Goal: Information Seeking & Learning: Learn about a topic

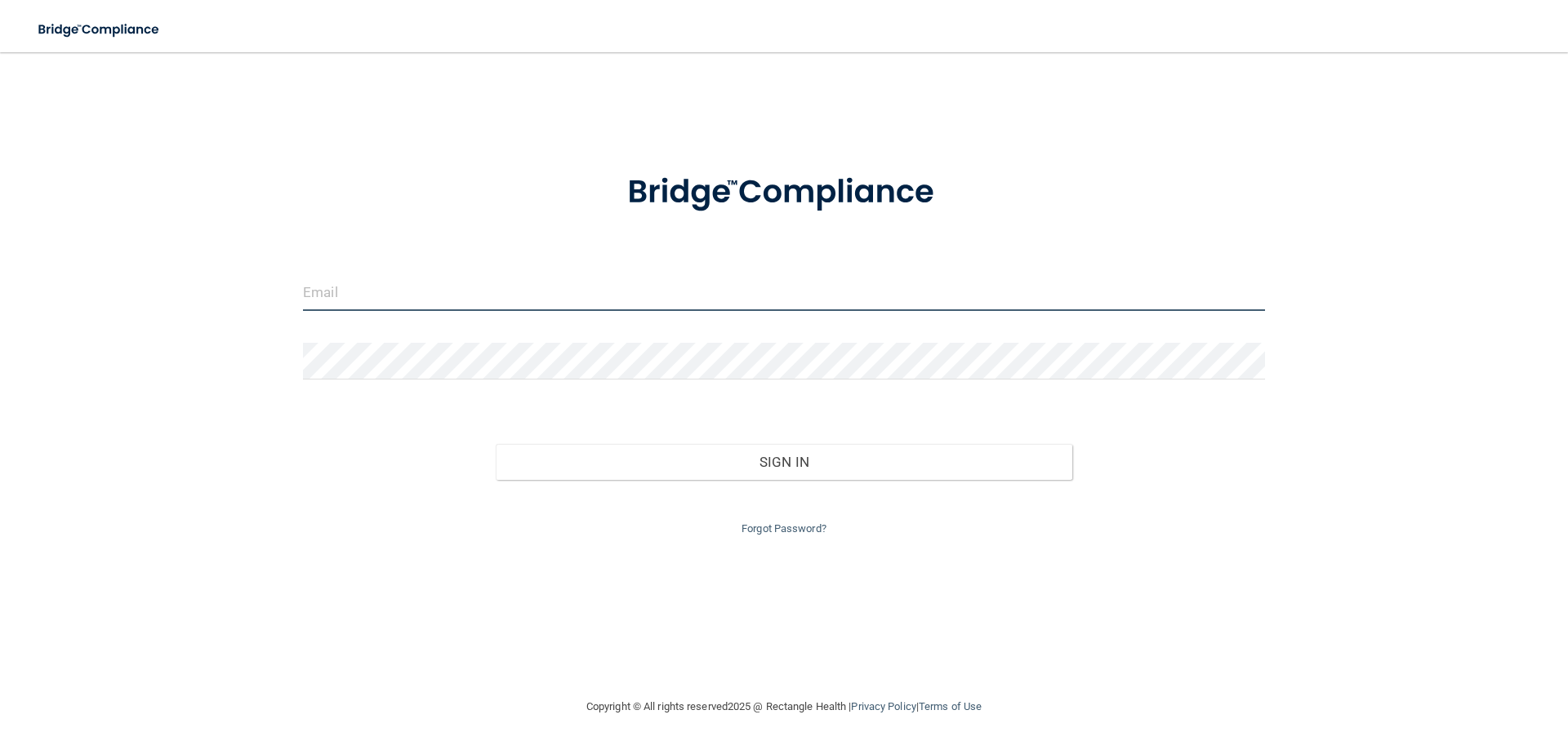
click at [452, 296] on input "email" at bounding box center [784, 293] width 962 height 37
type input "[EMAIL_ADDRESS][DOMAIN_NAME]"
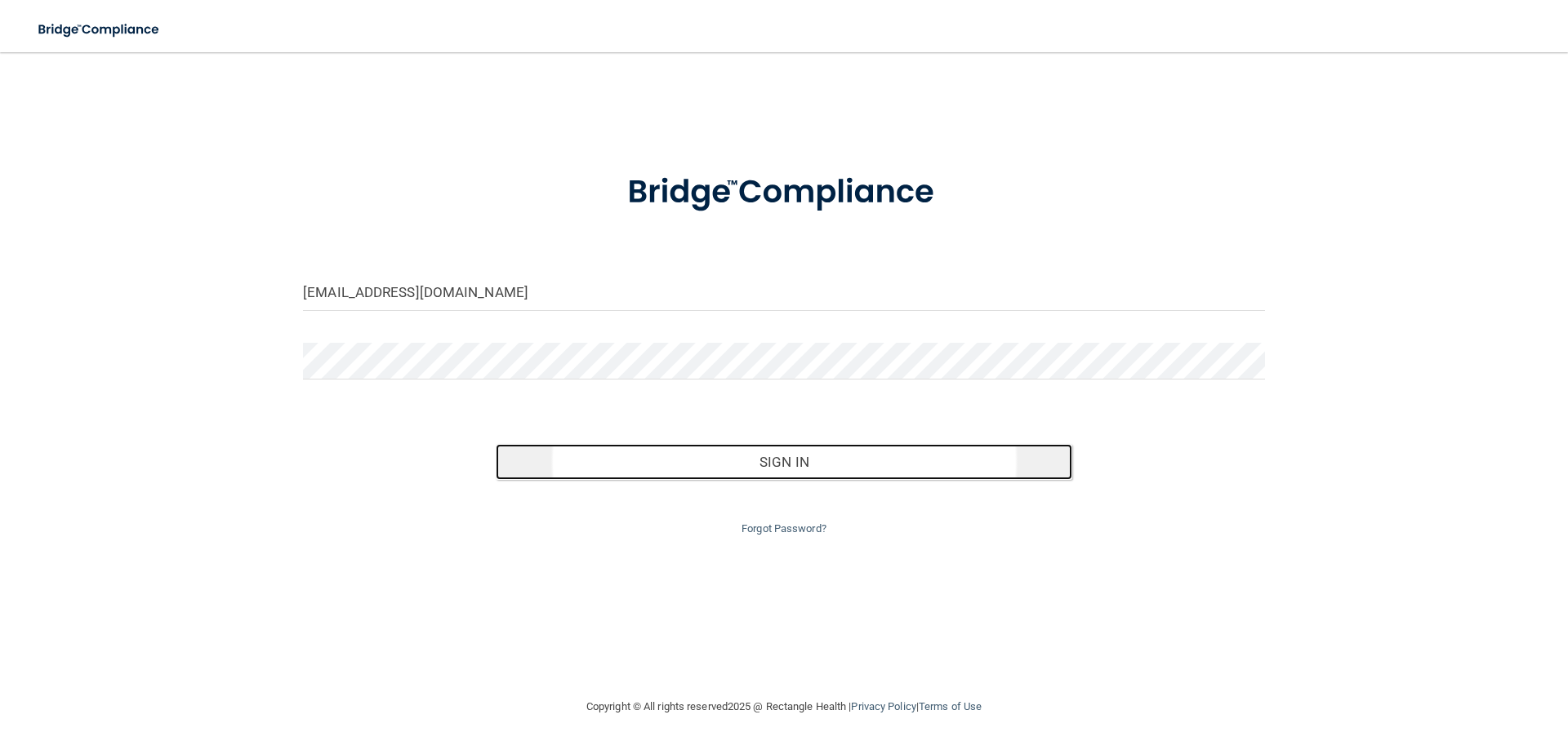
click at [819, 475] on button "Sign In" at bounding box center [784, 462] width 577 height 36
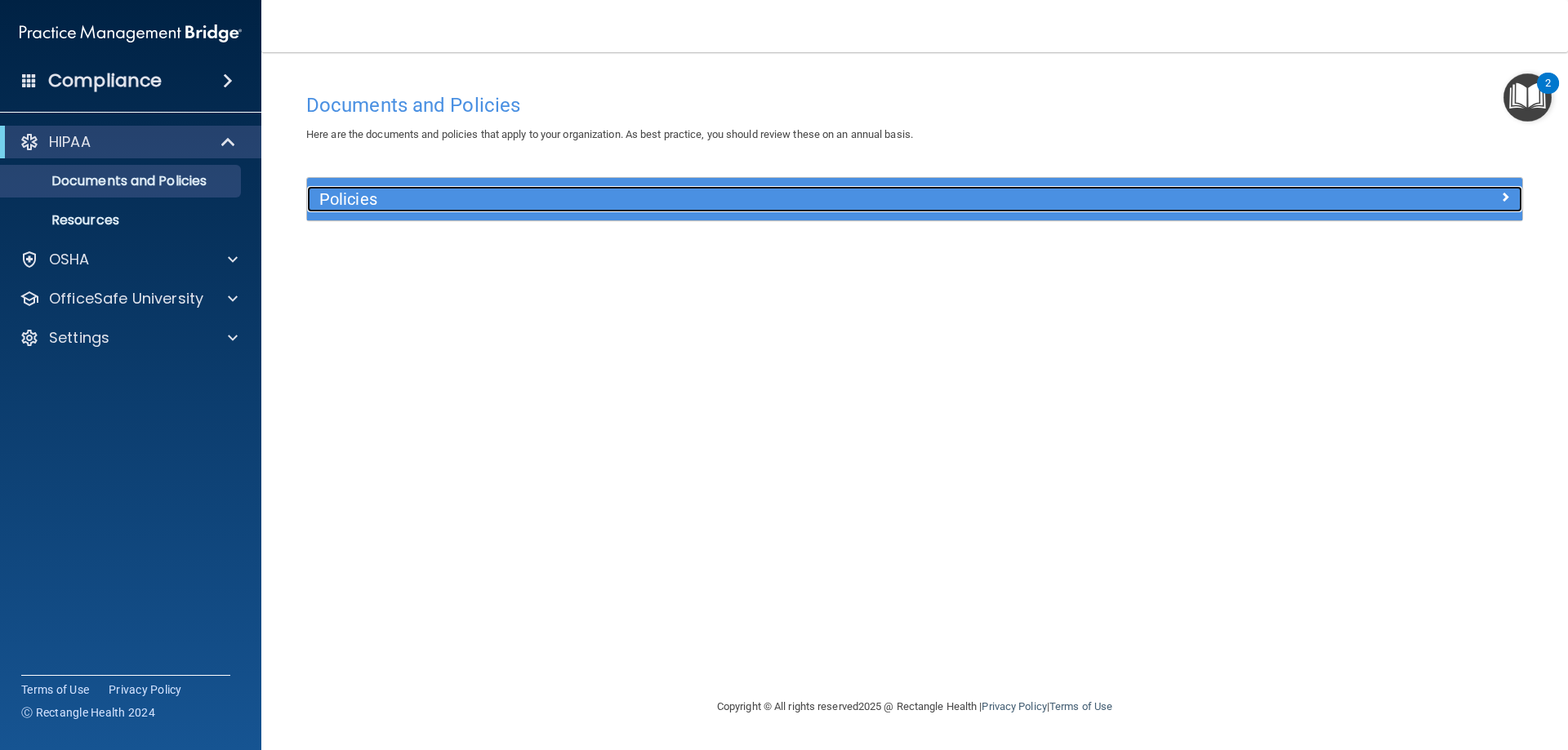
click at [754, 200] on h5 "Policies" at bounding box center [762, 198] width 887 height 18
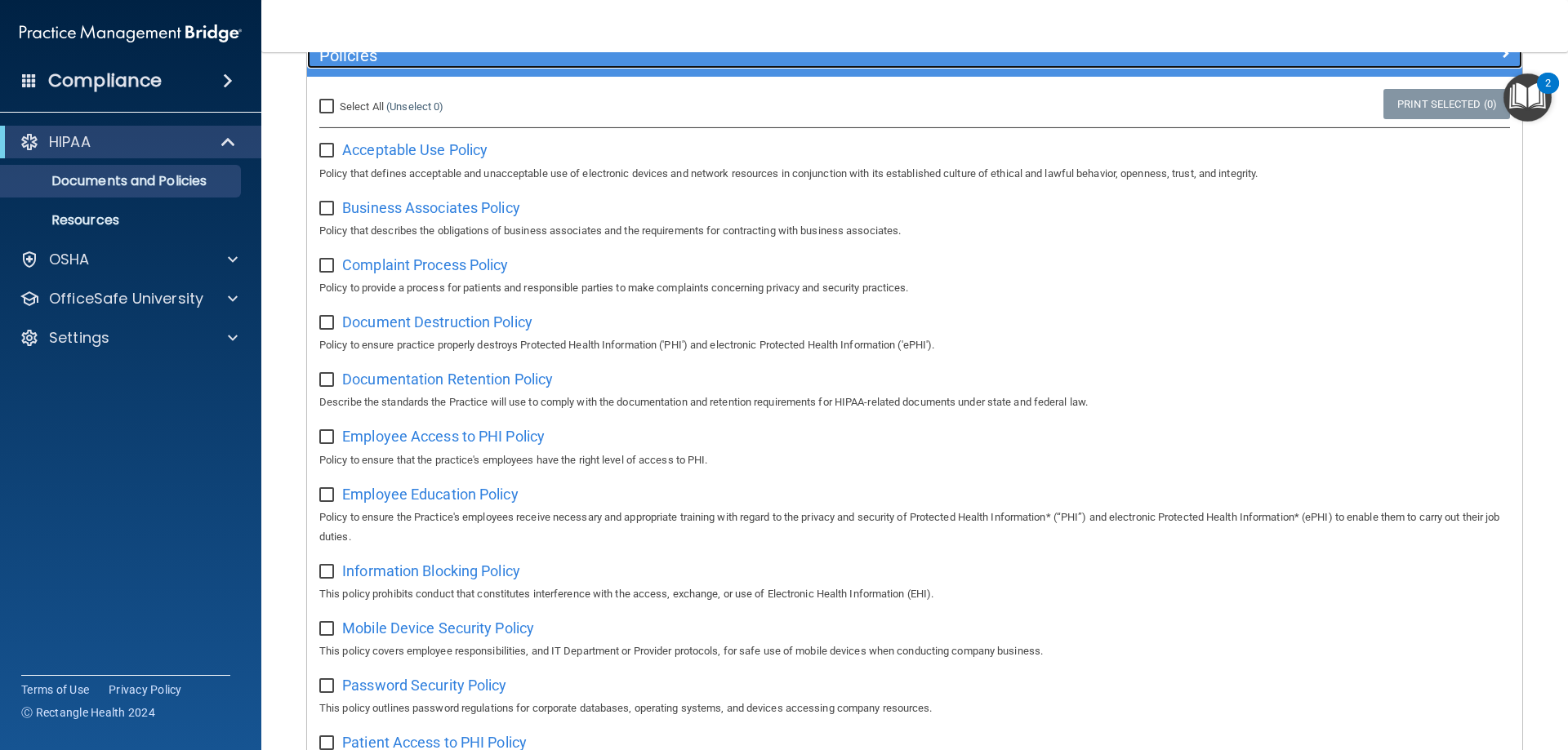
scroll to position [163, 0]
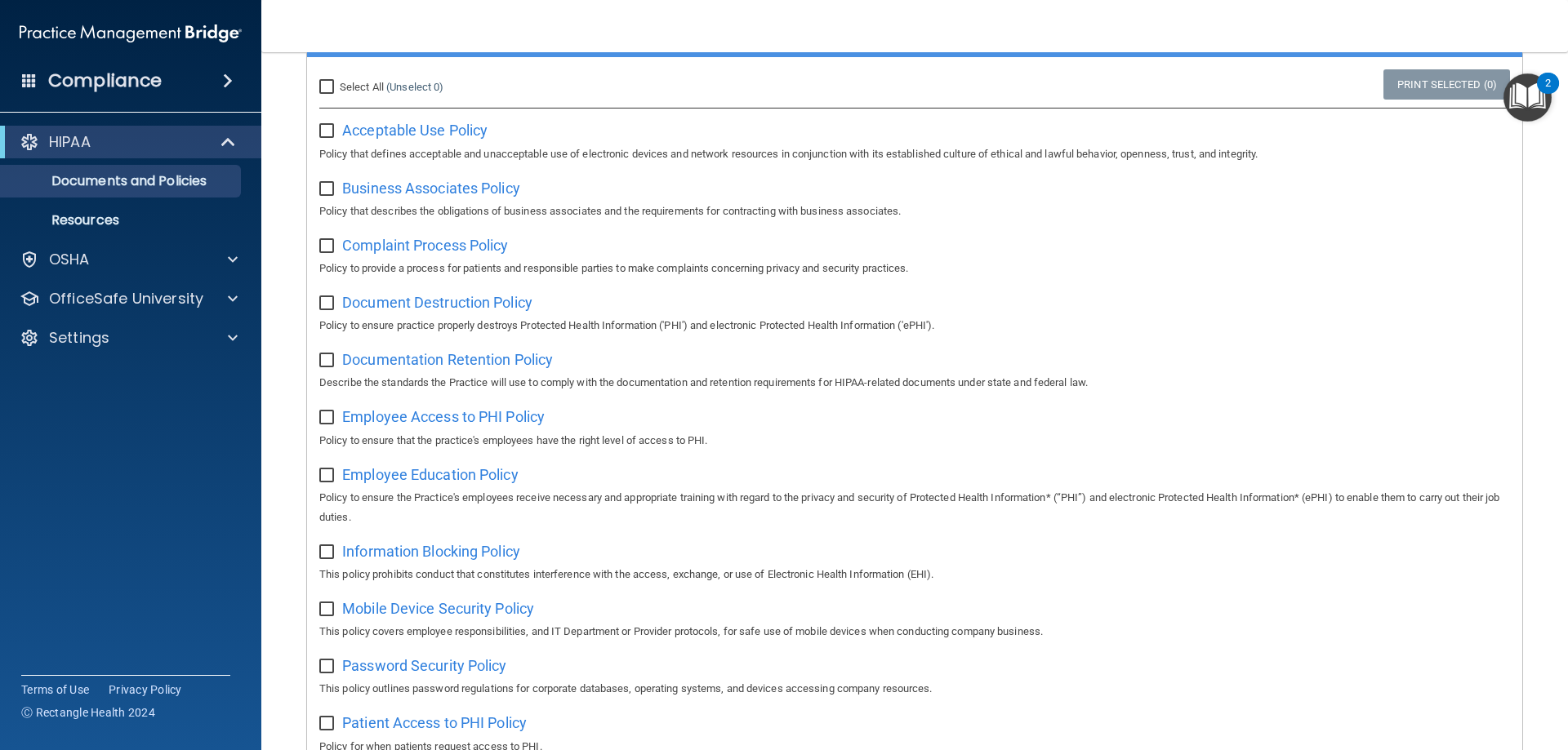
click at [331, 89] on input "Select All (Unselect 0) Unselect All" at bounding box center [328, 88] width 18 height 13
checkbox input "true"
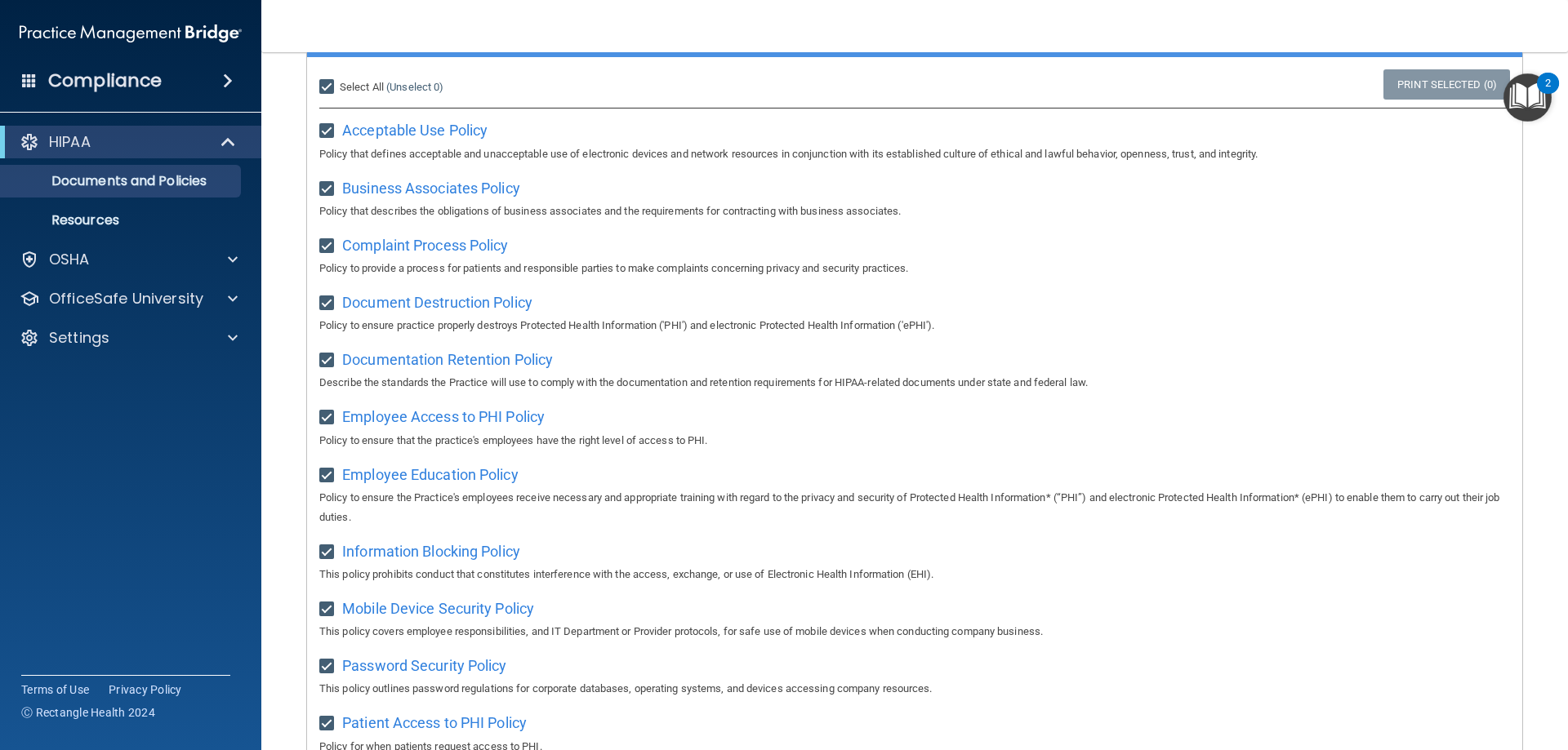
checkbox input "true"
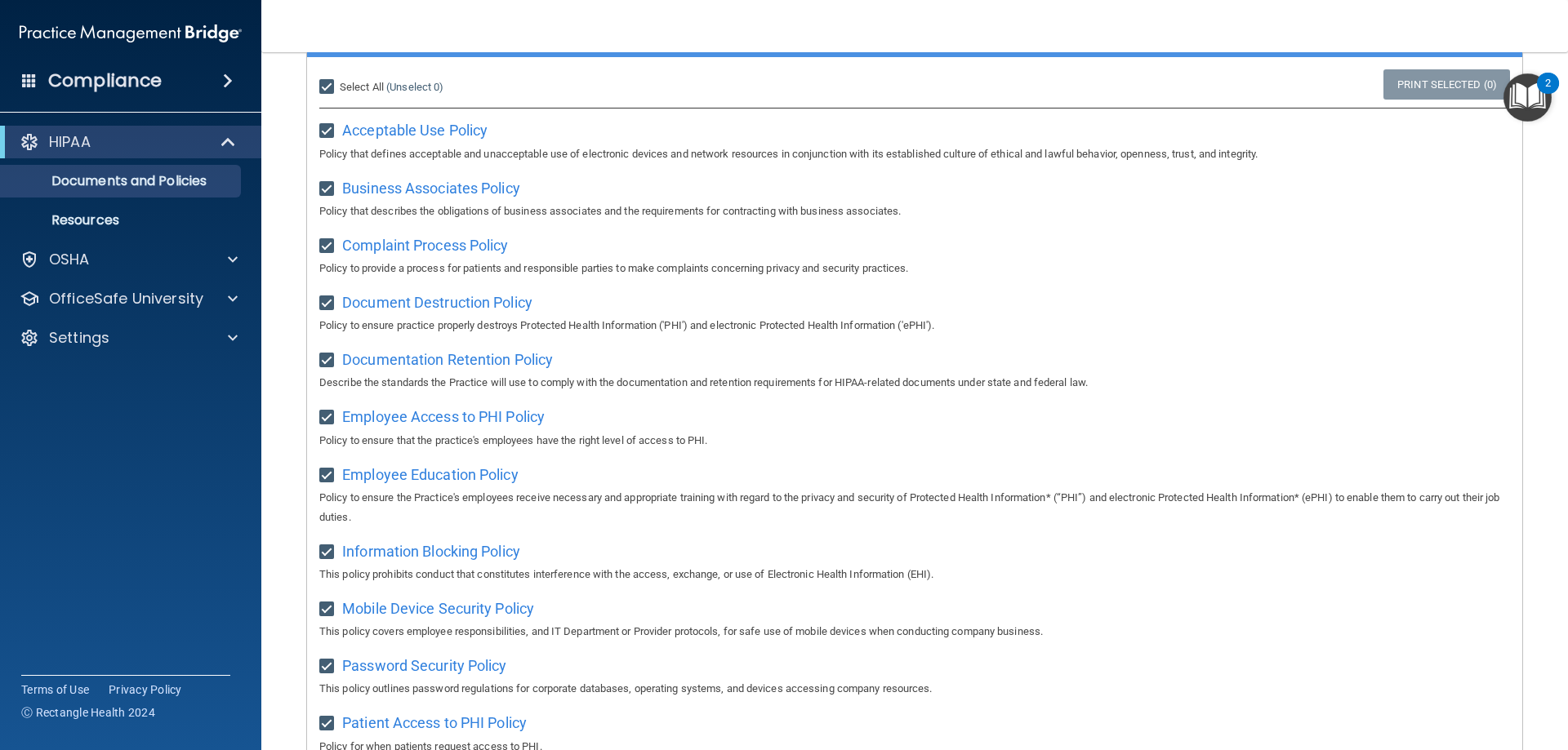
checkbox input "true"
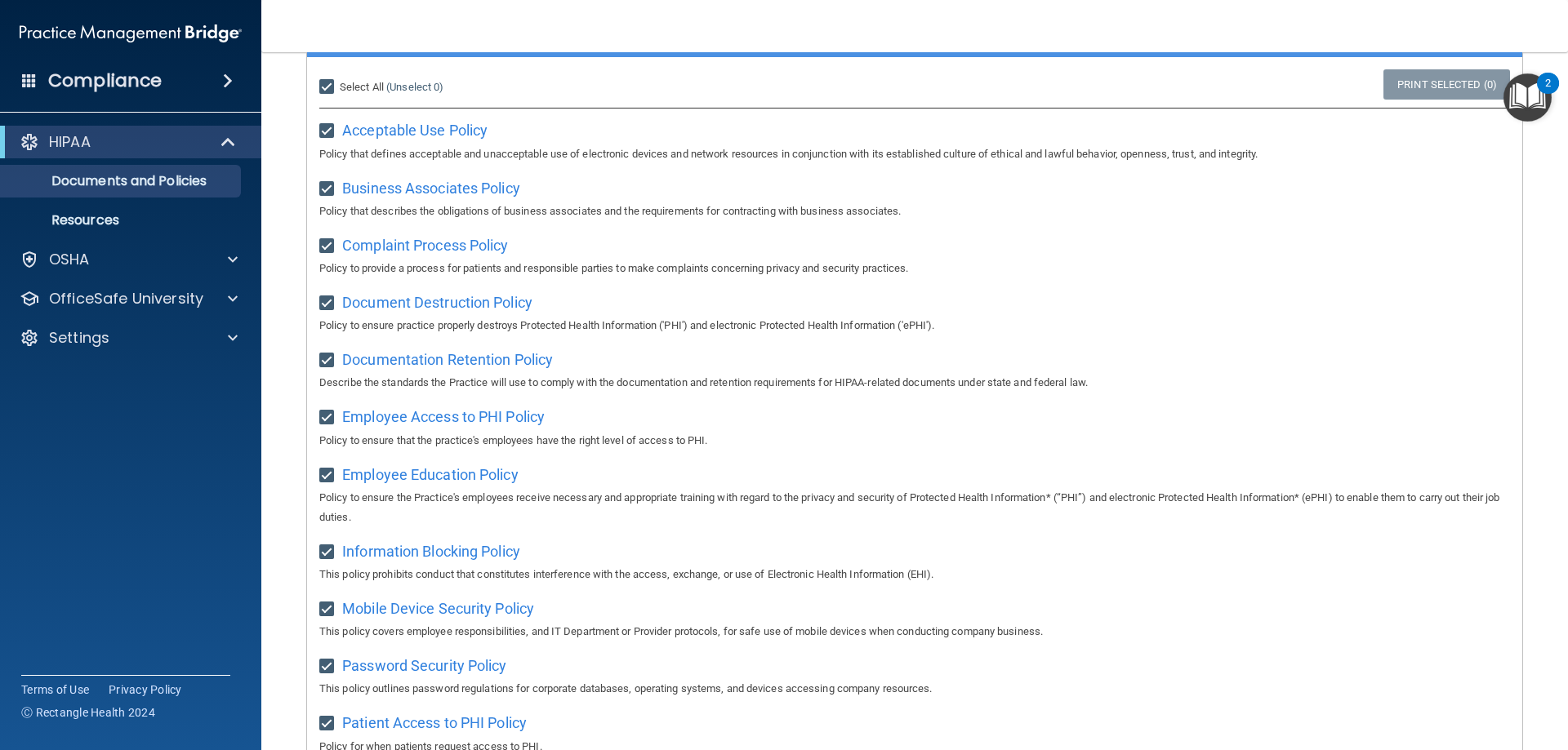
checkbox input "true"
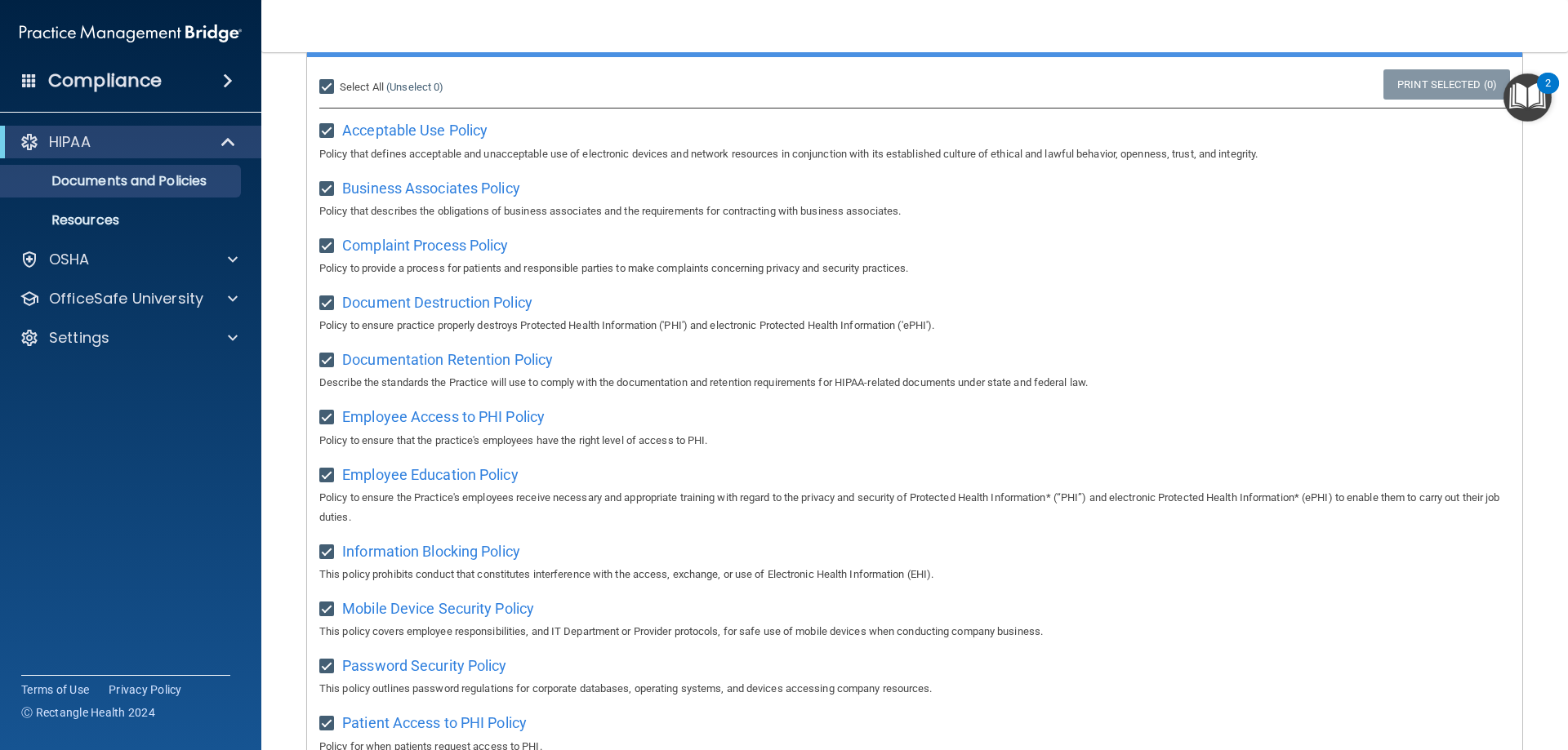
checkbox input "true"
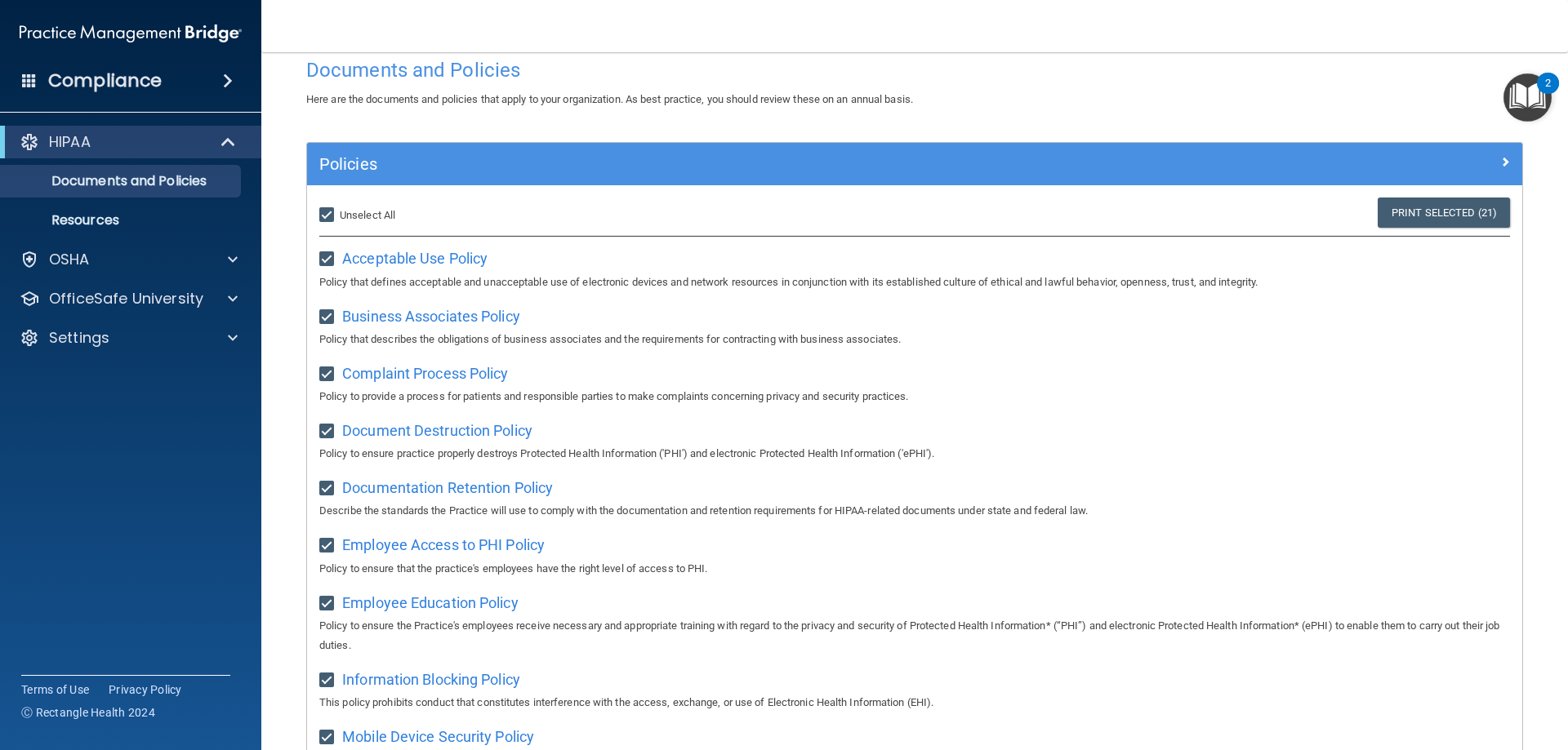
scroll to position [0, 0]
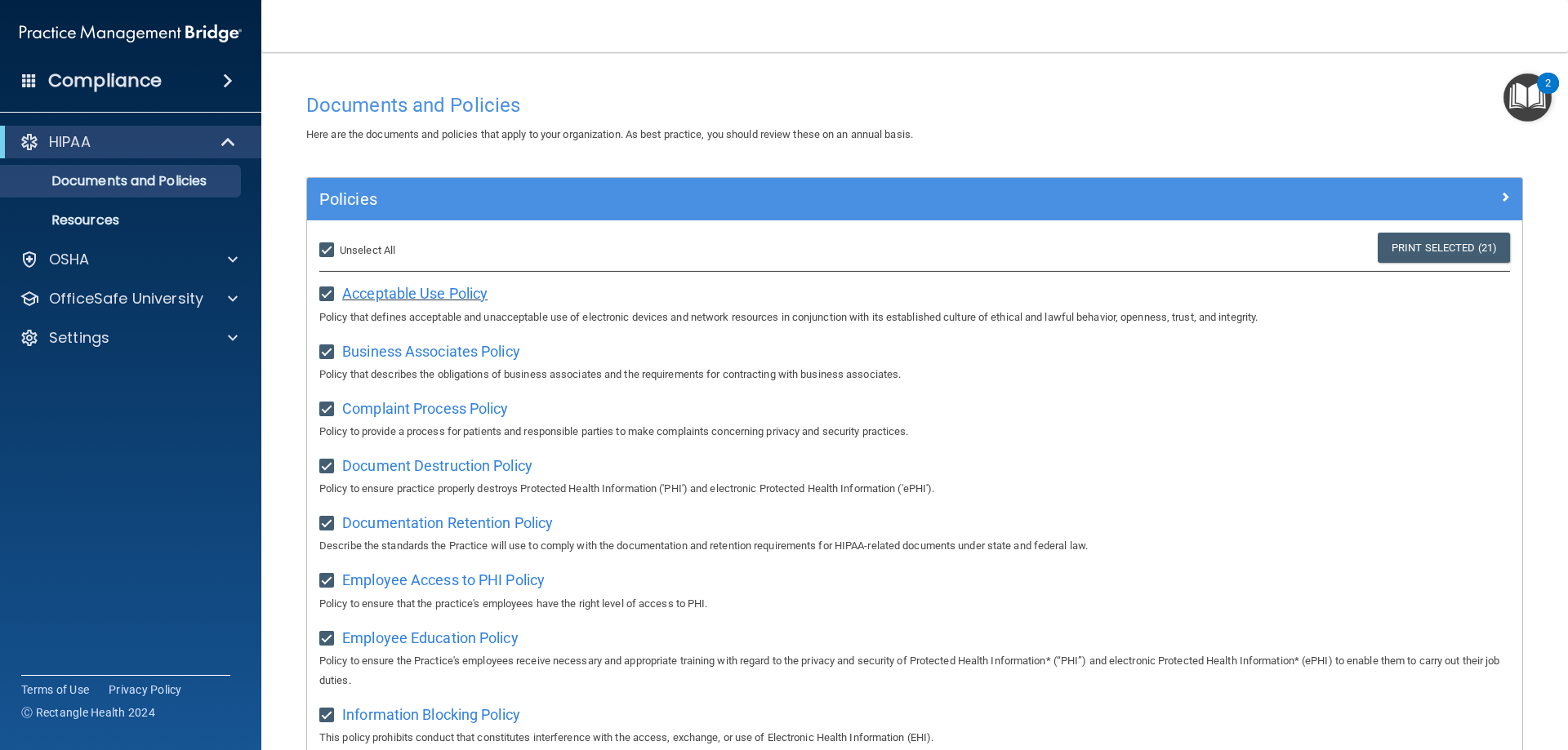
click at [411, 289] on span "Acceptable Use Policy" at bounding box center [415, 293] width 146 height 18
click at [71, 289] on p "OfficeSafe University" at bounding box center [125, 299] width 154 height 19
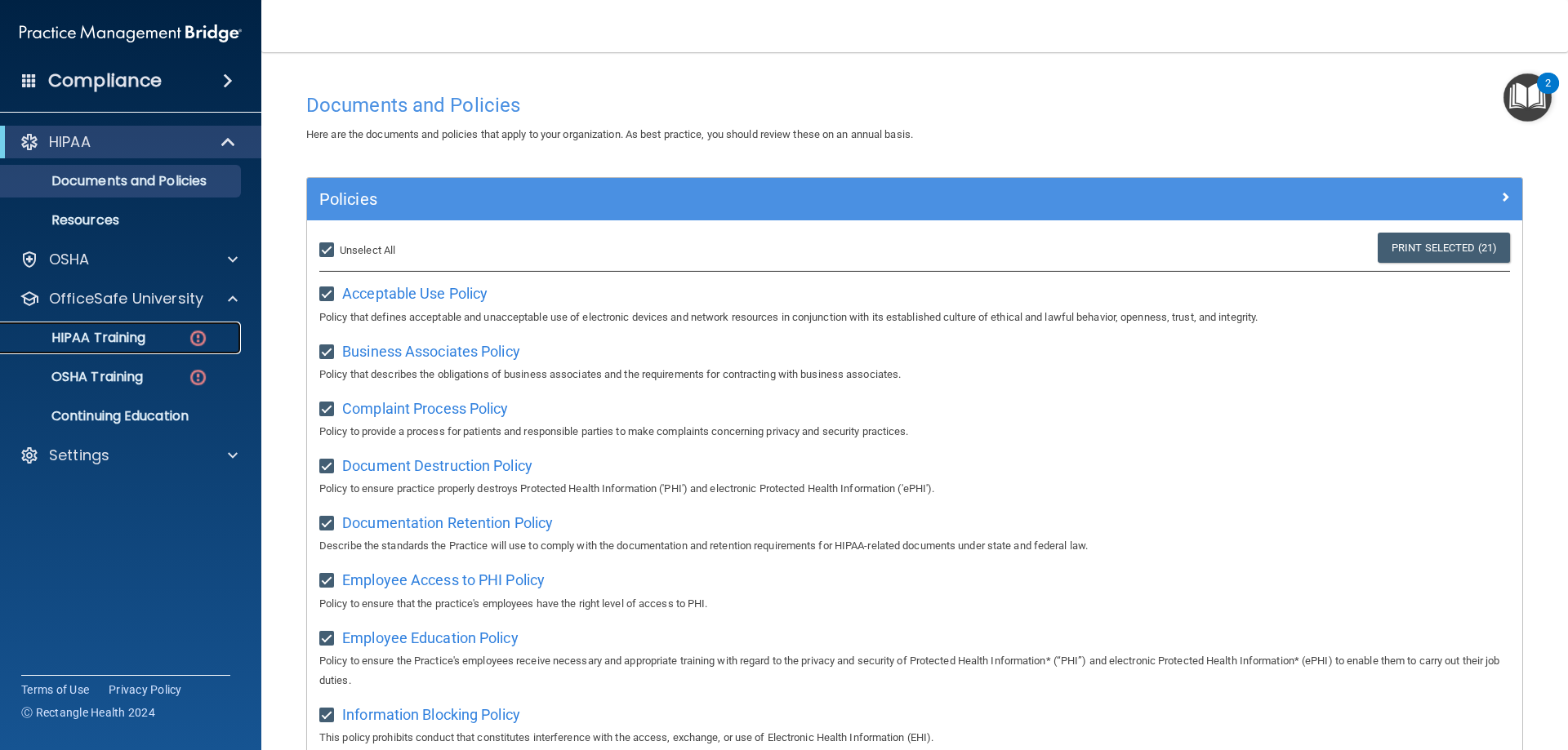
click at [87, 335] on p "HIPAA Training" at bounding box center [78, 338] width 135 height 17
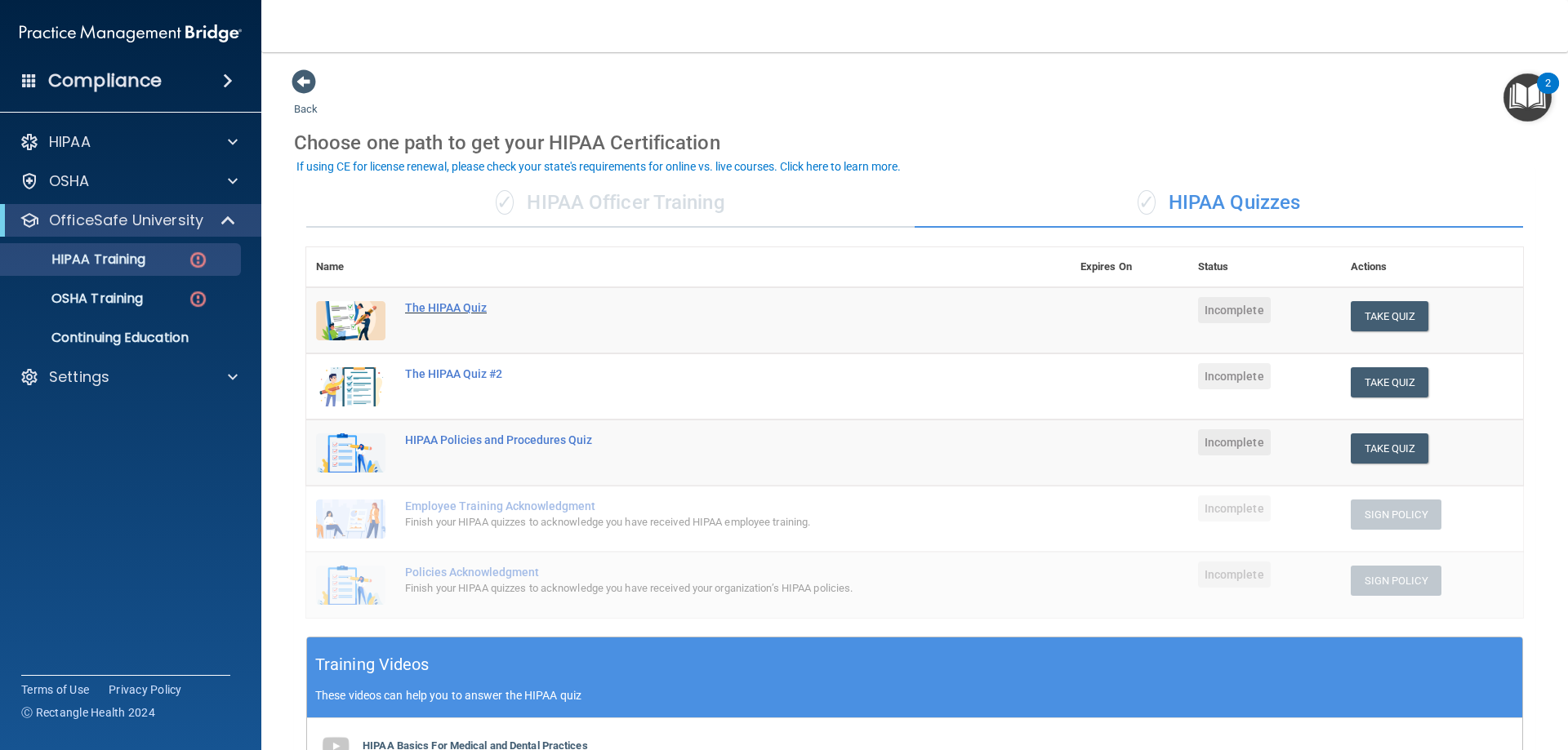
click at [466, 301] on div "The HIPAA Quiz" at bounding box center [696, 308] width 584 height 13
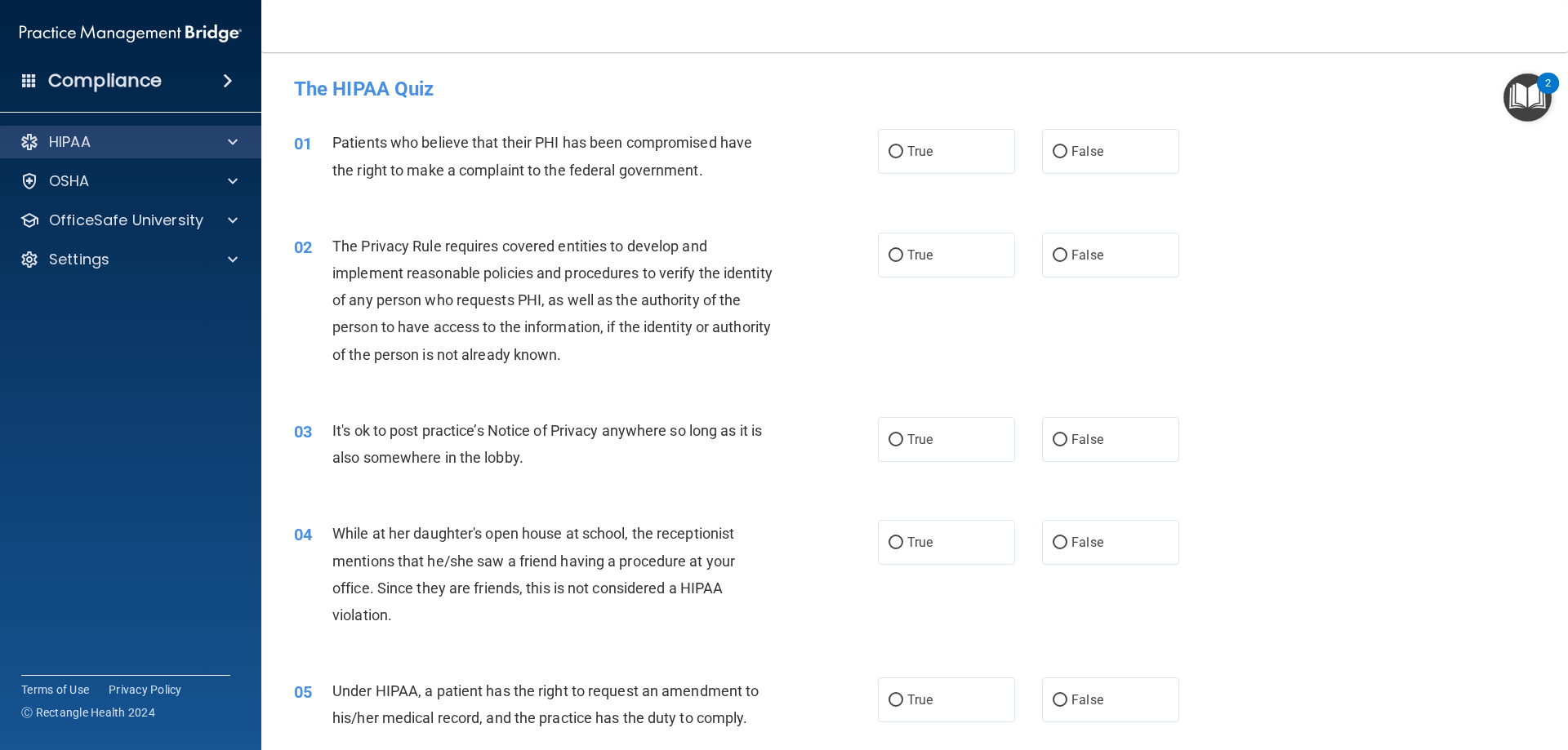
click at [42, 152] on div "HIPAA" at bounding box center [131, 141] width 262 height 32
click at [113, 136] on div "HIPAA" at bounding box center [109, 142] width 203 height 19
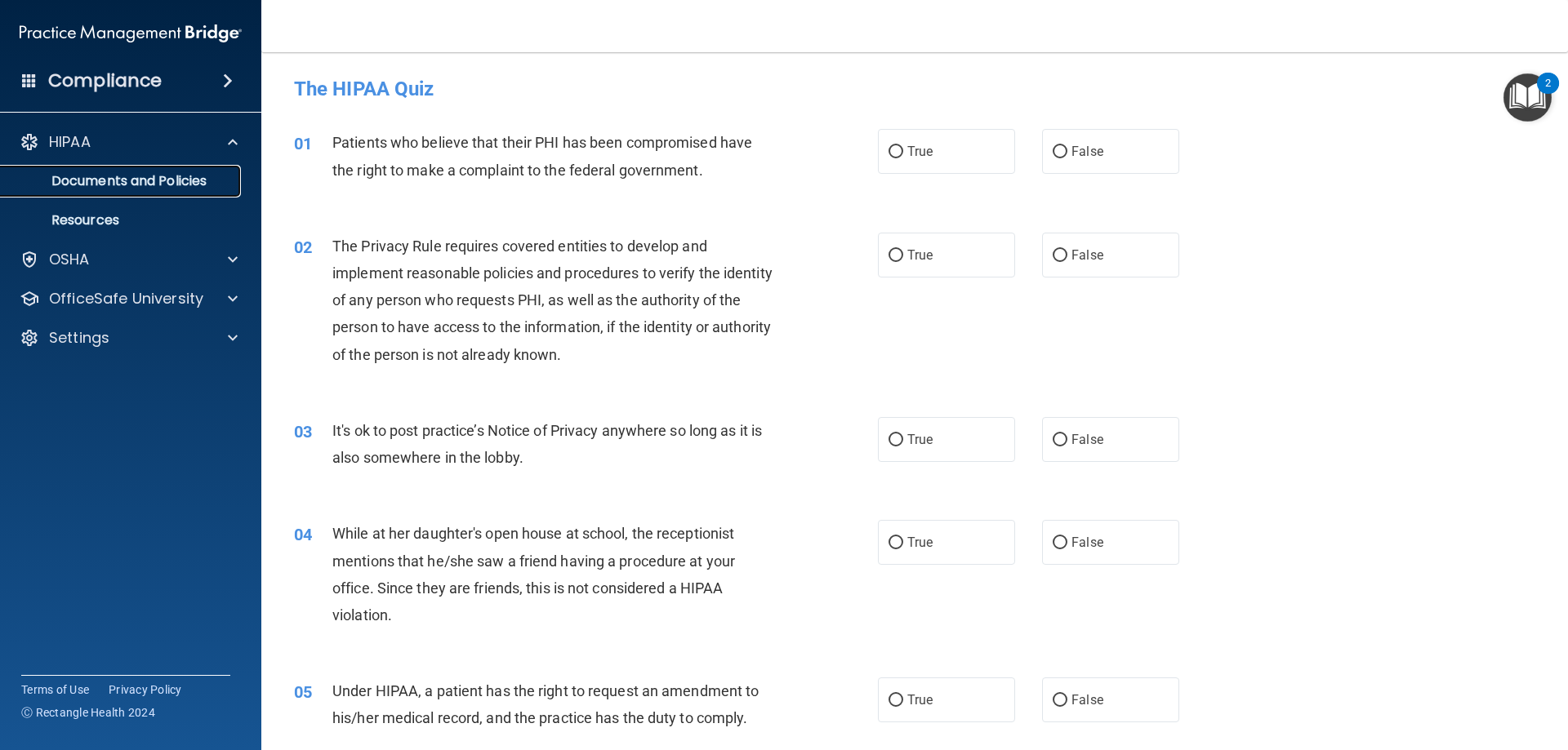
click at [104, 170] on link "Documents and Policies" at bounding box center [112, 181] width 257 height 32
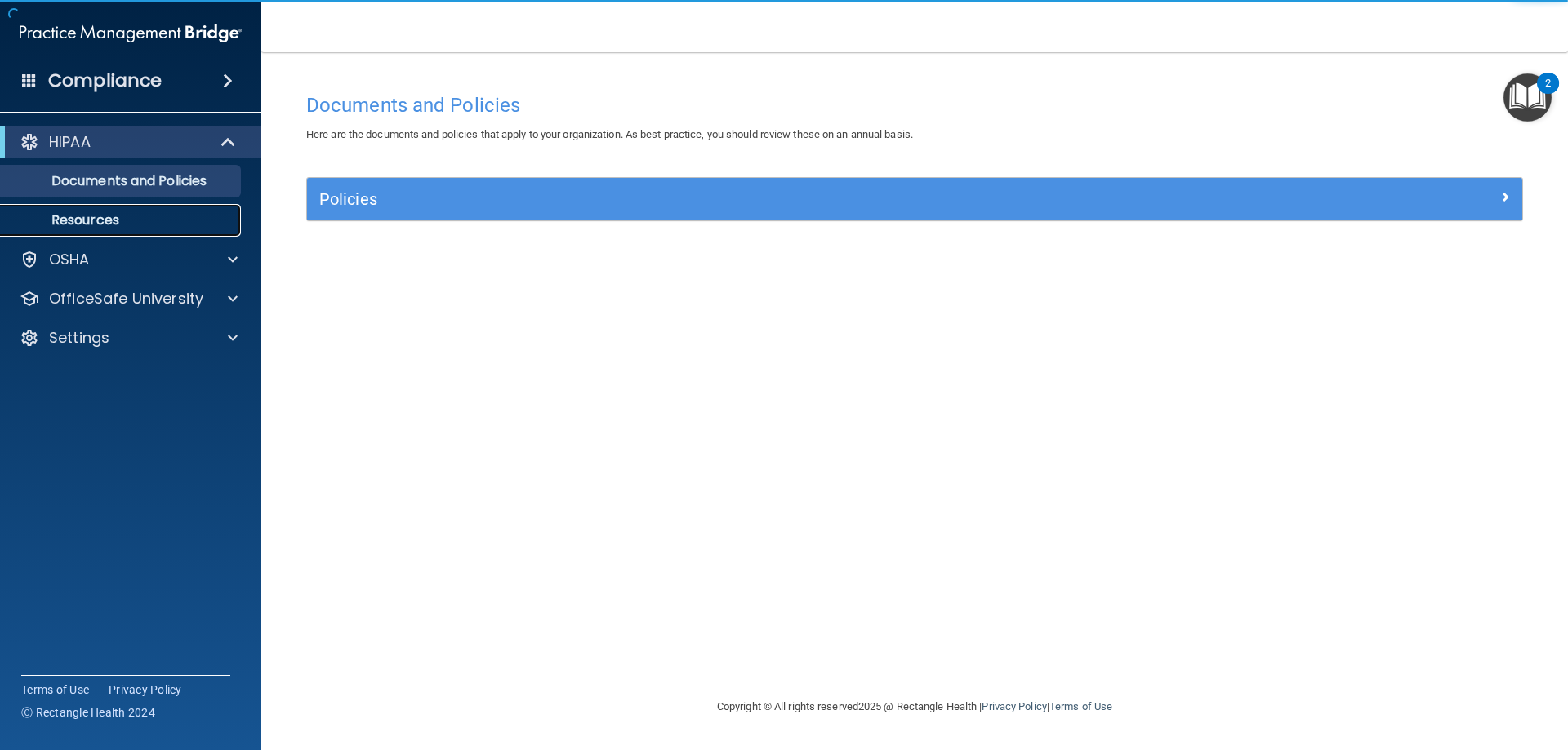
click at [91, 225] on p "Resources" at bounding box center [123, 220] width 223 height 17
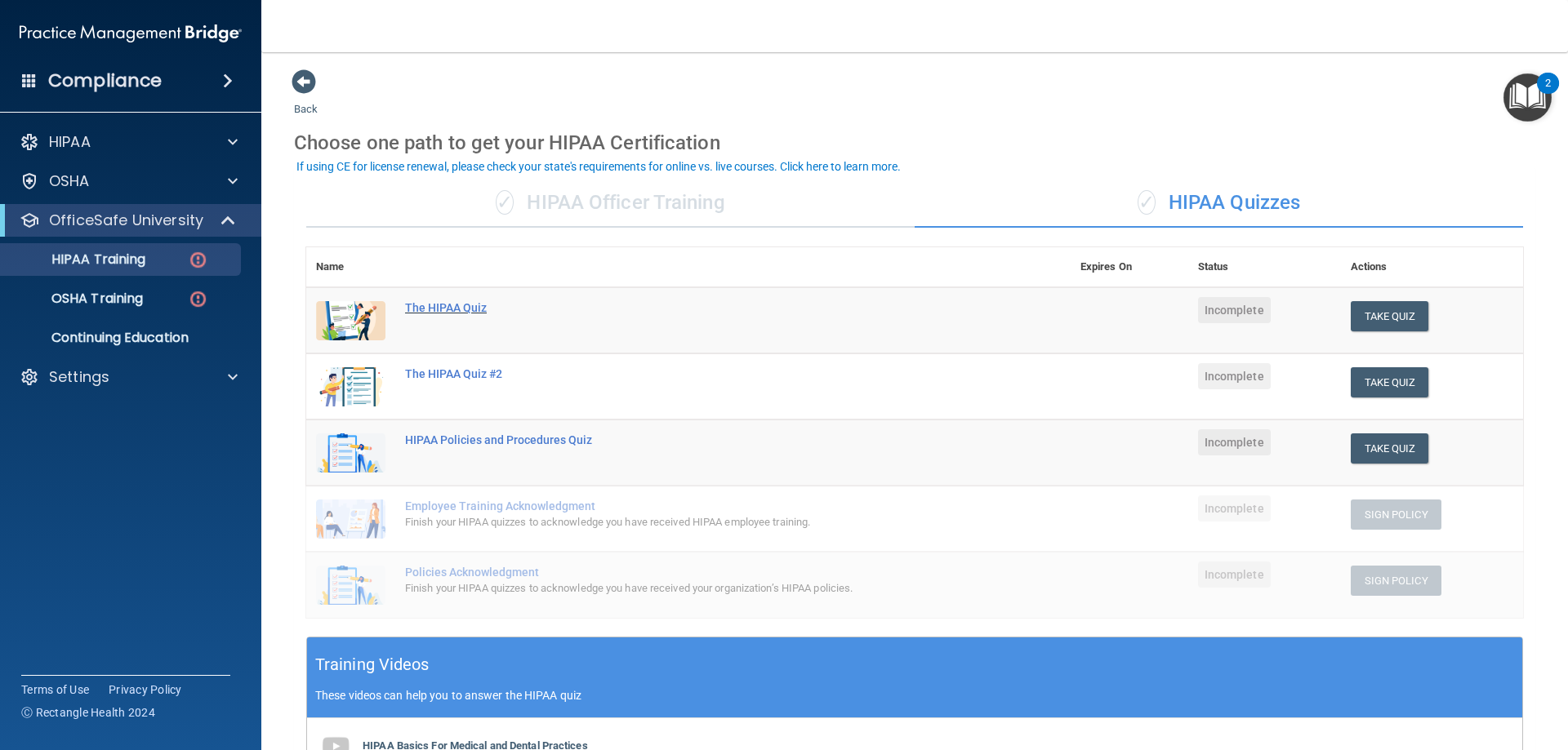
click at [435, 307] on div "The HIPAA Quiz" at bounding box center [696, 308] width 584 height 13
click at [646, 199] on div "✓ HIPAA Officer Training" at bounding box center [610, 203] width 608 height 49
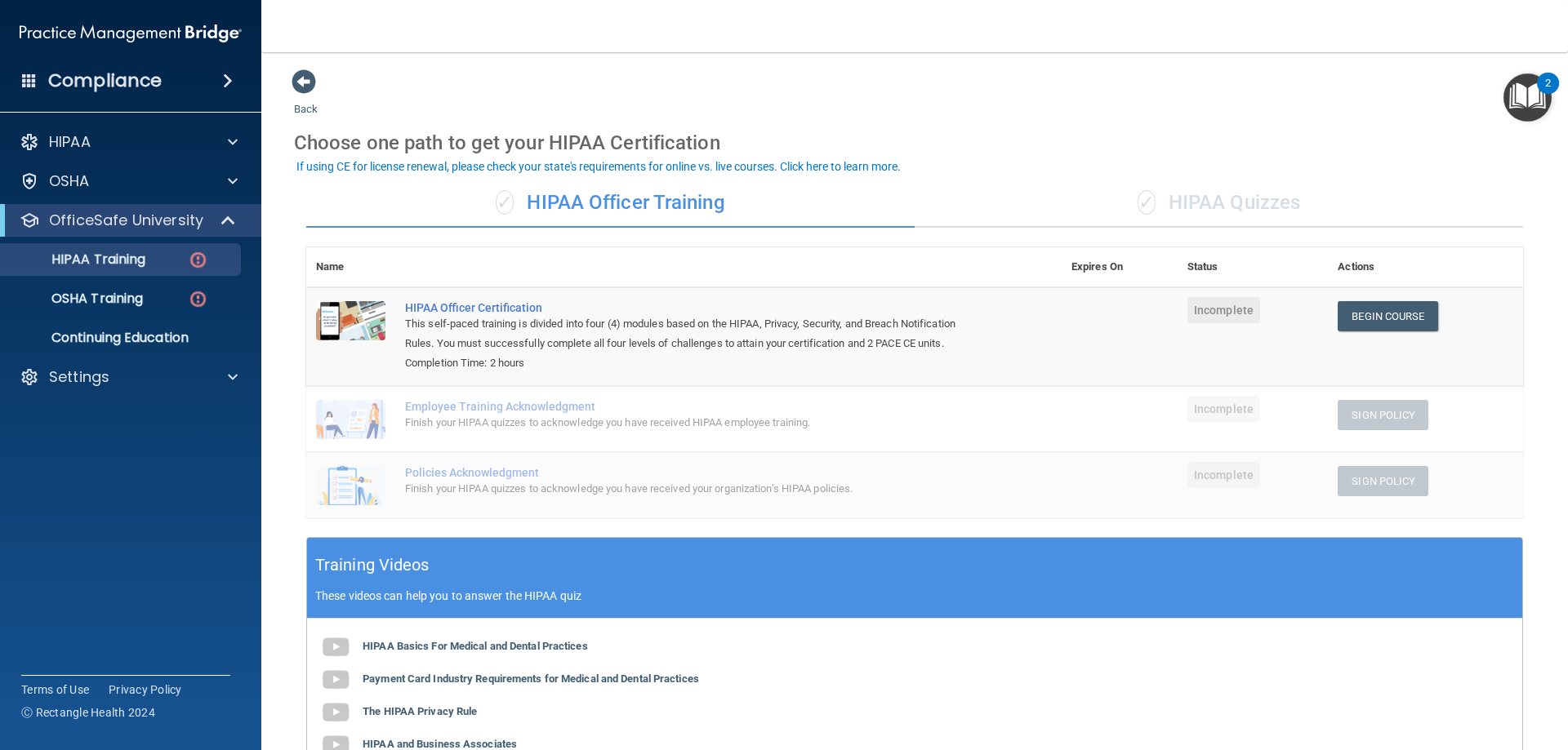
click at [1232, 197] on div "✓ HIPAA Quizzes" at bounding box center [1219, 203] width 608 height 49
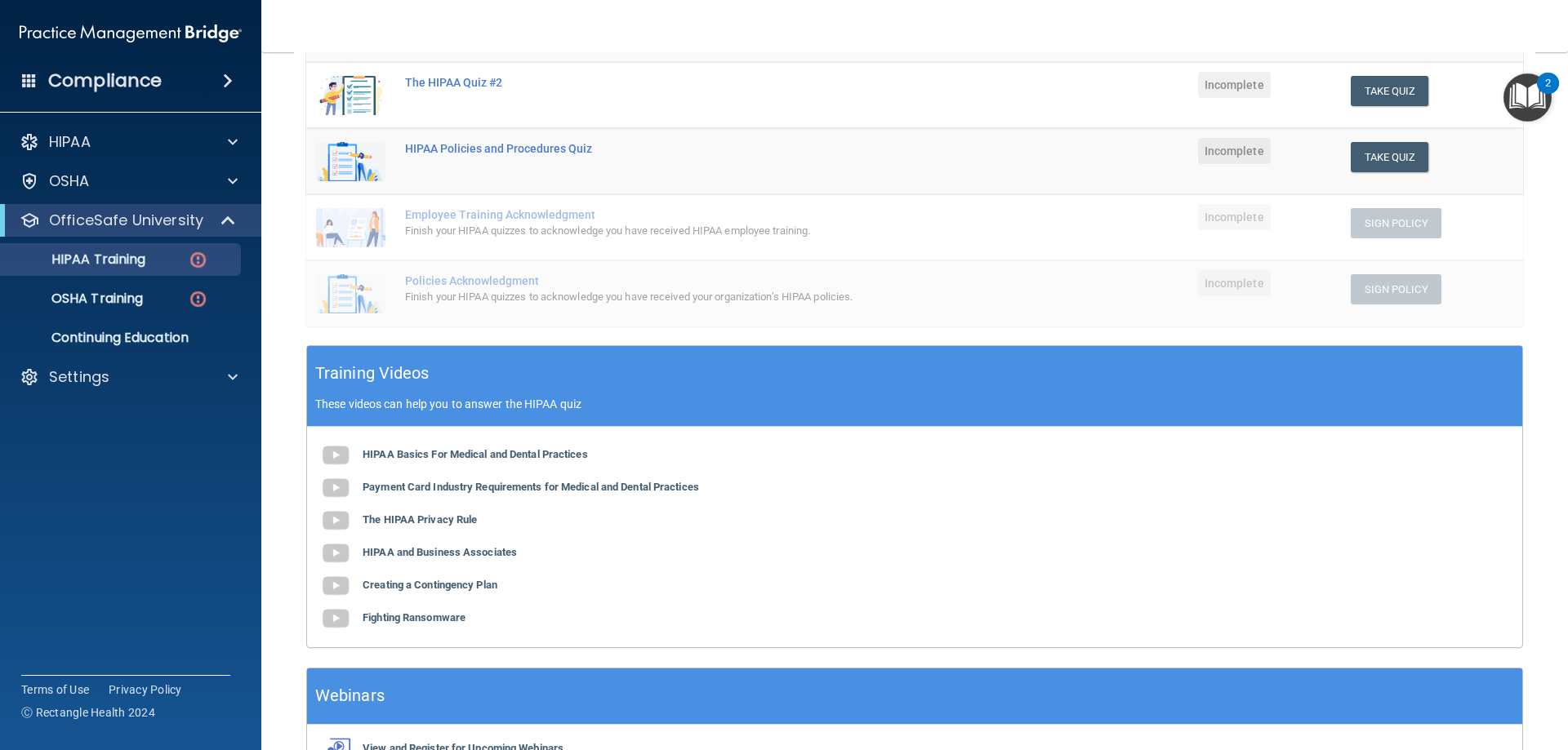
scroll to position [326, 0]
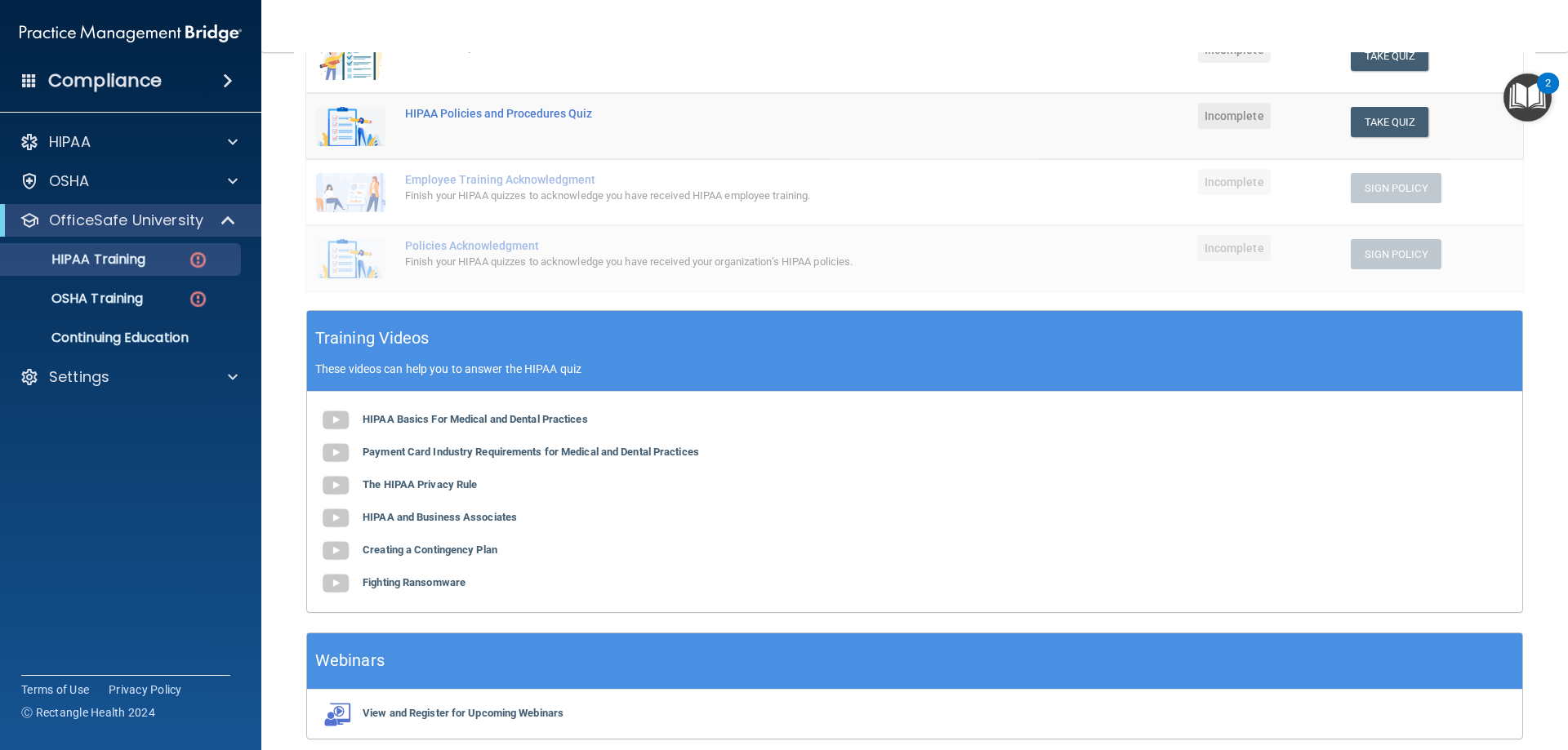
click at [556, 412] on div "HIPAA Basics For Medical and Dental Practices Payment Card Industry Requirement…" at bounding box center [914, 501] width 1215 height 220
click at [555, 419] on b "HIPAA Basics For Medical and Dental Practices" at bounding box center [475, 418] width 226 height 12
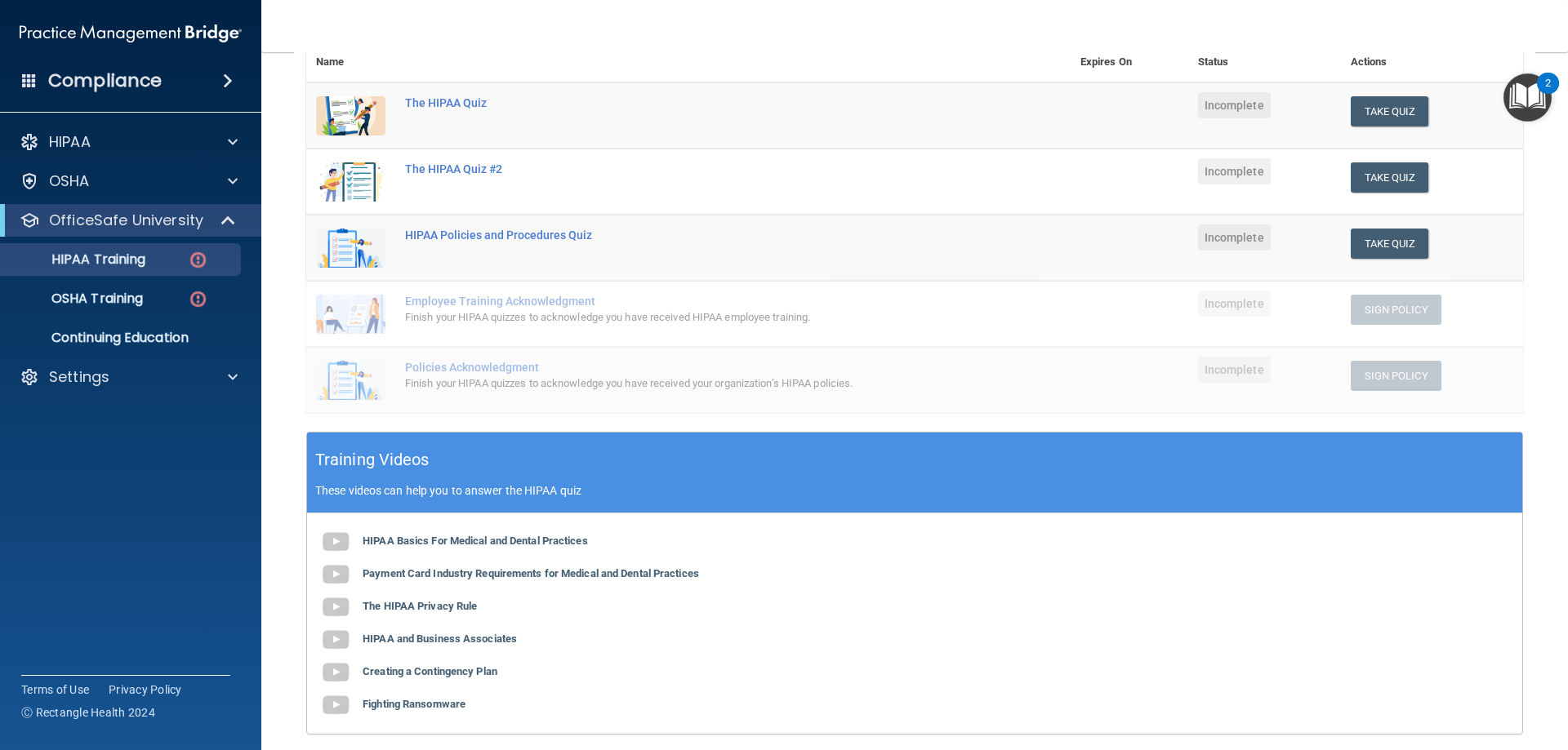
scroll to position [245, 0]
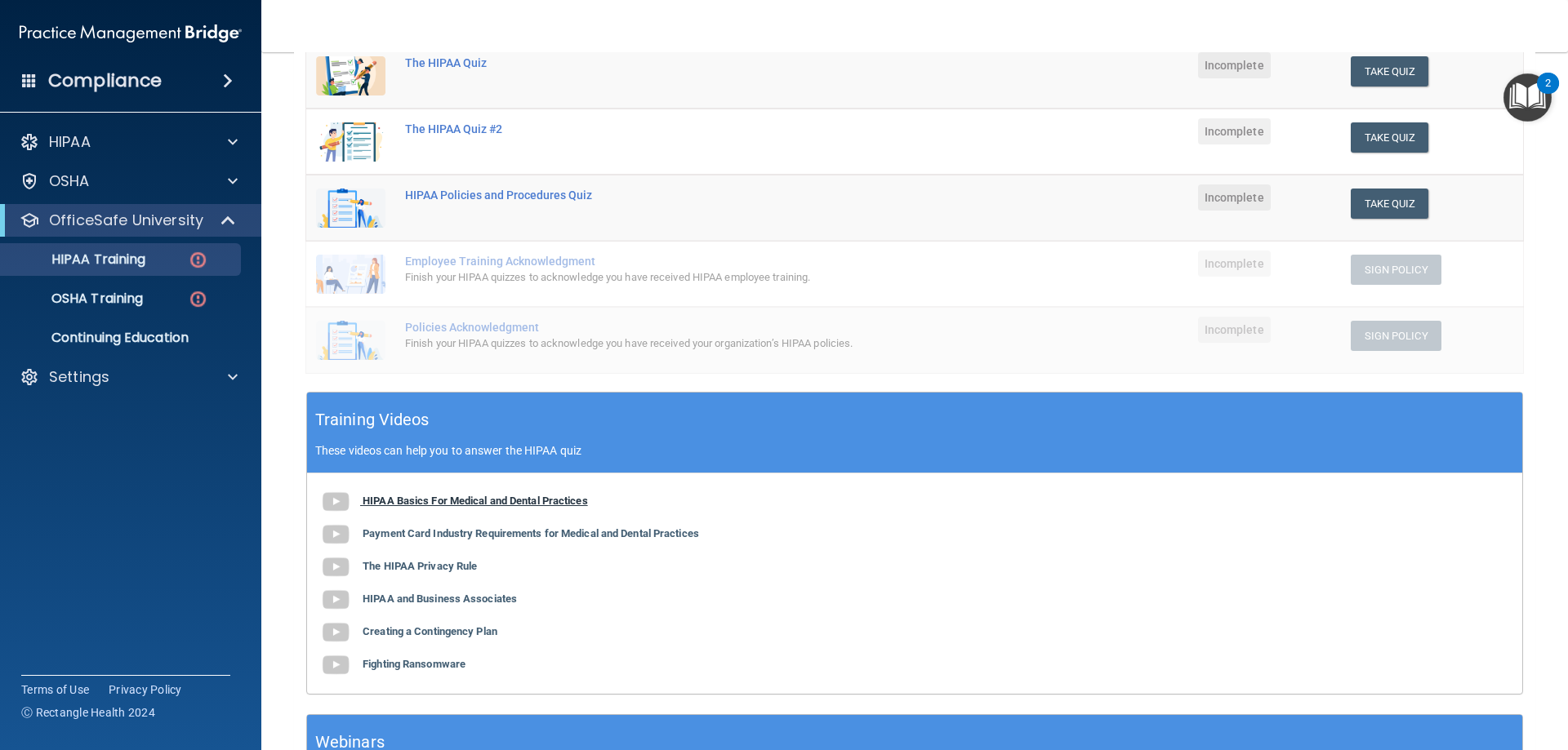
click at [444, 499] on b "HIPAA Basics For Medical and Dental Practices" at bounding box center [475, 500] width 226 height 12
click at [469, 532] on b "Payment Card Industry Requirements for Medical and Dental Practices" at bounding box center [530, 533] width 336 height 12
click at [398, 565] on b "The HIPAA Privacy Rule" at bounding box center [419, 566] width 114 height 12
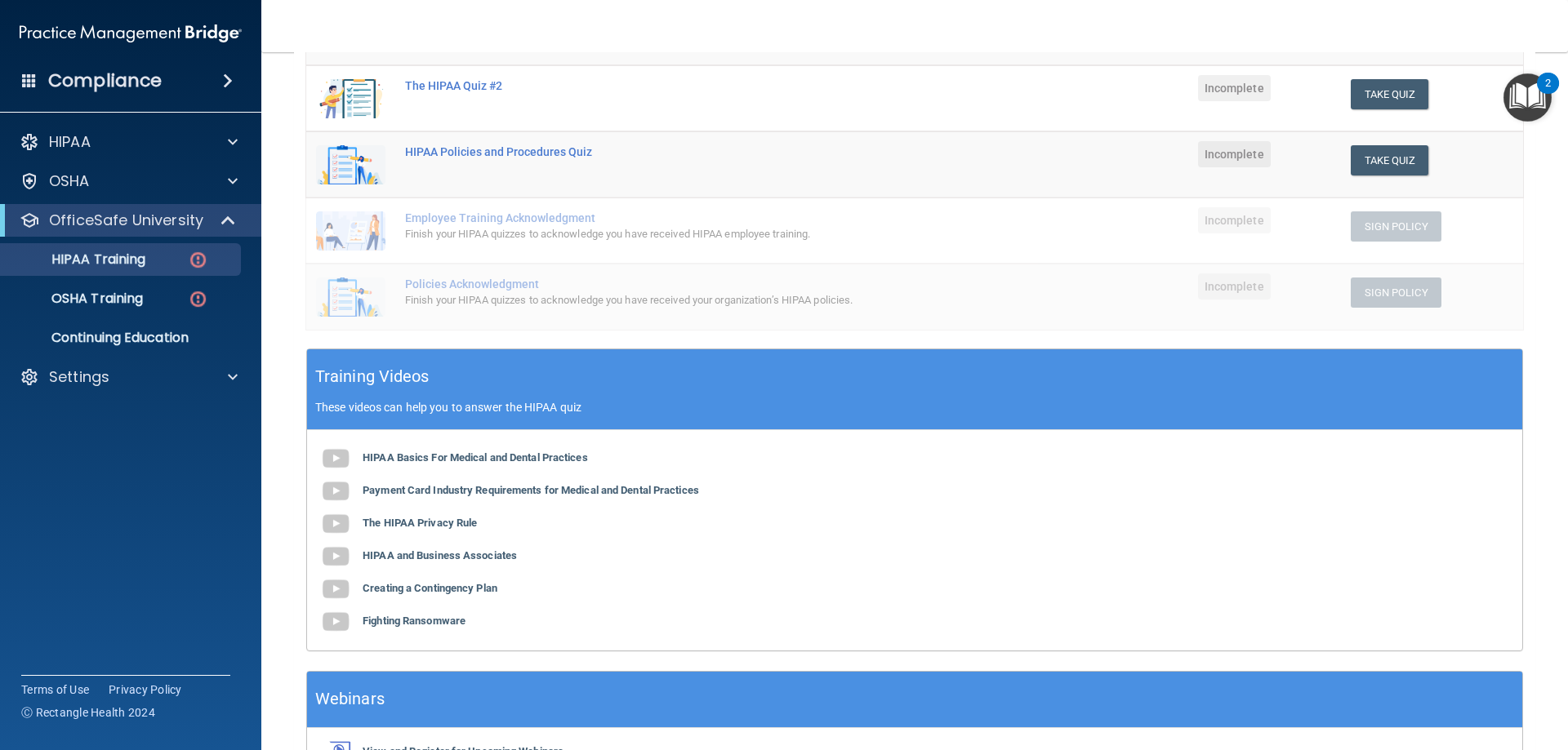
scroll to position [326, 0]
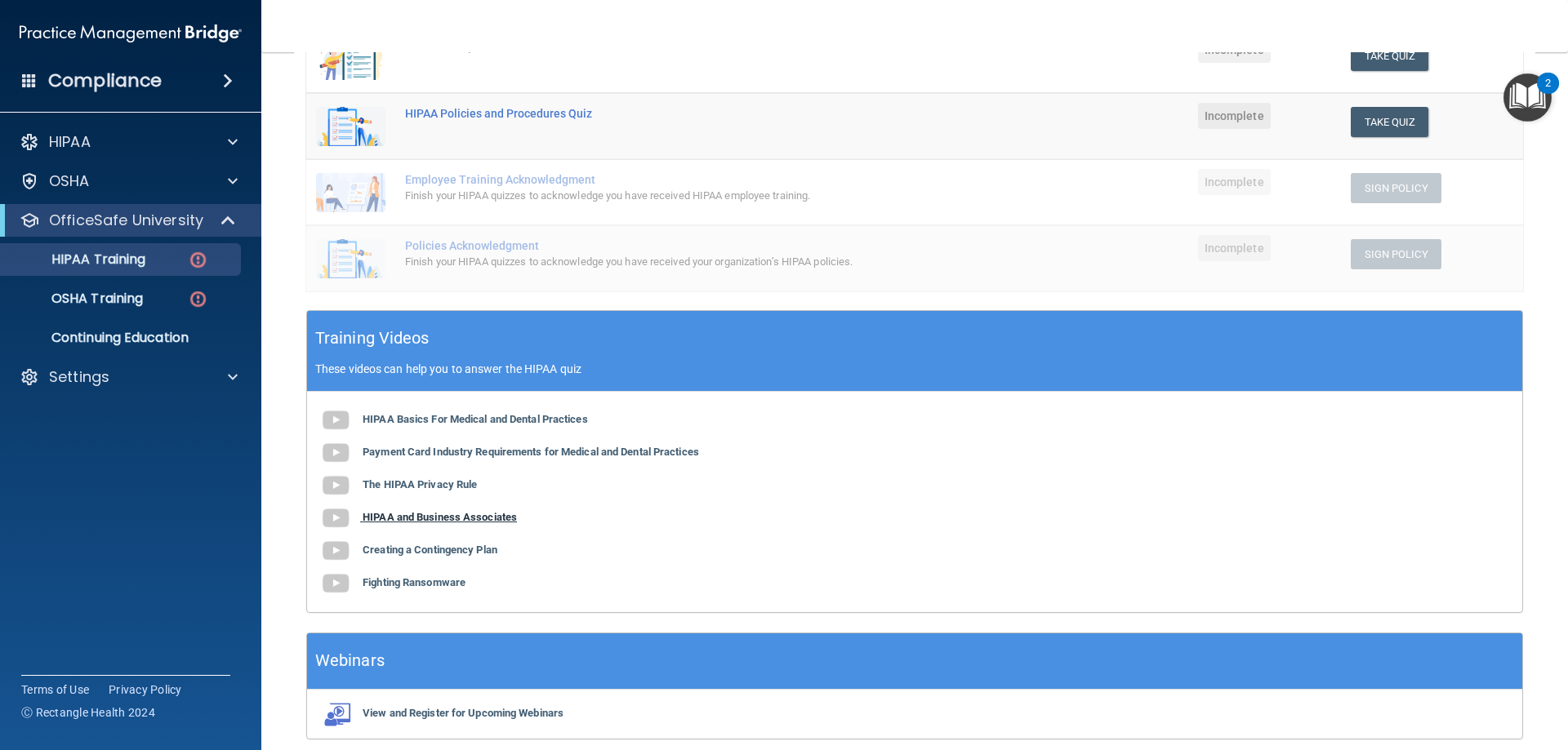
click at [501, 517] on b "HIPAA and Business Associates" at bounding box center [439, 517] width 154 height 12
click at [473, 547] on b "Creating a Contingency Plan" at bounding box center [430, 549] width 135 height 12
click at [402, 583] on b "Fighting Ransomware" at bounding box center [414, 581] width 103 height 12
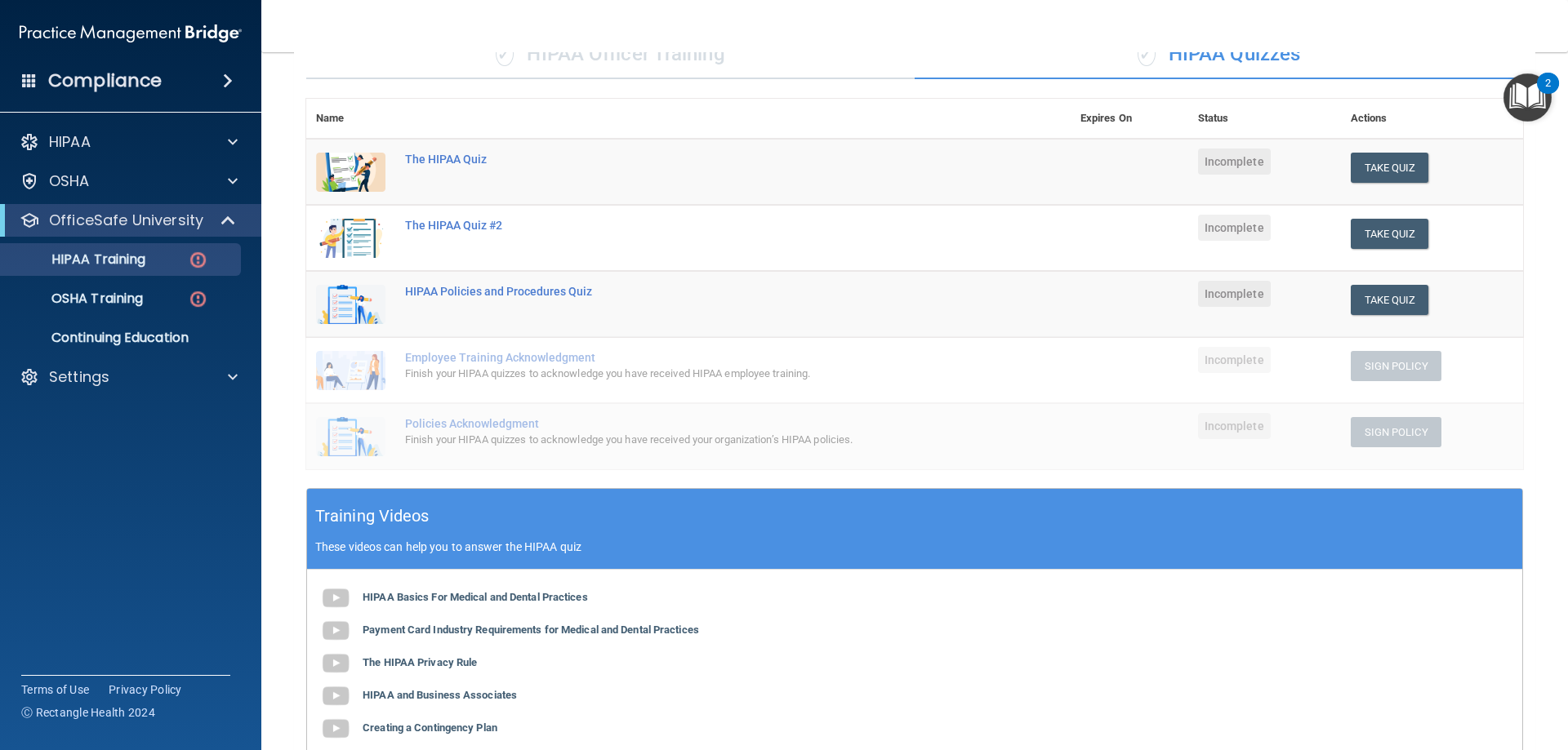
scroll to position [0, 0]
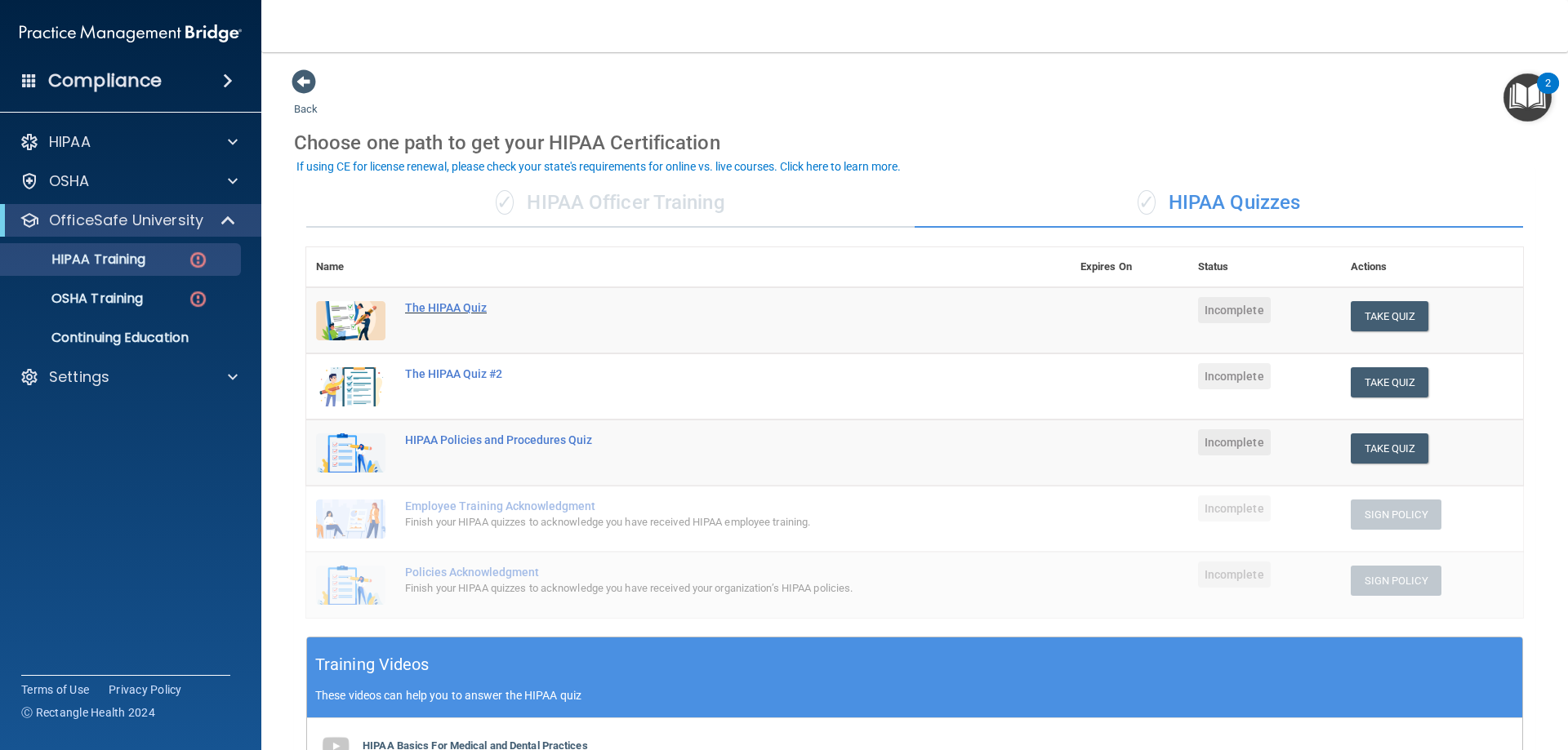
click at [428, 306] on div "The HIPAA Quiz" at bounding box center [696, 308] width 584 height 13
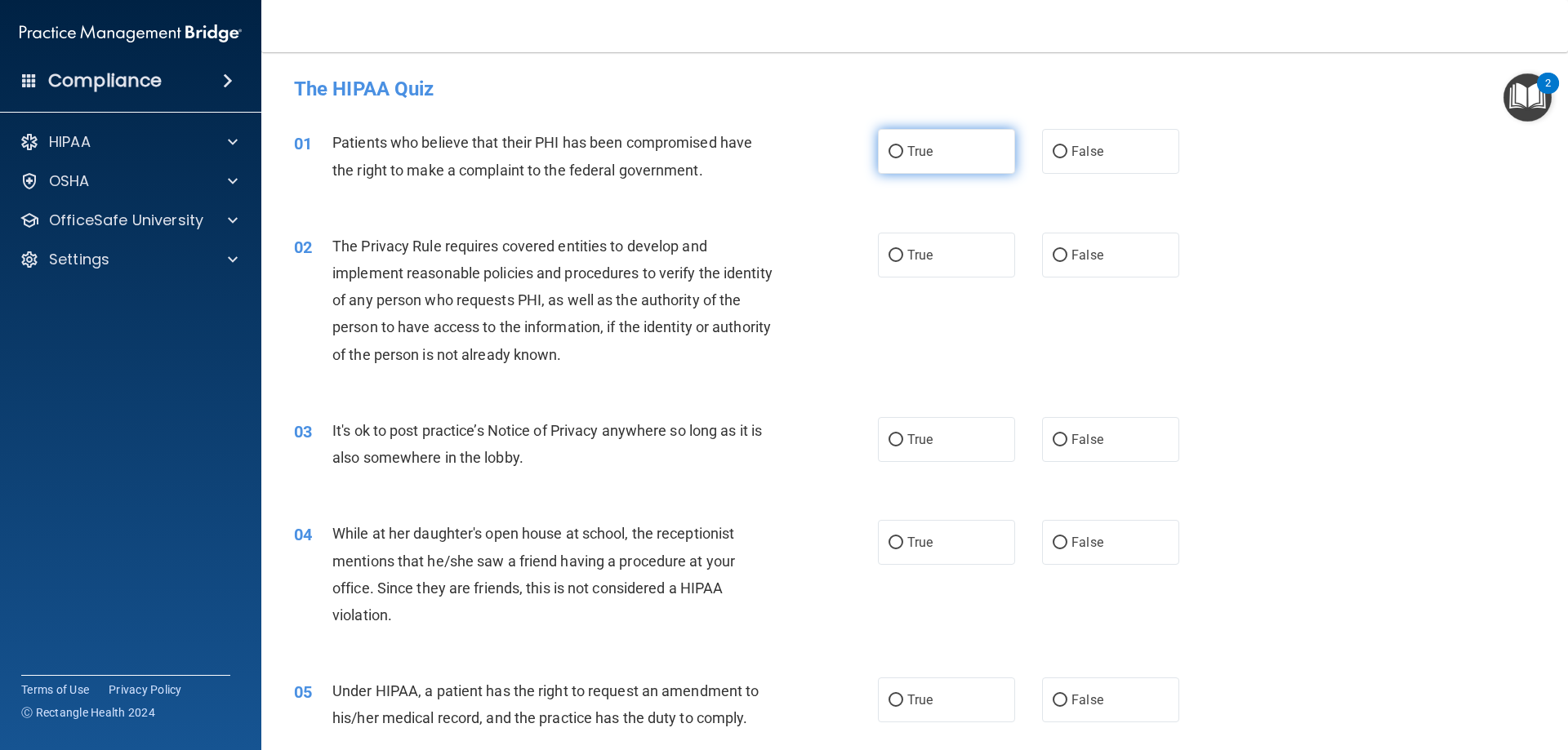
click at [927, 154] on label "True" at bounding box center [946, 151] width 137 height 45
click at [903, 154] on input "True" at bounding box center [896, 152] width 15 height 12
radio input "true"
click at [900, 253] on label "True" at bounding box center [946, 255] width 137 height 45
click at [900, 253] on input "True" at bounding box center [896, 255] width 15 height 12
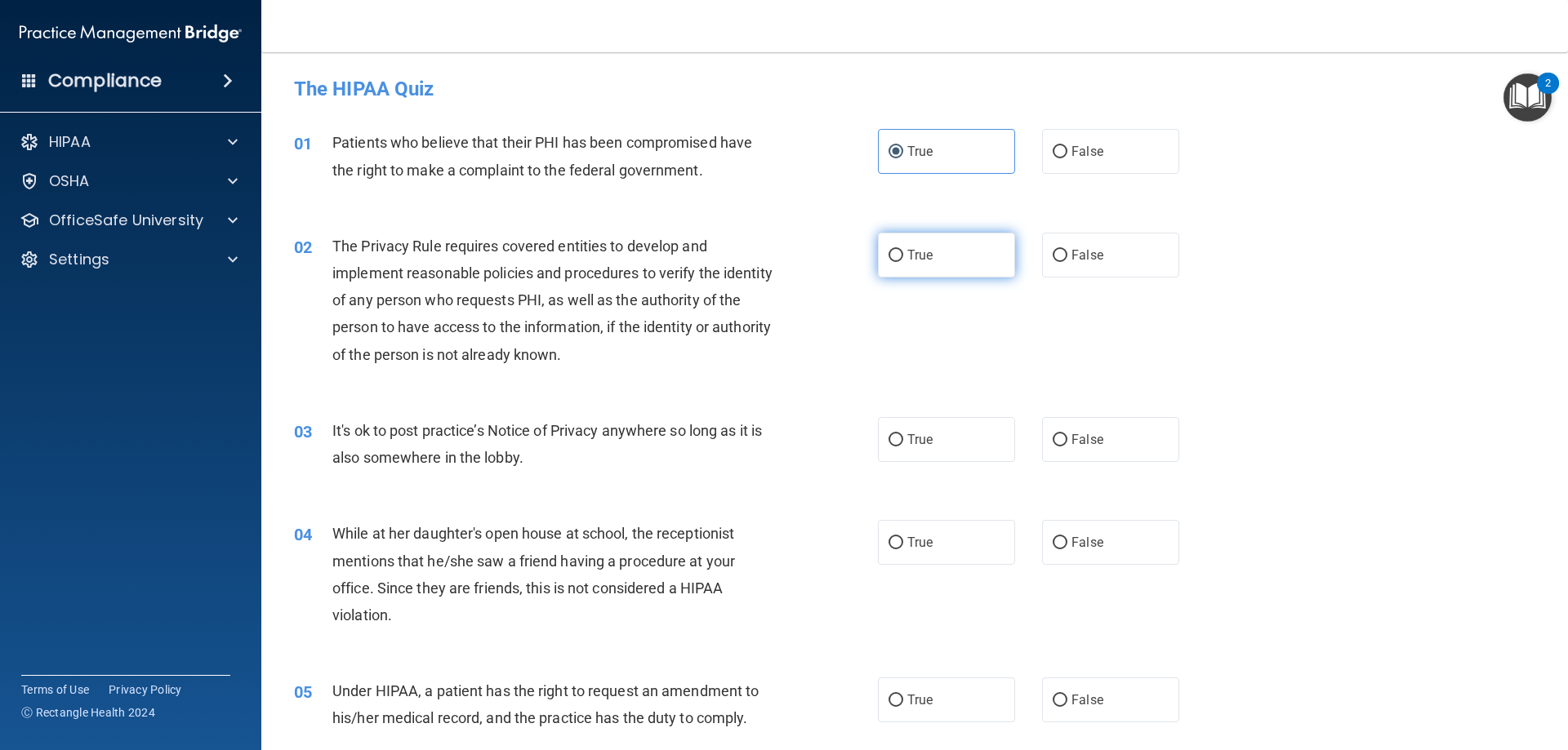
radio input "true"
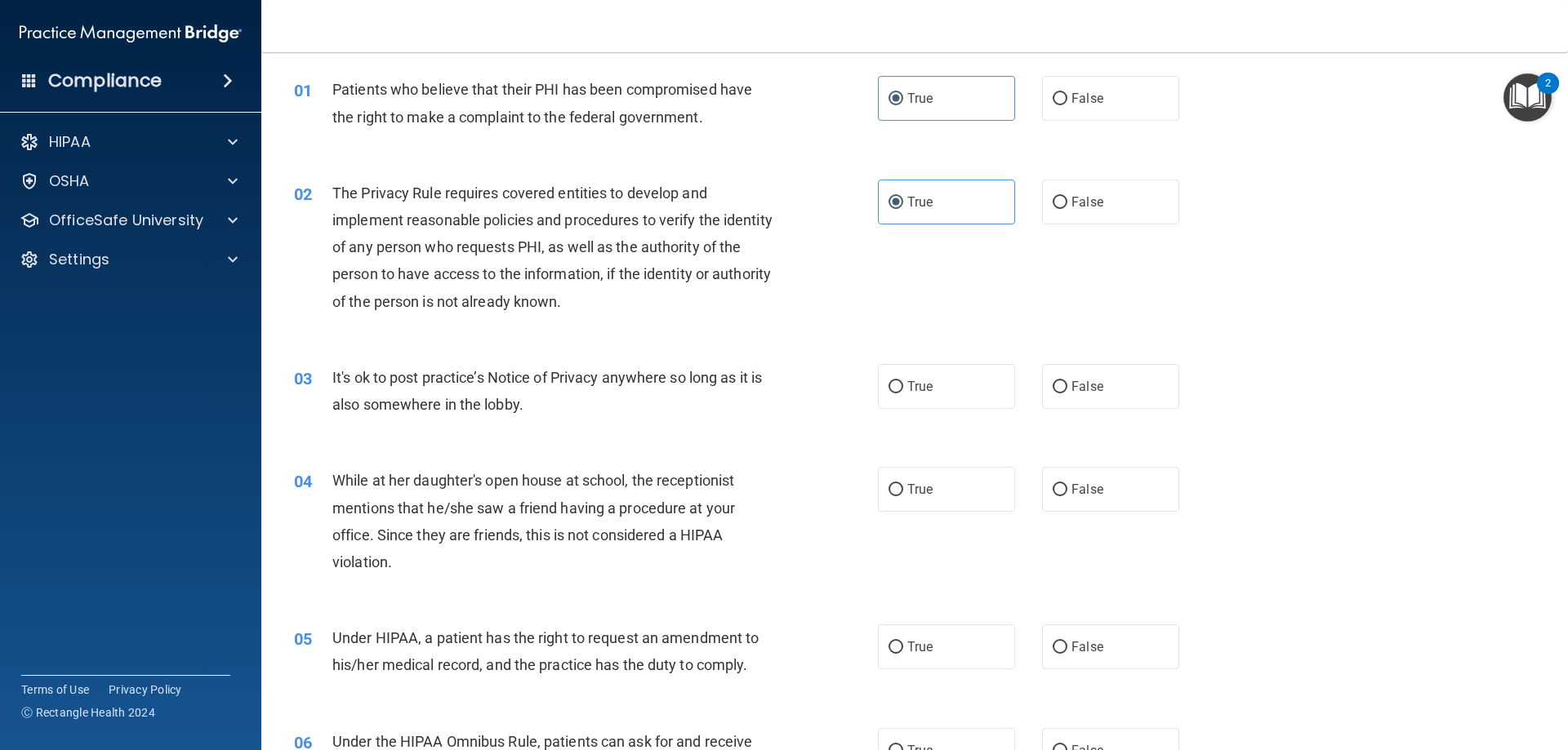
scroll to position [163, 0]
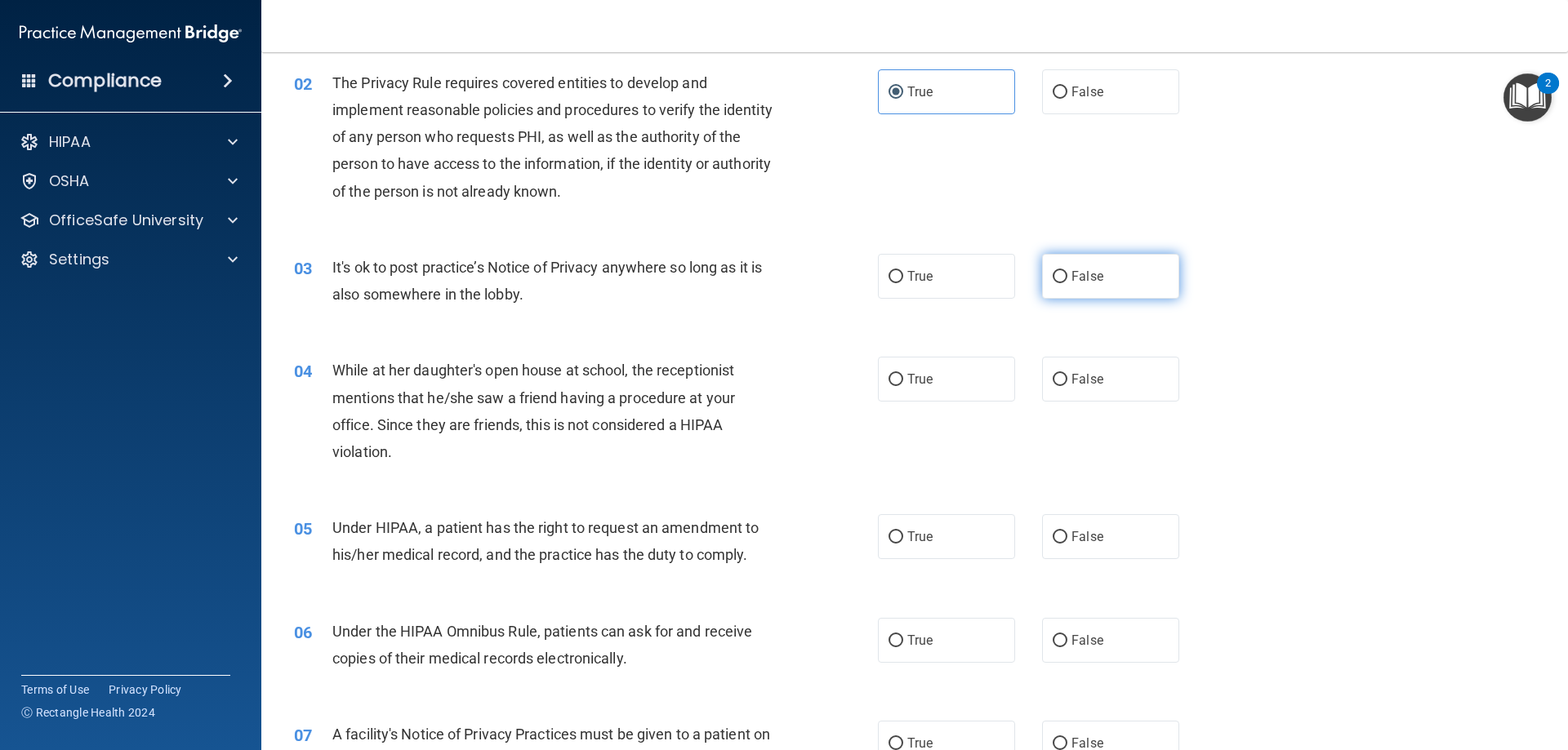
click at [1110, 276] on label "False" at bounding box center [1111, 276] width 137 height 45
click at [1067, 276] on input "False" at bounding box center [1060, 276] width 15 height 12
radio input "true"
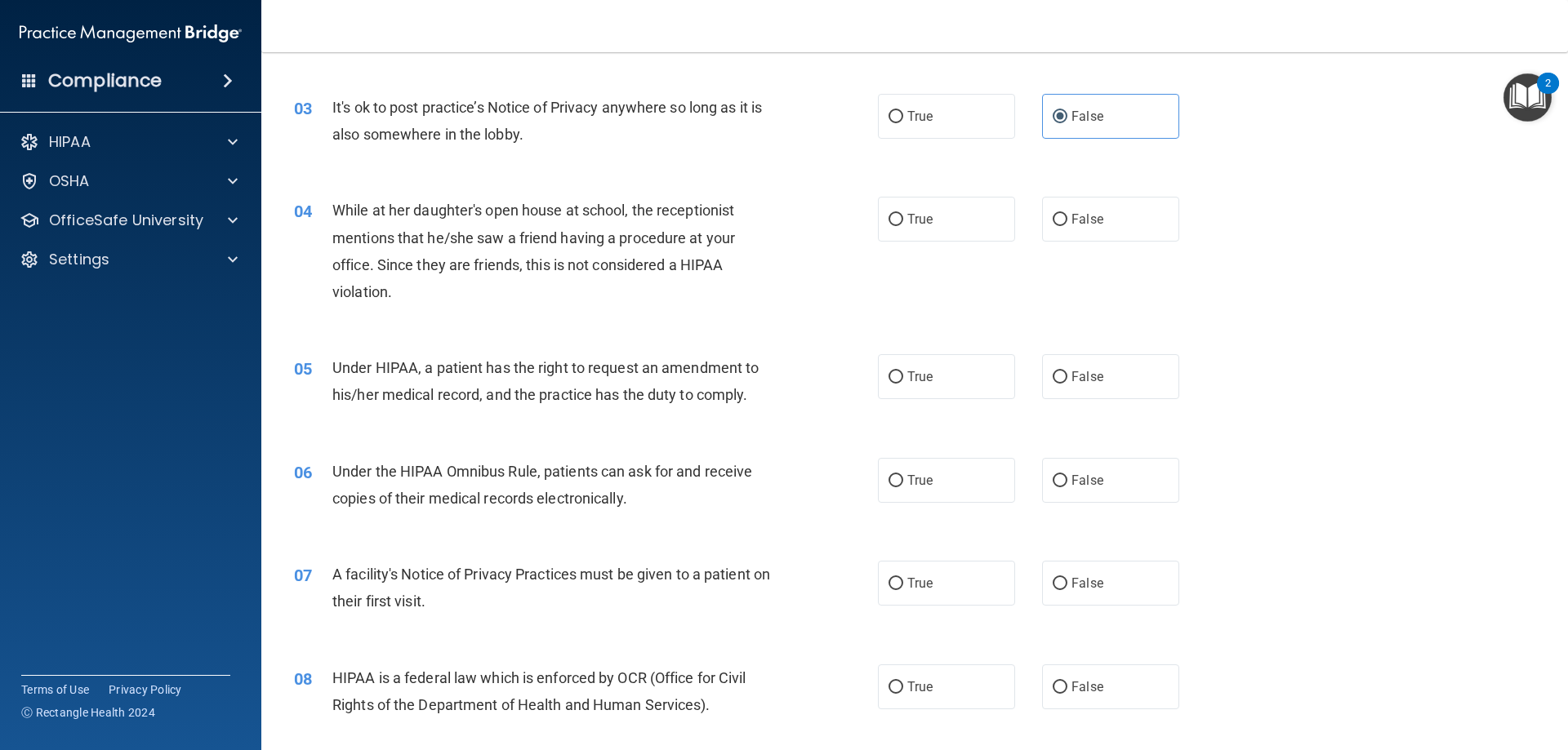
scroll to position [326, 0]
click at [1071, 206] on label "False" at bounding box center [1111, 216] width 137 height 45
click at [1067, 211] on input "False" at bounding box center [1060, 217] width 15 height 12
radio input "true"
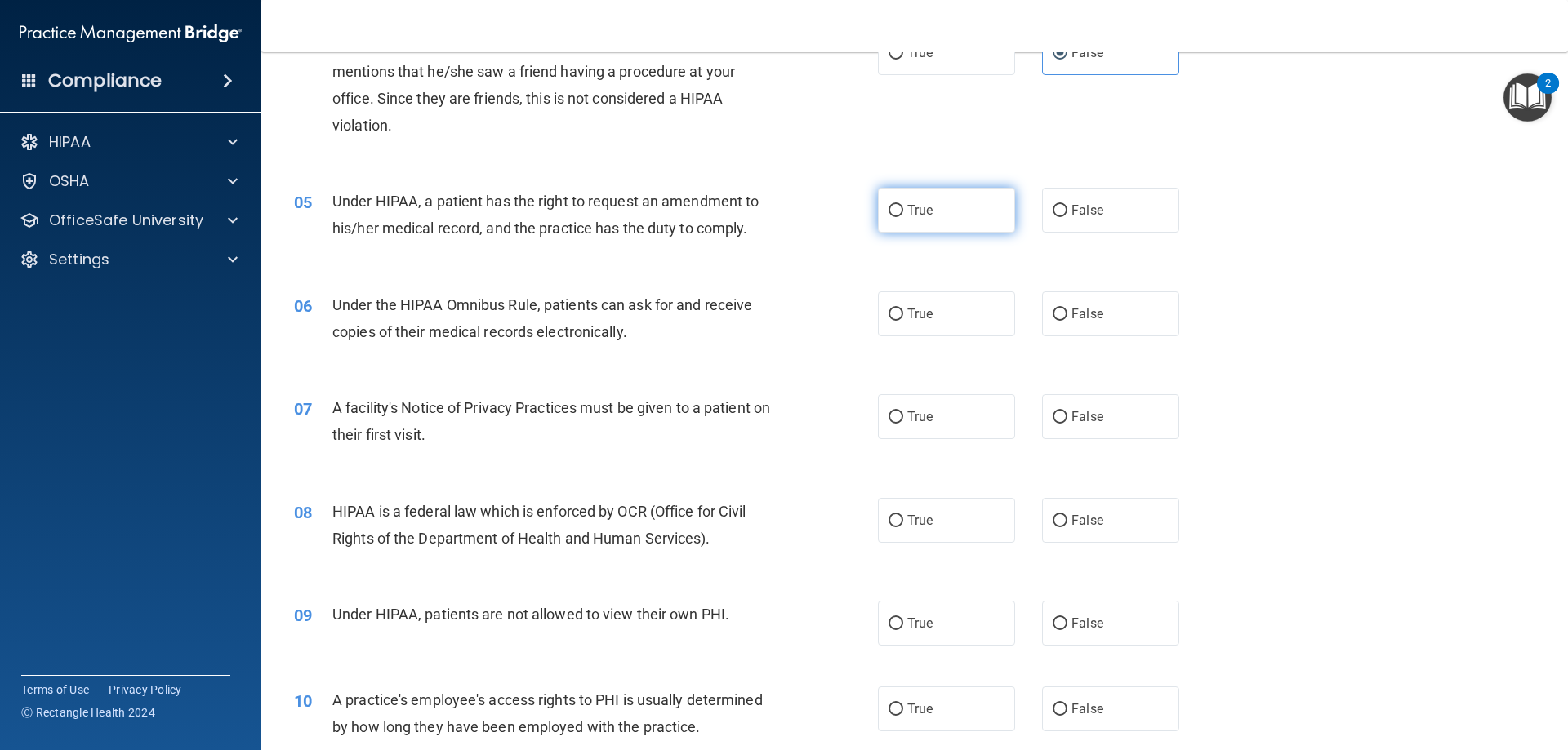
click at [974, 220] on label "True" at bounding box center [946, 210] width 137 height 45
click at [903, 217] on input "True" at bounding box center [896, 210] width 15 height 12
radio input "true"
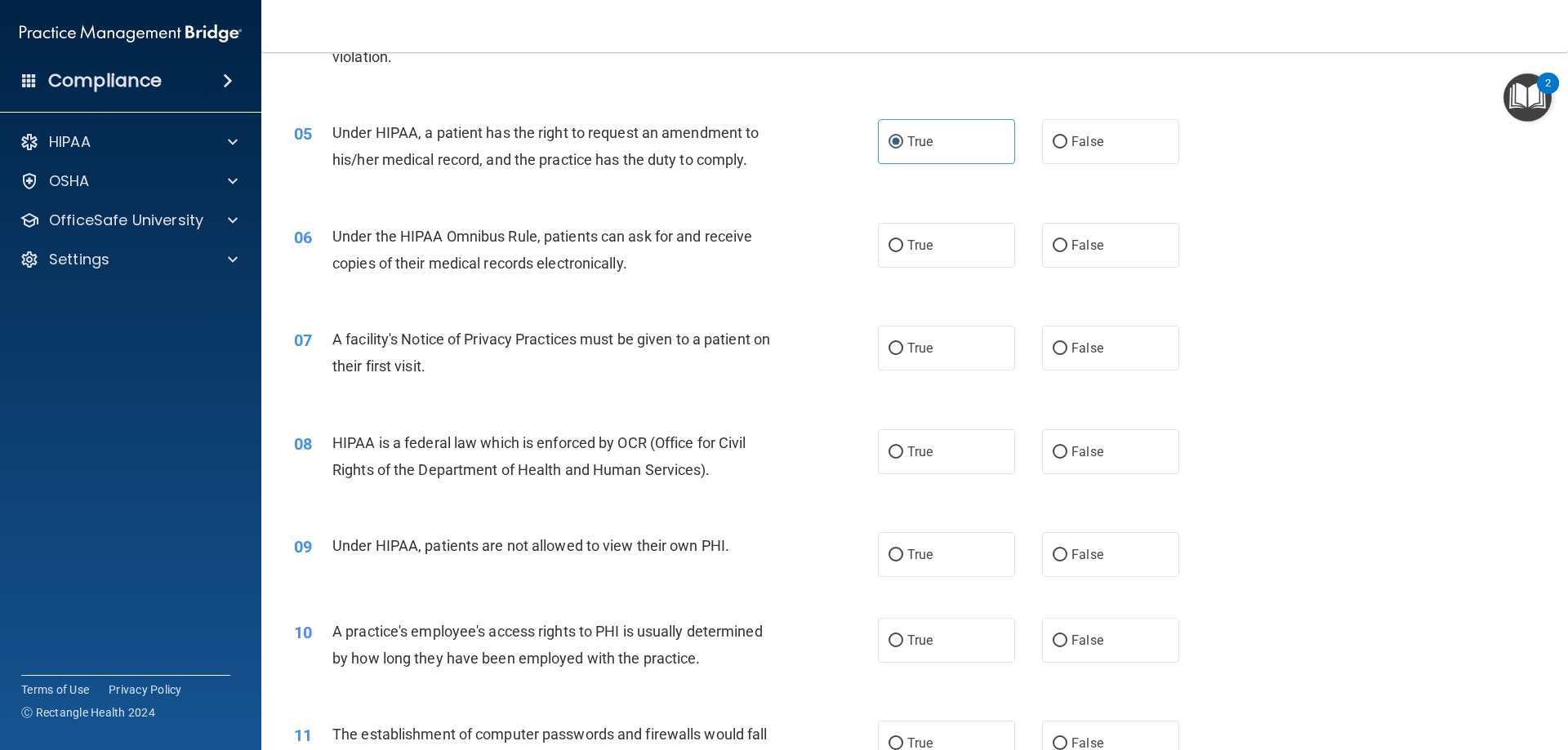
scroll to position [653, 0]
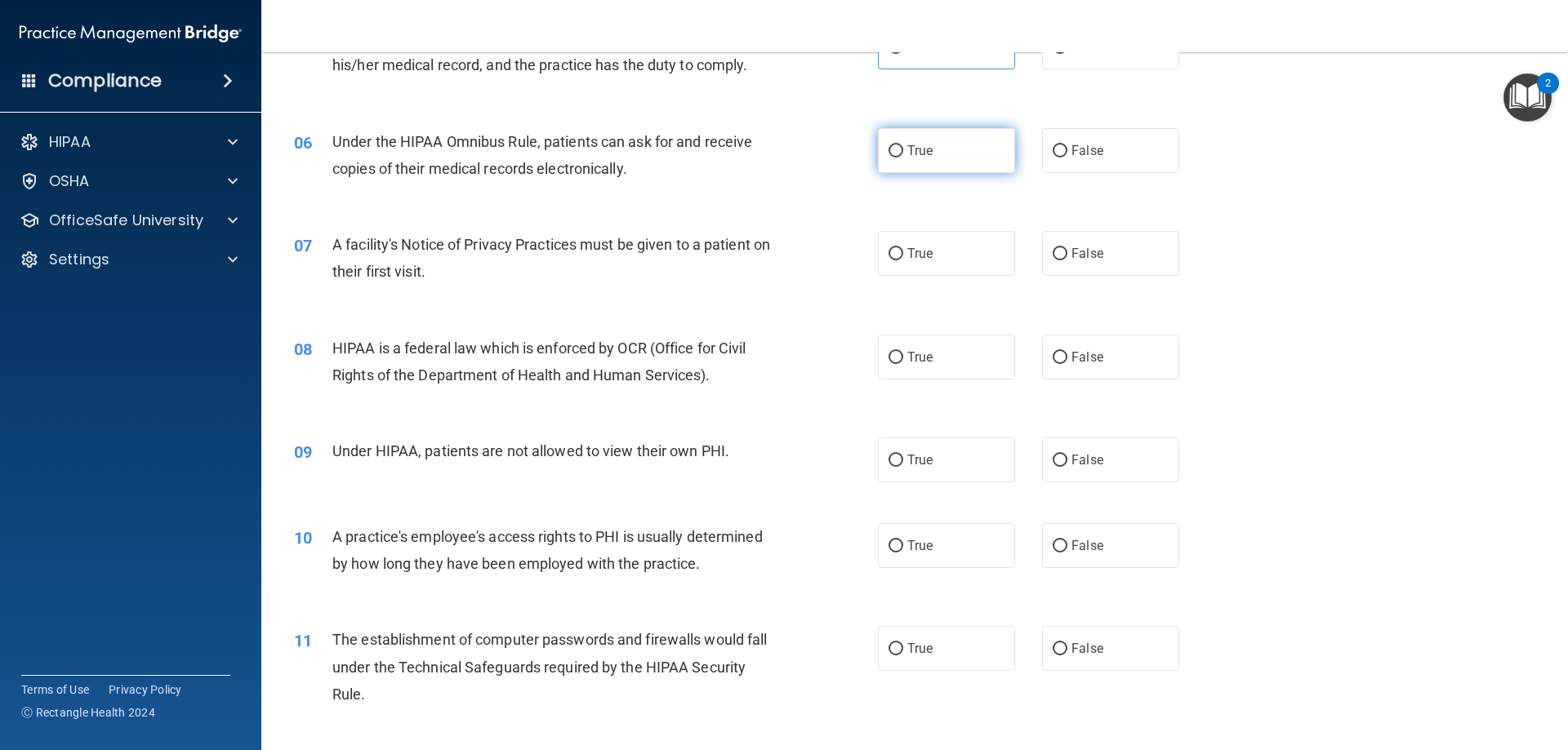
click at [926, 158] on span "True" at bounding box center [919, 150] width 25 height 16
click at [903, 158] on input "True" at bounding box center [896, 151] width 15 height 12
radio input "true"
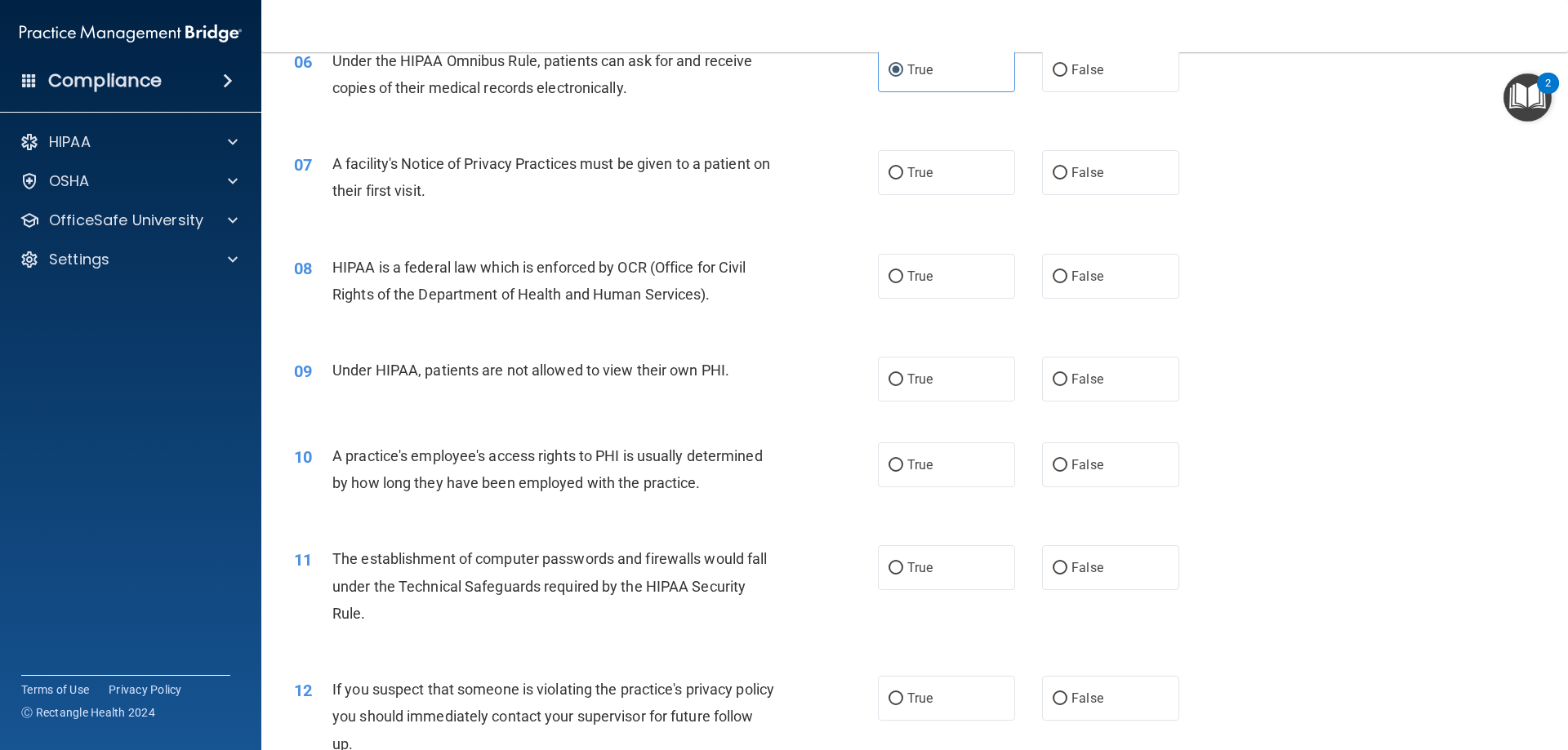
scroll to position [734, 0]
click at [933, 171] on label "True" at bounding box center [946, 171] width 137 height 45
click at [903, 171] on input "True" at bounding box center [896, 172] width 15 height 12
radio input "true"
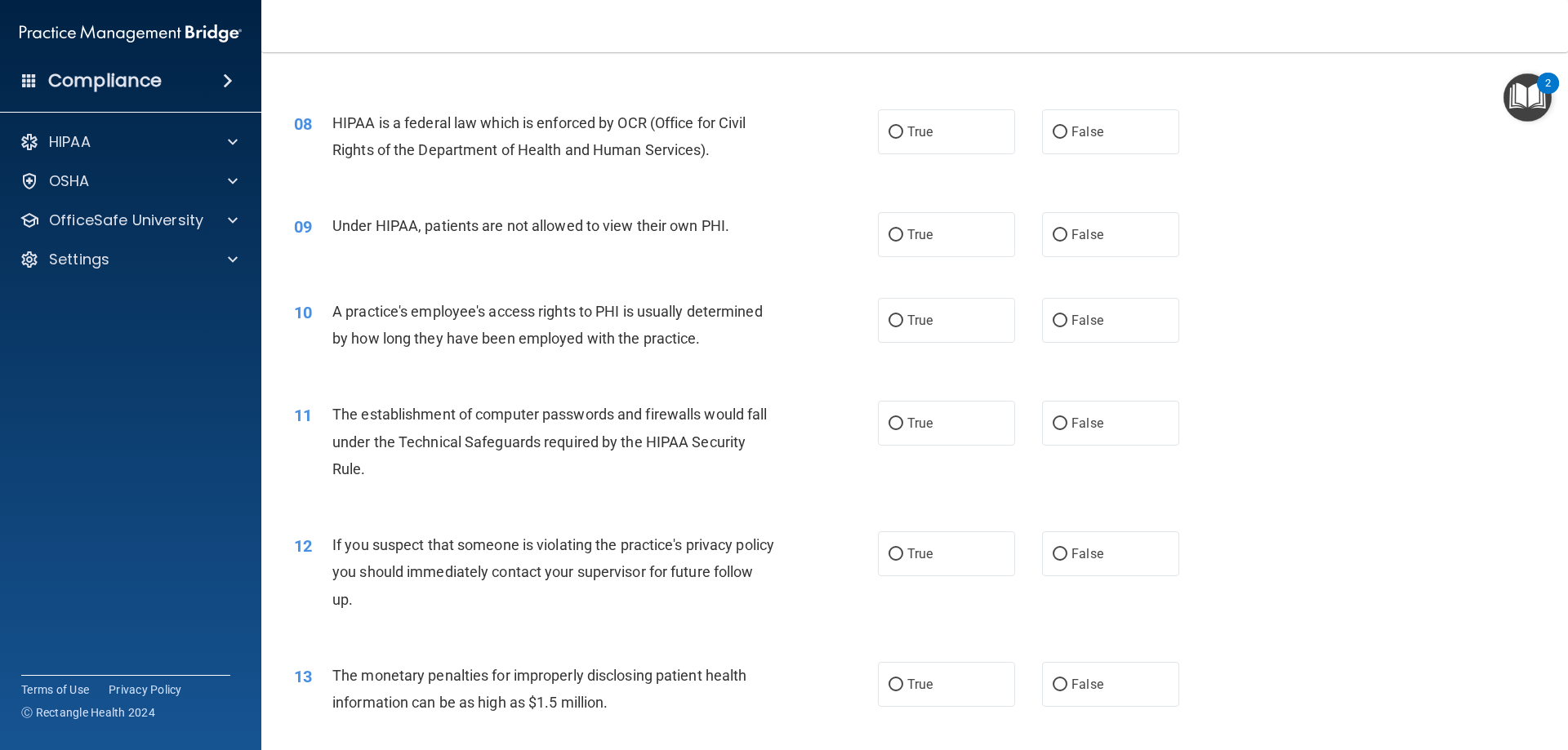
scroll to position [898, 0]
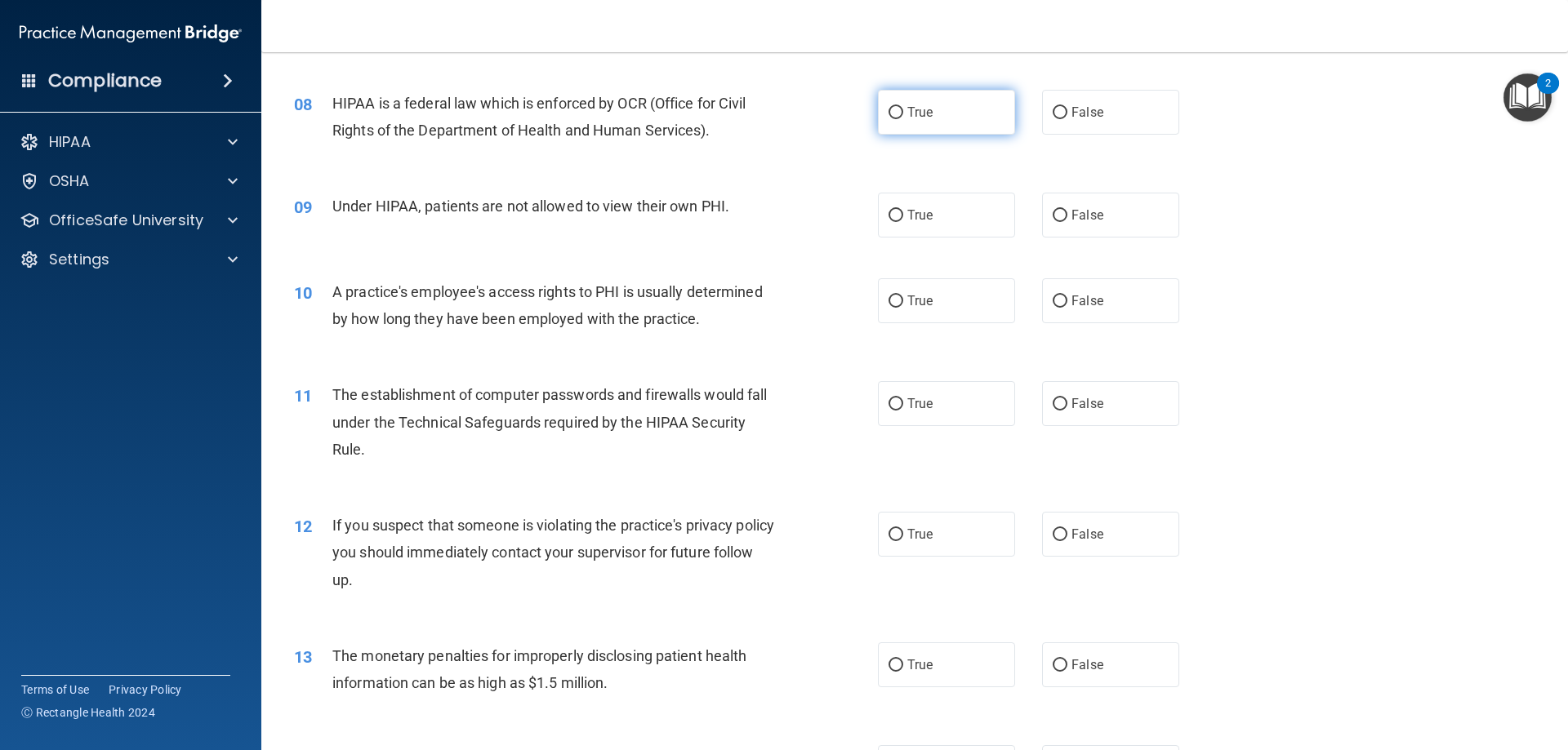
click at [899, 100] on label "True" at bounding box center [946, 111] width 137 height 45
click at [899, 107] on input "True" at bounding box center [896, 112] width 15 height 12
radio input "true"
click at [1053, 214] on input "False" at bounding box center [1060, 216] width 15 height 12
radio input "true"
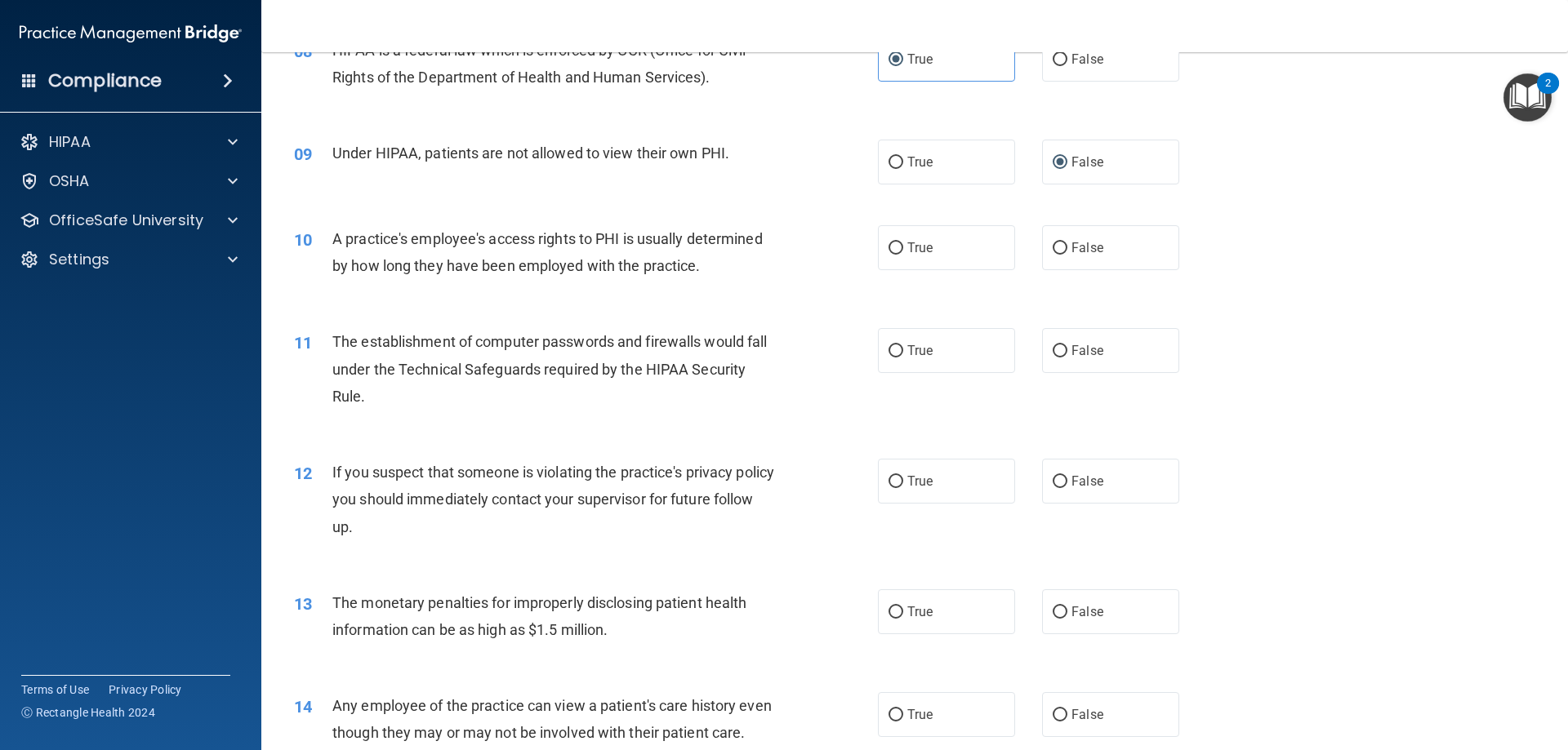
scroll to position [979, 0]
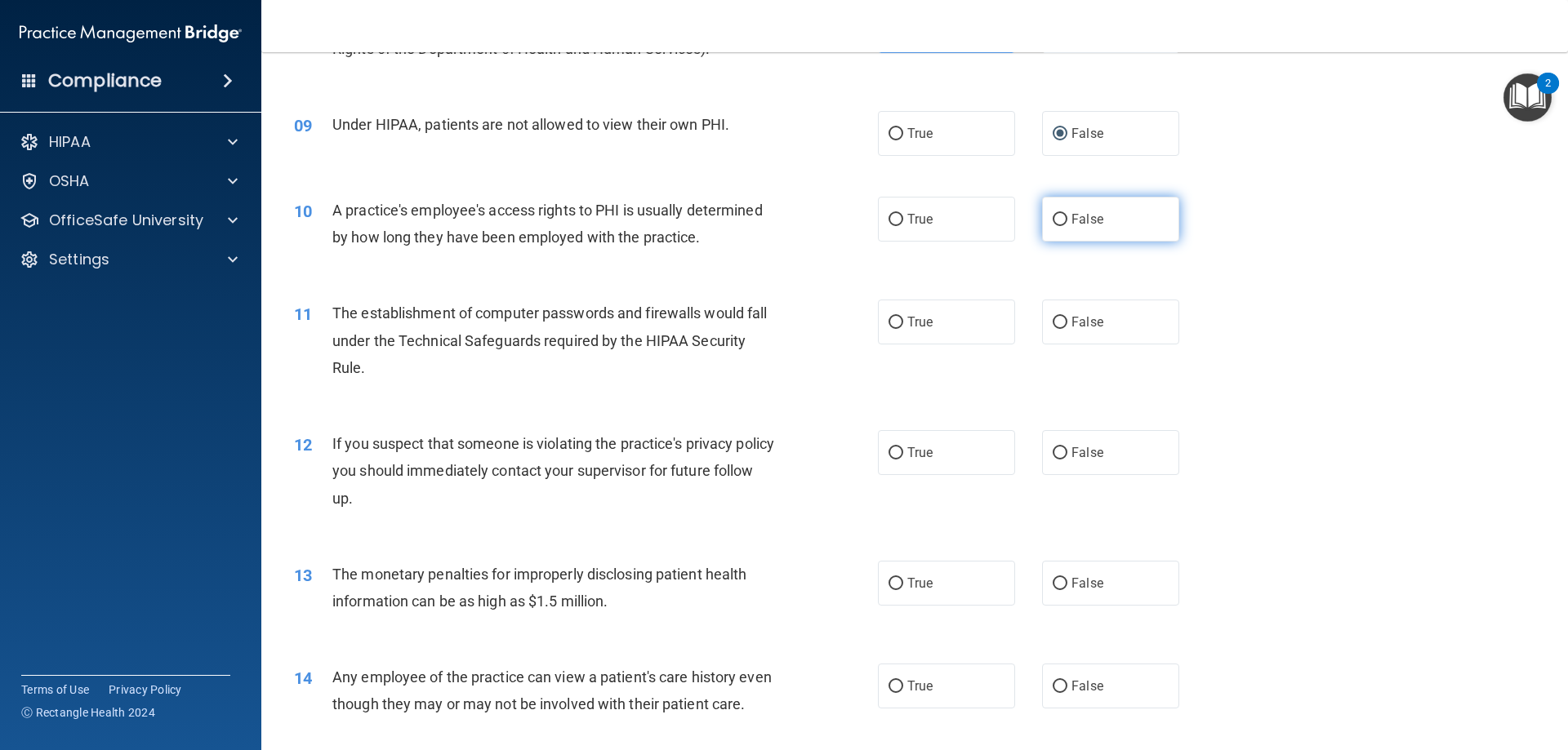
click at [1095, 232] on label "False" at bounding box center [1111, 219] width 137 height 45
click at [1067, 226] on input "False" at bounding box center [1060, 219] width 15 height 12
radio input "true"
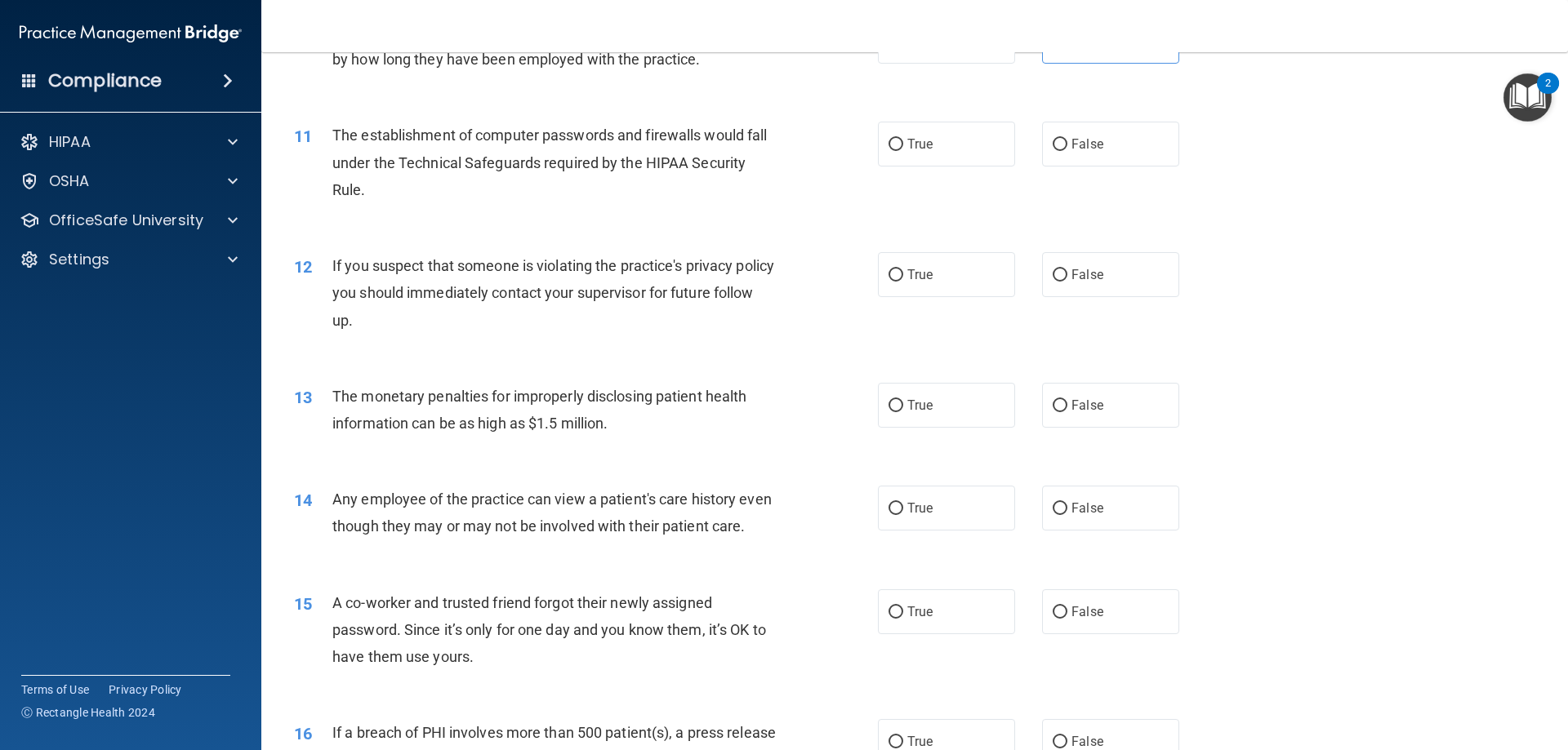
scroll to position [1061, 0]
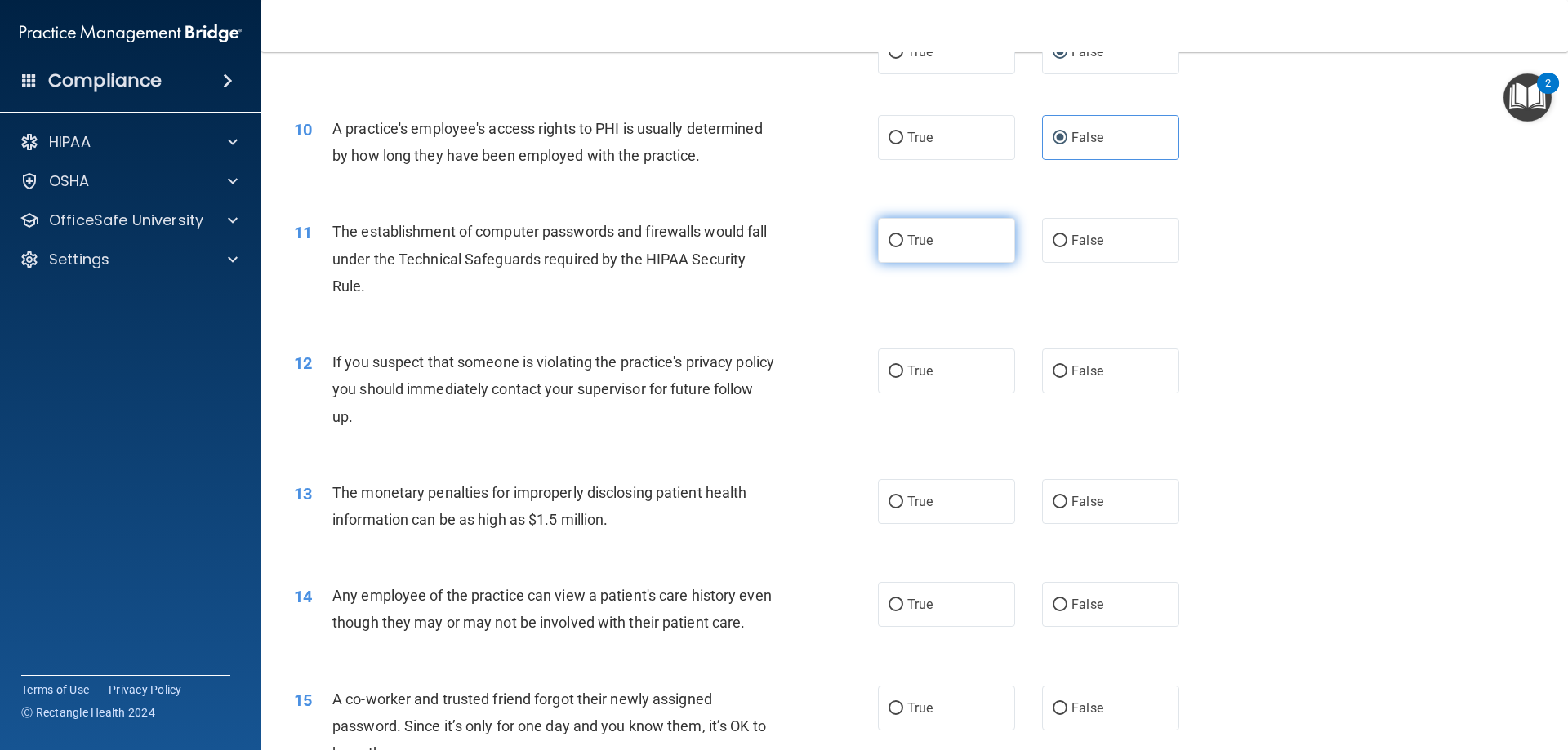
click at [943, 235] on label "True" at bounding box center [946, 240] width 137 height 45
click at [903, 235] on input "True" at bounding box center [896, 240] width 15 height 12
radio input "true"
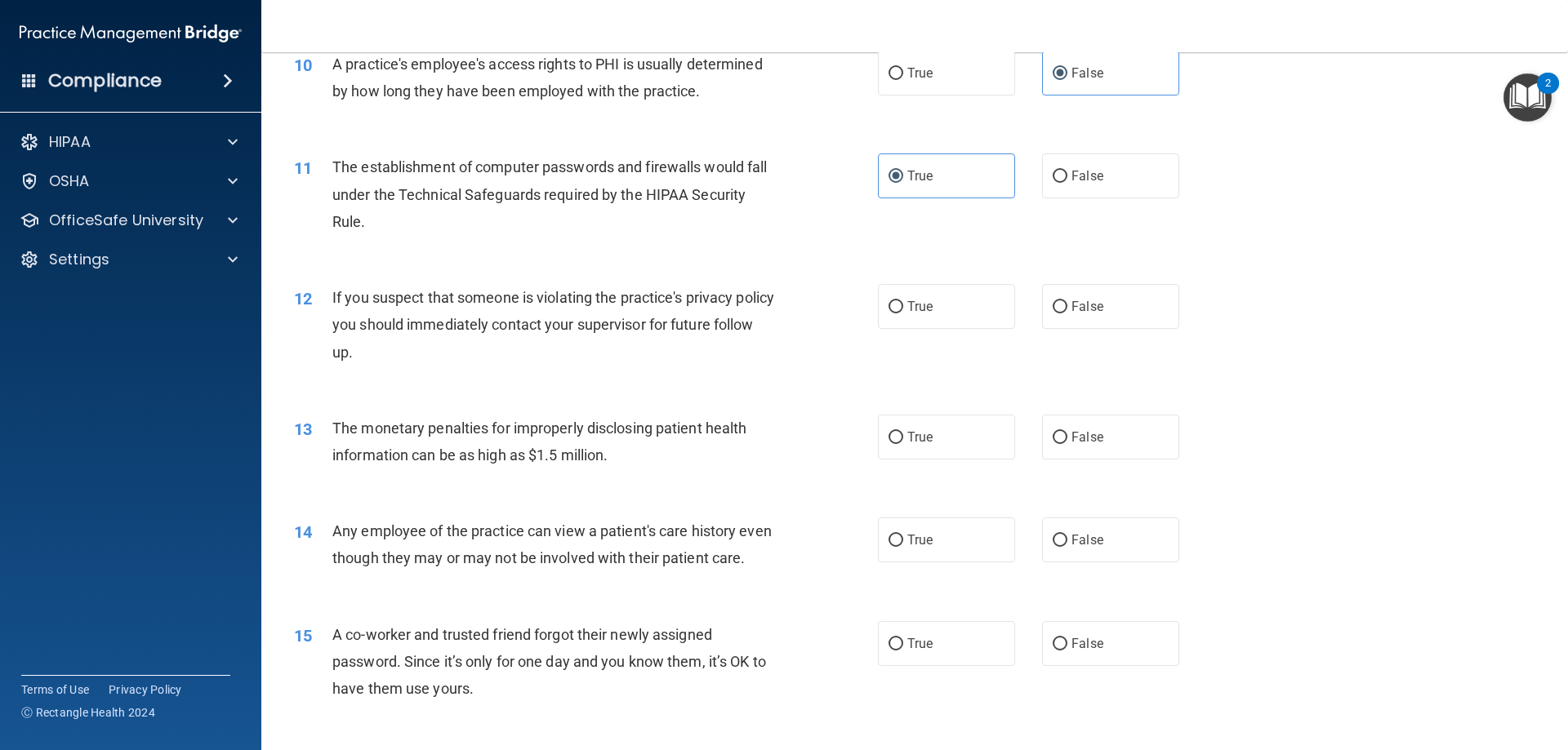
scroll to position [1225, 0]
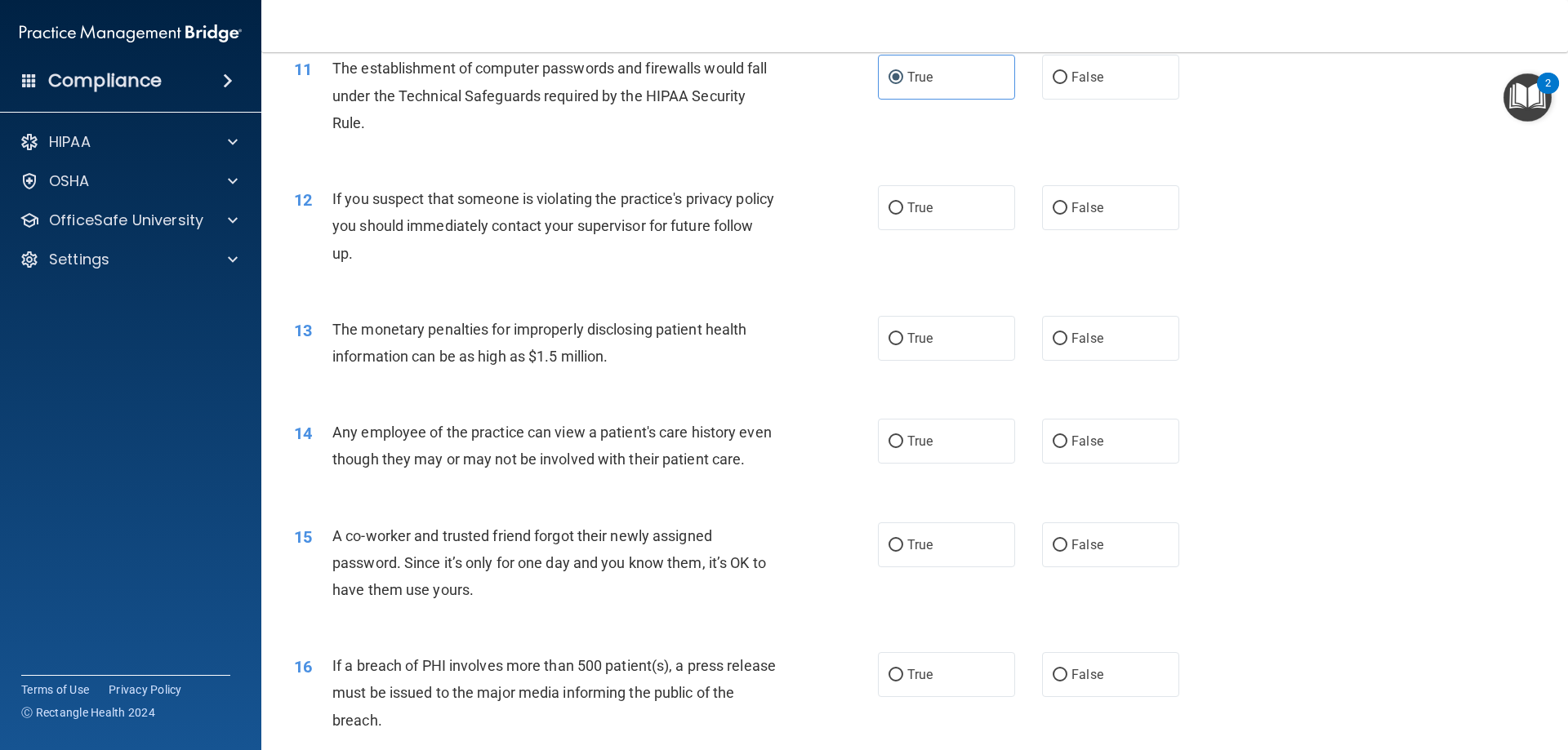
drag, startPoint x: 936, startPoint y: 238, endPoint x: 925, endPoint y: 244, distance: 12.5
click at [925, 244] on div "12 If you suspect that someone is violating the practice's privacy policy you s…" at bounding box center [914, 230] width 1266 height 131
click at [914, 221] on label "True" at bounding box center [946, 207] width 137 height 45
click at [930, 216] on label "True" at bounding box center [946, 207] width 137 height 45
click at [903, 215] on input "True" at bounding box center [896, 208] width 15 height 12
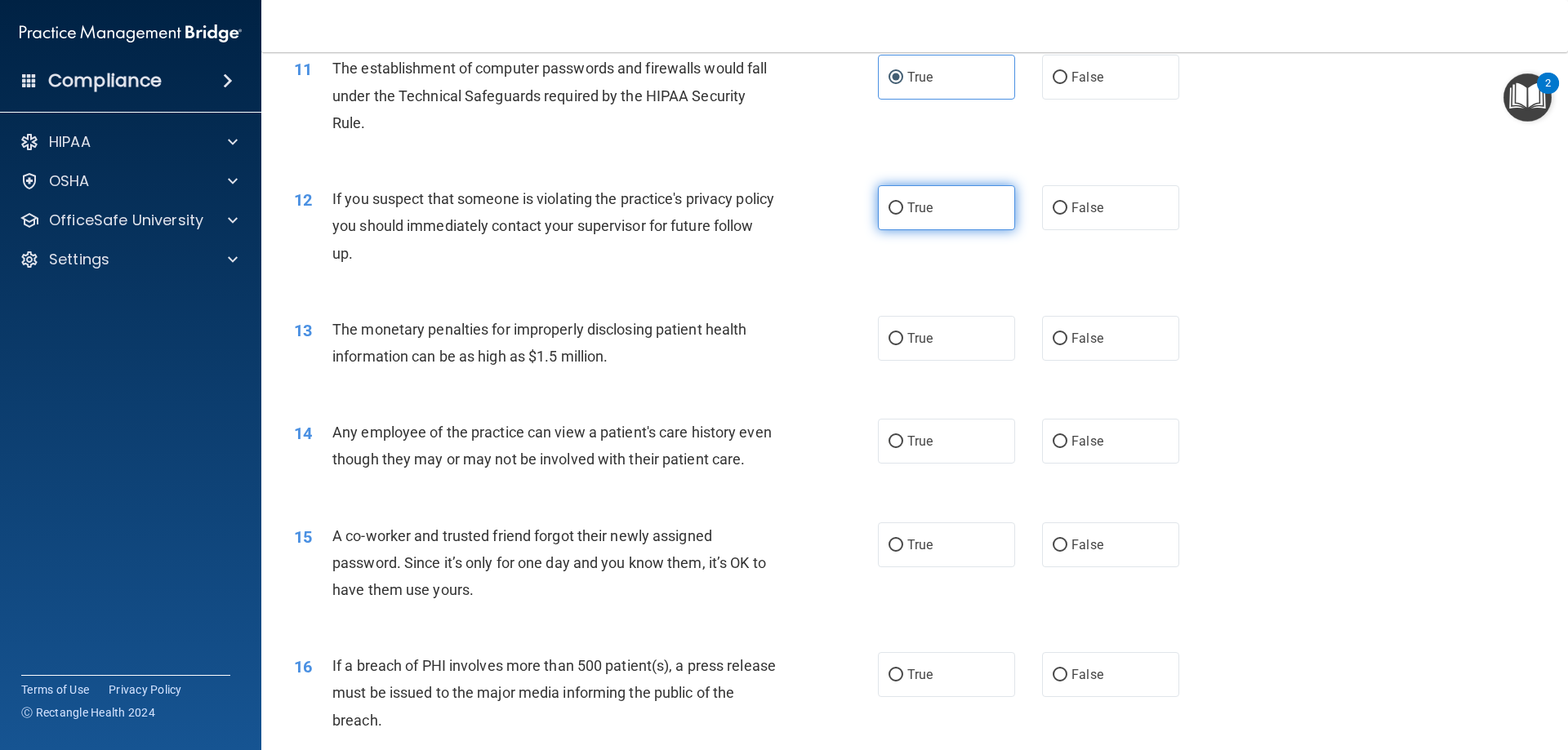
radio input "true"
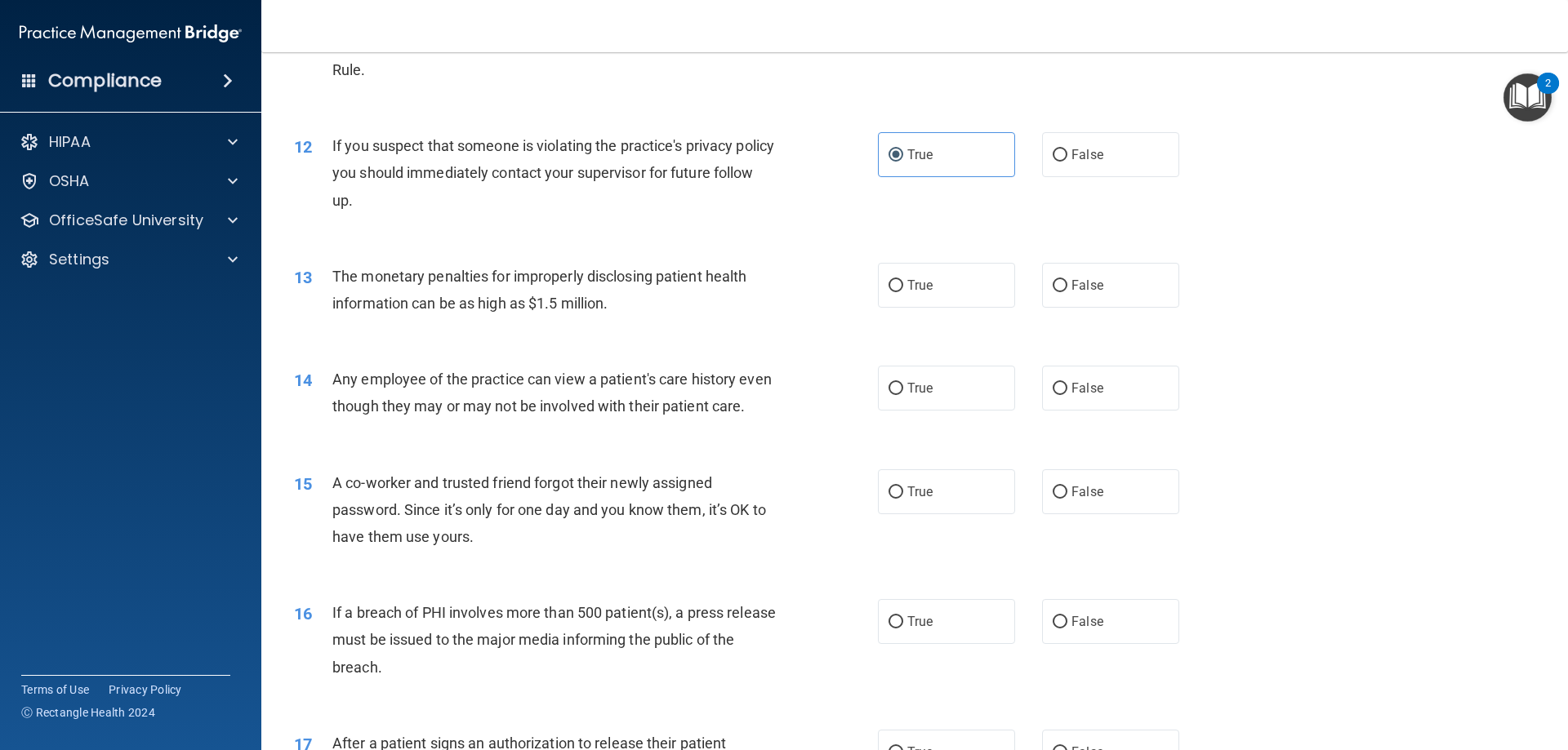
scroll to position [1307, 0]
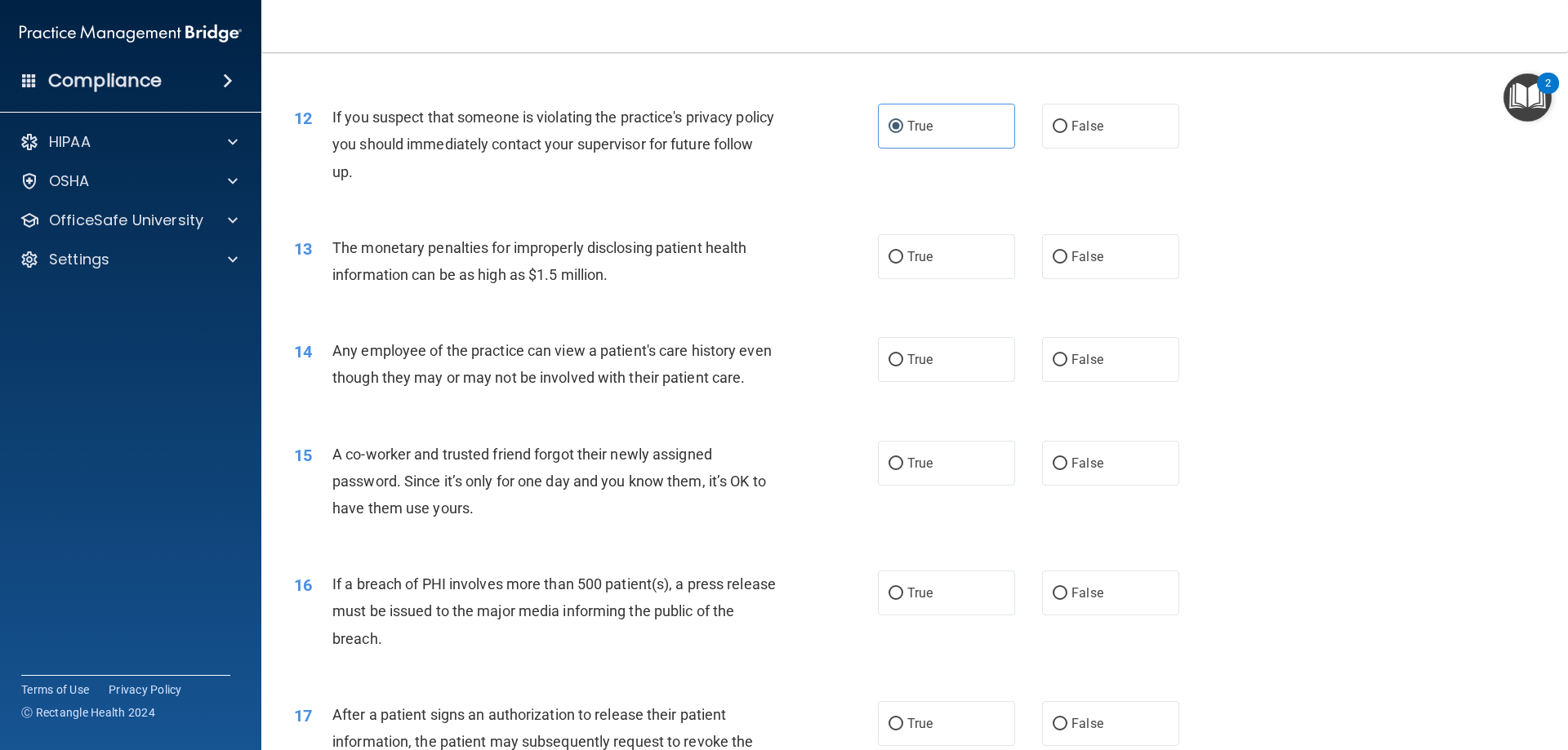
click at [963, 288] on div "13 The monetary penalties for improperly disclosing patient health information …" at bounding box center [914, 265] width 1266 height 103
click at [927, 265] on label "True" at bounding box center [946, 256] width 137 height 45
click at [903, 264] on input "True" at bounding box center [896, 257] width 15 height 12
radio input "true"
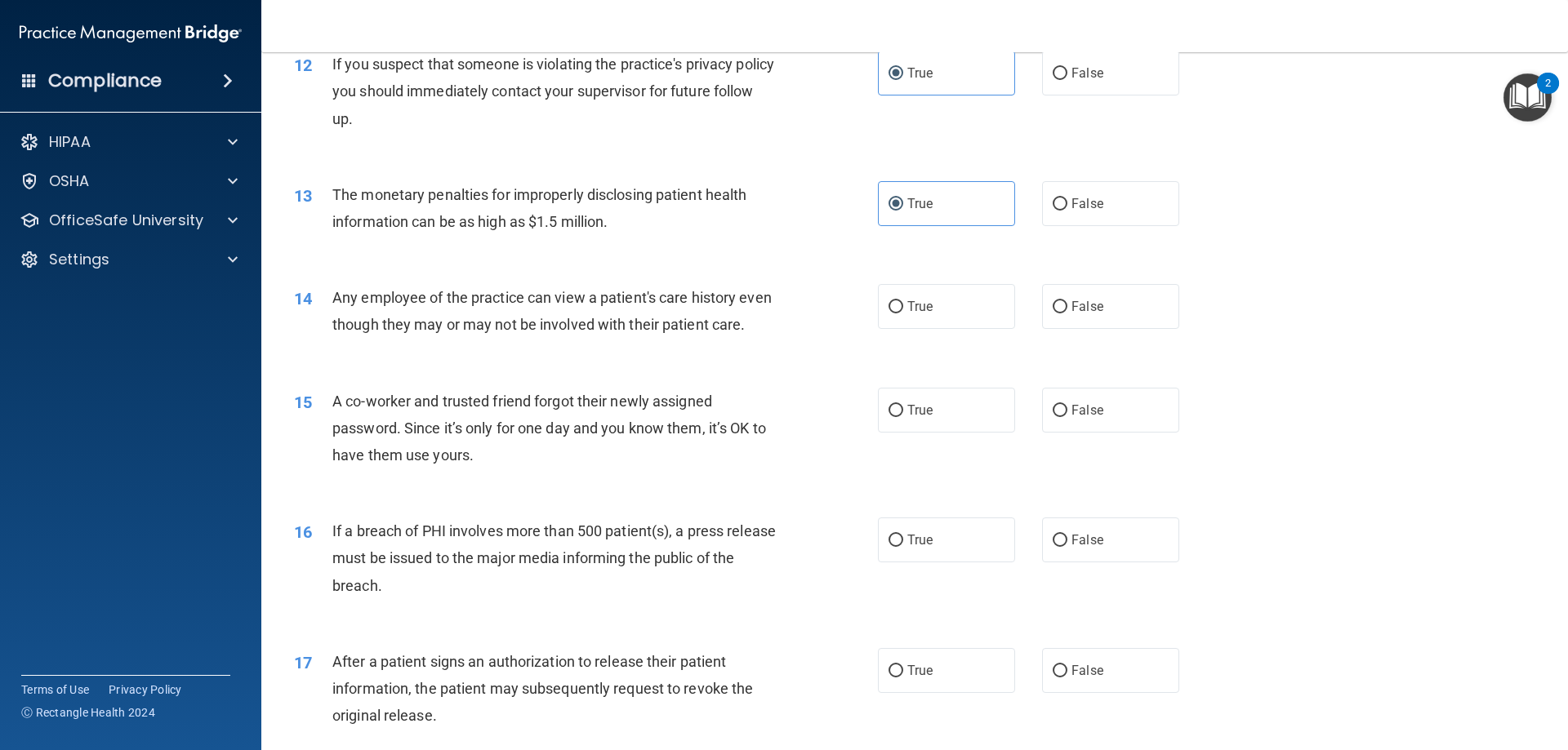
scroll to position [1388, 0]
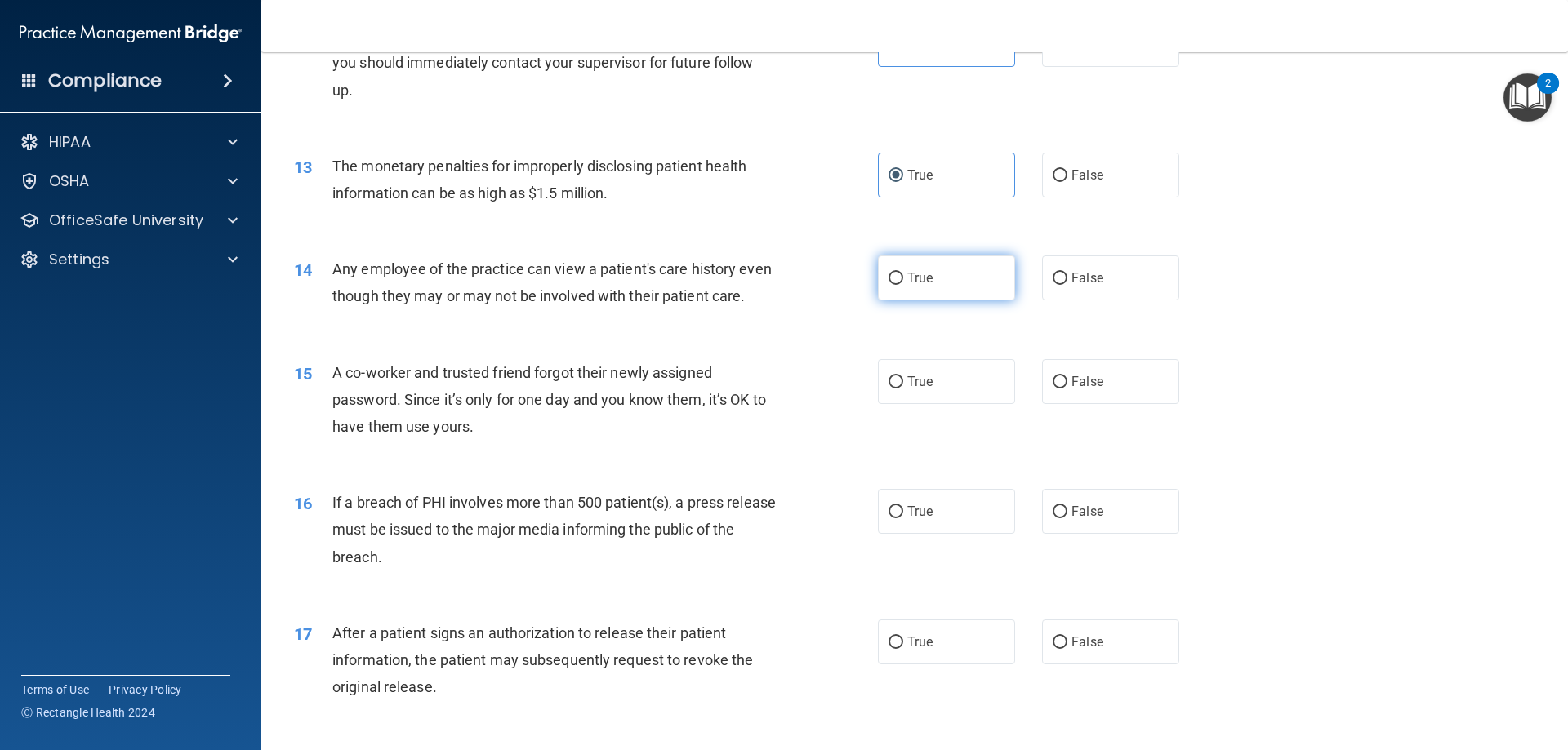
click at [946, 277] on label "True" at bounding box center [946, 277] width 137 height 45
click at [903, 277] on input "True" at bounding box center [896, 278] width 15 height 12
radio input "true"
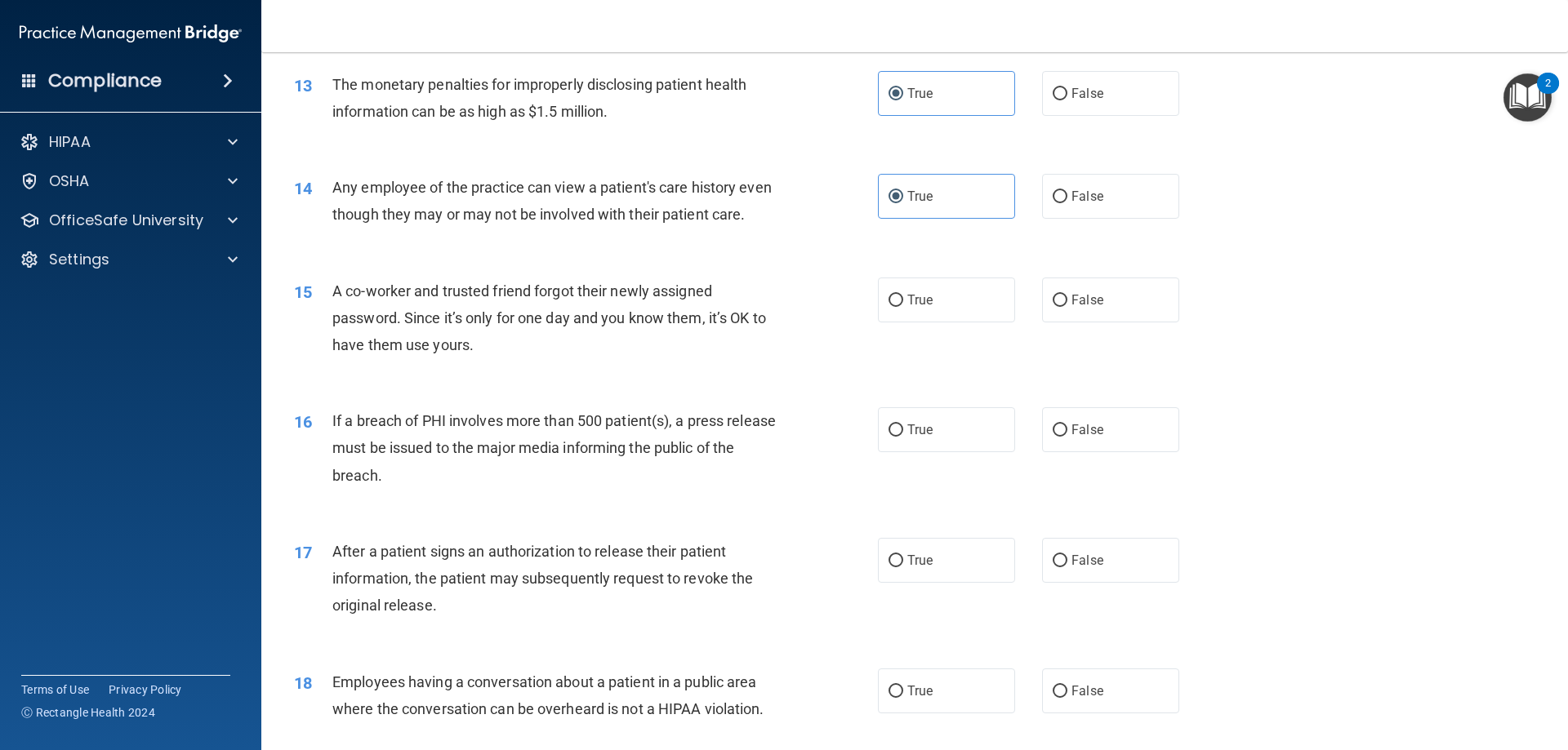
scroll to position [1551, 0]
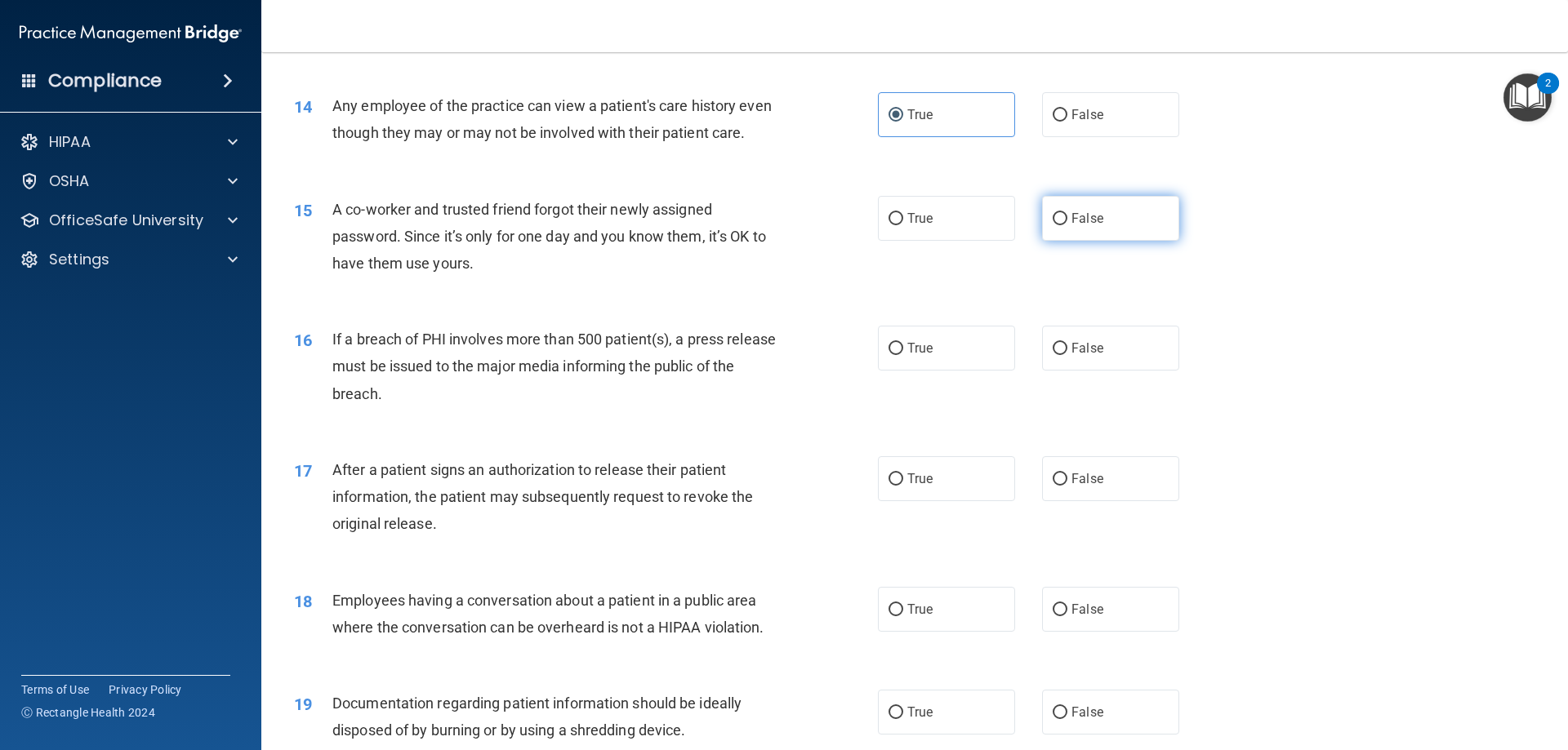
click at [1066, 225] on label "False" at bounding box center [1111, 218] width 137 height 45
click at [1066, 225] on input "False" at bounding box center [1060, 218] width 15 height 12
radio input "true"
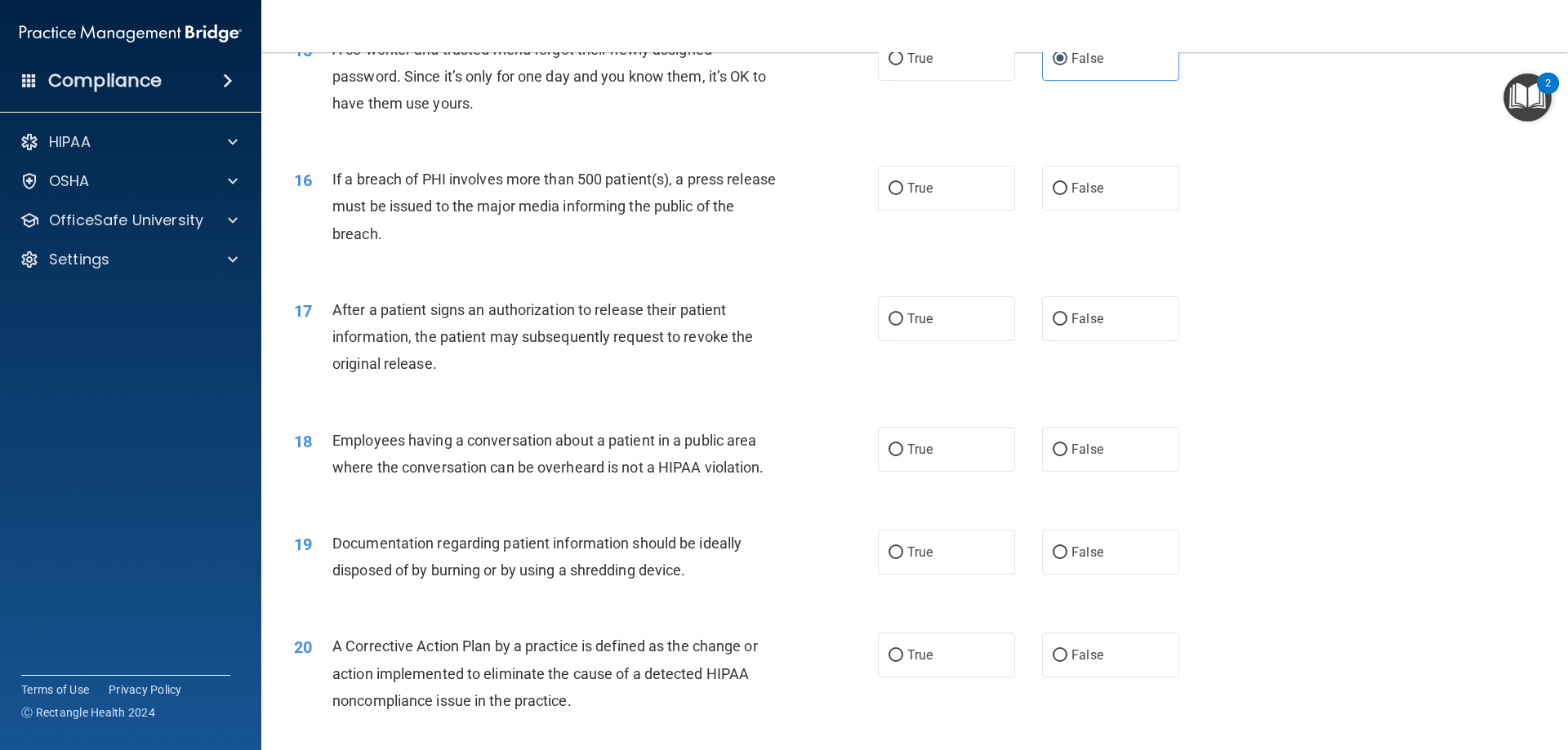
scroll to position [1715, 0]
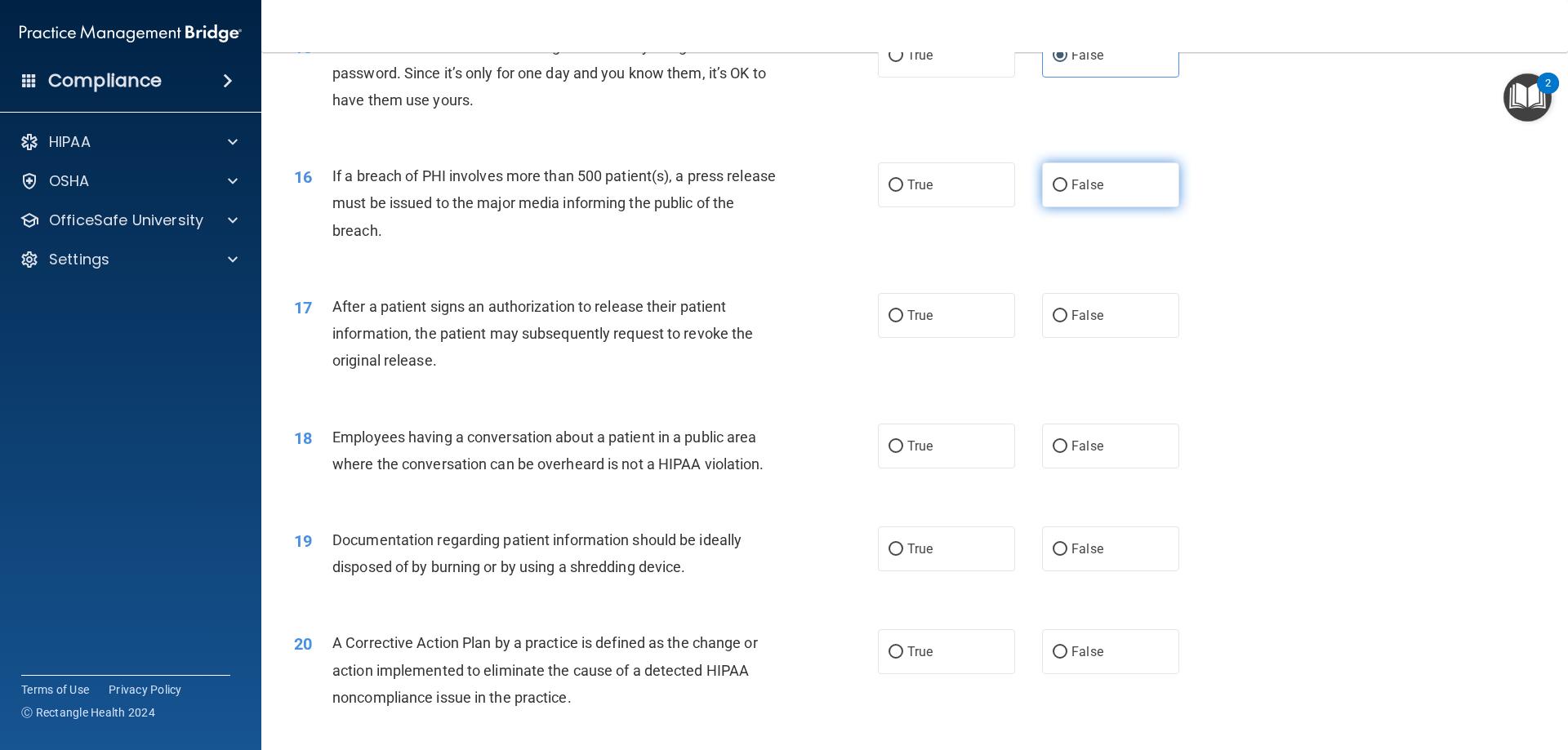
drag, startPoint x: 1136, startPoint y: 233, endPoint x: 1124, endPoint y: 217, distance: 20.0
click at [1135, 207] on label "False" at bounding box center [1111, 184] width 137 height 45
click at [1067, 192] on input "False" at bounding box center [1060, 185] width 15 height 12
radio input "true"
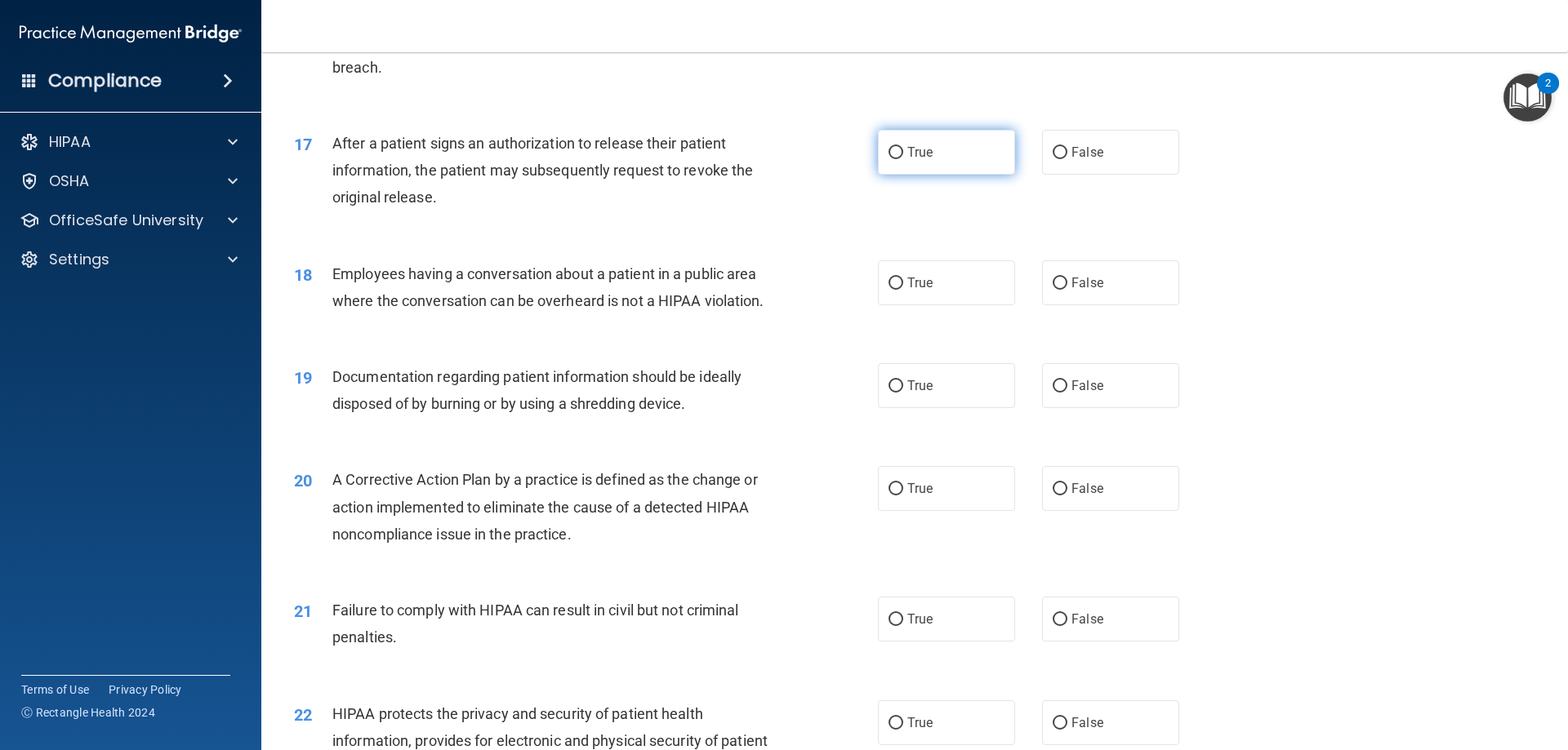
drag, startPoint x: 949, startPoint y: 196, endPoint x: 962, endPoint y: 199, distance: 13.3
click at [950, 175] on label "True" at bounding box center [946, 152] width 137 height 45
click at [903, 159] on input "True" at bounding box center [896, 152] width 15 height 12
radio input "true"
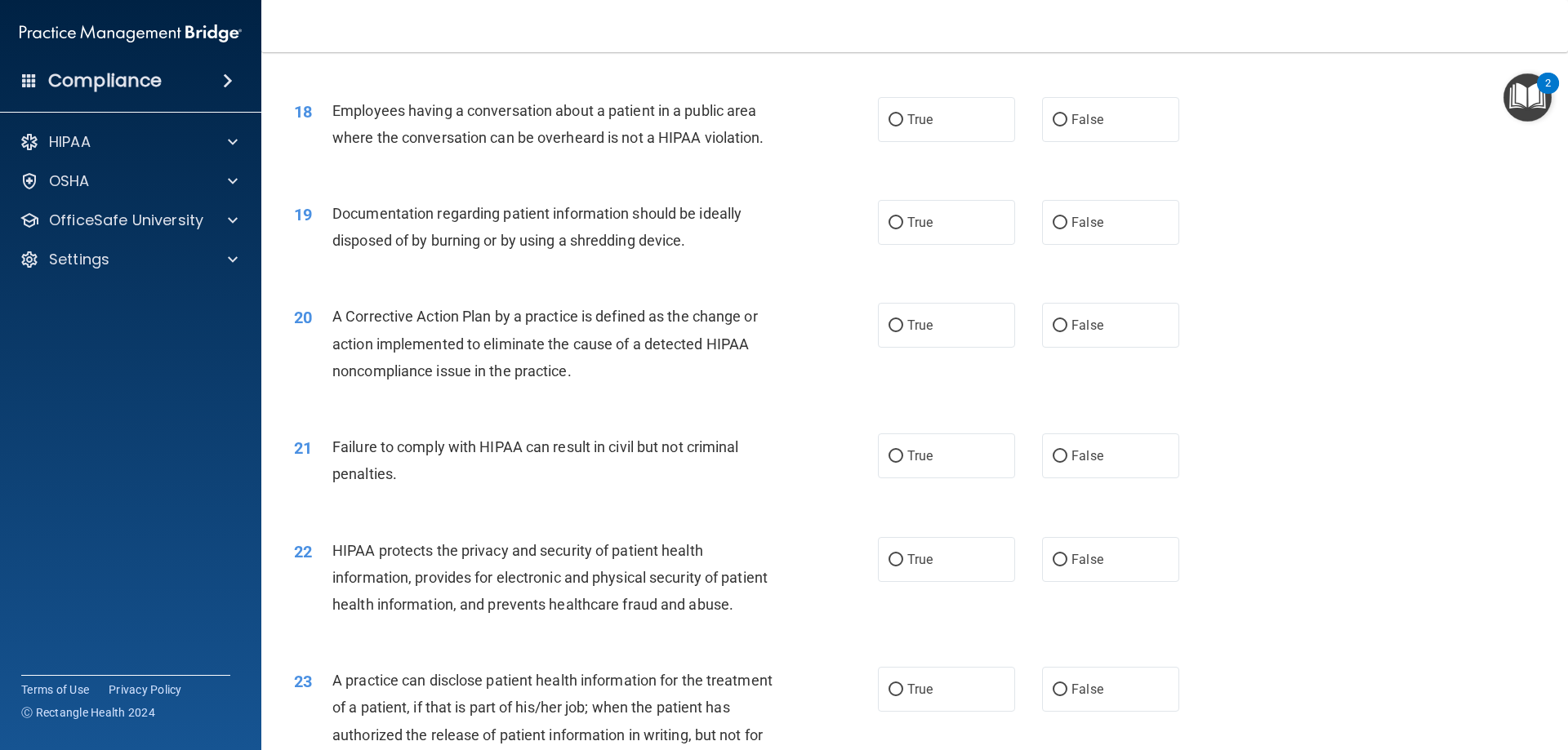
scroll to position [1959, 0]
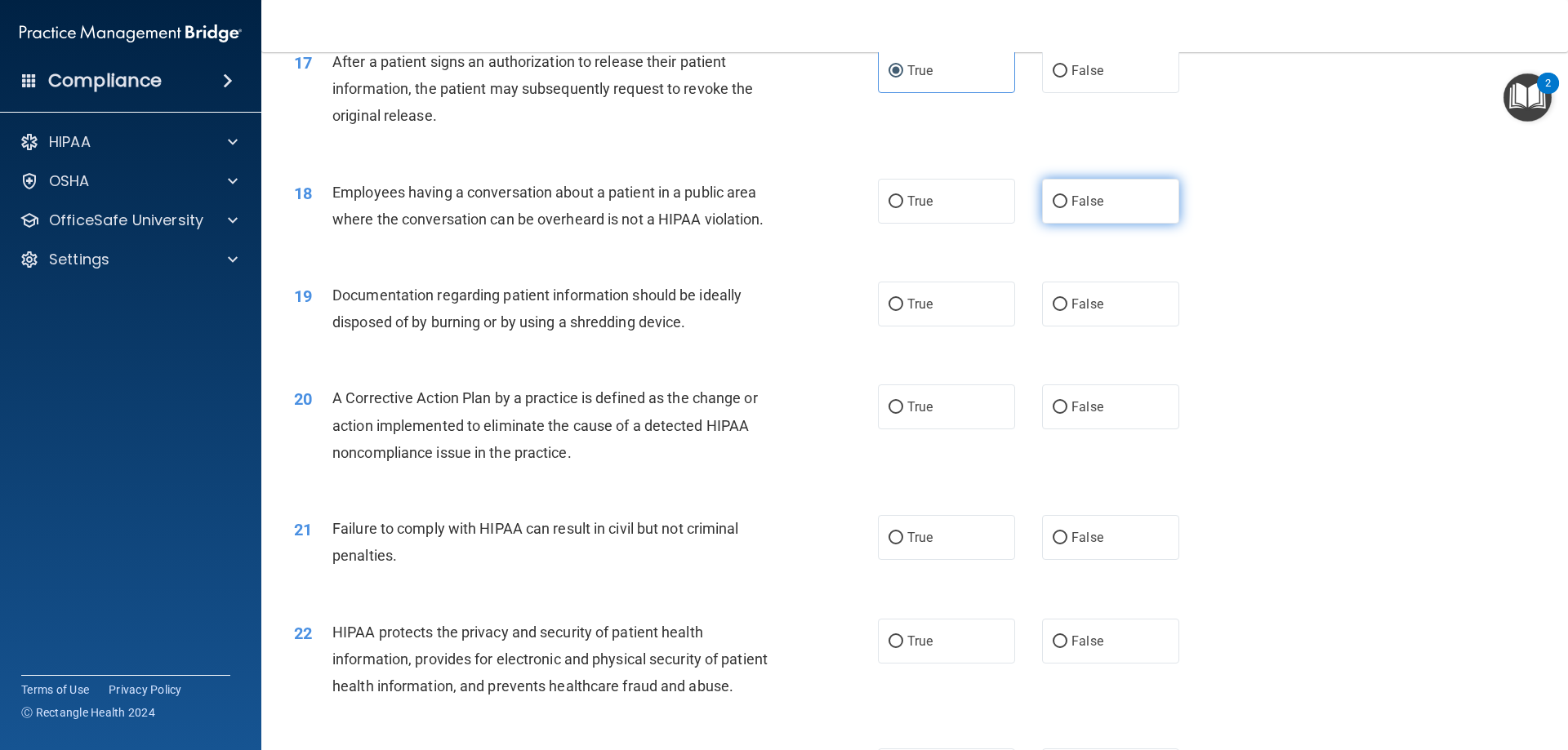
click at [1144, 224] on label "False" at bounding box center [1111, 201] width 137 height 45
click at [1067, 208] on input "False" at bounding box center [1060, 202] width 15 height 12
radio input "true"
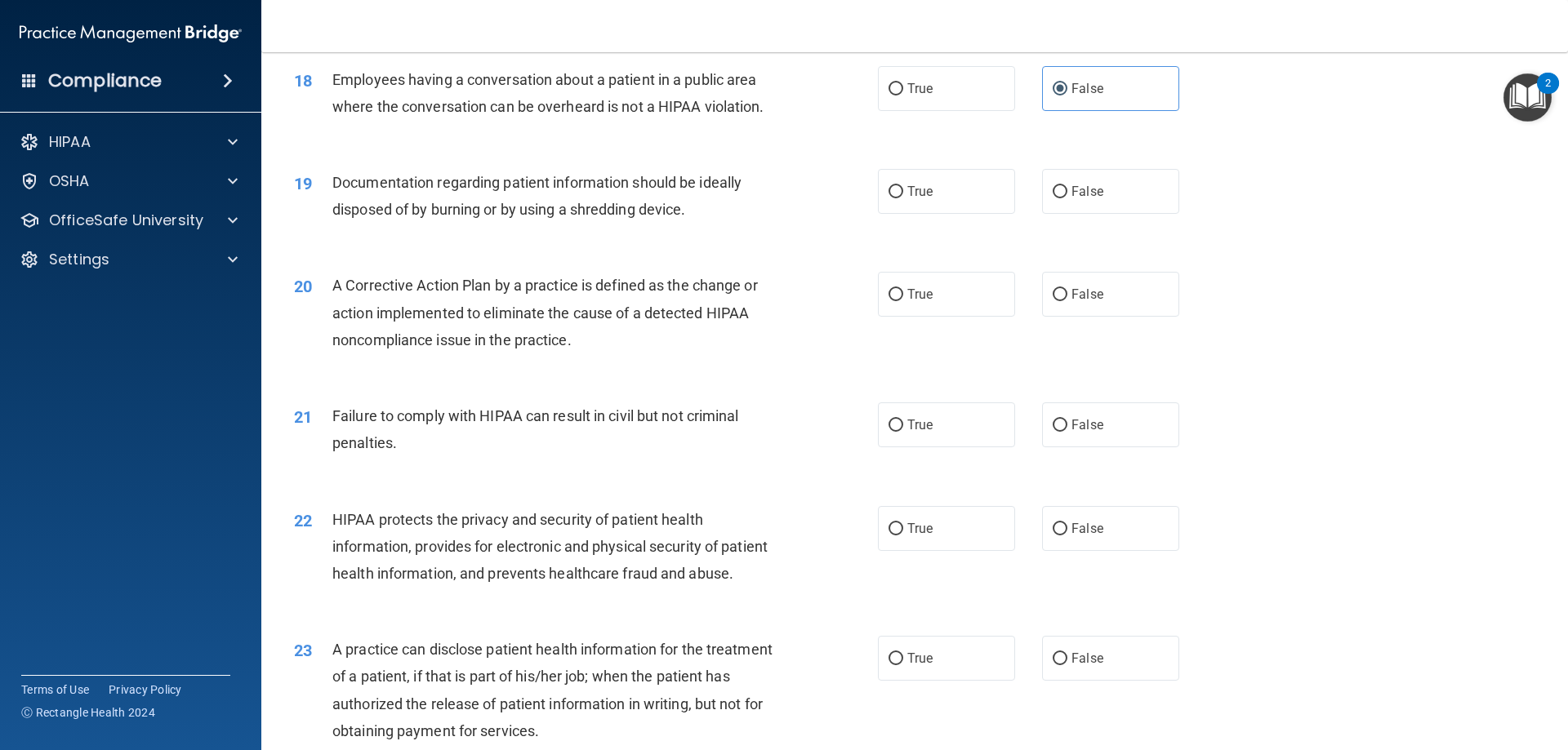
scroll to position [2123, 0]
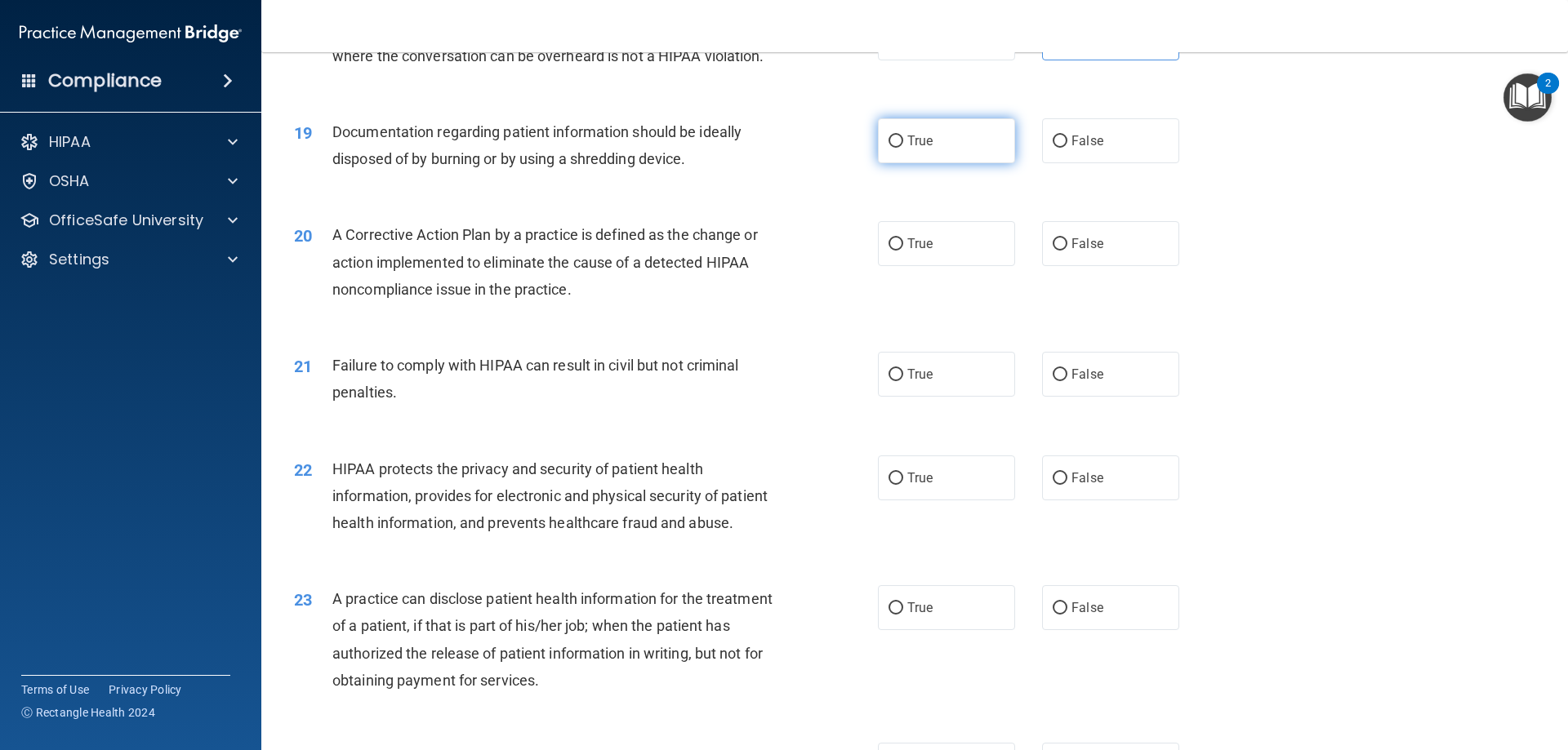
click at [901, 163] on label "True" at bounding box center [946, 140] width 137 height 45
click at [901, 147] on input "True" at bounding box center [896, 141] width 15 height 12
radio input "true"
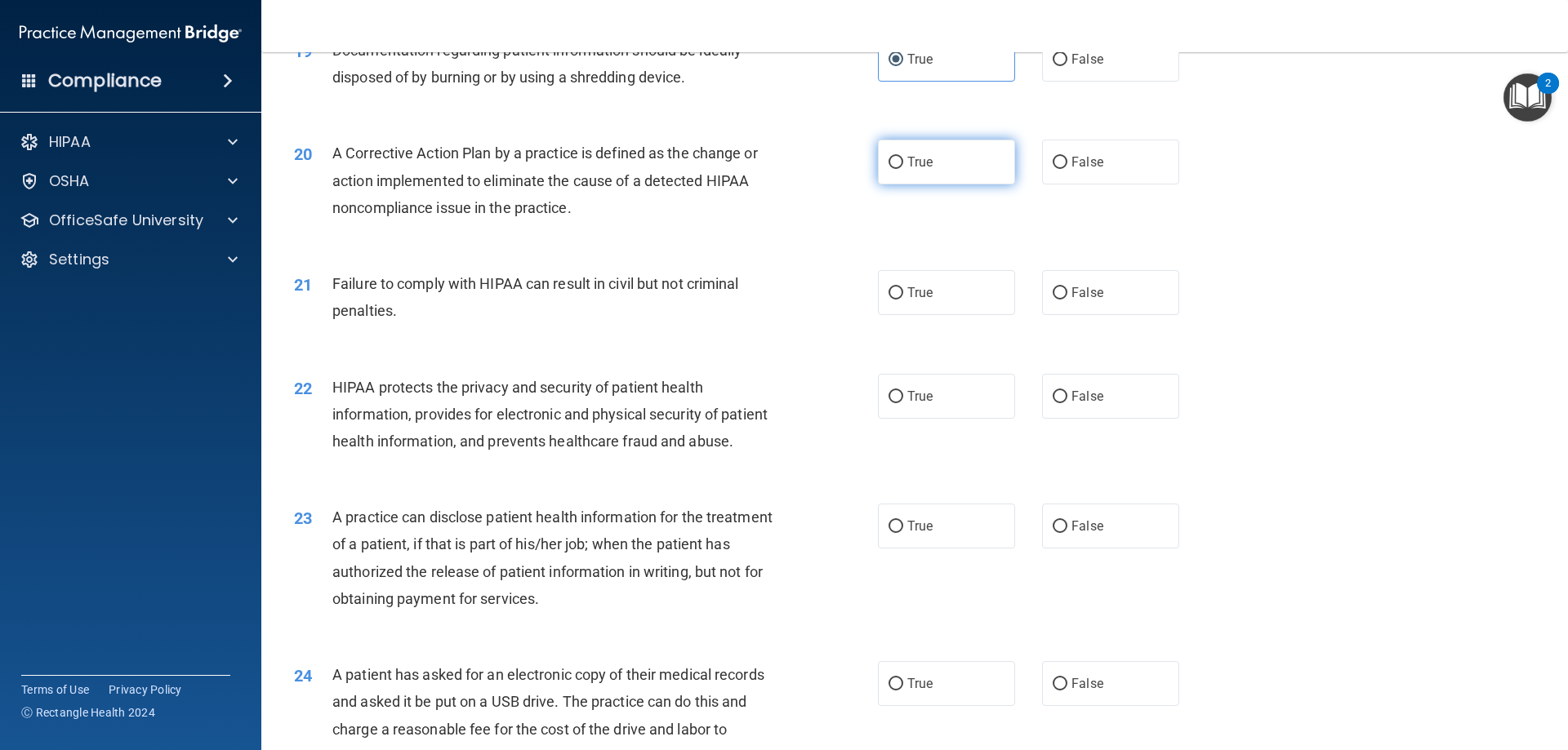
click at [881, 184] on label "True" at bounding box center [946, 162] width 137 height 45
click at [889, 169] on input "True" at bounding box center [896, 162] width 15 height 12
radio input "true"
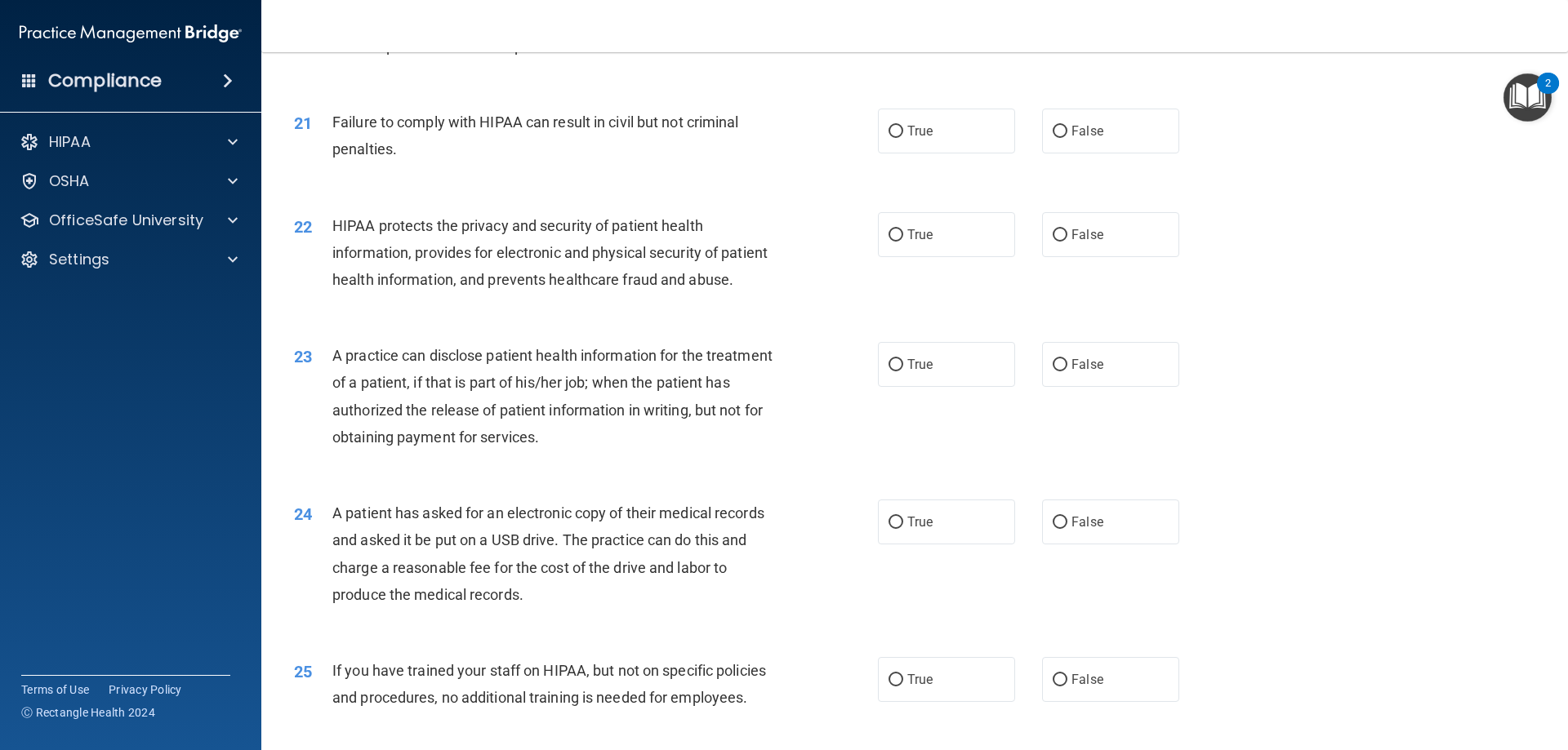
scroll to position [2367, 0]
click at [972, 152] on label "True" at bounding box center [946, 129] width 137 height 45
click at [903, 136] on input "True" at bounding box center [896, 130] width 15 height 12
radio input "true"
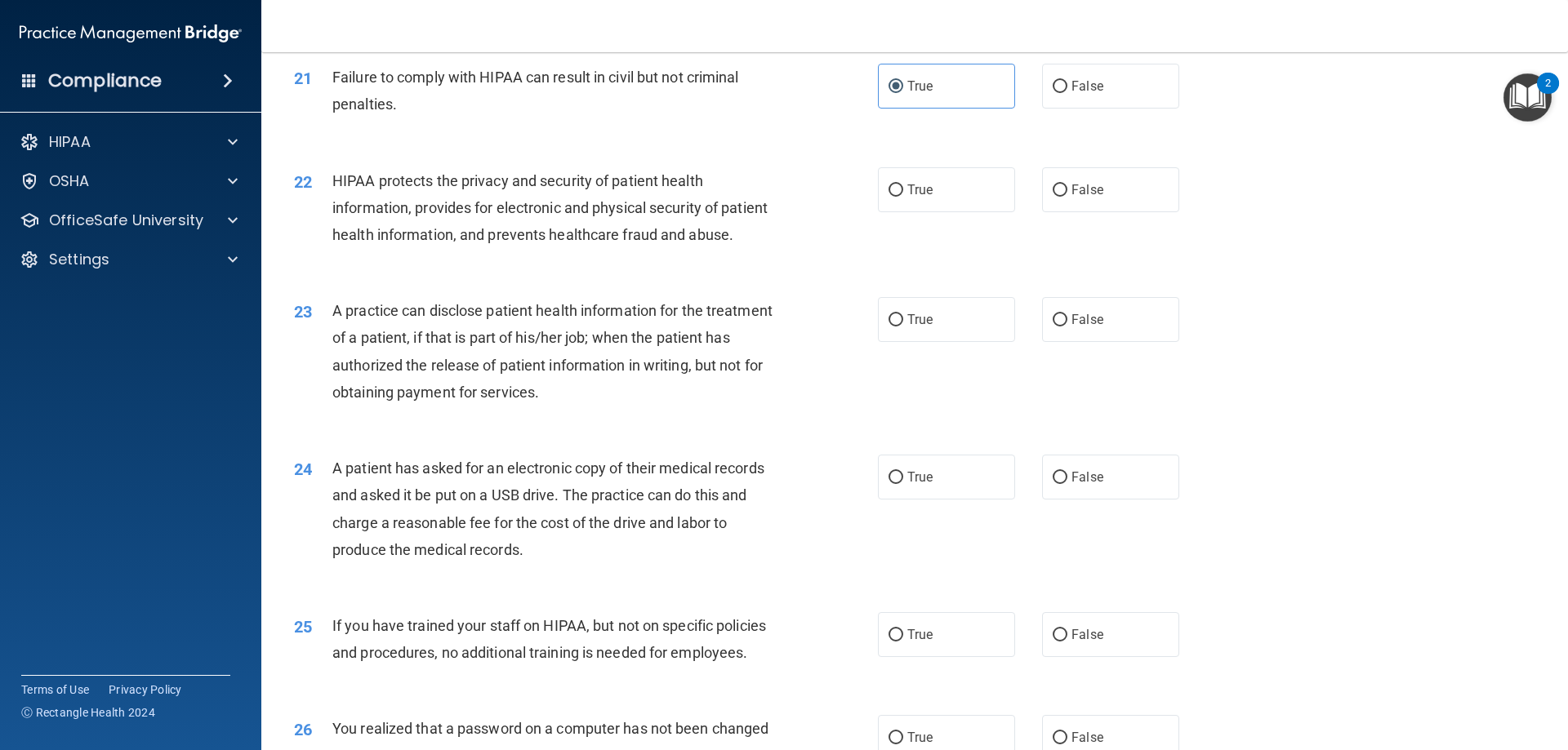
scroll to position [2449, 0]
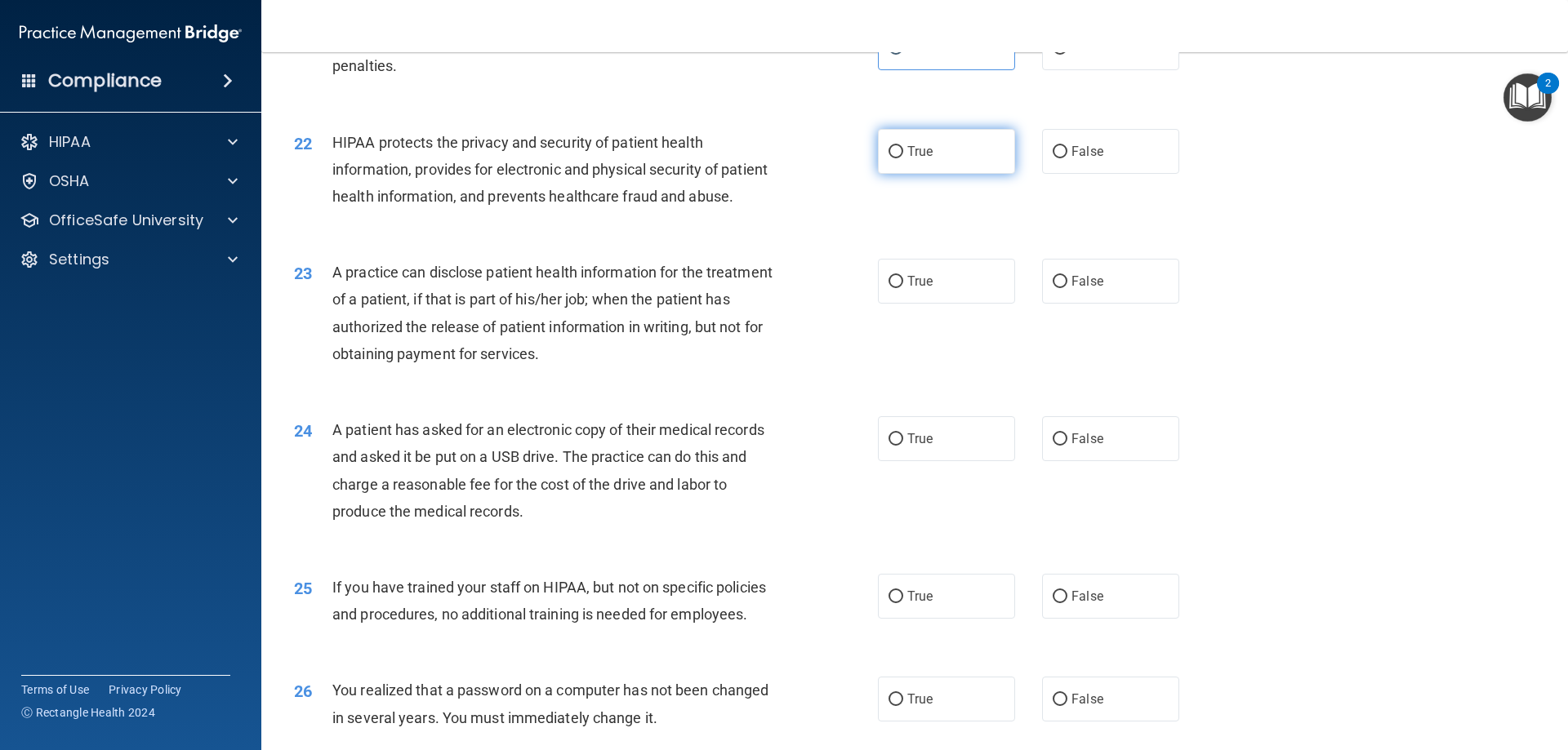
click at [910, 159] on span "True" at bounding box center [919, 151] width 25 height 16
click at [903, 158] on input "True" at bounding box center [896, 152] width 15 height 12
radio input "true"
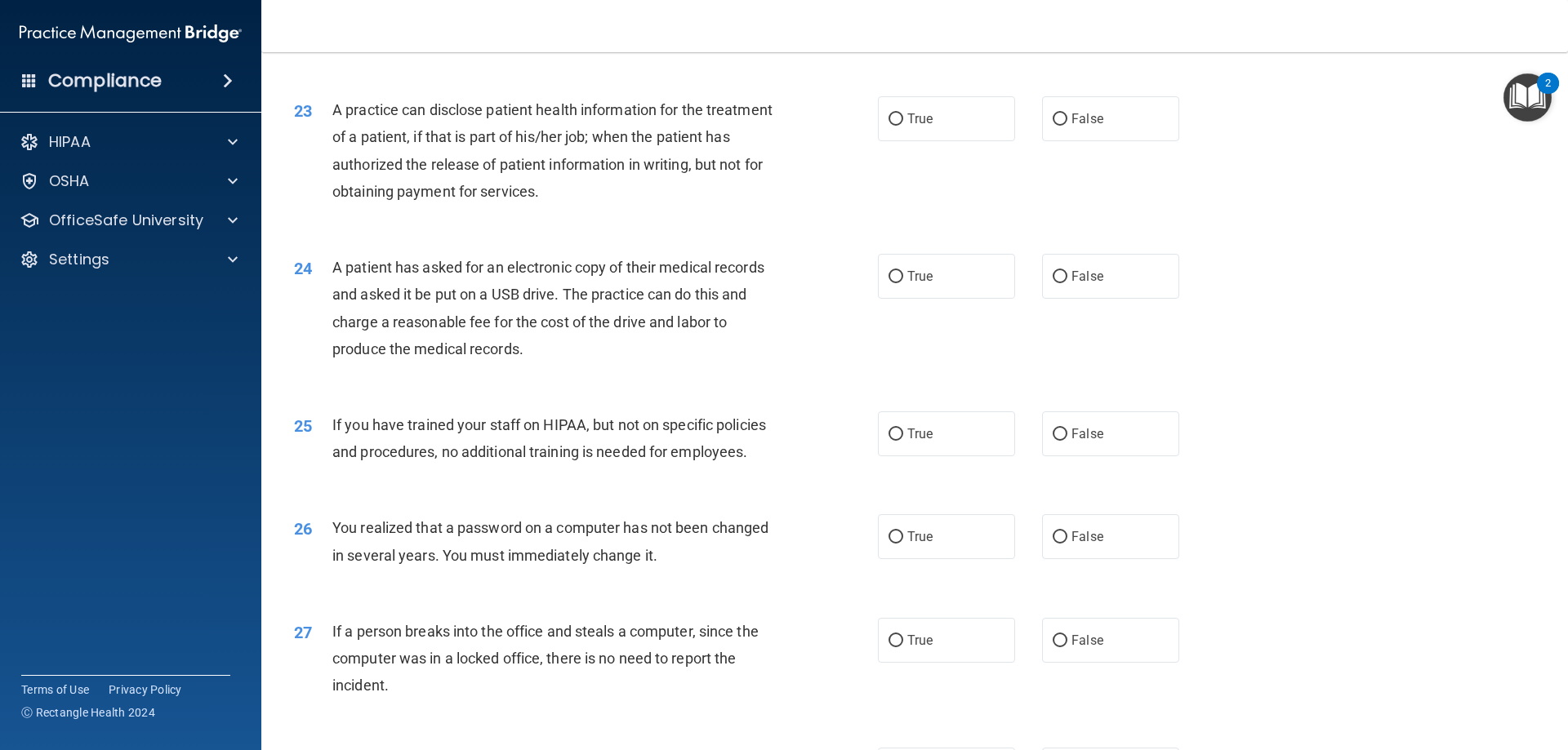
scroll to position [2612, 0]
click at [1079, 125] on span "False" at bounding box center [1087, 118] width 32 height 16
click at [1067, 125] on input "False" at bounding box center [1060, 118] width 15 height 12
radio input "true"
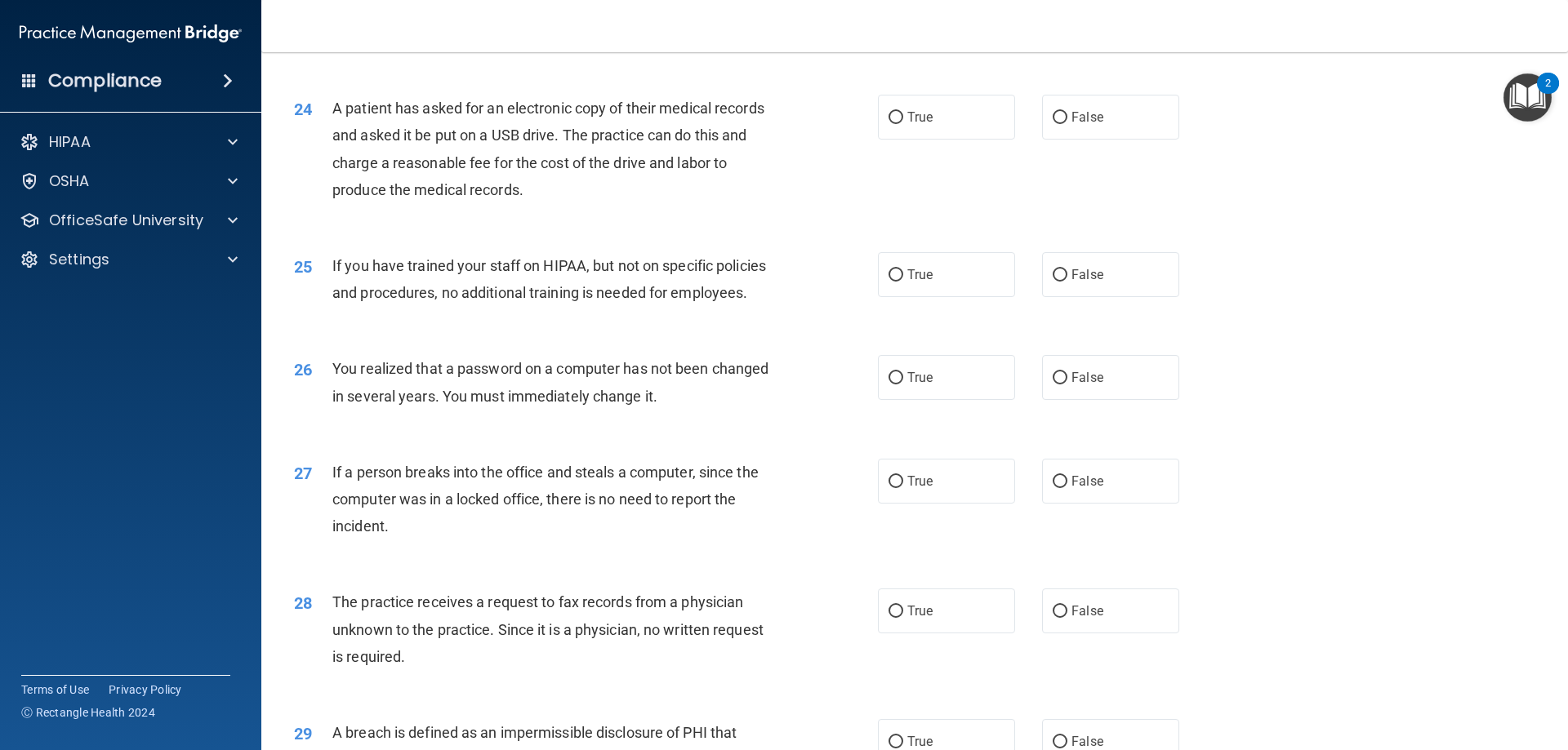
scroll to position [2775, 0]
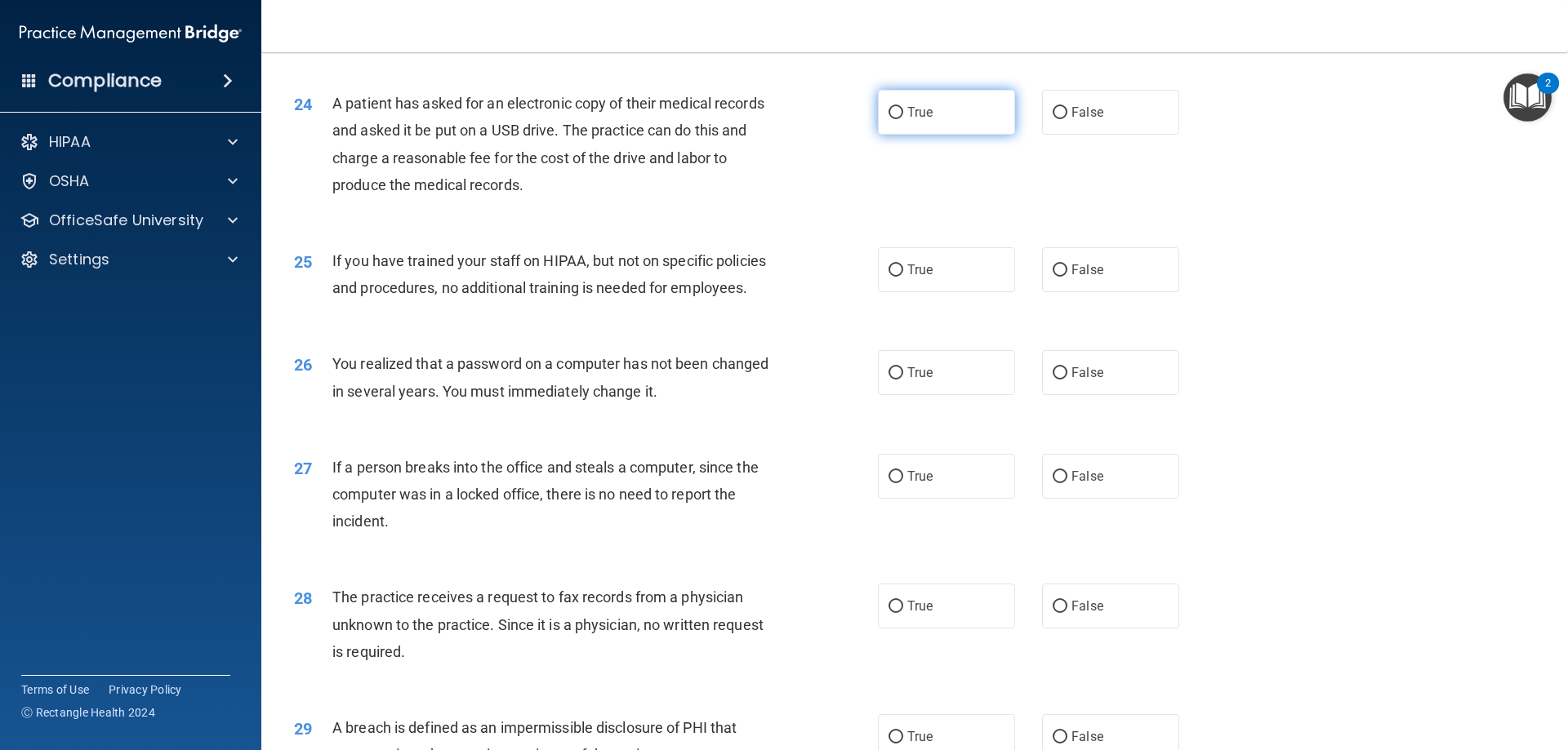
click at [900, 135] on label "True" at bounding box center [946, 111] width 137 height 45
click at [900, 119] on input "True" at bounding box center [896, 112] width 15 height 12
radio input "true"
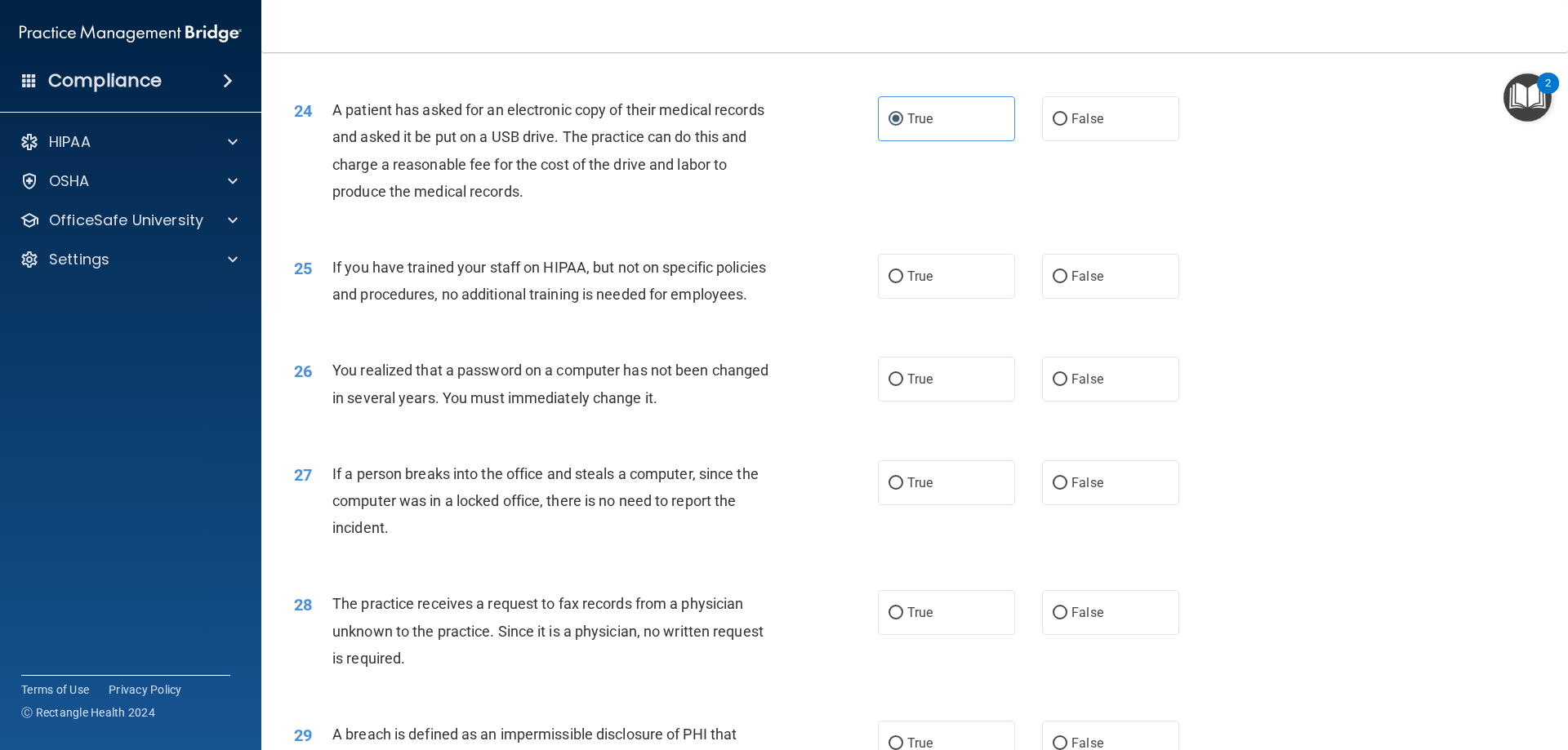
scroll to position [2612, 0]
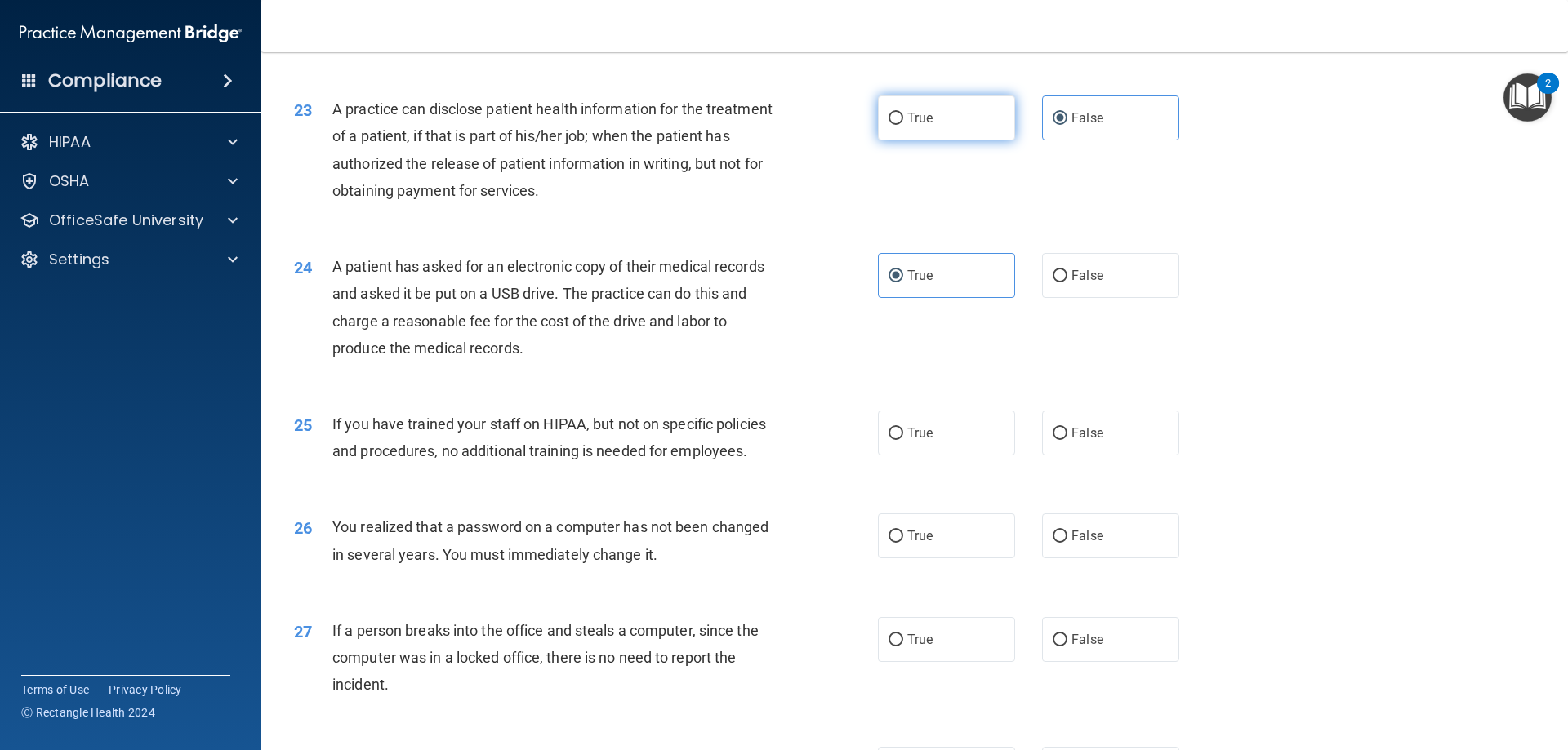
click at [956, 140] on label "True" at bounding box center [946, 118] width 137 height 45
click at [903, 125] on input "True" at bounding box center [896, 118] width 15 height 12
radio input "true"
radio input "false"
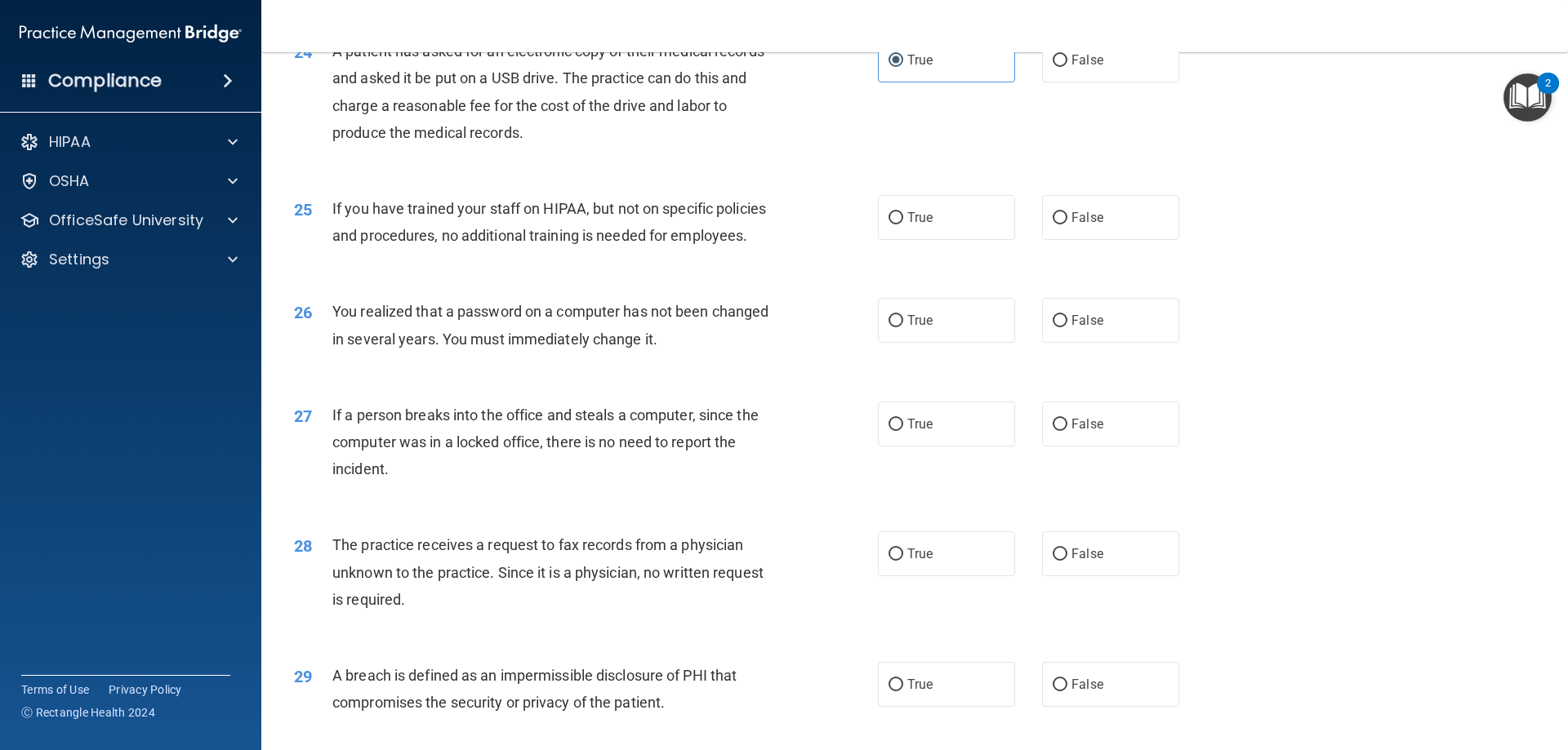
scroll to position [2857, 0]
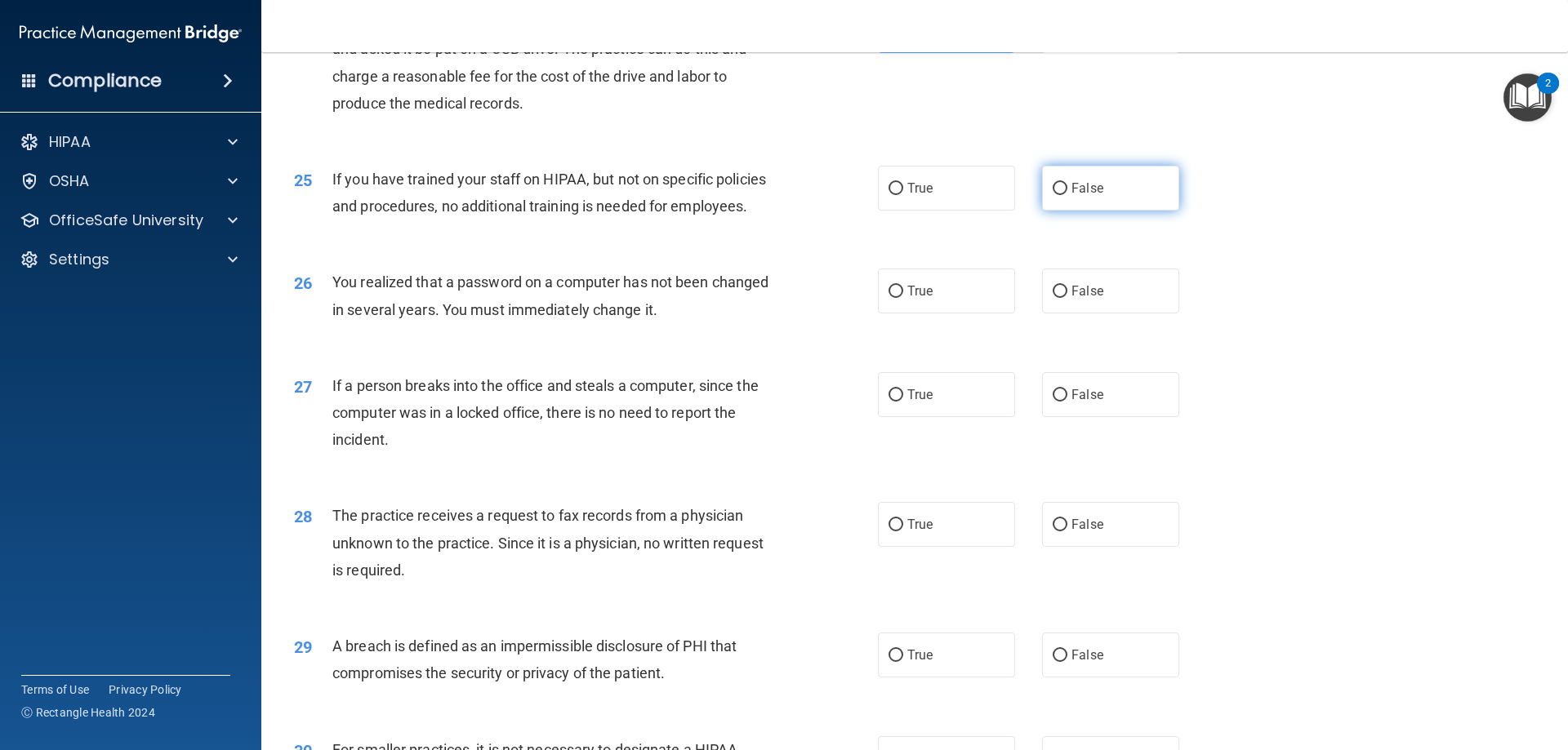
click at [1109, 211] on label "False" at bounding box center [1111, 188] width 137 height 45
click at [1067, 195] on input "False" at bounding box center [1060, 188] width 15 height 12
radio input "true"
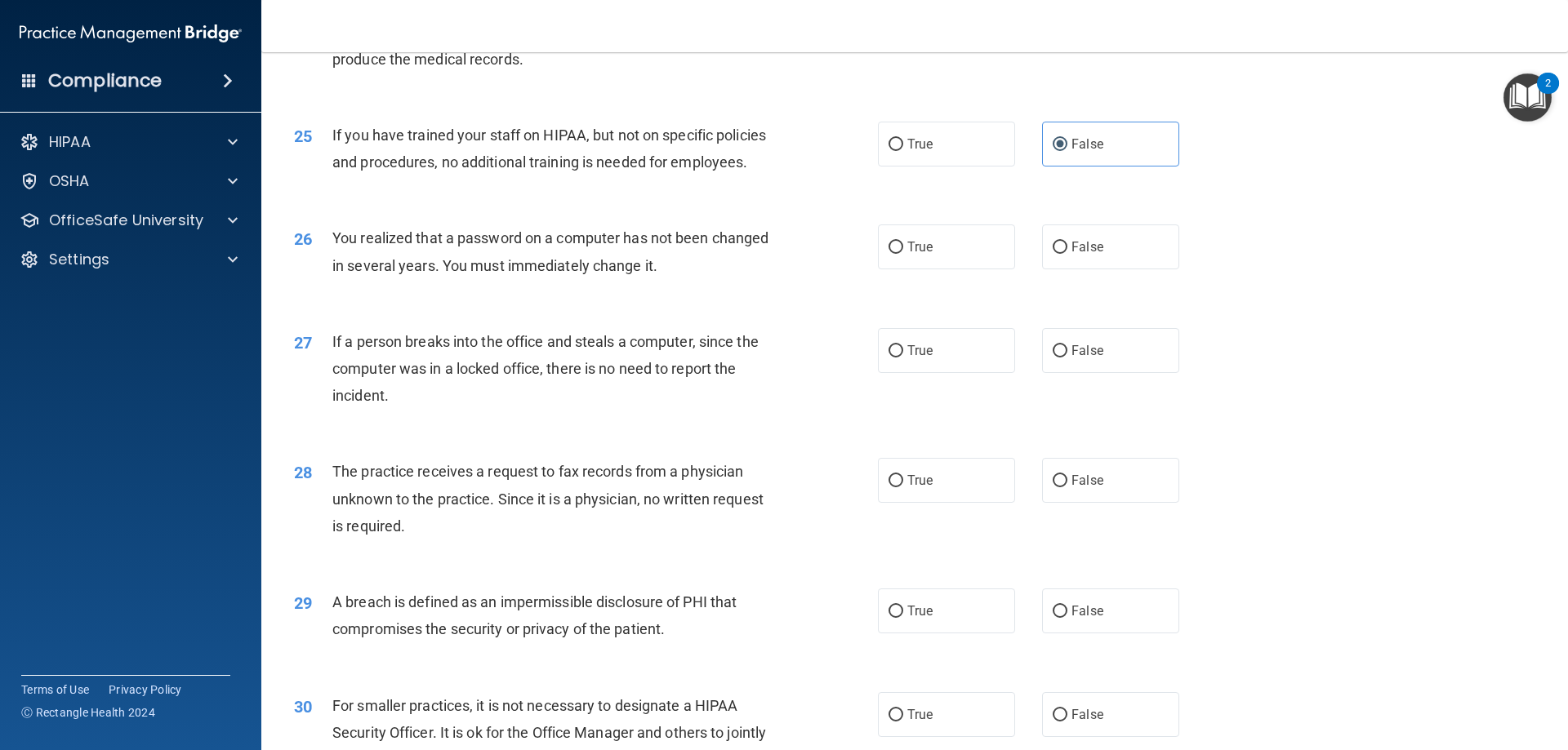
scroll to position [2939, 0]
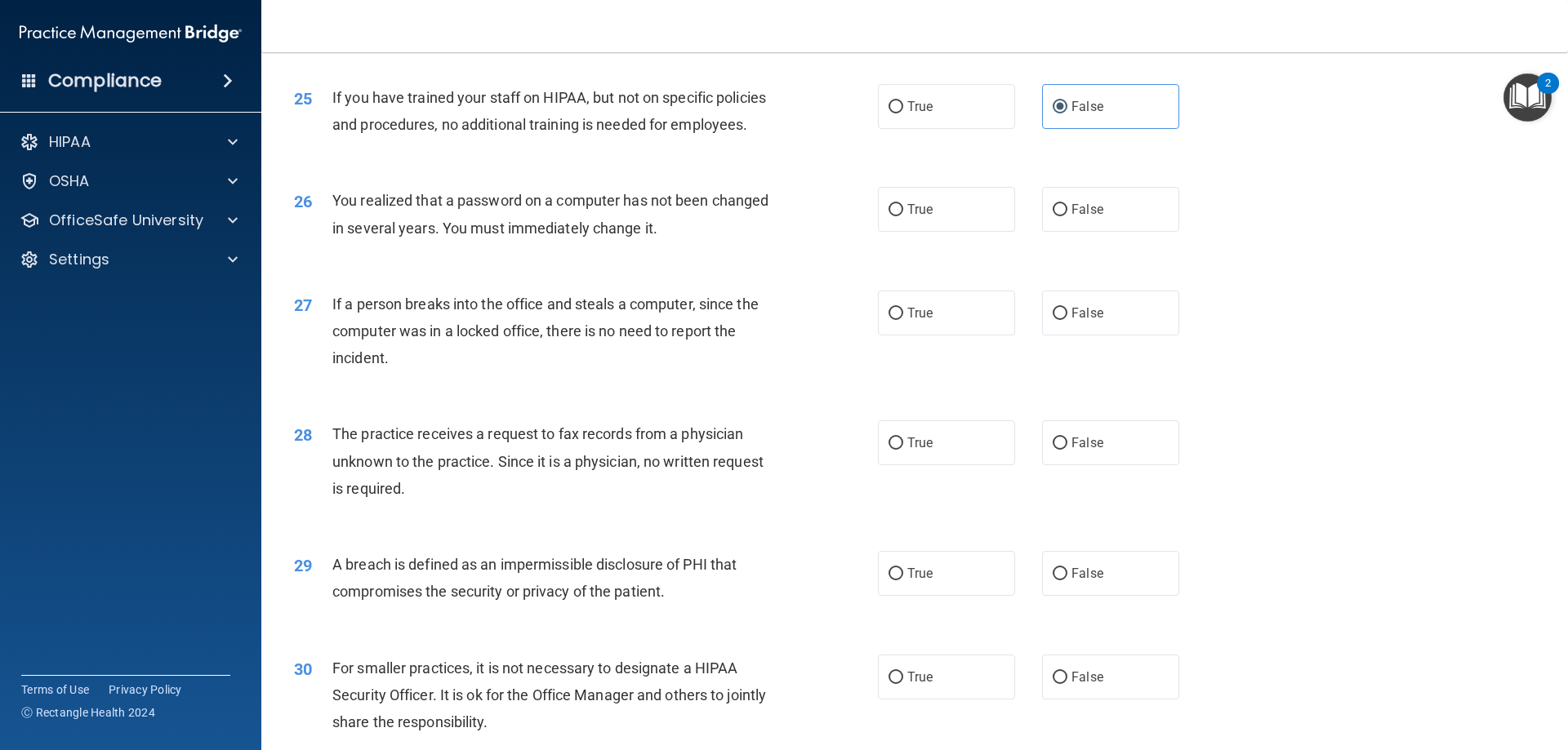
click at [908, 240] on div "26 You realized that a password on a computer has not been changed in several y…" at bounding box center [914, 218] width 1266 height 103
click at [906, 232] on label "True" at bounding box center [946, 209] width 137 height 45
click at [903, 217] on input "True" at bounding box center [896, 209] width 15 height 12
radio input "true"
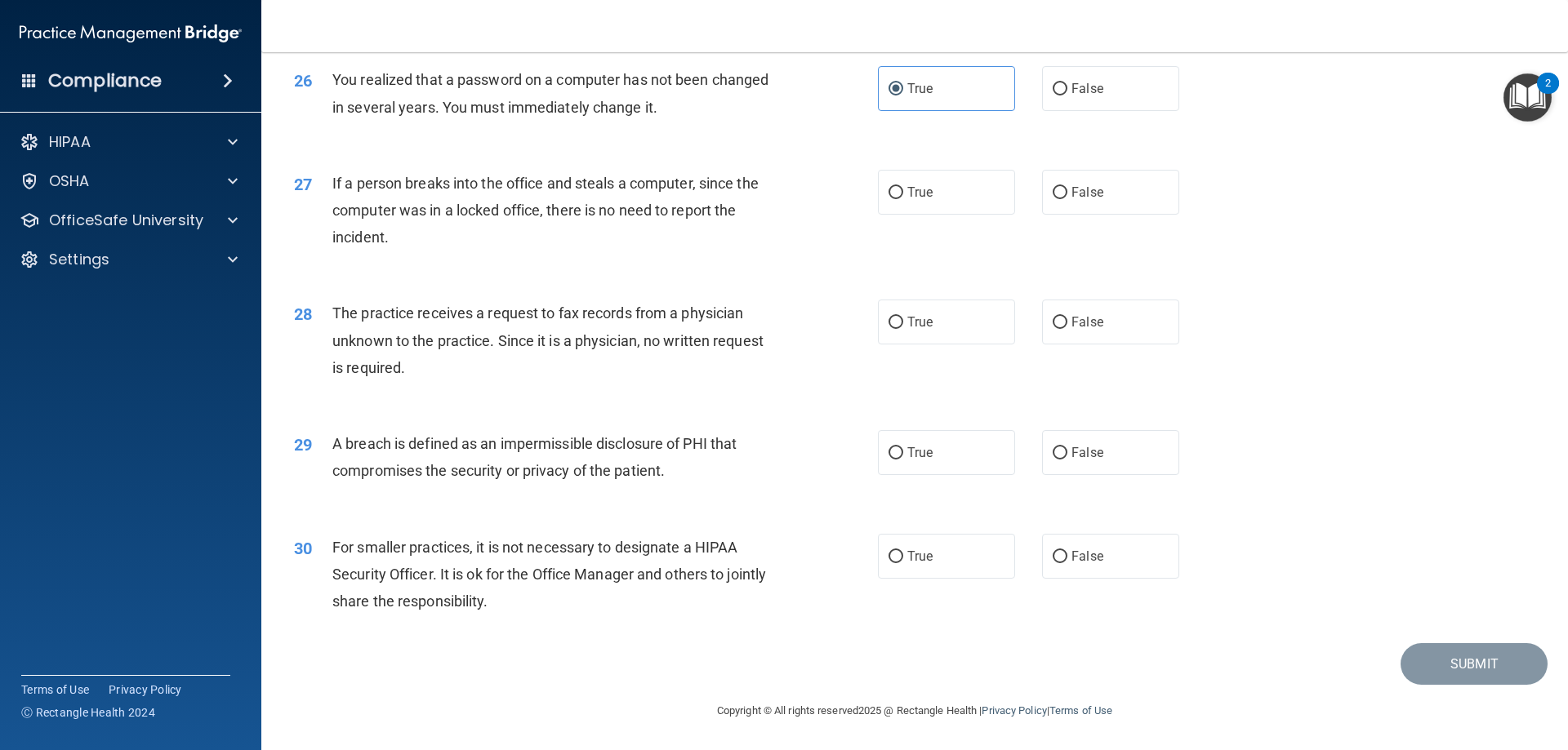
scroll to position [3113, 0]
click at [1071, 198] on span "False" at bounding box center [1087, 192] width 32 height 16
click at [1067, 198] on input "False" at bounding box center [1060, 193] width 15 height 12
radio input "true"
drag, startPoint x: 1070, startPoint y: 311, endPoint x: 1079, endPoint y: 308, distance: 9.5
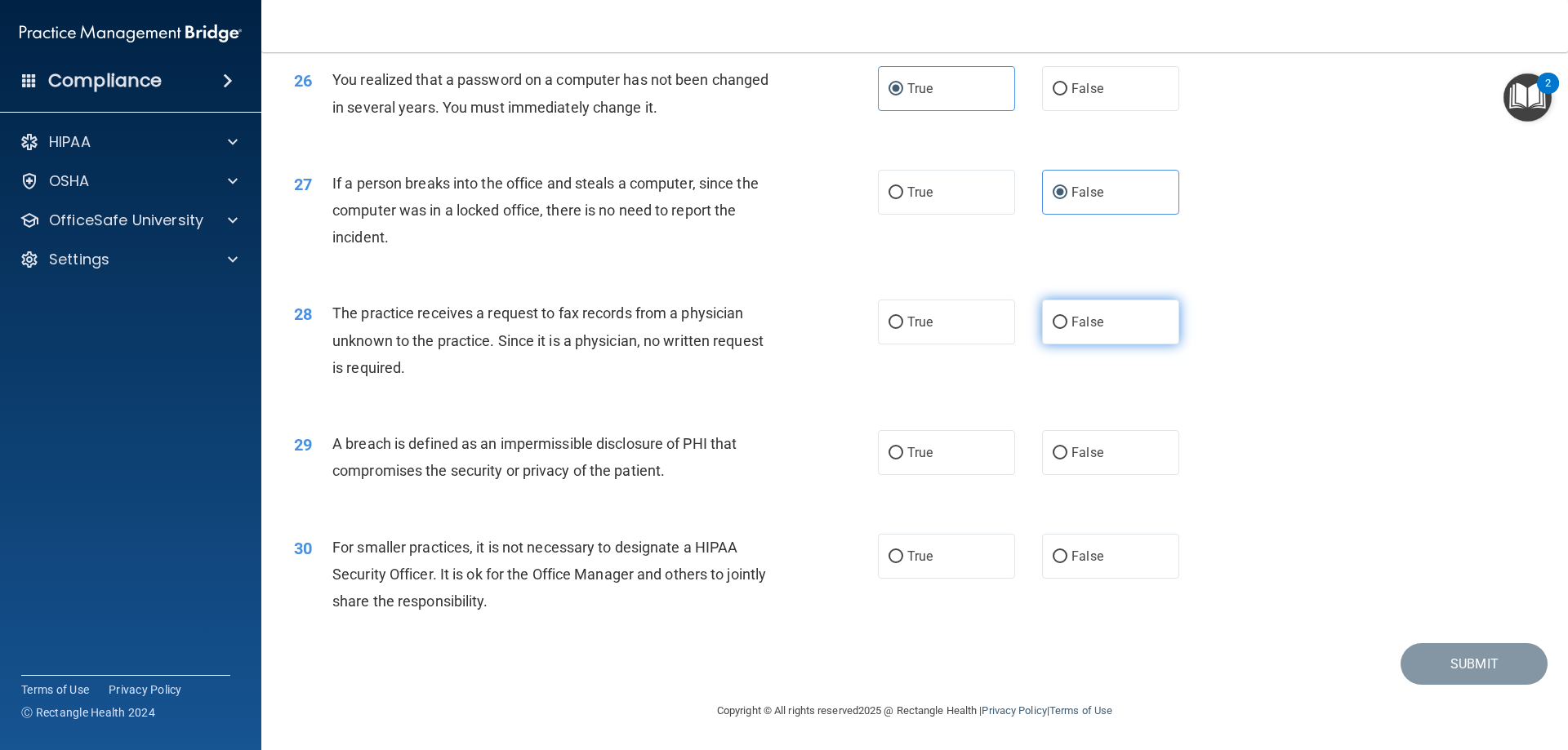
click at [1074, 310] on label "False" at bounding box center [1111, 322] width 137 height 45
click at [1067, 317] on input "False" at bounding box center [1060, 322] width 15 height 12
radio input "true"
click at [942, 458] on label "True" at bounding box center [946, 452] width 137 height 45
click at [903, 458] on input "True" at bounding box center [896, 453] width 15 height 12
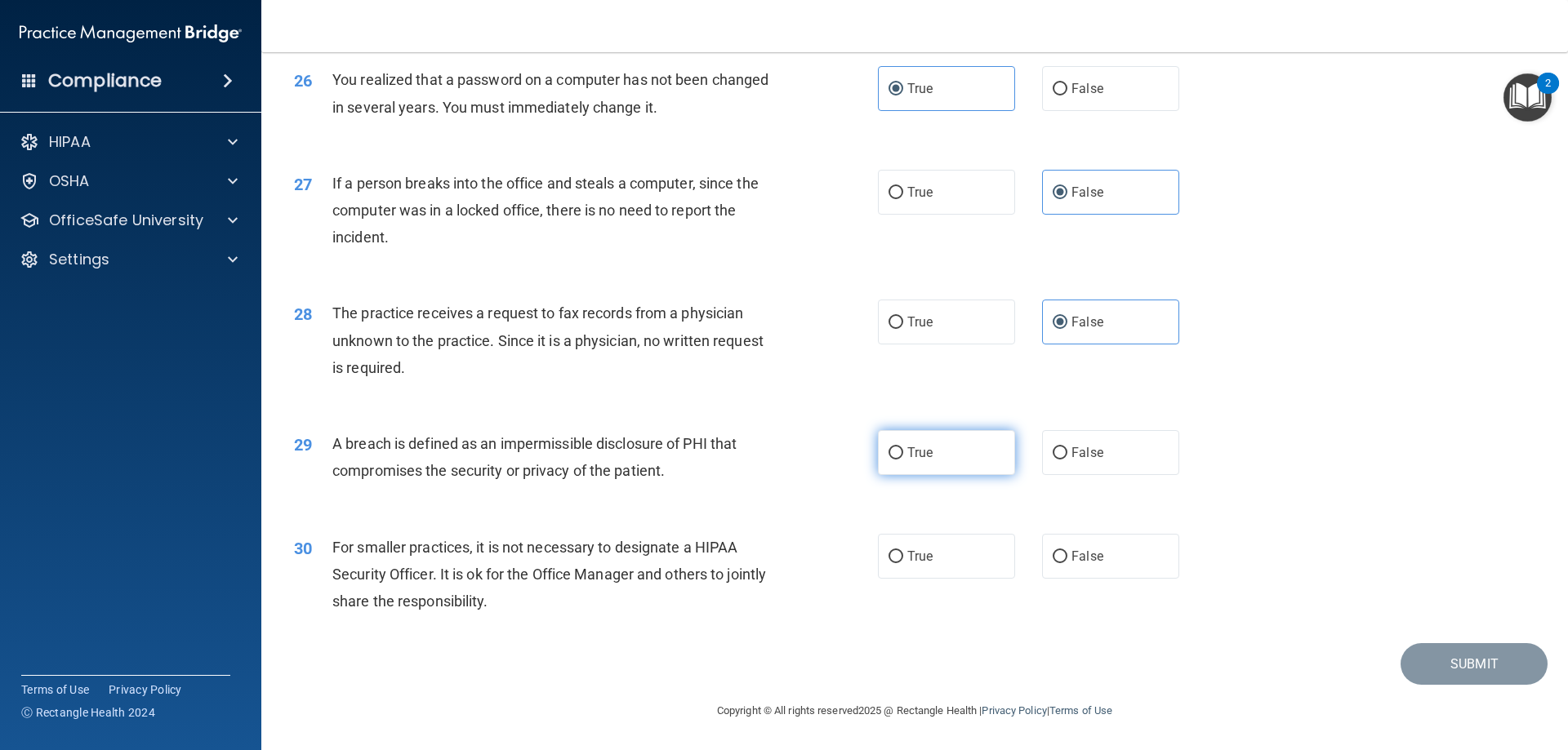
radio input "true"
click at [919, 568] on label "True" at bounding box center [946, 556] width 137 height 45
click at [903, 563] on input "True" at bounding box center [896, 557] width 15 height 12
radio input "true"
click at [1419, 667] on button "Submit" at bounding box center [1473, 663] width 147 height 41
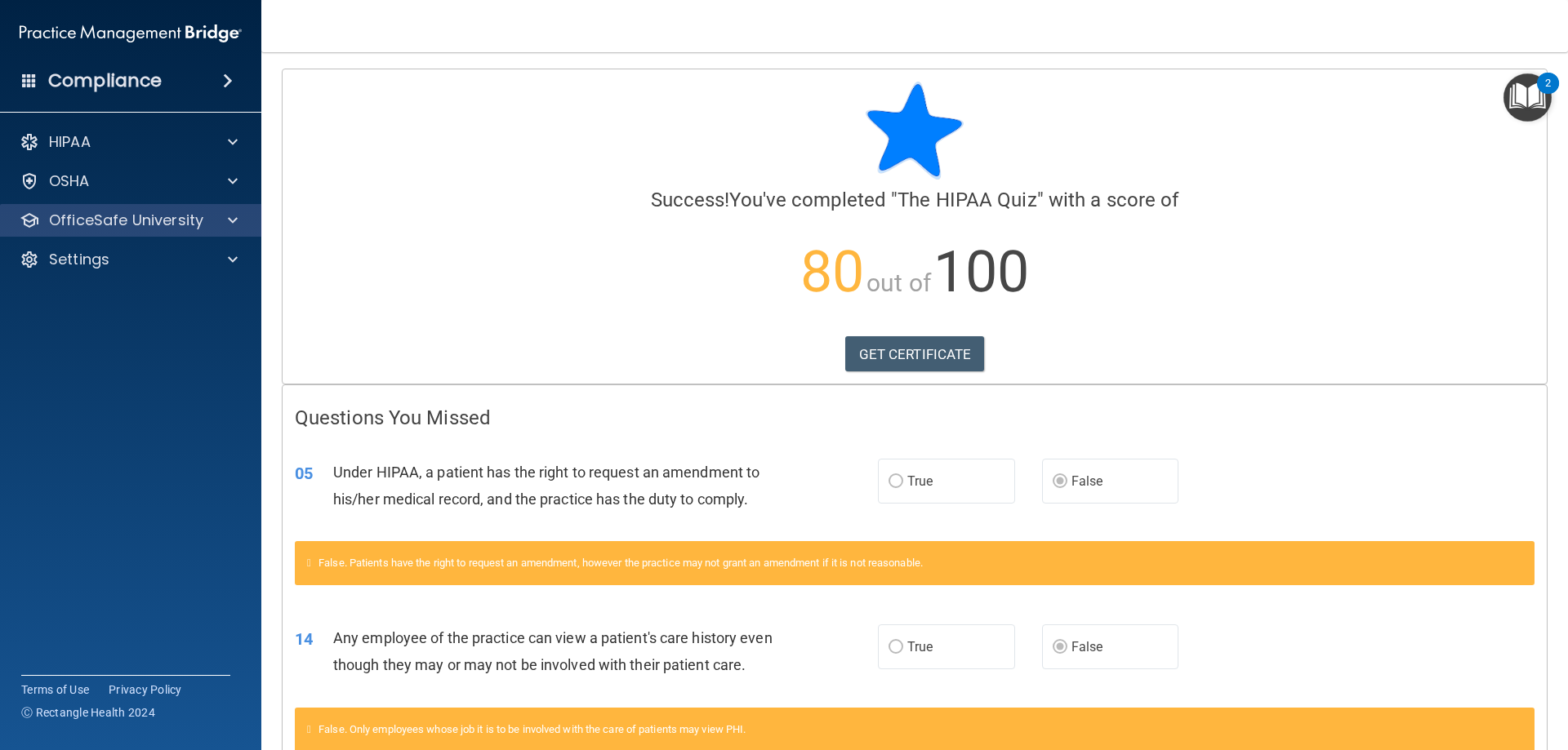
click at [58, 208] on div "OfficeSafe University" at bounding box center [131, 219] width 262 height 32
click at [107, 222] on p "OfficeSafe University" at bounding box center [125, 220] width 154 height 19
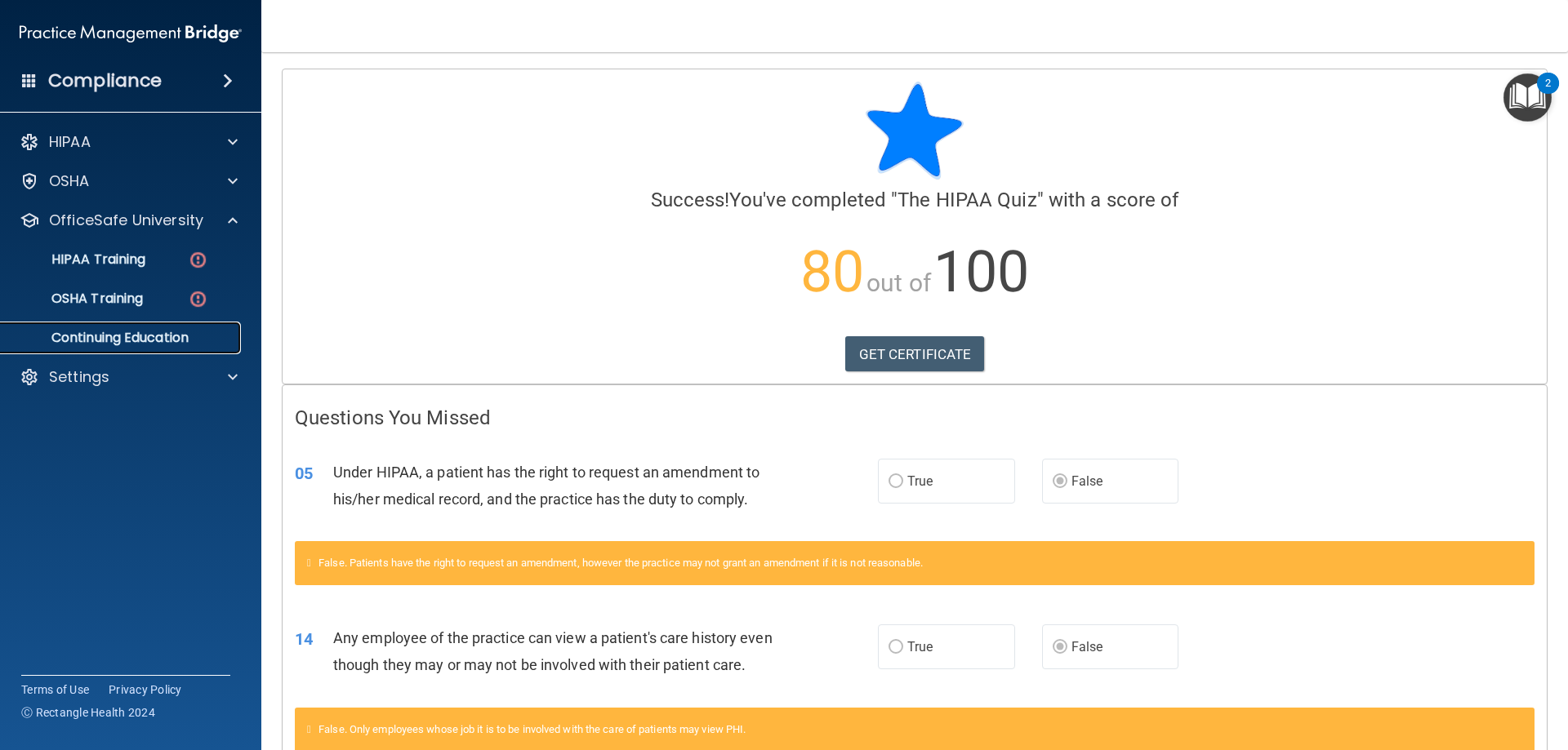
click at [97, 339] on p "Continuing Education" at bounding box center [123, 338] width 223 height 17
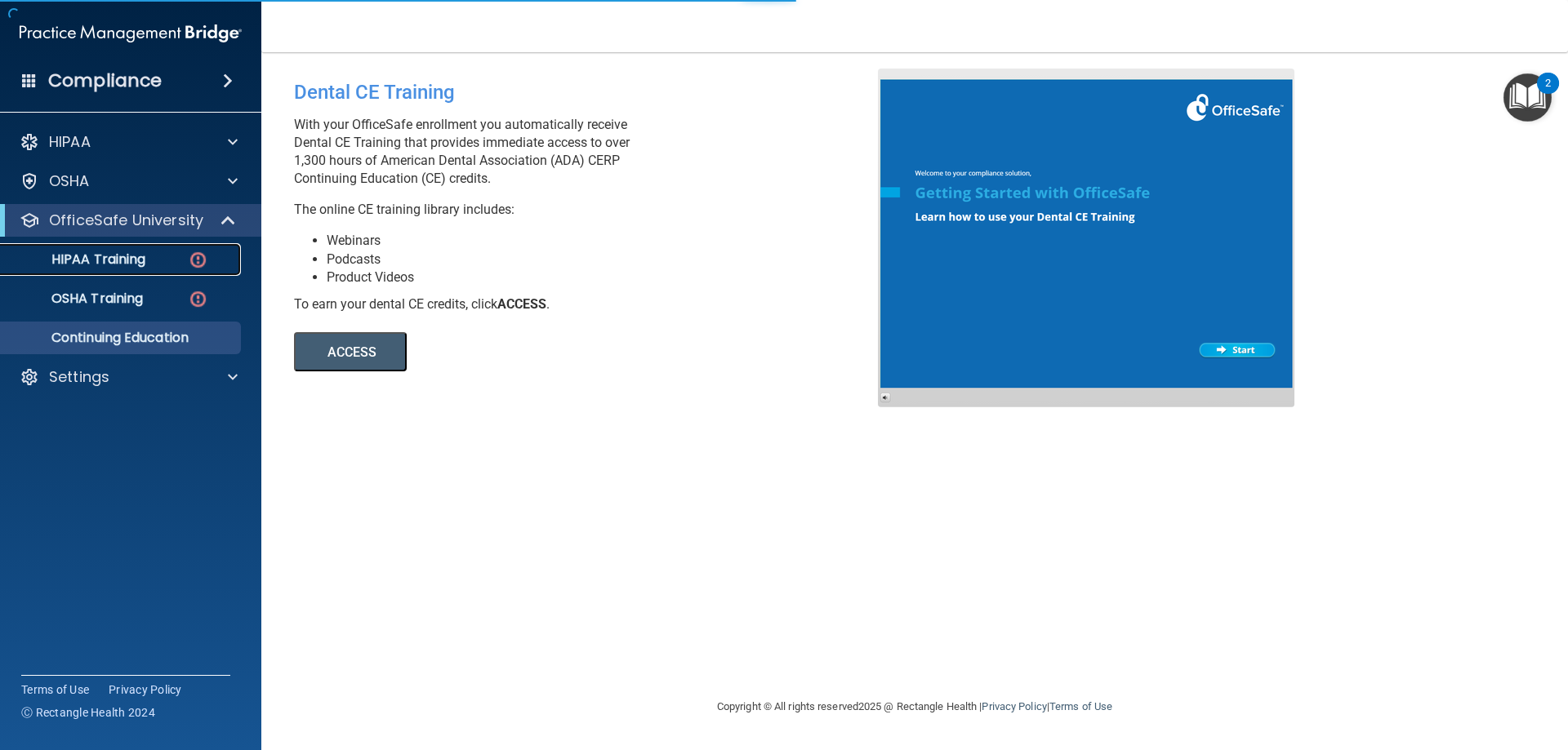
click at [111, 264] on p "HIPAA Training" at bounding box center [78, 260] width 135 height 17
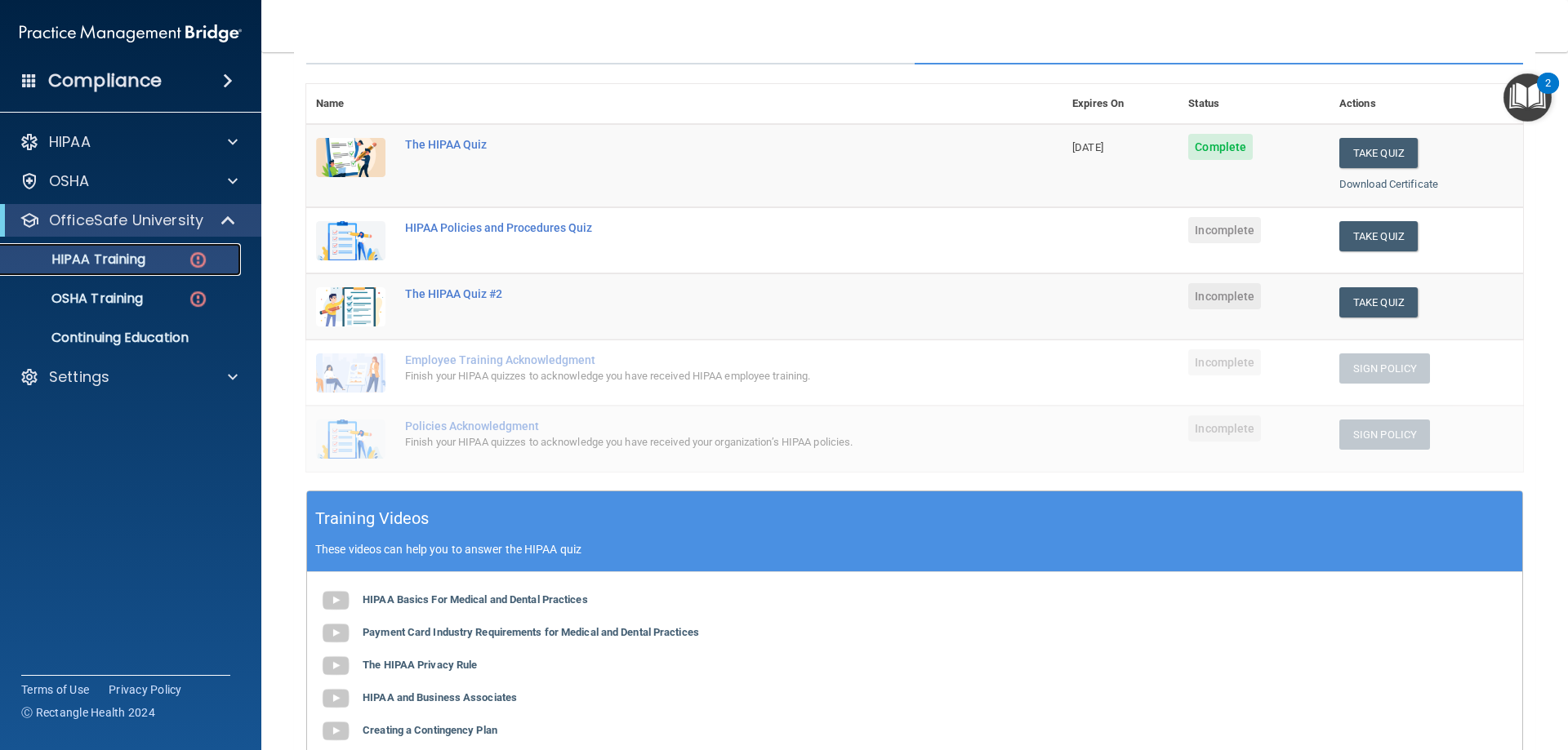
scroll to position [245, 0]
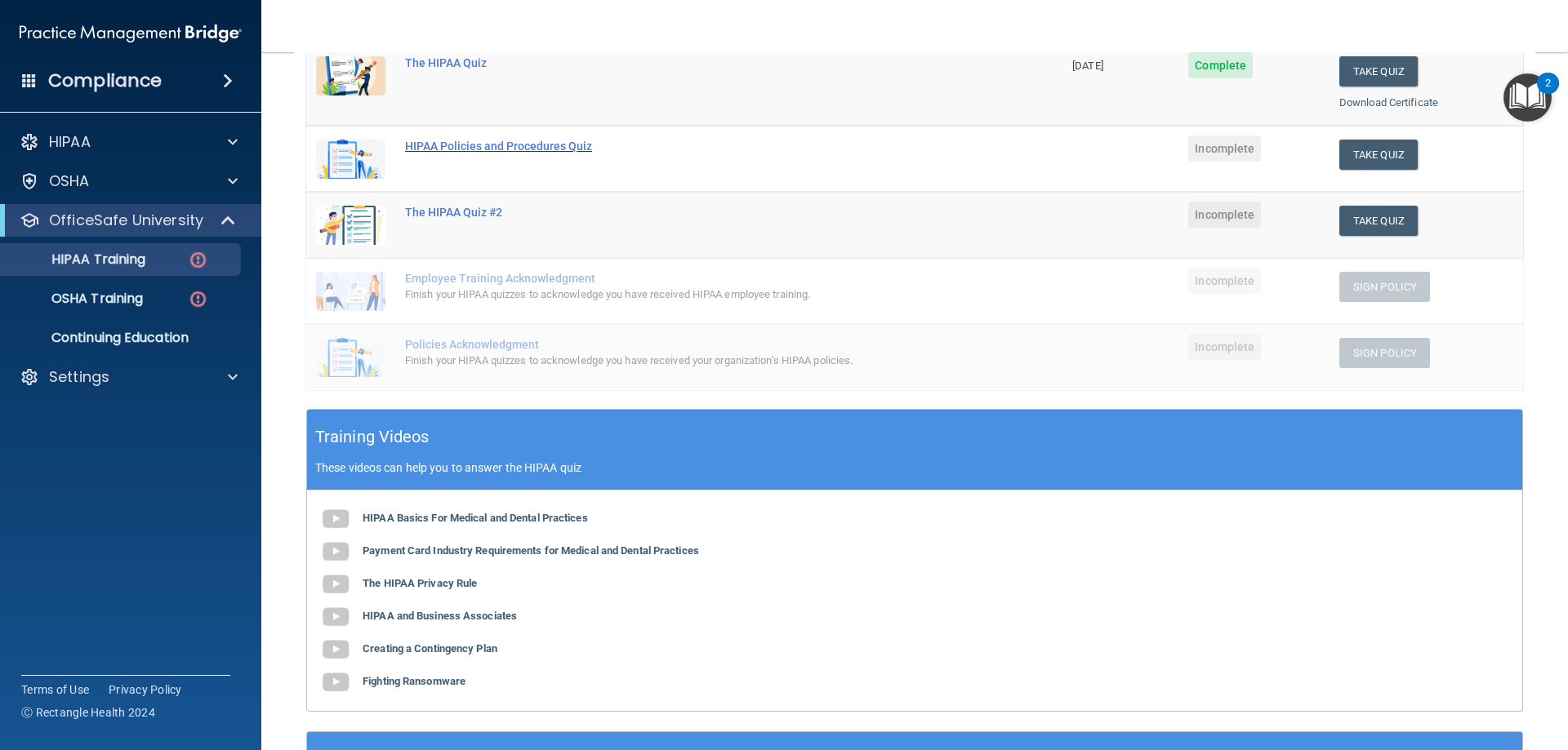
click at [535, 146] on div "HIPAA Policies and Procedures Quiz" at bounding box center [692, 146] width 576 height 13
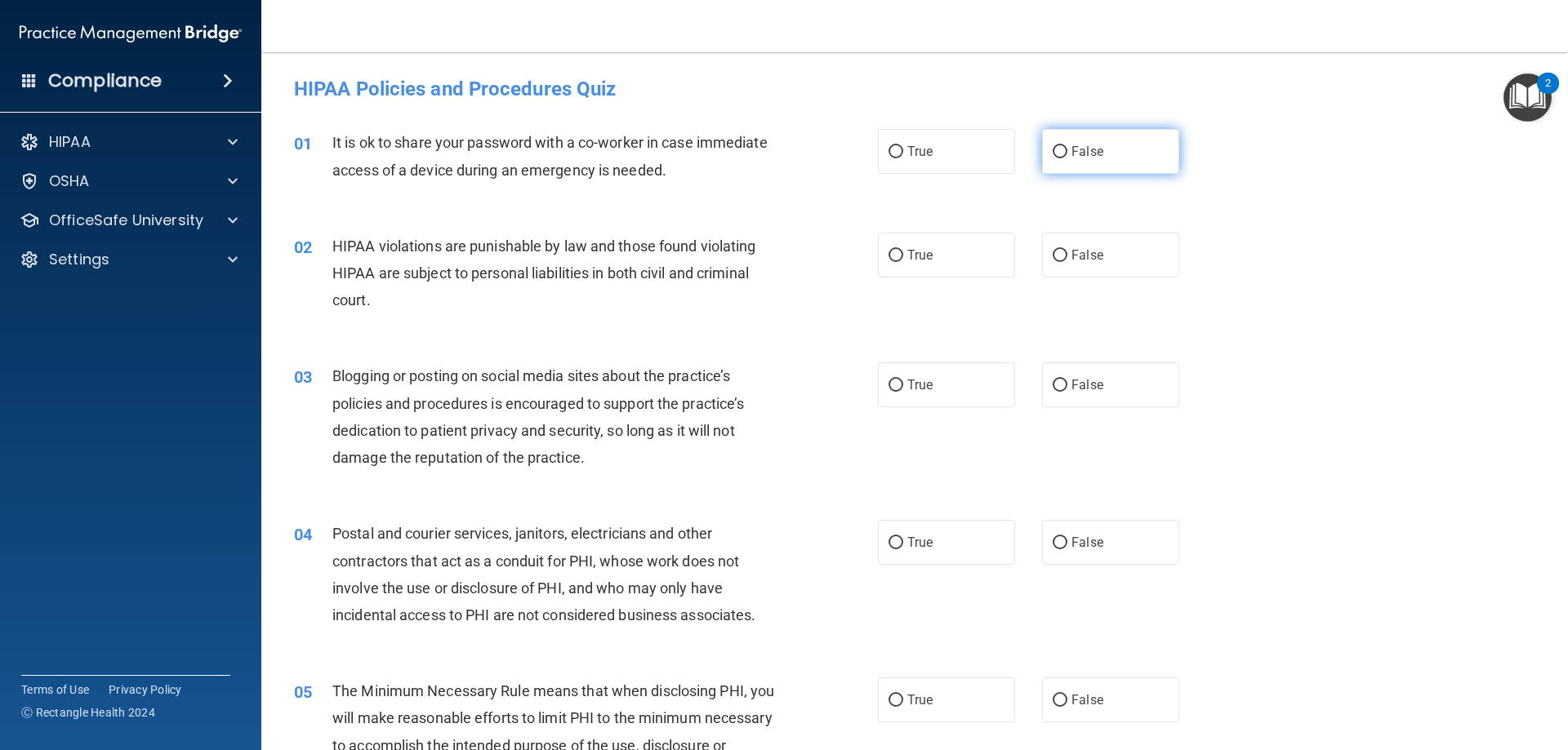
click at [1138, 151] on label "False" at bounding box center [1111, 151] width 137 height 45
click at [1067, 151] on input "False" at bounding box center [1060, 152] width 15 height 12
radio input "true"
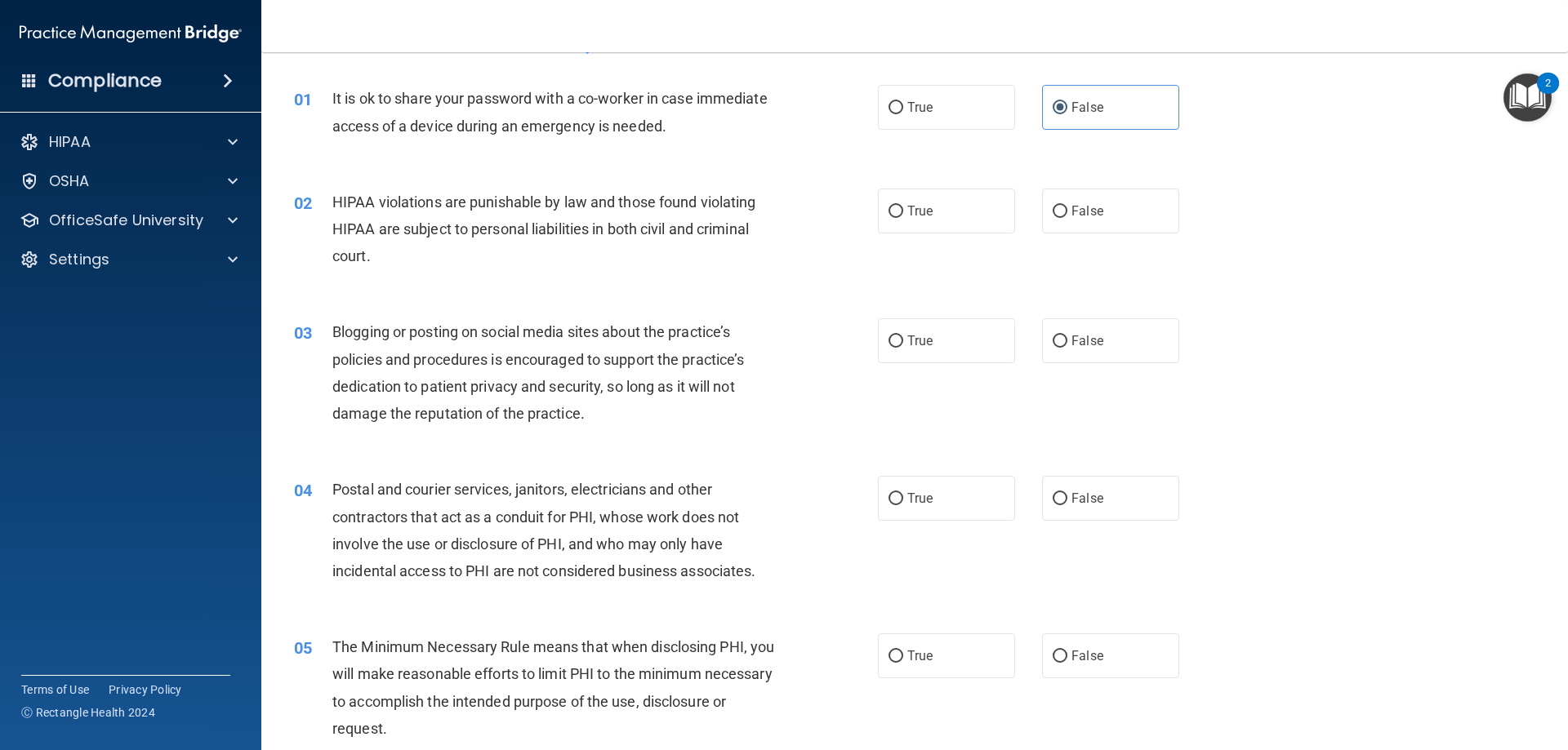
scroll to position [82, 0]
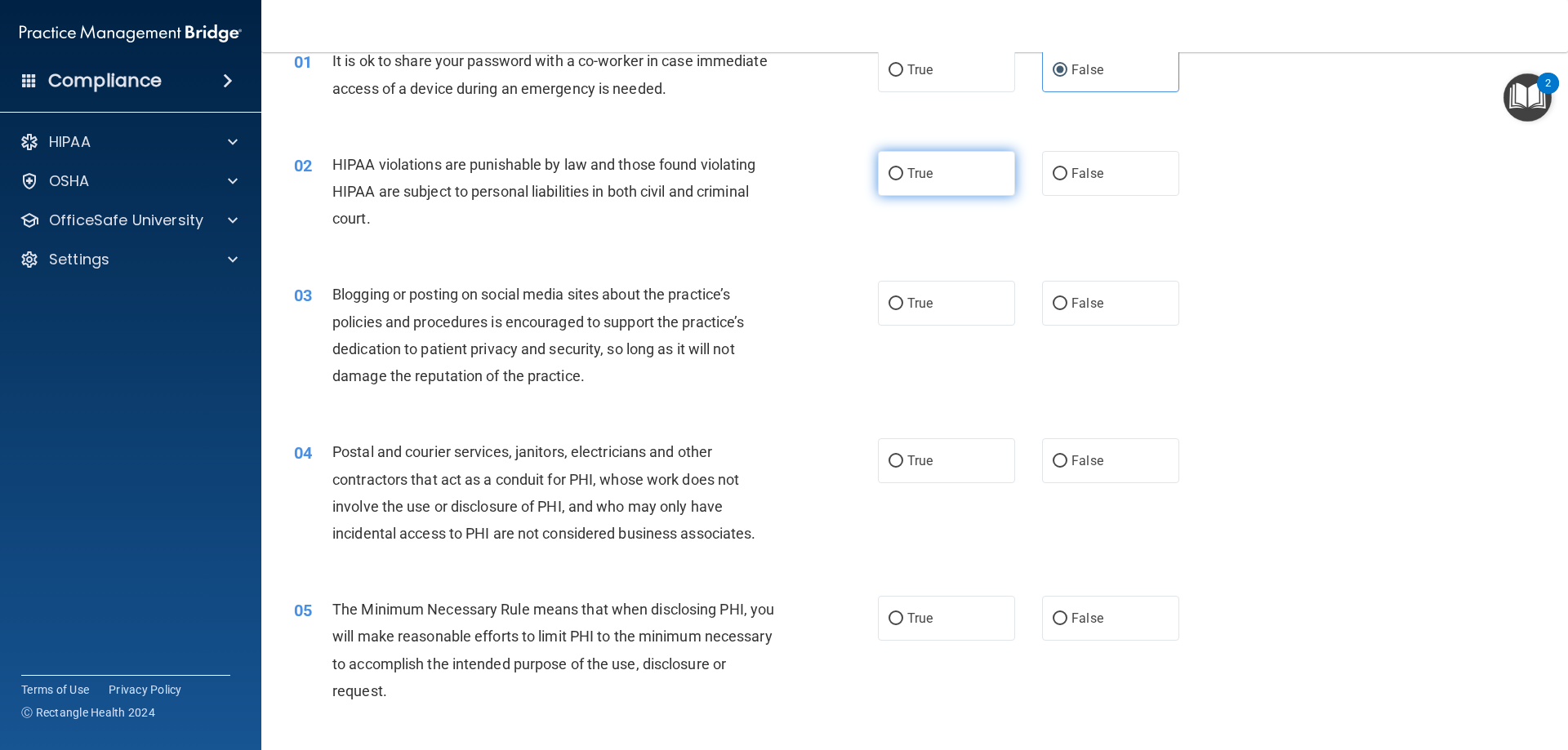
click at [899, 173] on label "True" at bounding box center [946, 173] width 137 height 45
click at [899, 173] on input "True" at bounding box center [896, 174] width 15 height 12
radio input "true"
click at [1113, 311] on label "False" at bounding box center [1111, 303] width 137 height 45
click at [1067, 311] on input "False" at bounding box center [1060, 303] width 15 height 12
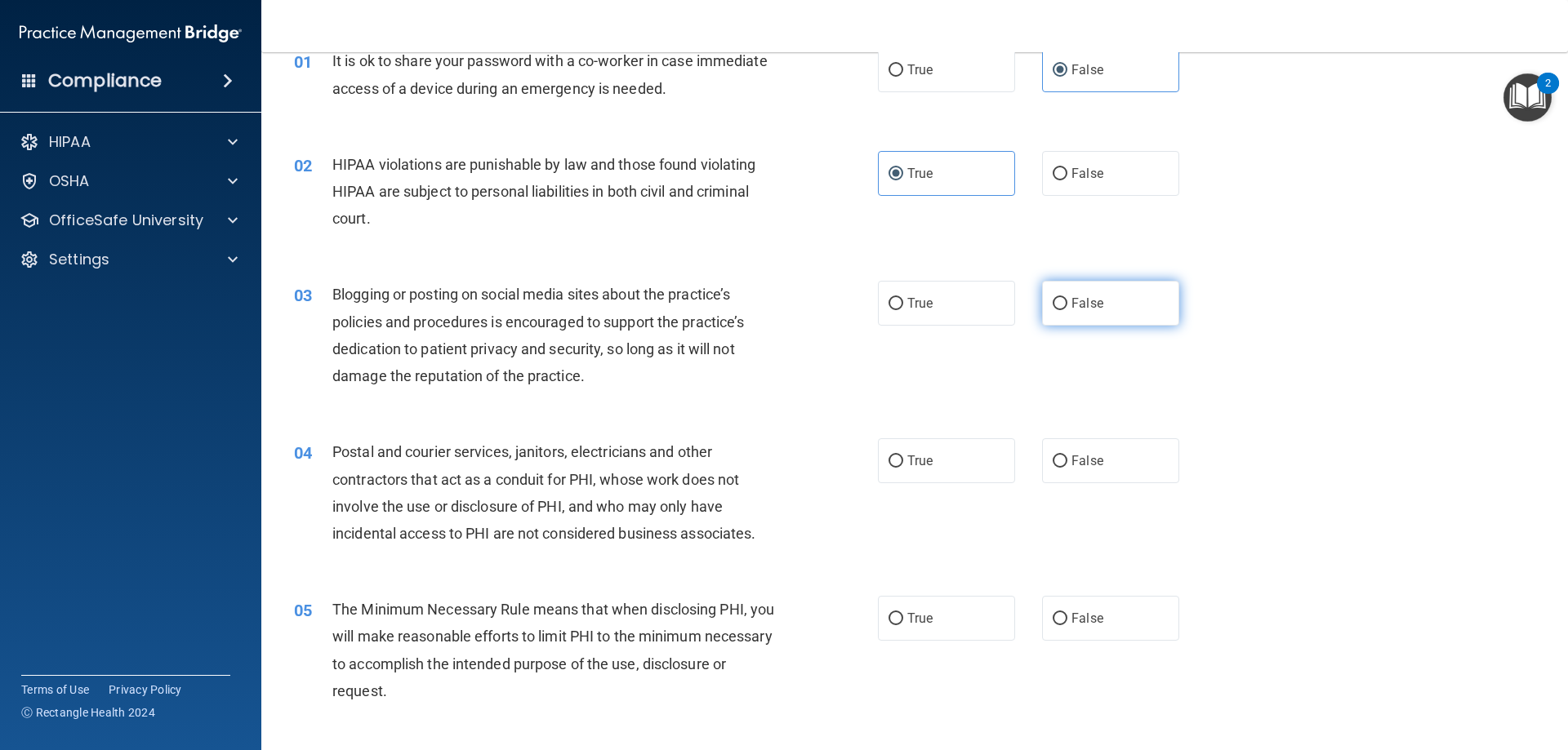
radio input "true"
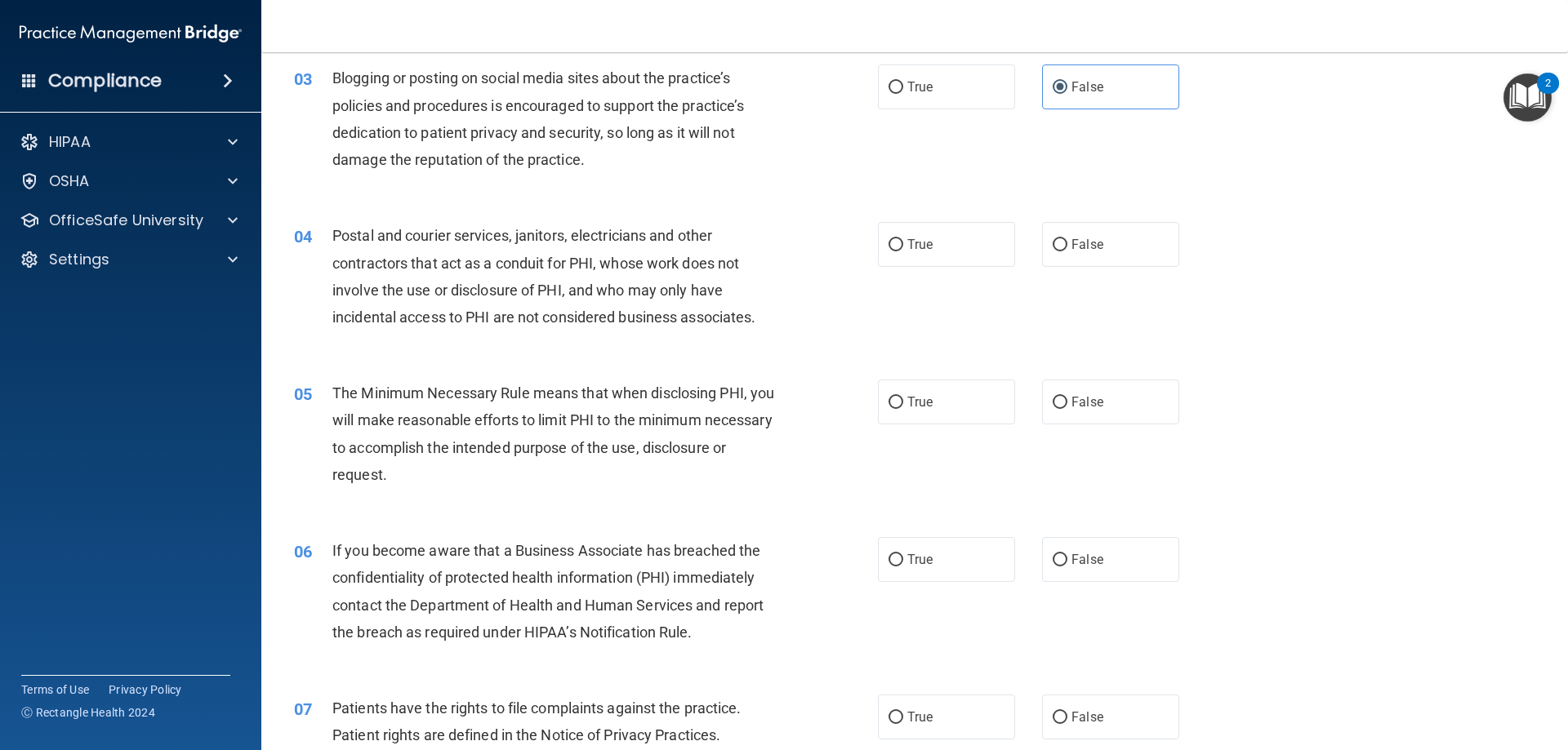
scroll to position [326, 0]
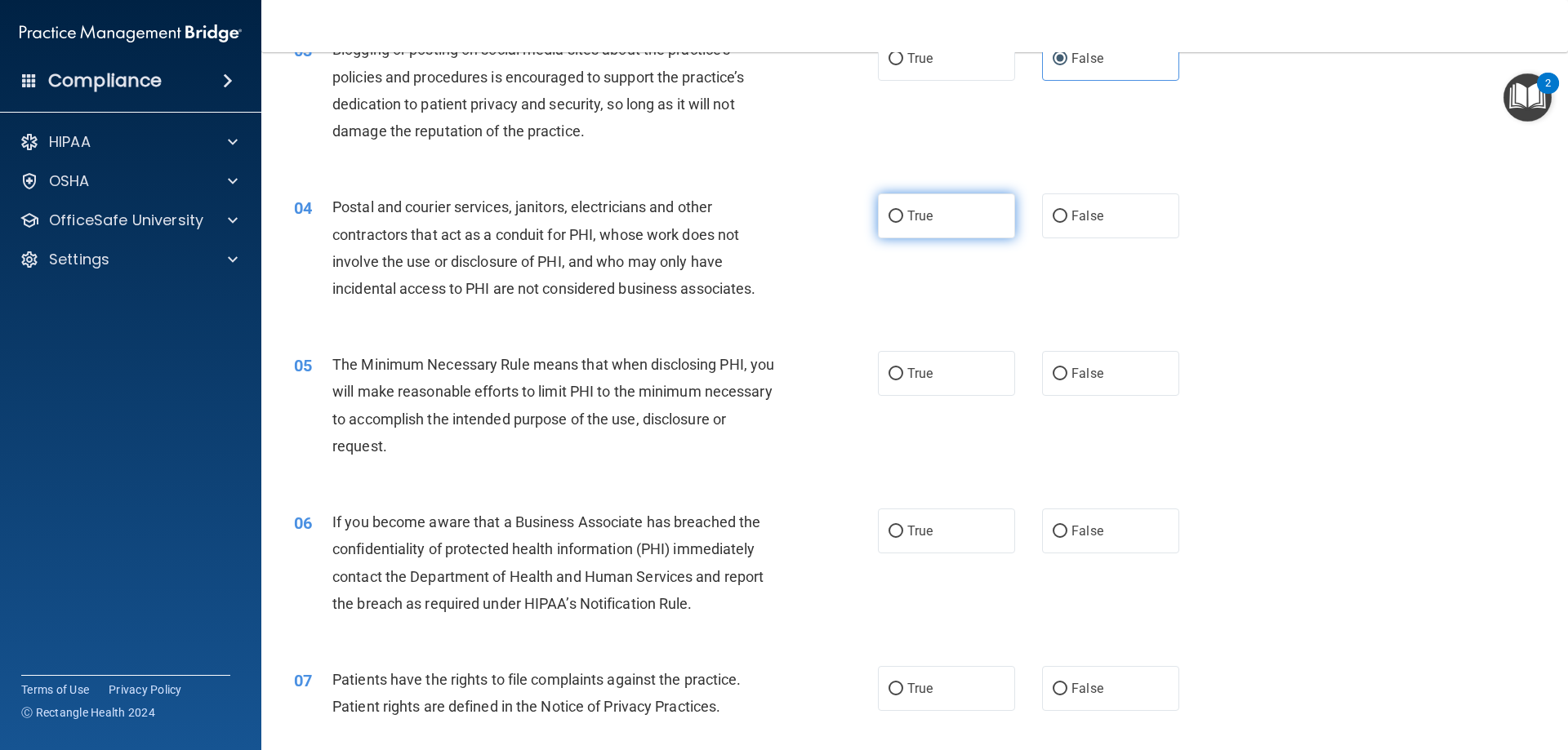
click at [925, 211] on span "True" at bounding box center [919, 216] width 25 height 16
click at [903, 211] on input "True" at bounding box center [896, 217] width 15 height 12
radio input "true"
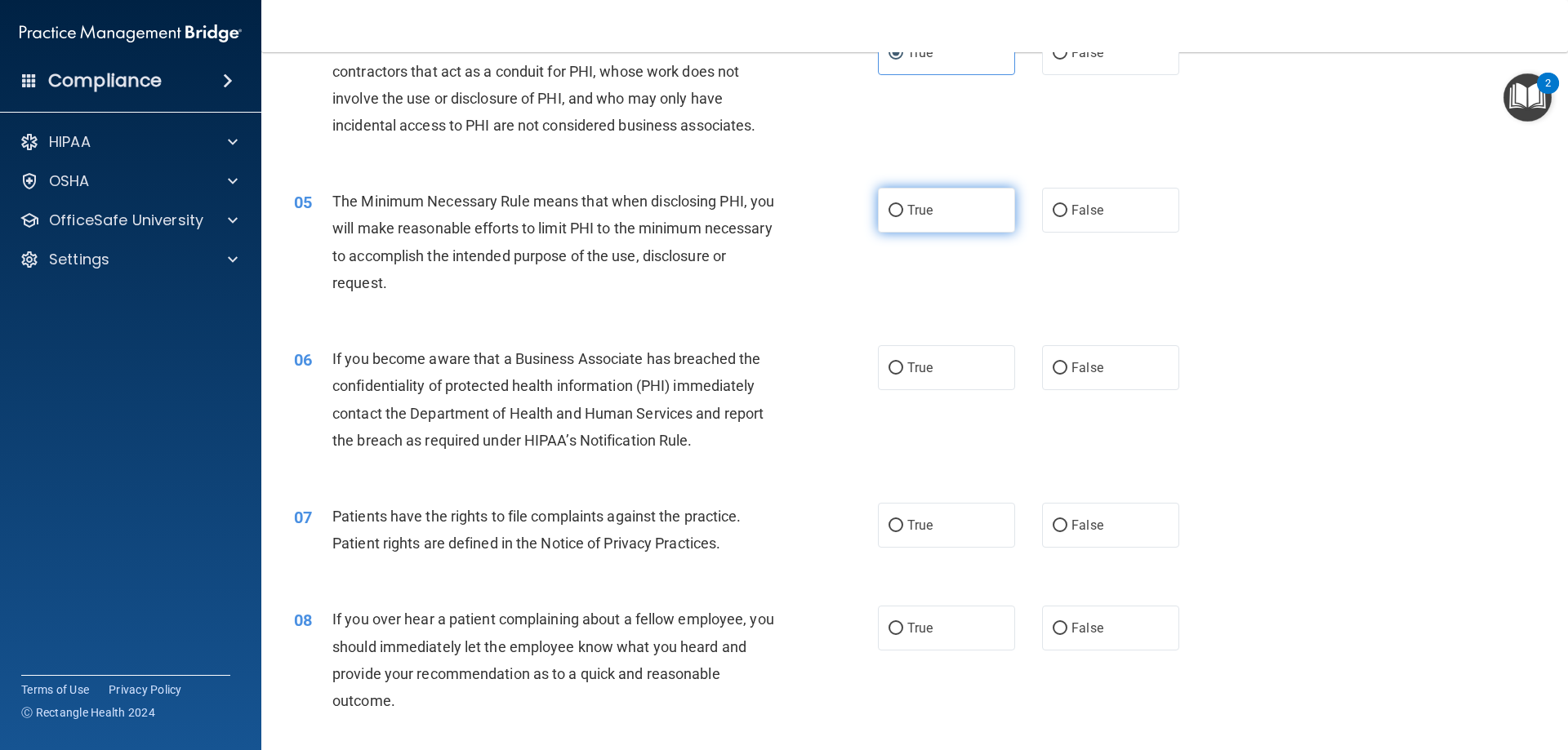
click at [891, 214] on input "True" at bounding box center [896, 210] width 15 height 12
radio input "true"
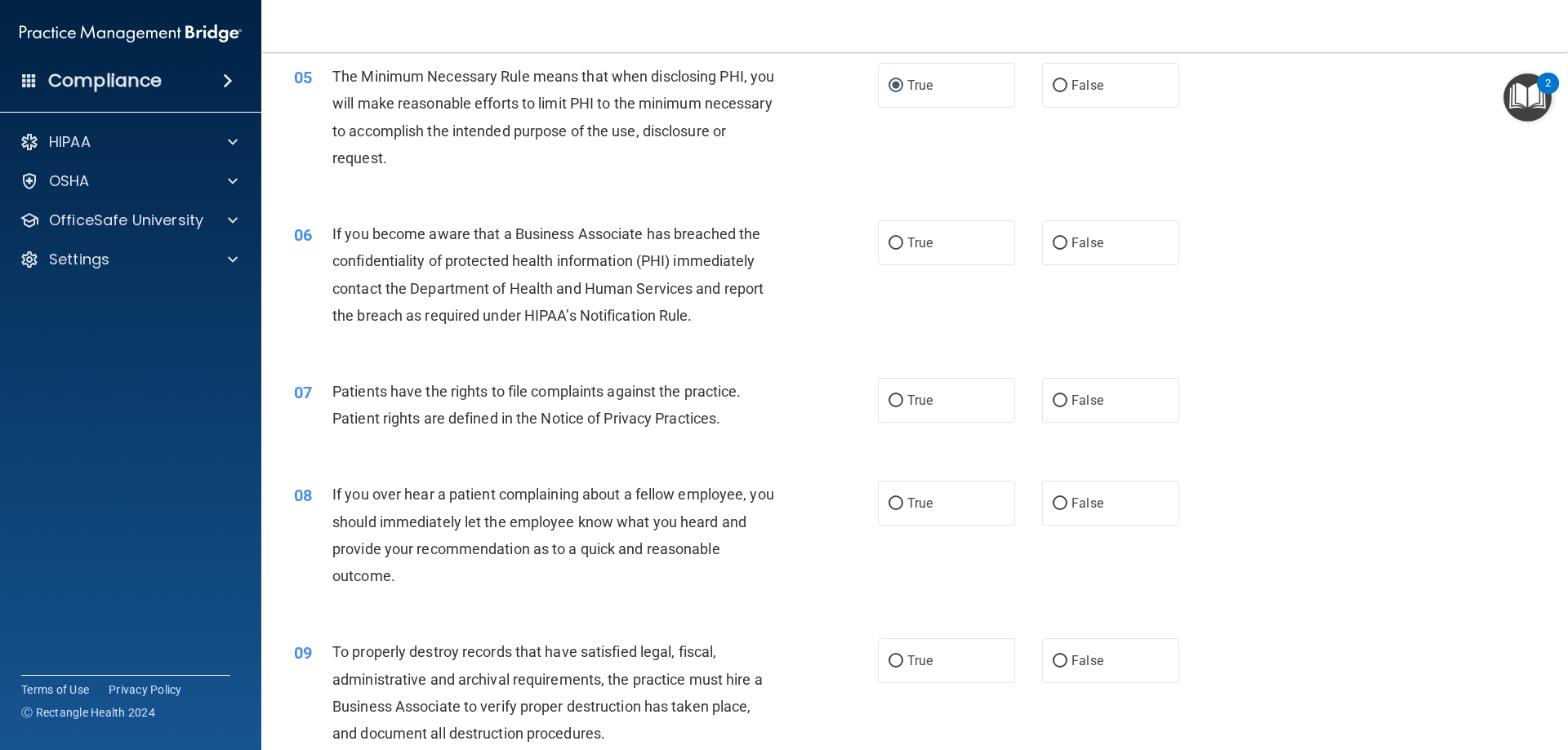
scroll to position [653, 0]
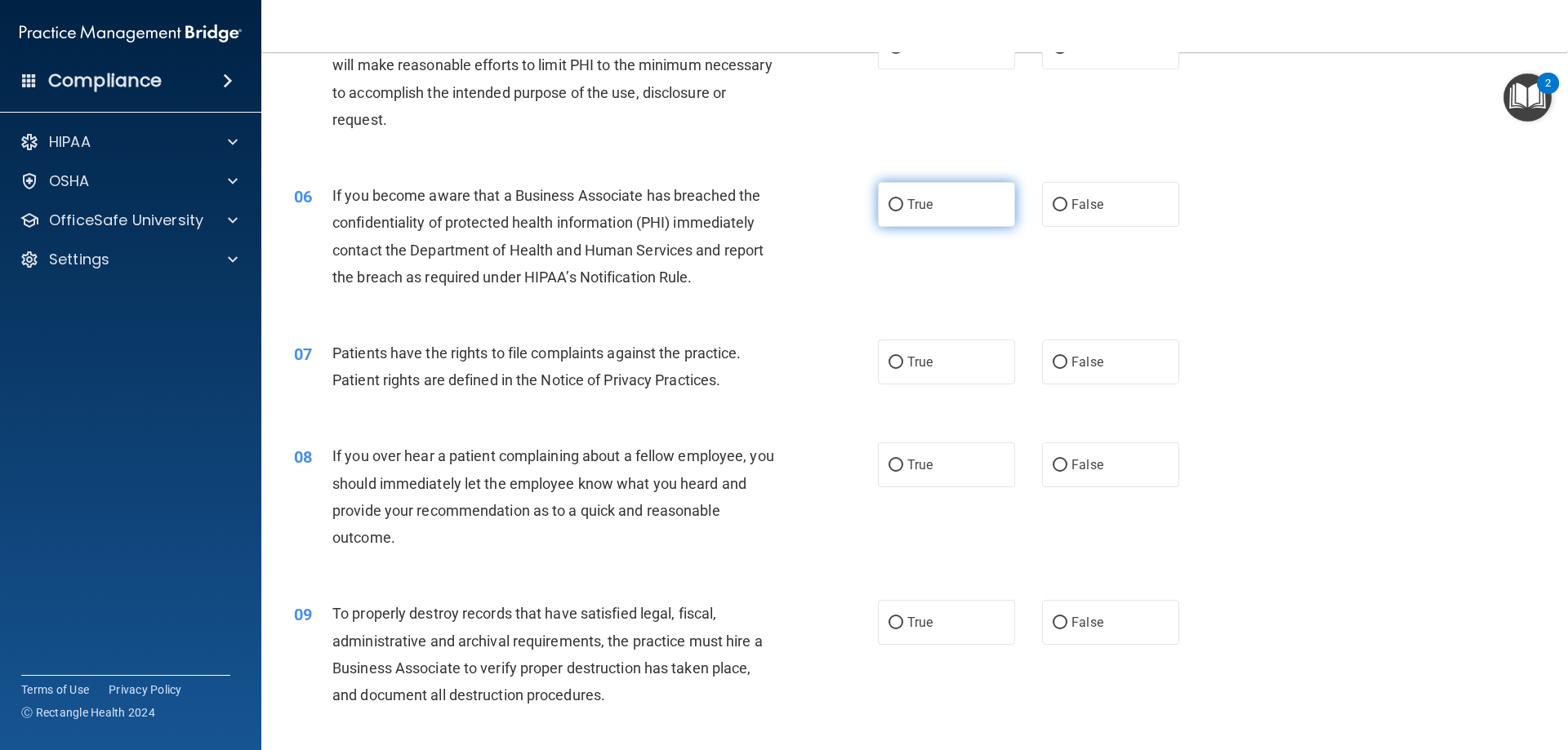
click at [954, 193] on label "True" at bounding box center [946, 205] width 137 height 45
click at [903, 199] on input "True" at bounding box center [896, 205] width 15 height 12
radio input "true"
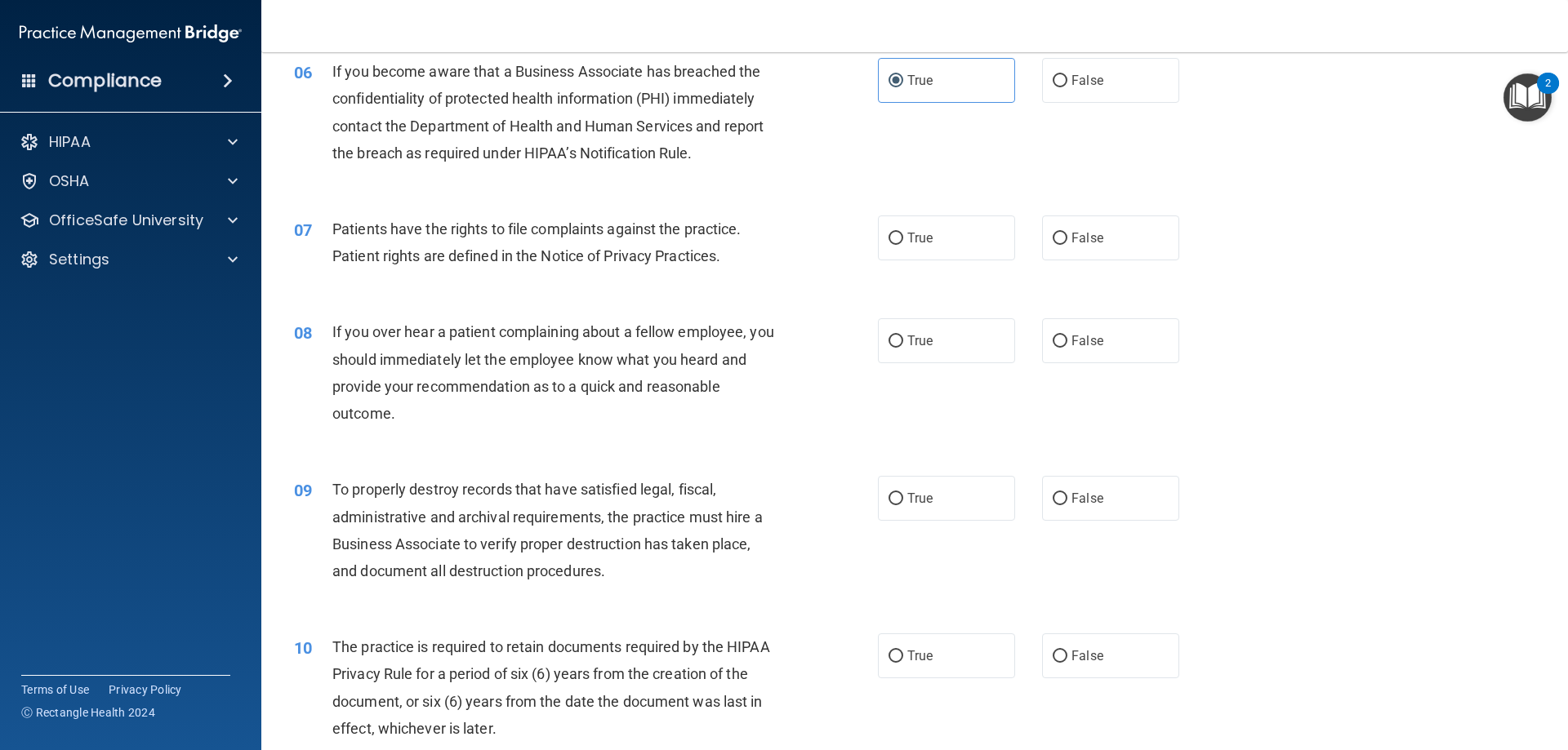
scroll to position [816, 0]
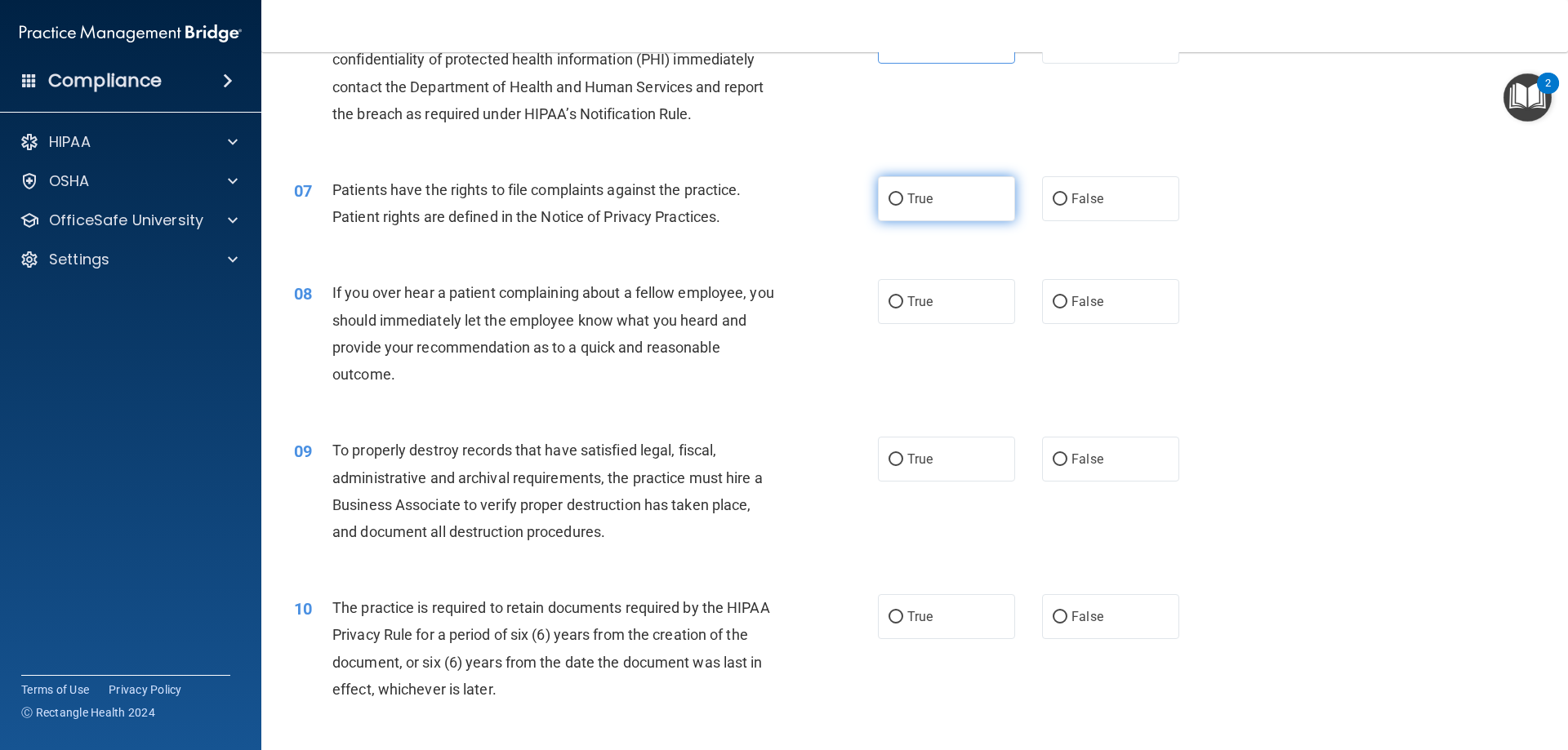
click at [928, 194] on label "True" at bounding box center [946, 198] width 137 height 45
click at [903, 194] on input "True" at bounding box center [896, 199] width 15 height 12
radio input "true"
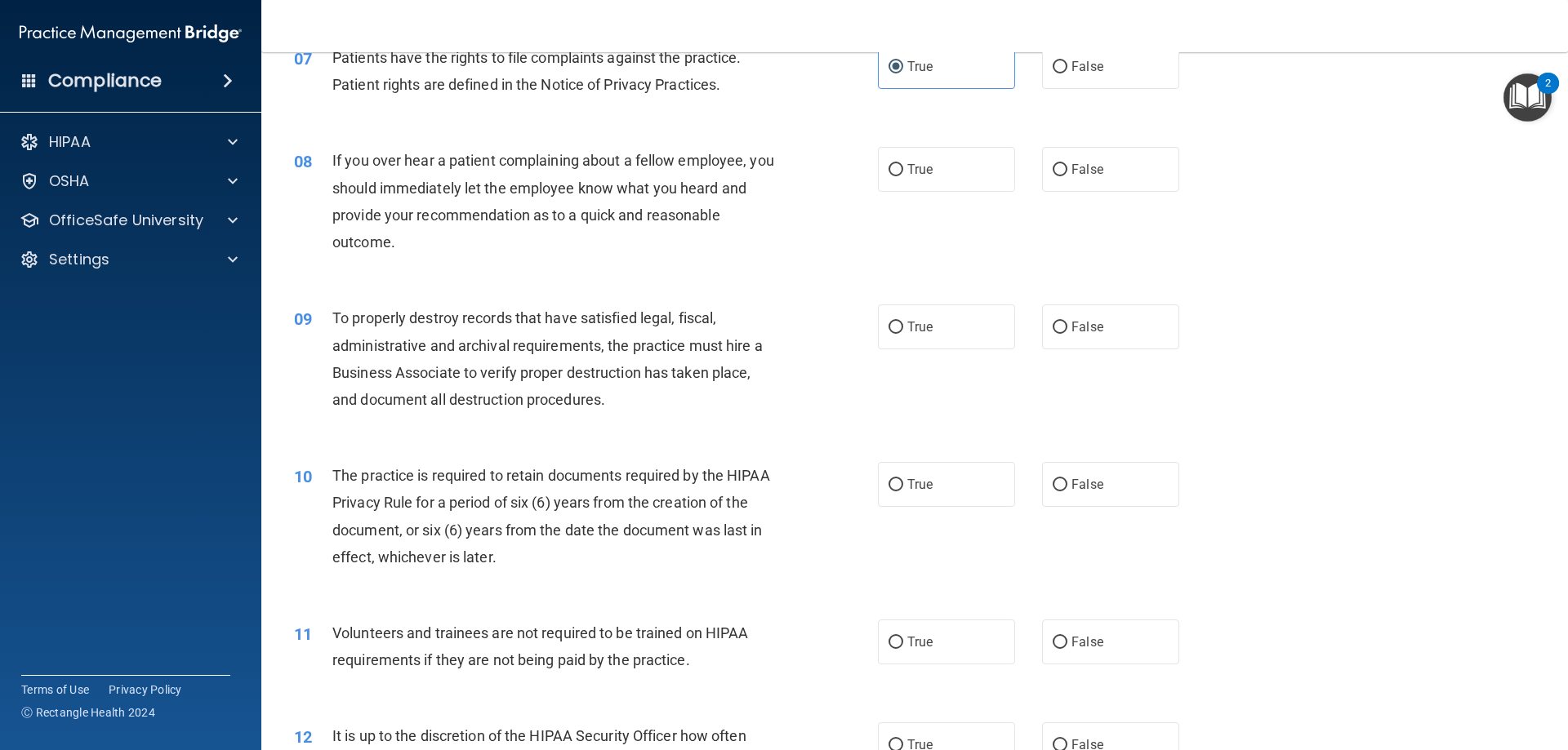
scroll to position [979, 0]
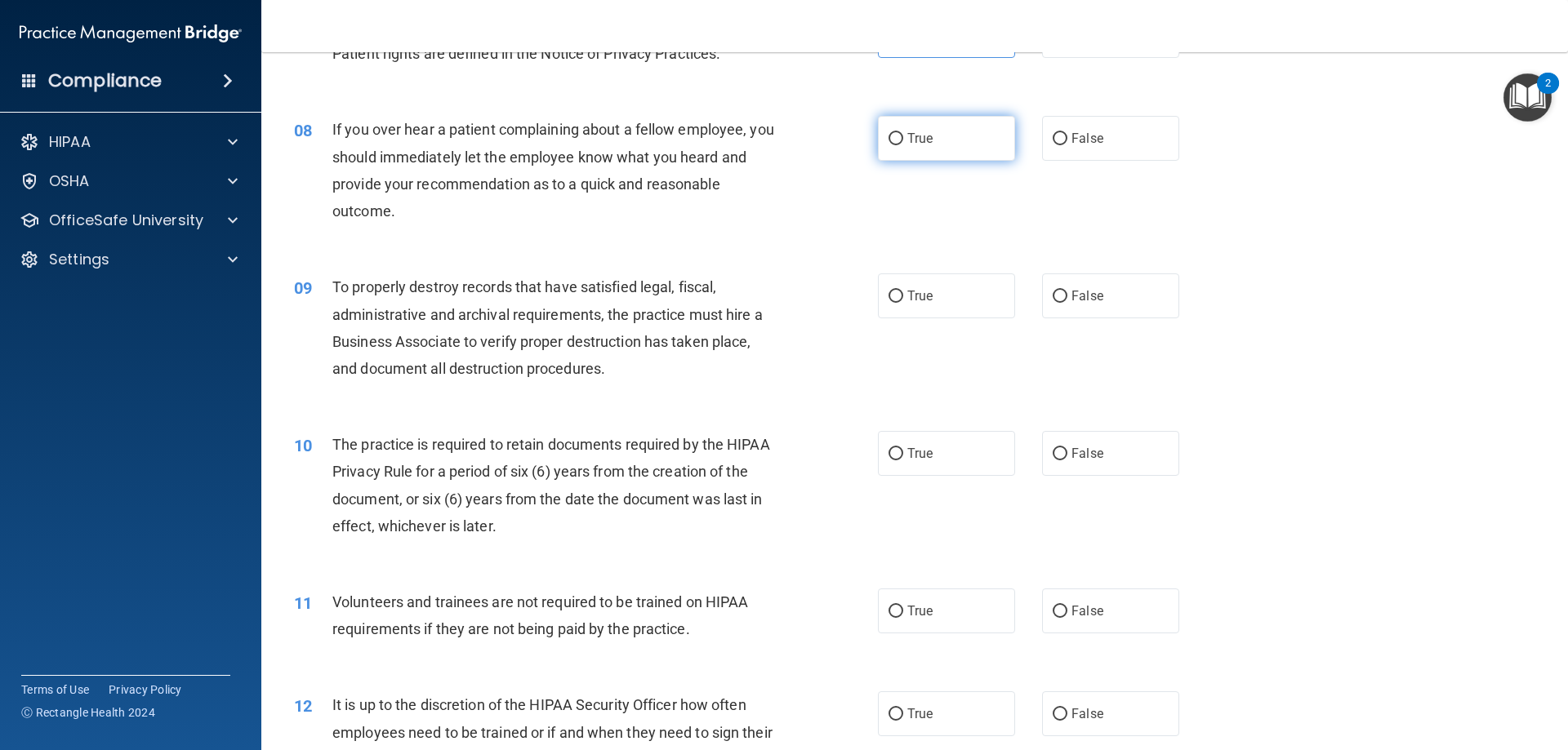
click at [980, 148] on label "True" at bounding box center [946, 138] width 137 height 45
click at [903, 146] on input "True" at bounding box center [896, 138] width 15 height 12
radio input "true"
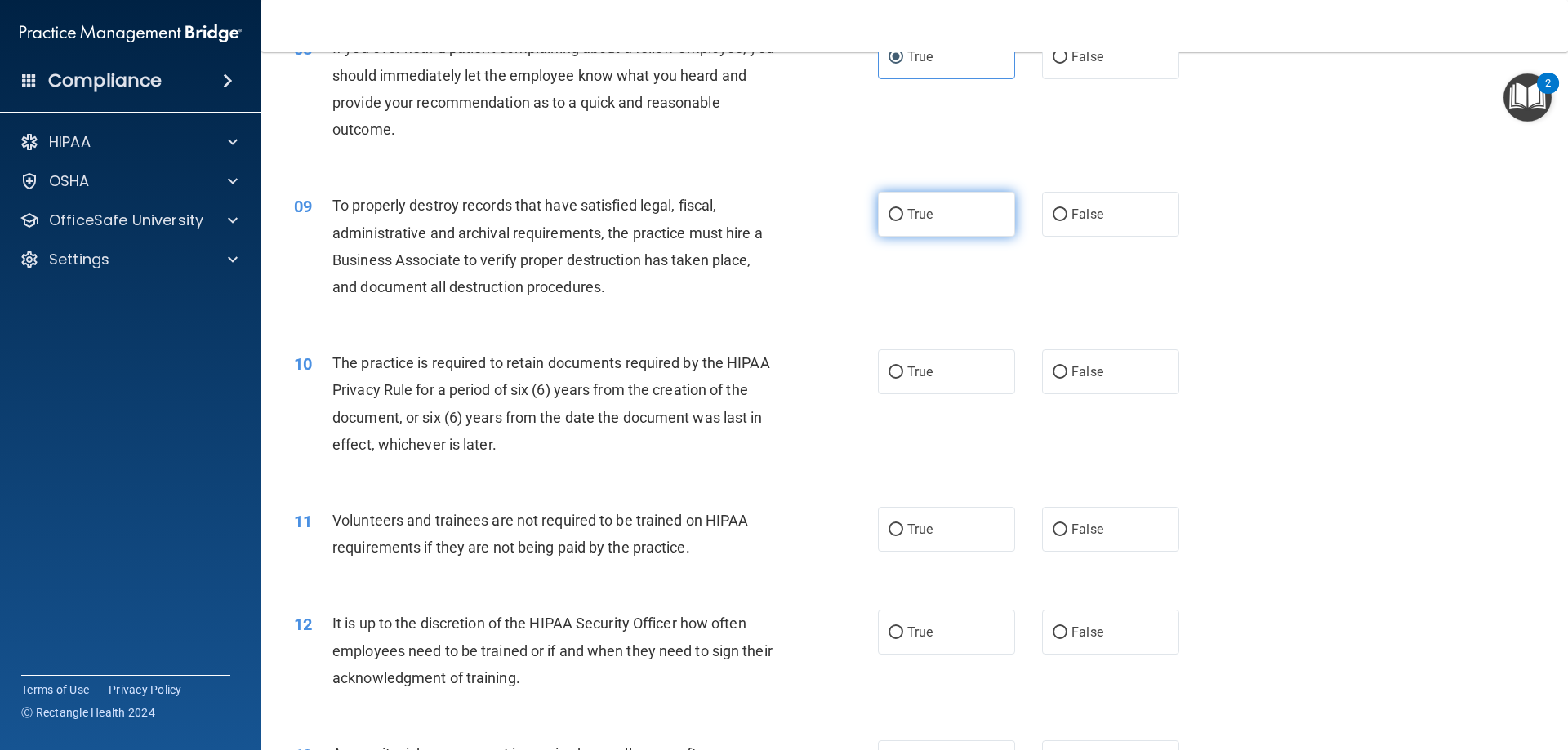
click at [982, 205] on label "True" at bounding box center [946, 214] width 137 height 45
click at [903, 209] on input "True" at bounding box center [896, 215] width 15 height 12
radio input "true"
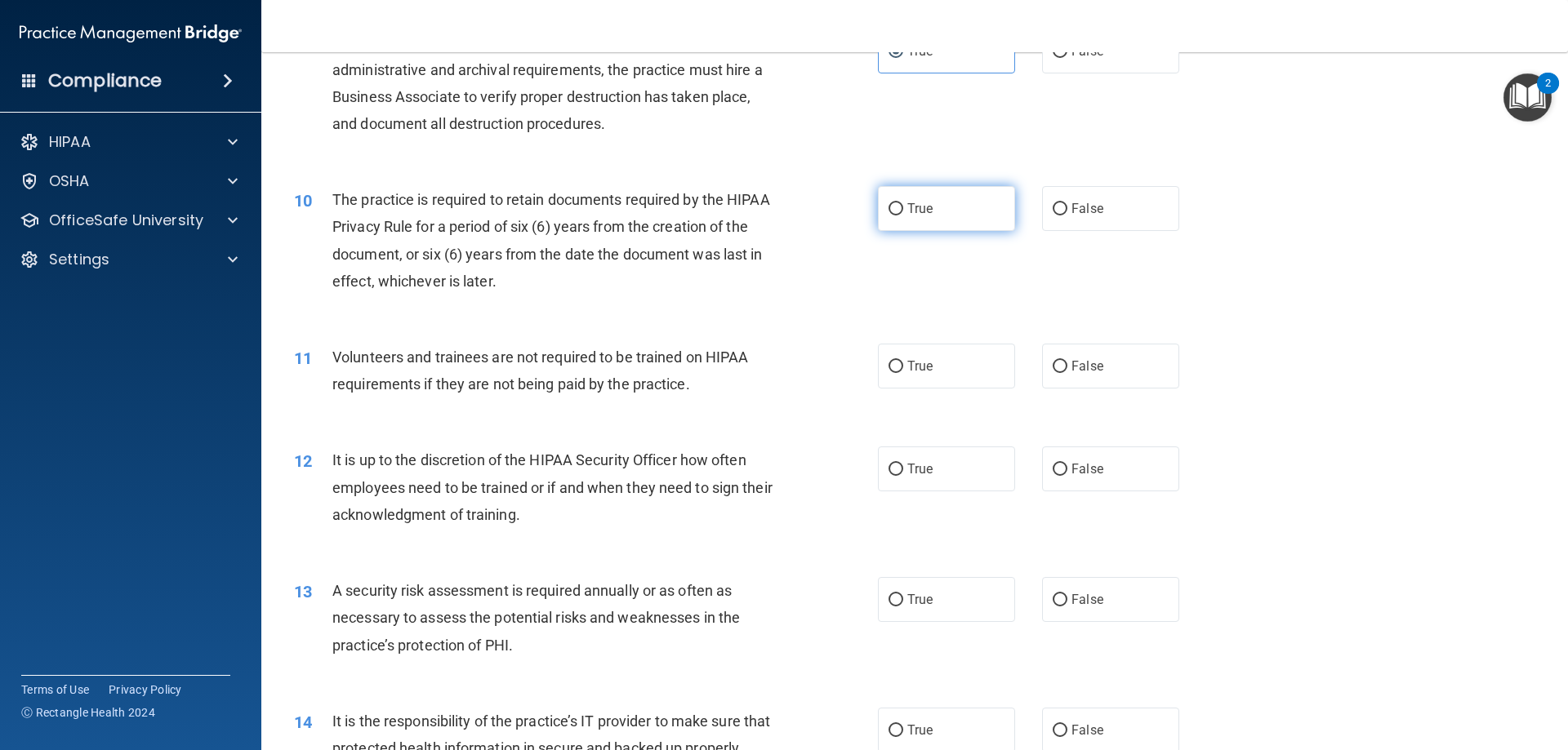
click at [935, 199] on label "True" at bounding box center [946, 208] width 137 height 45
click at [903, 204] on input "True" at bounding box center [896, 209] width 15 height 12
radio input "true"
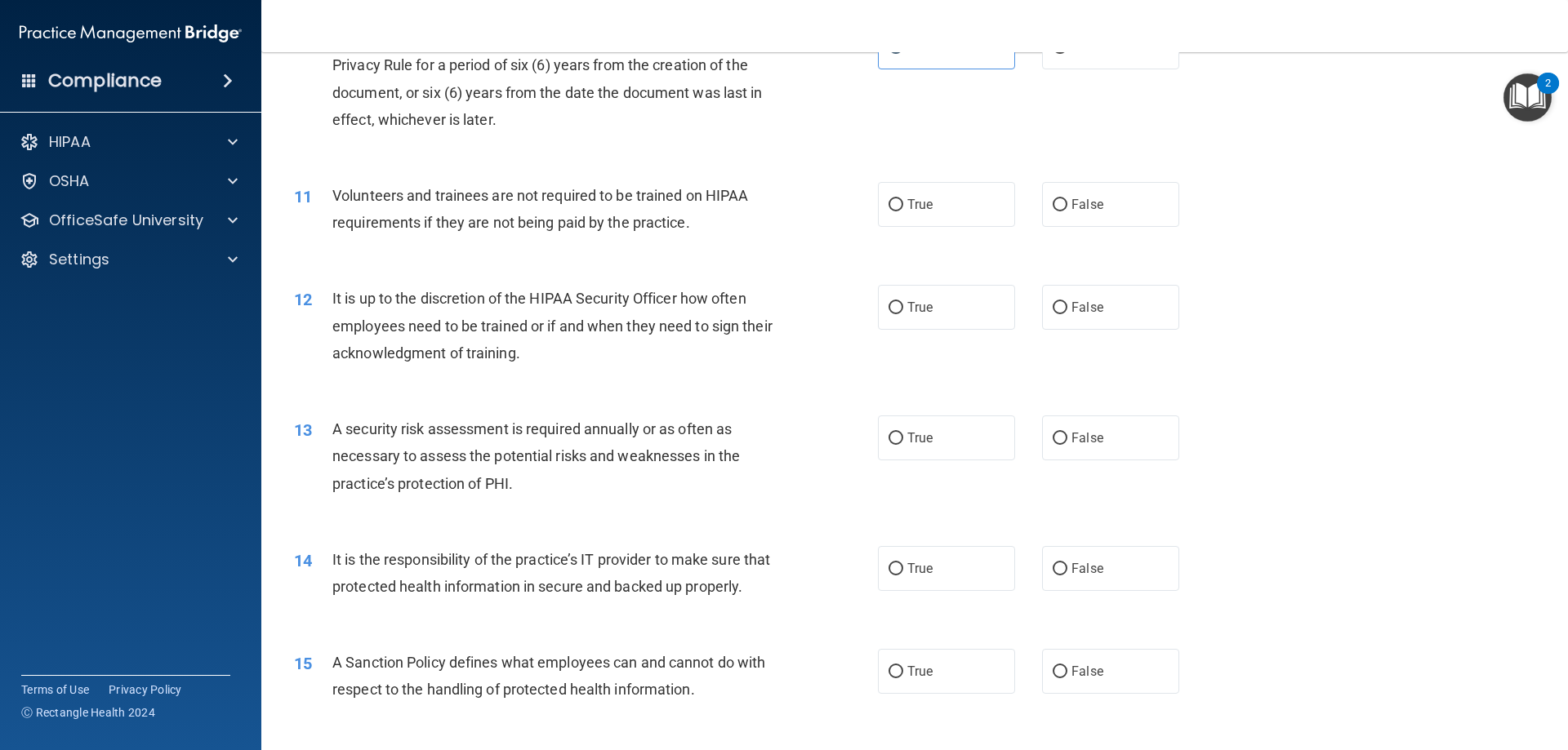
scroll to position [1388, 0]
click at [1119, 217] on label "False" at bounding box center [1111, 203] width 137 height 45
click at [1067, 210] on input "False" at bounding box center [1060, 203] width 15 height 12
radio input "true"
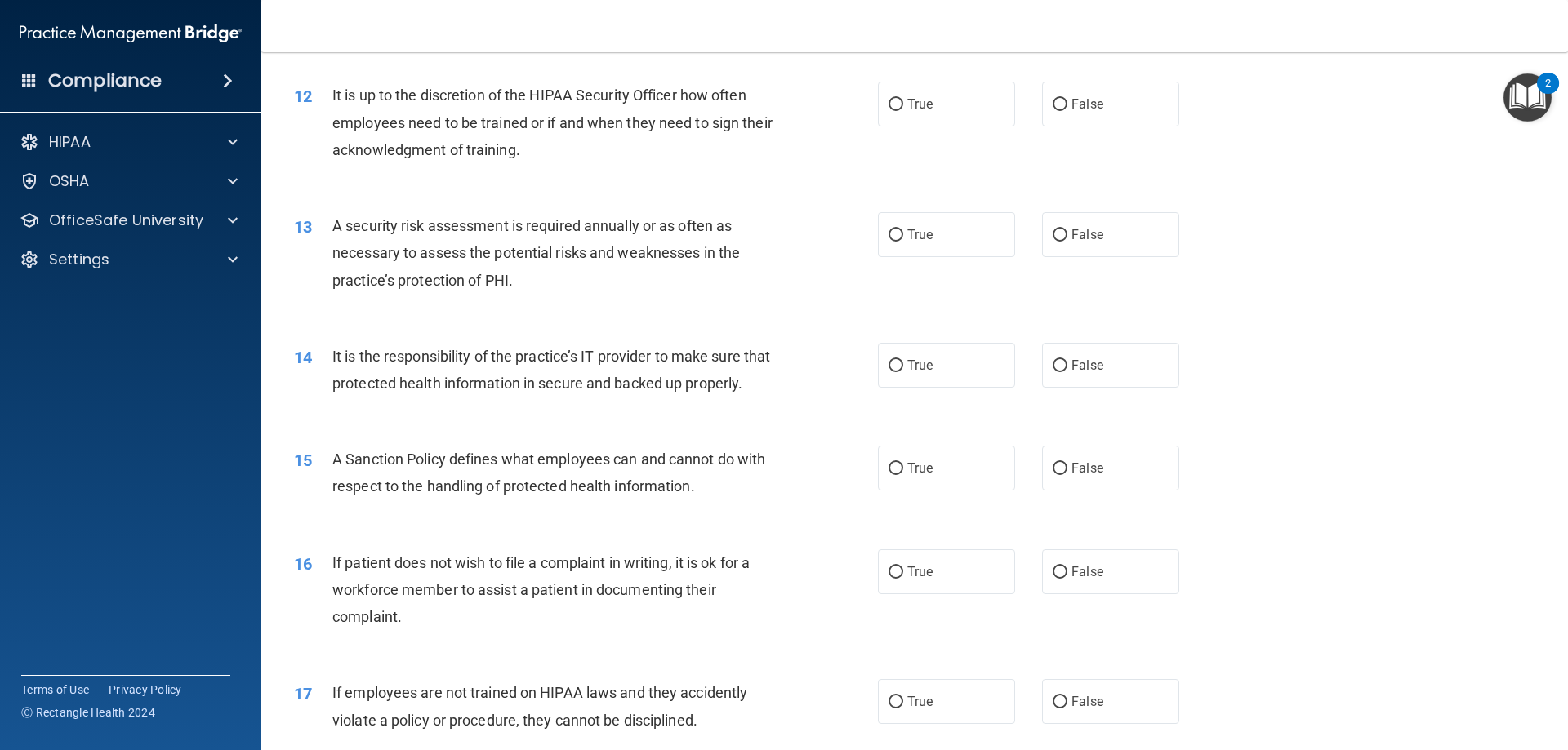
scroll to position [1551, 0]
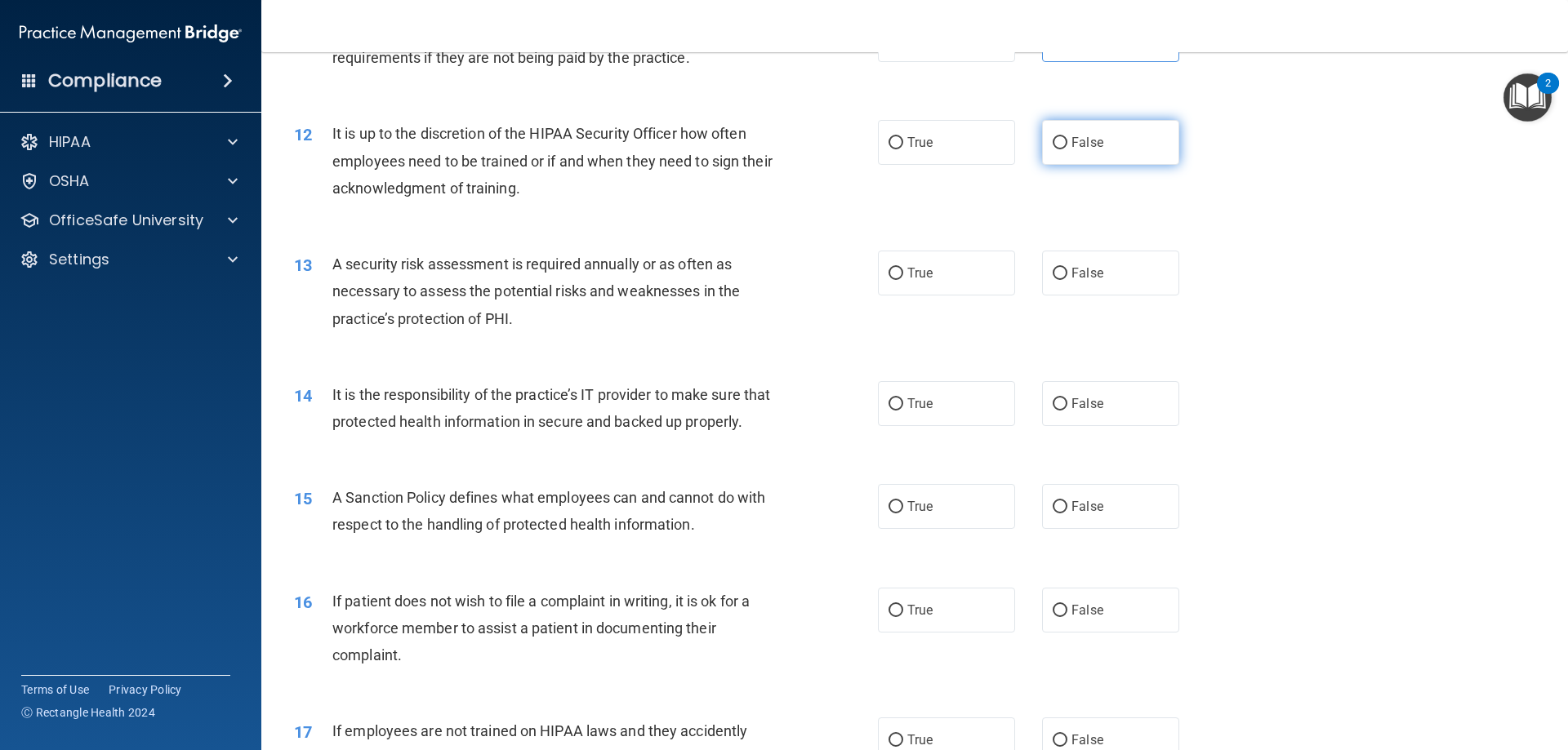
click at [1082, 159] on label "False" at bounding box center [1111, 142] width 137 height 45
click at [1067, 149] on input "False" at bounding box center [1060, 143] width 15 height 12
radio input "true"
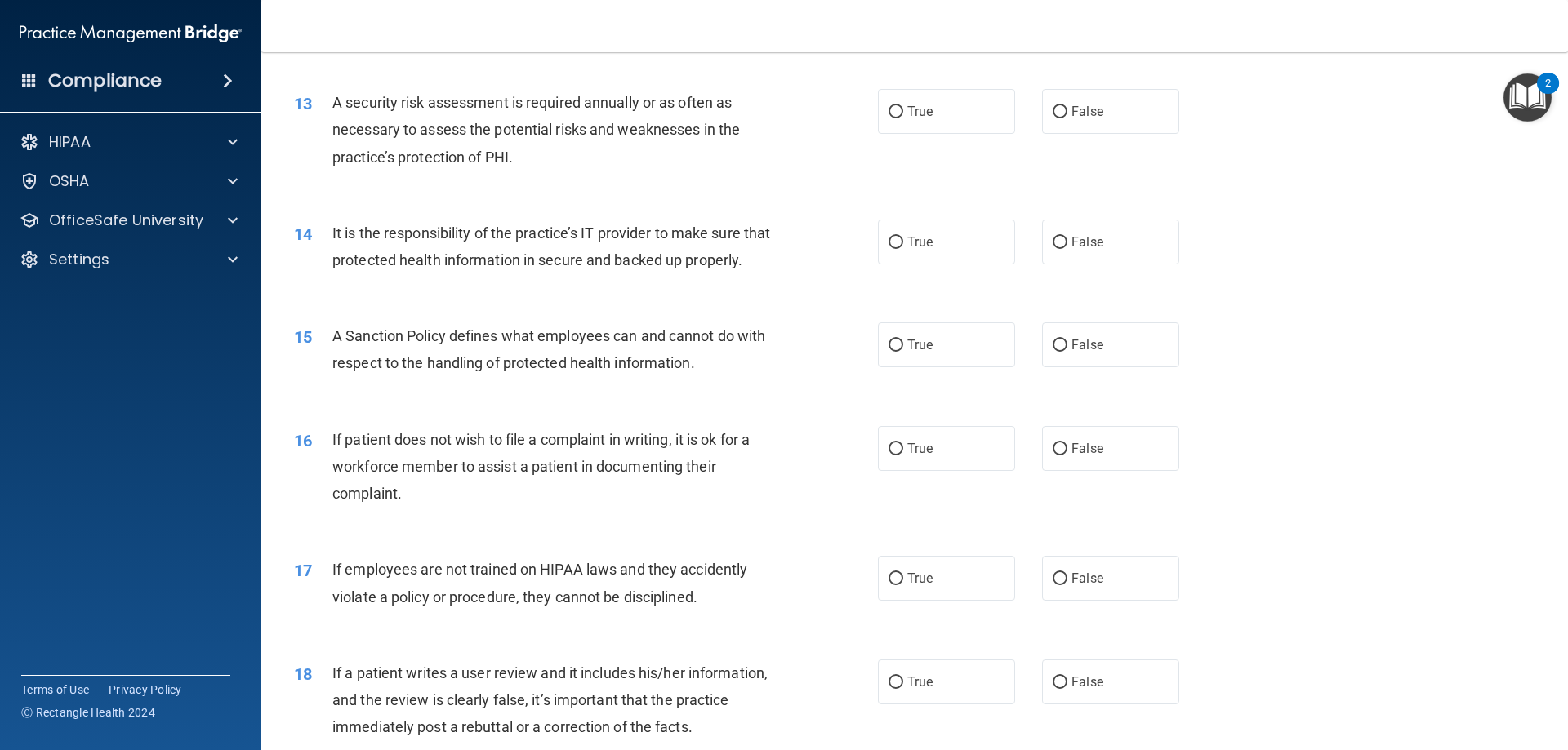
scroll to position [1715, 0]
click at [916, 110] on span "True" at bounding box center [919, 110] width 25 height 16
click at [878, 104] on label "True" at bounding box center [946, 110] width 137 height 45
click at [889, 104] on input "True" at bounding box center [896, 110] width 15 height 12
radio input "true"
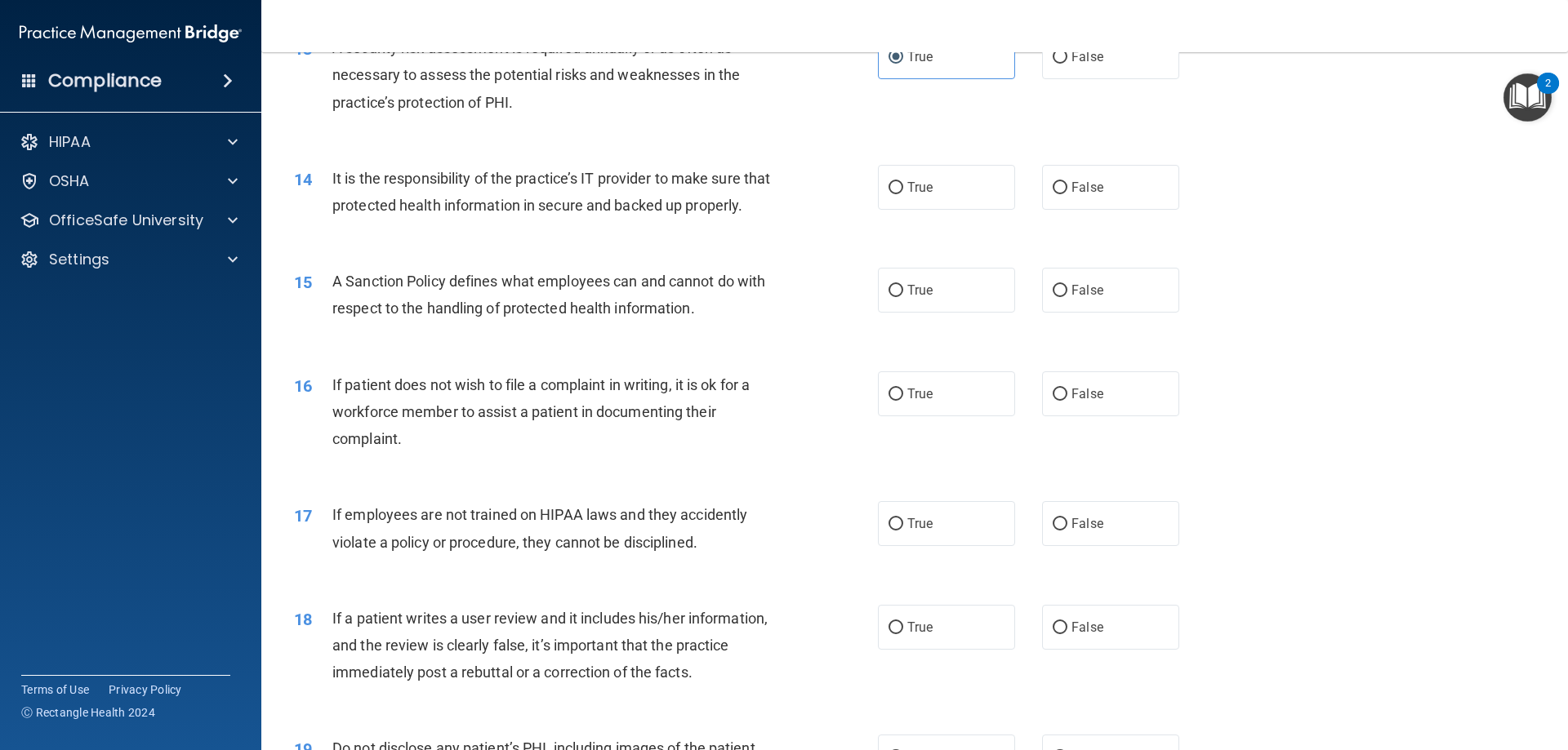
scroll to position [1797, 0]
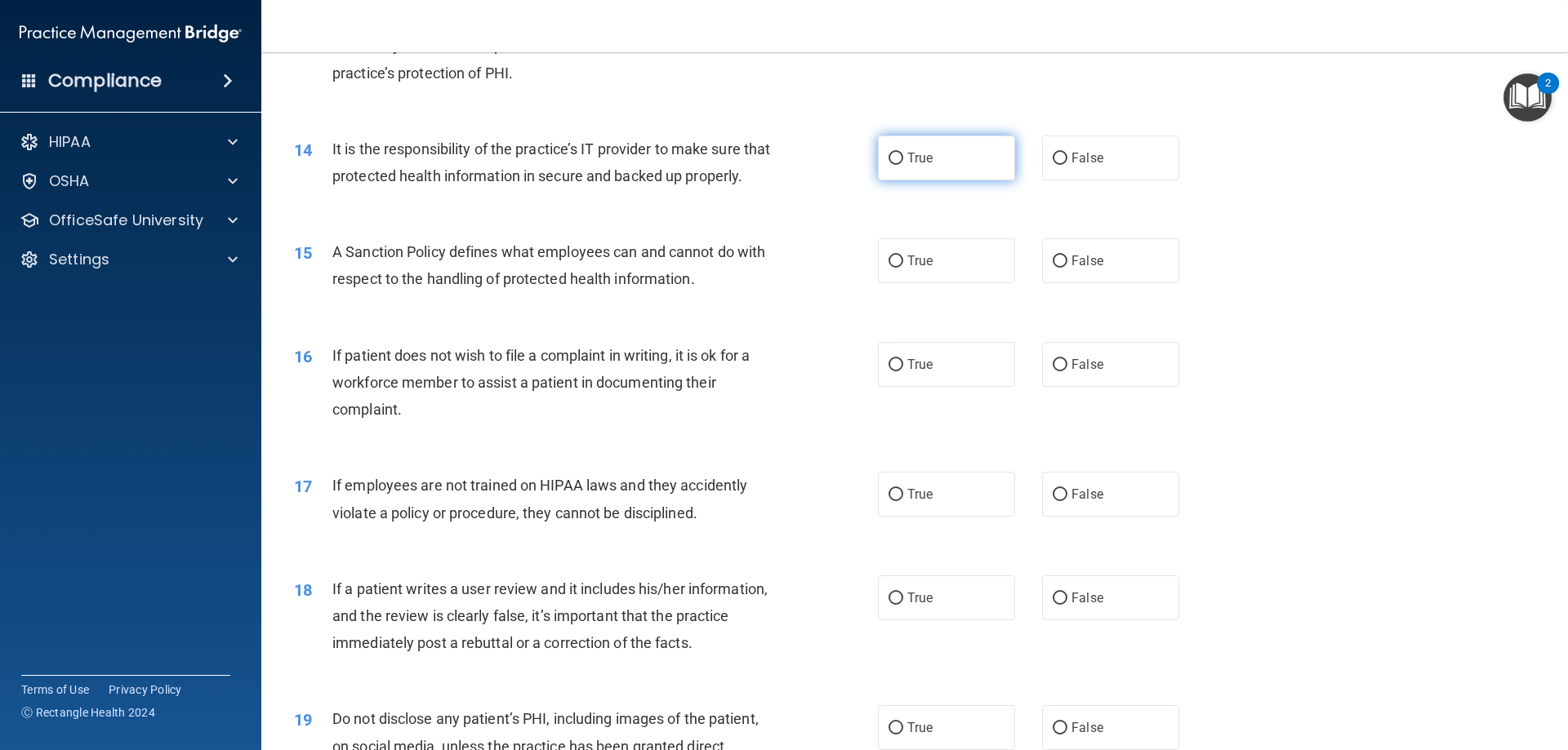
click at [923, 167] on label "True" at bounding box center [946, 158] width 137 height 45
click at [903, 165] on input "True" at bounding box center [896, 158] width 15 height 12
radio input "true"
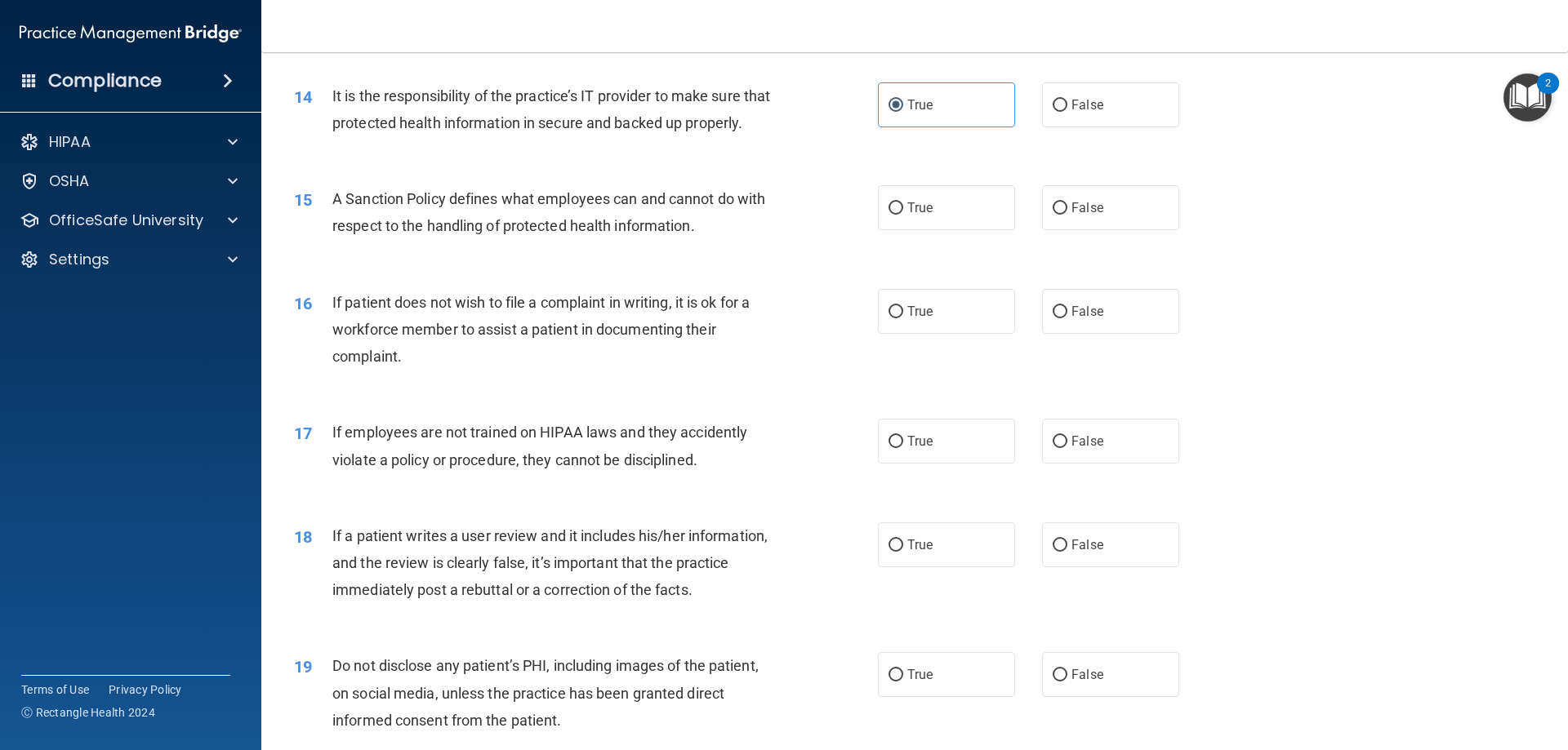
scroll to position [1879, 0]
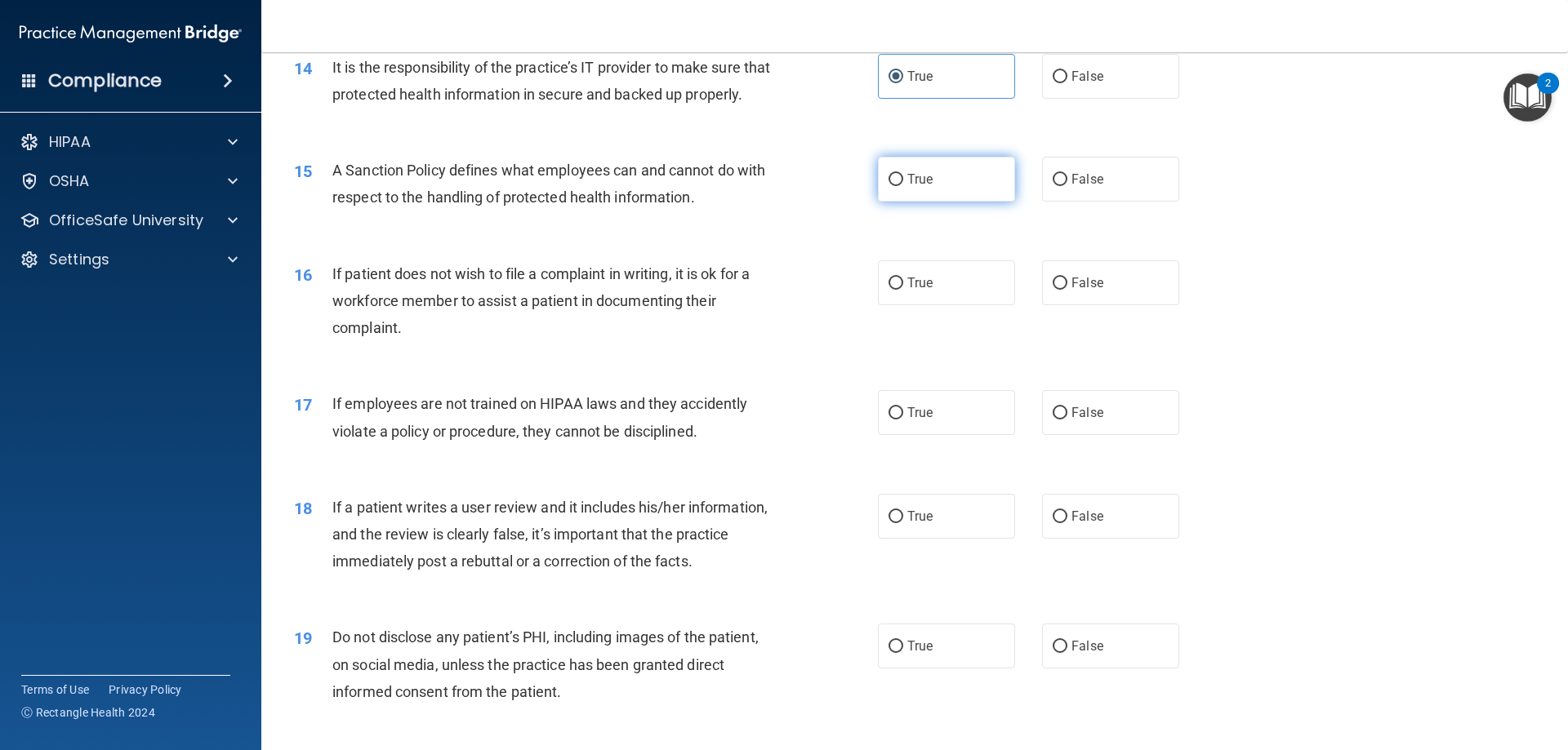
click at [998, 202] on label "True" at bounding box center [946, 179] width 137 height 45
click at [903, 186] on input "True" at bounding box center [896, 180] width 15 height 12
radio input "true"
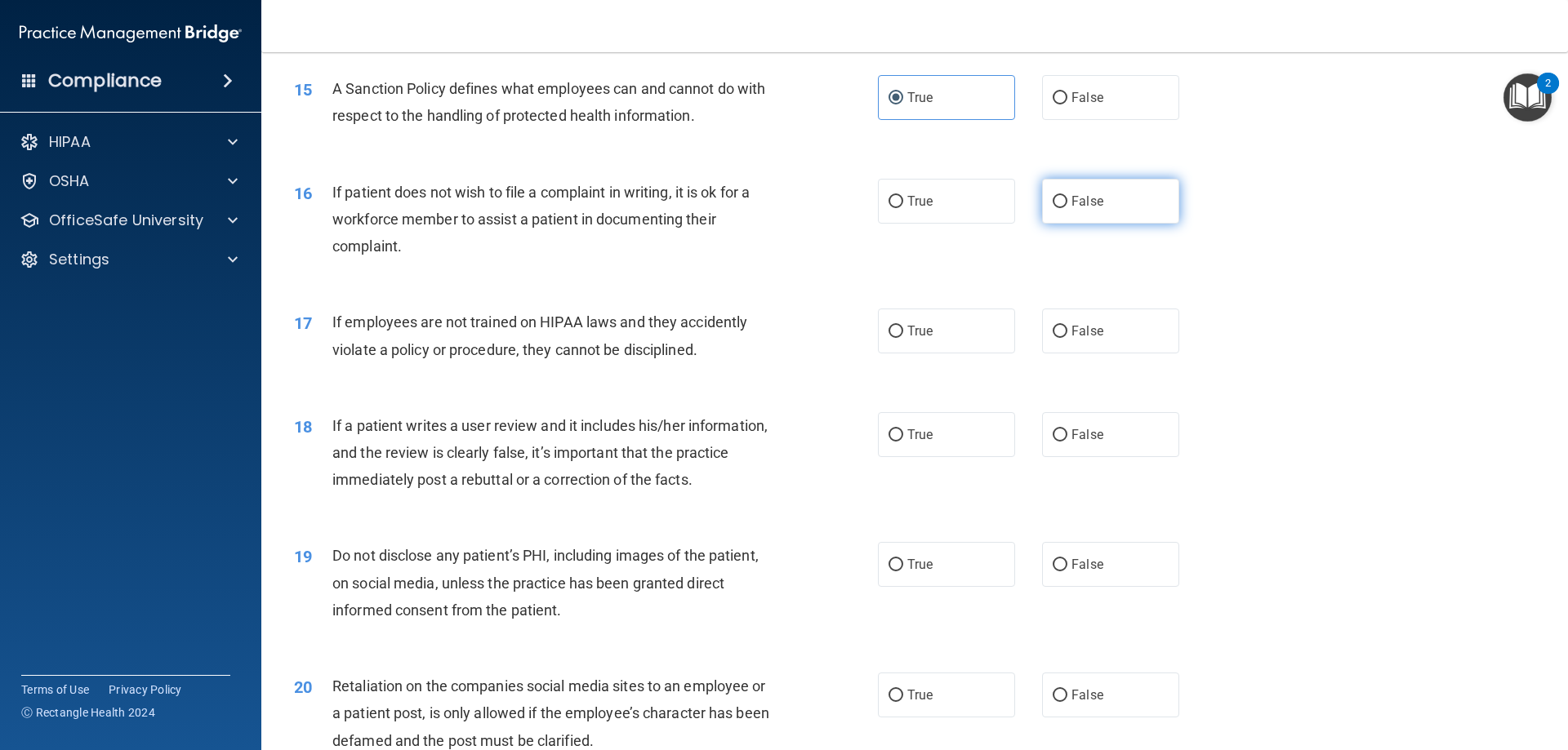
drag, startPoint x: 1123, startPoint y: 234, endPoint x: 1111, endPoint y: 234, distance: 12.0
click at [1116, 224] on label "False" at bounding box center [1111, 201] width 137 height 45
click at [1067, 208] on input "False" at bounding box center [1060, 202] width 15 height 12
radio input "true"
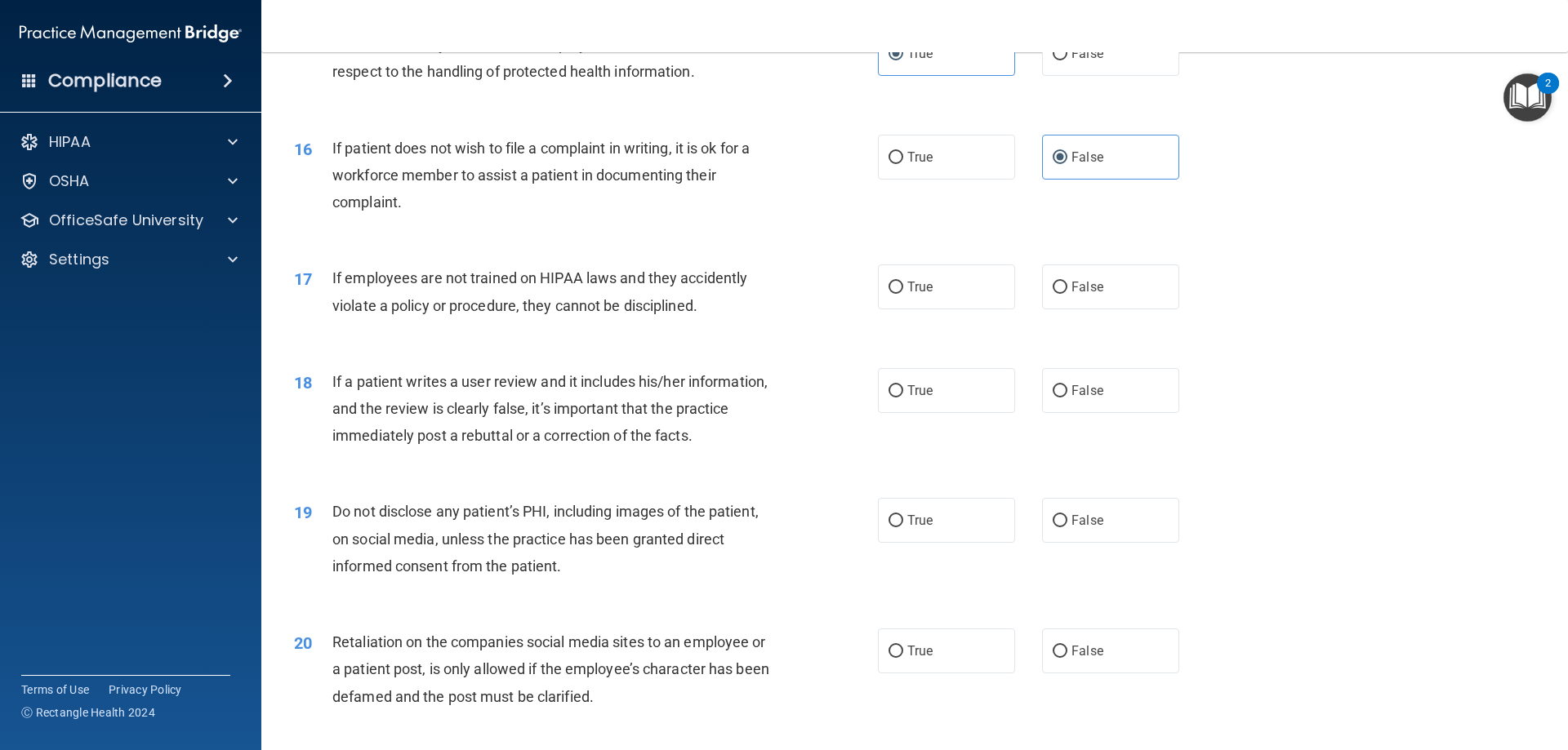
scroll to position [2042, 0]
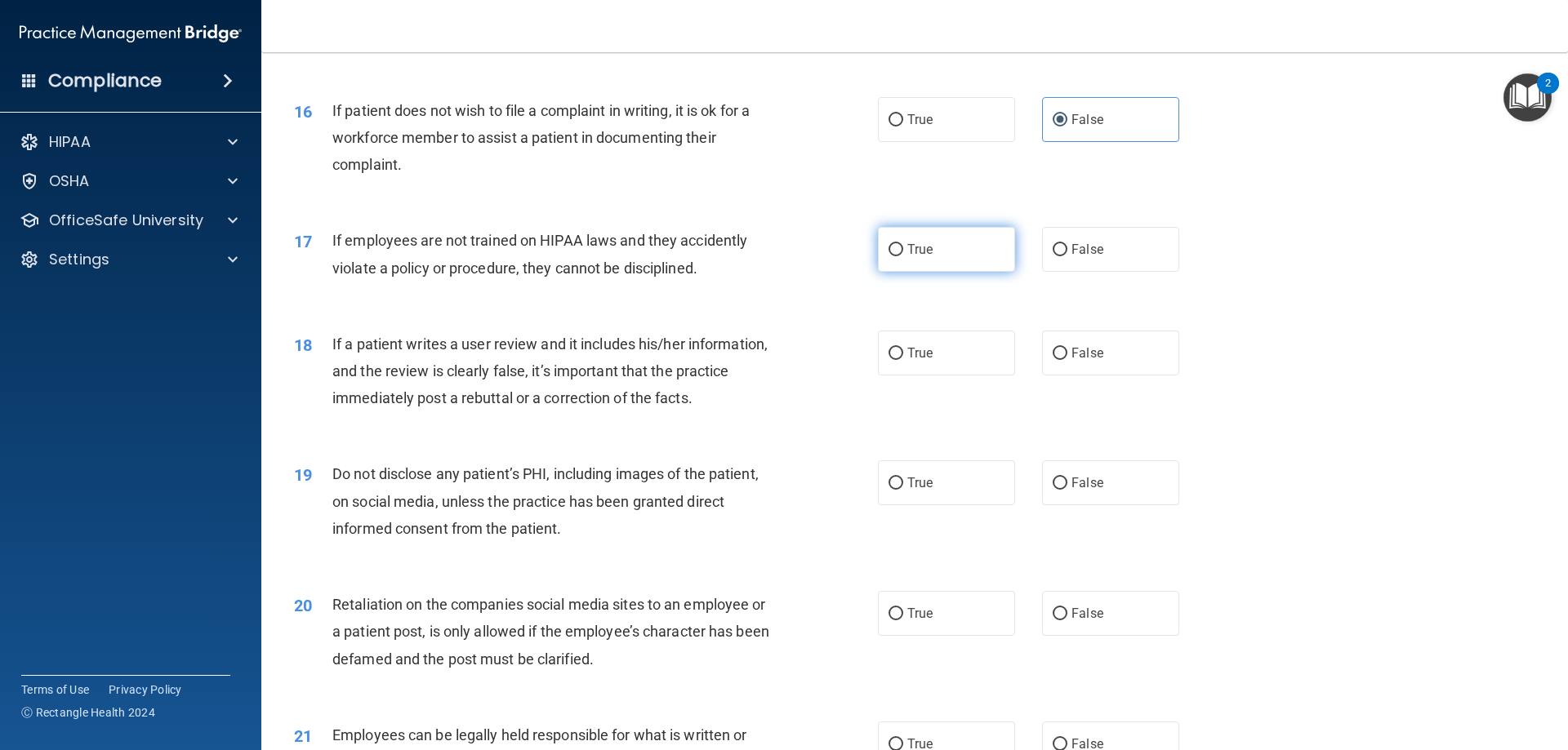
click at [907, 257] on span "True" at bounding box center [919, 249] width 25 height 16
click at [903, 256] on input "True" at bounding box center [896, 250] width 15 height 12
radio input "true"
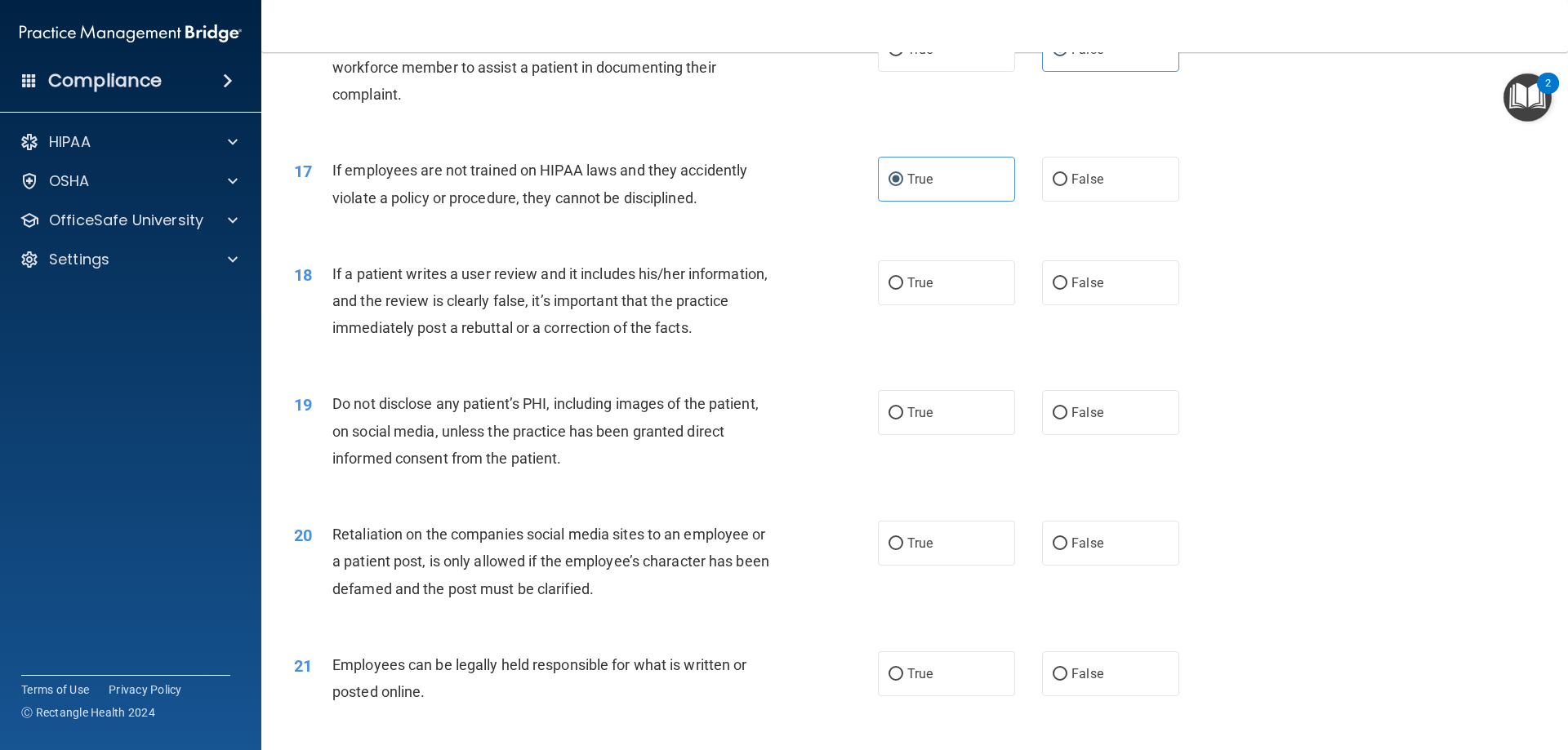
scroll to position [2205, 0]
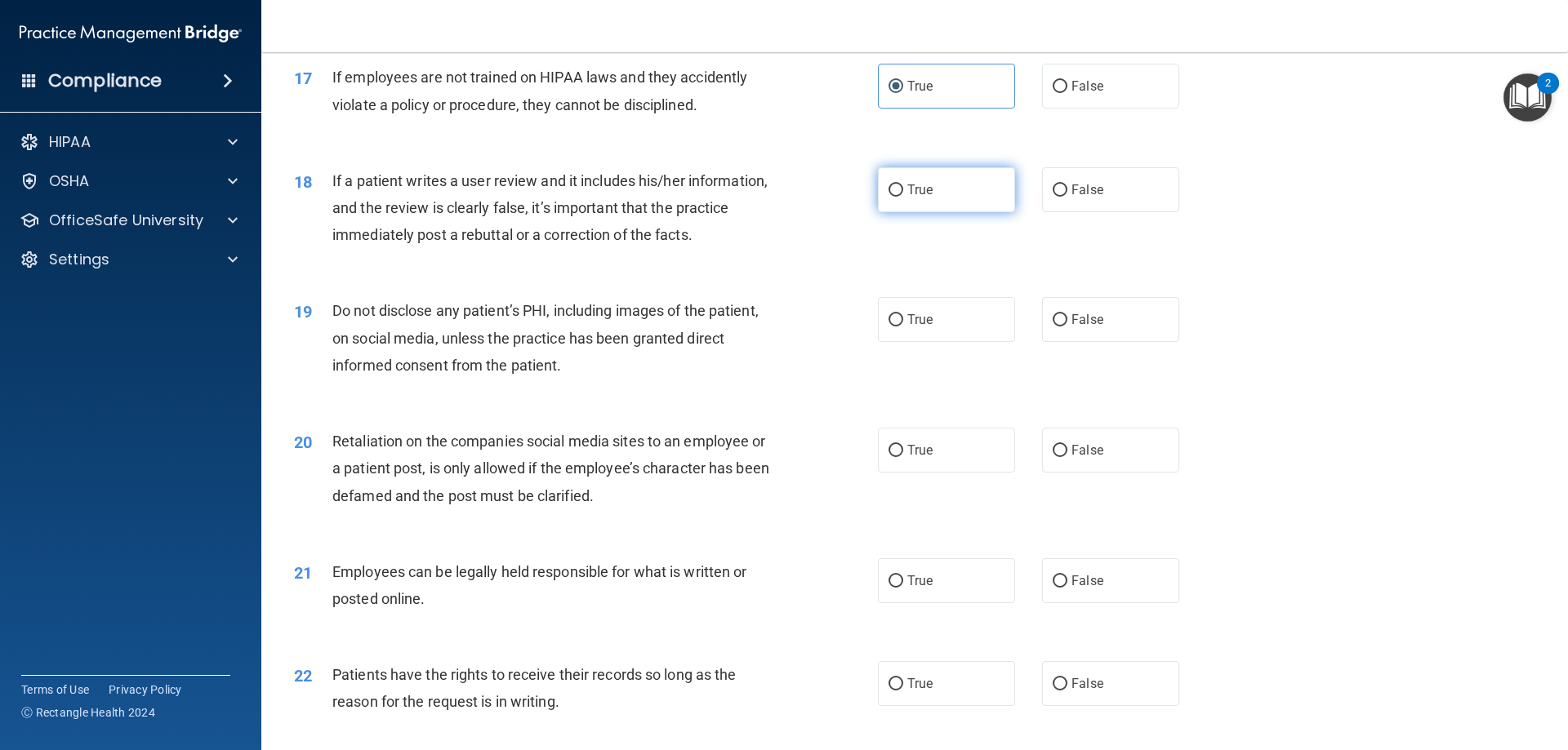
click at [965, 212] on label "True" at bounding box center [946, 190] width 137 height 45
click at [903, 197] on input "True" at bounding box center [896, 190] width 15 height 12
radio input "true"
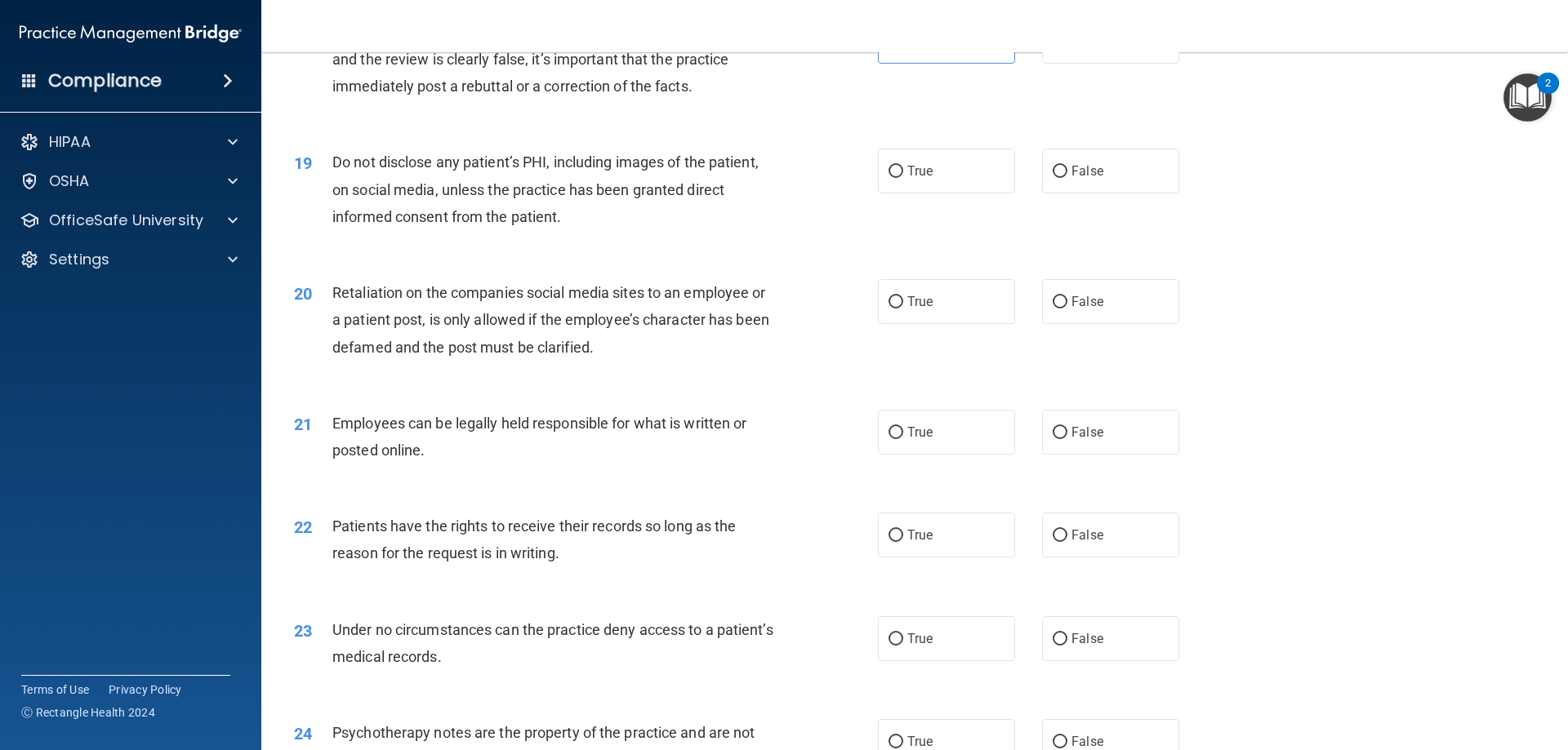
scroll to position [2368, 0]
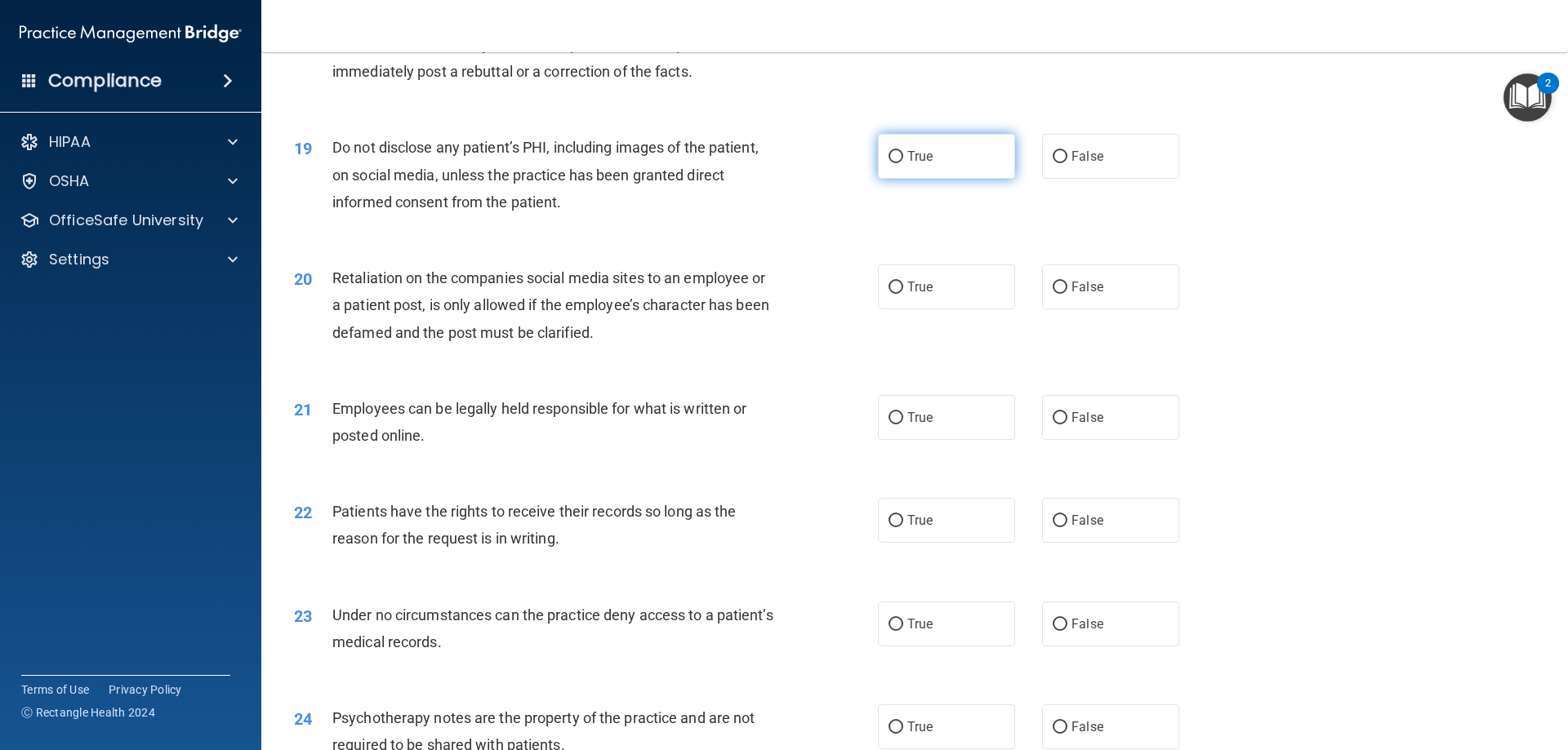
click at [927, 171] on label "True" at bounding box center [946, 156] width 137 height 45
click at [903, 163] on input "True" at bounding box center [896, 157] width 15 height 12
radio input "true"
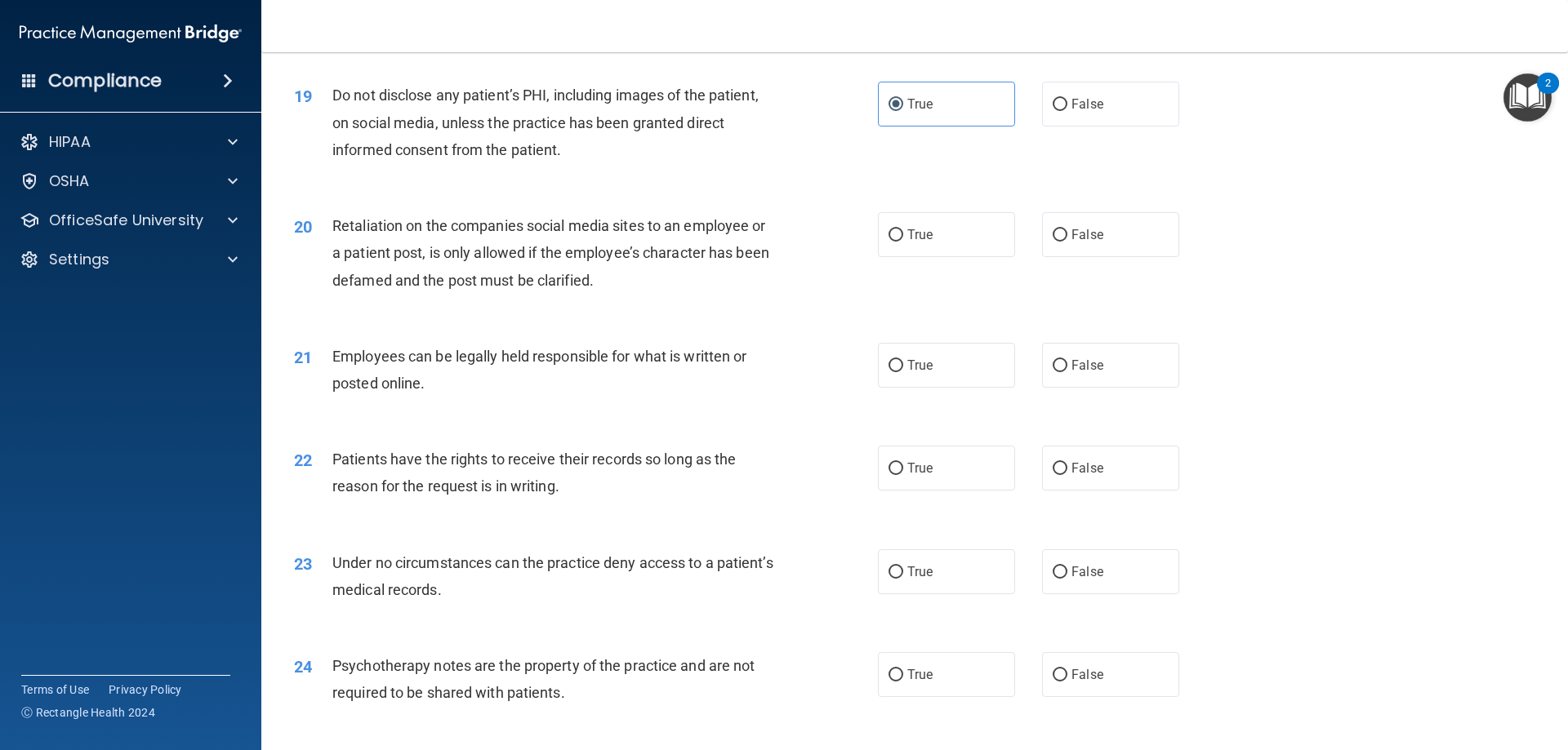
scroll to position [2450, 0]
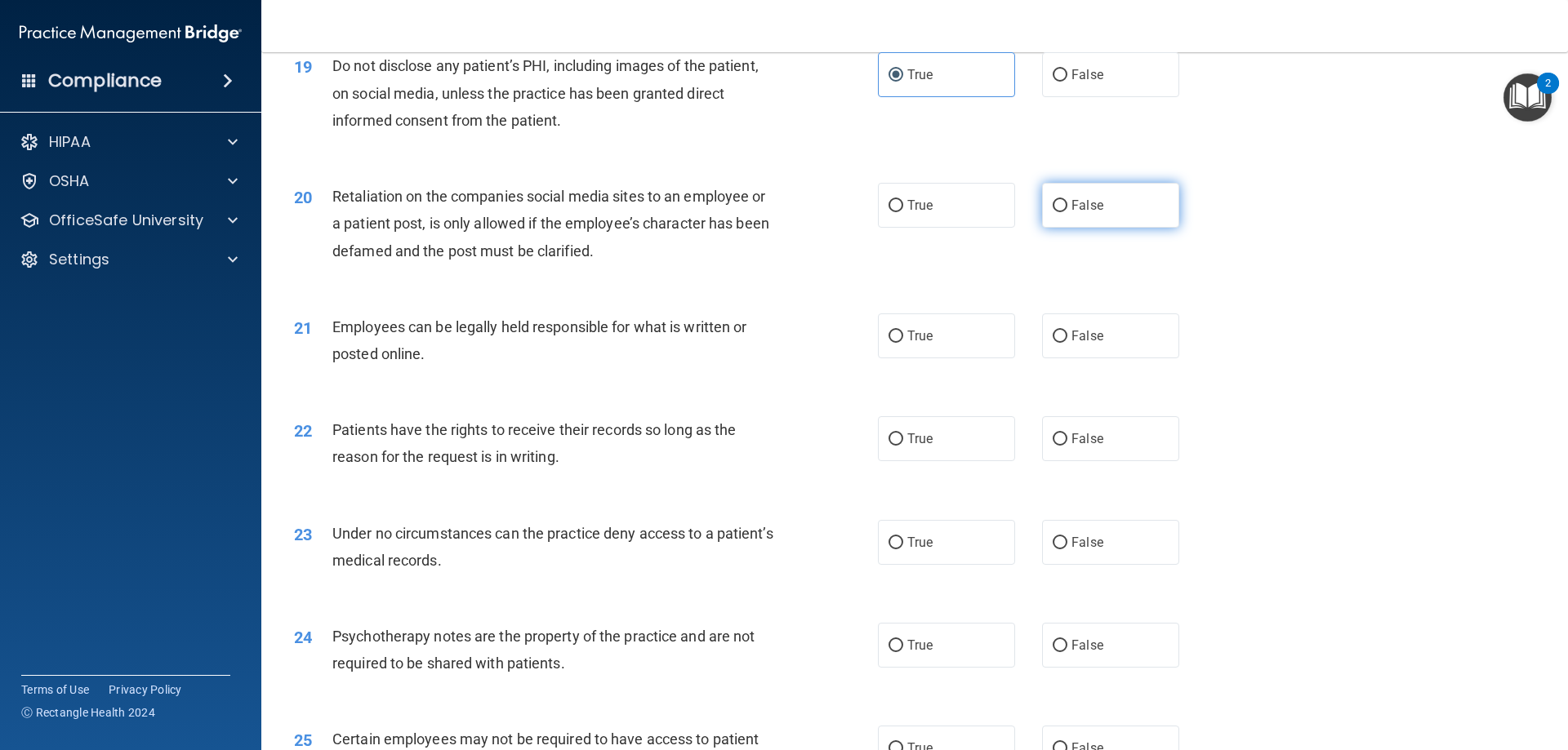
click at [1117, 223] on label "False" at bounding box center [1111, 205] width 137 height 45
click at [1067, 212] on input "False" at bounding box center [1060, 205] width 15 height 12
radio input "true"
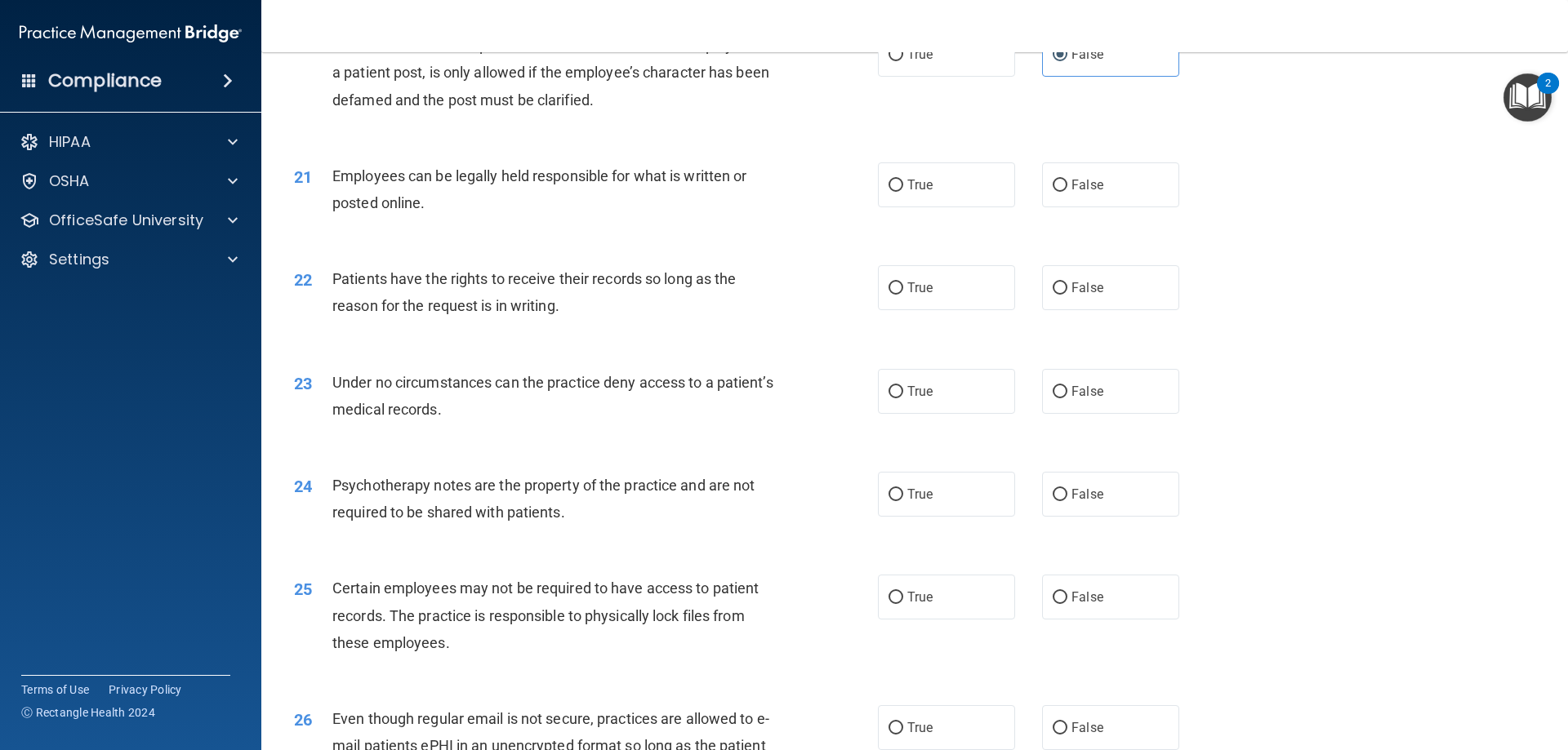
scroll to position [2613, 0]
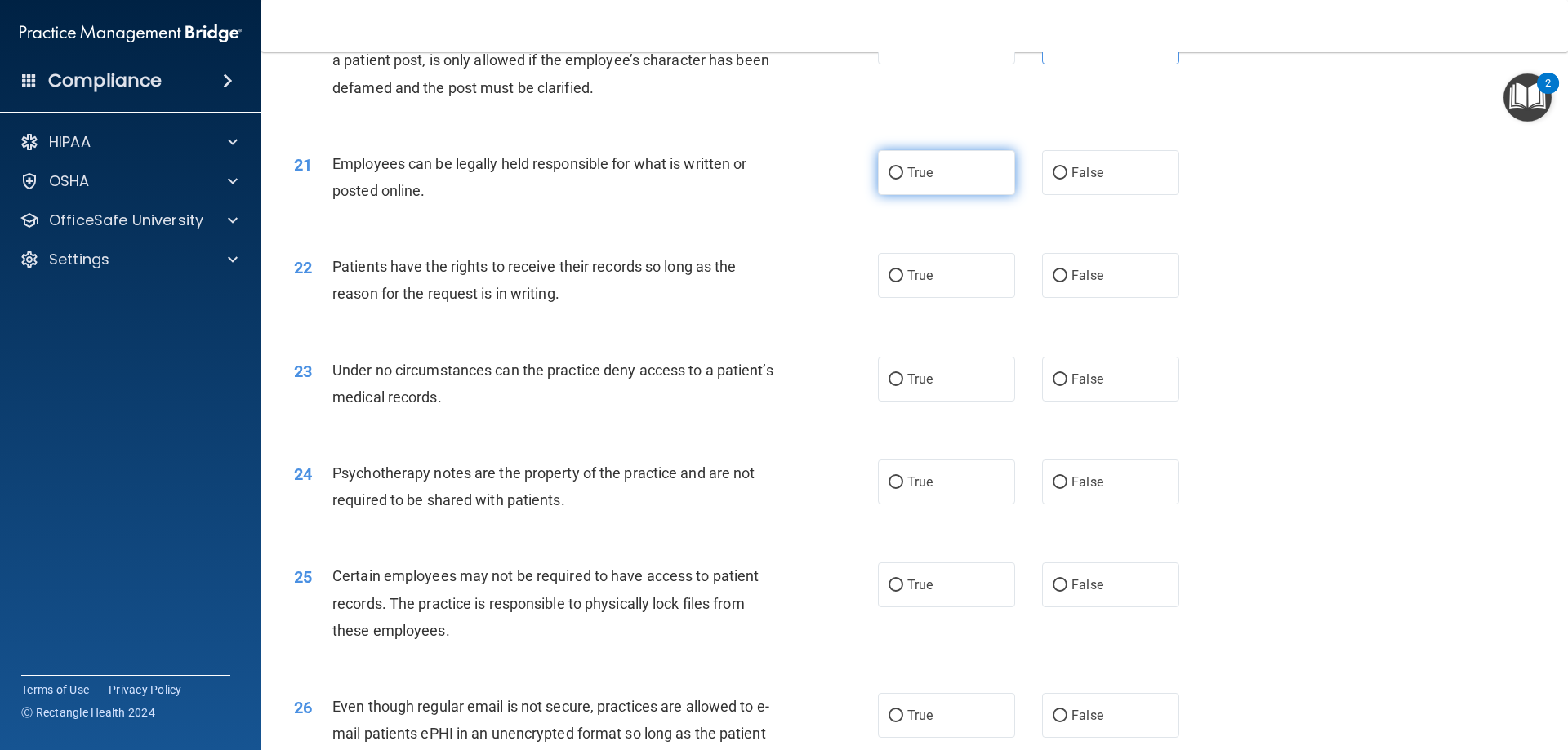
click at [918, 181] on span "True" at bounding box center [919, 172] width 25 height 16
click at [903, 180] on input "True" at bounding box center [896, 173] width 15 height 12
radio input "true"
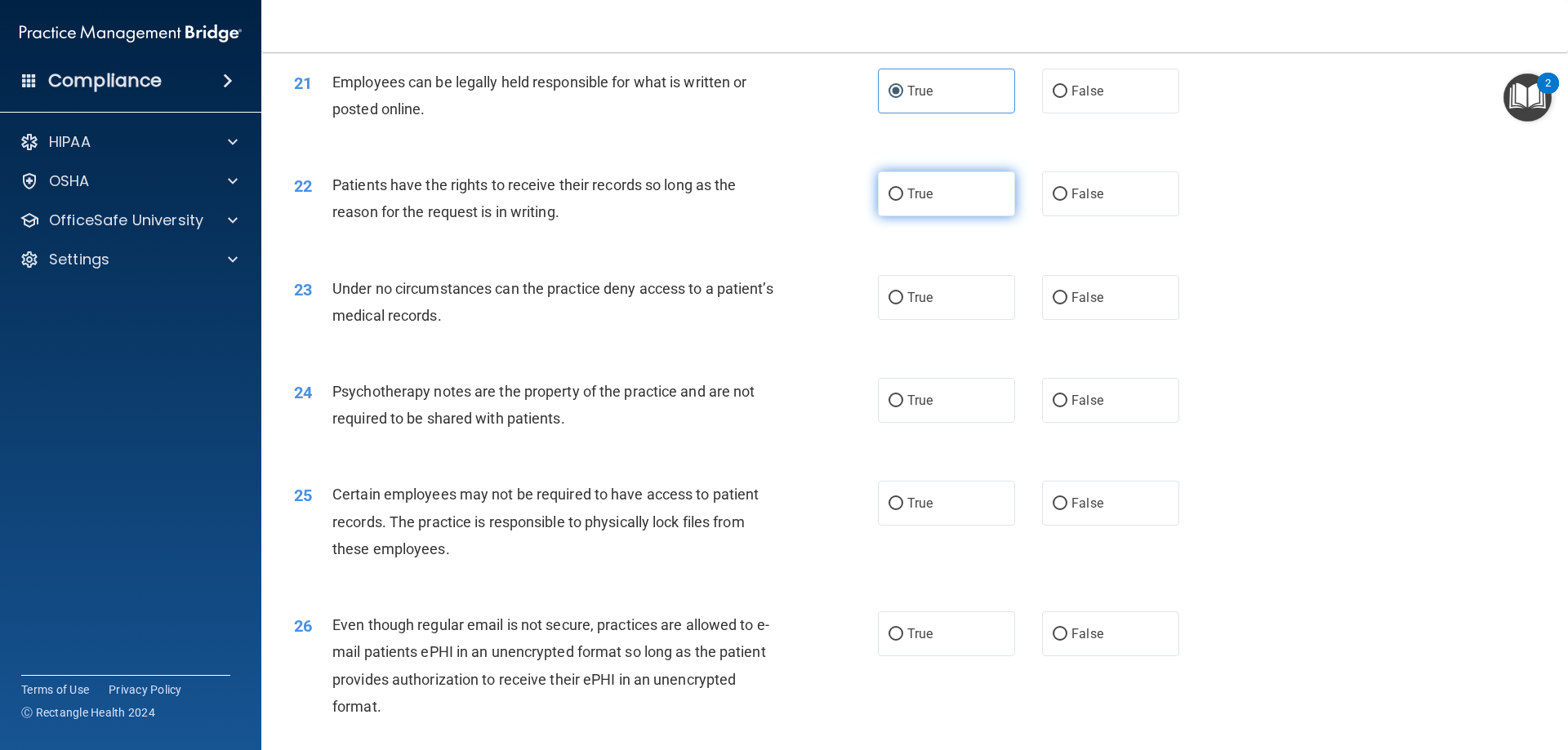
click at [985, 217] on label "True" at bounding box center [946, 193] width 137 height 45
click at [903, 201] on input "True" at bounding box center [896, 194] width 15 height 12
radio input "true"
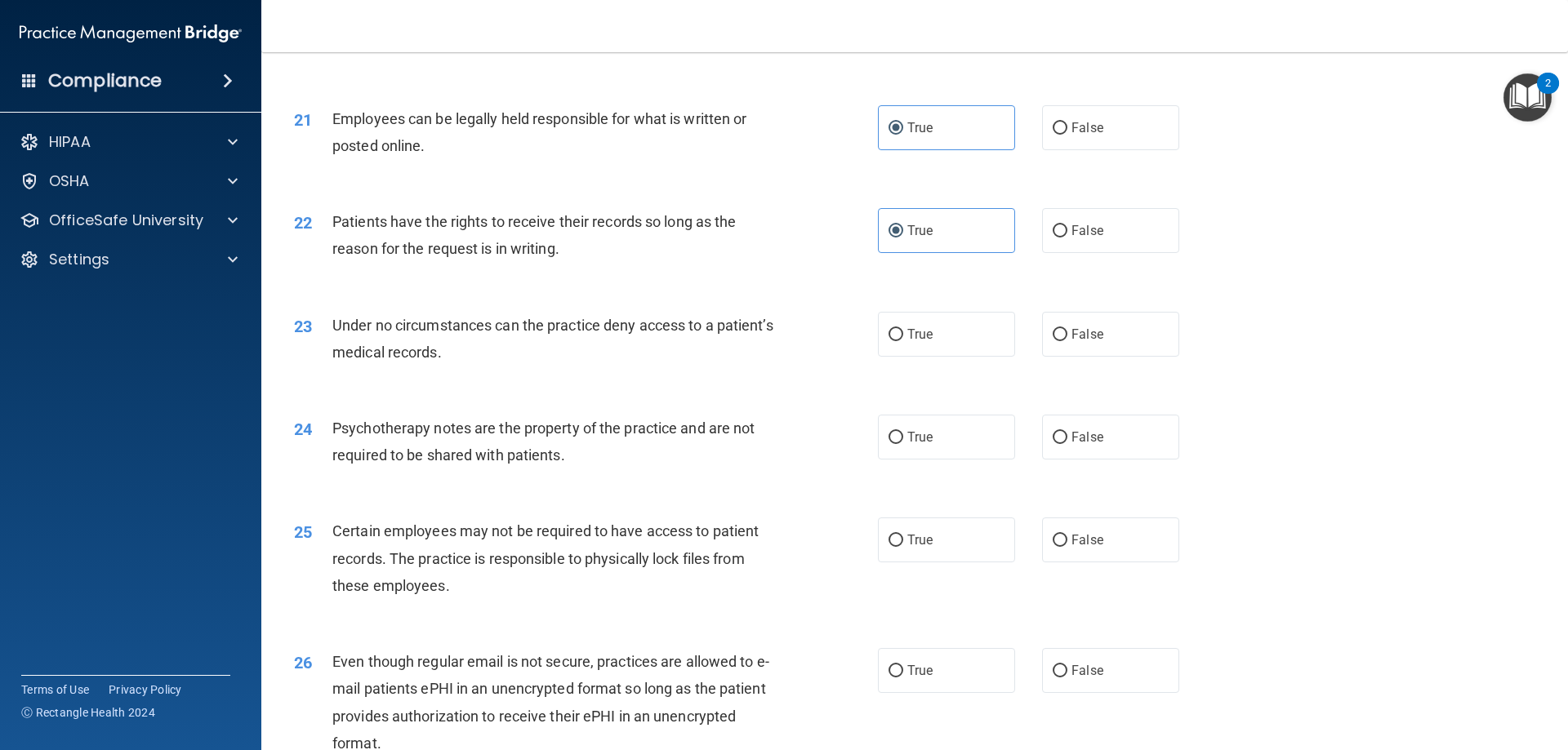
scroll to position [2776, 0]
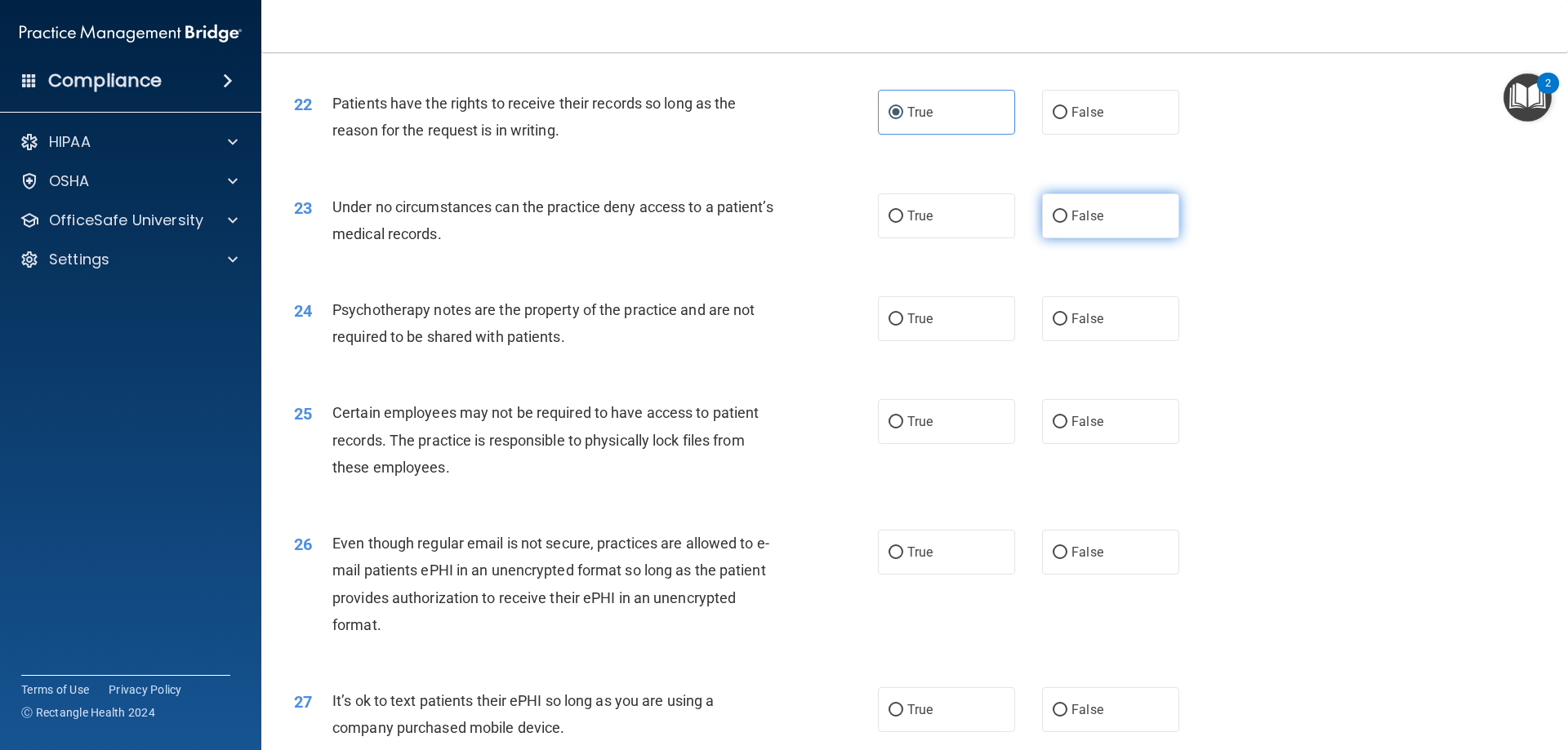
click at [1053, 223] on input "False" at bounding box center [1060, 217] width 15 height 12
radio input "true"
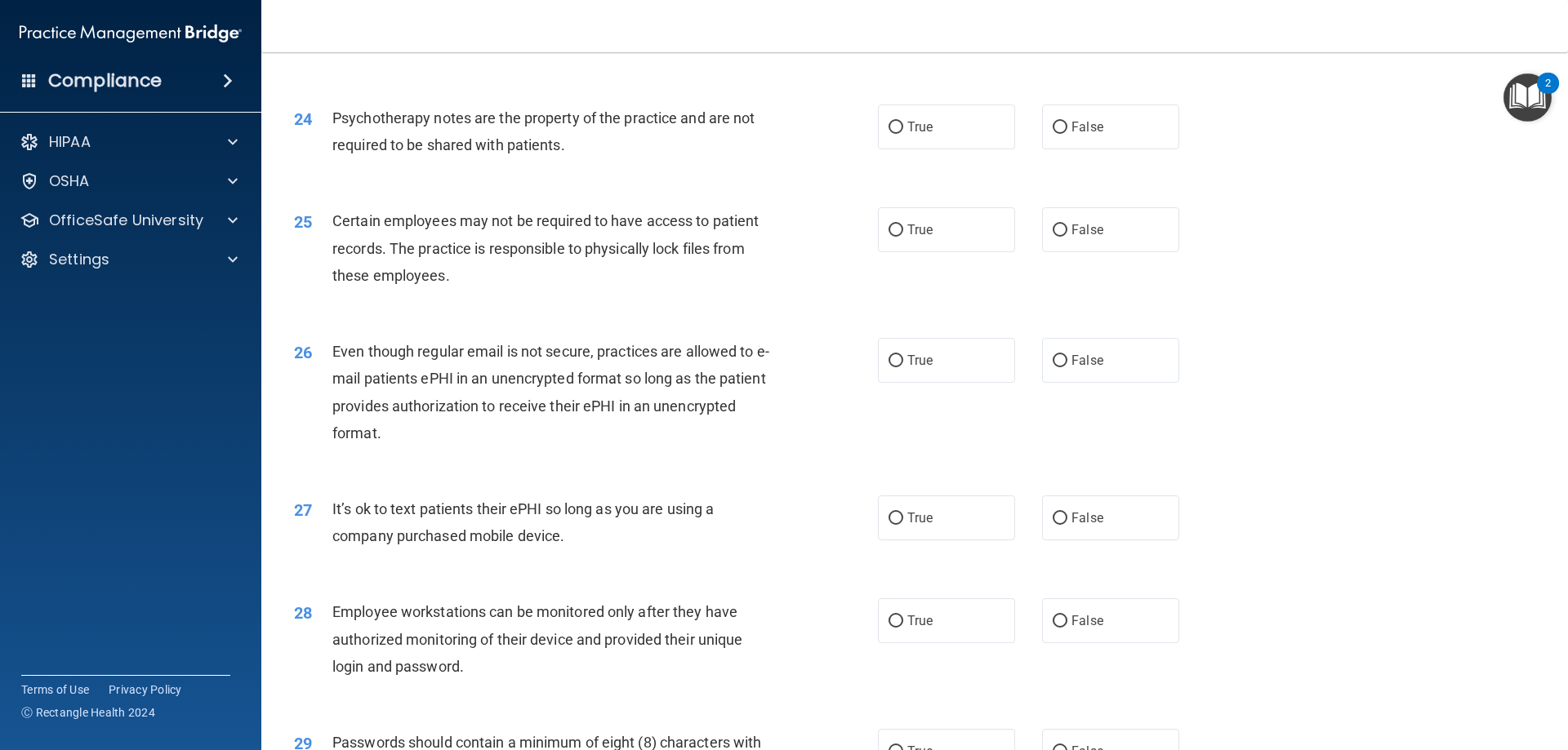
scroll to position [2939, 0]
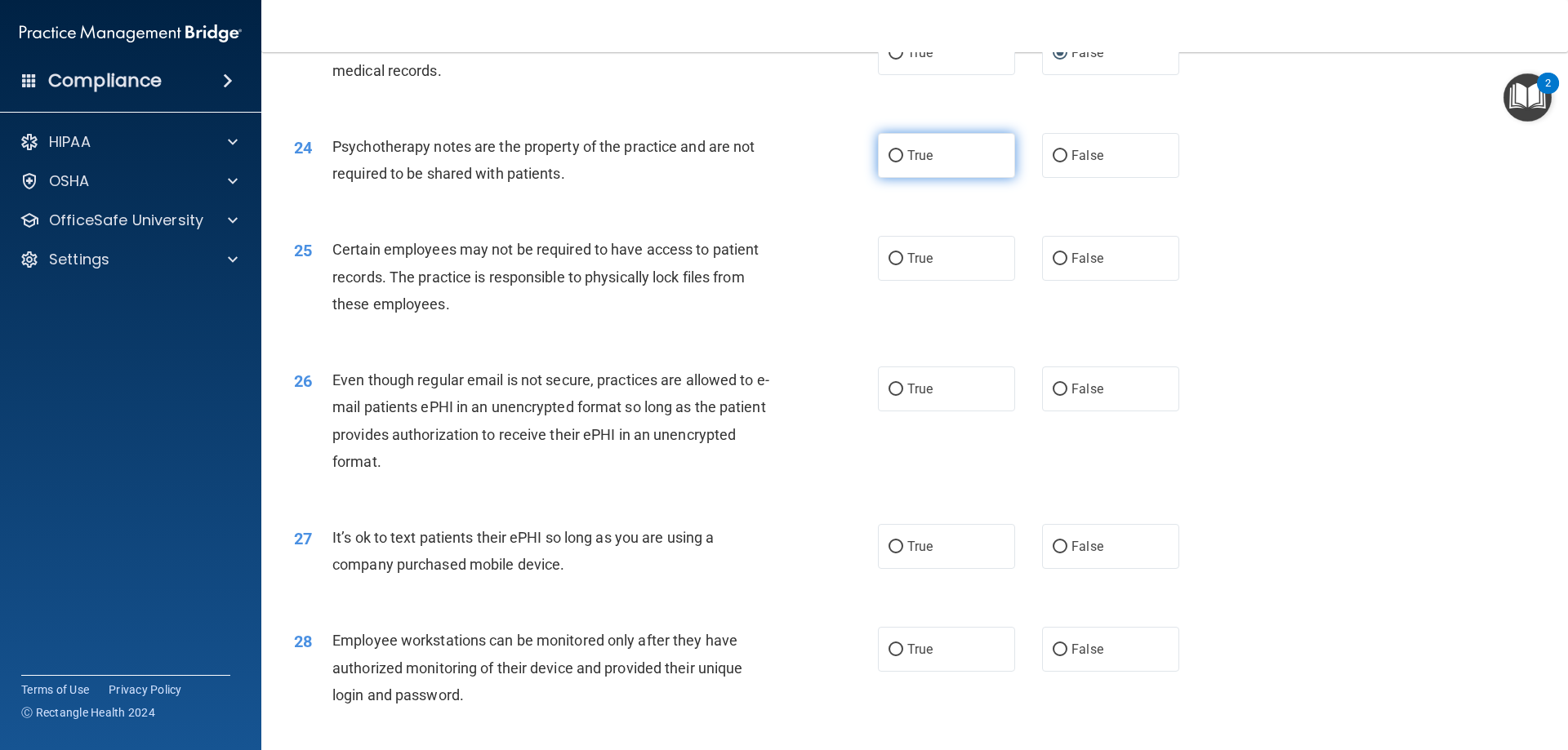
click at [979, 178] on label "True" at bounding box center [946, 155] width 137 height 45
click at [903, 162] on input "True" at bounding box center [896, 156] width 15 height 12
radio input "true"
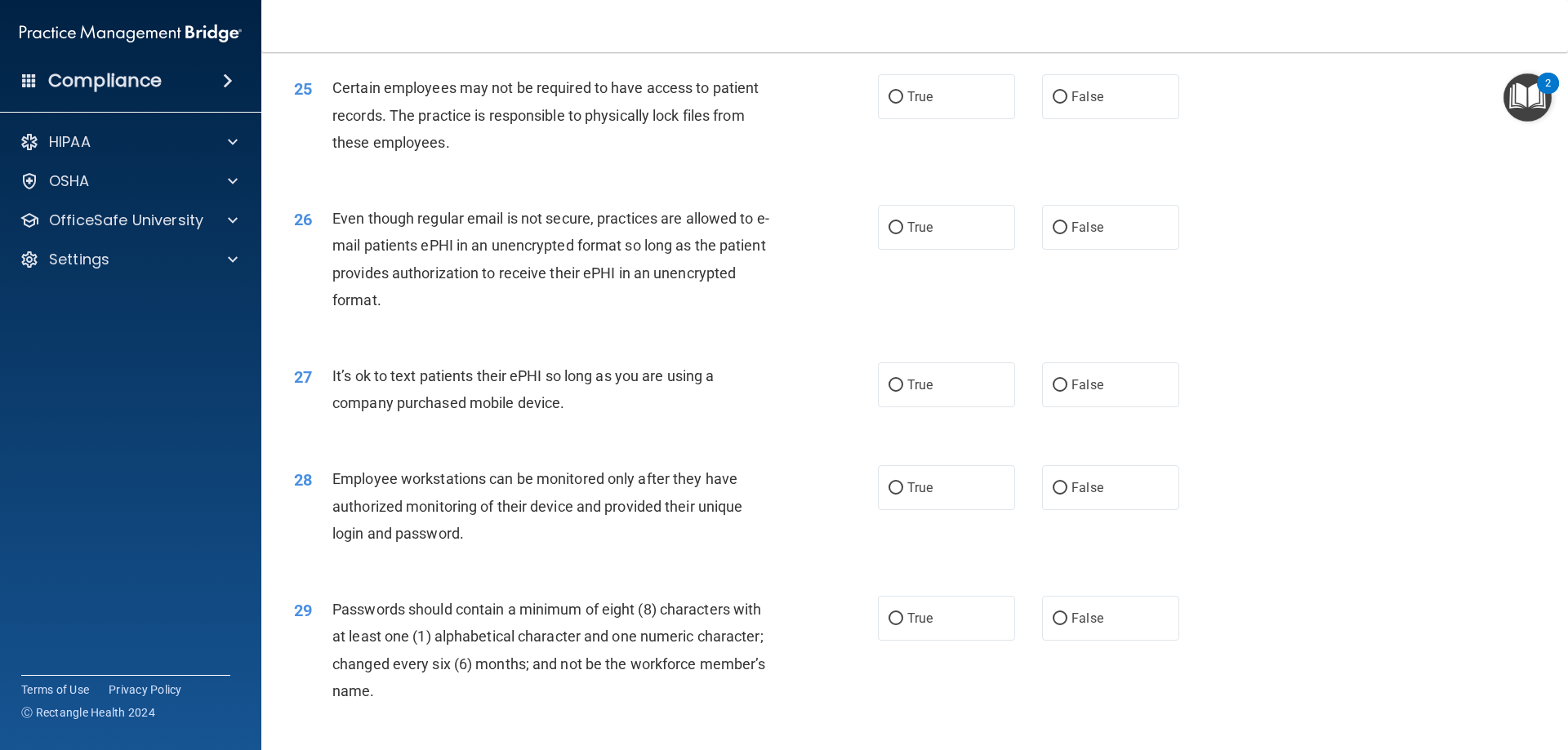
scroll to position [3103, 0]
click at [979, 114] on label "True" at bounding box center [946, 95] width 137 height 45
click at [903, 102] on input "True" at bounding box center [896, 95] width 15 height 12
radio input "true"
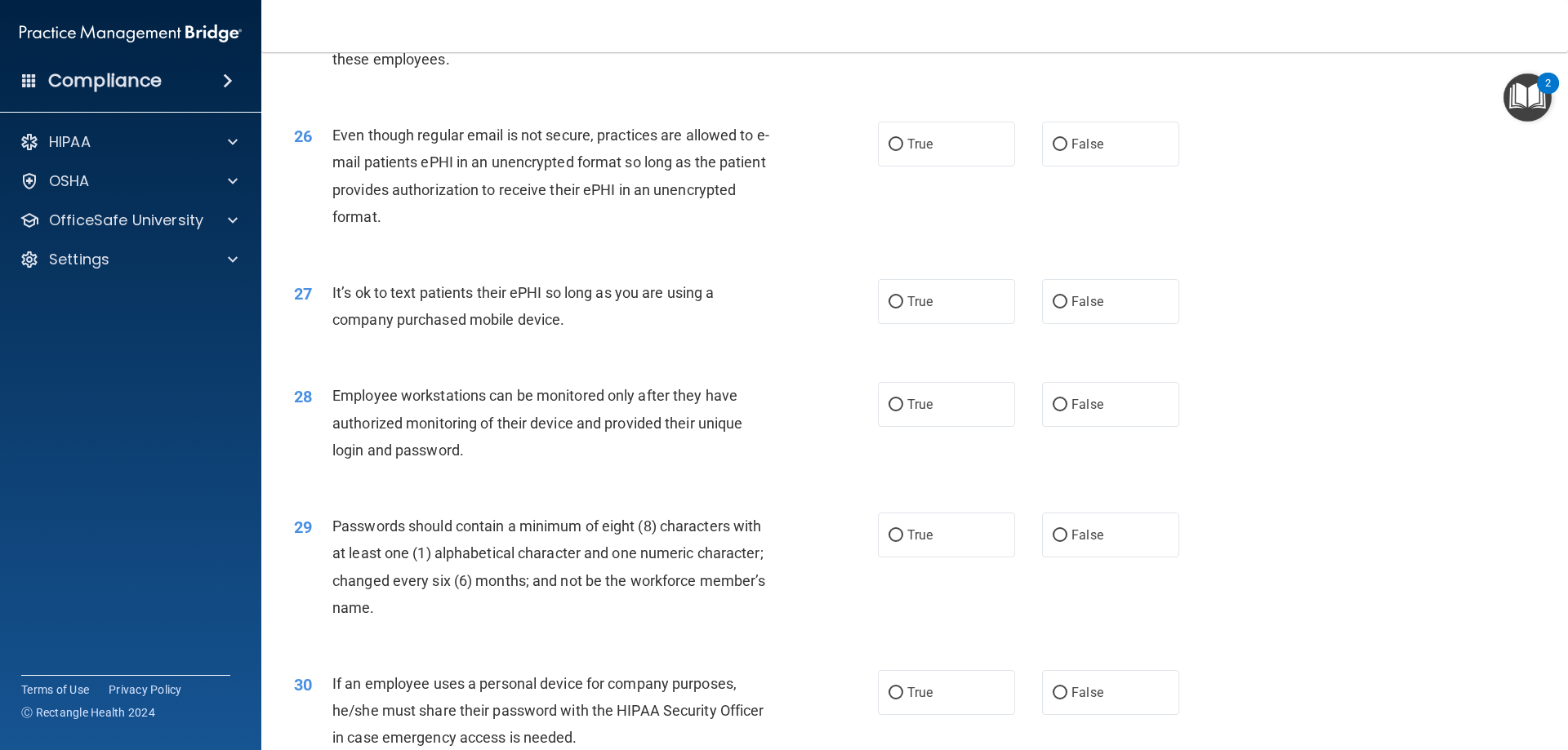
scroll to position [3266, 0]
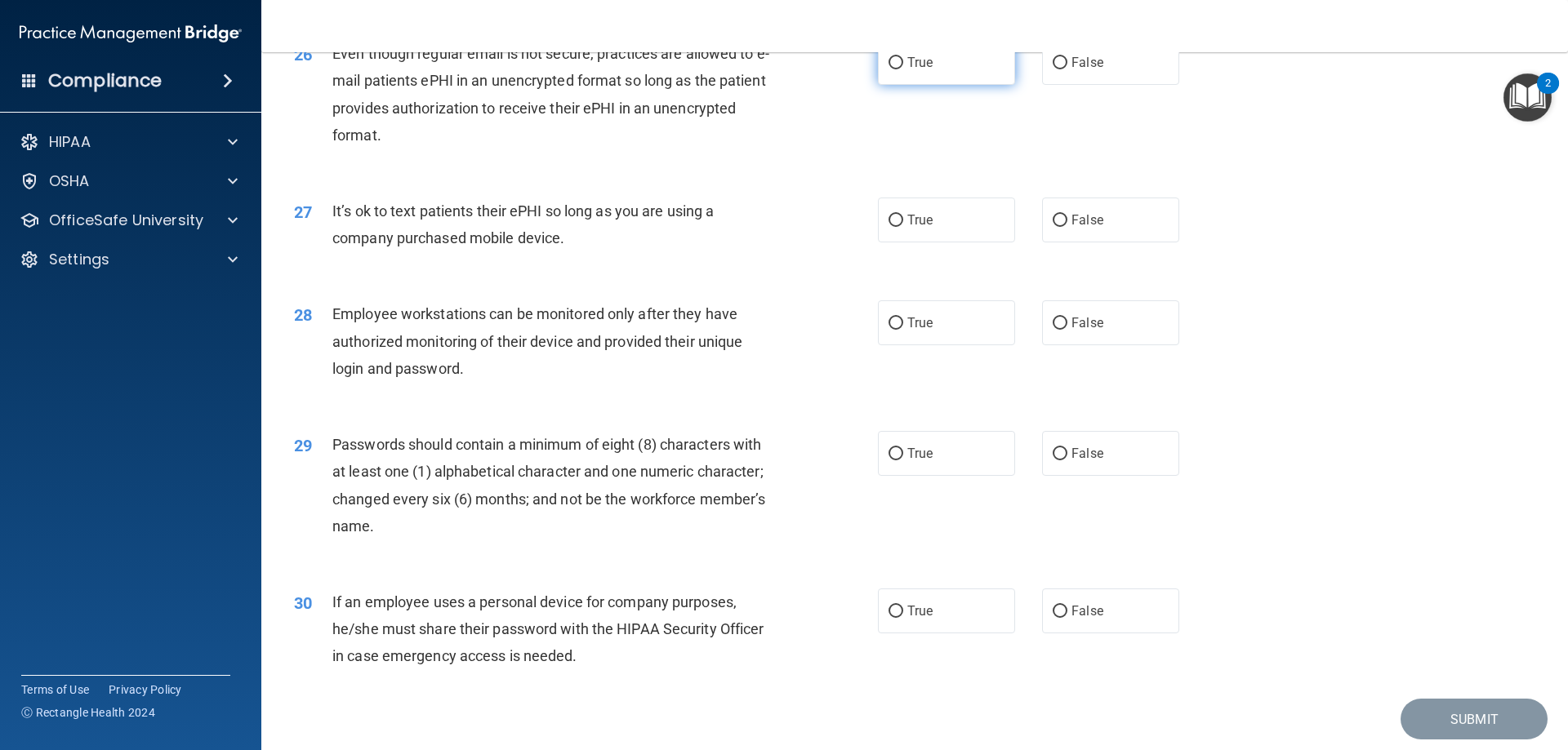
click at [939, 85] on label "True" at bounding box center [946, 62] width 137 height 45
click at [903, 69] on input "True" at bounding box center [896, 63] width 15 height 12
radio input "true"
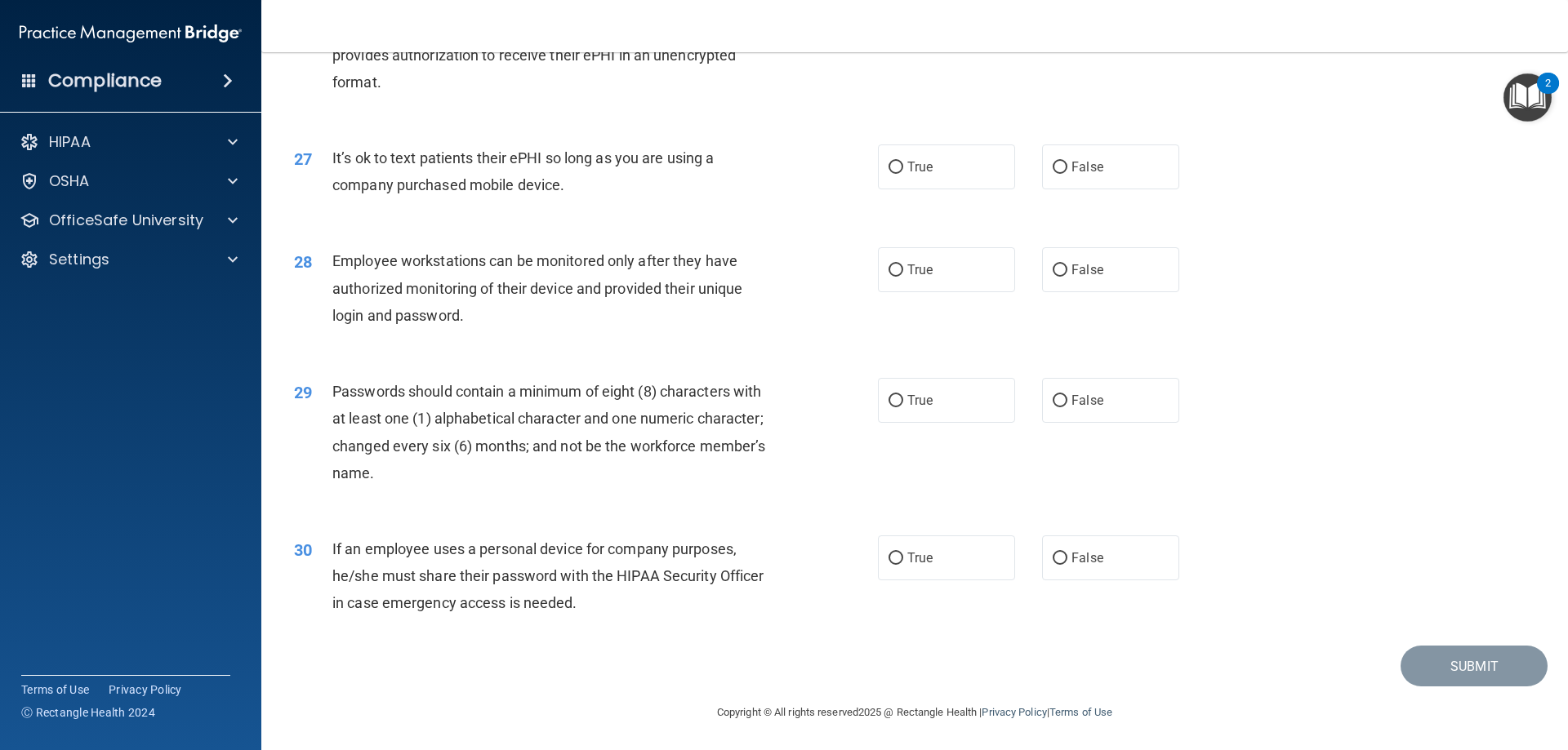
scroll to position [3347, 0]
click at [1134, 202] on div "27 It’s ok to text patients their ePHI so long as you are using a company purch…" at bounding box center [914, 174] width 1266 height 103
click at [1118, 178] on label "False" at bounding box center [1111, 165] width 137 height 45
click at [1067, 172] on input "False" at bounding box center [1060, 166] width 15 height 12
radio input "true"
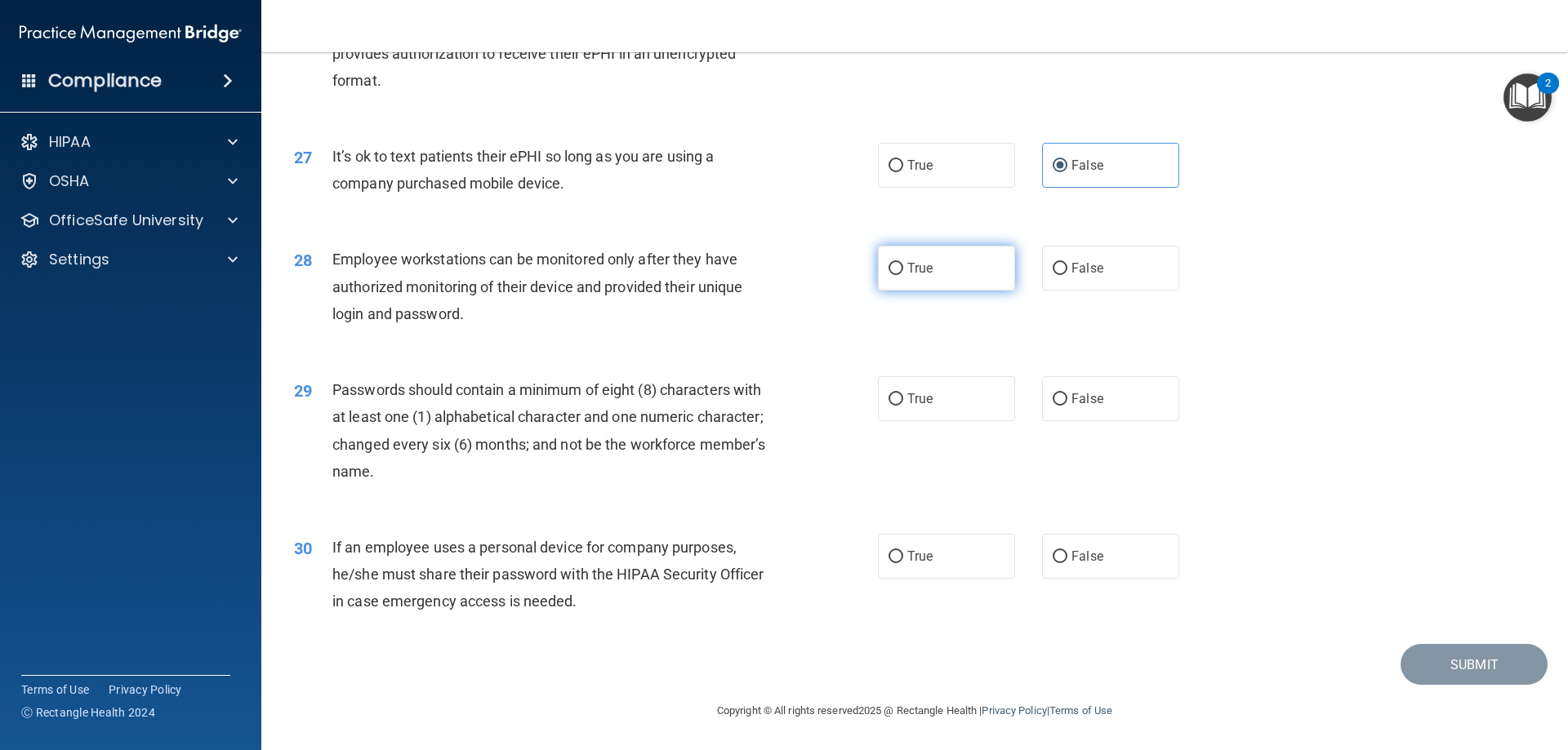
click at [933, 264] on label "True" at bounding box center [946, 268] width 137 height 45
click at [903, 264] on input "True" at bounding box center [896, 268] width 15 height 12
radio input "true"
click at [893, 393] on input "True" at bounding box center [896, 399] width 15 height 12
radio input "true"
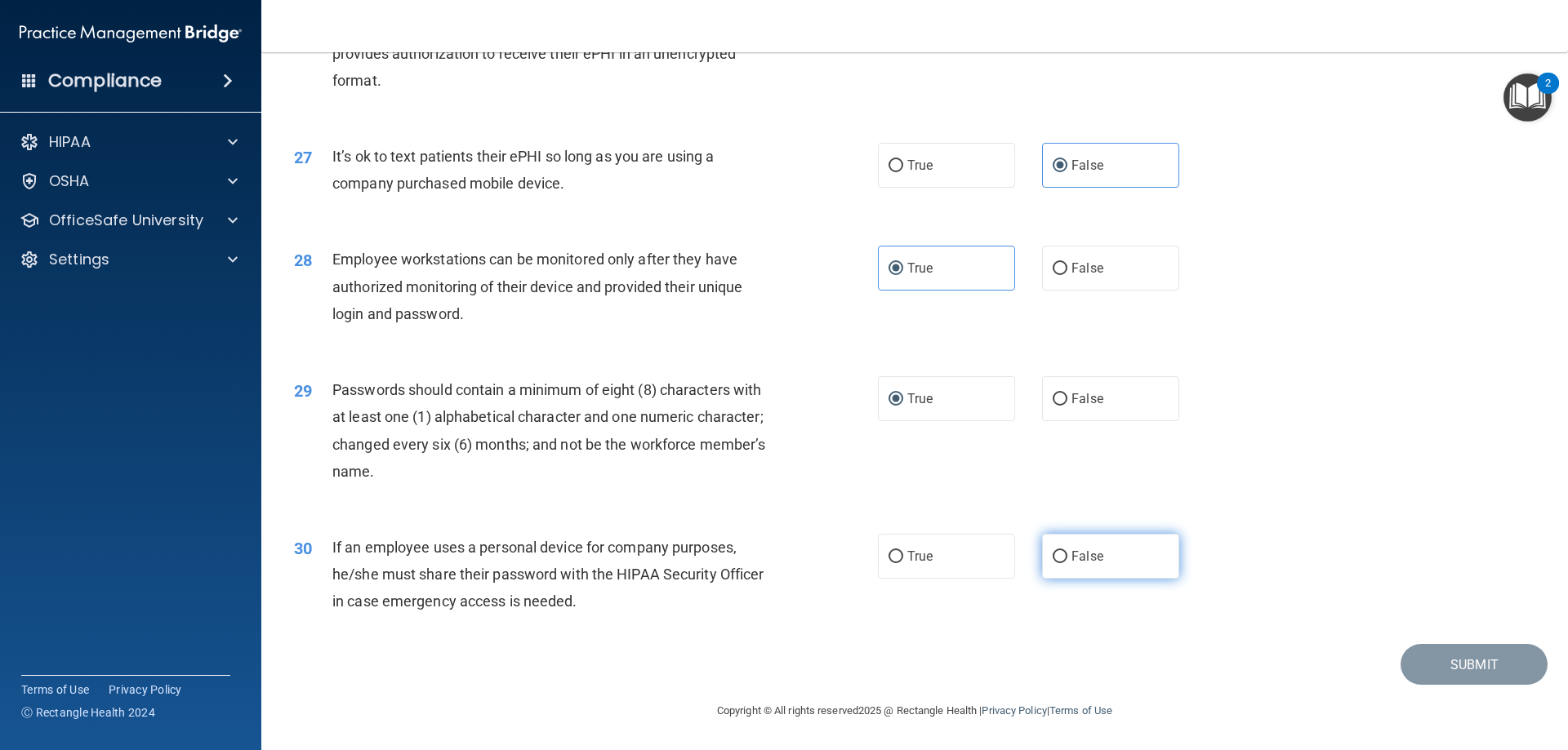
click at [1101, 562] on label "False" at bounding box center [1111, 556] width 137 height 45
click at [1067, 562] on input "False" at bounding box center [1060, 557] width 15 height 12
radio input "true"
click at [1286, 141] on div "27 It’s ok to text patients their ePHI so long as you are using a company purch…" at bounding box center [914, 174] width 1266 height 103
click at [1456, 667] on button "Submit" at bounding box center [1473, 664] width 147 height 41
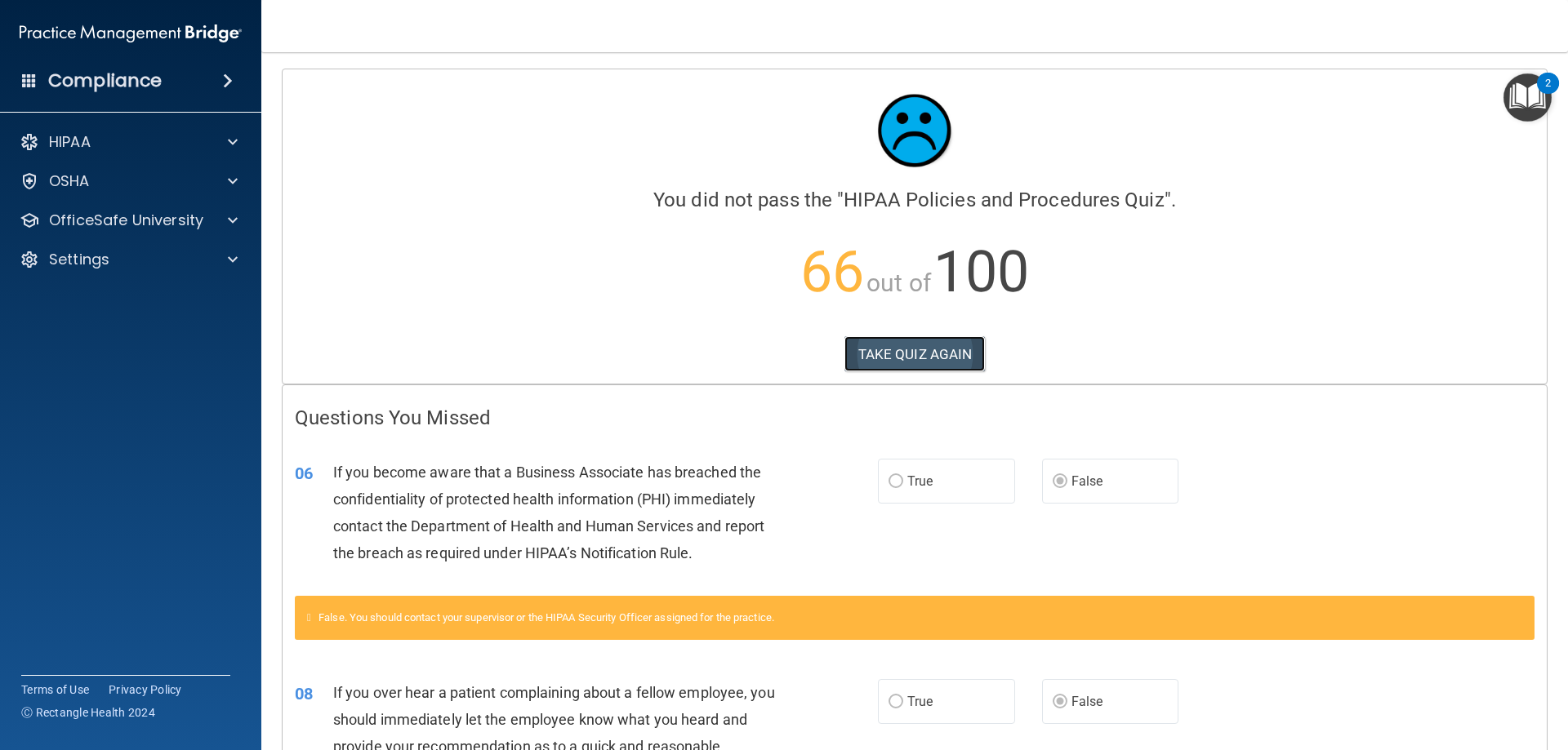
click at [886, 347] on button "TAKE QUIZ AGAIN" at bounding box center [914, 354] width 141 height 36
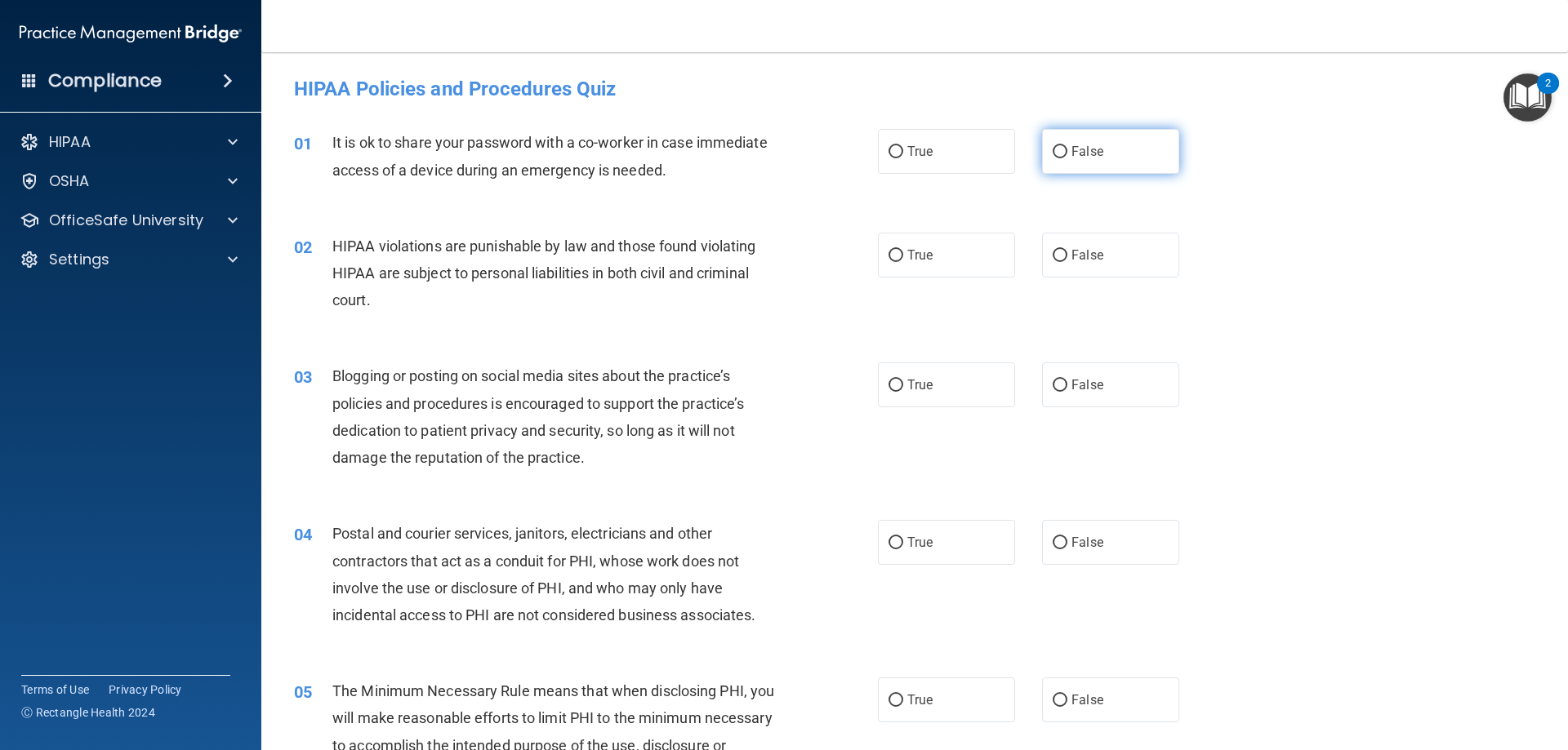
click at [1071, 144] on span "False" at bounding box center [1087, 151] width 32 height 16
click at [1067, 146] on input "False" at bounding box center [1060, 152] width 15 height 12
radio input "true"
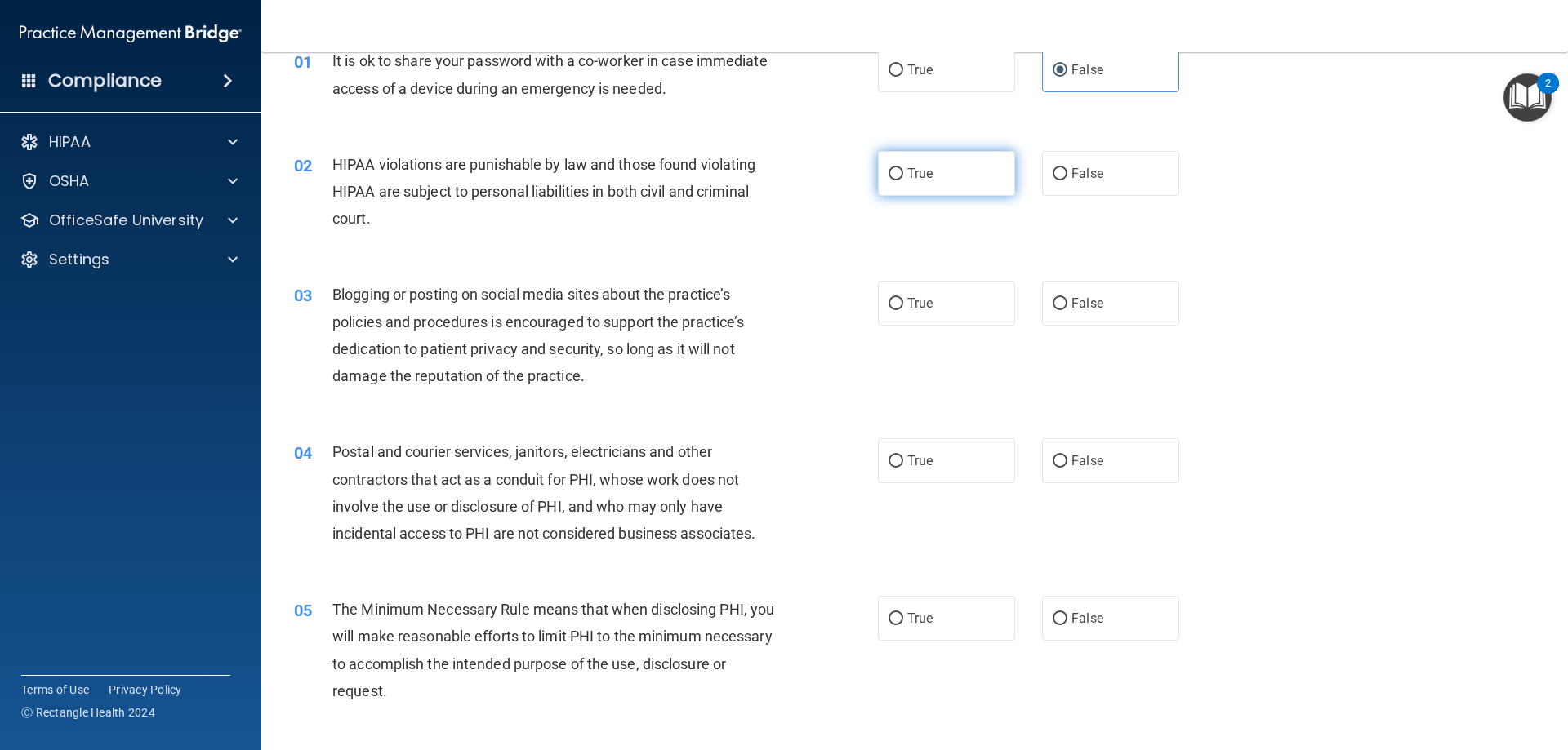
click at [927, 181] on label "True" at bounding box center [946, 173] width 137 height 45
click at [903, 181] on input "True" at bounding box center [896, 174] width 15 height 12
radio input "true"
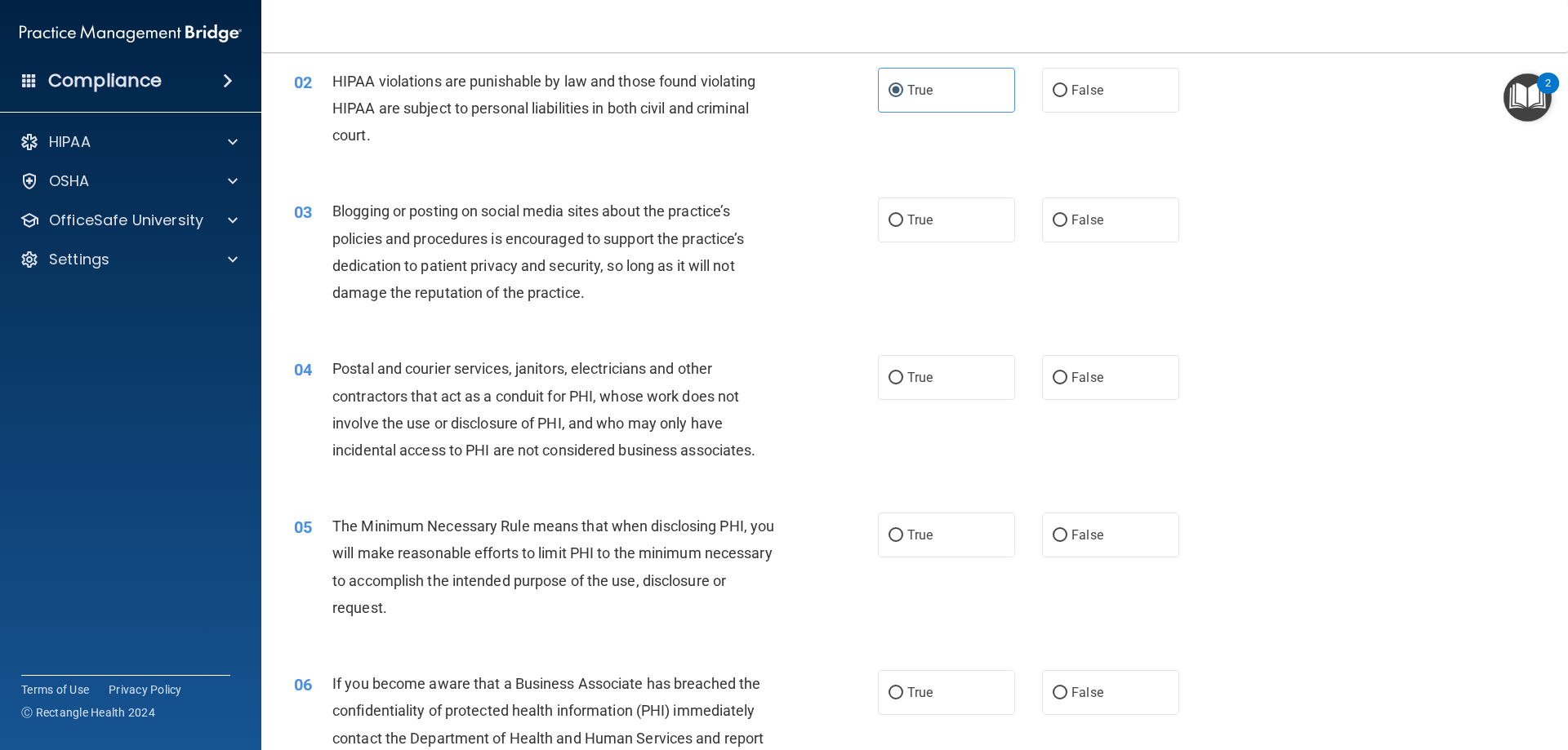
scroll to position [163, 0]
click at [1043, 216] on label "False" at bounding box center [1111, 221] width 137 height 45
click at [1053, 217] on input "False" at bounding box center [1060, 222] width 15 height 12
radio input "true"
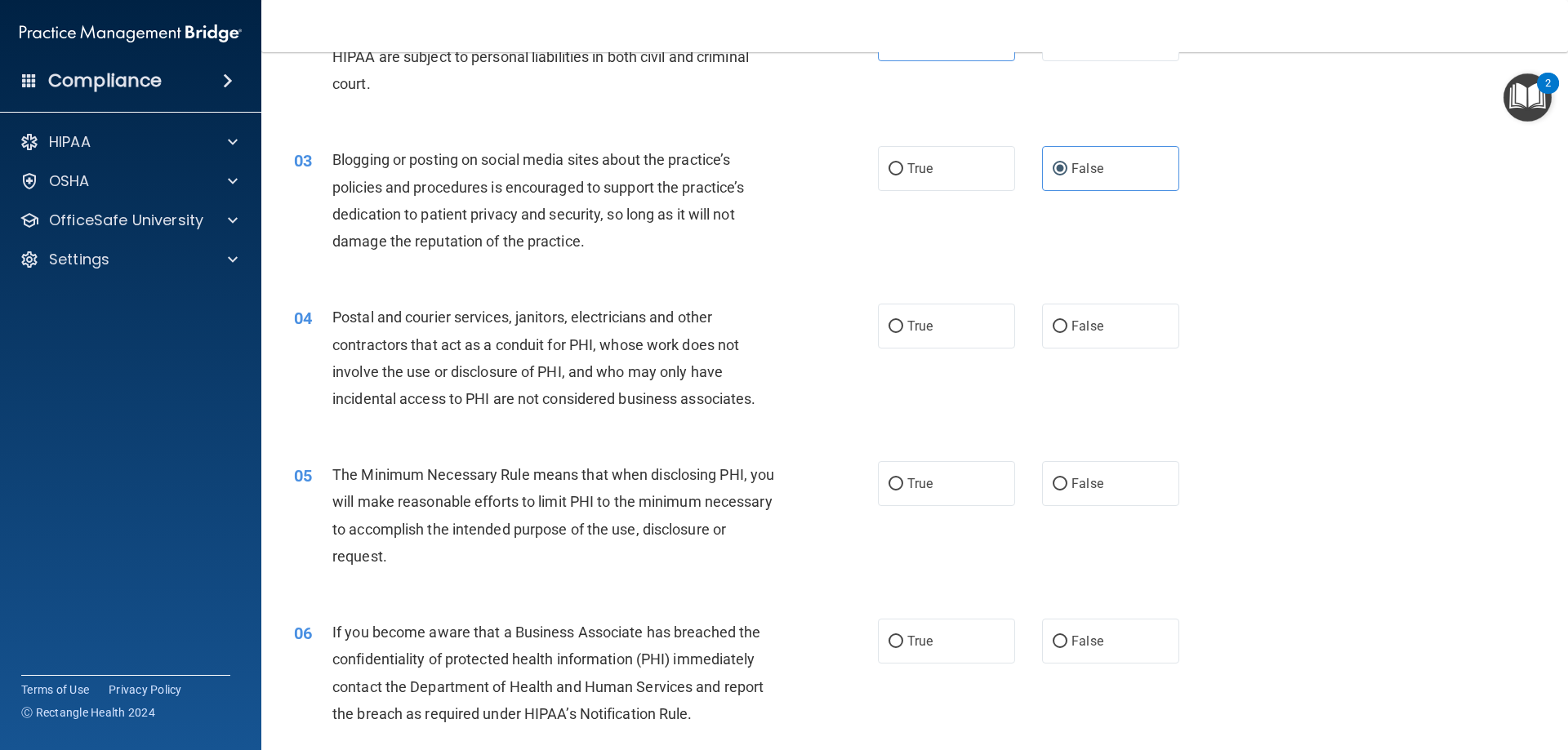
scroll to position [245, 0]
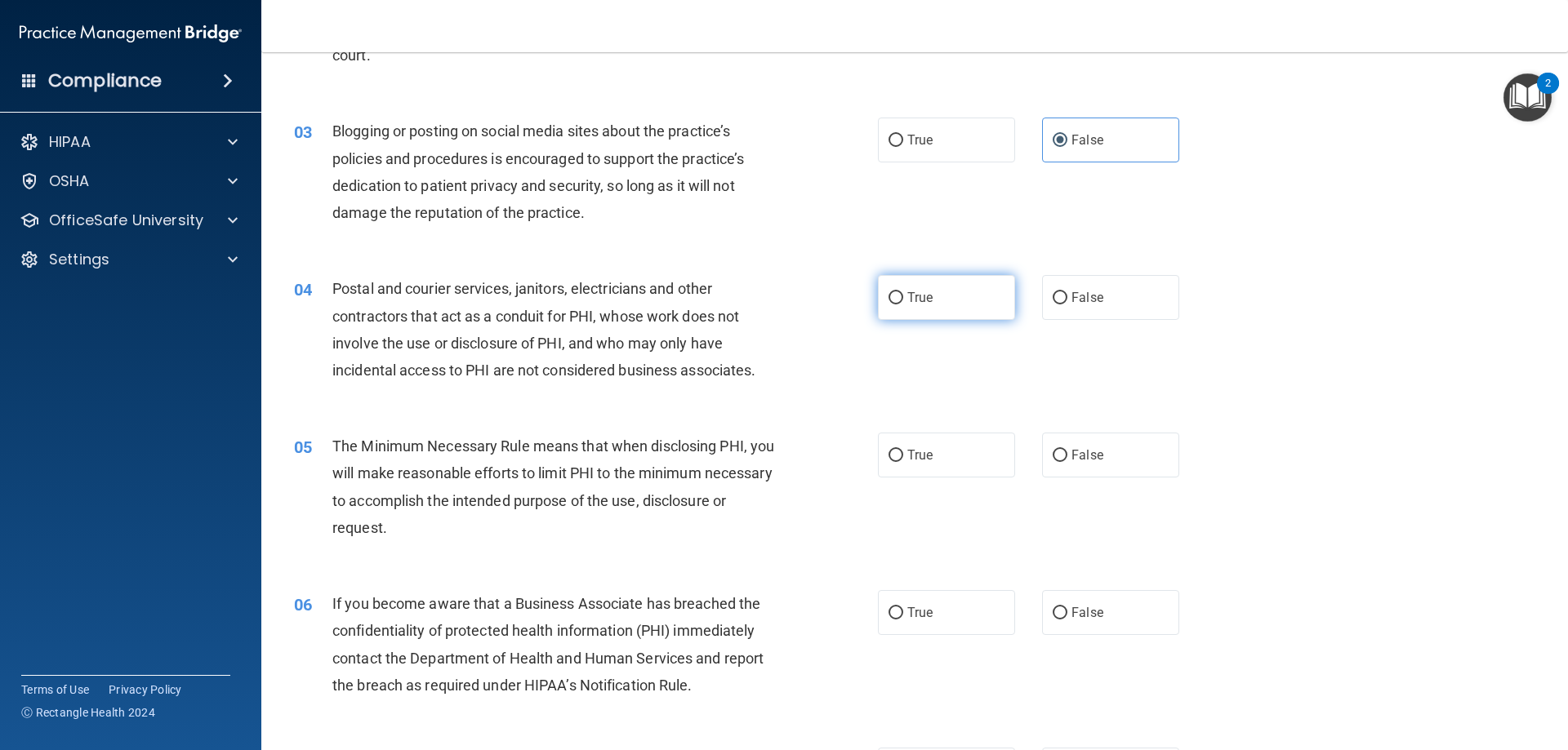
click at [945, 297] on label "True" at bounding box center [946, 298] width 137 height 45
click at [903, 297] on input "True" at bounding box center [896, 298] width 15 height 12
radio input "true"
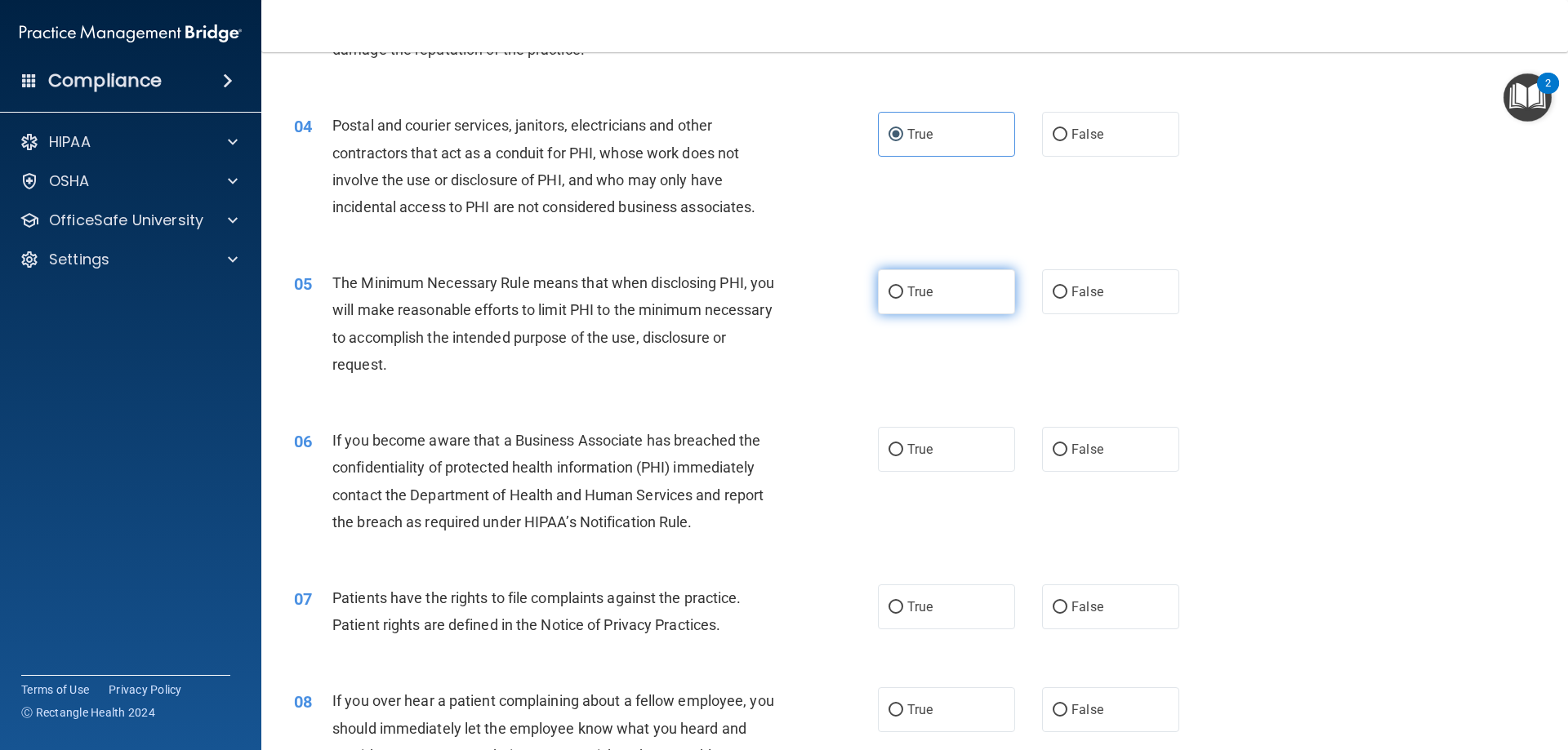
click at [920, 279] on label "True" at bounding box center [946, 291] width 137 height 45
click at [903, 287] on input "True" at bounding box center [896, 292] width 15 height 12
radio input "true"
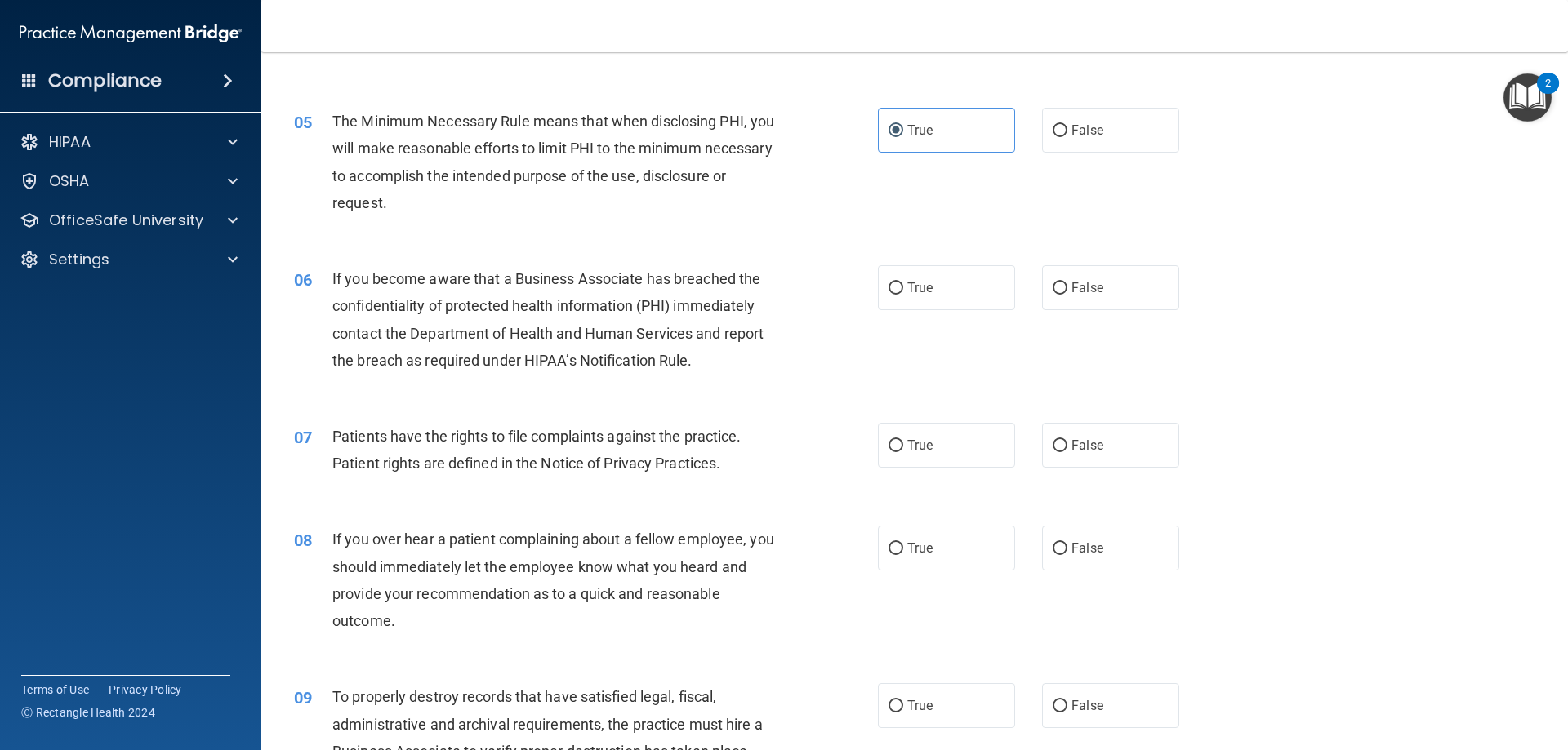
scroll to position [571, 0]
click at [922, 278] on span "True" at bounding box center [919, 286] width 25 height 16
click at [903, 281] on input "True" at bounding box center [896, 287] width 15 height 12
radio input "true"
click at [899, 433] on label "True" at bounding box center [946, 443] width 137 height 45
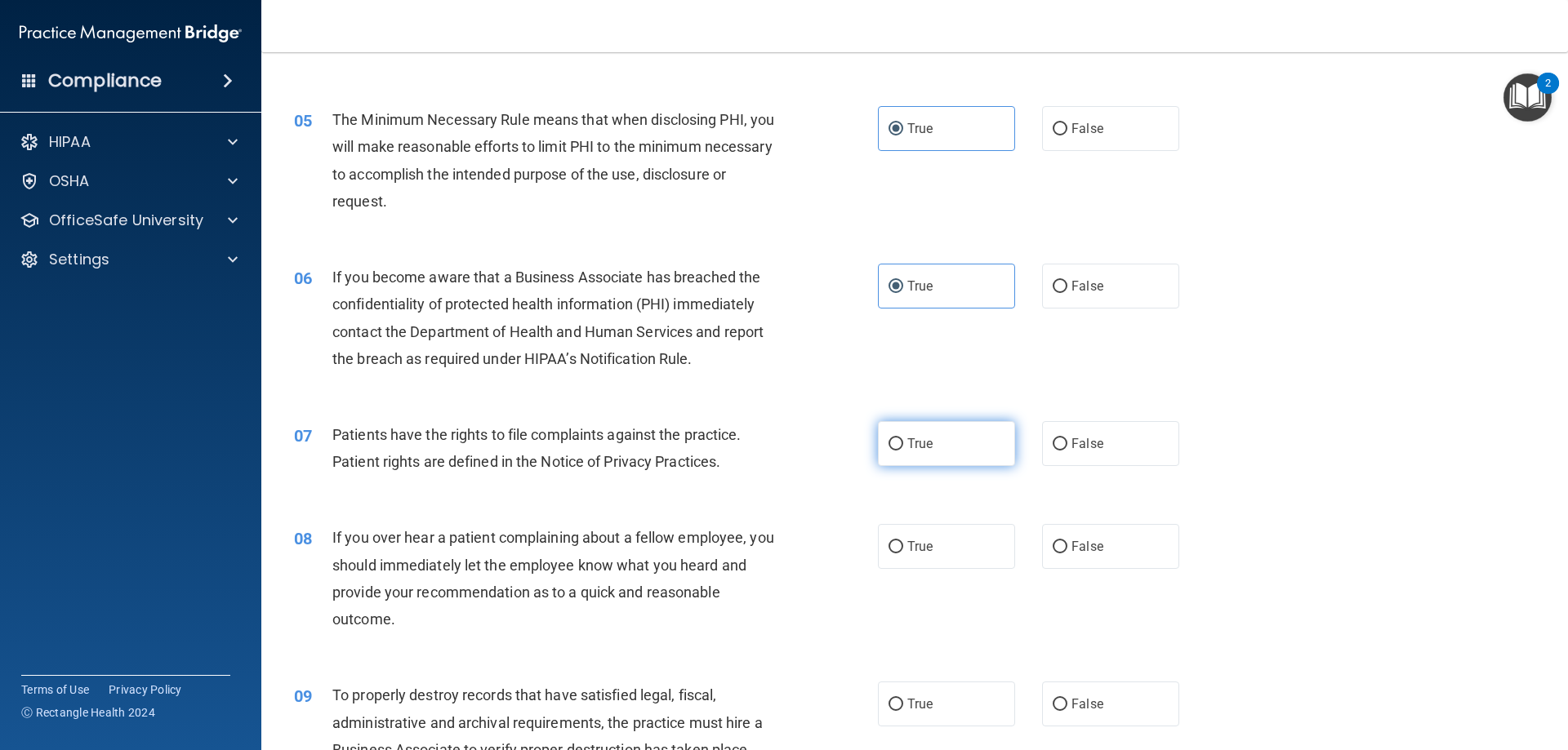
click at [899, 439] on input "True" at bounding box center [896, 444] width 15 height 12
radio input "true"
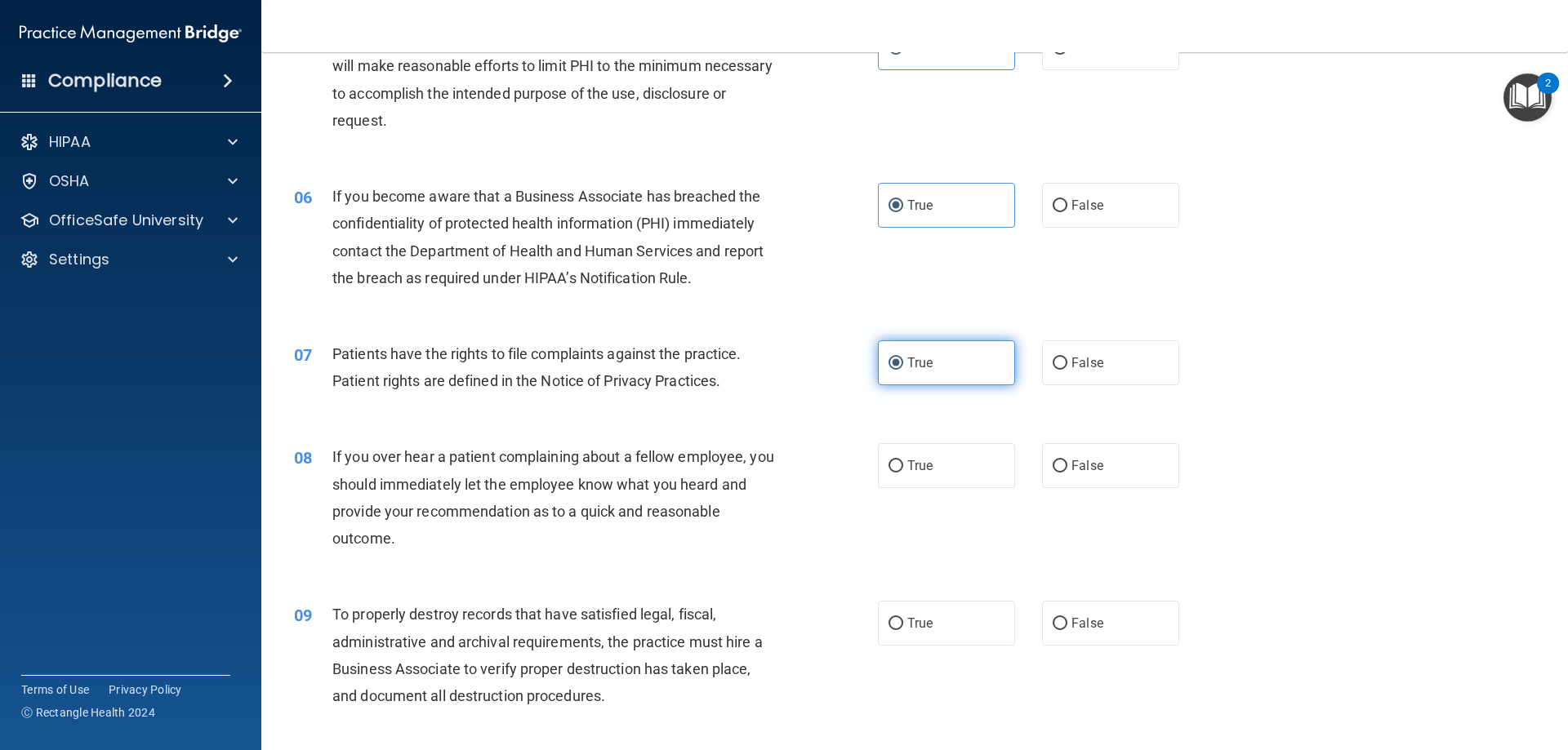
scroll to position [653, 0]
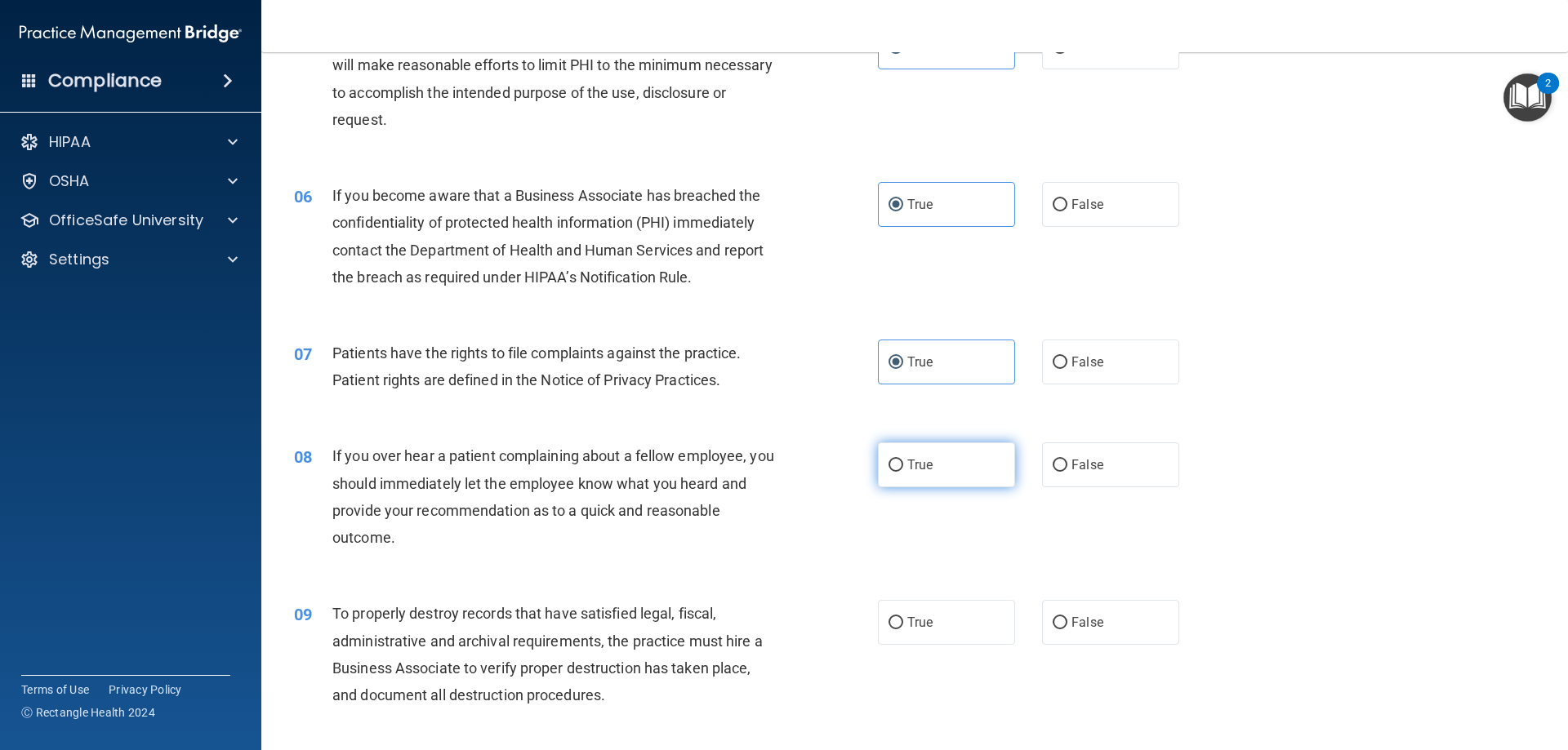
click at [890, 476] on label "True" at bounding box center [946, 464] width 137 height 45
click at [890, 472] on input "True" at bounding box center [896, 465] width 15 height 12
radio input "true"
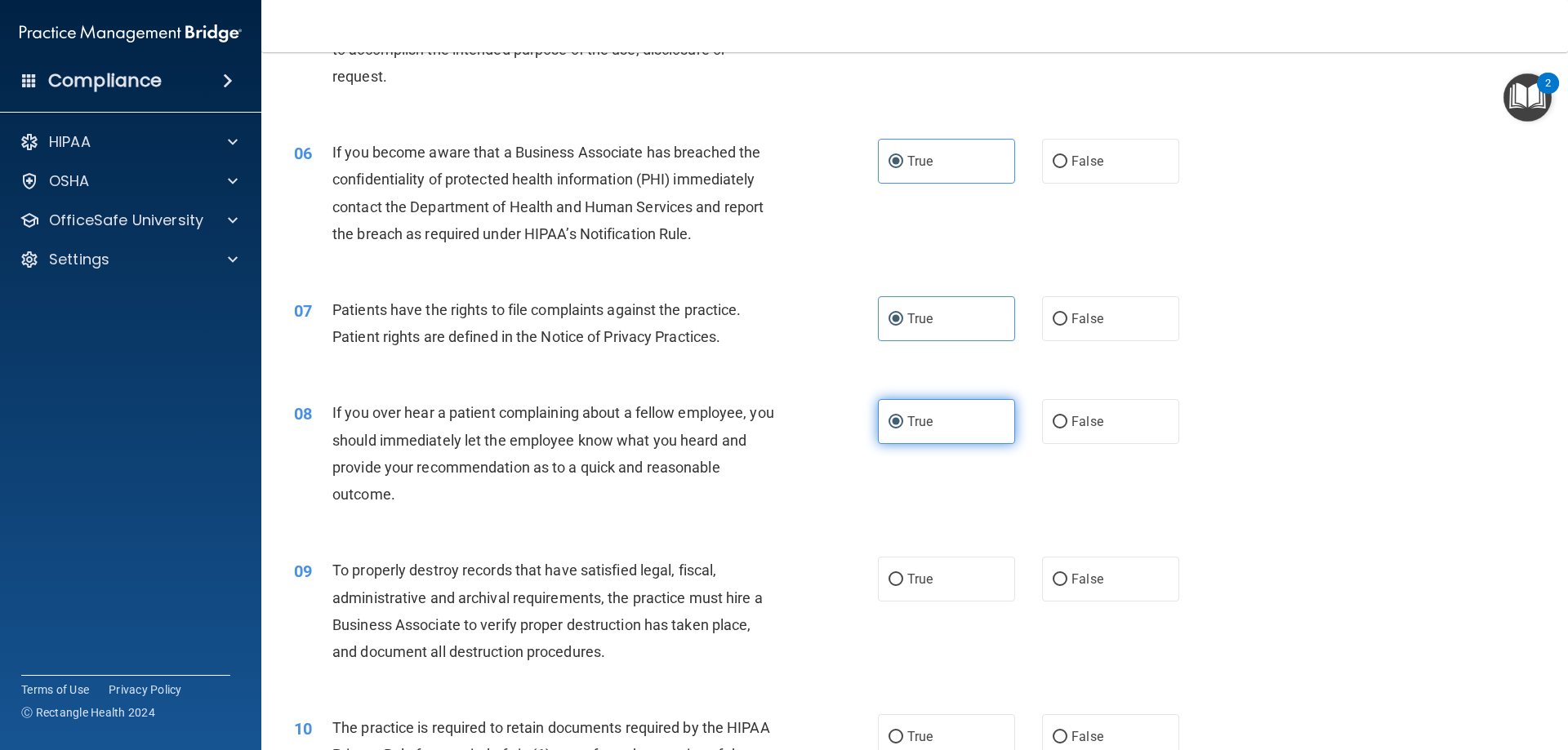
scroll to position [734, 0]
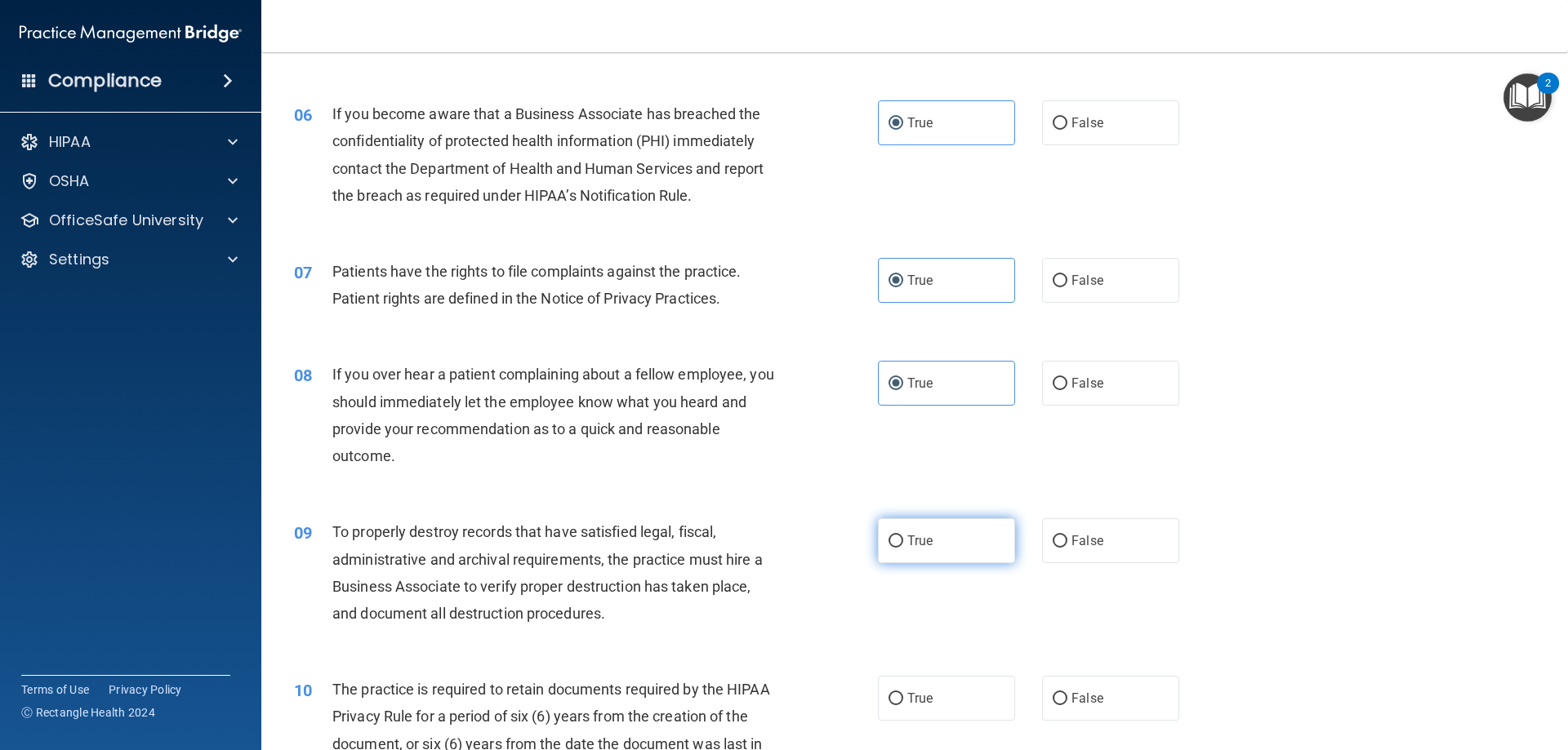
click at [947, 532] on label "True" at bounding box center [946, 541] width 137 height 45
click at [903, 535] on input "True" at bounding box center [896, 541] width 15 height 12
radio input "true"
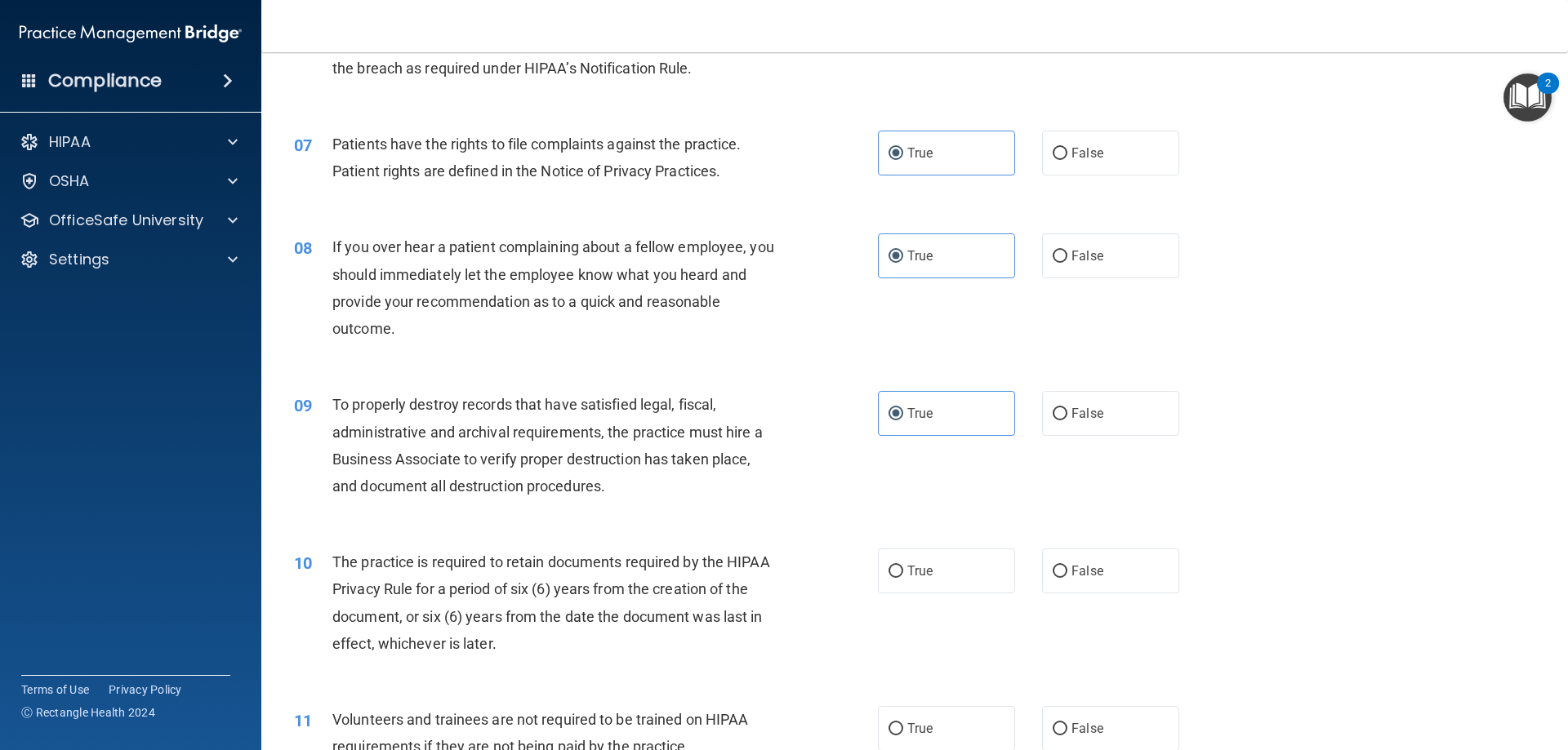
scroll to position [898, 0]
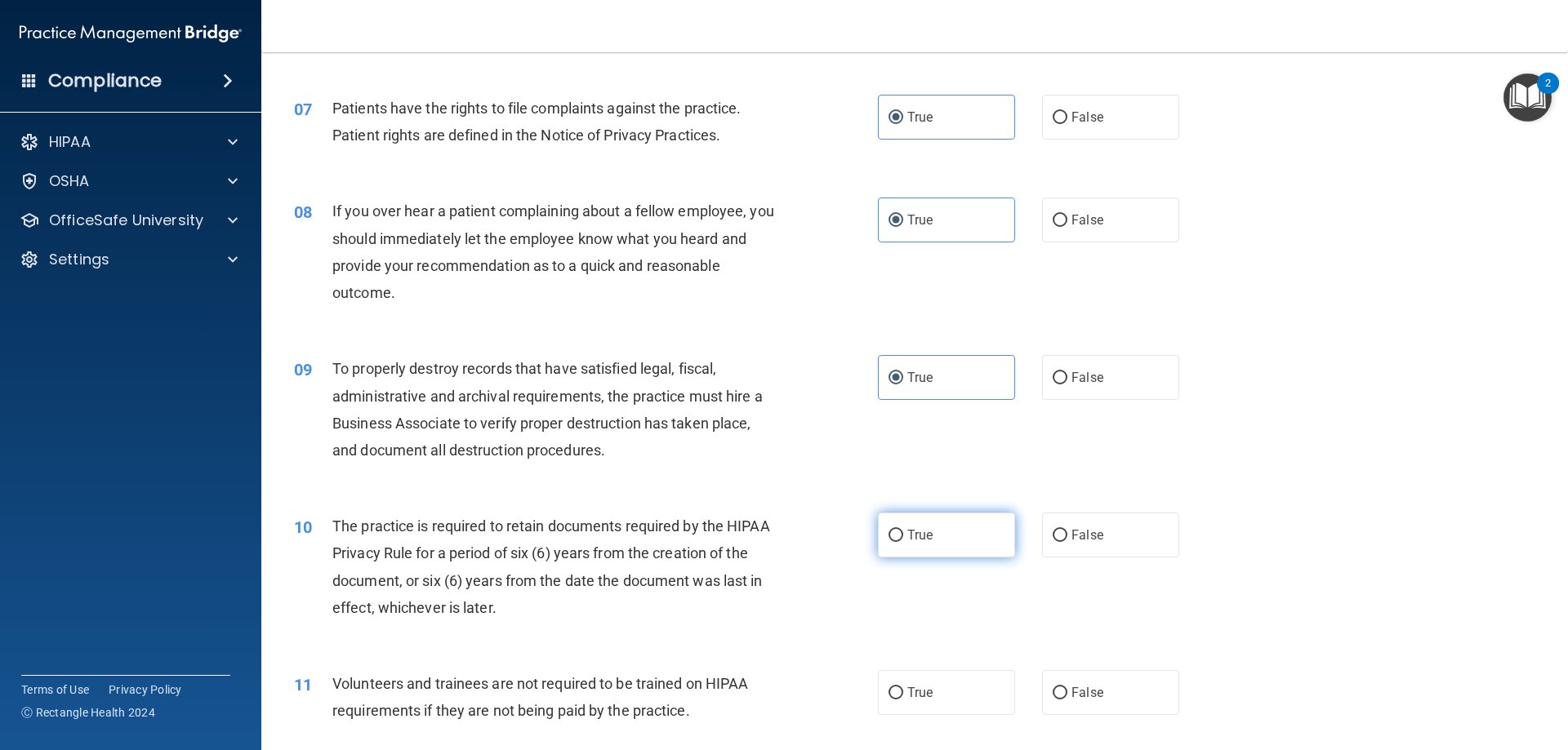
click at [949, 519] on label "True" at bounding box center [946, 534] width 137 height 45
click at [903, 530] on input "True" at bounding box center [896, 535] width 15 height 12
radio input "true"
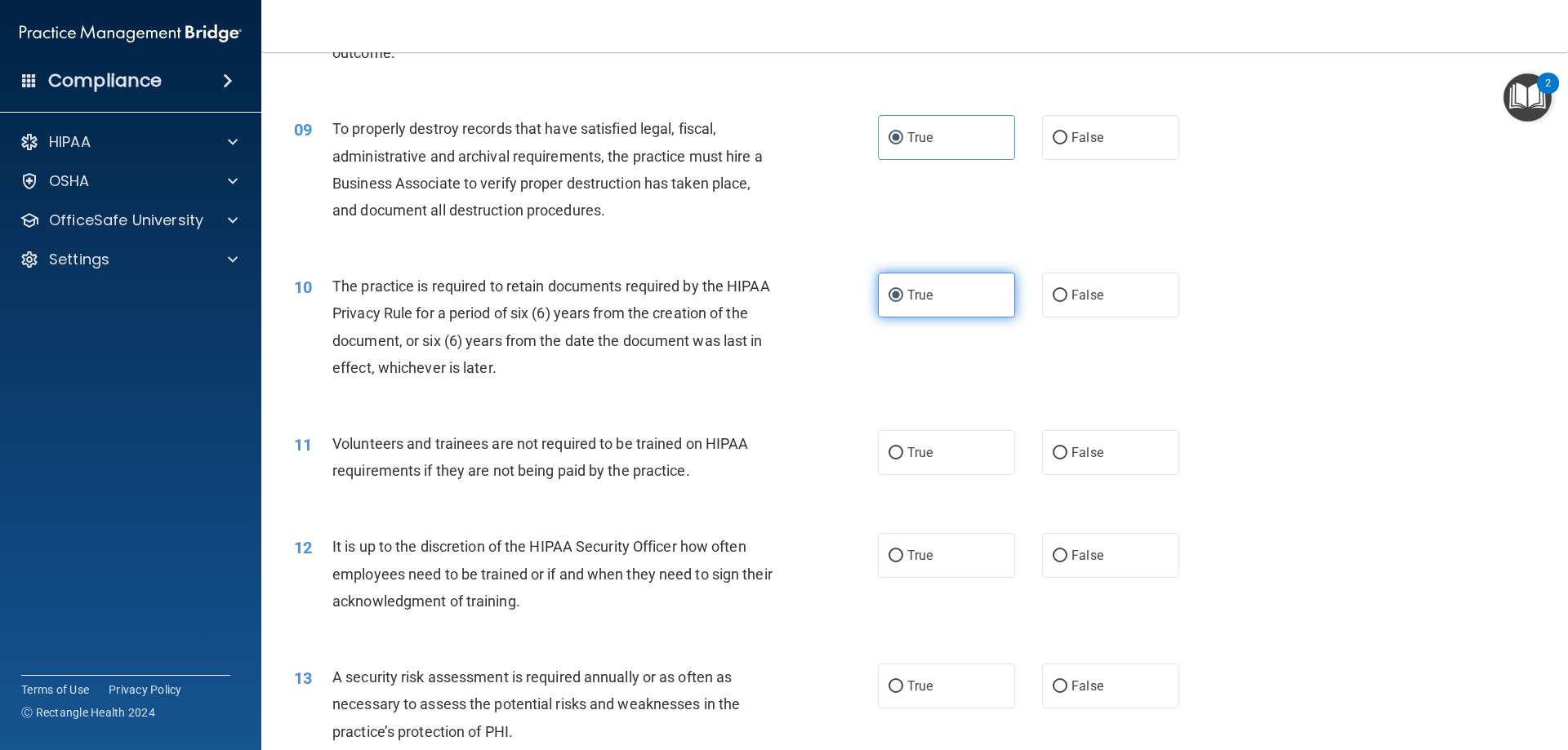
scroll to position [1143, 0]
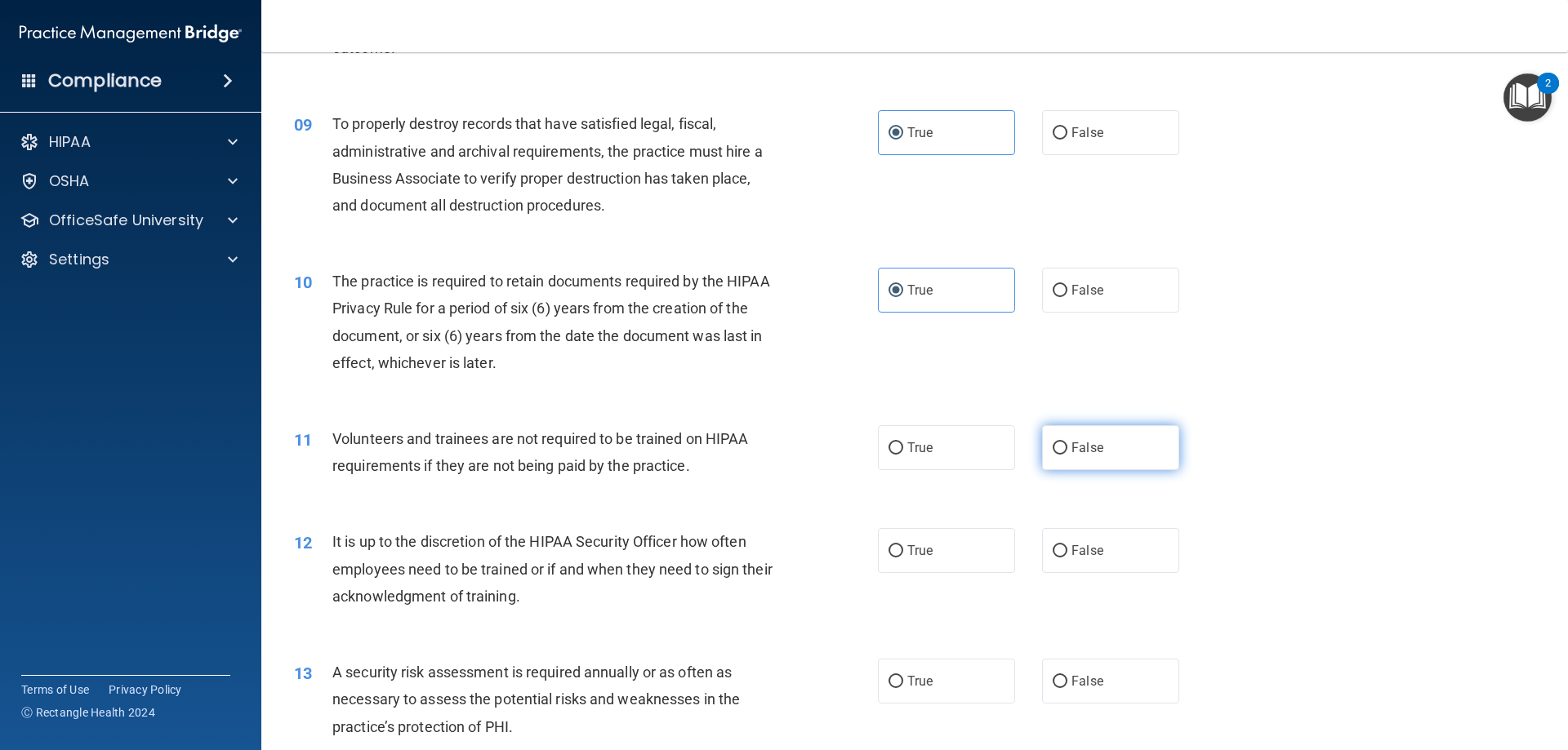
click at [1076, 458] on label "False" at bounding box center [1111, 448] width 137 height 45
click at [1067, 454] on input "False" at bounding box center [1060, 448] width 15 height 12
radio input "true"
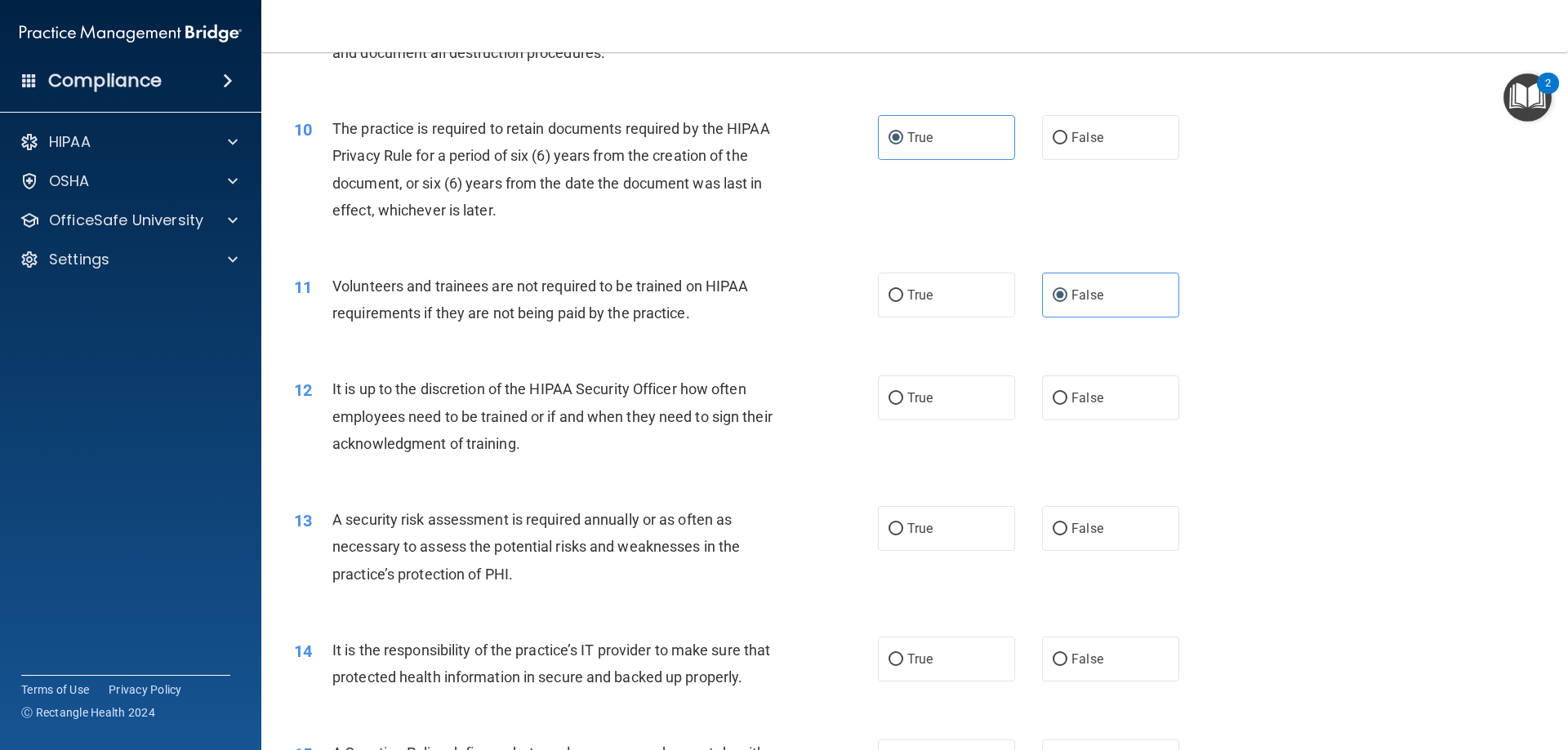
scroll to position [1307, 0]
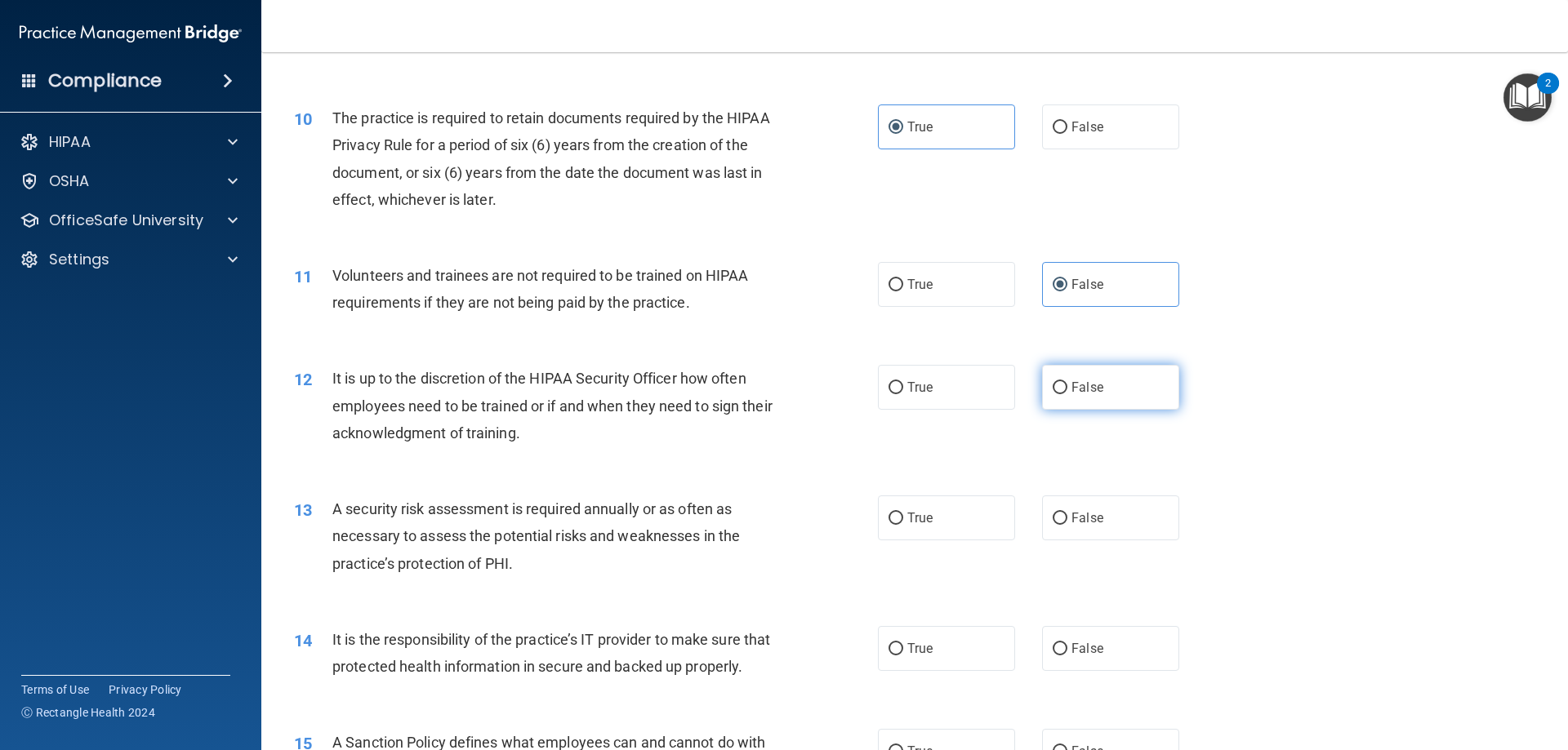
click at [1073, 390] on span "False" at bounding box center [1087, 387] width 32 height 16
click at [1067, 390] on input "False" at bounding box center [1060, 388] width 15 height 12
radio input "true"
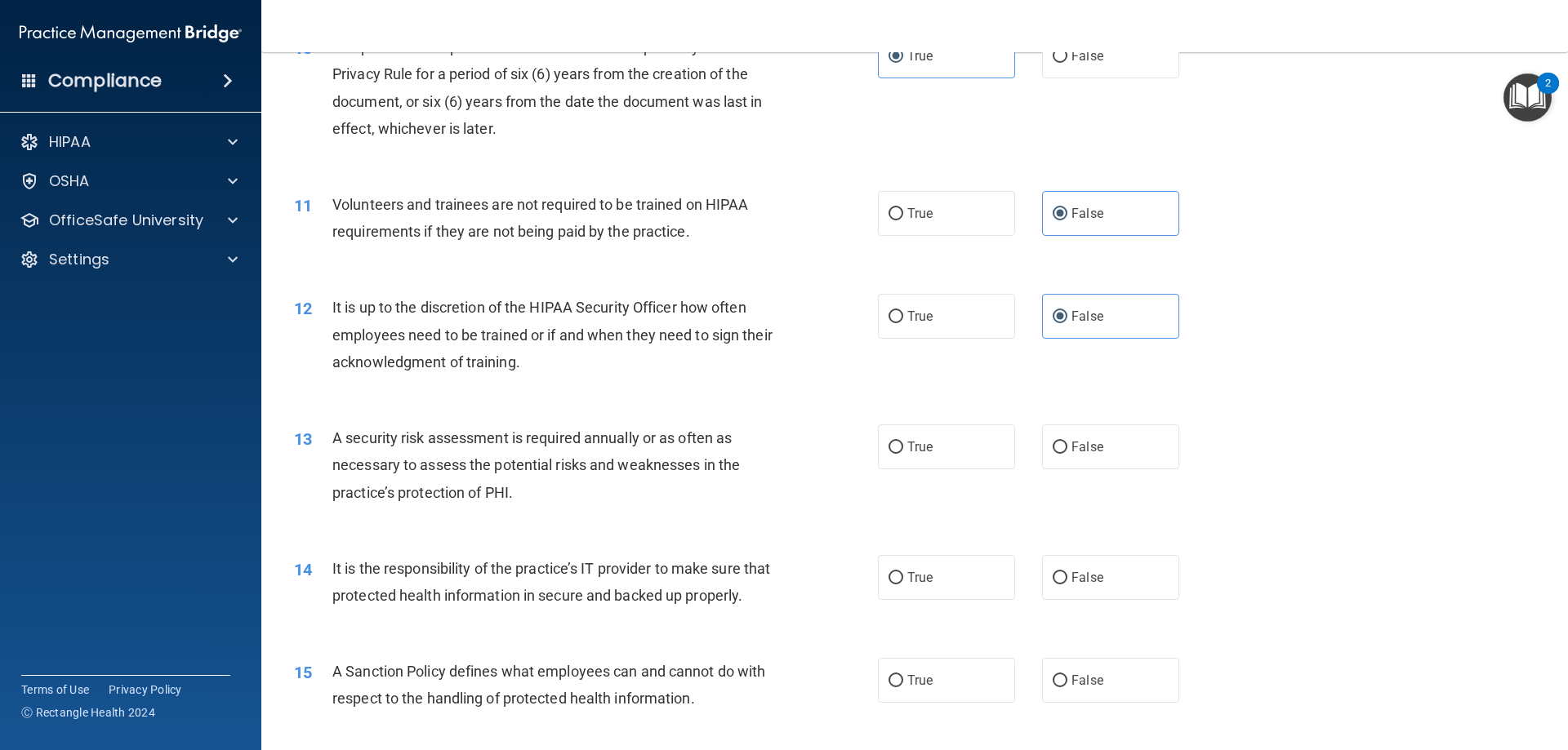
scroll to position [1470, 0]
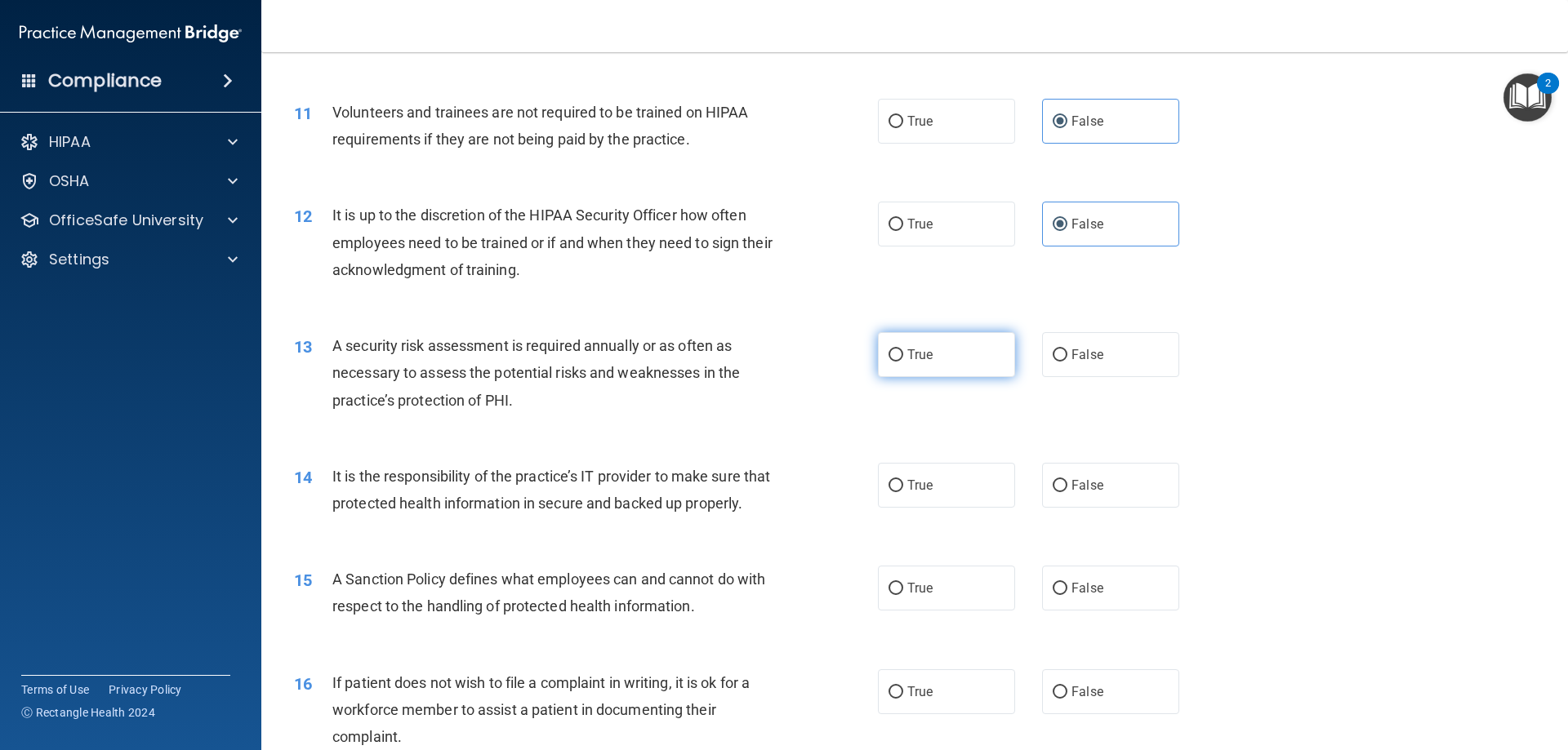
click at [910, 365] on label "True" at bounding box center [946, 355] width 137 height 45
click at [903, 361] on input "True" at bounding box center [896, 355] width 15 height 12
radio input "true"
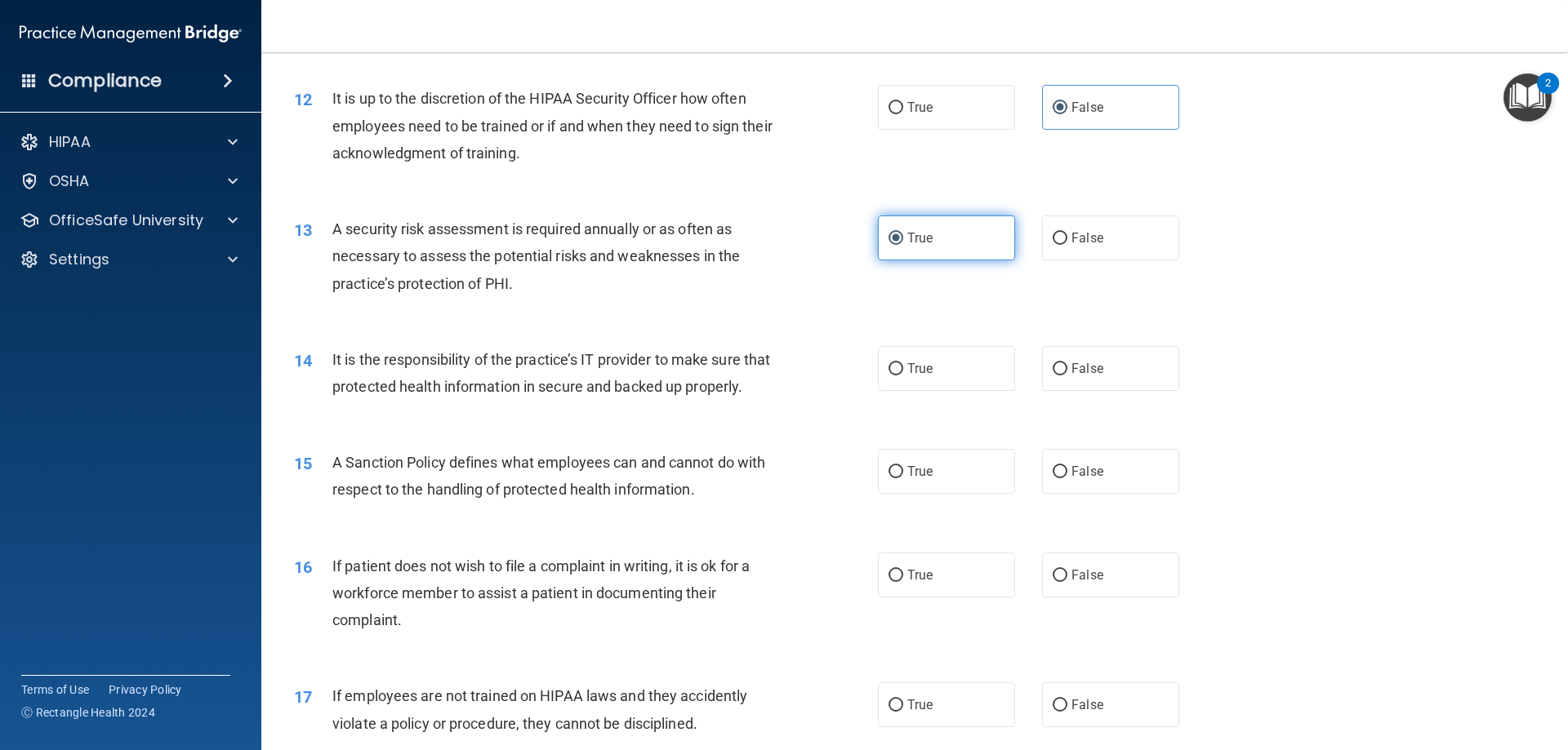
scroll to position [1633, 0]
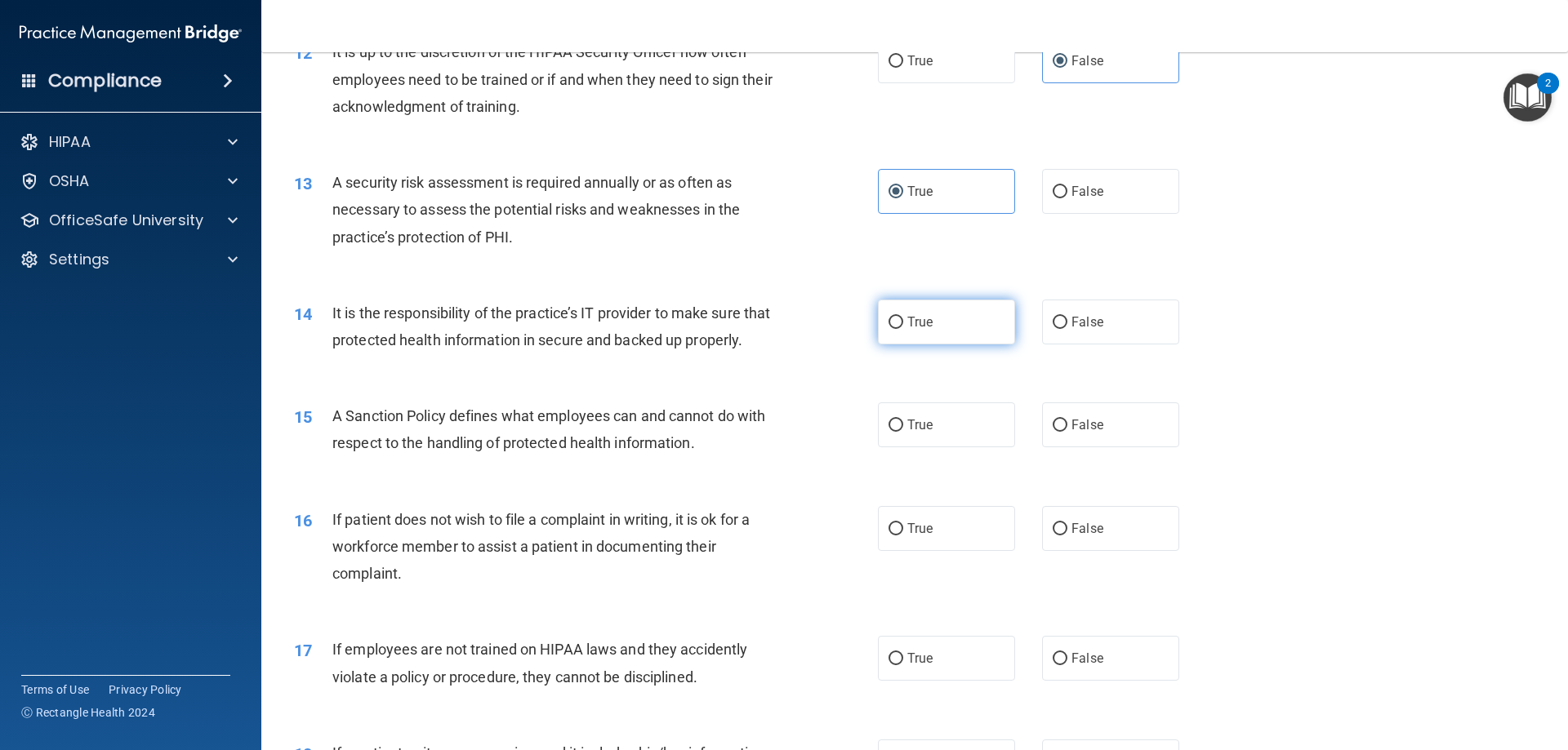
click at [895, 336] on label "True" at bounding box center [946, 322] width 137 height 45
click at [895, 329] on input "True" at bounding box center [896, 322] width 15 height 12
radio input "true"
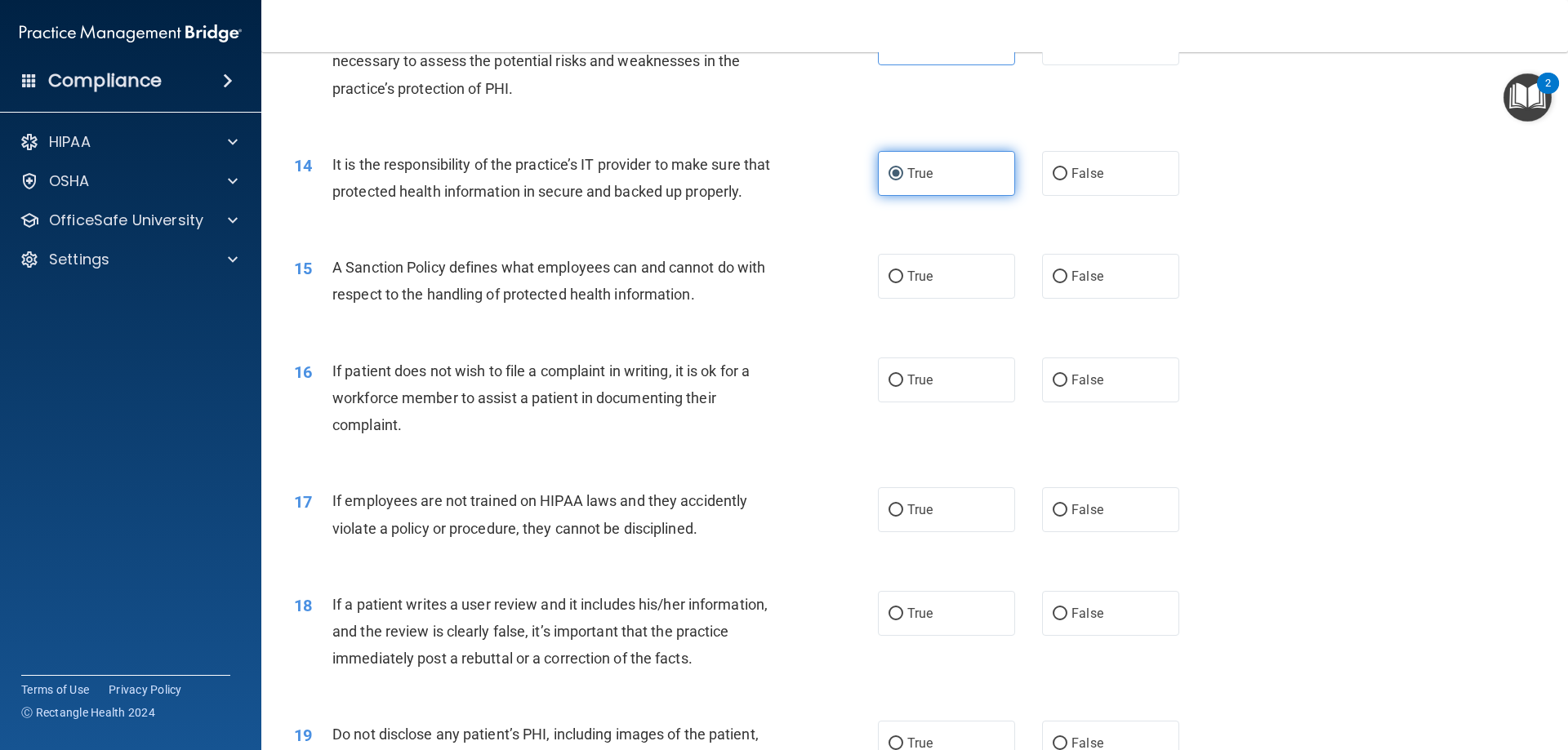
scroll to position [1796, 0]
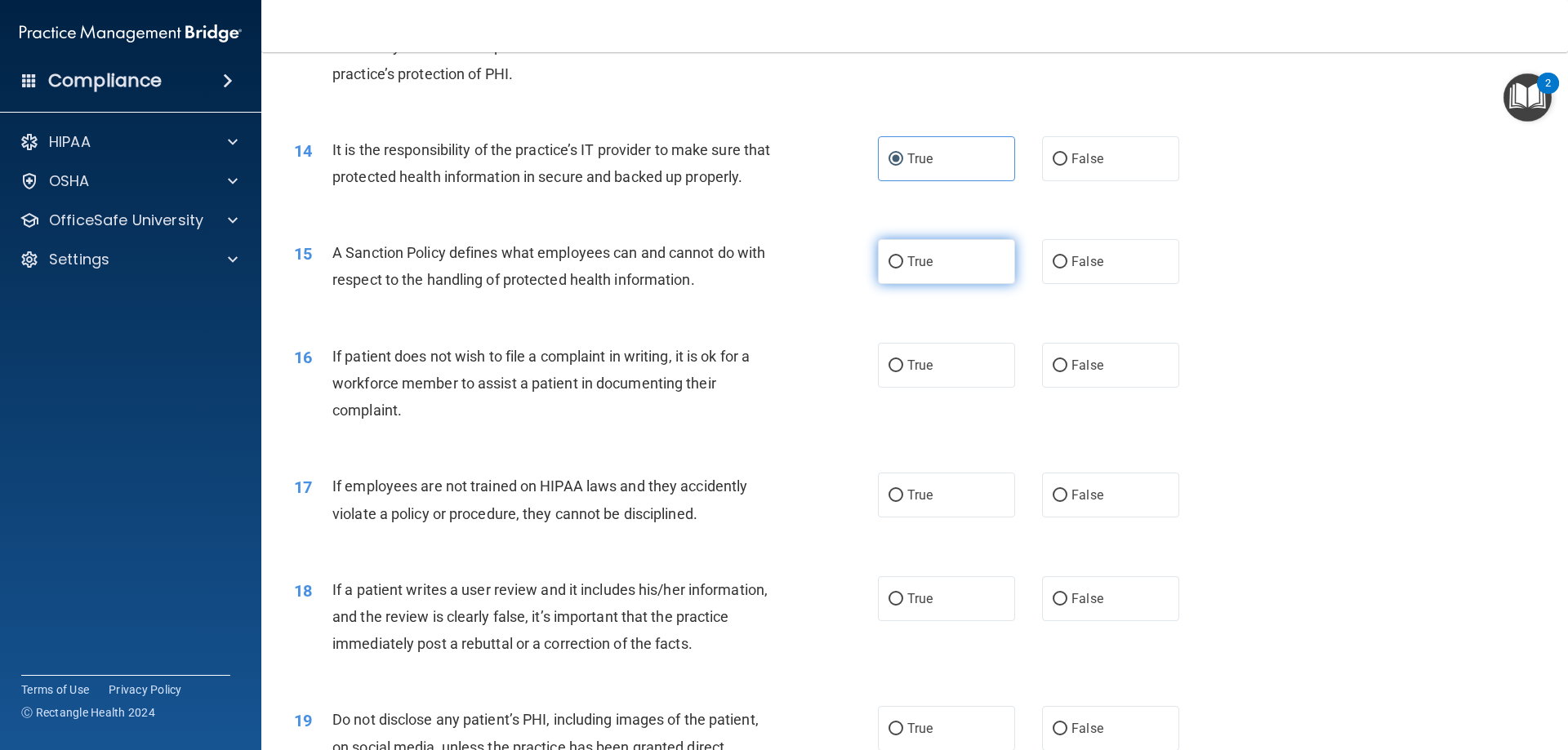
click at [904, 284] on label "True" at bounding box center [946, 262] width 137 height 45
click at [903, 268] on input "True" at bounding box center [896, 262] width 15 height 12
radio input "true"
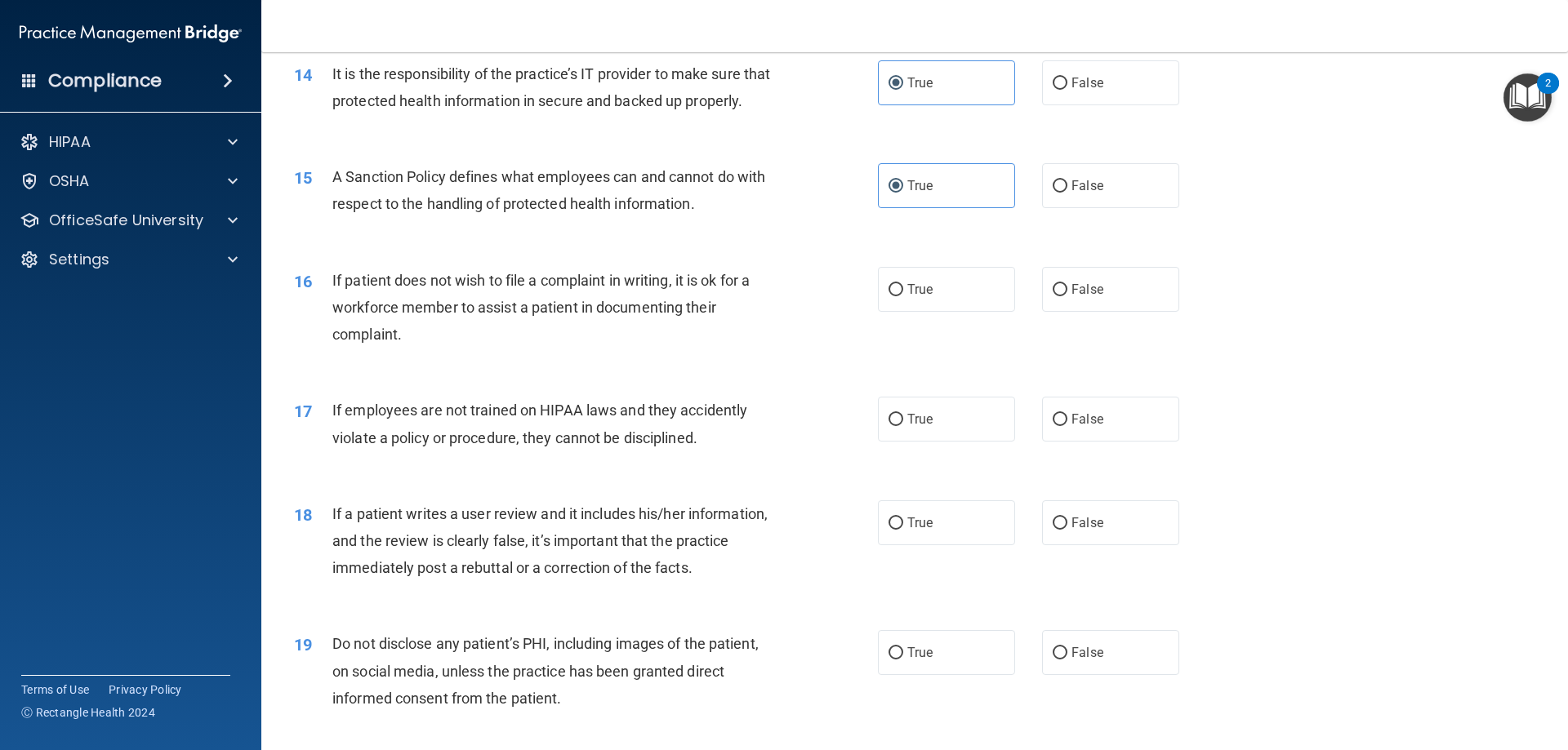
scroll to position [1959, 0]
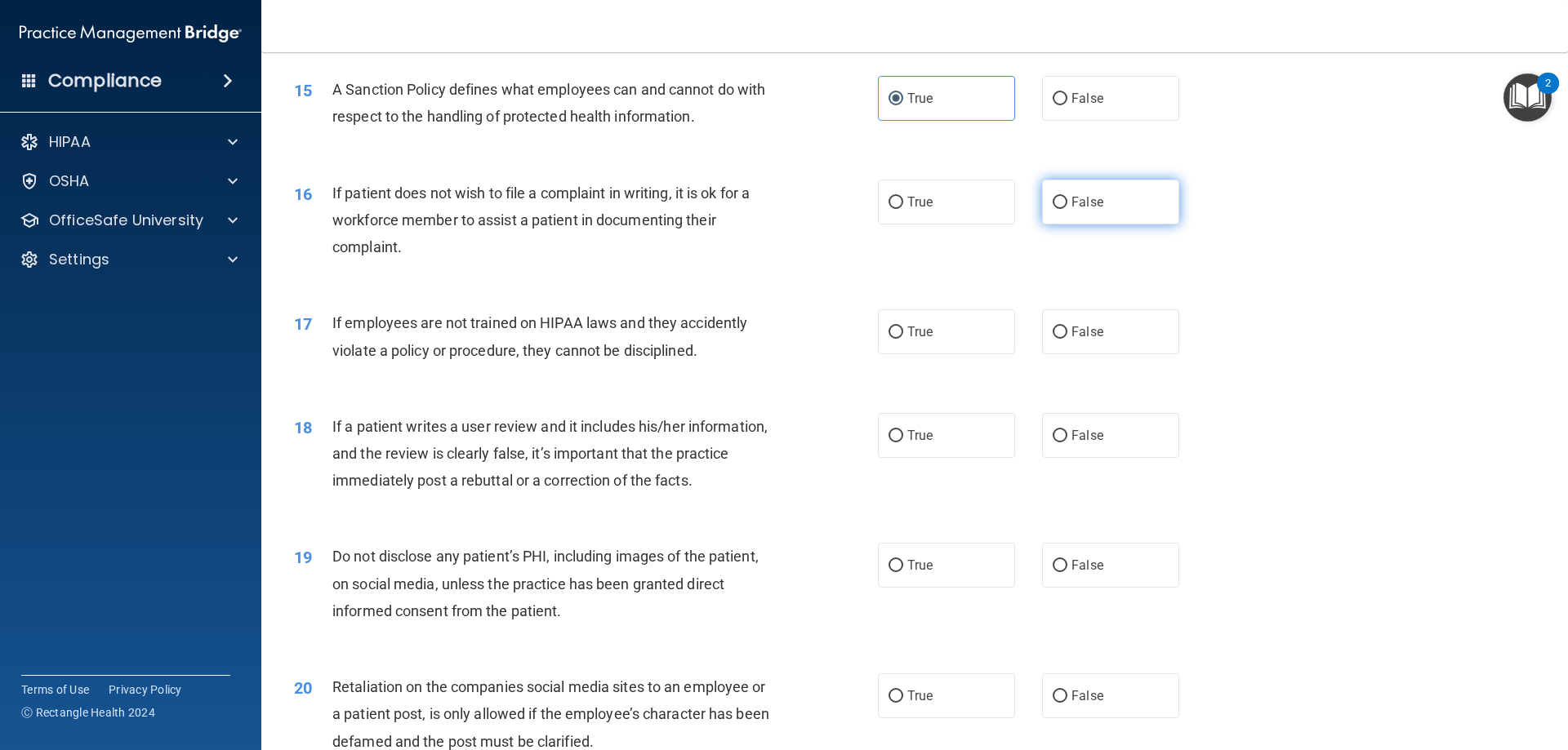
click at [1058, 209] on input "False" at bounding box center [1060, 203] width 15 height 12
radio input "true"
click at [891, 339] on input "True" at bounding box center [896, 332] width 15 height 12
radio input "true"
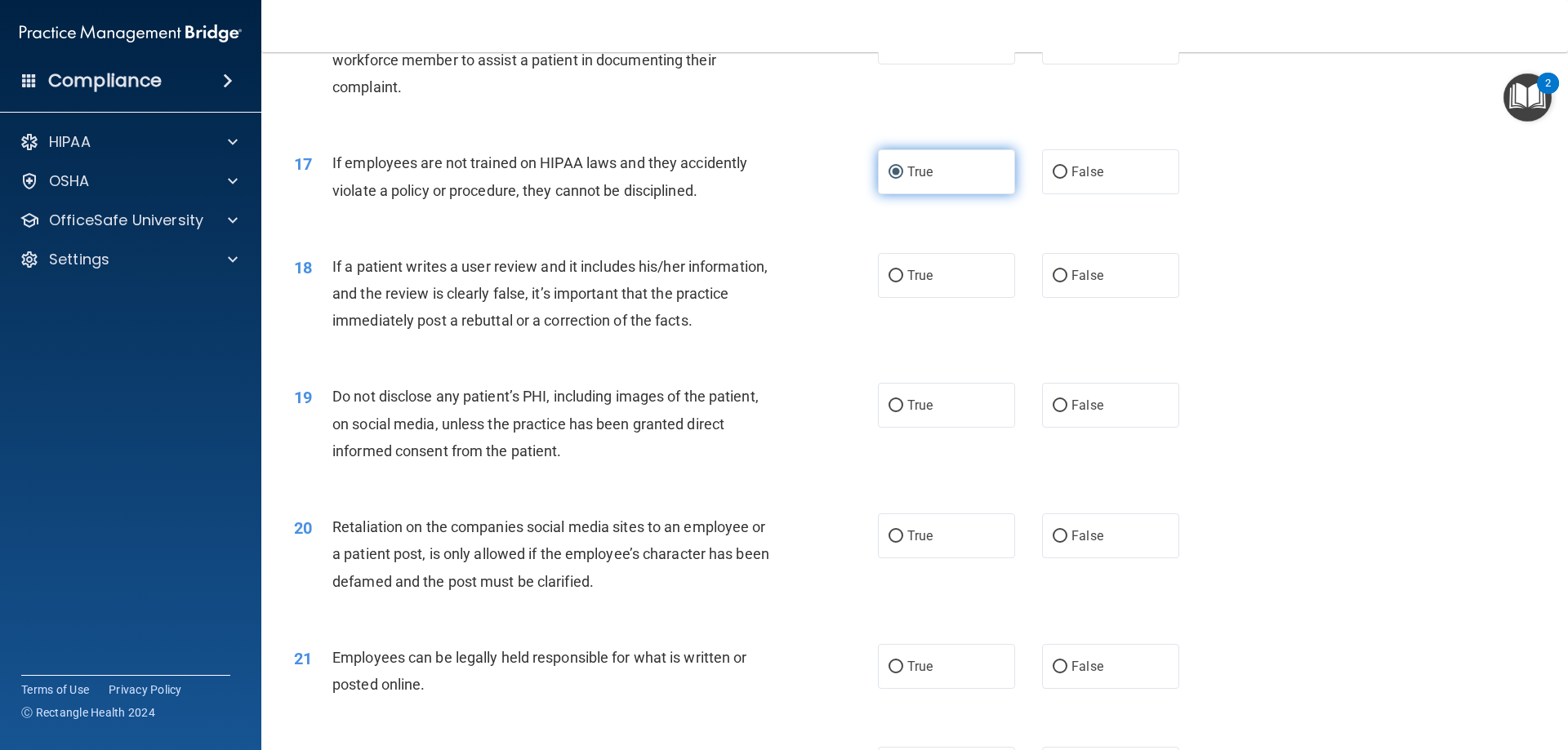
scroll to position [2123, 0]
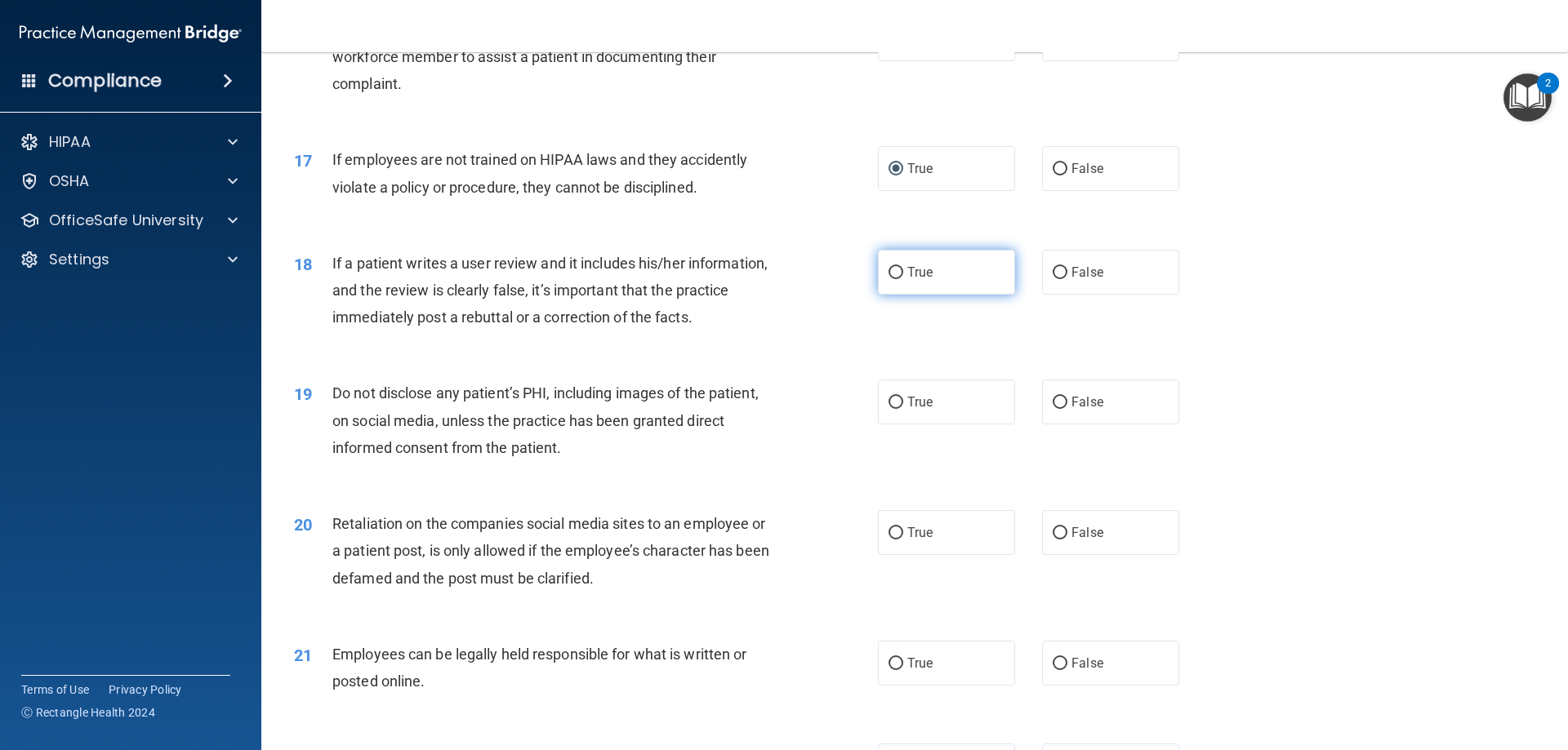
click at [891, 295] on label "True" at bounding box center [946, 272] width 137 height 45
click at [891, 279] on input "True" at bounding box center [896, 273] width 15 height 12
radio input "true"
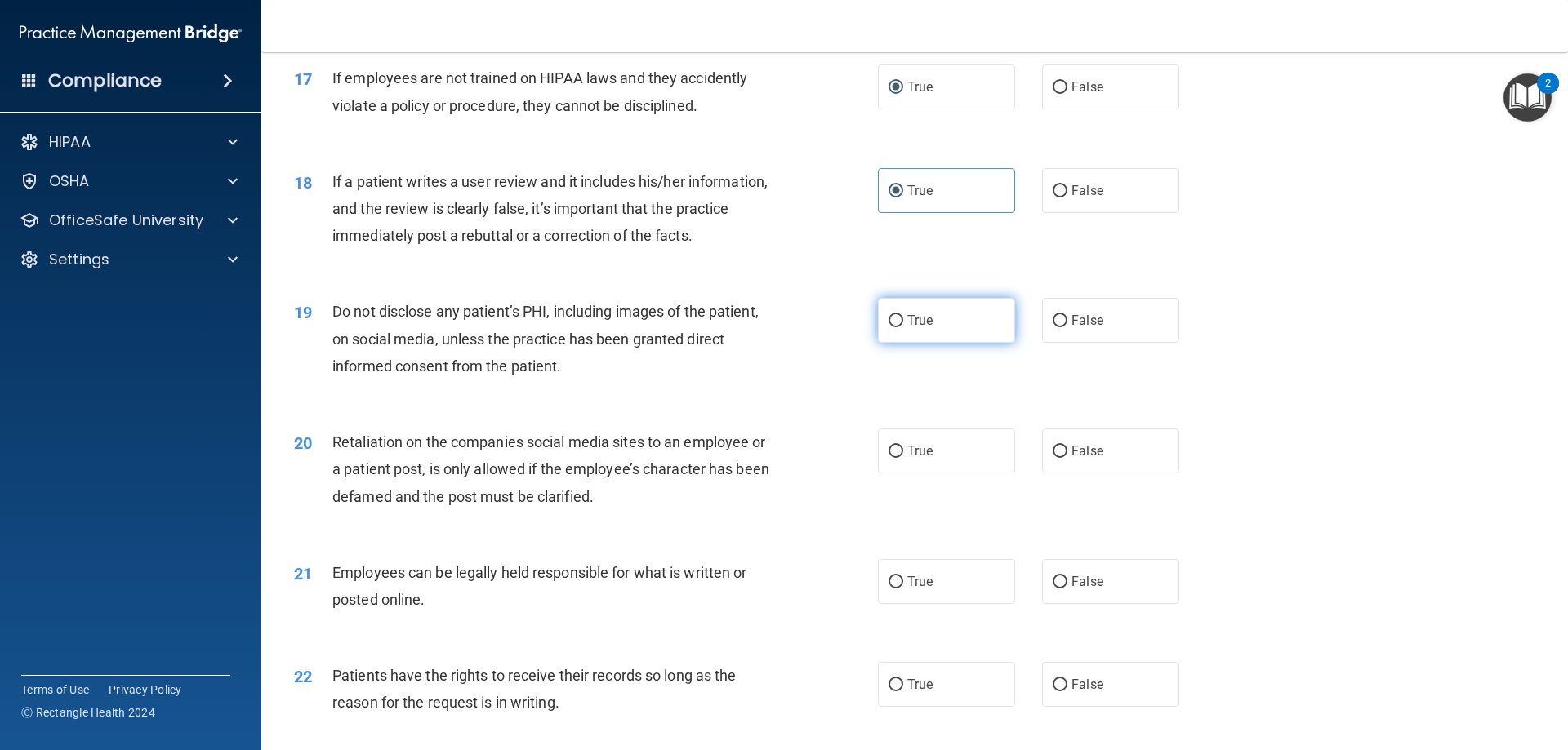
click at [914, 328] on span "True" at bounding box center [919, 320] width 25 height 16
click at [903, 327] on input "True" at bounding box center [896, 321] width 15 height 12
radio input "true"
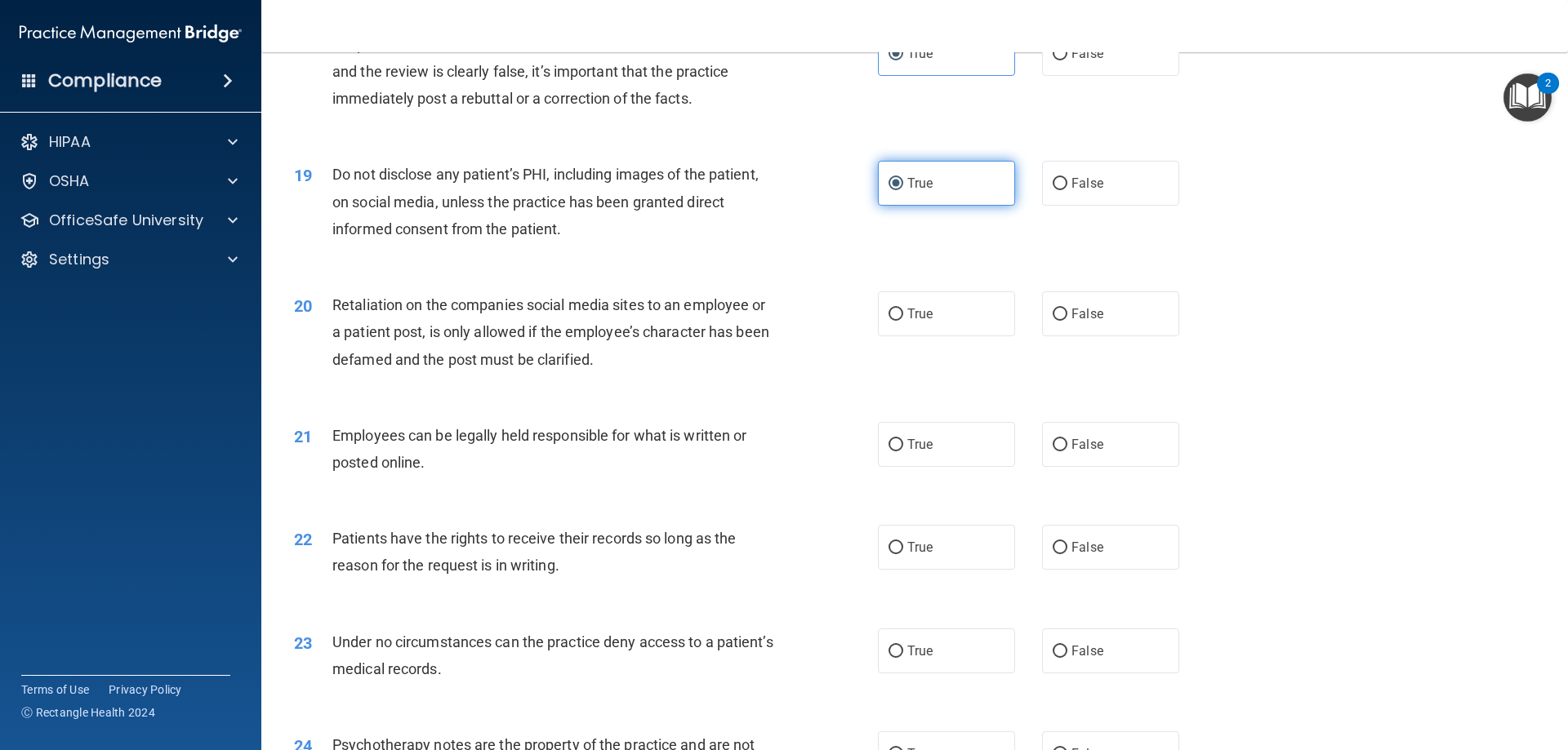
scroll to position [2367, 0]
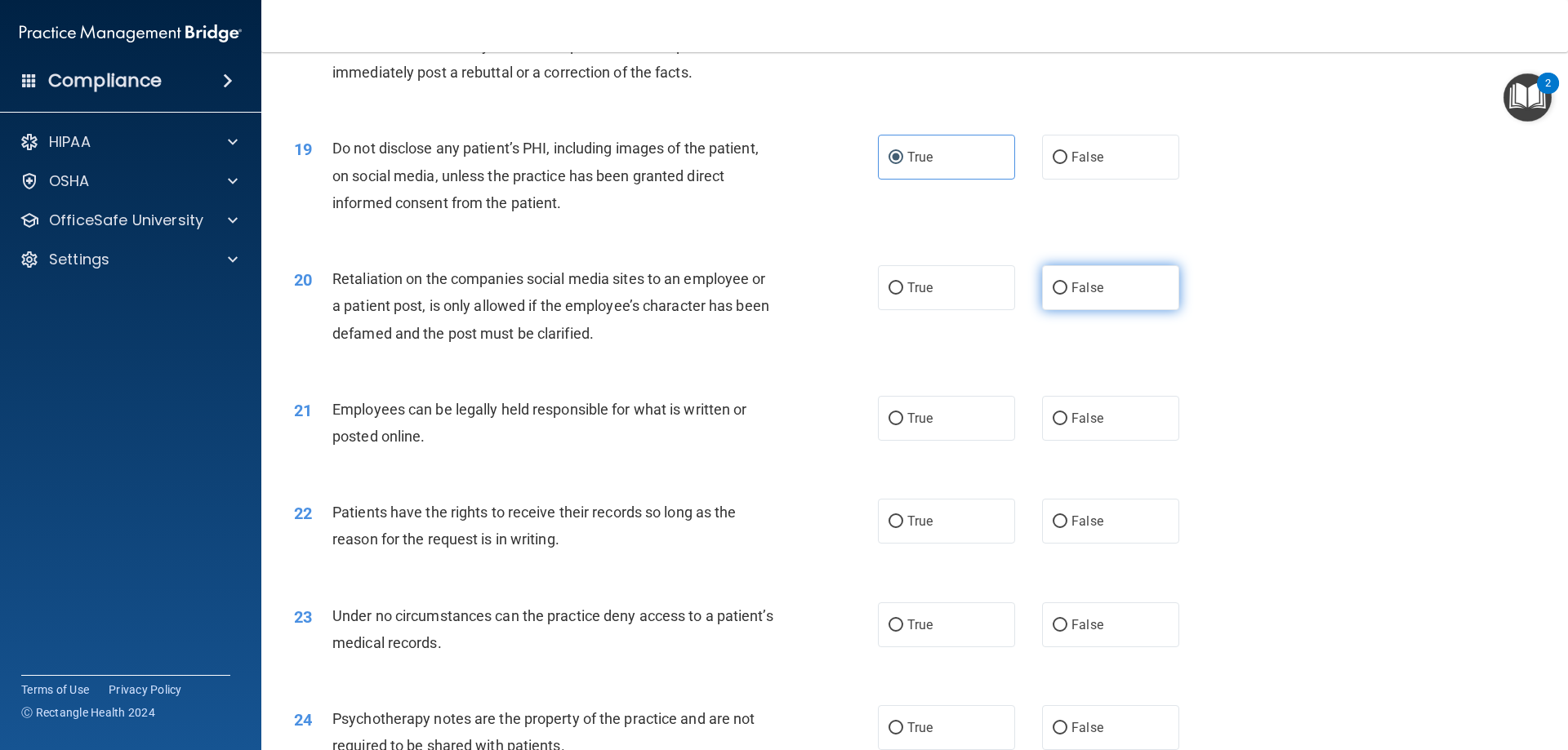
click at [1071, 296] on span "False" at bounding box center [1087, 287] width 32 height 16
click at [1067, 295] on input "False" at bounding box center [1060, 288] width 15 height 12
radio input "true"
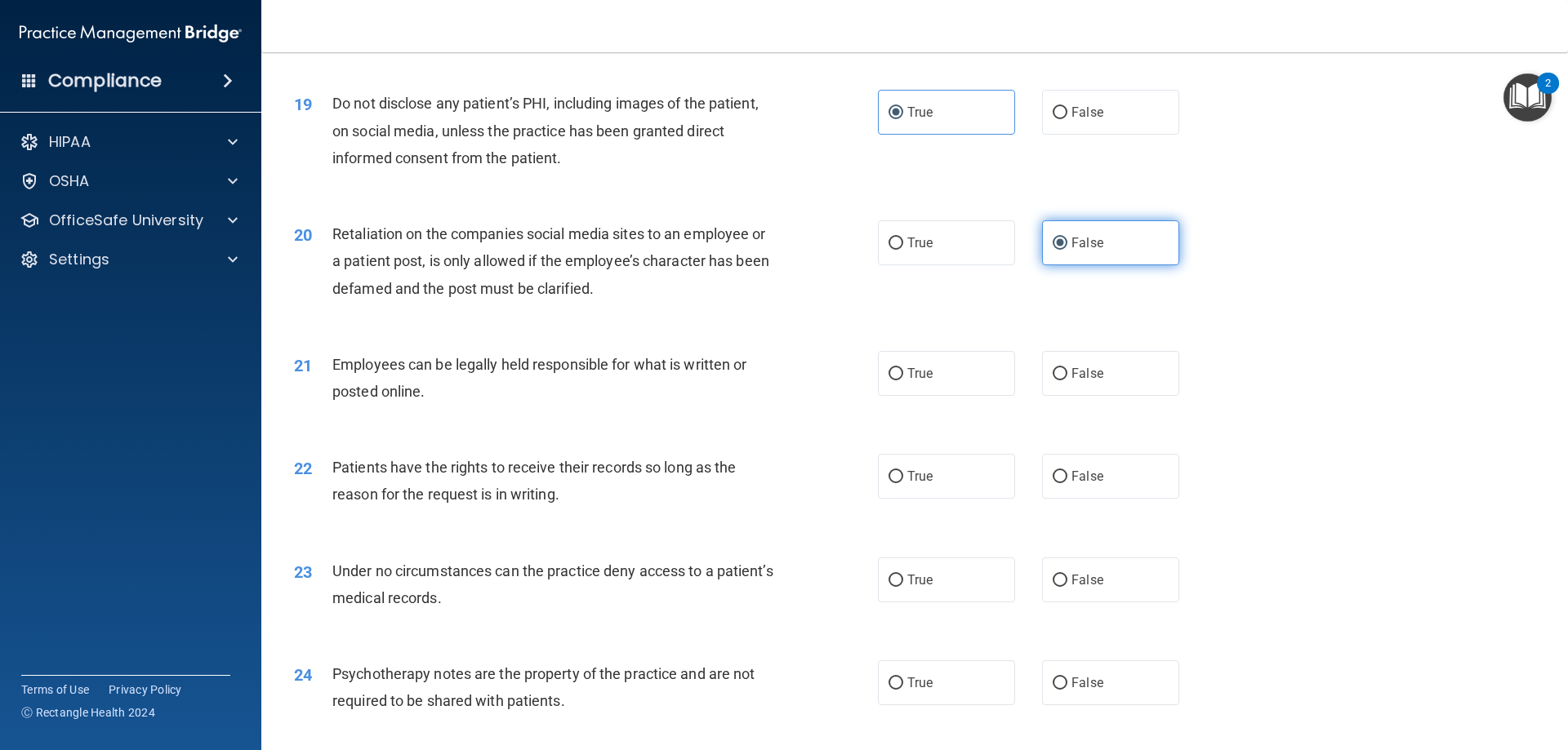
scroll to position [2531, 0]
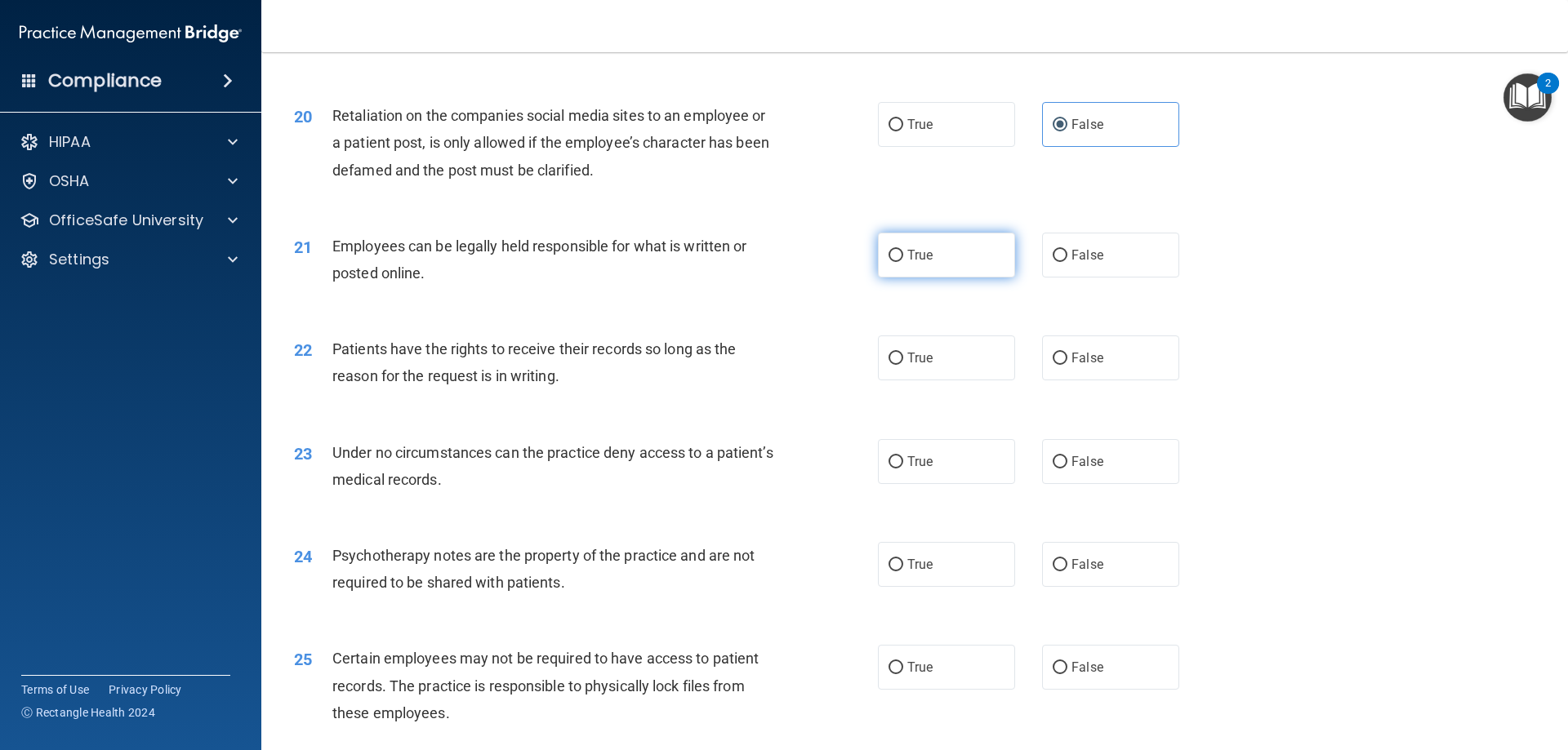
click at [894, 269] on label "True" at bounding box center [946, 255] width 137 height 45
click at [894, 262] on input "True" at bounding box center [896, 255] width 15 height 12
radio input "true"
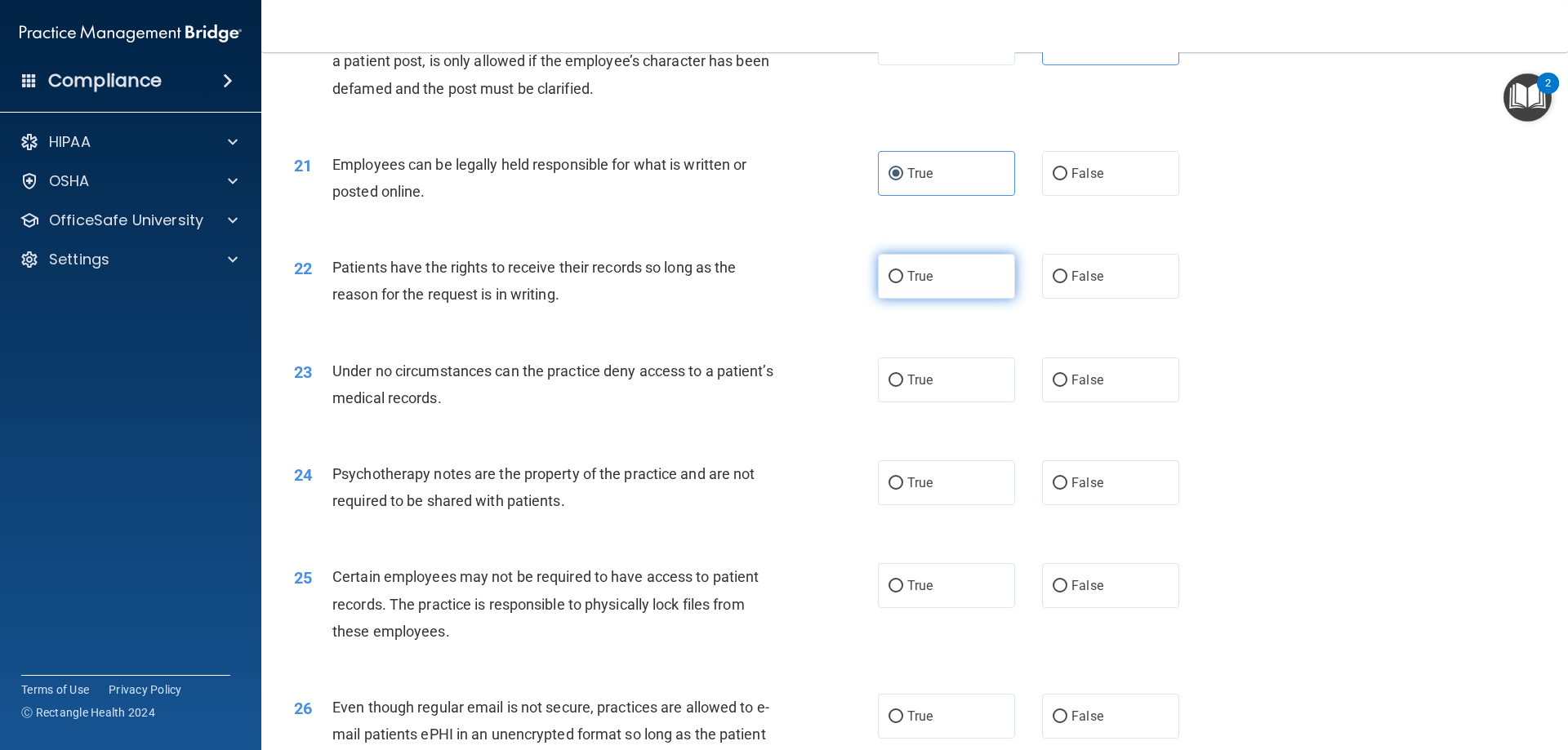
click at [907, 284] on span "True" at bounding box center [919, 275] width 25 height 16
click at [902, 283] on input "True" at bounding box center [896, 276] width 15 height 12
radio input "true"
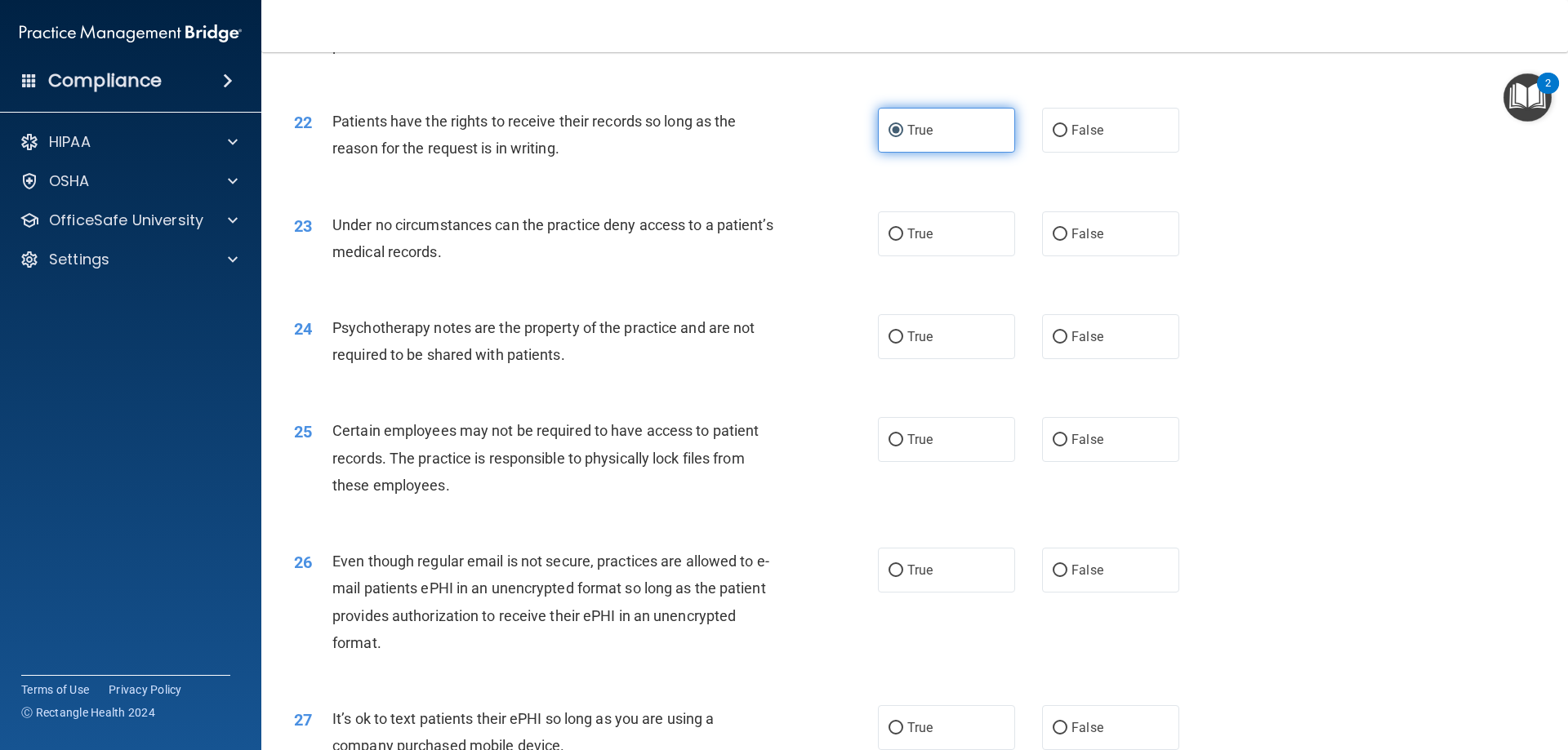
scroll to position [2775, 0]
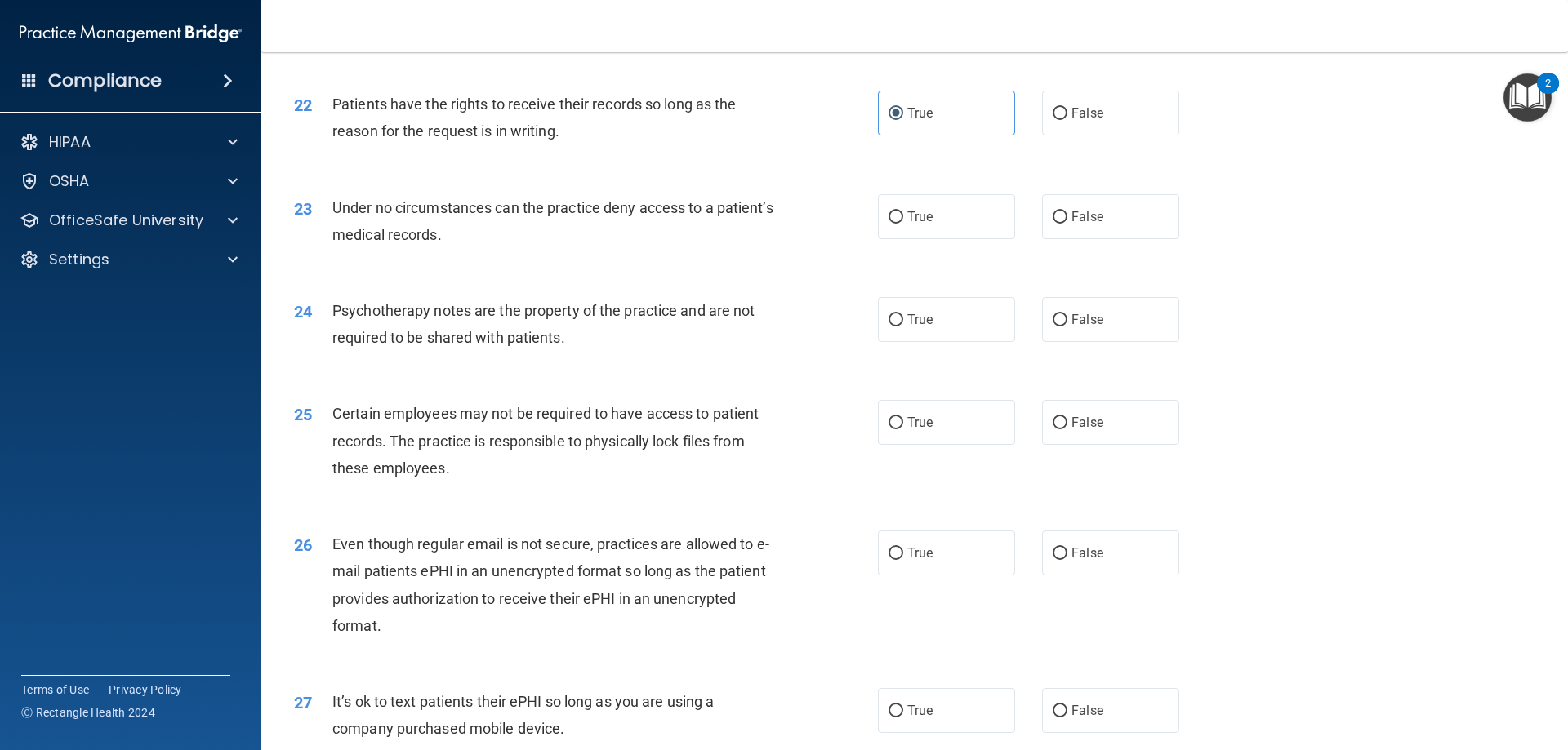
click at [1028, 240] on div "True False" at bounding box center [1042, 217] width 329 height 45
click at [1043, 240] on label "False" at bounding box center [1111, 217] width 137 height 45
click at [1053, 224] on input "False" at bounding box center [1060, 217] width 15 height 12
radio input "true"
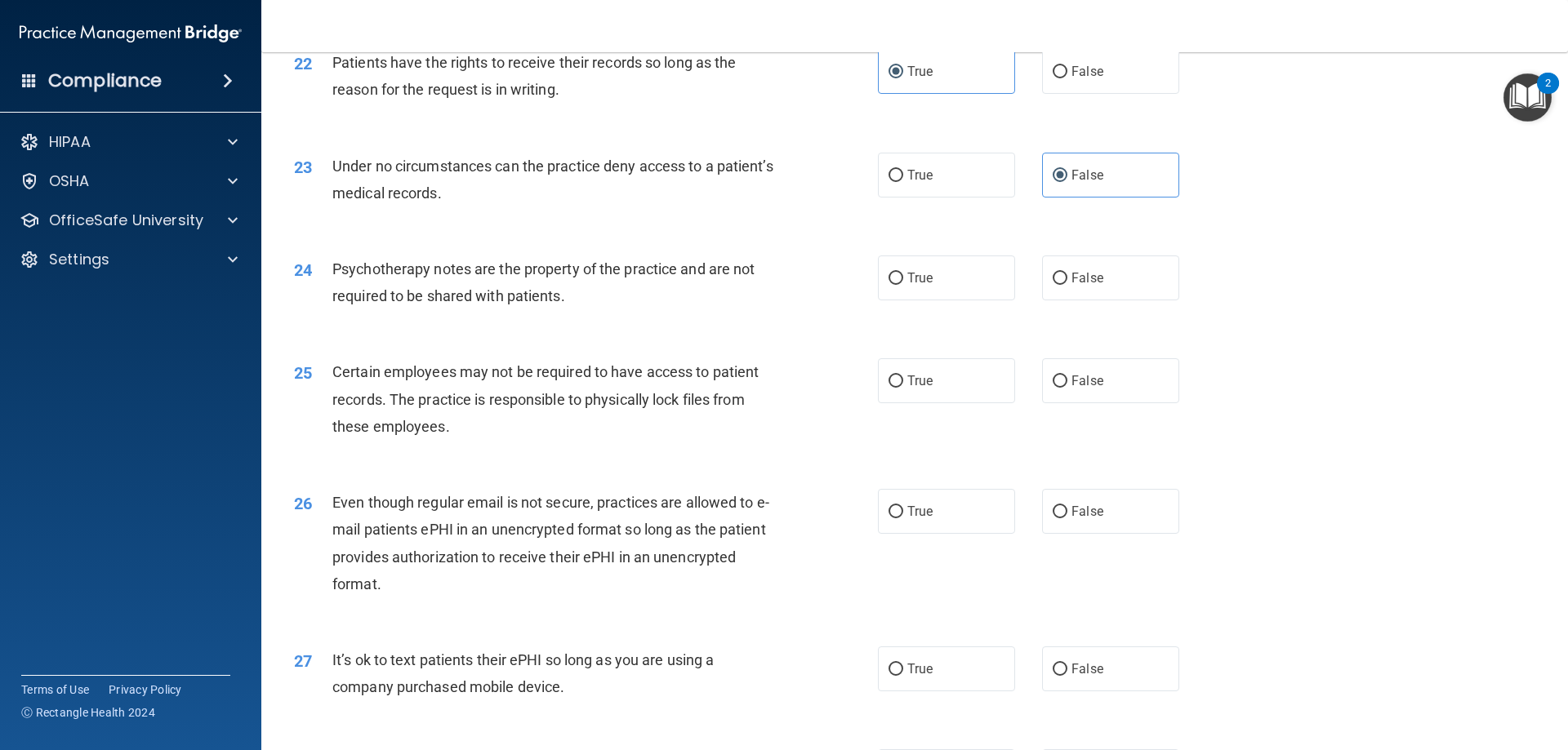
scroll to position [2857, 0]
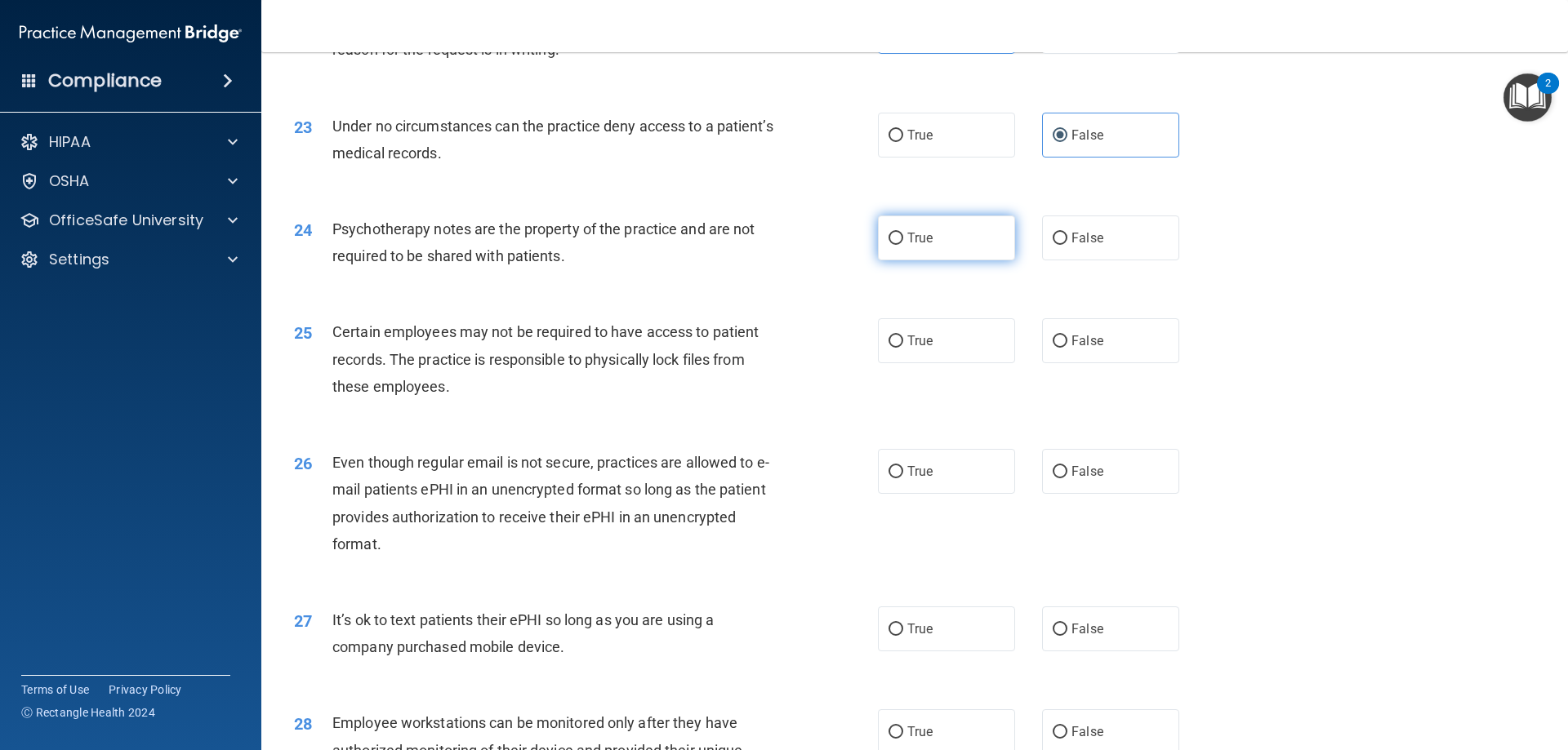
click at [963, 252] on label "True" at bounding box center [946, 238] width 137 height 45
click at [903, 245] on input "True" at bounding box center [896, 239] width 15 height 12
radio input "true"
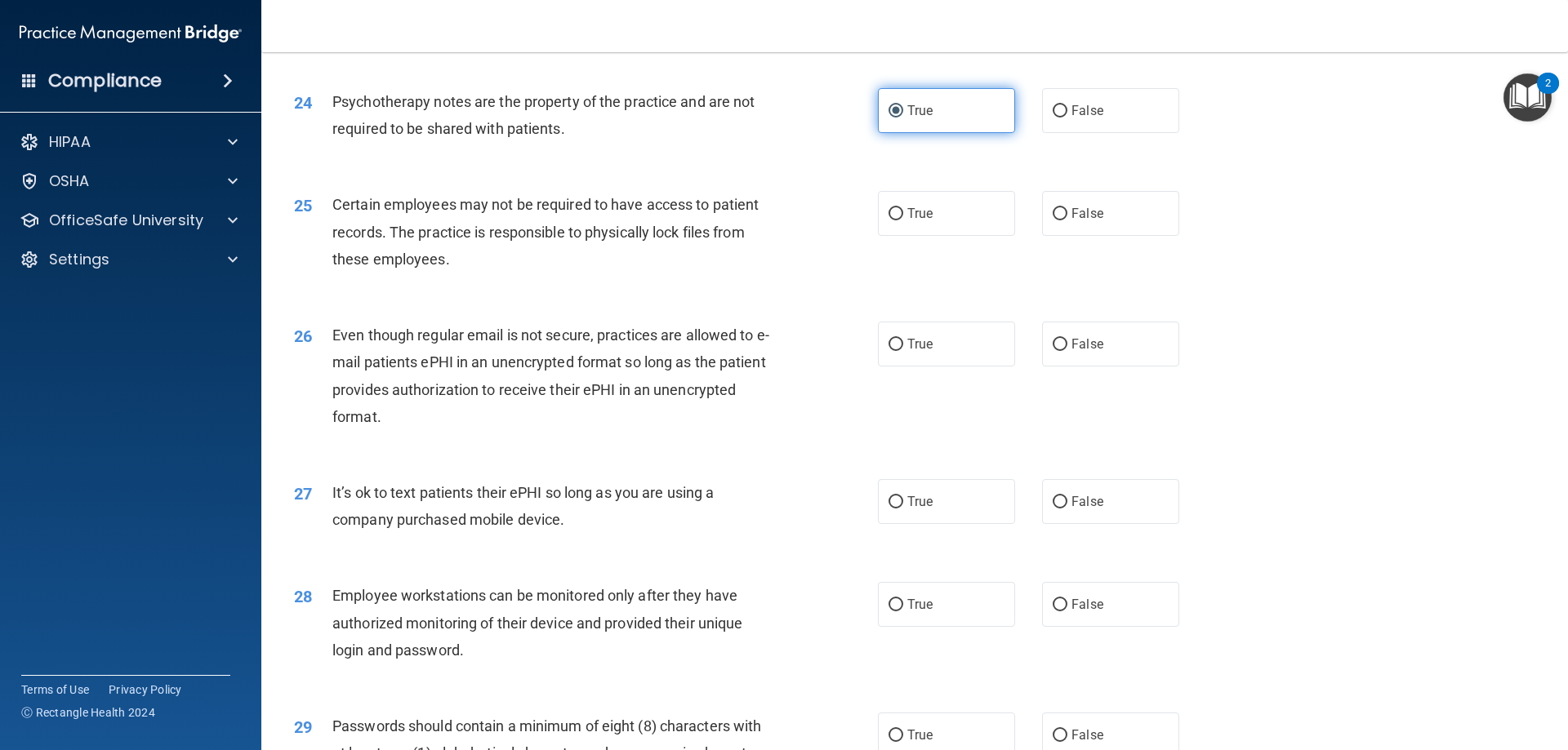
scroll to position [3020, 0]
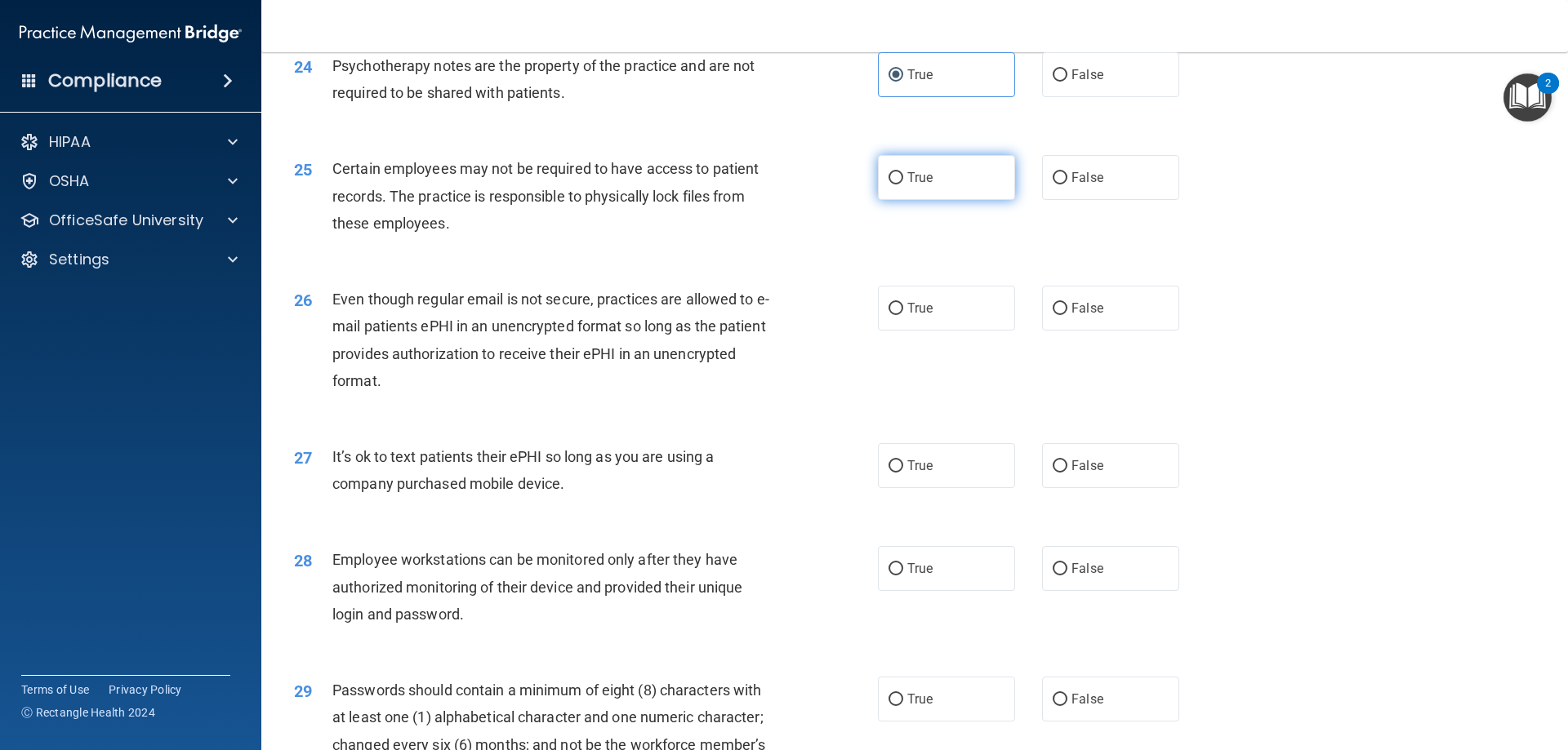
click at [955, 200] on label "True" at bounding box center [946, 177] width 137 height 45
click at [903, 184] on input "True" at bounding box center [896, 178] width 15 height 12
radio input "true"
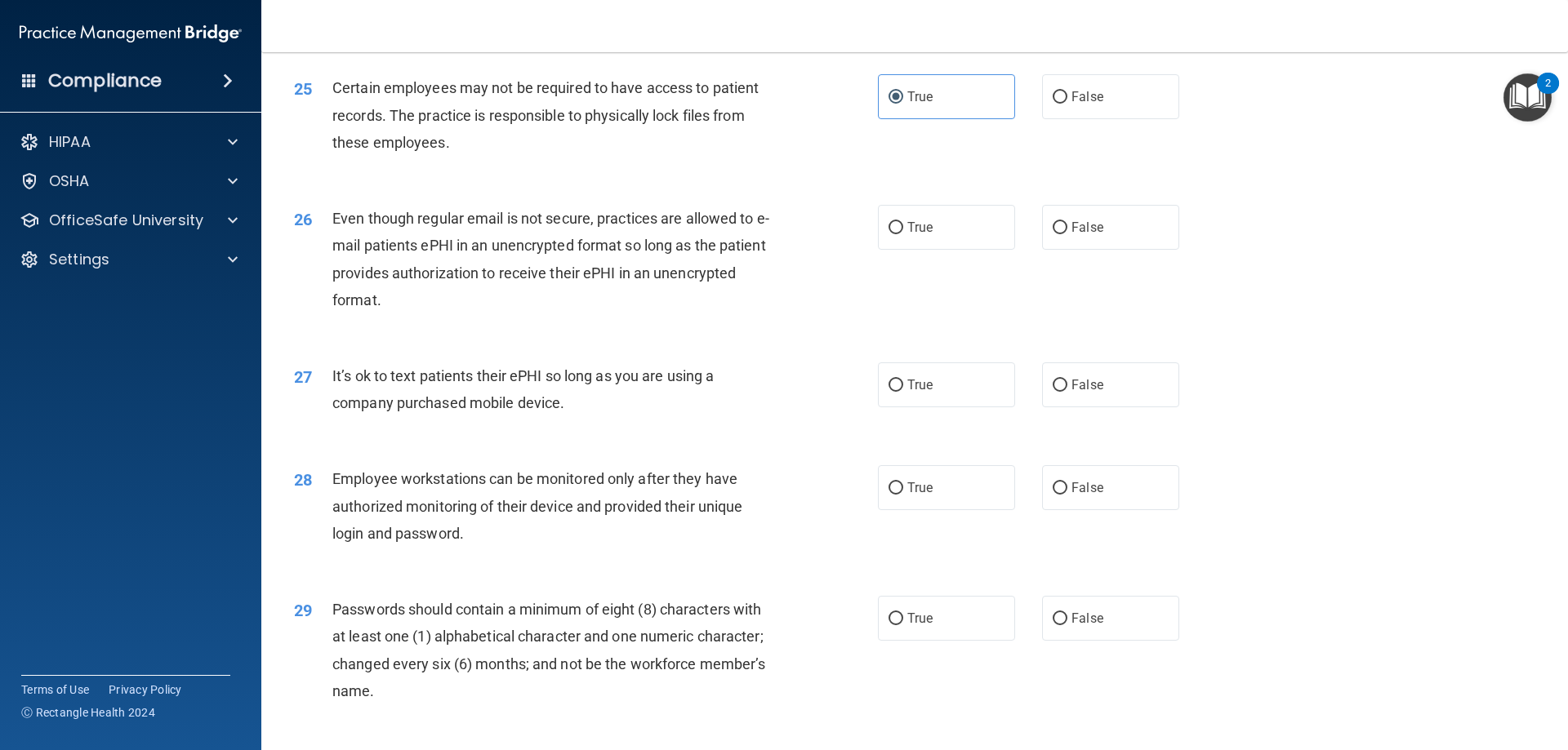
scroll to position [3102, 0]
click at [930, 249] on label "True" at bounding box center [946, 226] width 137 height 45
click at [903, 233] on input "True" at bounding box center [896, 227] width 15 height 12
radio input "true"
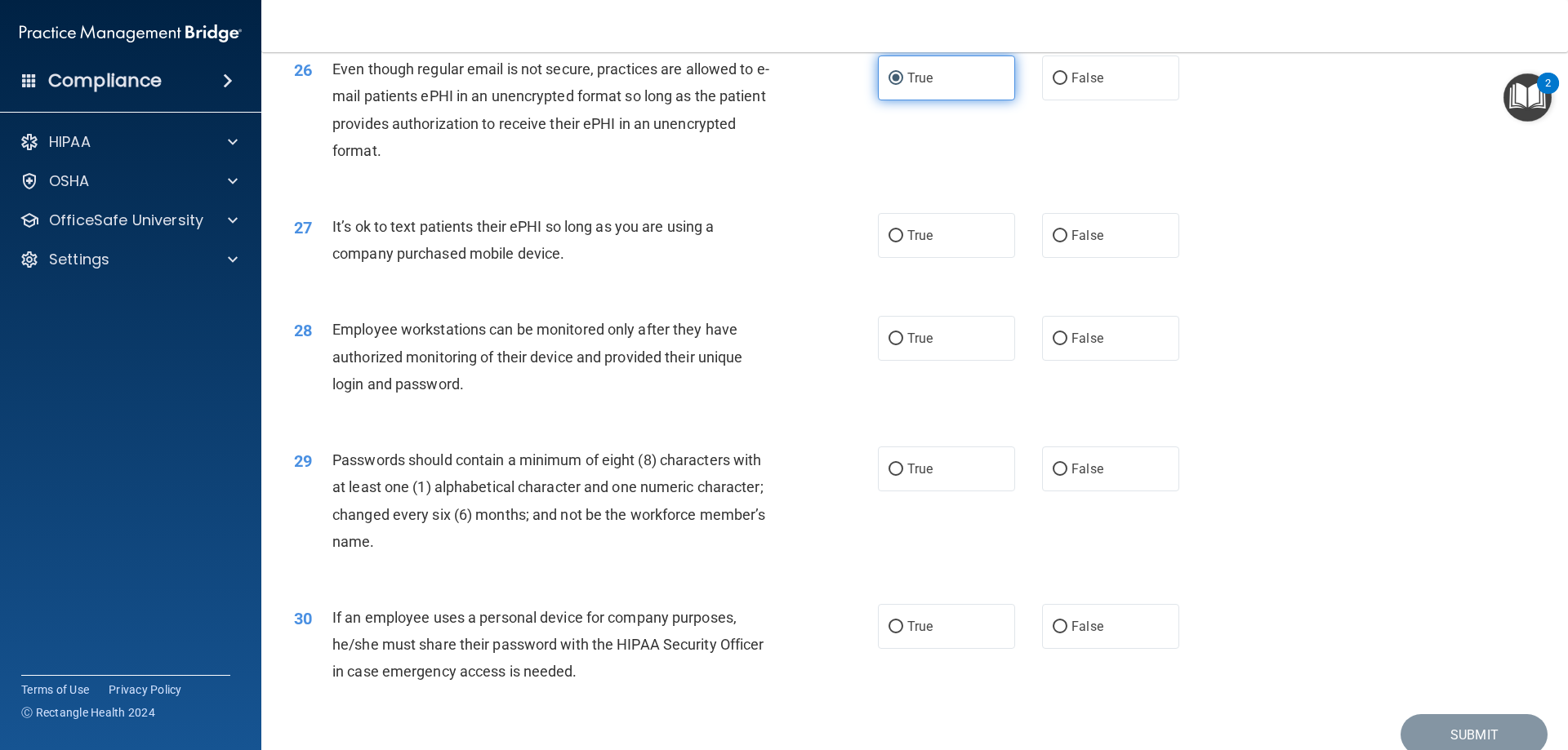
scroll to position [3265, 0]
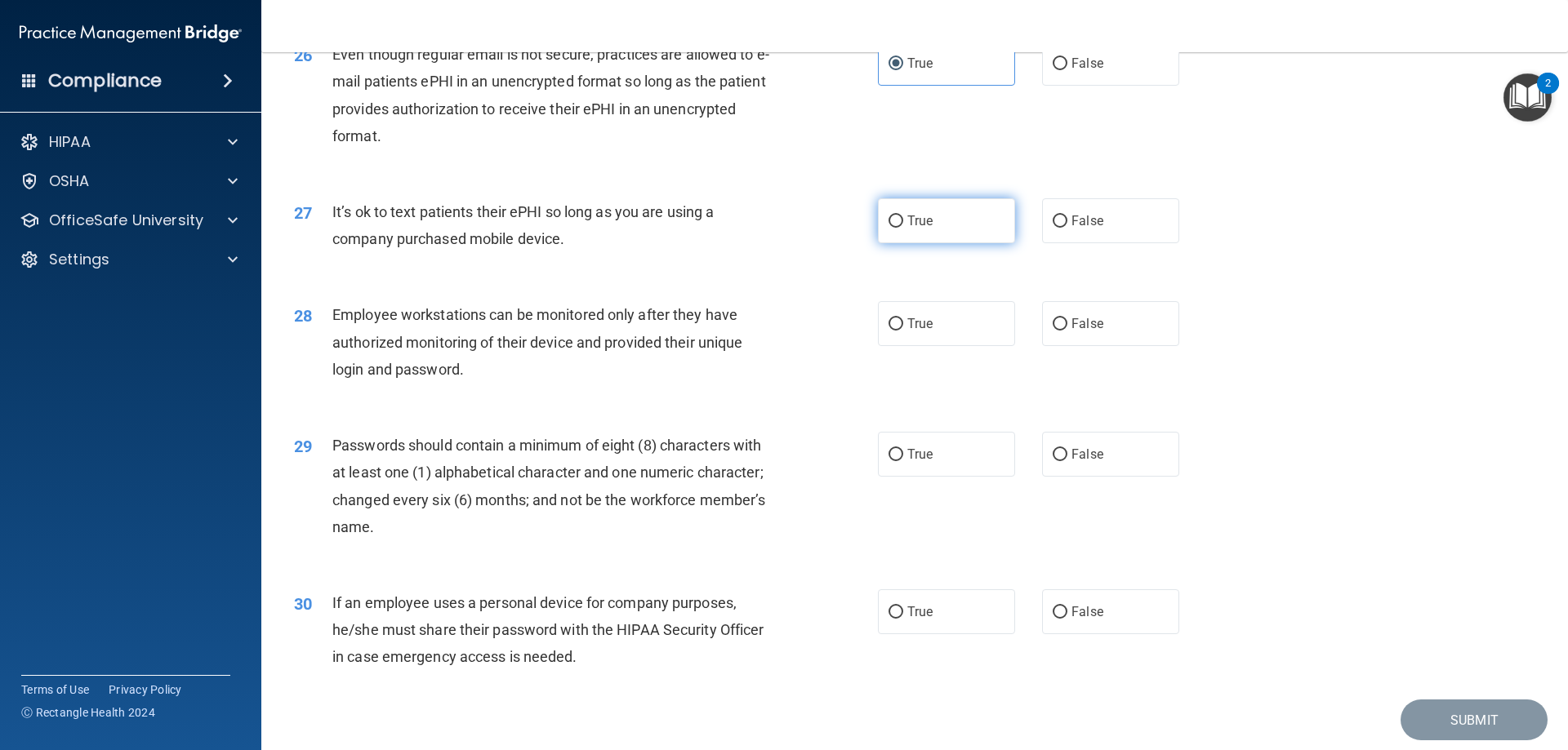
click at [934, 243] on label "True" at bounding box center [946, 220] width 137 height 45
click at [903, 228] on input "True" at bounding box center [896, 221] width 15 height 12
radio input "true"
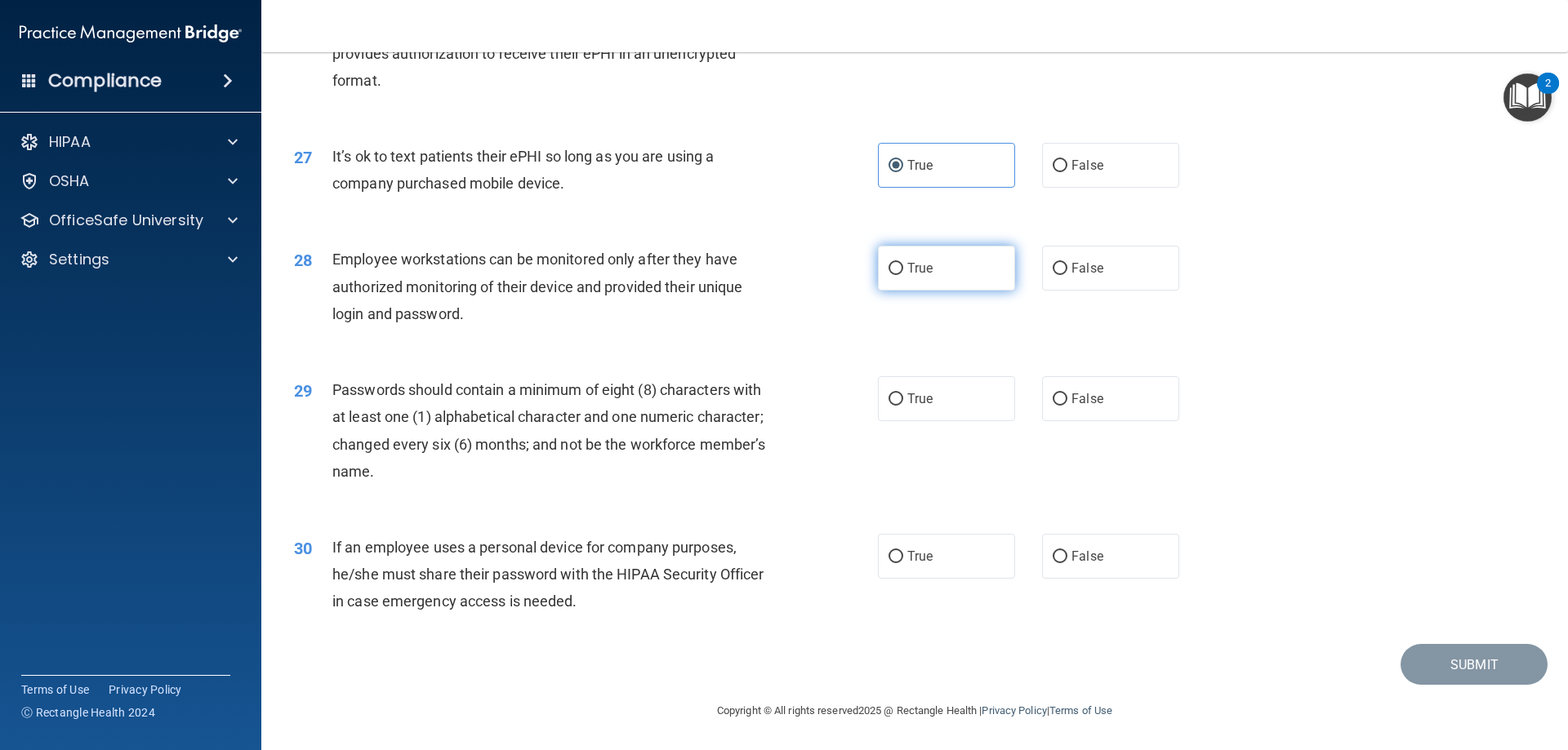
click at [933, 252] on label "True" at bounding box center [946, 268] width 137 height 45
click at [903, 263] on input "True" at bounding box center [896, 268] width 15 height 12
radio input "true"
click at [937, 180] on label "True" at bounding box center [946, 165] width 137 height 45
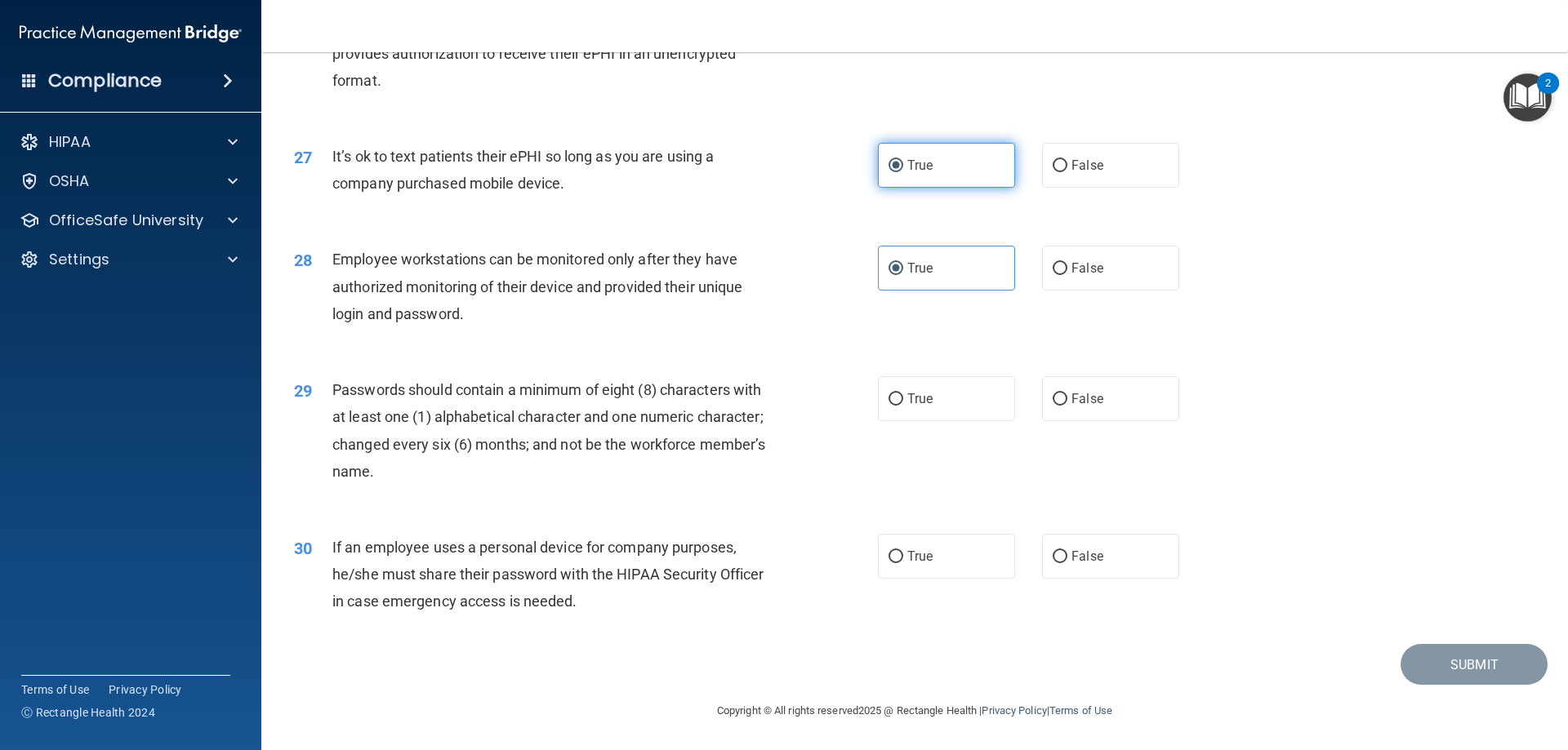
click at [903, 172] on input "True" at bounding box center [896, 166] width 15 height 12
click at [943, 170] on label "True" at bounding box center [946, 165] width 137 height 45
click at [903, 170] on input "True" at bounding box center [896, 166] width 15 height 12
click at [925, 392] on span "True" at bounding box center [919, 398] width 25 height 16
click at [903, 393] on input "True" at bounding box center [896, 399] width 15 height 12
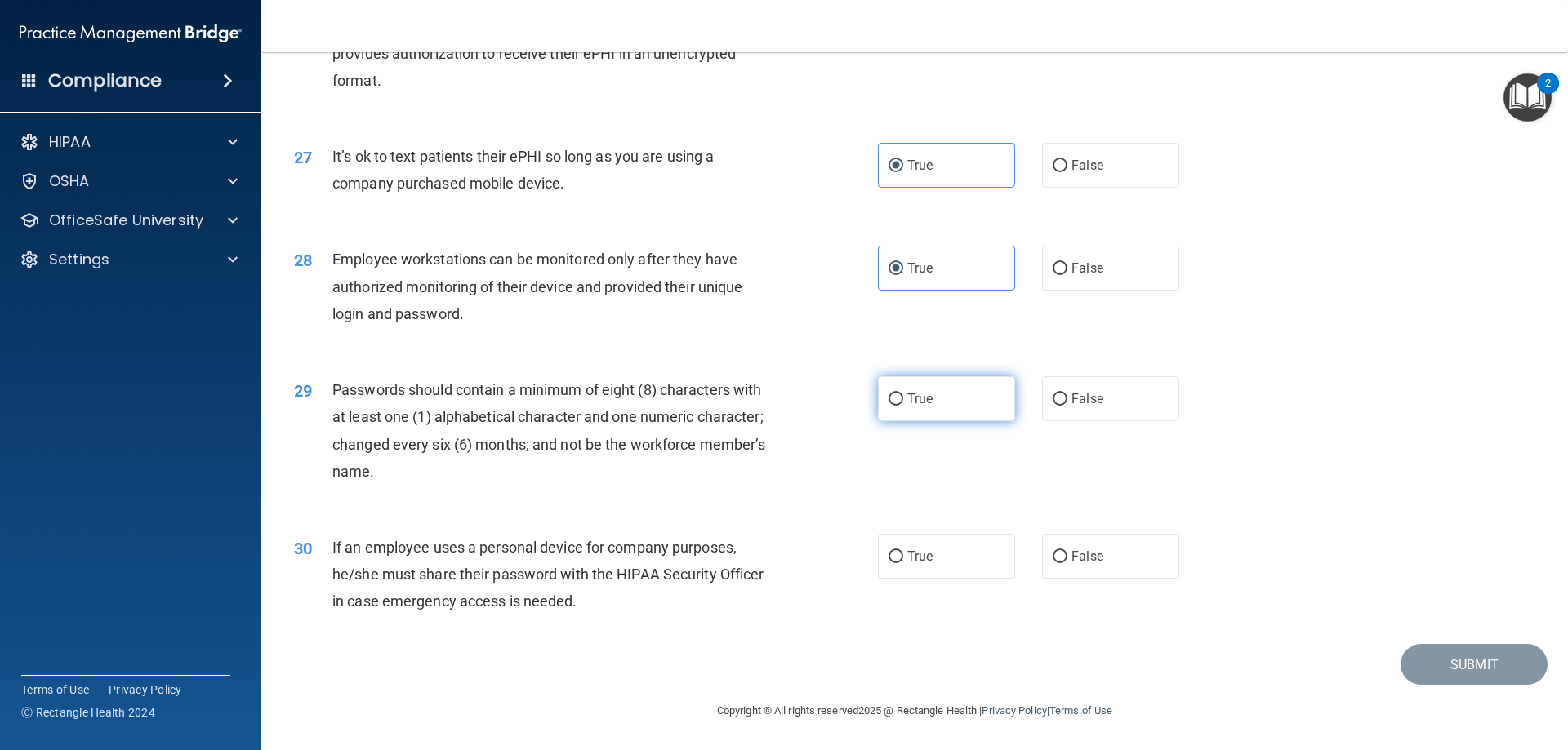
radio input "true"
click at [930, 558] on label "True" at bounding box center [946, 556] width 137 height 45
click at [903, 558] on input "True" at bounding box center [896, 557] width 15 height 12
radio input "true"
click at [1432, 662] on button "Submit" at bounding box center [1473, 664] width 147 height 41
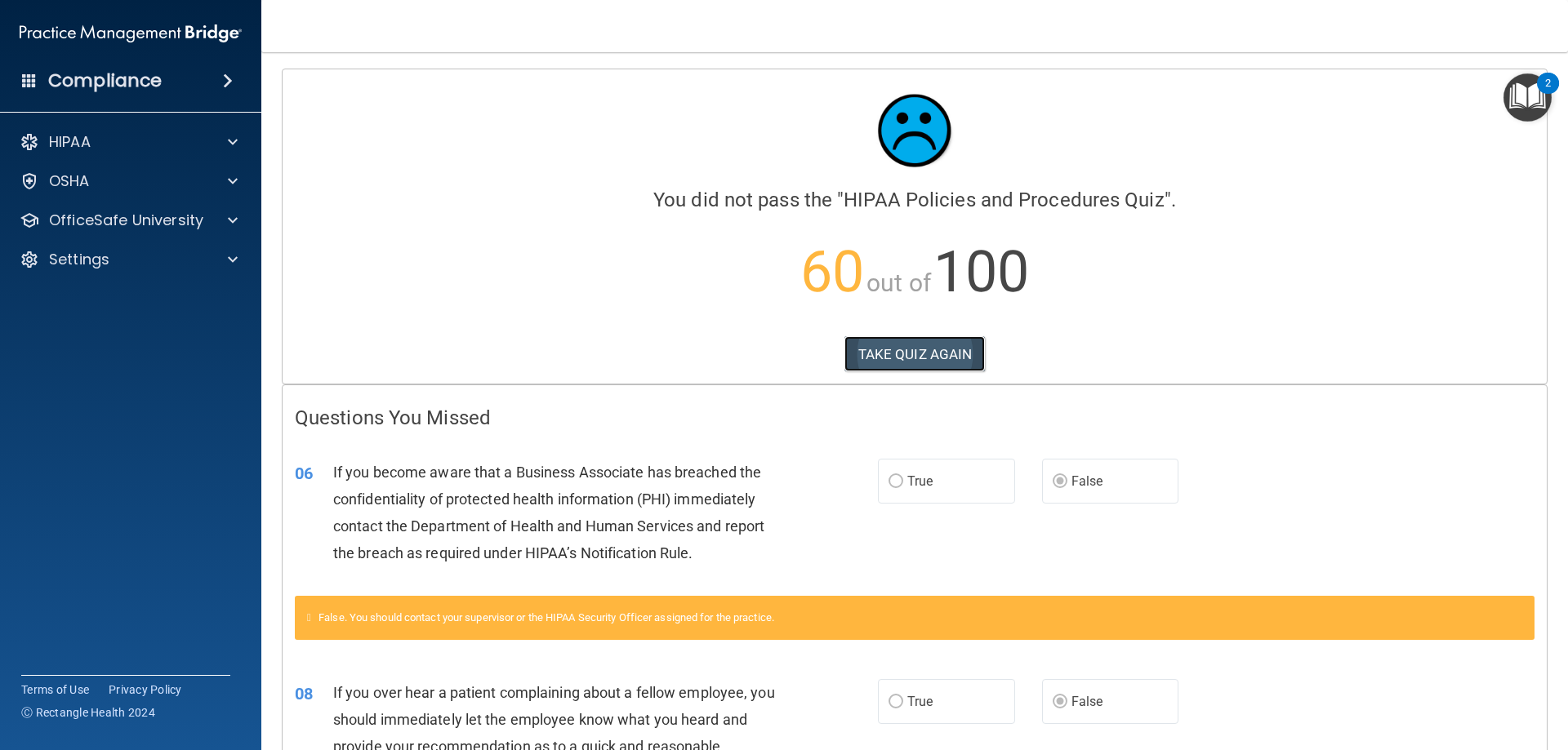
click at [952, 355] on button "TAKE QUIZ AGAIN" at bounding box center [914, 354] width 141 height 36
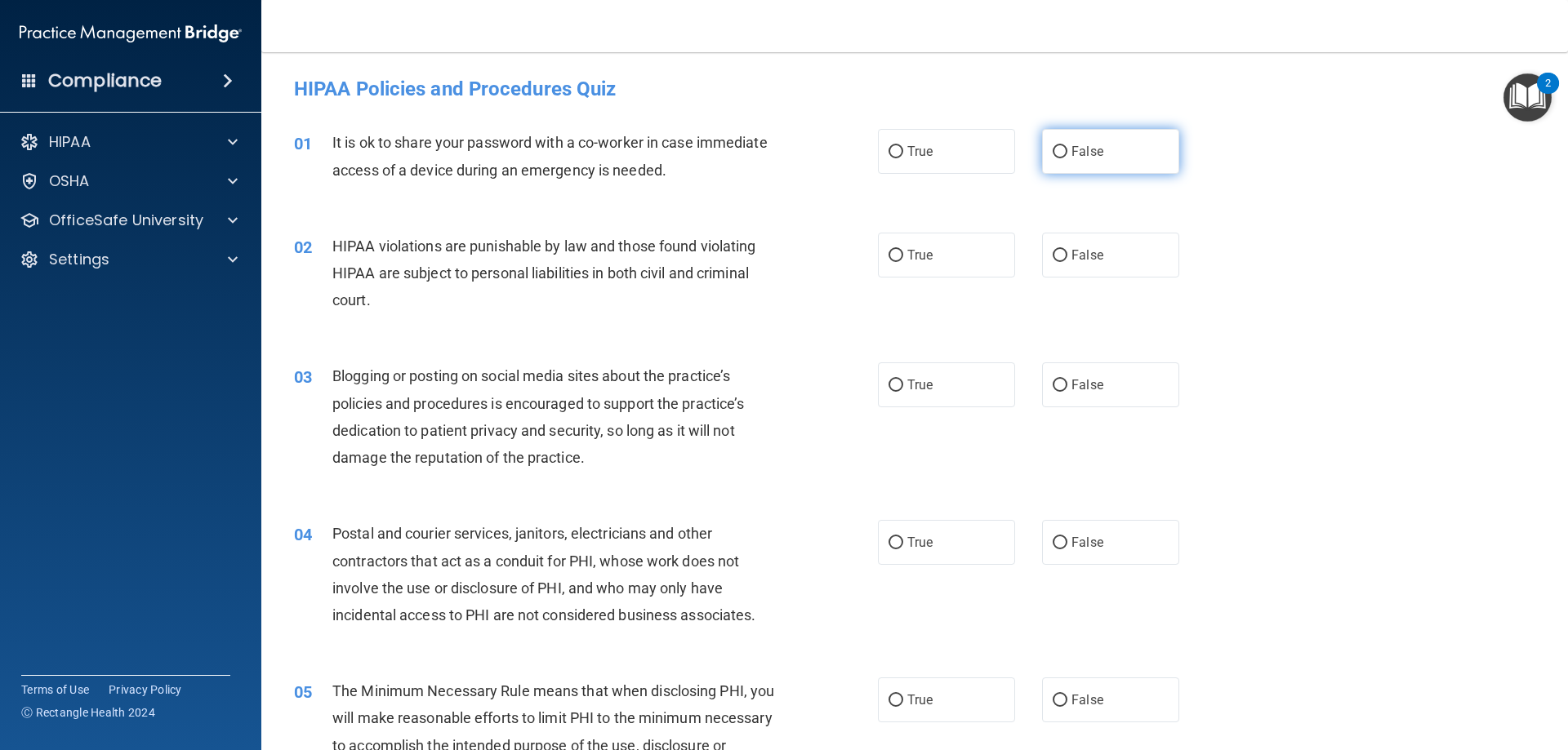
click at [1130, 158] on label "False" at bounding box center [1111, 151] width 137 height 45
click at [1067, 158] on input "False" at bounding box center [1060, 152] width 15 height 12
radio input "true"
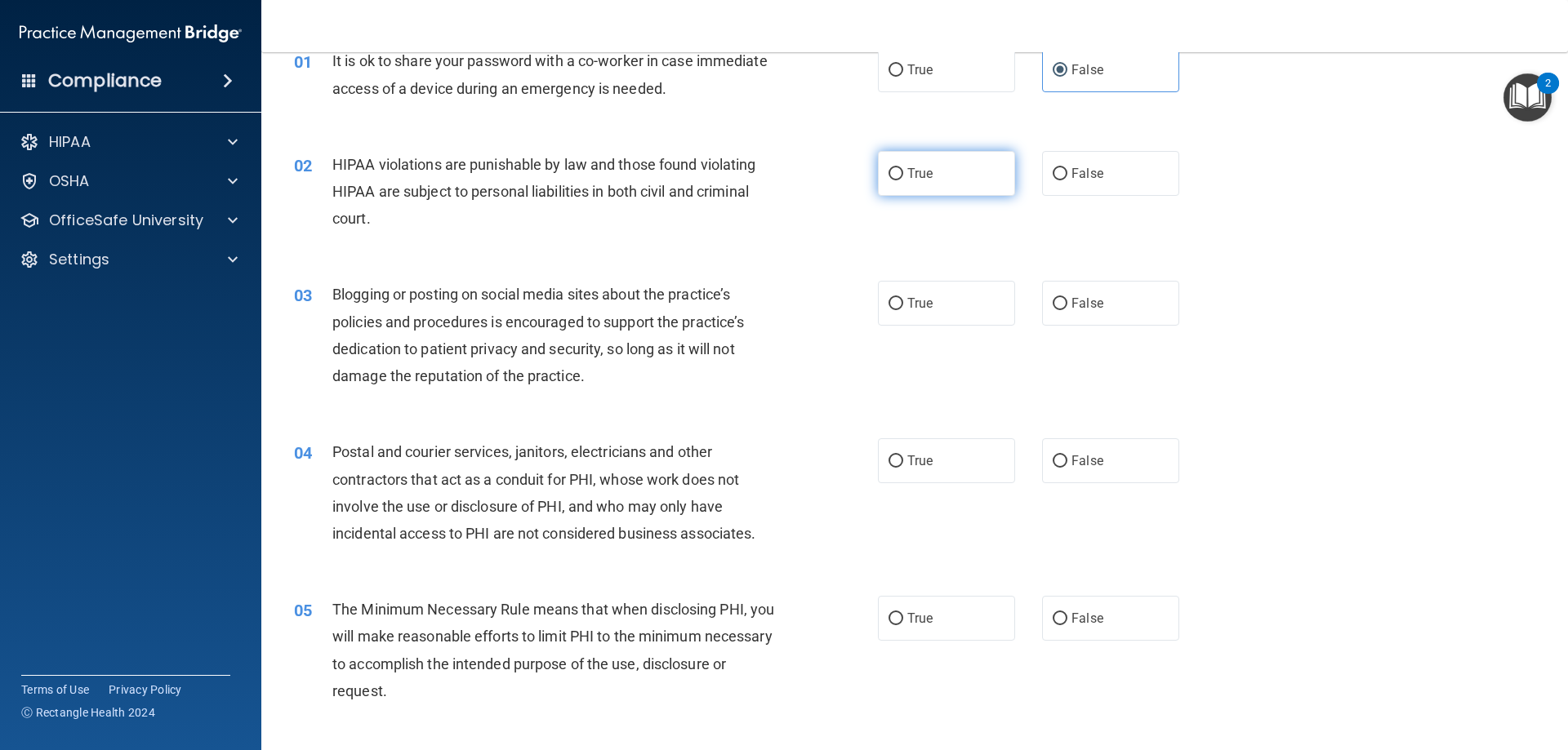
click at [923, 179] on span "True" at bounding box center [919, 173] width 25 height 16
click at [903, 179] on input "True" at bounding box center [896, 174] width 15 height 12
radio input "true"
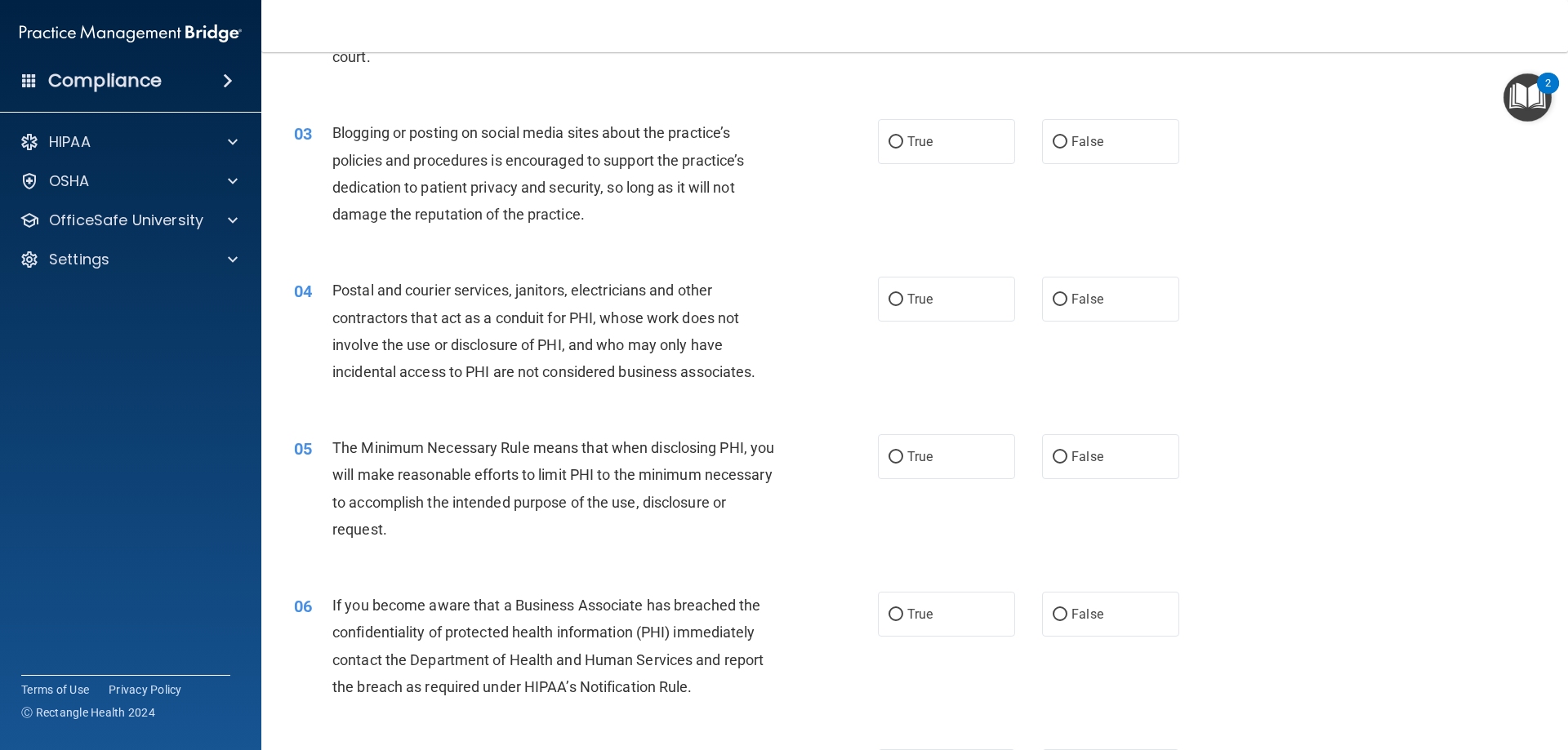
scroll to position [245, 0]
click at [916, 161] on label "True" at bounding box center [946, 140] width 137 height 45
click at [903, 146] on input "True" at bounding box center [896, 140] width 15 height 12
radio input "true"
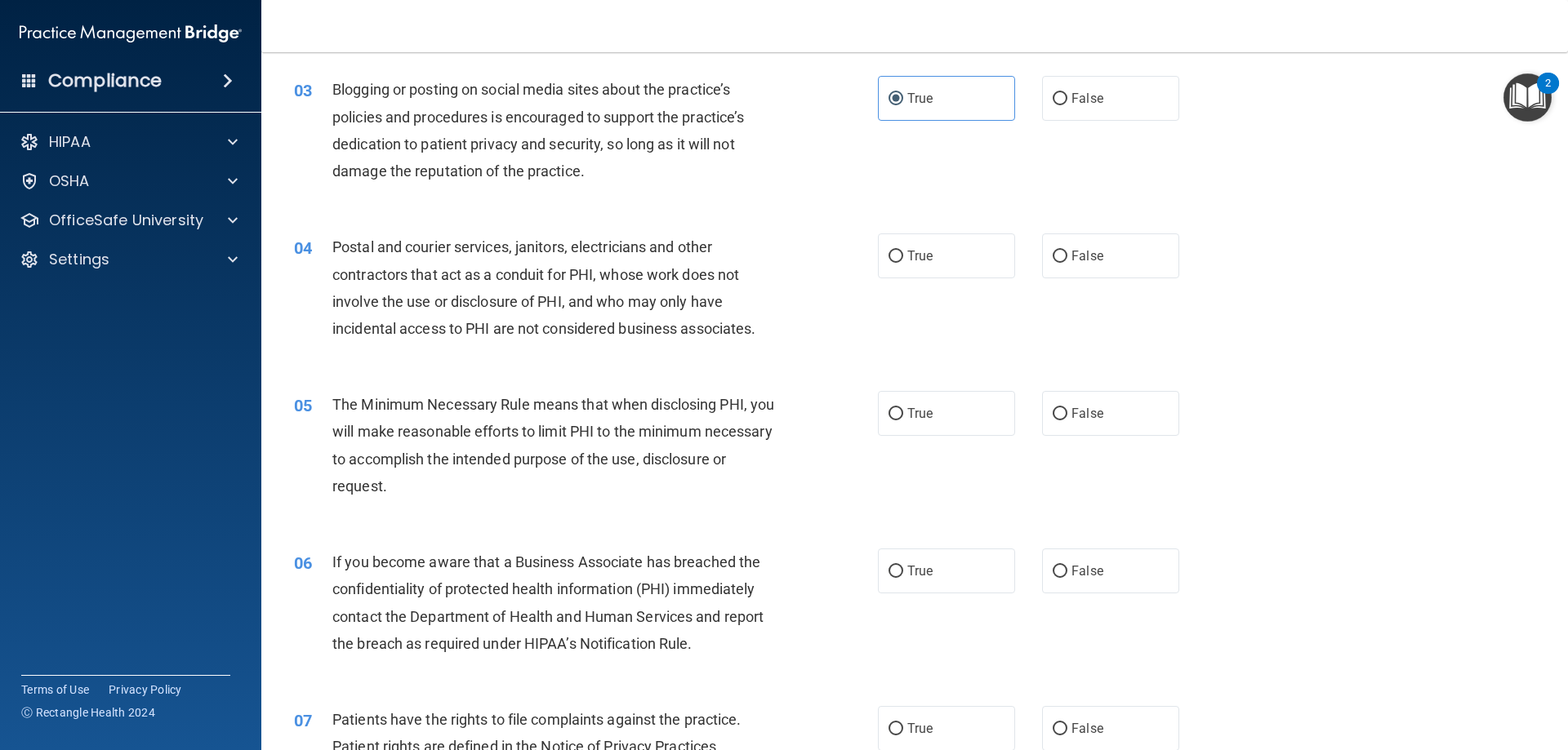
scroll to position [326, 0]
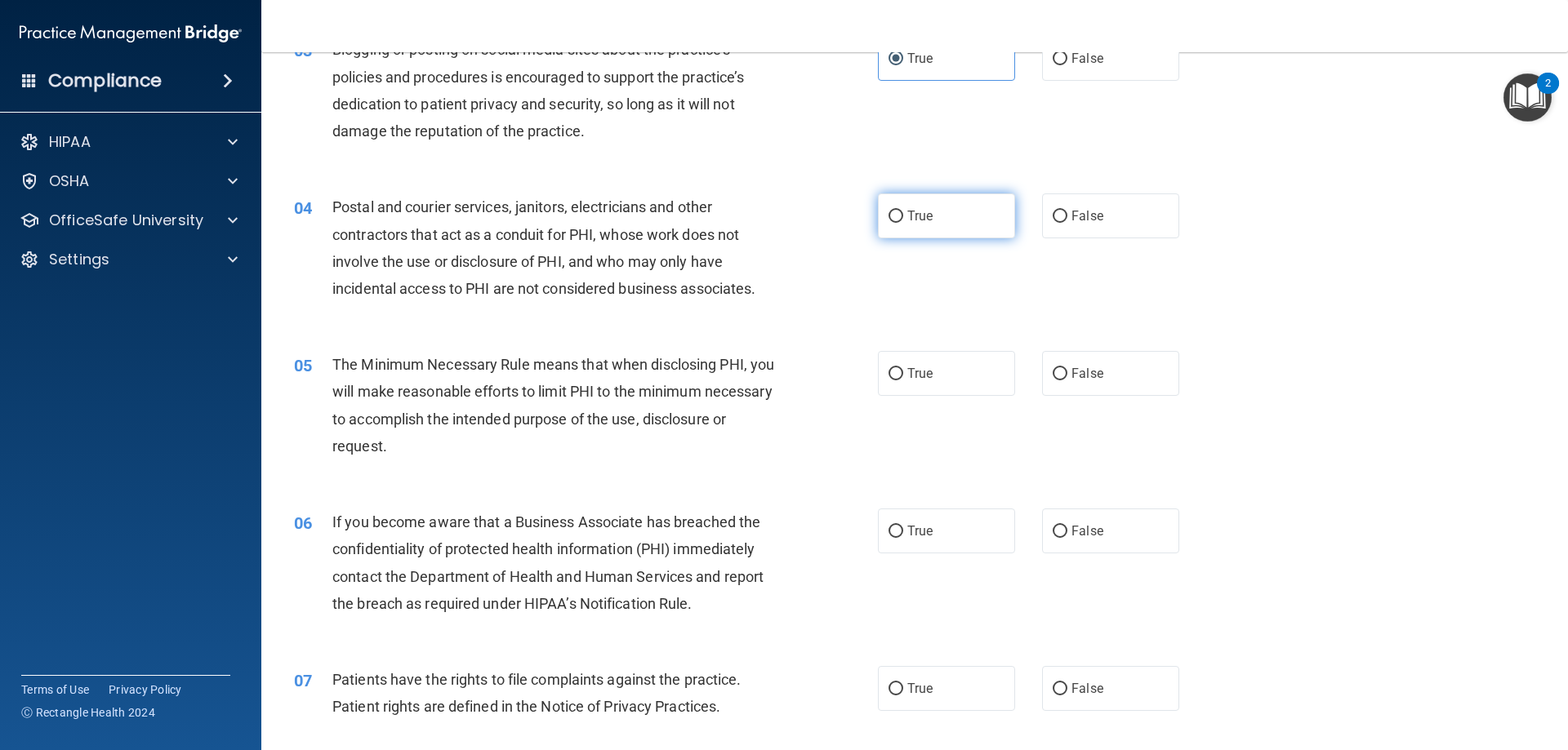
click at [902, 225] on label "True" at bounding box center [946, 216] width 137 height 45
click at [902, 223] on input "True" at bounding box center [896, 217] width 15 height 12
radio input "true"
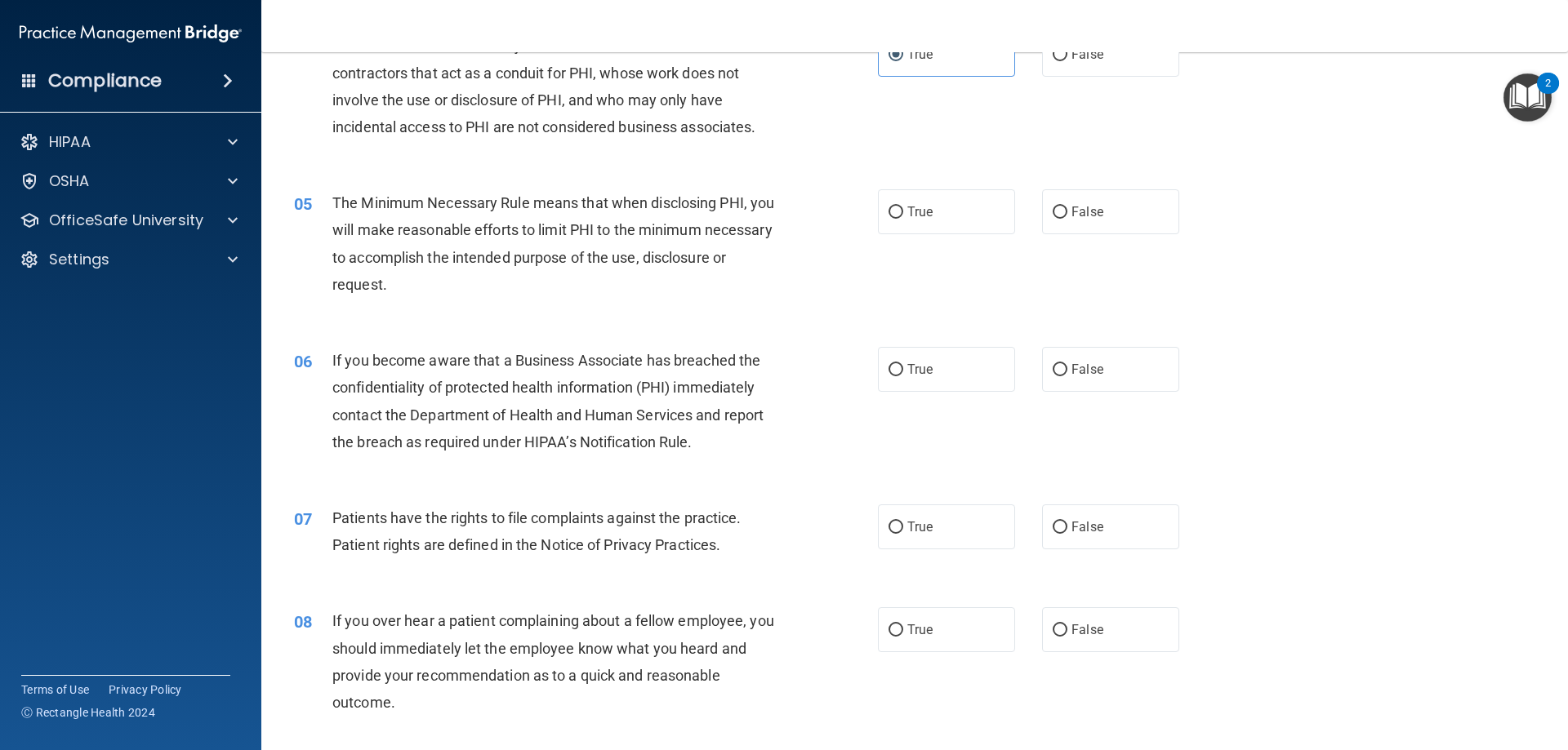
scroll to position [490, 0]
click at [870, 206] on div "05 The Minimum Necessary Rule means that when disclosing PHI, you will make rea…" at bounding box center [585, 246] width 633 height 117
click at [878, 205] on label "True" at bounding box center [946, 210] width 137 height 45
click at [889, 205] on input "True" at bounding box center [896, 210] width 15 height 12
radio input "true"
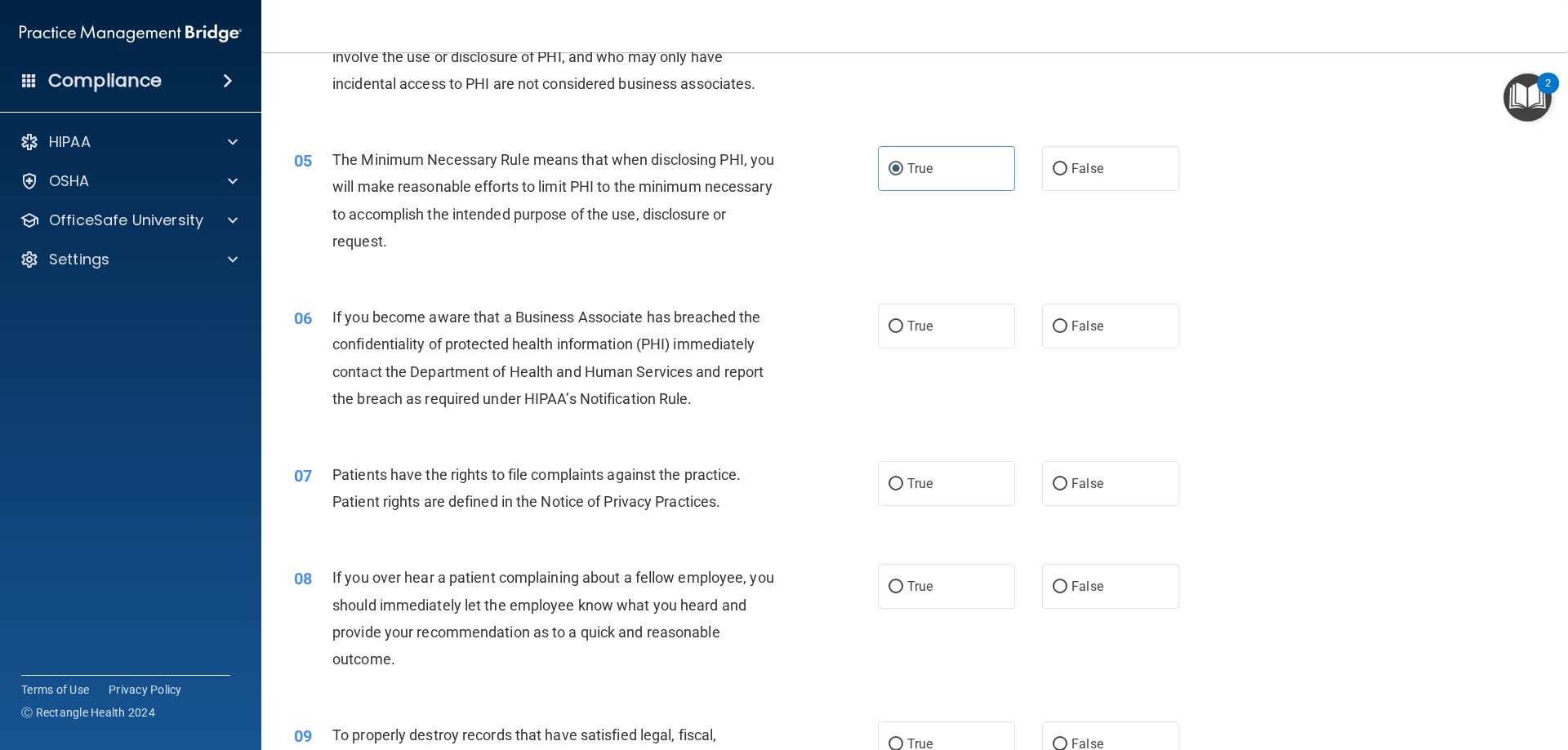
scroll to position [571, 0]
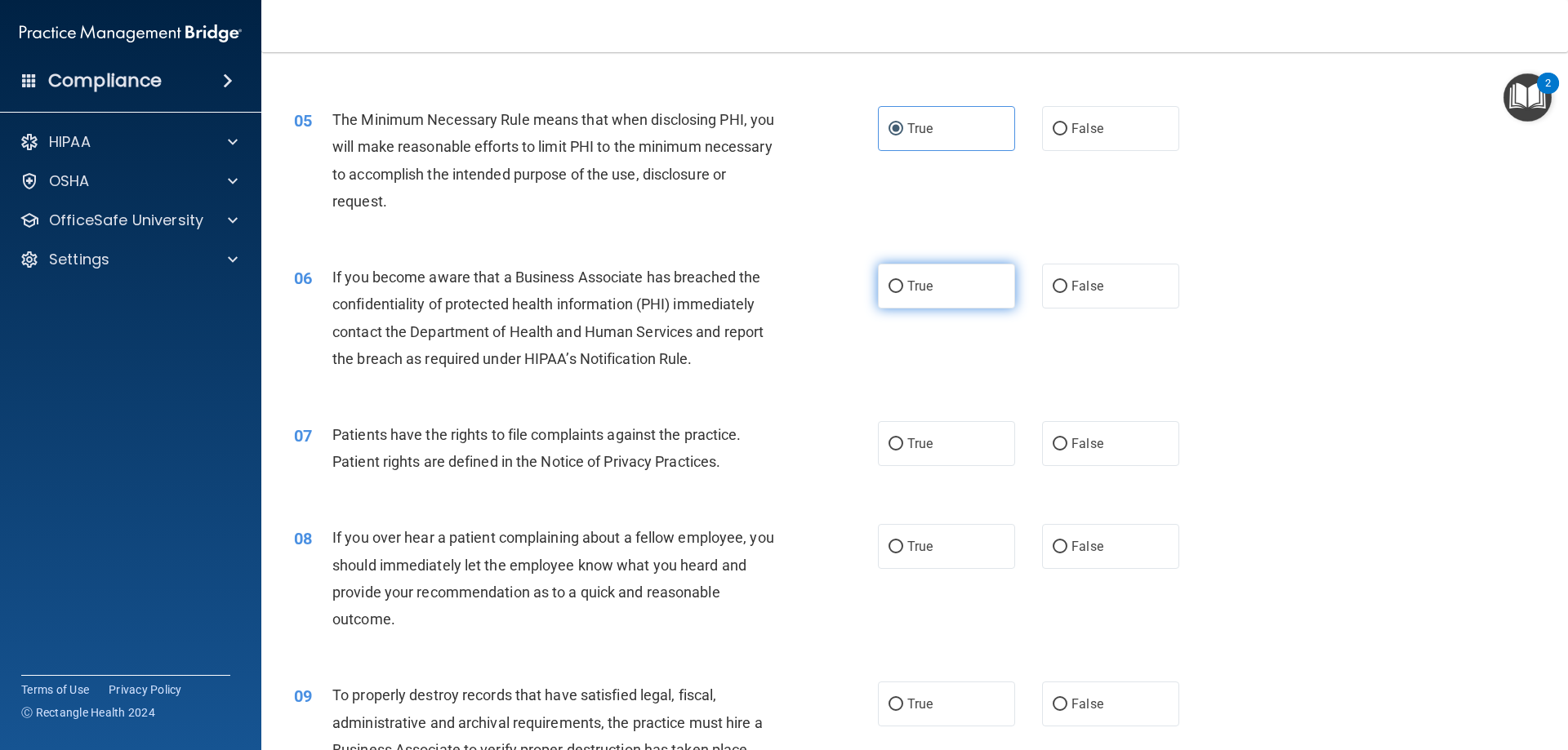
click at [914, 297] on label "True" at bounding box center [946, 286] width 137 height 45
click at [903, 293] on input "True" at bounding box center [896, 287] width 15 height 12
radio input "true"
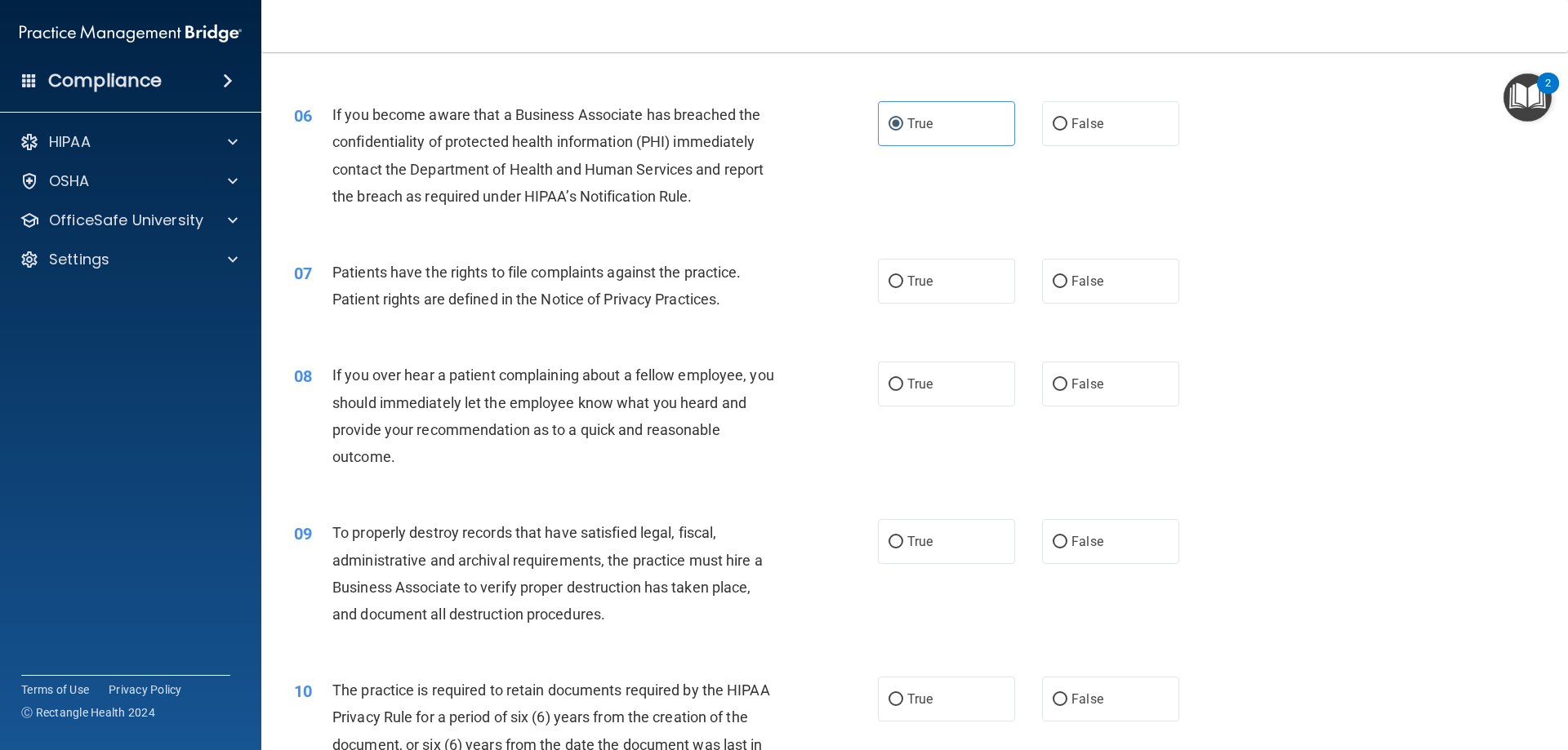
scroll to position [734, 0]
click at [912, 255] on div "07 Patients have the rights to file complaints against the practice. Patient ri…" at bounding box center [914, 289] width 1266 height 103
click at [901, 272] on label "True" at bounding box center [946, 280] width 137 height 45
click at [901, 275] on input "True" at bounding box center [896, 281] width 15 height 12
radio input "true"
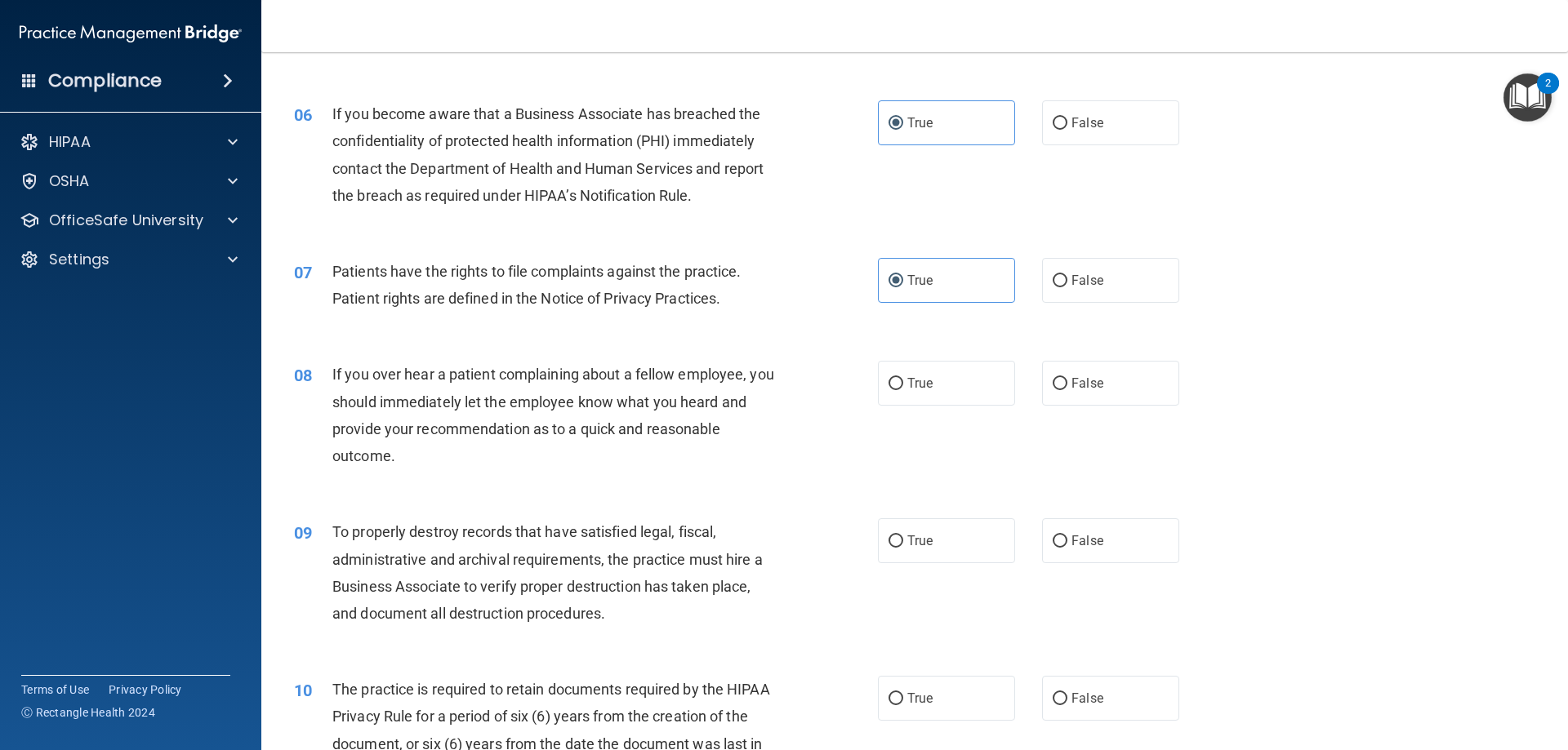
scroll to position [816, 0]
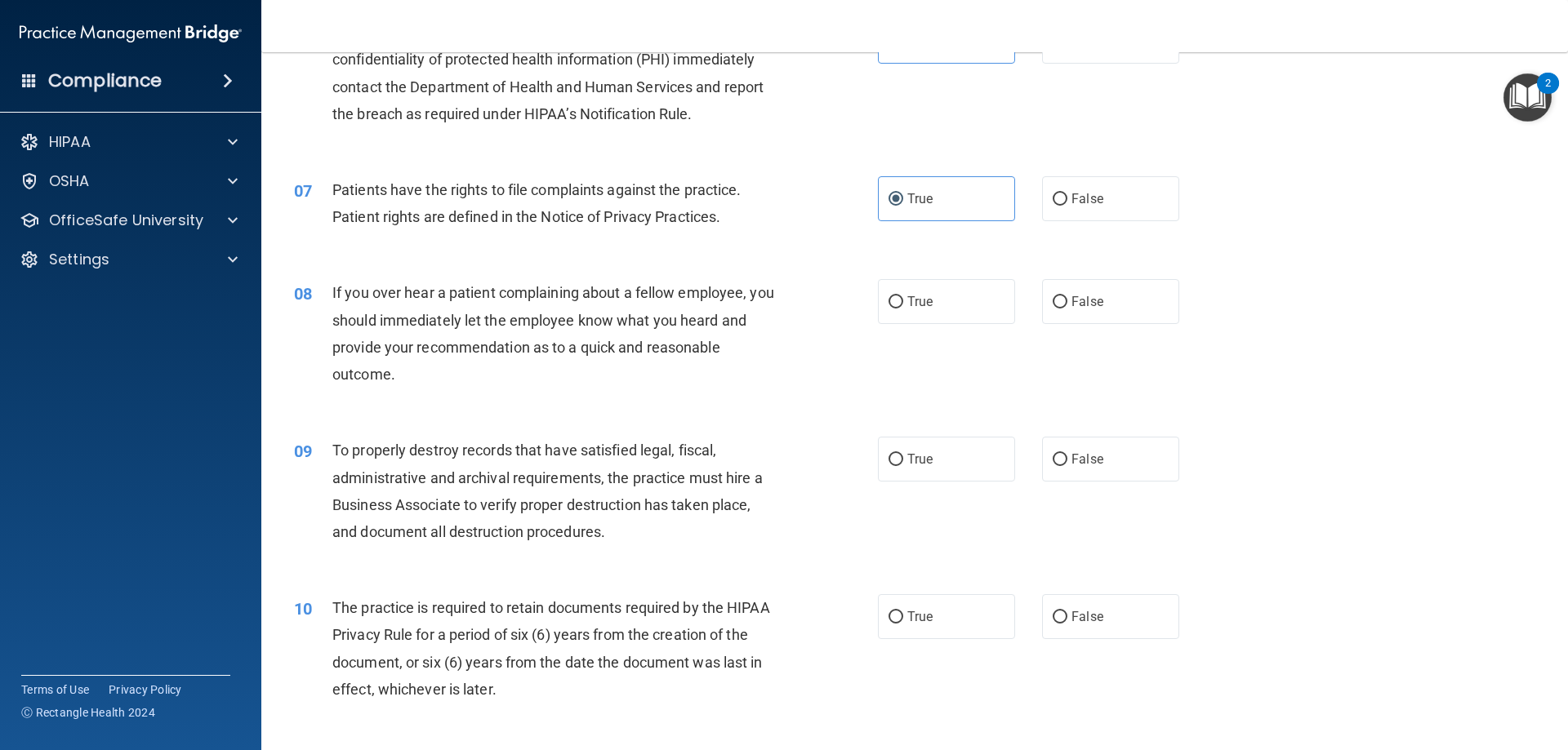
click at [855, 275] on div "08 If you over hear a patient complaining about a fellow employee, you should i…" at bounding box center [914, 337] width 1266 height 158
click at [889, 299] on input "True" at bounding box center [896, 302] width 15 height 12
radio input "true"
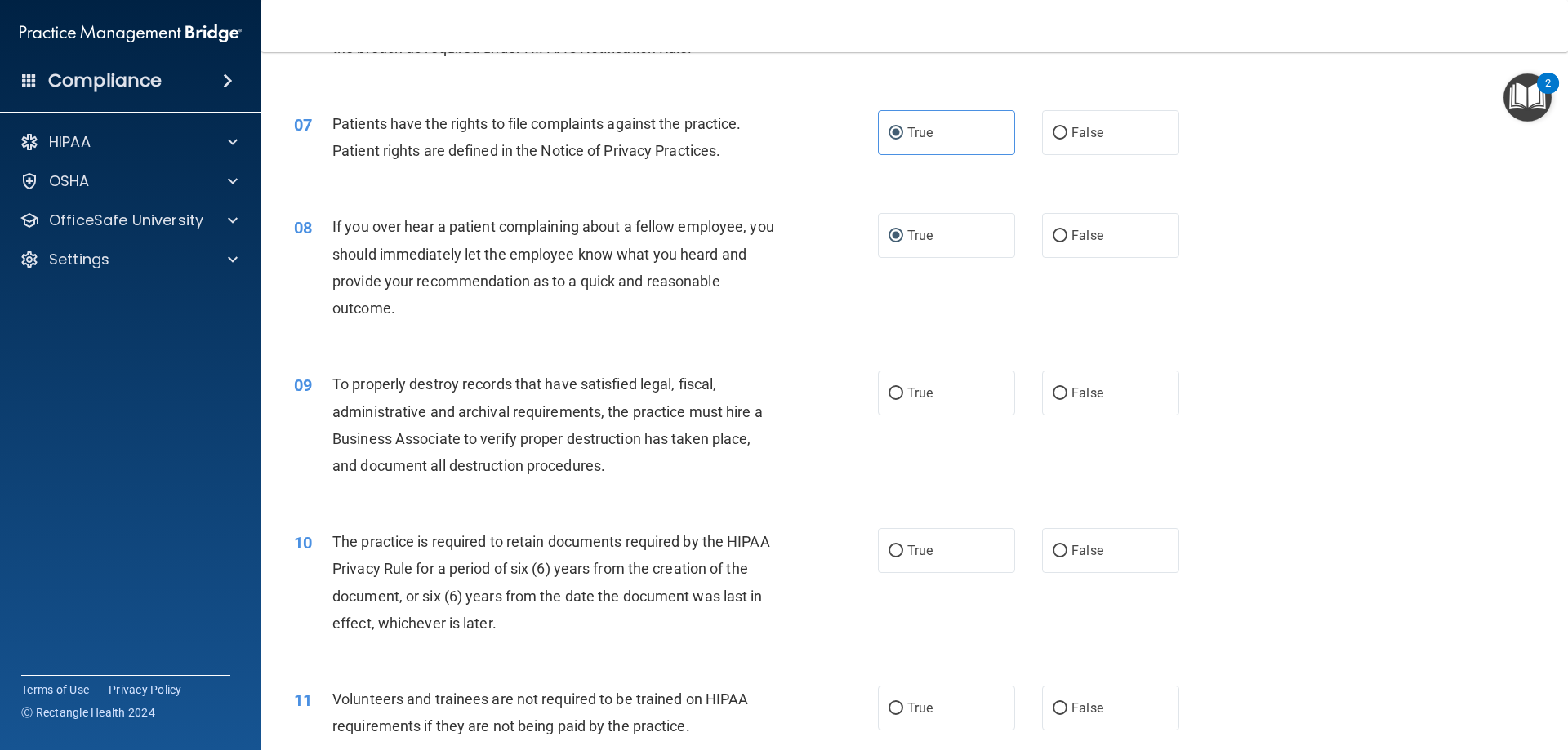
scroll to position [979, 0]
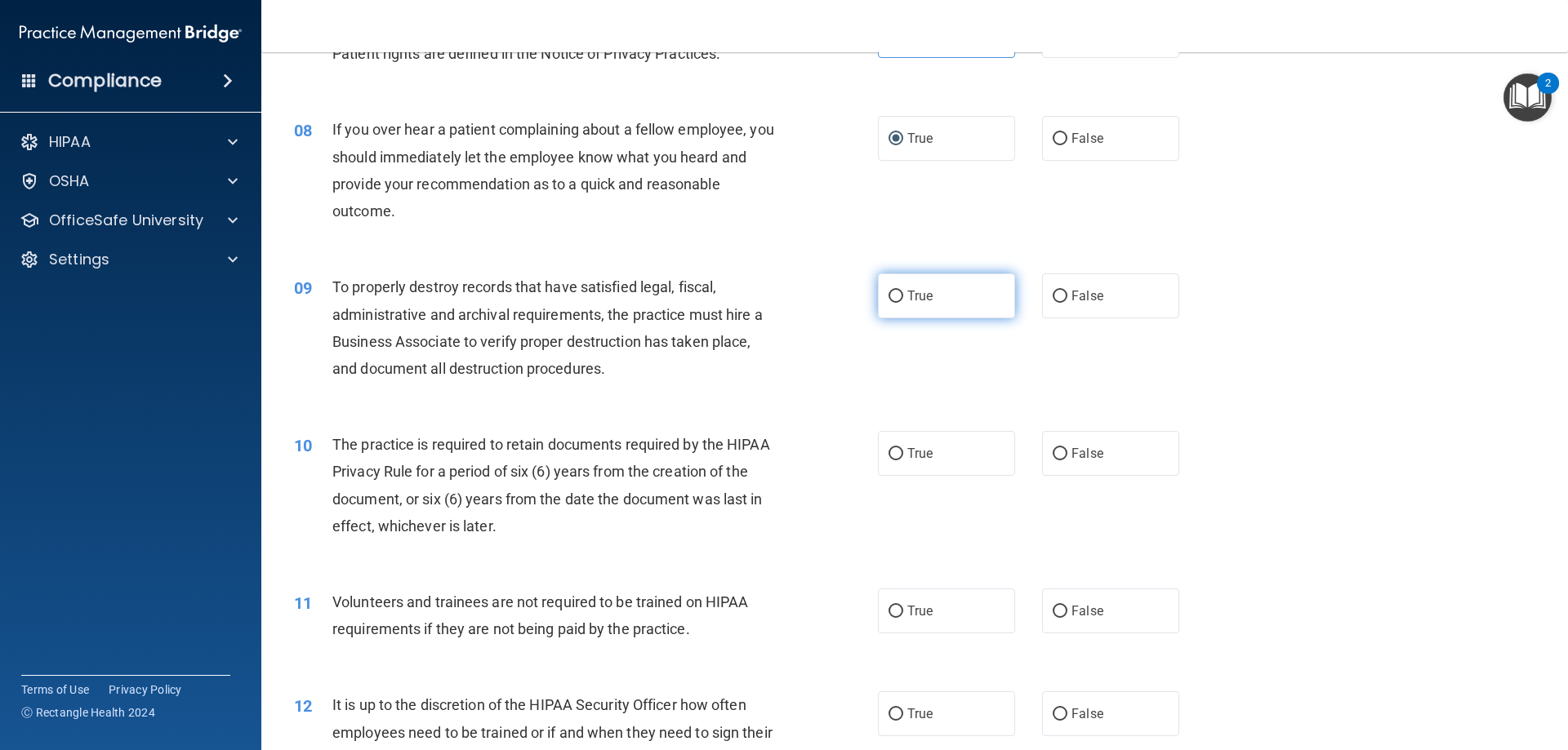
click at [899, 287] on label "True" at bounding box center [946, 296] width 137 height 45
click at [899, 290] on input "True" at bounding box center [896, 296] width 15 height 12
radio input "true"
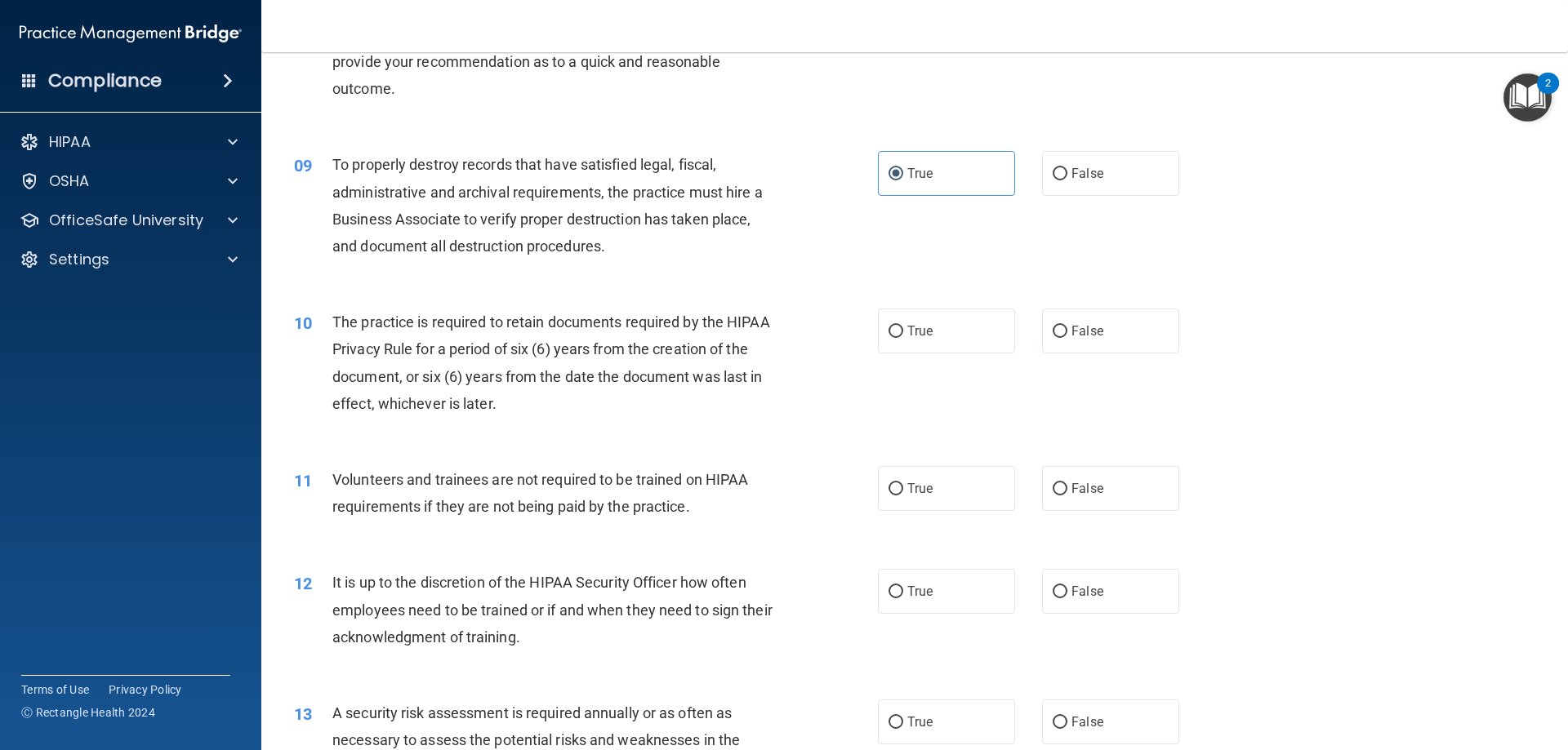
scroll to position [1143, 0]
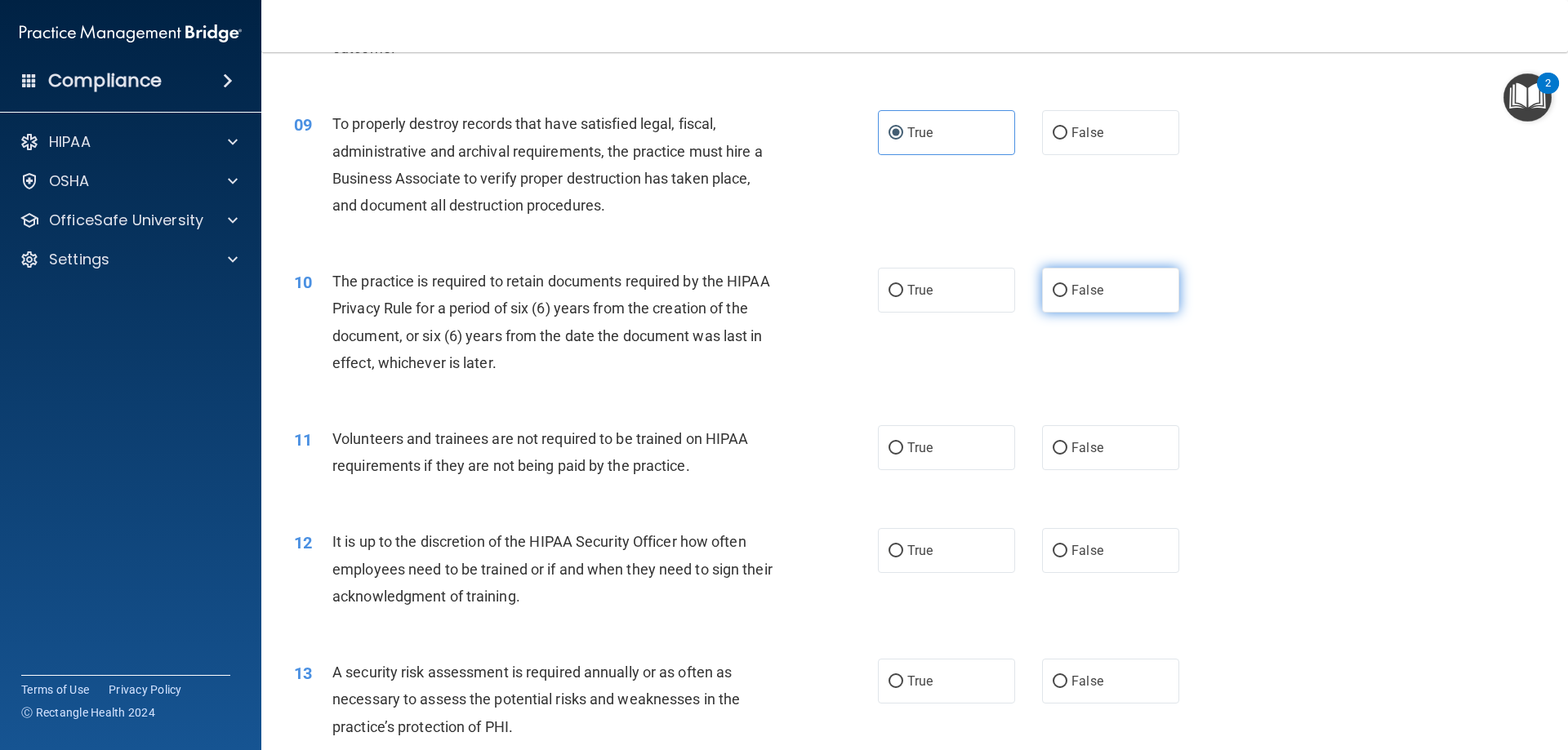
click at [1044, 301] on label "False" at bounding box center [1111, 290] width 137 height 45
click at [1053, 297] on input "False" at bounding box center [1060, 290] width 15 height 12
radio input "true"
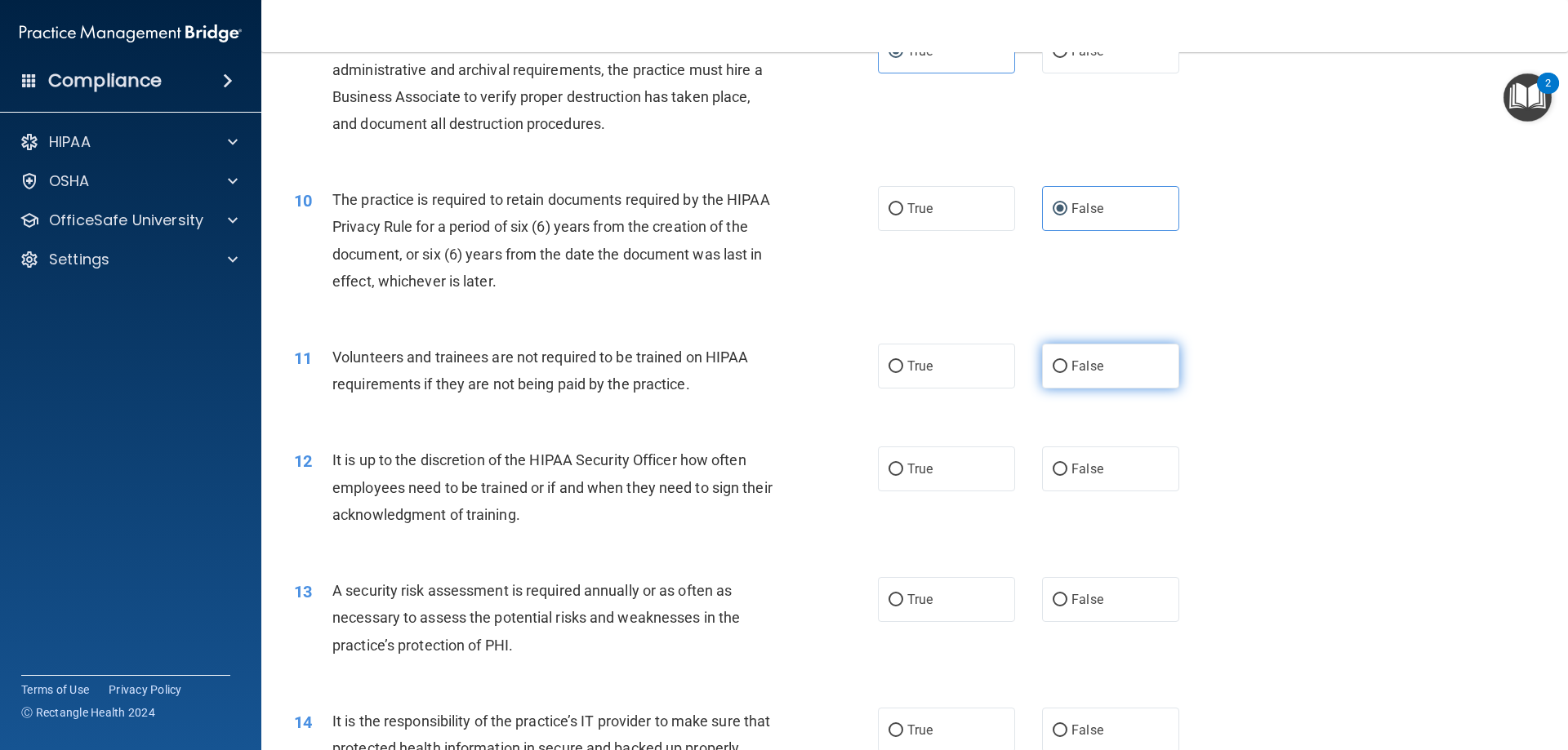
click at [1043, 359] on label "False" at bounding box center [1111, 366] width 137 height 45
click at [1053, 361] on input "False" at bounding box center [1060, 367] width 15 height 12
radio input "true"
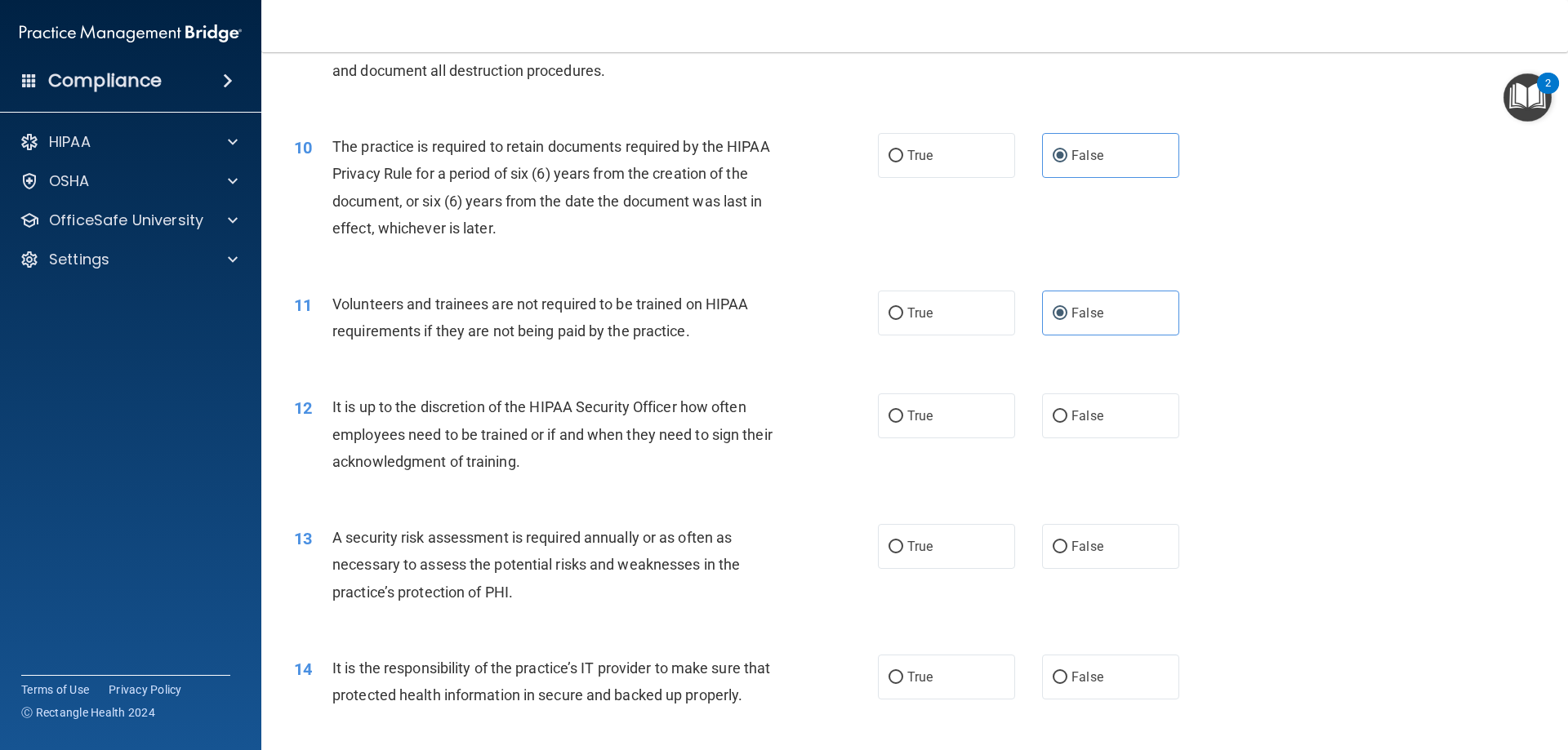
scroll to position [1307, 0]
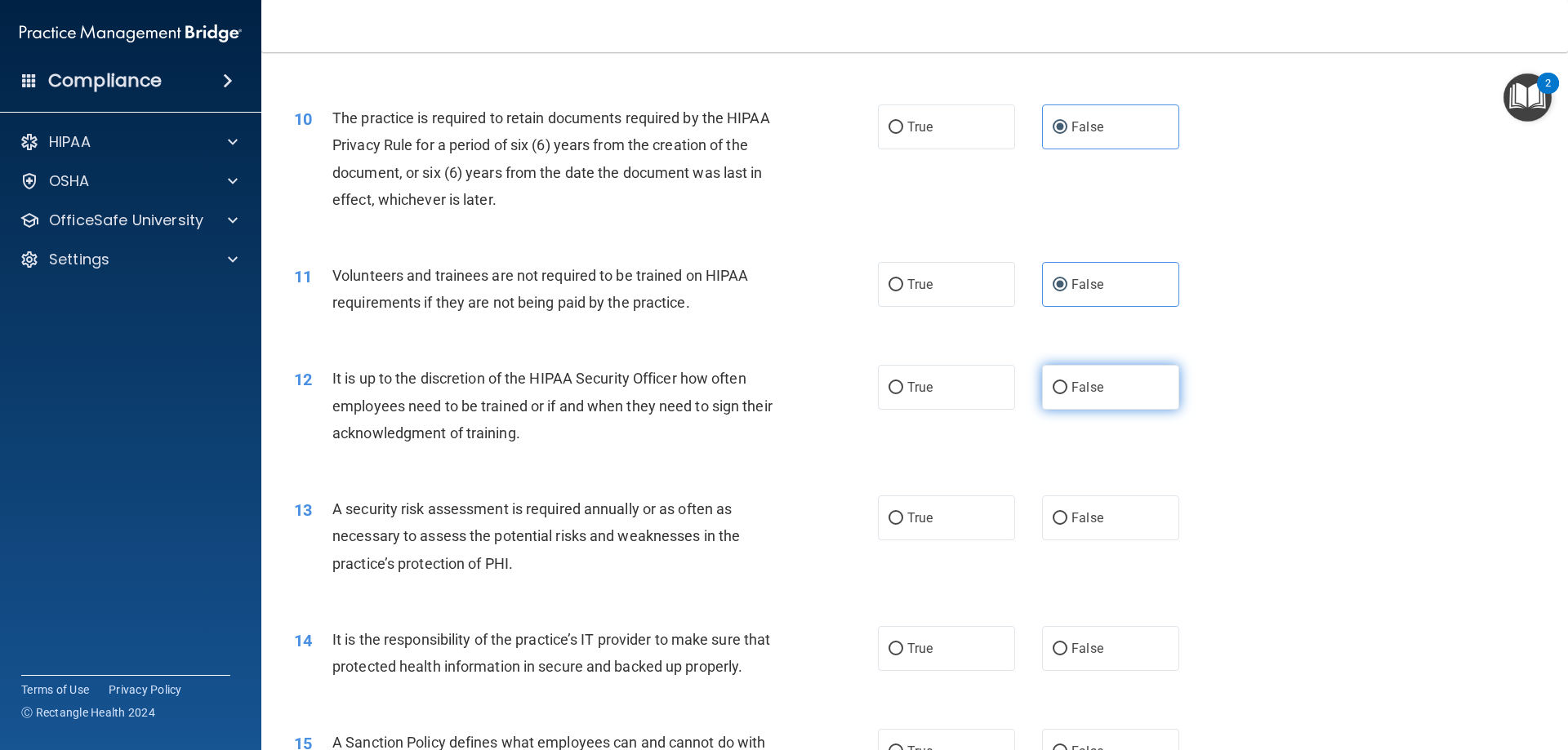
click at [1064, 408] on label "False" at bounding box center [1111, 387] width 137 height 45
click at [1064, 394] on input "False" at bounding box center [1060, 388] width 15 height 12
radio input "true"
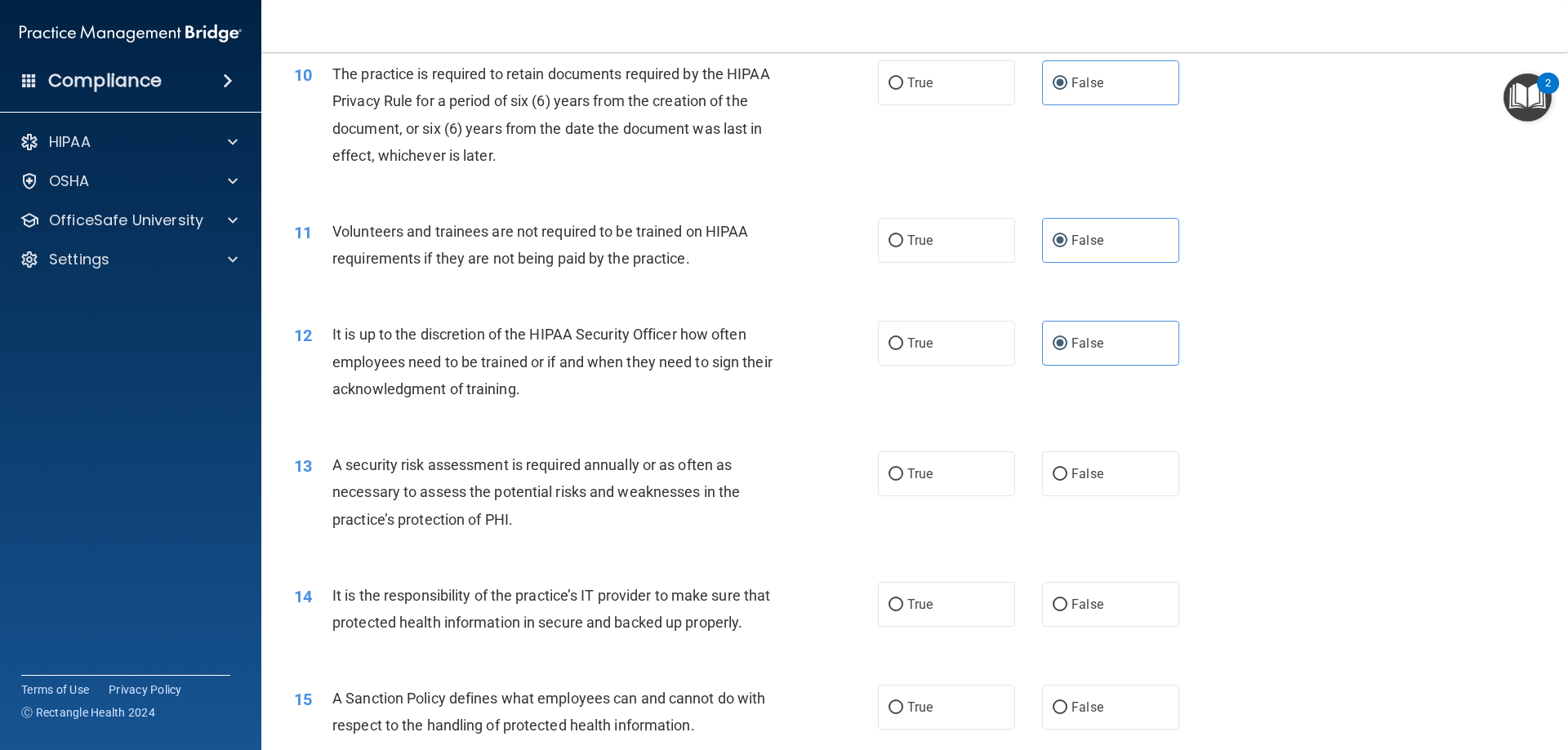
scroll to position [1388, 0]
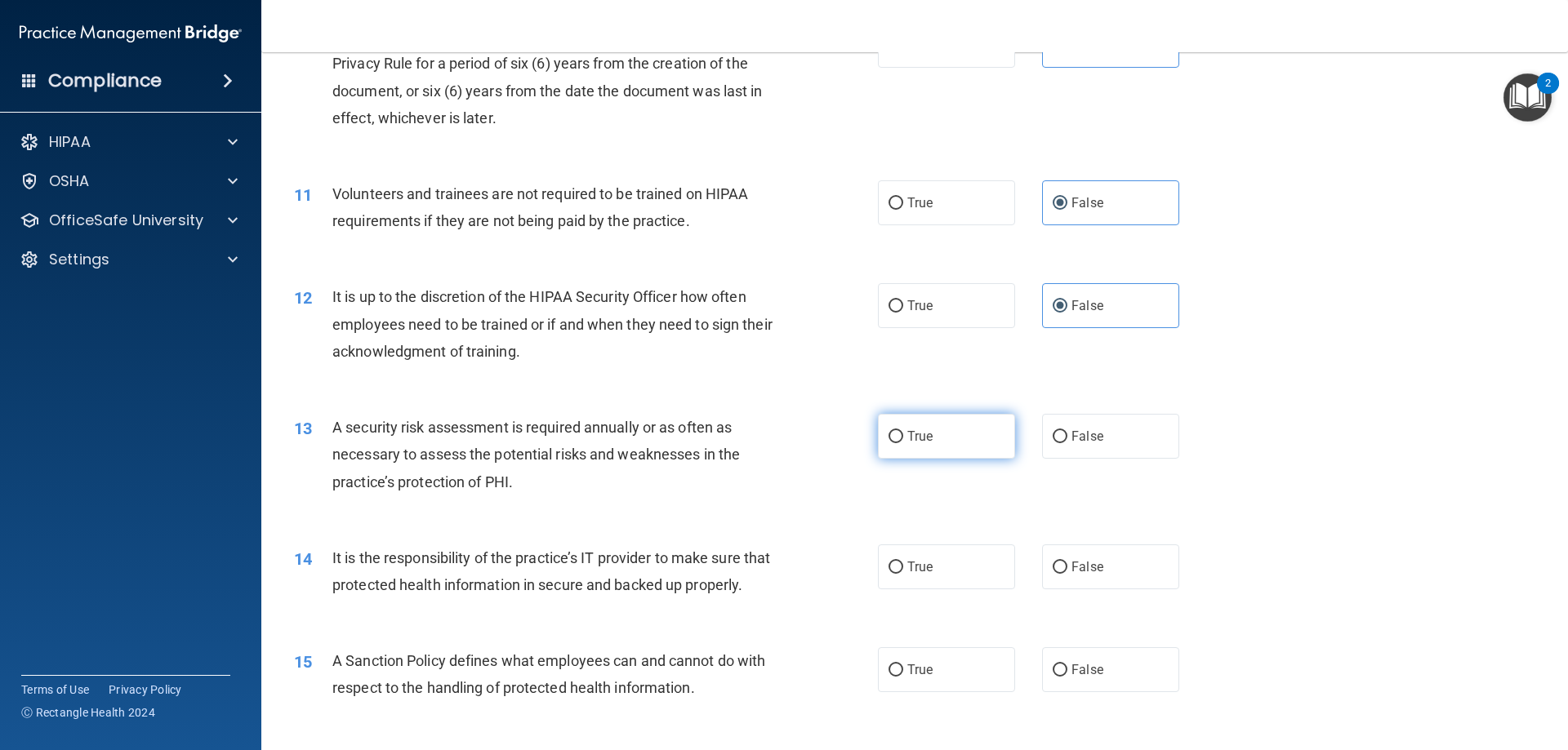
click at [931, 428] on label "True" at bounding box center [946, 436] width 137 height 45
click at [903, 431] on input "True" at bounding box center [896, 437] width 15 height 12
radio input "true"
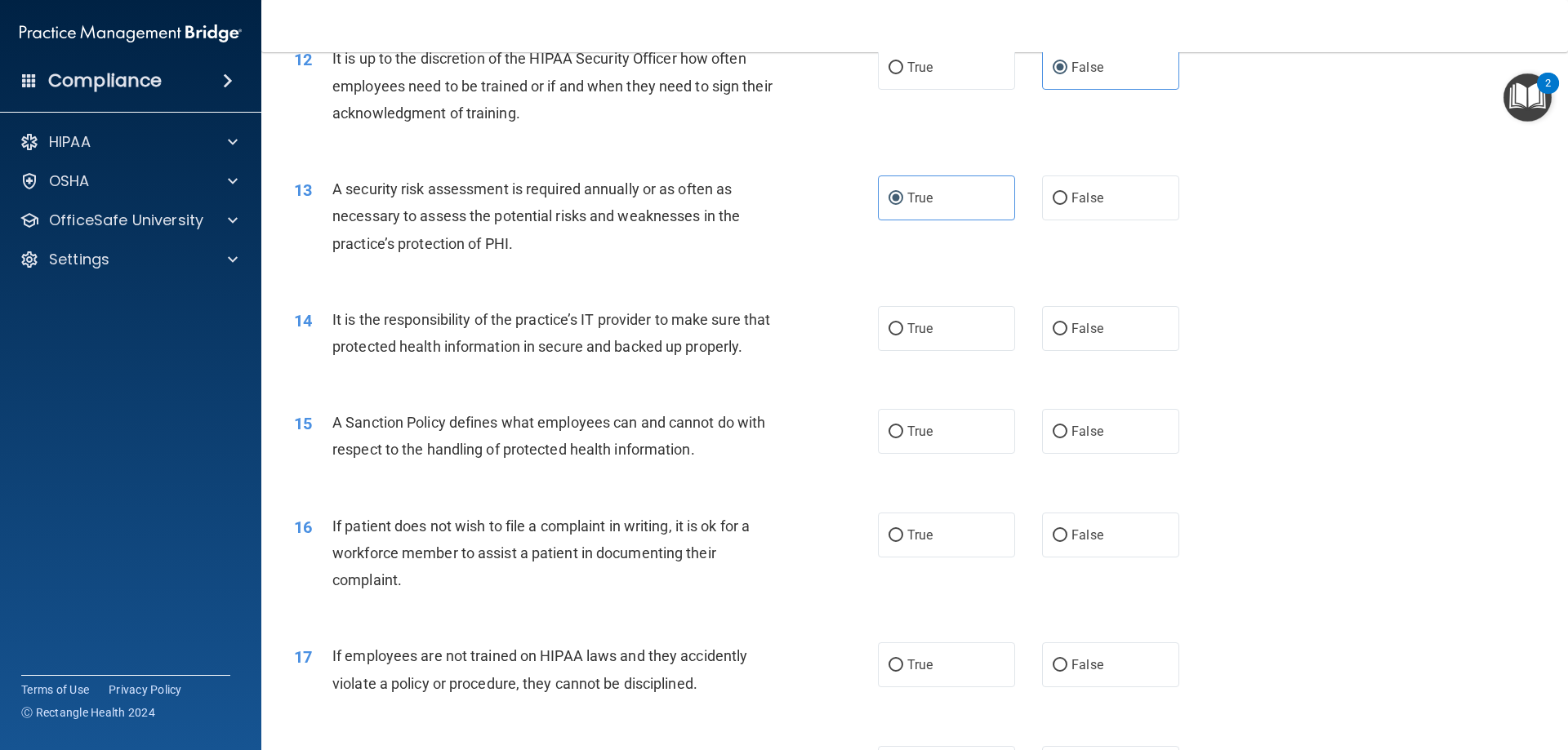
scroll to position [1633, 0]
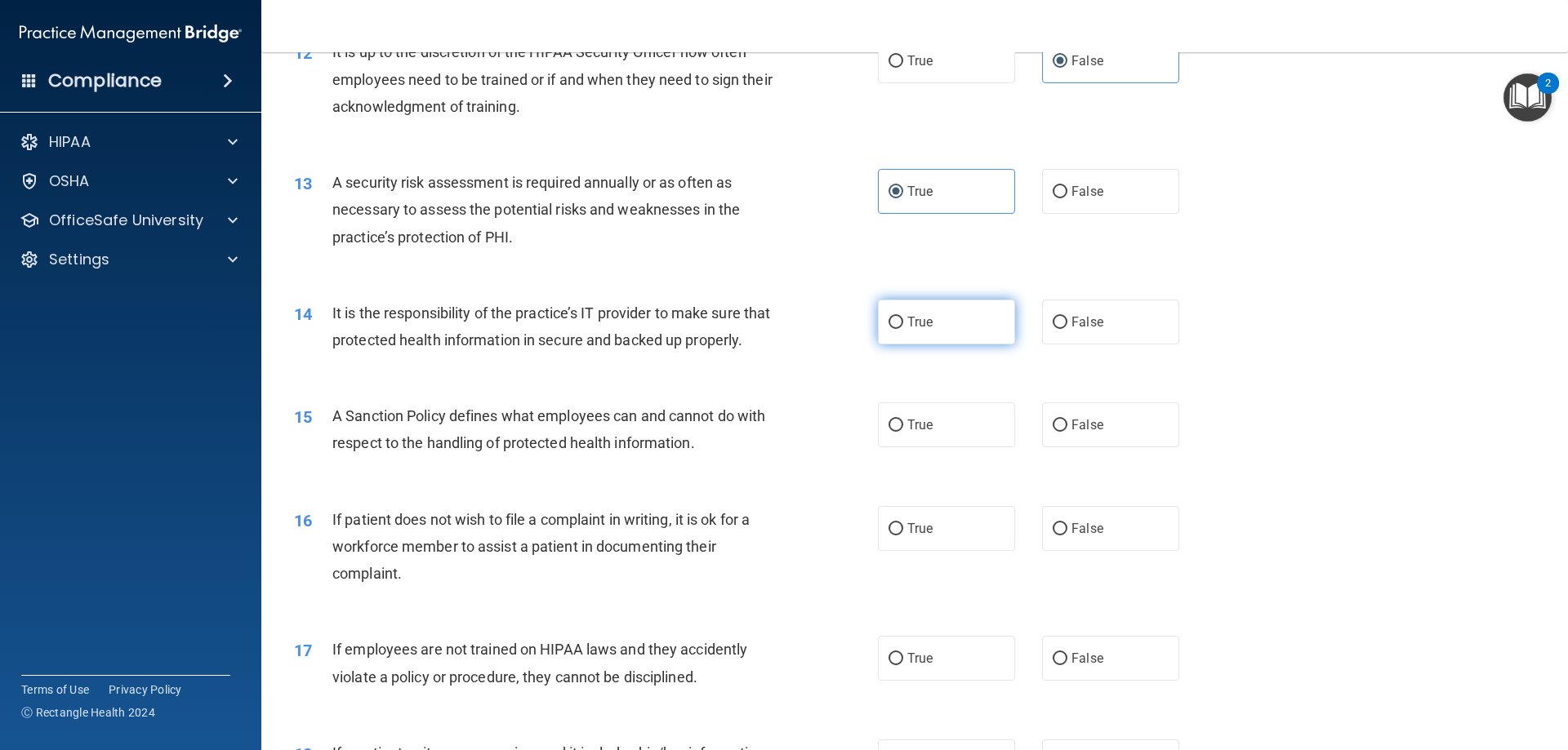
click at [940, 301] on label "True" at bounding box center [946, 322] width 137 height 45
click at [903, 317] on input "True" at bounding box center [896, 322] width 15 height 12
radio input "true"
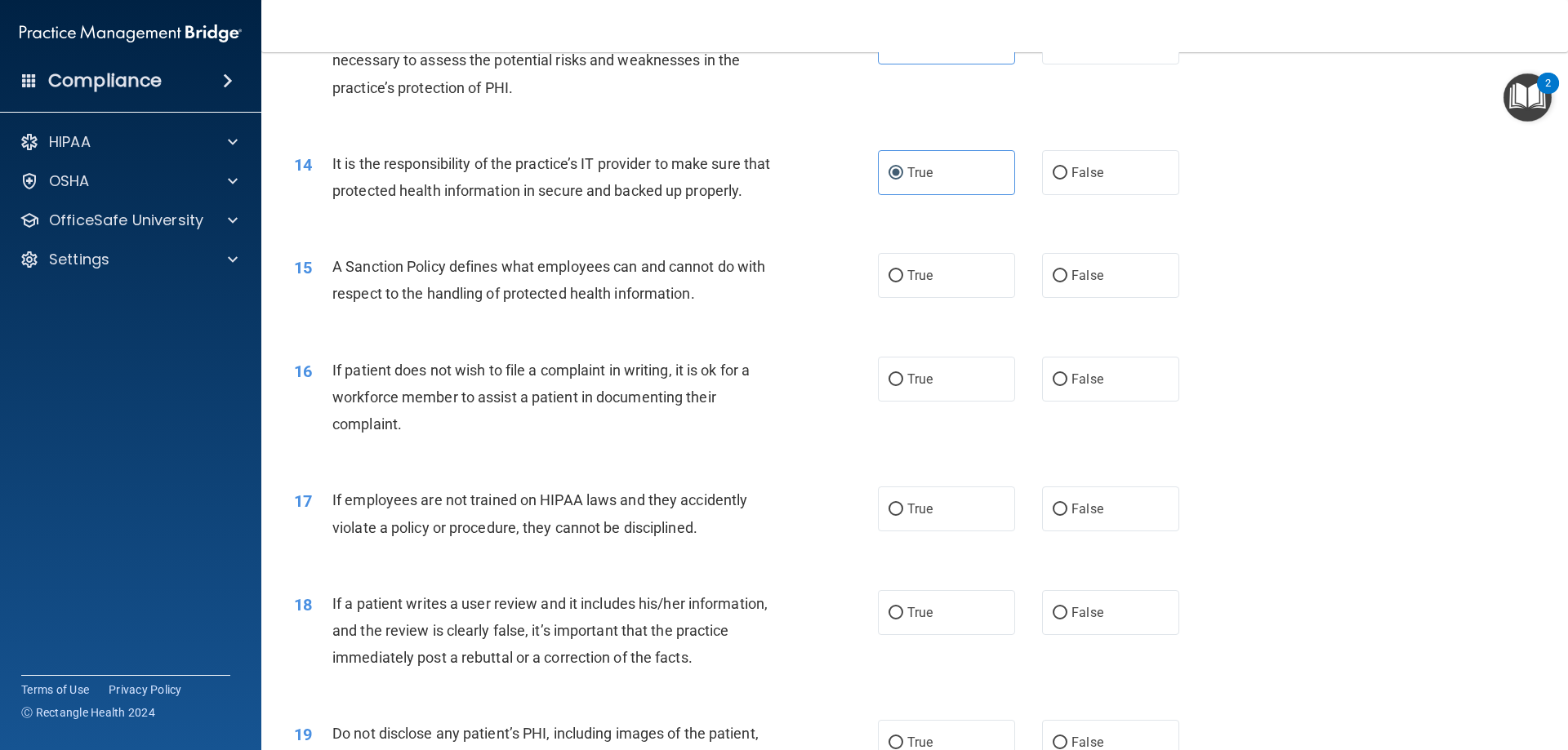
scroll to position [1796, 0]
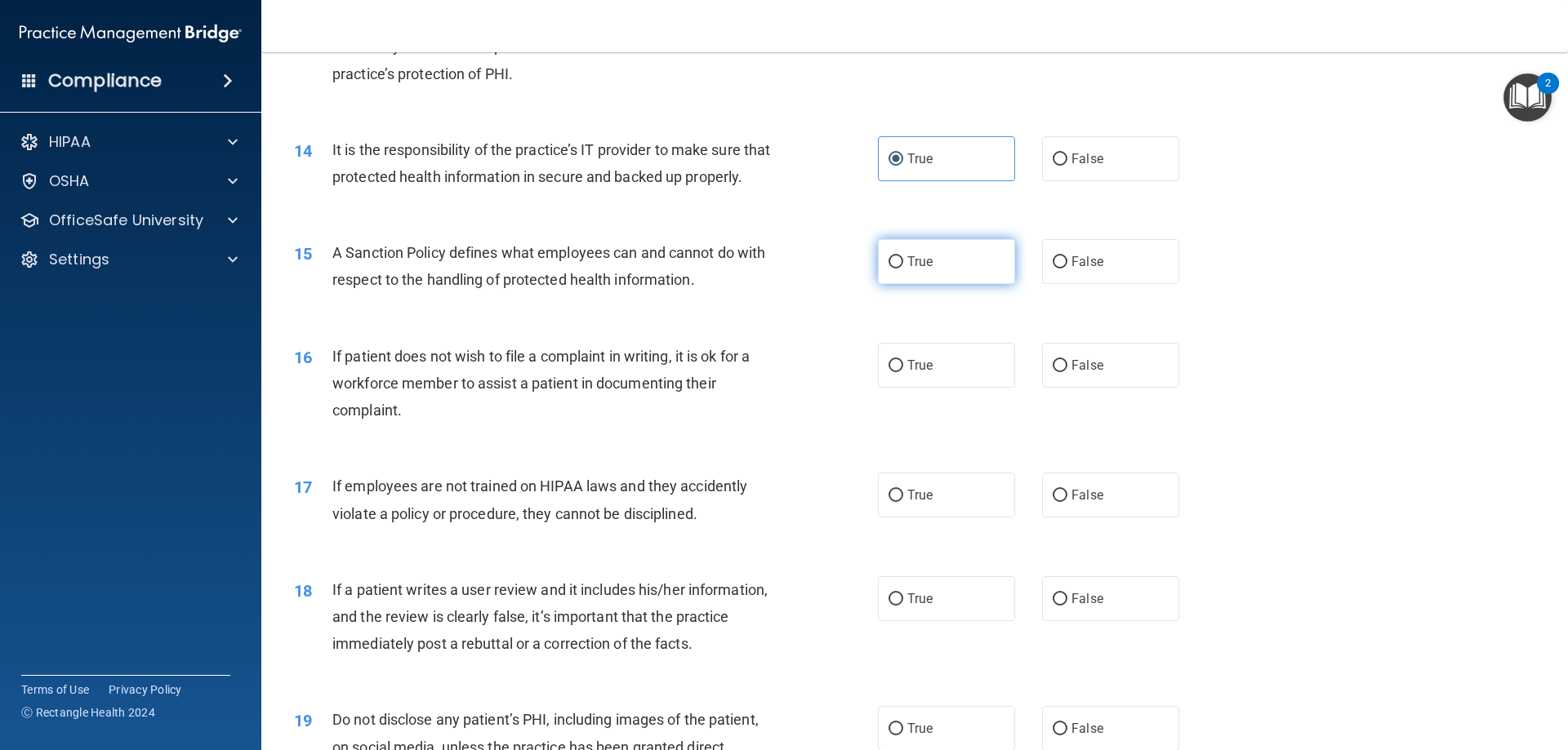
click at [1003, 284] on label "True" at bounding box center [946, 262] width 137 height 45
click at [903, 268] on input "True" at bounding box center [896, 262] width 15 height 12
radio input "true"
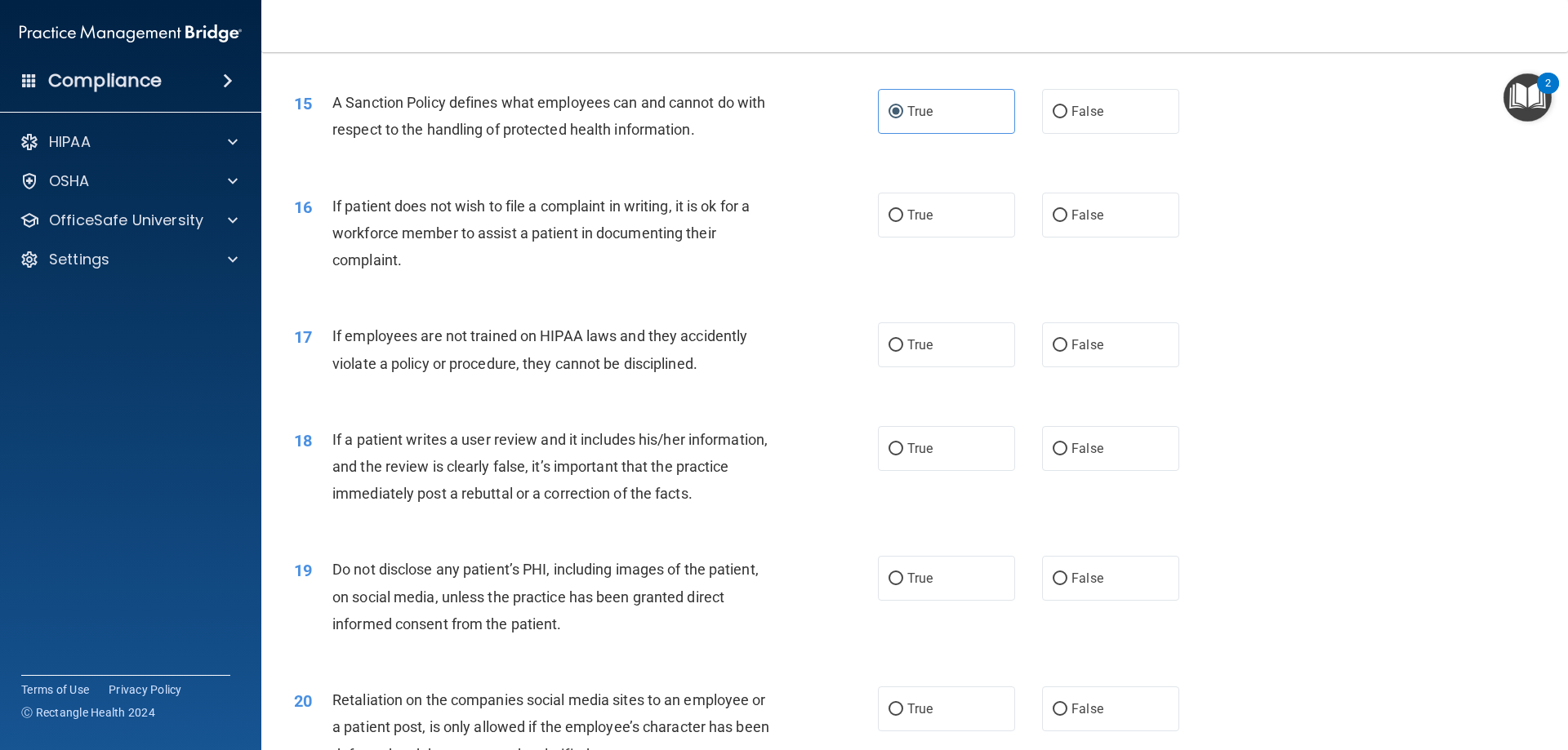
scroll to position [1959, 0]
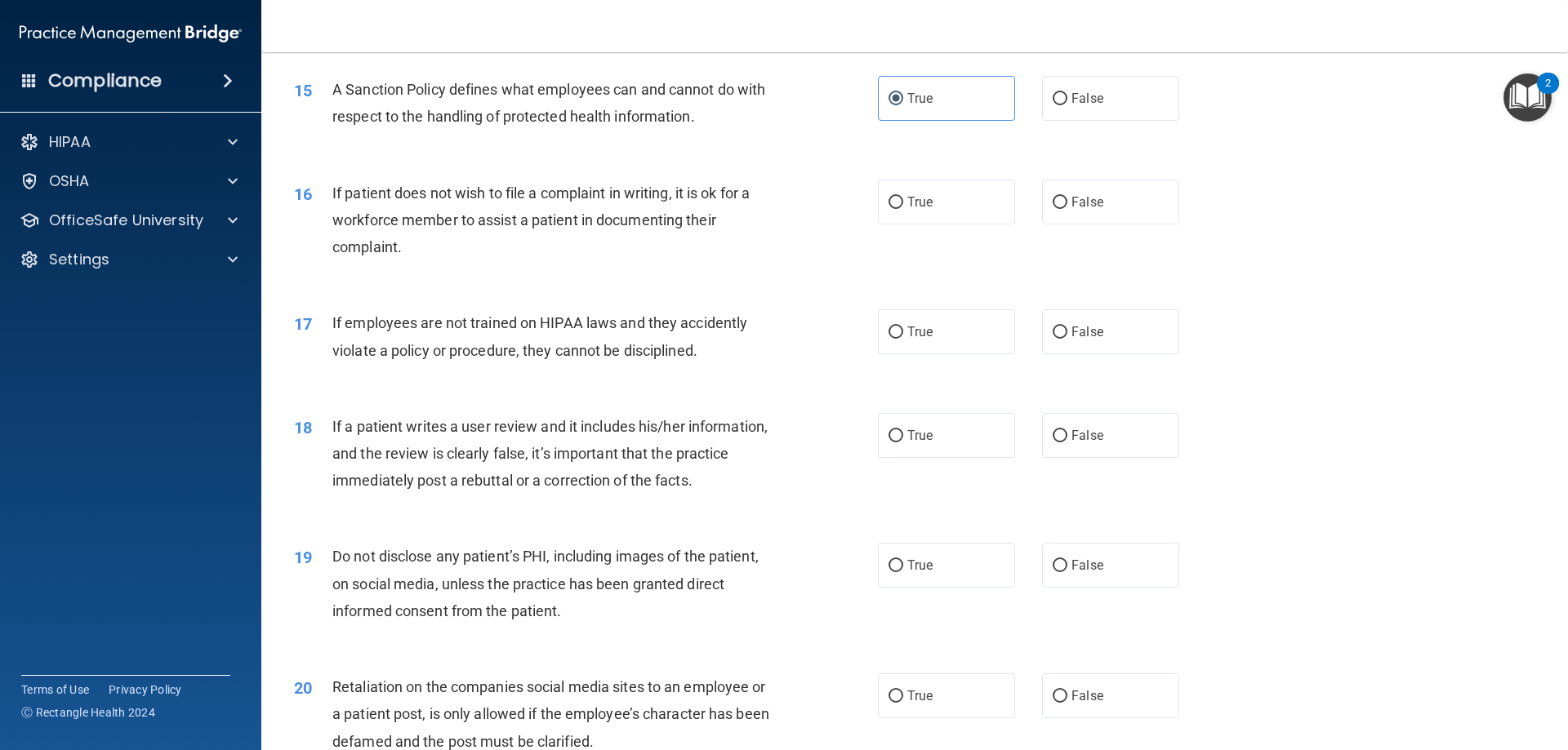
click at [1114, 203] on div "16 If patient does not wish to file a complaint in writing, it is ok for a work…" at bounding box center [914, 225] width 1266 height 131
click at [1093, 210] on span "False" at bounding box center [1087, 202] width 32 height 16
click at [1067, 209] on input "False" at bounding box center [1060, 203] width 15 height 12
radio input "true"
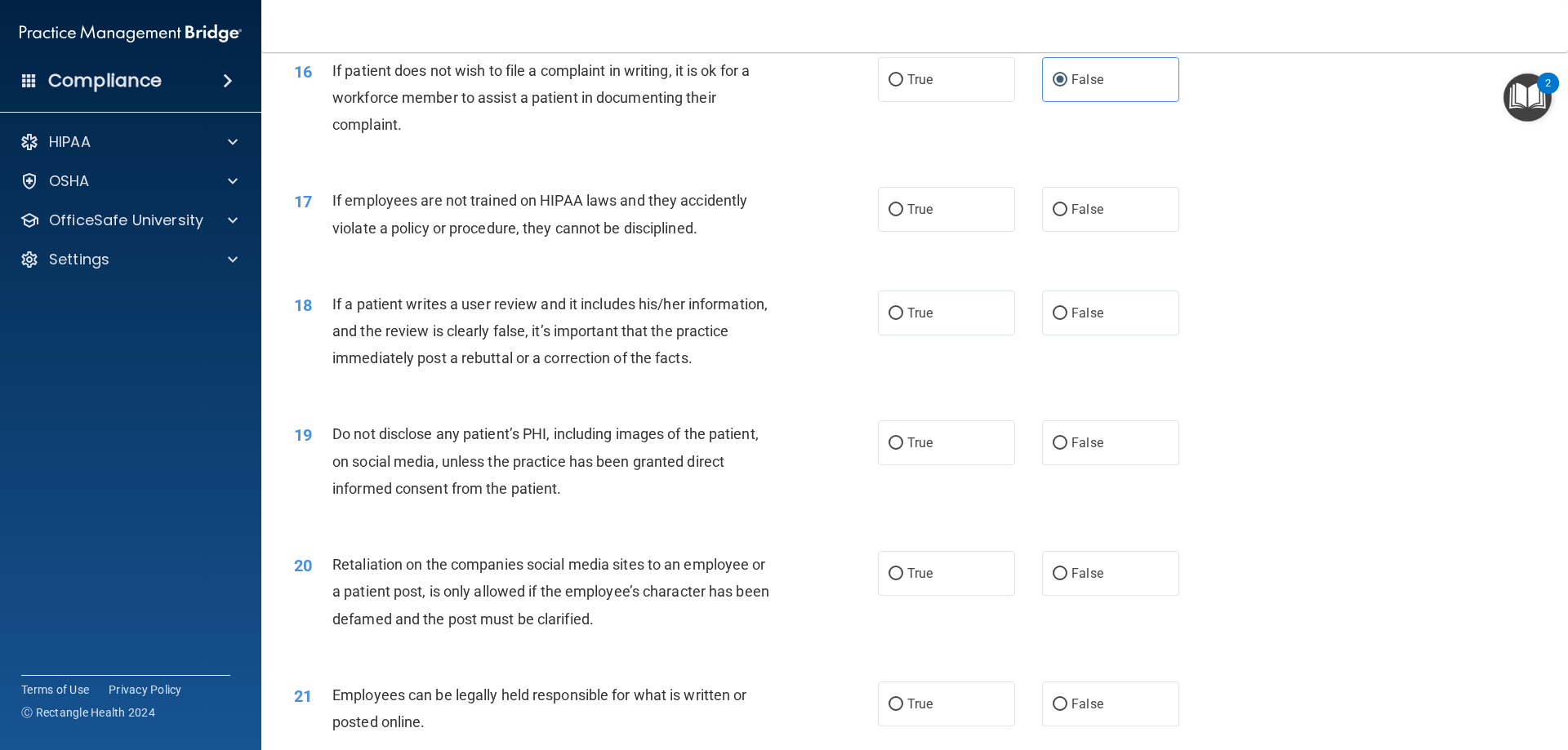
scroll to position [2123, 0]
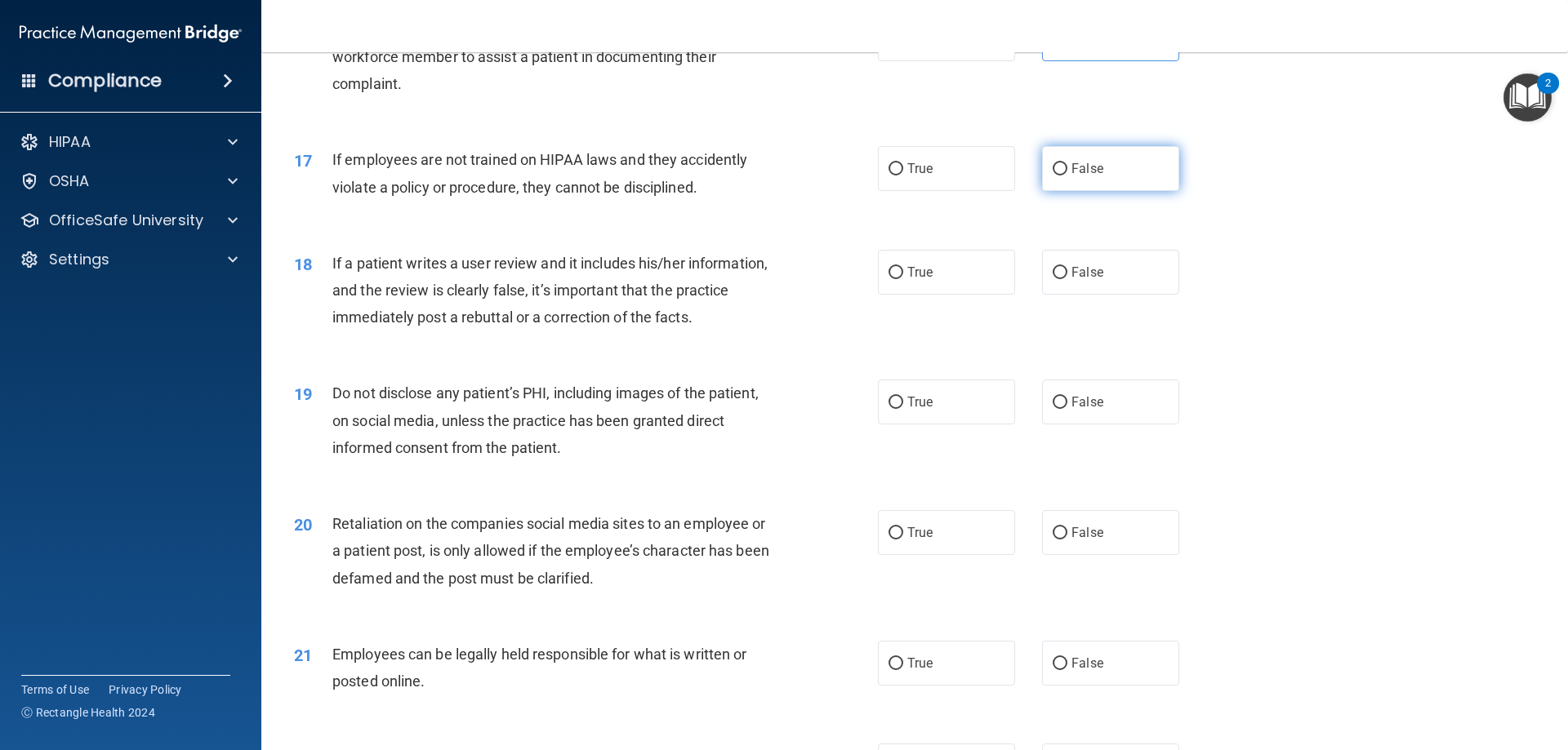
click at [1055, 185] on label "False" at bounding box center [1111, 169] width 137 height 45
click at [1055, 175] on input "False" at bounding box center [1060, 169] width 15 height 12
radio input "true"
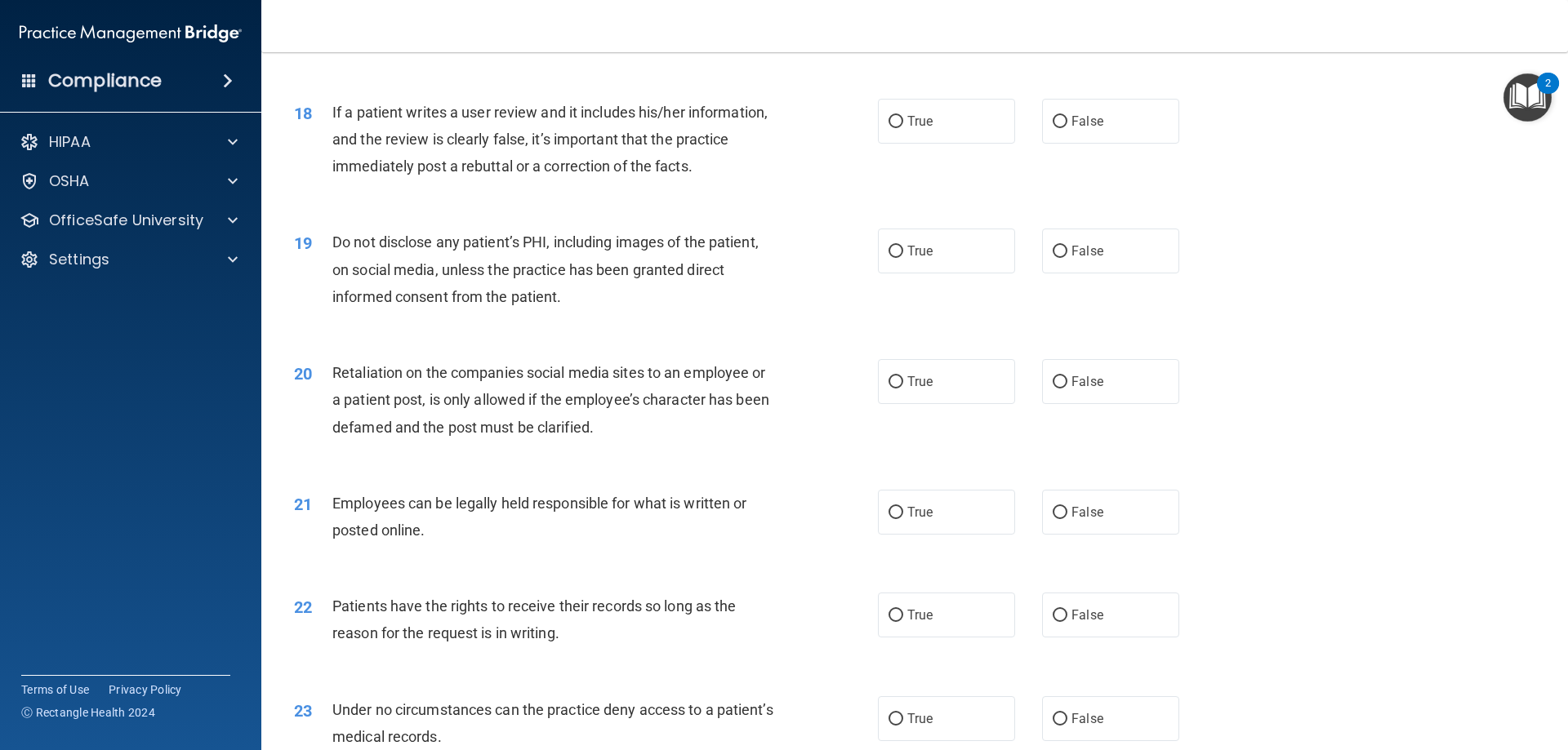
scroll to position [2286, 0]
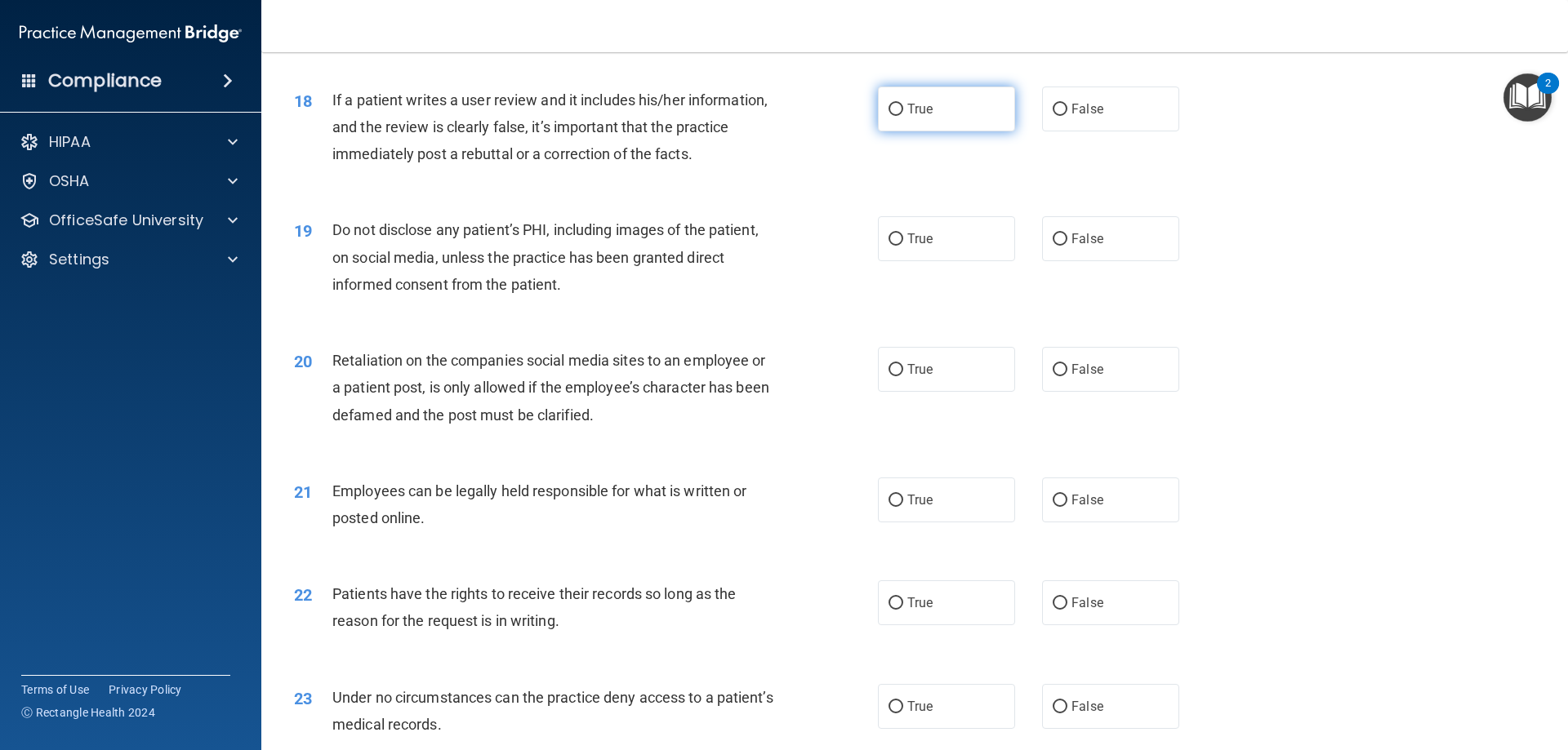
click at [889, 116] on input "True" at bounding box center [896, 110] width 15 height 12
radio input "true"
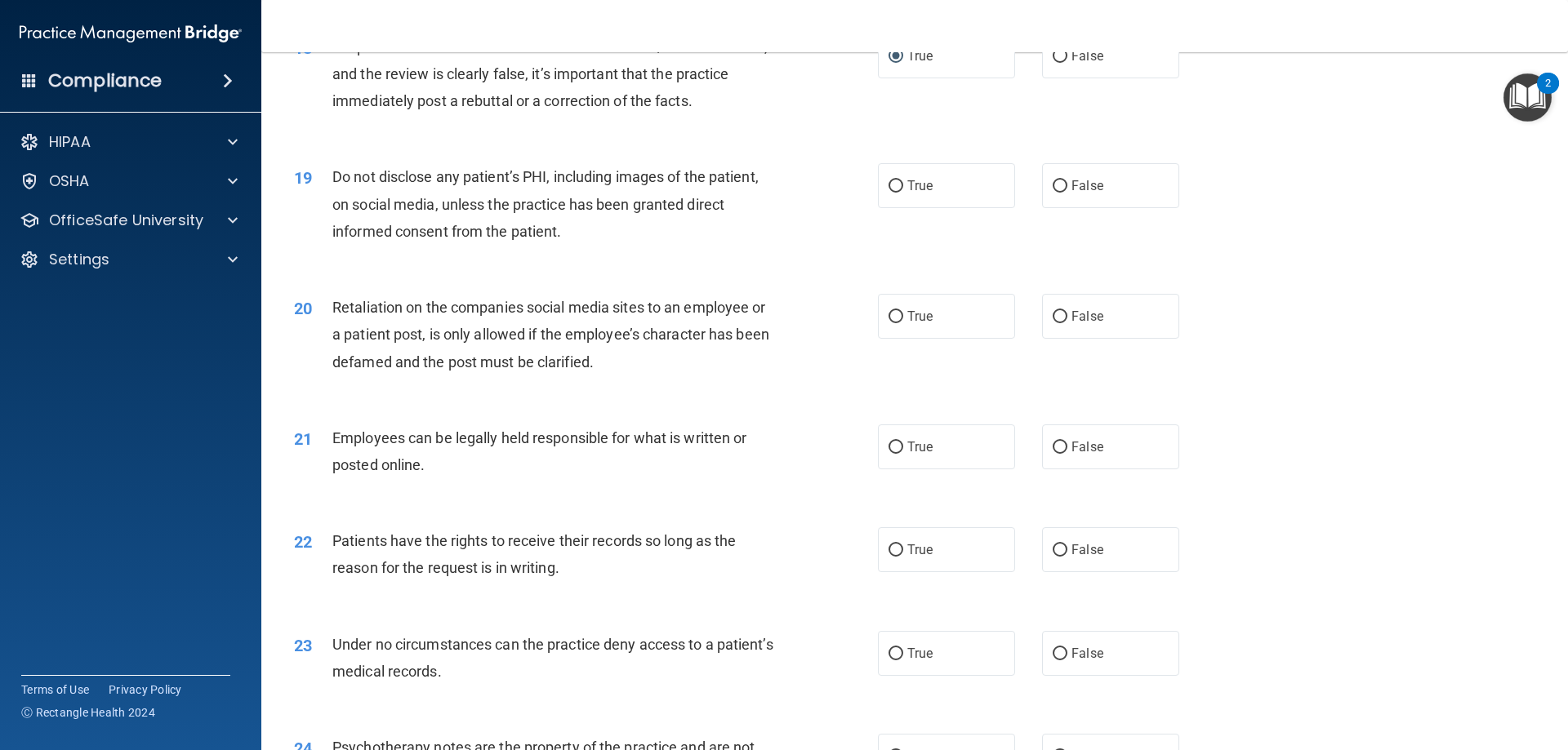
scroll to position [2367, 0]
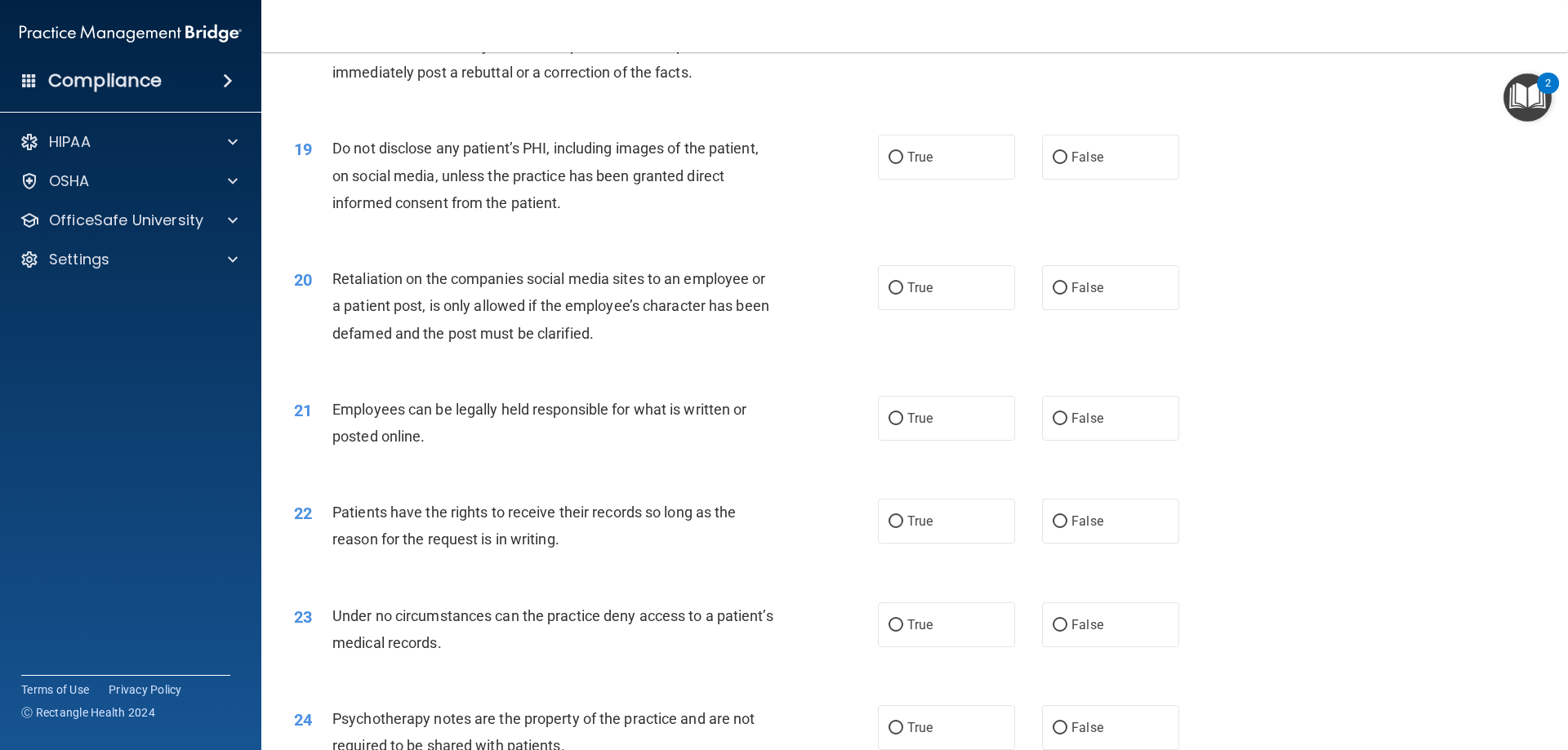
click at [869, 199] on div "19 Do not disclose any patient’s PHI, including images of the patient, on socia…" at bounding box center [585, 179] width 633 height 89
click at [899, 180] on label "True" at bounding box center [946, 157] width 137 height 45
click at [899, 164] on input "True" at bounding box center [896, 158] width 15 height 12
radio input "true"
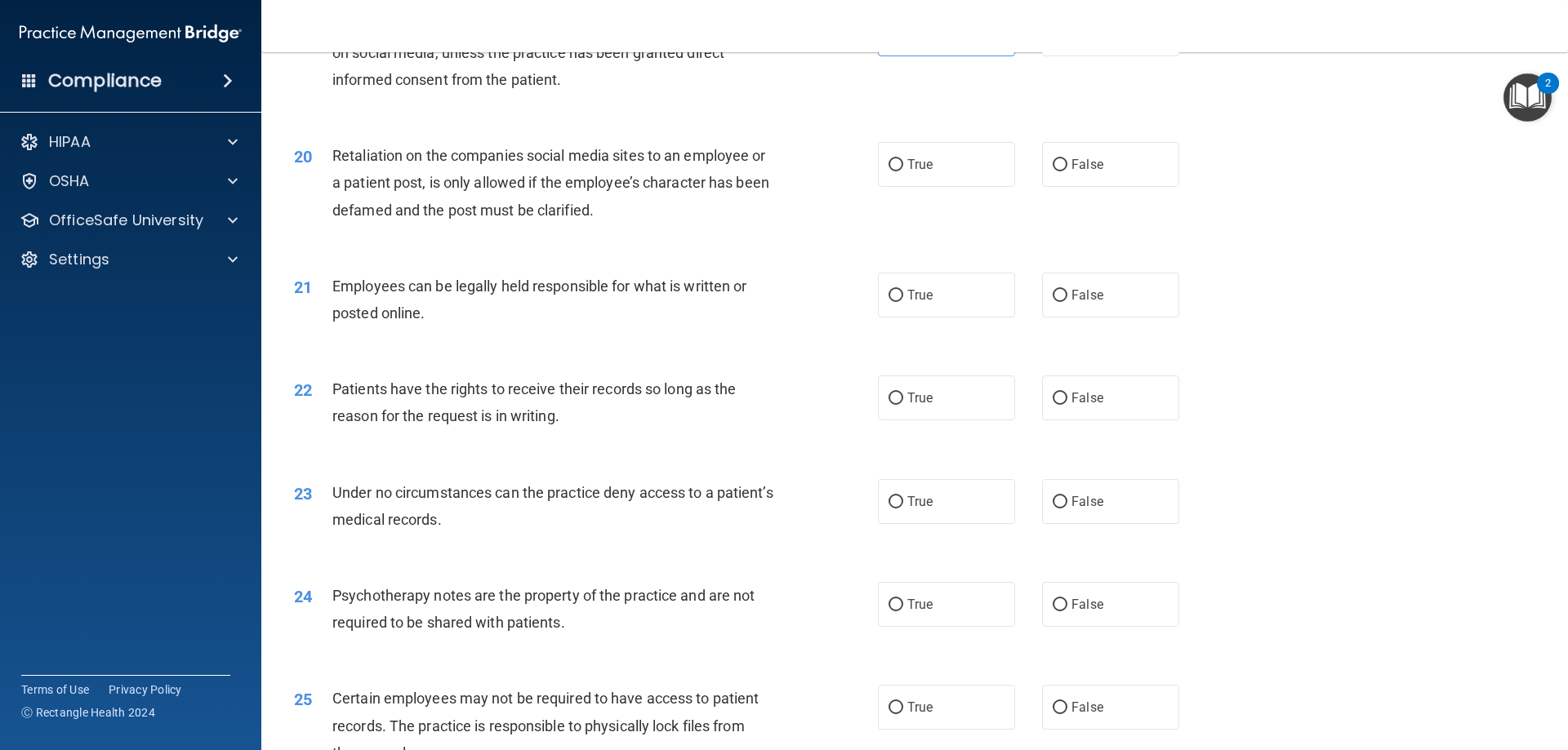
scroll to position [2531, 0]
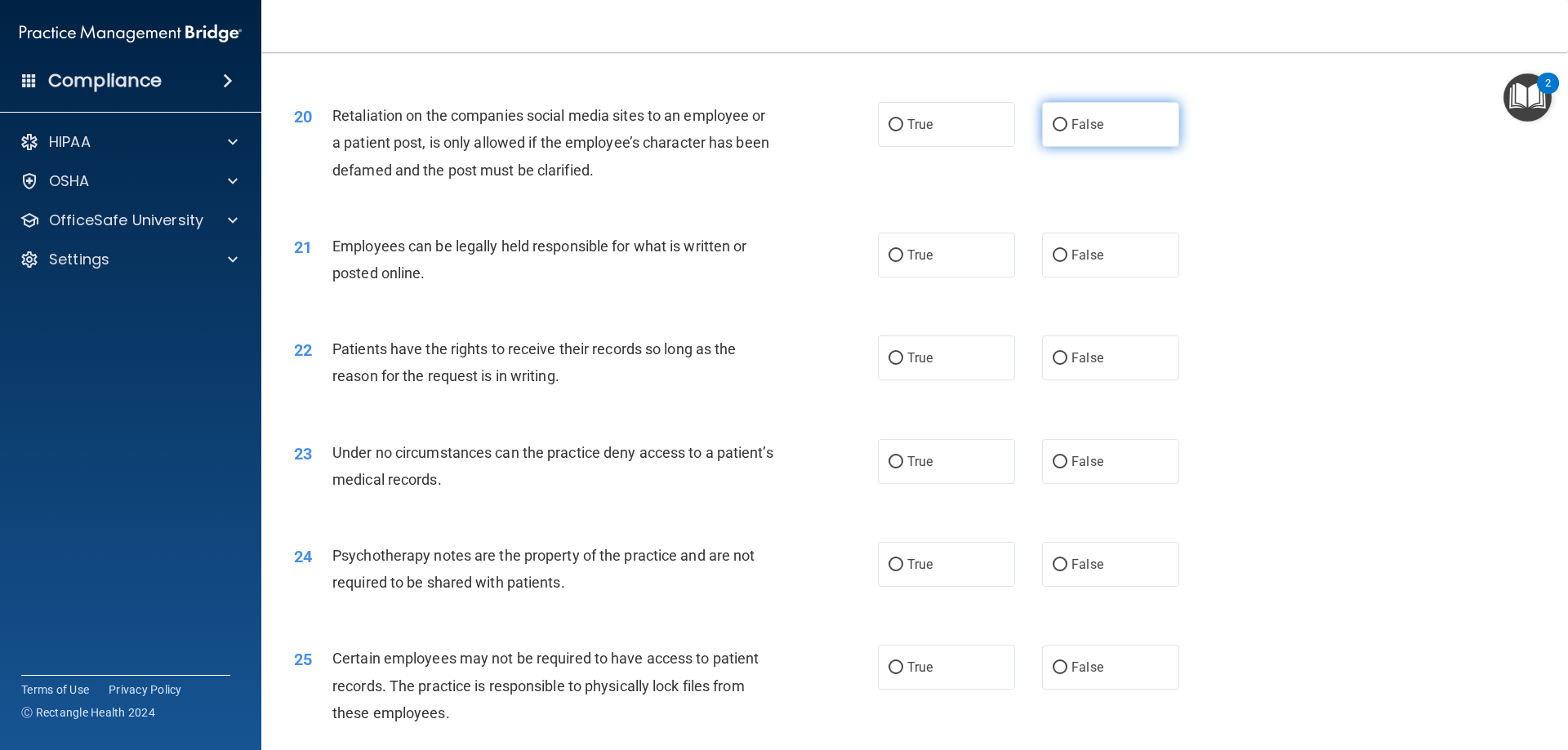
click at [1053, 132] on input "False" at bounding box center [1060, 124] width 15 height 12
radio input "true"
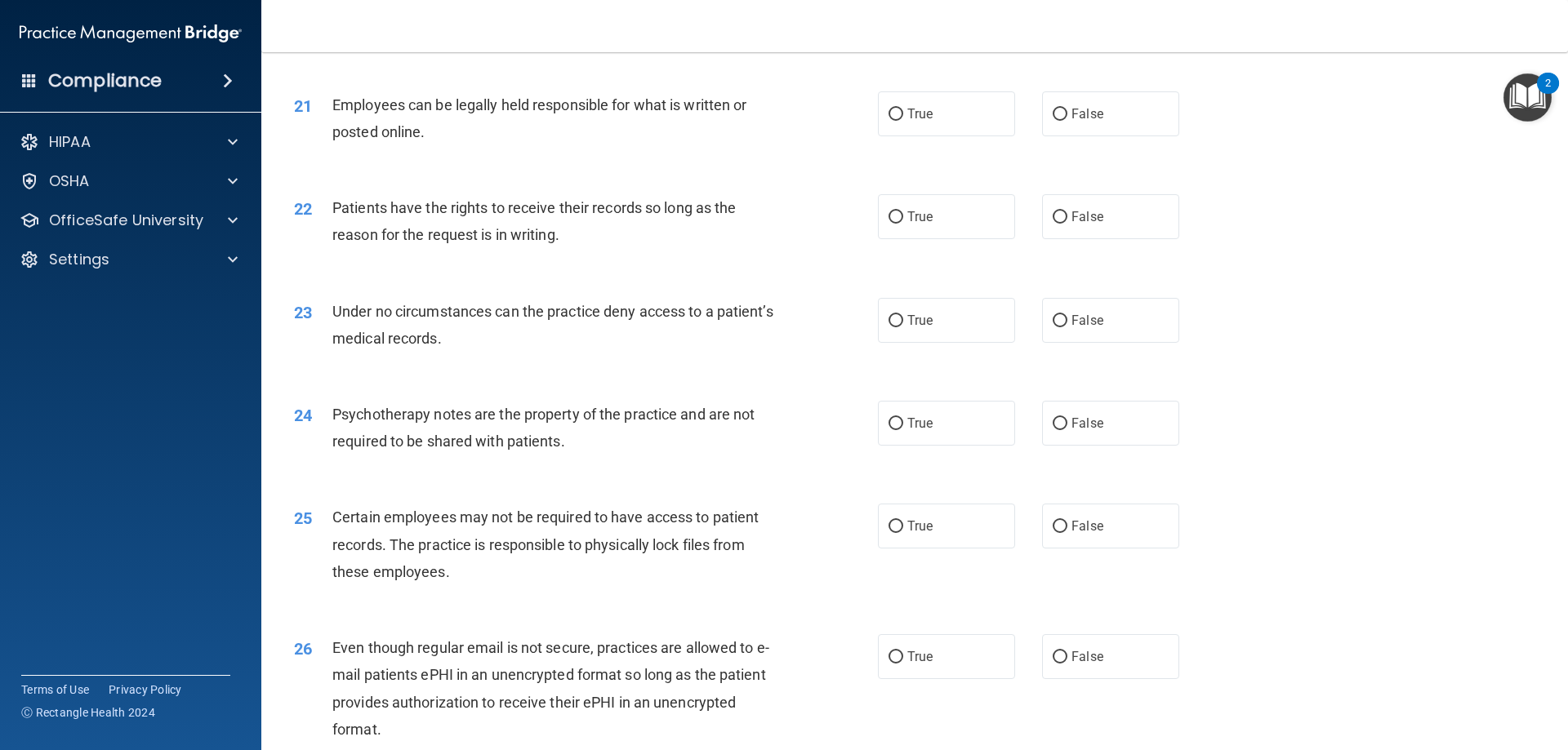
scroll to position [2694, 0]
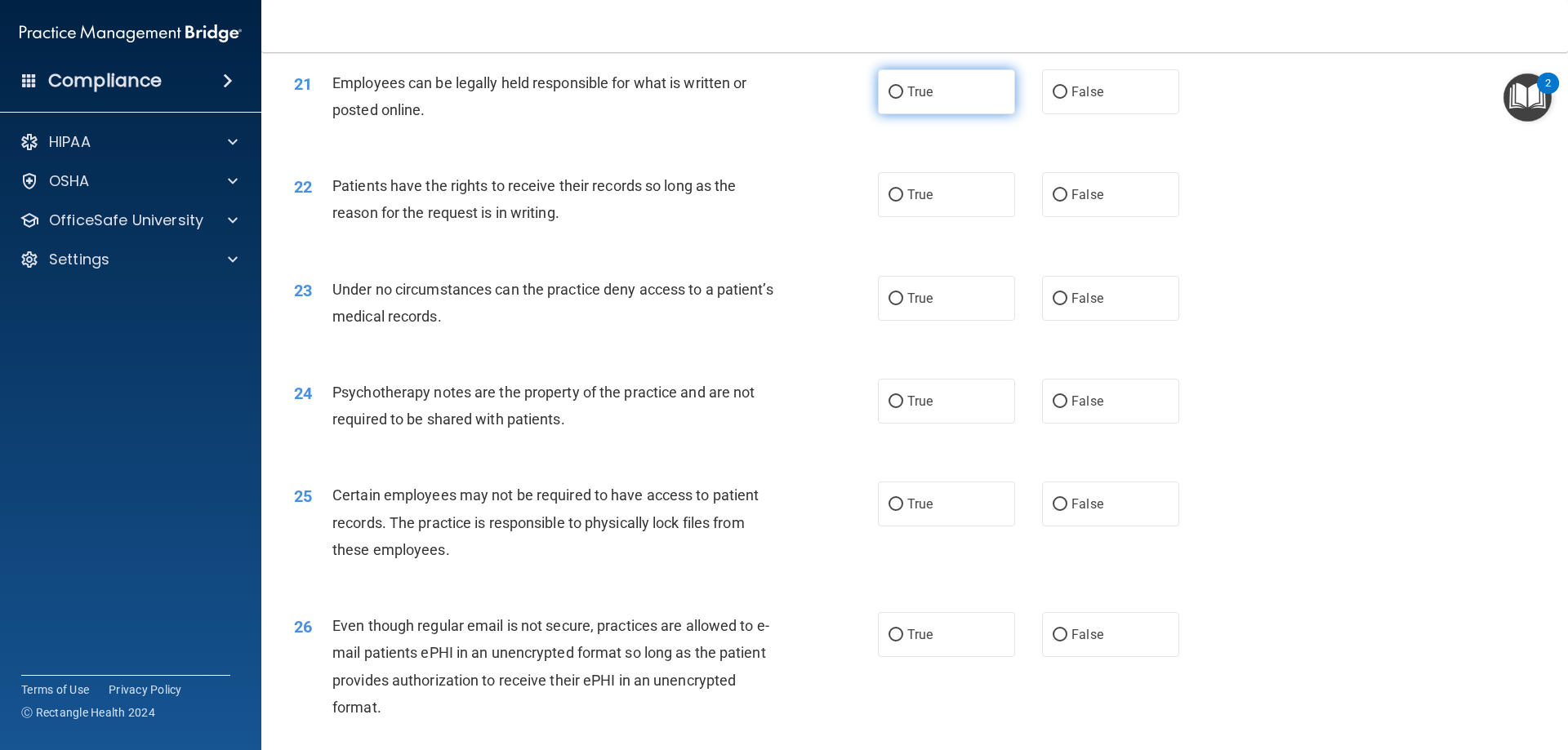
click at [895, 106] on label "True" at bounding box center [946, 91] width 137 height 45
click at [895, 99] on input "True" at bounding box center [896, 92] width 15 height 12
radio input "true"
click at [900, 217] on label "True" at bounding box center [946, 194] width 137 height 45
click at [900, 202] on input "True" at bounding box center [896, 195] width 15 height 12
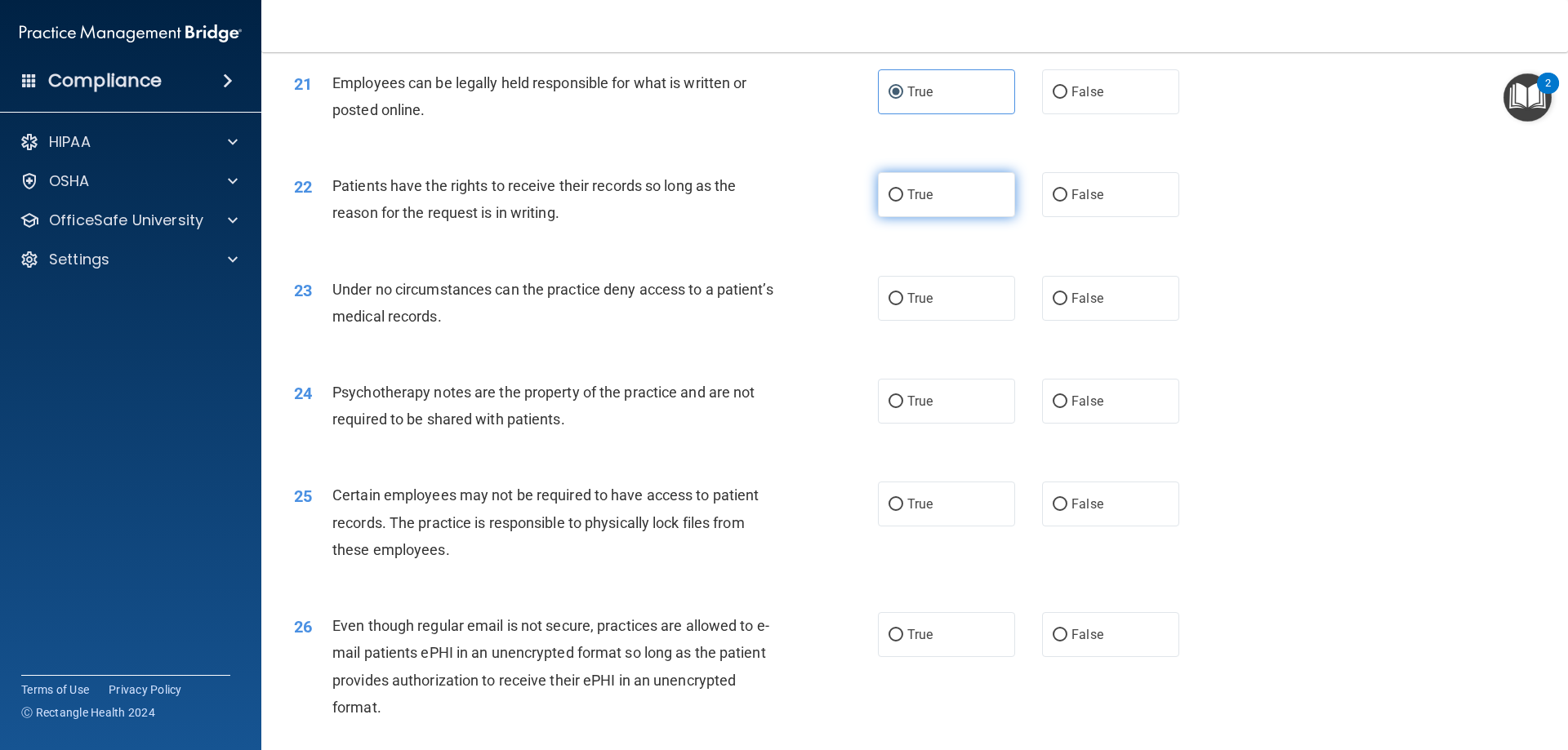
radio input "true"
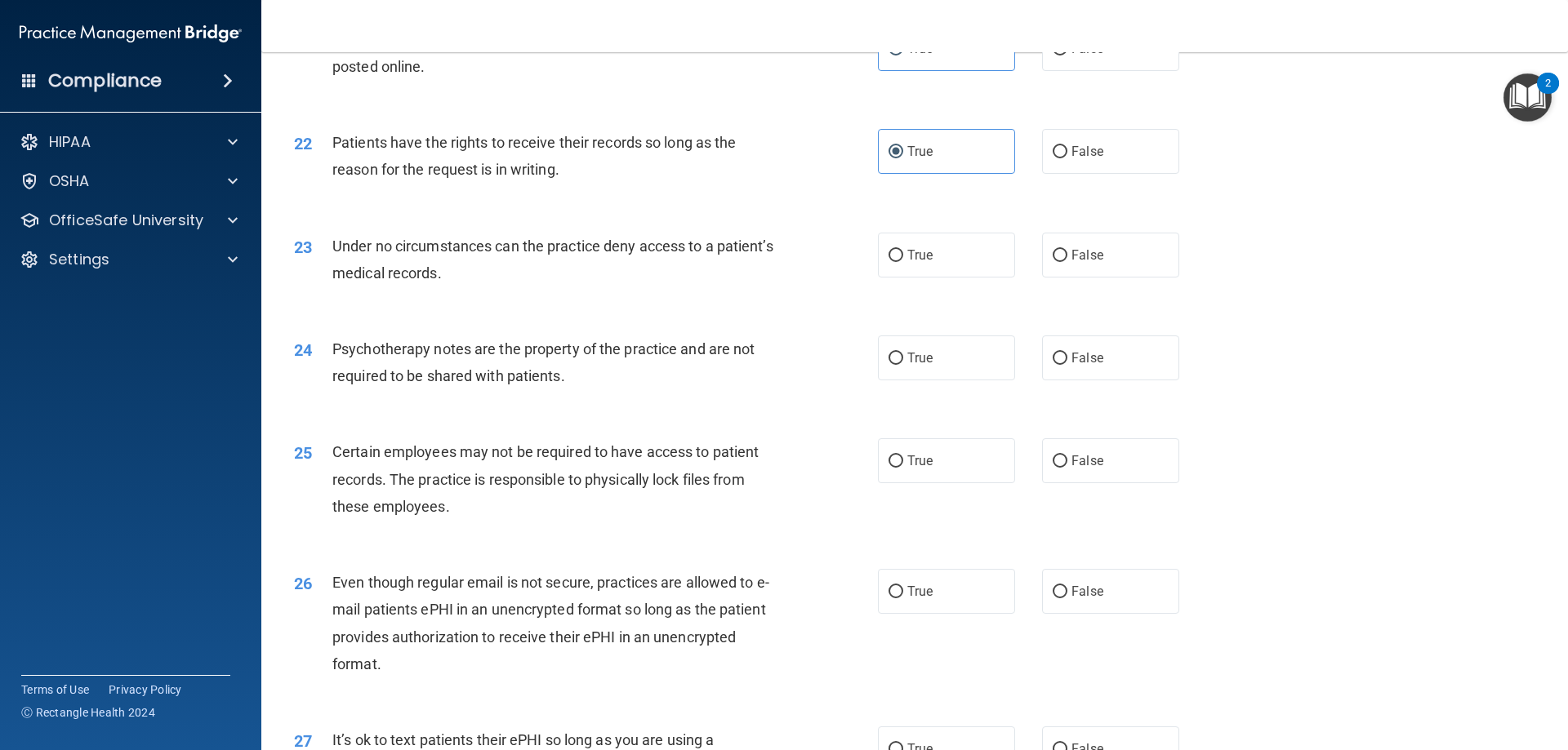
scroll to position [2857, 0]
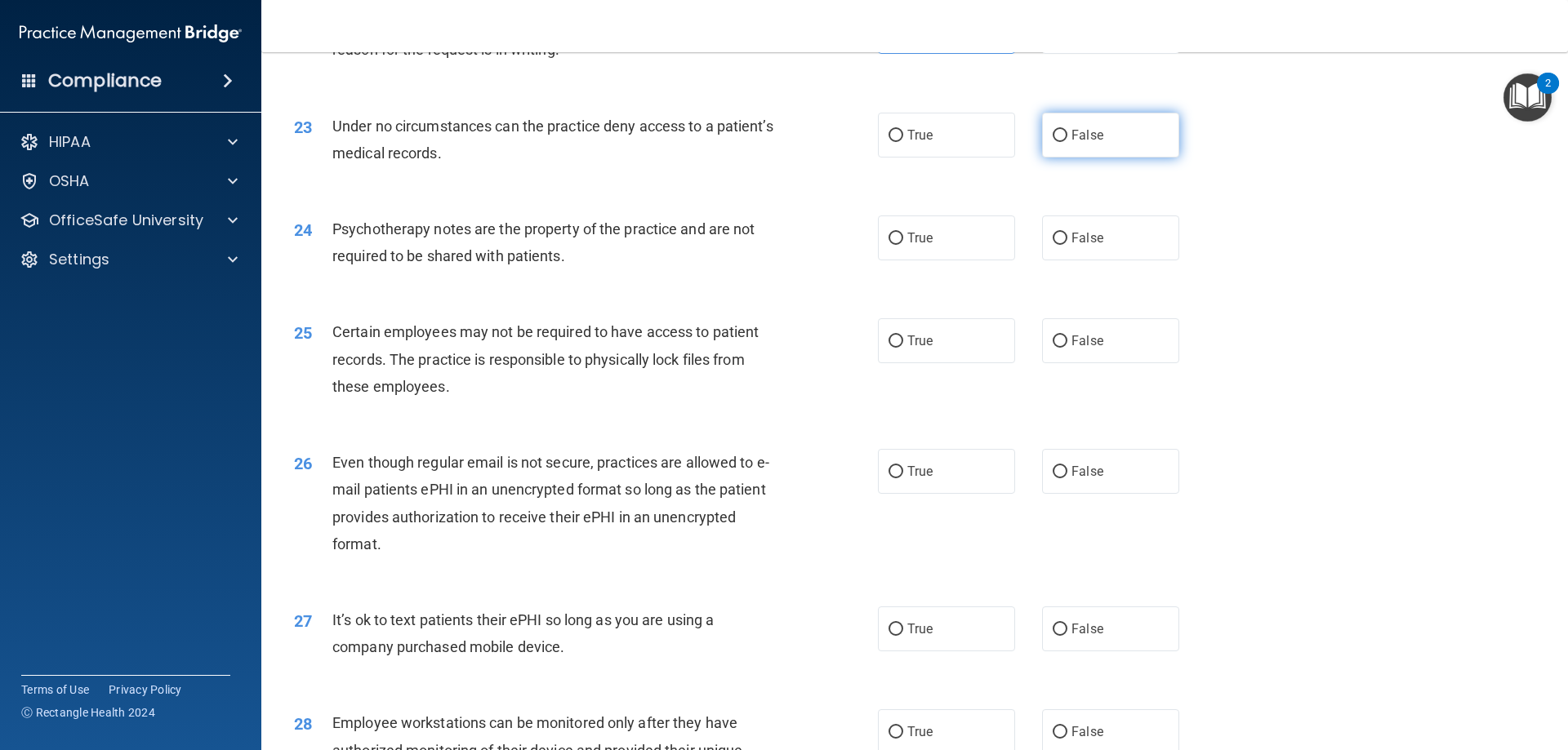
click at [1079, 158] on label "False" at bounding box center [1111, 135] width 137 height 45
click at [1067, 142] on input "False" at bounding box center [1060, 135] width 15 height 12
radio input "true"
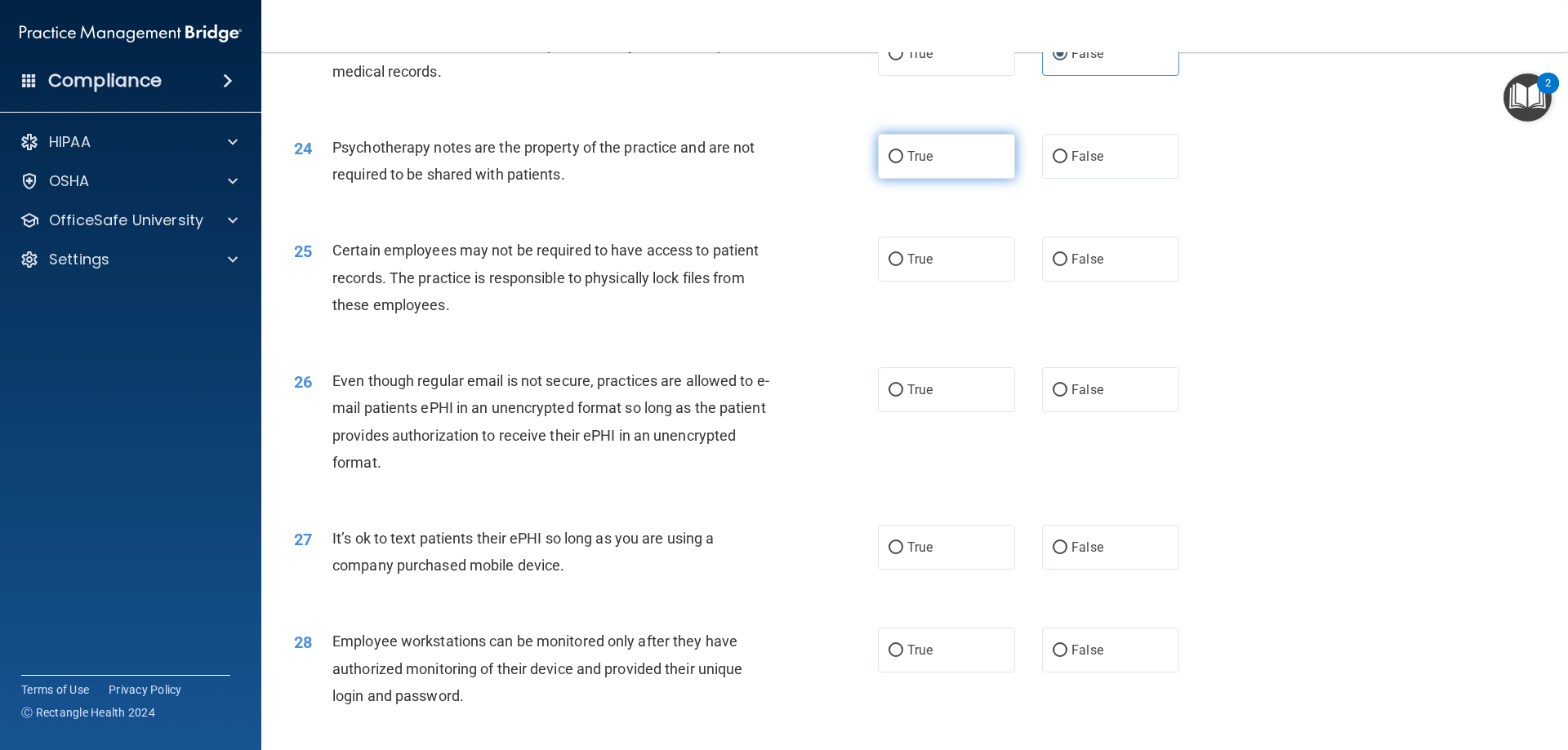
click at [935, 170] on label "True" at bounding box center [946, 156] width 137 height 45
click at [903, 163] on input "True" at bounding box center [896, 157] width 15 height 12
radio input "true"
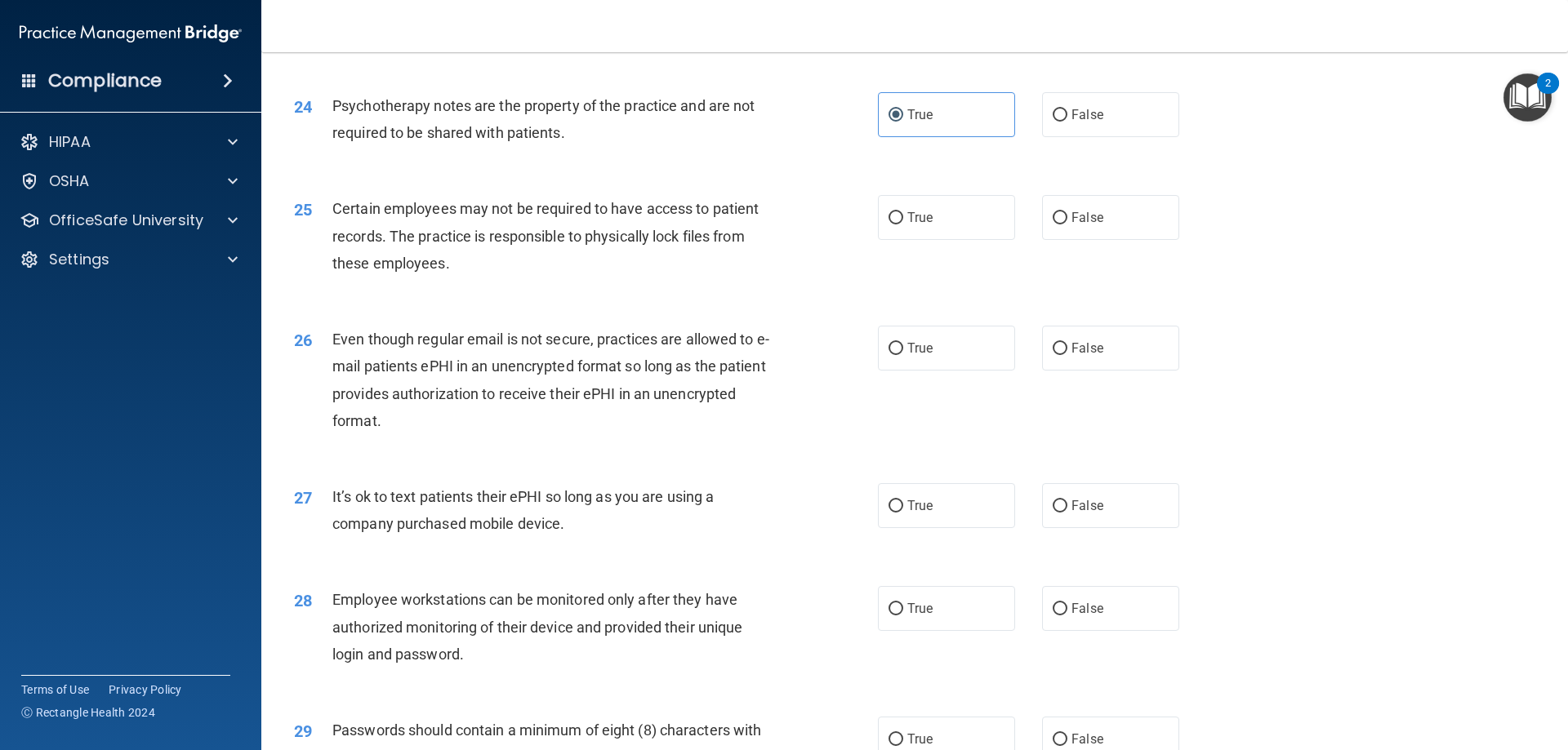
scroll to position [3020, 0]
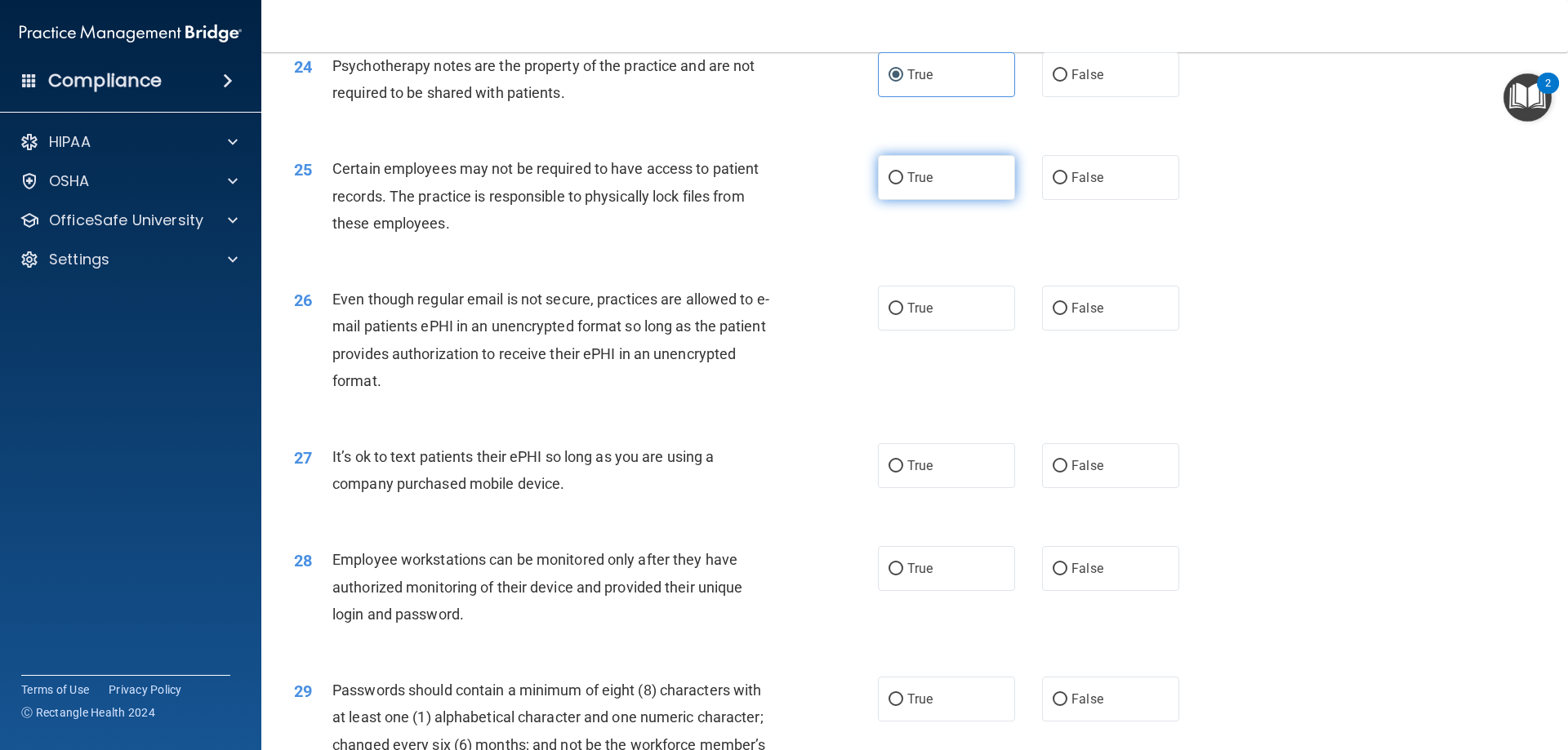
click at [939, 197] on label "True" at bounding box center [946, 177] width 137 height 45
click at [903, 184] on input "True" at bounding box center [896, 178] width 15 height 12
radio input "true"
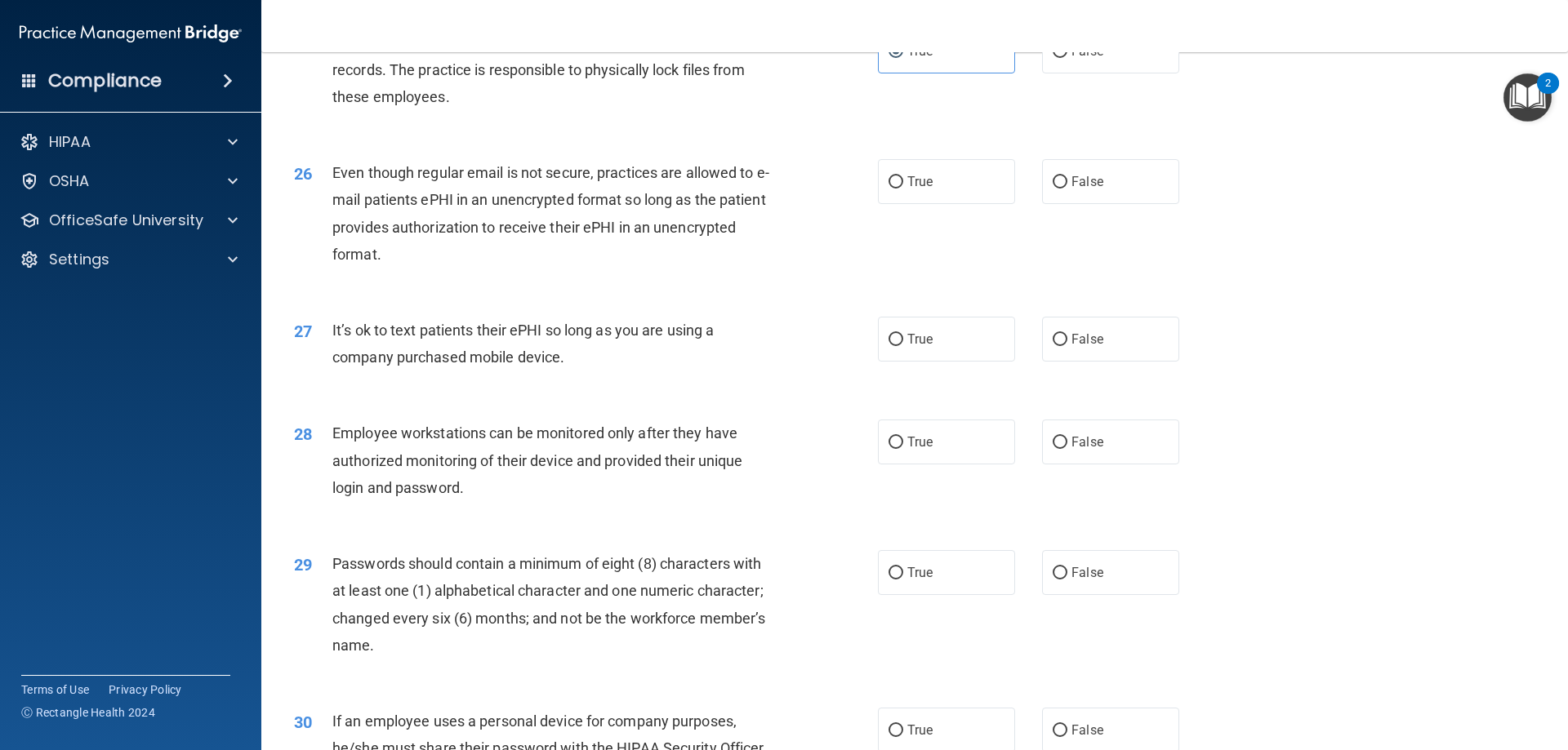
scroll to position [3183, 0]
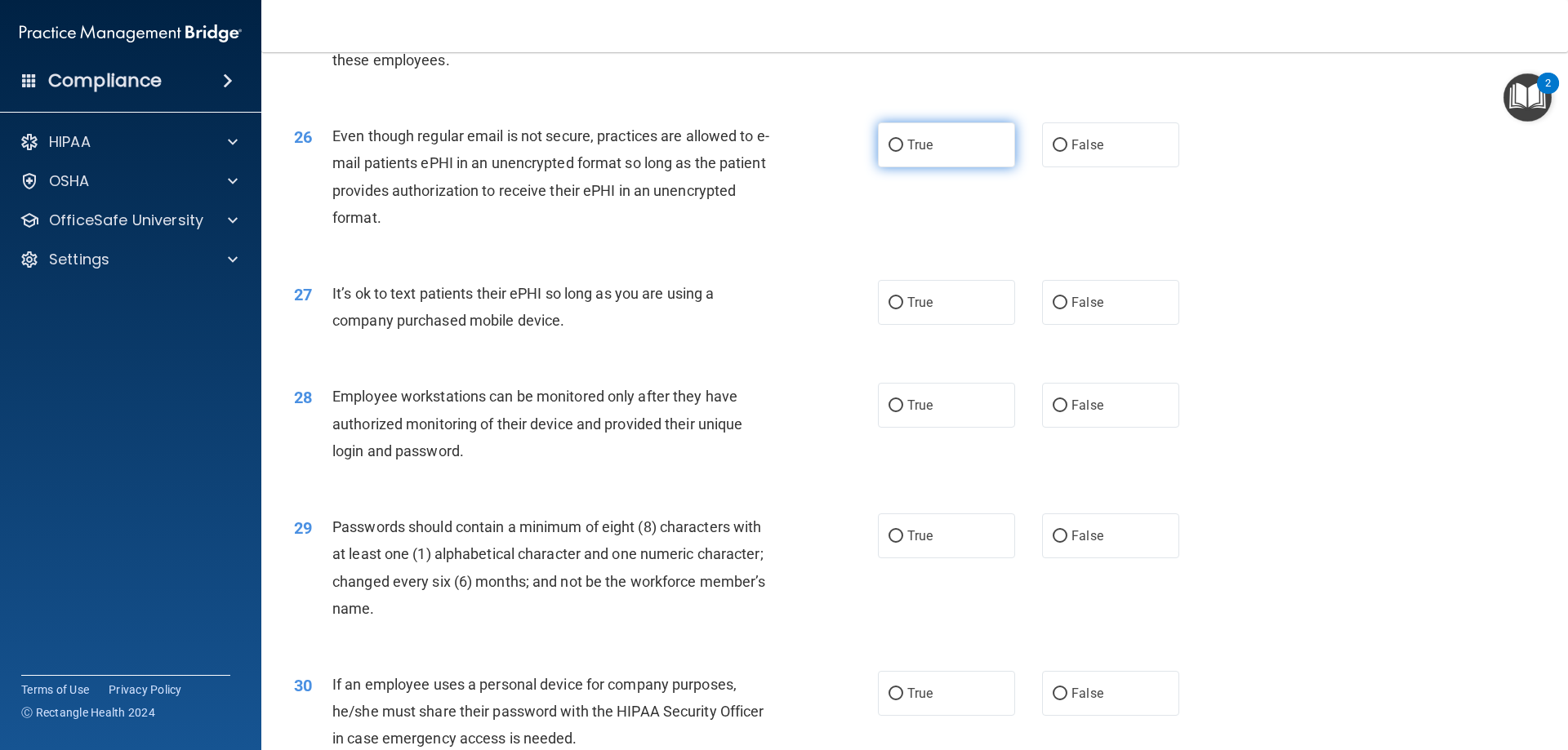
click at [900, 168] on label "True" at bounding box center [946, 145] width 137 height 45
click at [900, 152] on input "True" at bounding box center [896, 146] width 15 height 12
radio input "true"
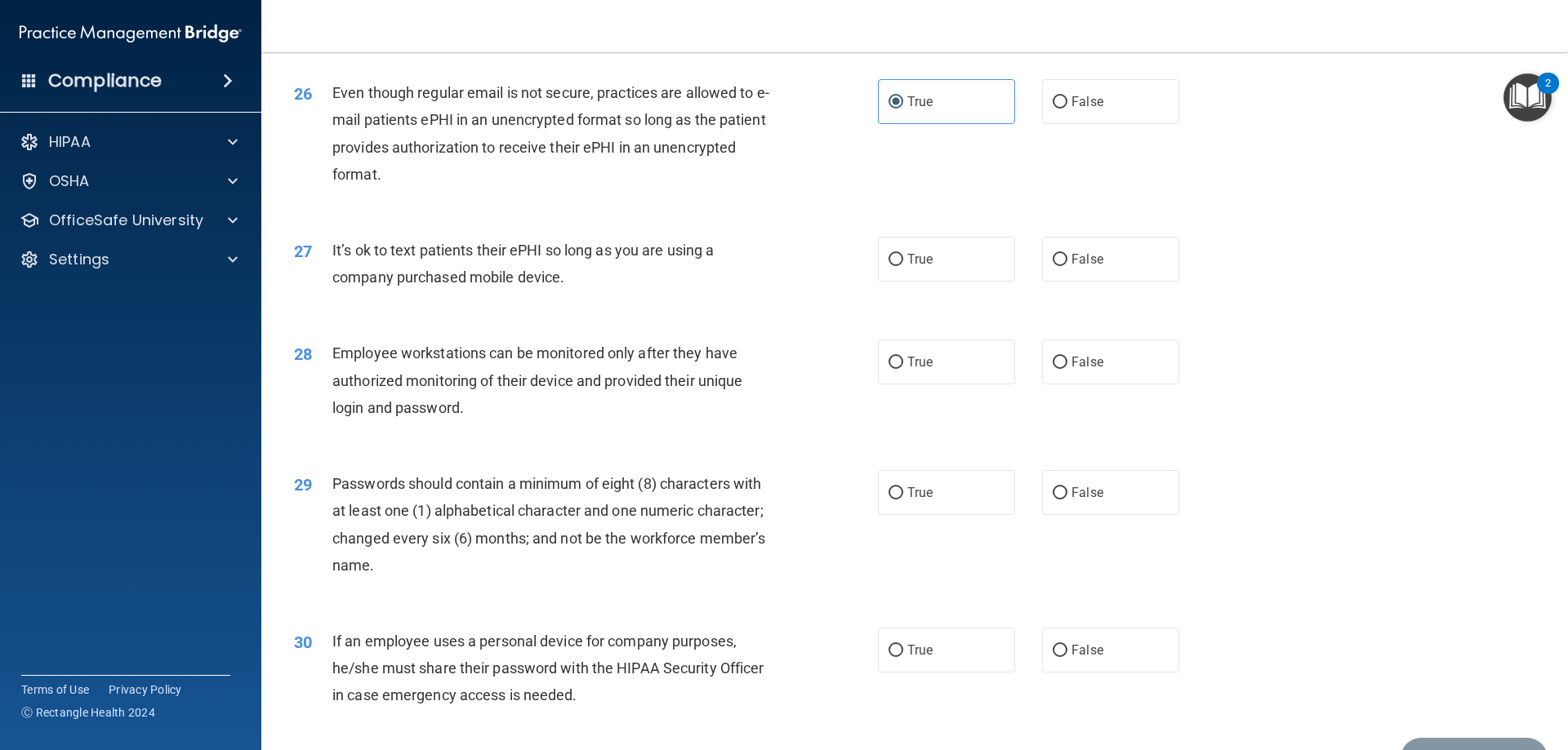
scroll to position [3265, 0]
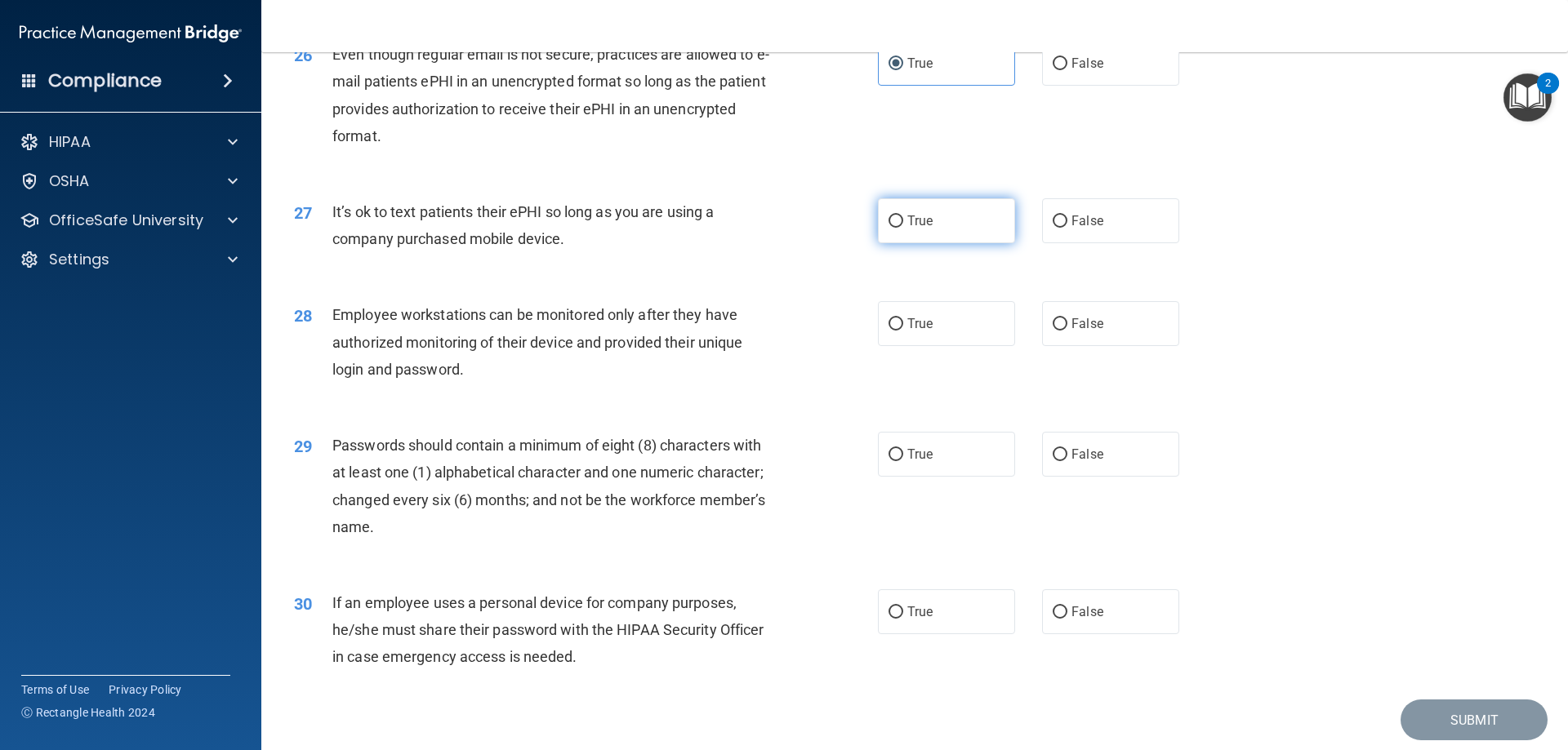
click at [890, 243] on label "True" at bounding box center [946, 220] width 137 height 45
click at [890, 228] on input "True" at bounding box center [896, 221] width 15 height 12
radio input "true"
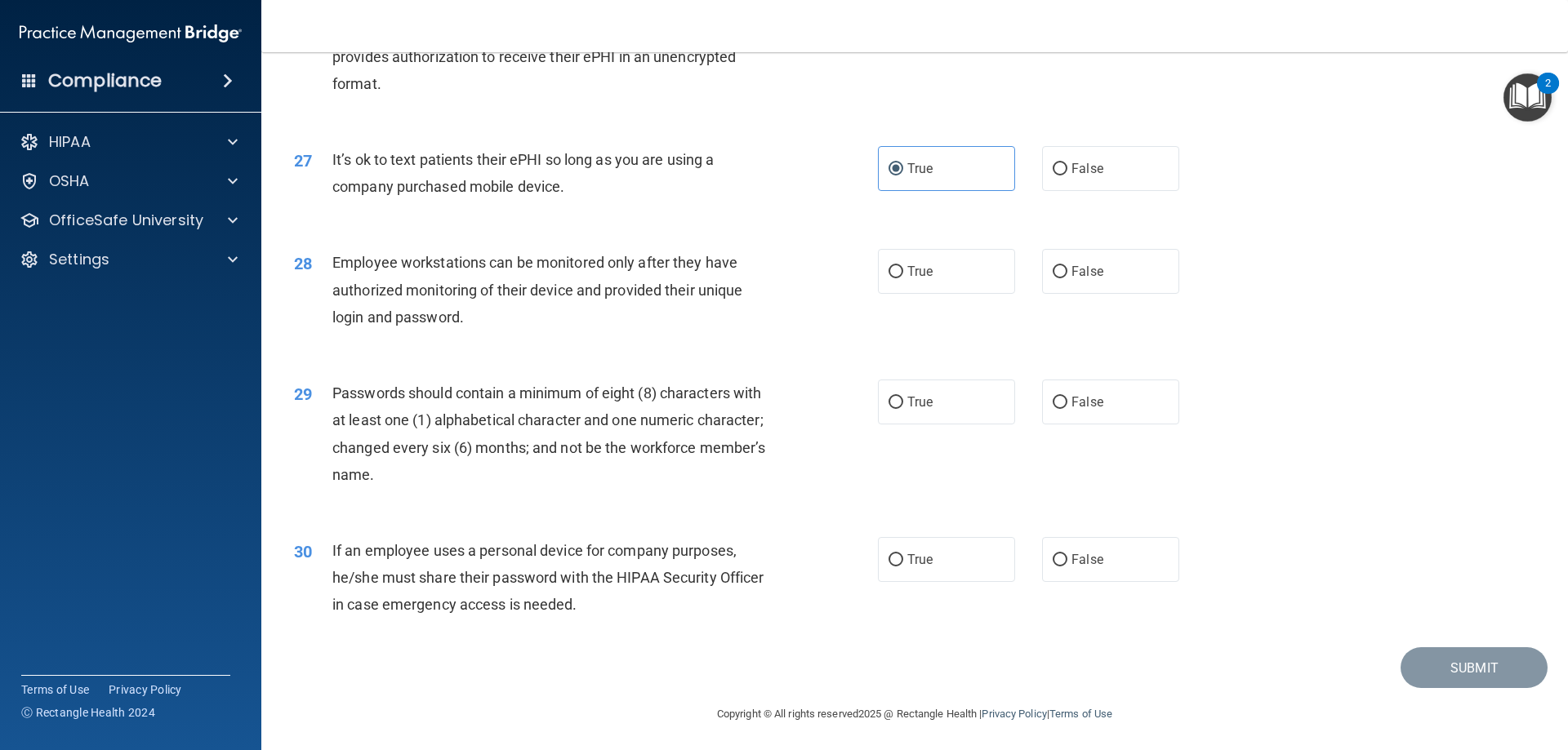
scroll to position [3346, 0]
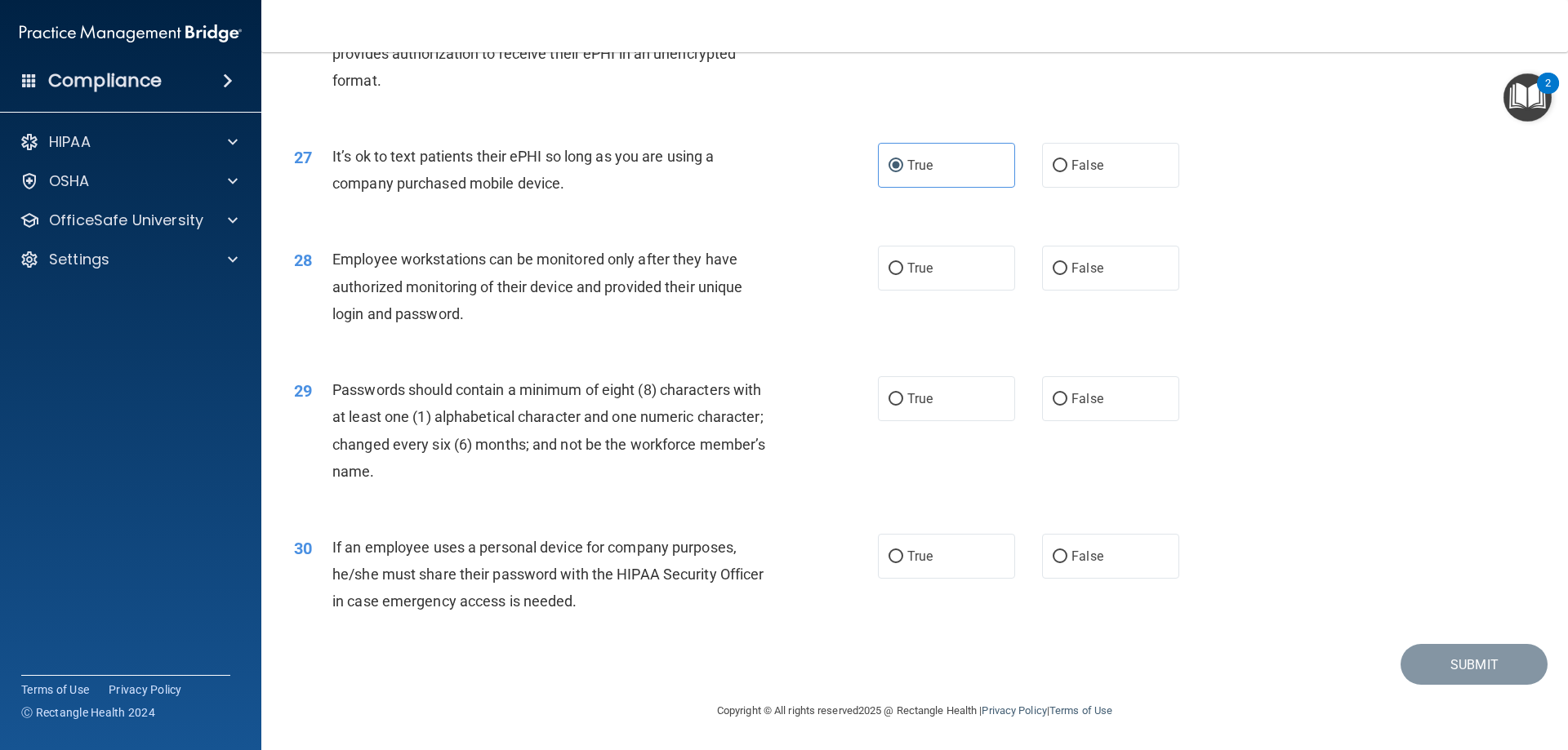
drag, startPoint x: 1093, startPoint y: 279, endPoint x: 1140, endPoint y: 293, distance: 49.0
click at [1111, 285] on label "False" at bounding box center [1111, 268] width 137 height 45
click at [1067, 275] on input "False" at bounding box center [1060, 268] width 15 height 12
radio input "true"
click at [1056, 411] on label "False" at bounding box center [1111, 398] width 137 height 45
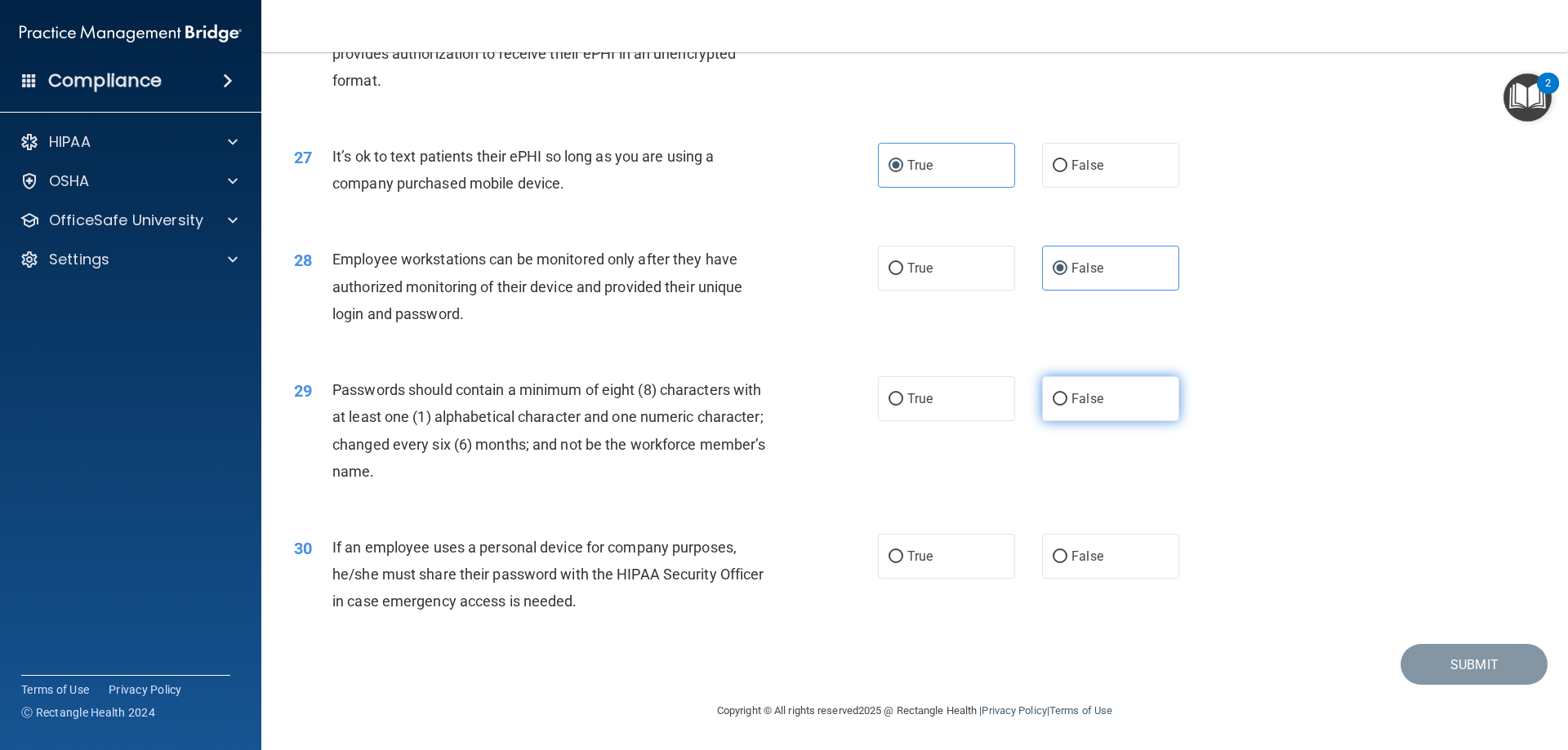
click at [1056, 405] on input "False" at bounding box center [1060, 399] width 15 height 12
radio input "true"
click at [1056, 411] on label "False" at bounding box center [1111, 398] width 137 height 45
click at [1056, 405] on input "False" at bounding box center [1060, 399] width 15 height 12
click at [1055, 551] on input "False" at bounding box center [1060, 557] width 15 height 12
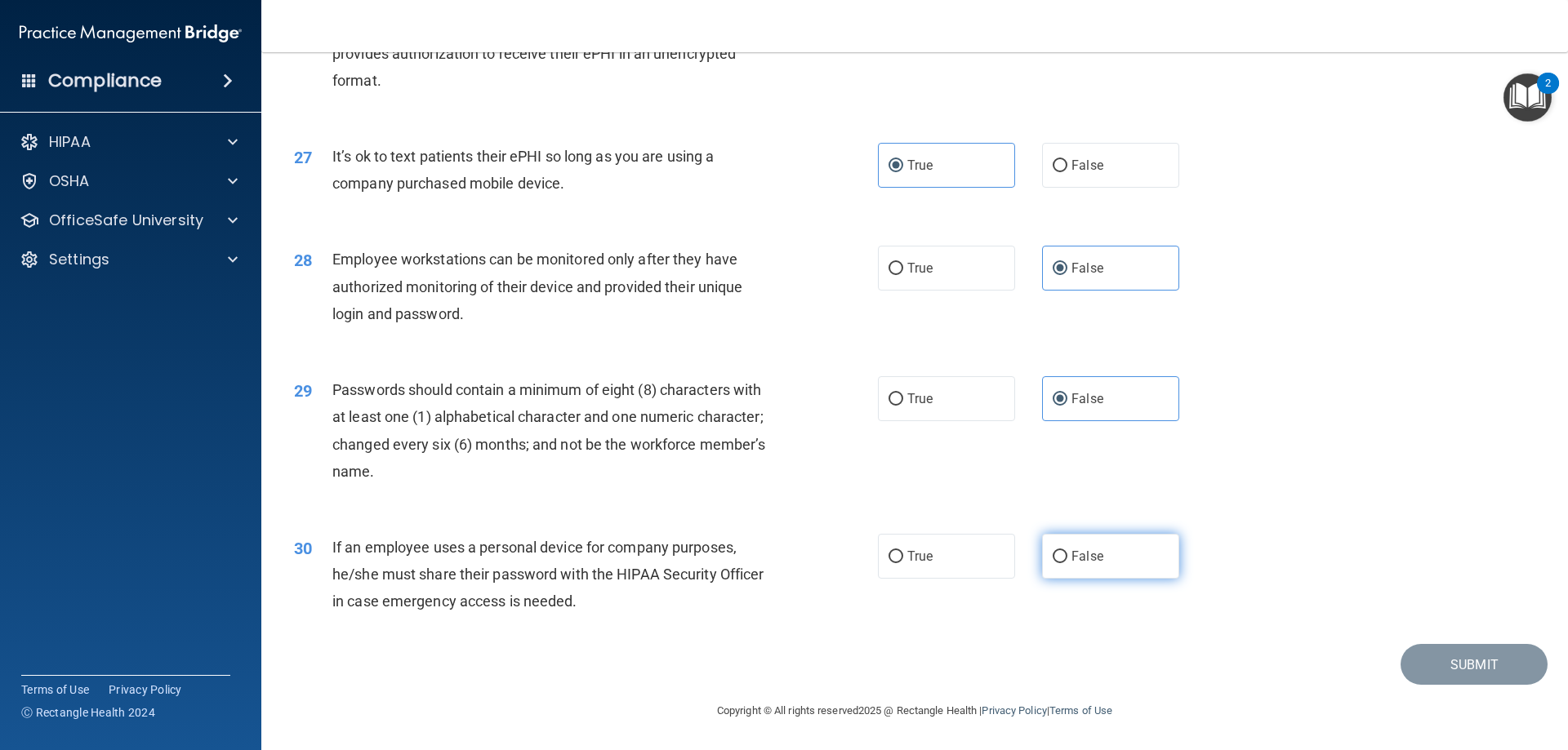
radio input "true"
click at [1427, 670] on button "Submit" at bounding box center [1473, 664] width 147 height 41
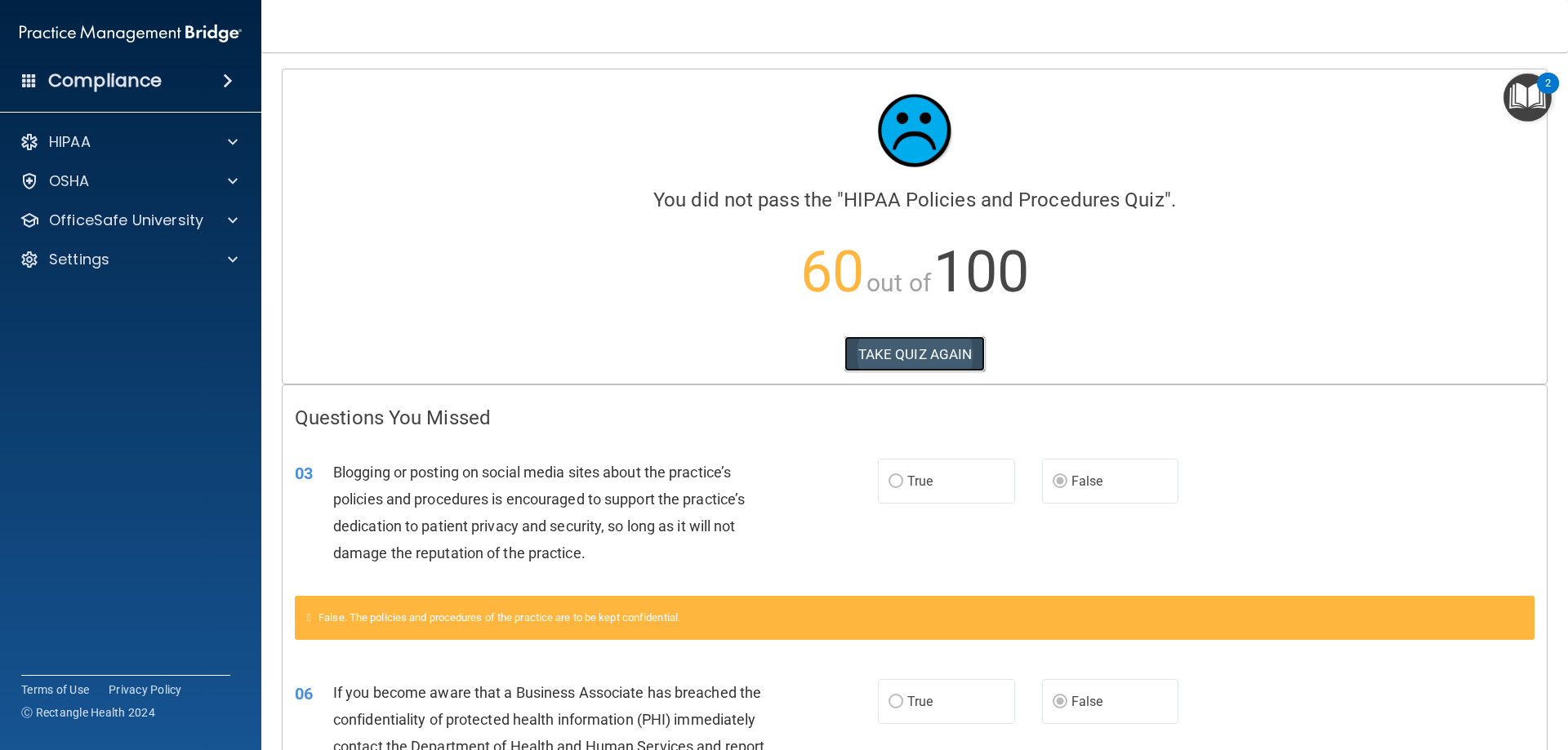
click at [927, 361] on button "TAKE QUIZ AGAIN" at bounding box center [914, 354] width 141 height 36
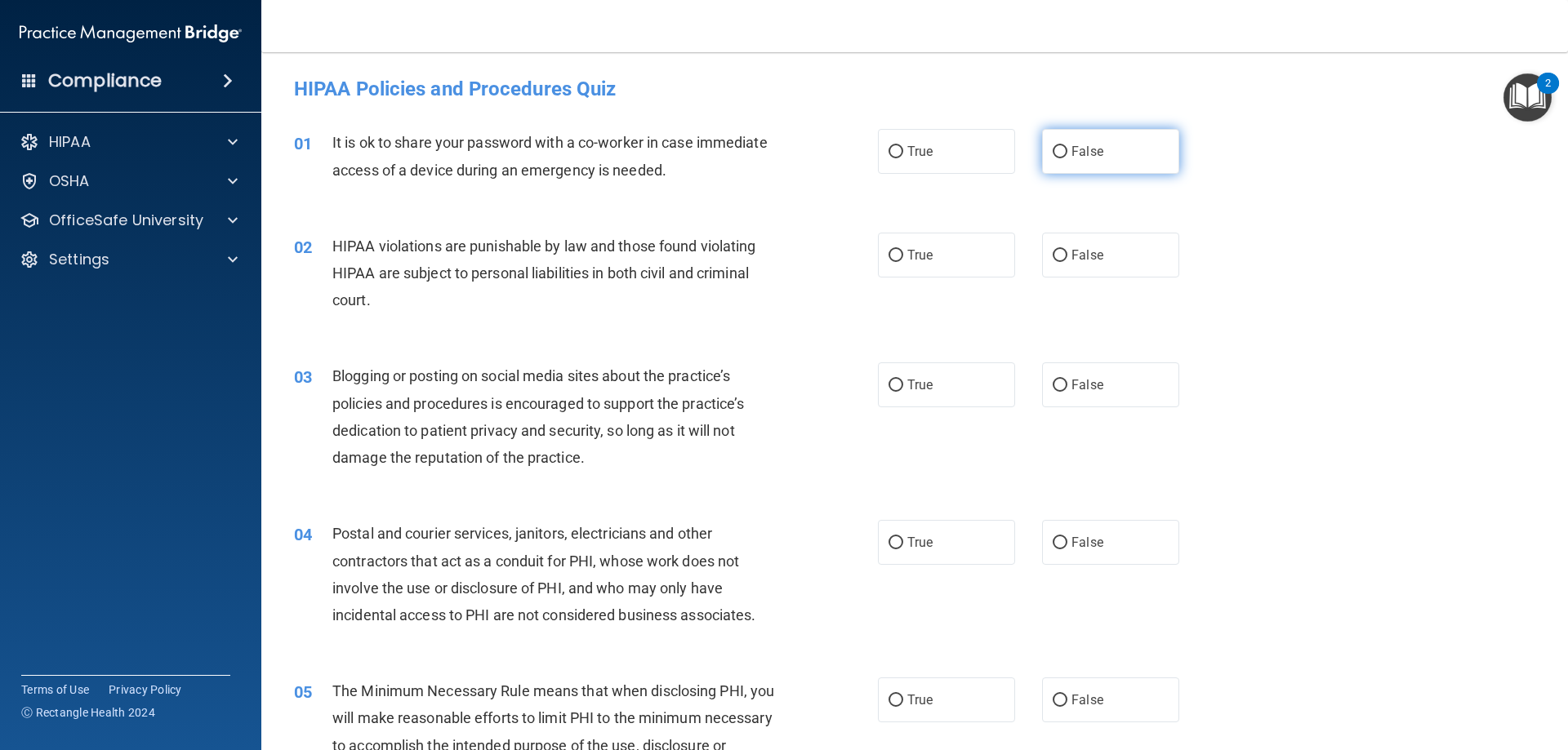
click at [1086, 145] on span "False" at bounding box center [1087, 151] width 32 height 16
click at [1067, 146] on input "False" at bounding box center [1060, 152] width 15 height 12
radio input "true"
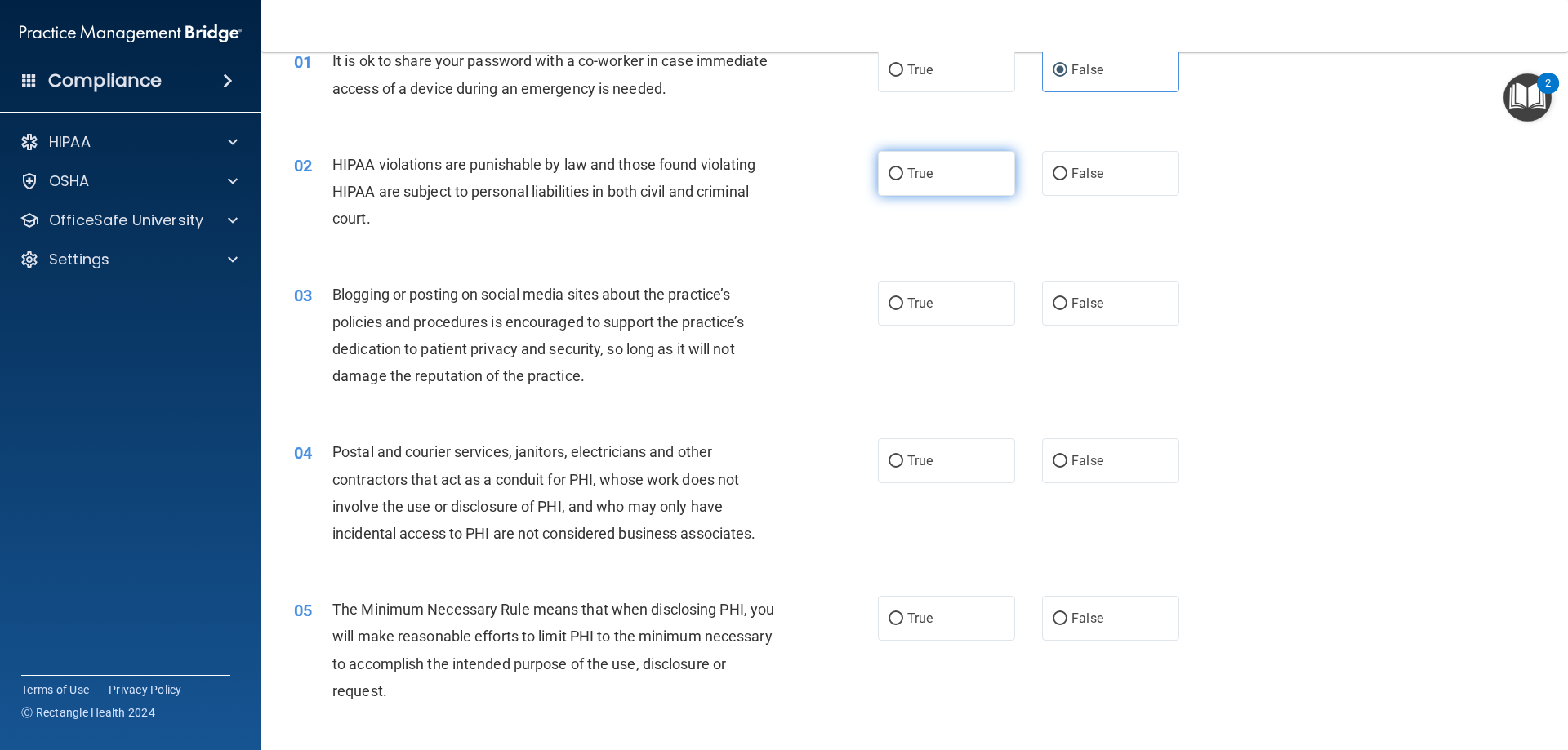
click at [973, 189] on label "True" at bounding box center [946, 173] width 137 height 45
click at [903, 181] on input "True" at bounding box center [896, 174] width 15 height 12
radio input "true"
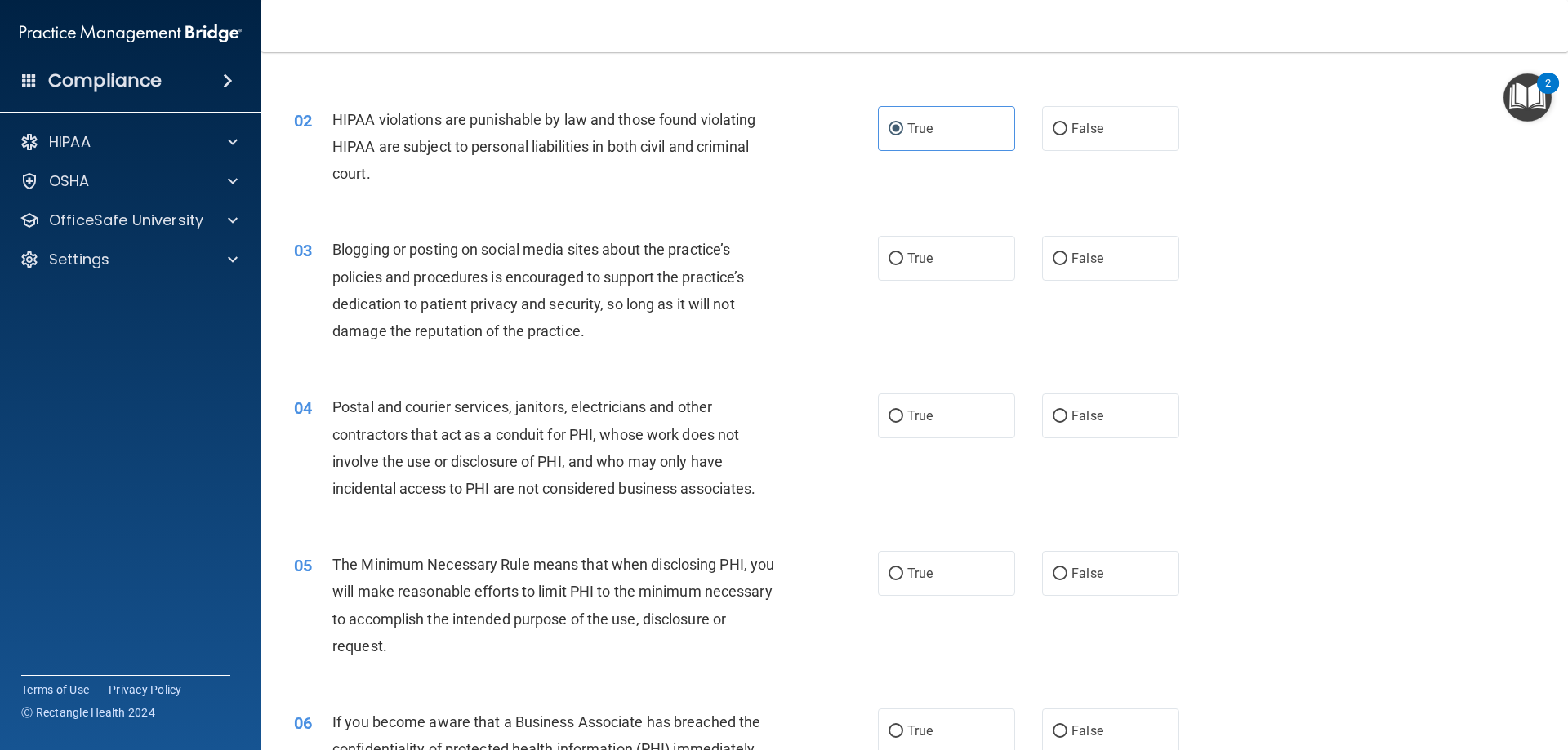
scroll to position [163, 0]
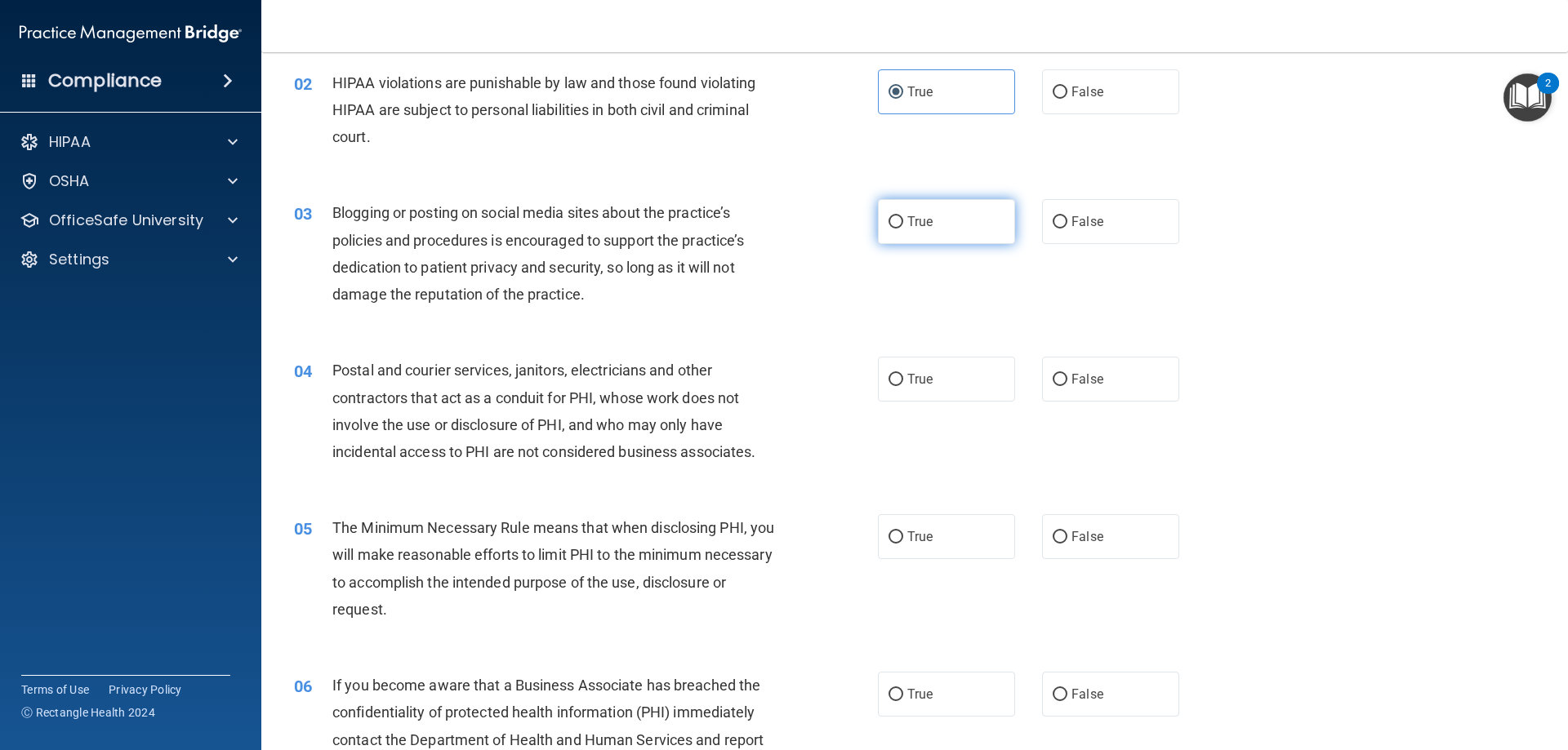
click at [891, 213] on label "True" at bounding box center [946, 221] width 137 height 45
click at [891, 217] on input "True" at bounding box center [896, 222] width 15 height 12
radio input "true"
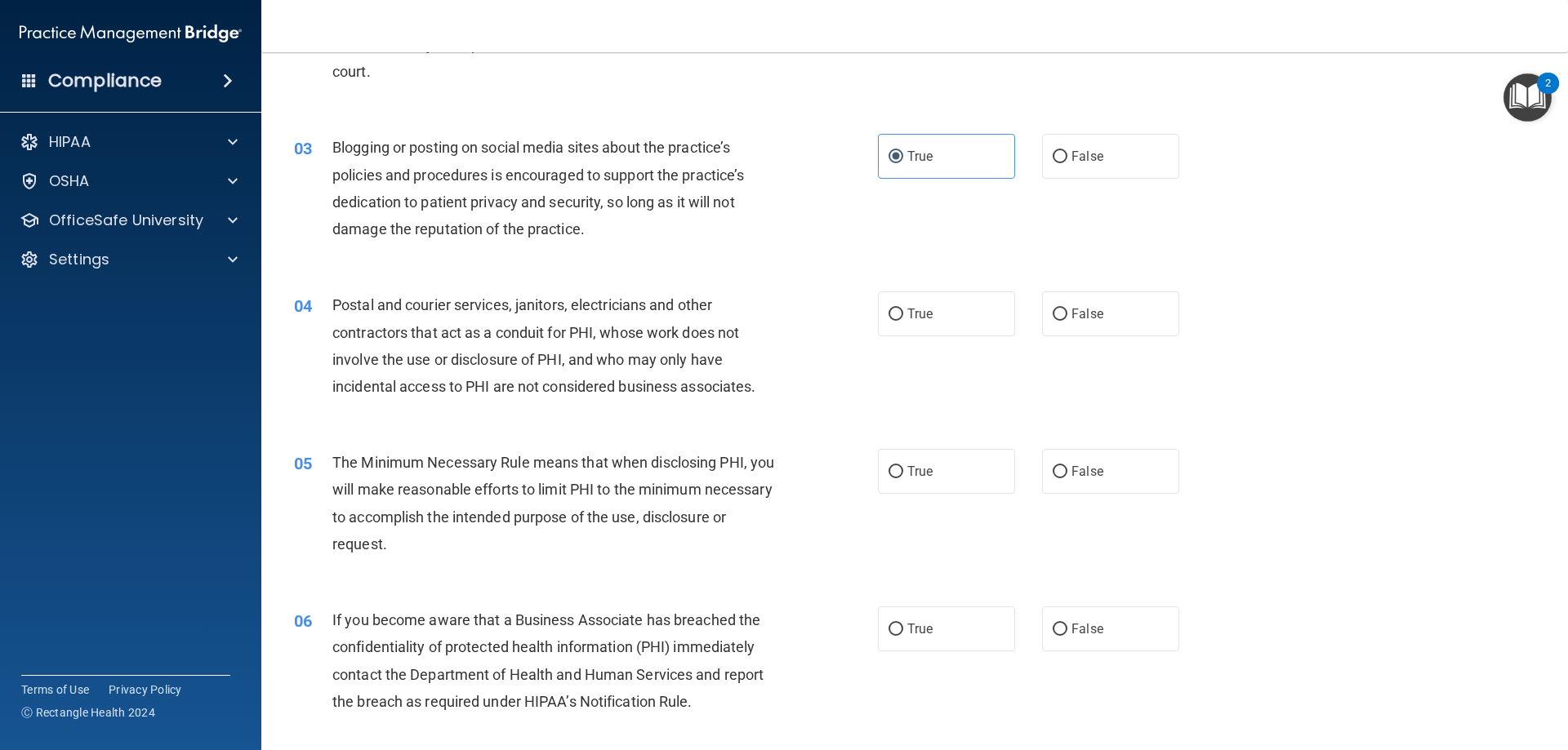
scroll to position [326, 0]
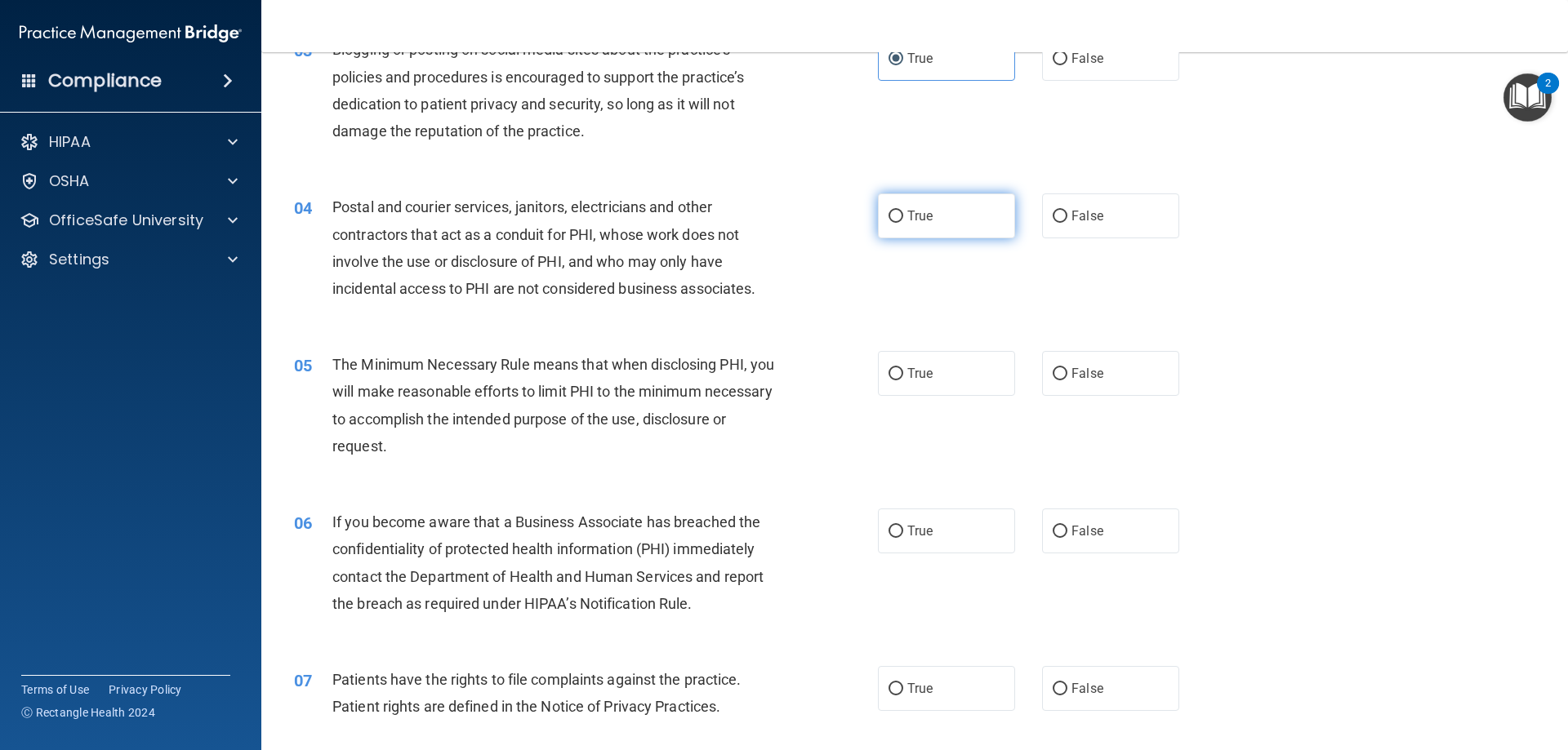
click at [891, 223] on input "True" at bounding box center [896, 217] width 15 height 12
radio input "true"
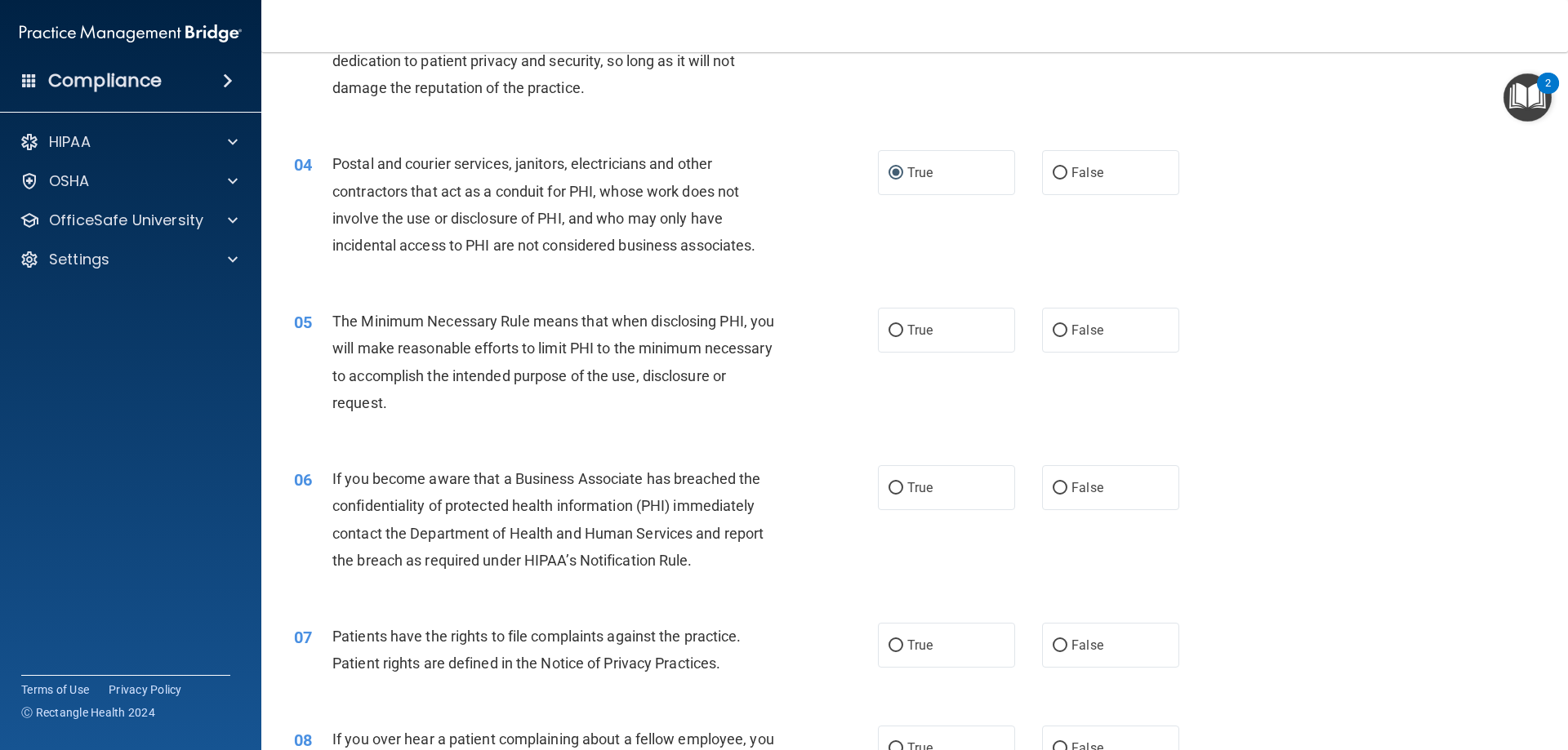
scroll to position [408, 0]
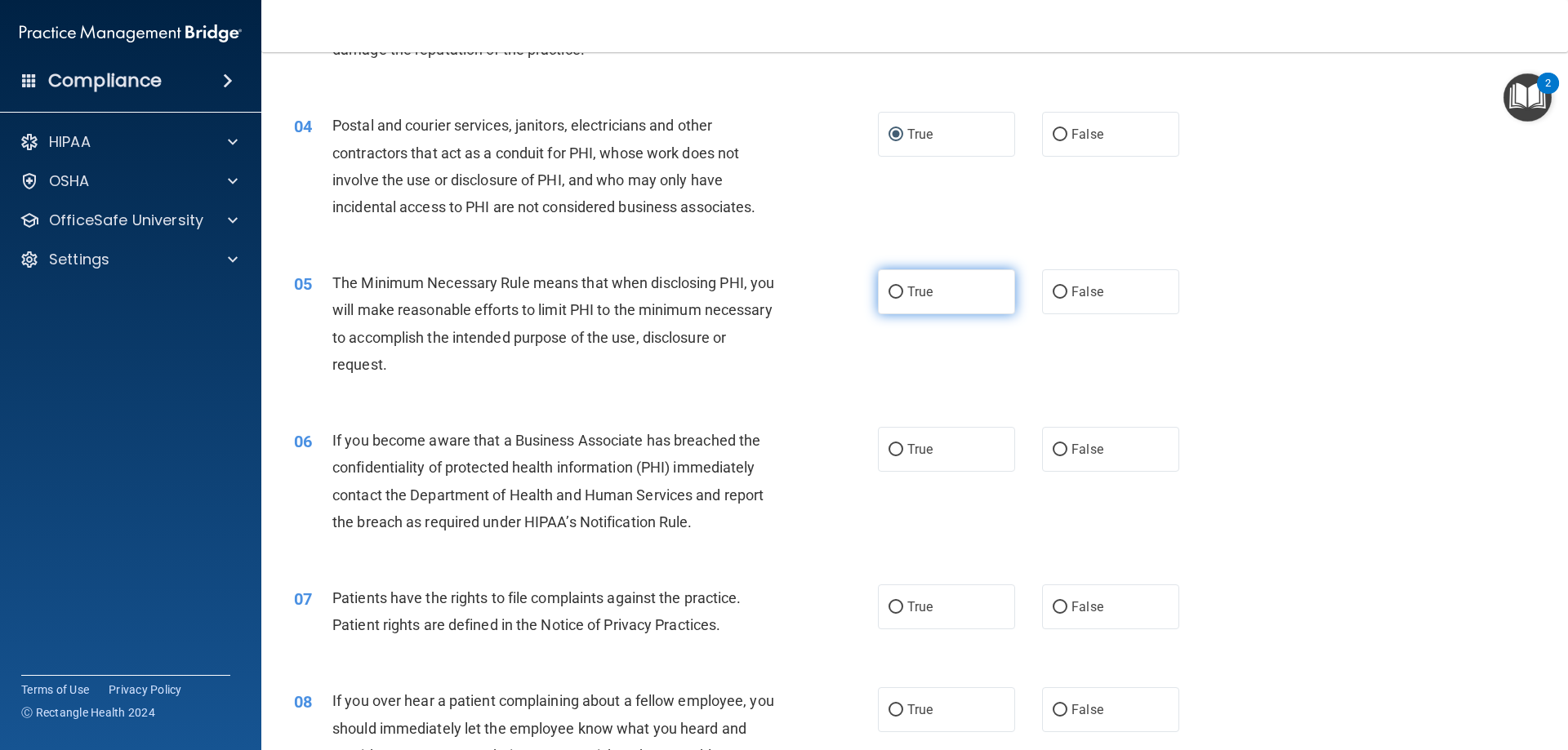
click at [891, 291] on input "True" at bounding box center [896, 292] width 15 height 12
radio input "true"
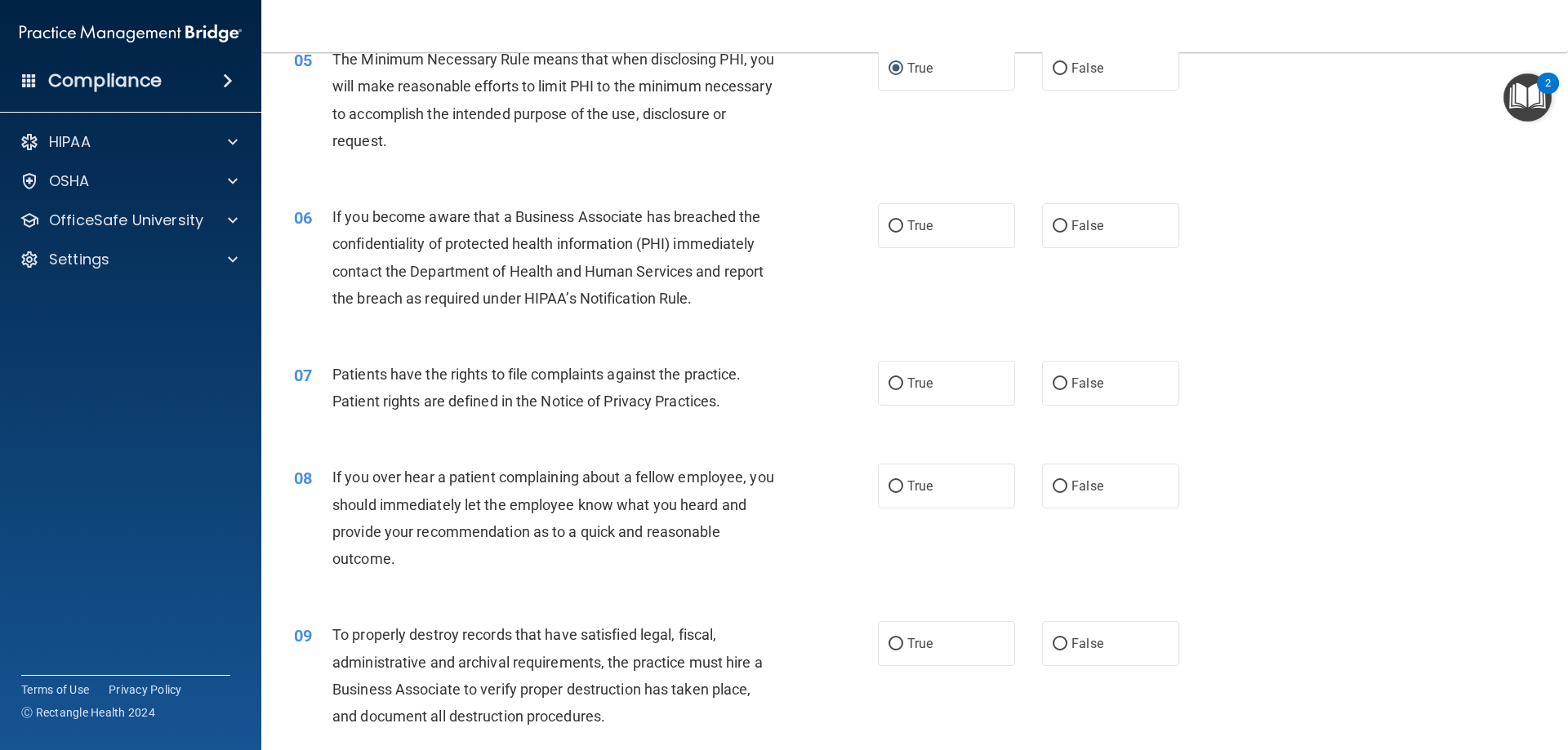
scroll to position [653, 0]
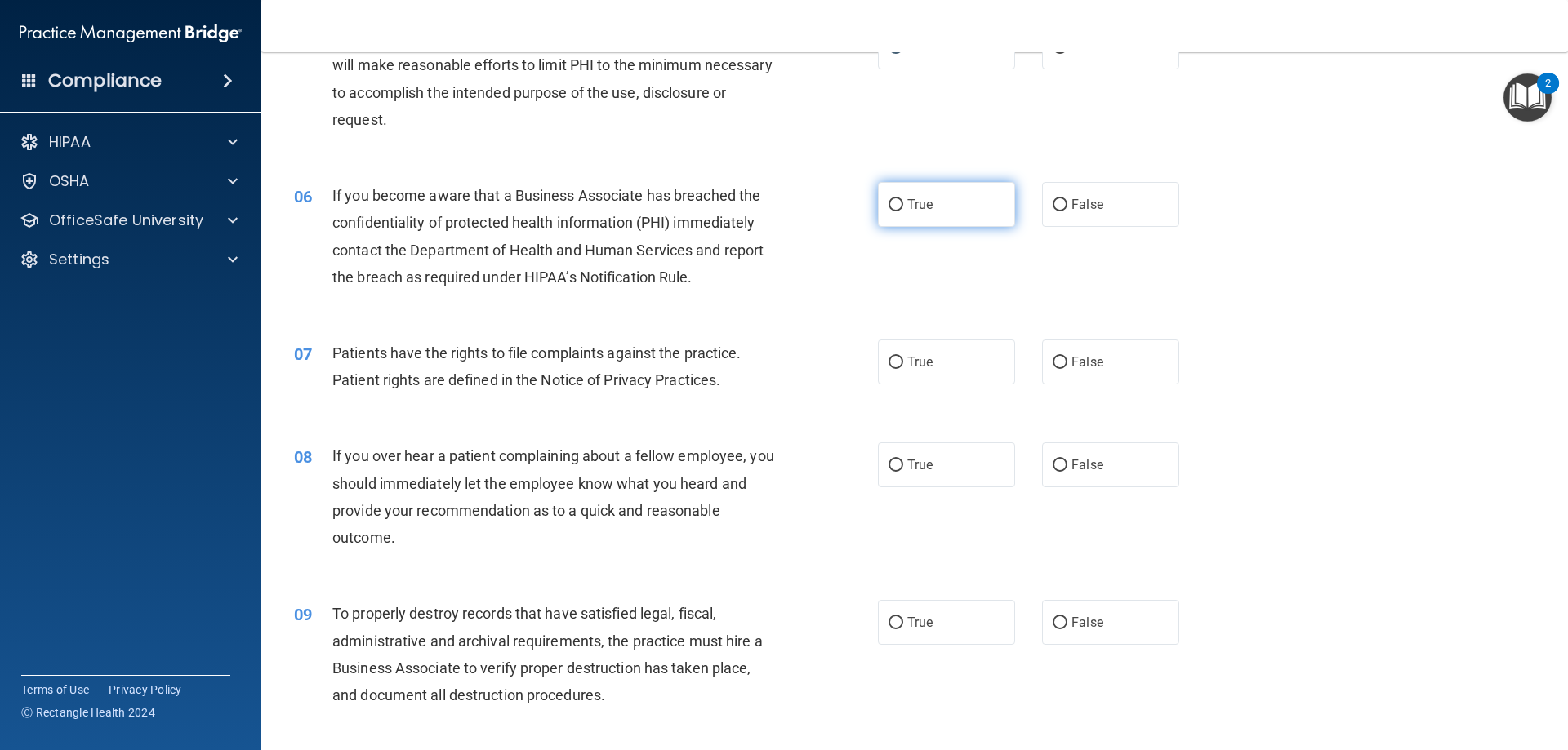
click at [923, 208] on span "True" at bounding box center [919, 205] width 25 height 16
click at [903, 208] on input "True" at bounding box center [896, 205] width 15 height 12
radio input "true"
click at [891, 357] on input "True" at bounding box center [896, 362] width 15 height 12
radio input "true"
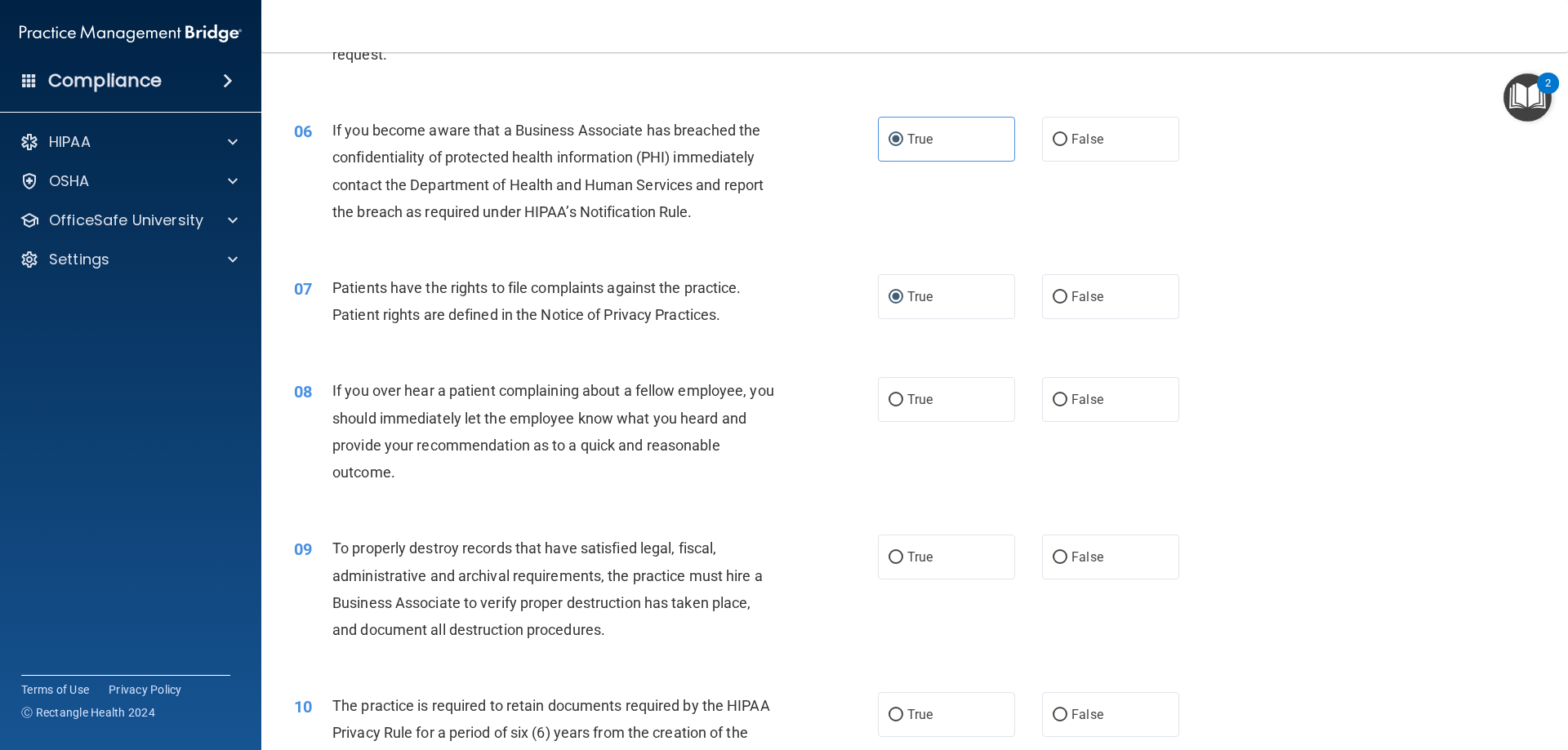
scroll to position [816, 0]
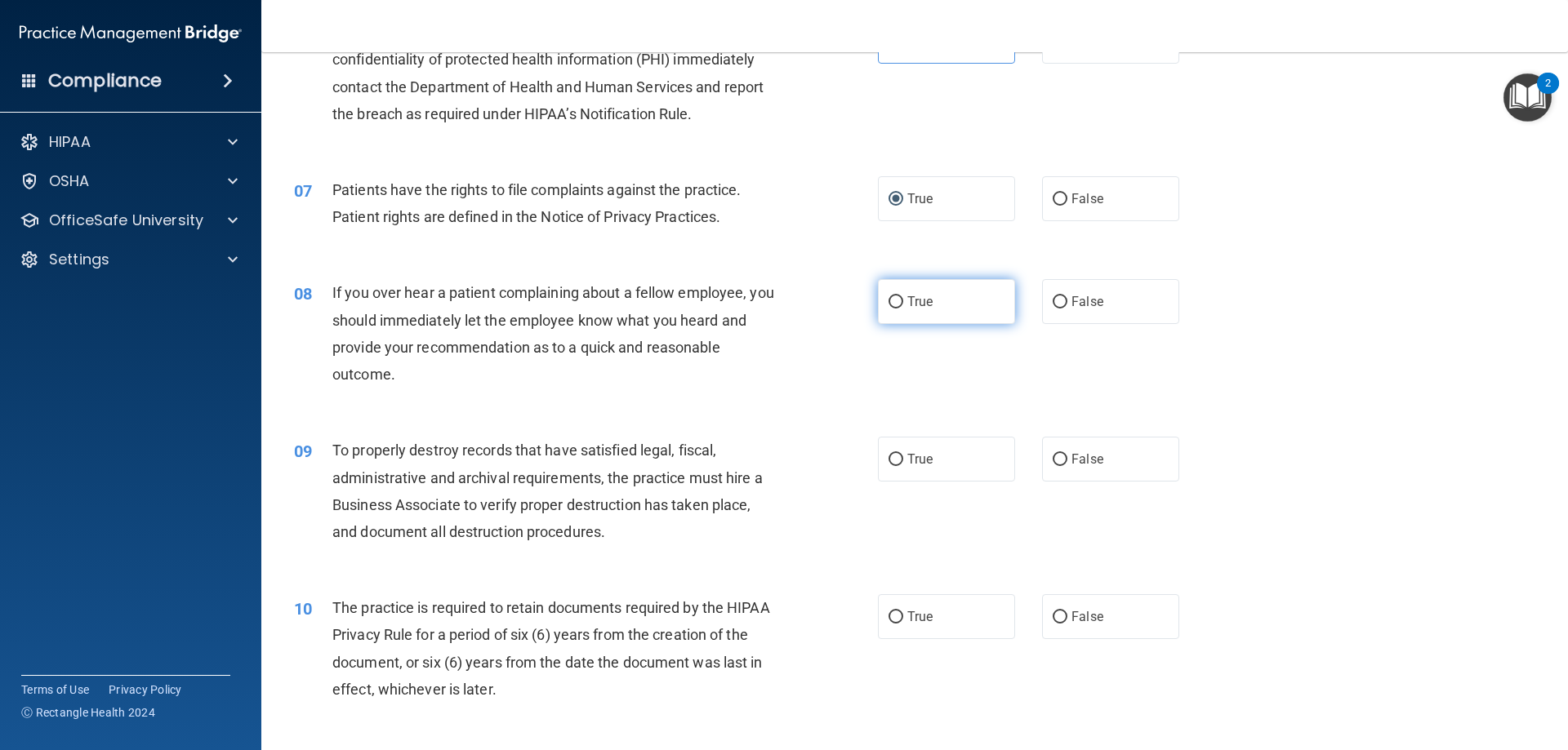
click at [934, 320] on label "True" at bounding box center [946, 301] width 137 height 45
click at [903, 309] on input "True" at bounding box center [896, 302] width 15 height 12
radio input "true"
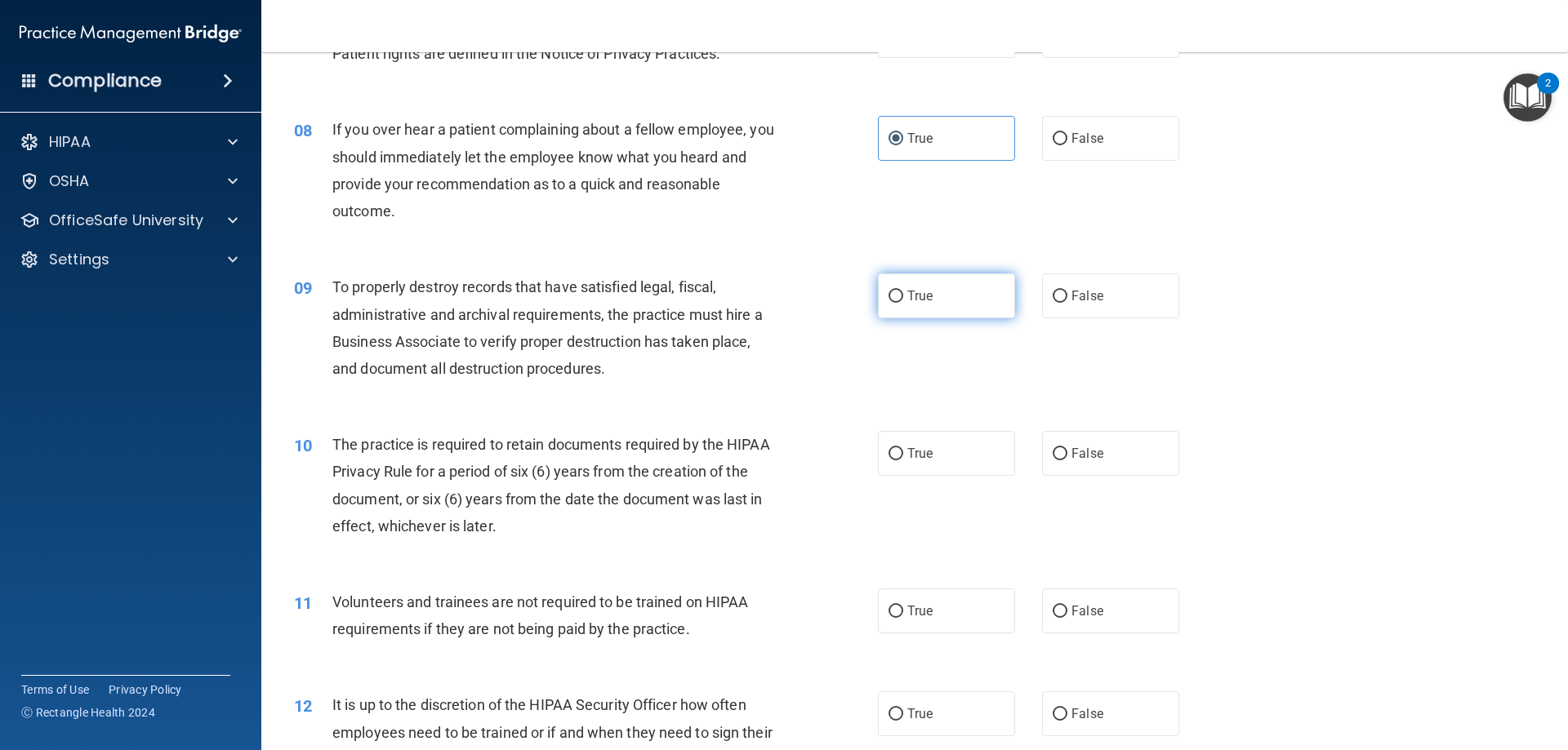
click at [899, 304] on label "True" at bounding box center [946, 296] width 137 height 45
click at [899, 303] on input "True" at bounding box center [896, 296] width 15 height 12
radio input "true"
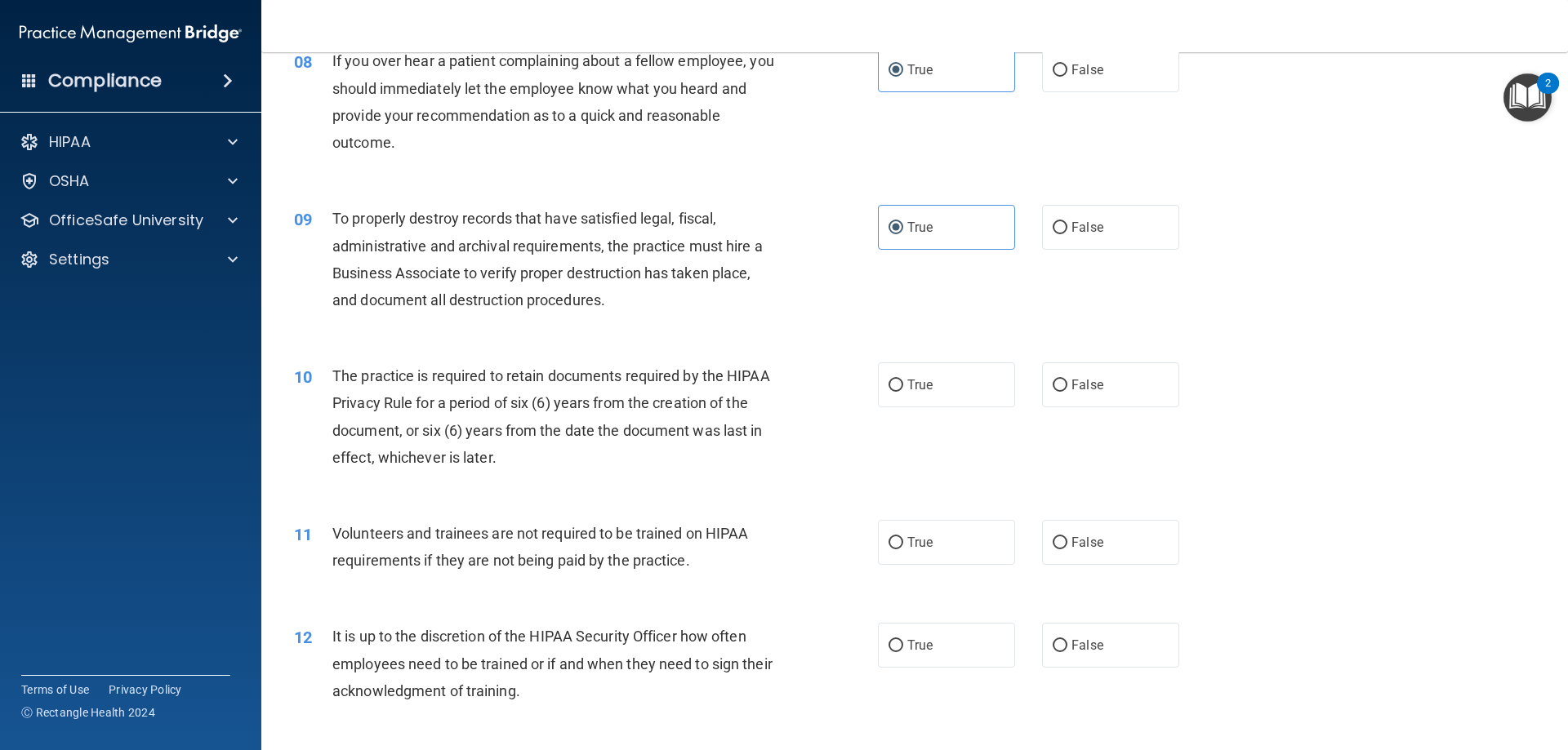
scroll to position [1143, 0]
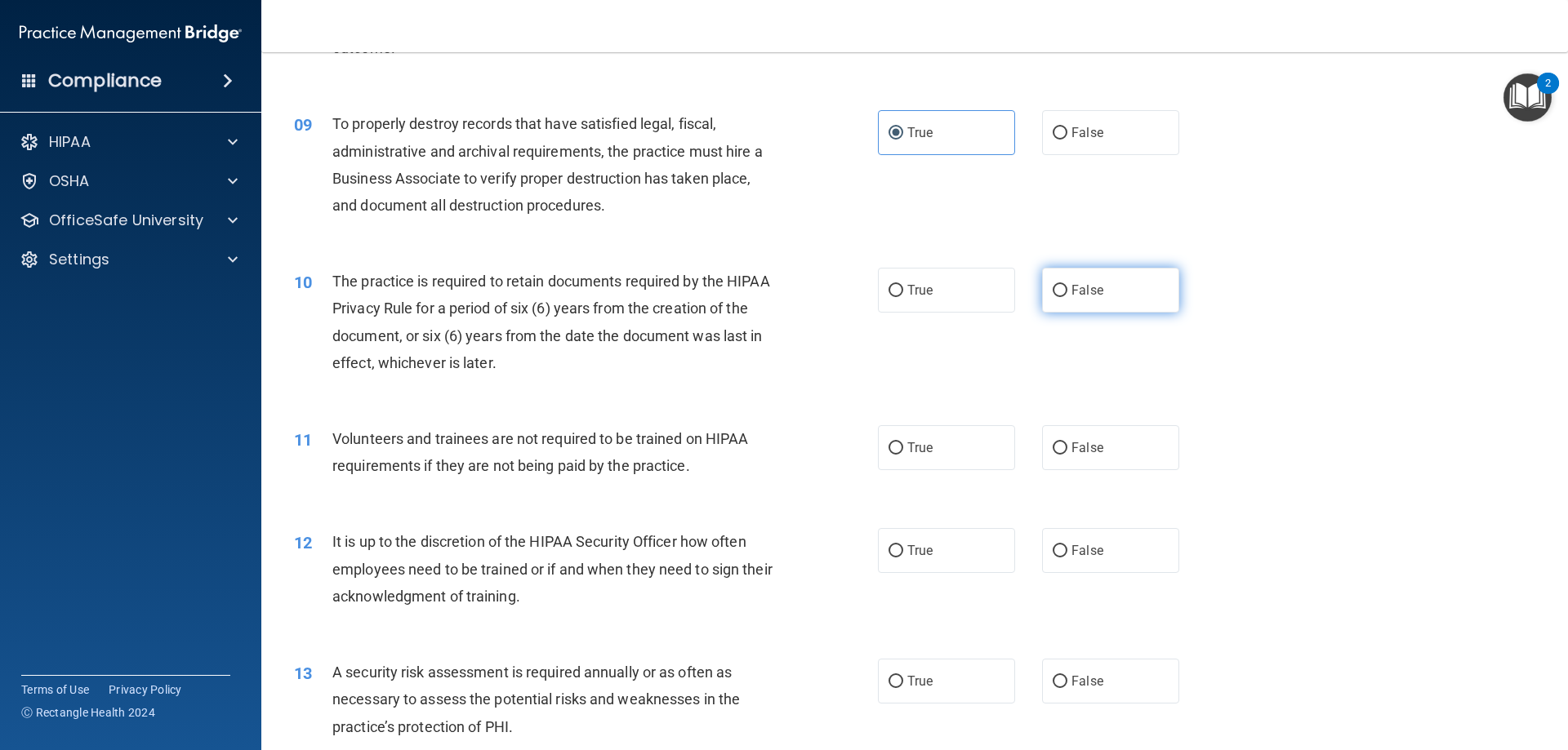
click at [1055, 278] on label "False" at bounding box center [1111, 290] width 137 height 45
click at [1055, 285] on input "False" at bounding box center [1060, 290] width 15 height 12
radio input "true"
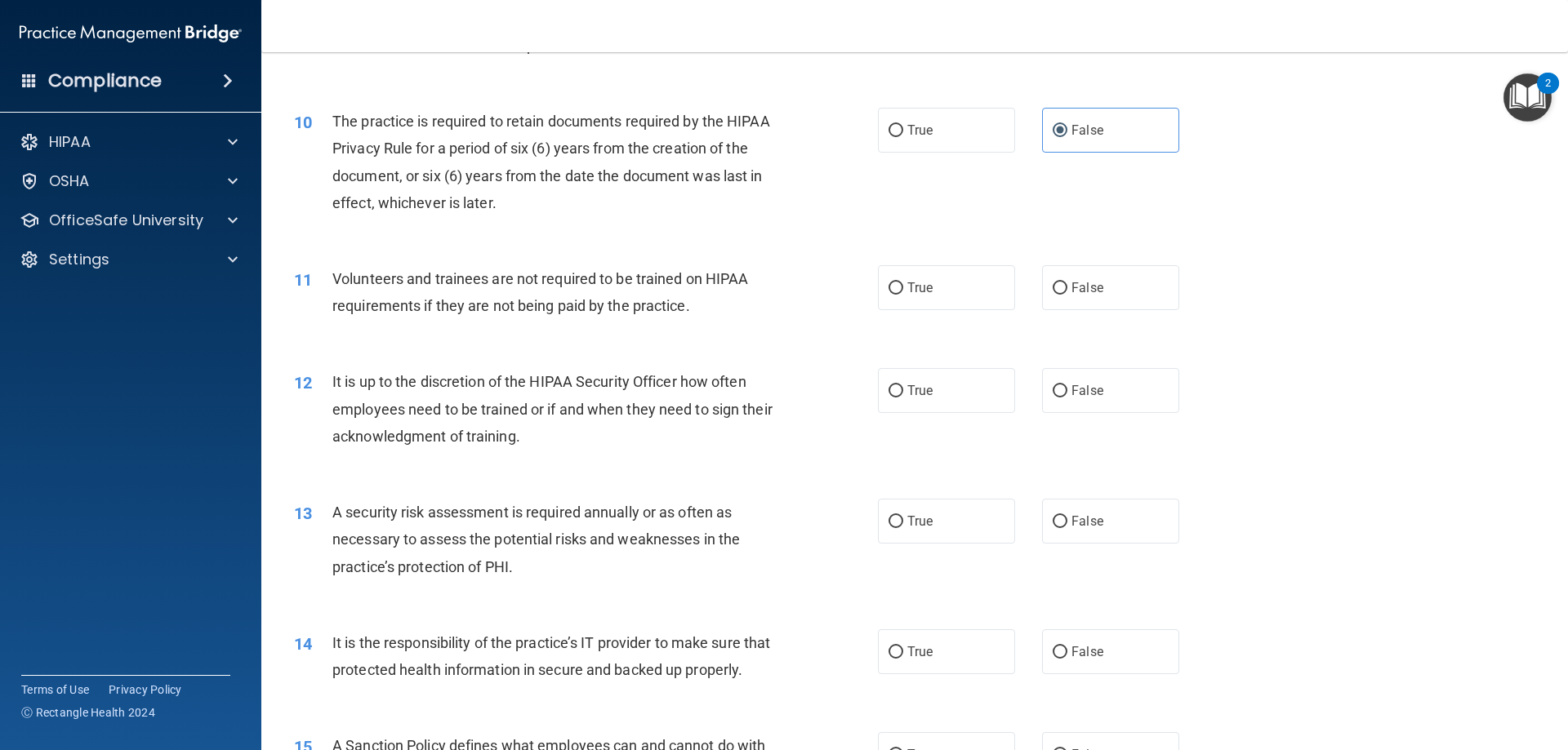
scroll to position [1307, 0]
click at [1055, 286] on input "False" at bounding box center [1060, 285] width 15 height 12
radio input "true"
click at [932, 125] on label "True" at bounding box center [946, 126] width 137 height 45
click at [903, 125] on input "True" at bounding box center [896, 127] width 15 height 12
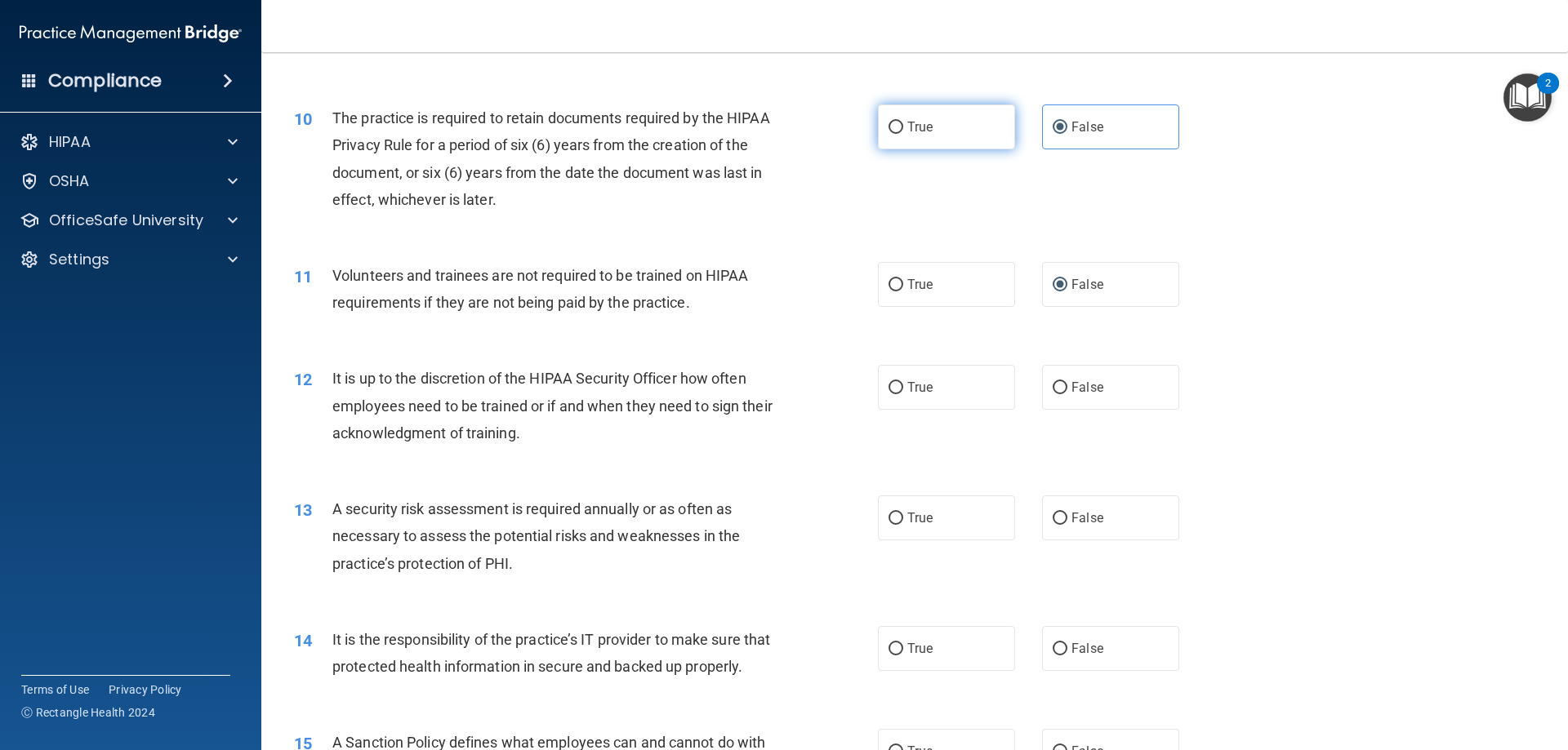
radio input "true"
radio input "false"
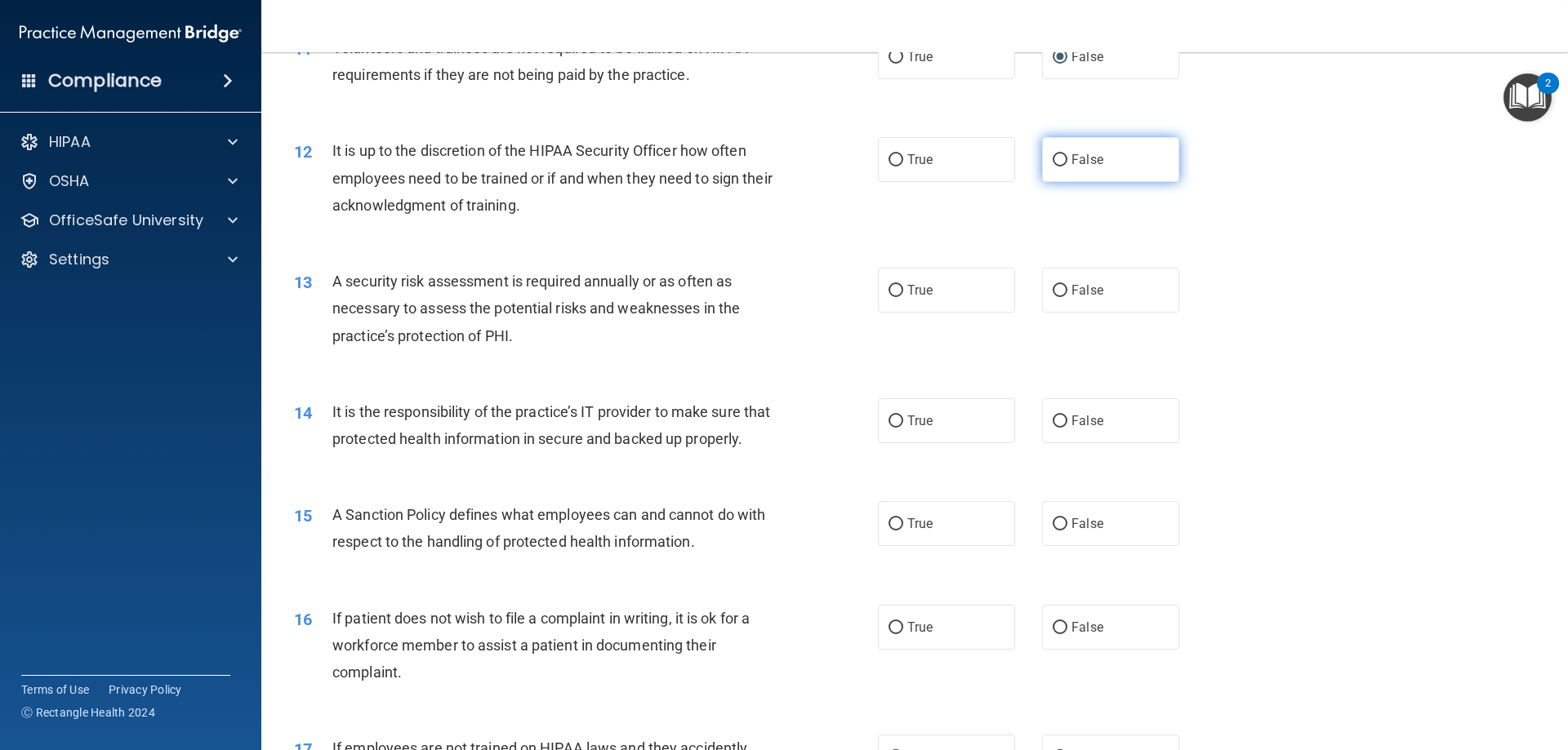
scroll to position [1551, 0]
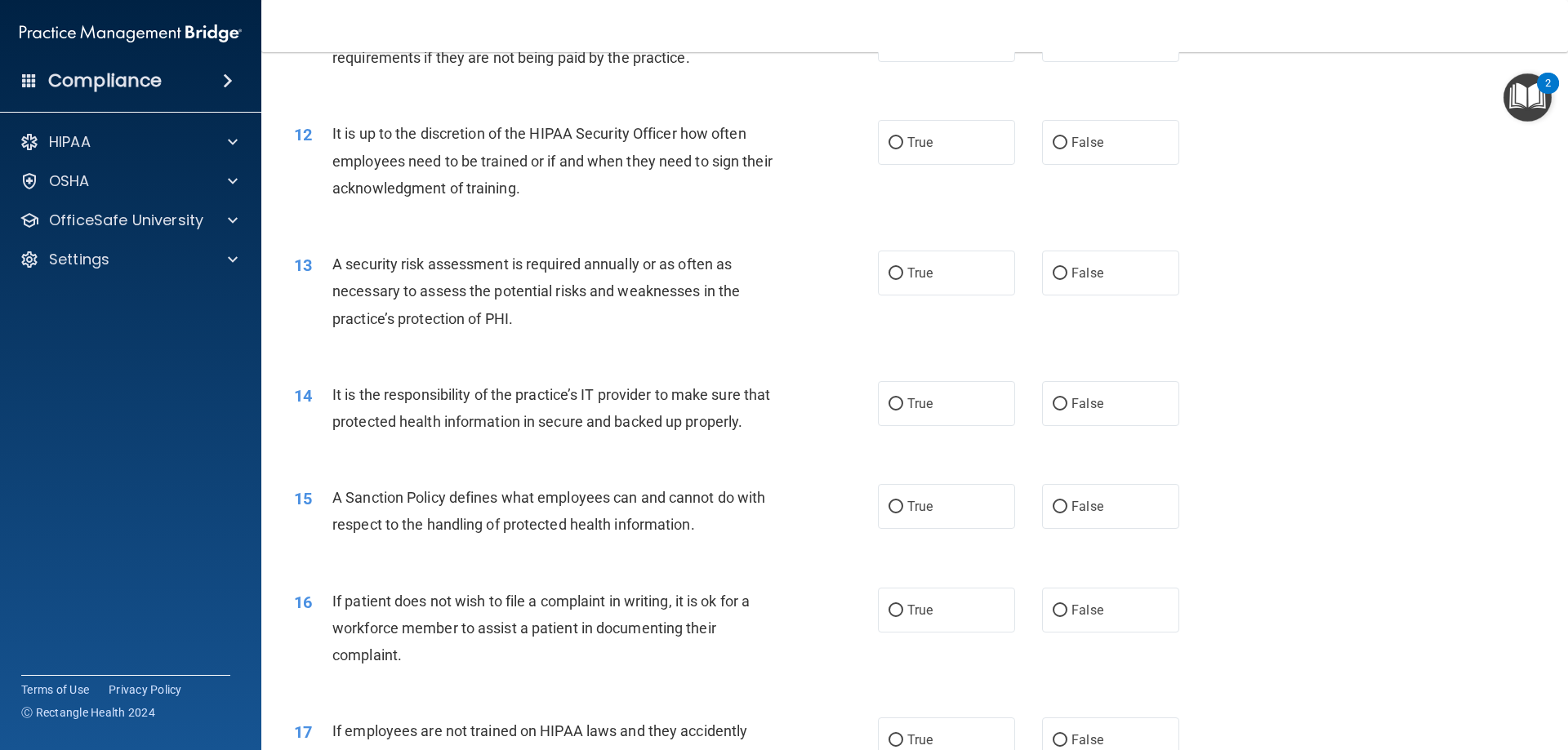
click at [1092, 111] on div "12 It is up to the discretion of the HIPAA Security Officer how often employees…" at bounding box center [914, 165] width 1266 height 131
click at [1080, 150] on label "False" at bounding box center [1111, 142] width 137 height 45
click at [1067, 149] on input "False" at bounding box center [1060, 143] width 15 height 12
radio input "true"
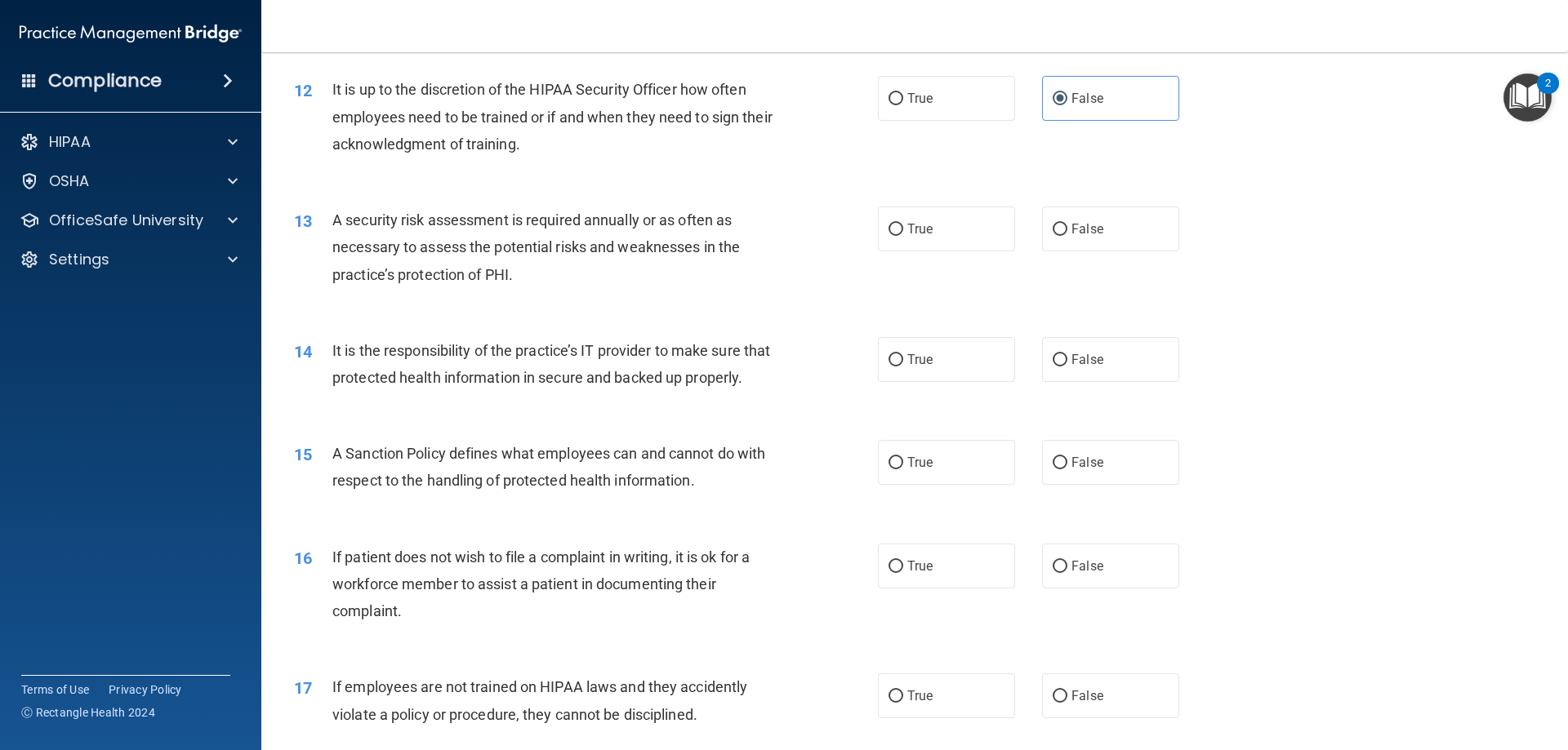
scroll to position [1633, 0]
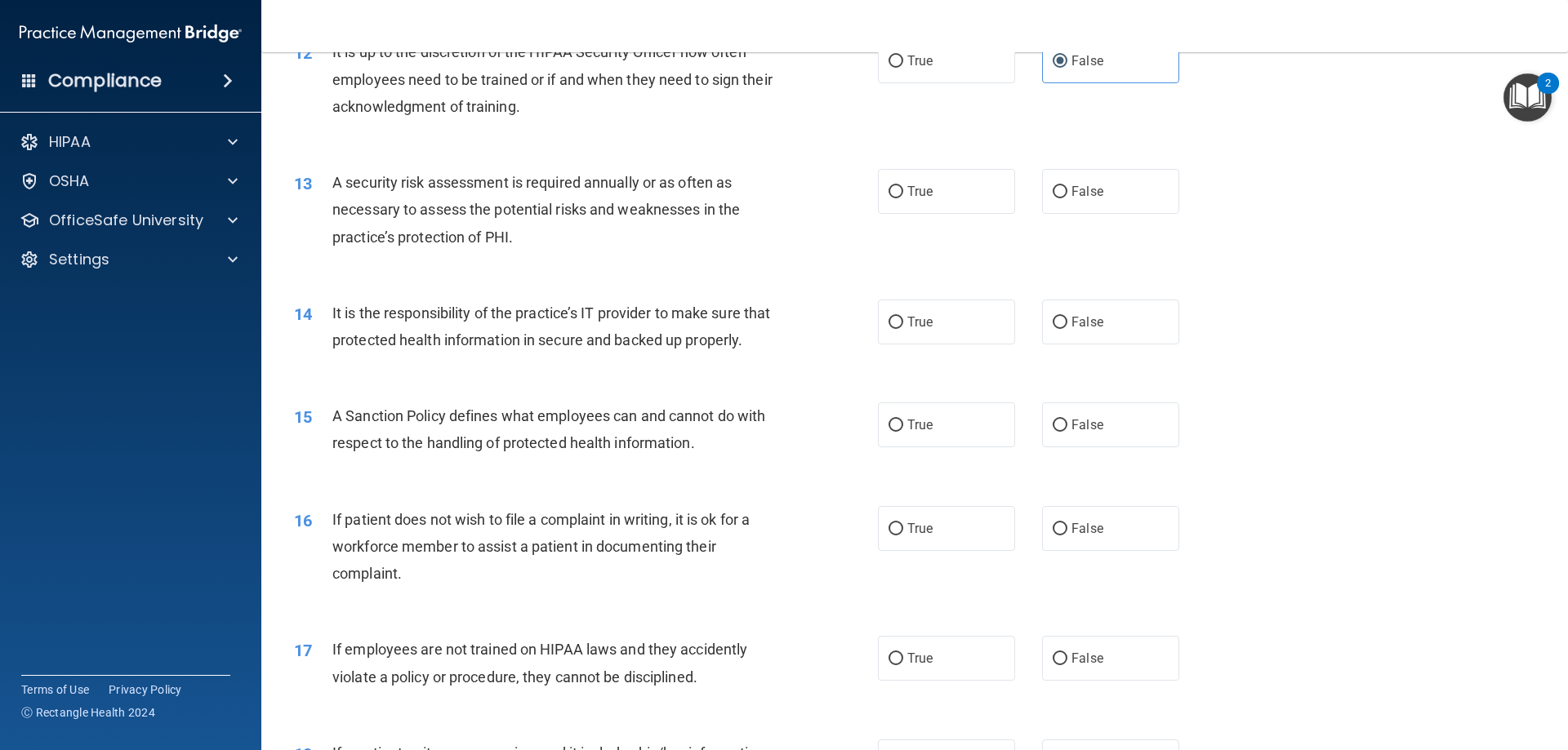
click at [992, 215] on div "13 A security risk assessment is required annually or as often as necessary to …" at bounding box center [914, 214] width 1266 height 131
click at [967, 203] on label "True" at bounding box center [946, 191] width 137 height 45
click at [903, 198] on input "True" at bounding box center [896, 192] width 15 height 12
radio input "true"
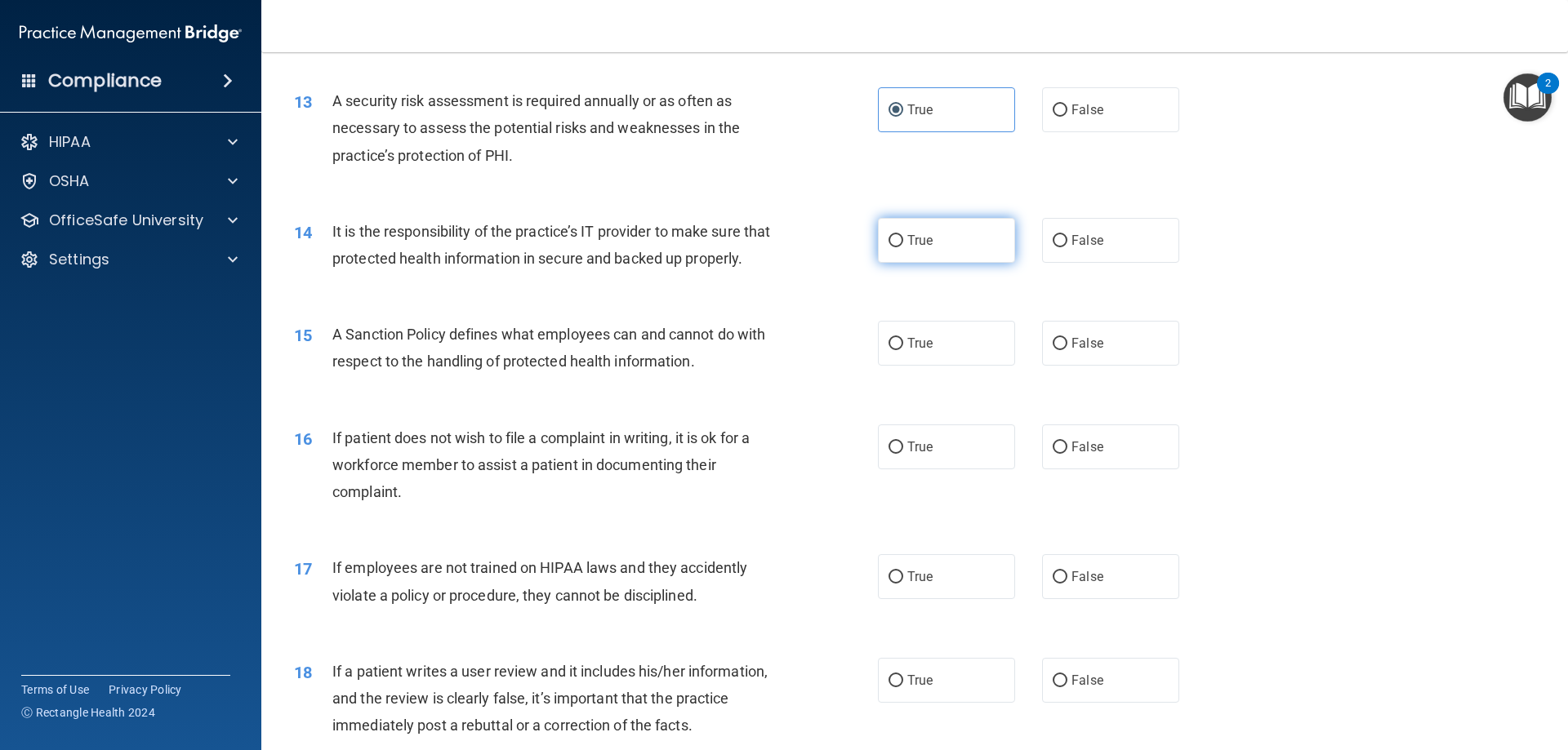
click at [881, 247] on label "True" at bounding box center [946, 240] width 137 height 45
click at [889, 247] on input "True" at bounding box center [896, 240] width 15 height 12
radio input "true"
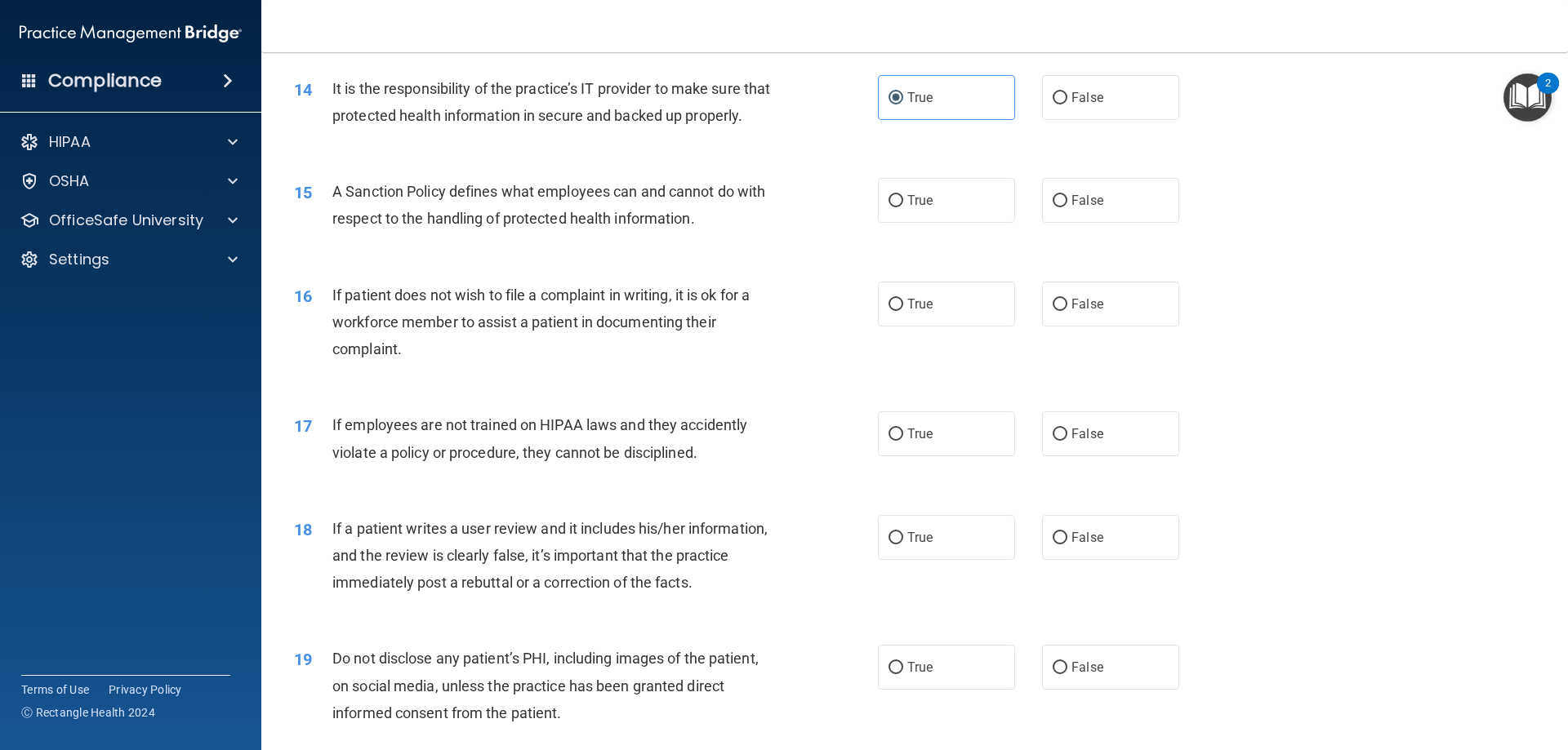
scroll to position [1878, 0]
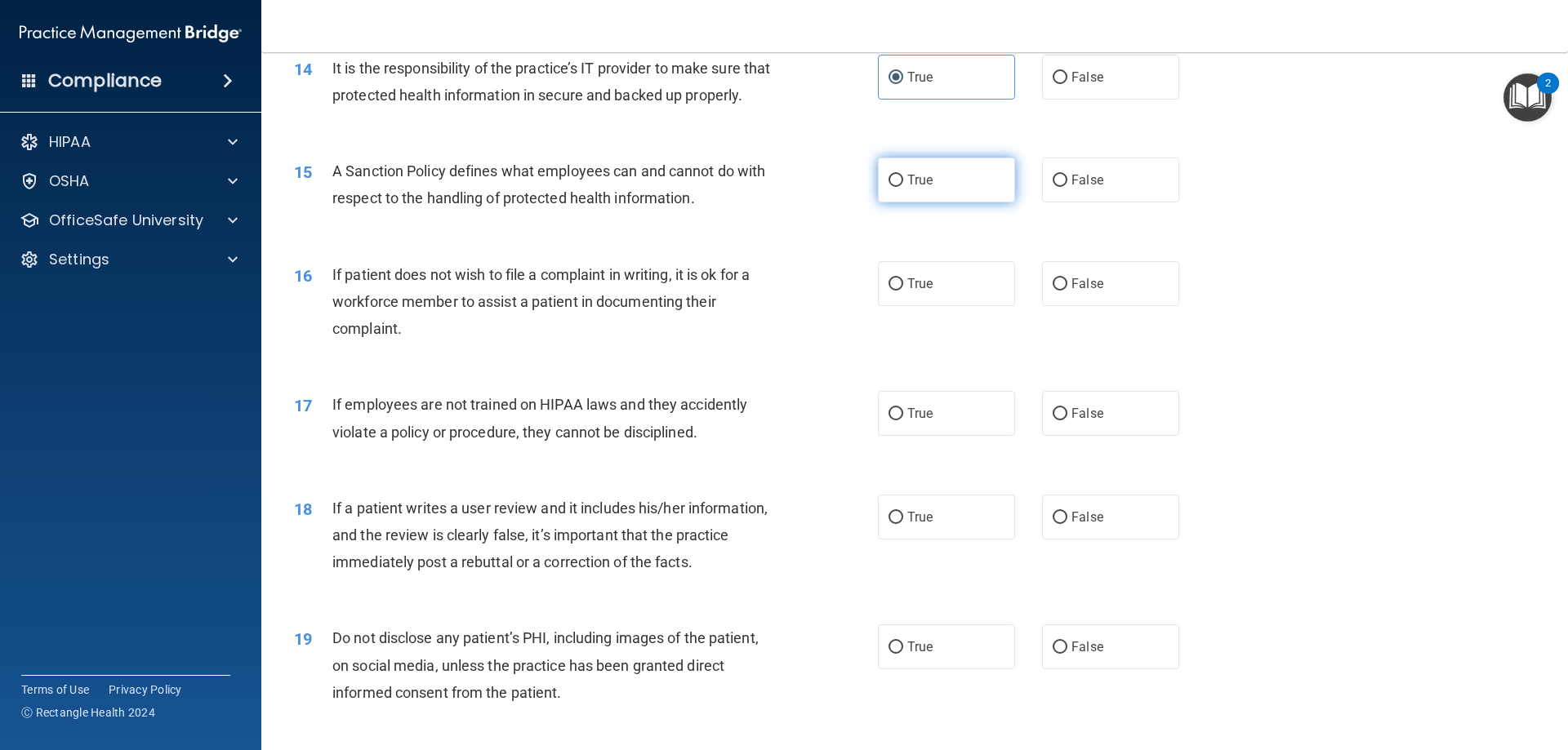
click at [917, 188] on span "True" at bounding box center [919, 180] width 25 height 16
click at [903, 187] on input "True" at bounding box center [896, 181] width 15 height 12
radio input "true"
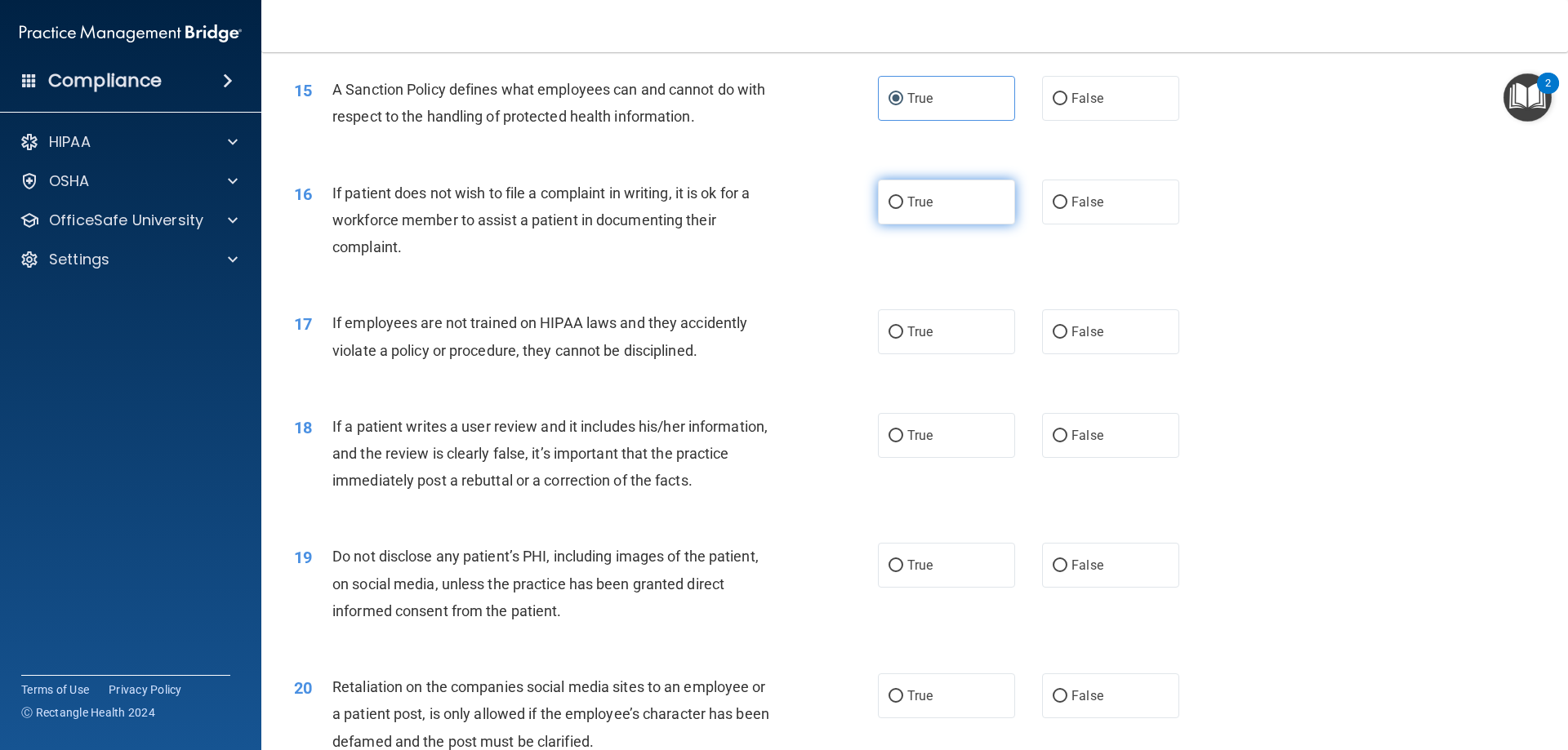
click at [902, 225] on label "True" at bounding box center [946, 202] width 137 height 45
click at [902, 209] on input "True" at bounding box center [896, 203] width 15 height 12
radio input "true"
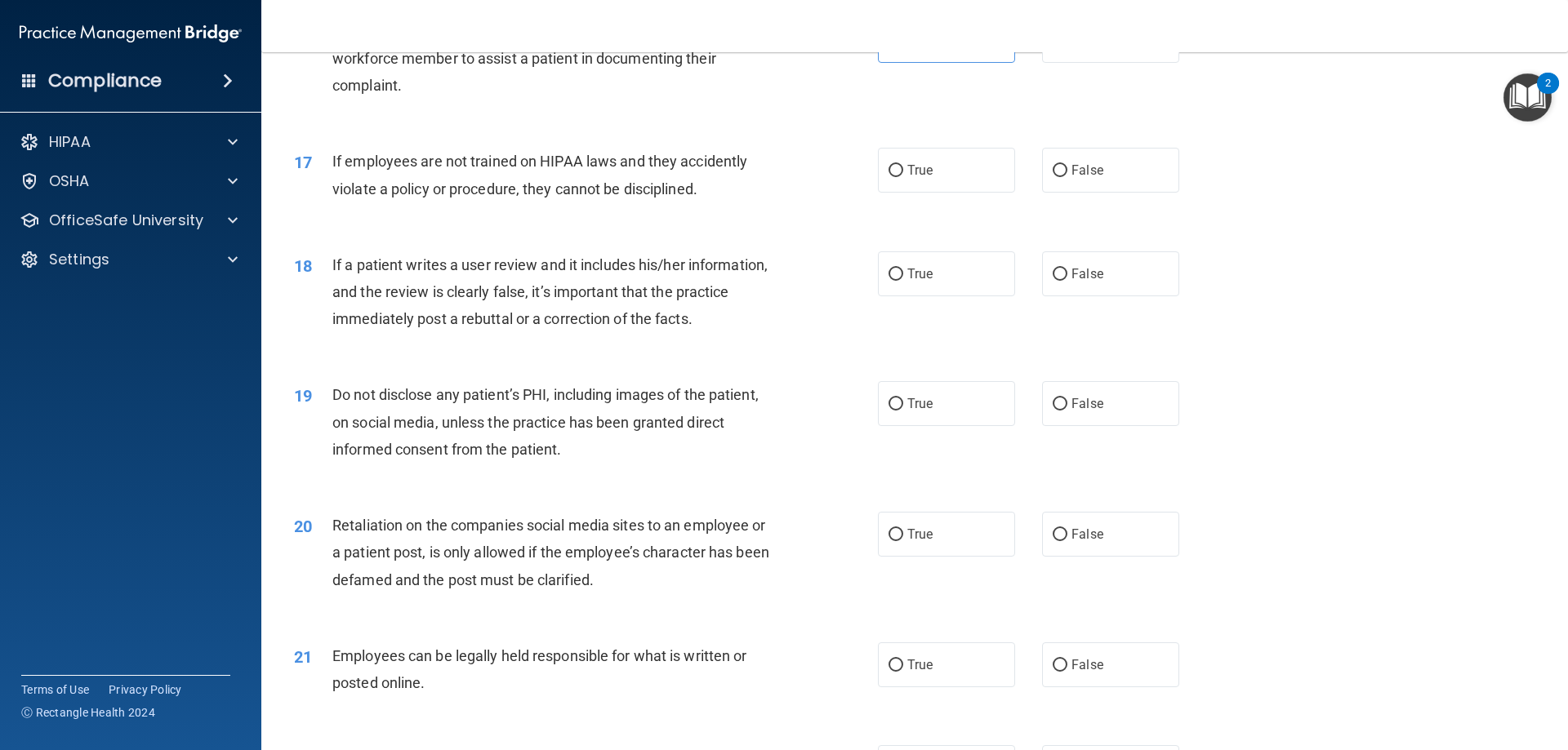
scroll to position [2123, 0]
click at [1079, 191] on label "False" at bounding box center [1111, 169] width 137 height 45
click at [1067, 175] on input "False" at bounding box center [1060, 169] width 15 height 12
radio input "true"
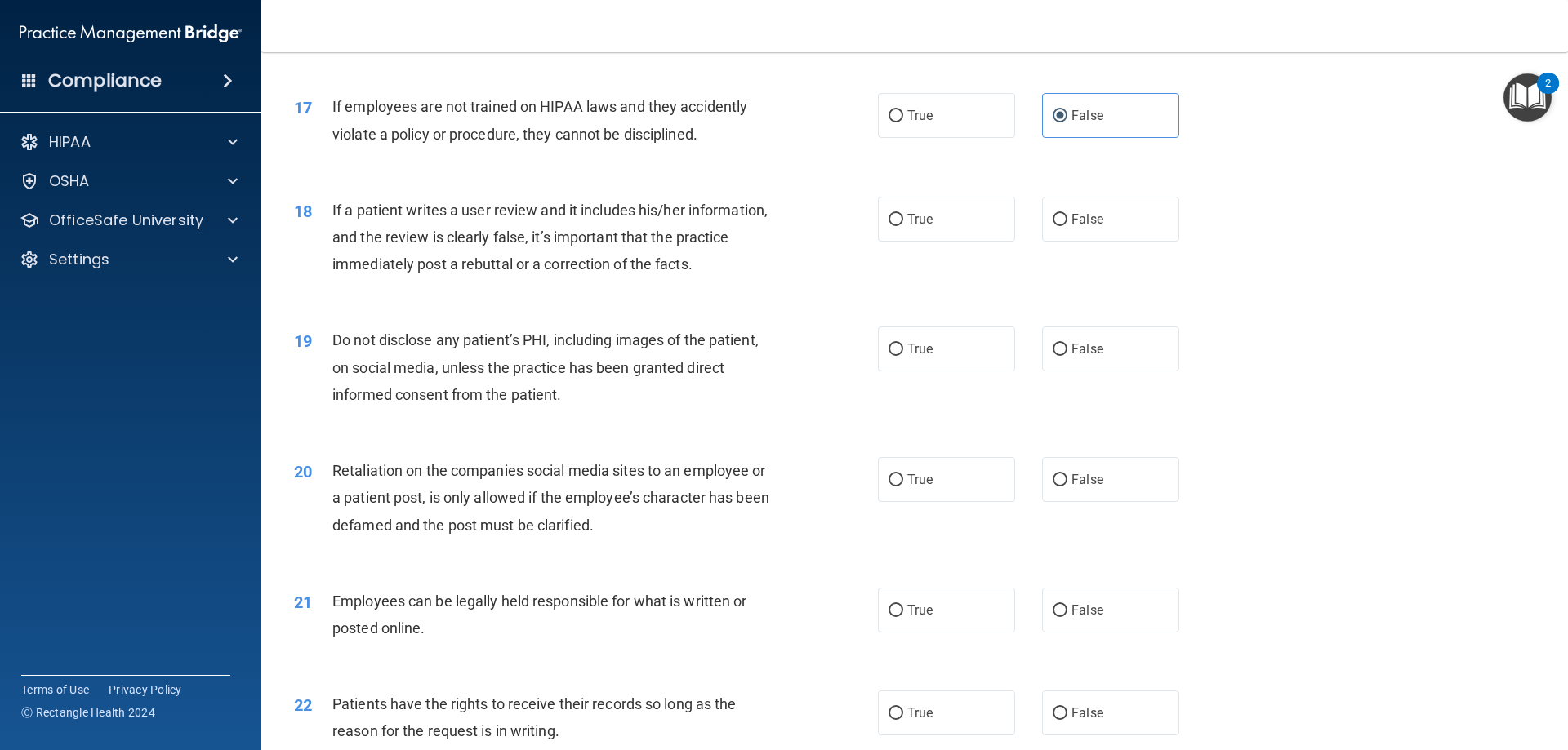
scroll to position [2204, 0]
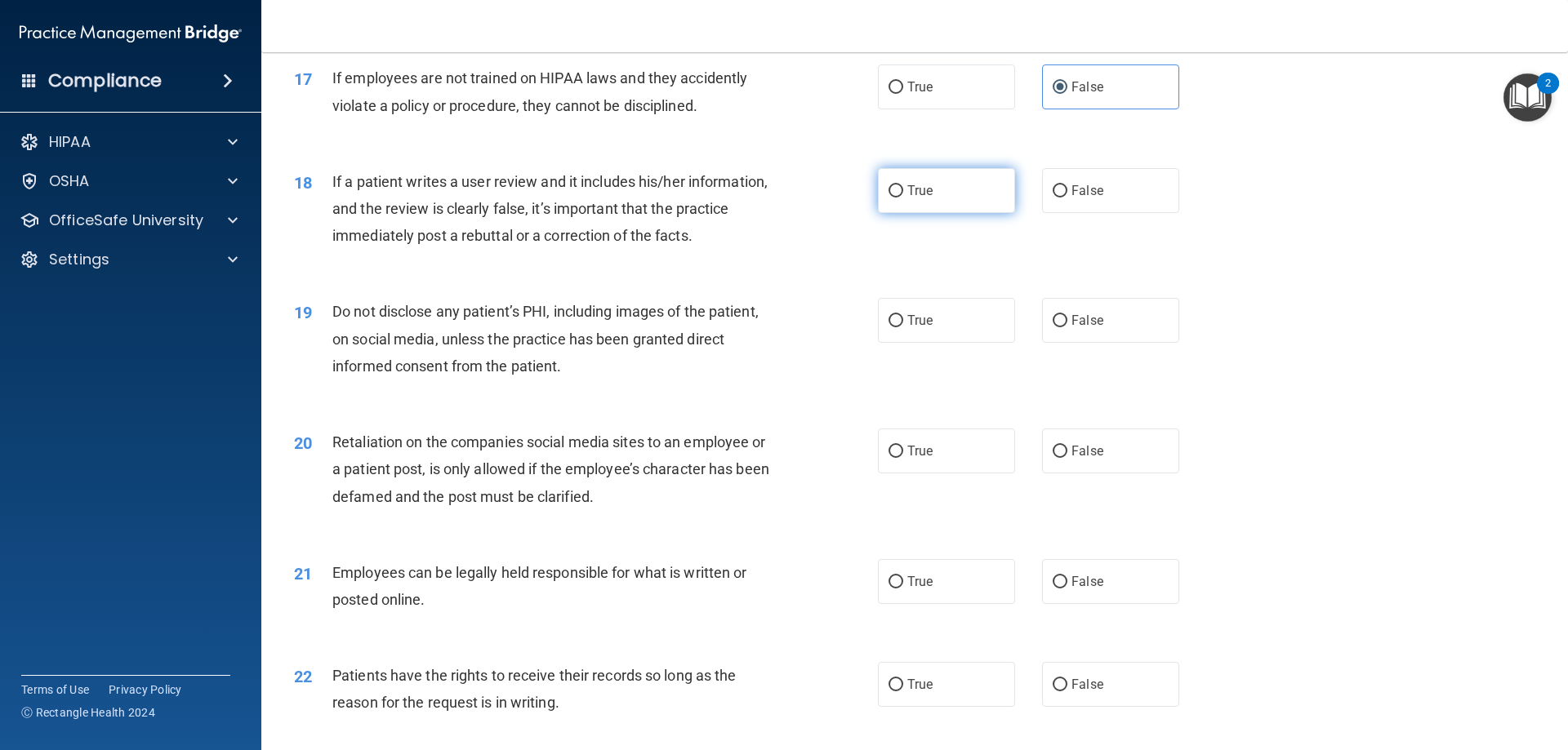
click at [888, 213] on label "True" at bounding box center [946, 191] width 137 height 45
click at [889, 197] on input "True" at bounding box center [896, 191] width 15 height 12
radio input "true"
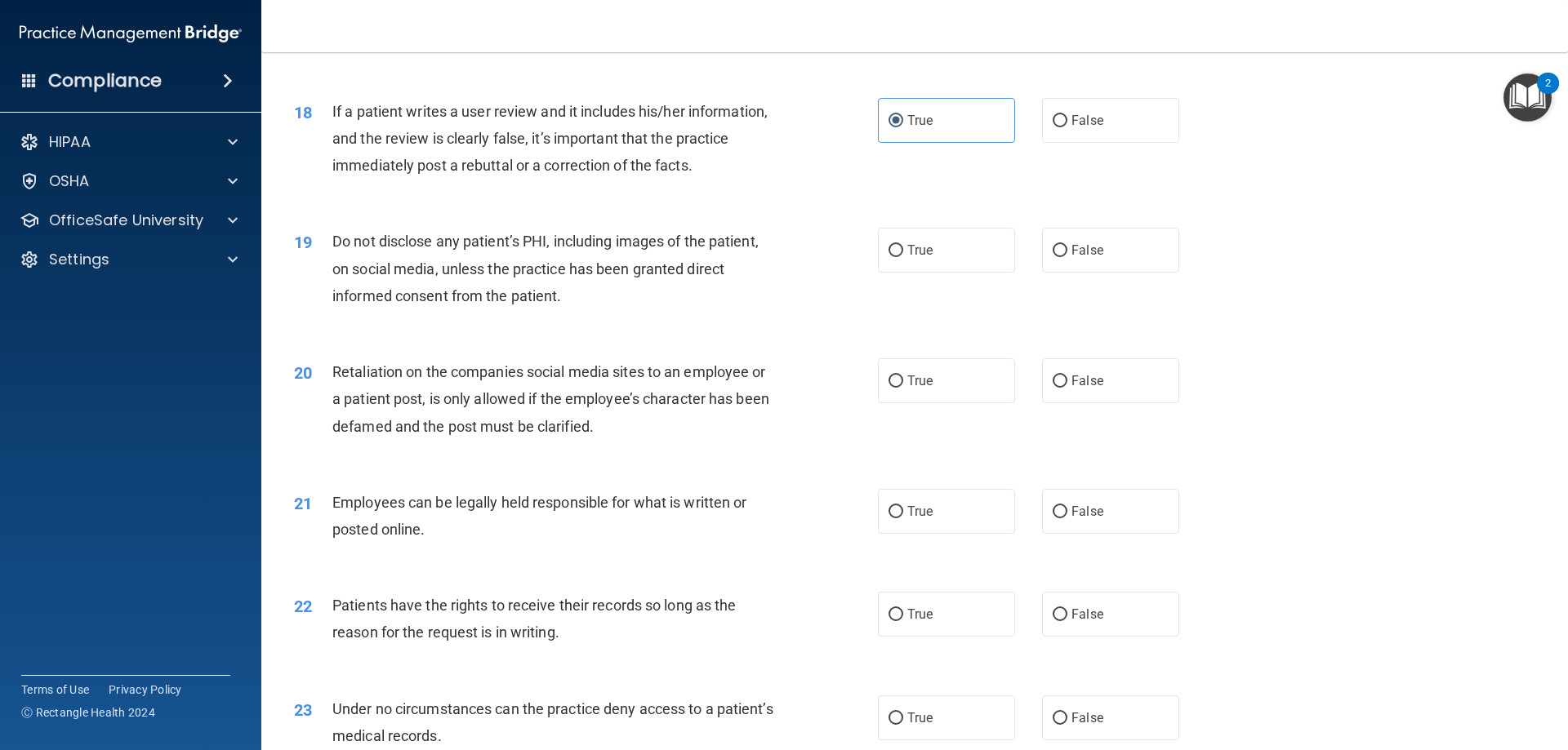
scroll to position [2367, 0]
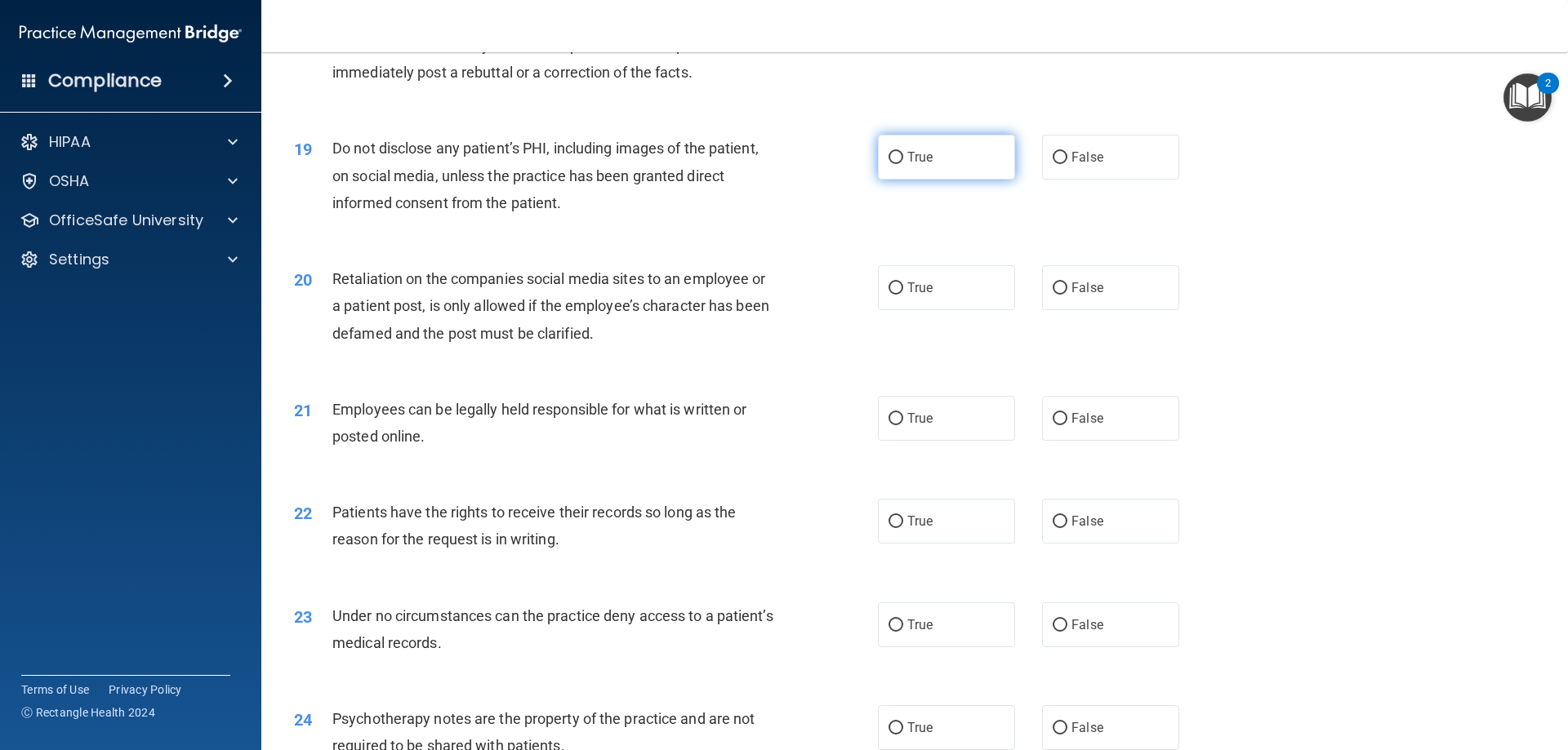
click at [987, 180] on label "True" at bounding box center [946, 157] width 137 height 45
click at [903, 164] on input "True" at bounding box center [896, 158] width 15 height 12
radio input "true"
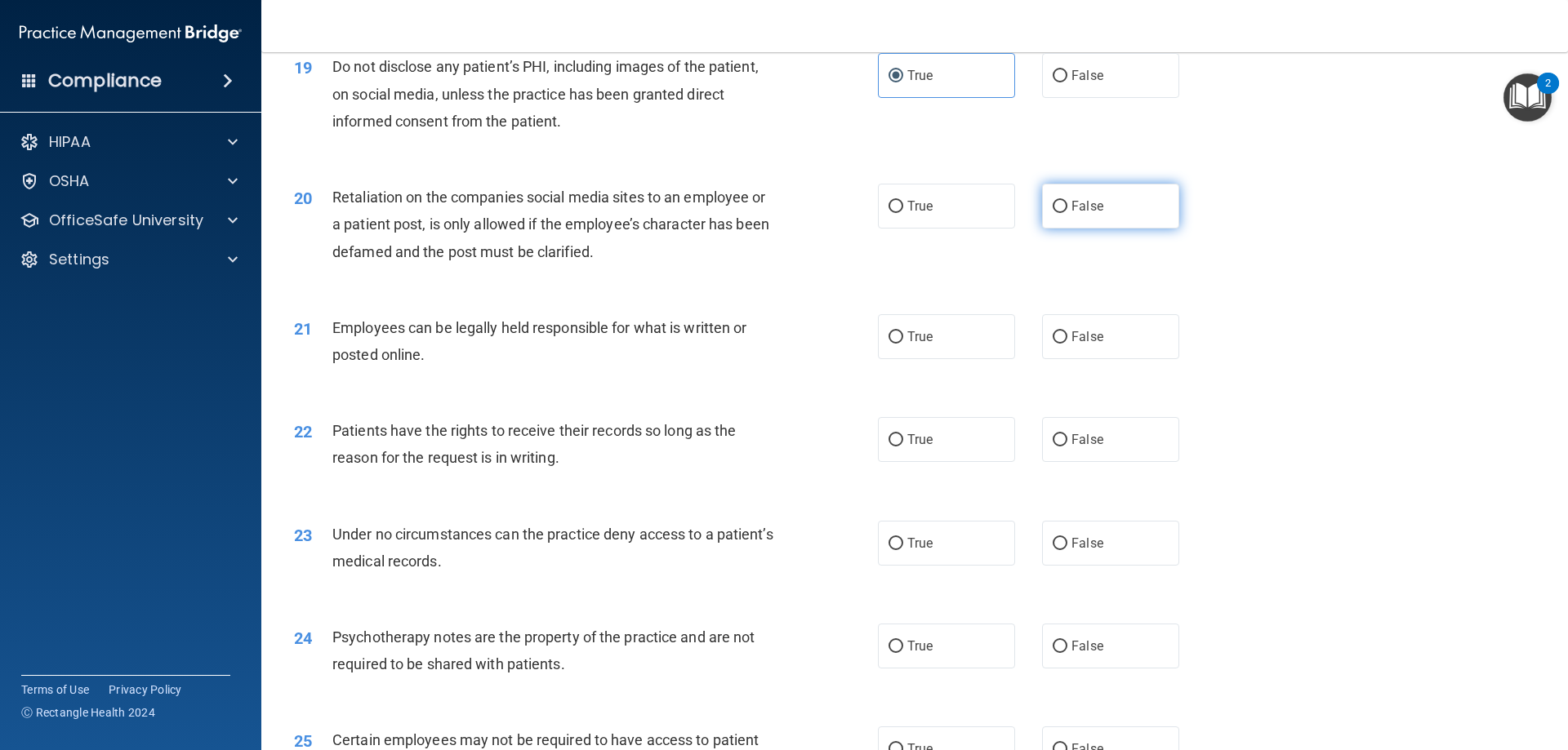
click at [1137, 229] on label "False" at bounding box center [1111, 205] width 137 height 45
click at [1067, 213] on input "False" at bounding box center [1060, 206] width 15 height 12
radio input "true"
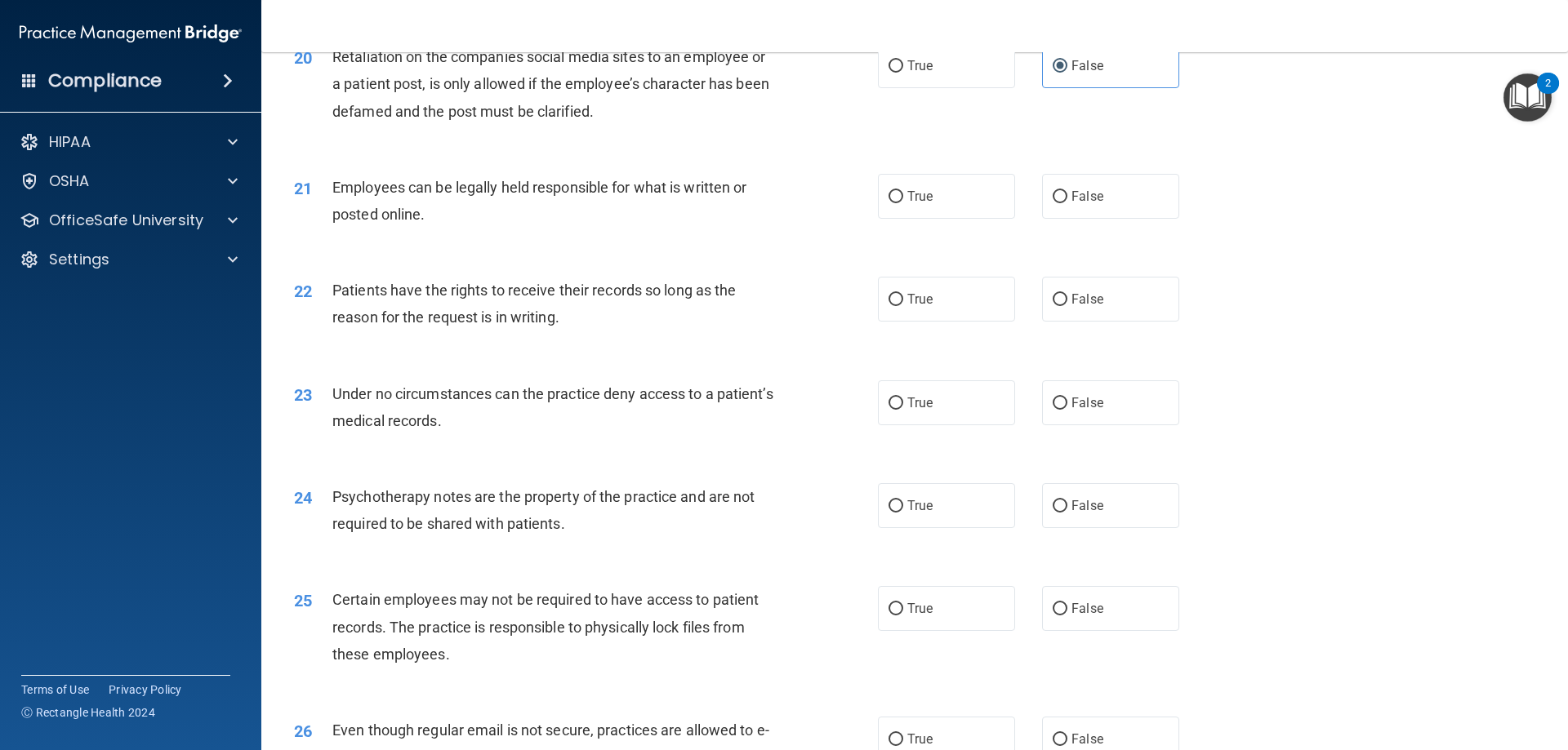
scroll to position [2612, 0]
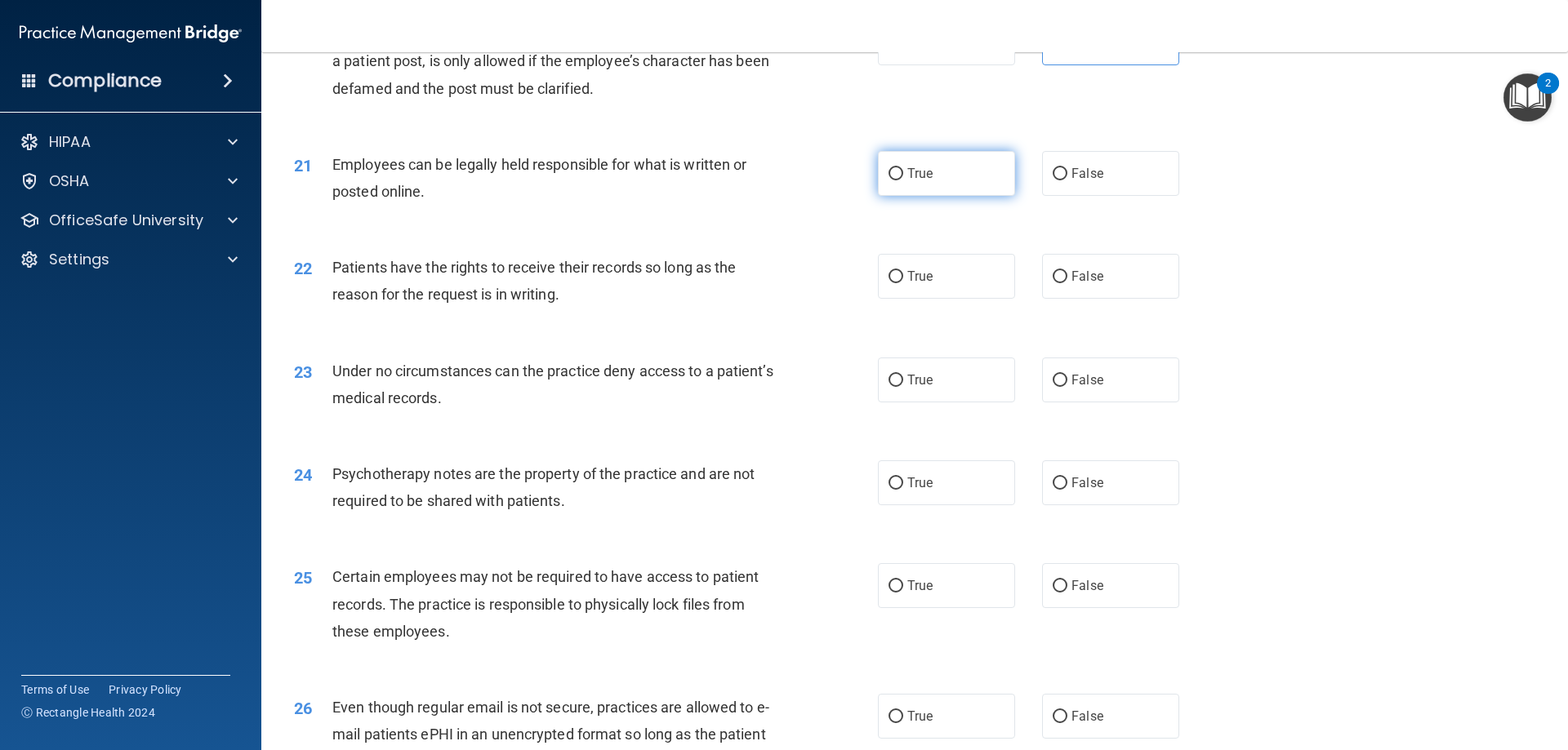
click at [927, 194] on label "True" at bounding box center [946, 173] width 137 height 45
click at [903, 181] on input "True" at bounding box center [896, 174] width 15 height 12
radio input "true"
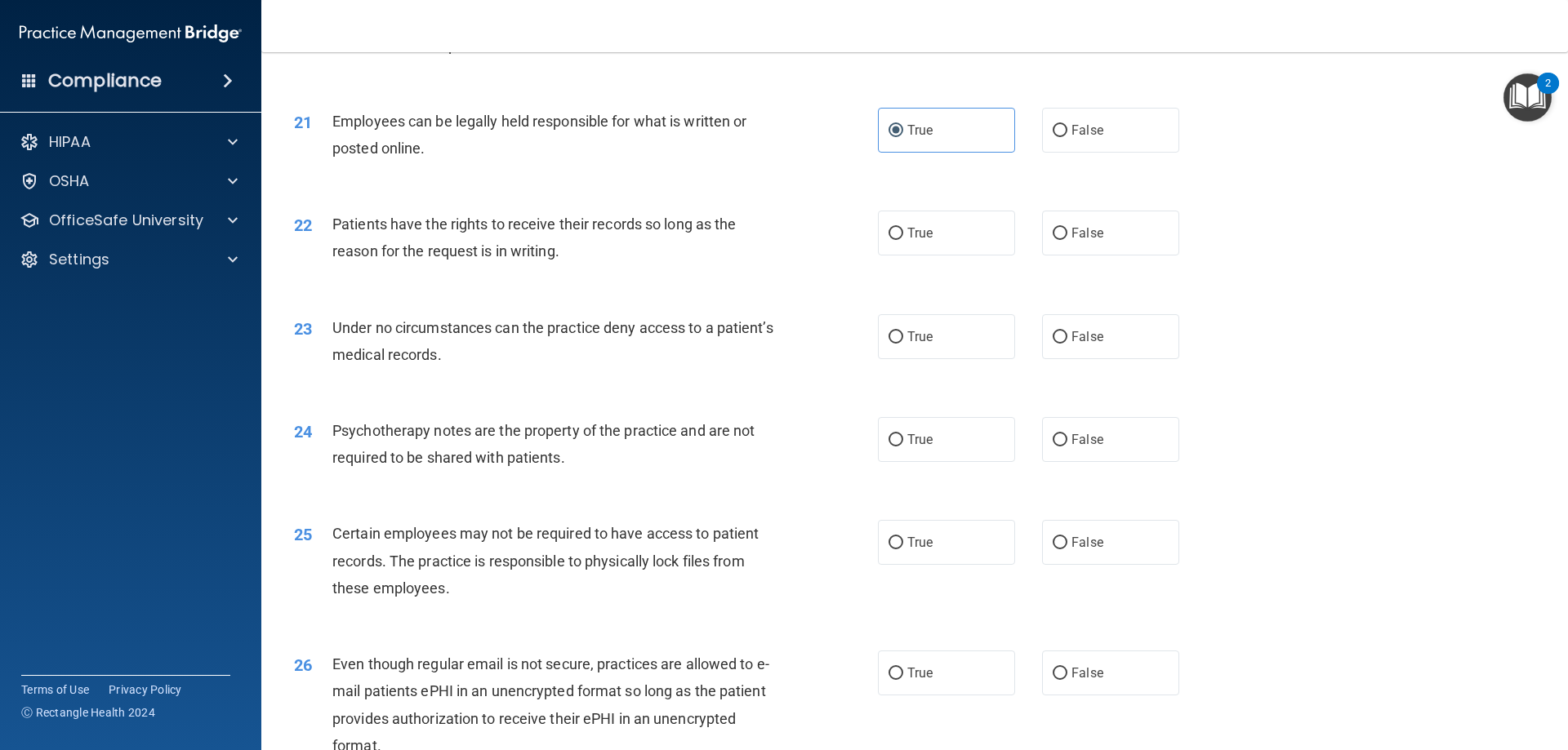
scroll to position [2694, 0]
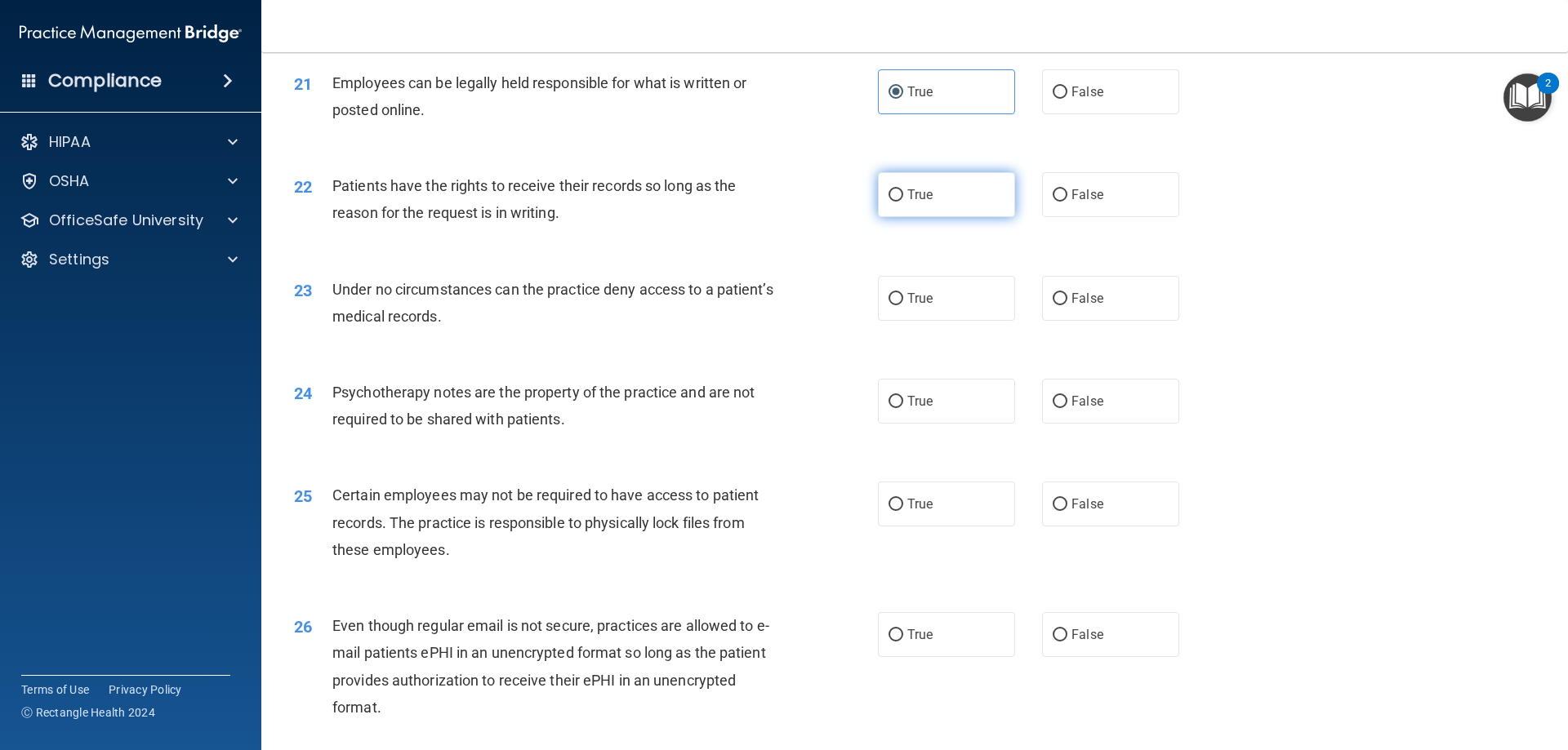
click at [958, 217] on label "True" at bounding box center [946, 194] width 137 height 45
click at [903, 202] on input "True" at bounding box center [896, 195] width 15 height 12
radio input "true"
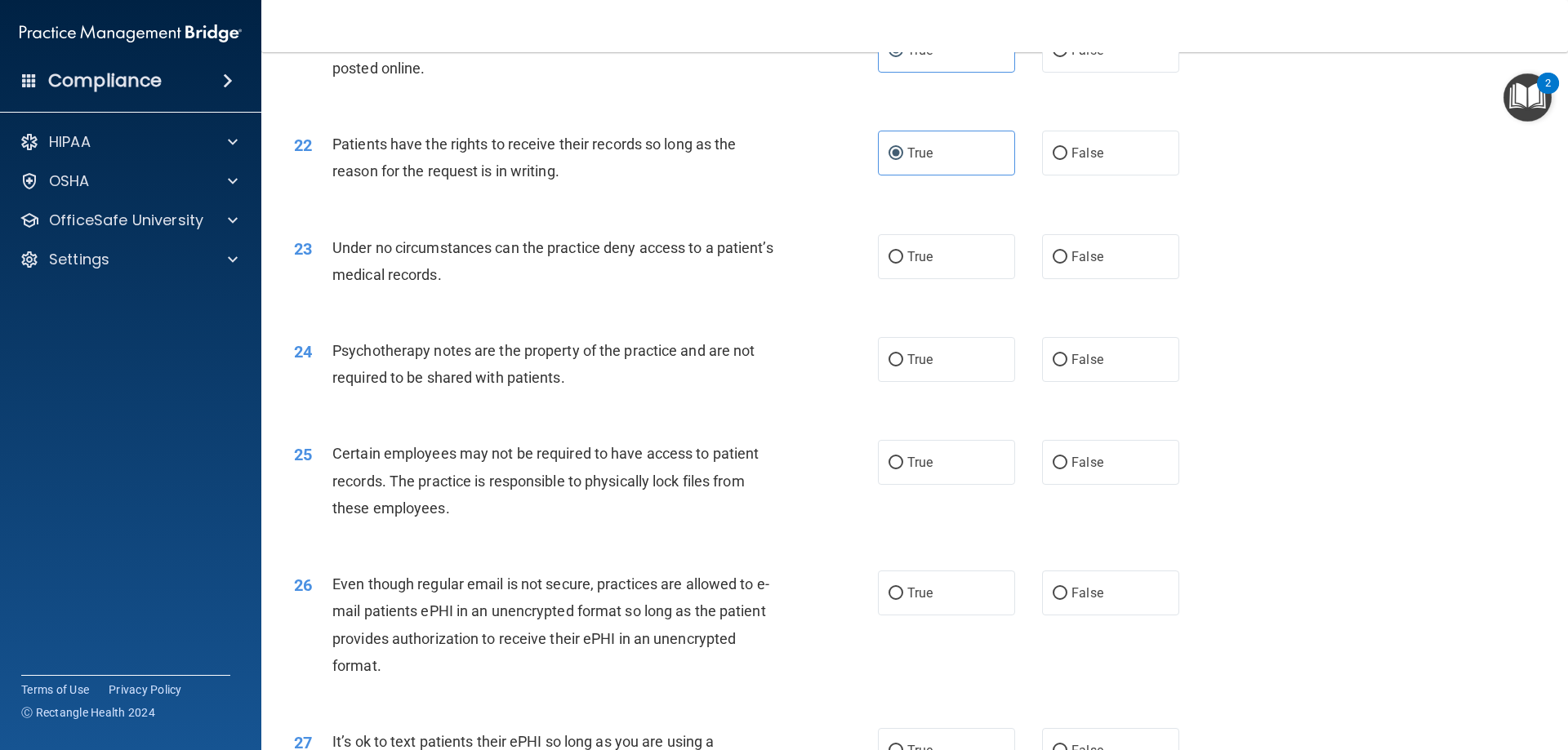
scroll to position [2775, 0]
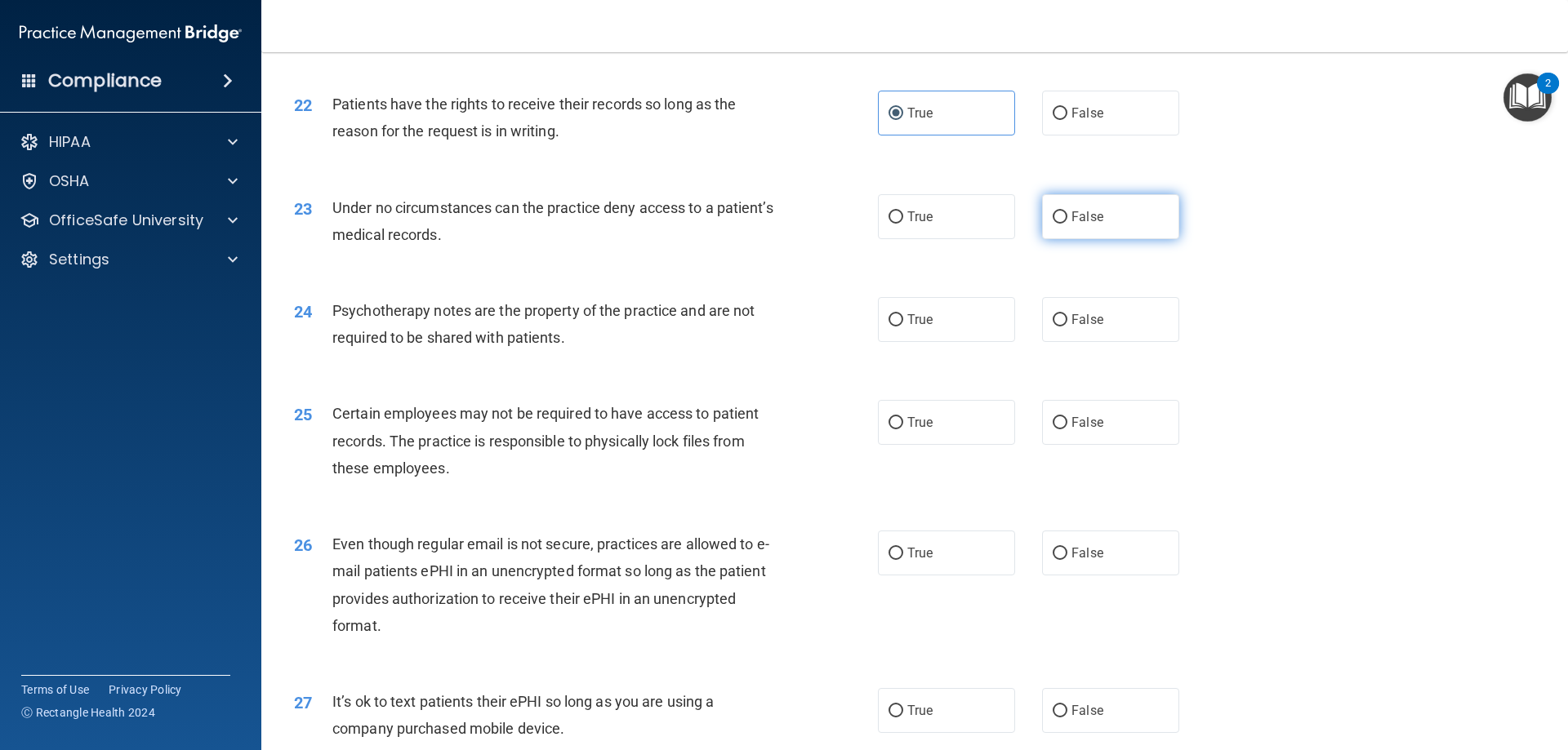
click at [1057, 224] on input "False" at bounding box center [1060, 217] width 15 height 12
radio input "true"
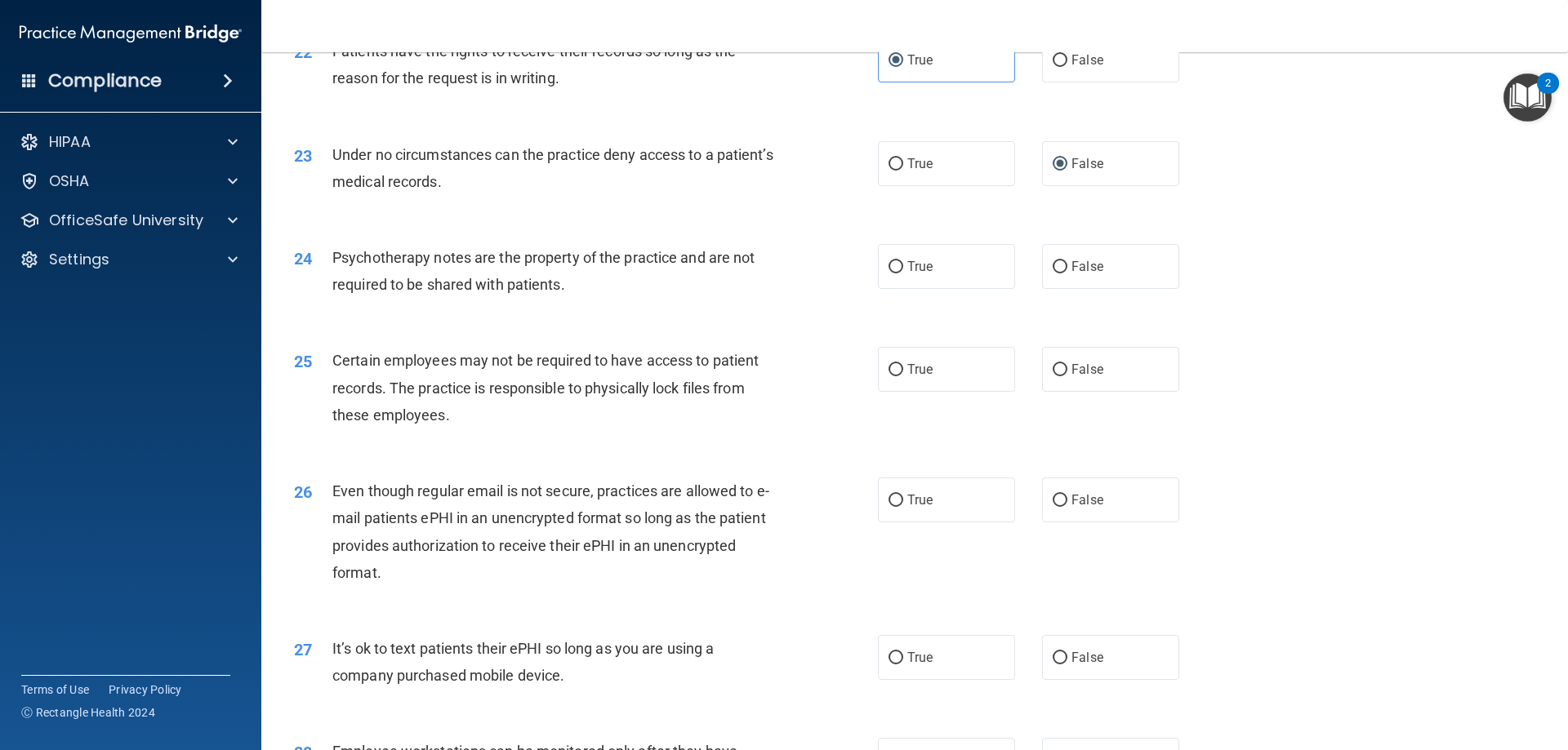
scroll to position [2857, 0]
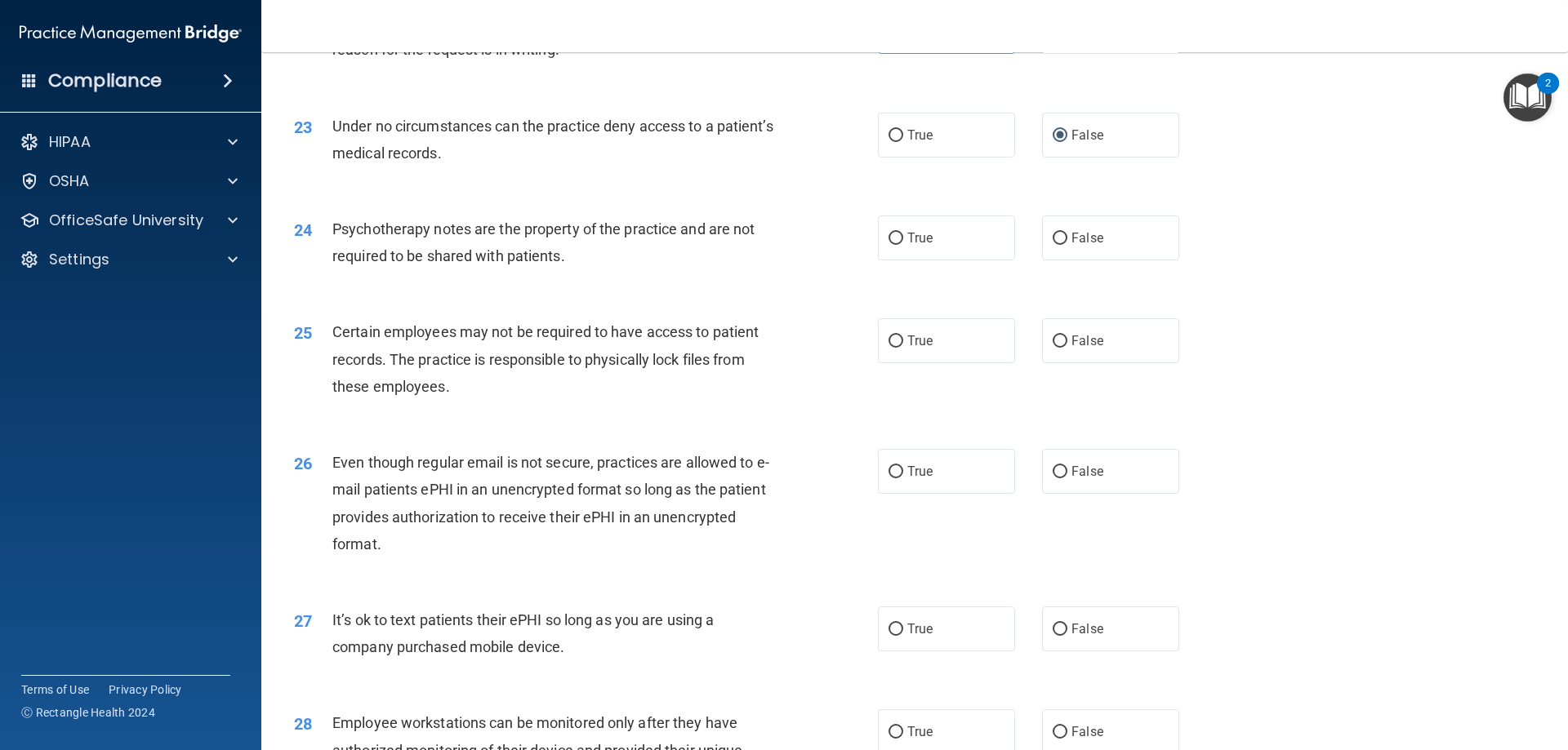
click at [852, 257] on div "24 Psychotherapy notes are the property of the practice and are not required to…" at bounding box center [585, 246] width 633 height 62
click at [889, 245] on input "True" at bounding box center [896, 239] width 15 height 12
radio input "true"
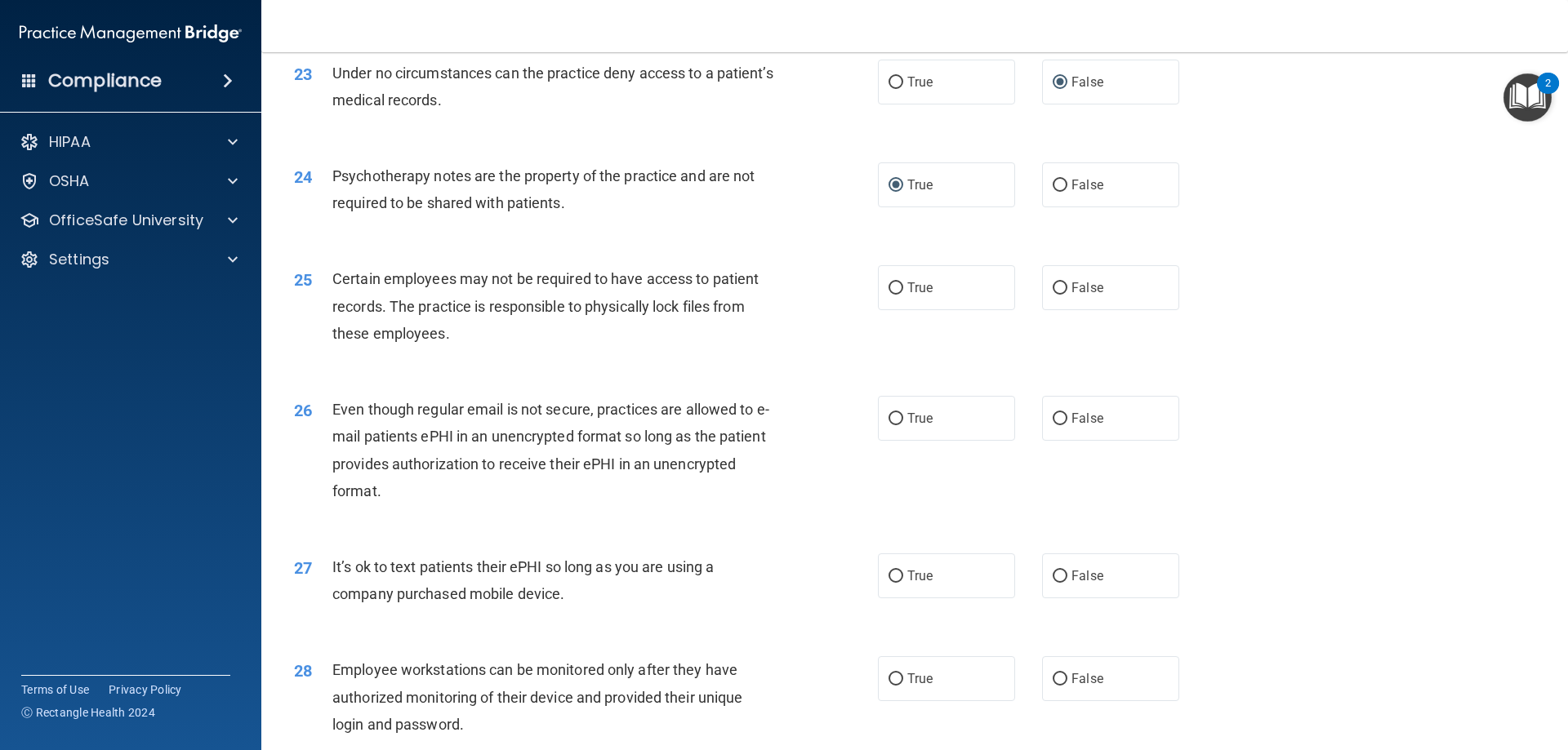
scroll to position [2939, 0]
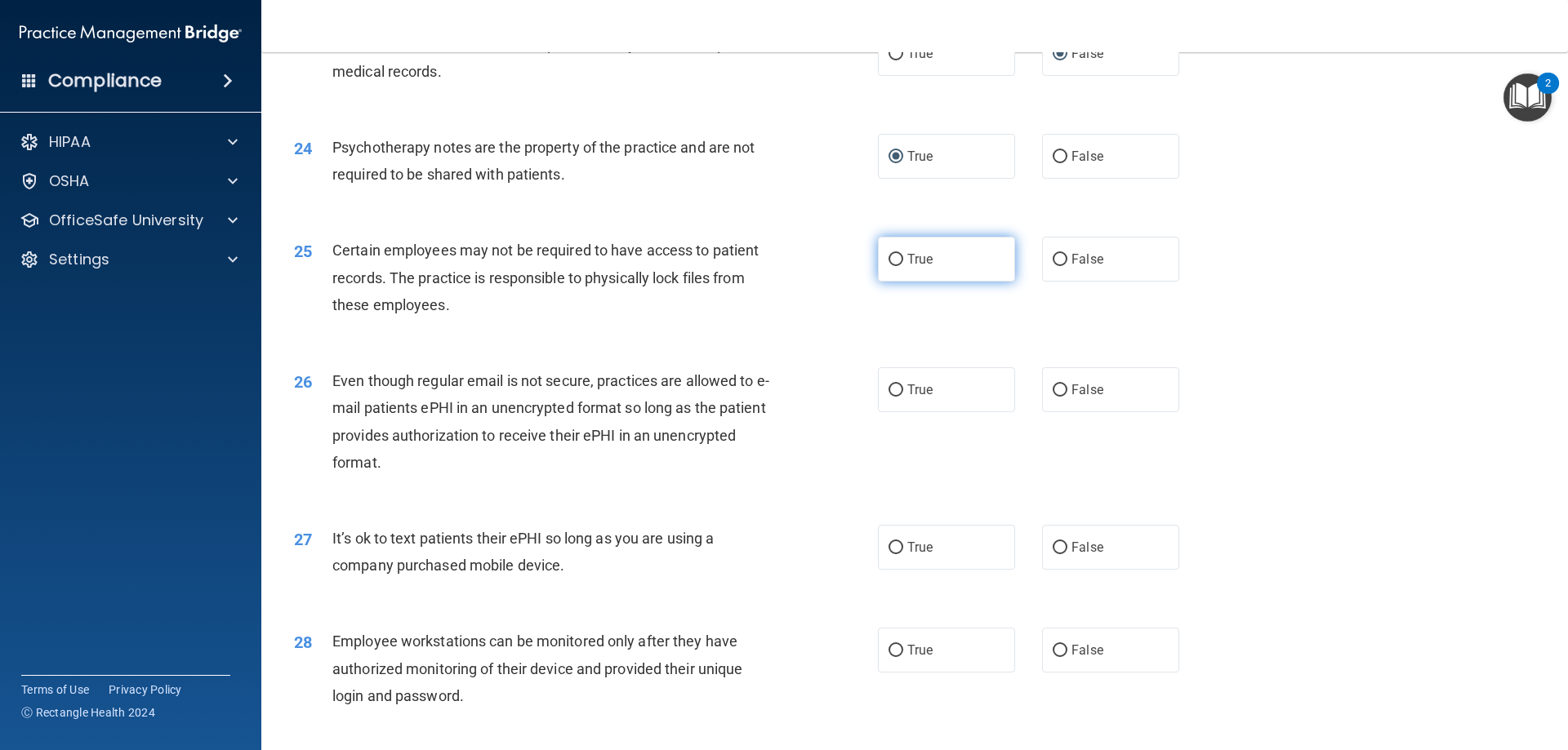
click at [904, 275] on label "True" at bounding box center [946, 259] width 137 height 45
click at [903, 266] on input "True" at bounding box center [896, 260] width 15 height 12
radio input "true"
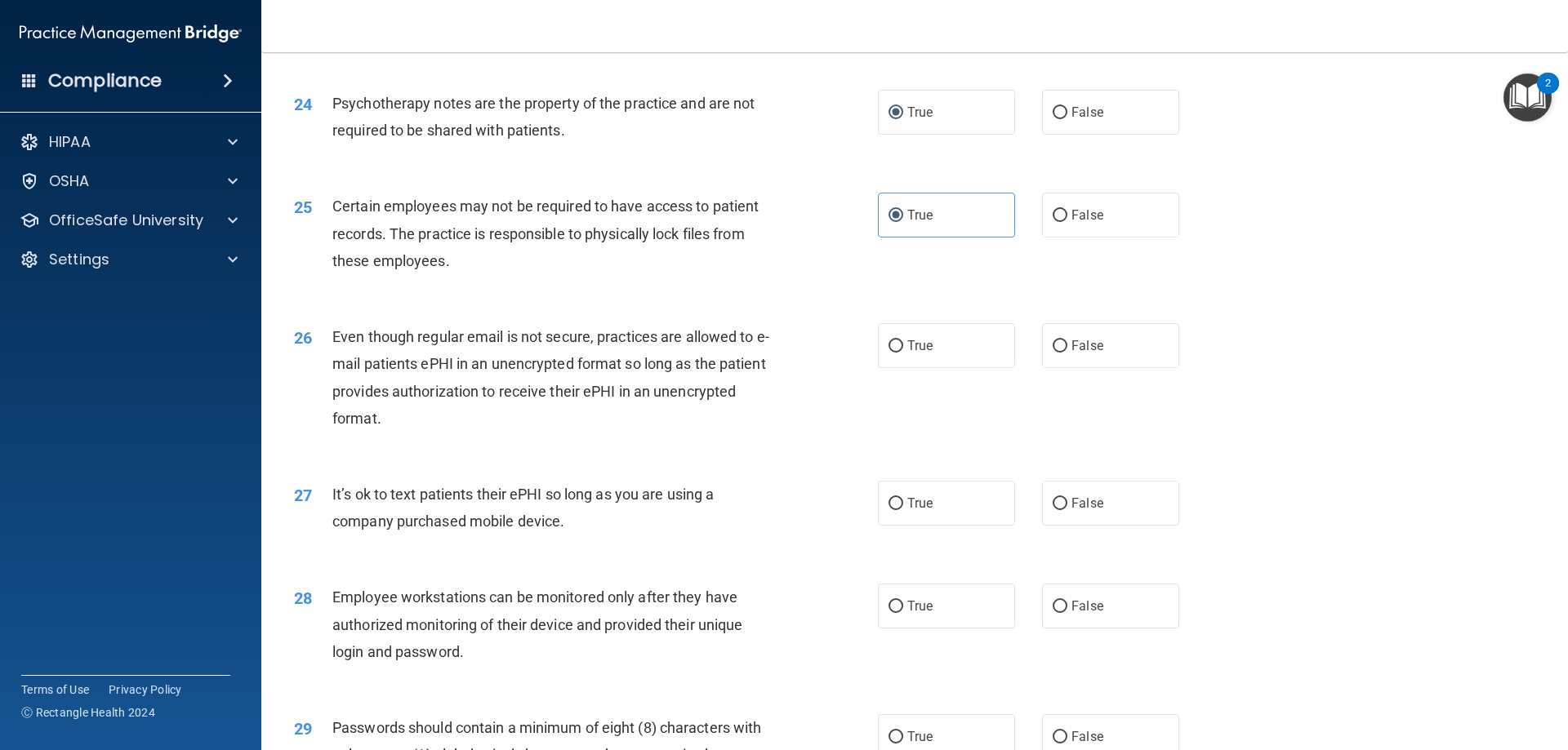
scroll to position [3102, 0]
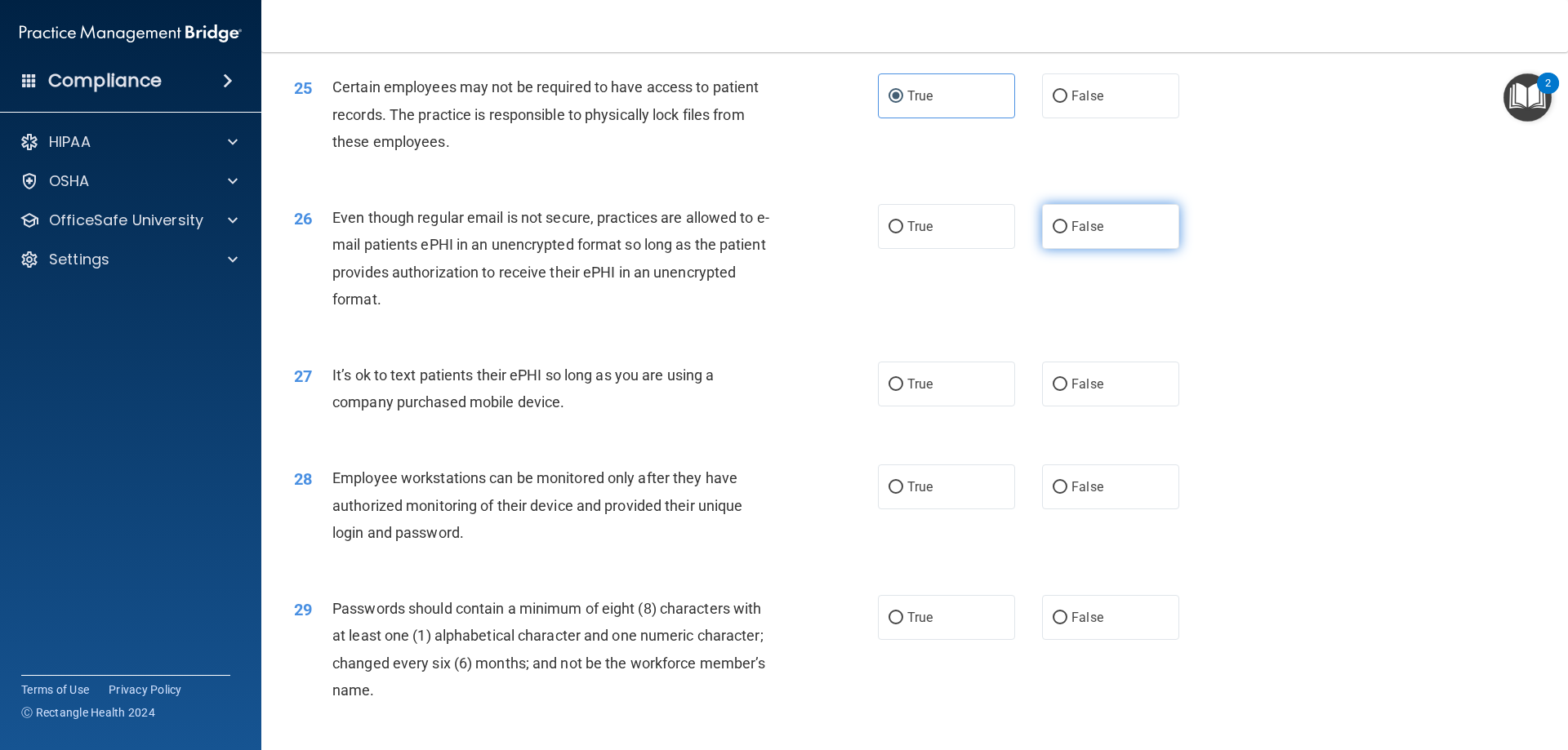
click at [1125, 249] on label "False" at bounding box center [1111, 226] width 137 height 45
click at [1067, 233] on input "False" at bounding box center [1060, 227] width 15 height 12
radio input "true"
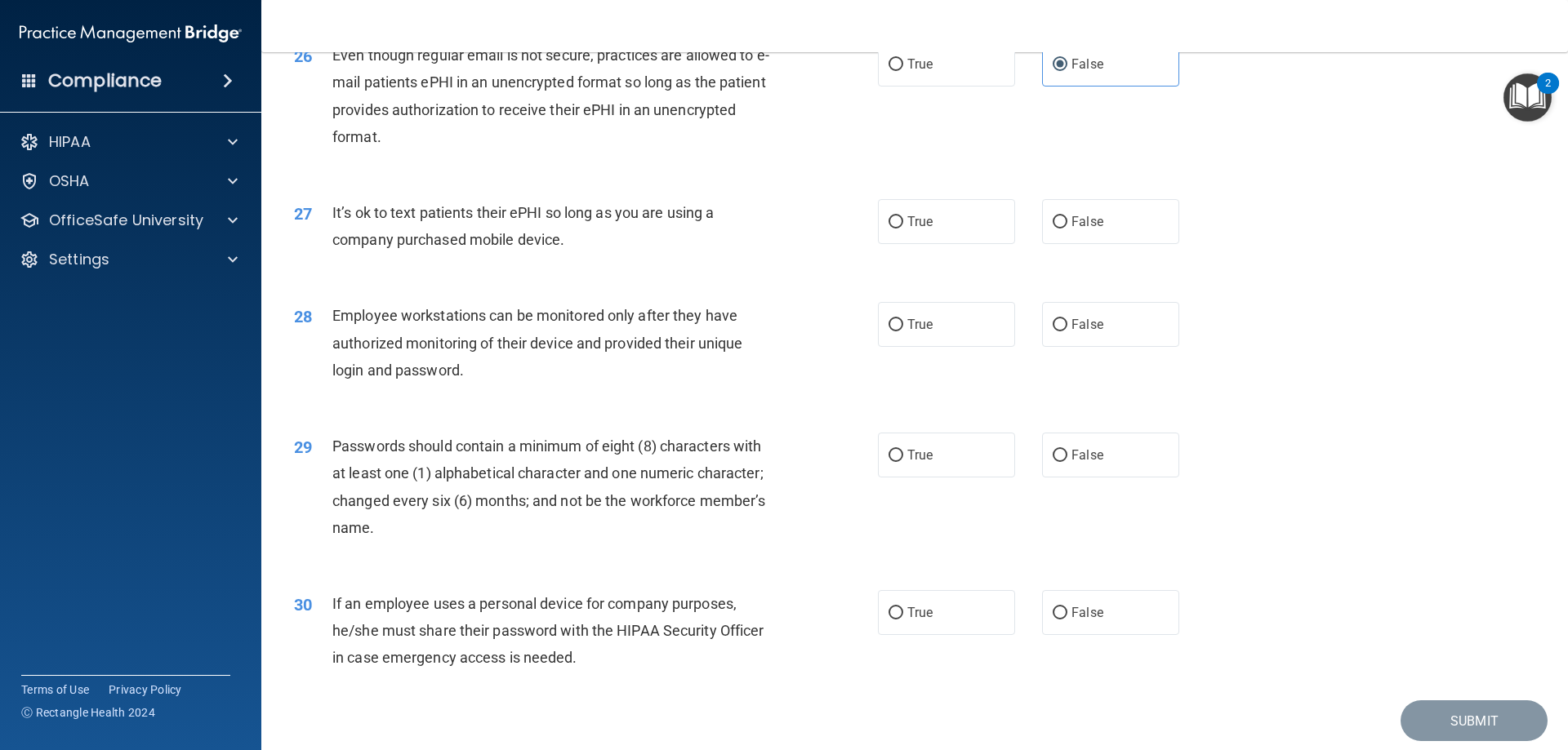
scroll to position [3265, 0]
click at [933, 240] on label "True" at bounding box center [946, 220] width 137 height 45
click at [903, 228] on input "True" at bounding box center [896, 221] width 15 height 12
radio input "true"
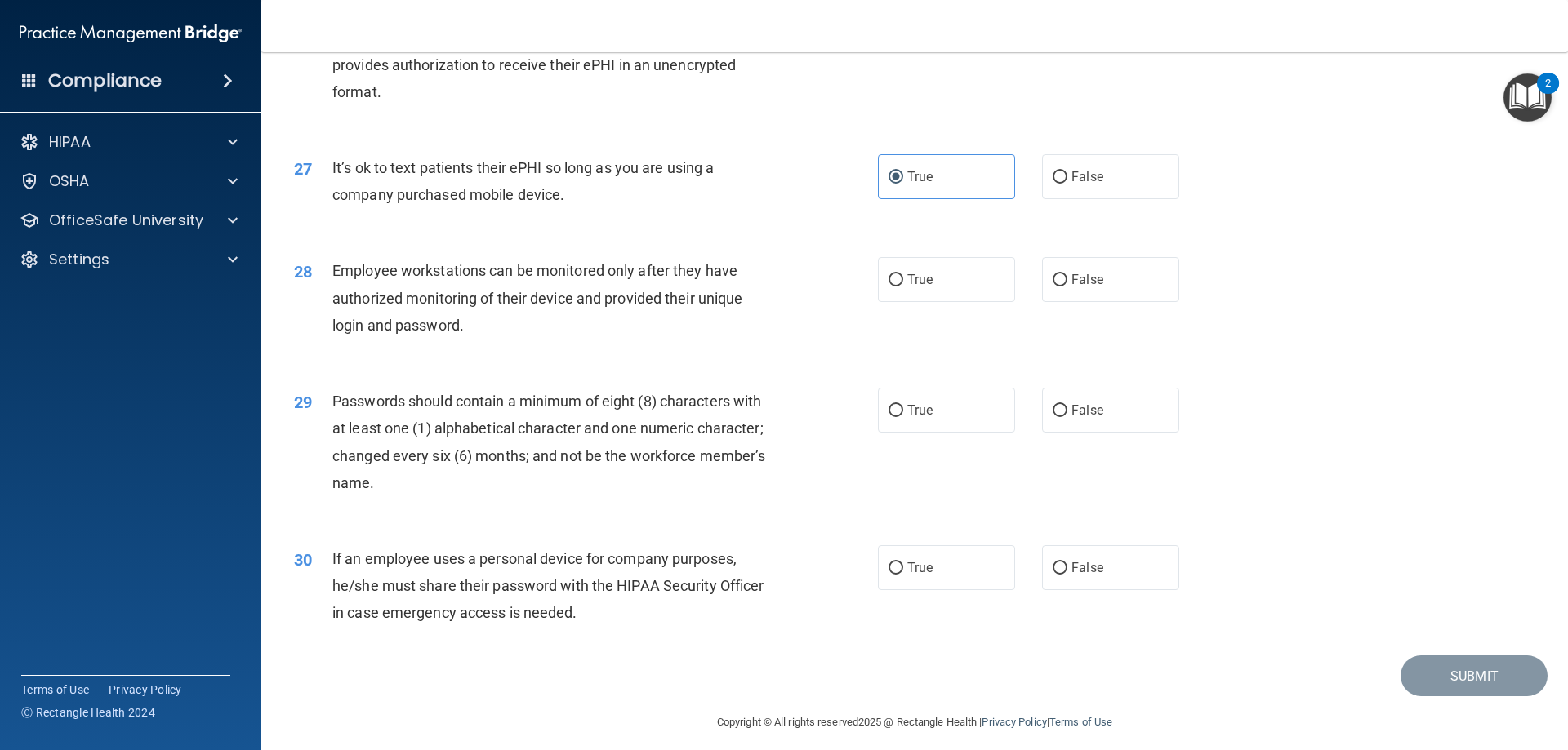
scroll to position [3346, 0]
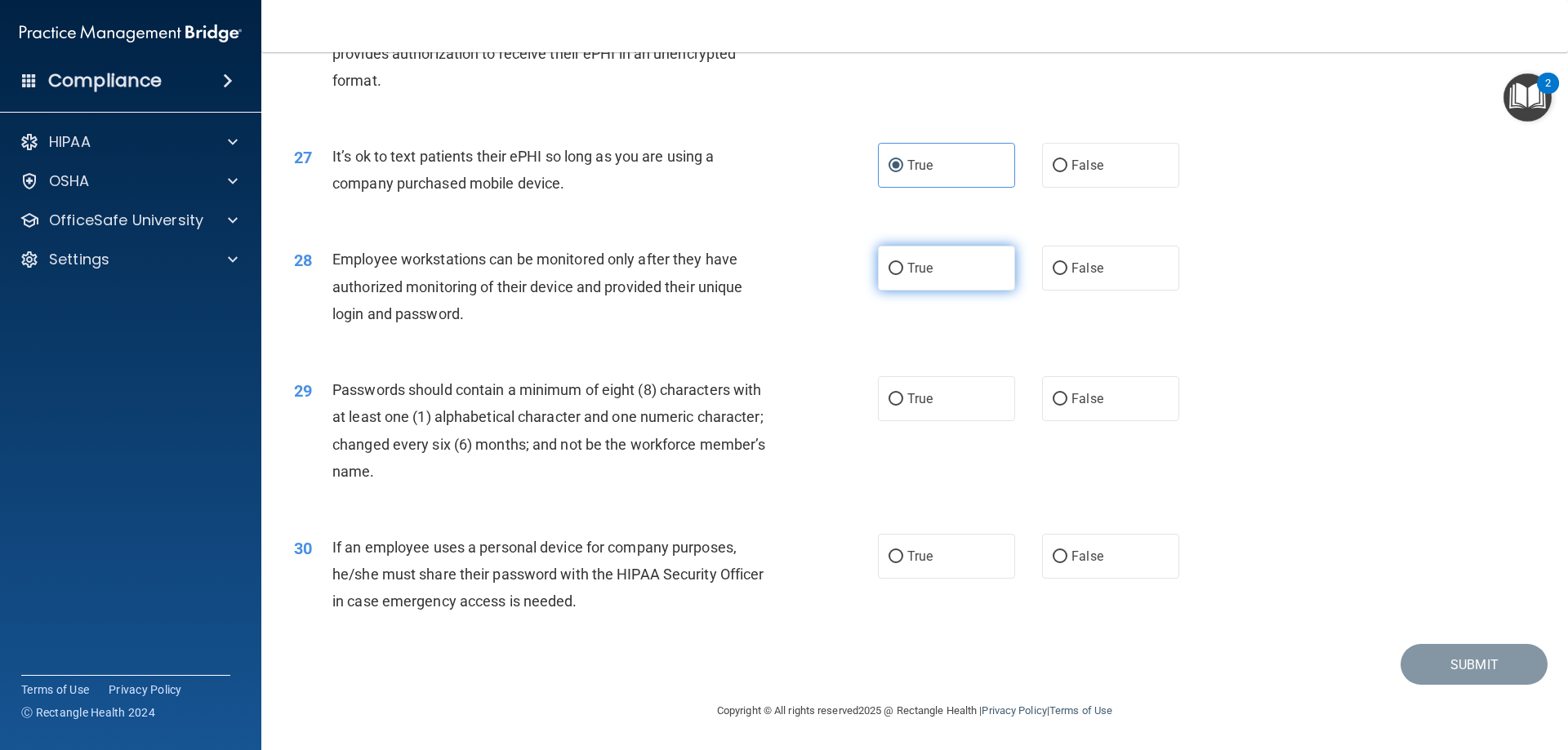
click at [984, 271] on label "True" at bounding box center [946, 268] width 137 height 45
click at [903, 271] on input "True" at bounding box center [896, 268] width 15 height 12
radio input "true"
click at [911, 386] on label "True" at bounding box center [946, 398] width 137 height 45
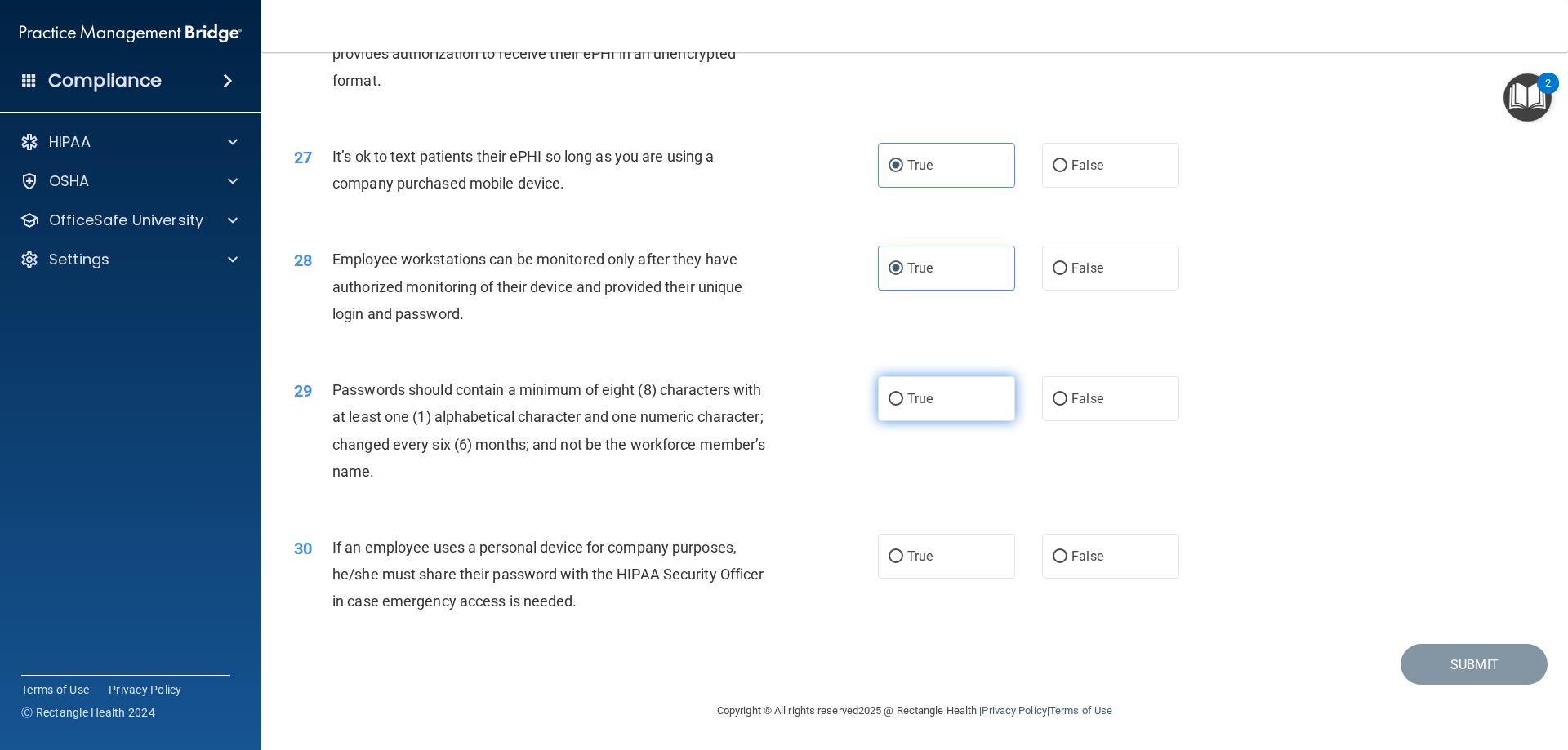
click at [903, 393] on input "True" at bounding box center [896, 399] width 15 height 12
radio input "true"
click at [882, 536] on label "True" at bounding box center [946, 556] width 137 height 45
click at [889, 551] on input "True" at bounding box center [896, 557] width 15 height 12
radio input "true"
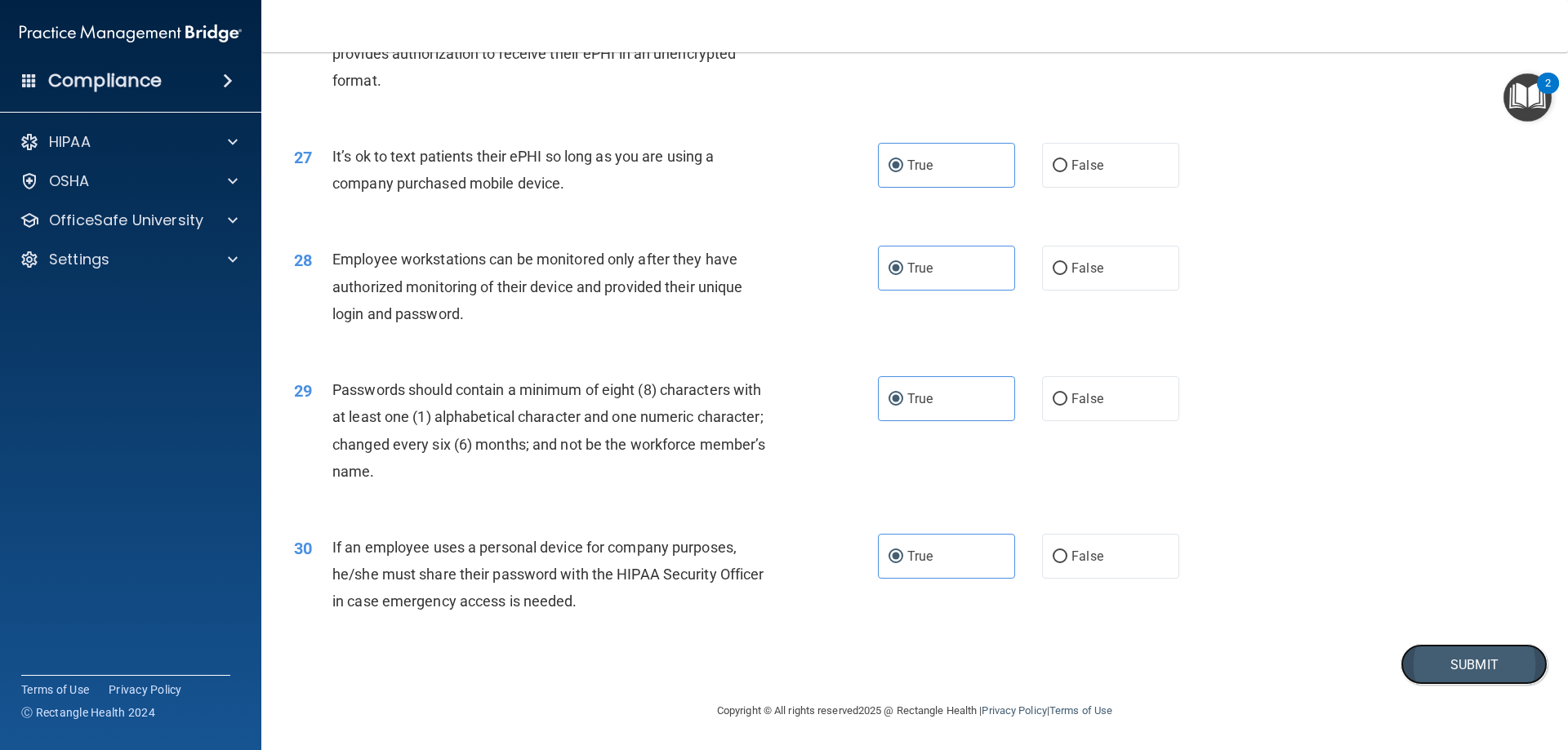
click at [1457, 667] on button "Submit" at bounding box center [1473, 664] width 147 height 41
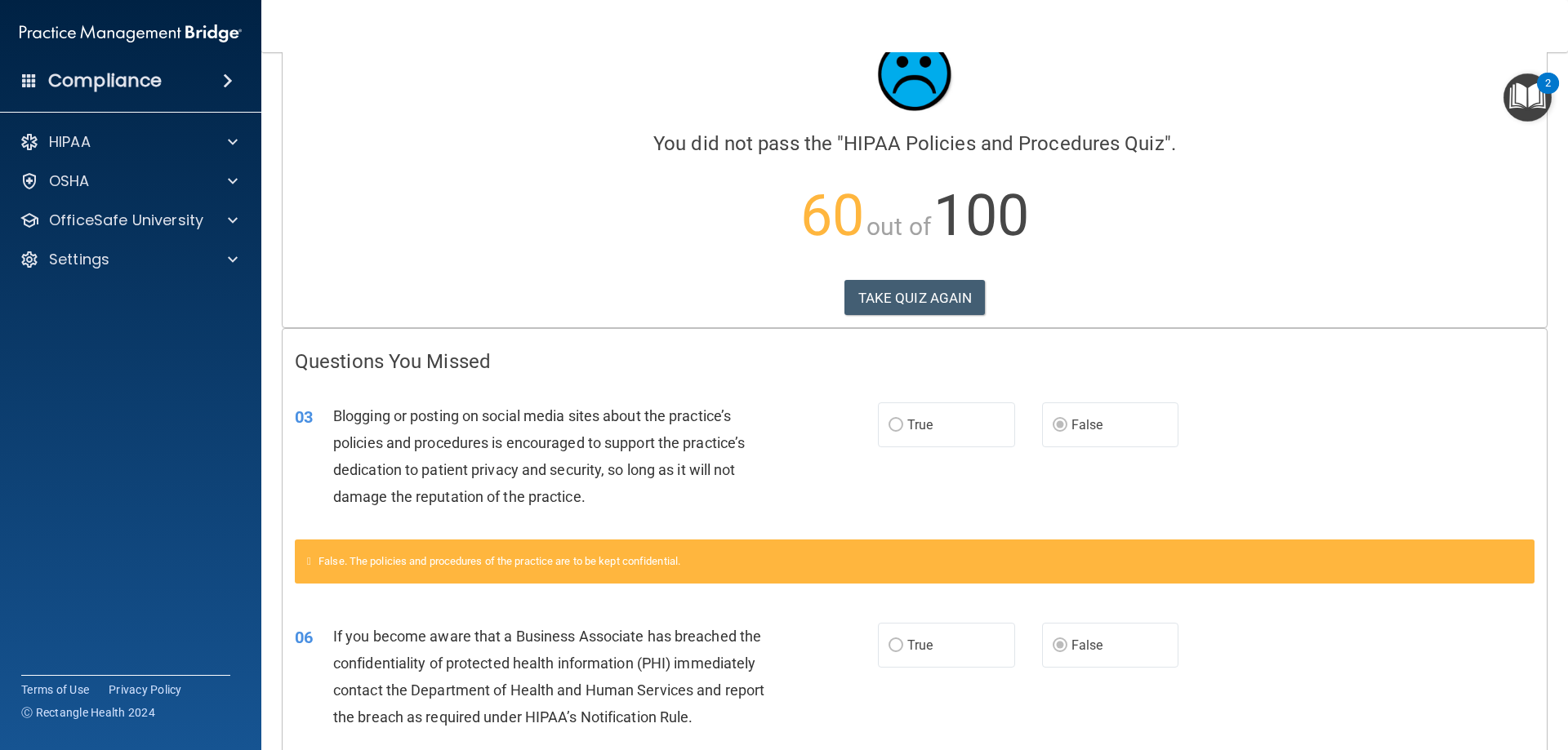
scroll to position [17, 0]
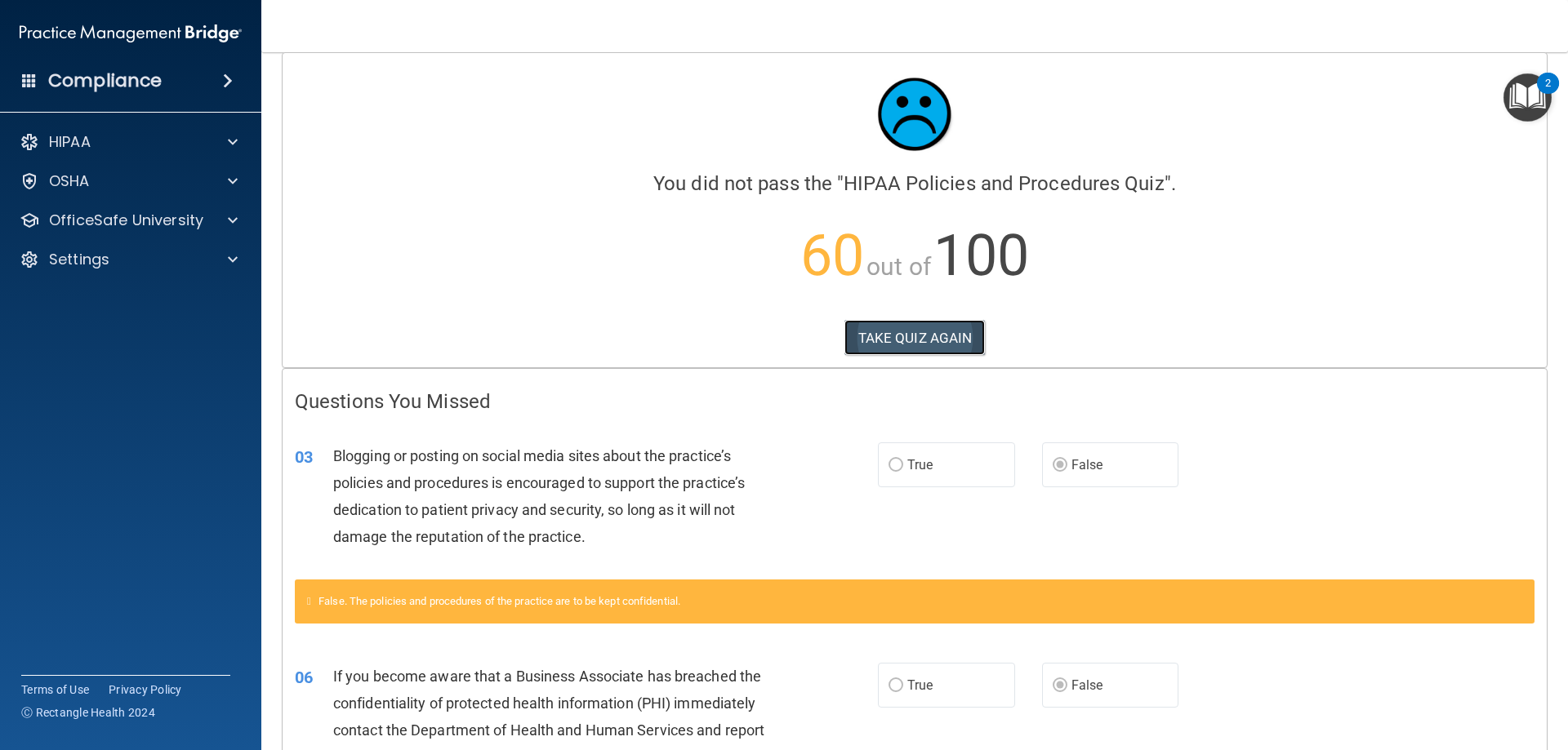
click at [892, 342] on button "TAKE QUIZ AGAIN" at bounding box center [914, 337] width 141 height 36
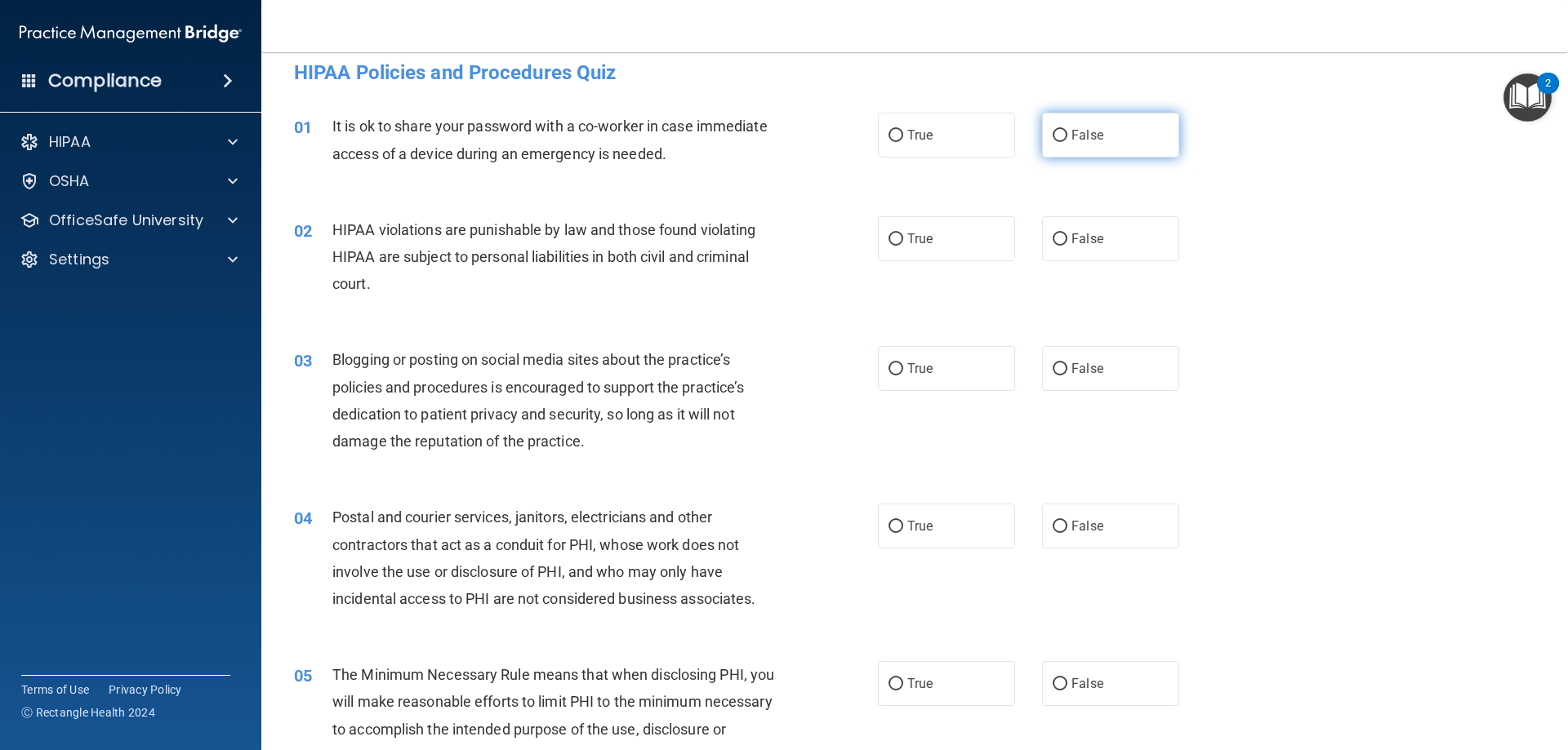
click at [1079, 124] on label "False" at bounding box center [1111, 135] width 137 height 45
click at [1067, 130] on input "False" at bounding box center [1060, 135] width 15 height 12
radio input "true"
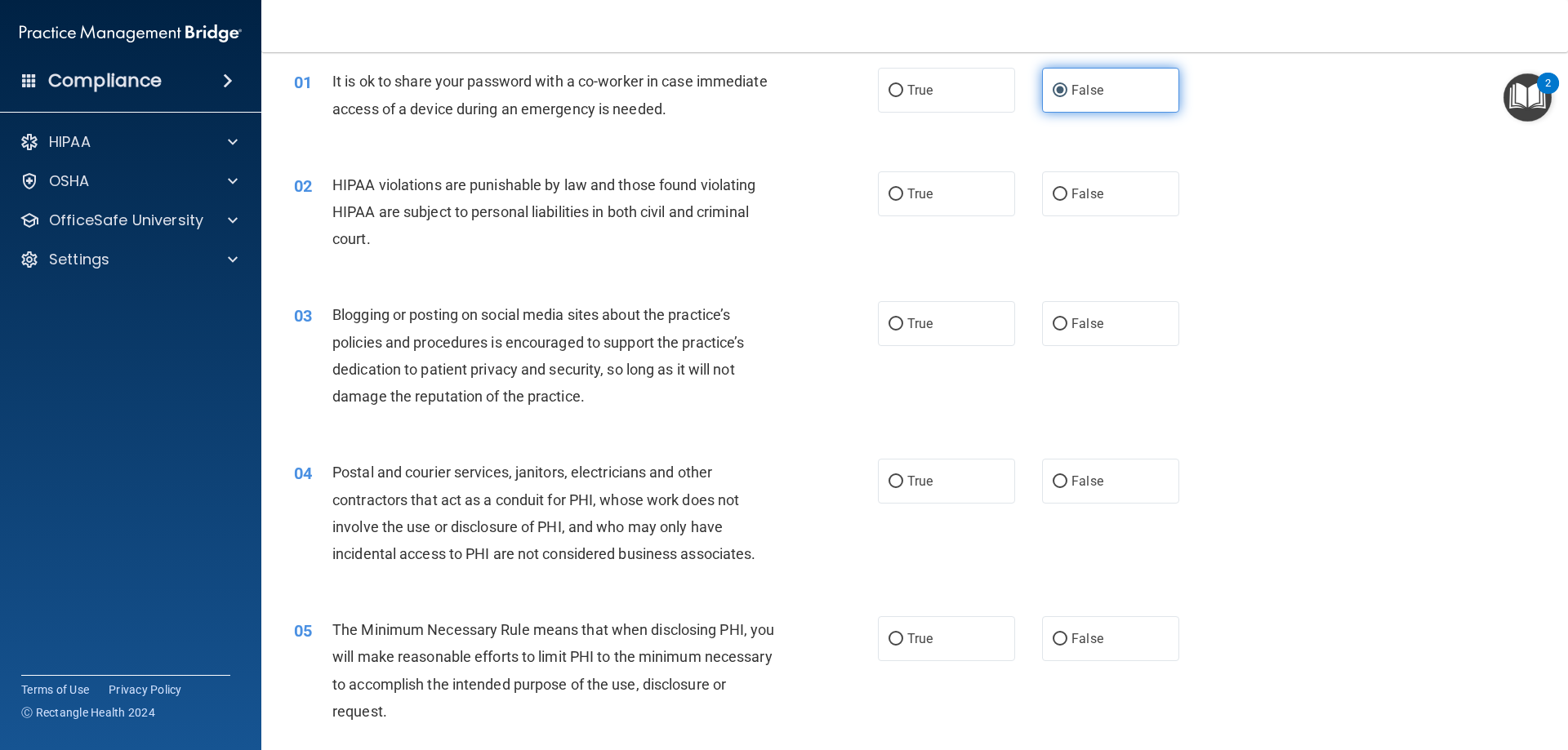
scroll to position [98, 0]
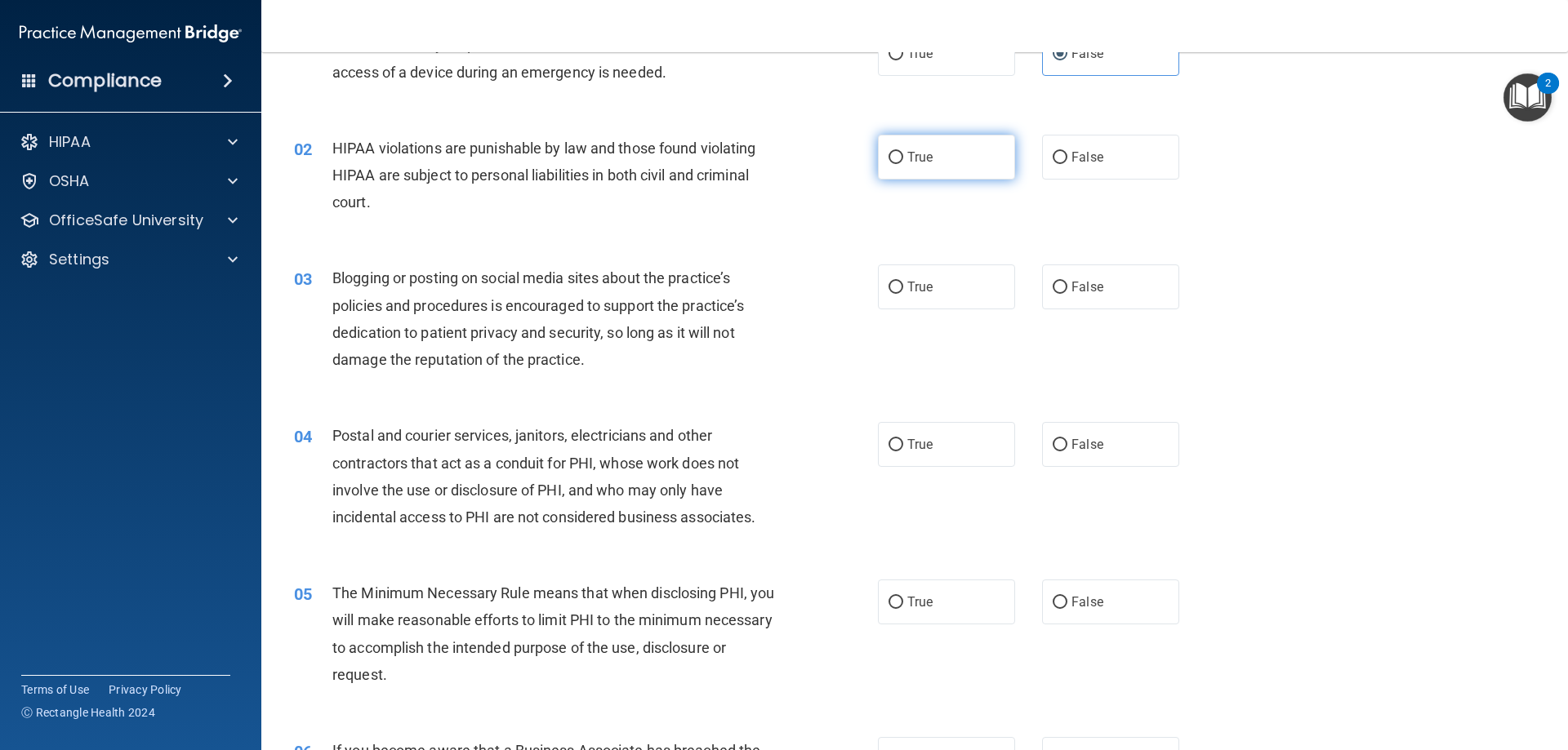
click at [949, 165] on label "True" at bounding box center [946, 157] width 137 height 45
click at [903, 164] on input "True" at bounding box center [896, 158] width 15 height 12
radio input "true"
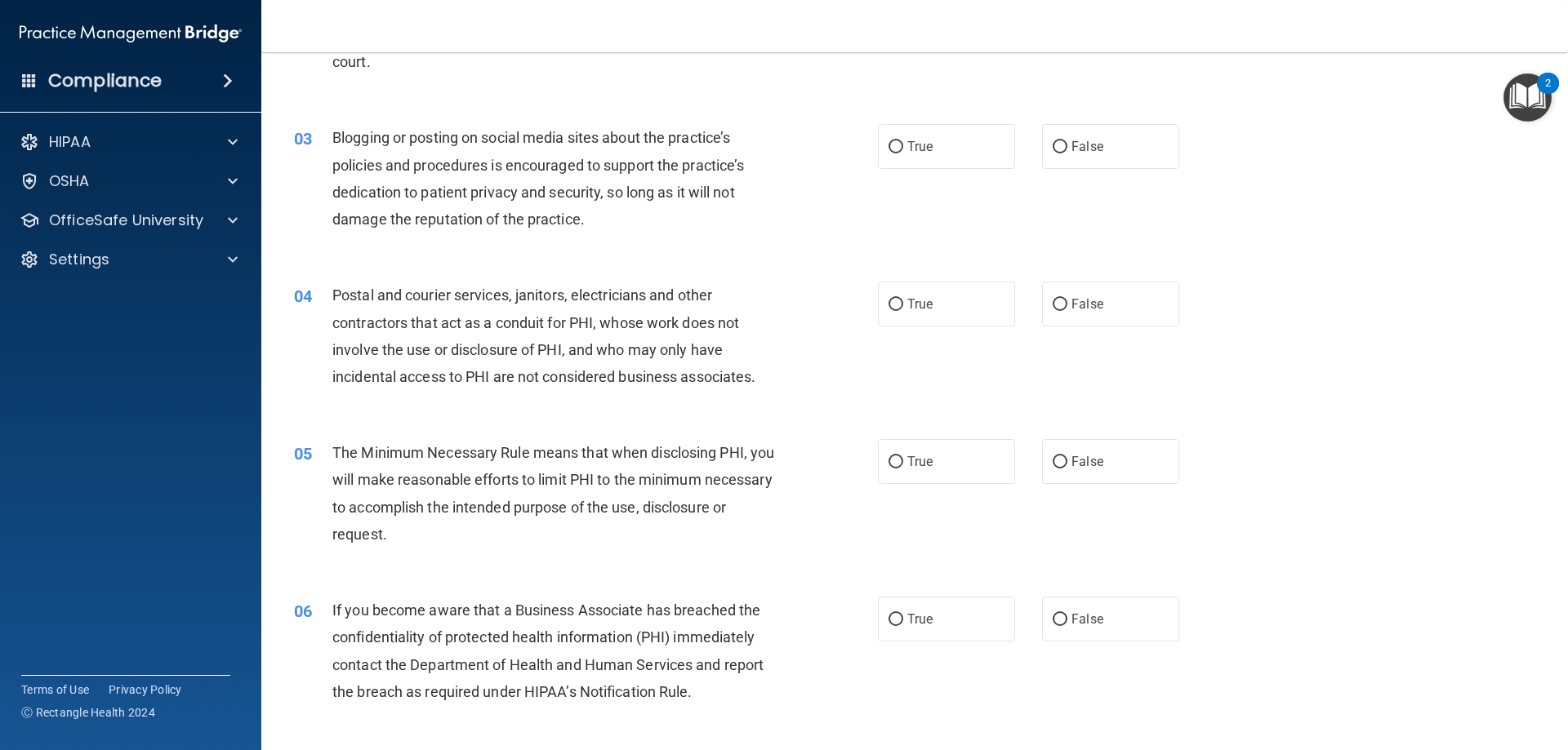
scroll to position [262, 0]
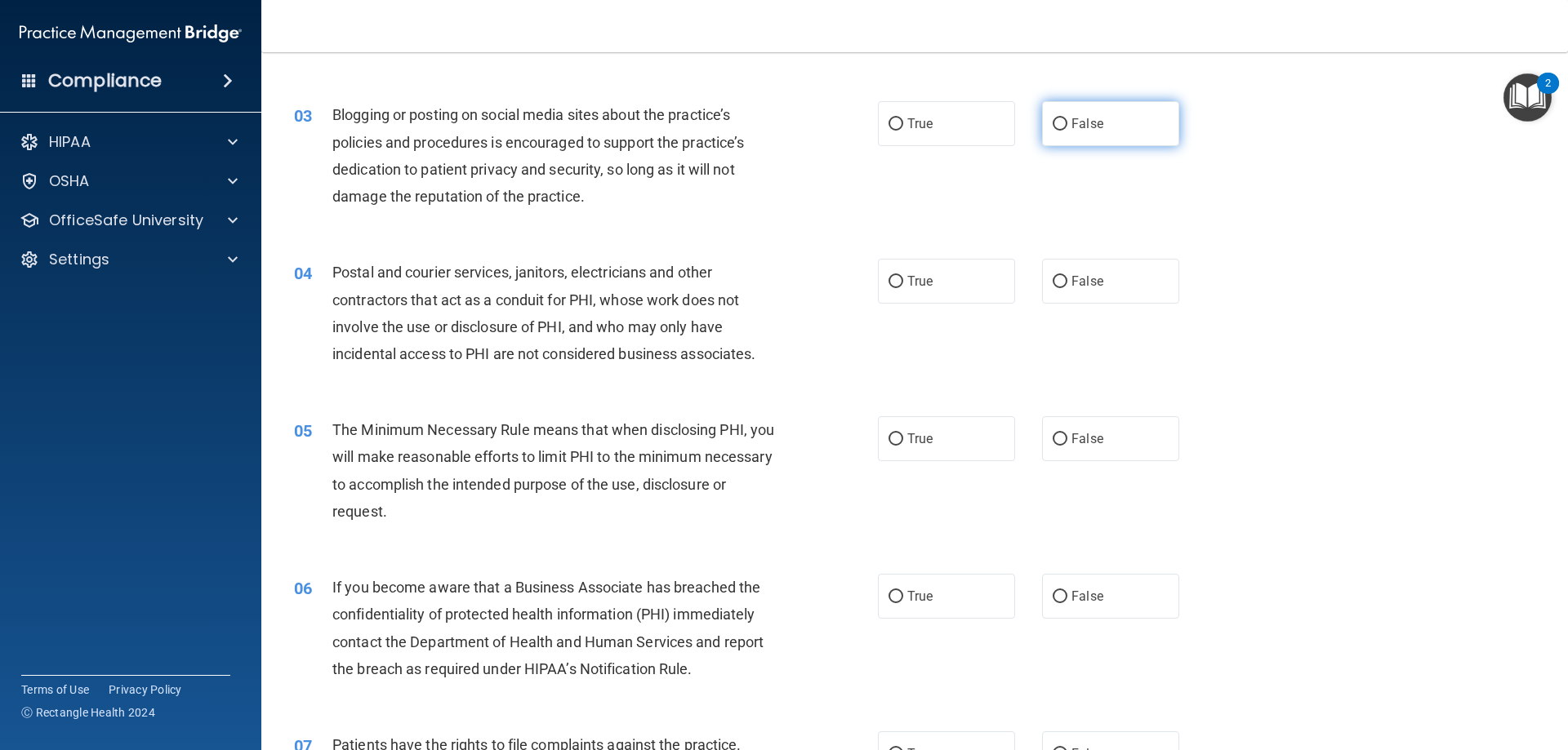
click at [1110, 129] on label "False" at bounding box center [1111, 123] width 137 height 45
click at [1067, 129] on input "False" at bounding box center [1060, 123] width 15 height 12
radio input "true"
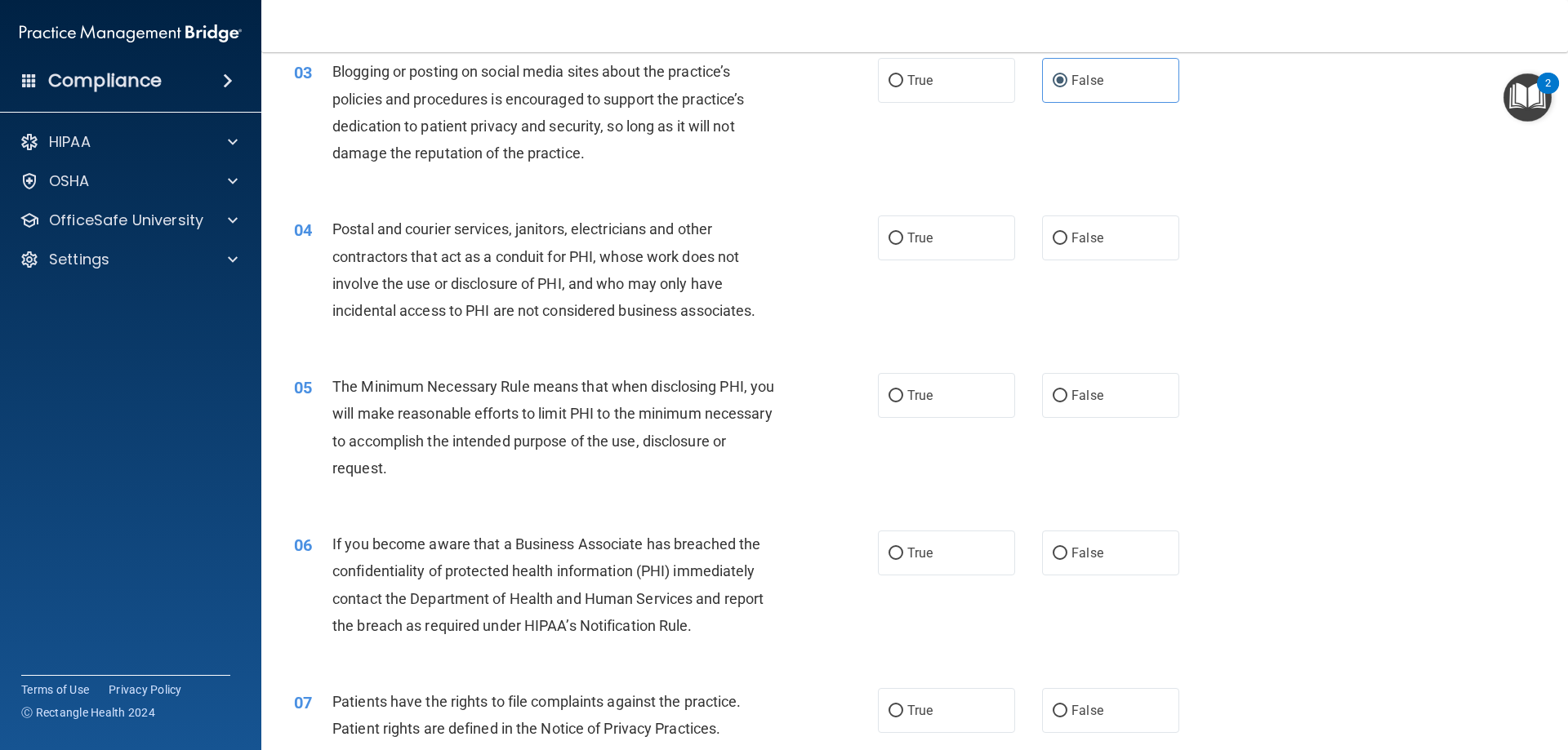
scroll to position [343, 0]
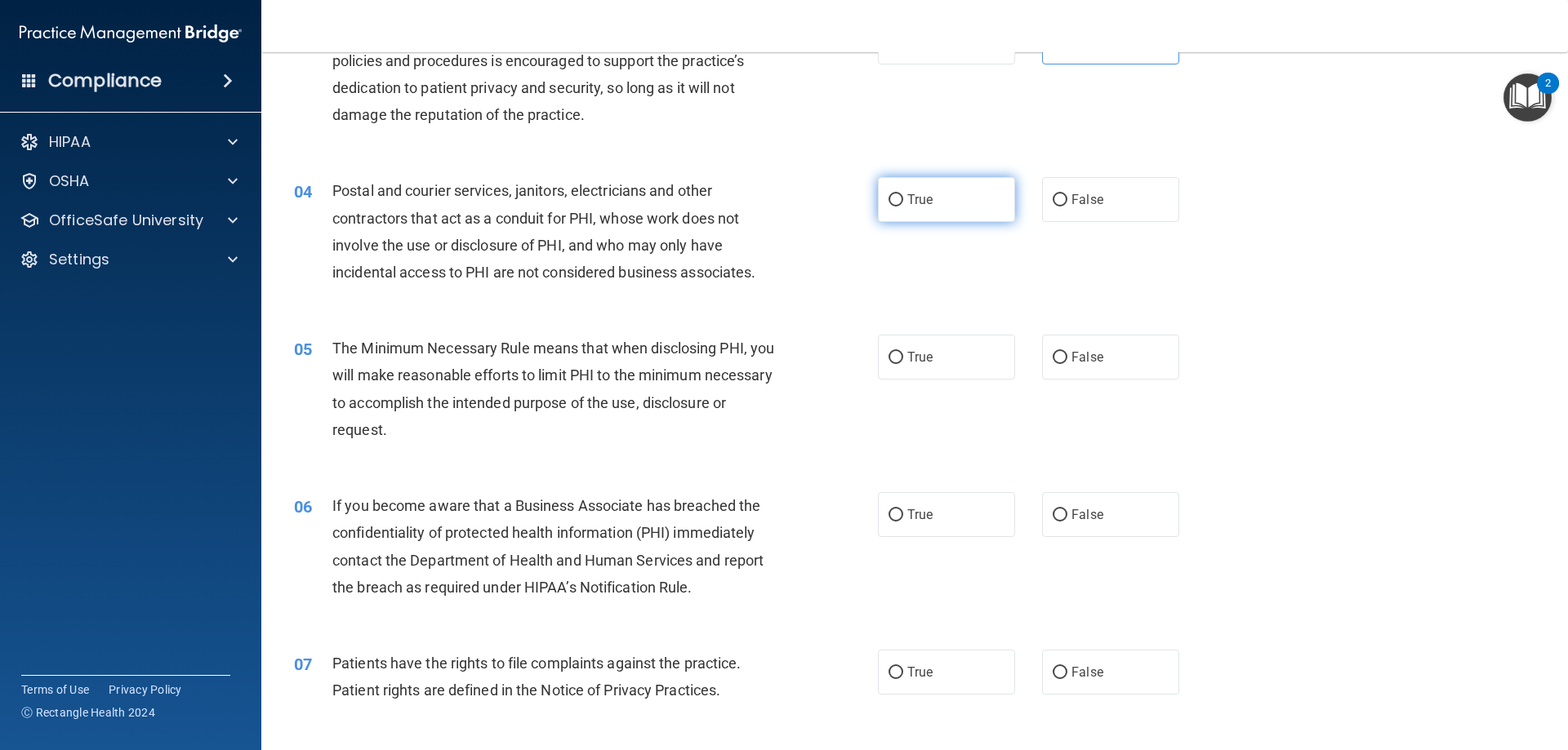
click at [956, 215] on label "True" at bounding box center [946, 199] width 137 height 45
click at [903, 206] on input "True" at bounding box center [896, 200] width 15 height 12
radio input "true"
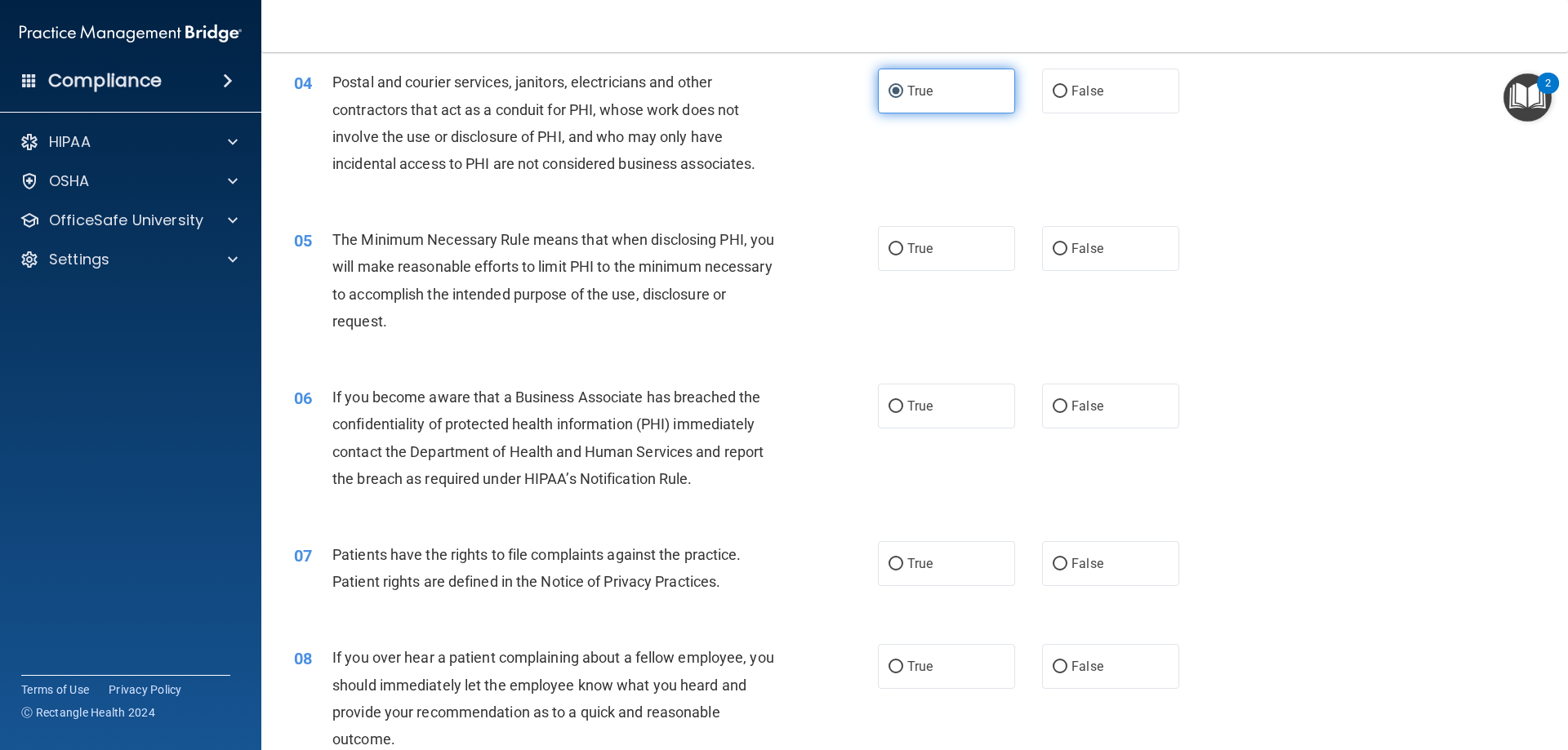
scroll to position [506, 0]
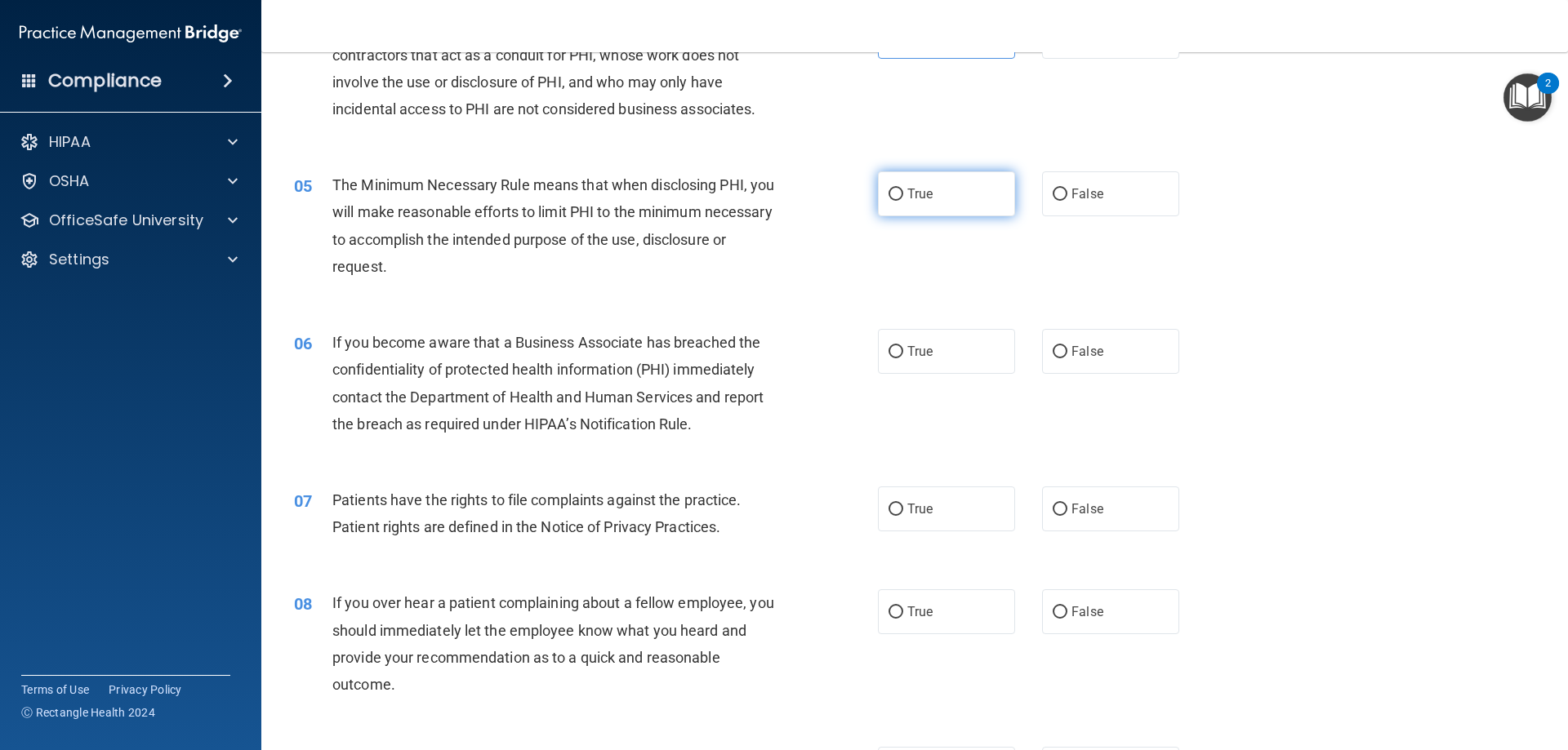
click at [899, 193] on label "True" at bounding box center [946, 193] width 137 height 45
click at [899, 193] on input "True" at bounding box center [896, 194] width 15 height 12
radio input "true"
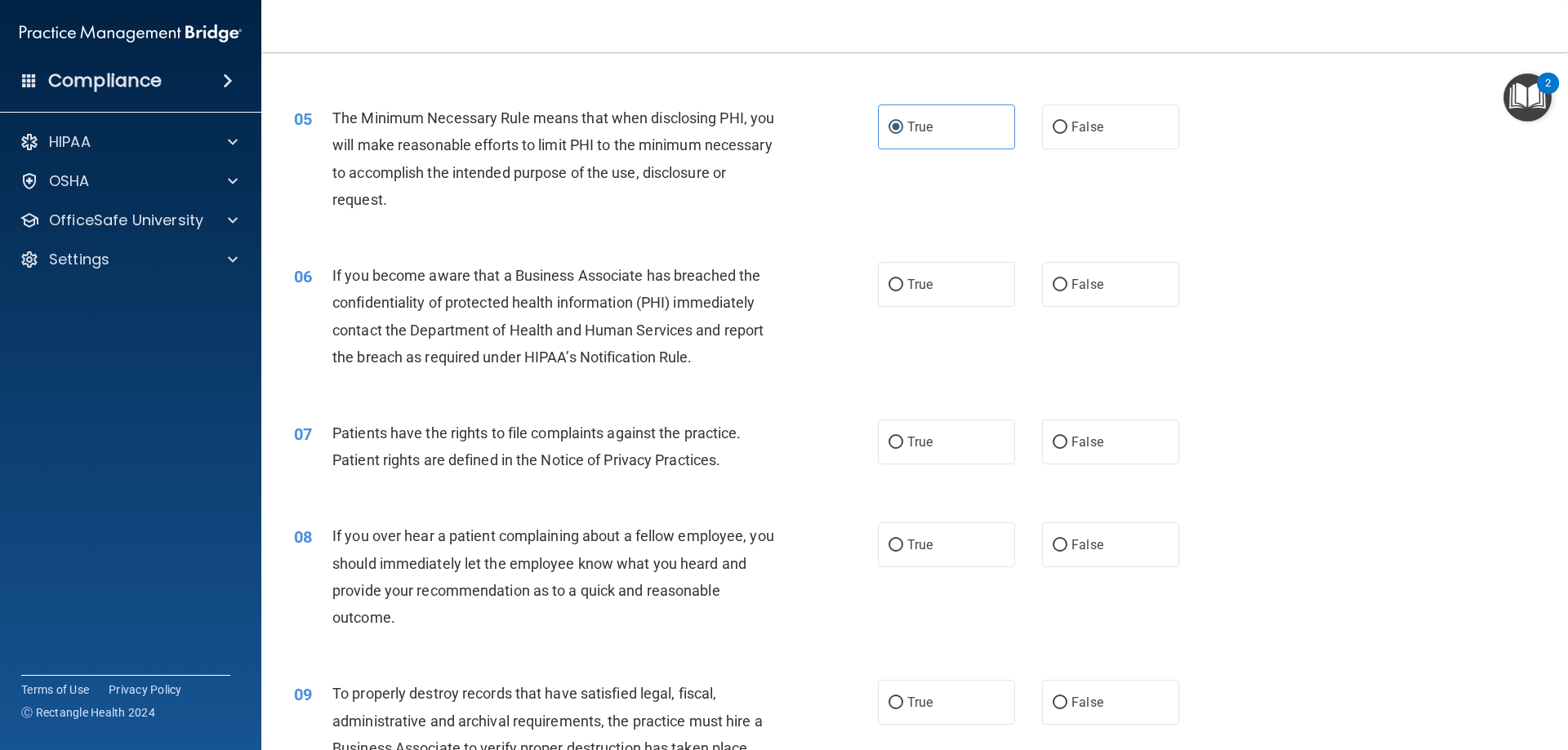
scroll to position [669, 0]
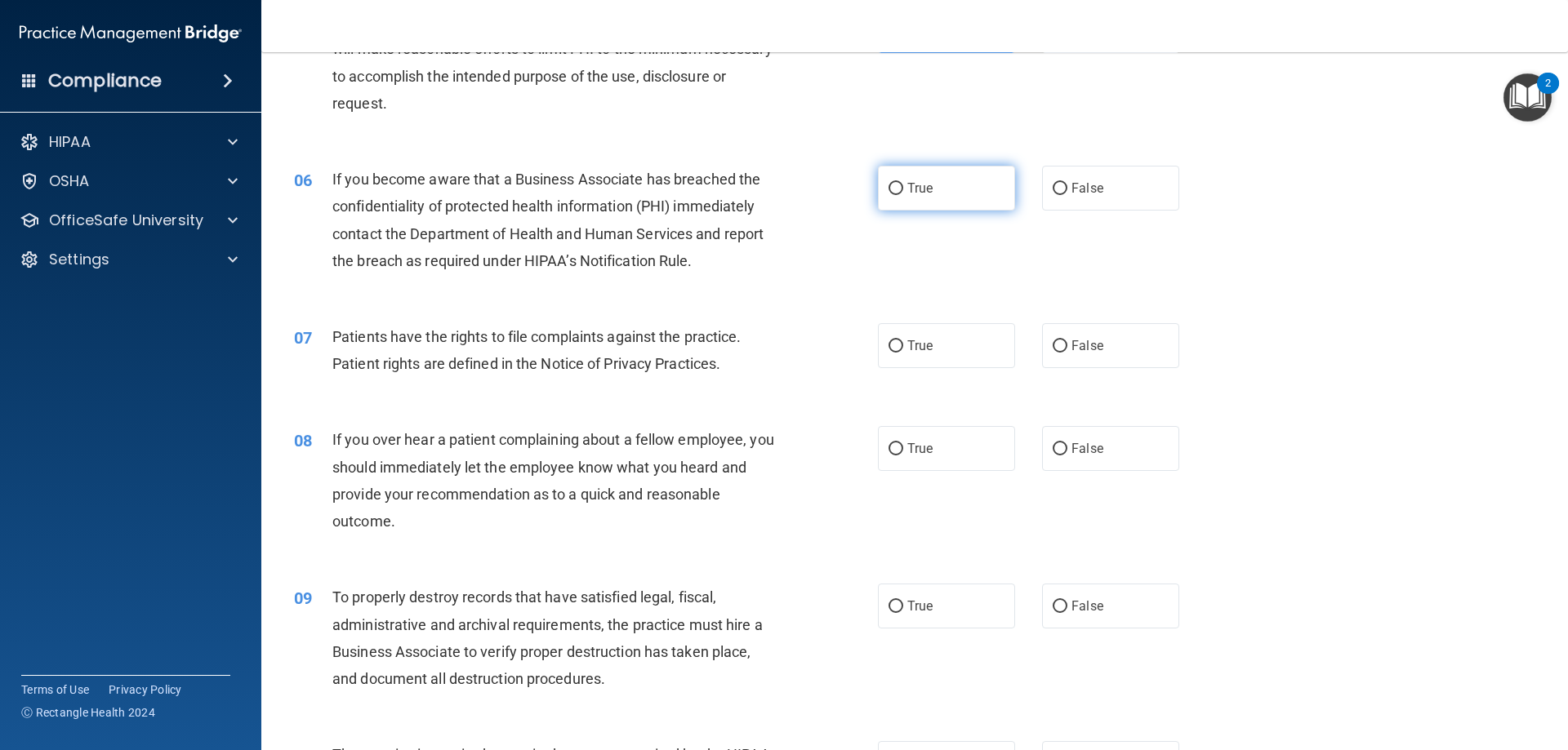
click at [957, 193] on label "True" at bounding box center [946, 188] width 137 height 45
click at [903, 193] on input "True" at bounding box center [896, 188] width 15 height 12
radio input "true"
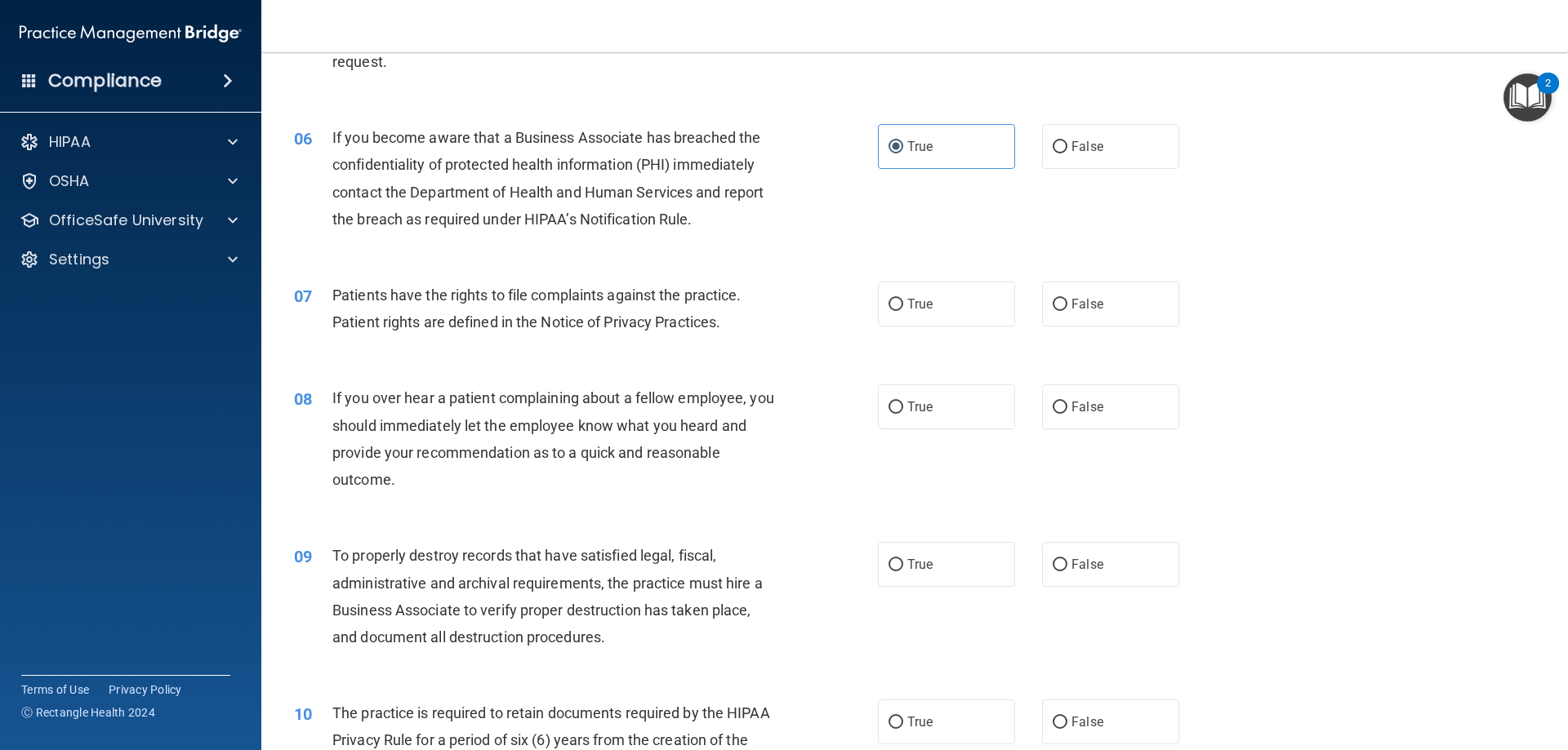
scroll to position [751, 0]
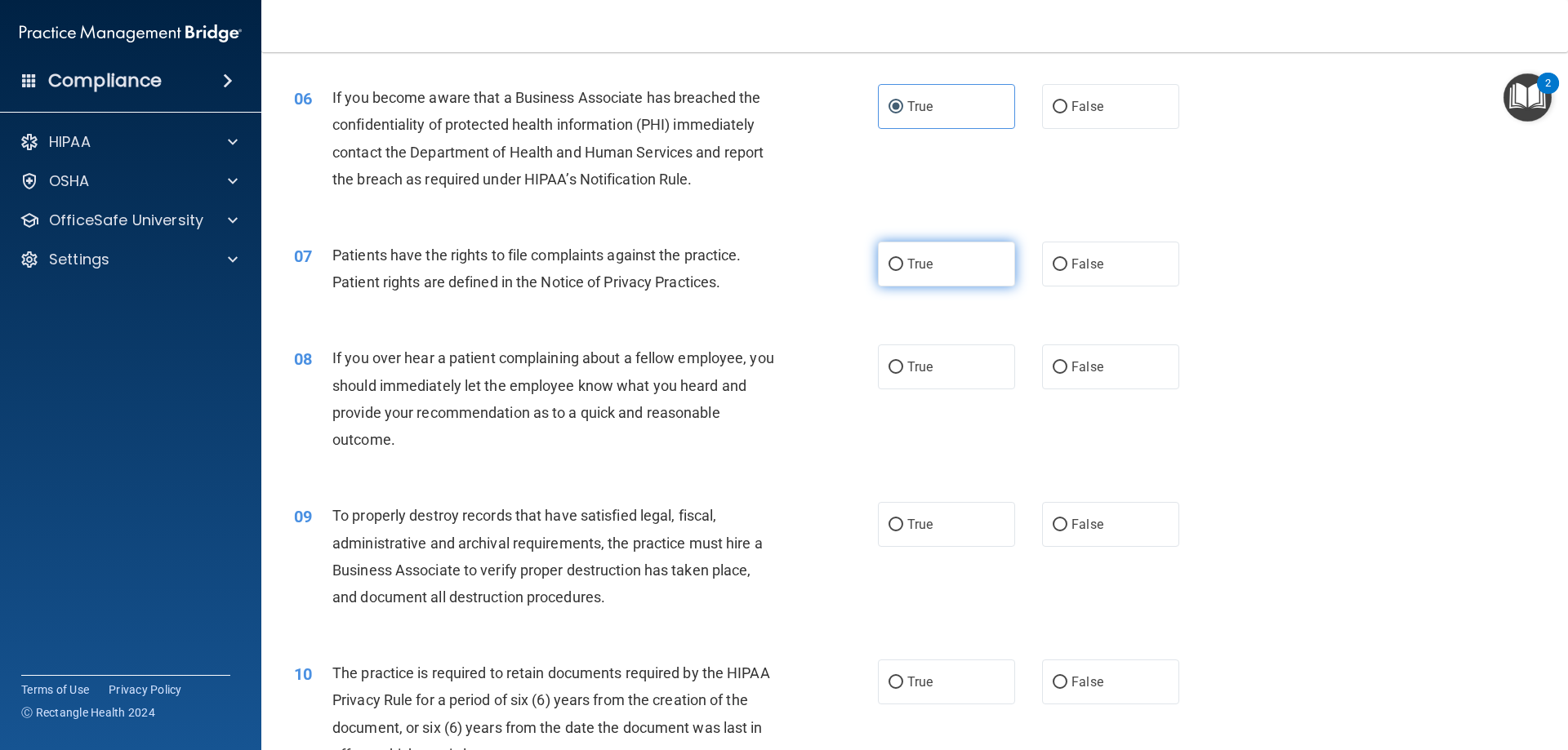
click at [893, 255] on label "True" at bounding box center [946, 264] width 137 height 45
click at [893, 259] on input "True" at bounding box center [896, 264] width 15 height 12
radio input "true"
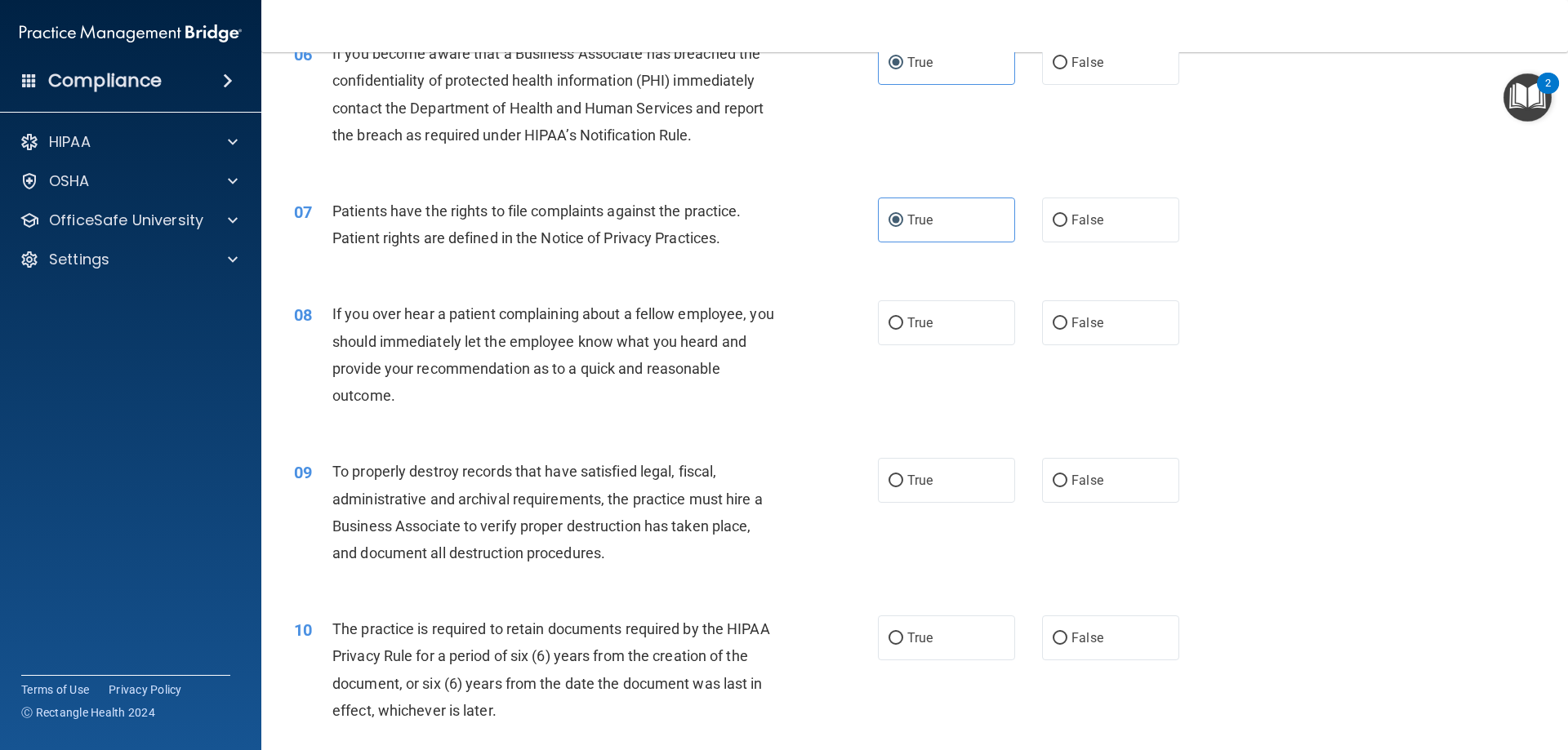
scroll to position [833, 0]
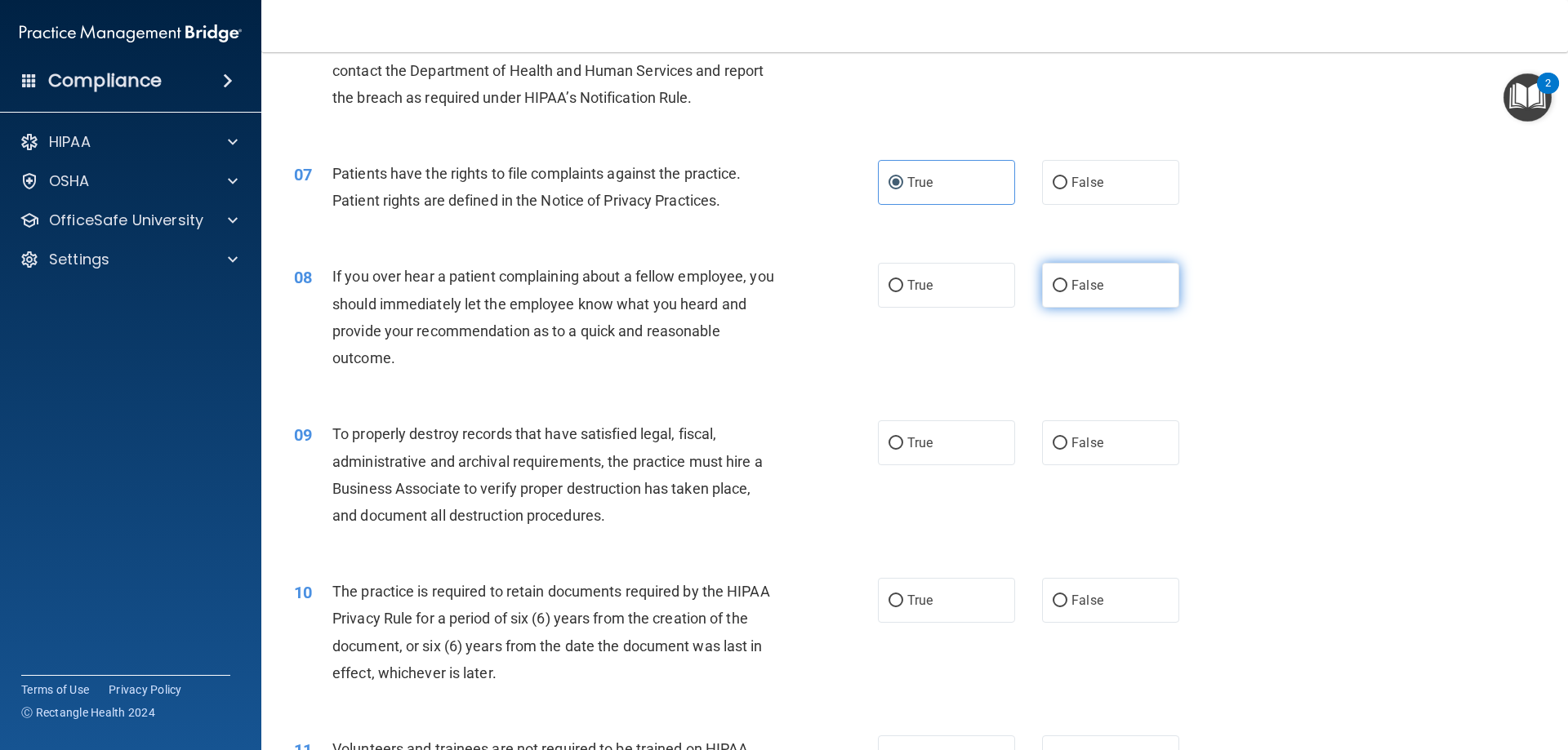
click at [1051, 299] on label "False" at bounding box center [1111, 285] width 137 height 45
click at [1053, 292] on input "False" at bounding box center [1060, 286] width 15 height 12
radio input "true"
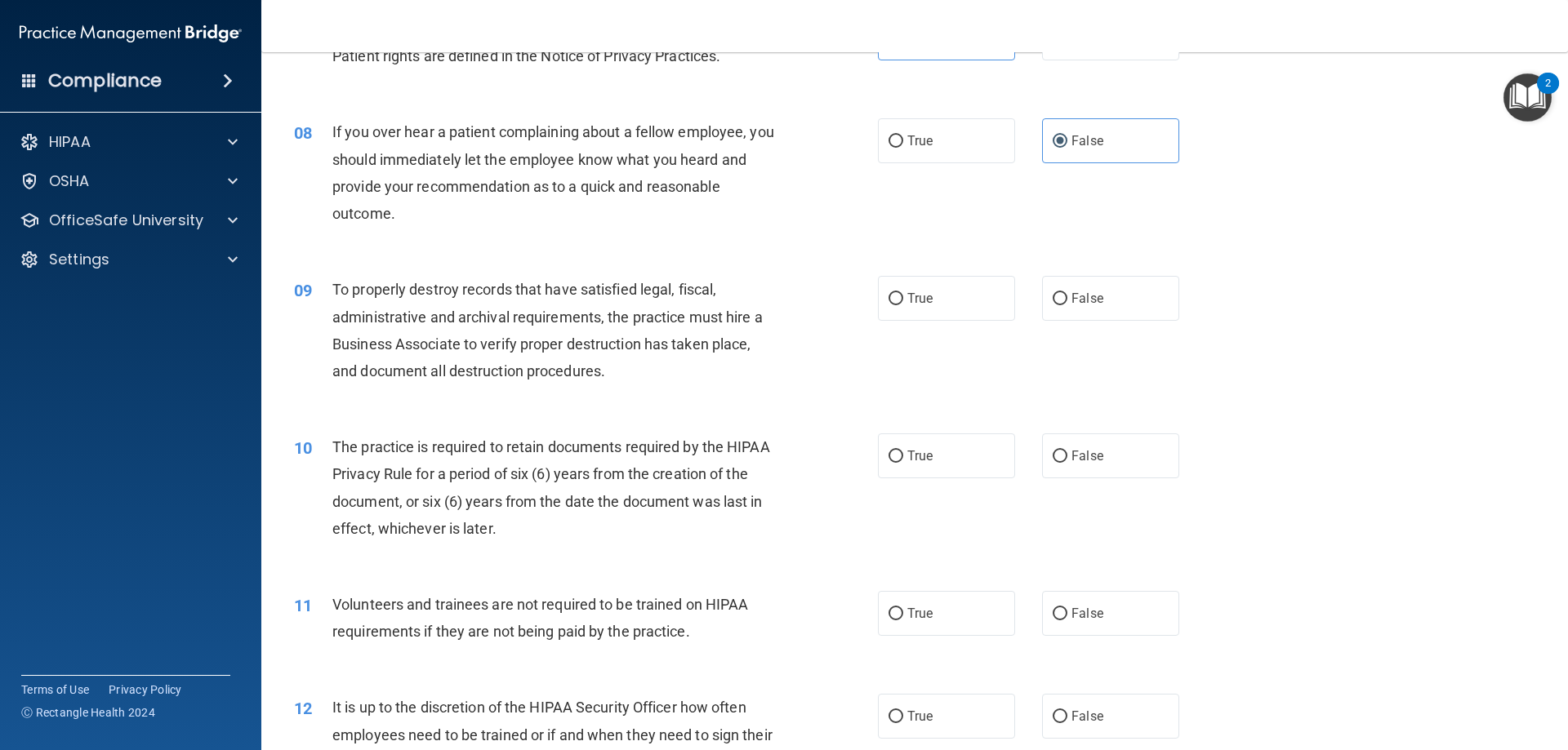
scroll to position [996, 0]
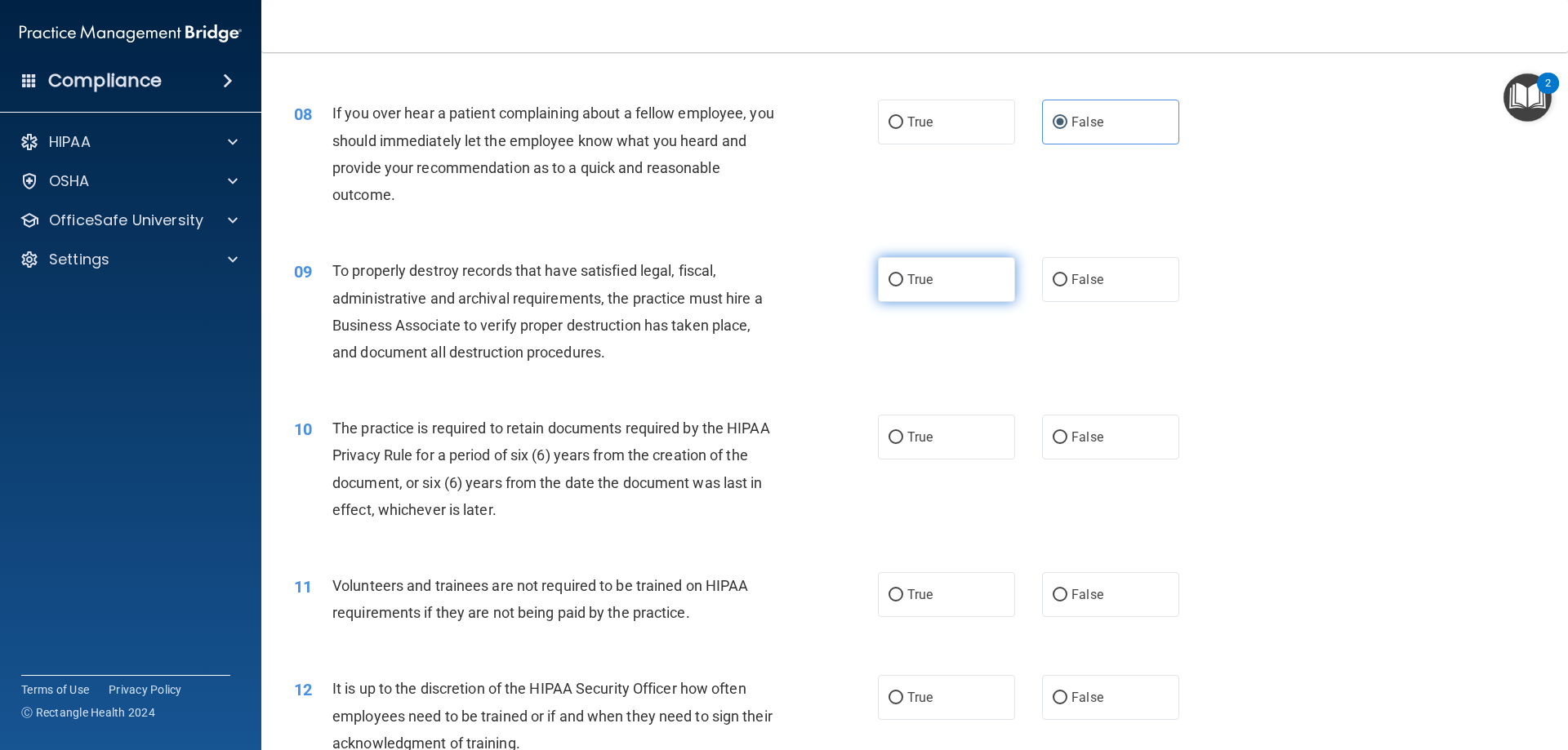
click at [907, 284] on span "True" at bounding box center [919, 279] width 25 height 16
click at [902, 284] on input "True" at bounding box center [896, 280] width 15 height 12
radio input "true"
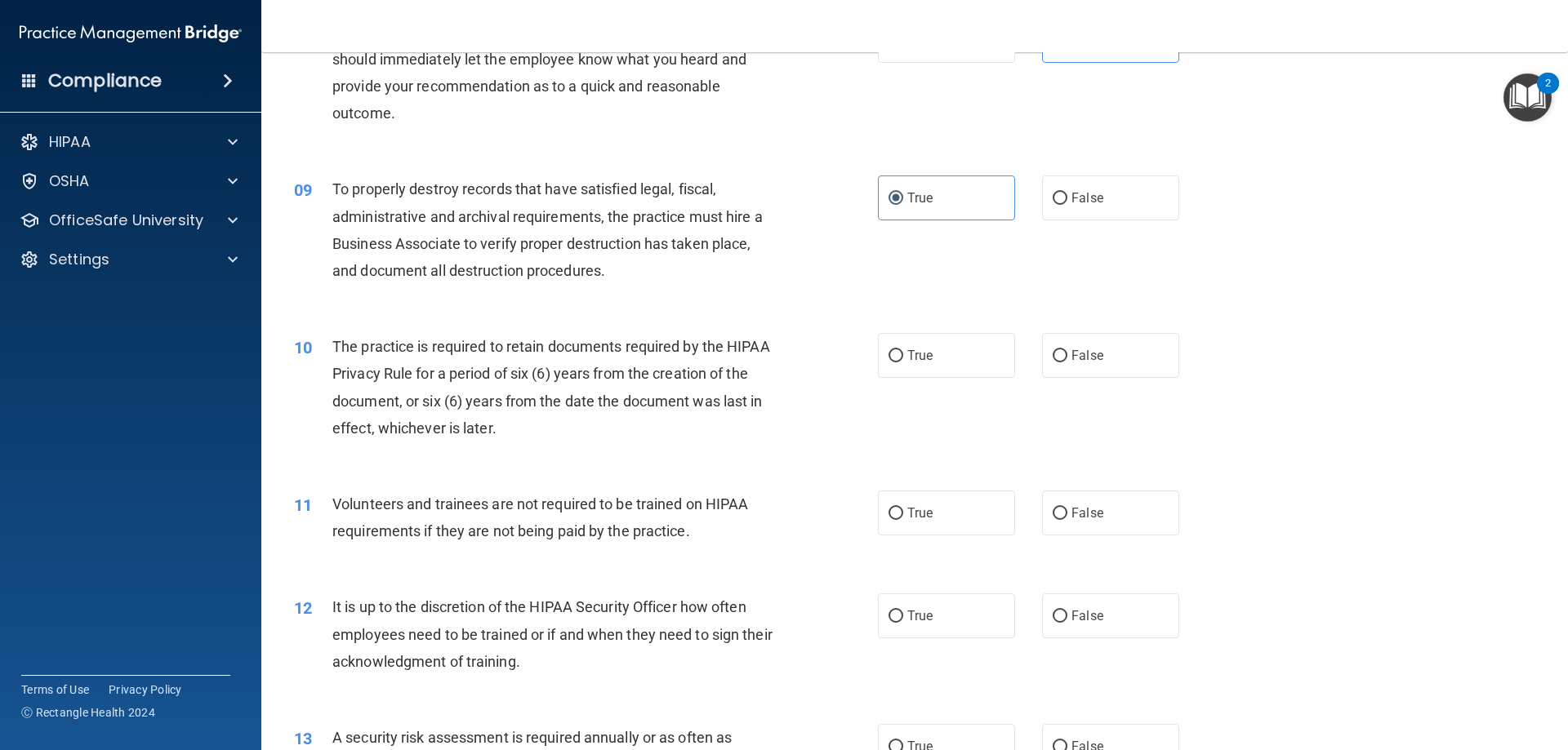
scroll to position [1159, 0]
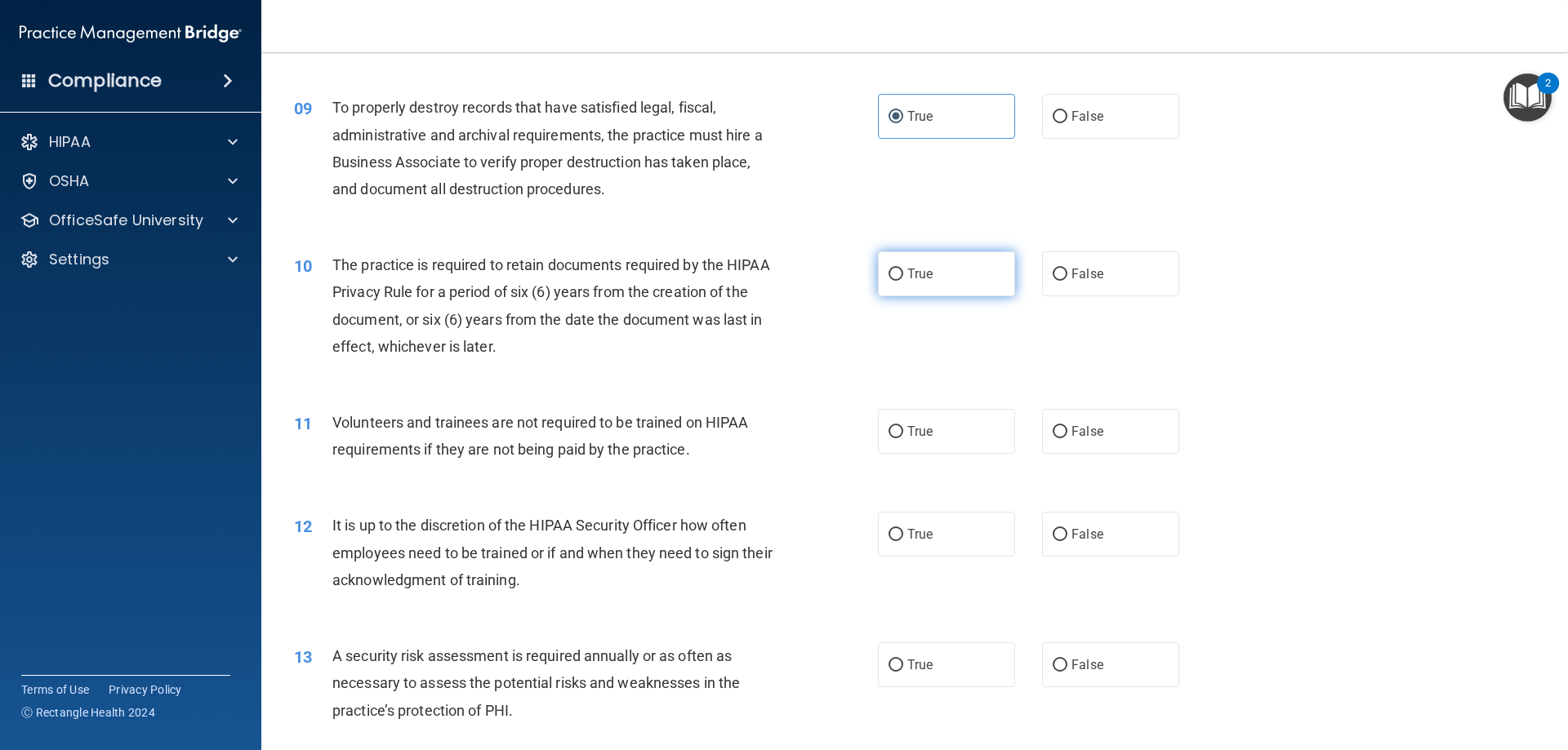
click at [931, 273] on label "True" at bounding box center [946, 274] width 137 height 45
click at [903, 273] on input "True" at bounding box center [896, 274] width 15 height 12
radio input "true"
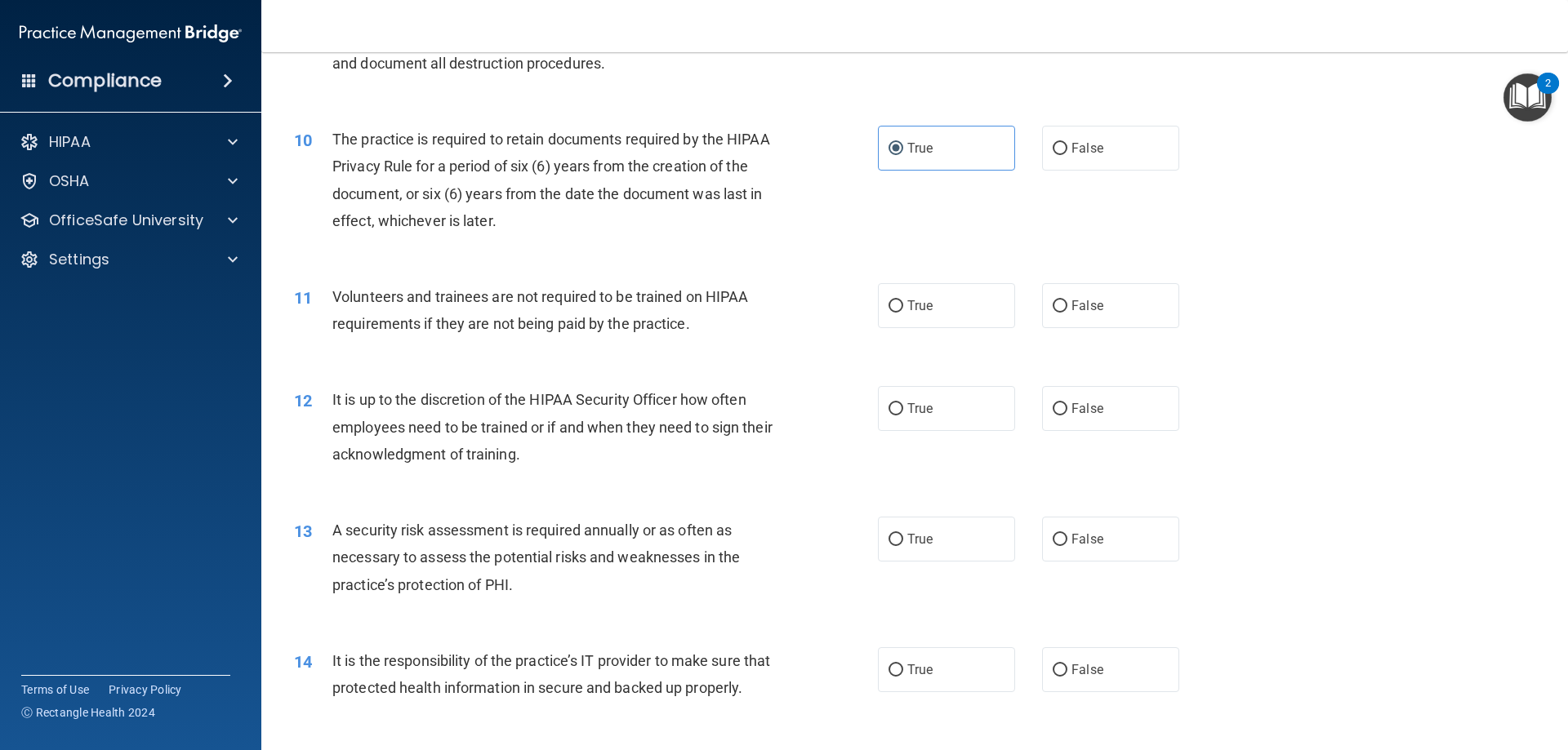
scroll to position [1322, 0]
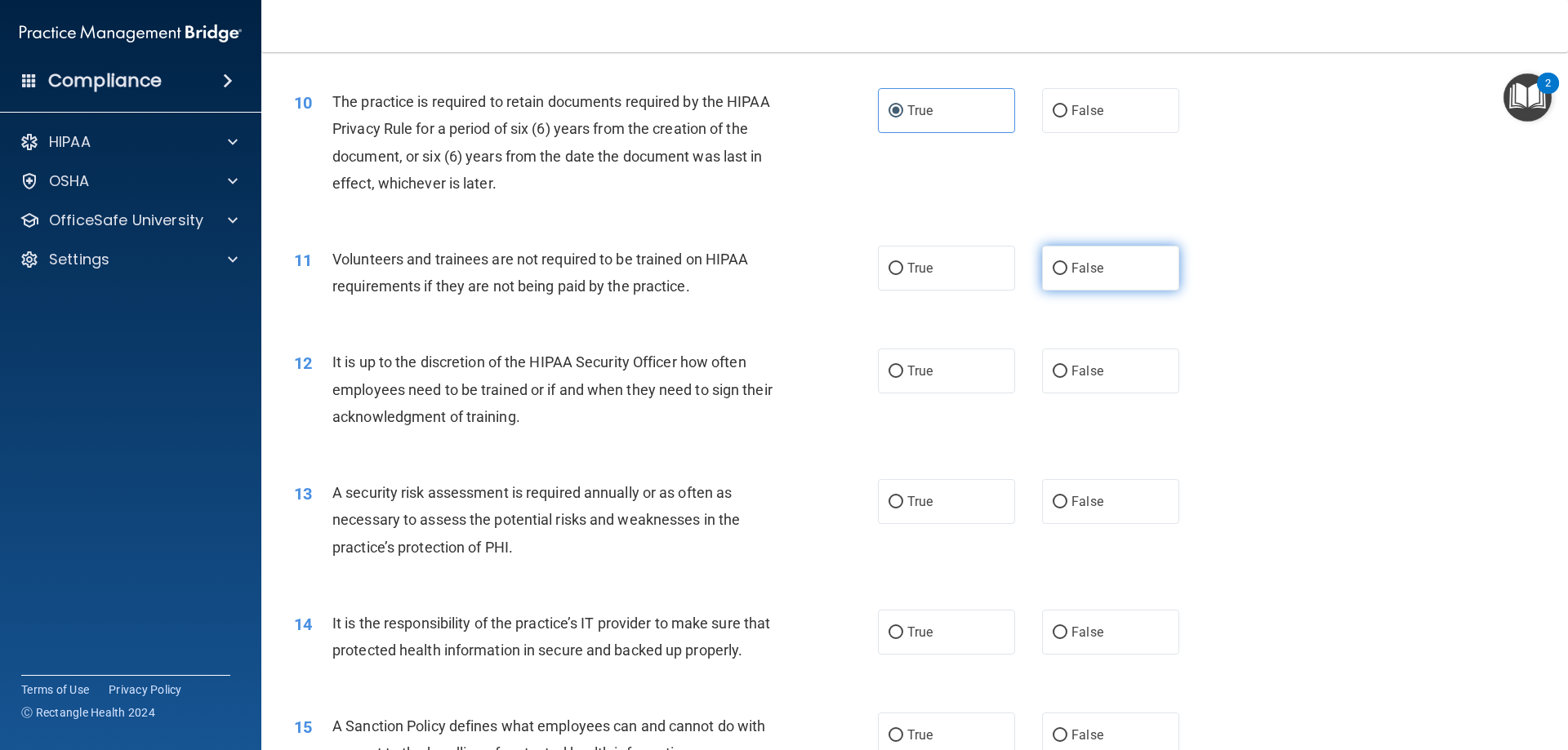
click at [1080, 275] on span "False" at bounding box center [1087, 268] width 32 height 16
click at [1067, 275] on input "False" at bounding box center [1060, 268] width 15 height 12
radio input "true"
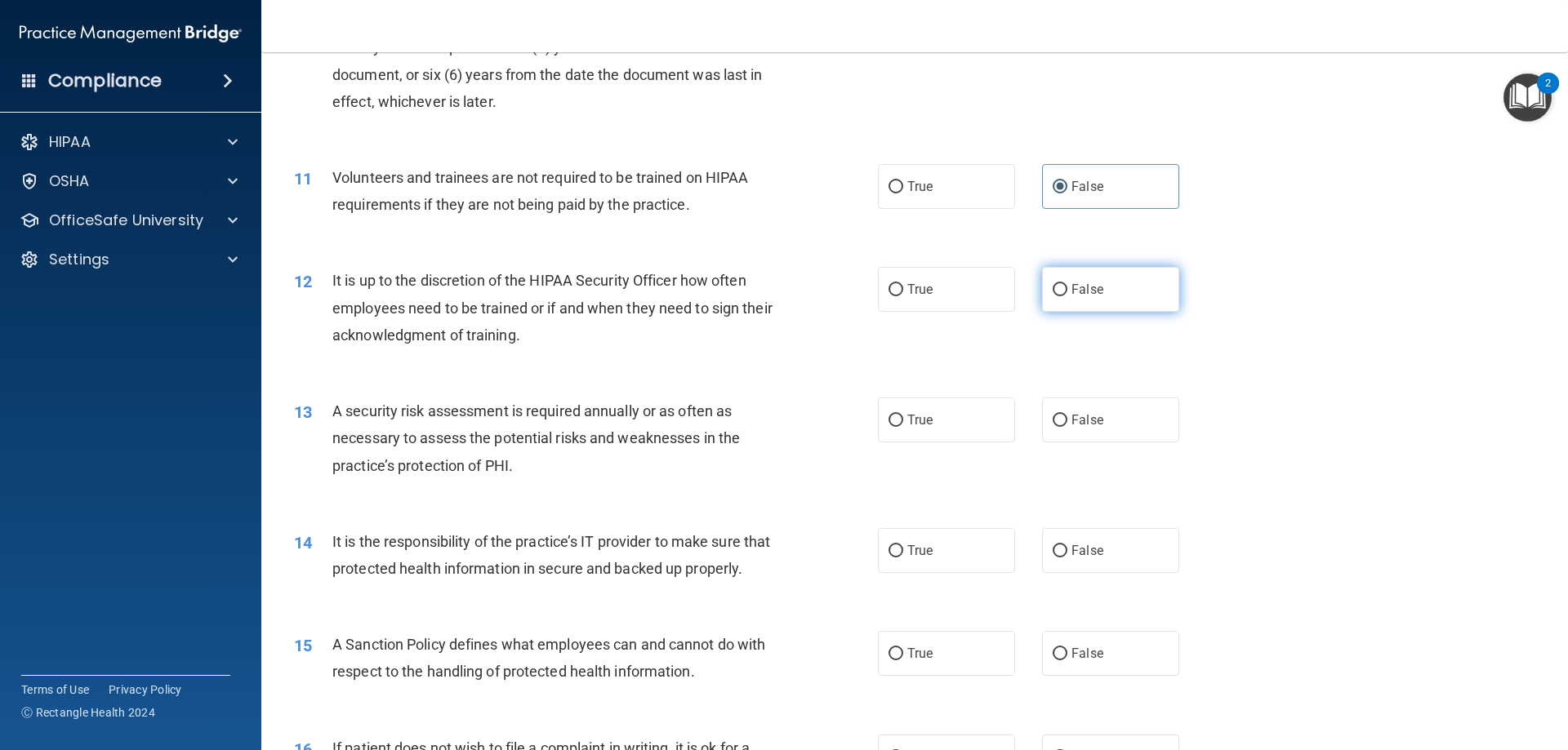
click at [1053, 304] on label "False" at bounding box center [1111, 289] width 137 height 45
click at [1053, 297] on input "False" at bounding box center [1060, 289] width 15 height 12
radio input "true"
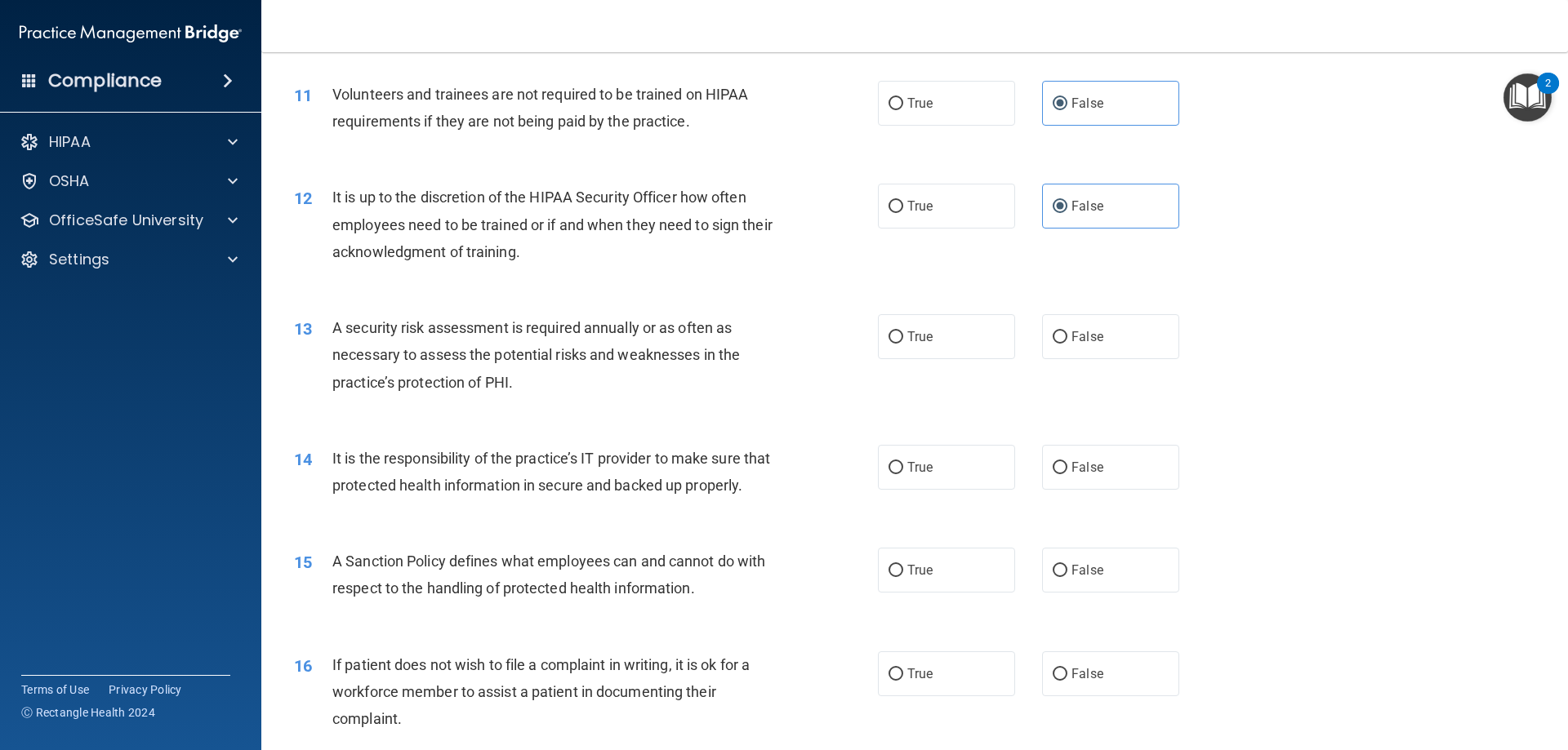
scroll to position [1485, 0]
click at [919, 213] on span "True" at bounding box center [919, 207] width 25 height 16
click at [903, 213] on input "True" at bounding box center [896, 208] width 15 height 12
radio input "true"
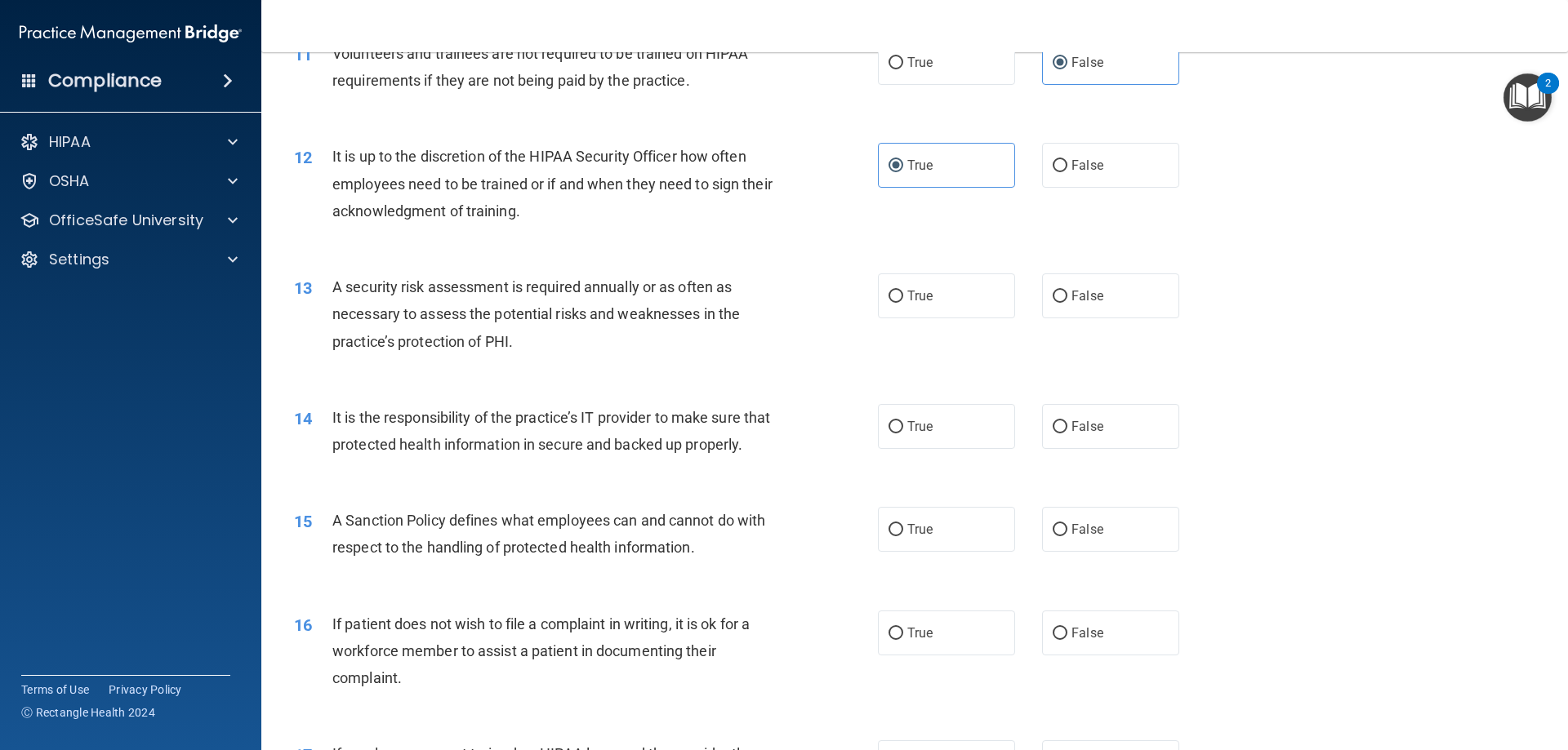
scroll to position [1567, 0]
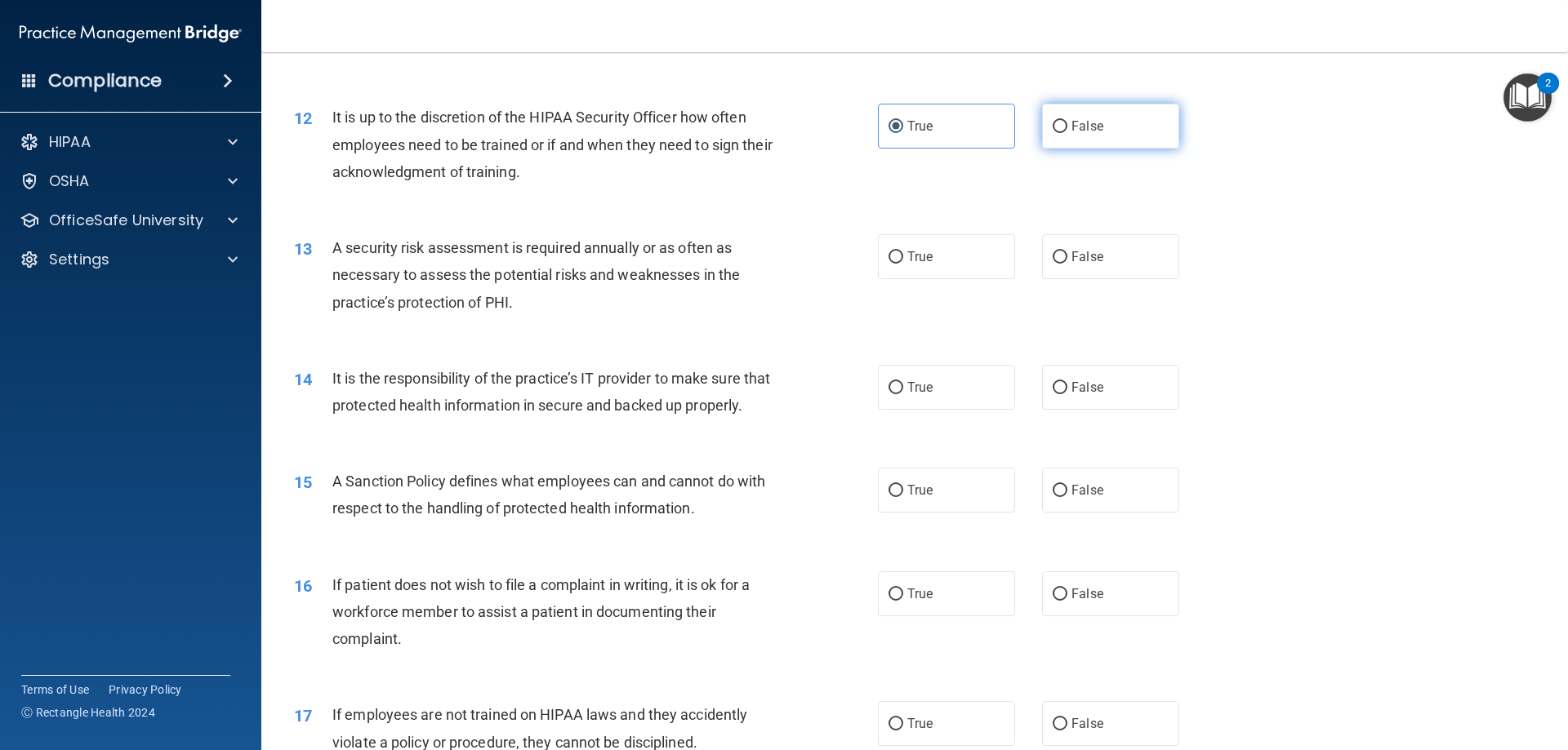
click at [1091, 111] on label "False" at bounding box center [1111, 126] width 137 height 45
click at [1067, 121] on input "False" at bounding box center [1060, 126] width 15 height 12
radio input "true"
radio input "false"
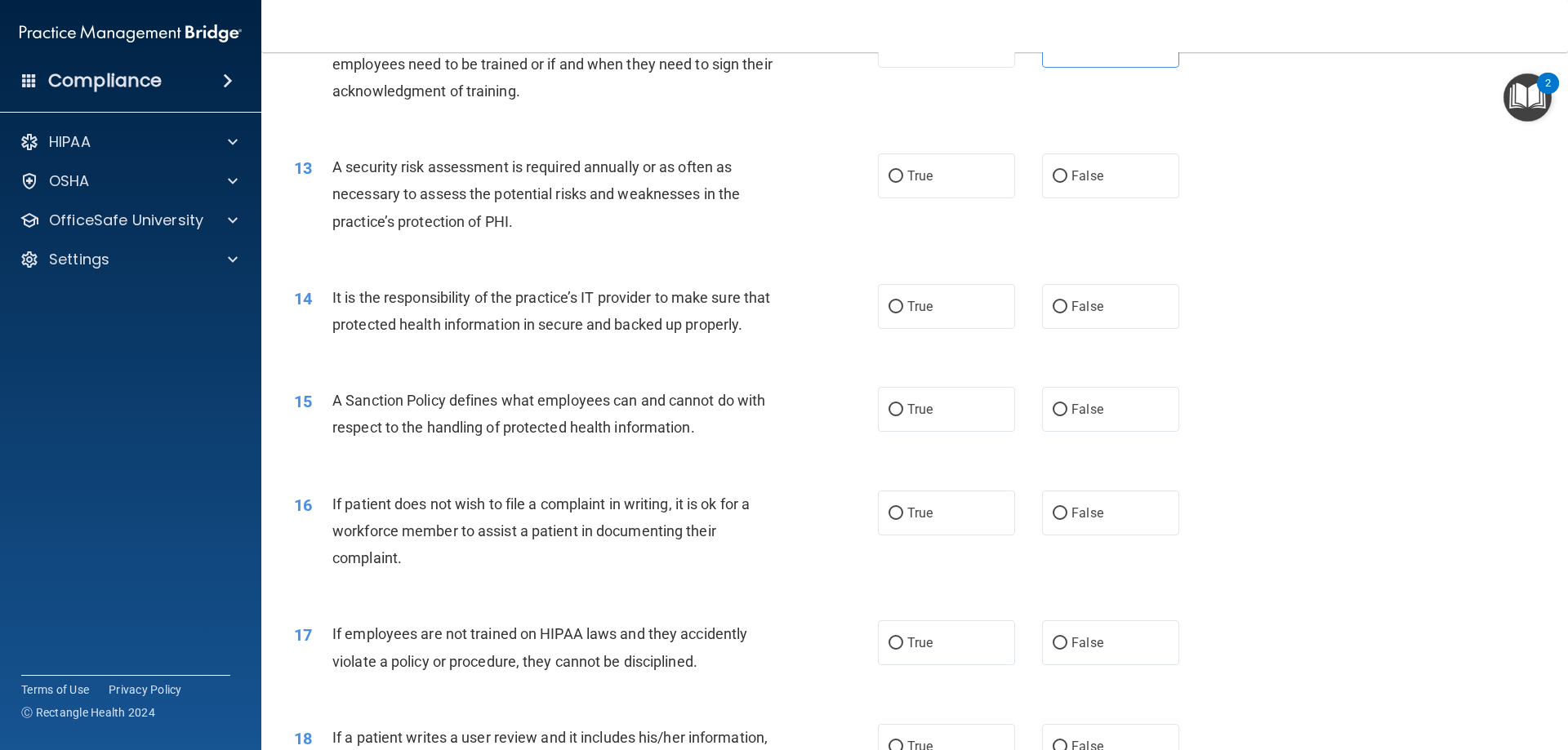
scroll to position [1649, 0]
click at [919, 168] on span "True" at bounding box center [919, 175] width 25 height 16
click at [903, 170] on input "True" at bounding box center [896, 175] width 15 height 12
radio input "true"
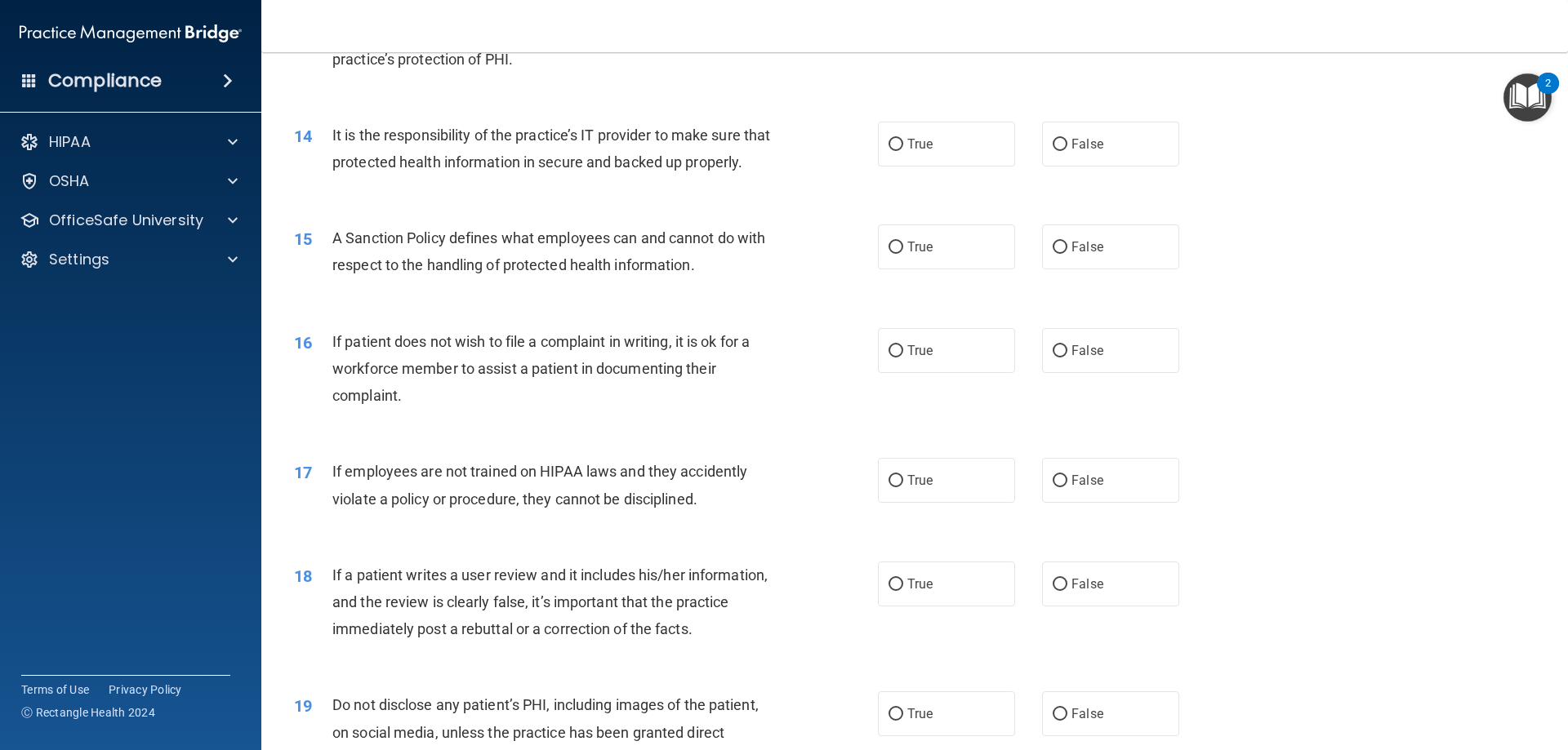
scroll to position [1812, 0]
click at [889, 140] on input "True" at bounding box center [896, 143] width 15 height 12
radio input "true"
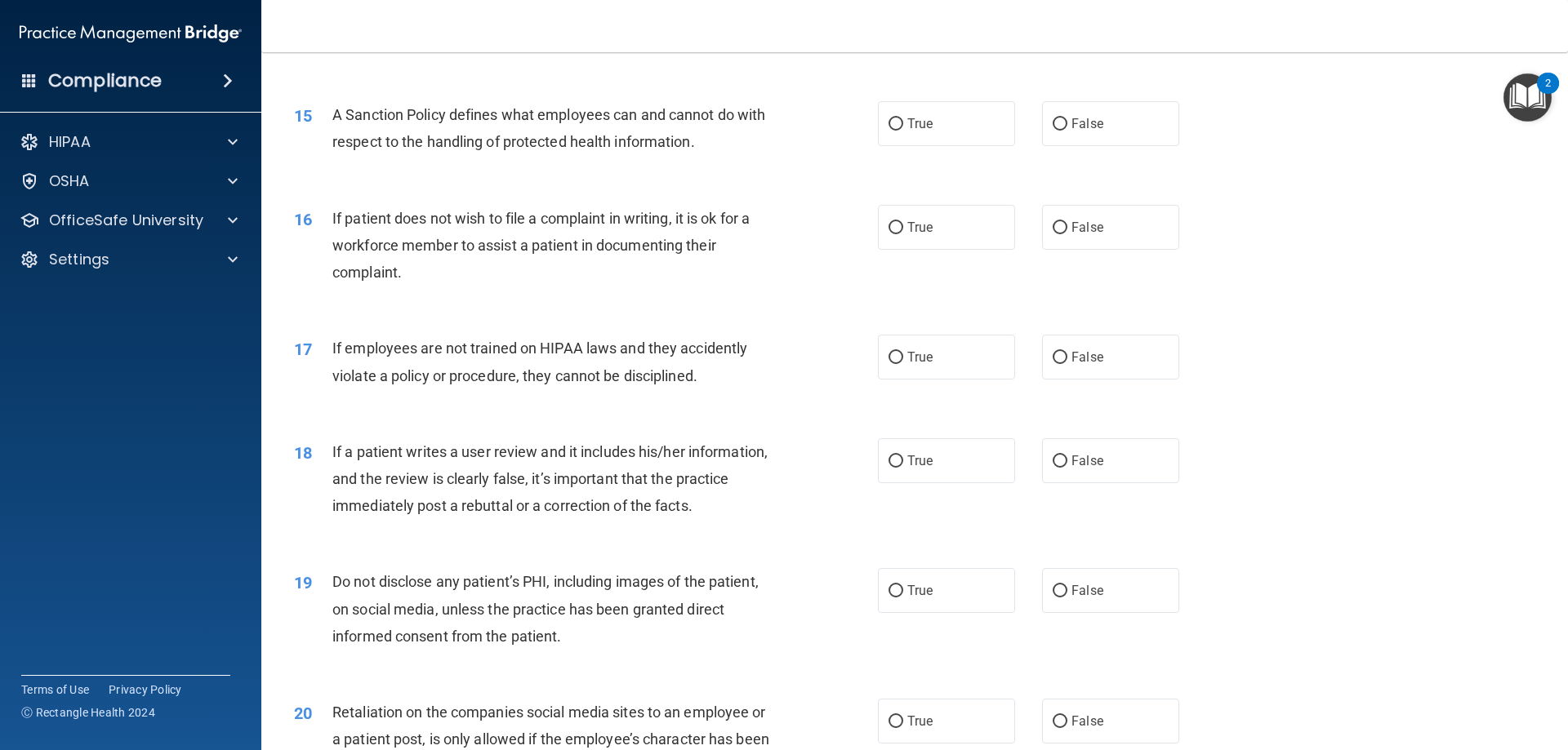
scroll to position [1975, 0]
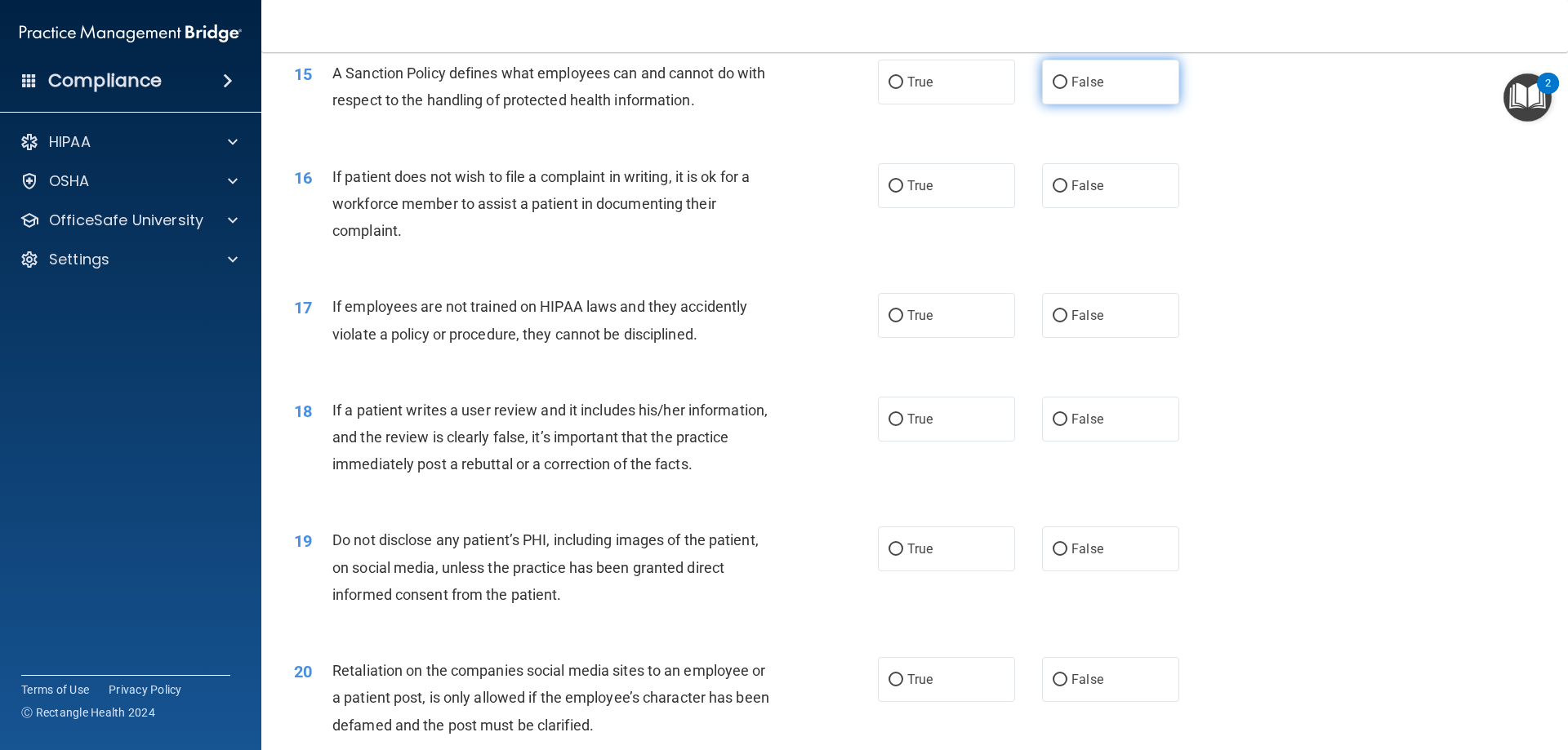
click at [1060, 104] on label "False" at bounding box center [1111, 82] width 137 height 45
click at [1060, 89] on input "False" at bounding box center [1060, 82] width 15 height 12
radio input "true"
click at [956, 208] on label "True" at bounding box center [946, 185] width 137 height 45
click at [903, 193] on input "True" at bounding box center [896, 186] width 15 height 12
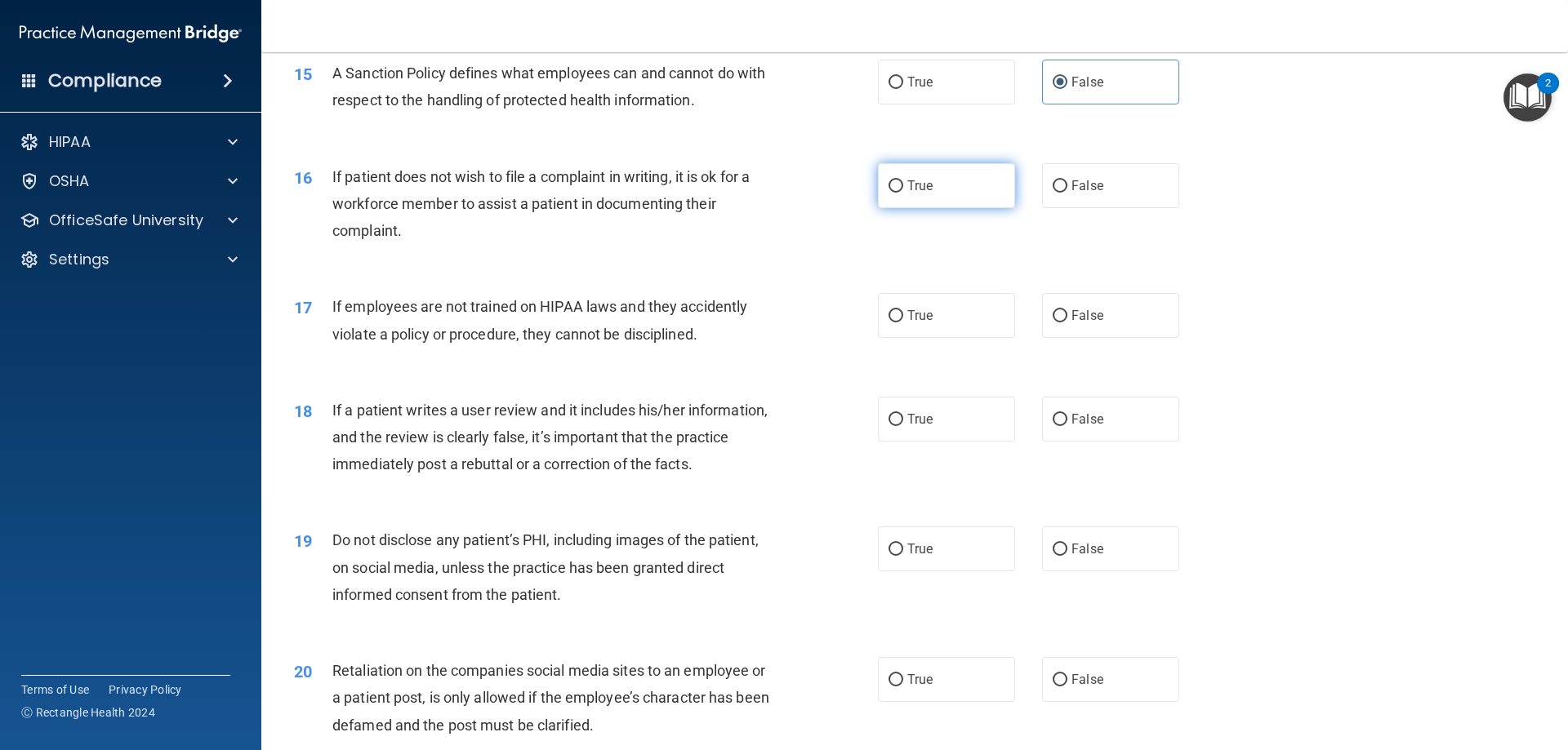
radio input "true"
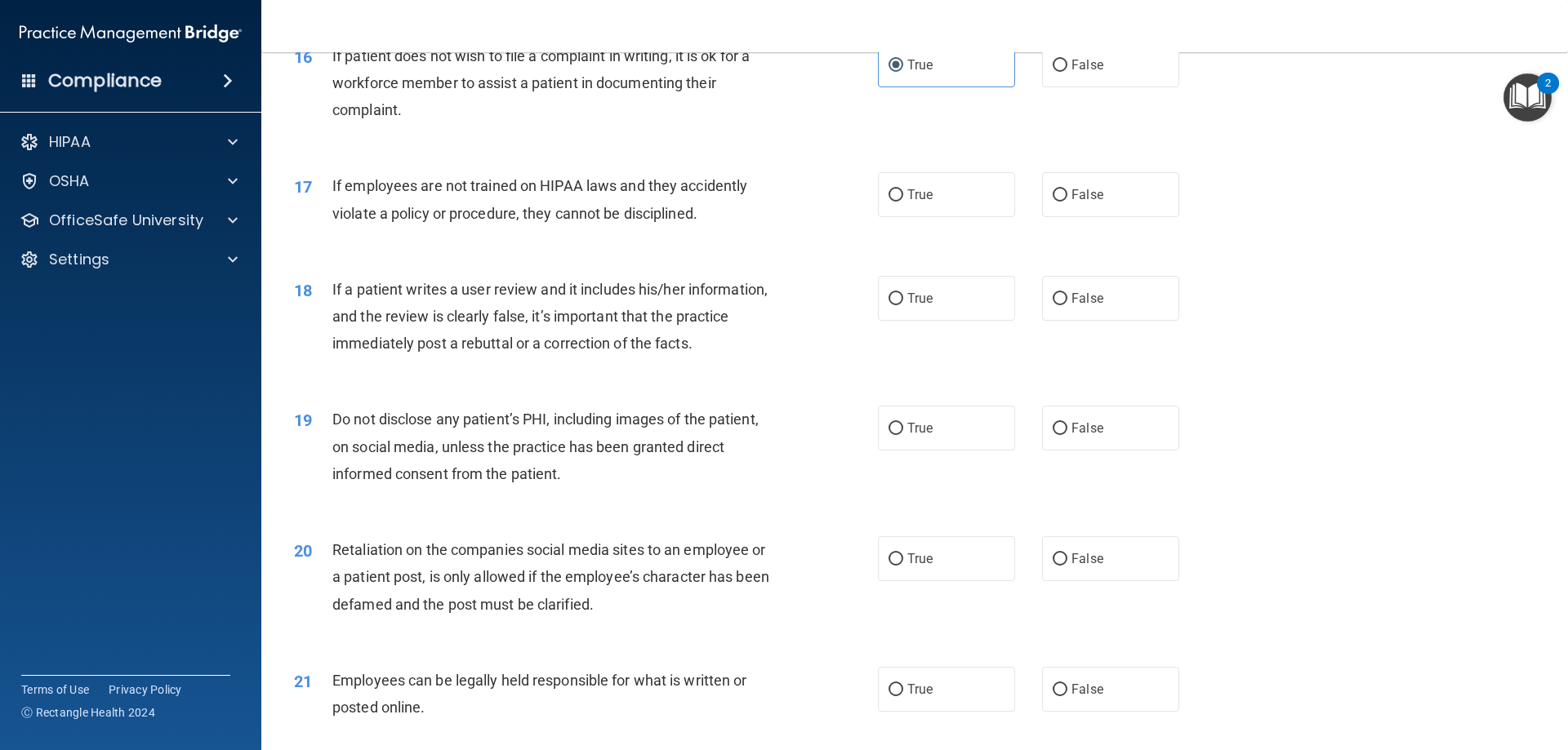
scroll to position [2139, 0]
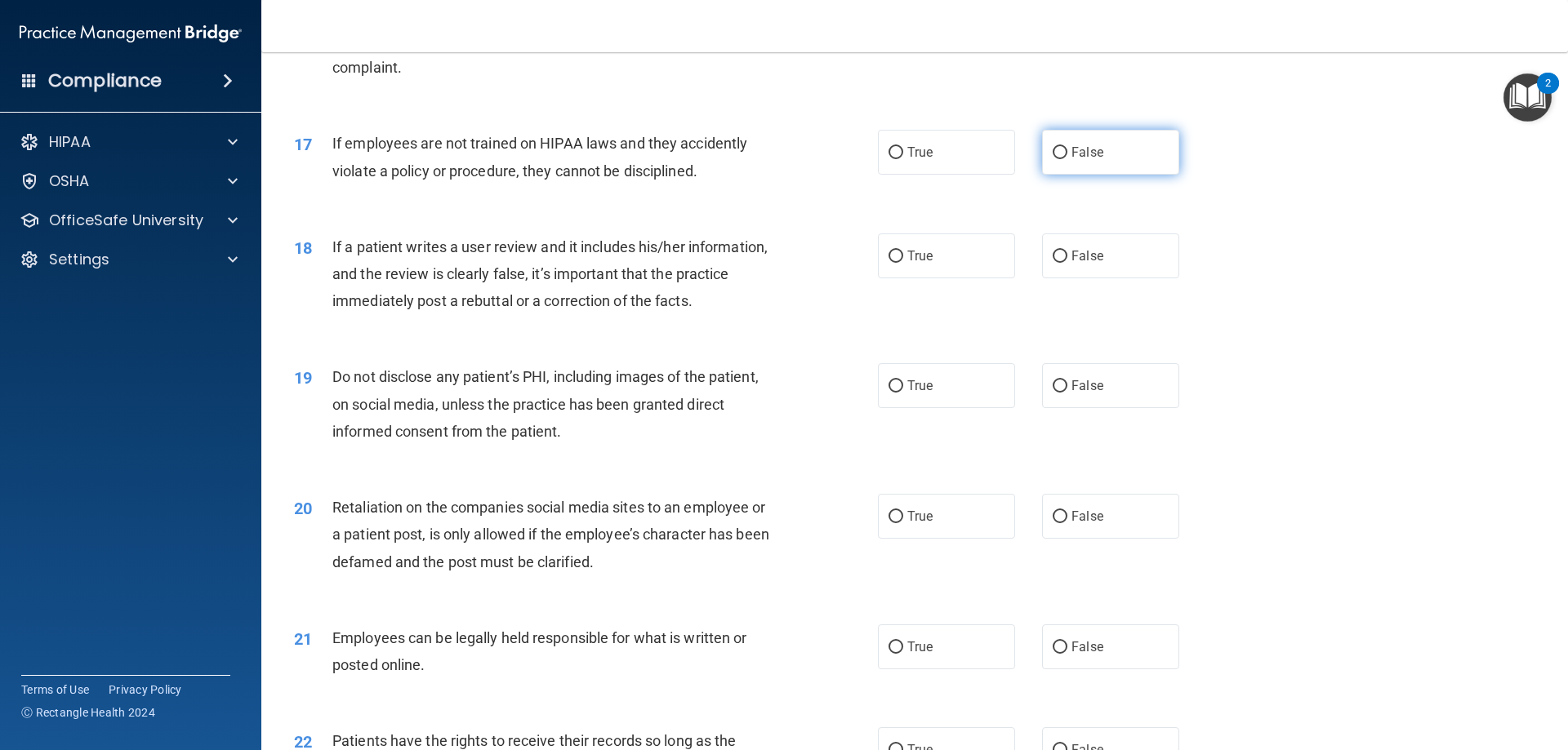
click at [1136, 175] on label "False" at bounding box center [1111, 152] width 137 height 45
click at [1067, 159] on input "False" at bounding box center [1060, 152] width 15 height 12
radio input "true"
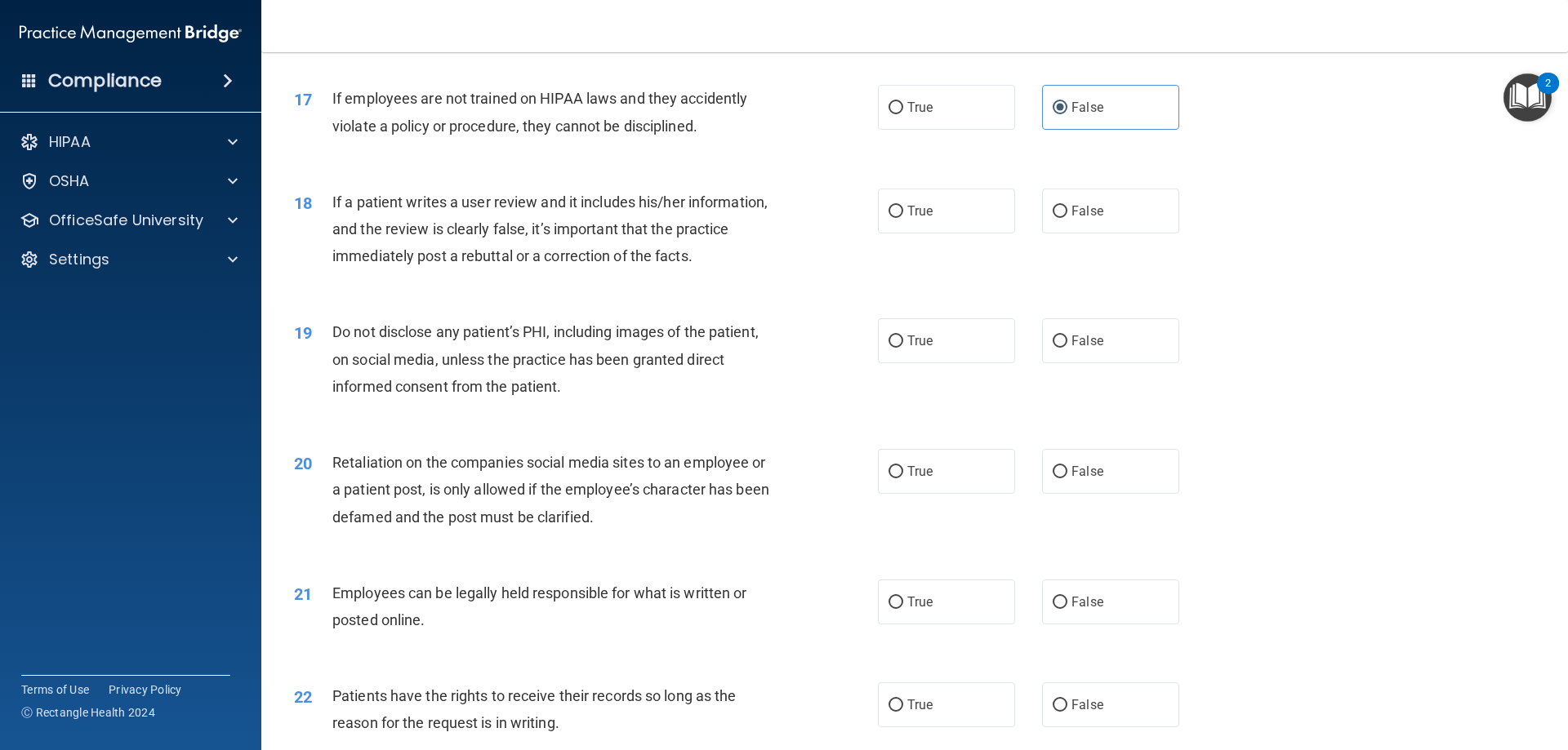
scroll to position [2221, 0]
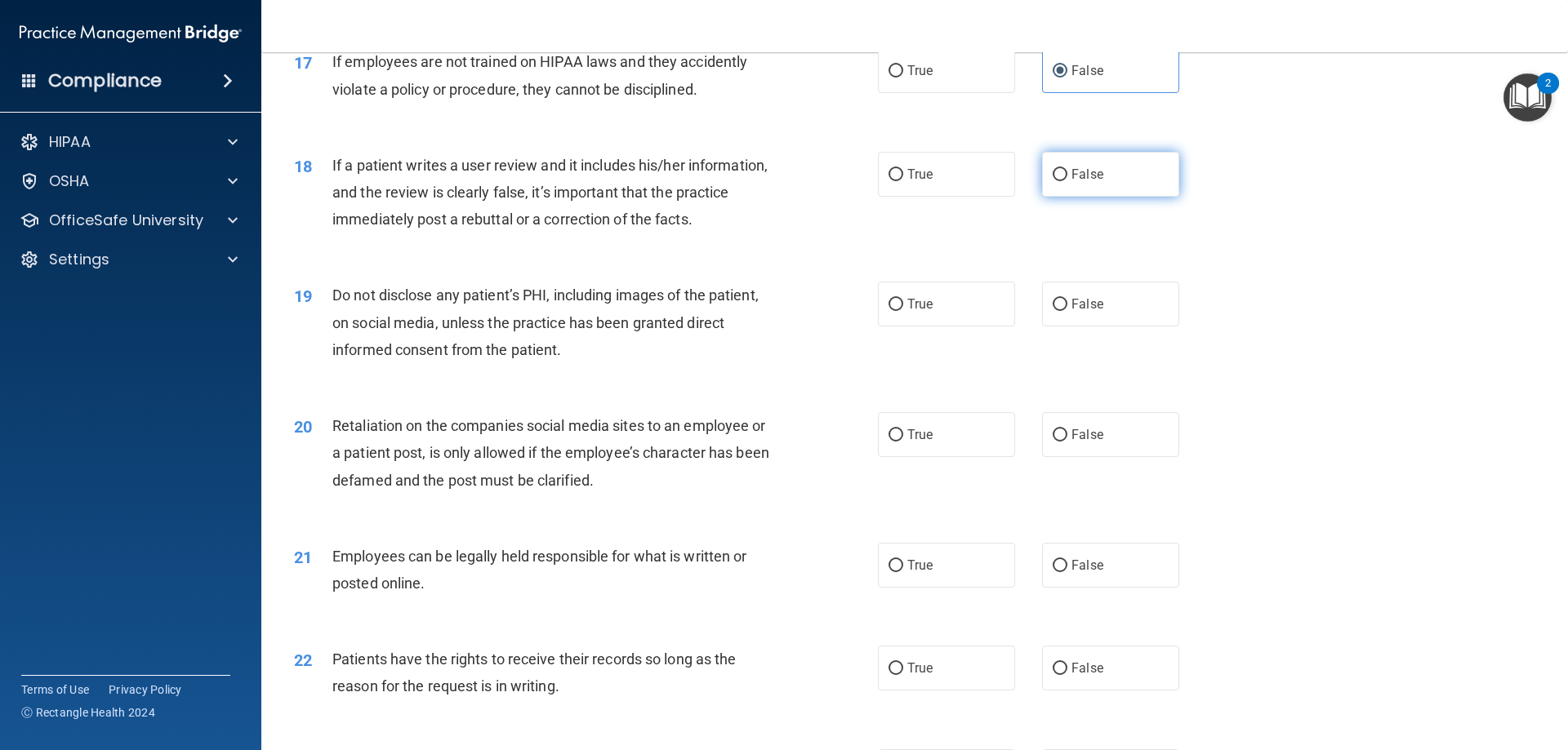
click at [1157, 197] on label "False" at bounding box center [1111, 174] width 137 height 45
click at [1067, 182] on input "False" at bounding box center [1060, 174] width 15 height 12
radio input "true"
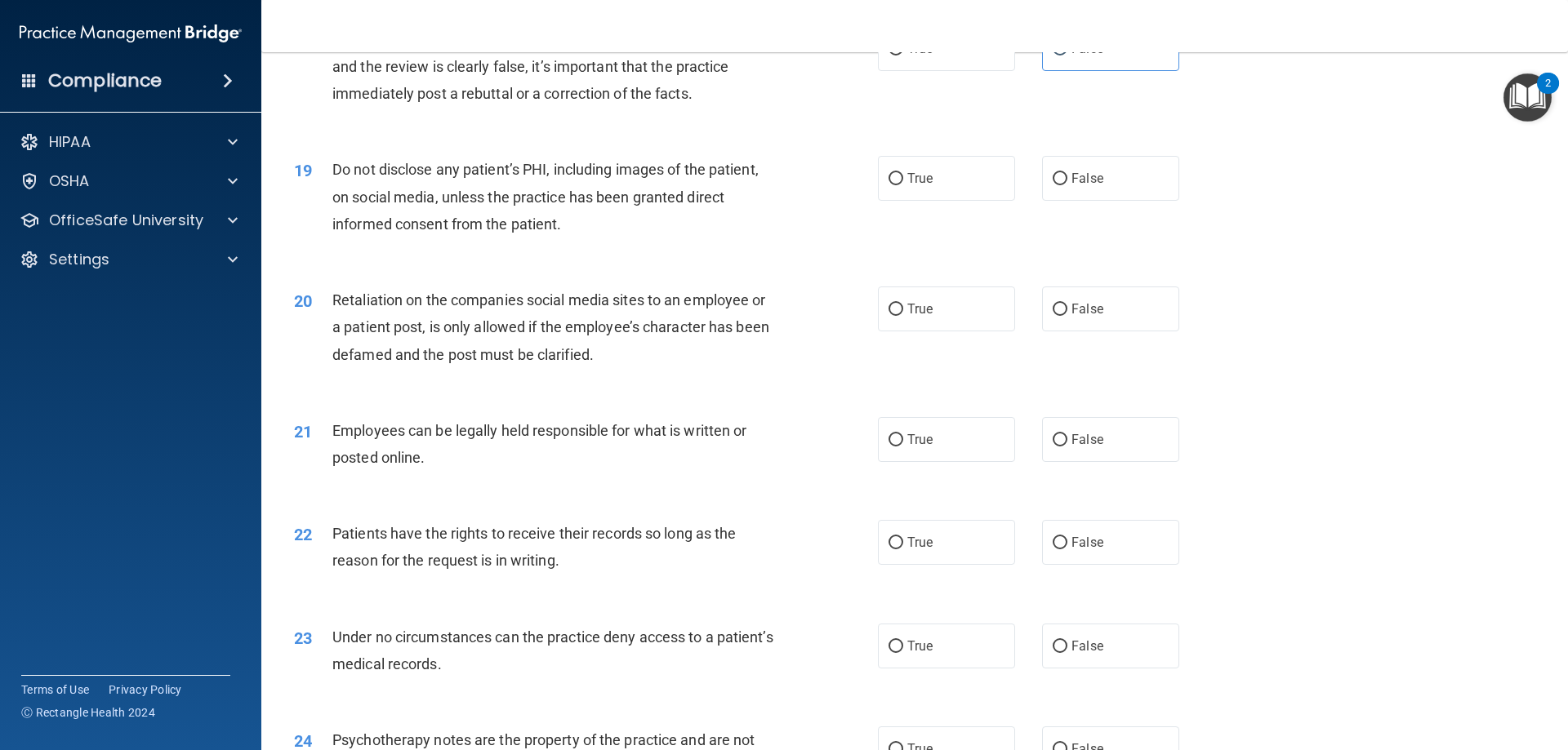
scroll to position [2384, 0]
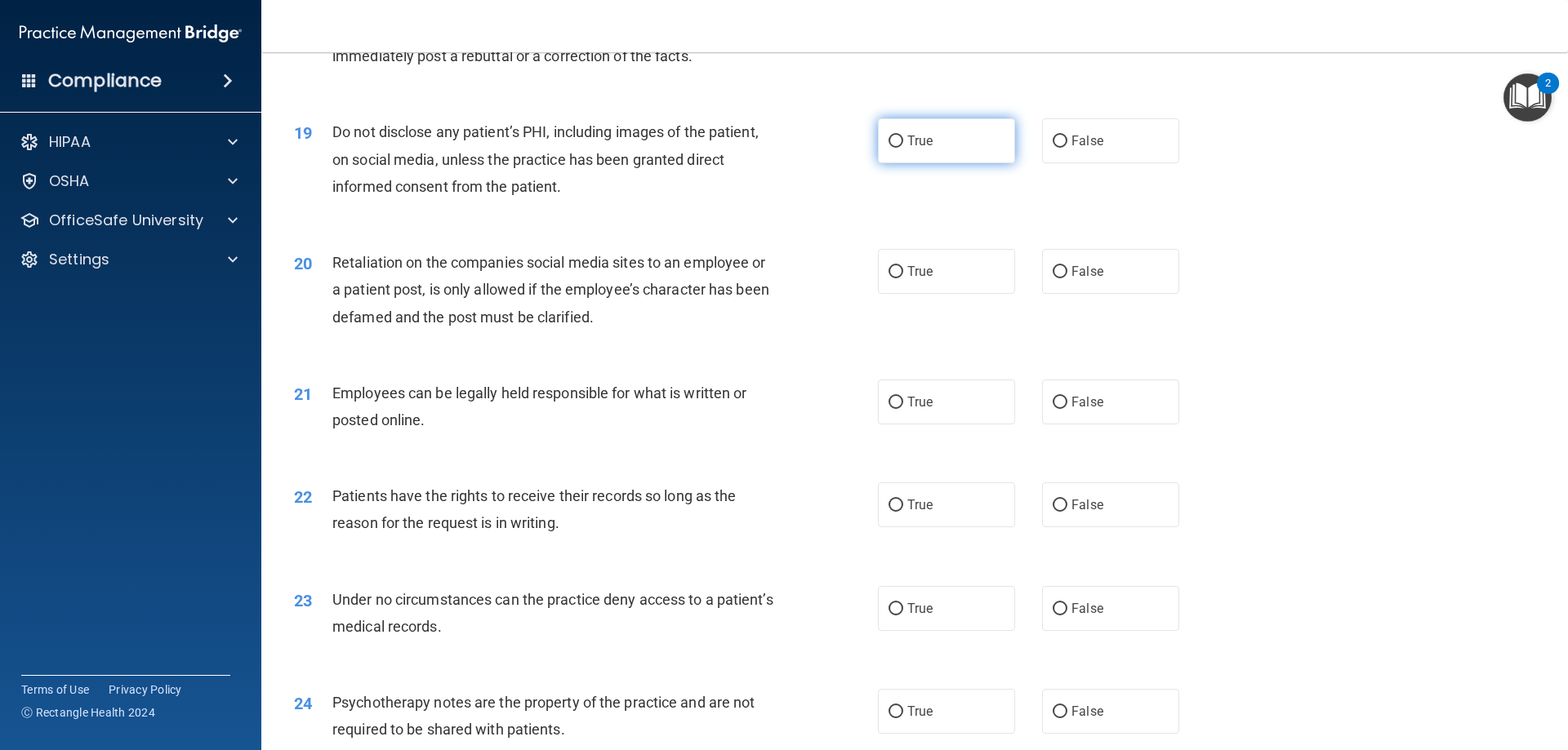
click at [912, 148] on span "True" at bounding box center [919, 140] width 25 height 16
click at [903, 147] on input "True" at bounding box center [896, 141] width 15 height 12
radio input "true"
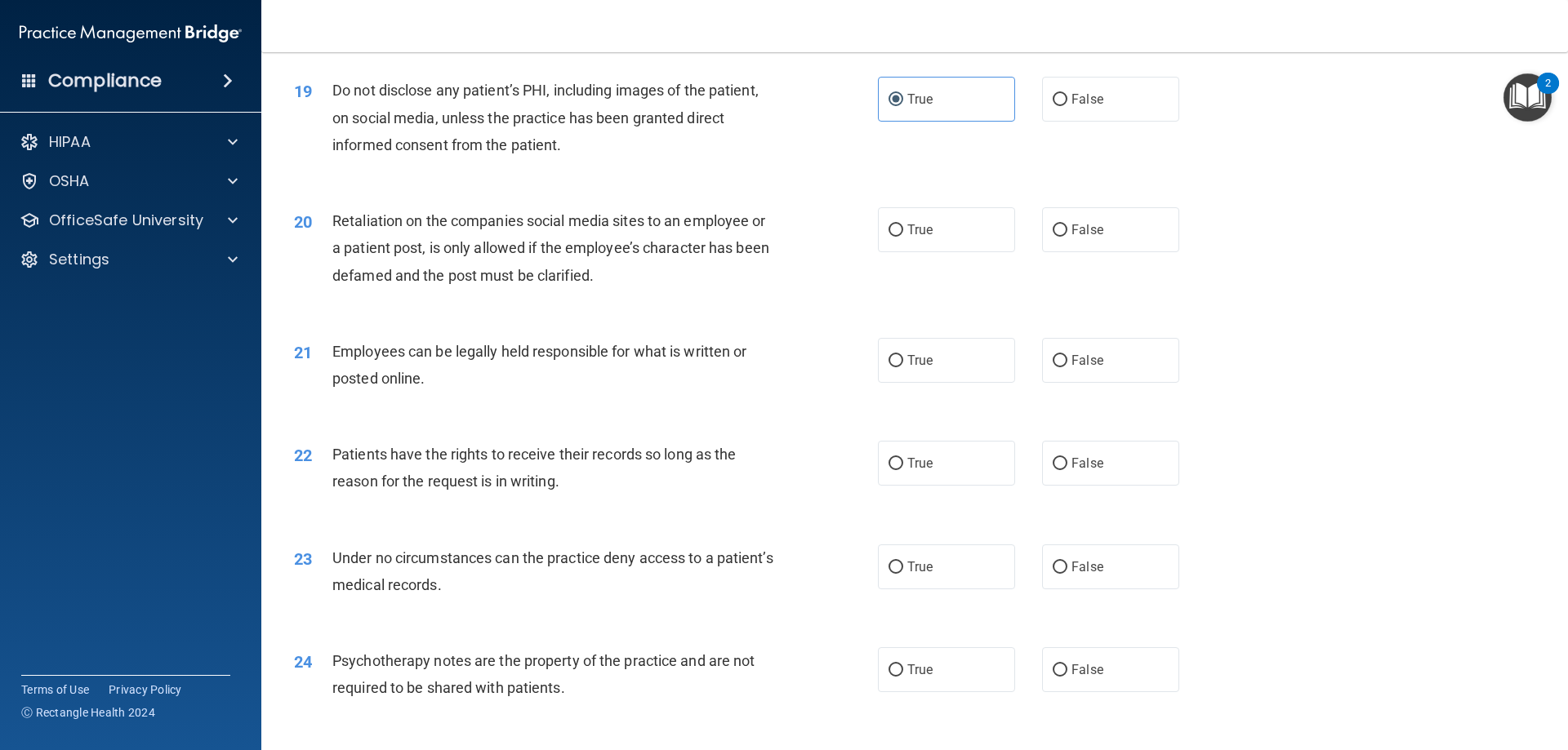
scroll to position [2466, 0]
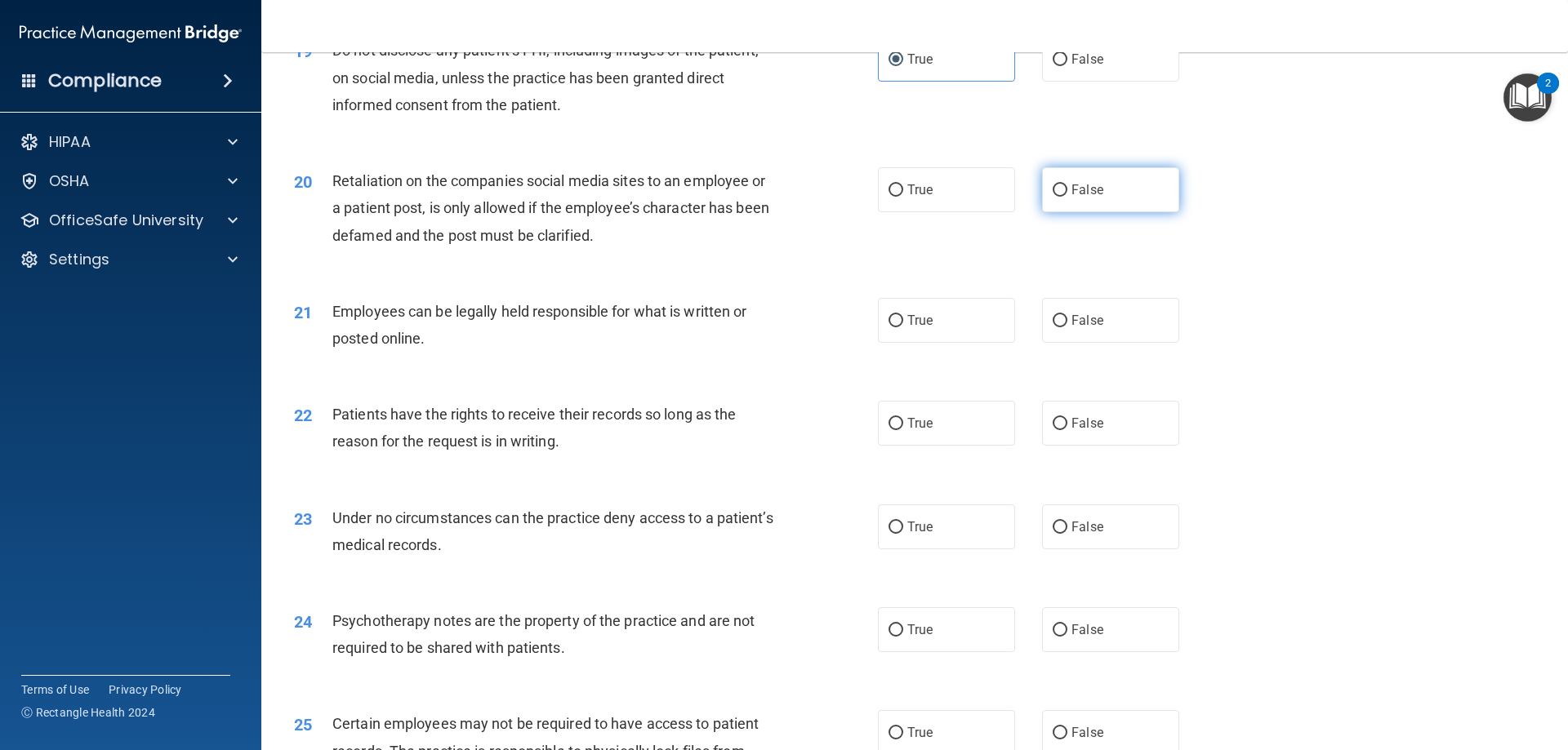
click at [1121, 212] on label "False" at bounding box center [1111, 190] width 137 height 45
click at [1067, 197] on input "False" at bounding box center [1060, 190] width 15 height 12
radio input "true"
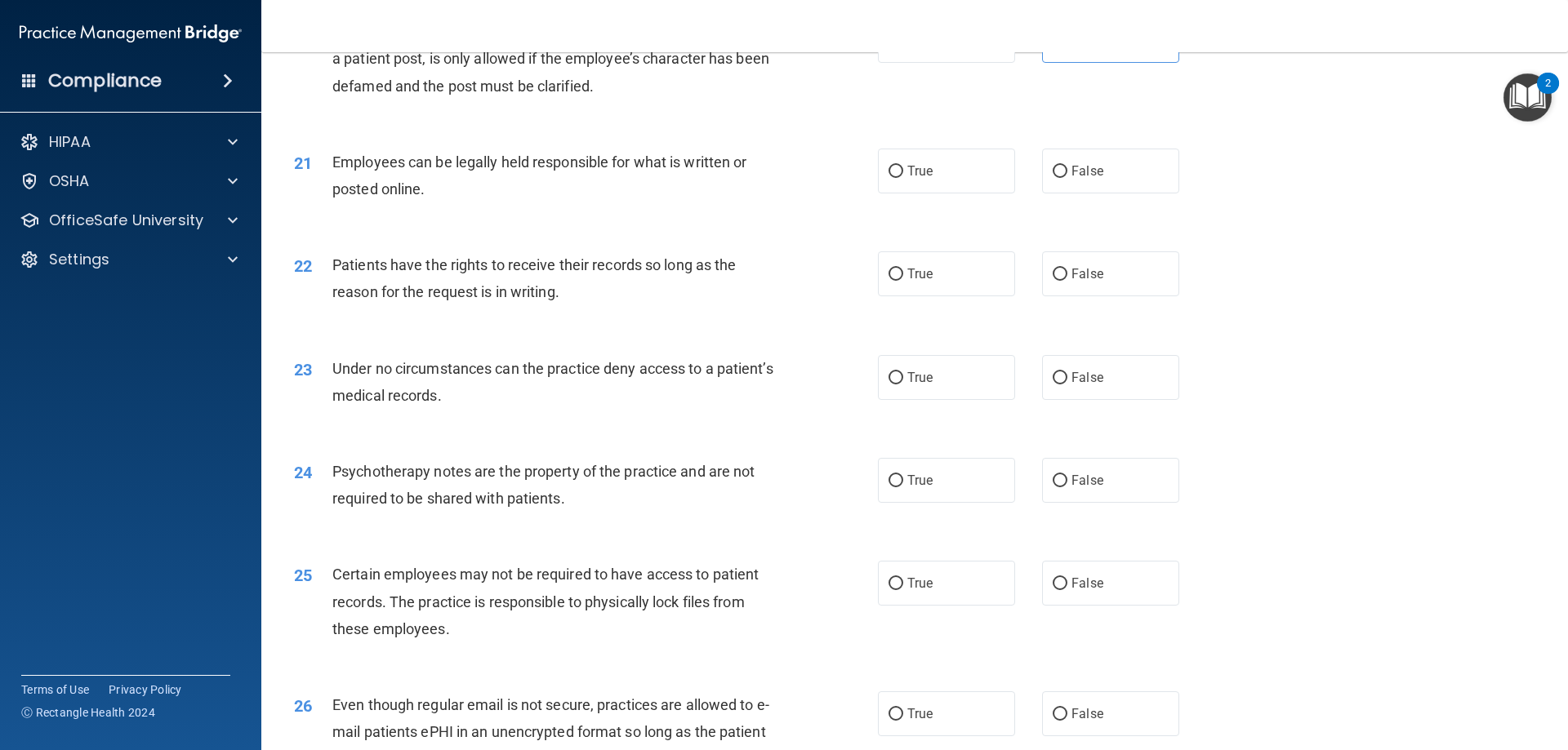
scroll to position [2629, 0]
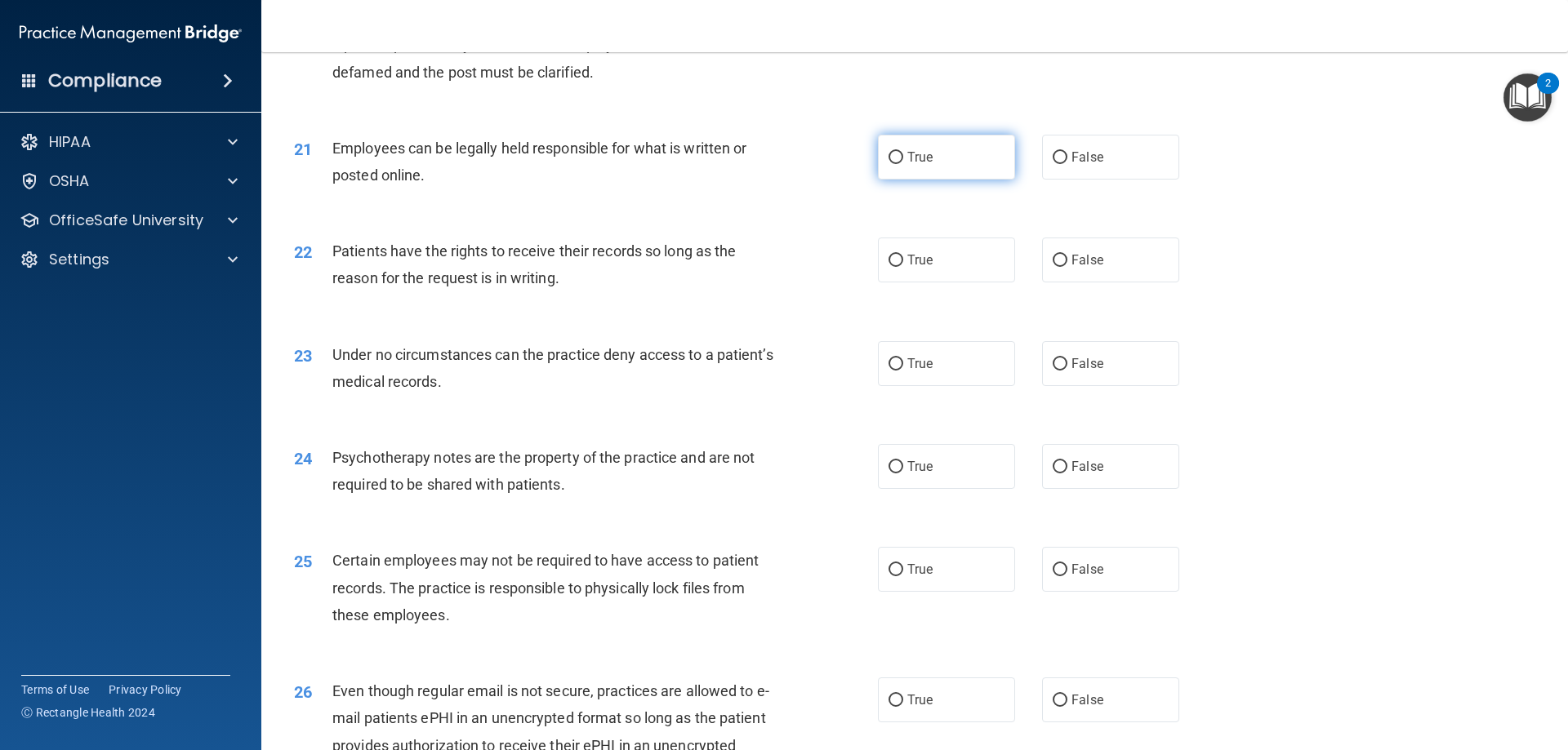
click at [925, 180] on label "True" at bounding box center [946, 157] width 137 height 45
click at [903, 164] on input "True" at bounding box center [896, 158] width 15 height 12
radio input "true"
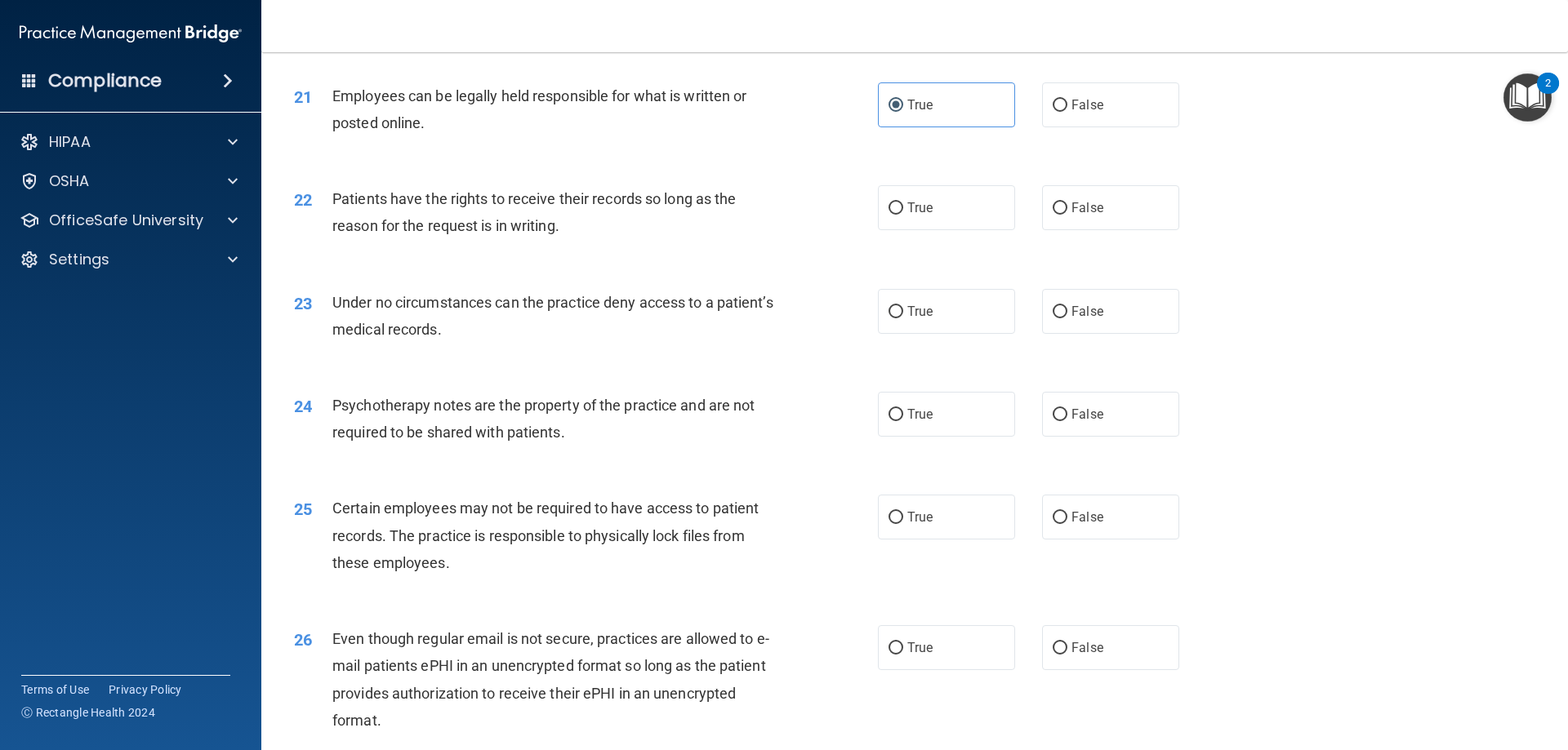
scroll to position [2710, 0]
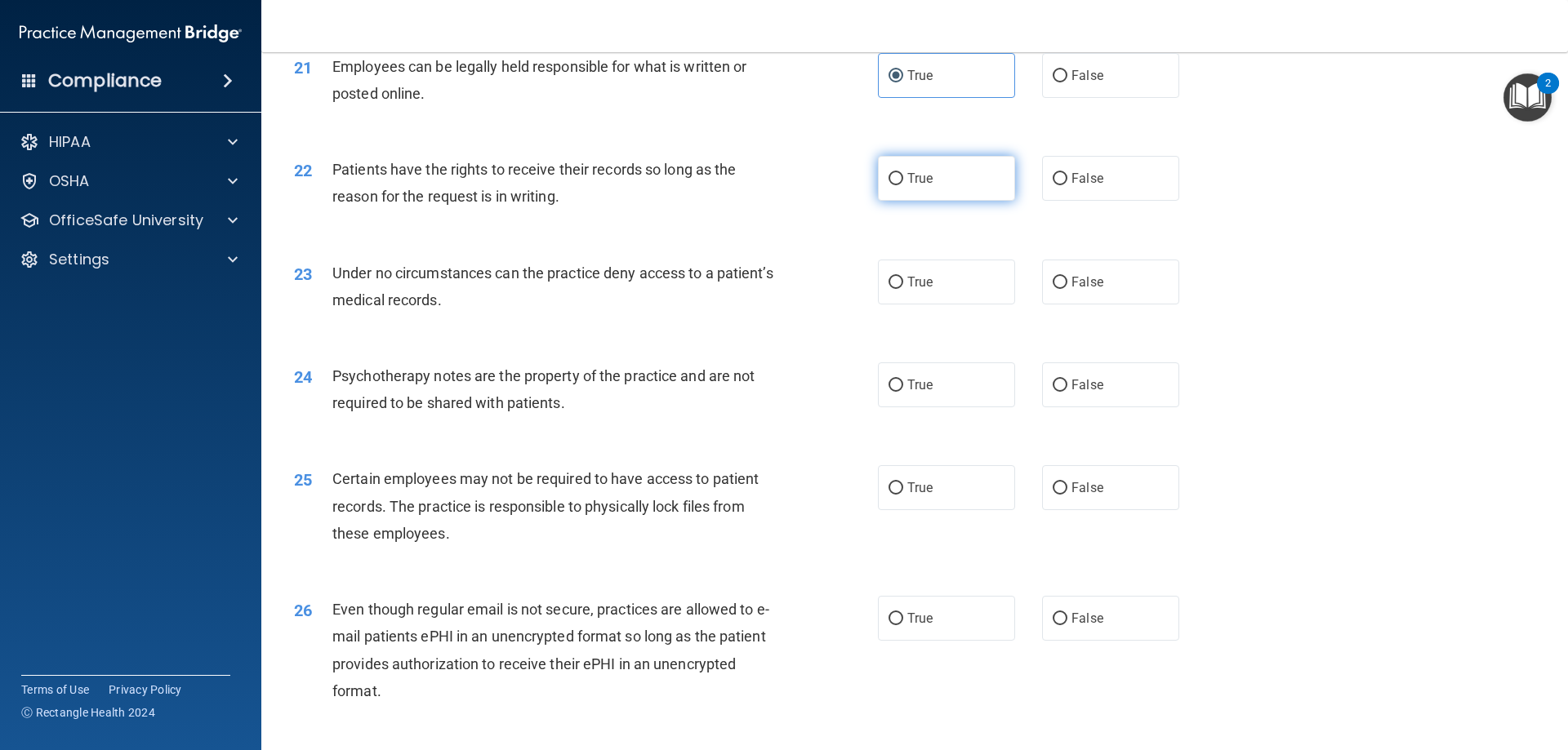
click at [900, 201] on label "True" at bounding box center [946, 178] width 137 height 45
click at [900, 185] on input "True" at bounding box center [896, 179] width 15 height 12
radio input "true"
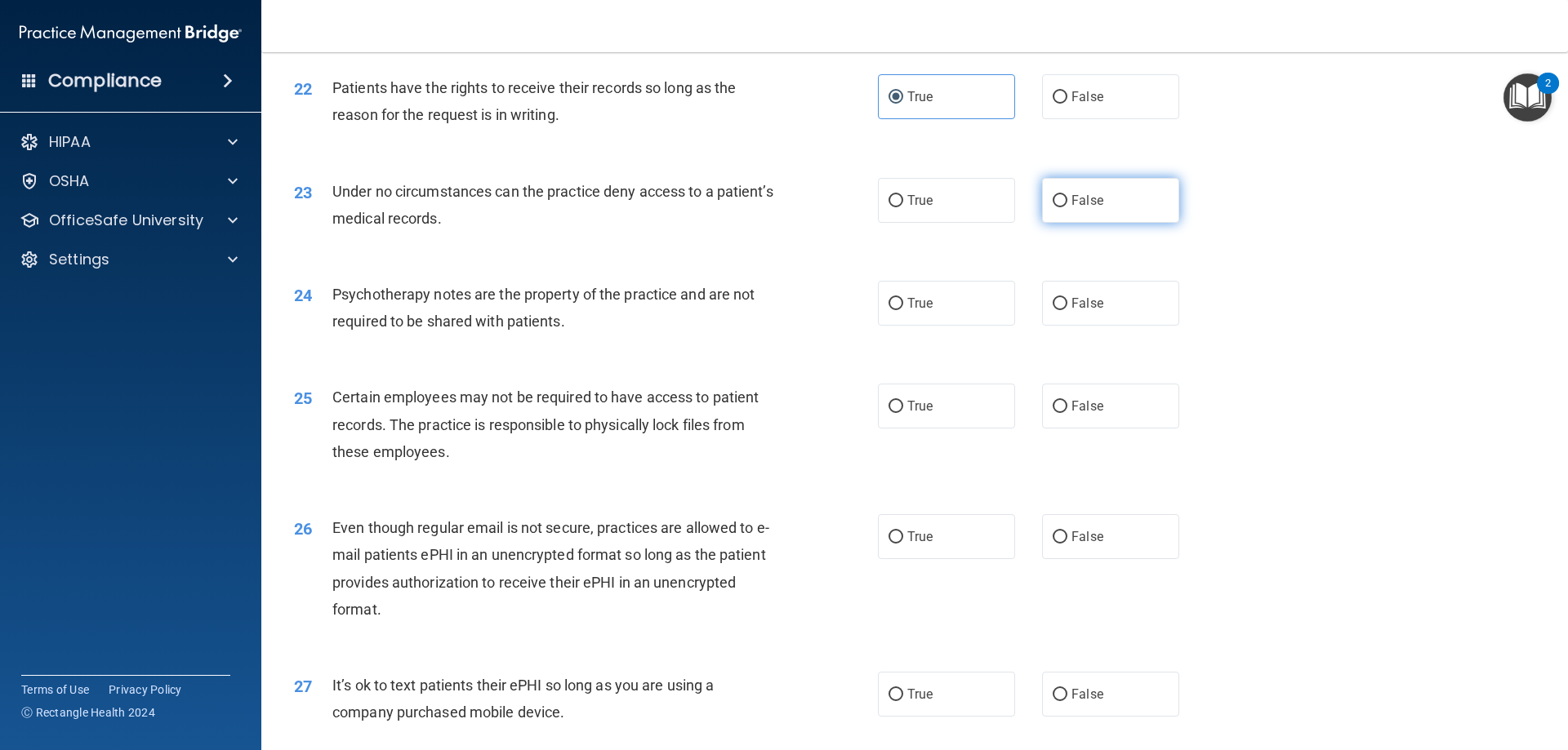
click at [1057, 223] on label "False" at bounding box center [1111, 200] width 137 height 45
click at [1057, 207] on input "False" at bounding box center [1060, 201] width 15 height 12
radio input "true"
click at [910, 311] on span "True" at bounding box center [919, 303] width 25 height 16
click at [903, 311] on input "True" at bounding box center [896, 303] width 15 height 12
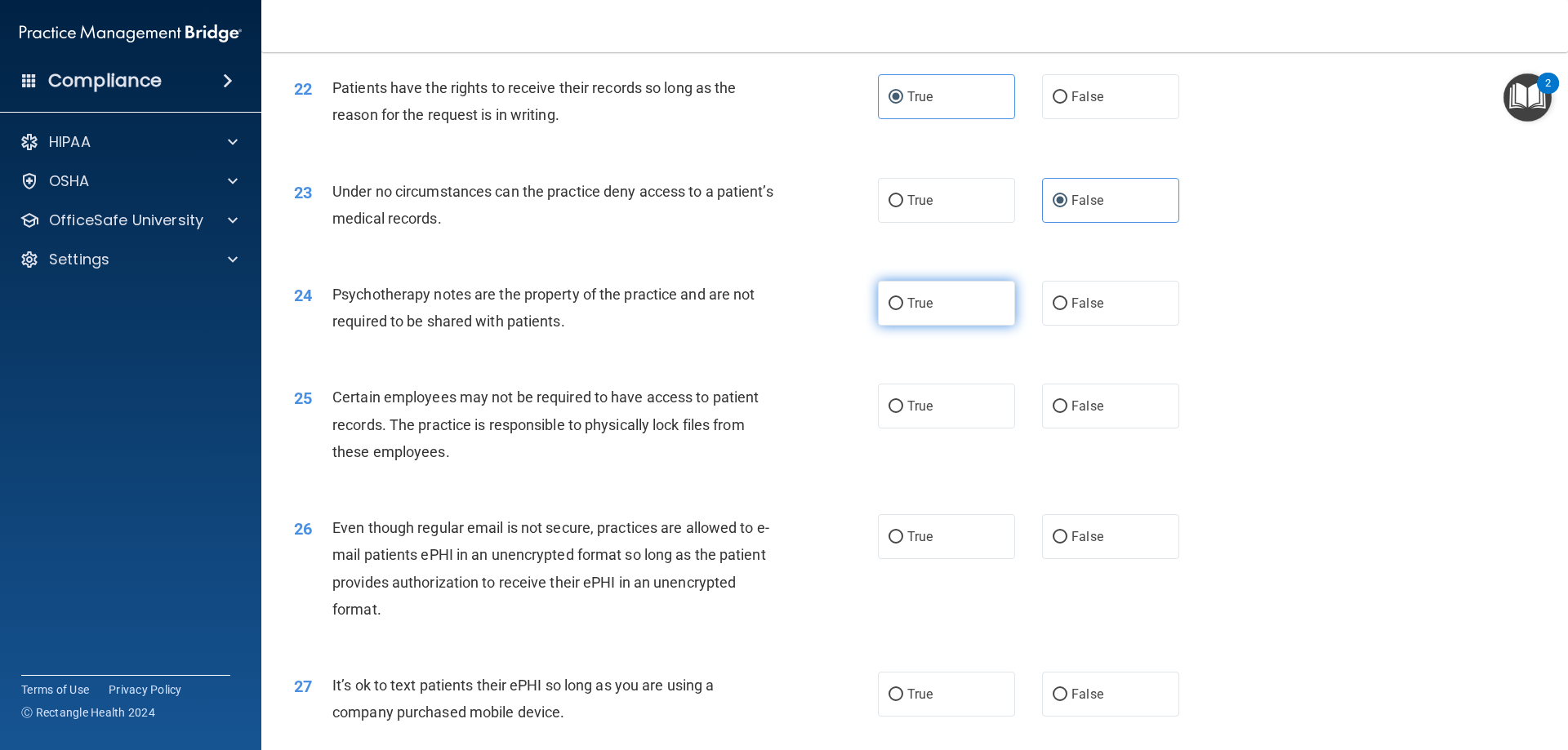
radio input "true"
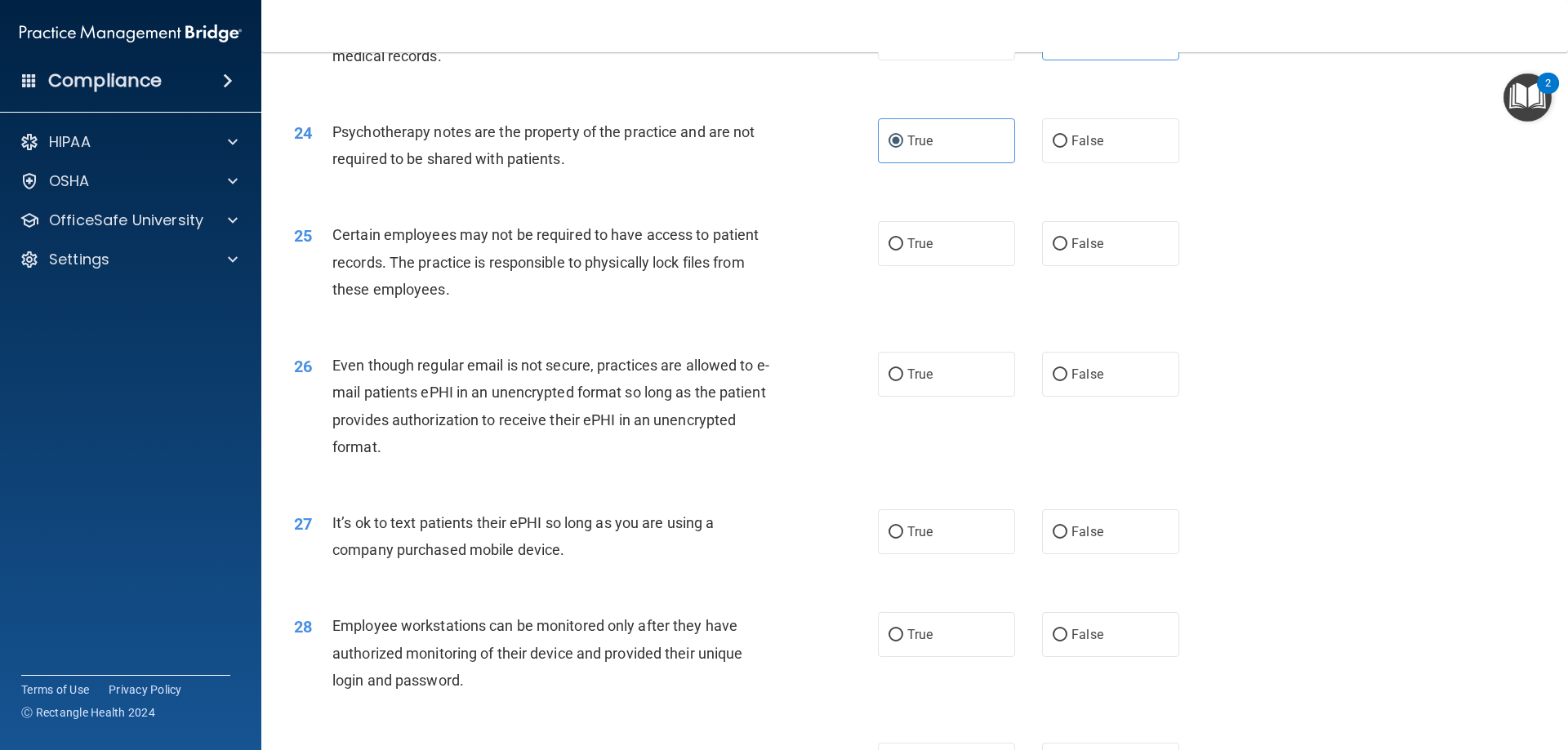
scroll to position [2955, 0]
click at [933, 257] on label "True" at bounding box center [946, 242] width 137 height 45
click at [903, 250] on input "True" at bounding box center [896, 243] width 15 height 12
radio input "true"
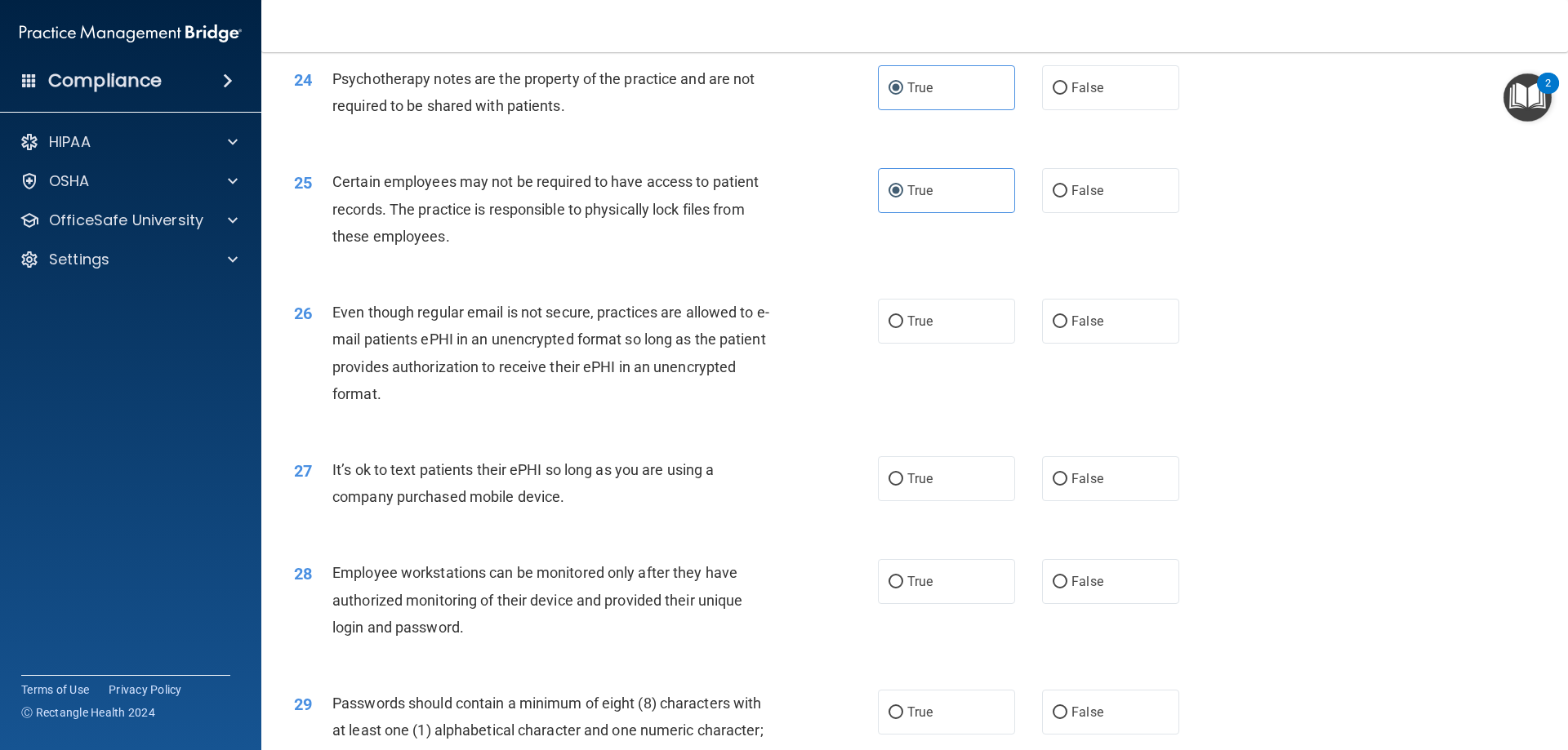
scroll to position [3037, 0]
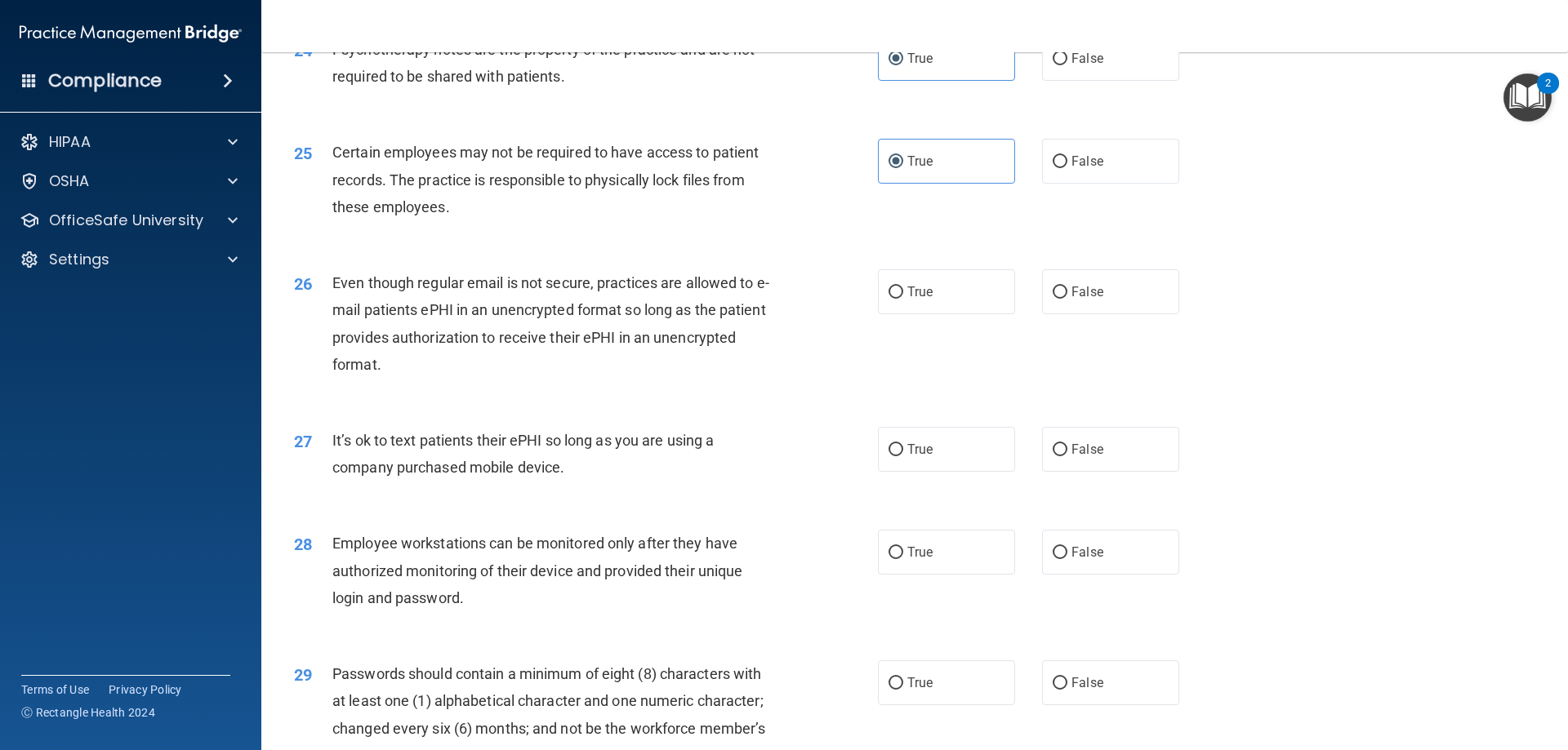
click at [1071, 355] on div "26 Even though regular email is not secure, practices are allowed to e-mail pat…" at bounding box center [914, 327] width 1266 height 158
click at [1081, 314] on label "False" at bounding box center [1111, 291] width 137 height 45
click at [1067, 299] on input "False" at bounding box center [1060, 292] width 15 height 12
radio input "true"
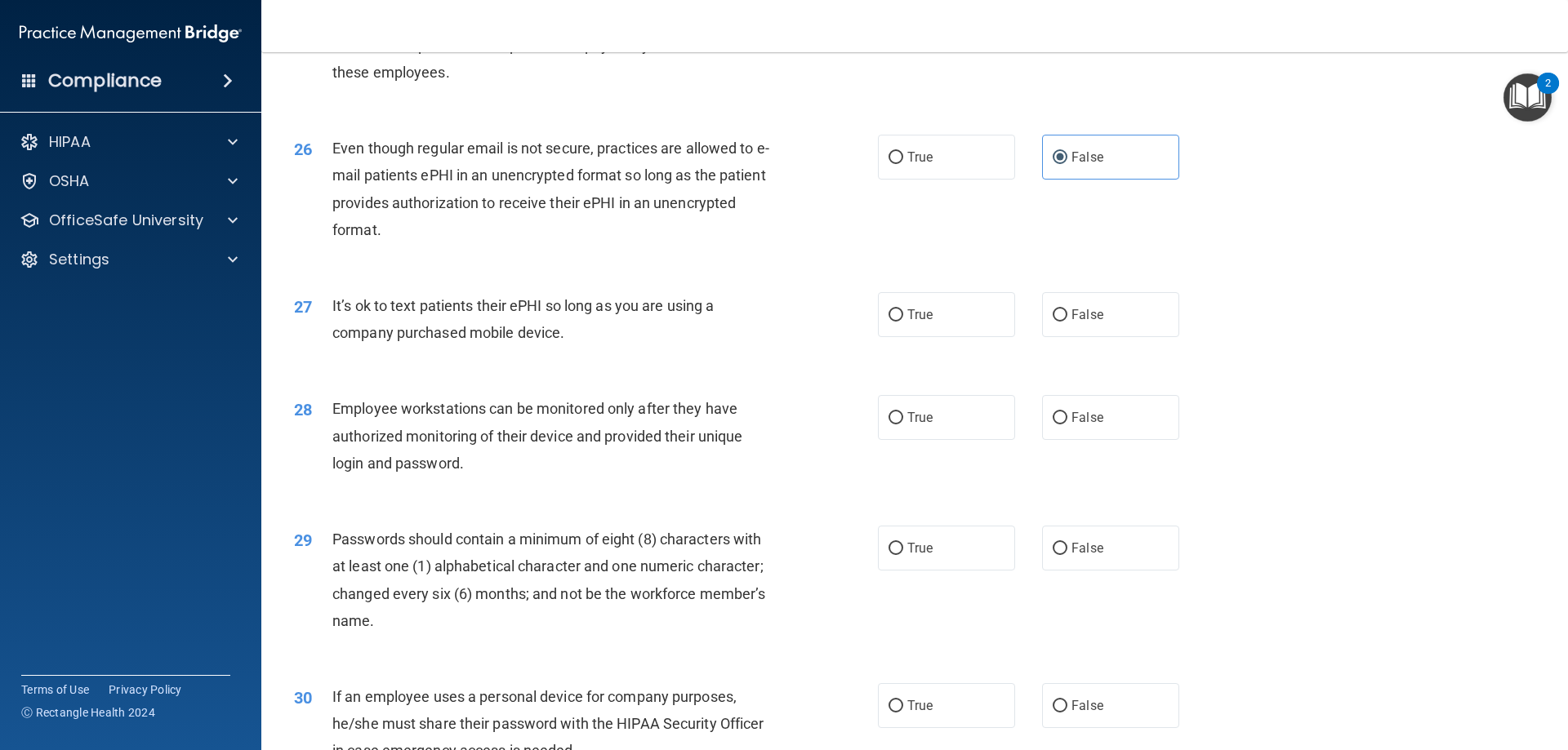
scroll to position [3200, 0]
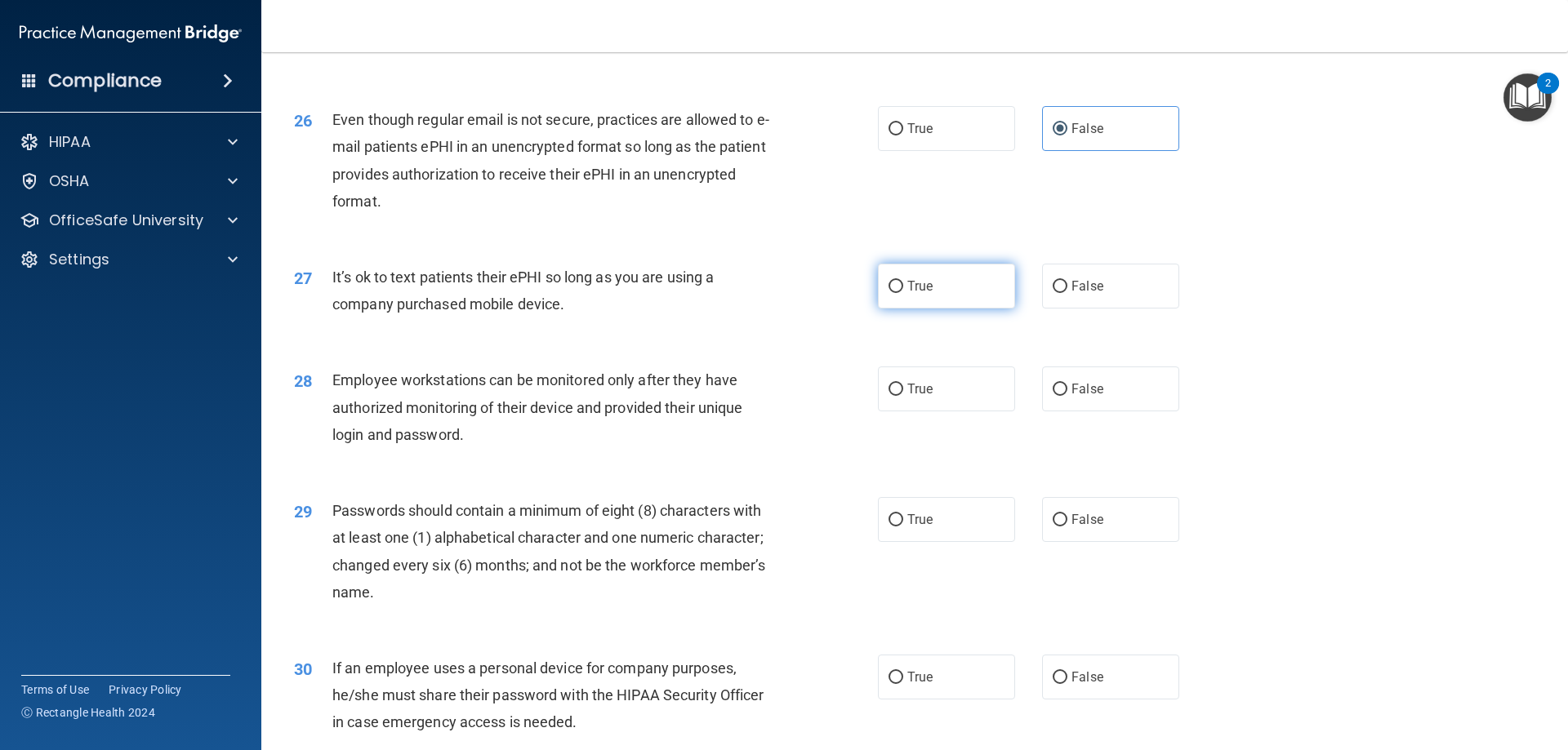
click at [931, 298] on label "True" at bounding box center [946, 286] width 137 height 45
click at [903, 293] on input "True" at bounding box center [896, 287] width 15 height 12
radio input "true"
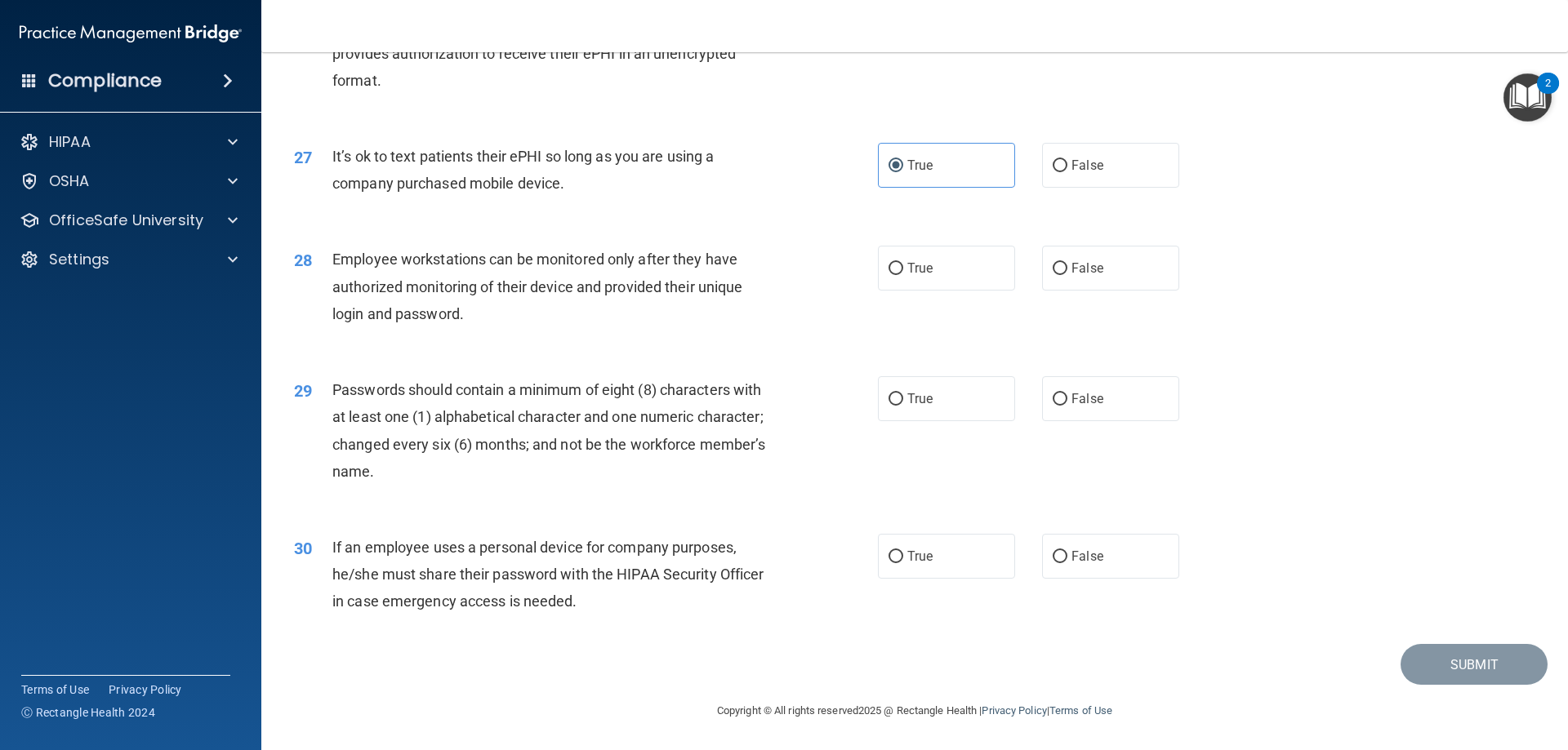
scroll to position [3347, 0]
click at [1072, 278] on label "False" at bounding box center [1111, 268] width 137 height 45
click at [1067, 275] on input "False" at bounding box center [1060, 268] width 15 height 12
radio input "true"
click at [923, 404] on span "True" at bounding box center [919, 398] width 25 height 16
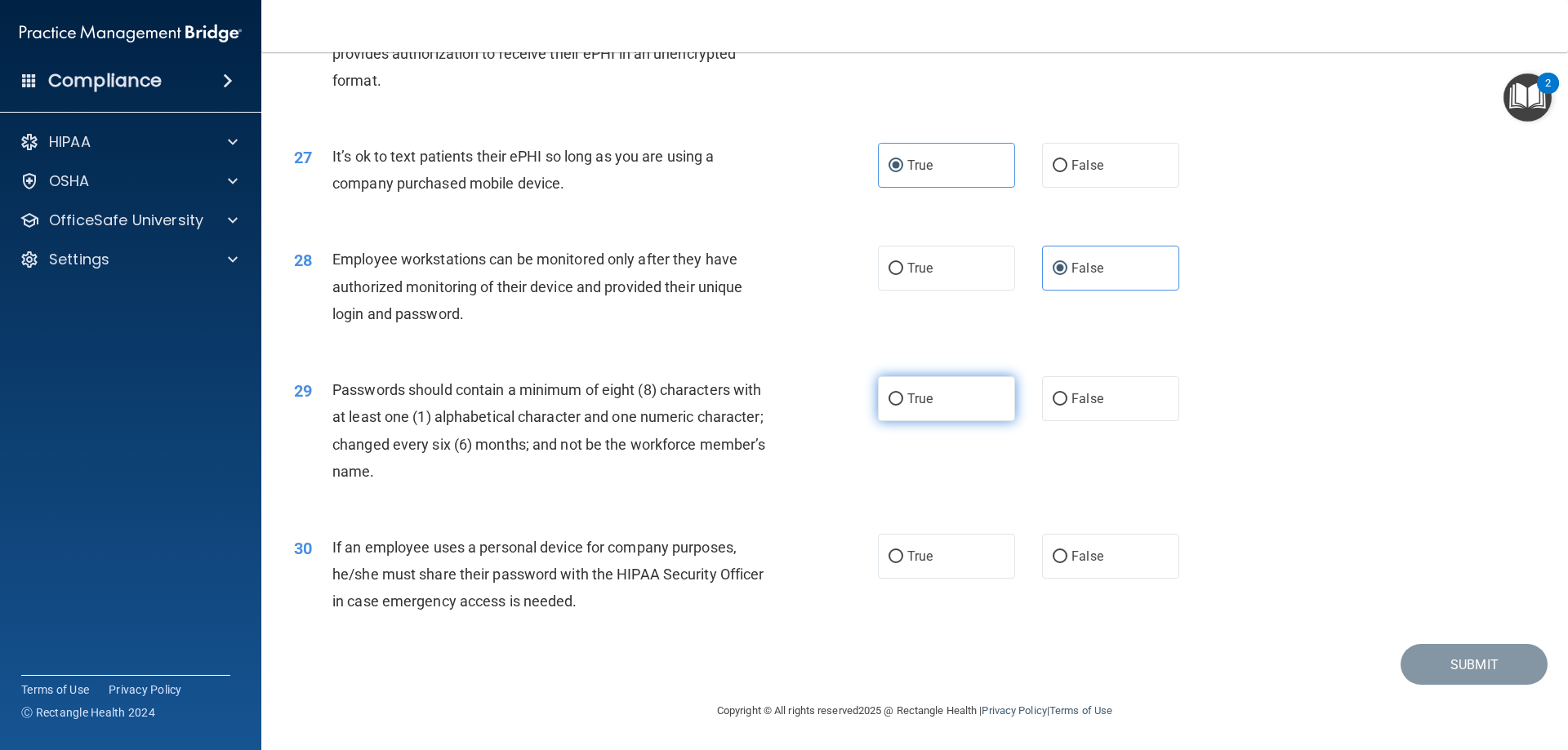
click at [903, 404] on input "True" at bounding box center [896, 399] width 15 height 12
radio input "true"
click at [968, 537] on label "True" at bounding box center [946, 556] width 137 height 45
click at [903, 551] on input "True" at bounding box center [896, 557] width 15 height 12
radio input "true"
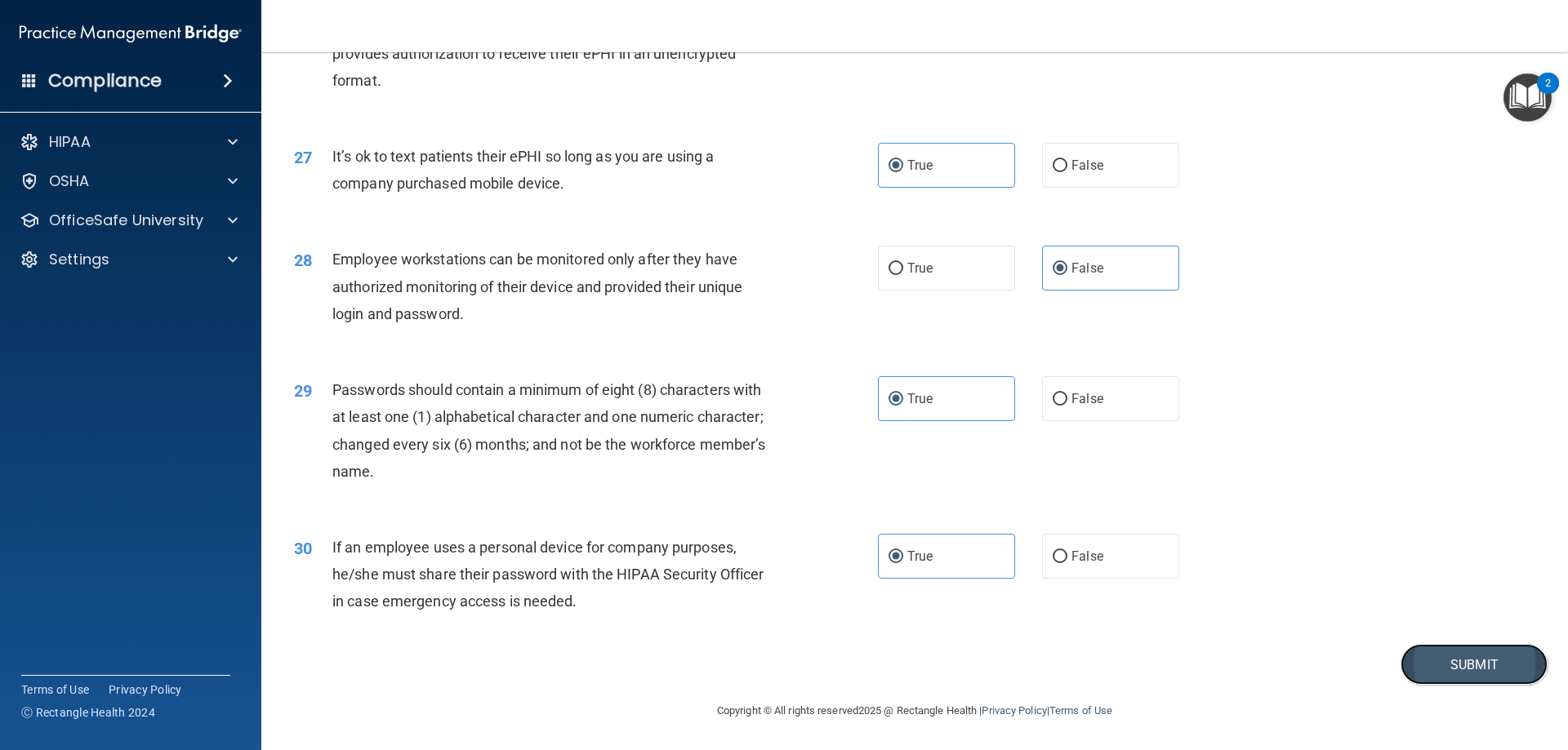
click at [1443, 672] on button "Submit" at bounding box center [1473, 664] width 147 height 41
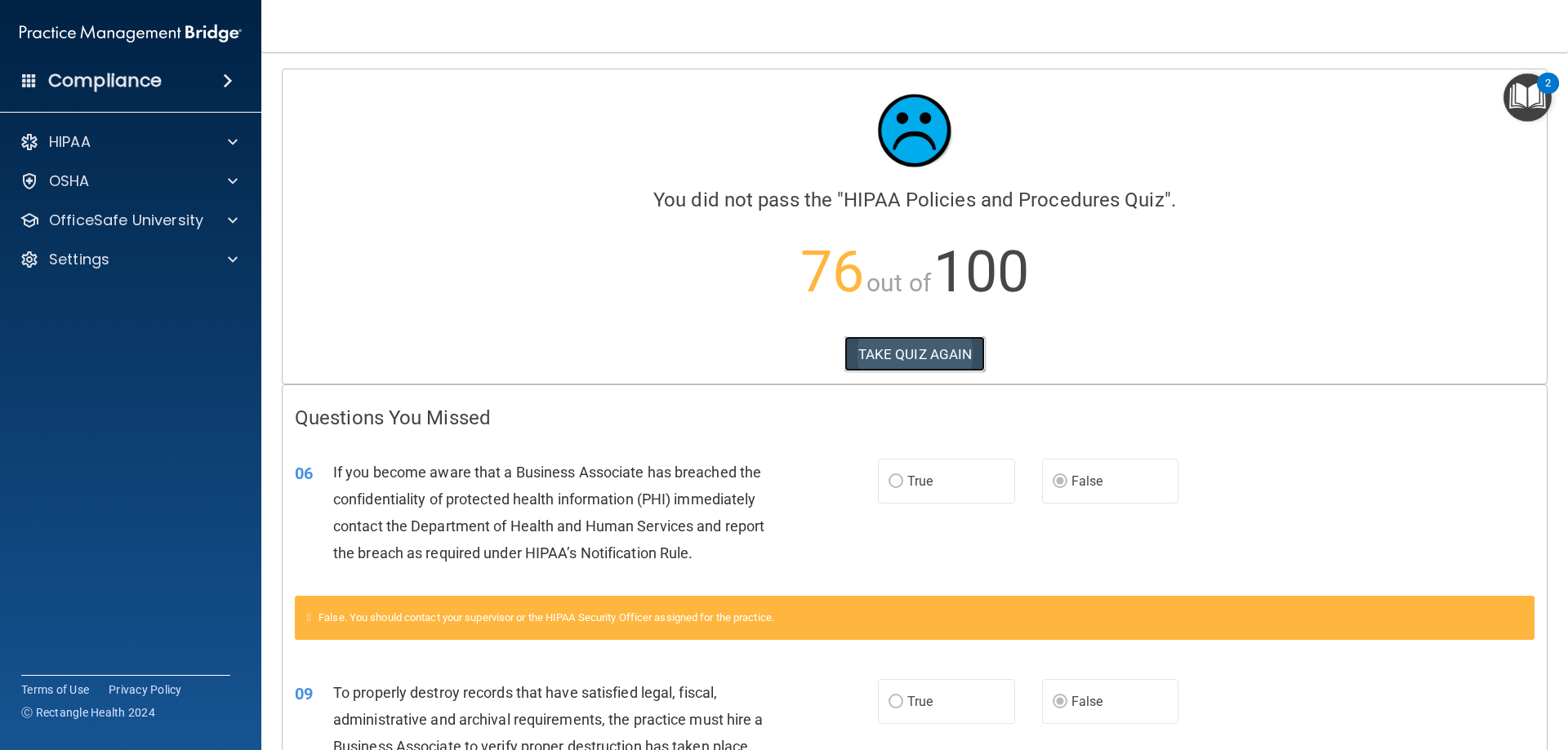
click at [927, 342] on button "TAKE QUIZ AGAIN" at bounding box center [914, 354] width 141 height 36
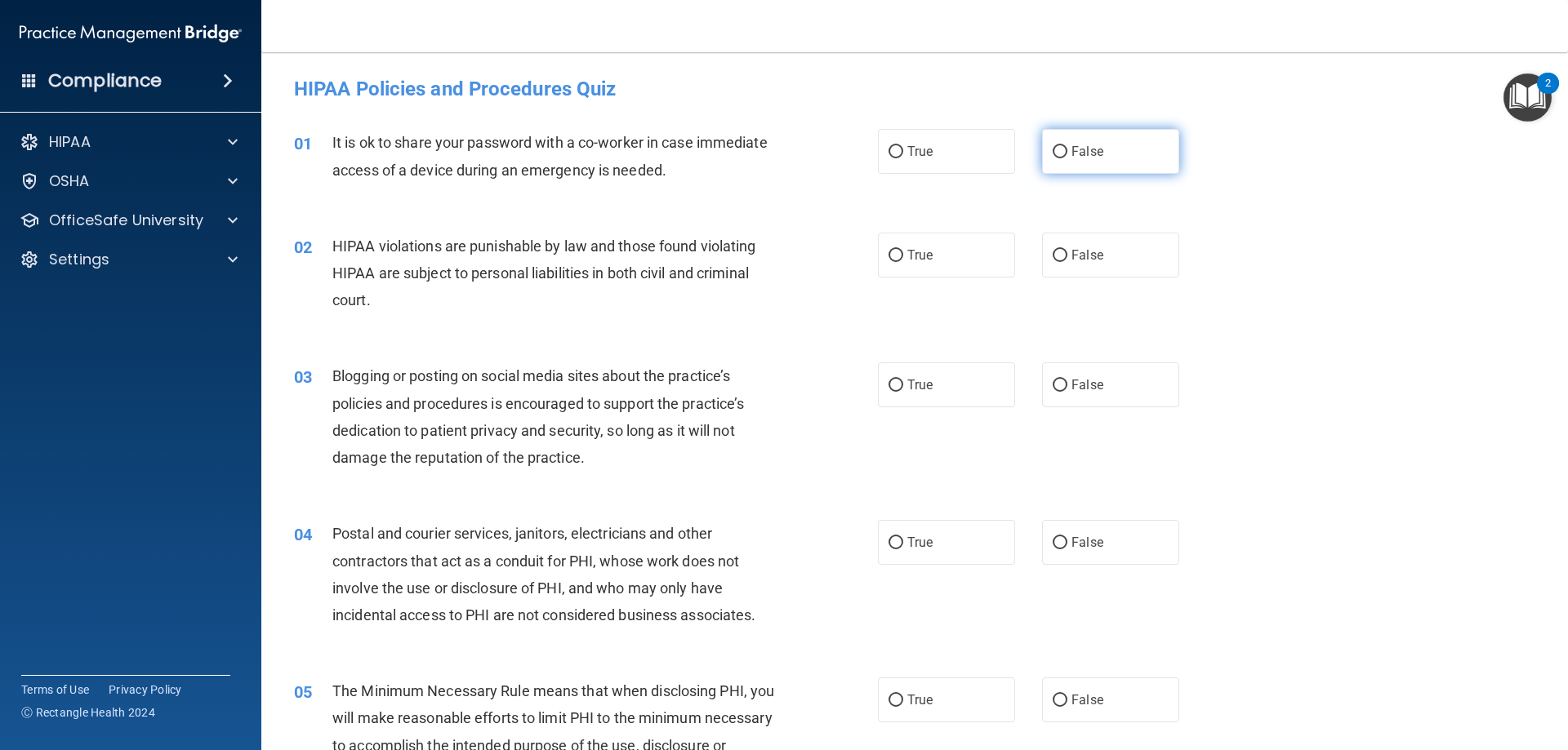
click at [1053, 155] on input "False" at bounding box center [1060, 152] width 15 height 12
radio input "true"
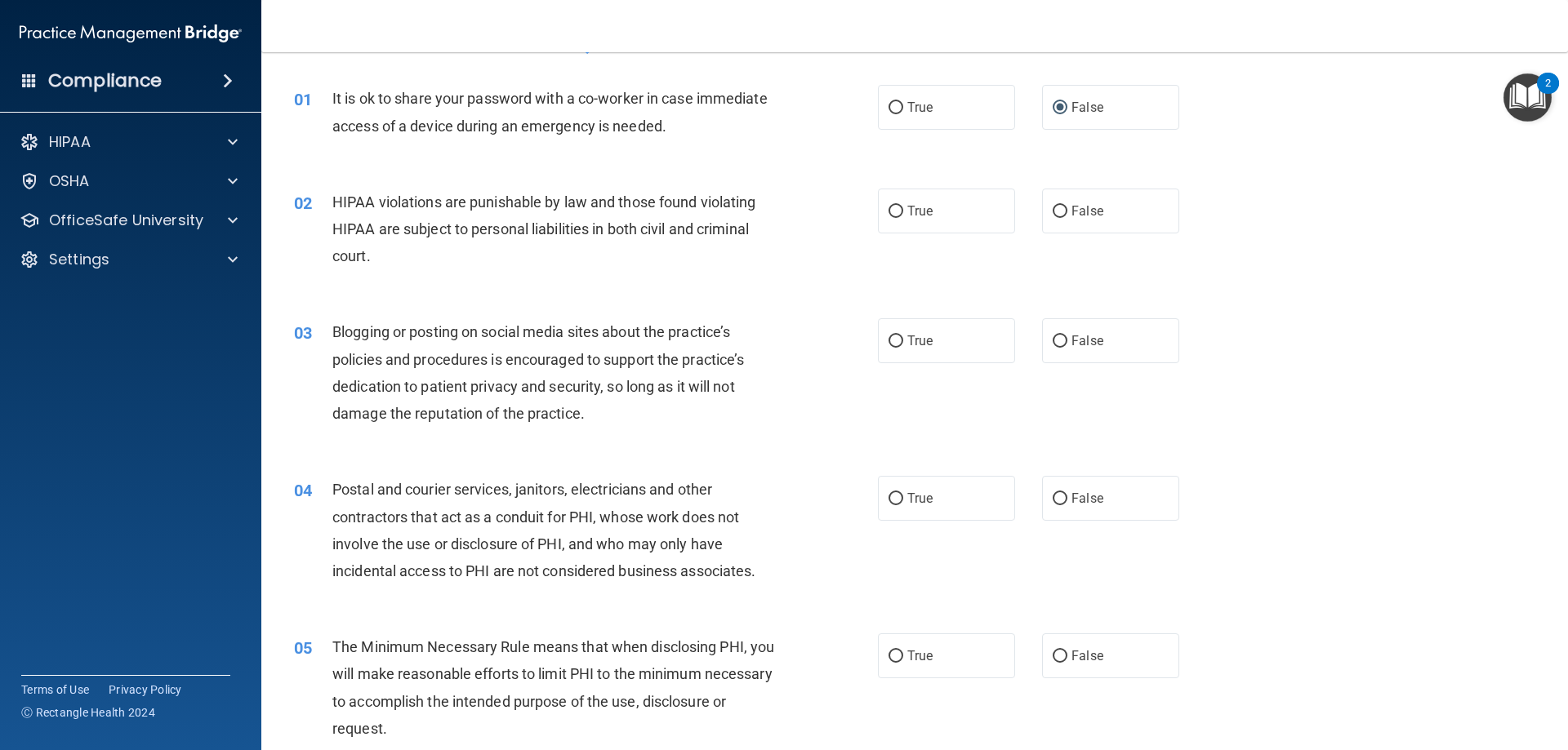
scroll to position [82, 0]
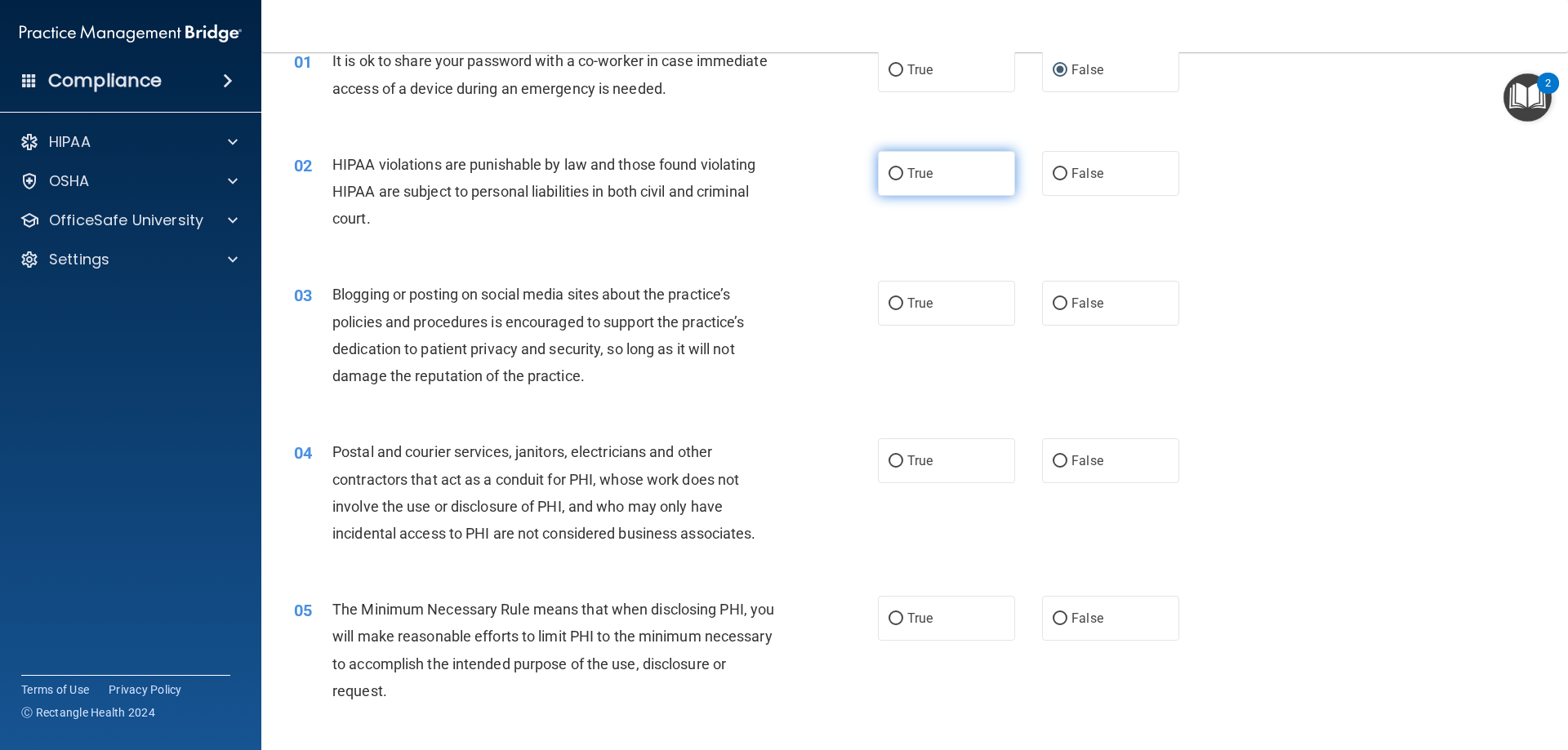
click at [926, 174] on span "True" at bounding box center [919, 173] width 25 height 16
click at [903, 174] on input "True" at bounding box center [896, 174] width 15 height 12
radio input "true"
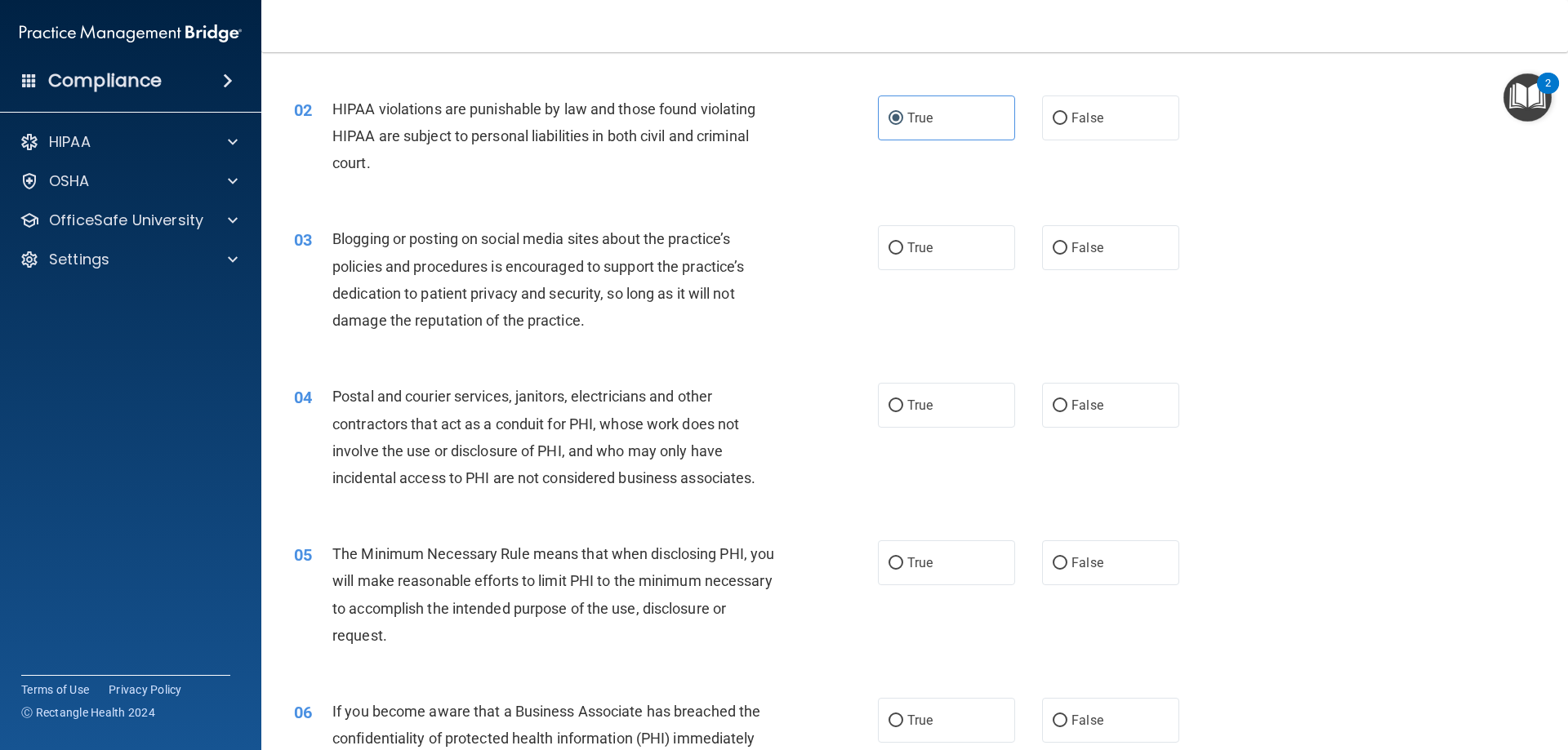
scroll to position [245, 0]
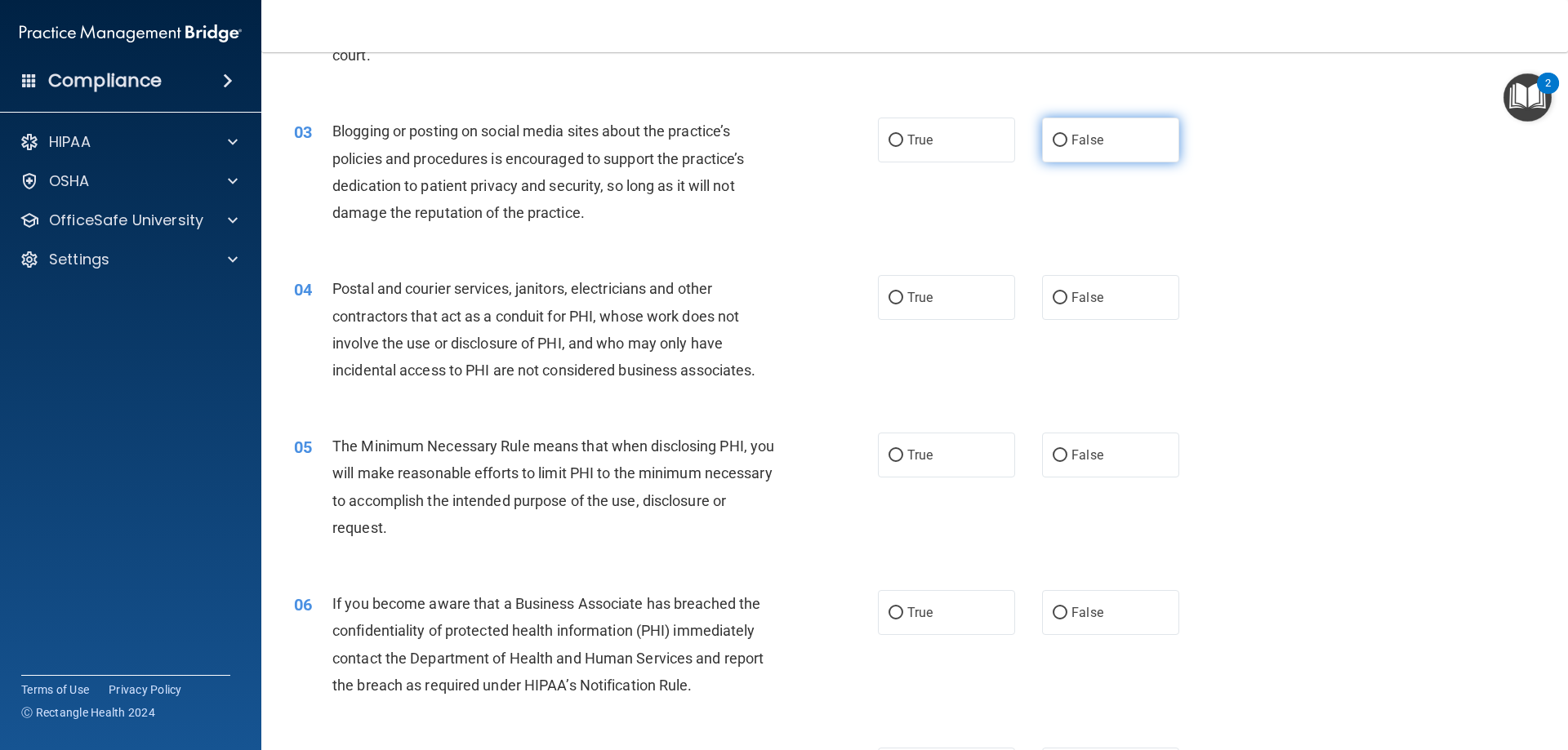
click at [1131, 139] on label "False" at bounding box center [1111, 140] width 137 height 45
click at [1067, 139] on input "False" at bounding box center [1060, 140] width 15 height 12
radio input "true"
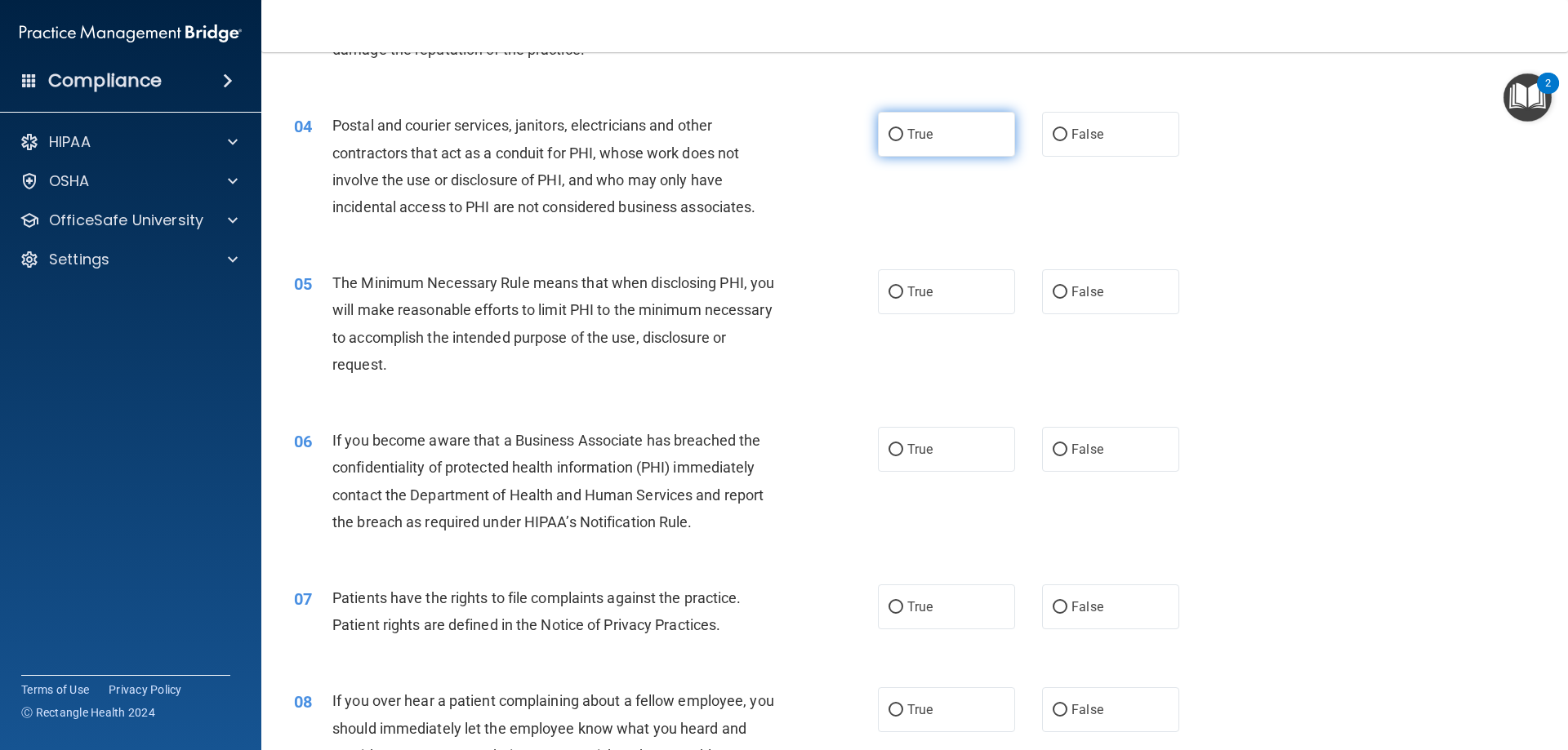
click at [911, 127] on span "True" at bounding box center [919, 134] width 25 height 16
click at [903, 129] on input "True" at bounding box center [896, 135] width 15 height 12
radio input "true"
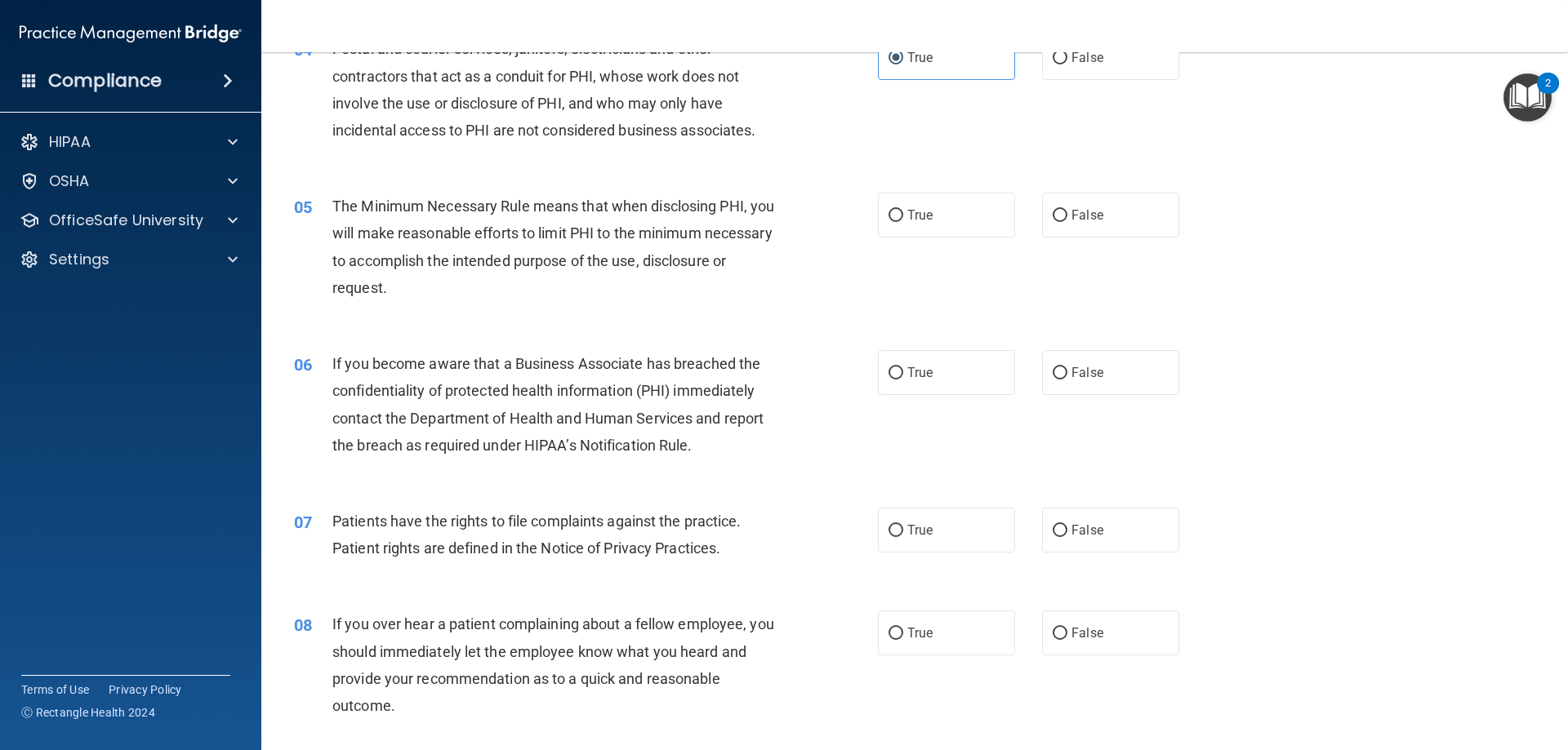
scroll to position [571, 0]
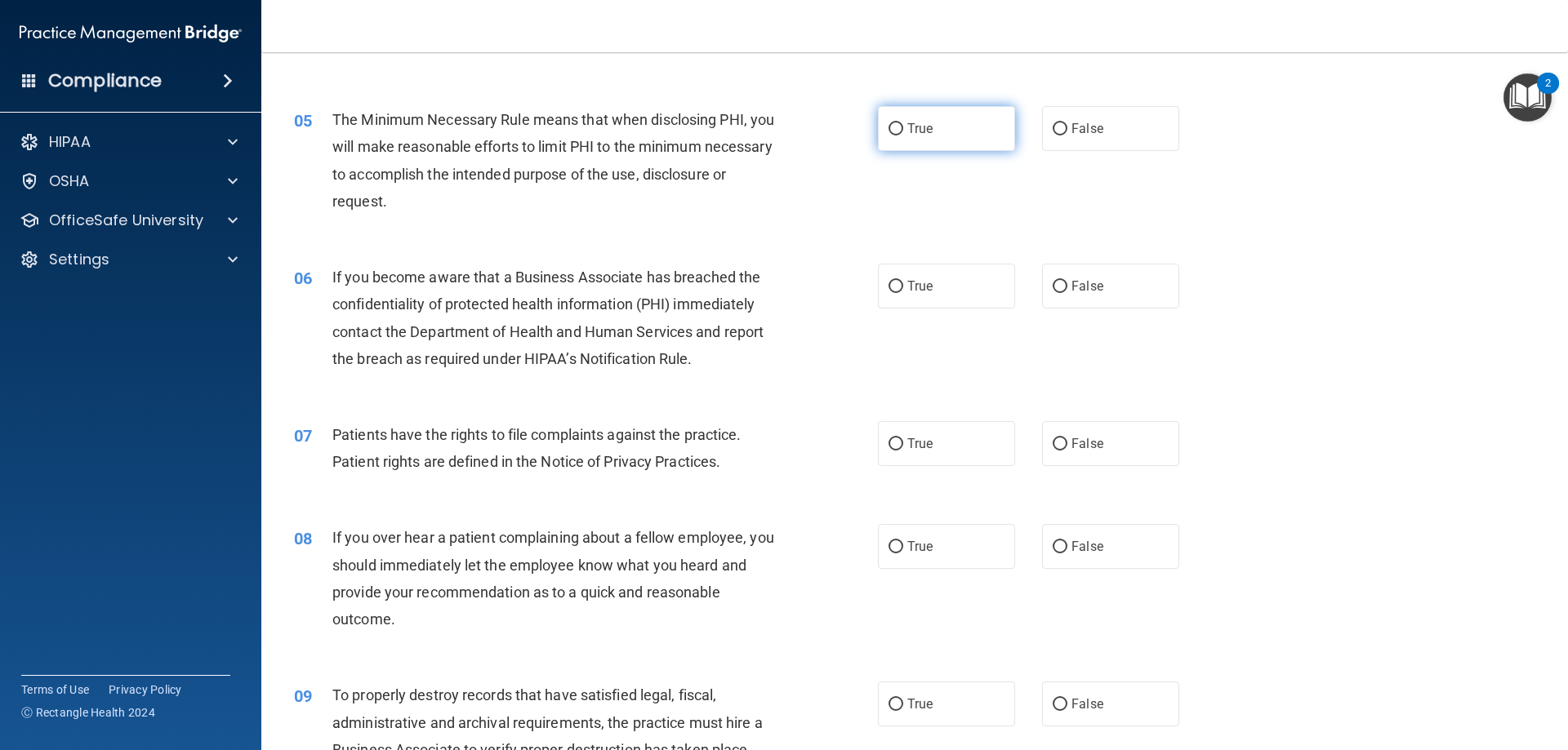
click at [914, 119] on label "True" at bounding box center [946, 128] width 137 height 45
click at [903, 123] on input "True" at bounding box center [896, 129] width 15 height 12
radio input "true"
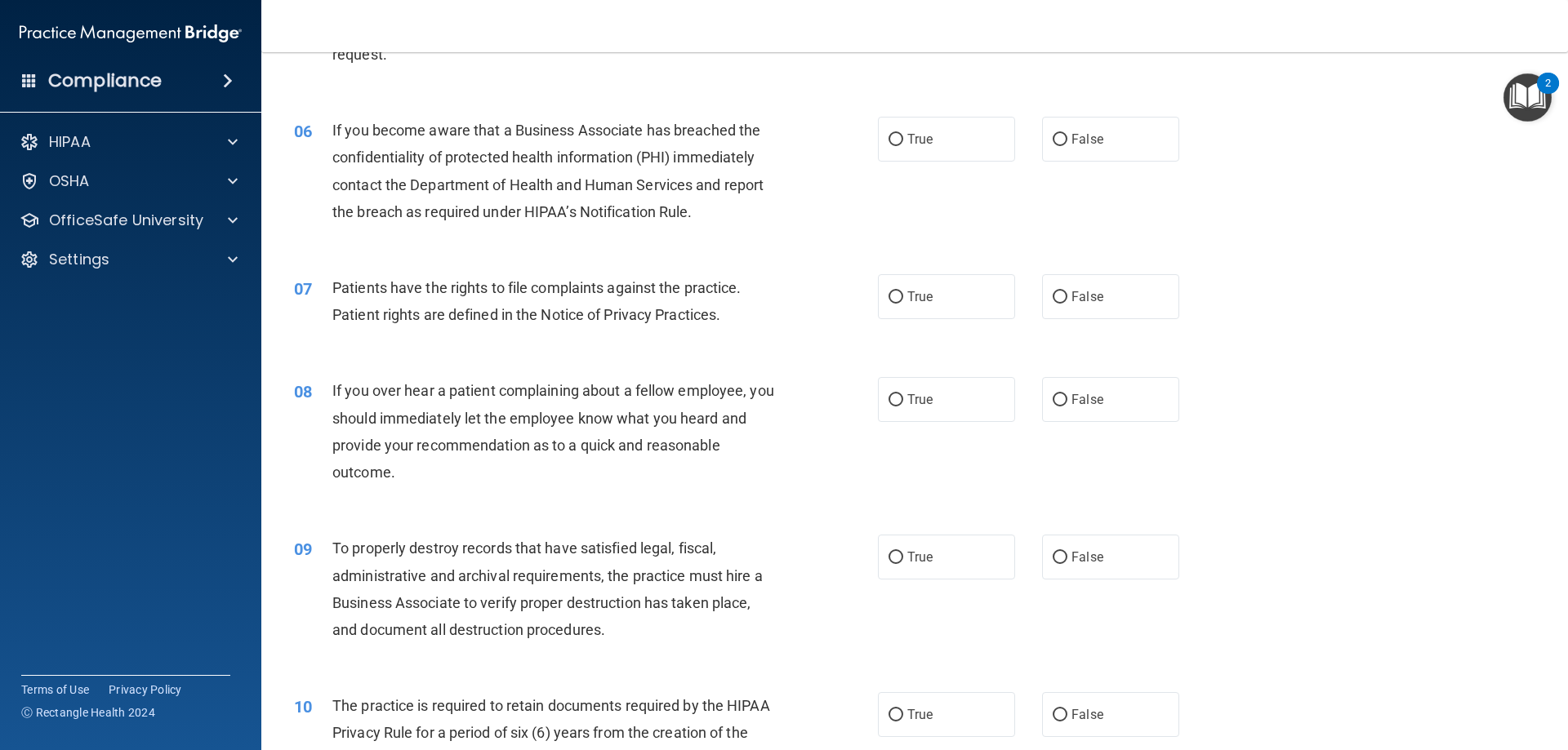
scroll to position [734, 0]
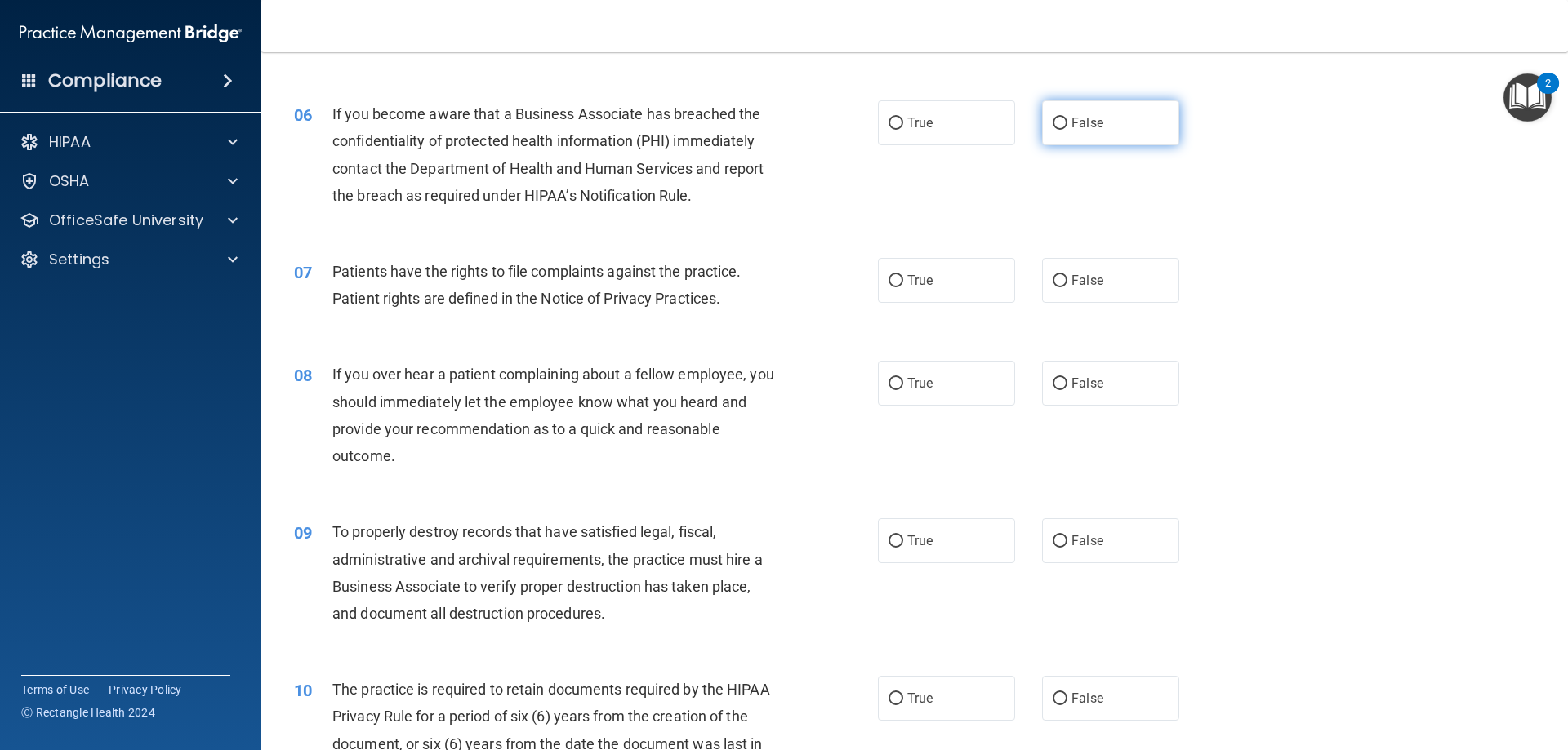
click at [1092, 133] on label "False" at bounding box center [1111, 123] width 137 height 45
click at [1067, 130] on input "False" at bounding box center [1060, 123] width 15 height 12
radio input "true"
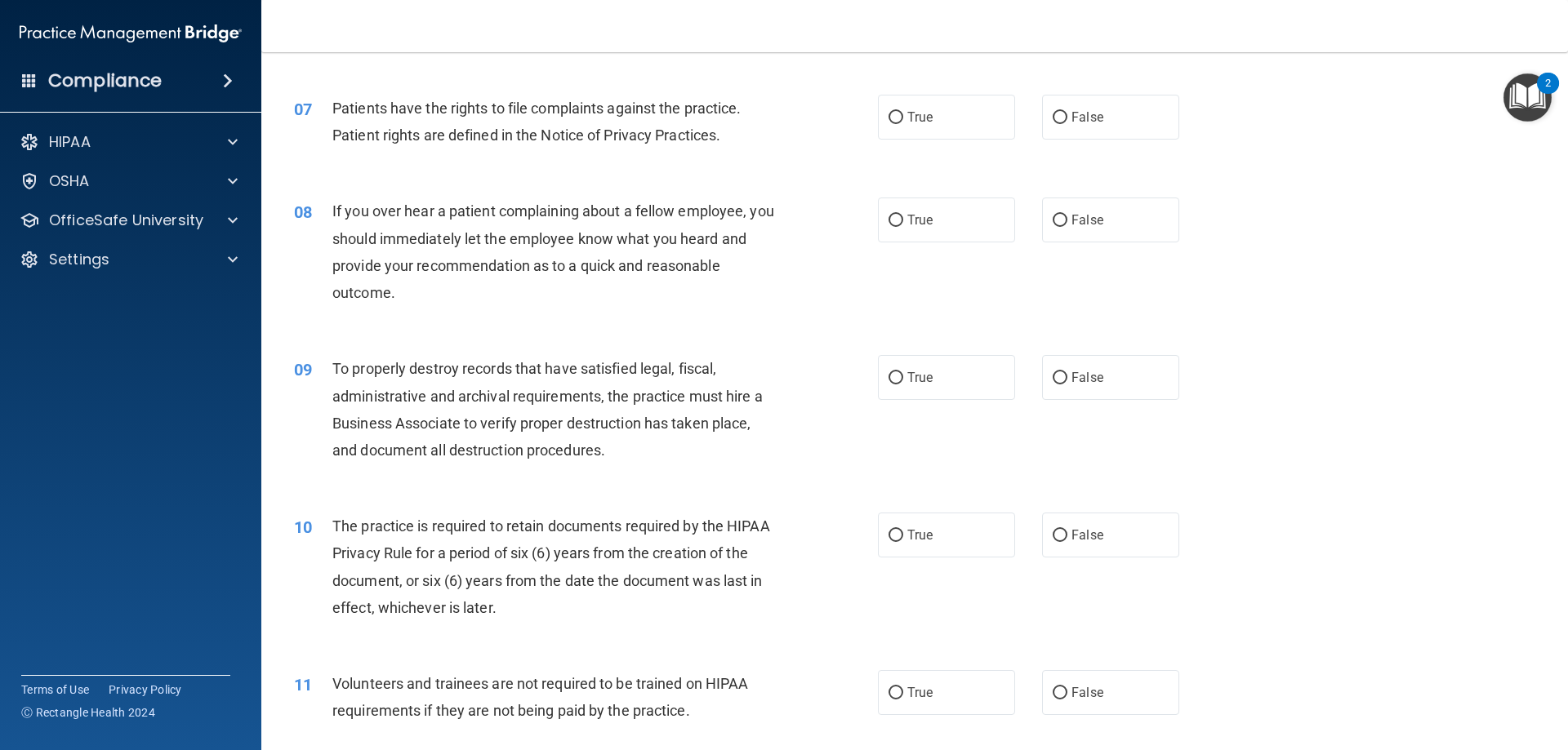
scroll to position [816, 0]
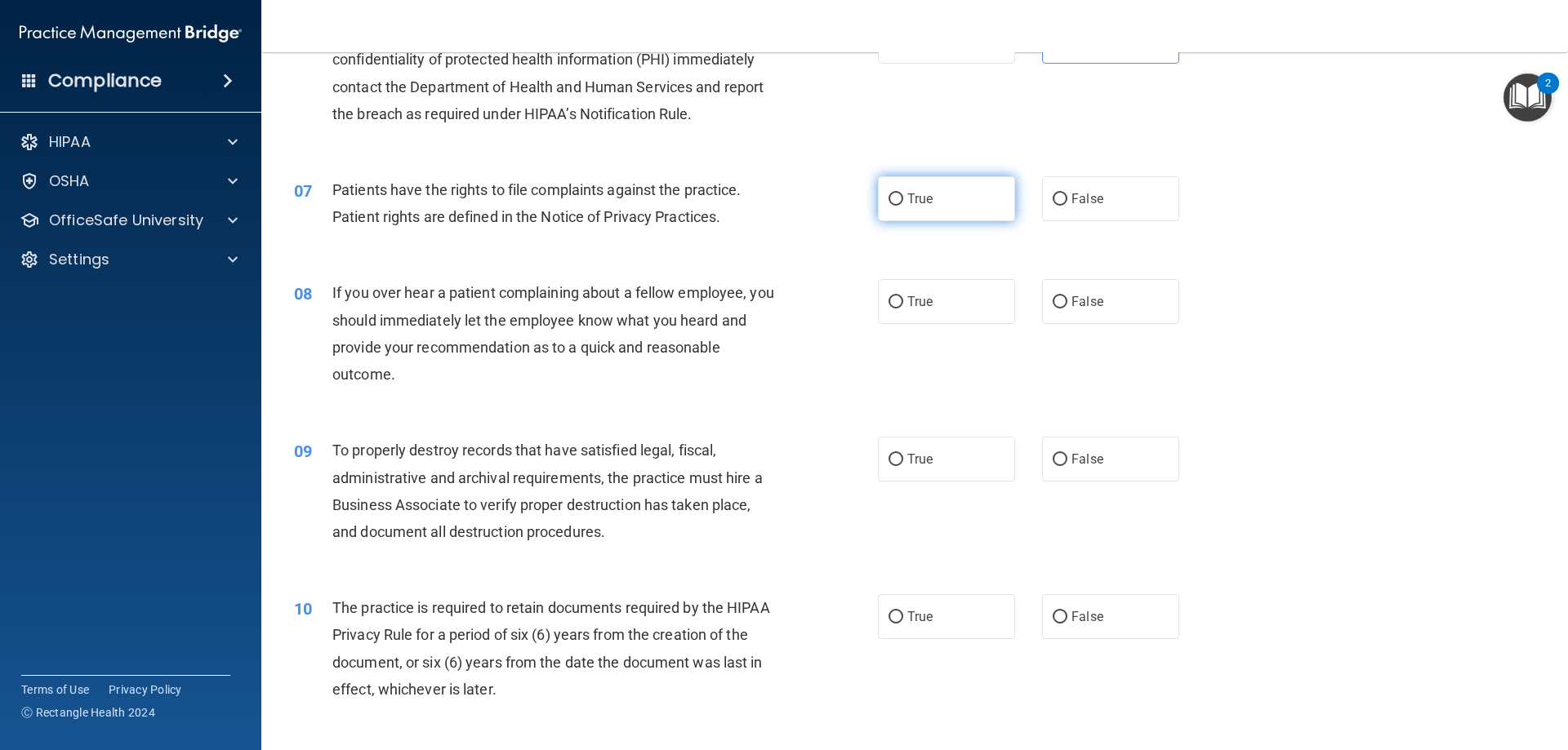
click at [914, 190] on label "True" at bounding box center [946, 198] width 137 height 45
click at [903, 193] on input "True" at bounding box center [896, 199] width 15 height 12
radio input "true"
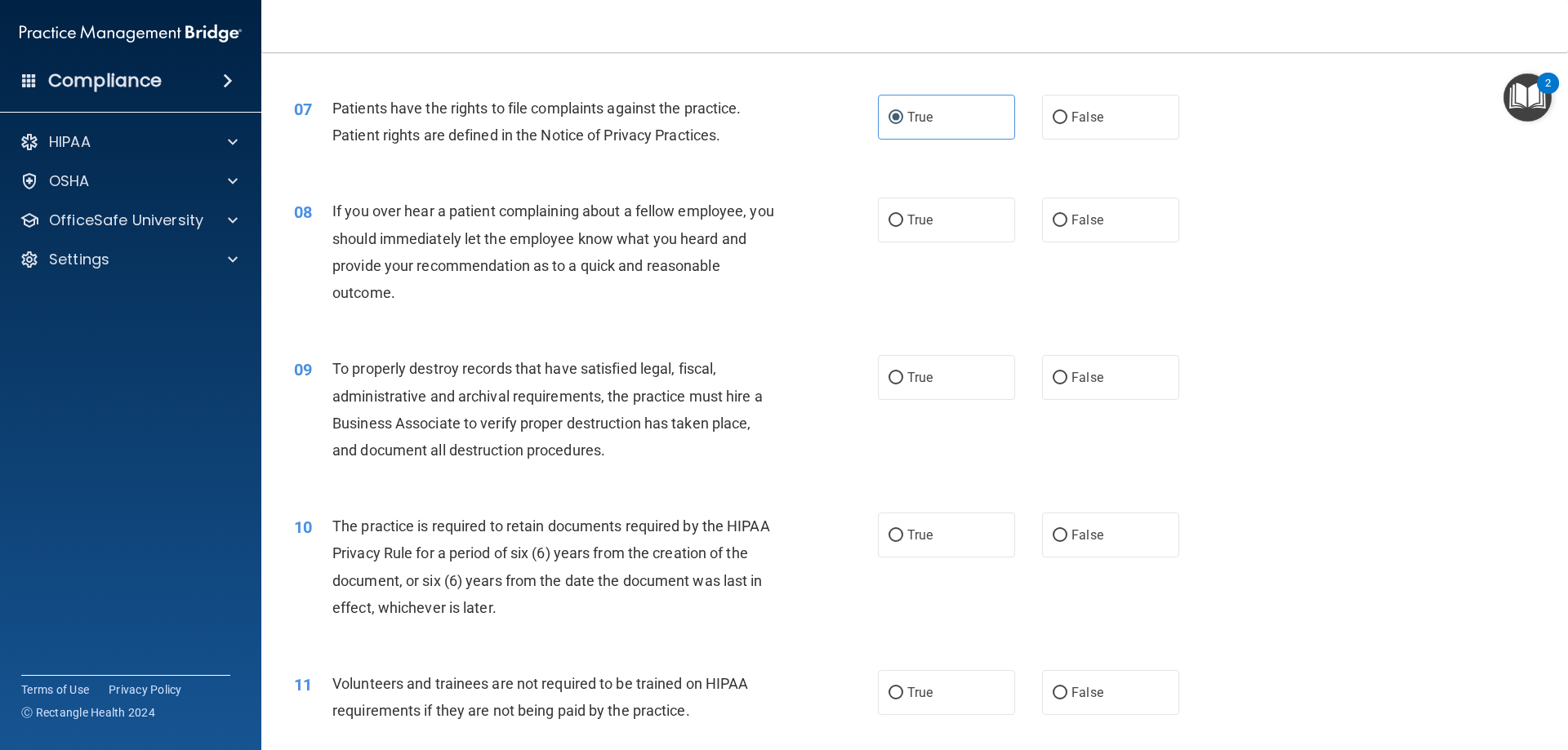
scroll to position [979, 0]
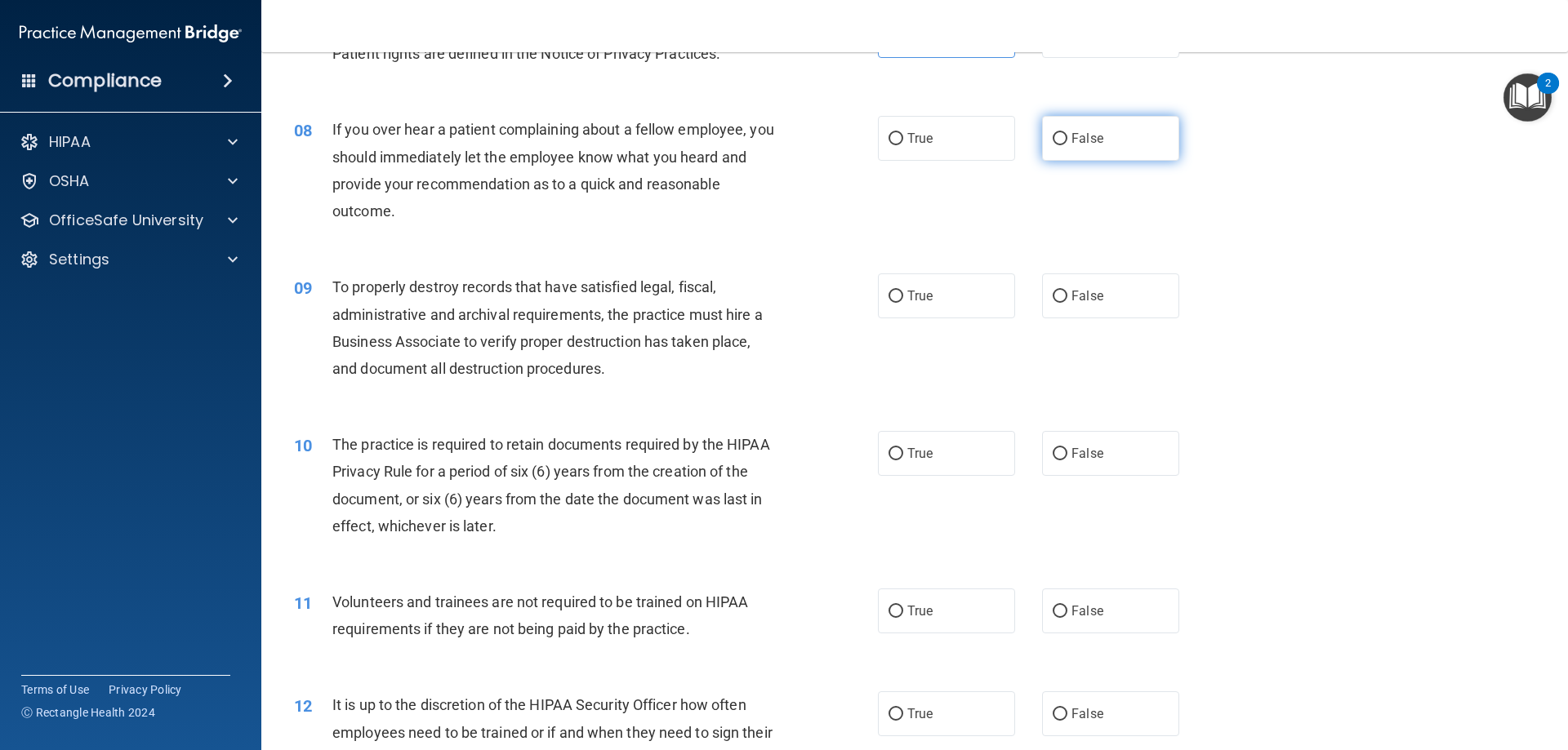
click at [1128, 139] on label "False" at bounding box center [1111, 138] width 137 height 45
click at [1067, 139] on input "False" at bounding box center [1060, 138] width 15 height 12
radio input "true"
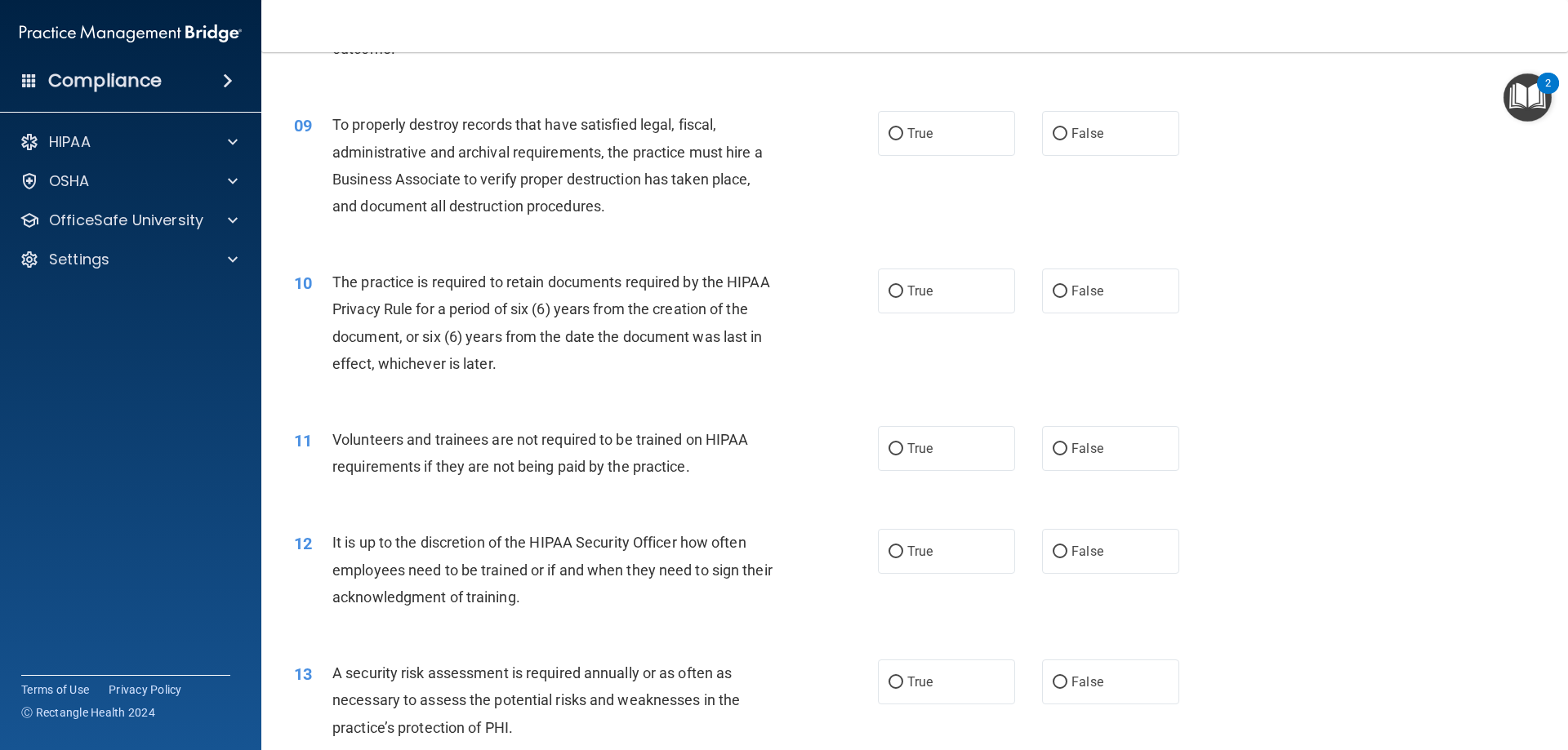
scroll to position [1143, 0]
click at [1146, 119] on label "False" at bounding box center [1111, 133] width 137 height 45
click at [1067, 127] on input "False" at bounding box center [1060, 133] width 15 height 12
radio input "true"
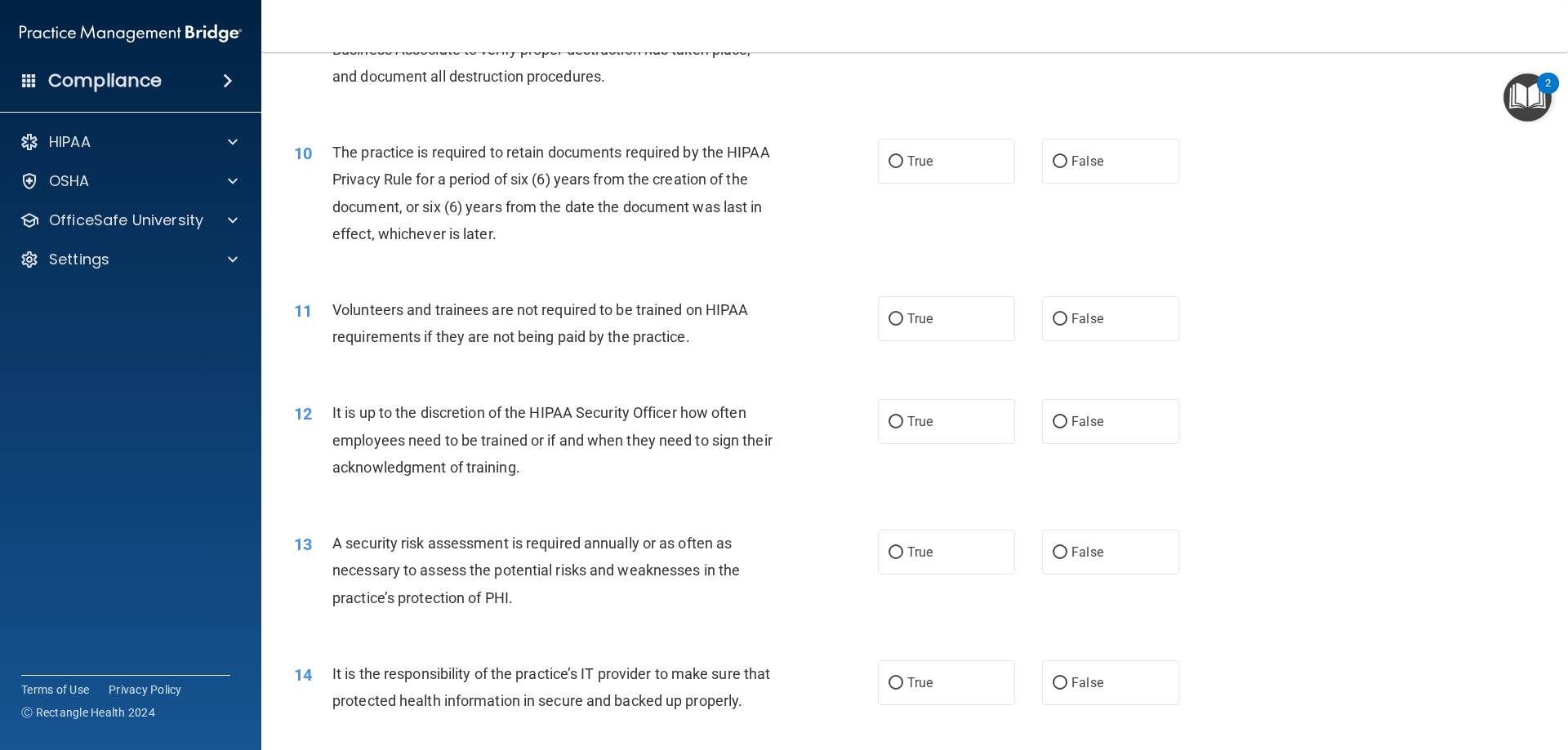
scroll to position [1307, 0]
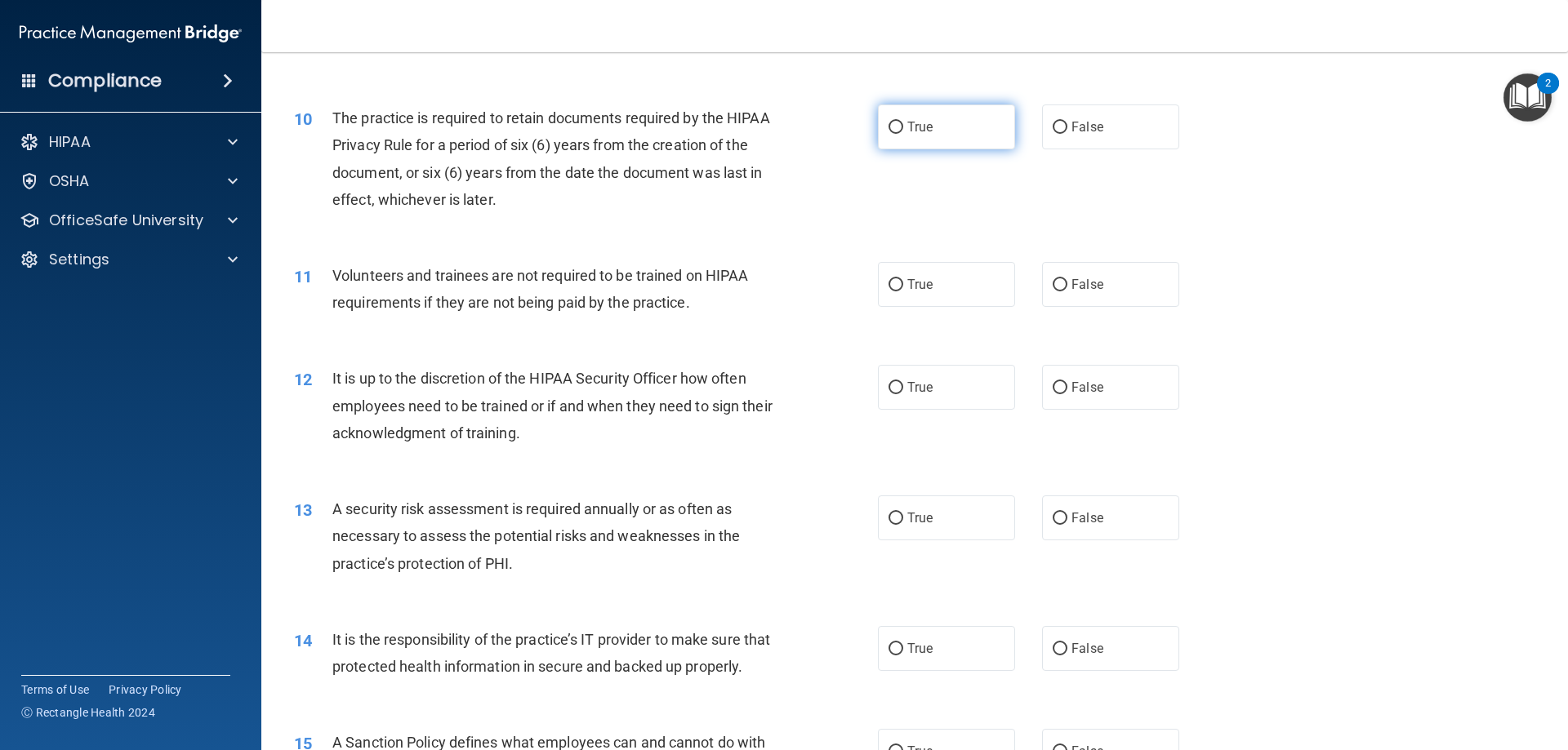
click at [956, 130] on label "True" at bounding box center [946, 126] width 137 height 45
click at [903, 130] on input "True" at bounding box center [896, 127] width 15 height 12
radio input "true"
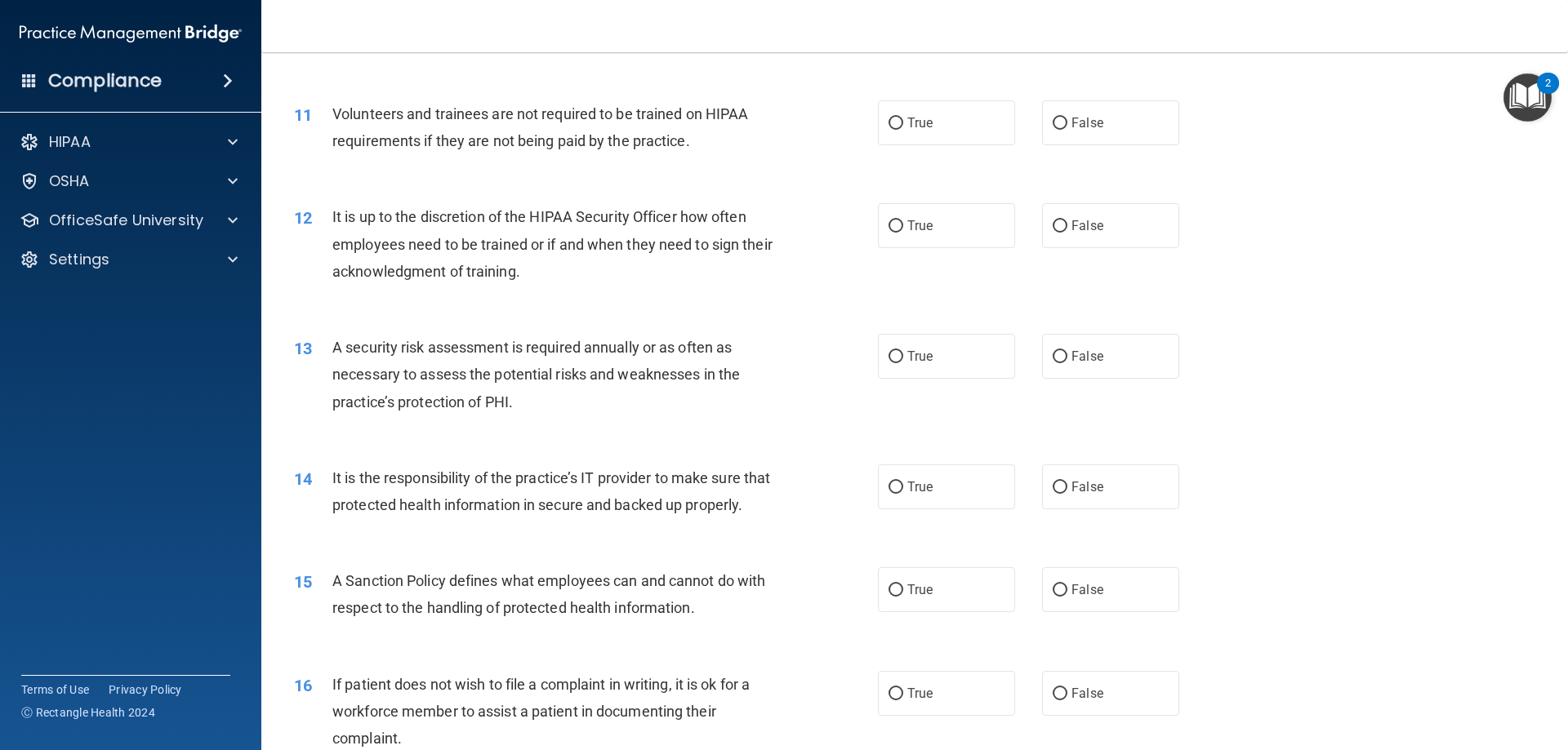
scroll to position [1470, 0]
click at [1071, 118] on span "False" at bounding box center [1087, 121] width 32 height 16
click at [1066, 118] on input "False" at bounding box center [1060, 122] width 15 height 12
radio input "true"
click at [1132, 233] on label "False" at bounding box center [1111, 224] width 137 height 45
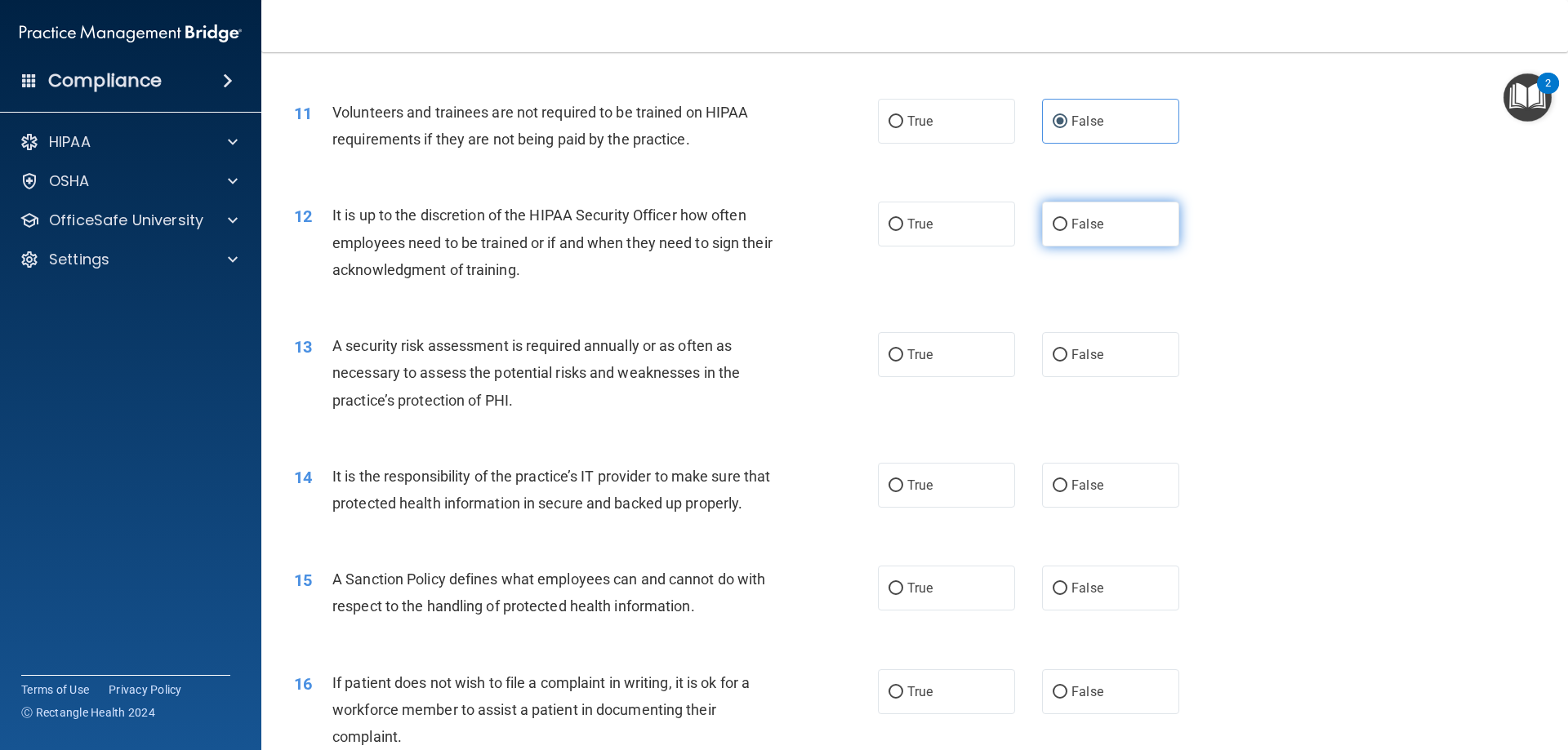
click at [1067, 231] on input "False" at bounding box center [1060, 224] width 15 height 12
radio input "true"
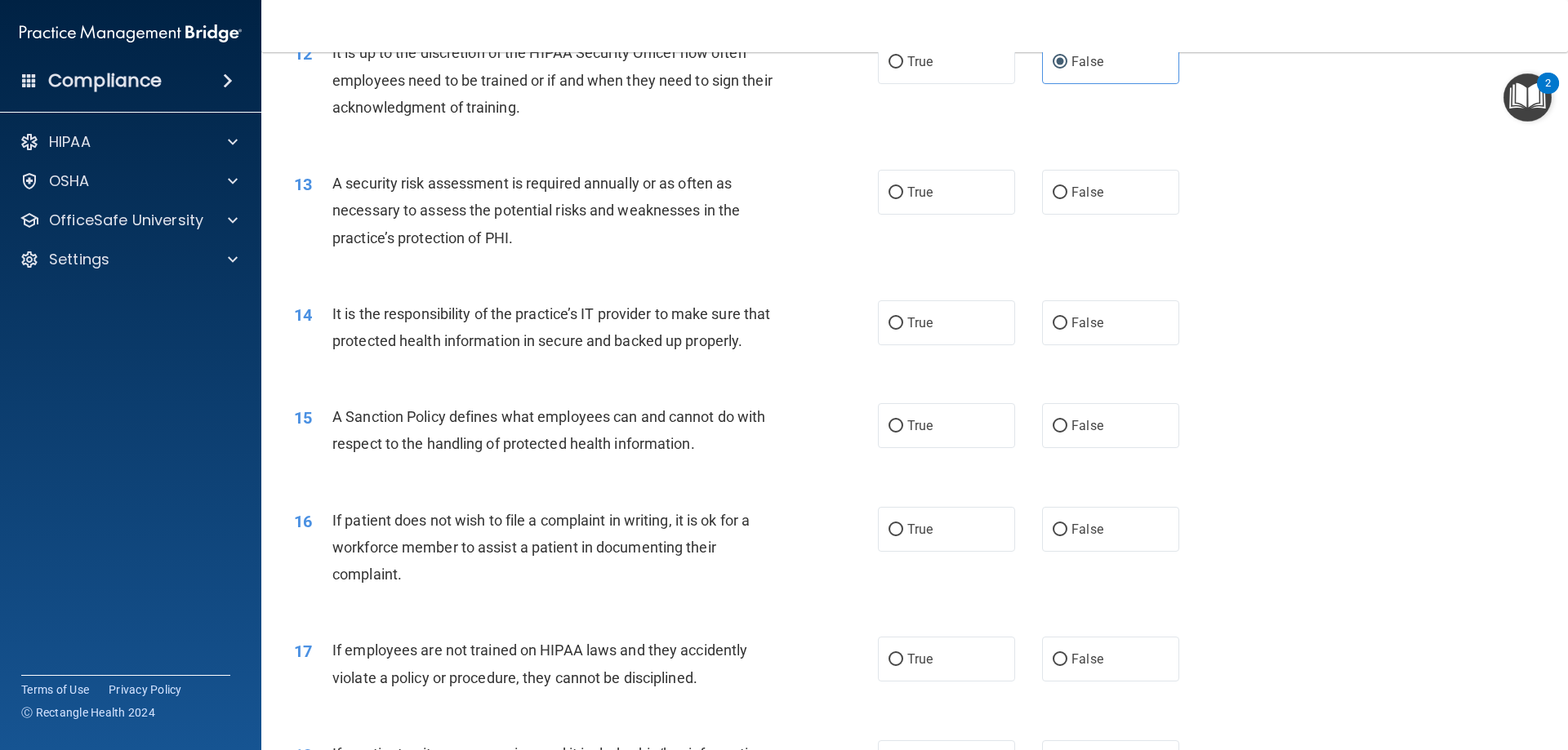
scroll to position [1633, 0]
click at [864, 185] on div "13 A security risk assessment is required annually or as often as necessary to …" at bounding box center [585, 213] width 633 height 89
click at [901, 189] on label "True" at bounding box center [946, 191] width 137 height 45
click at [901, 189] on input "True" at bounding box center [896, 192] width 15 height 12
radio input "true"
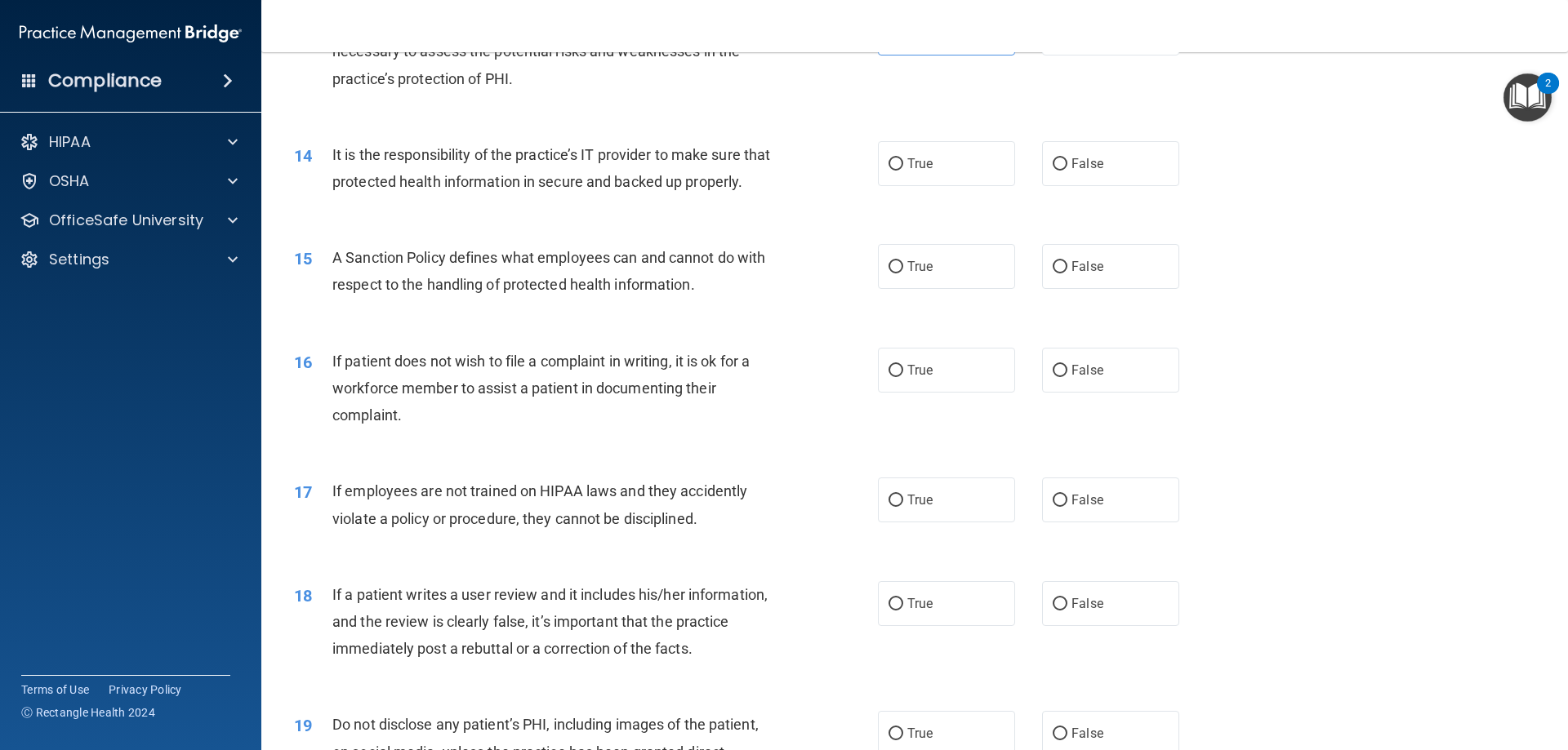
scroll to position [1796, 0]
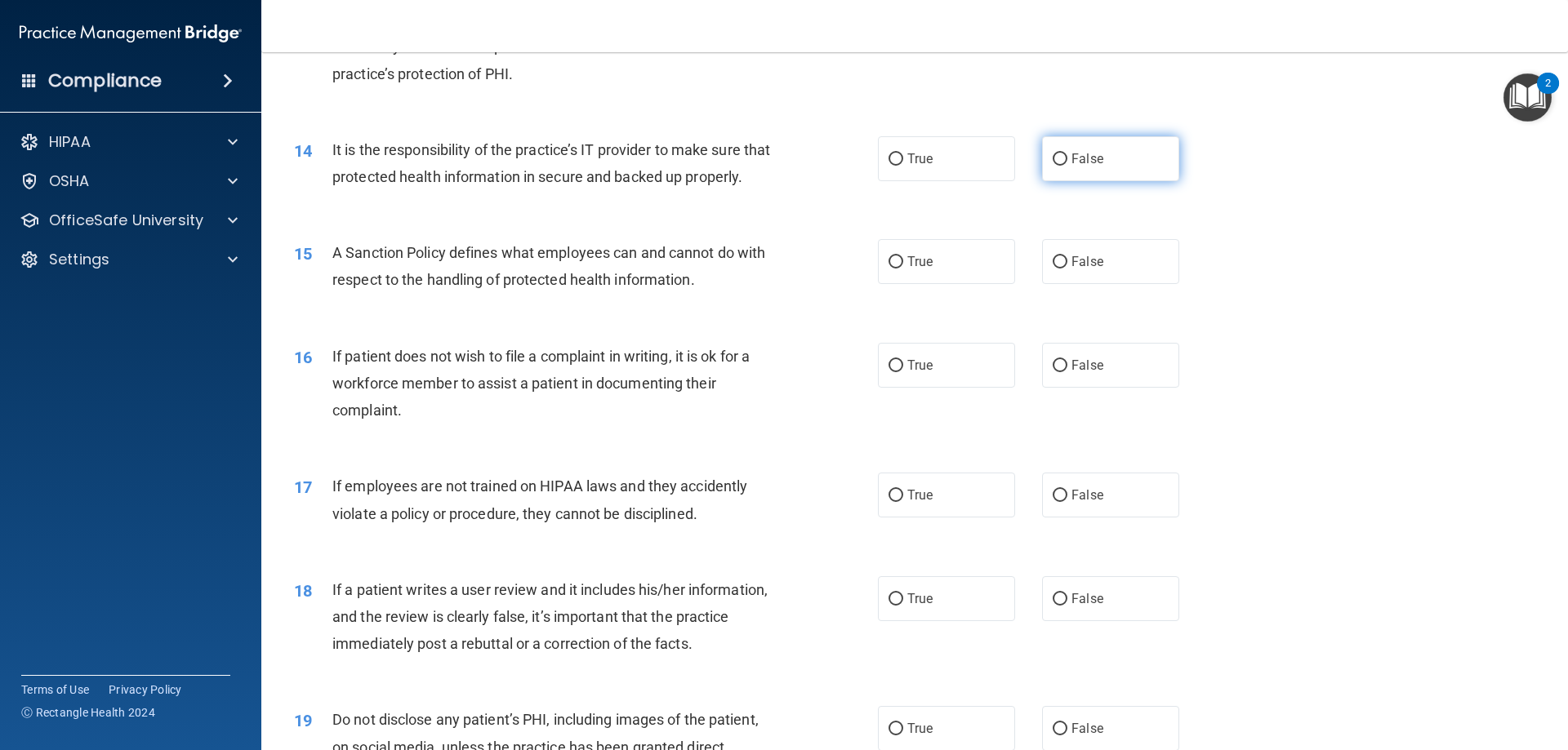
click at [1077, 156] on span "False" at bounding box center [1087, 158] width 32 height 16
click at [1067, 156] on input "False" at bounding box center [1060, 159] width 15 height 12
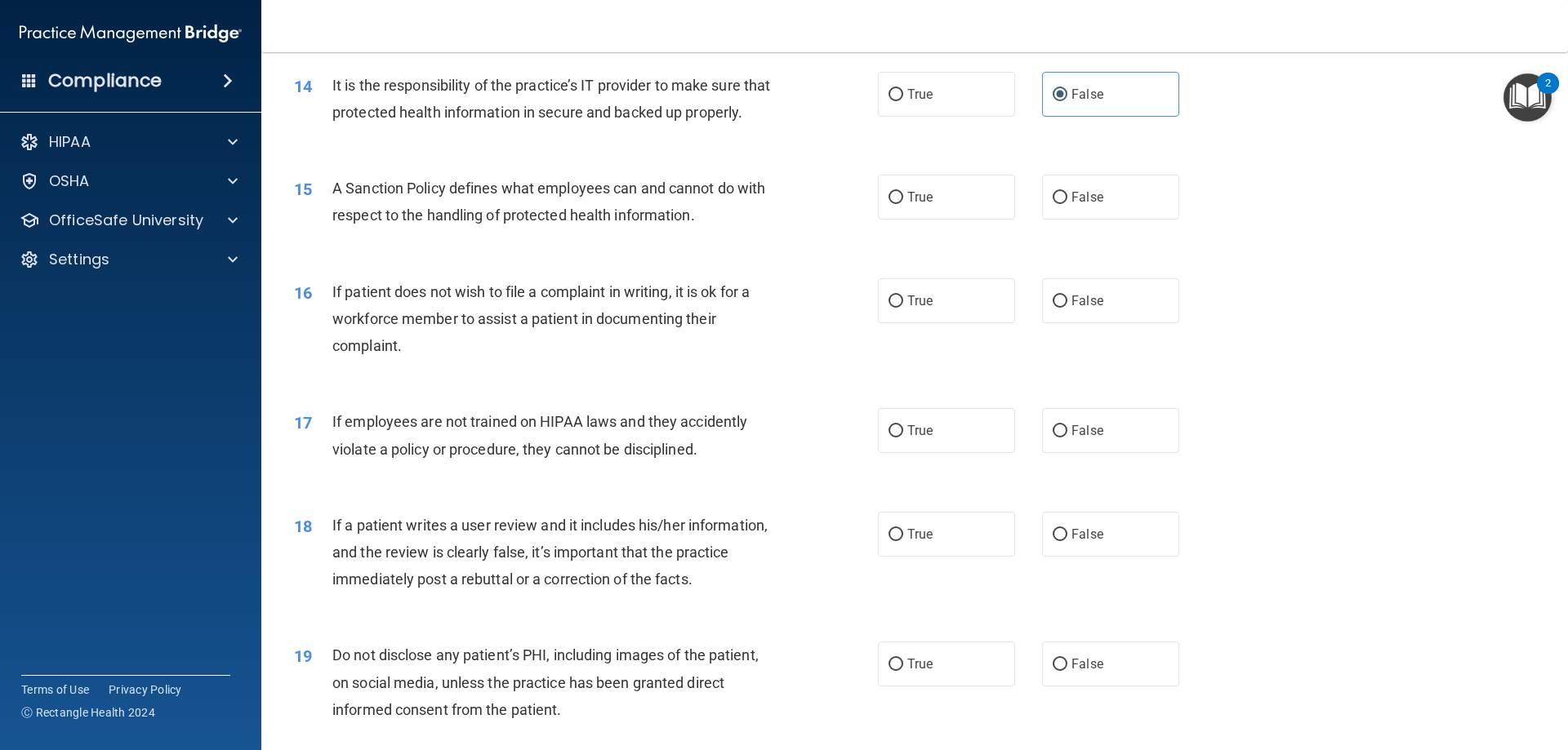
scroll to position [1959, 0]
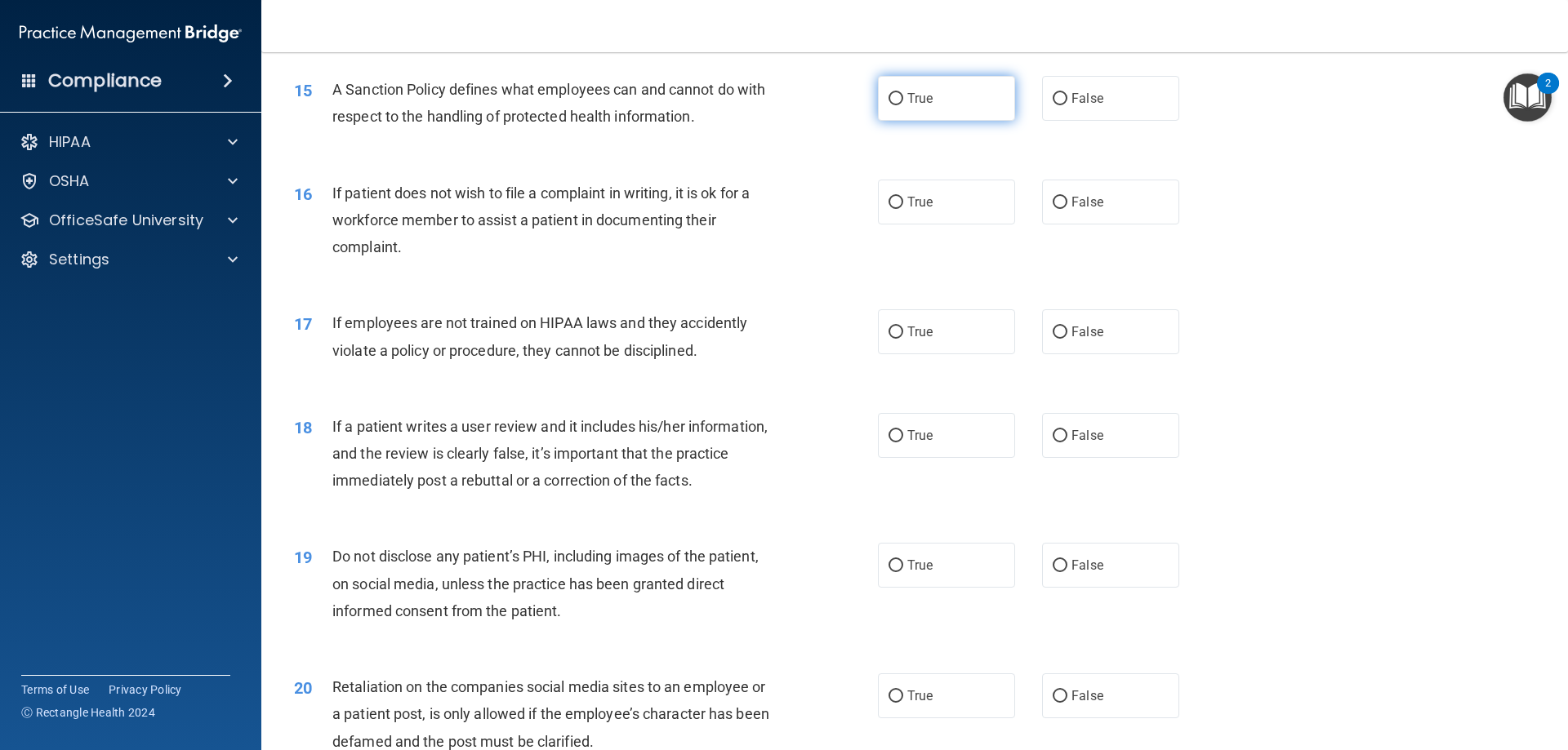
click at [907, 106] on span "True" at bounding box center [919, 98] width 25 height 16
click at [903, 105] on input "True" at bounding box center [896, 99] width 15 height 12
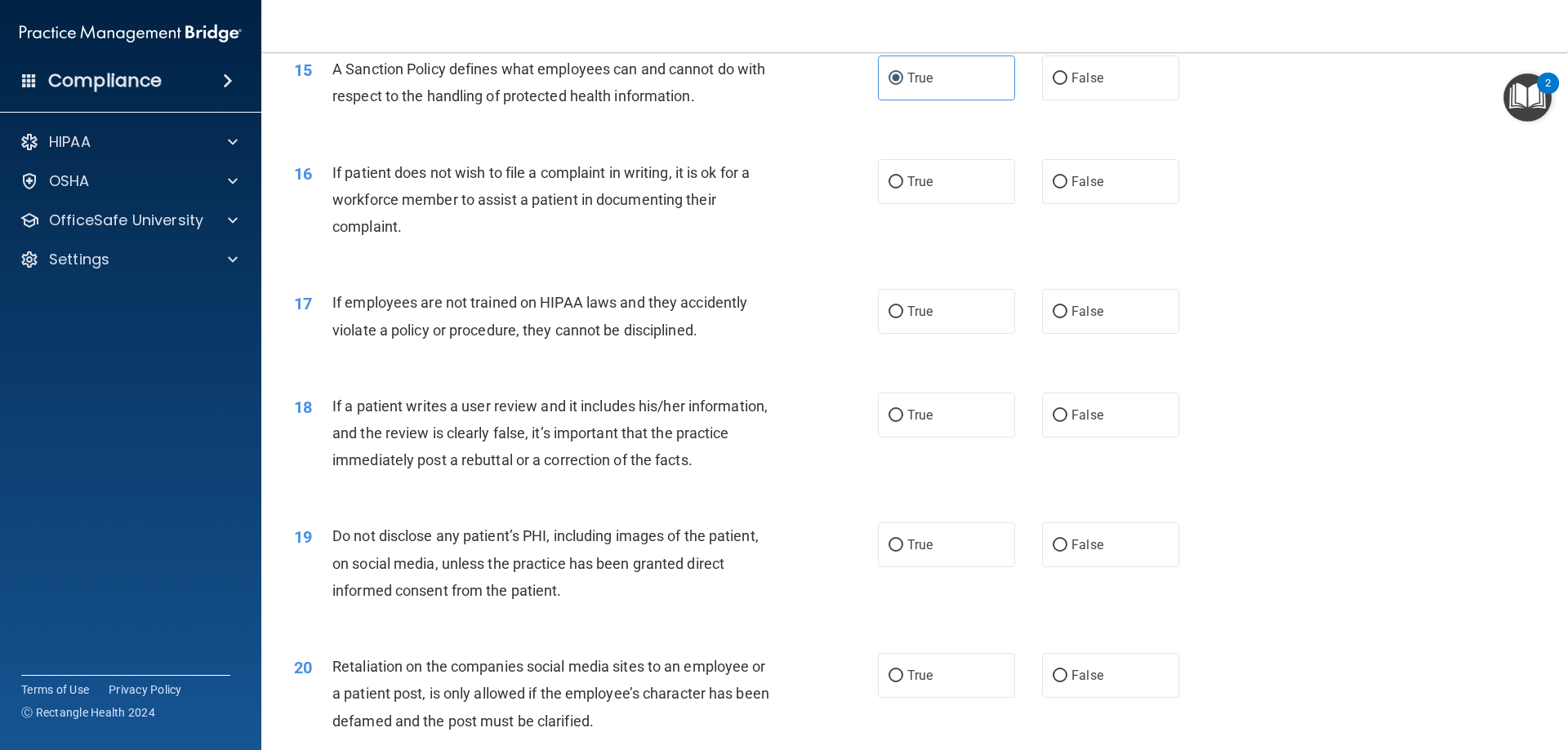
scroll to position [2041, 0]
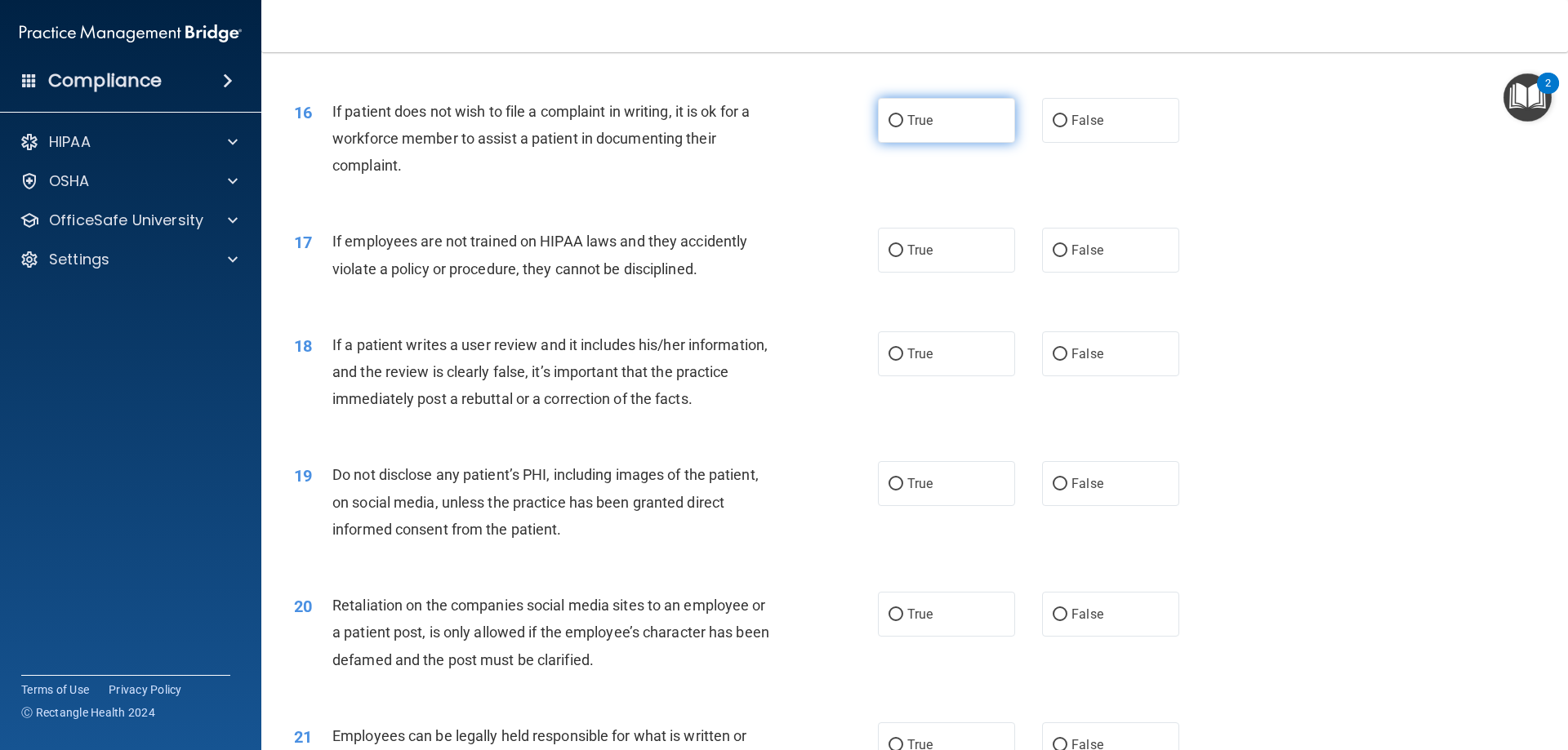
click at [931, 143] on label "True" at bounding box center [946, 120] width 137 height 45
click at [903, 127] on input "True" at bounding box center [896, 121] width 15 height 12
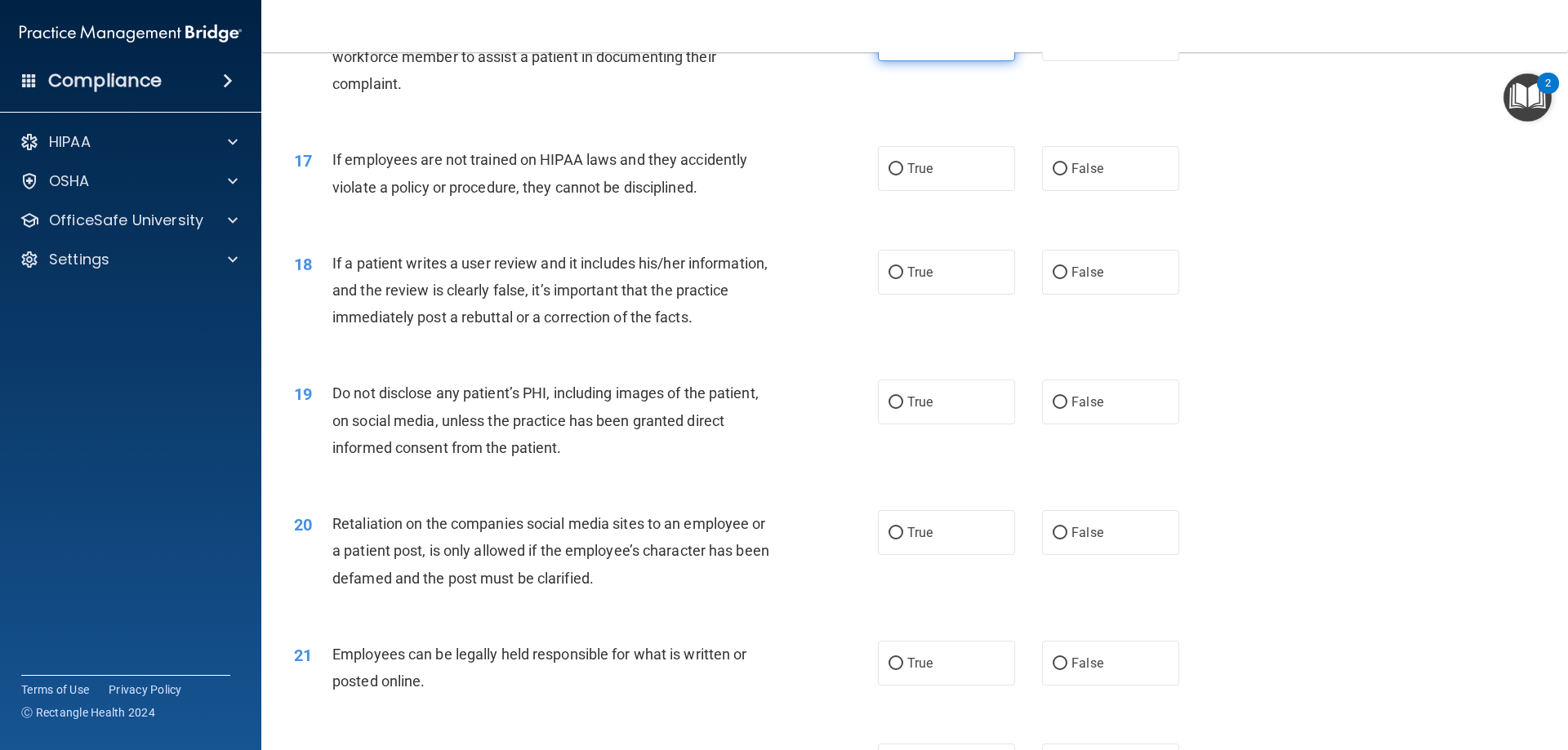
scroll to position [2204, 0]
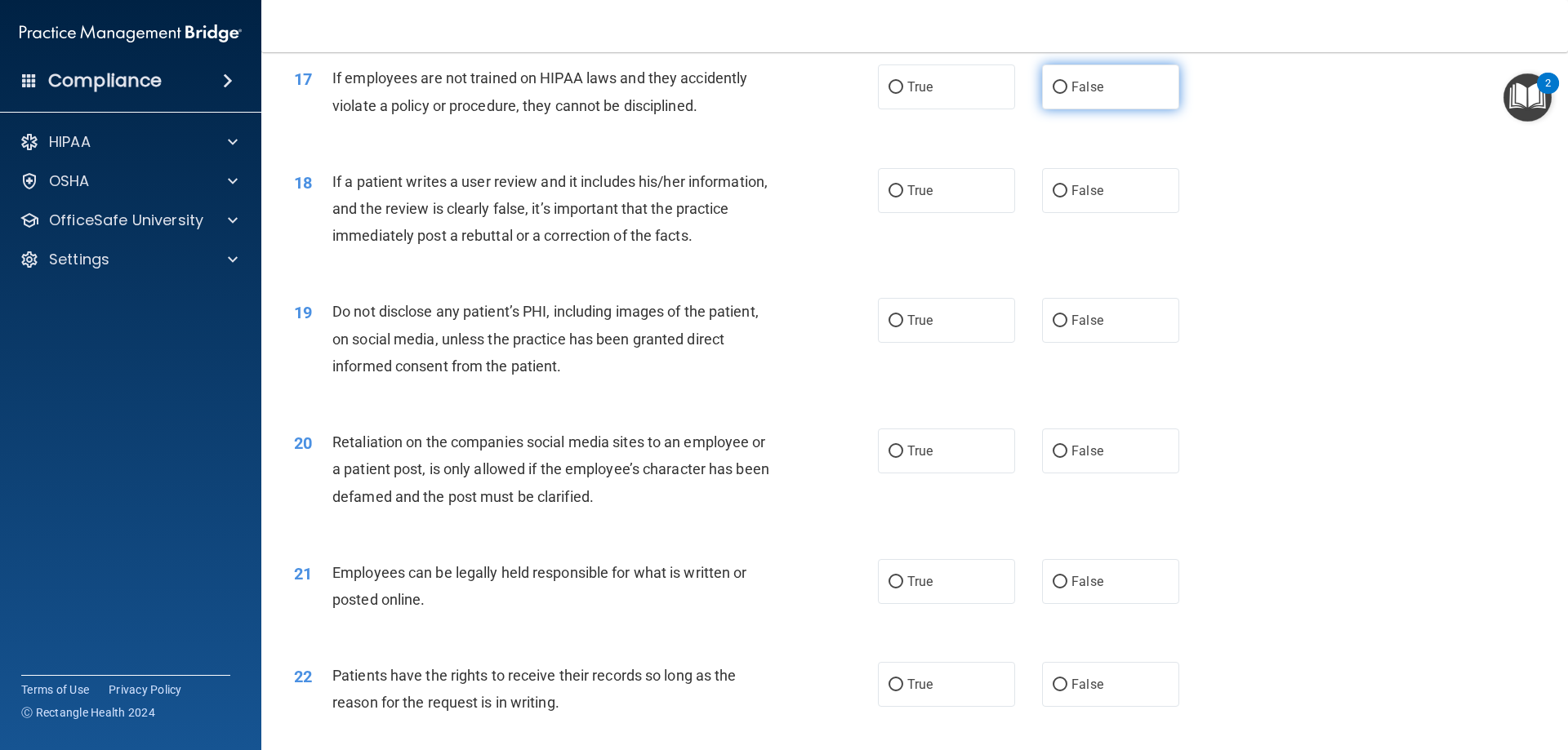
click at [1091, 110] on label "False" at bounding box center [1111, 87] width 137 height 45
click at [1067, 94] on input "False" at bounding box center [1060, 88] width 15 height 12
click at [1043, 213] on label "False" at bounding box center [1111, 191] width 137 height 45
click at [1053, 197] on input "False" at bounding box center [1060, 191] width 15 height 12
click at [979, 213] on label "True" at bounding box center [946, 191] width 137 height 45
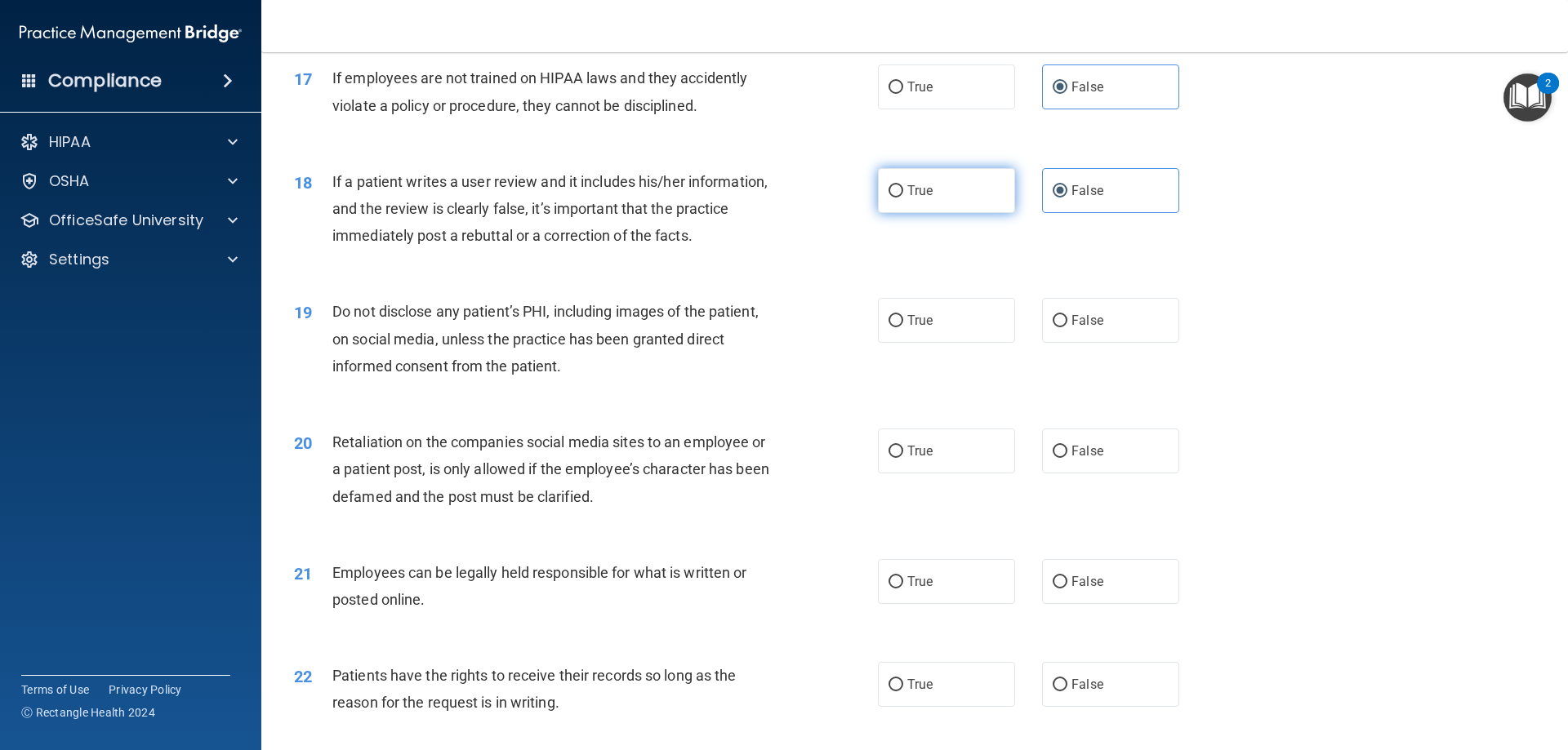
click at [903, 197] on input "True" at bounding box center [896, 191] width 15 height 12
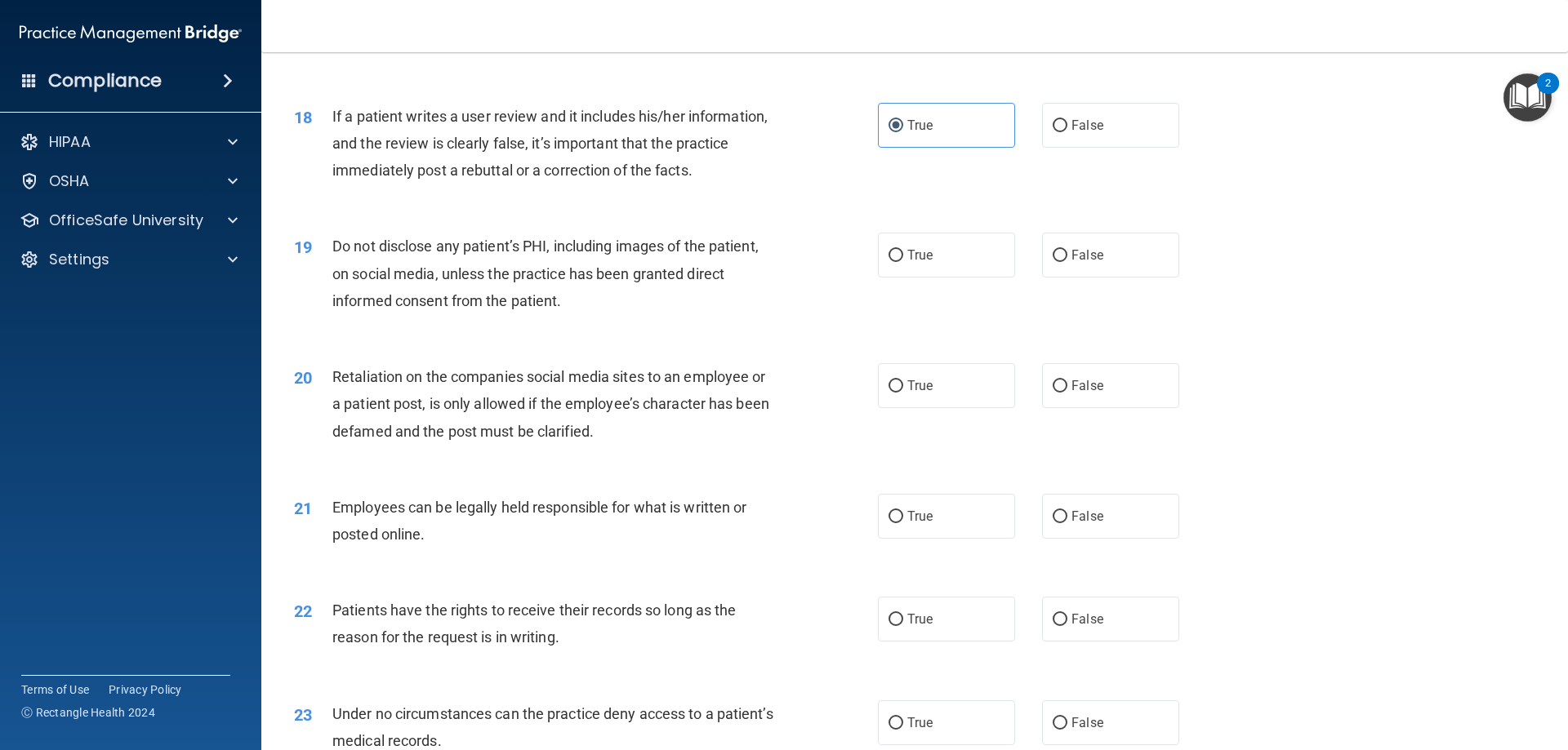
scroll to position [2367, 0]
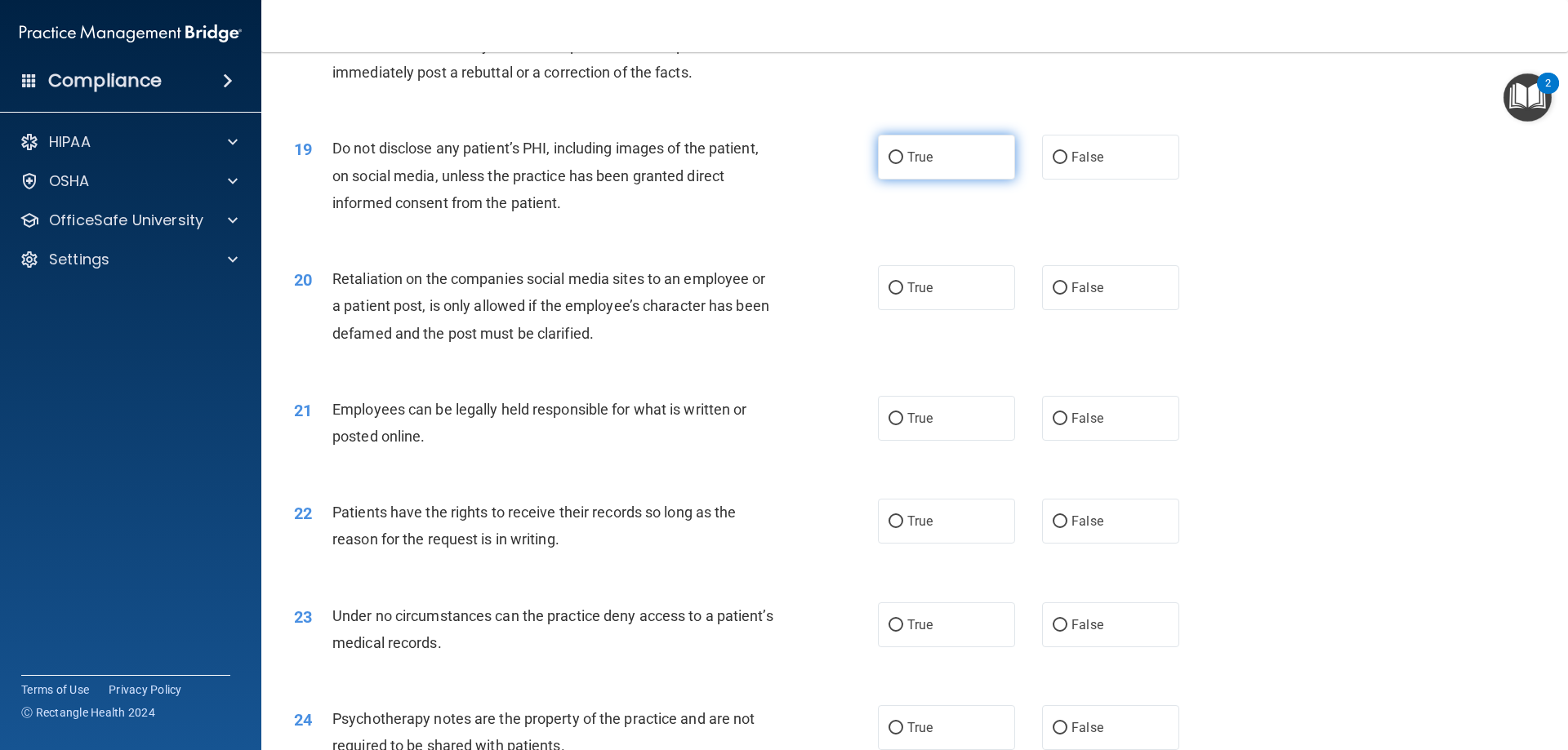
click at [923, 165] on span "True" at bounding box center [919, 157] width 25 height 16
click at [903, 164] on input "True" at bounding box center [896, 158] width 15 height 12
click at [1043, 180] on label "False" at bounding box center [1111, 157] width 137 height 45
click at [1053, 164] on input "False" at bounding box center [1060, 158] width 15 height 12
click at [981, 174] on label "True" at bounding box center [946, 157] width 137 height 45
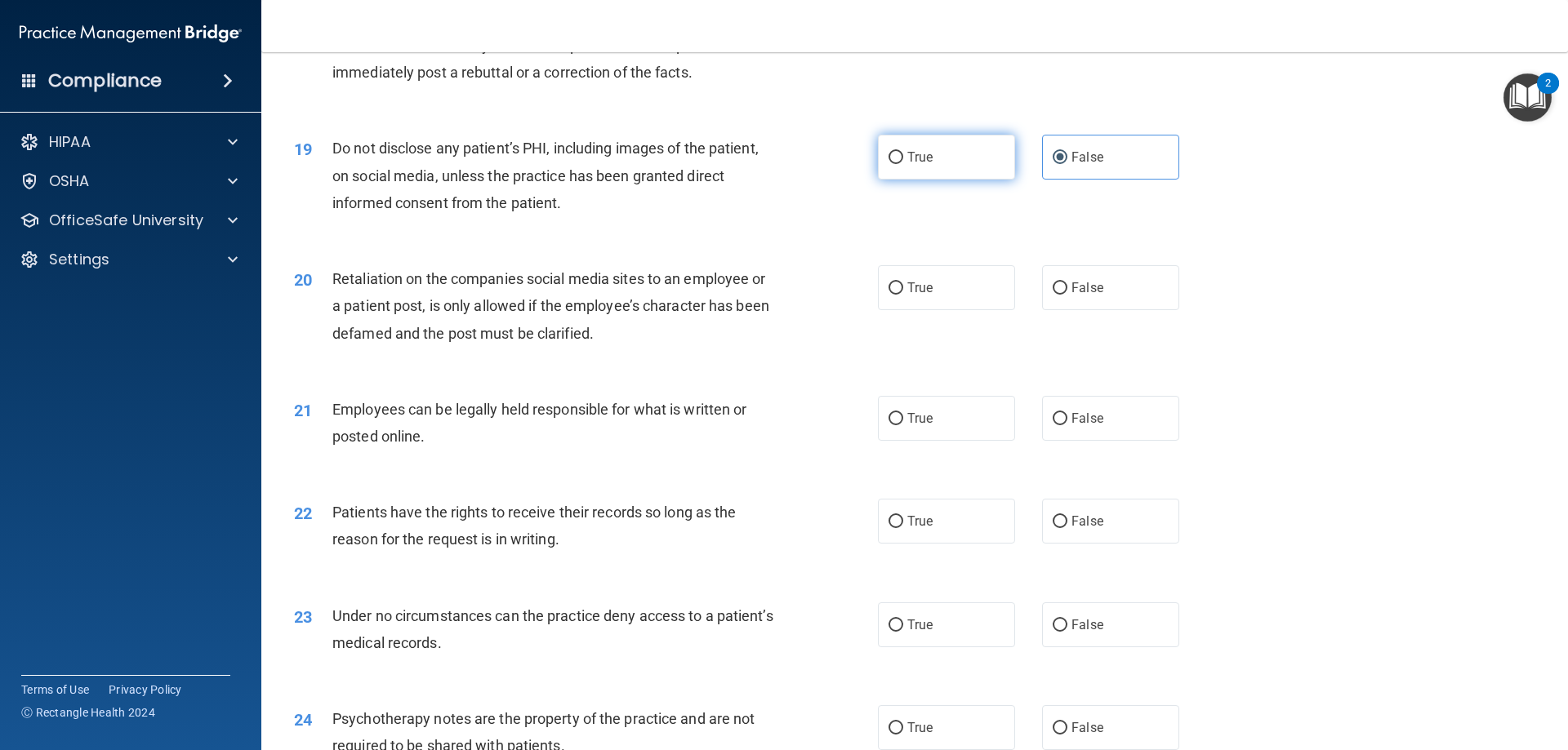
click at [903, 164] on input "True" at bounding box center [896, 158] width 15 height 12
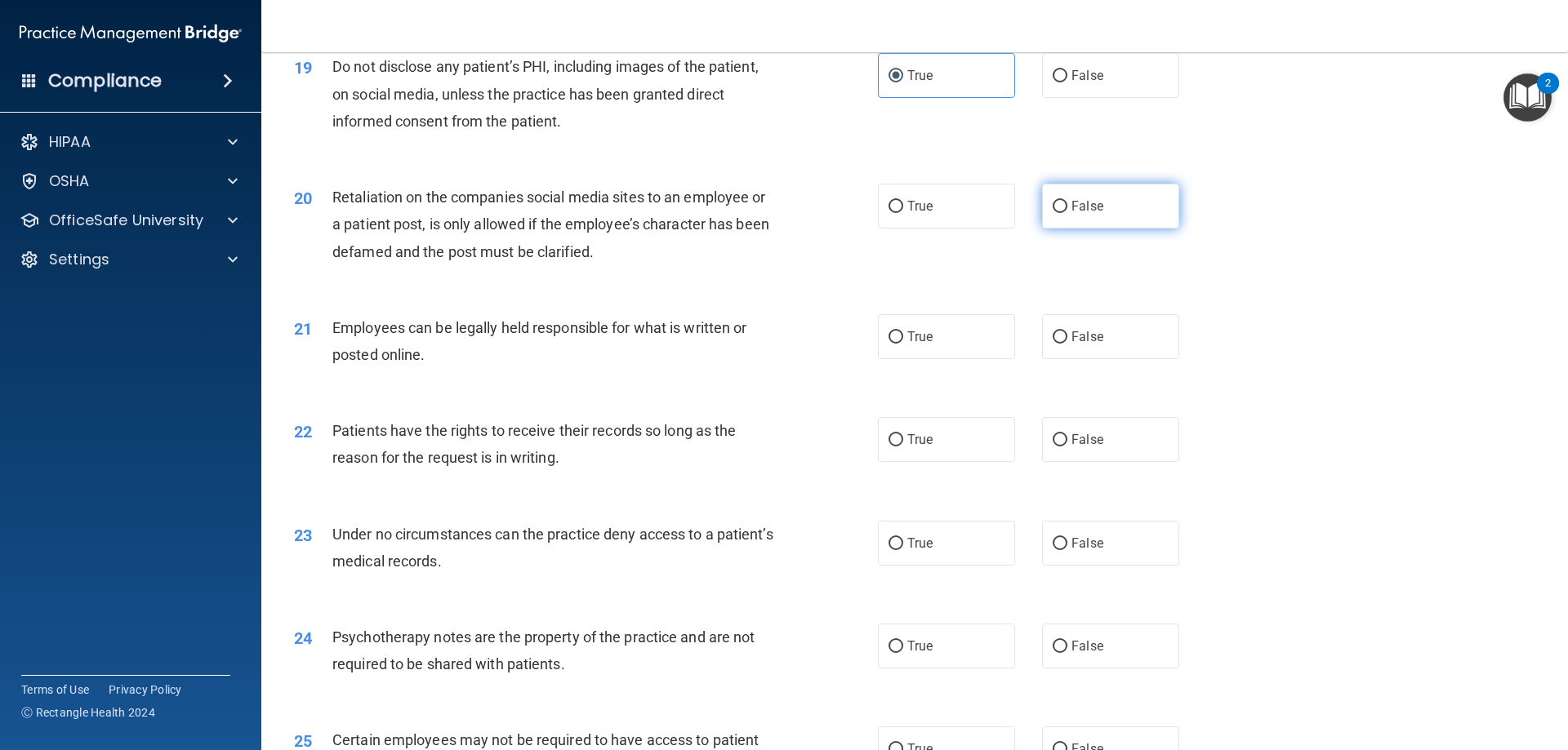
click at [1058, 218] on label "False" at bounding box center [1111, 205] width 137 height 45
click at [1058, 213] on input "False" at bounding box center [1060, 206] width 15 height 12
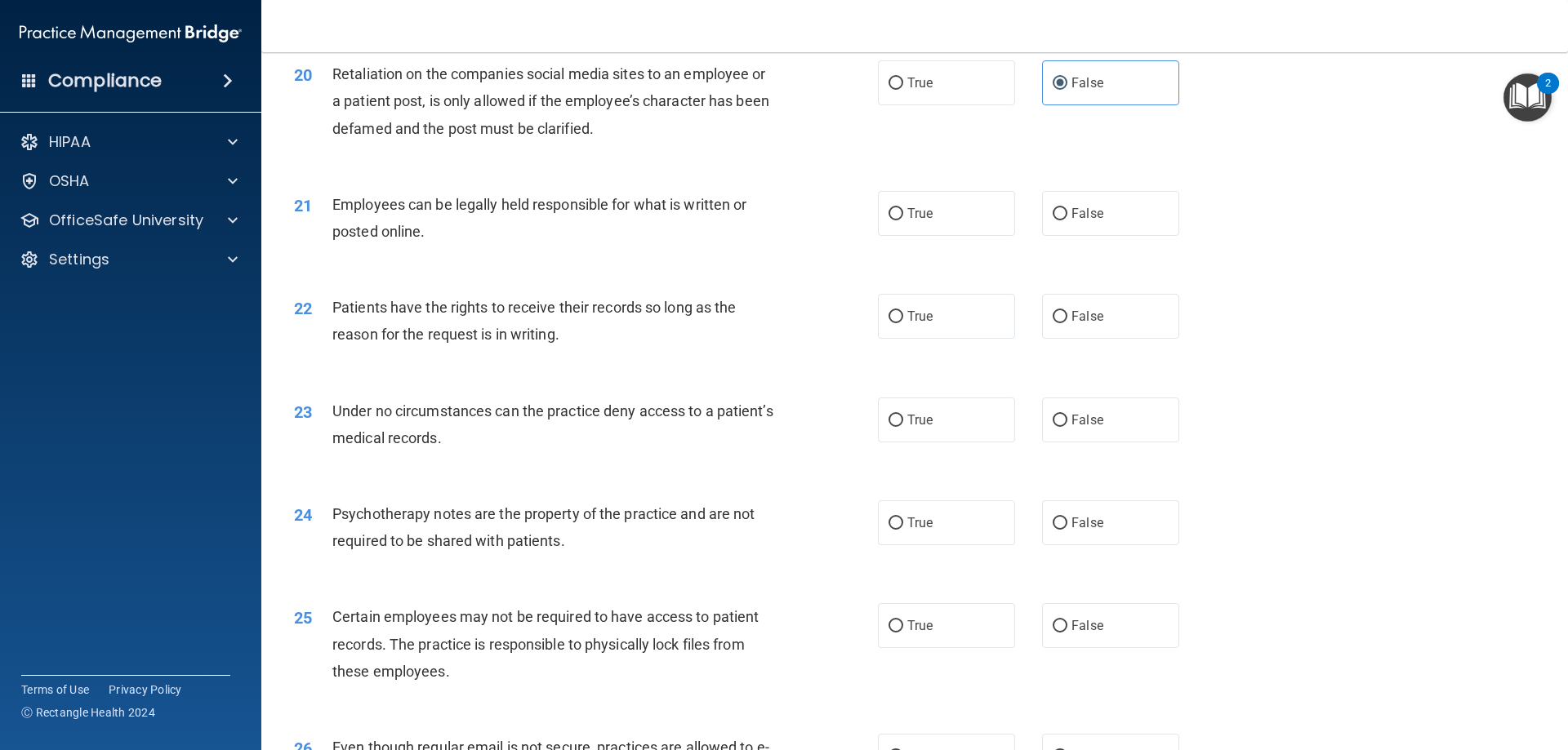
scroll to position [2612, 0]
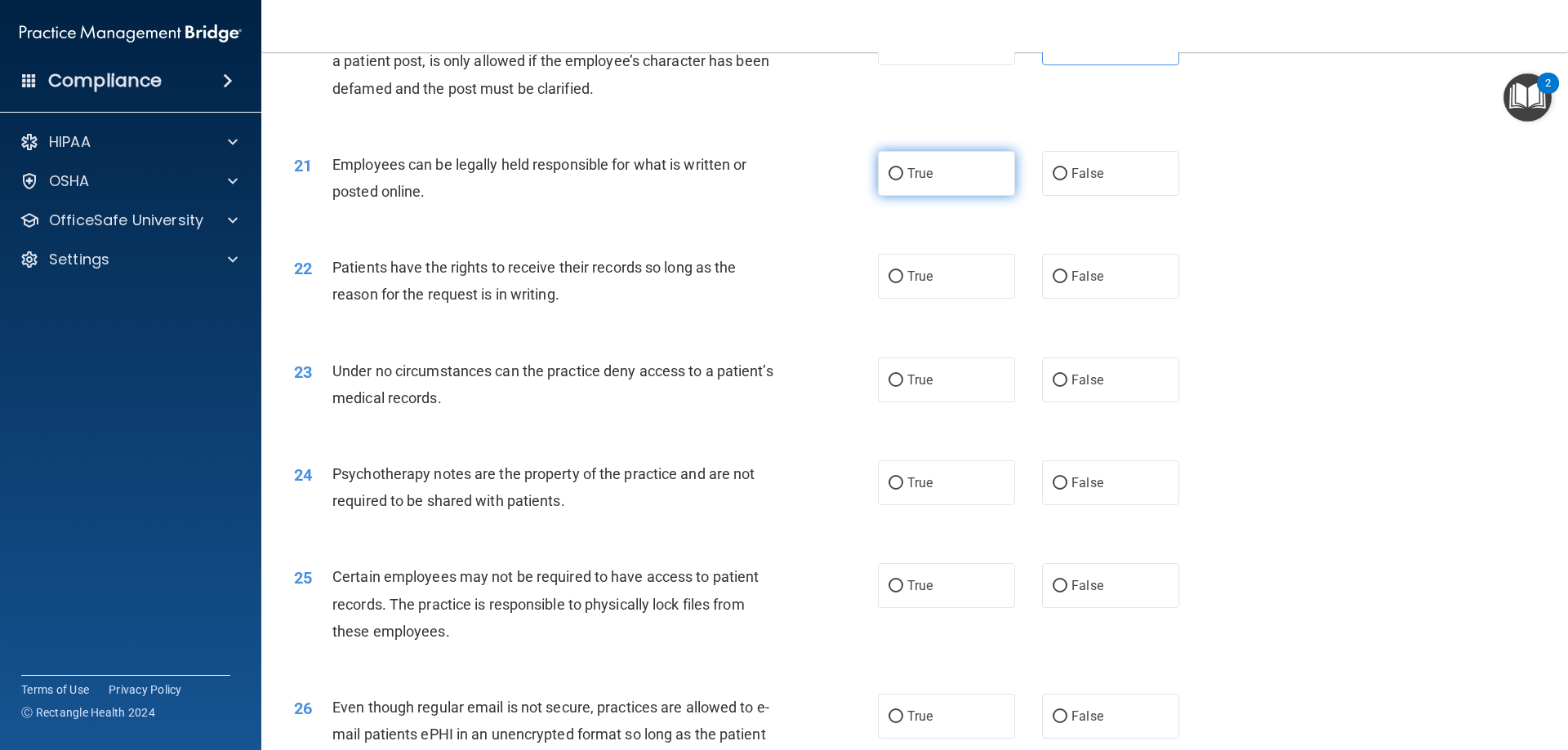
click at [906, 196] on label "True" at bounding box center [946, 173] width 137 height 45
click at [903, 181] on input "True" at bounding box center [896, 174] width 15 height 12
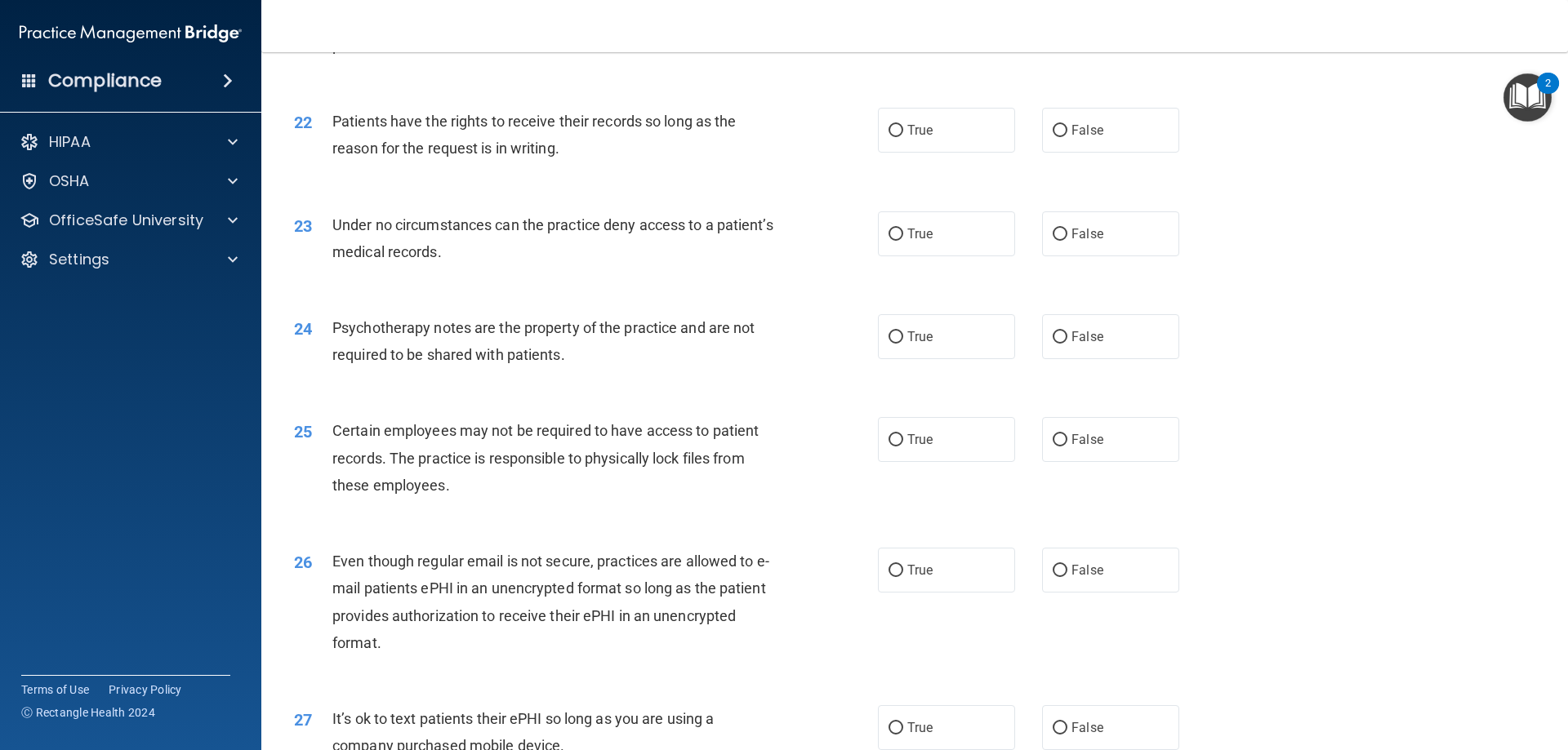
scroll to position [2775, 0]
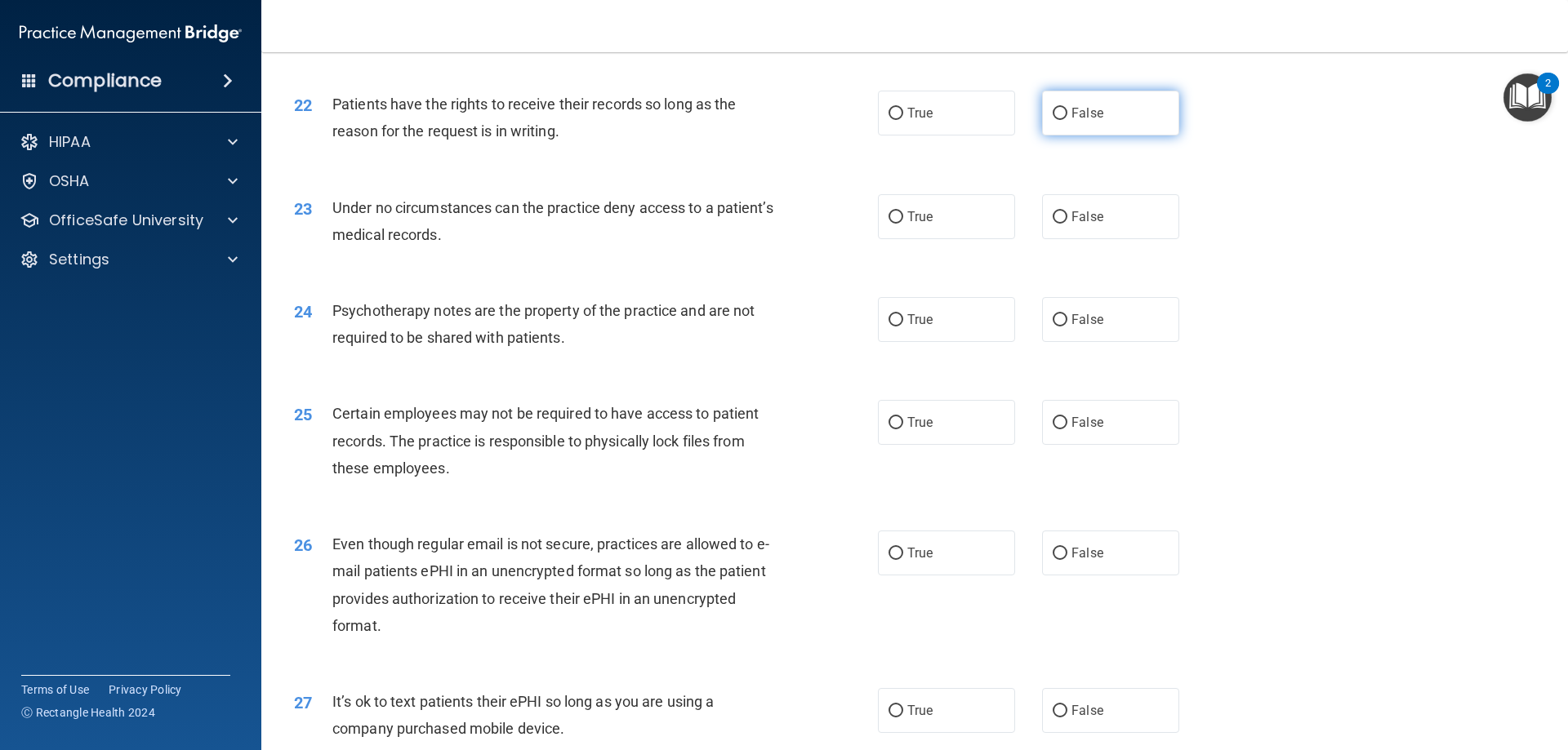
click at [1075, 135] on label "False" at bounding box center [1111, 112] width 137 height 45
click at [1067, 120] on input "False" at bounding box center [1060, 113] width 15 height 12
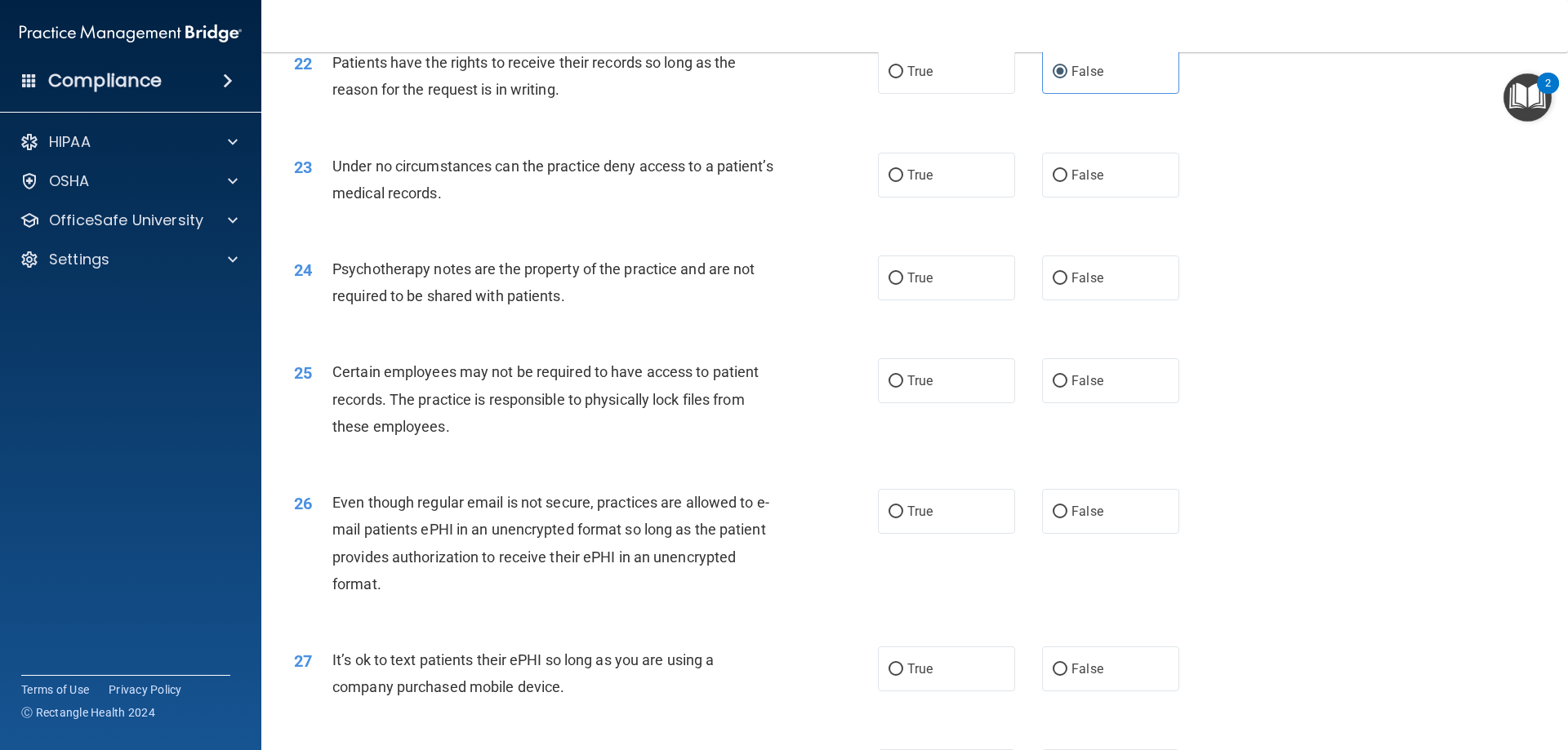
scroll to position [2857, 0]
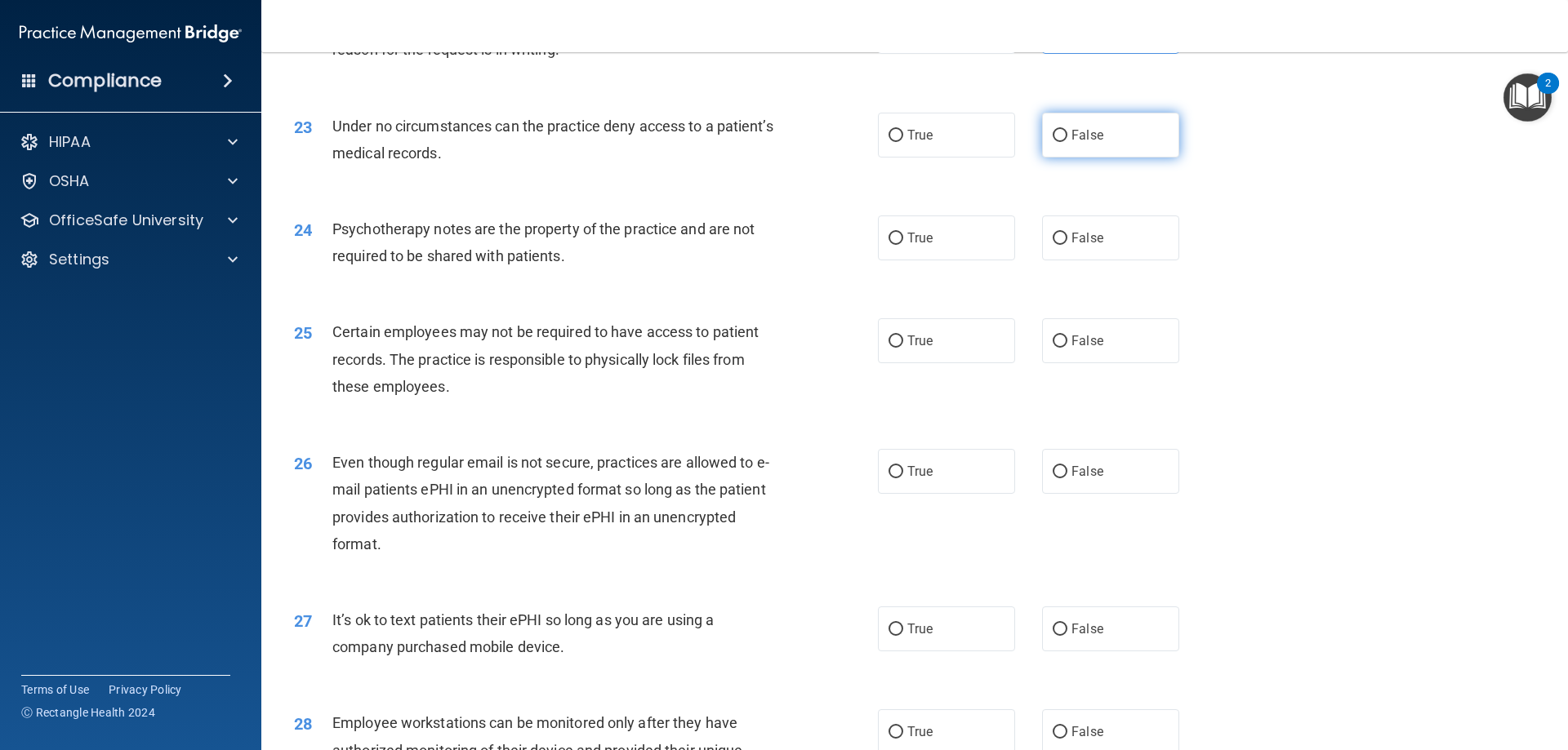
click at [1063, 158] on label "False" at bounding box center [1111, 135] width 137 height 45
click at [1063, 142] on input "False" at bounding box center [1060, 135] width 15 height 12
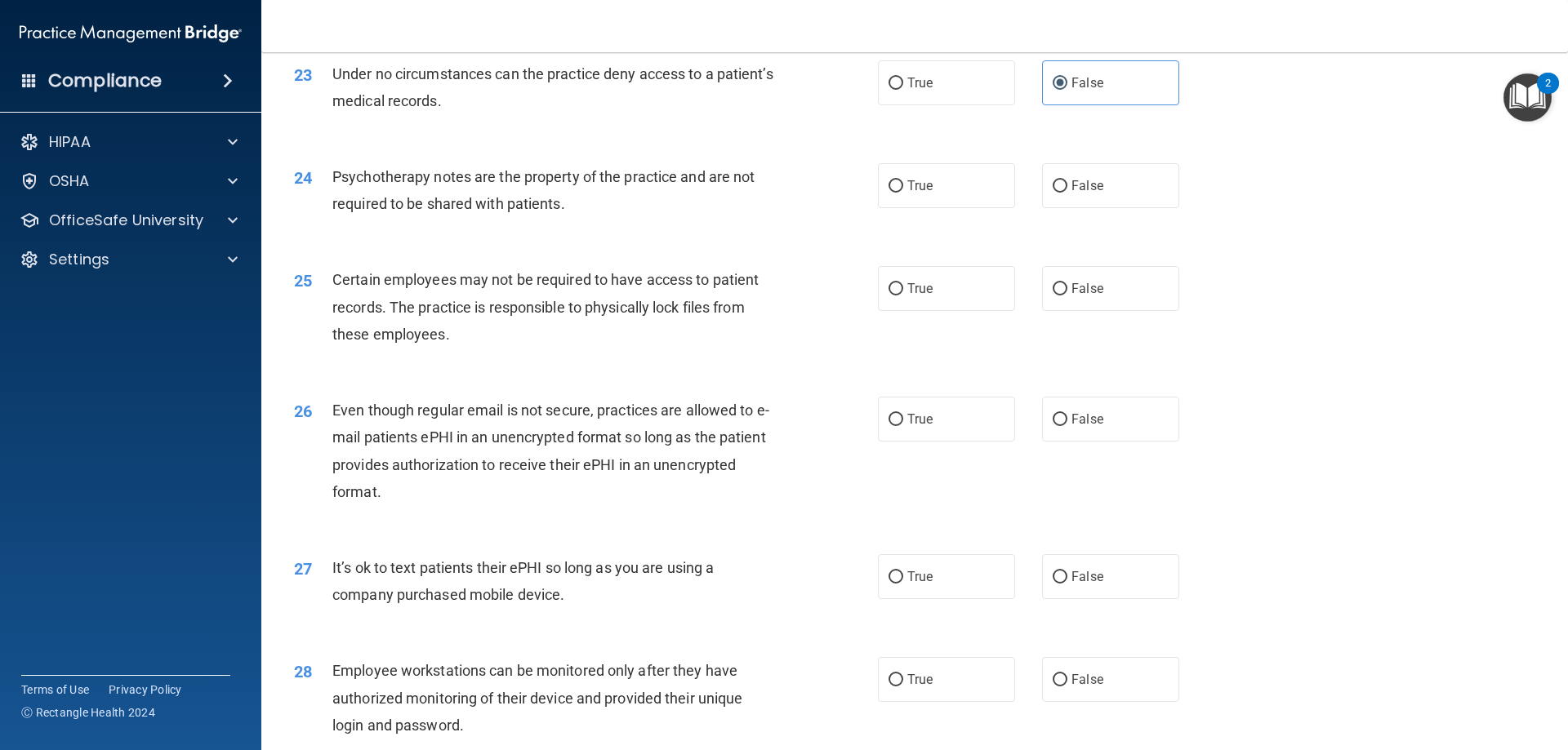
scroll to position [2939, 0]
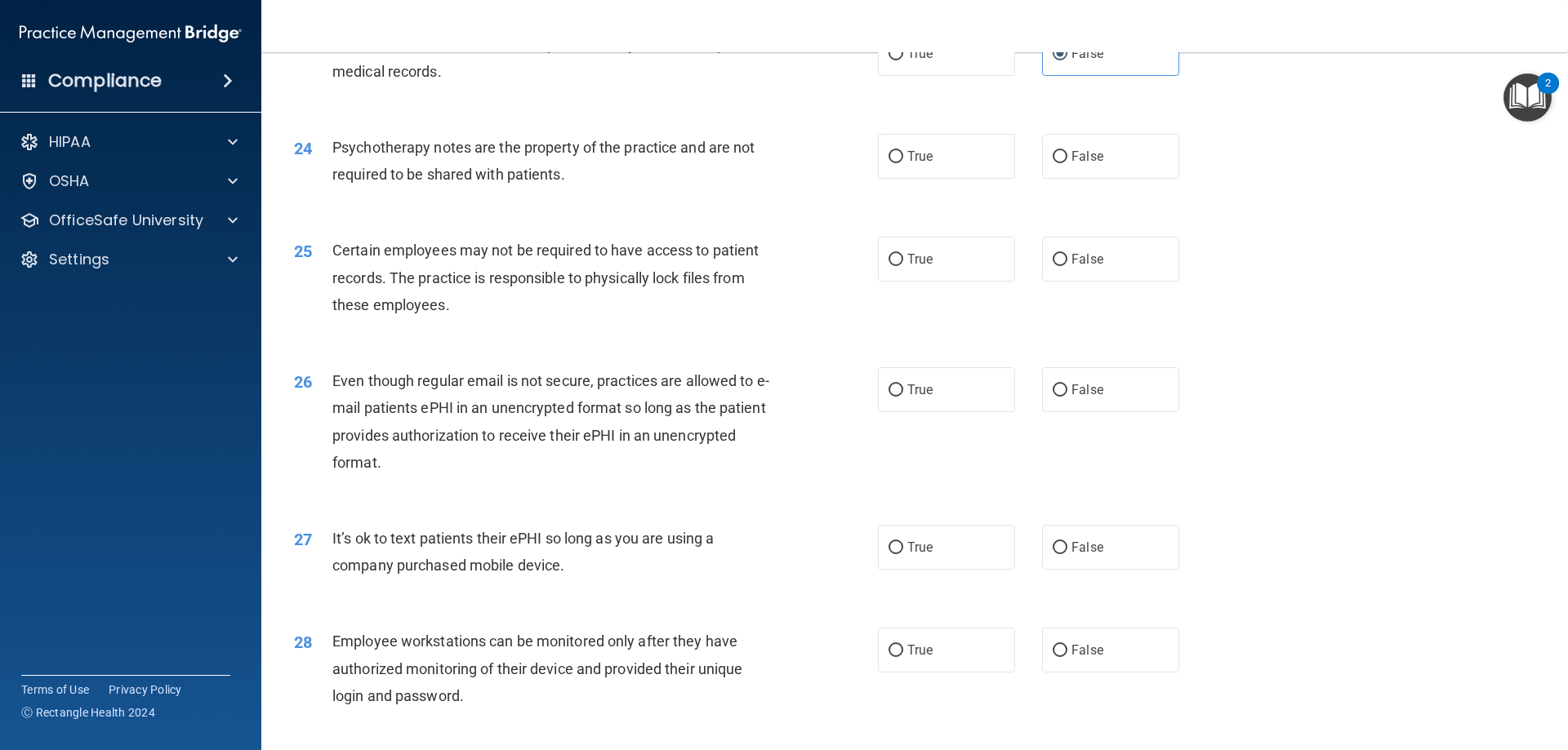
click at [923, 155] on div "24 Psychotherapy notes are the property of the practice and are not required to…" at bounding box center [914, 165] width 1266 height 103
click at [915, 165] on label "True" at bounding box center [946, 156] width 137 height 45
click at [903, 163] on input "True" at bounding box center [896, 157] width 15 height 12
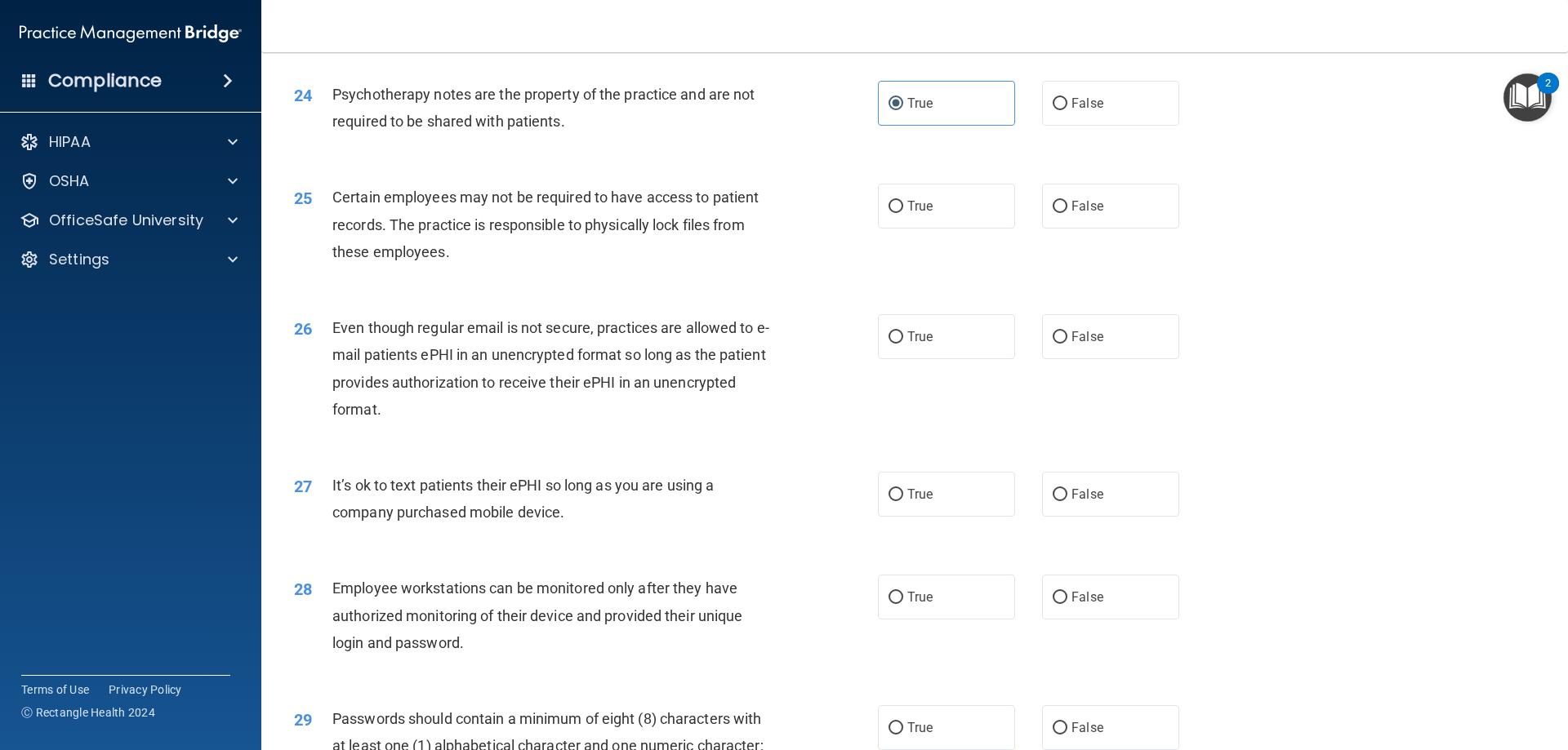
scroll to position [3020, 0]
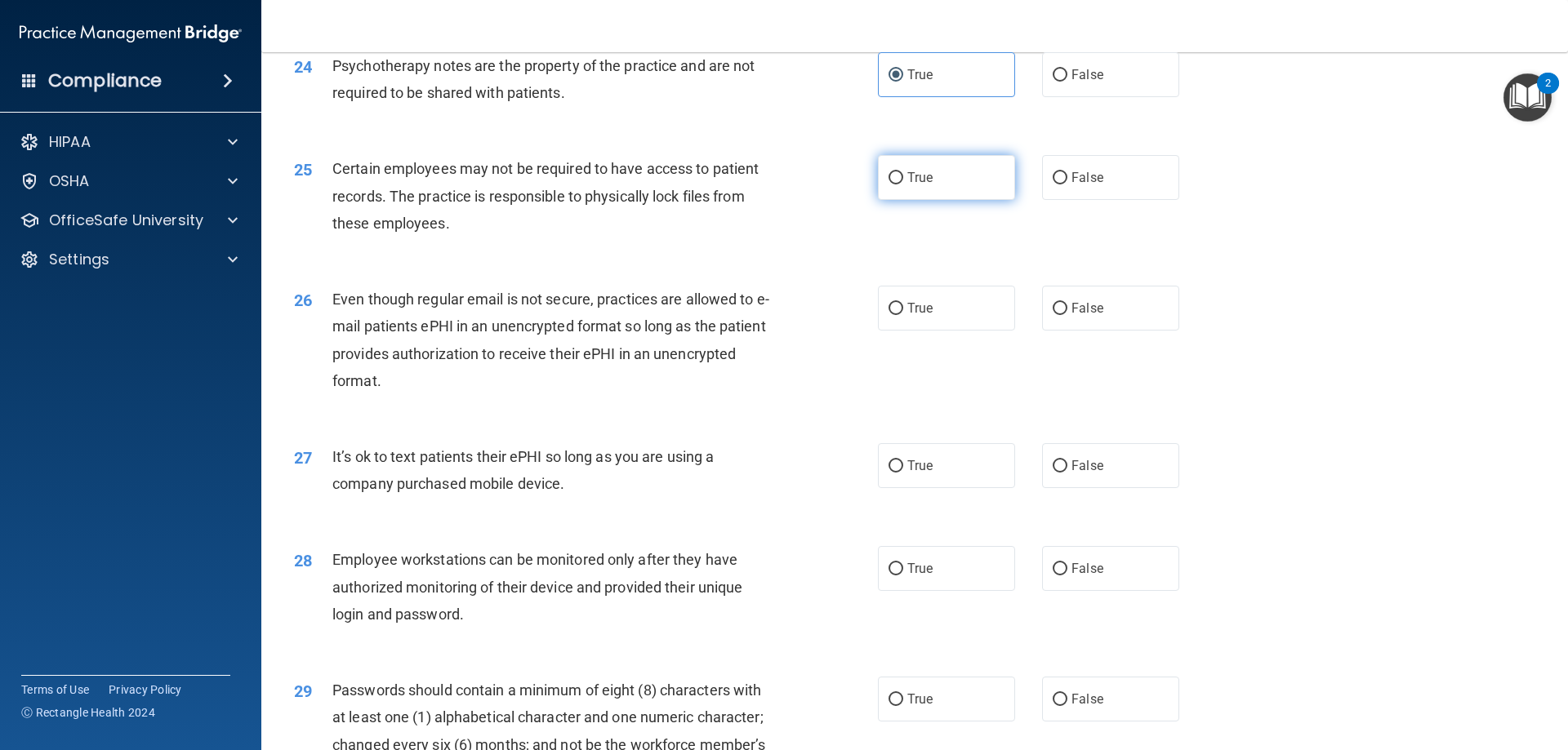
click at [891, 184] on input "True" at bounding box center [896, 178] width 15 height 12
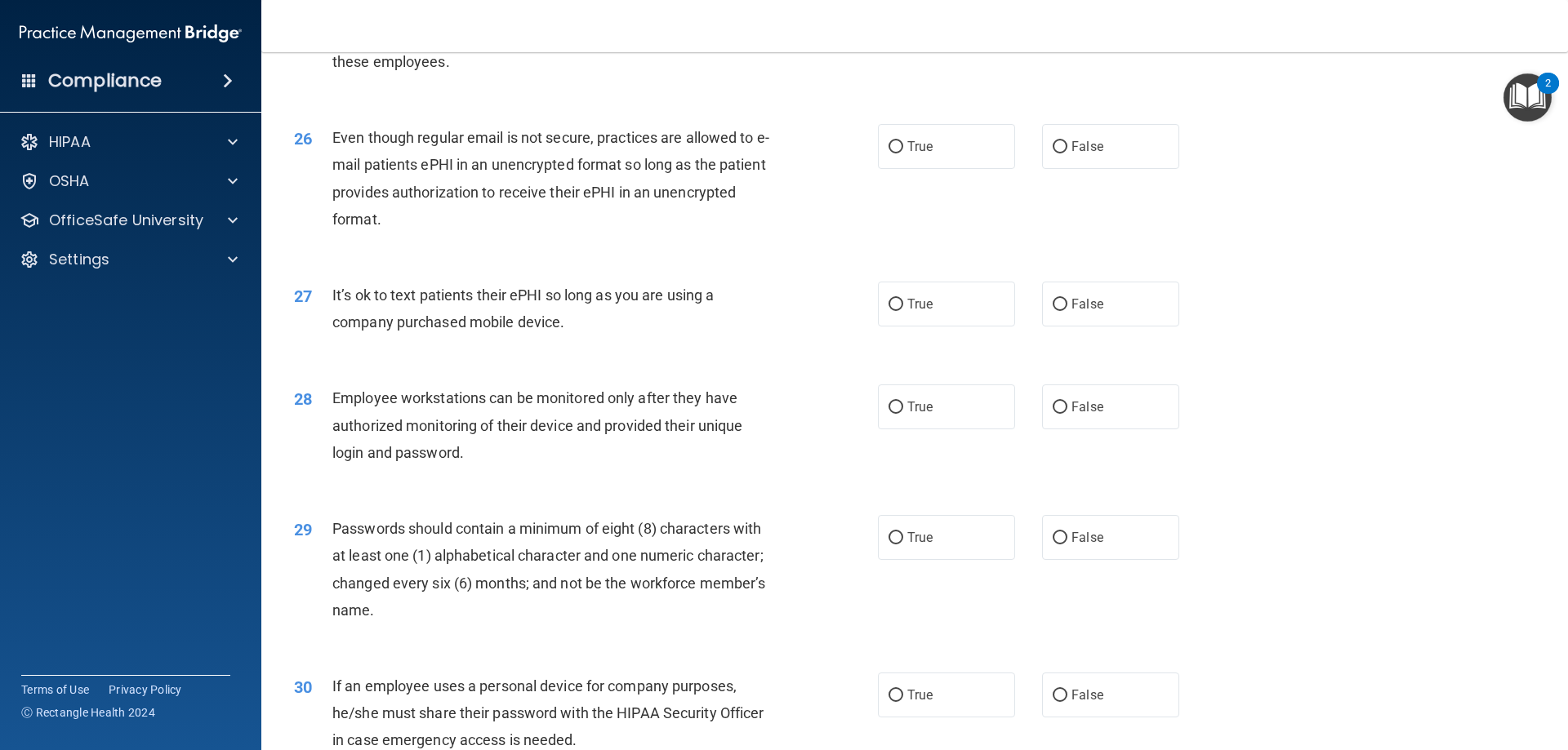
scroll to position [3183, 0]
click at [883, 151] on label "True" at bounding box center [946, 145] width 137 height 45
click at [889, 151] on input "True" at bounding box center [896, 146] width 15 height 12
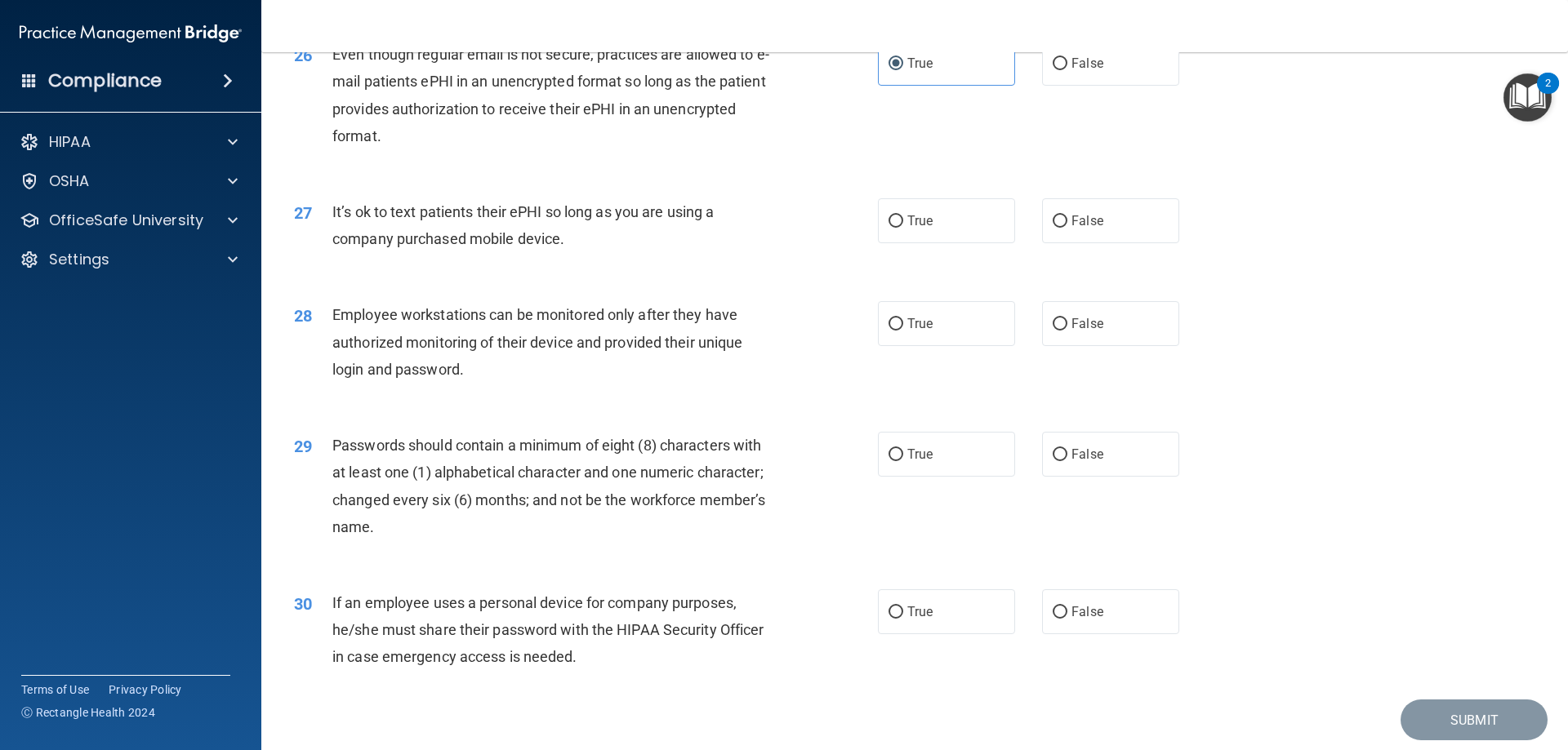
scroll to position [3347, 0]
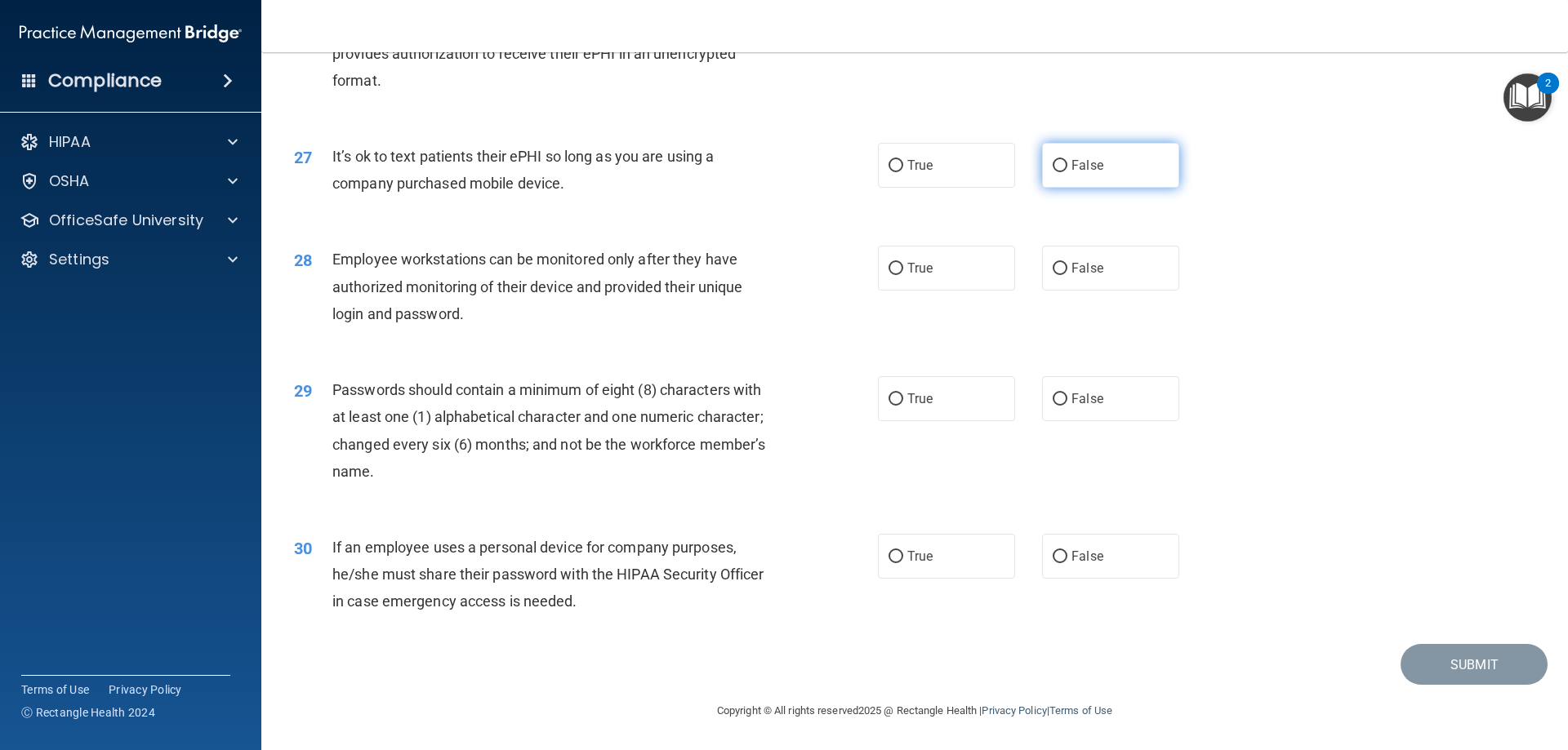
click at [1088, 170] on span "False" at bounding box center [1087, 165] width 32 height 16
click at [1067, 170] on input "False" at bounding box center [1060, 166] width 15 height 12
click at [1119, 272] on label "False" at bounding box center [1111, 268] width 137 height 45
click at [1067, 272] on input "False" at bounding box center [1060, 268] width 15 height 12
click at [957, 404] on label "True" at bounding box center [946, 398] width 137 height 45
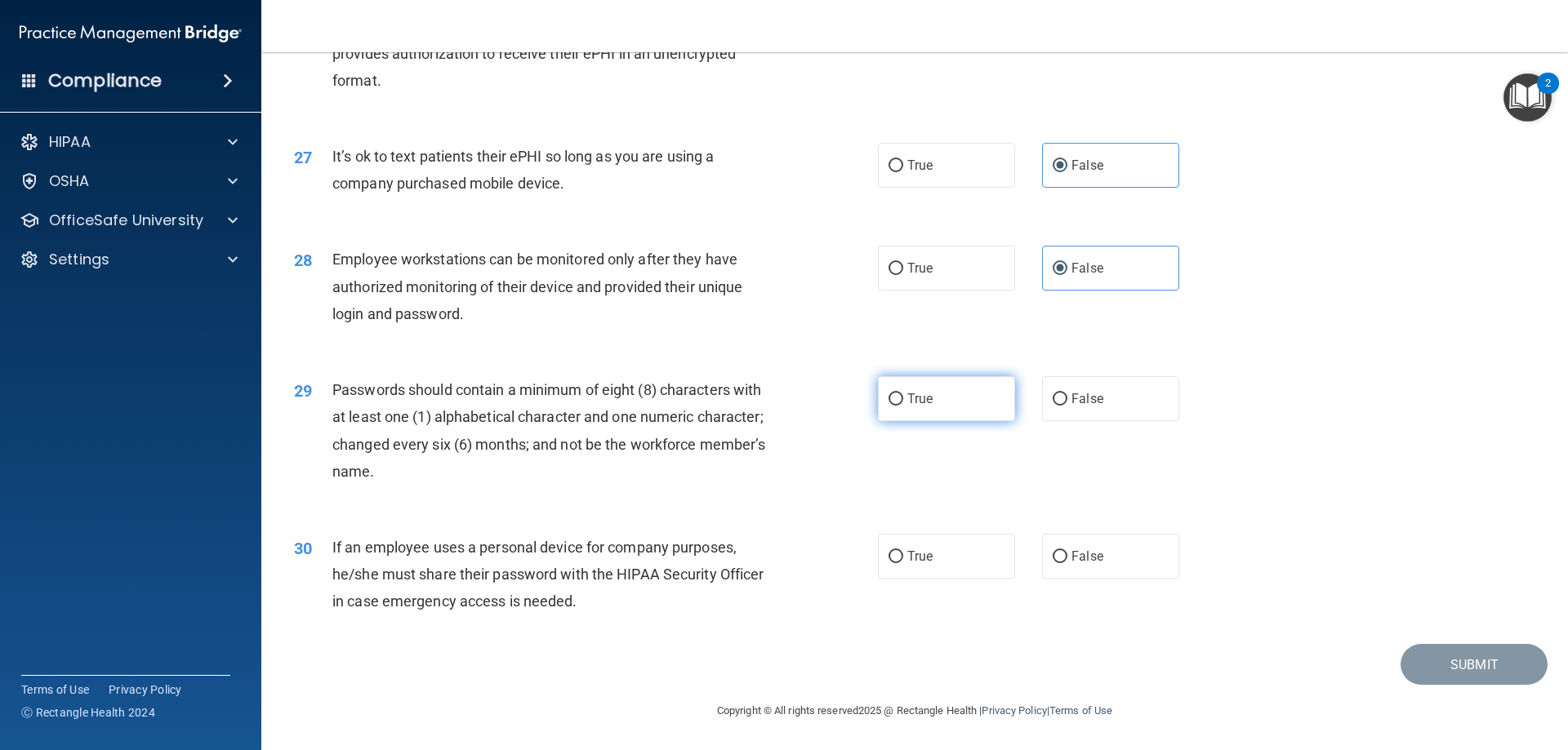
click at [903, 404] on input "True" at bounding box center [896, 399] width 15 height 12
click at [1096, 562] on label "False" at bounding box center [1111, 556] width 137 height 45
click at [1067, 562] on input "False" at bounding box center [1060, 557] width 15 height 12
click at [1456, 668] on button "Submit" at bounding box center [1473, 664] width 147 height 41
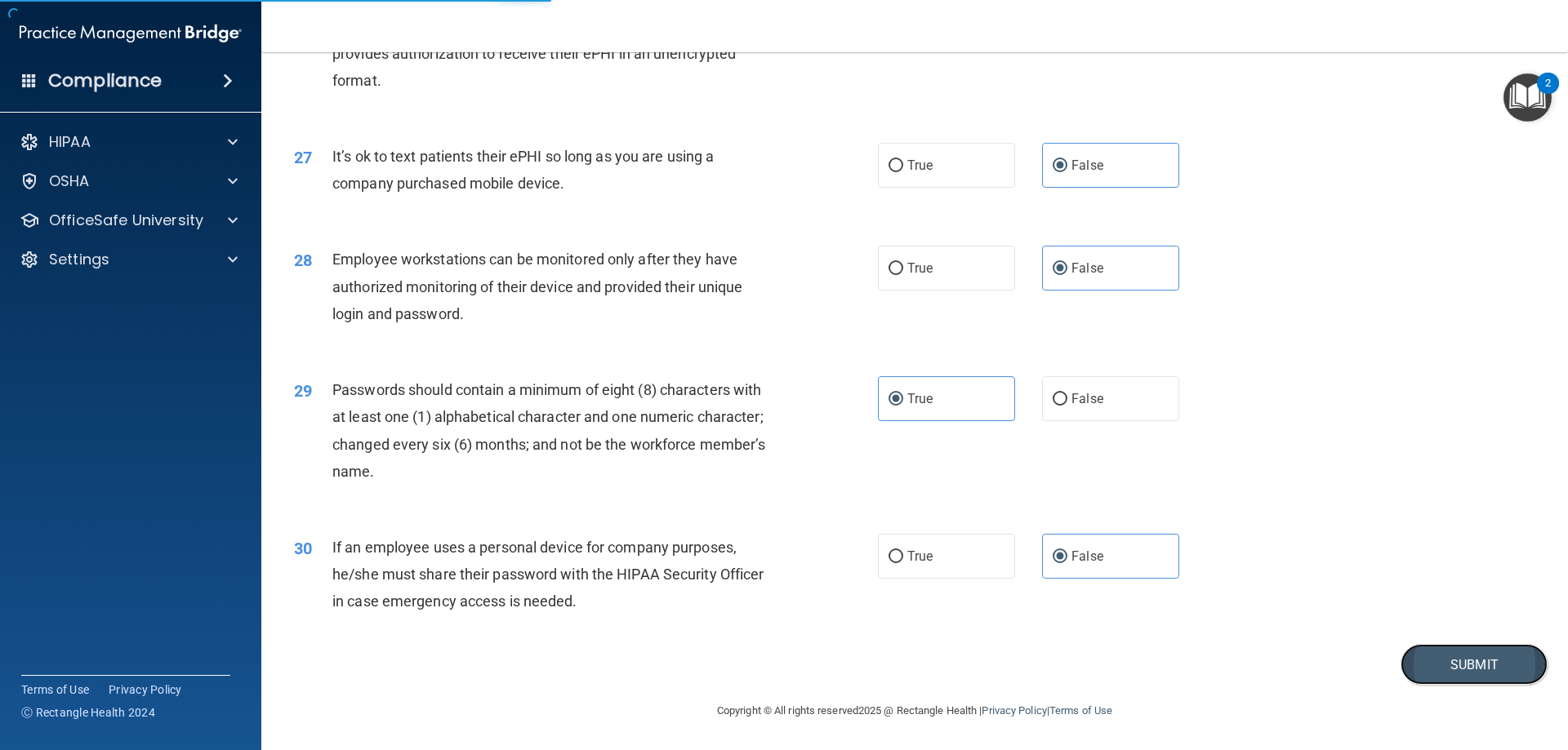
click at [1419, 657] on button "Submit" at bounding box center [1473, 664] width 147 height 41
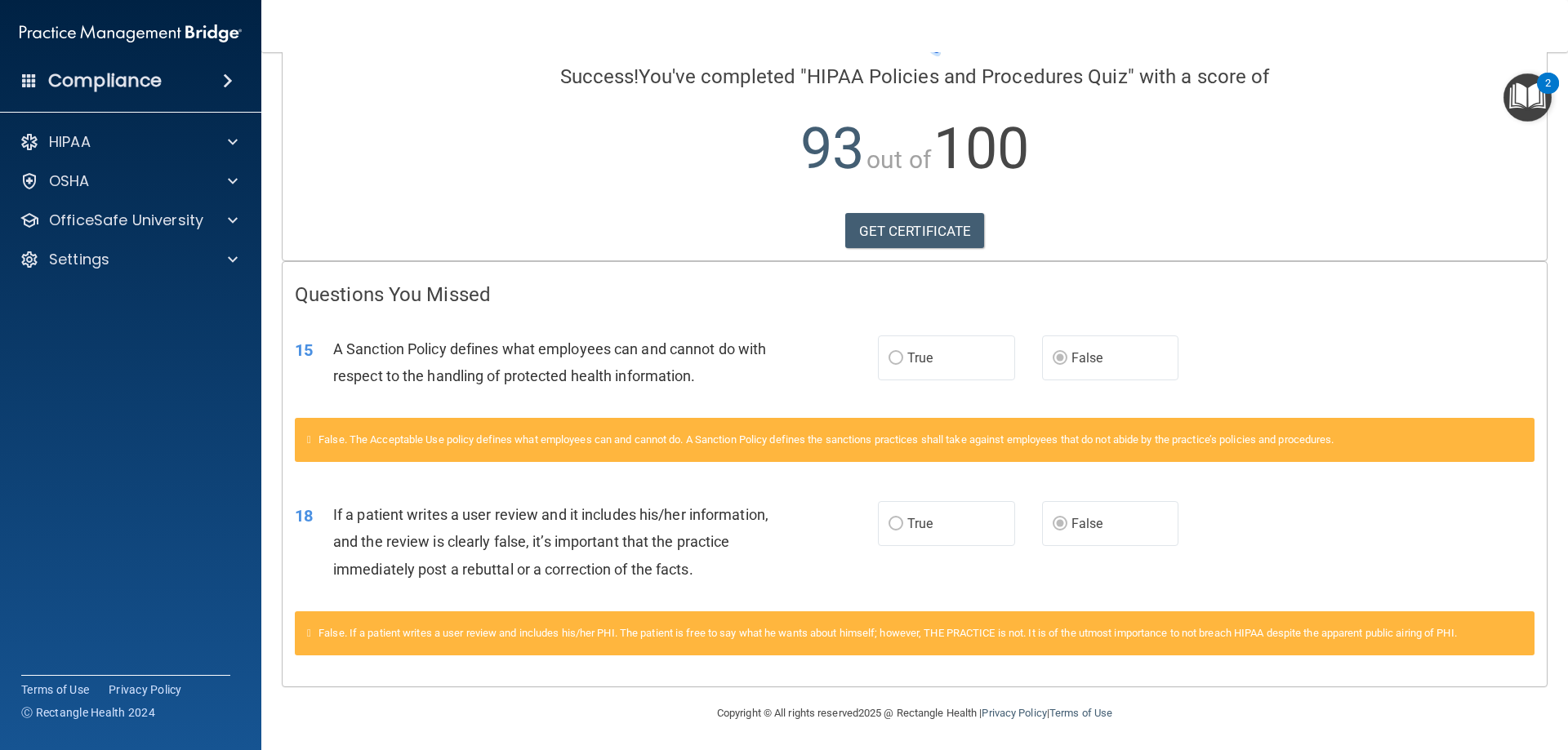
scroll to position [125, 0]
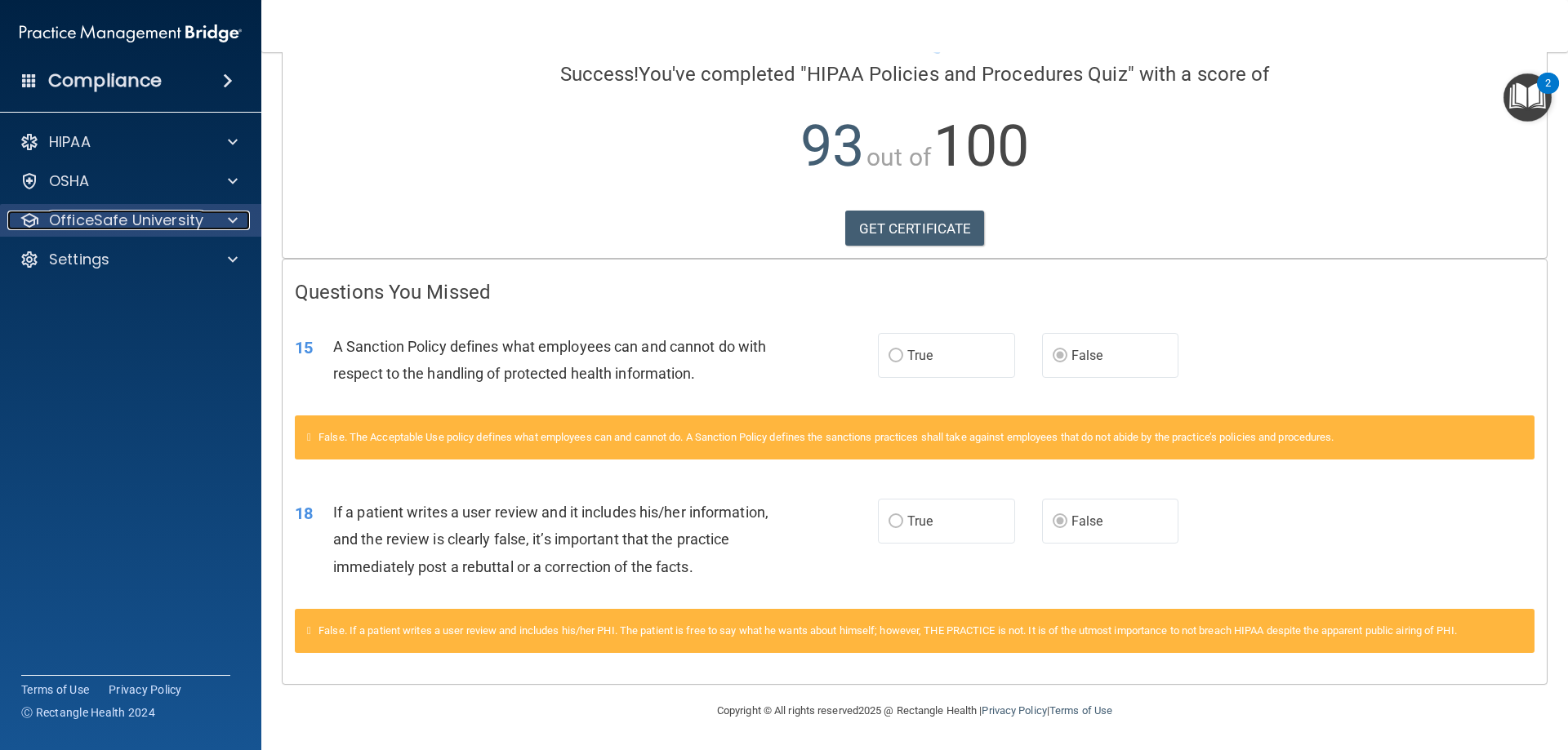
click at [184, 219] on p "OfficeSafe University" at bounding box center [125, 220] width 154 height 19
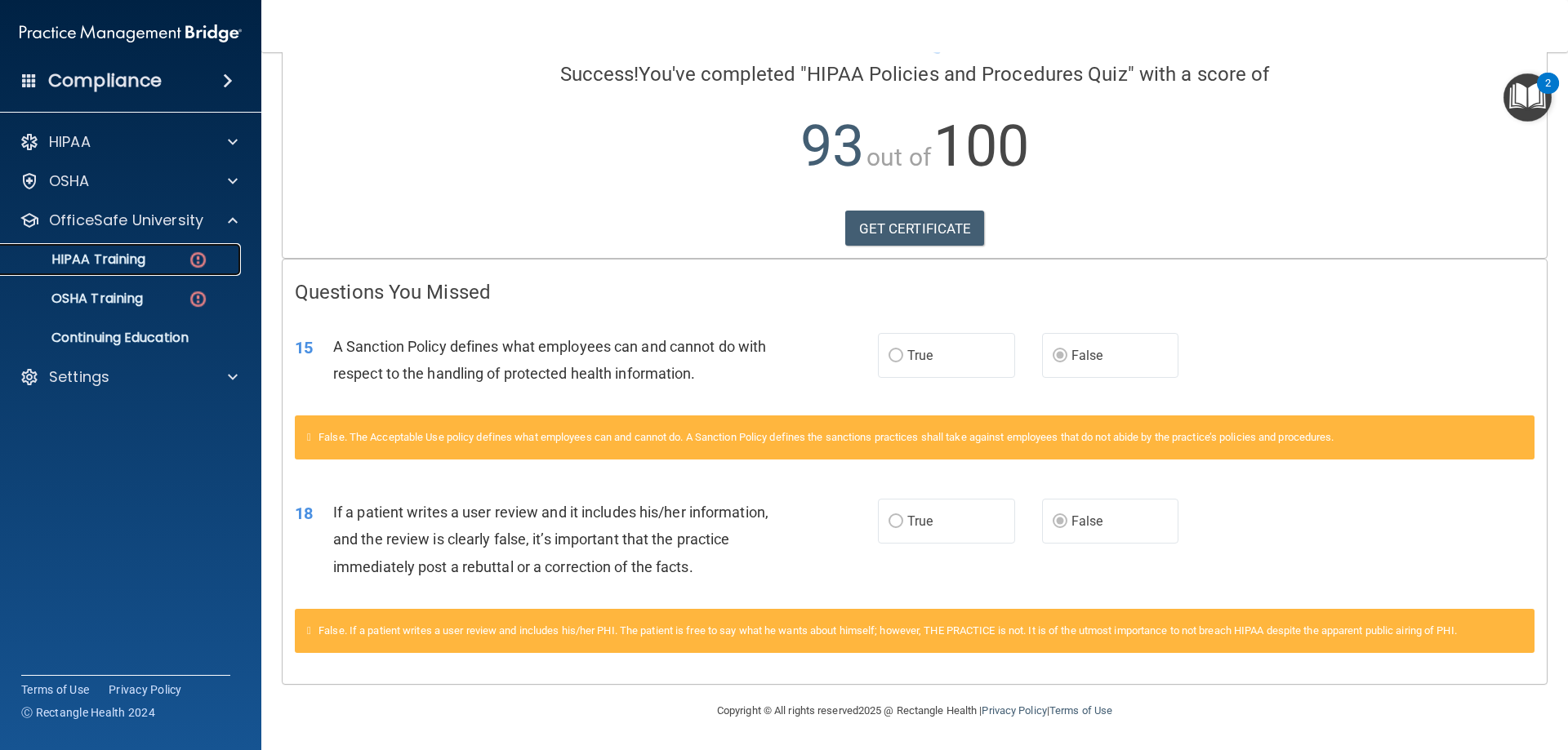
click at [154, 255] on div "HIPAA Training" at bounding box center [123, 260] width 223 height 17
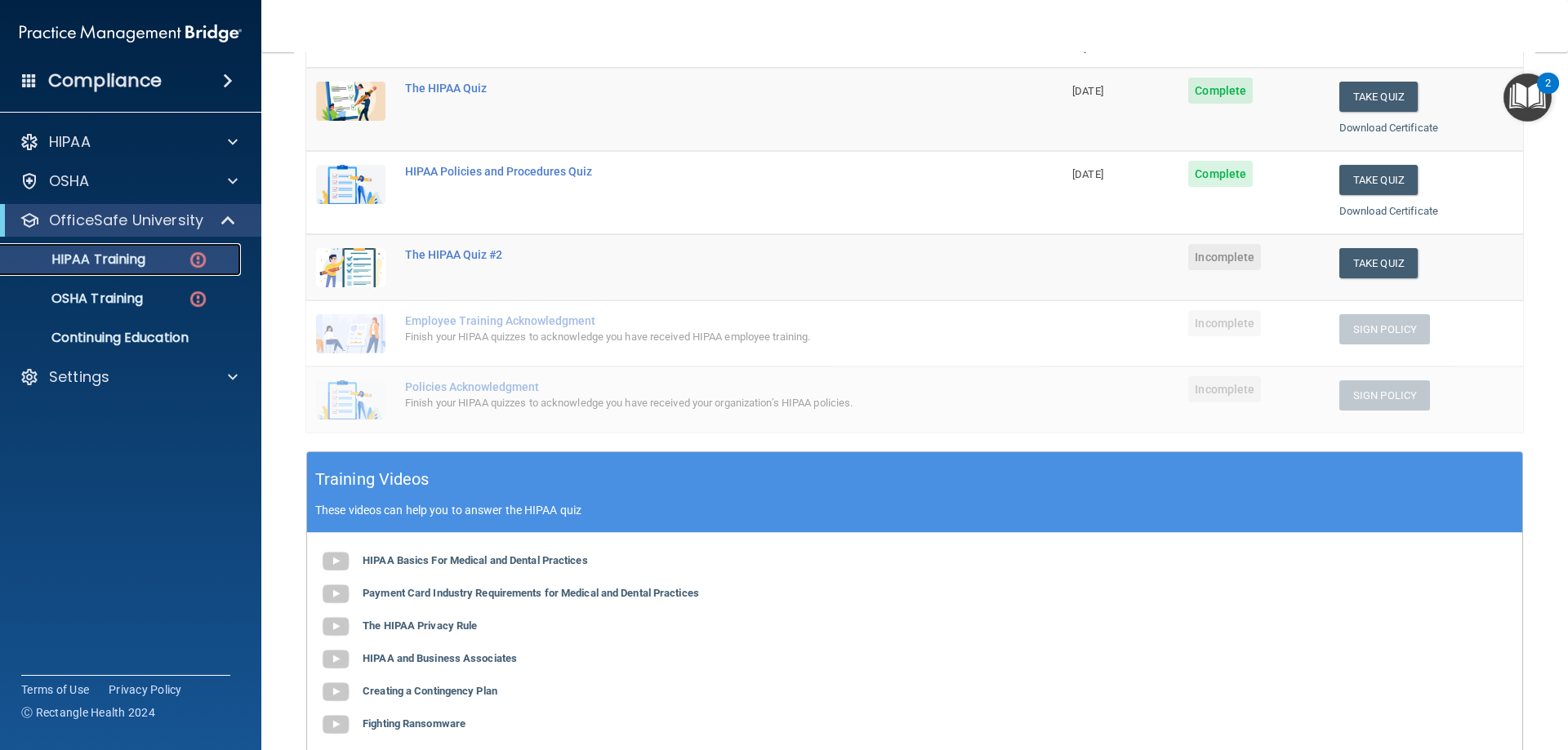
scroll to position [182, 0]
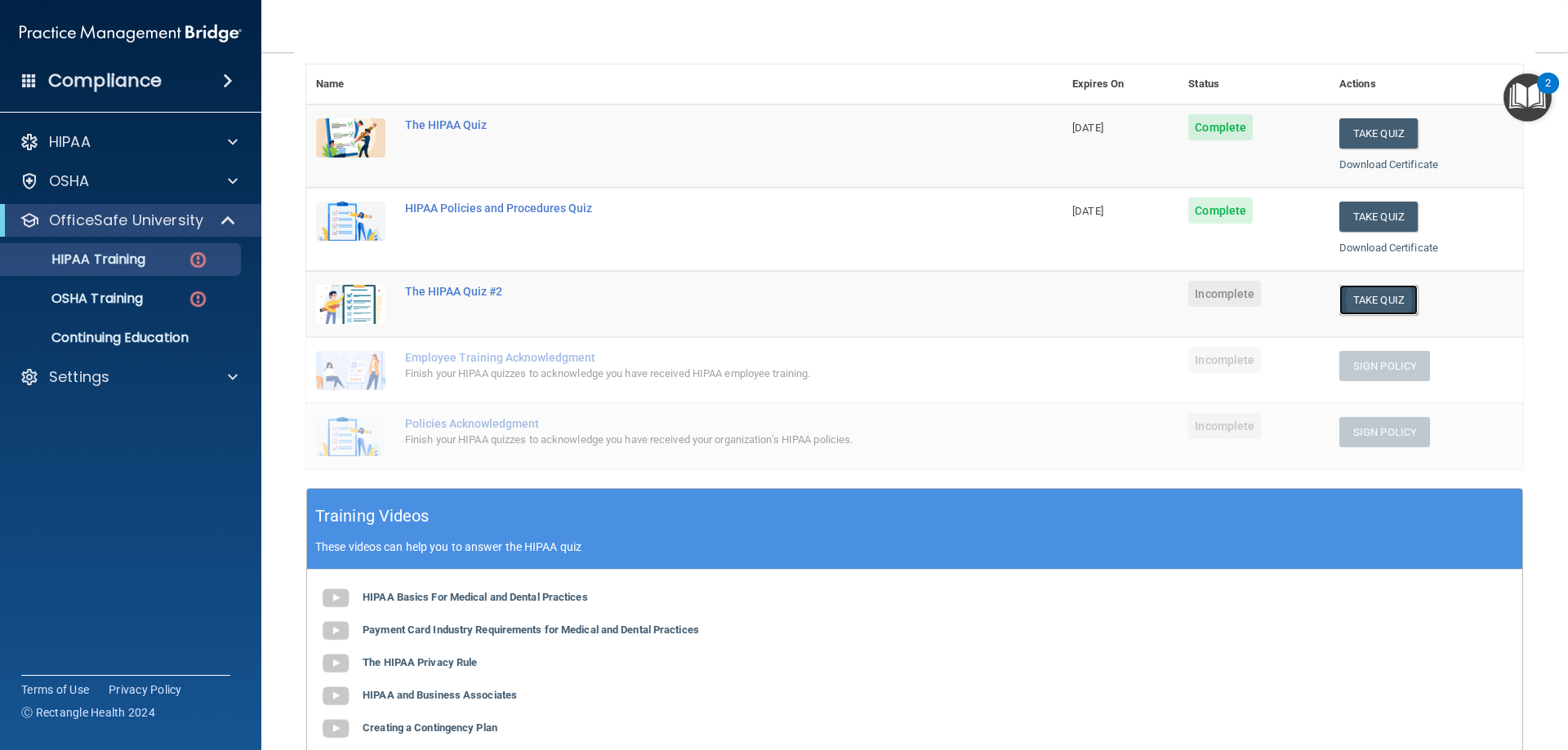
click at [1381, 302] on button "Take Quiz" at bounding box center [1378, 299] width 78 height 30
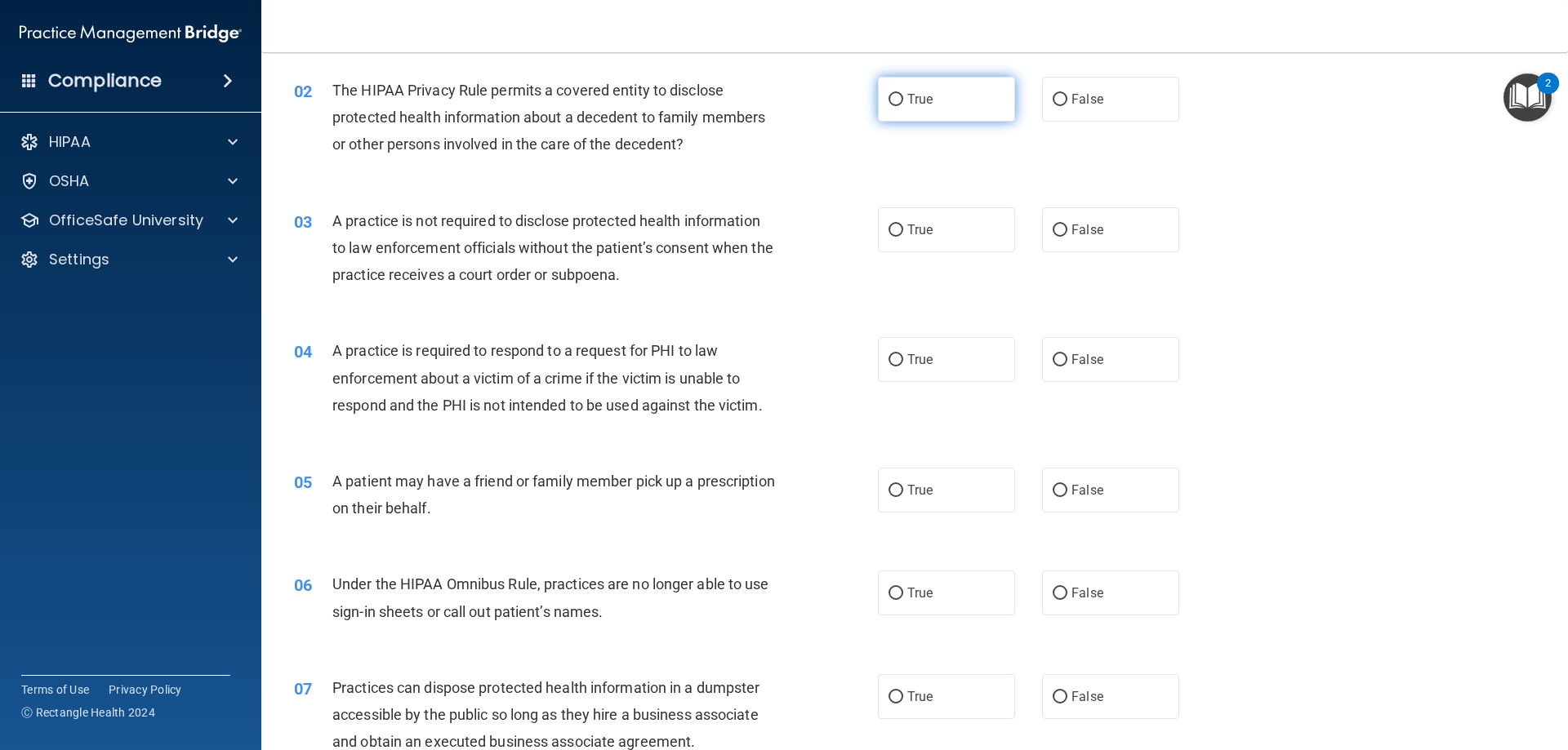
click at [914, 102] on span "True" at bounding box center [919, 99] width 25 height 16
click at [903, 102] on input "True" at bounding box center [896, 100] width 15 height 12
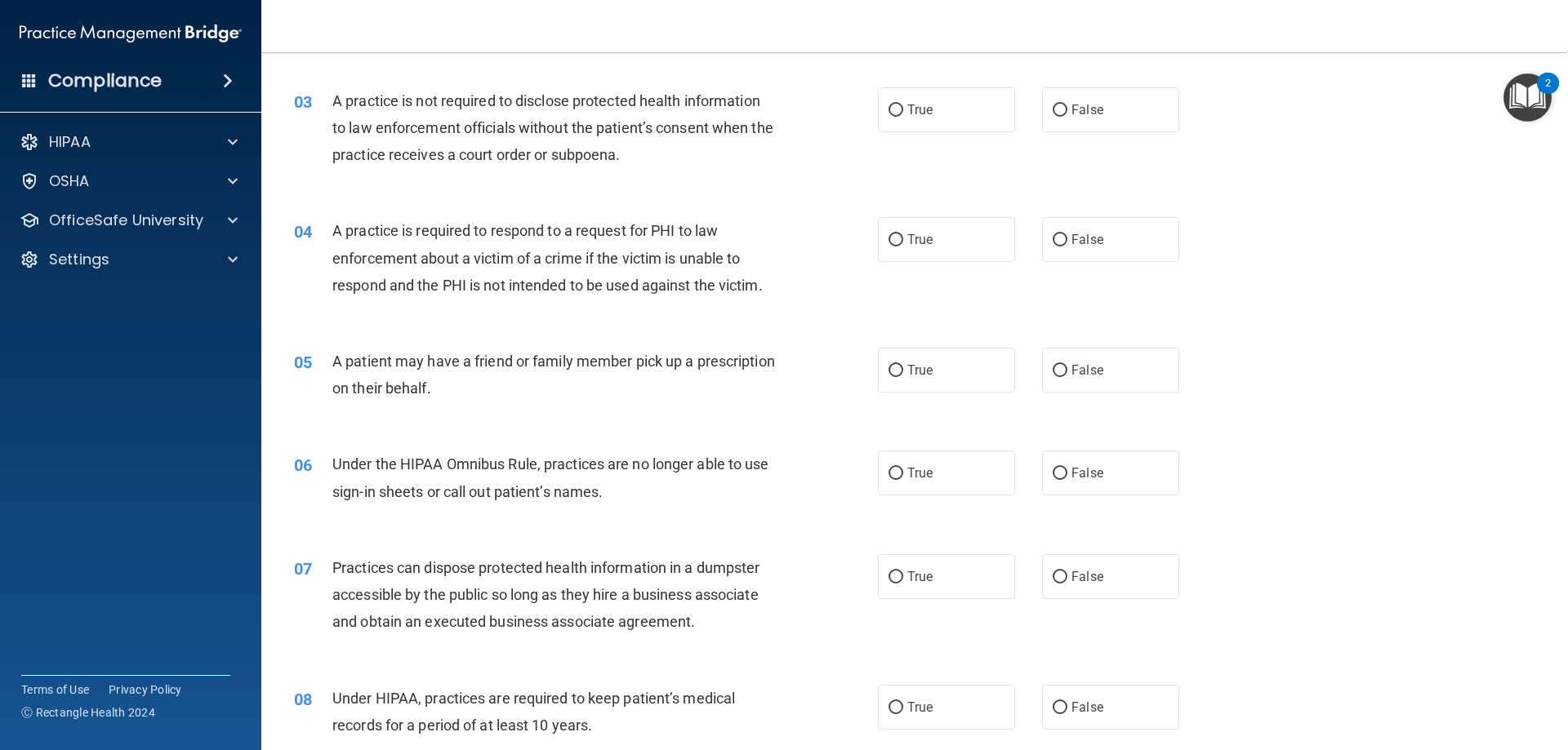
scroll to position [264, 0]
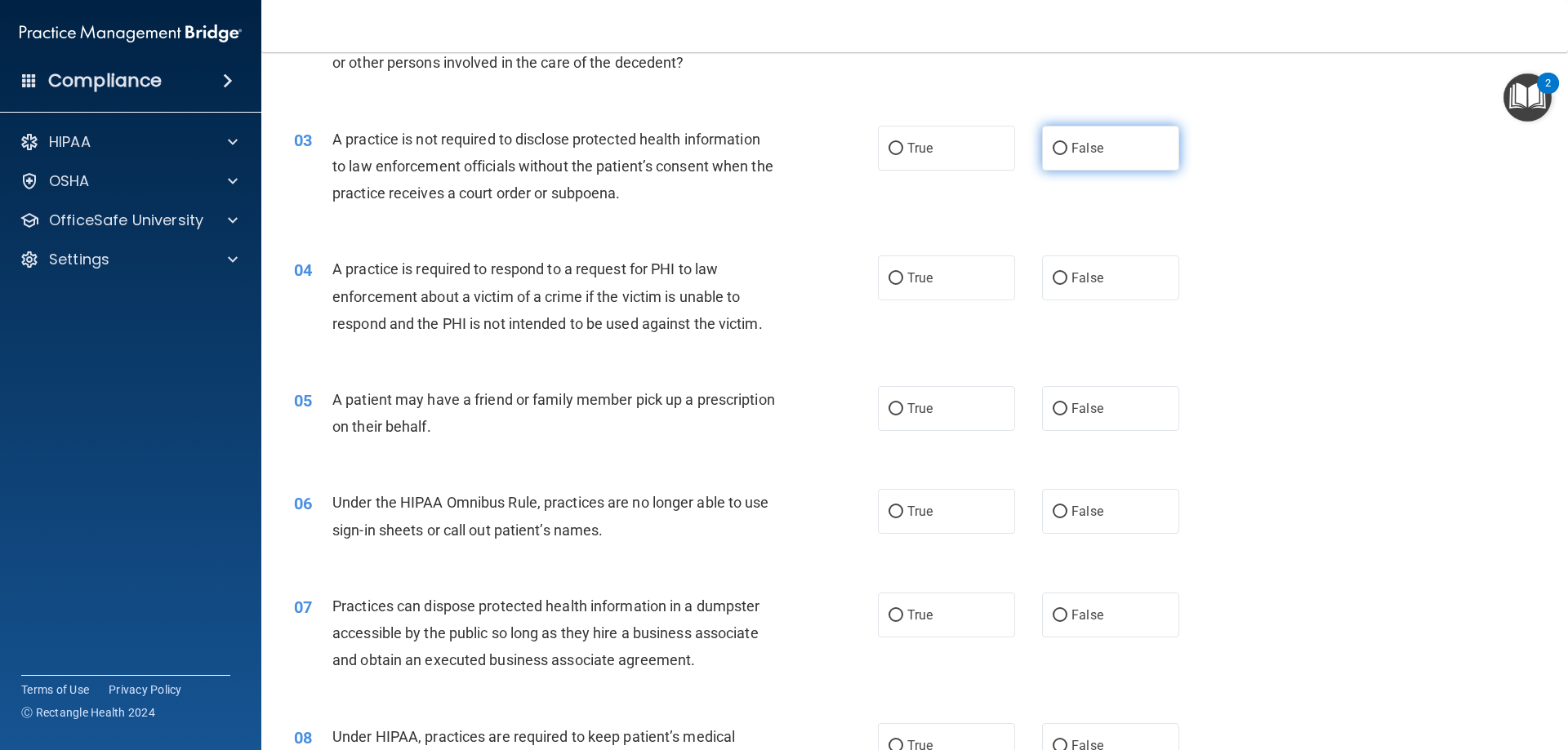
click at [1157, 160] on label "False" at bounding box center [1111, 147] width 137 height 45
click at [1067, 155] on input "False" at bounding box center [1060, 148] width 15 height 12
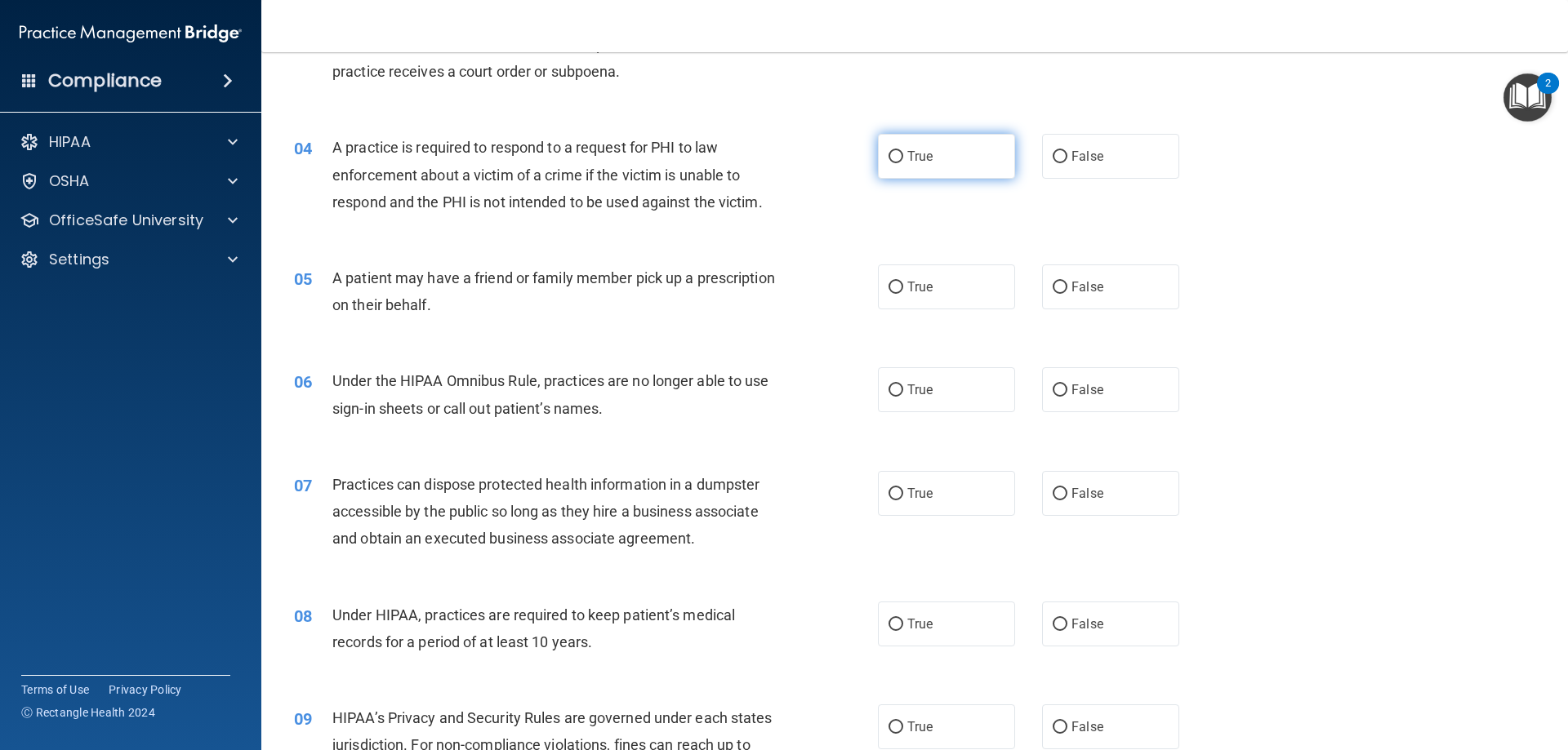
scroll to position [346, 0]
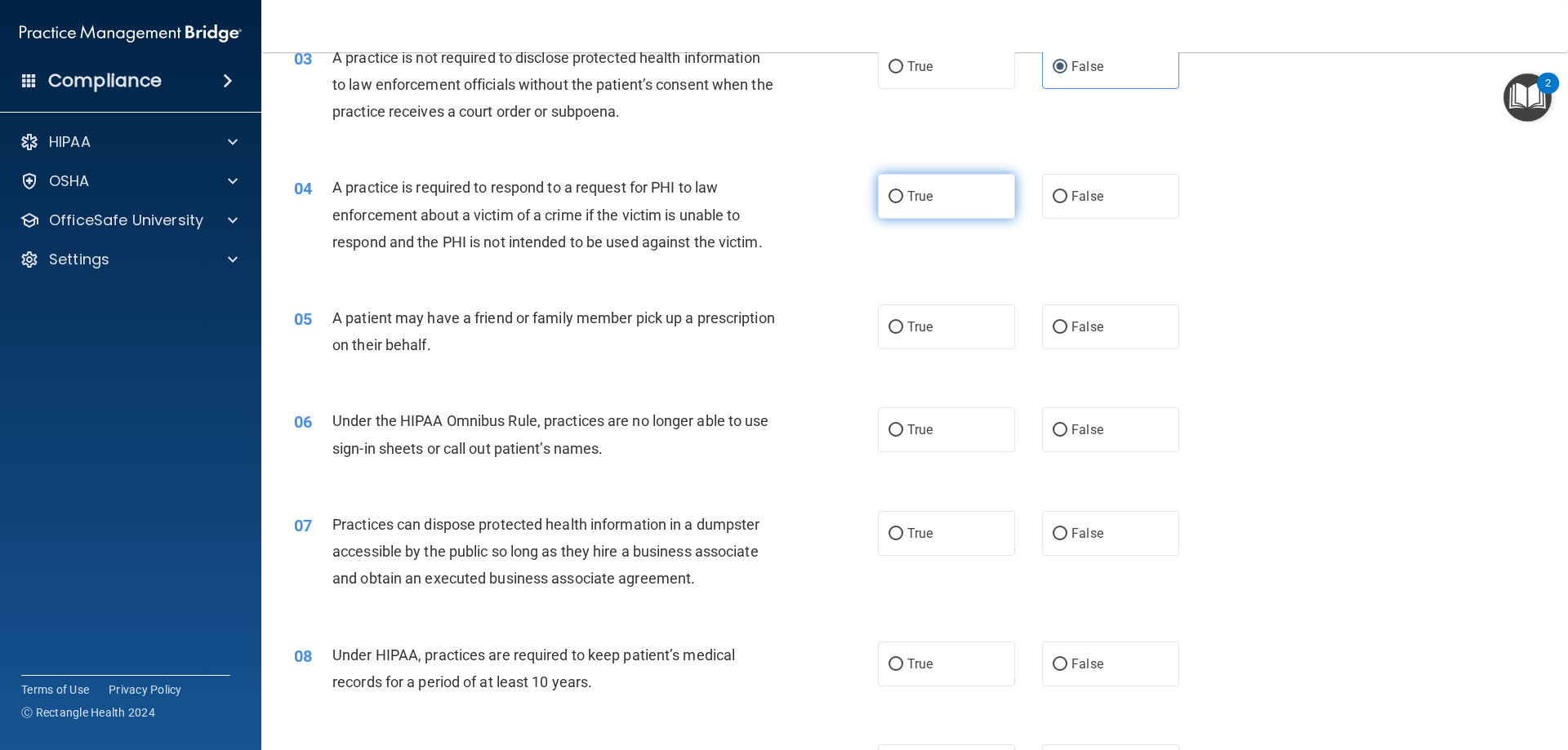
click at [925, 196] on span "True" at bounding box center [919, 196] width 25 height 16
click at [903, 196] on input "True" at bounding box center [896, 196] width 15 height 12
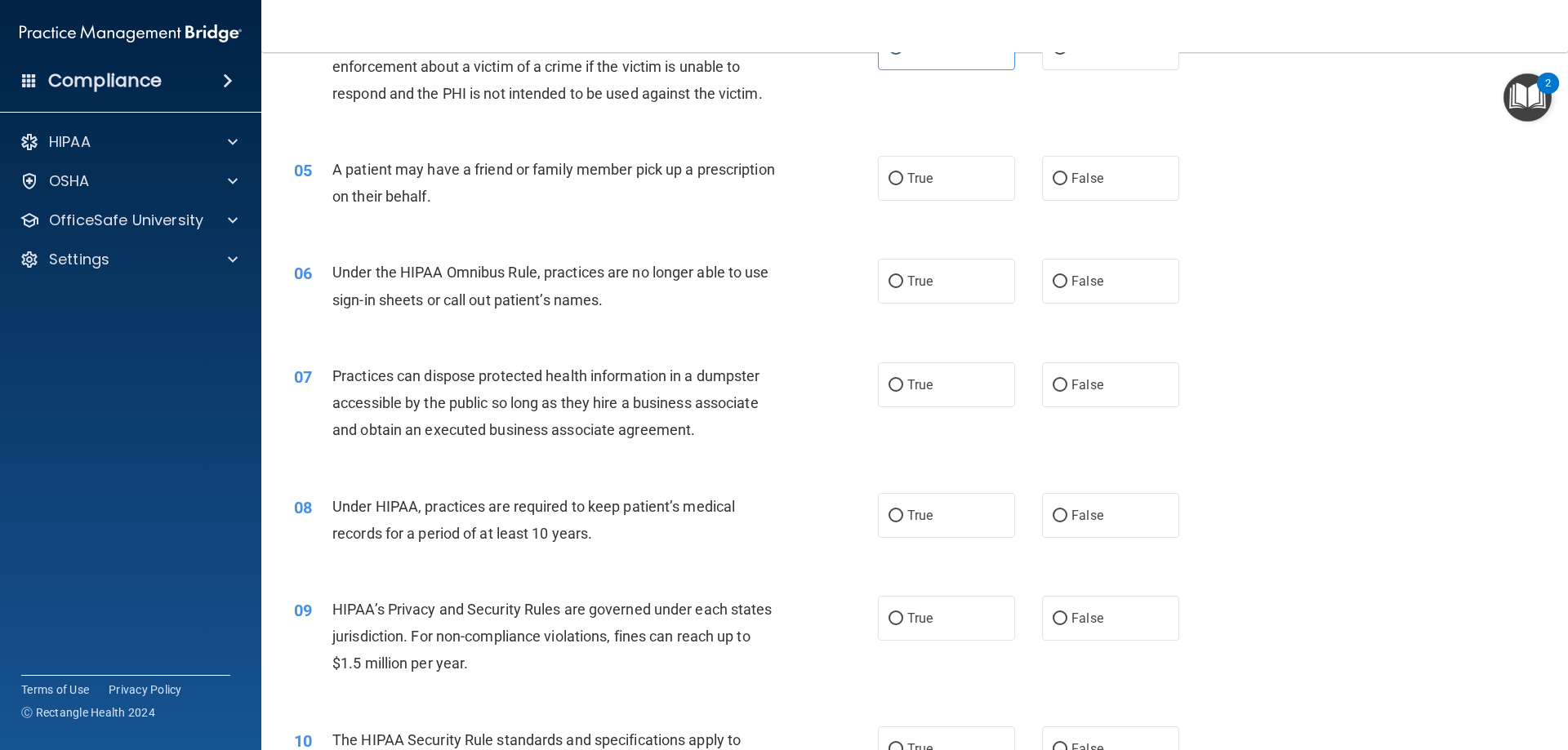
scroll to position [510, 0]
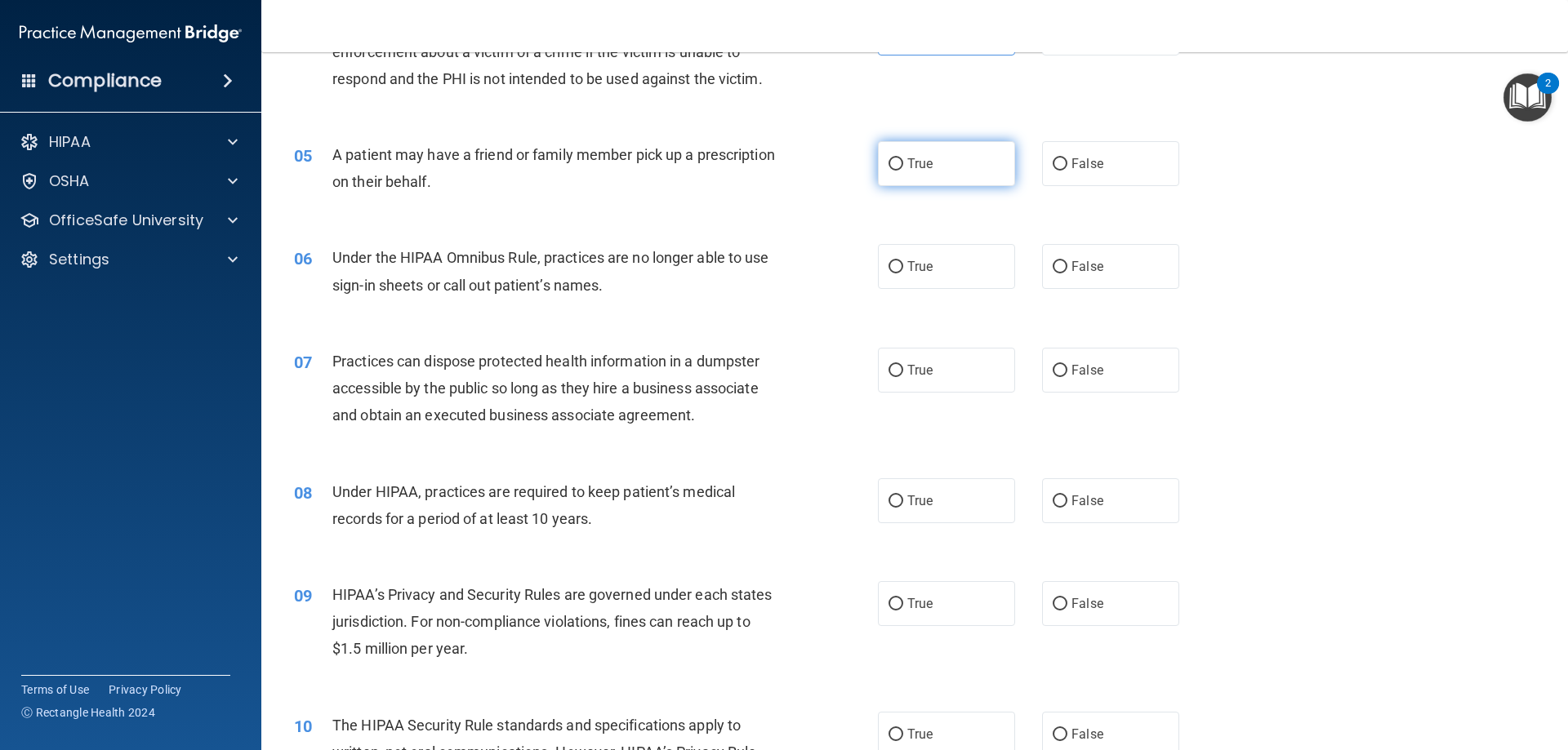
click at [935, 175] on label "True" at bounding box center [946, 163] width 137 height 45
click at [903, 170] on input "True" at bounding box center [896, 164] width 15 height 12
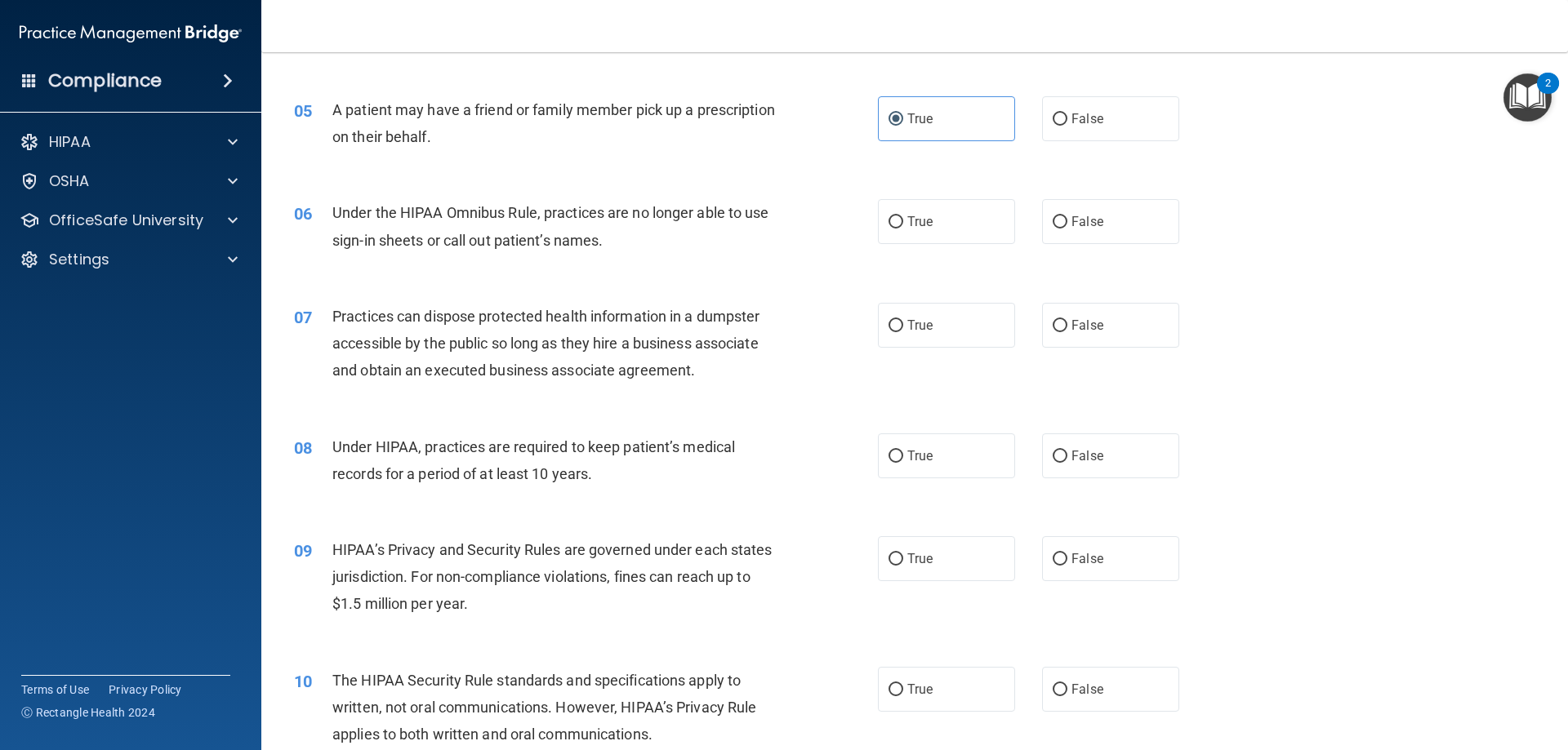
scroll to position [673, 0]
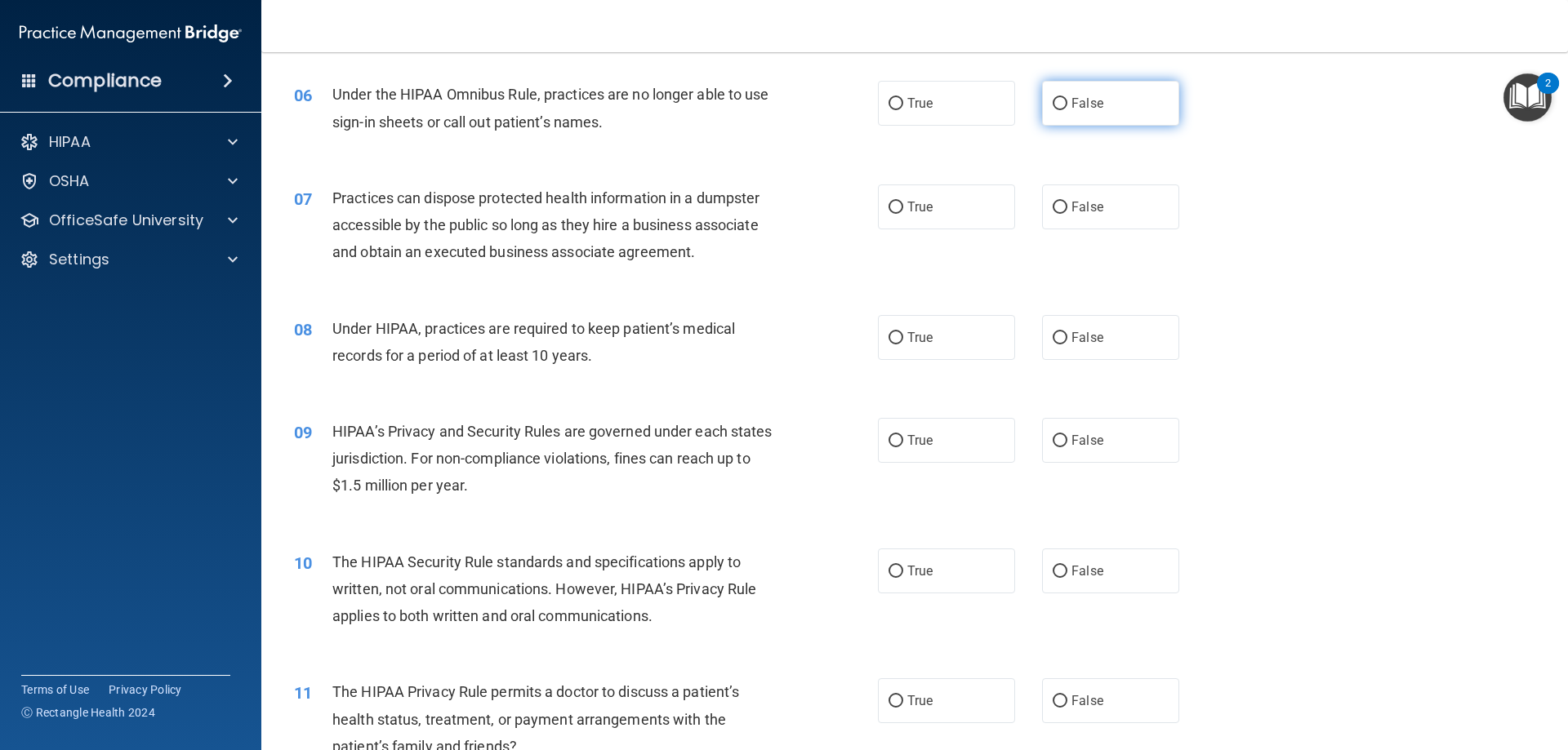
click at [1095, 89] on label "False" at bounding box center [1111, 103] width 137 height 45
click at [1067, 98] on input "False" at bounding box center [1060, 103] width 15 height 12
click at [1126, 191] on label "False" at bounding box center [1111, 206] width 137 height 45
click at [1067, 202] on input "False" at bounding box center [1060, 207] width 15 height 12
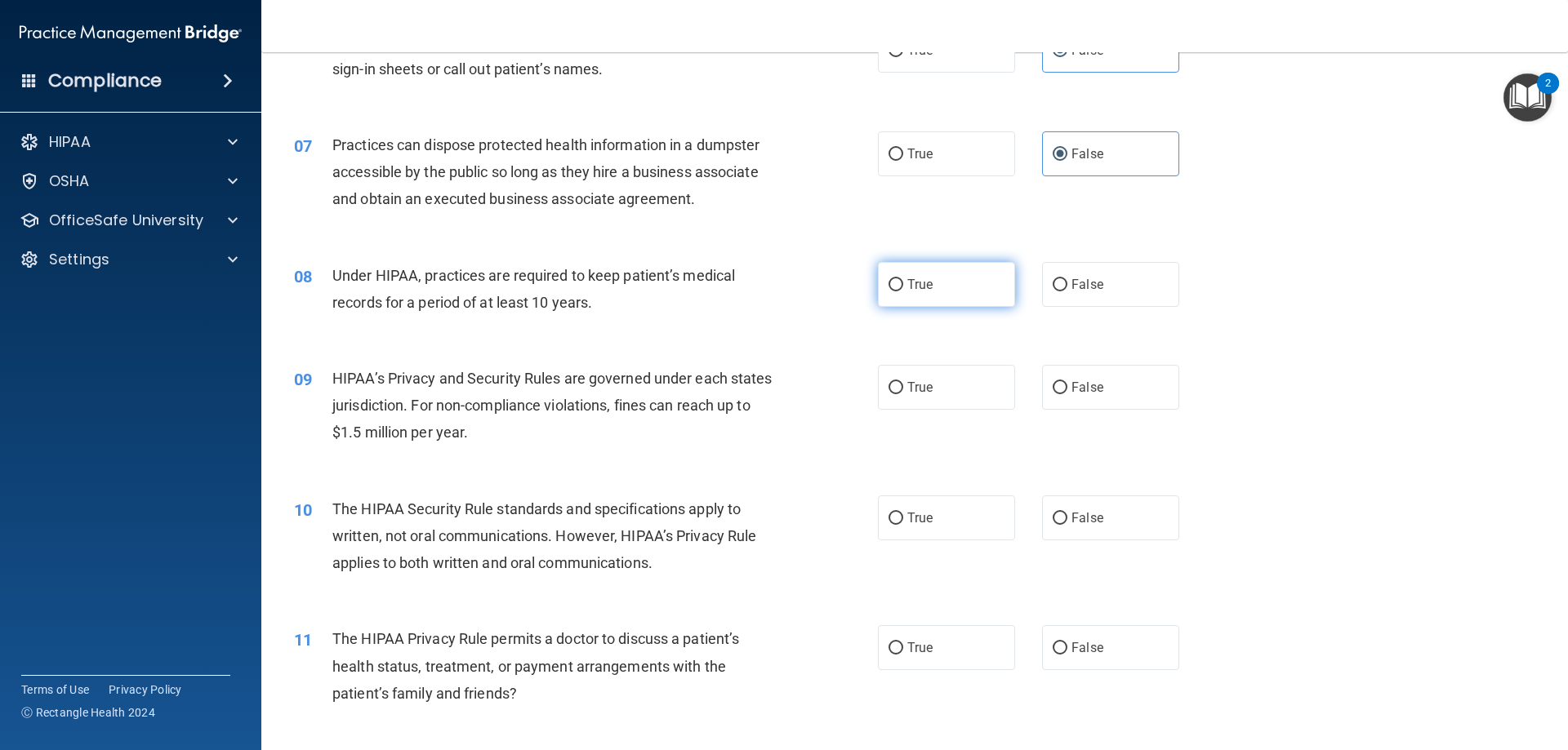
scroll to position [755, 0]
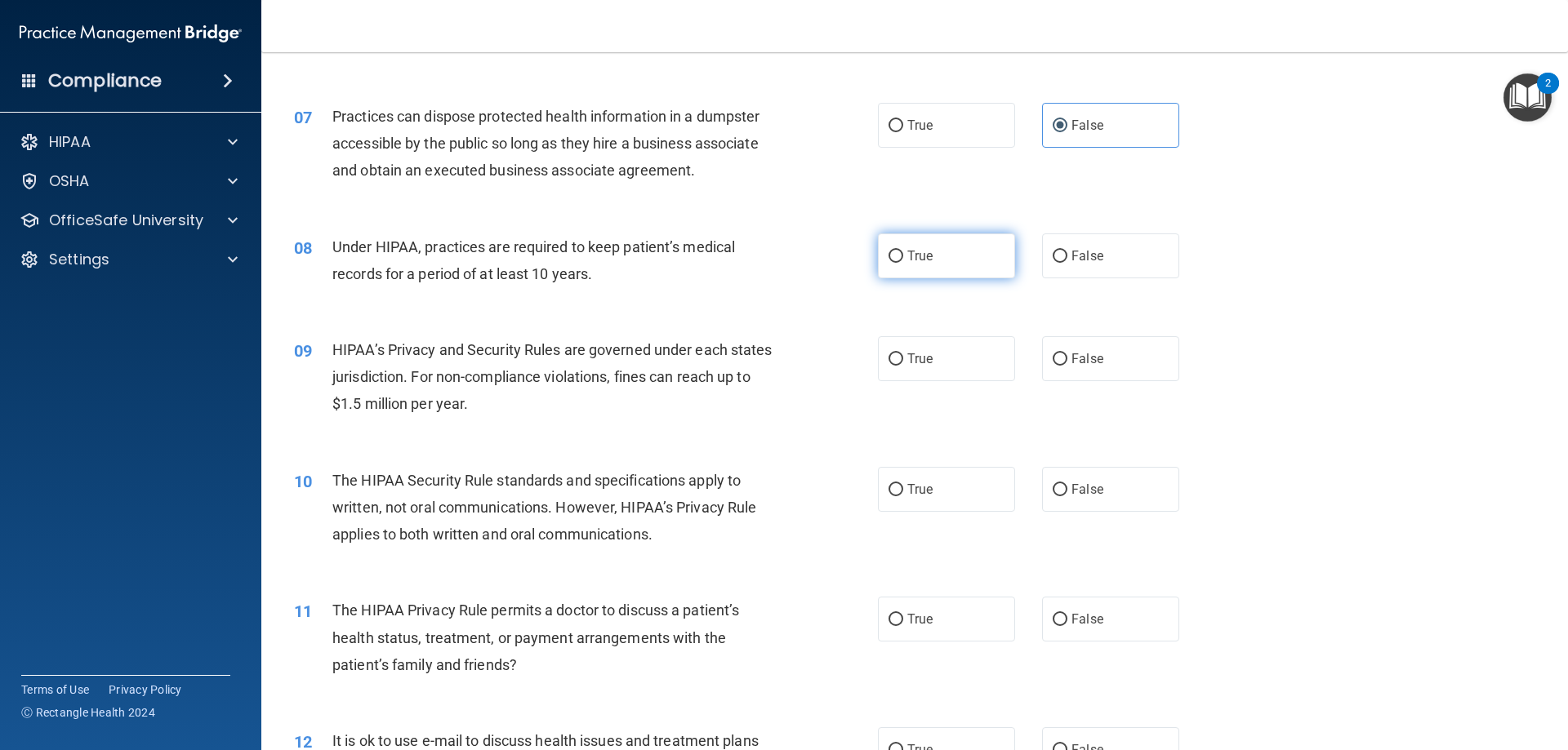
click at [899, 262] on label "True" at bounding box center [946, 255] width 137 height 45
click at [899, 262] on input "True" at bounding box center [896, 256] width 15 height 12
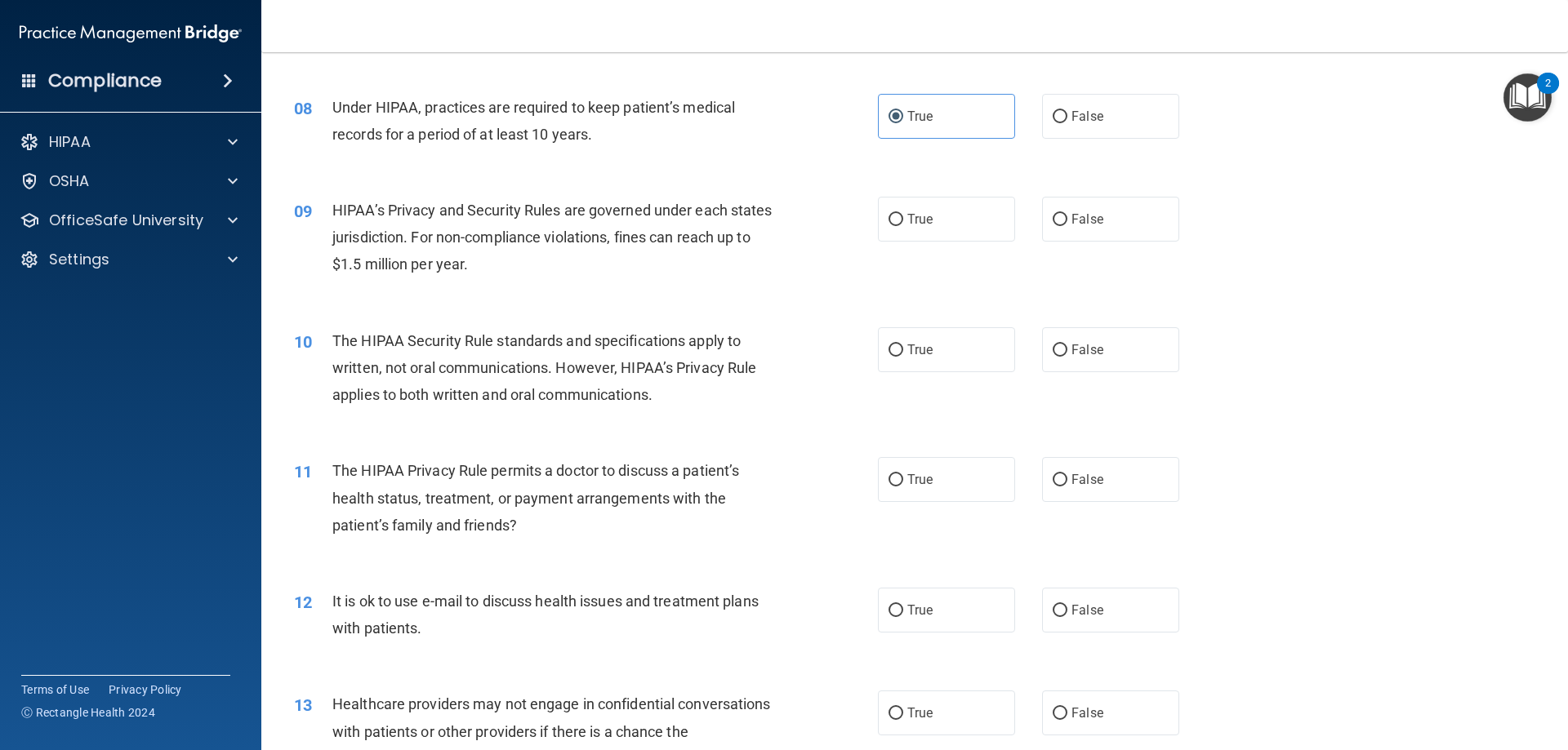
scroll to position [918, 0]
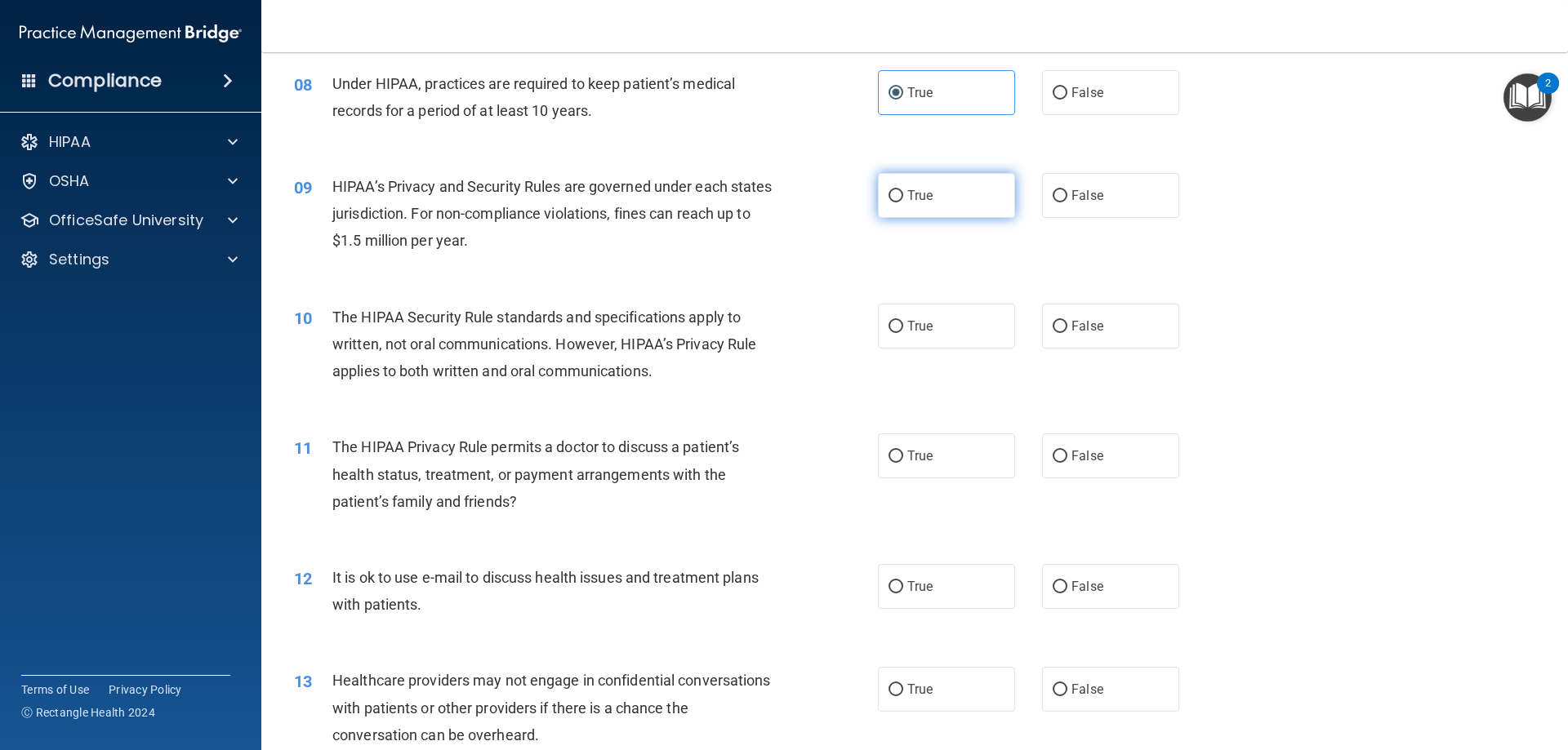
click at [952, 193] on label "True" at bounding box center [946, 195] width 137 height 45
click at [903, 193] on input "True" at bounding box center [896, 195] width 15 height 12
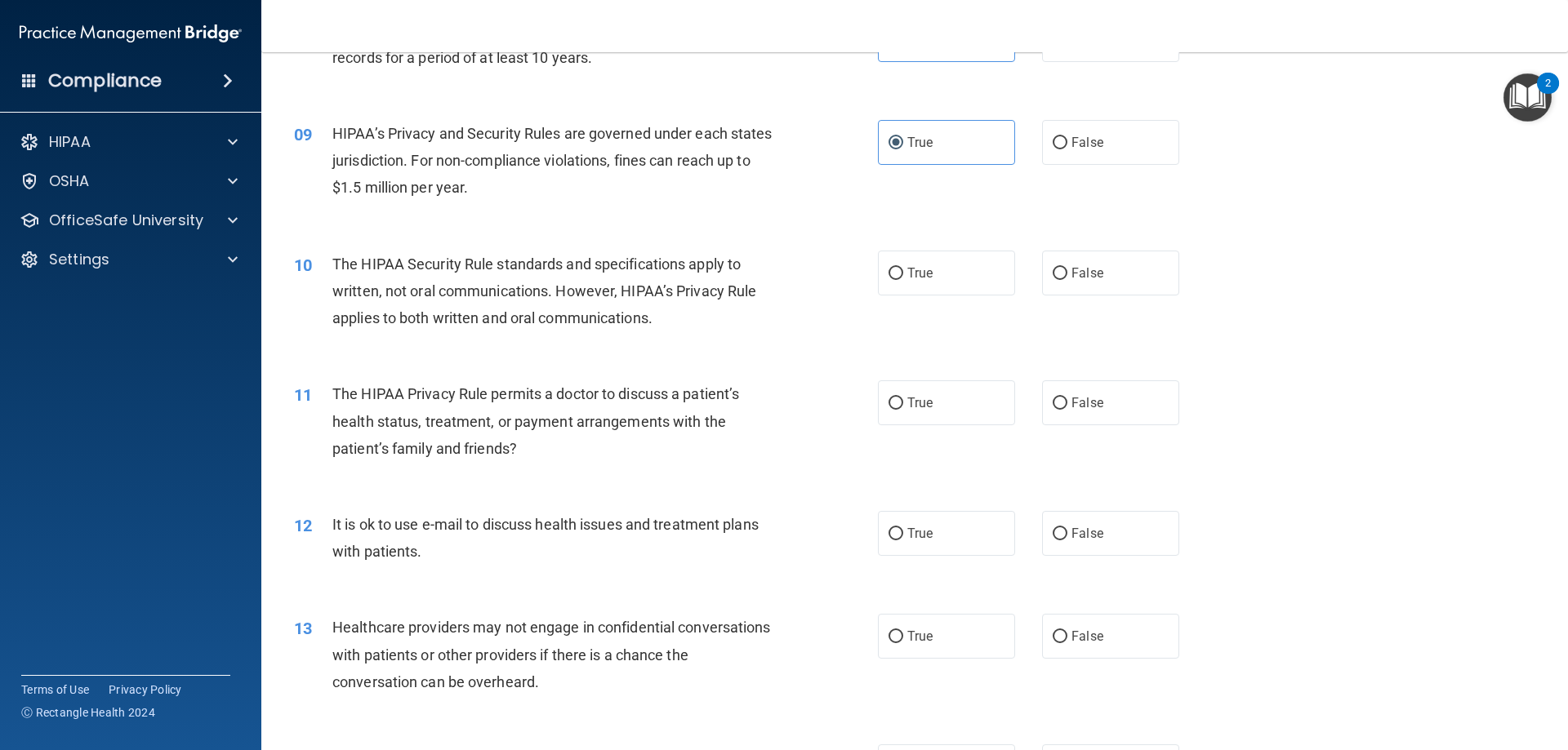
scroll to position [999, 0]
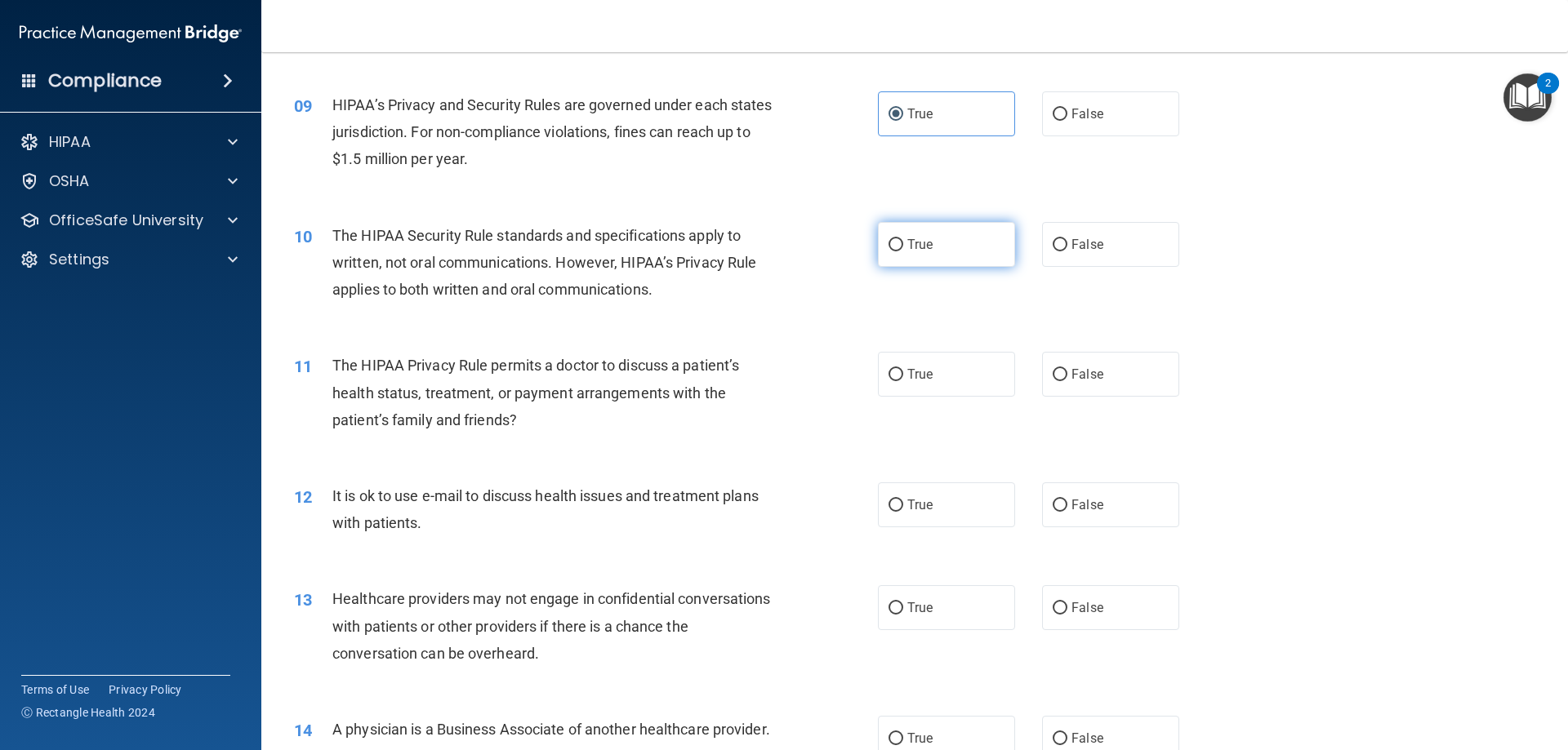
click at [912, 262] on label "True" at bounding box center [946, 244] width 137 height 45
click at [903, 252] on input "True" at bounding box center [896, 245] width 15 height 12
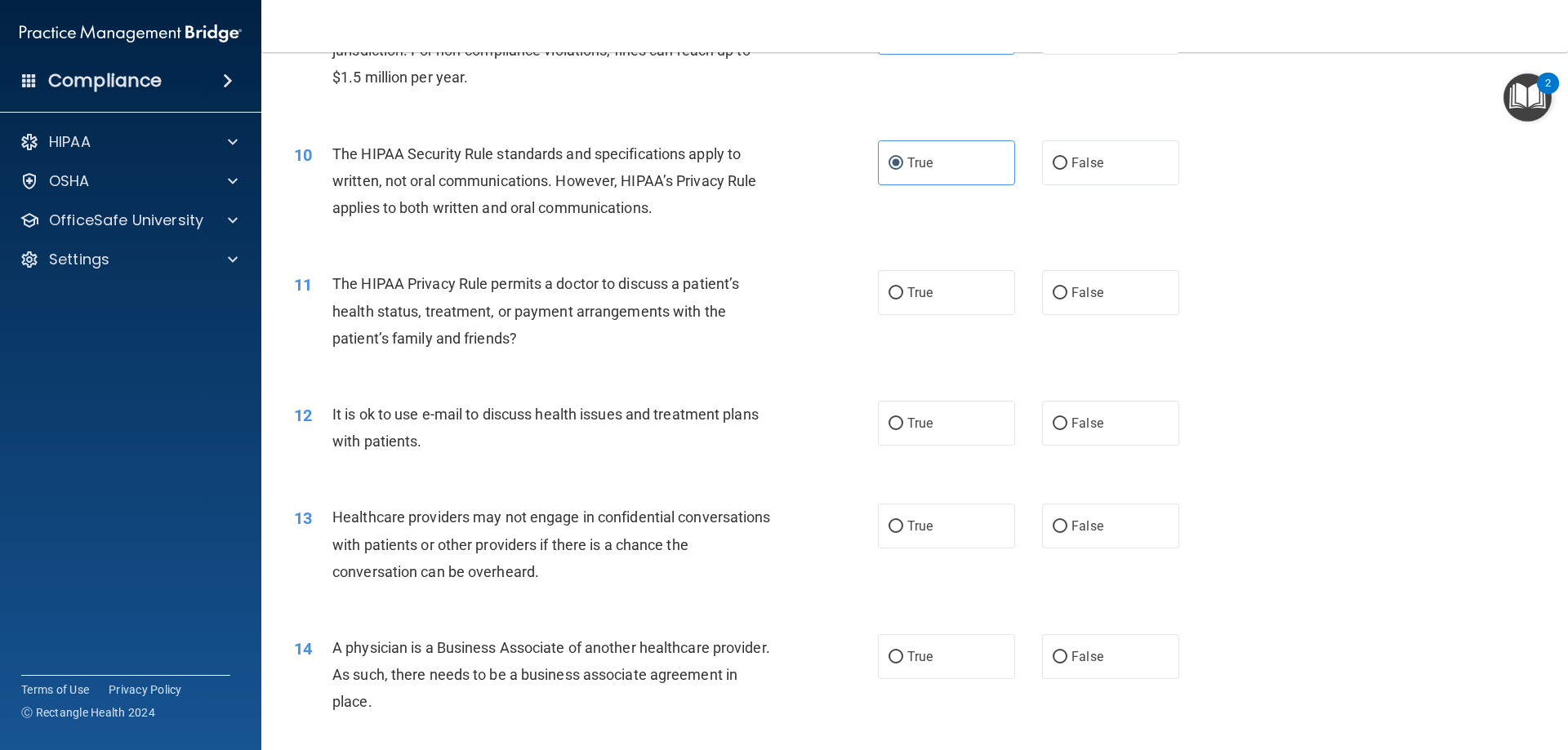
scroll to position [1163, 0]
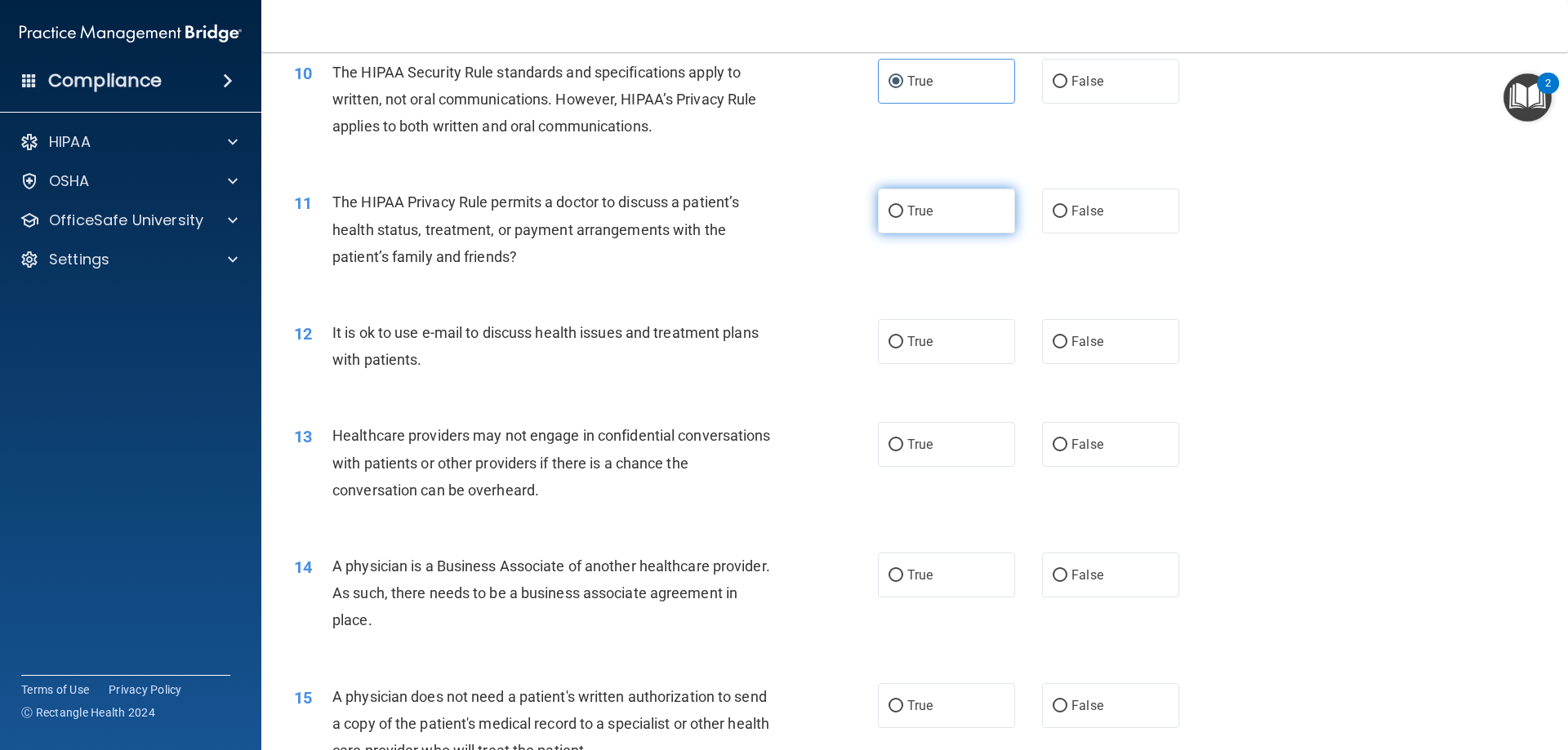
click at [933, 217] on label "True" at bounding box center [946, 211] width 137 height 45
click at [903, 217] on input "True" at bounding box center [896, 211] width 15 height 12
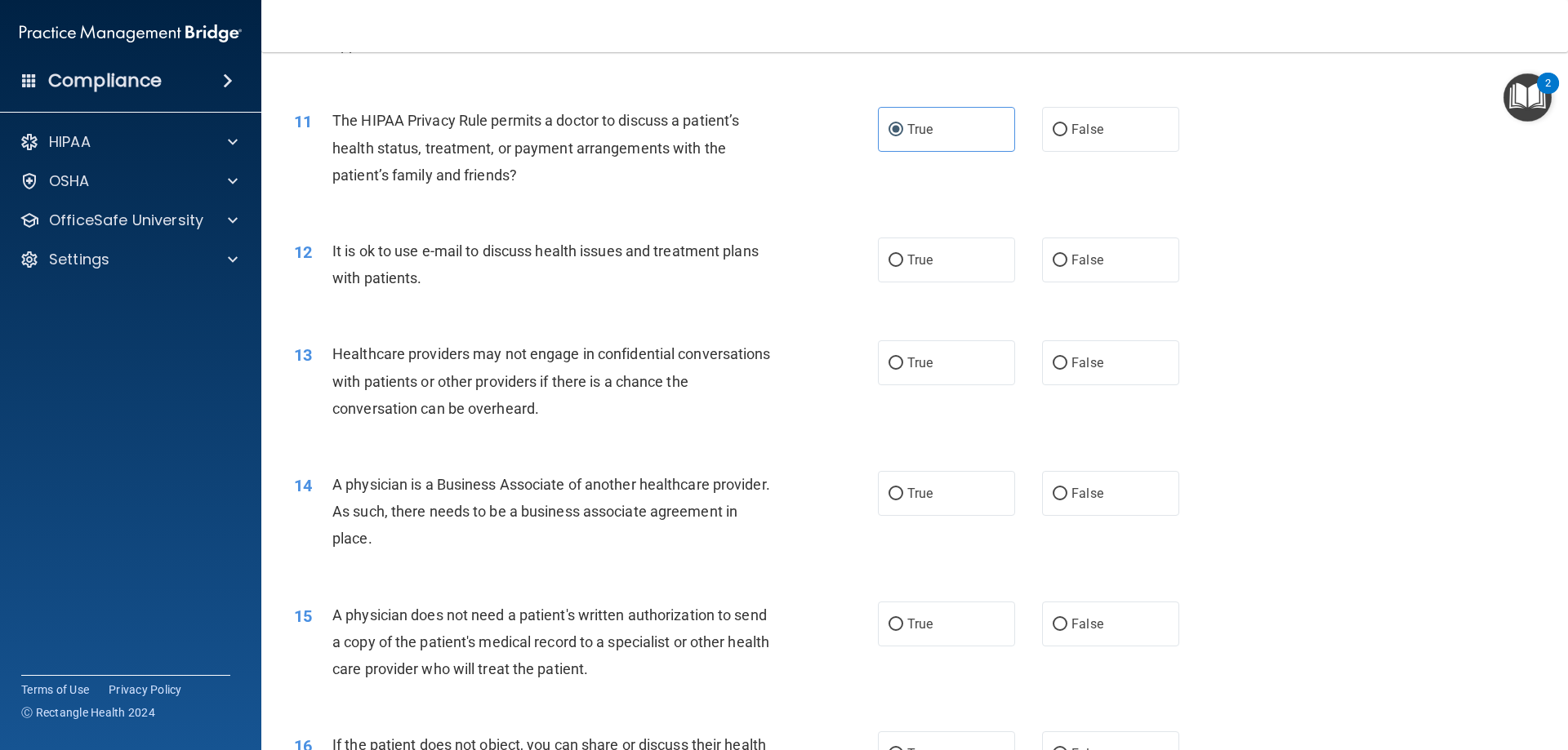
scroll to position [1326, 0]
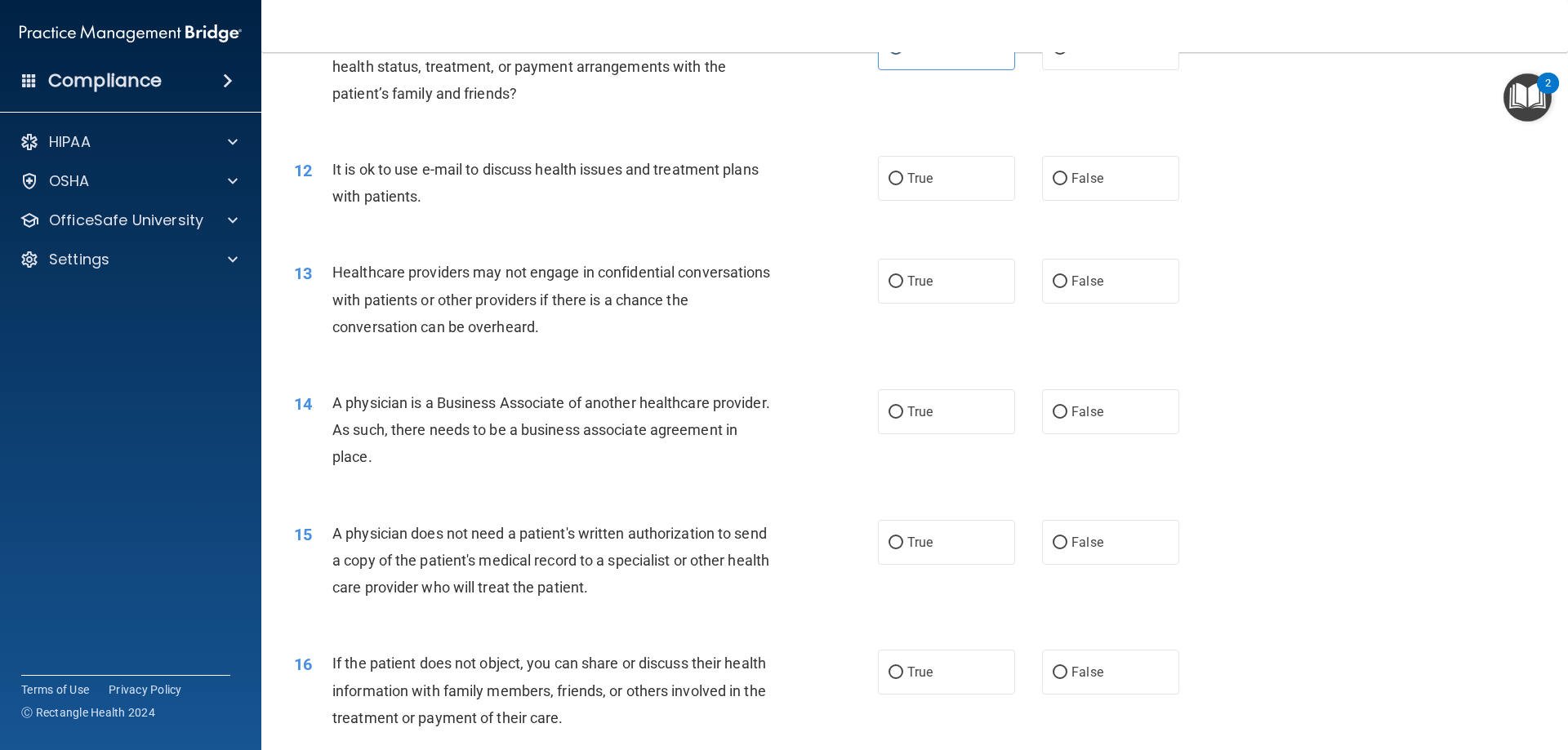
click at [892, 151] on div "12 It is ok to use e-mail to discuss health issues and treatment plans with pat…" at bounding box center [914, 187] width 1266 height 103
click at [893, 177] on input "True" at bounding box center [896, 179] width 15 height 12
click at [895, 293] on label "True" at bounding box center [946, 281] width 137 height 45
click at [895, 288] on input "True" at bounding box center [896, 281] width 15 height 12
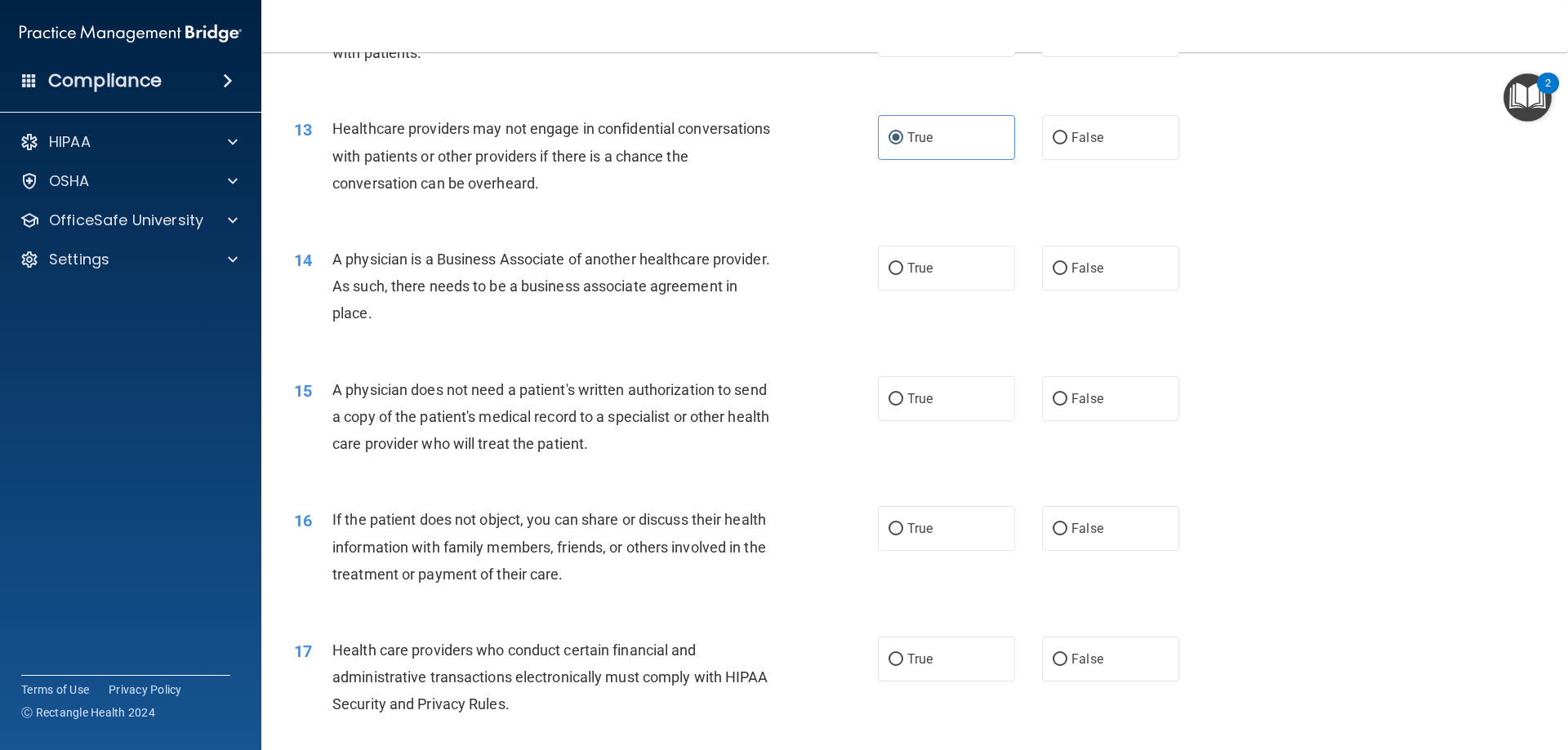
scroll to position [1489, 0]
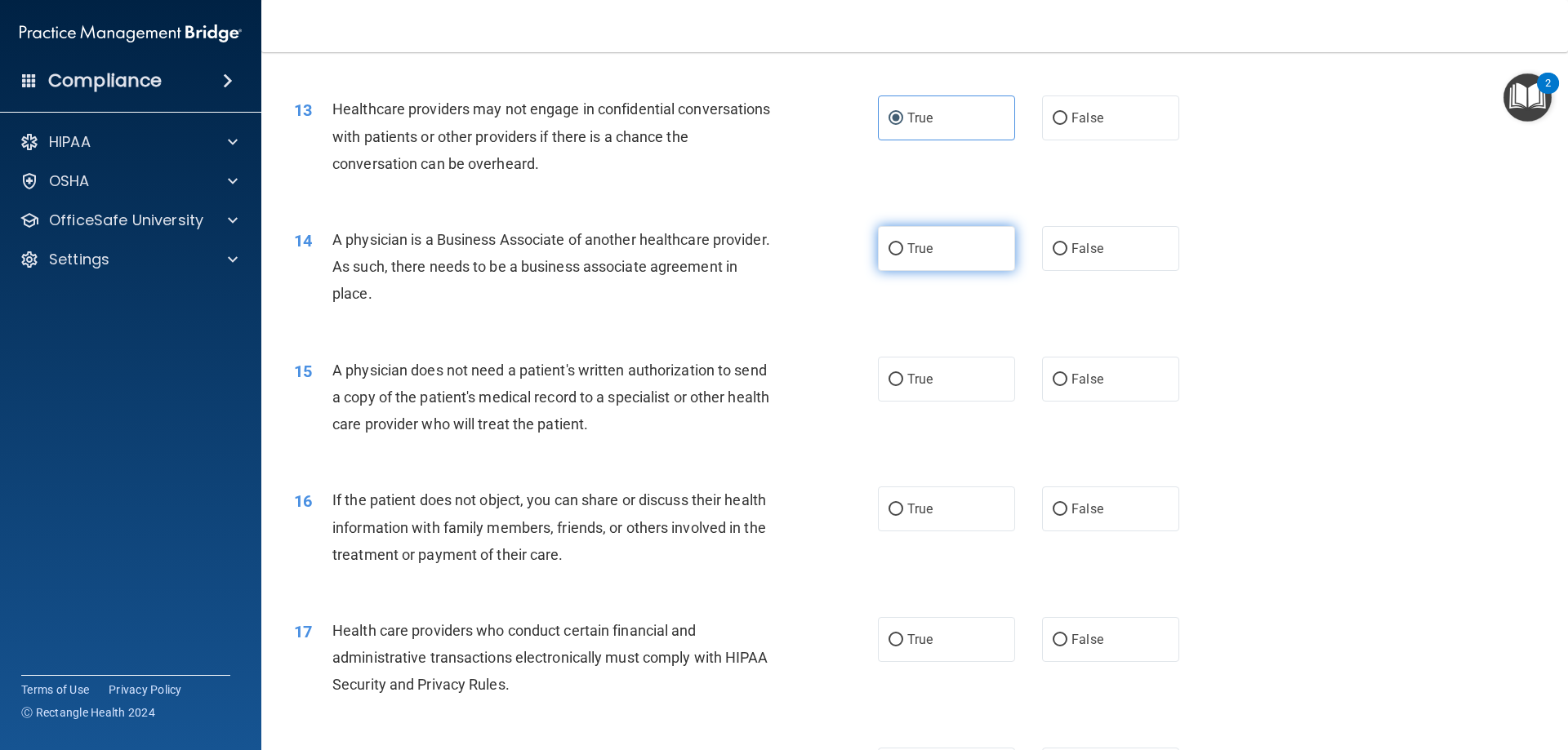
click at [889, 252] on input "True" at bounding box center [896, 249] width 15 height 12
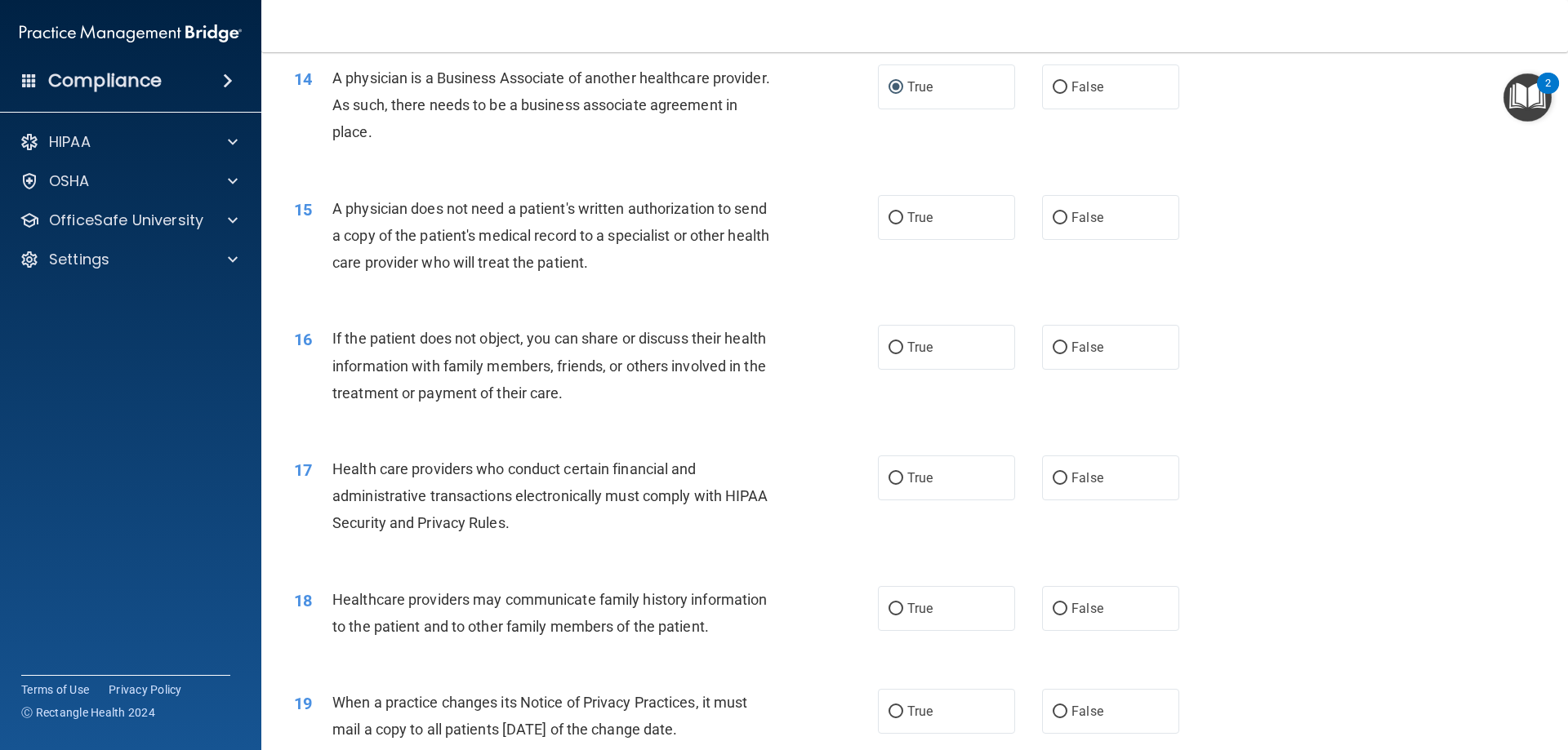
scroll to position [1652, 0]
click at [1063, 230] on label "False" at bounding box center [1111, 216] width 137 height 45
click at [1063, 223] on input "False" at bounding box center [1060, 217] width 15 height 12
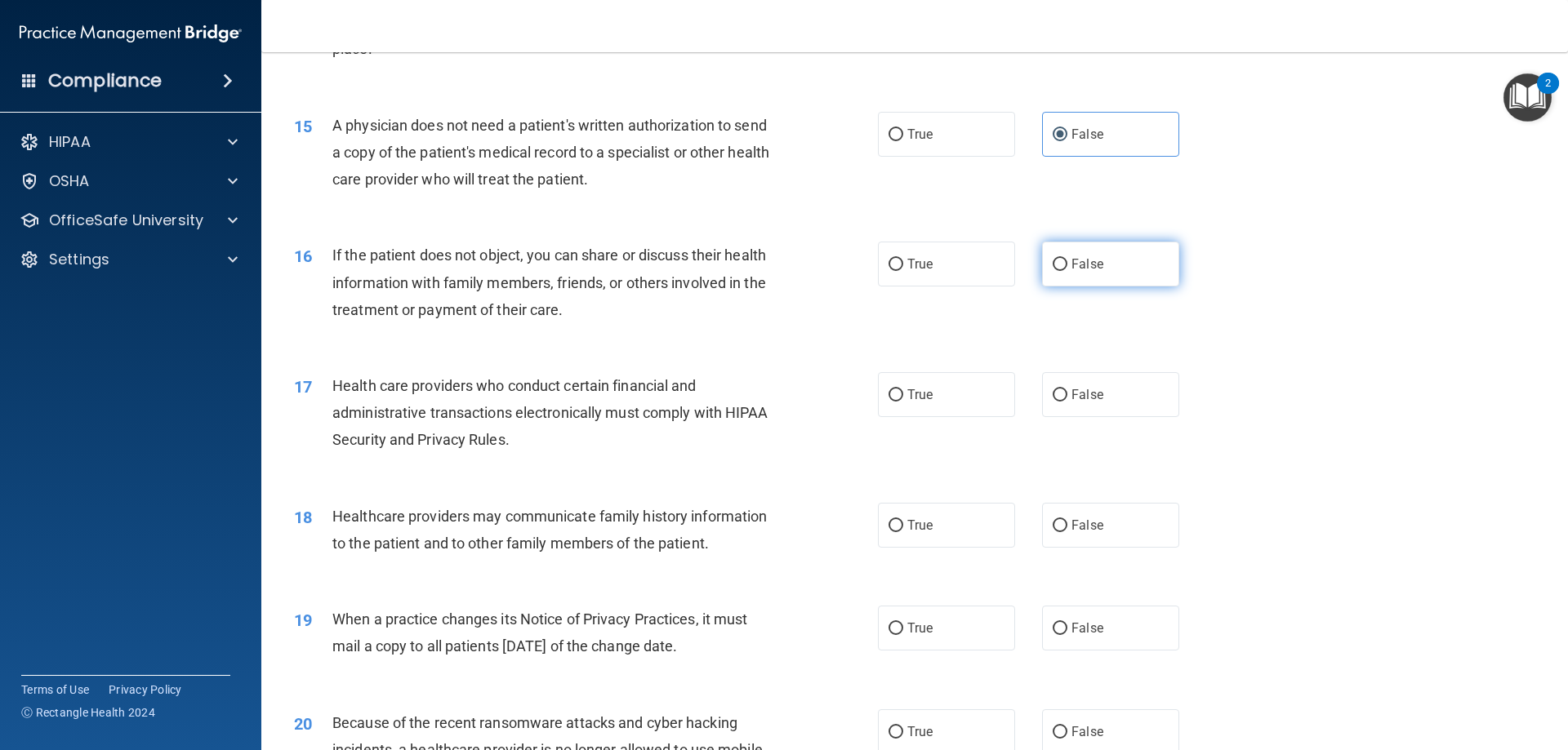
click at [1071, 265] on span "False" at bounding box center [1087, 264] width 32 height 16
click at [1067, 265] on input "False" at bounding box center [1060, 264] width 15 height 12
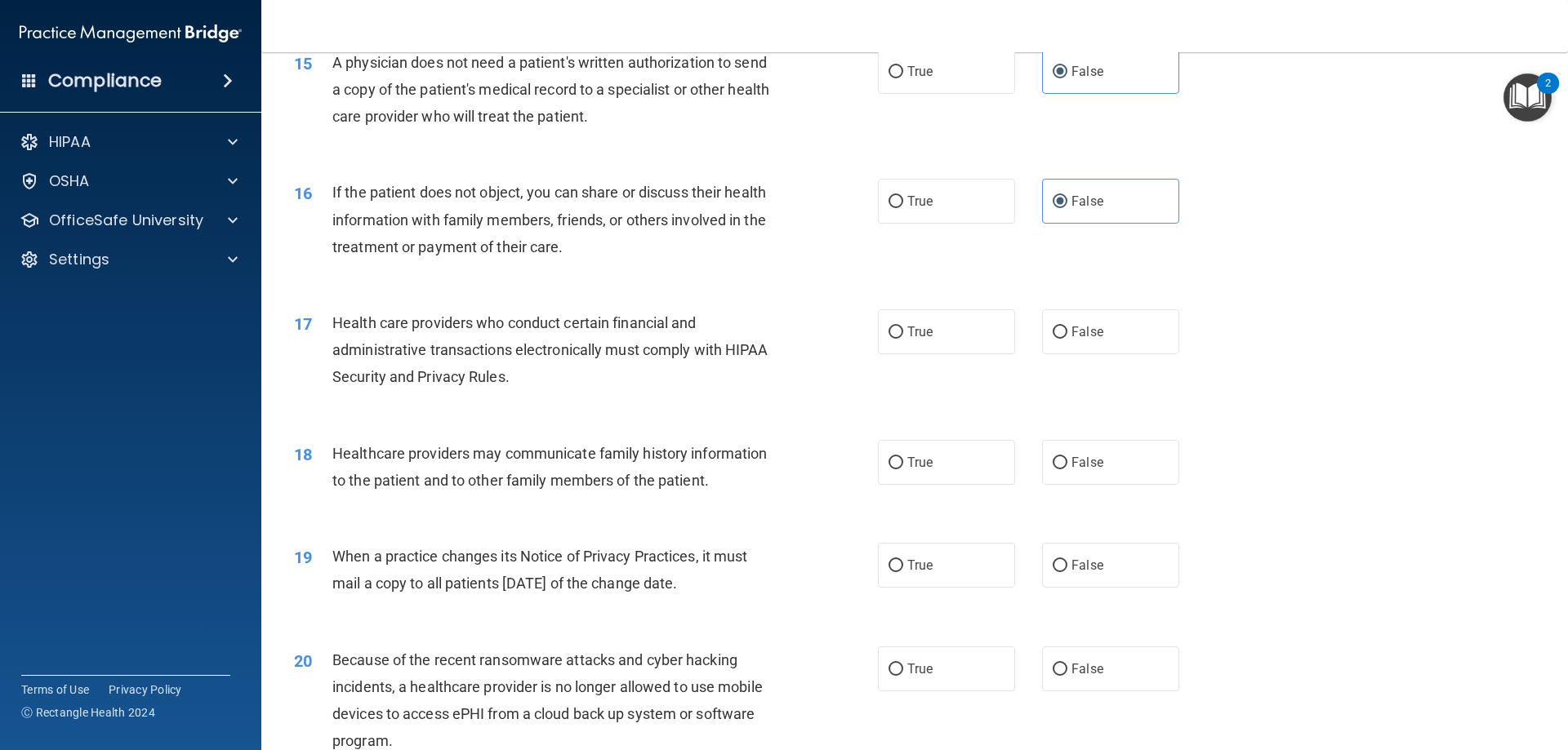
scroll to position [1897, 0]
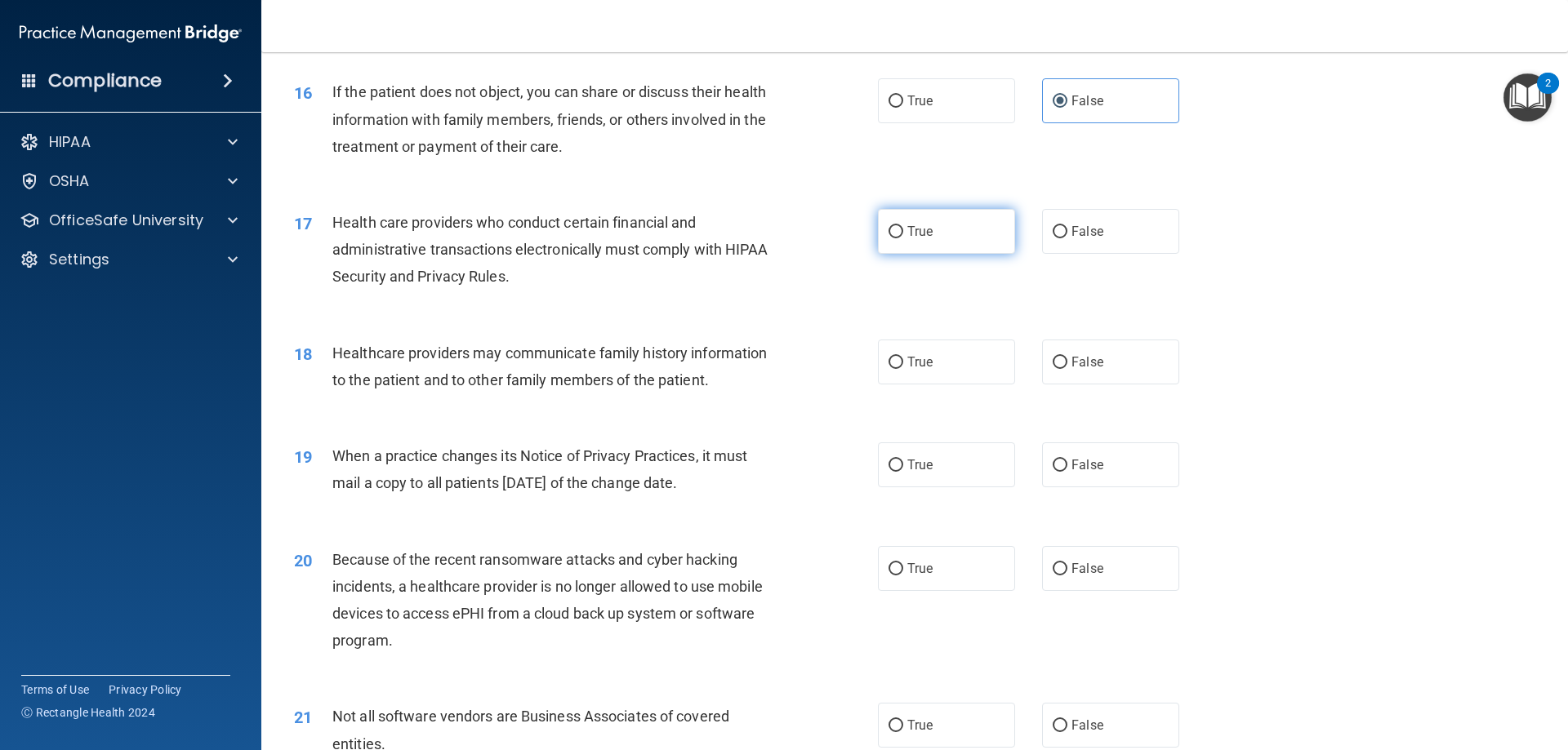
click at [922, 240] on label "True" at bounding box center [946, 231] width 137 height 45
click at [903, 239] on input "True" at bounding box center [896, 231] width 15 height 12
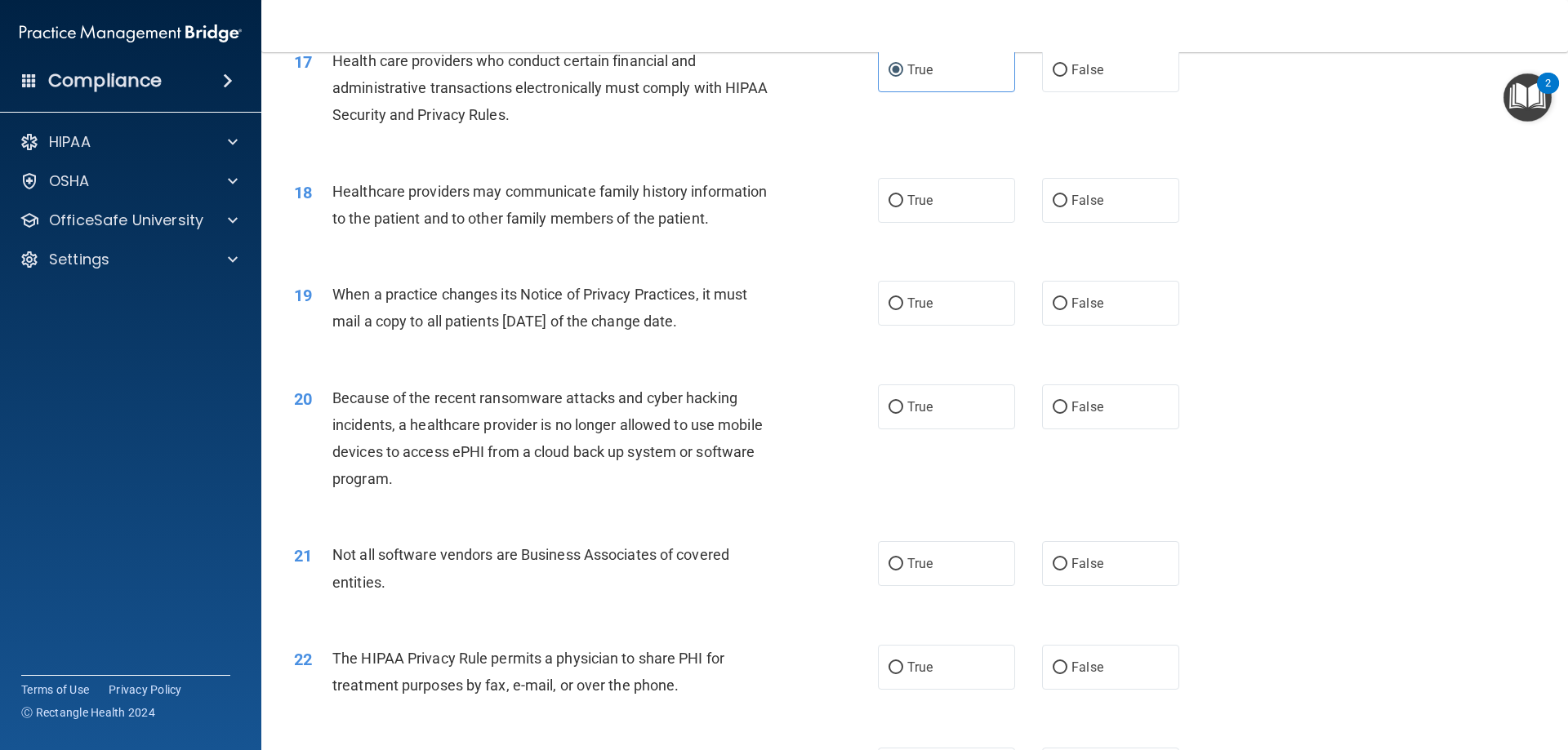
scroll to position [2060, 0]
click at [1118, 215] on label "False" at bounding box center [1111, 198] width 137 height 45
click at [1067, 205] on input "False" at bounding box center [1060, 199] width 15 height 12
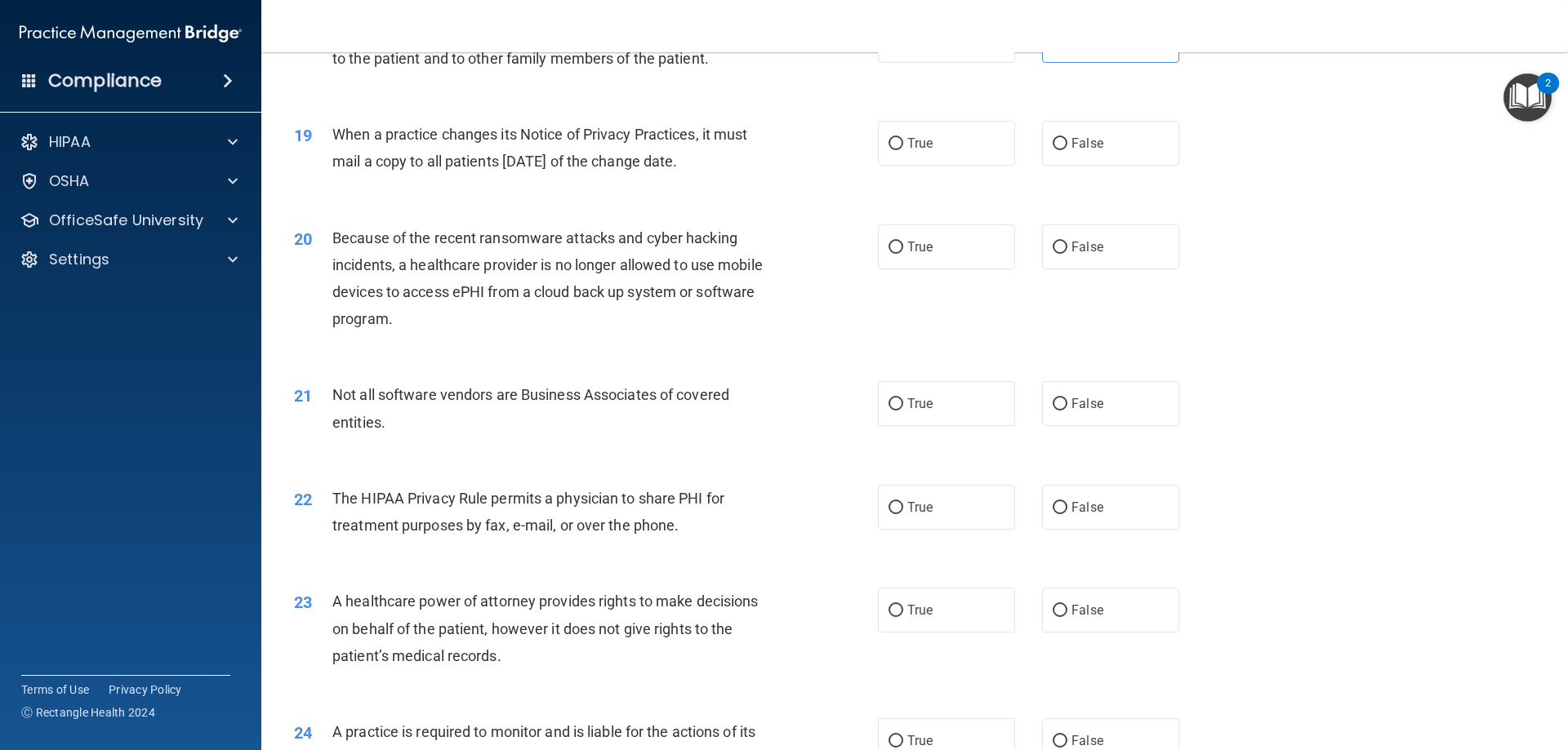
scroll to position [2223, 0]
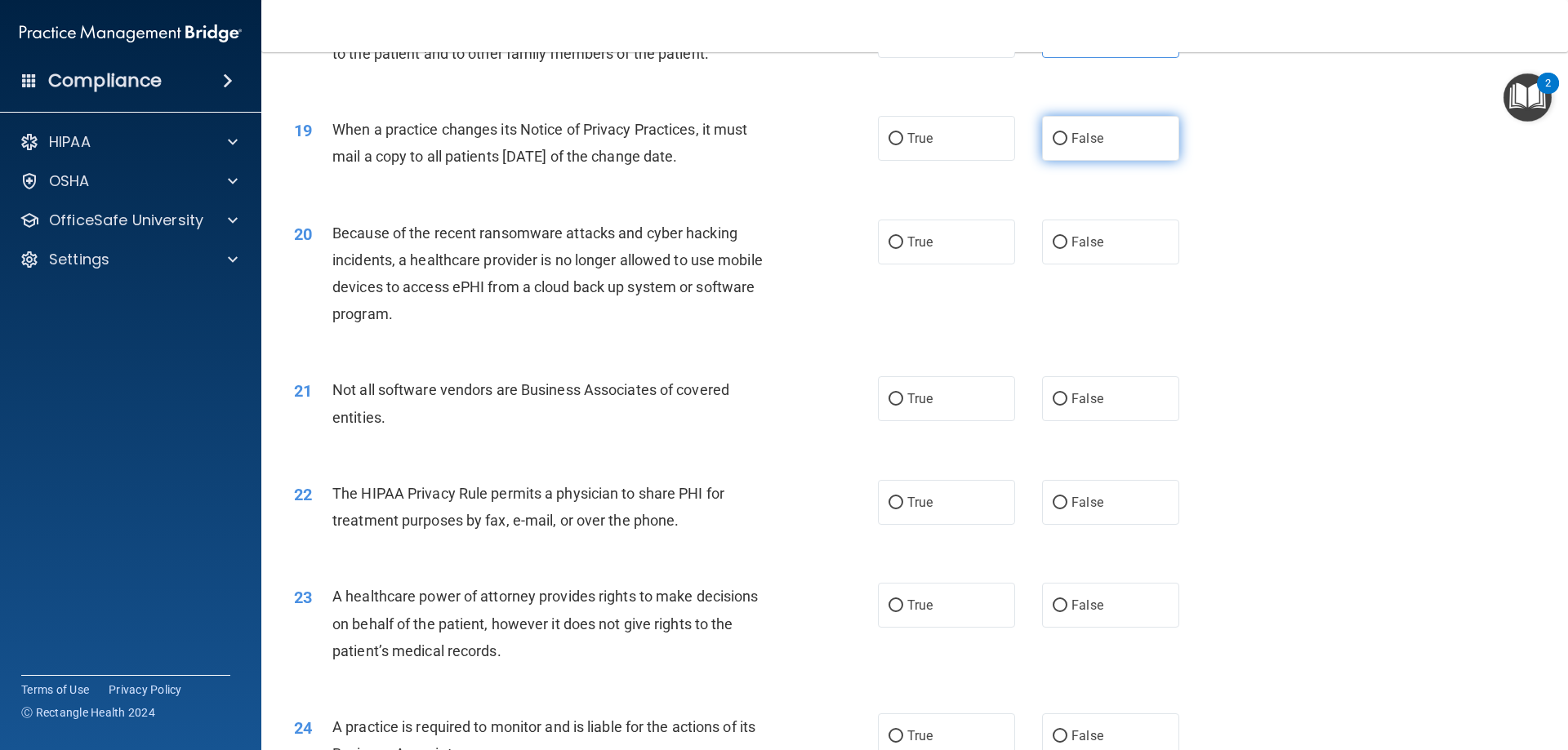
click at [1043, 130] on label "False" at bounding box center [1111, 138] width 137 height 45
click at [1053, 133] on input "False" at bounding box center [1060, 138] width 15 height 12
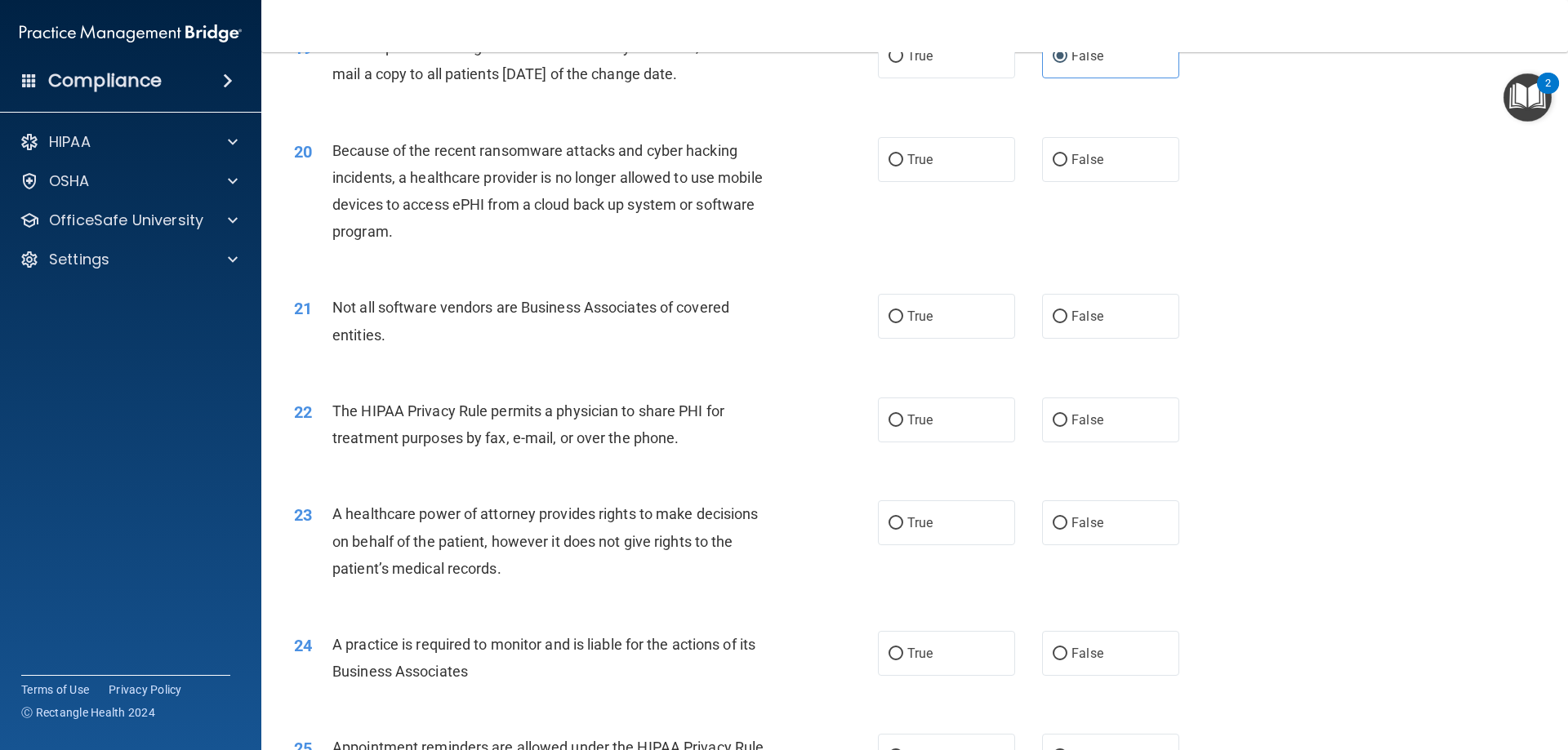
scroll to position [2305, 0]
click at [1051, 145] on label "False" at bounding box center [1111, 160] width 137 height 45
click at [1053, 155] on input "False" at bounding box center [1060, 160] width 15 height 12
click at [936, 332] on label "True" at bounding box center [946, 317] width 137 height 45
click at [903, 324] on input "True" at bounding box center [896, 317] width 15 height 12
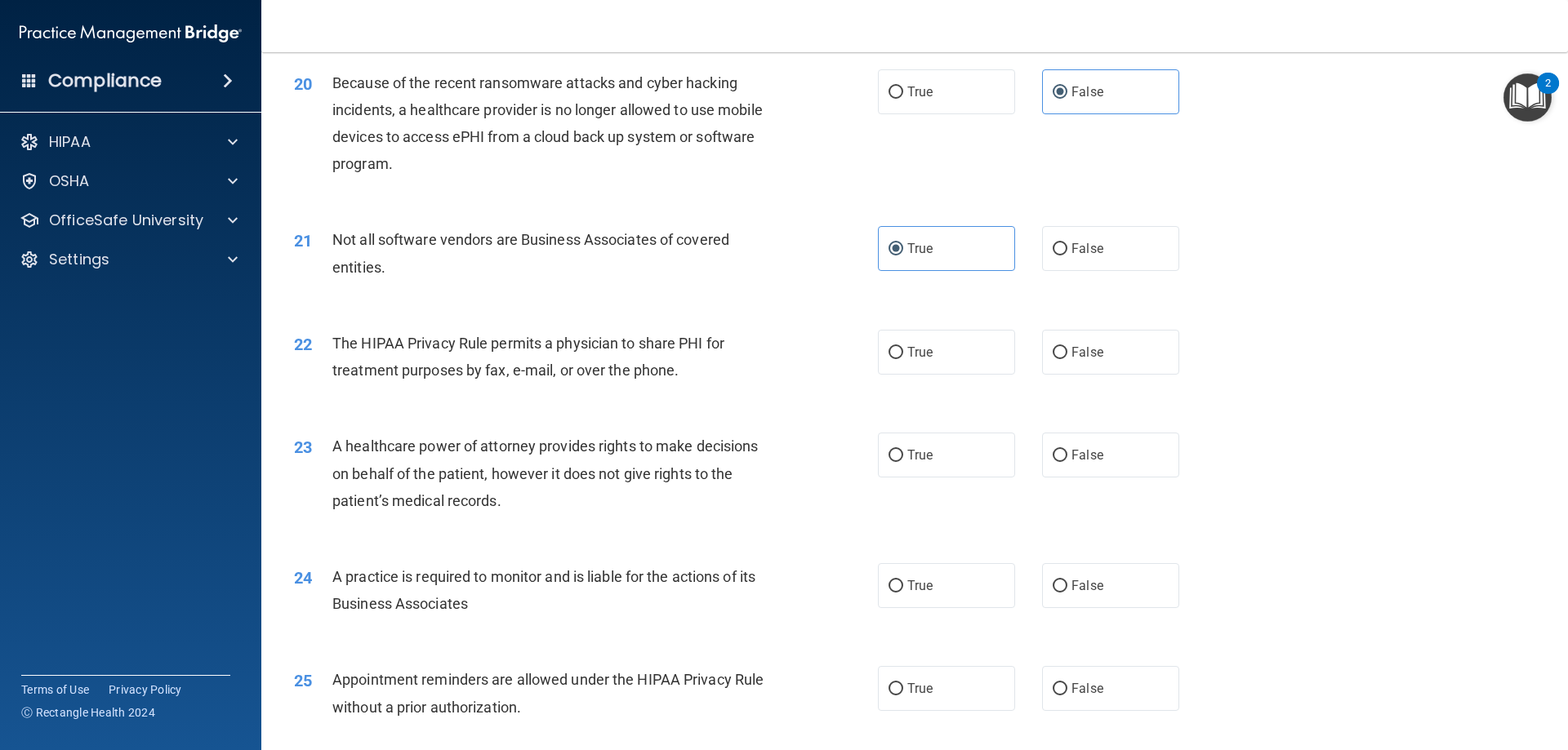
scroll to position [2468, 0]
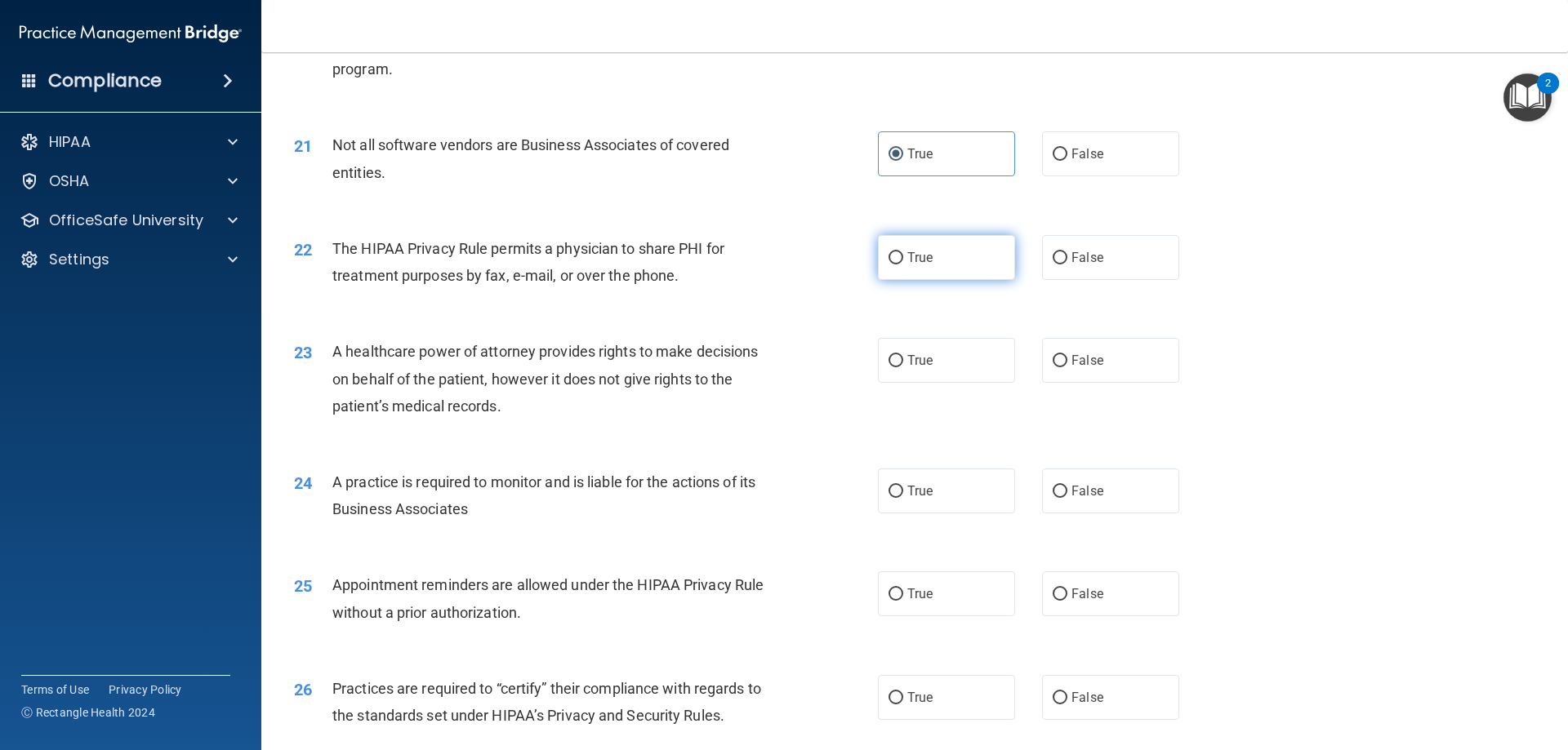
click at [923, 275] on label "True" at bounding box center [946, 257] width 137 height 45
click at [903, 264] on input "True" at bounding box center [896, 258] width 15 height 12
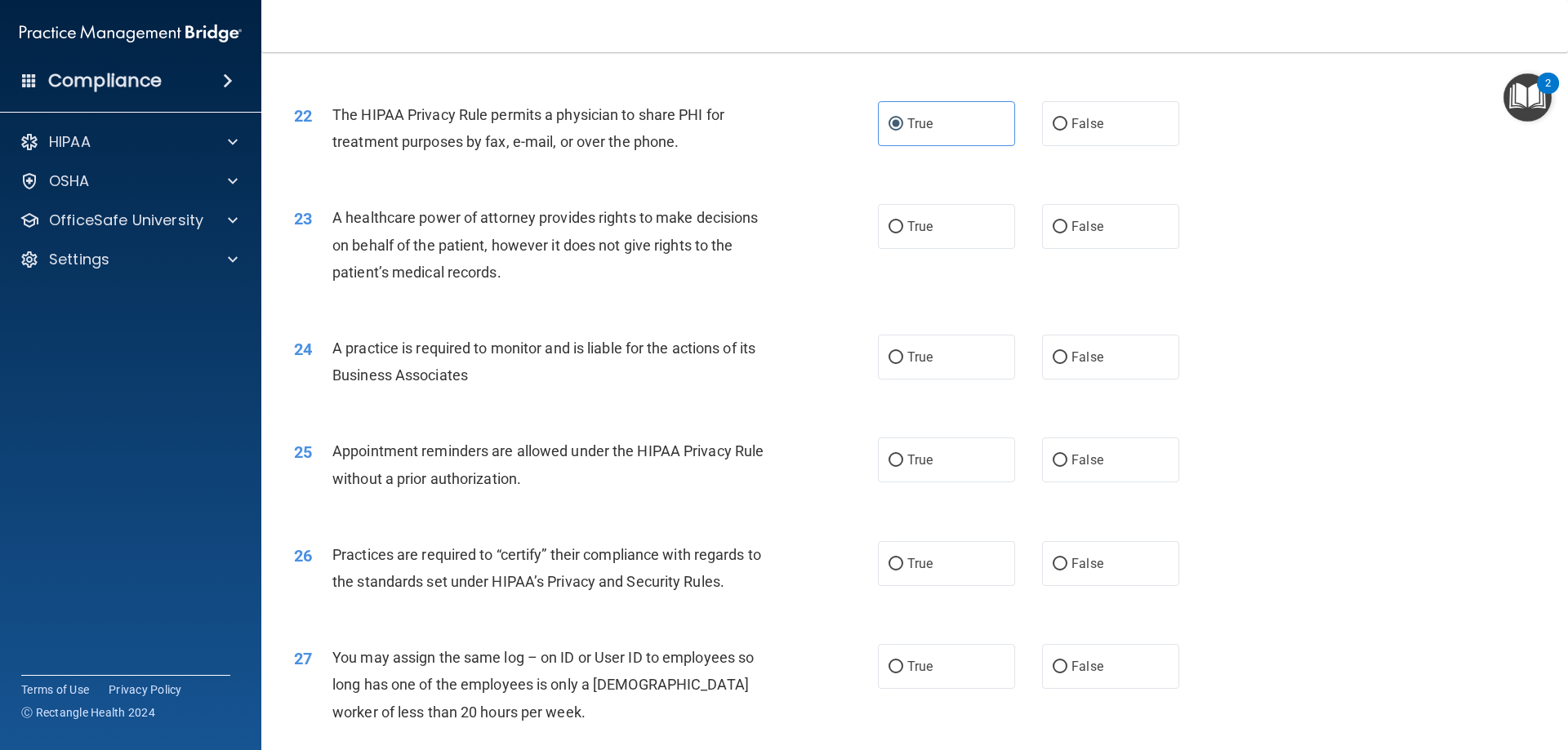
scroll to position [2631, 0]
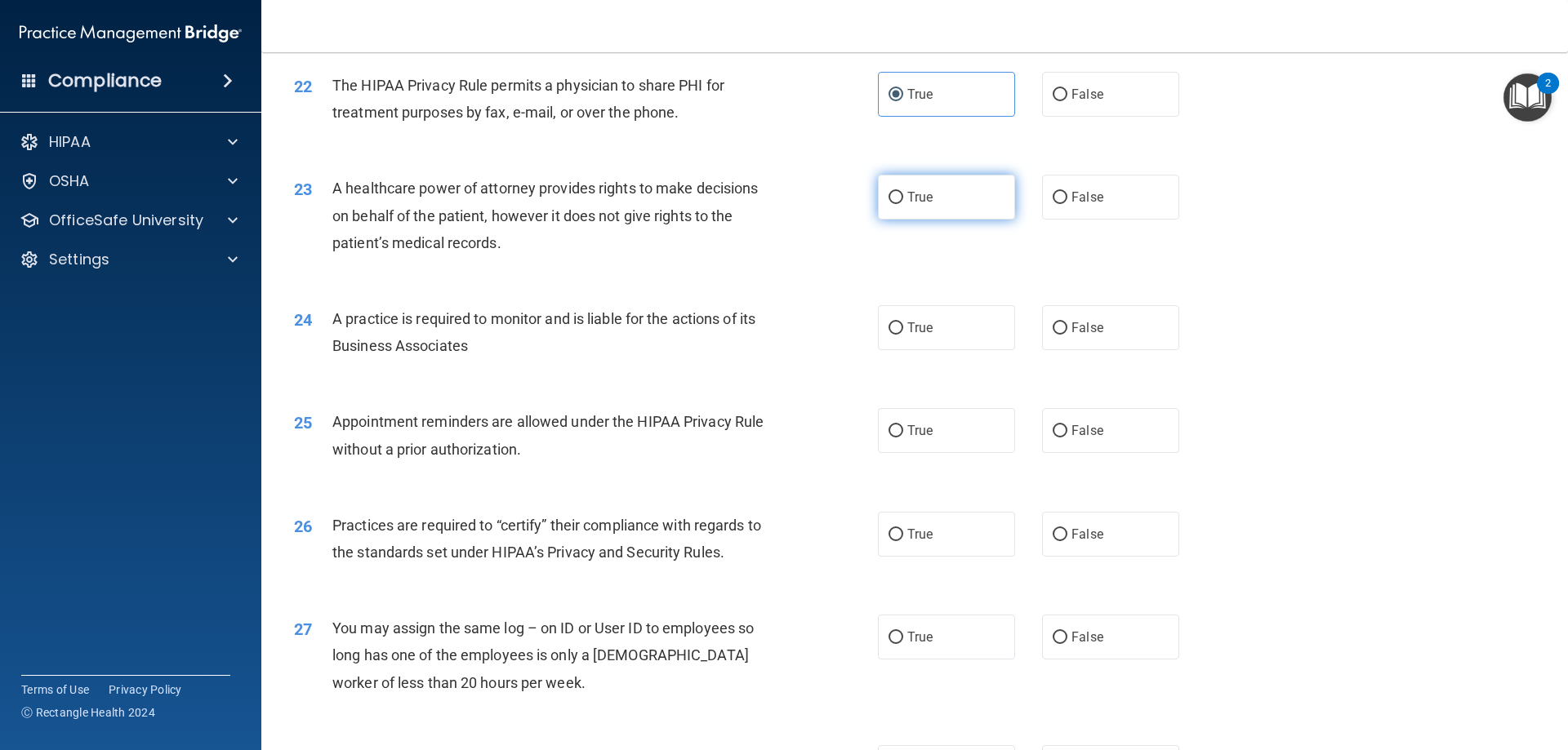
click at [967, 202] on label "True" at bounding box center [946, 197] width 137 height 45
click at [903, 202] on input "True" at bounding box center [896, 197] width 15 height 12
click at [1079, 200] on span "False" at bounding box center [1087, 197] width 32 height 16
click at [1067, 200] on input "False" at bounding box center [1060, 197] width 15 height 12
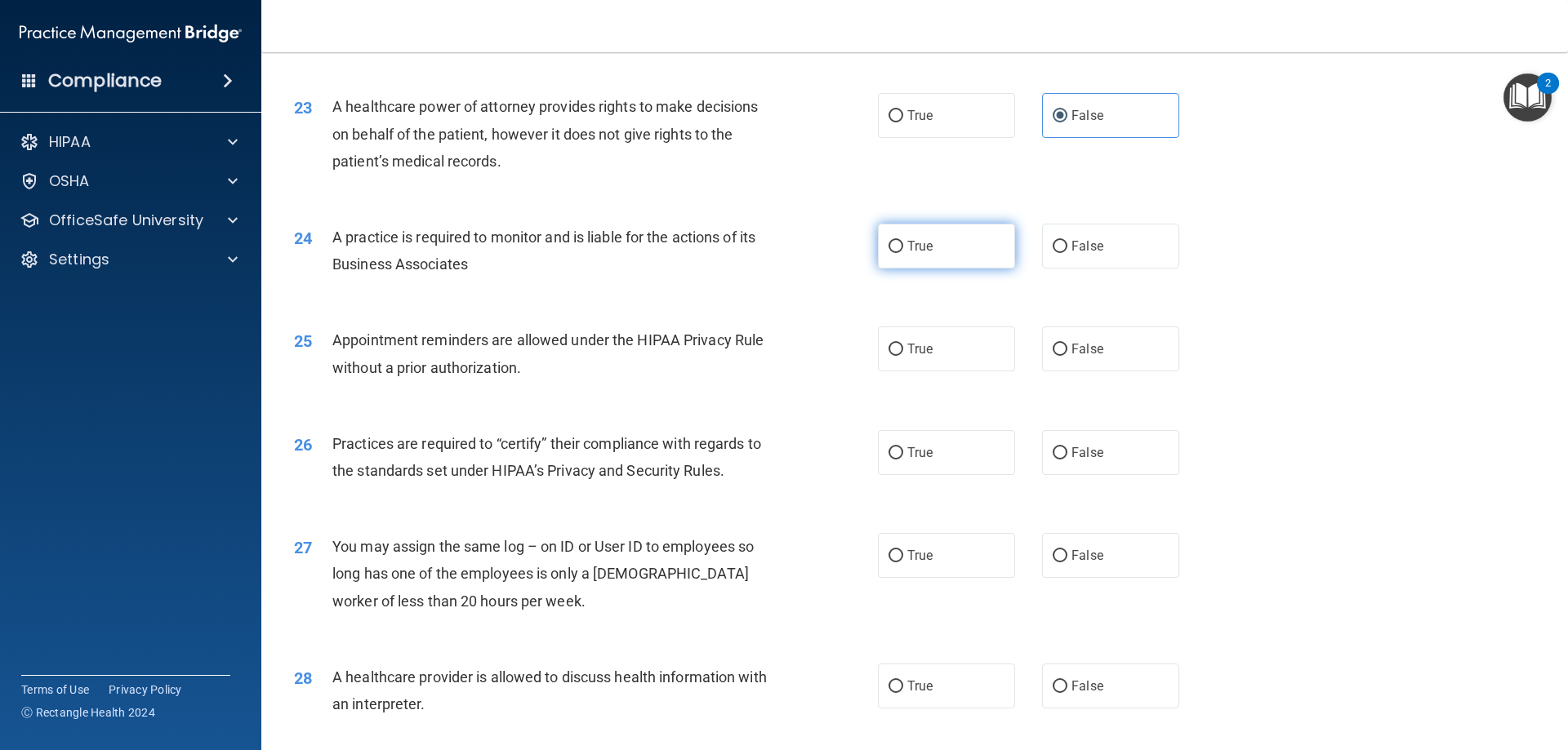
click at [931, 251] on label "True" at bounding box center [946, 246] width 137 height 45
click at [903, 251] on input "True" at bounding box center [896, 246] width 15 height 12
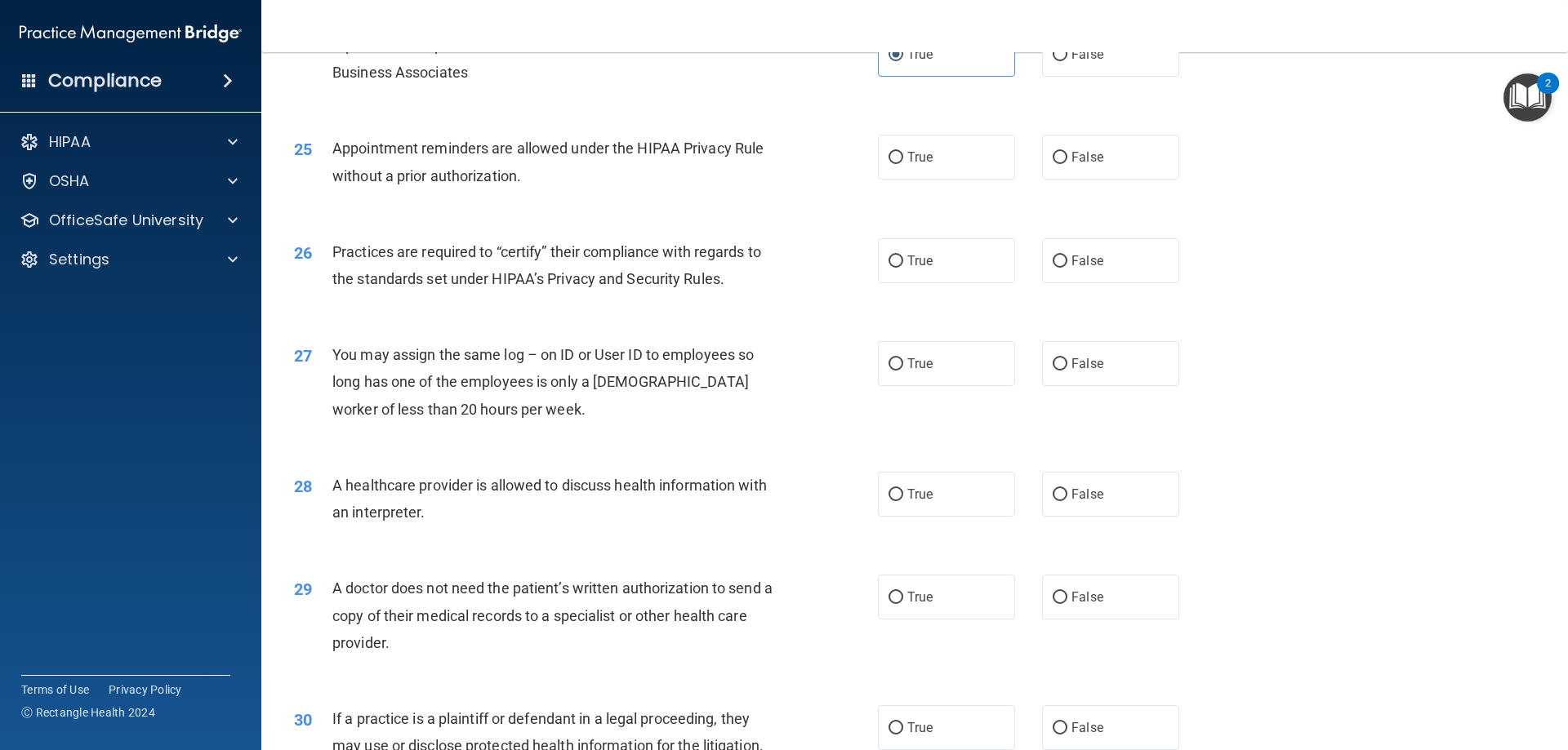
scroll to position [2877, 0]
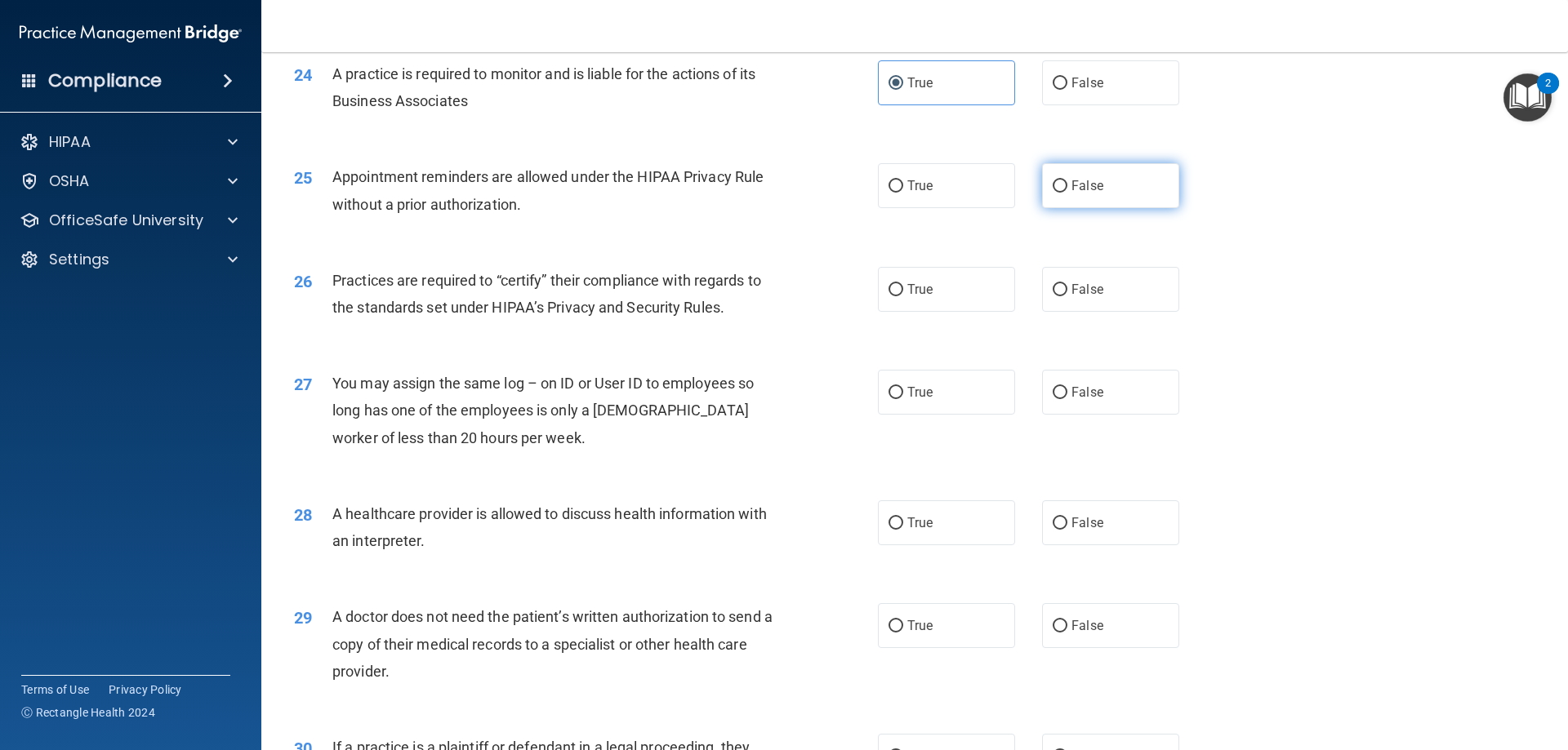
click at [1107, 190] on label "False" at bounding box center [1111, 185] width 137 height 45
click at [1067, 190] on input "False" at bounding box center [1060, 186] width 15 height 12
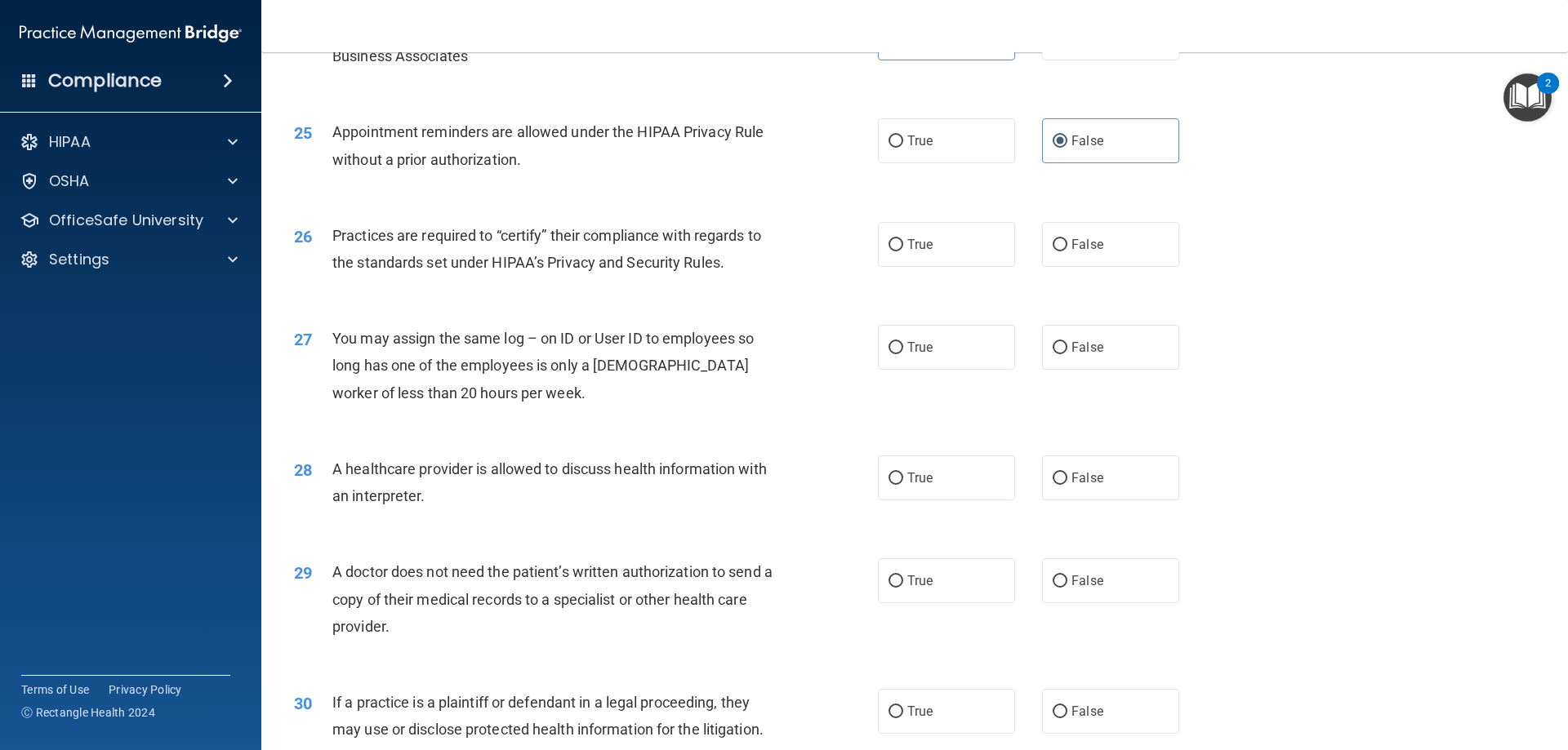
scroll to position [2959, 0]
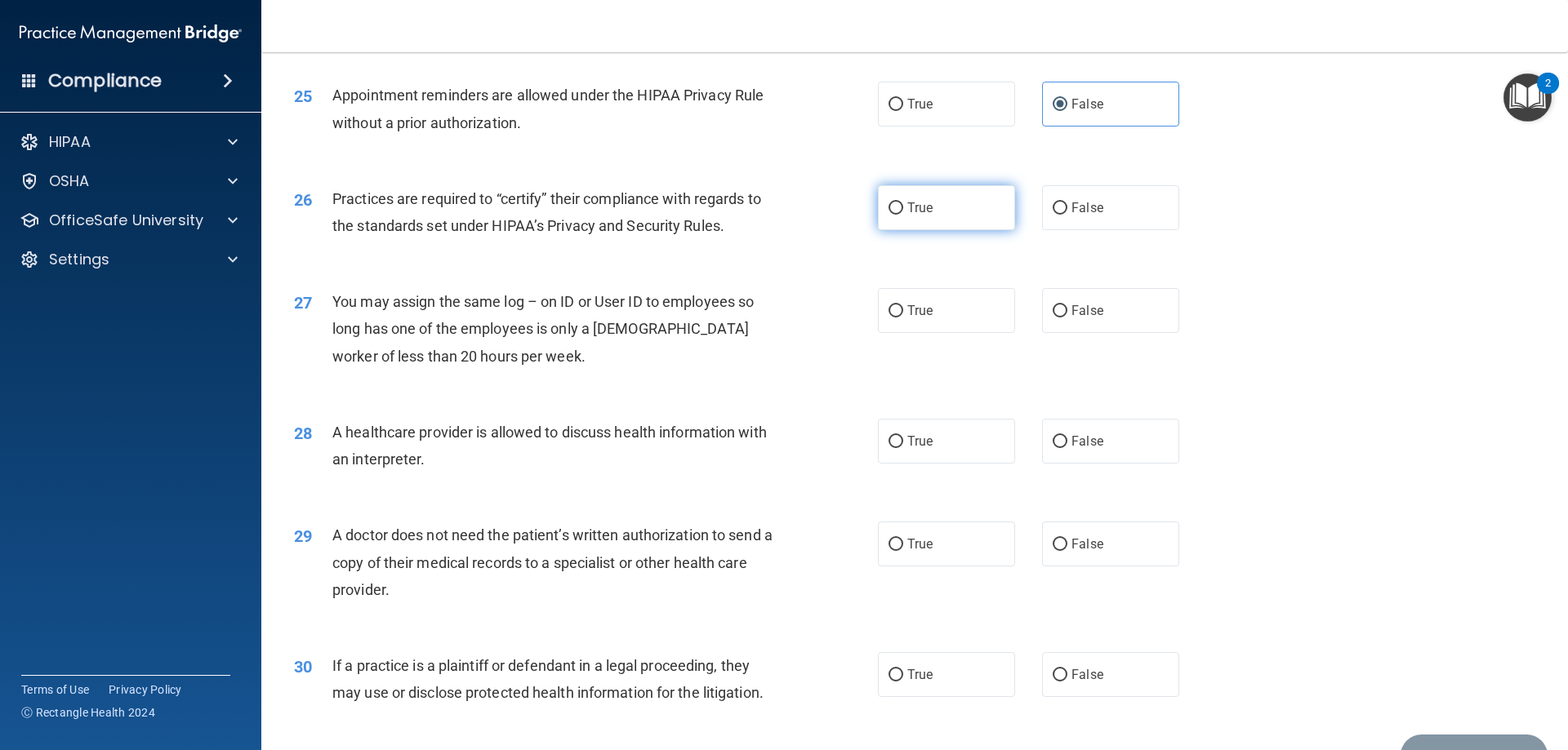
click at [912, 205] on span "True" at bounding box center [919, 207] width 25 height 16
click at [903, 205] on input "True" at bounding box center [896, 208] width 15 height 12
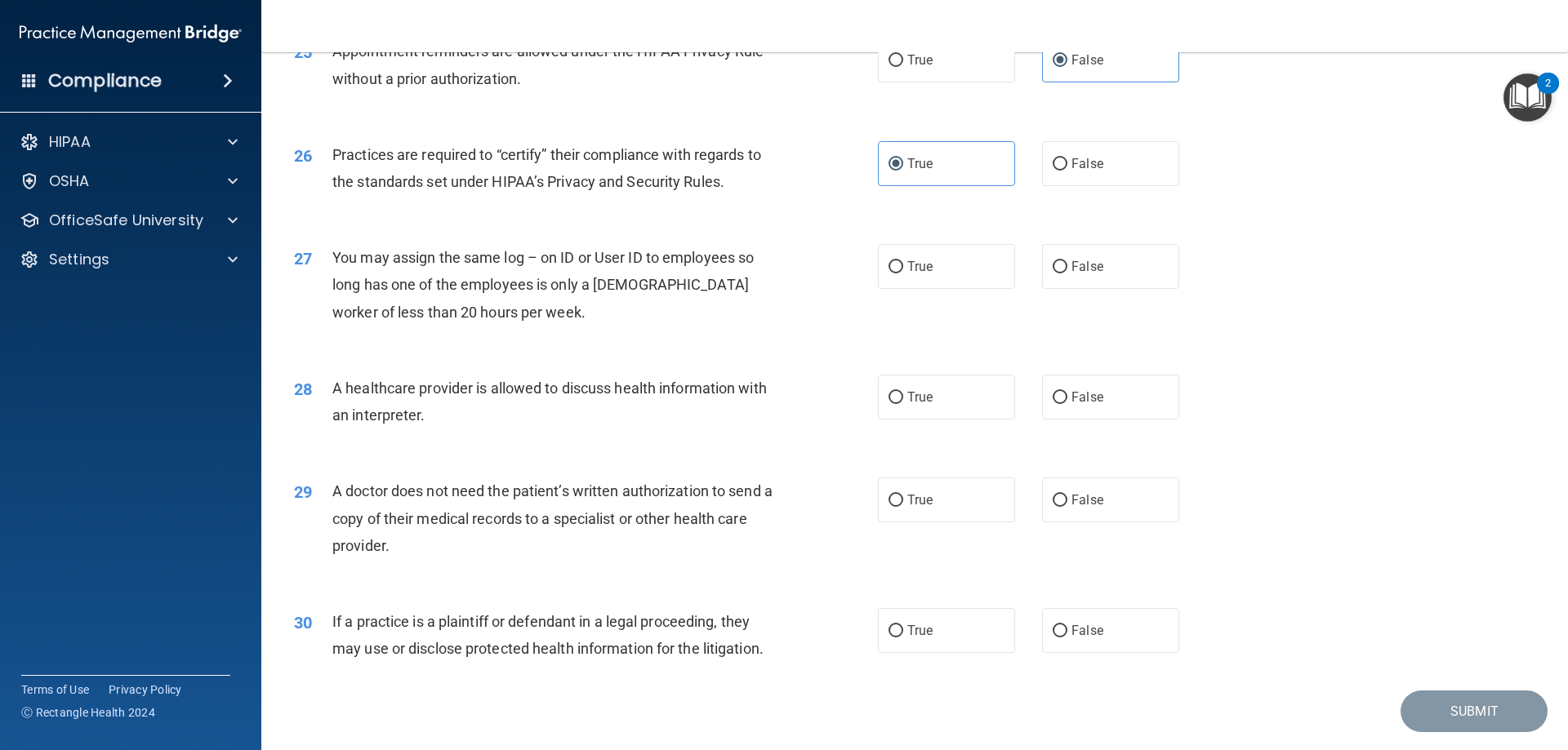
scroll to position [3050, 0]
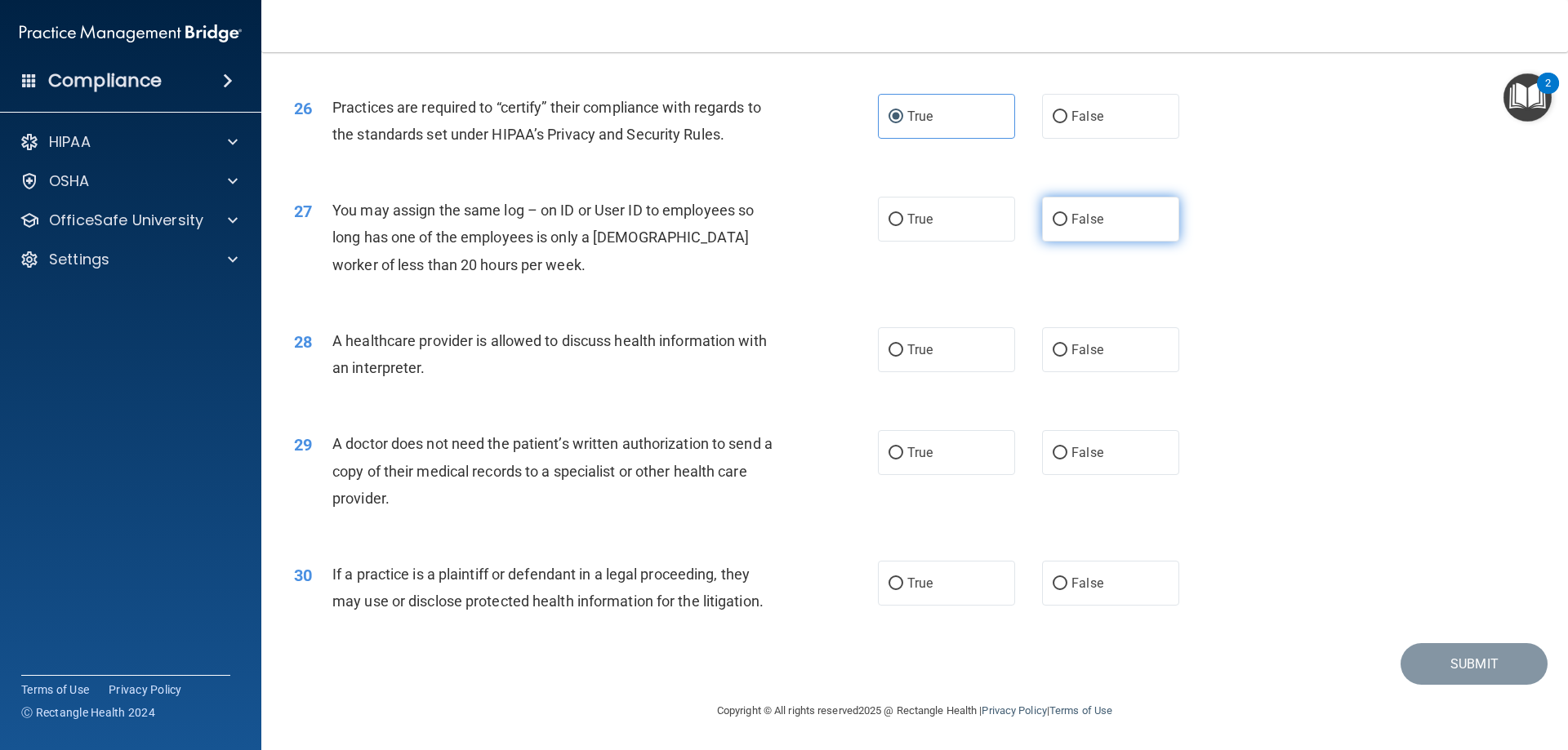
click at [1096, 225] on label "False" at bounding box center [1111, 219] width 137 height 45
click at [1067, 225] on input "False" at bounding box center [1060, 219] width 15 height 12
click at [1134, 361] on label "False" at bounding box center [1111, 349] width 137 height 45
click at [1067, 357] on input "False" at bounding box center [1060, 350] width 15 height 12
click at [1059, 450] on input "False" at bounding box center [1060, 453] width 15 height 12
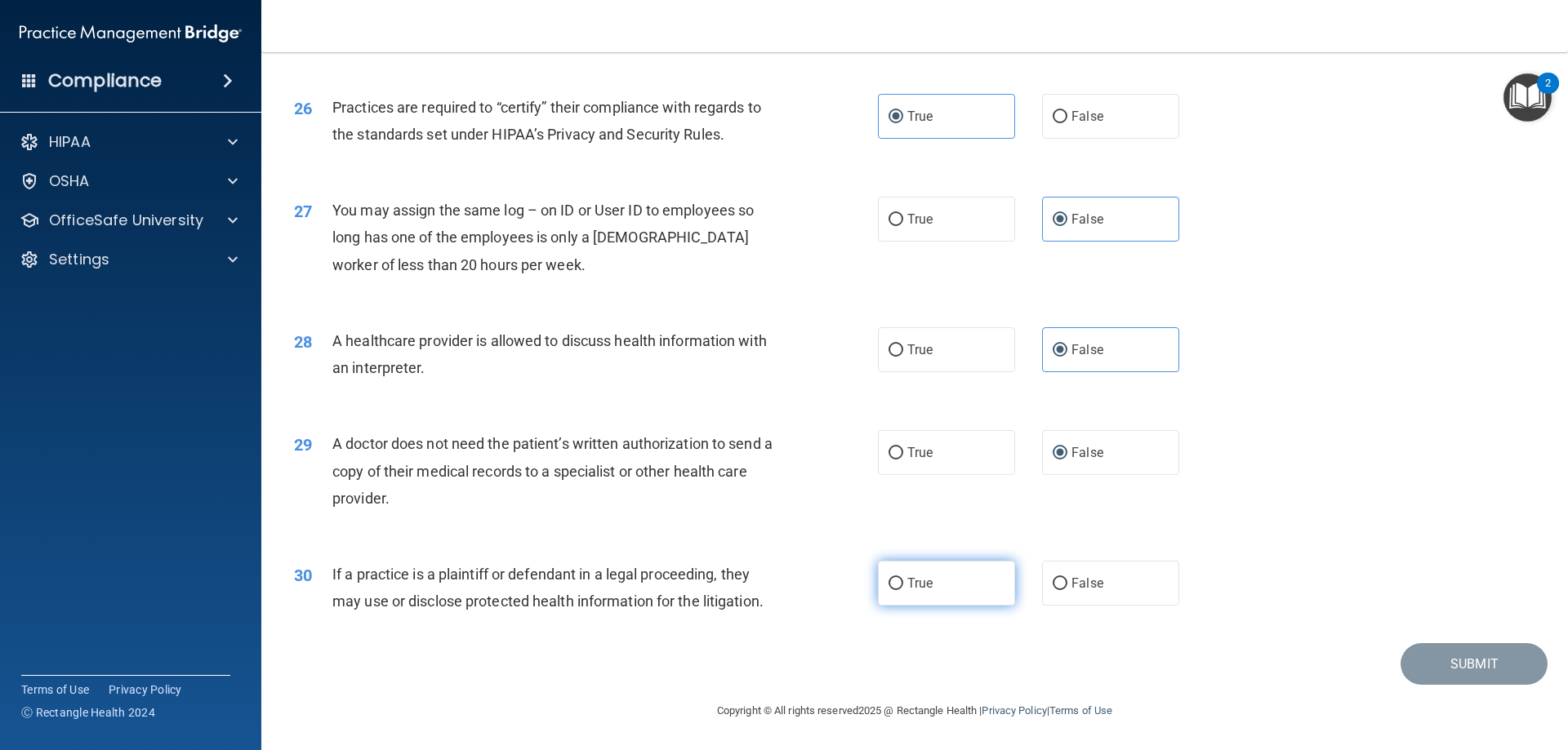
click at [960, 567] on label "True" at bounding box center [946, 583] width 137 height 45
click at [903, 578] on input "True" at bounding box center [896, 583] width 15 height 12
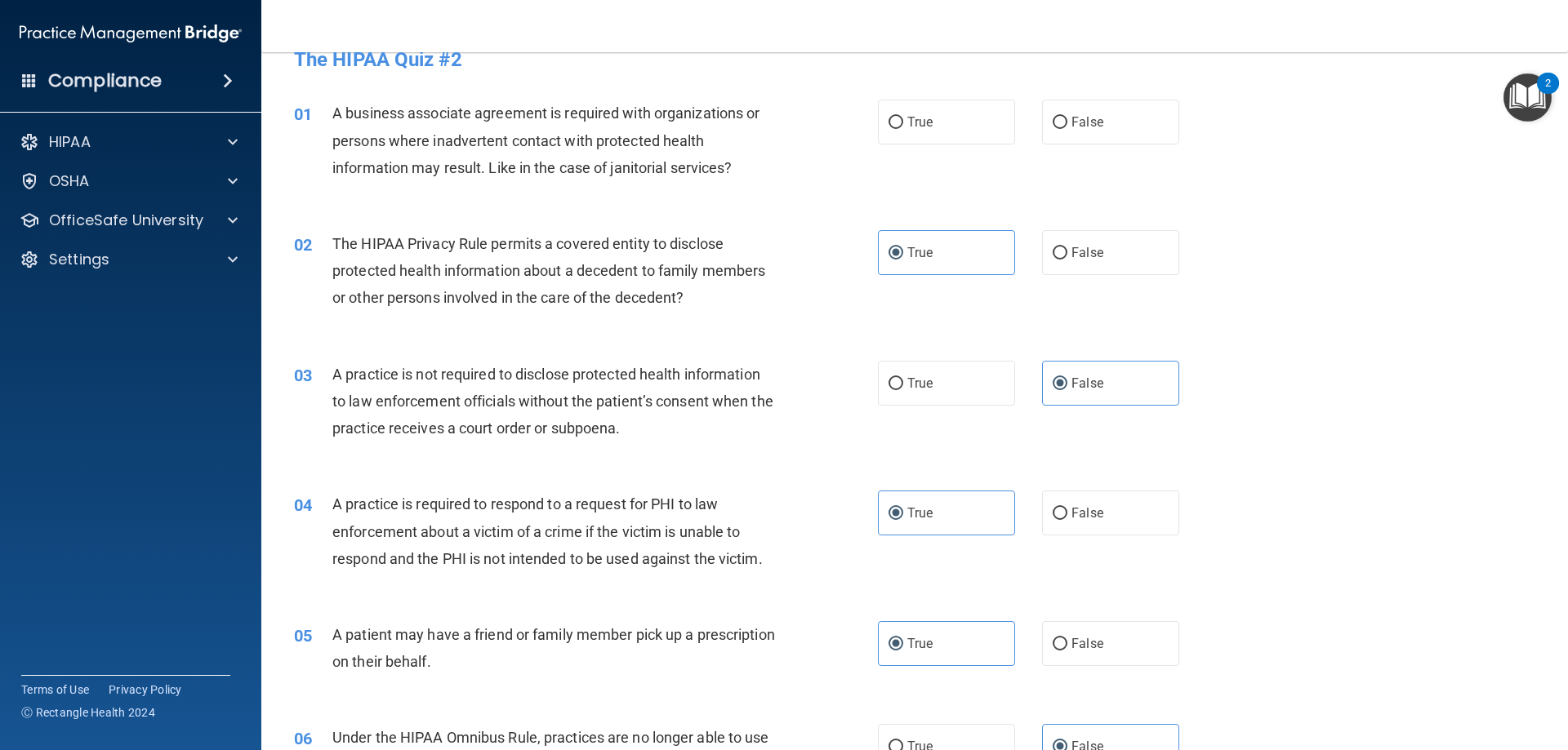
scroll to position [0, 0]
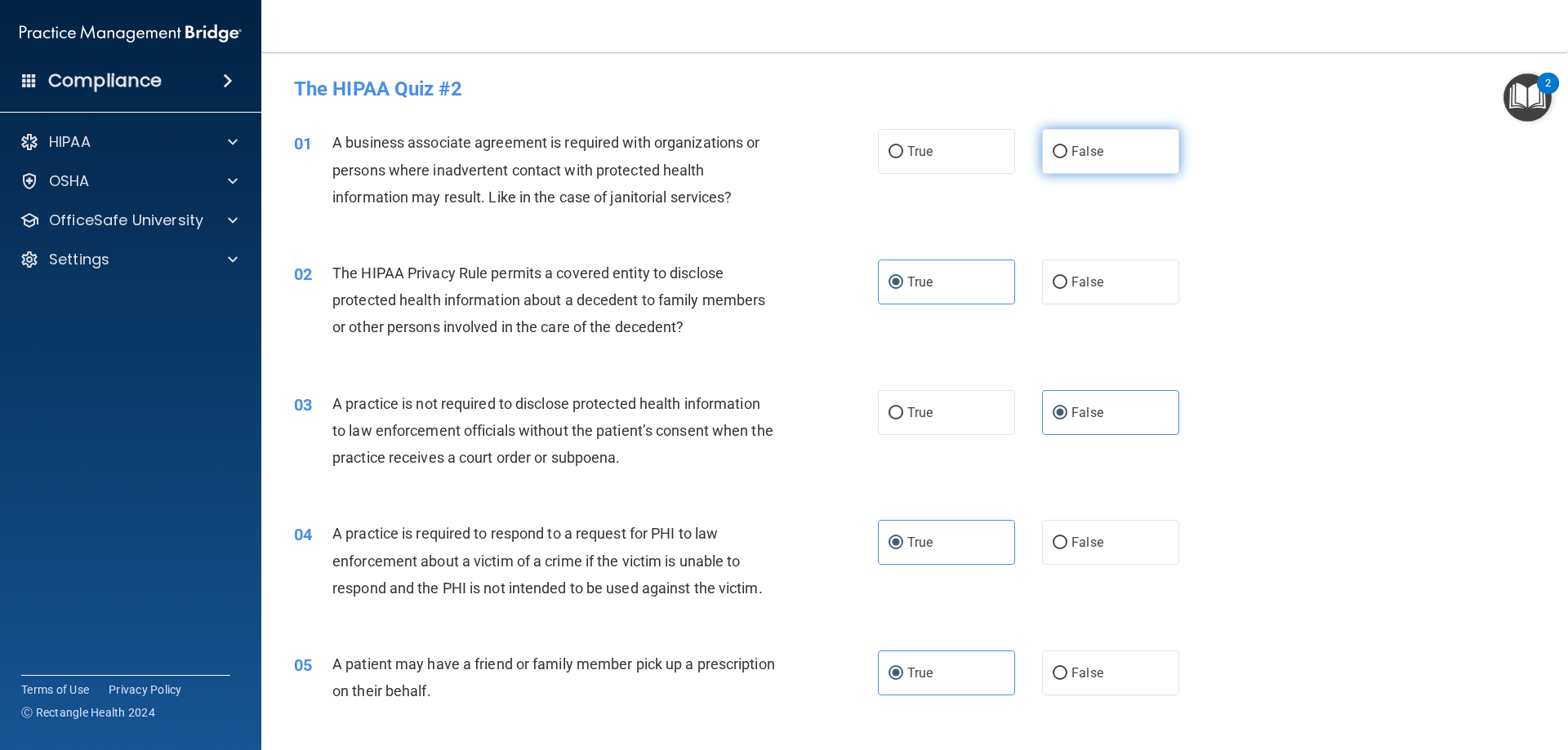
click at [1054, 133] on label "False" at bounding box center [1111, 151] width 137 height 45
click at [1054, 146] on input "False" at bounding box center [1060, 152] width 15 height 12
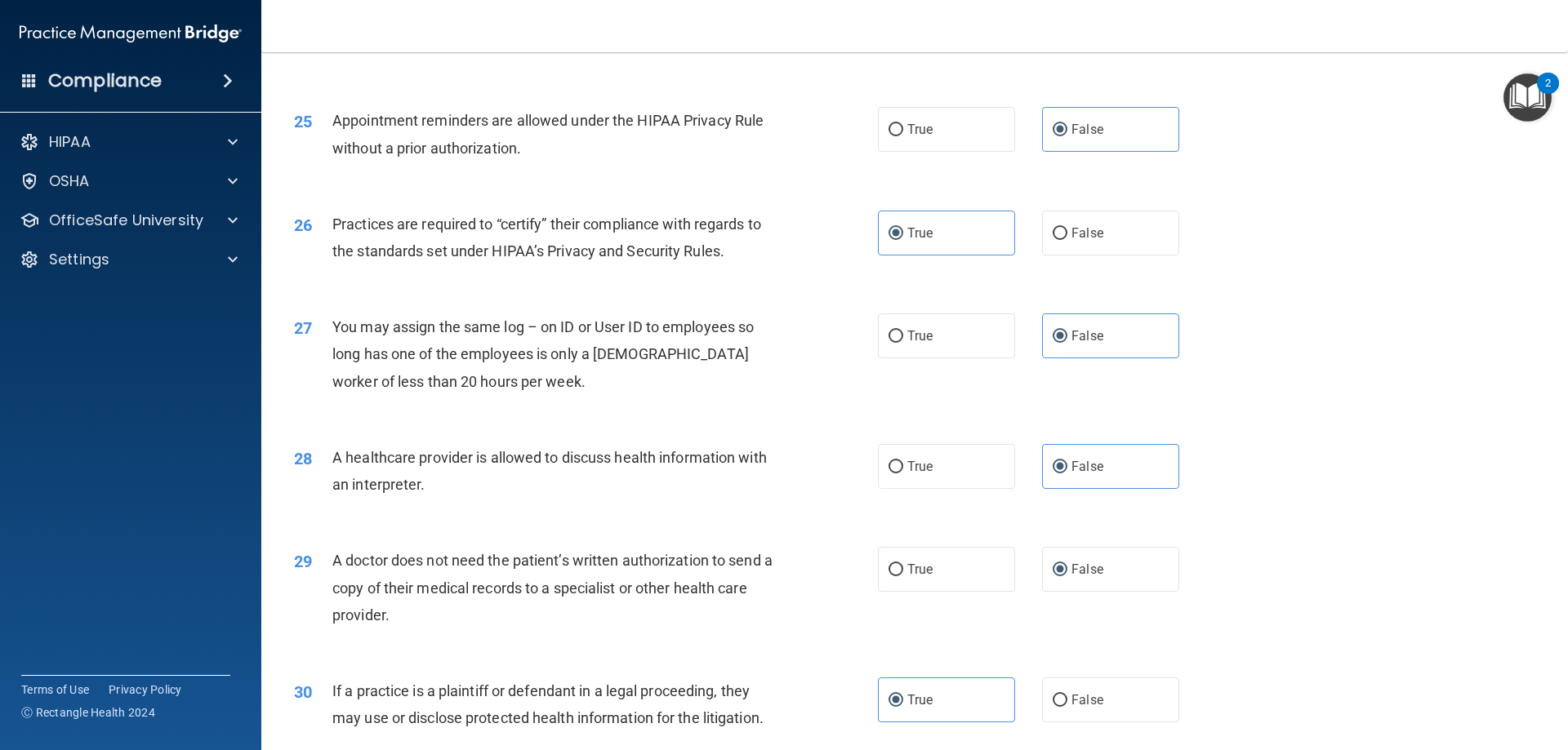
scroll to position [3050, 0]
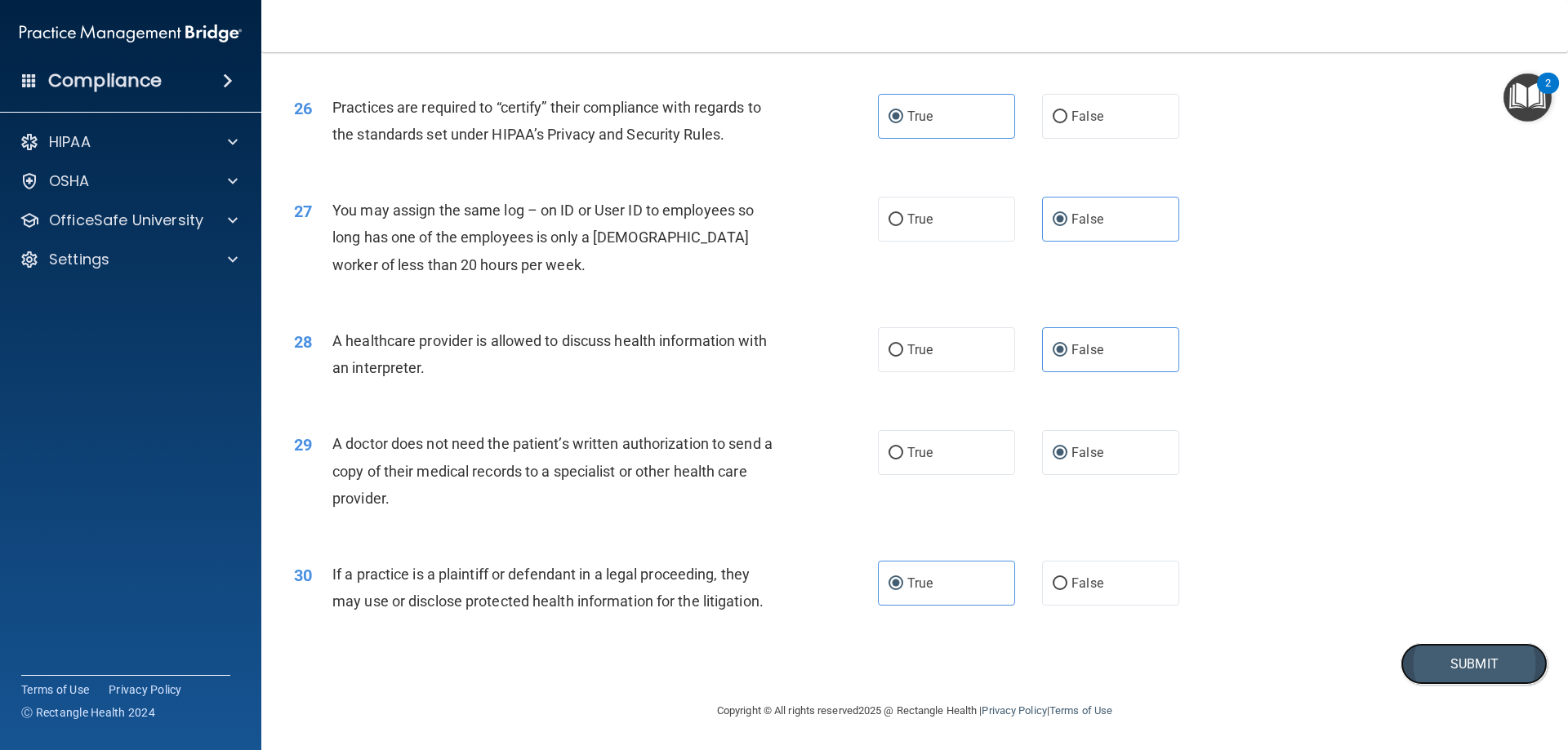
click at [1442, 668] on button "Submit" at bounding box center [1473, 663] width 147 height 41
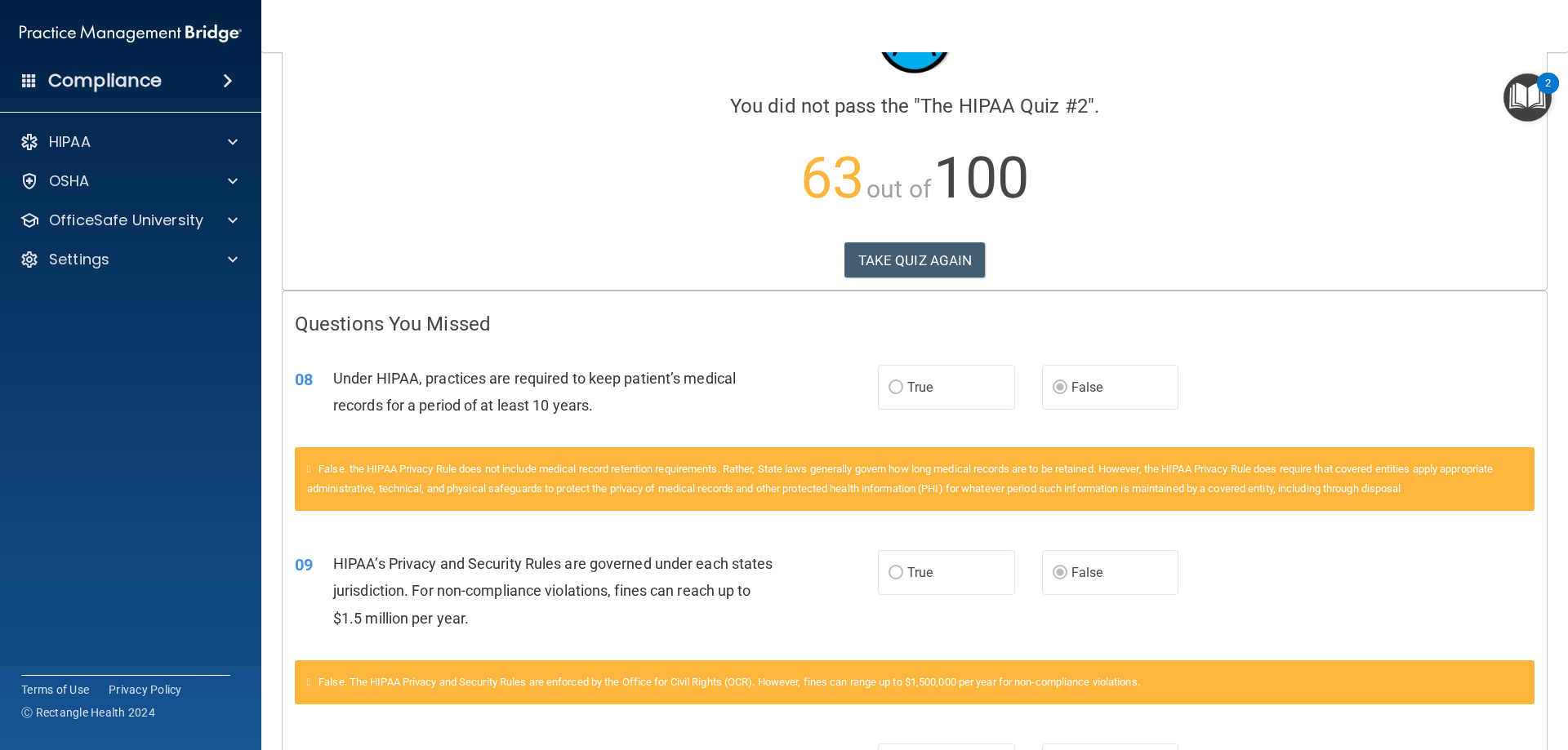
scroll to position [53, 0]
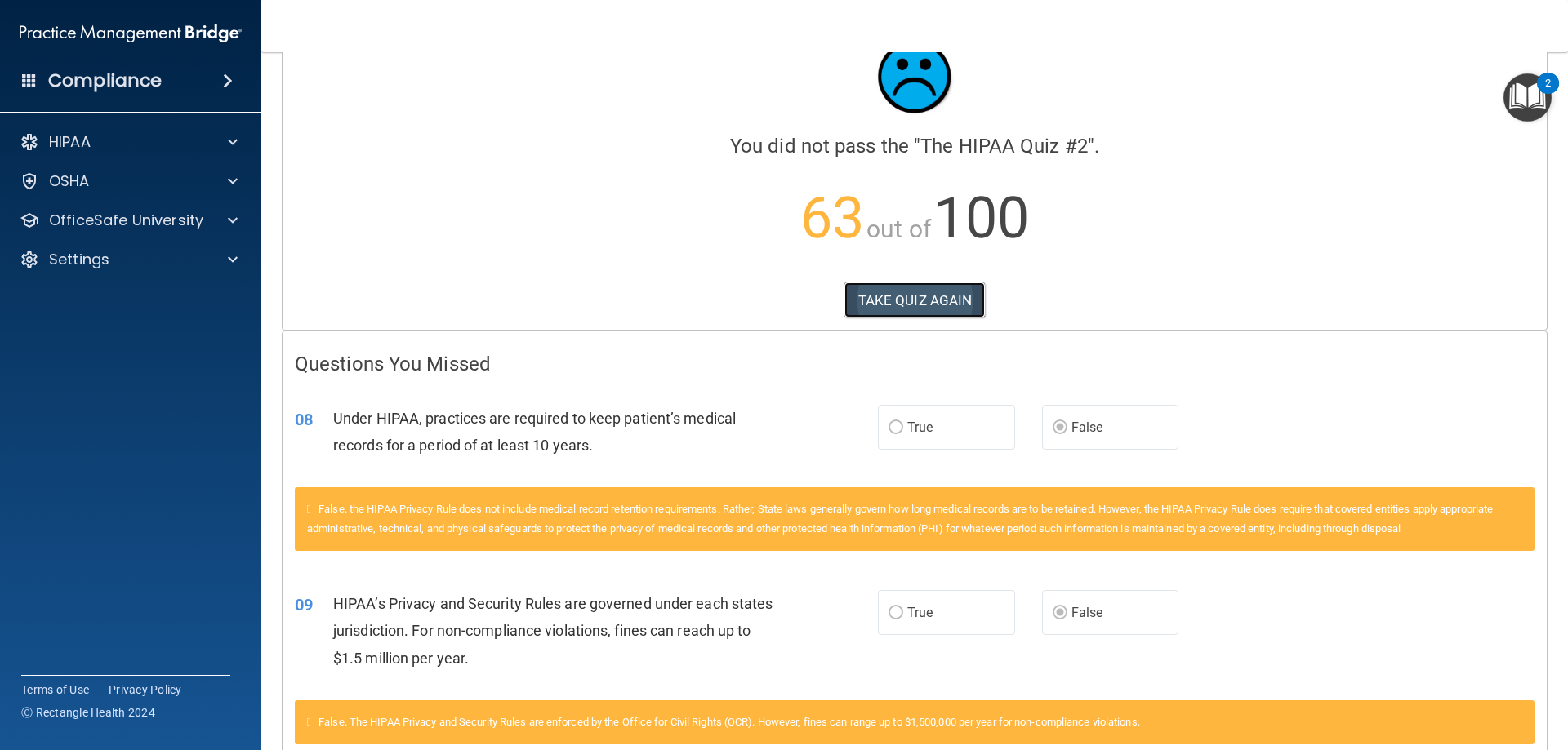
click at [902, 305] on button "TAKE QUIZ AGAIN" at bounding box center [914, 300] width 141 height 36
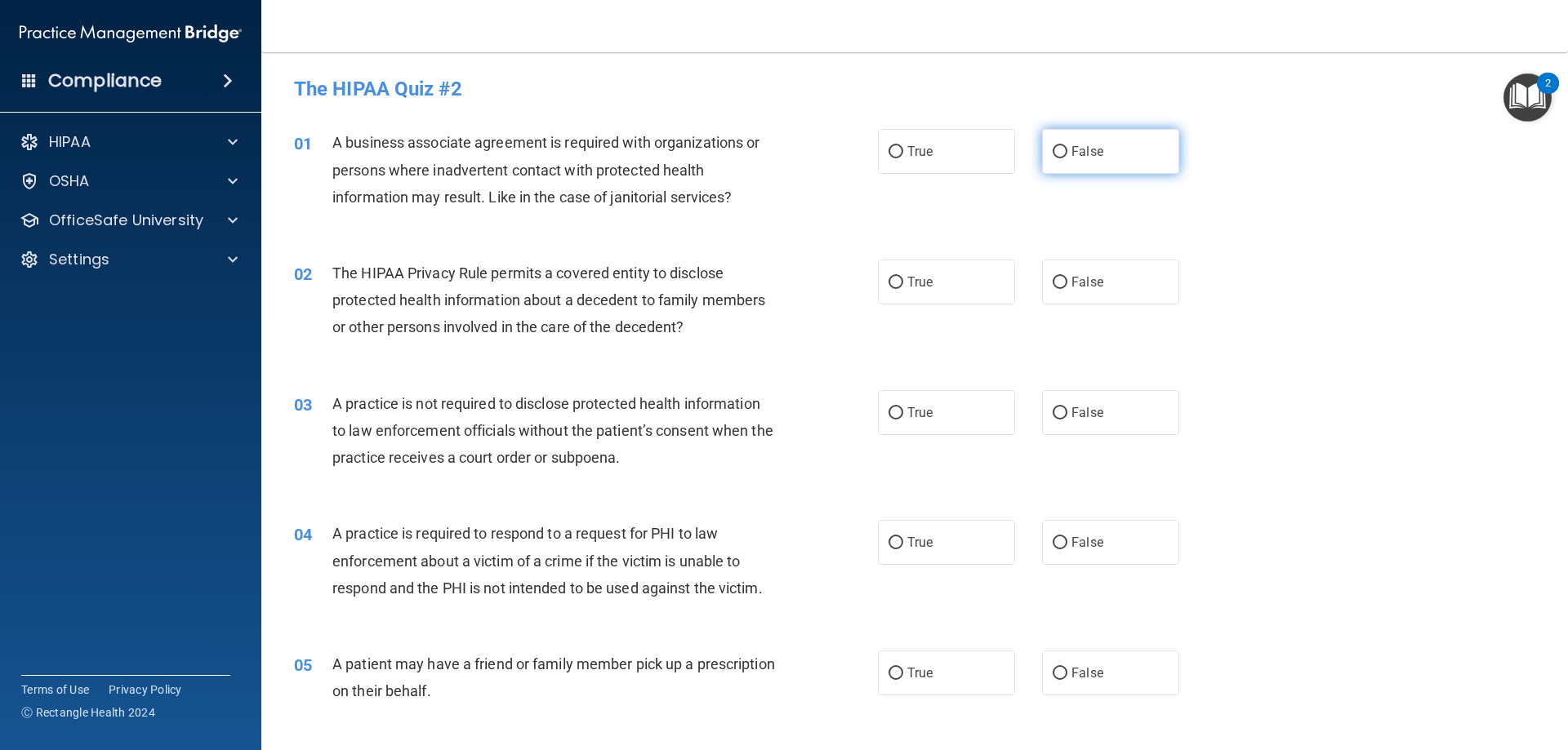
click at [1055, 157] on input "False" at bounding box center [1060, 152] width 15 height 12
click at [893, 283] on input "True" at bounding box center [896, 282] width 15 height 12
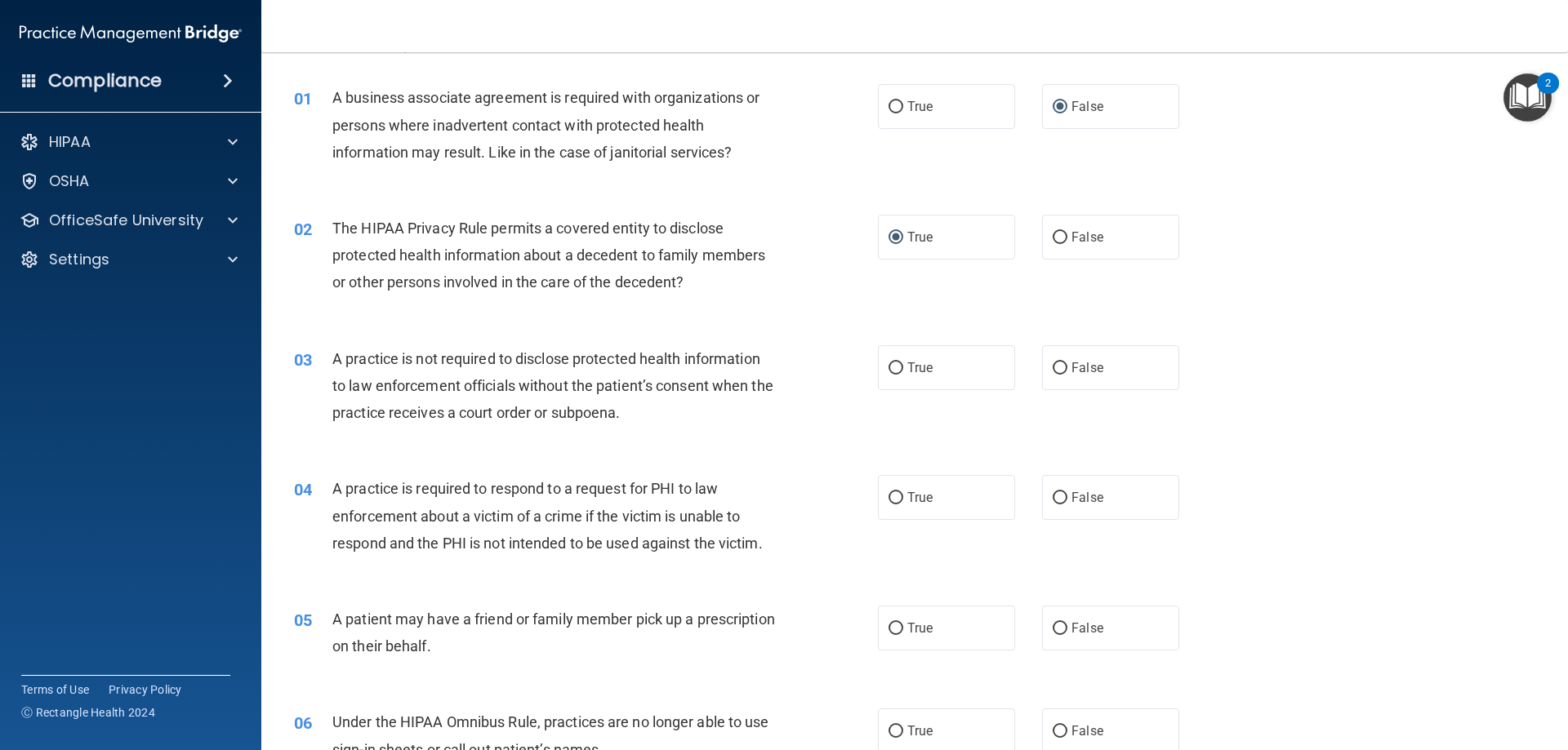
scroll to position [163, 0]
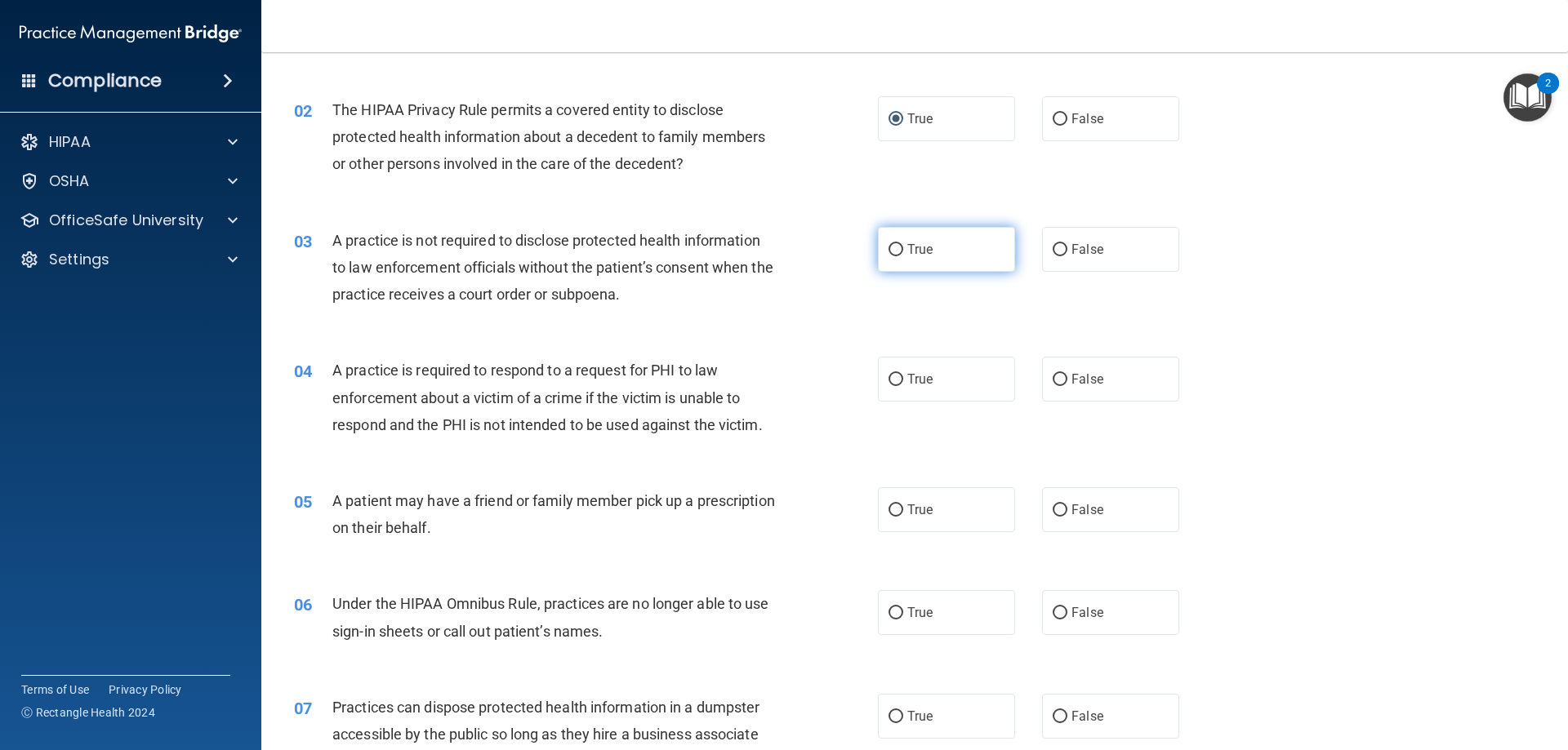
click at [899, 245] on label "True" at bounding box center [946, 249] width 137 height 45
click at [899, 245] on input "True" at bounding box center [896, 250] width 15 height 12
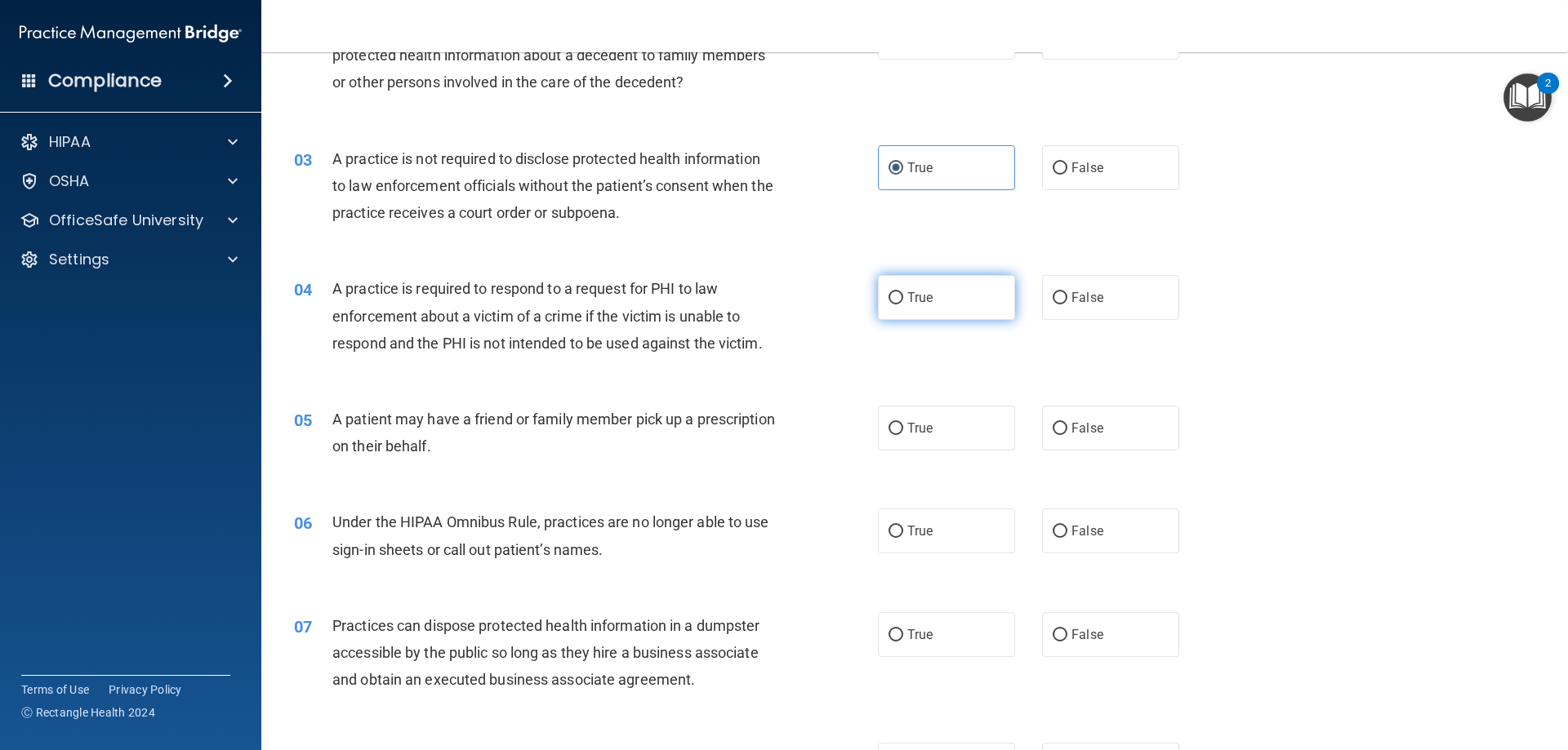
click at [878, 297] on label "True" at bounding box center [946, 298] width 137 height 45
click at [889, 297] on input "True" at bounding box center [896, 298] width 15 height 12
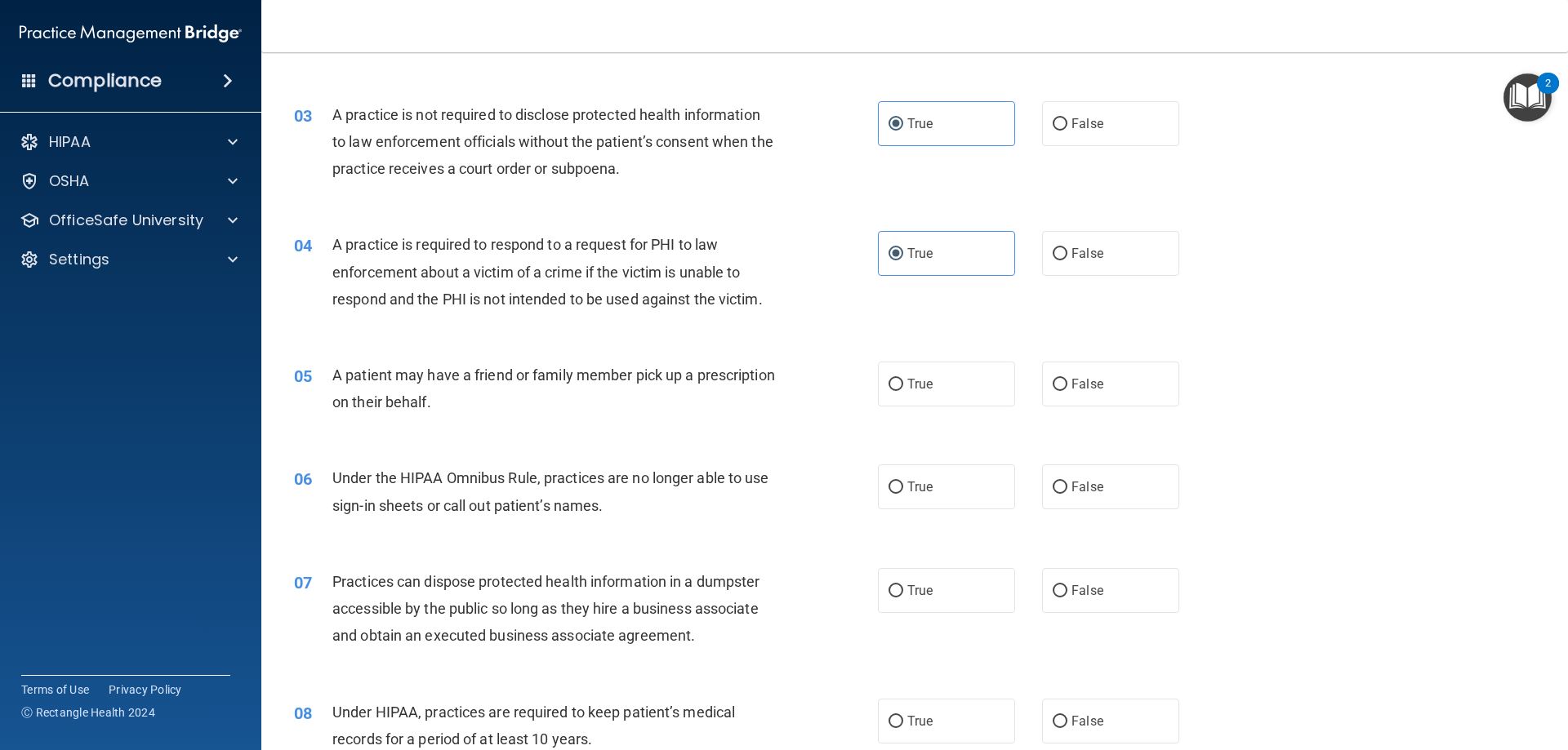
scroll to position [326, 0]
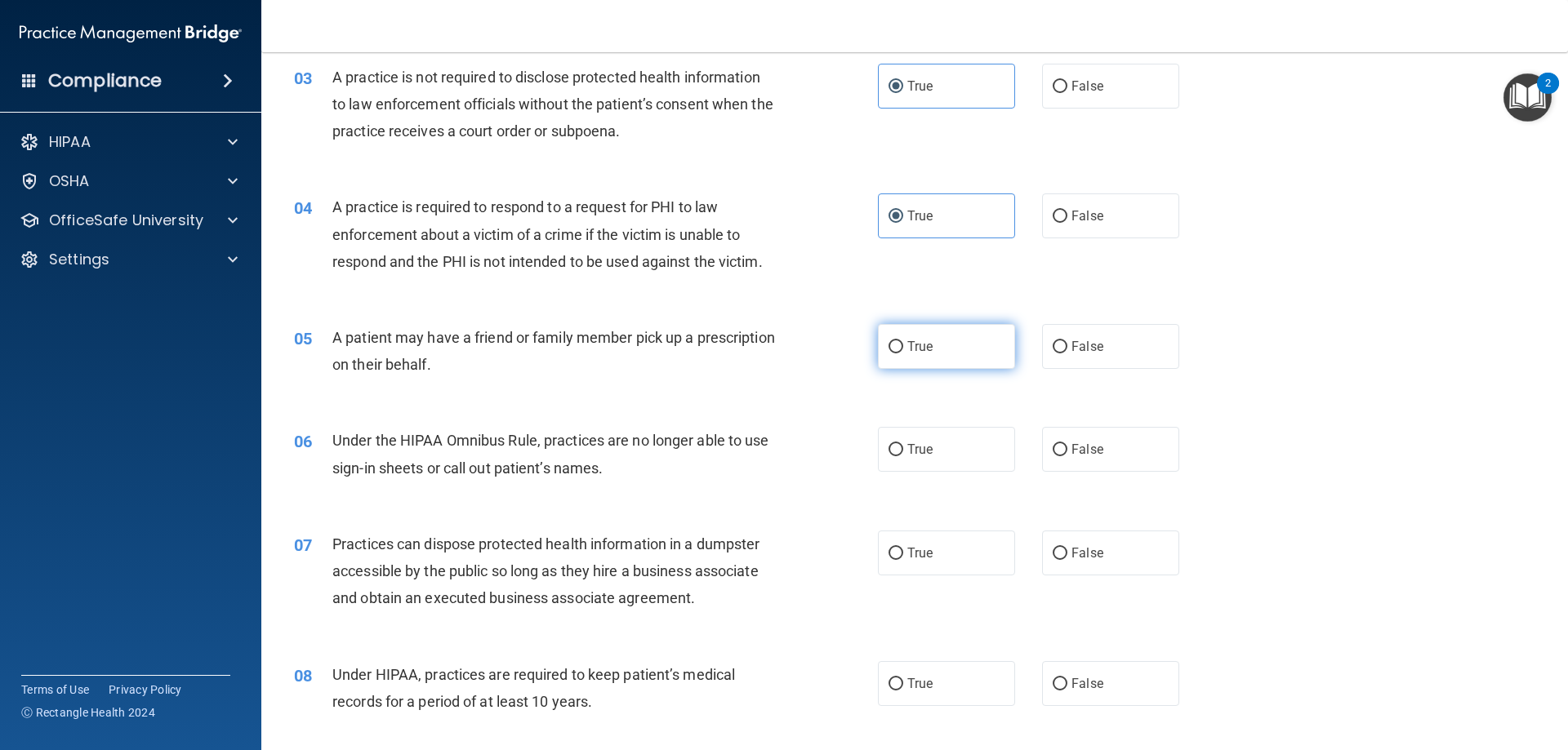
click at [938, 346] on label "True" at bounding box center [946, 346] width 137 height 45
click at [903, 346] on input "True" at bounding box center [896, 346] width 15 height 12
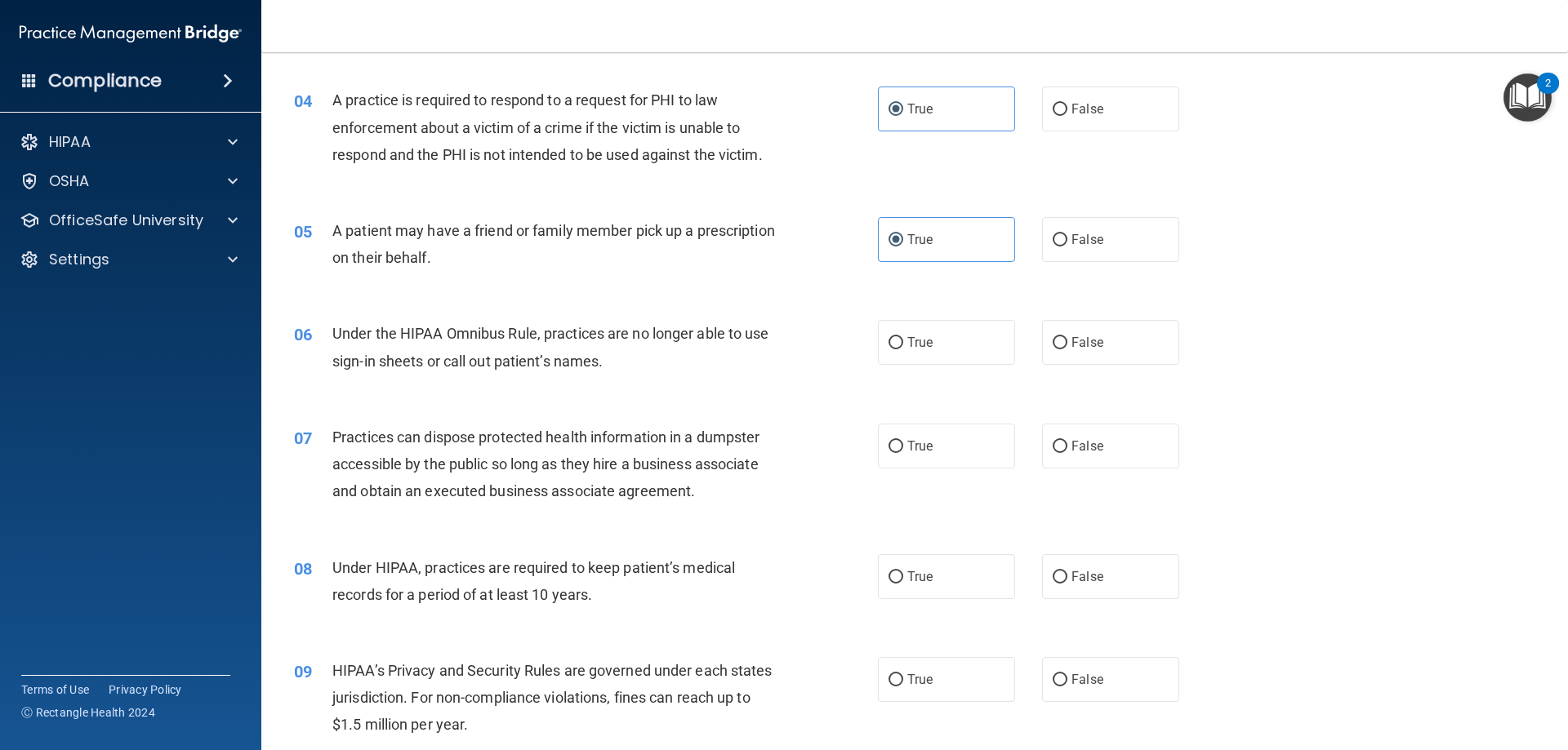
scroll to position [490, 0]
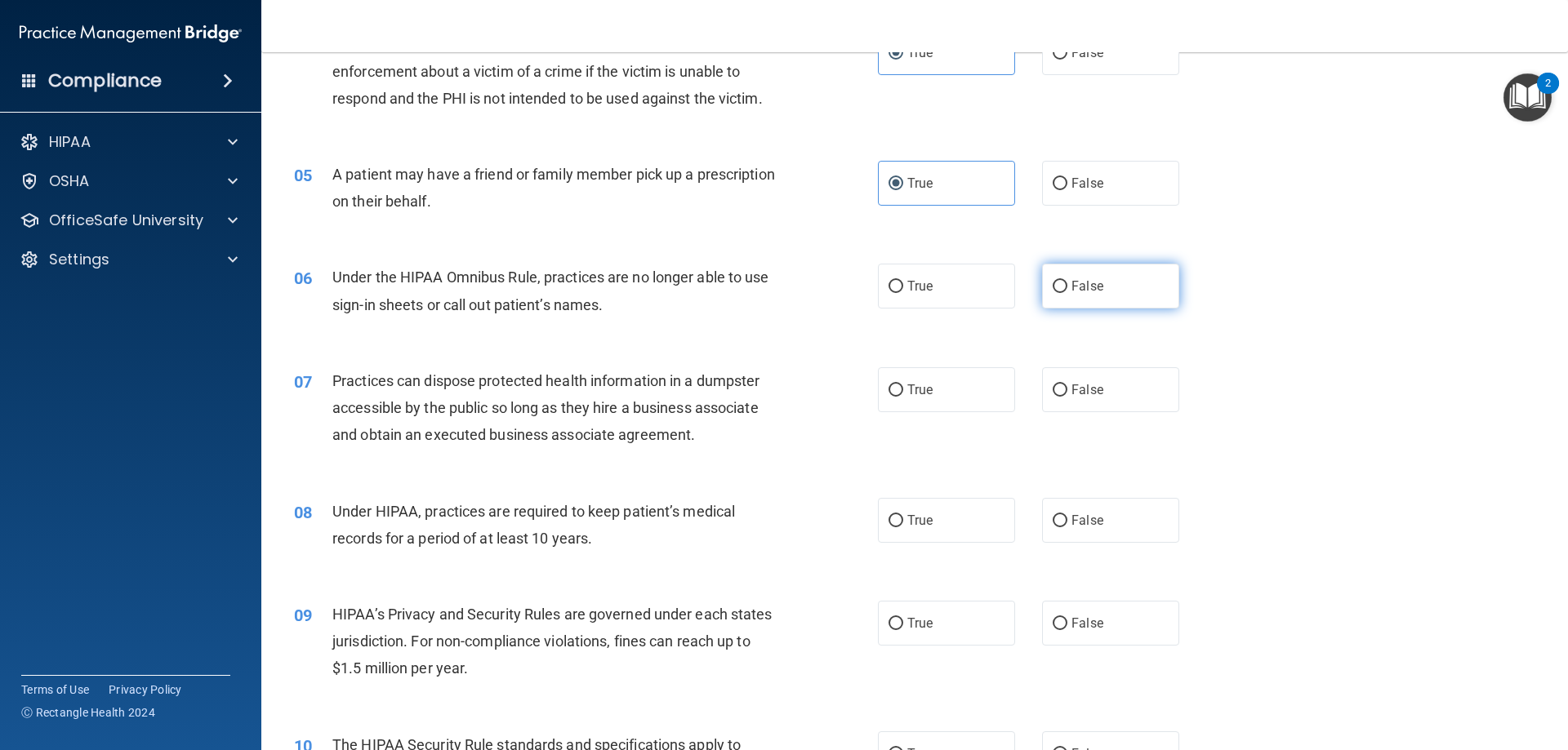
click at [1055, 289] on input "False" at bounding box center [1060, 287] width 15 height 12
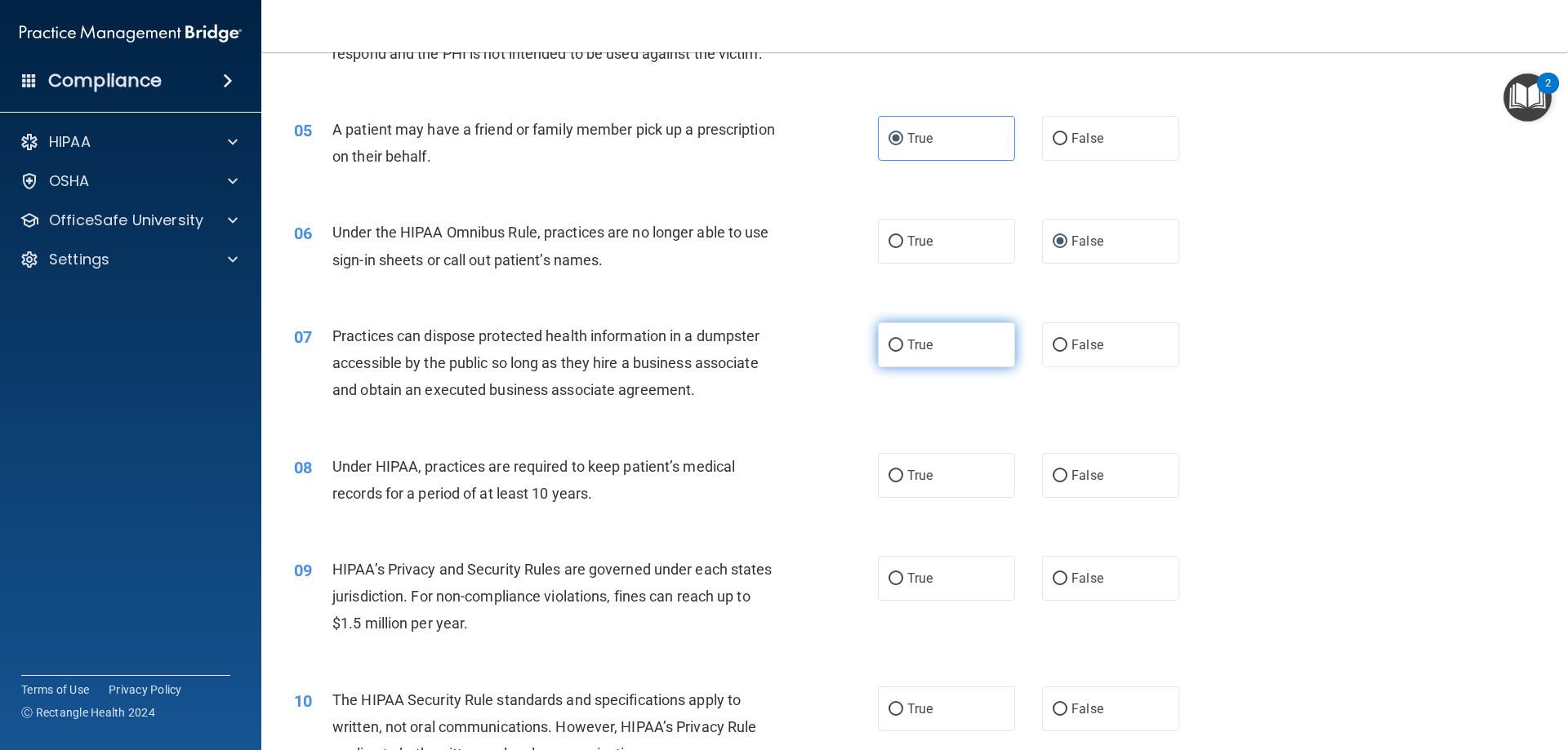
scroll to position [571, 0]
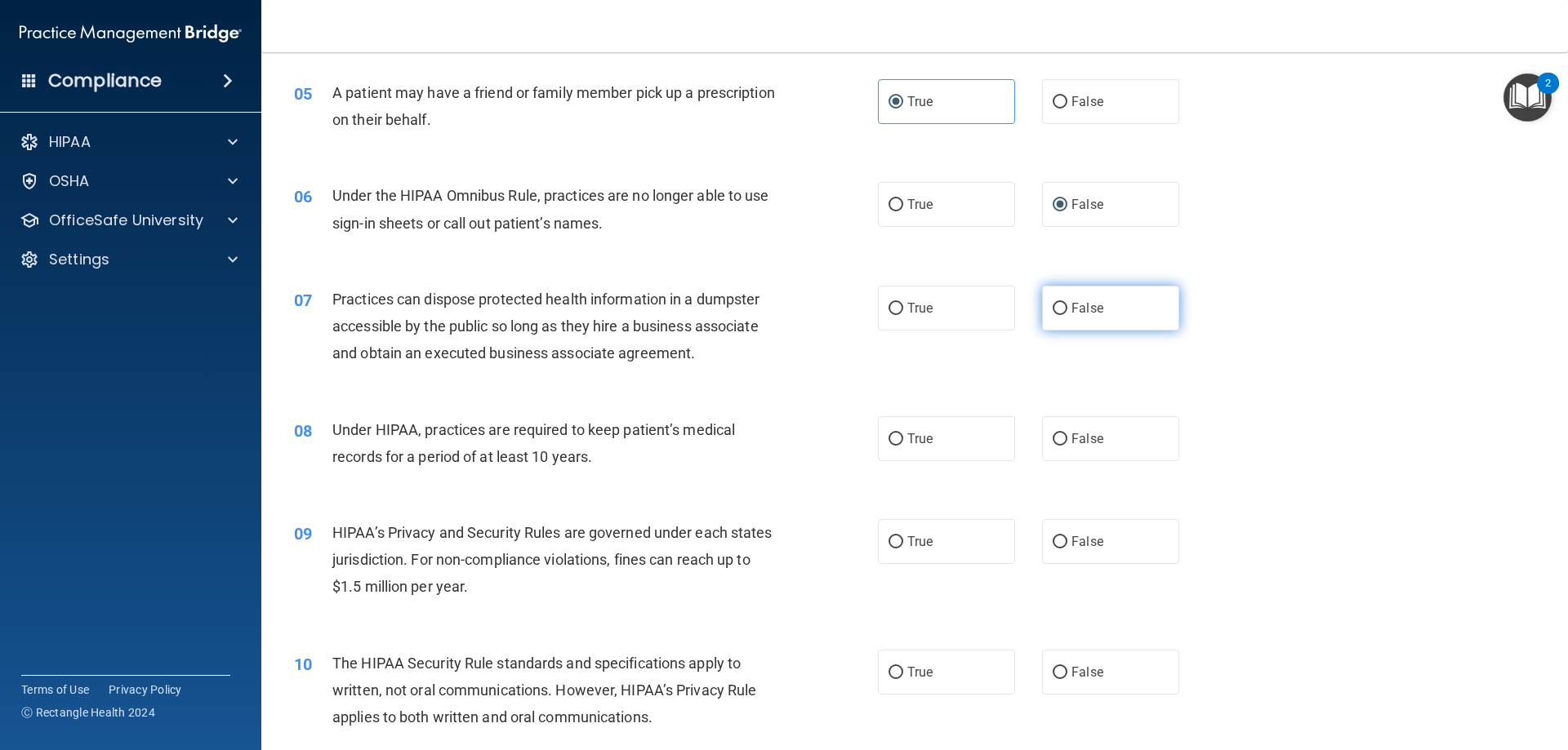
click at [1086, 317] on label "False" at bounding box center [1111, 308] width 137 height 45
click at [1067, 315] on input "False" at bounding box center [1060, 309] width 15 height 12
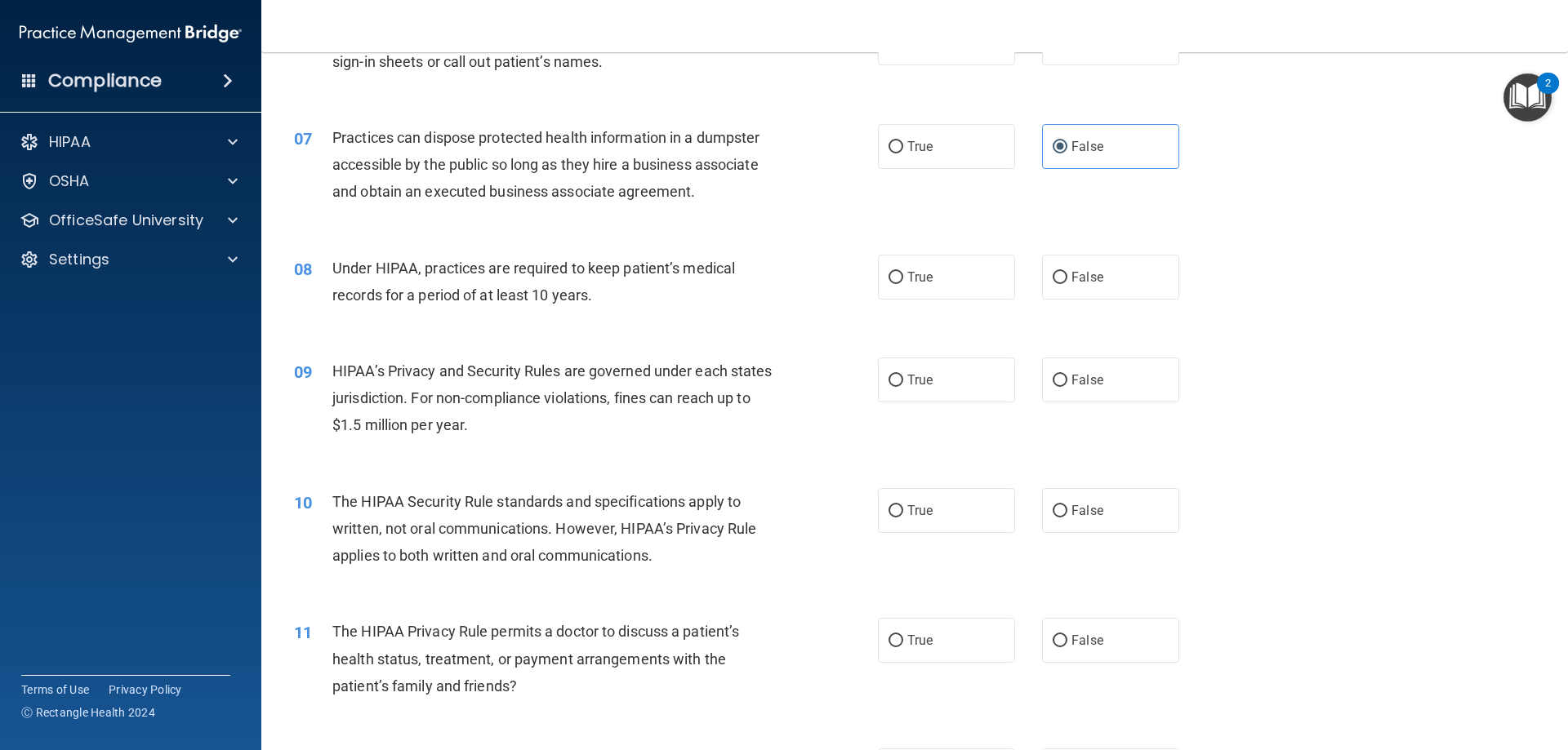
scroll to position [734, 0]
click at [913, 286] on label "True" at bounding box center [946, 275] width 137 height 45
click at [903, 283] on input "True" at bounding box center [896, 275] width 15 height 12
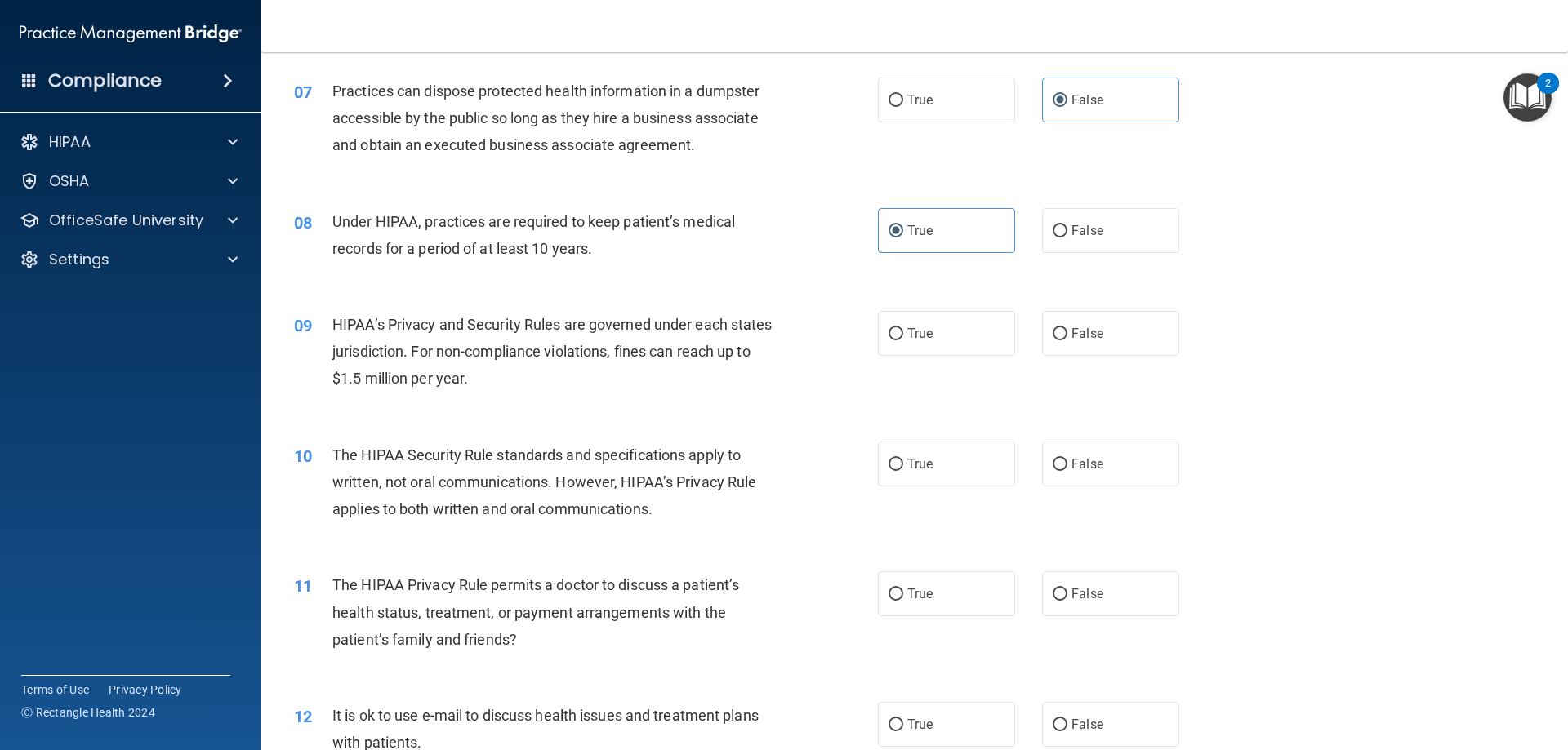
scroll to position [898, 0]
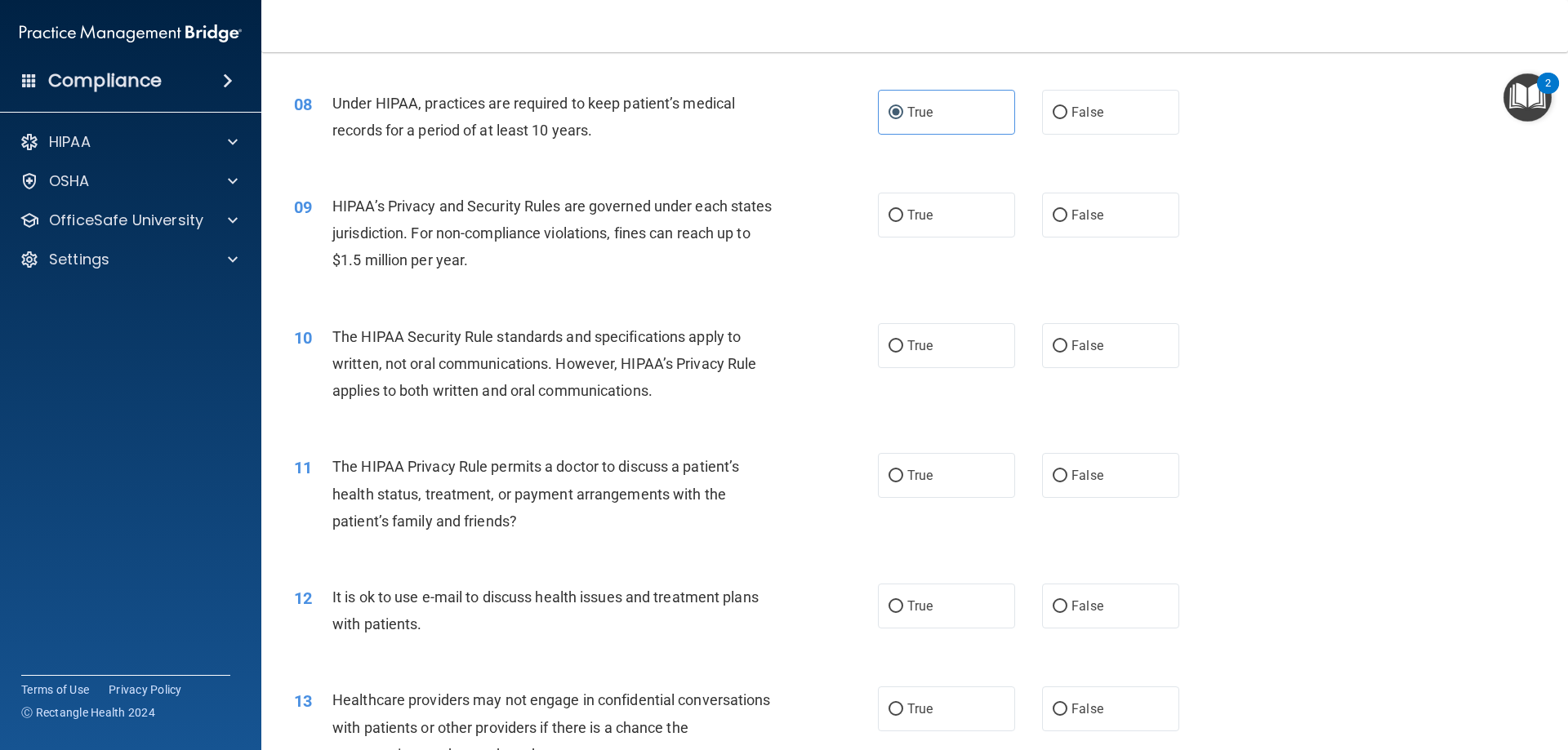
click at [1107, 241] on div "09 HIPAA’s Privacy and Security Rules are governed under each states jurisdicti…" at bounding box center [914, 238] width 1266 height 131
click at [1107, 235] on label "False" at bounding box center [1111, 215] width 137 height 45
click at [1067, 222] on input "False" at bounding box center [1060, 216] width 15 height 12
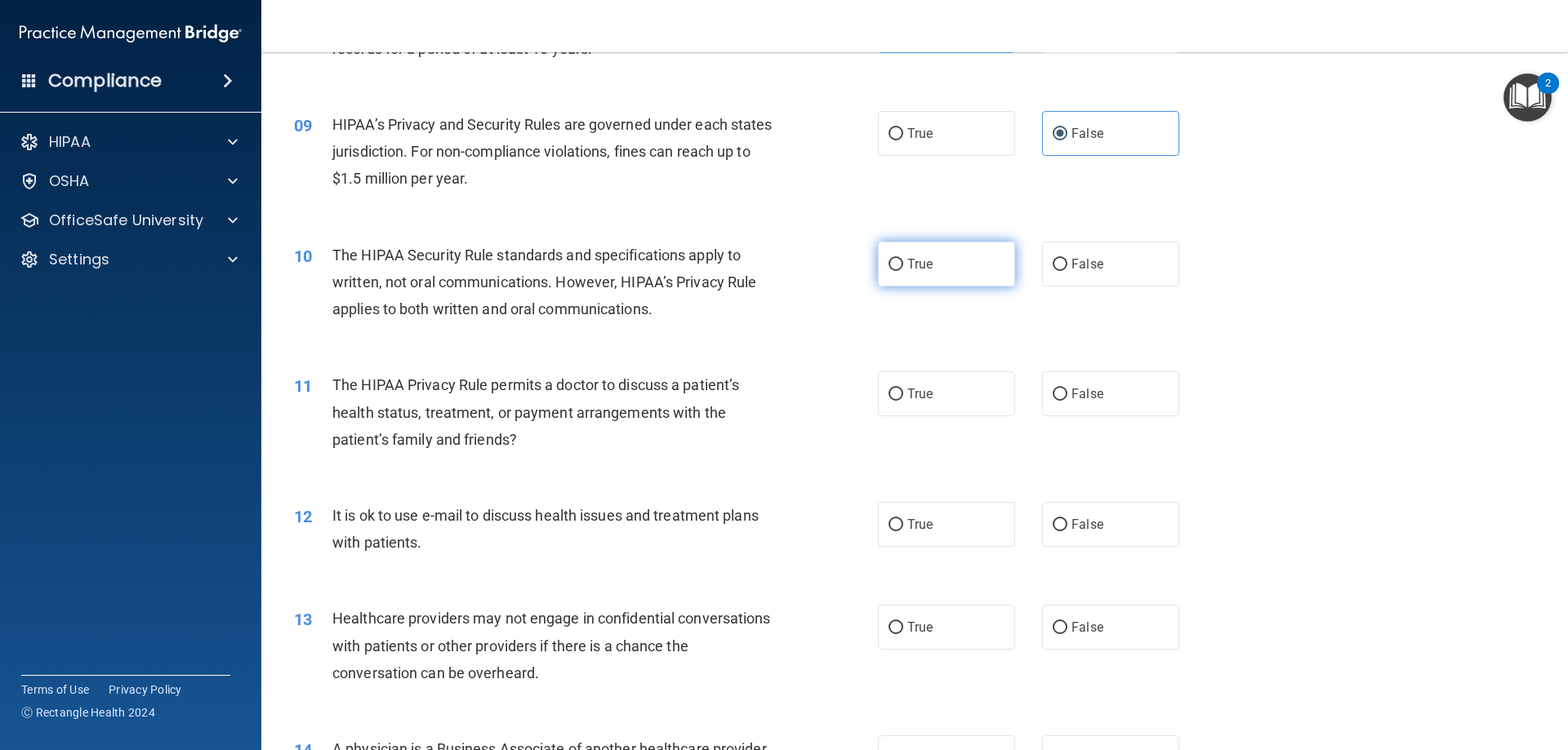
drag, startPoint x: 923, startPoint y: 247, endPoint x: 933, endPoint y: 249, distance: 10.2
click at [925, 248] on label "True" at bounding box center [946, 264] width 137 height 45
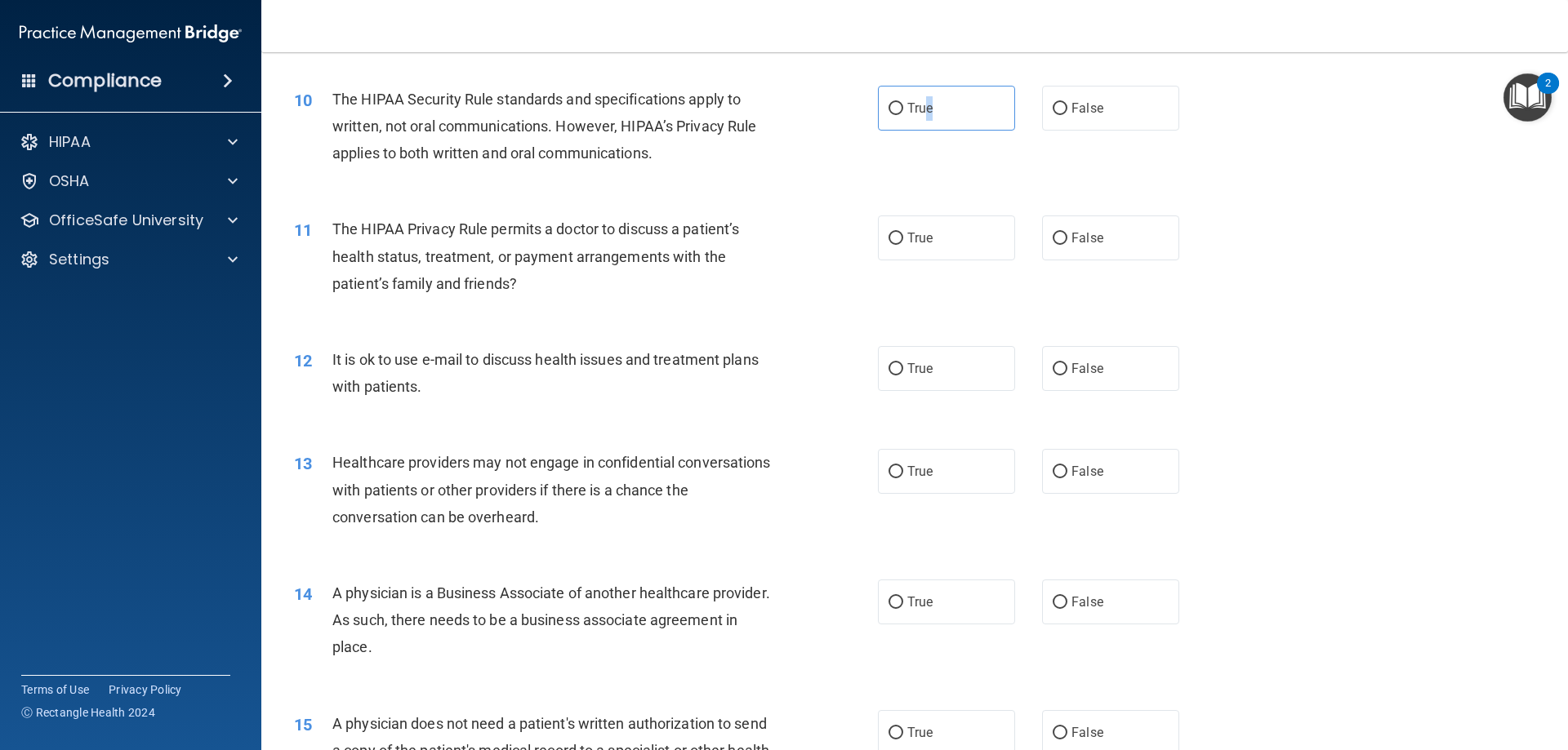
scroll to position [1143, 0]
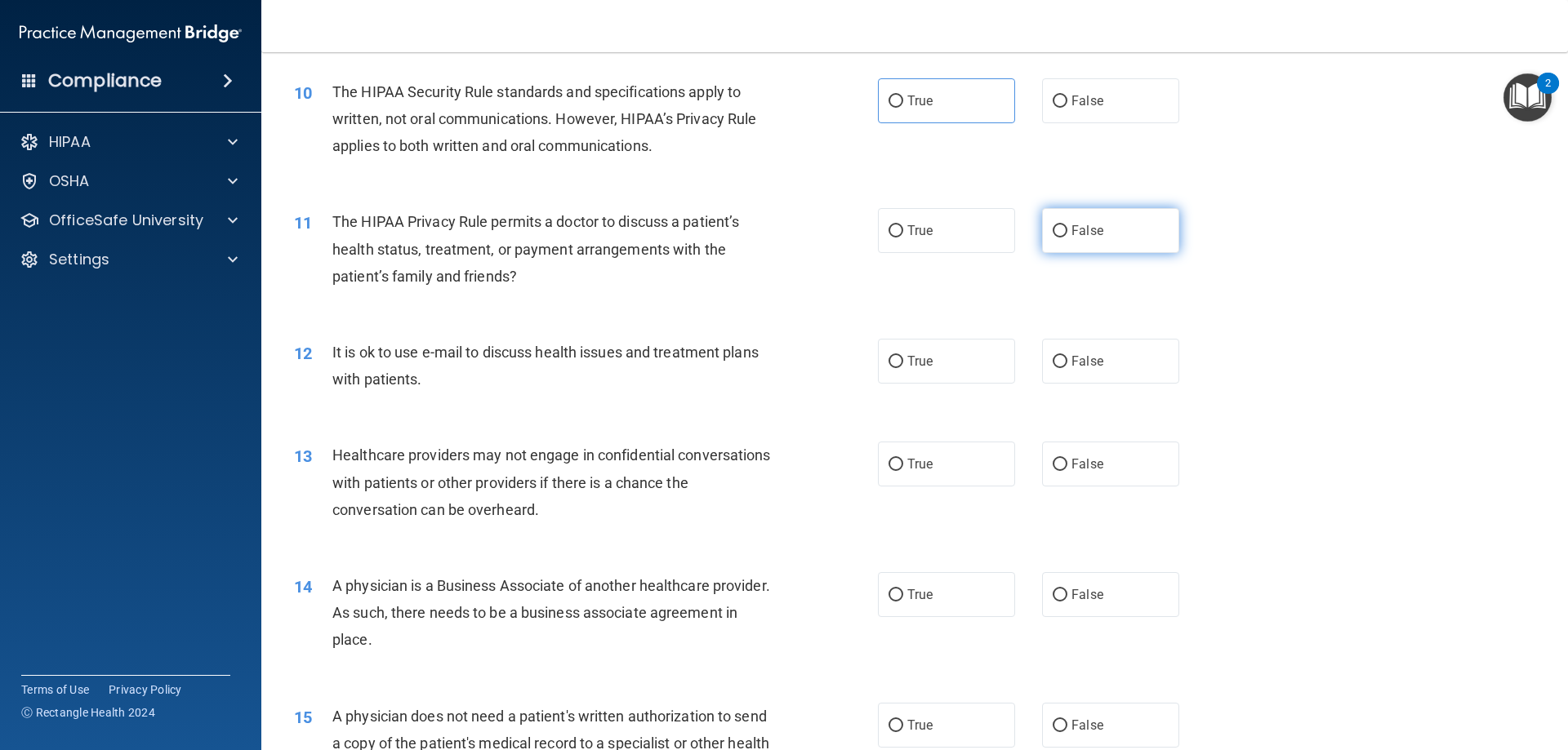
click at [1077, 220] on label "False" at bounding box center [1111, 230] width 137 height 45
click at [1067, 226] on input "False" at bounding box center [1060, 231] width 15 height 12
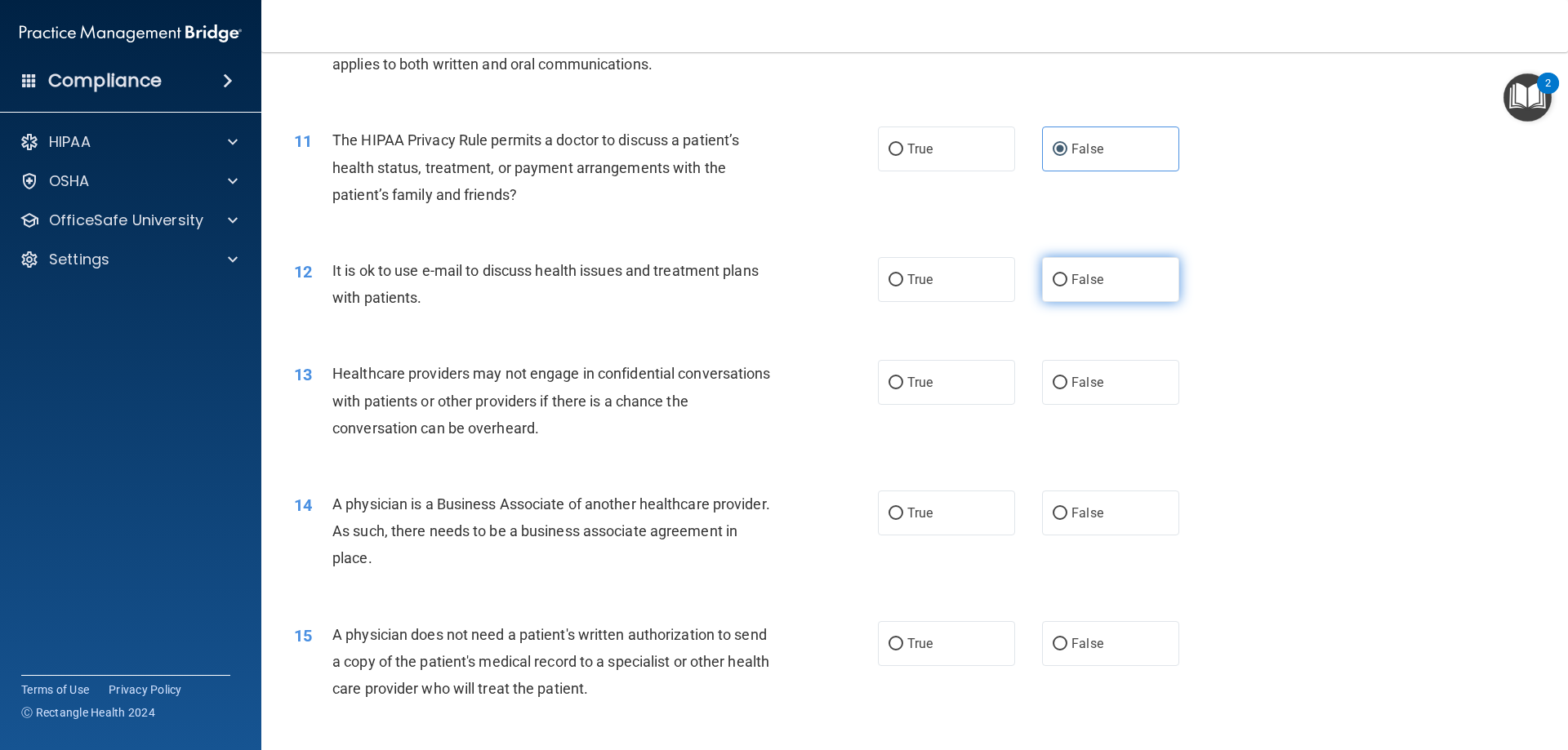
click at [1102, 290] on label "False" at bounding box center [1111, 279] width 137 height 45
click at [1067, 287] on input "False" at bounding box center [1060, 280] width 15 height 12
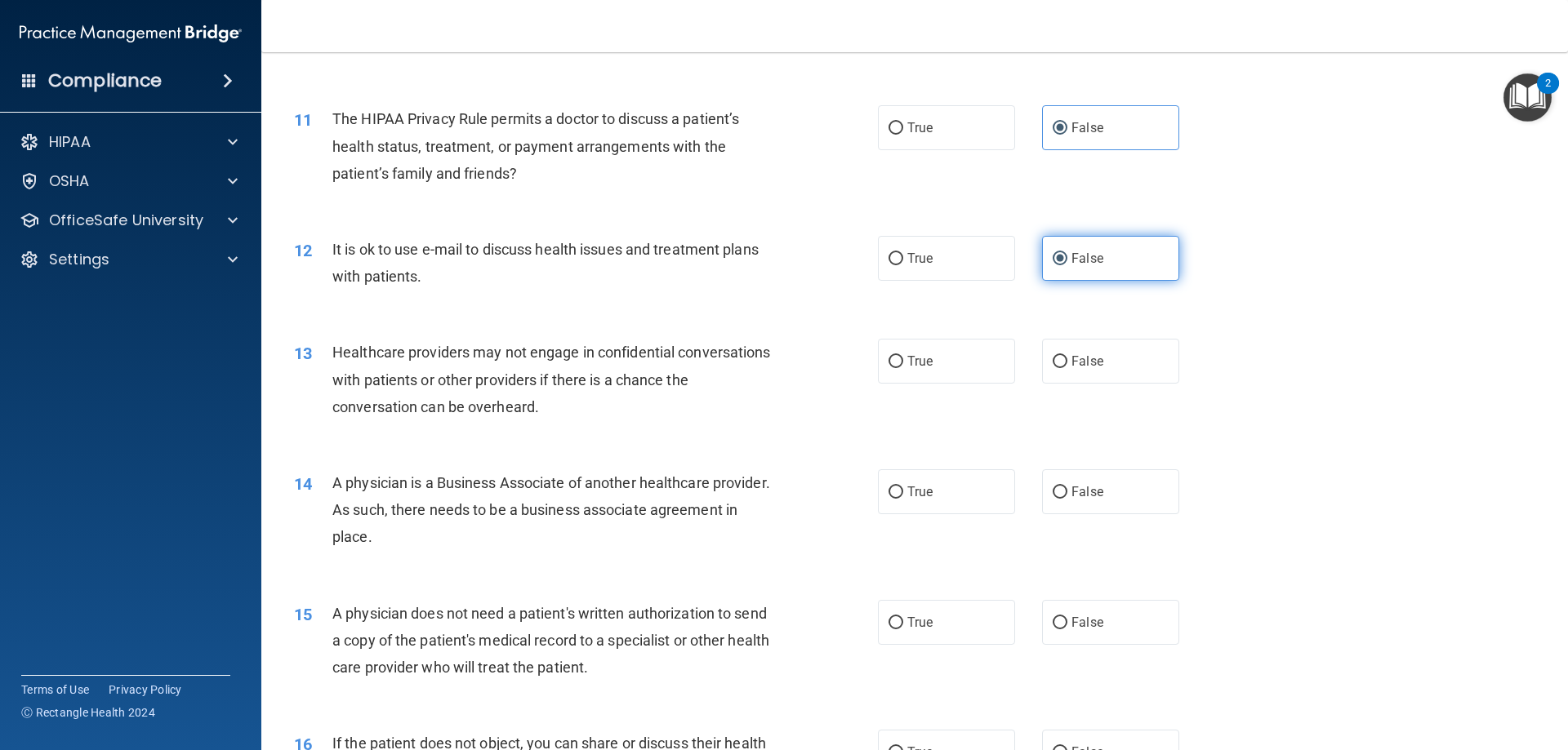
scroll to position [1307, 0]
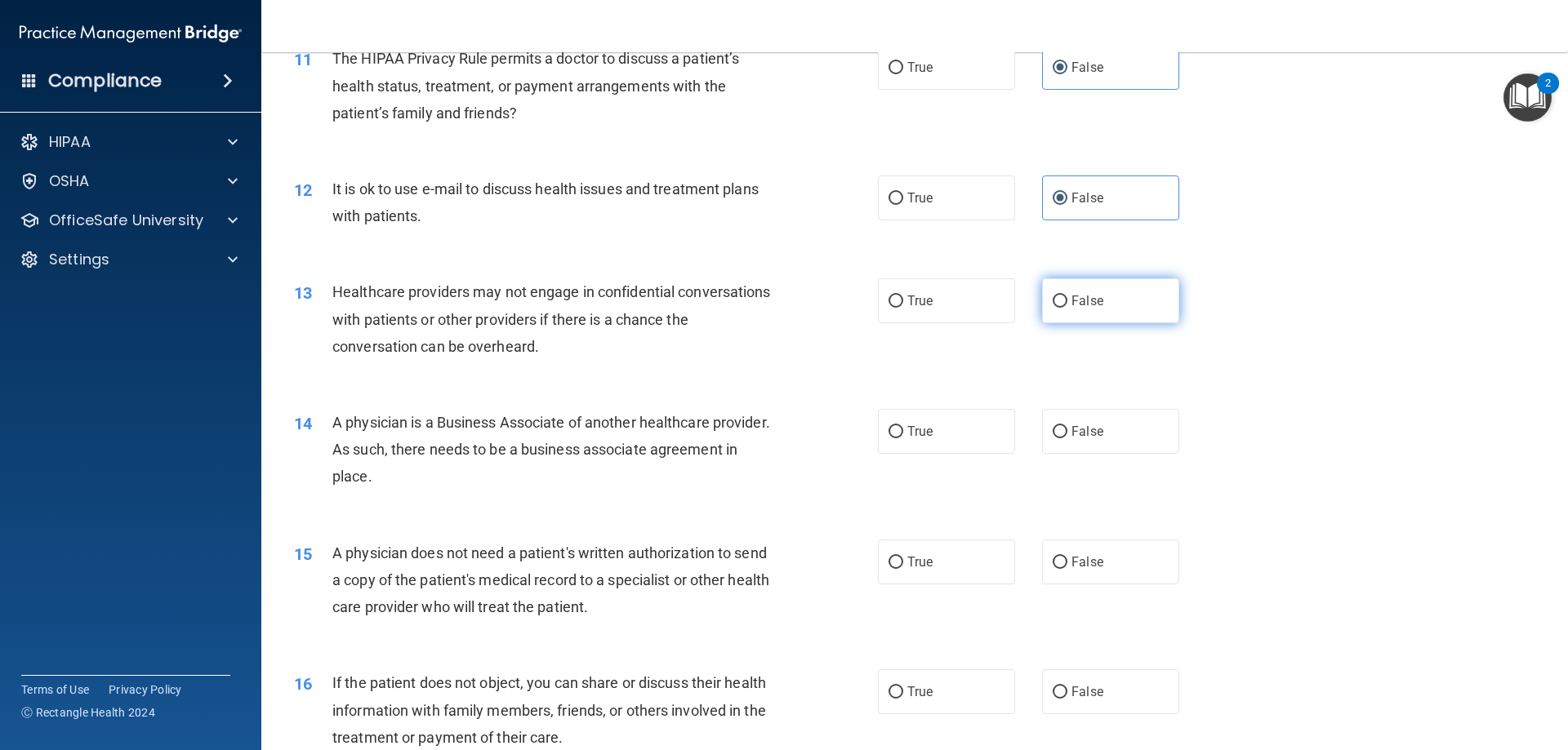
click at [1093, 293] on label "False" at bounding box center [1111, 300] width 137 height 45
click at [1067, 296] on input "False" at bounding box center [1060, 301] width 15 height 12
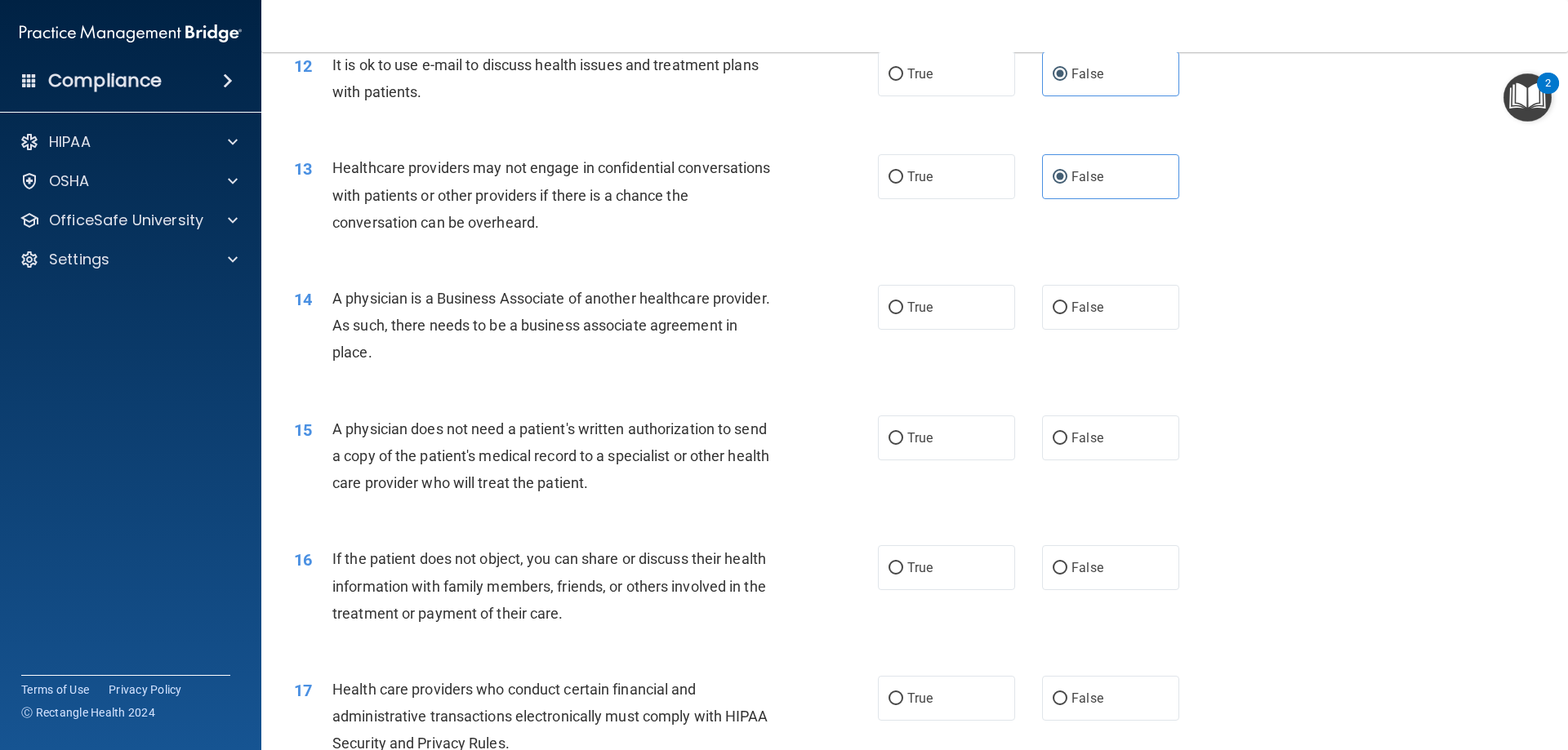
scroll to position [1470, 0]
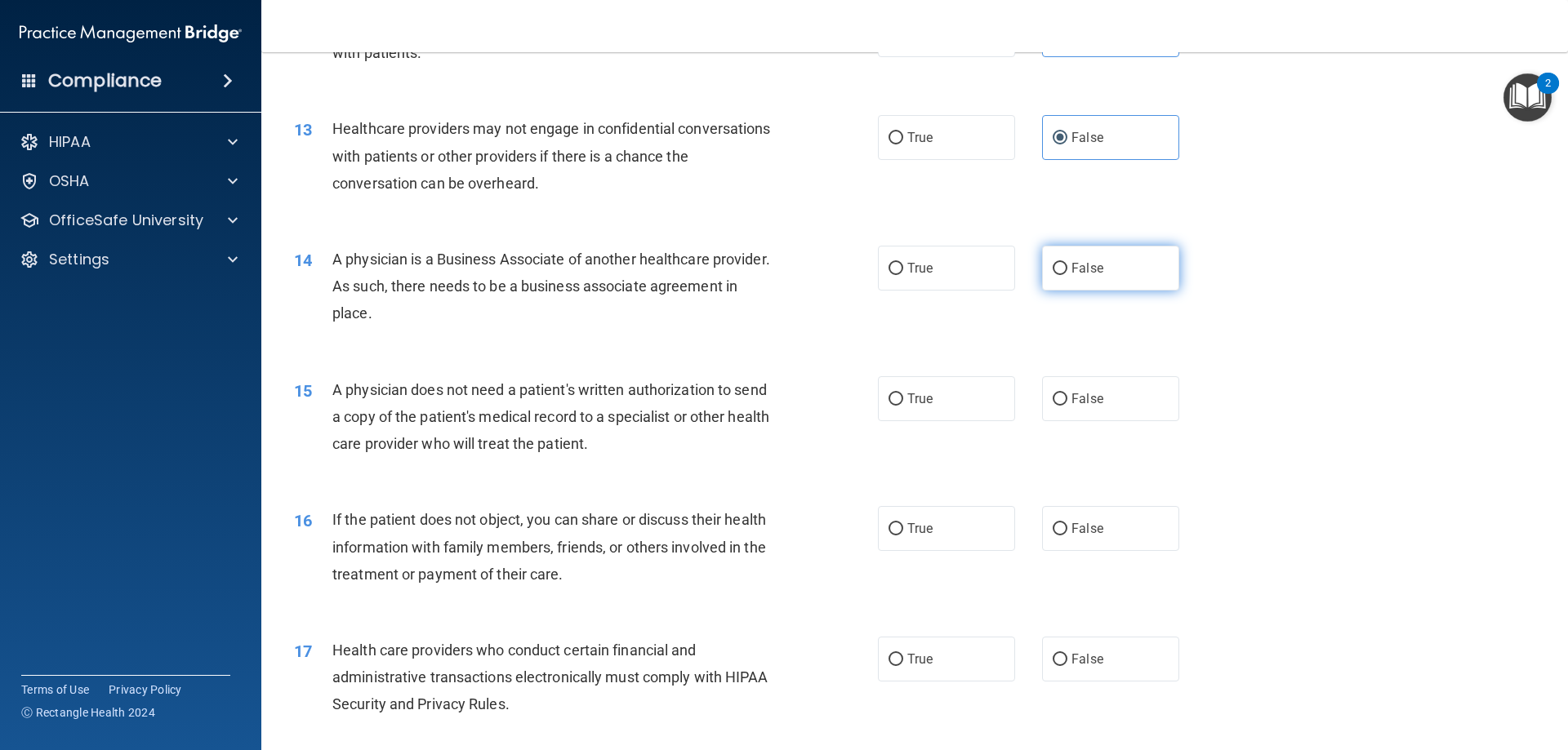
click at [1132, 287] on label "False" at bounding box center [1111, 268] width 137 height 45
click at [1067, 275] on input "False" at bounding box center [1060, 268] width 15 height 12
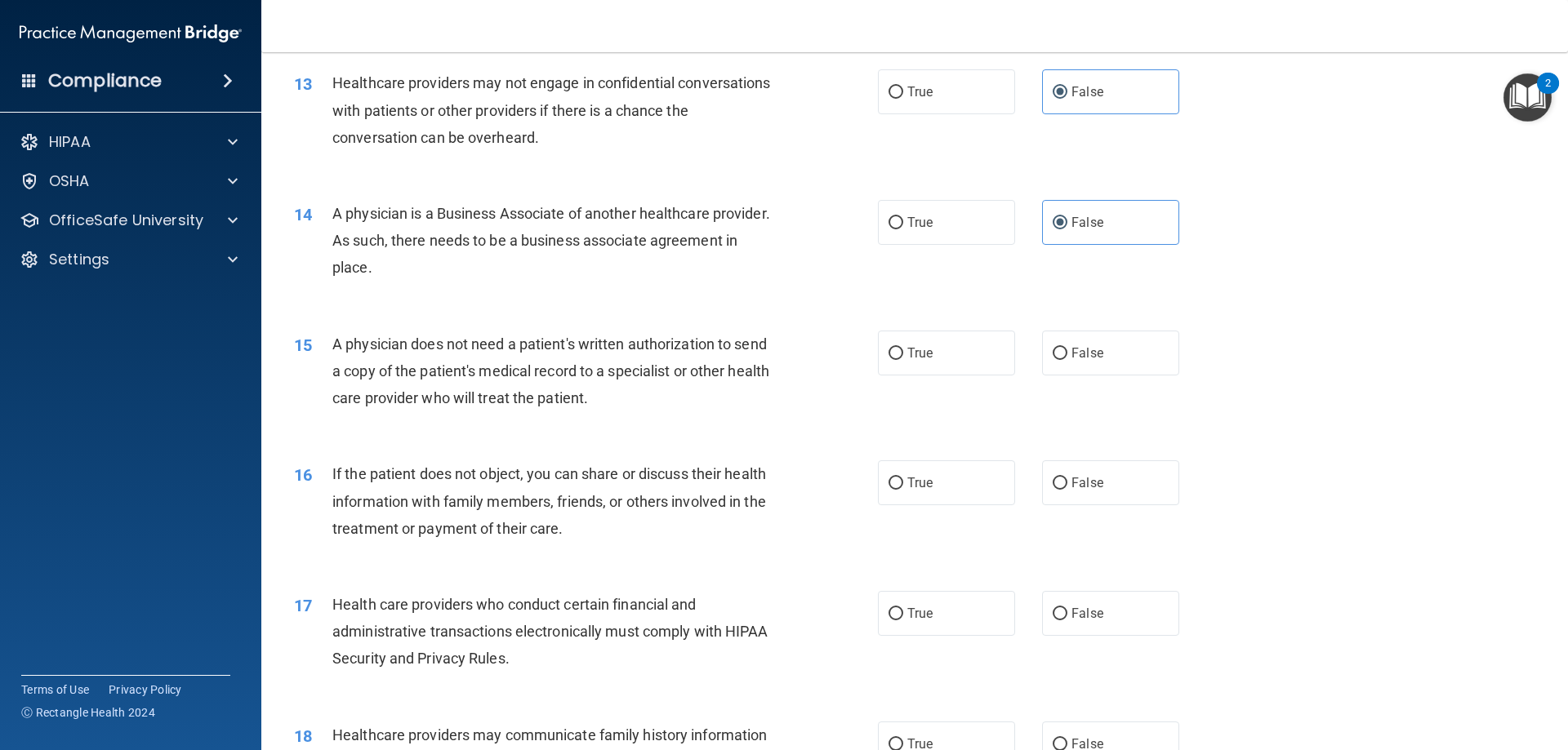
scroll to position [1633, 0]
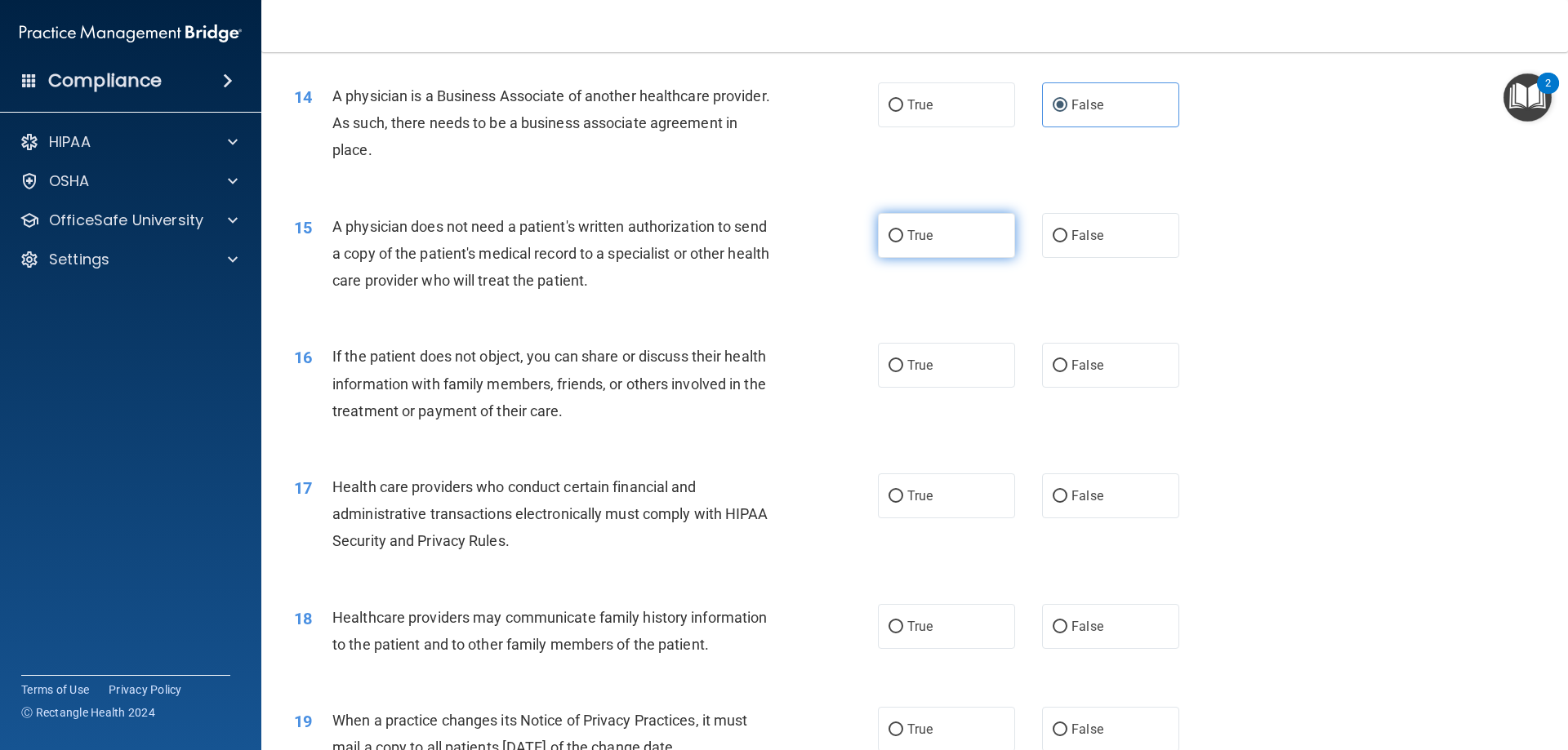
click at [984, 228] on label "True" at bounding box center [946, 235] width 137 height 45
click at [903, 230] on input "True" at bounding box center [896, 236] width 15 height 12
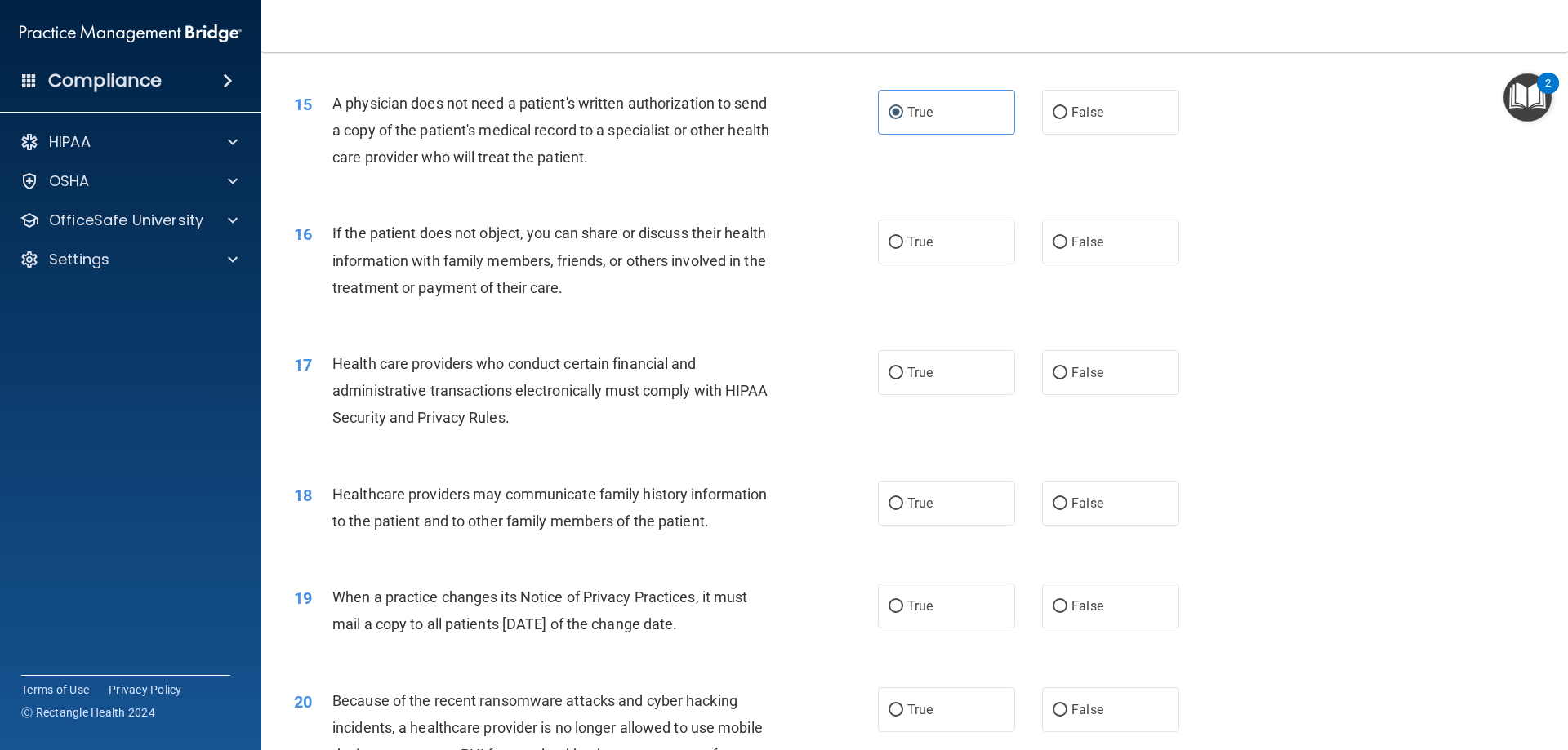
scroll to position [1796, 0]
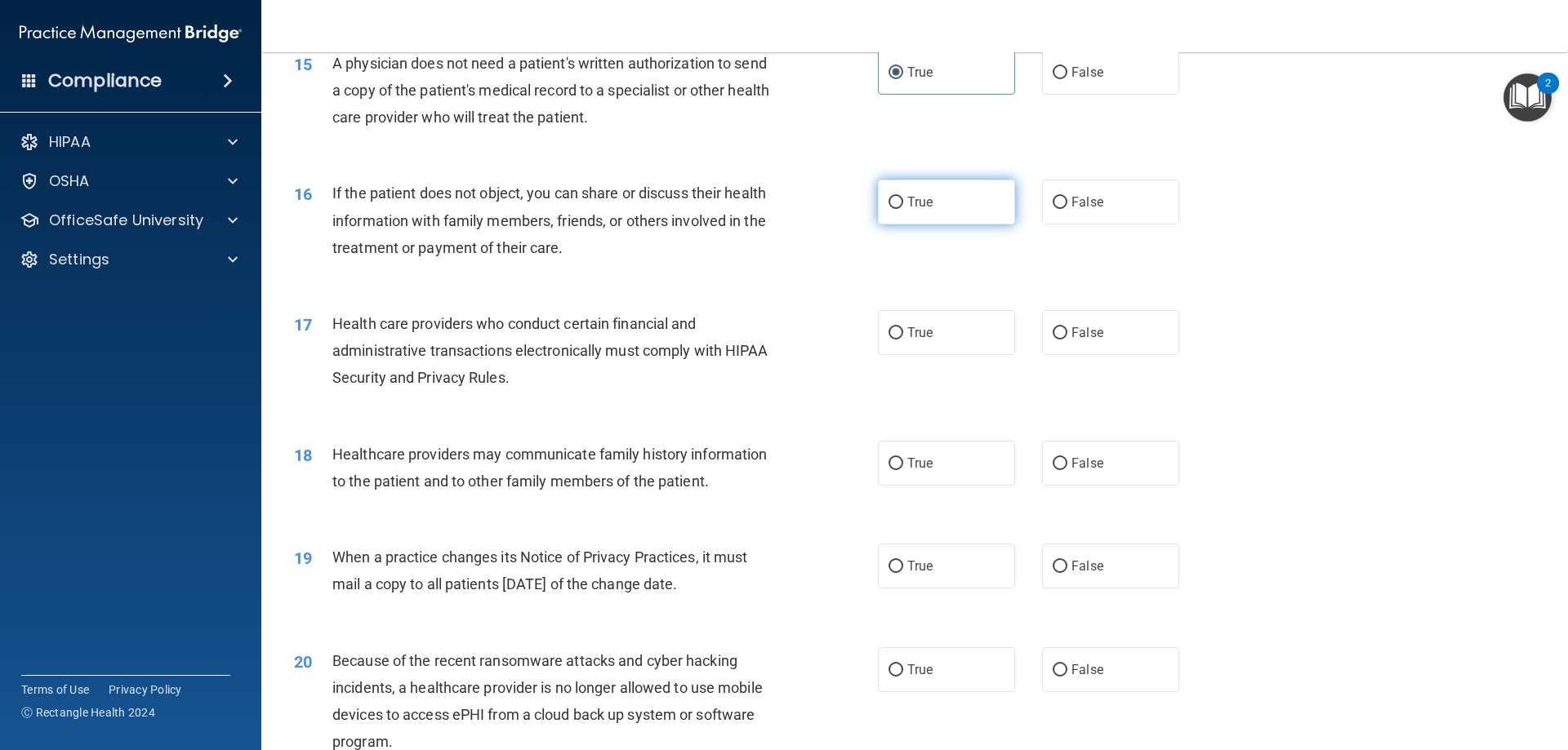
click at [994, 191] on label "True" at bounding box center [946, 202] width 137 height 45
click at [903, 197] on input "True" at bounding box center [896, 203] width 15 height 12
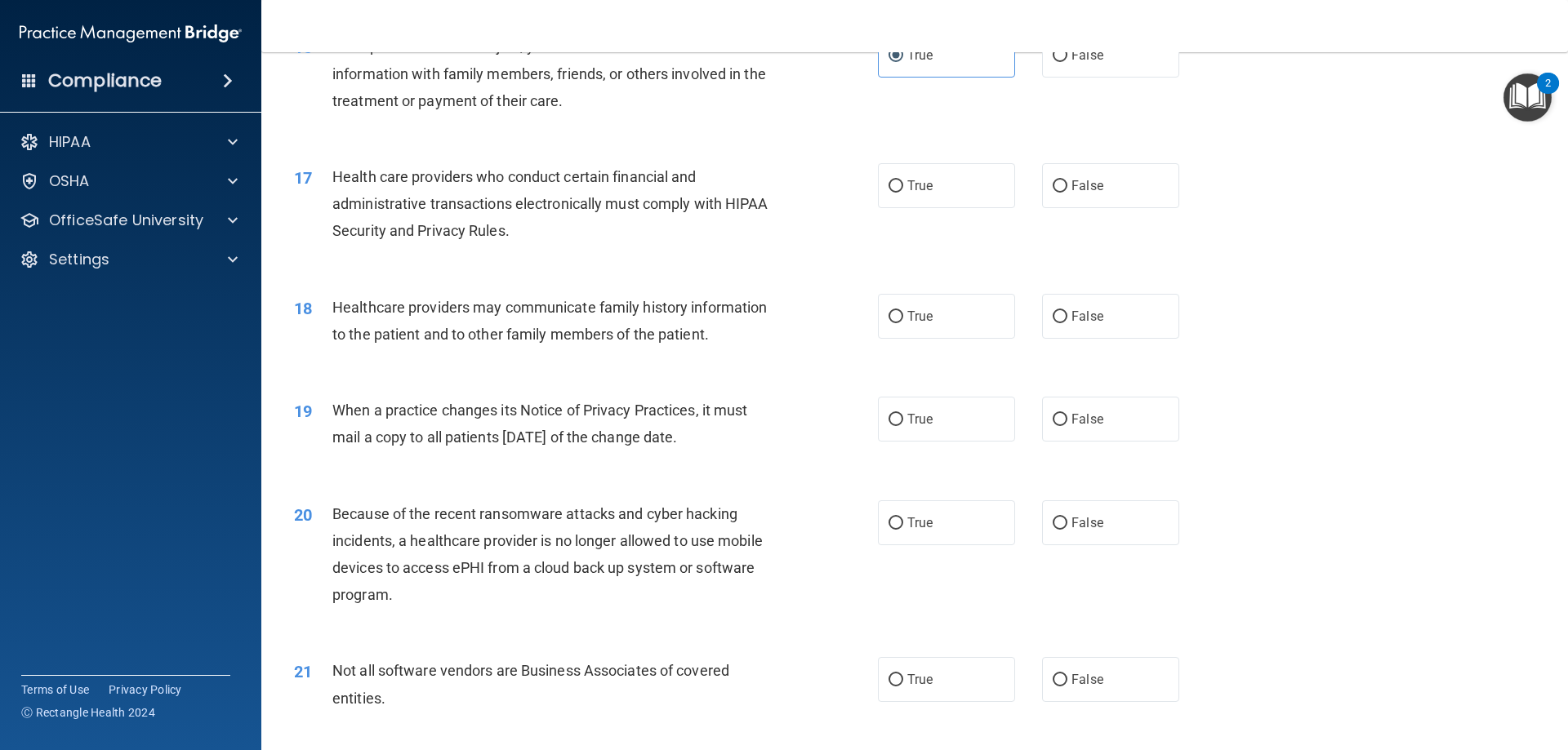
scroll to position [1959, 0]
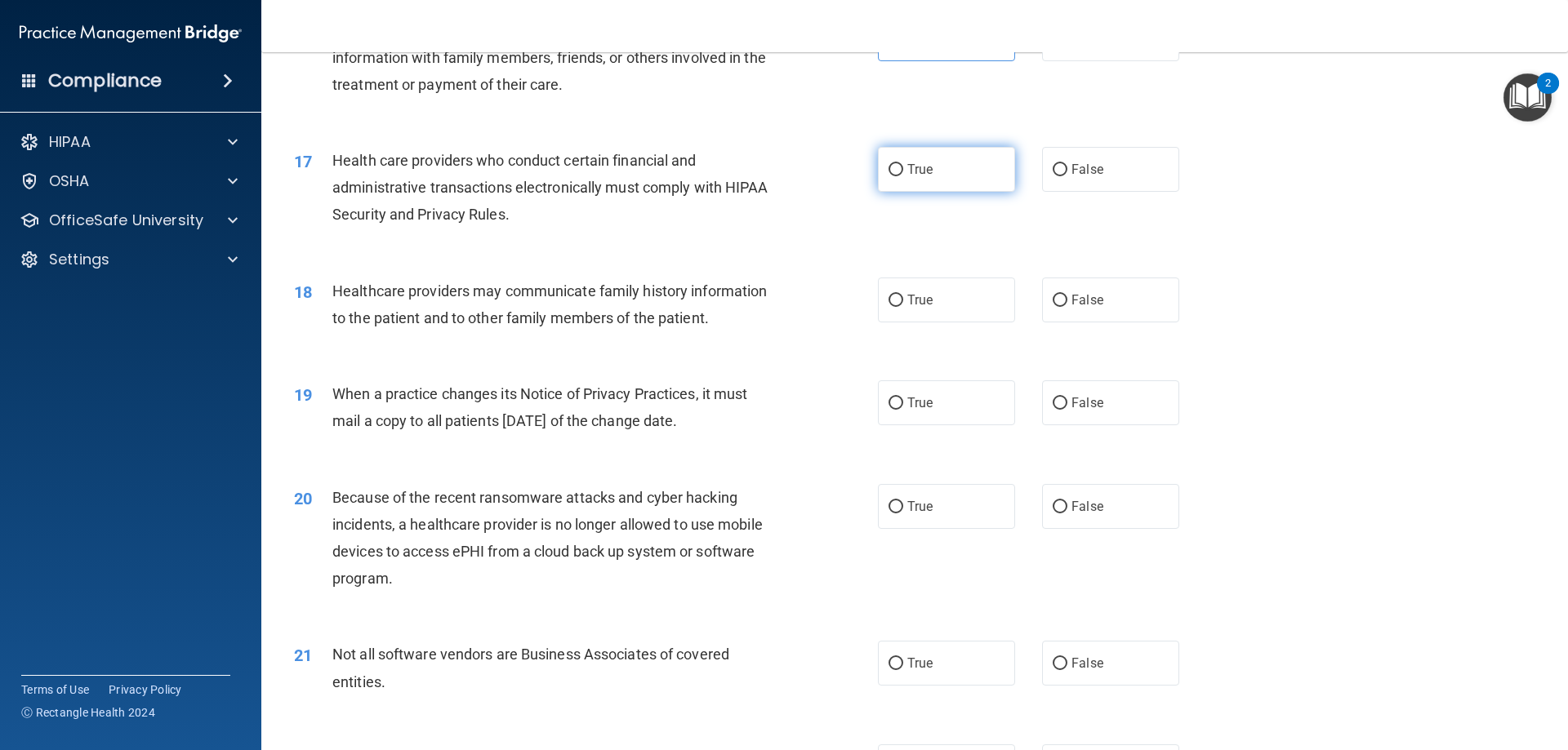
click at [879, 167] on label "True" at bounding box center [946, 169] width 137 height 45
click at [889, 167] on input "True" at bounding box center [896, 170] width 15 height 12
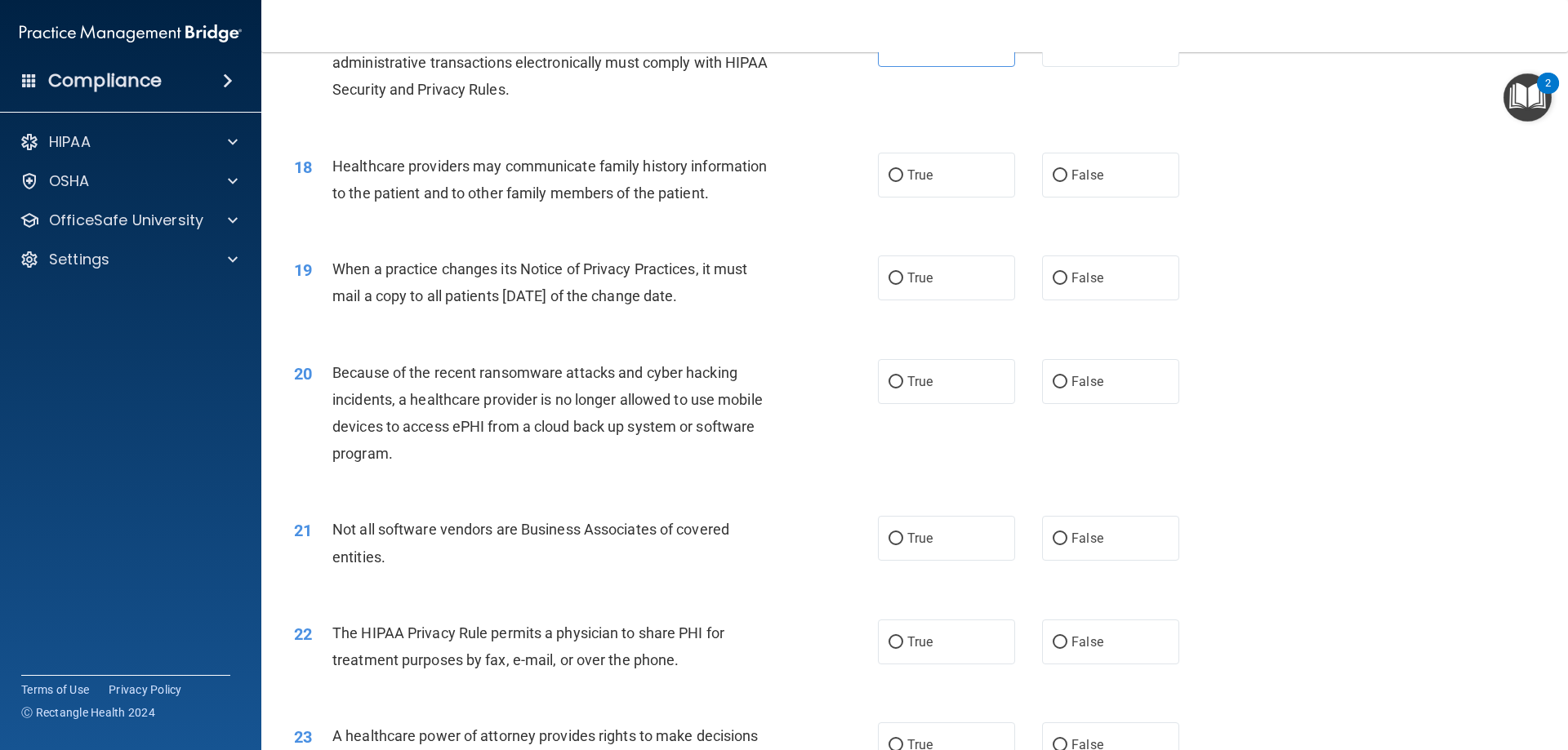
scroll to position [2123, 0]
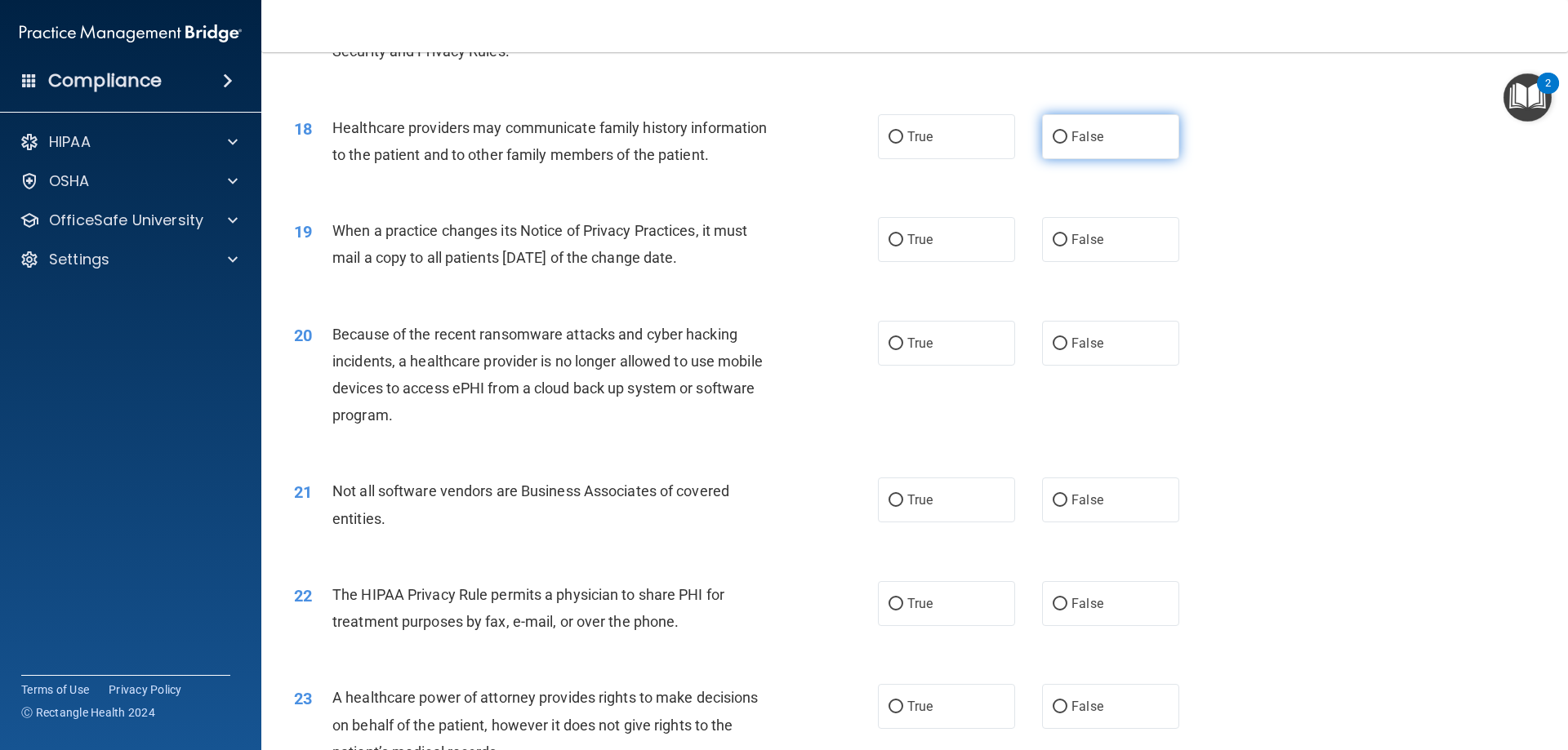
click at [1071, 133] on span "False" at bounding box center [1087, 136] width 32 height 16
click at [1067, 133] on input "False" at bounding box center [1060, 137] width 15 height 12
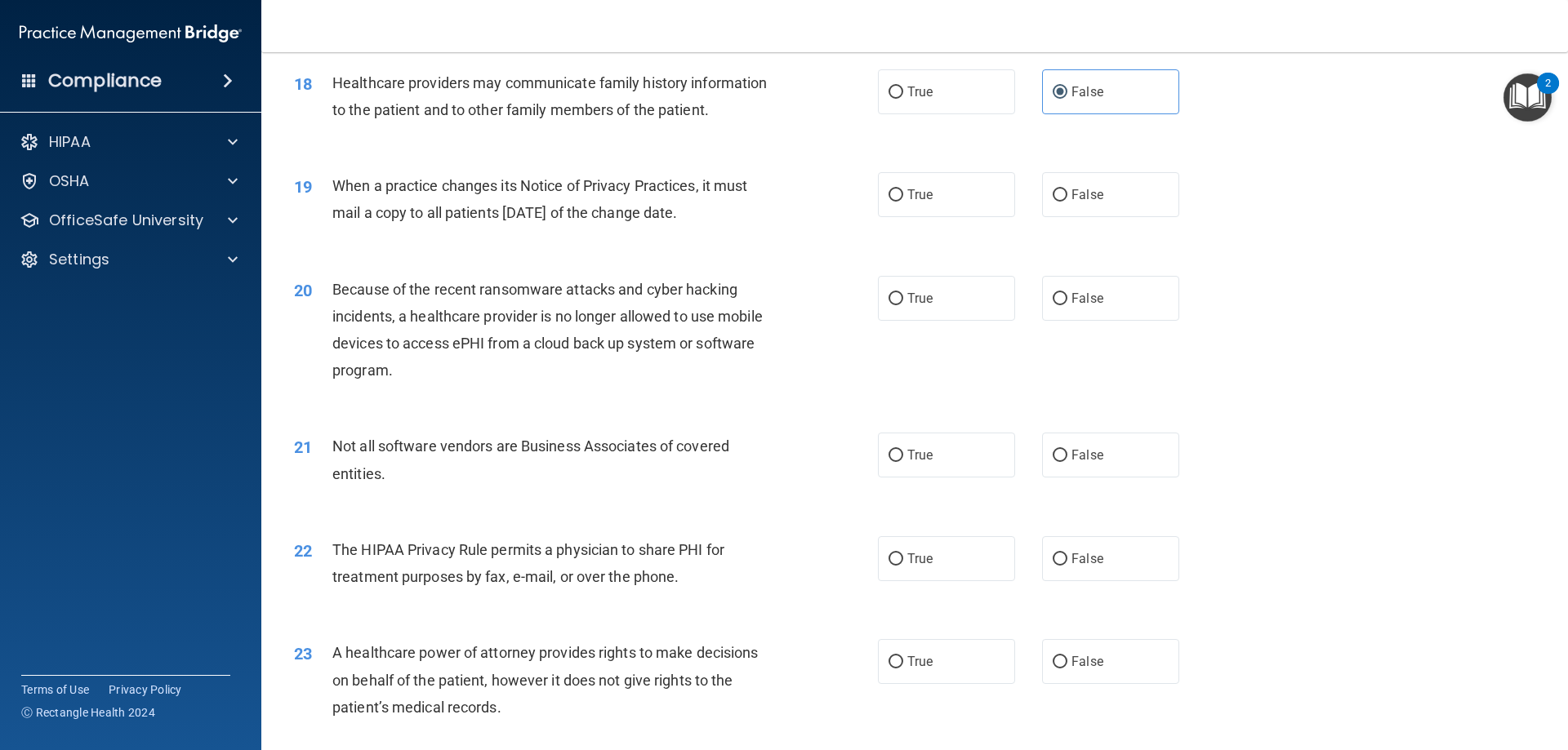
scroll to position [2204, 0]
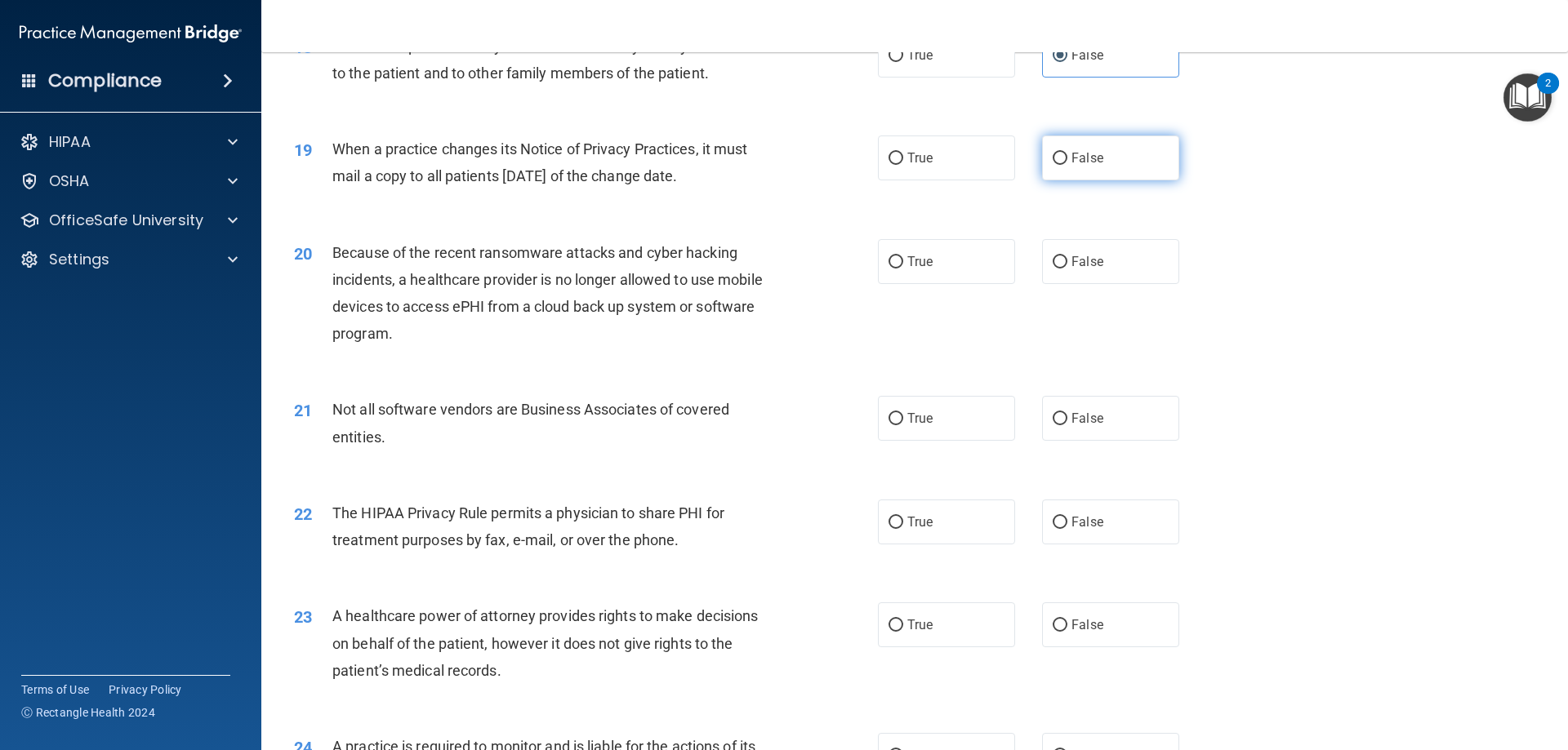
click at [1053, 148] on label "False" at bounding box center [1111, 158] width 137 height 45
click at [1053, 153] on input "False" at bounding box center [1060, 158] width 15 height 12
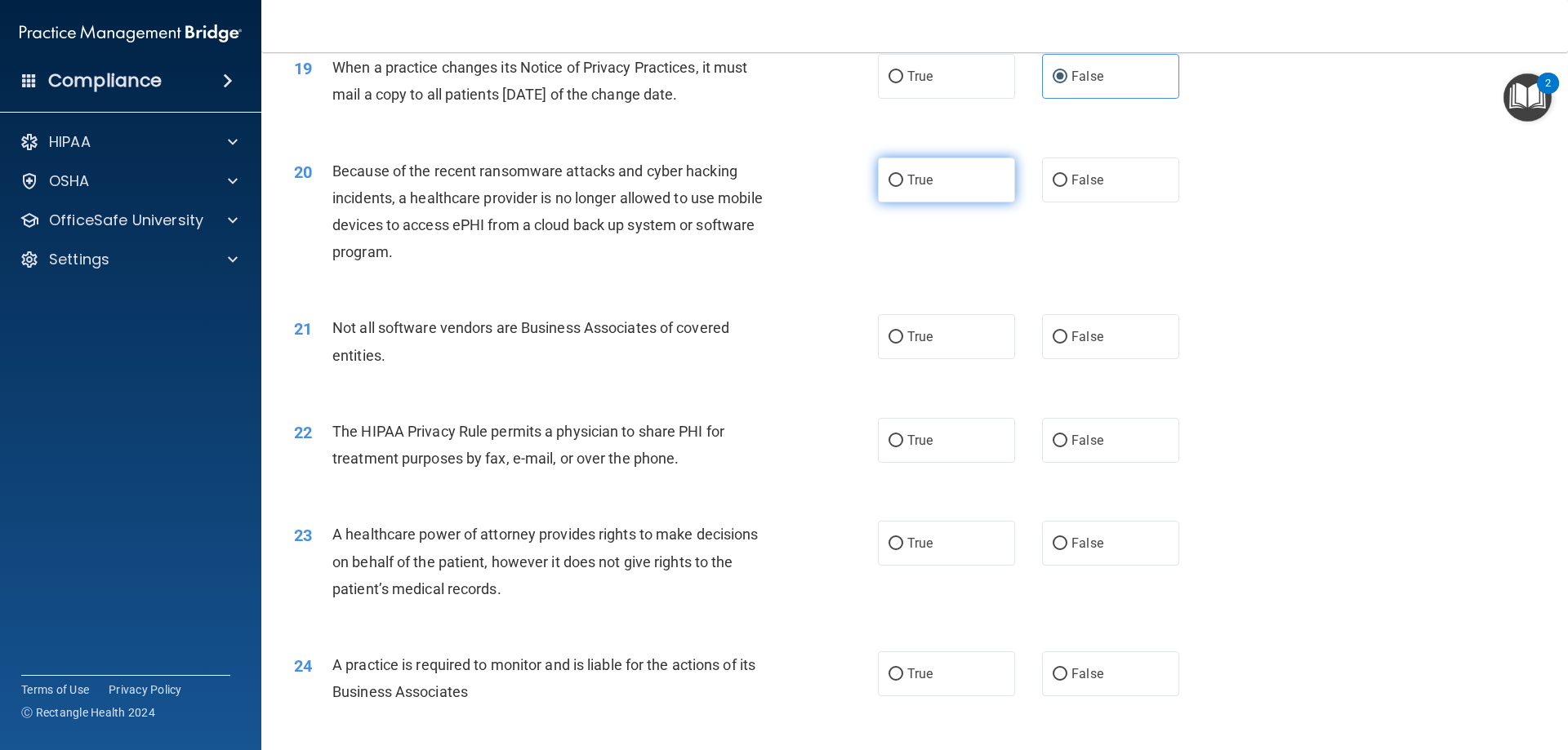
click at [880, 166] on label "True" at bounding box center [946, 180] width 137 height 45
click at [889, 175] on input "True" at bounding box center [896, 181] width 15 height 12
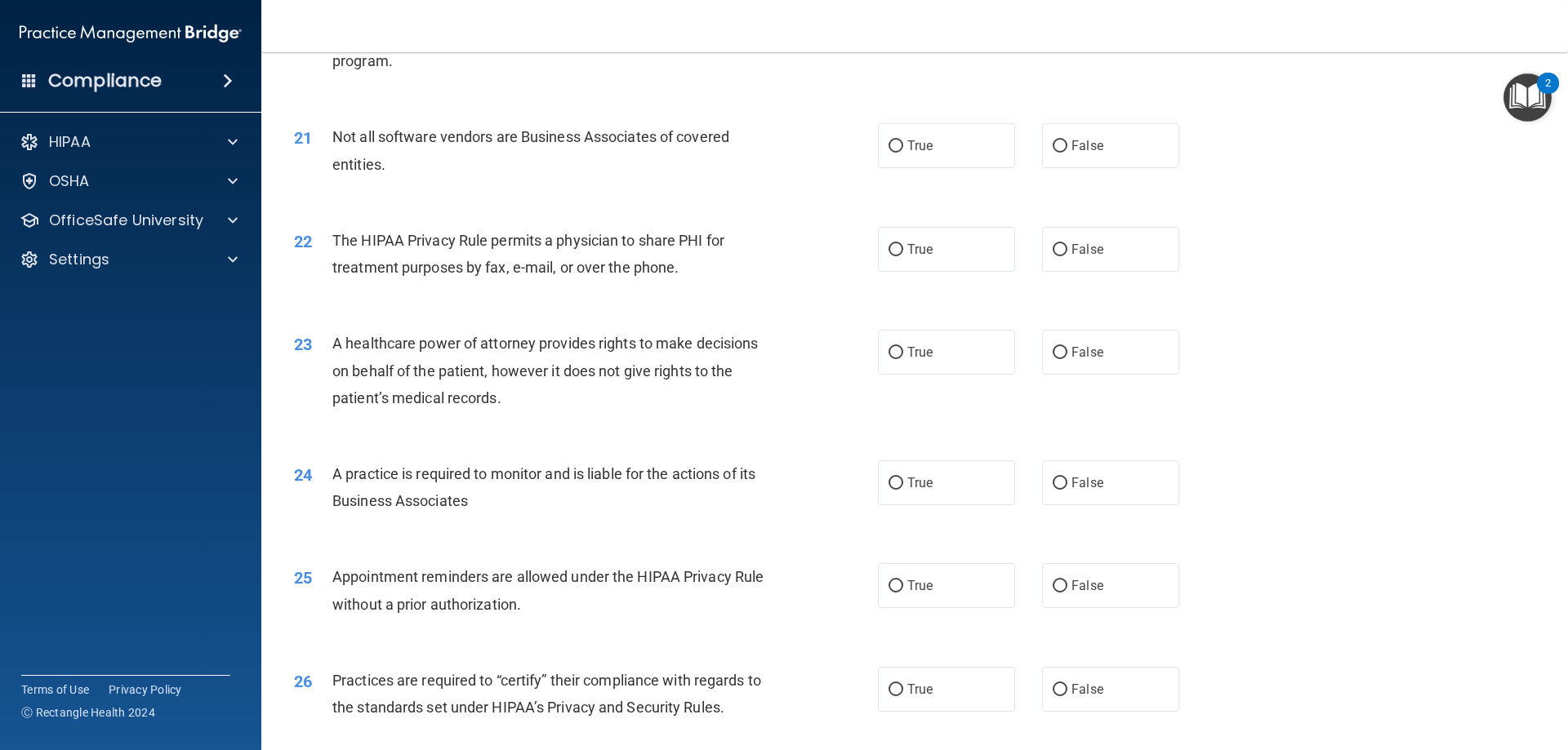
scroll to position [2531, 0]
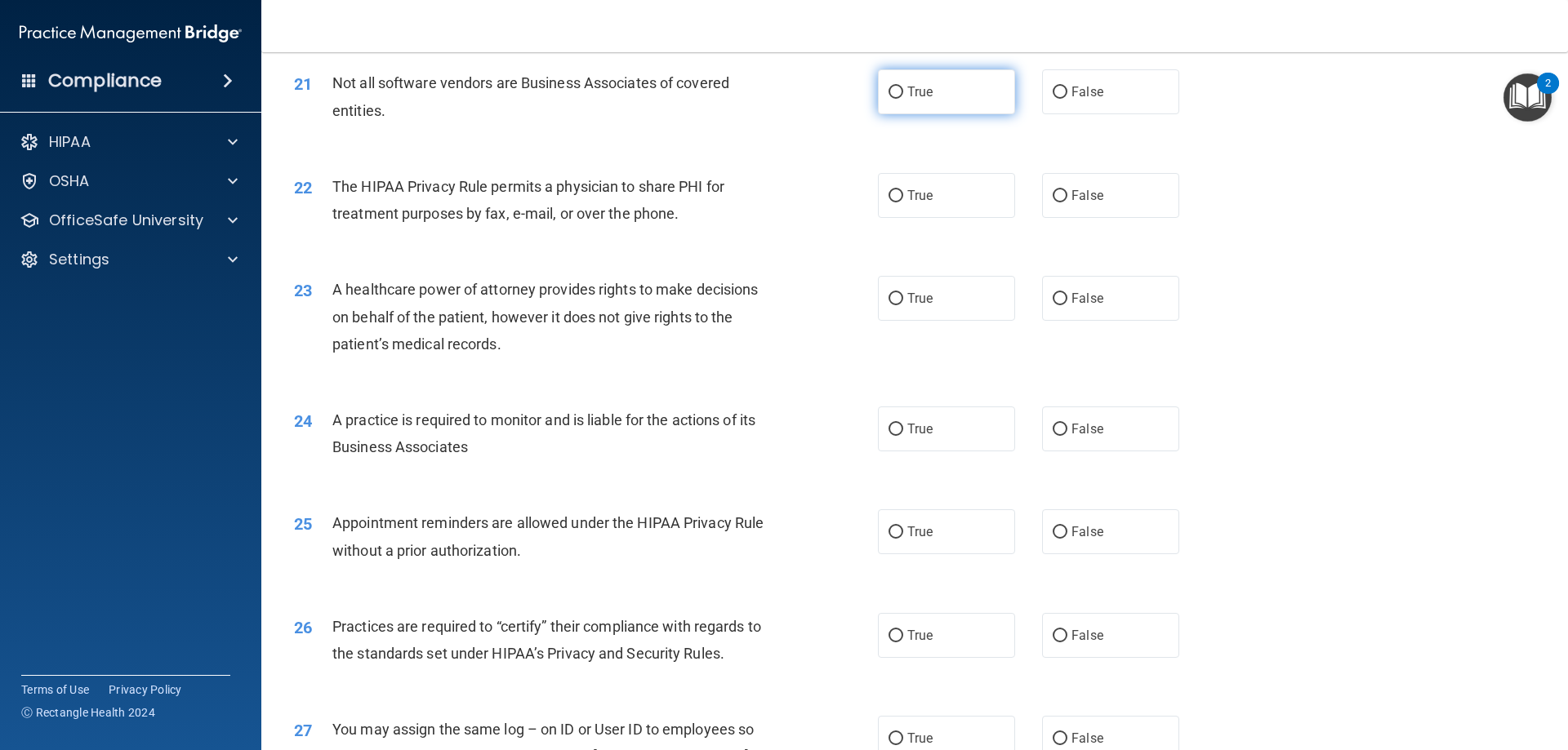
click at [892, 81] on label "True" at bounding box center [946, 91] width 137 height 45
click at [892, 87] on input "True" at bounding box center [896, 92] width 15 height 12
click at [1047, 208] on label "False" at bounding box center [1111, 195] width 137 height 45
click at [1053, 203] on input "False" at bounding box center [1060, 195] width 15 height 12
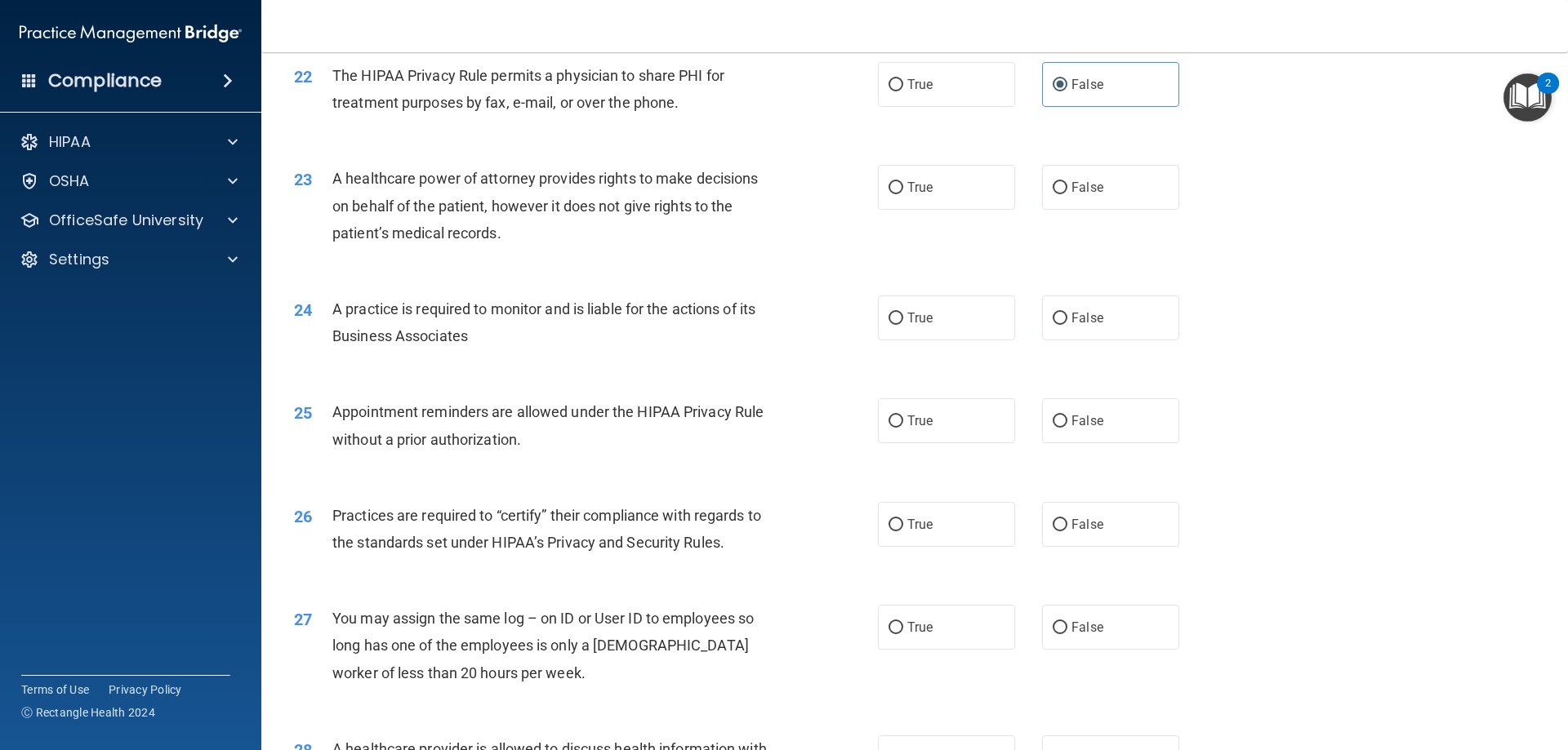
scroll to position [2694, 0]
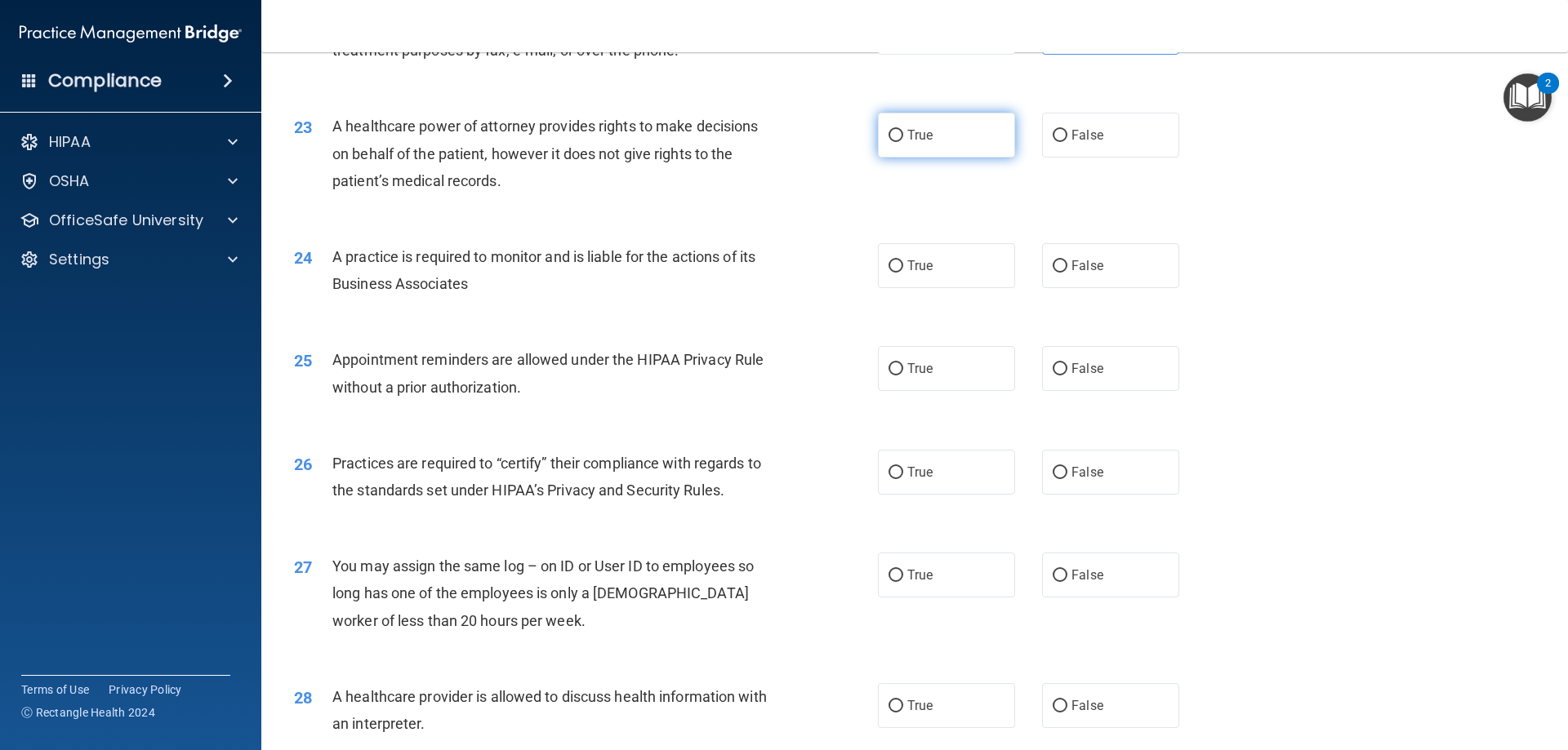
click at [884, 118] on label "True" at bounding box center [946, 135] width 137 height 45
click at [889, 130] on input "True" at bounding box center [896, 135] width 15 height 12
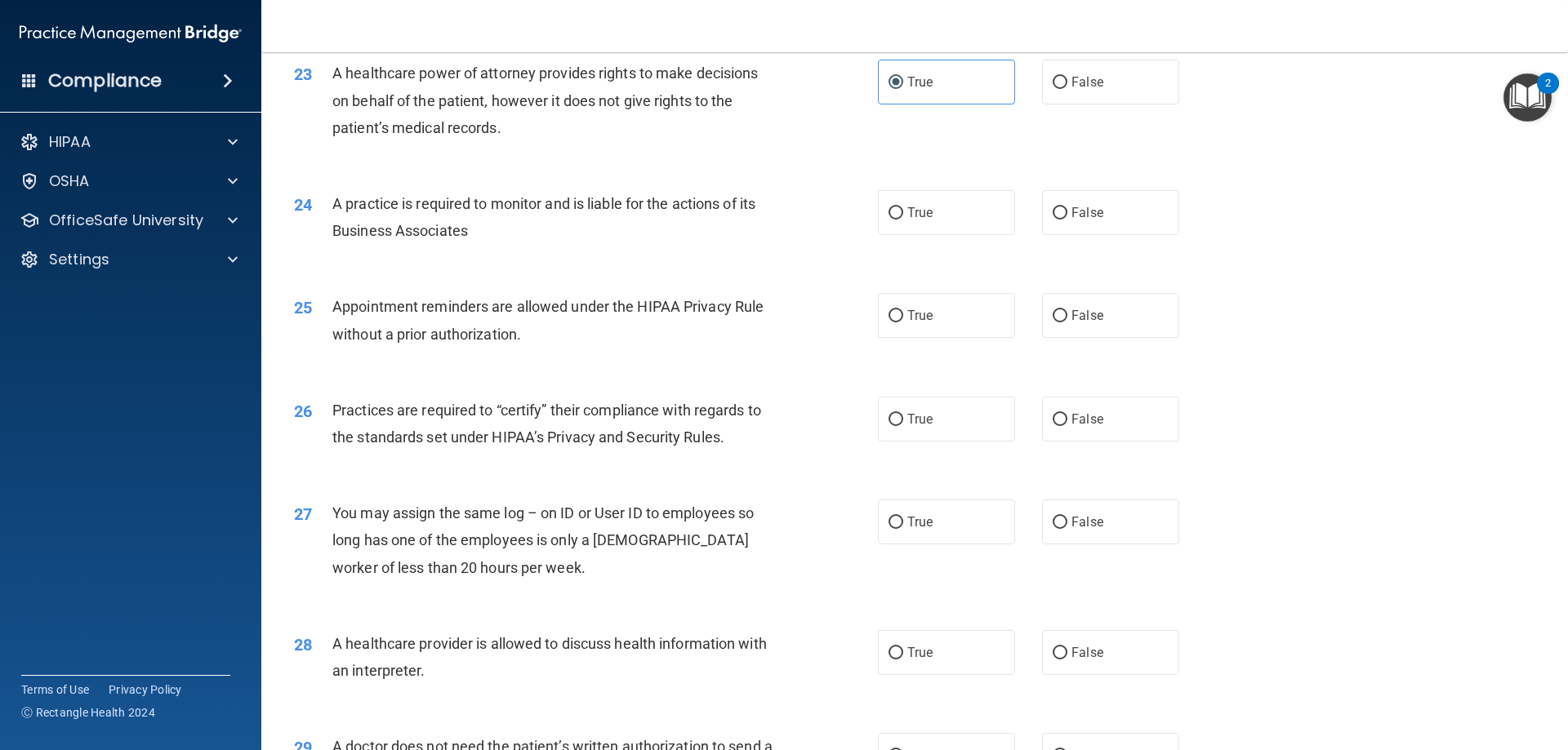
scroll to position [2775, 0]
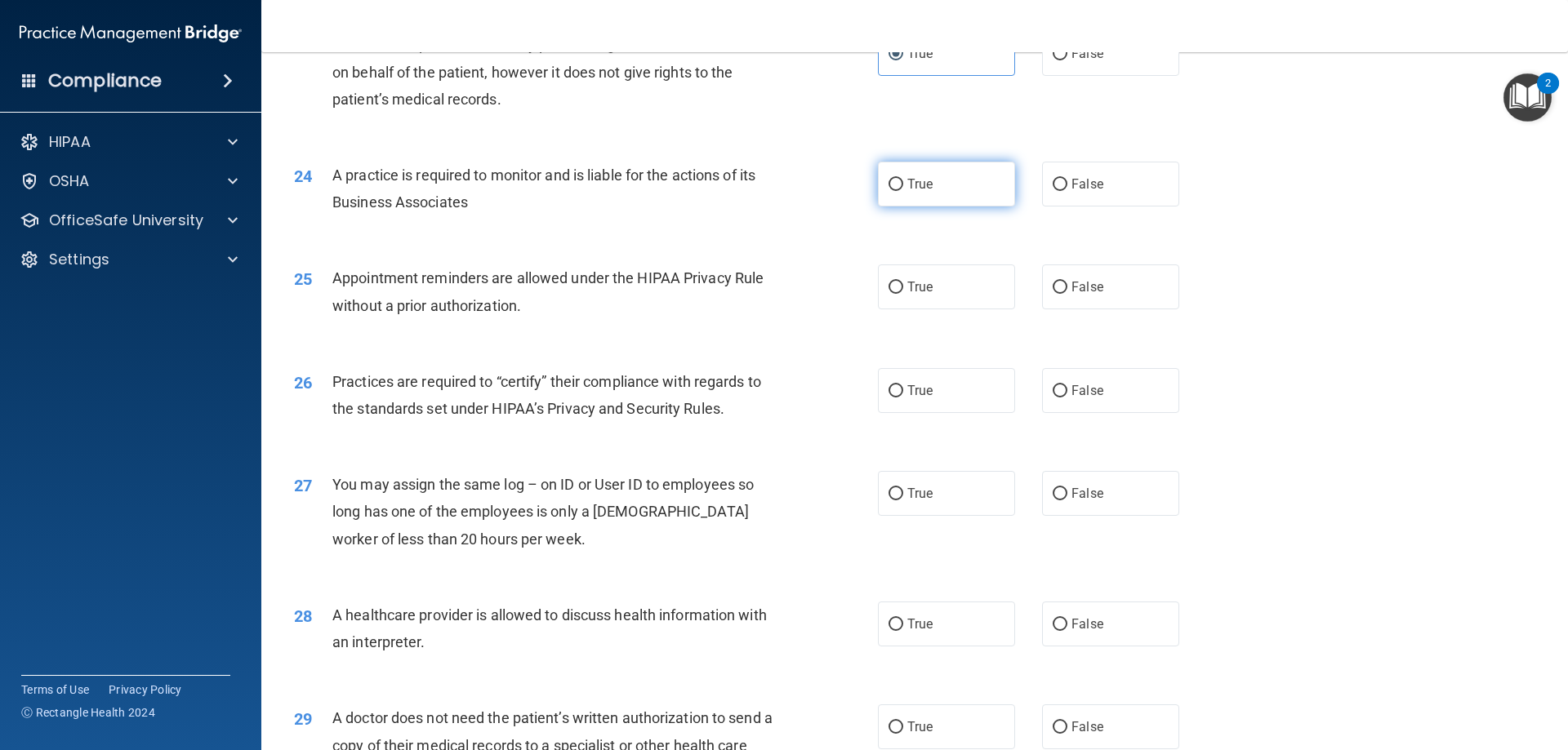
click at [880, 183] on label "True" at bounding box center [946, 183] width 137 height 45
click at [889, 183] on input "True" at bounding box center [896, 184] width 15 height 12
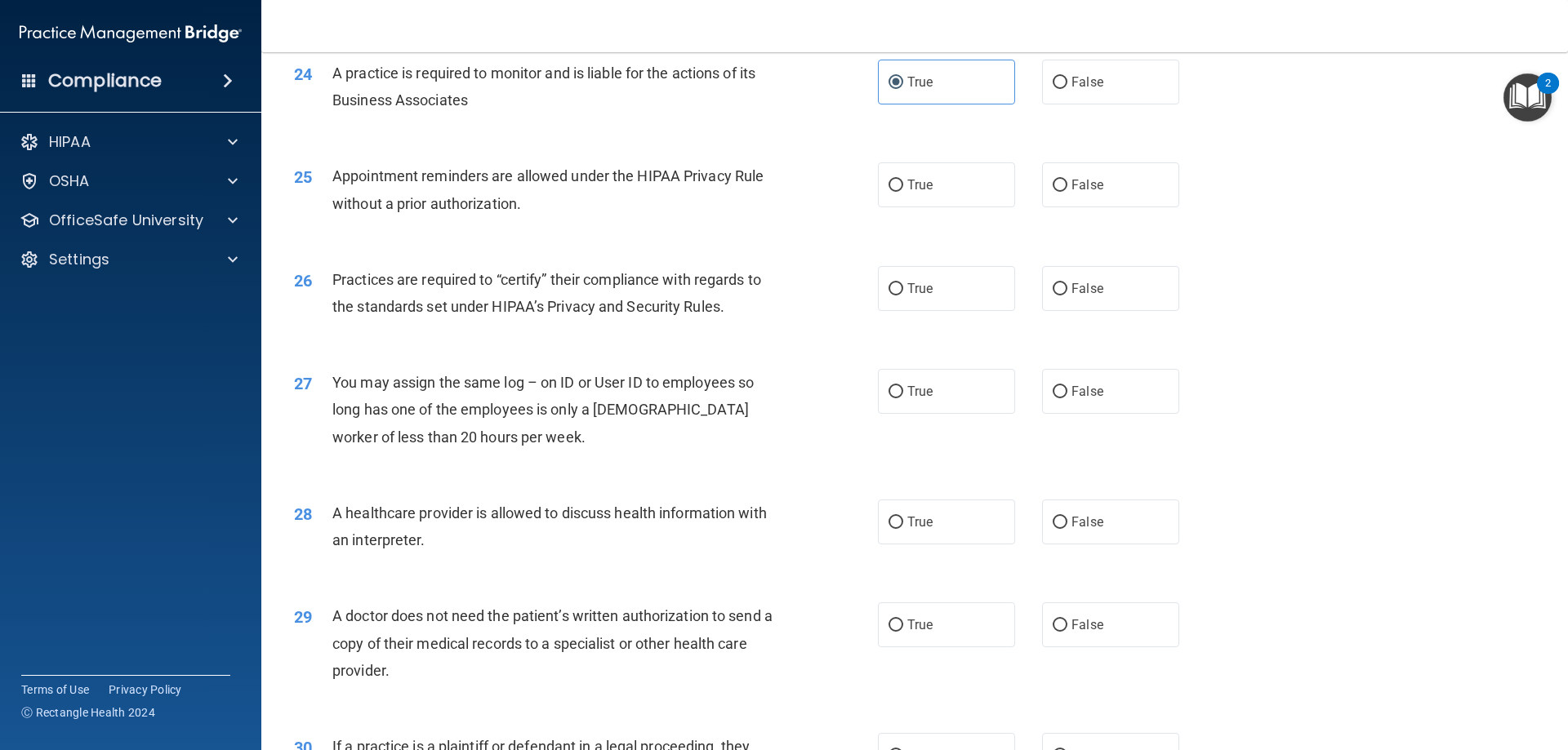
scroll to position [2857, 0]
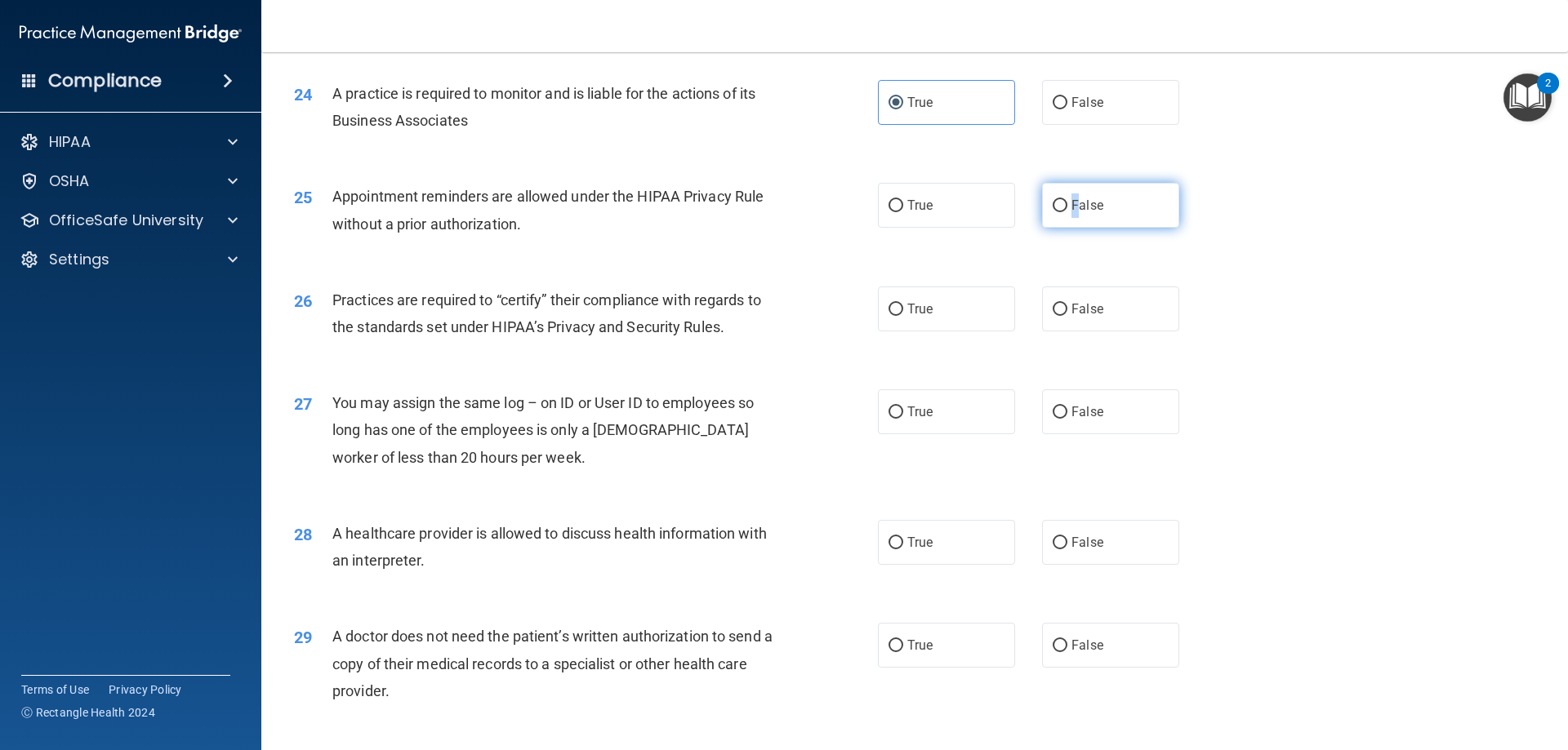
click at [1067, 213] on label "False" at bounding box center [1111, 205] width 137 height 45
click at [1071, 207] on span "False" at bounding box center [1087, 205] width 32 height 16
click at [1067, 207] on input "False" at bounding box center [1060, 205] width 15 height 12
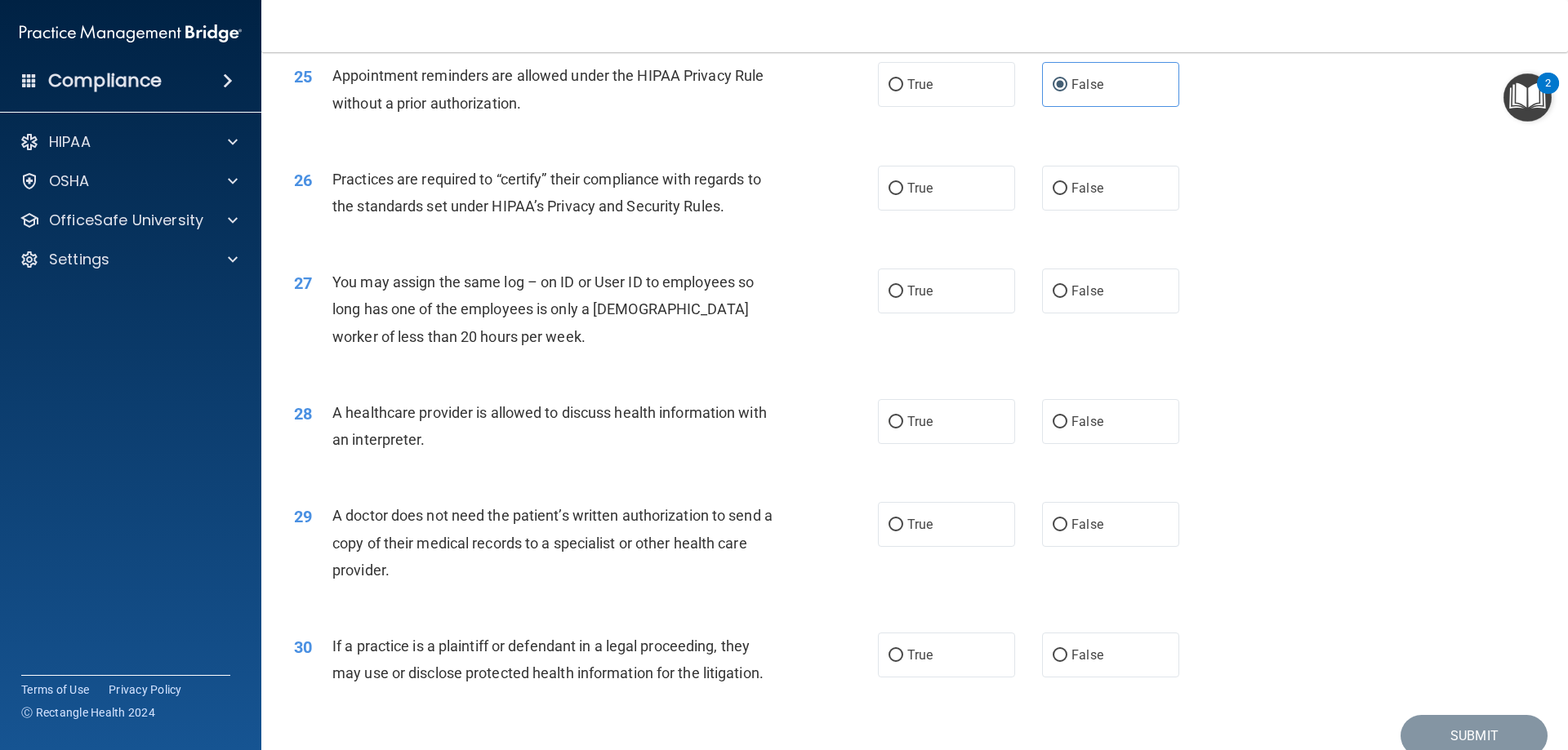
scroll to position [2939, 0]
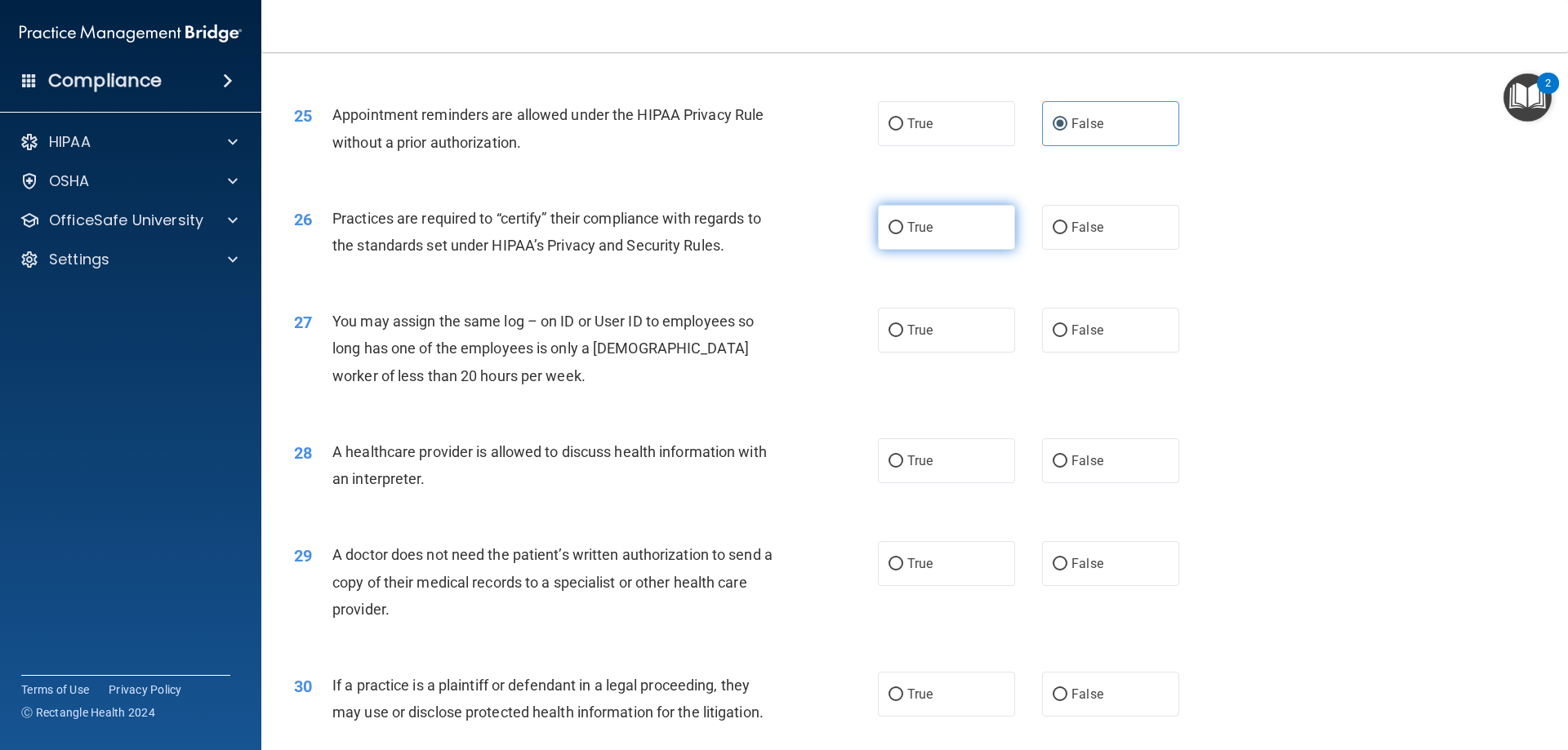
click at [899, 236] on label "True" at bounding box center [946, 227] width 137 height 45
click at [899, 234] on input "True" at bounding box center [896, 228] width 15 height 12
click at [1043, 338] on label "False" at bounding box center [1111, 330] width 137 height 45
click at [1053, 337] on input "False" at bounding box center [1060, 331] width 15 height 12
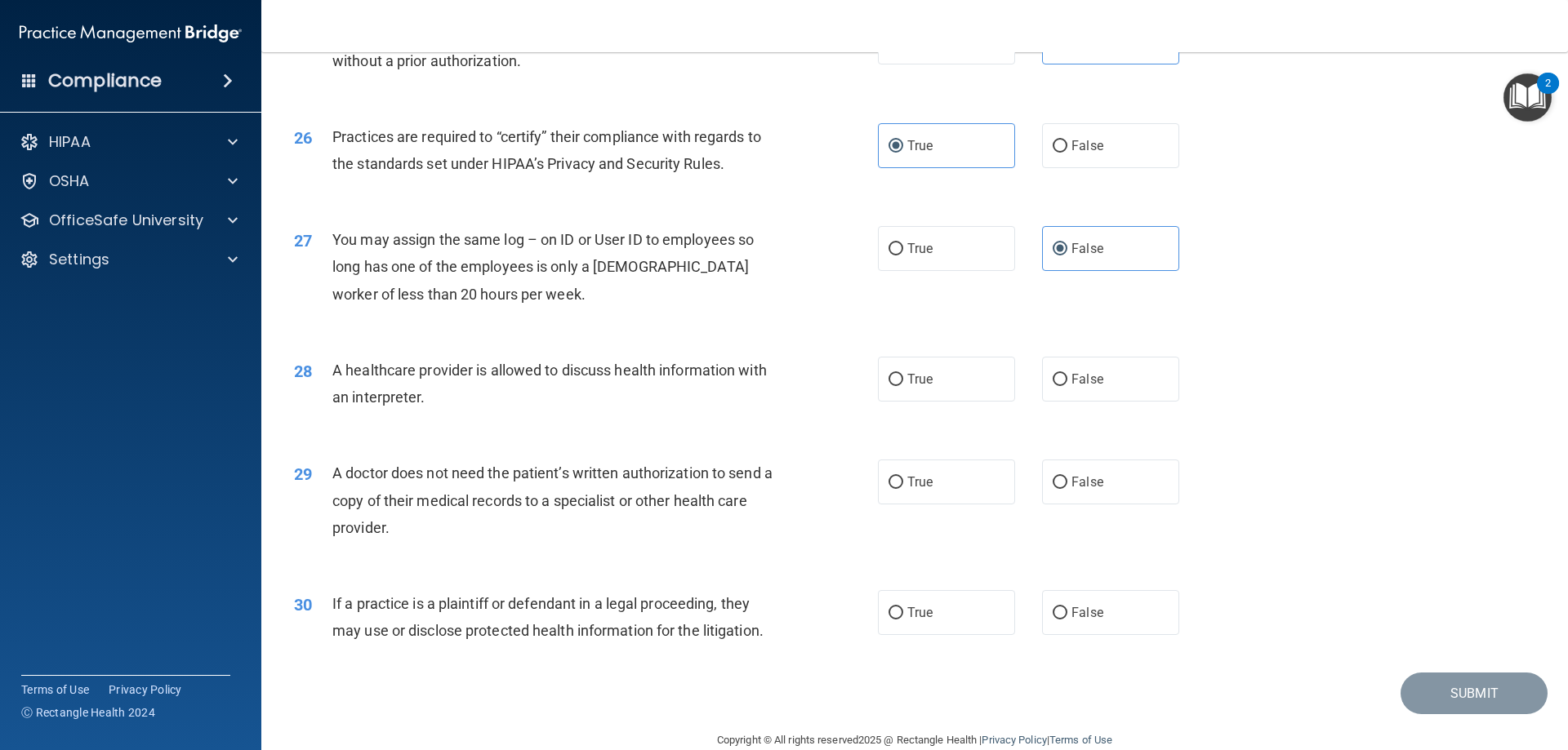
scroll to position [3050, 0]
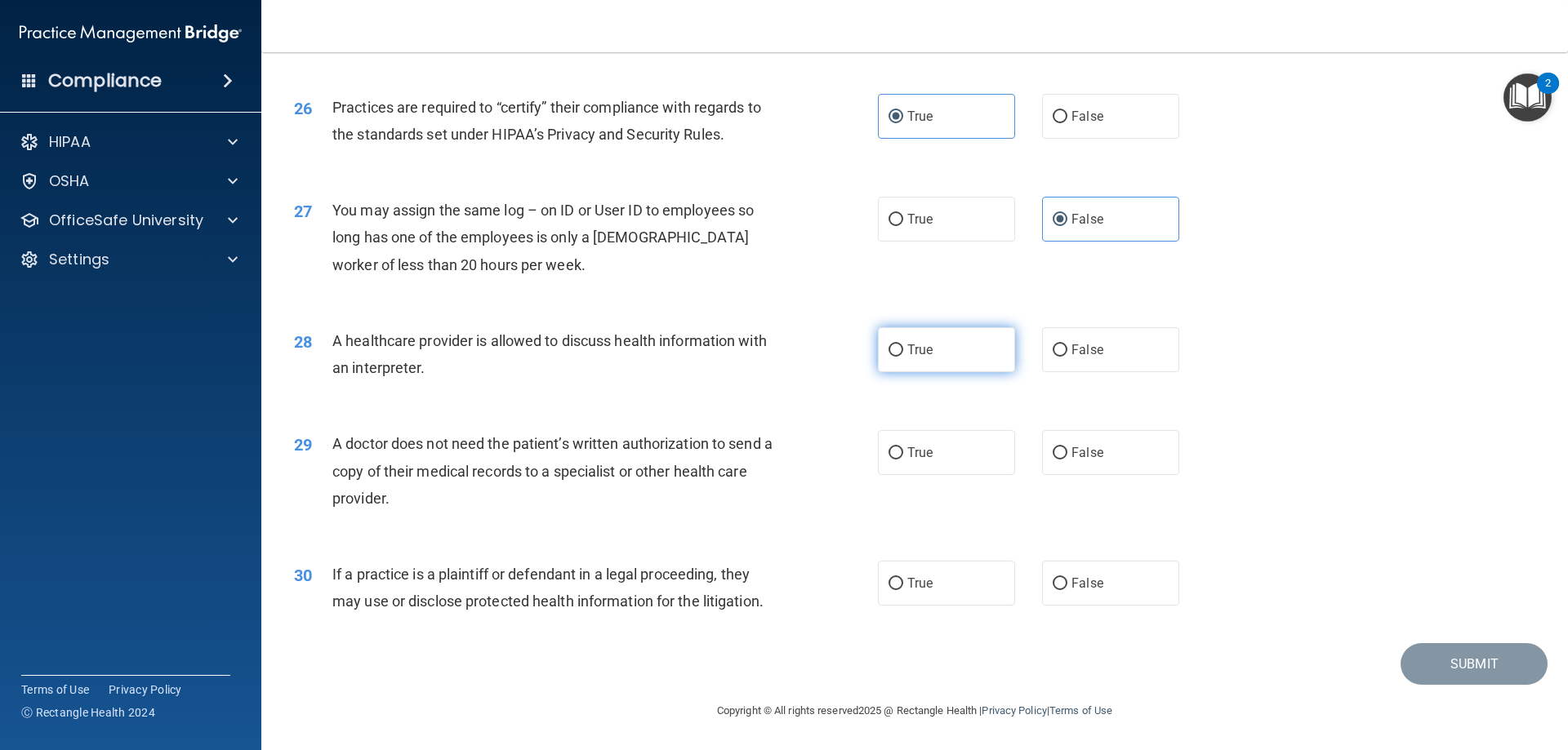
click at [898, 339] on label "True" at bounding box center [946, 349] width 137 height 45
click at [898, 345] on input "True" at bounding box center [896, 350] width 15 height 12
click at [890, 448] on input "True" at bounding box center [896, 453] width 15 height 12
click at [898, 580] on label "True" at bounding box center [946, 583] width 137 height 45
click at [898, 580] on input "True" at bounding box center [896, 583] width 15 height 12
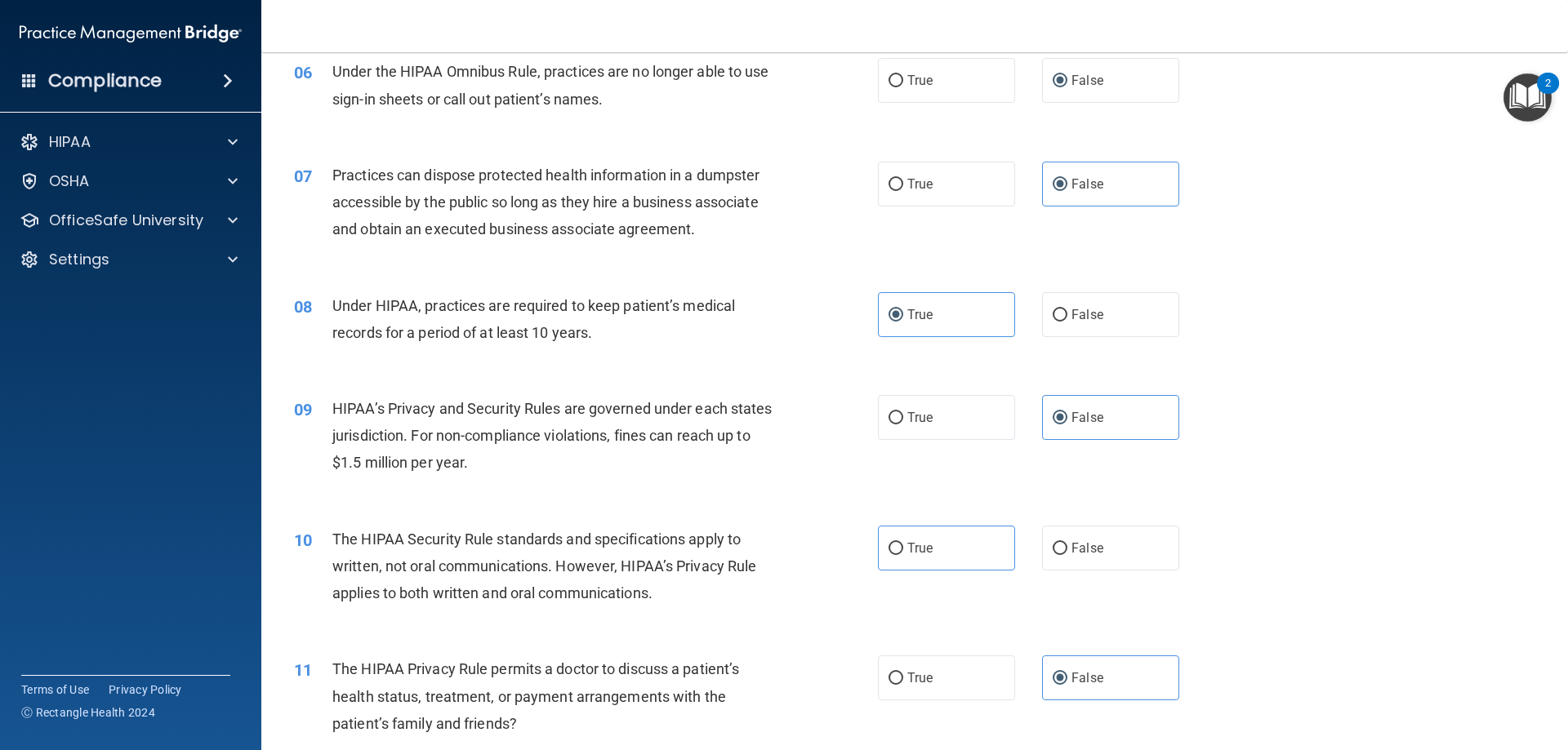
scroll to position [734, 0]
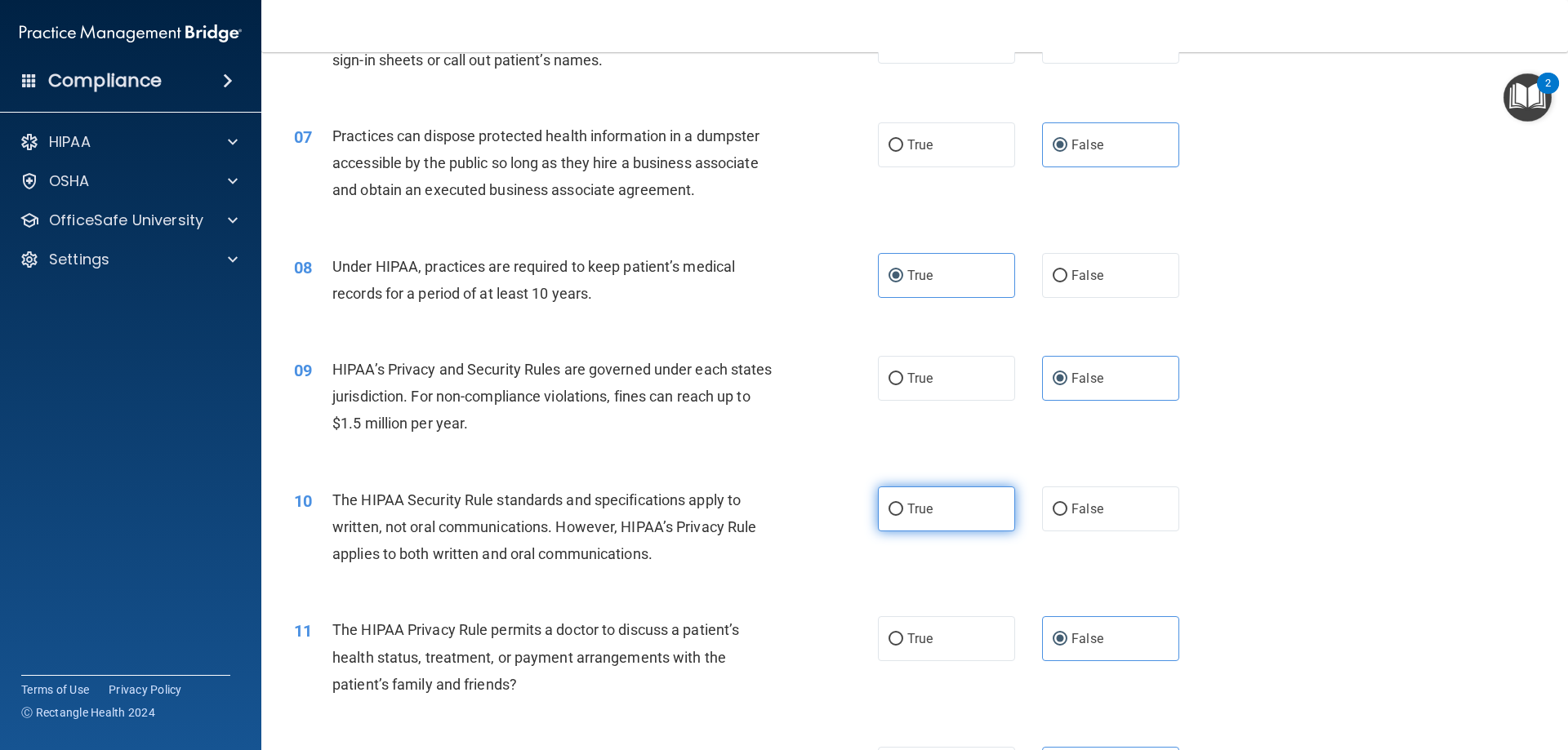
click at [915, 510] on span "True" at bounding box center [919, 509] width 25 height 16
click at [903, 510] on input "True" at bounding box center [896, 510] width 15 height 12
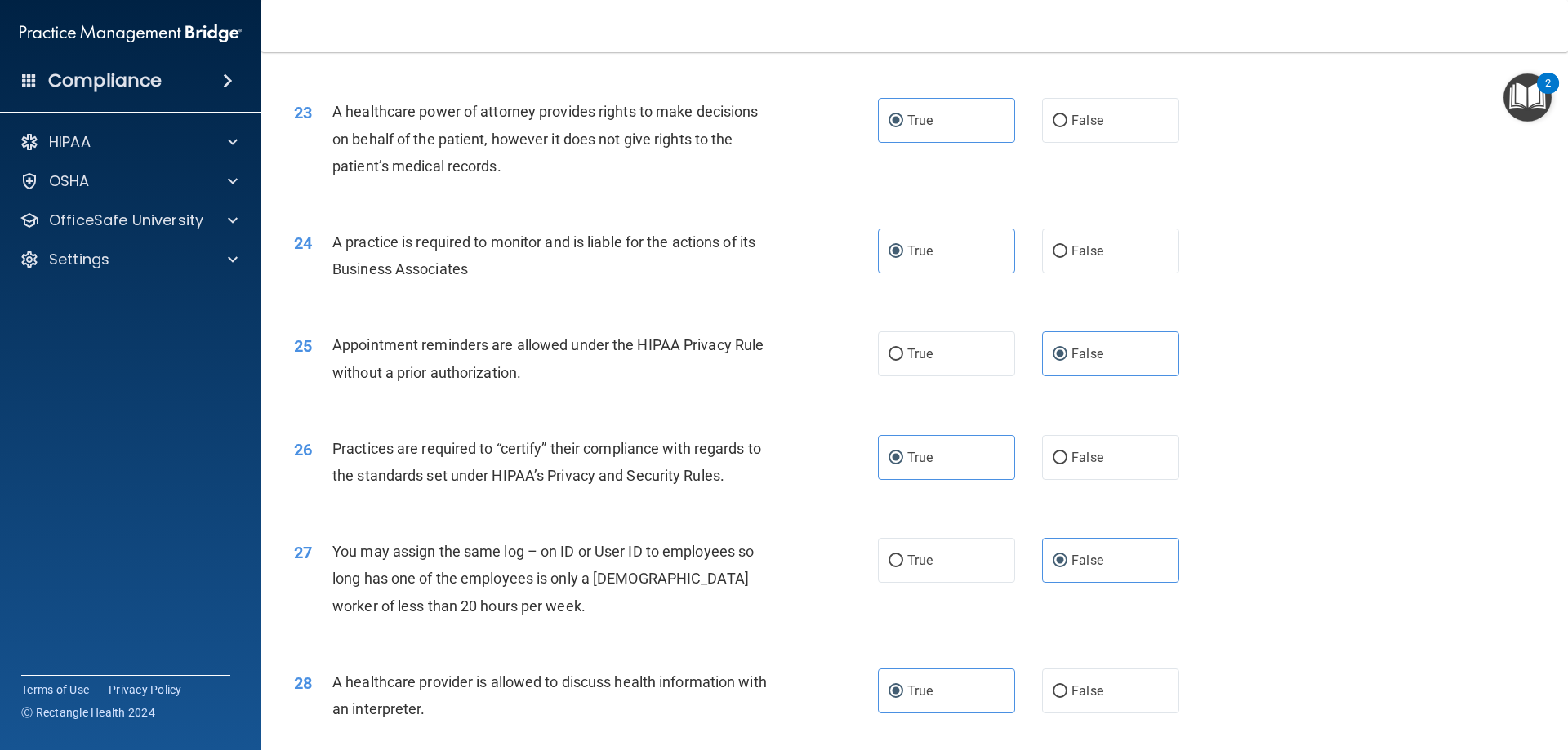
scroll to position [3050, 0]
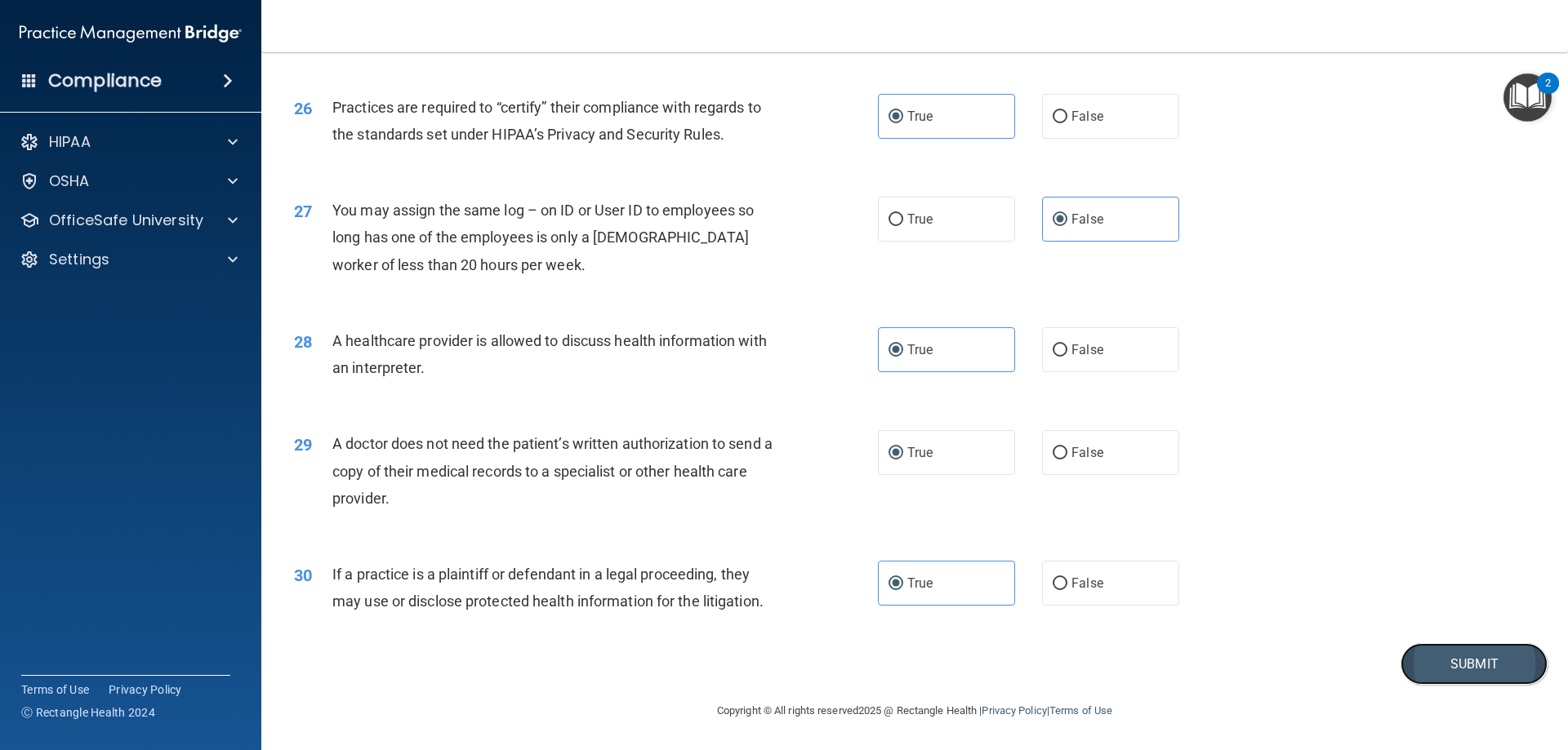
click at [1445, 657] on button "Submit" at bounding box center [1473, 663] width 147 height 41
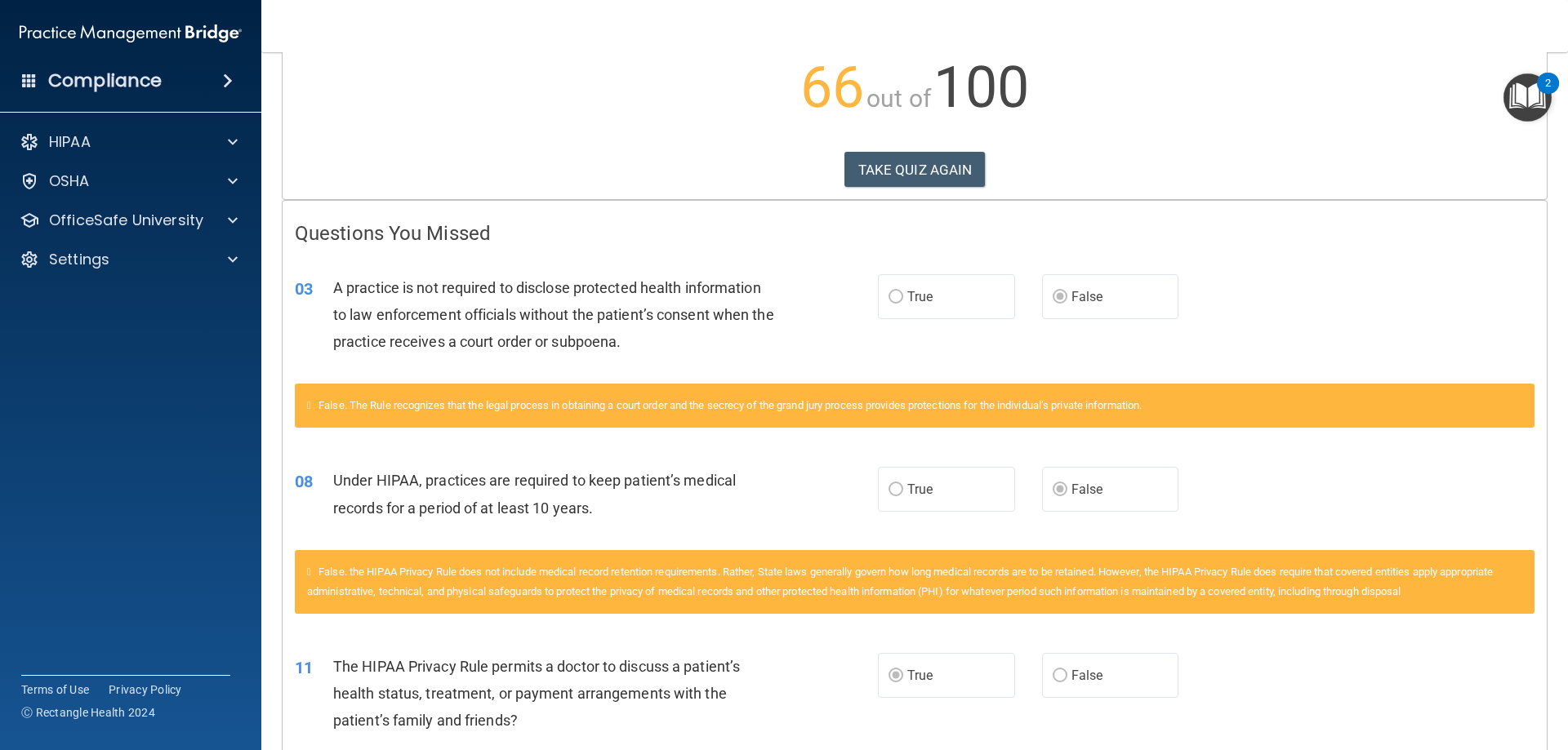
scroll to position [146, 0]
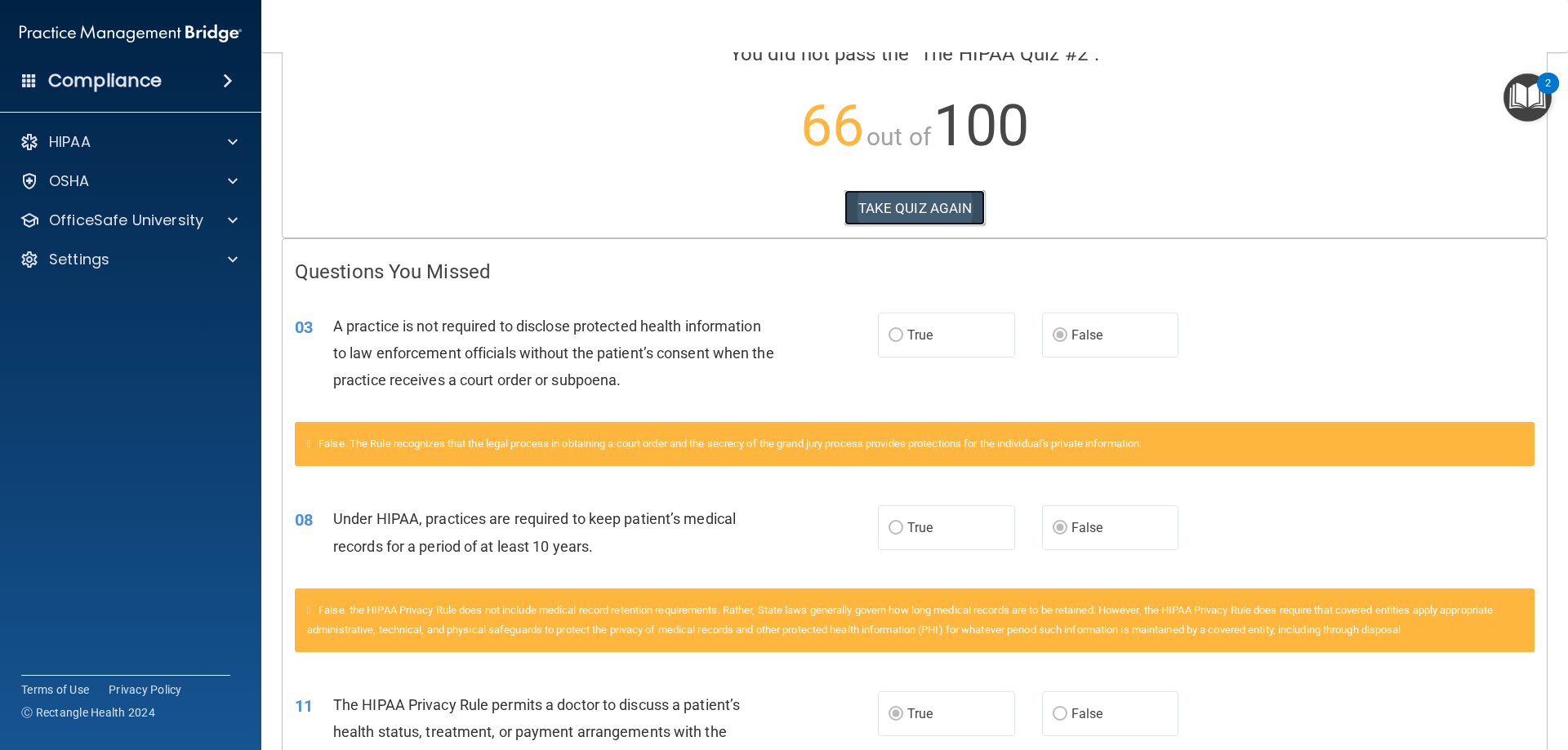
click at [920, 193] on button "TAKE QUIZ AGAIN" at bounding box center [914, 207] width 141 height 36
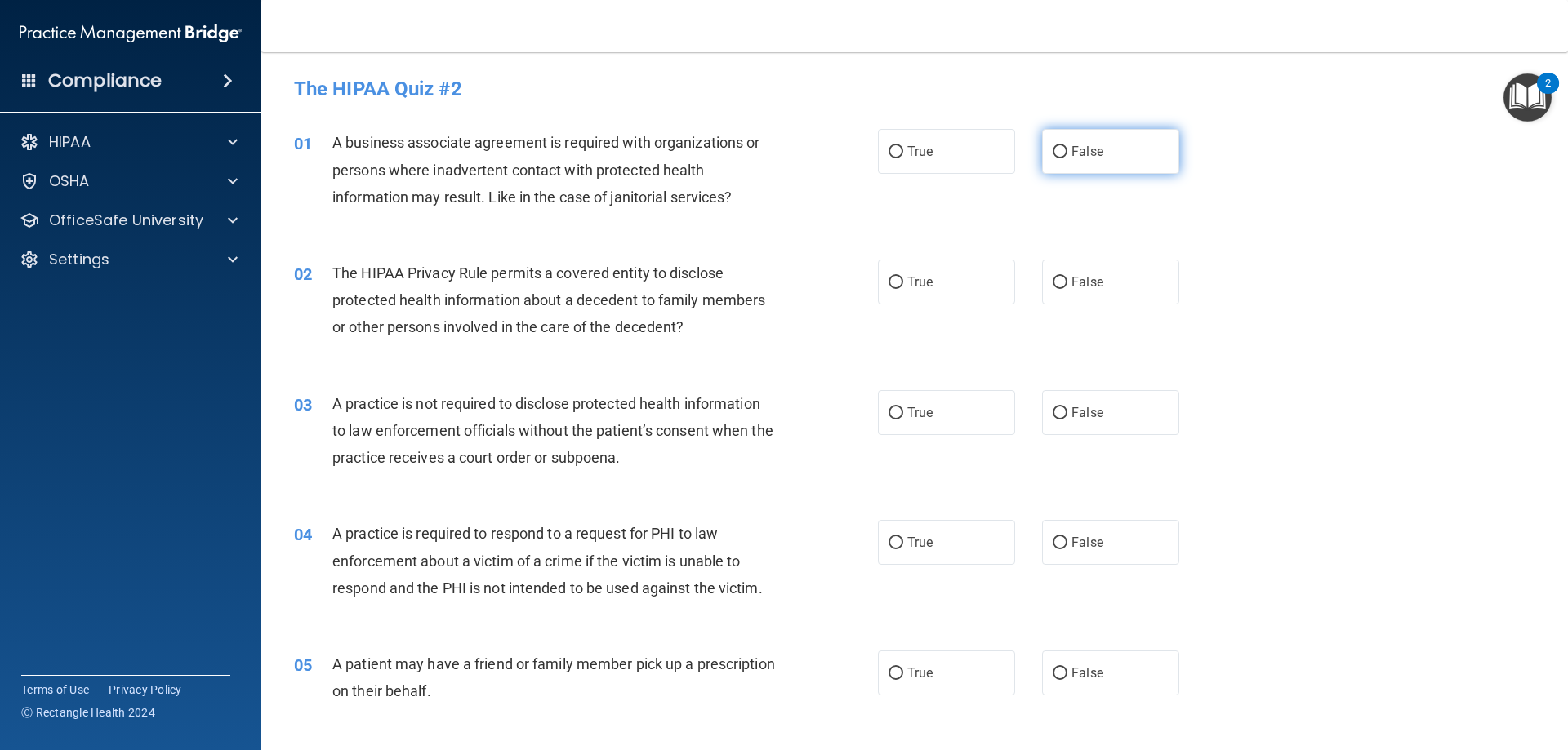
click at [1082, 174] on label "False" at bounding box center [1111, 151] width 137 height 45
click at [1067, 158] on input "False" at bounding box center [1060, 152] width 15 height 12
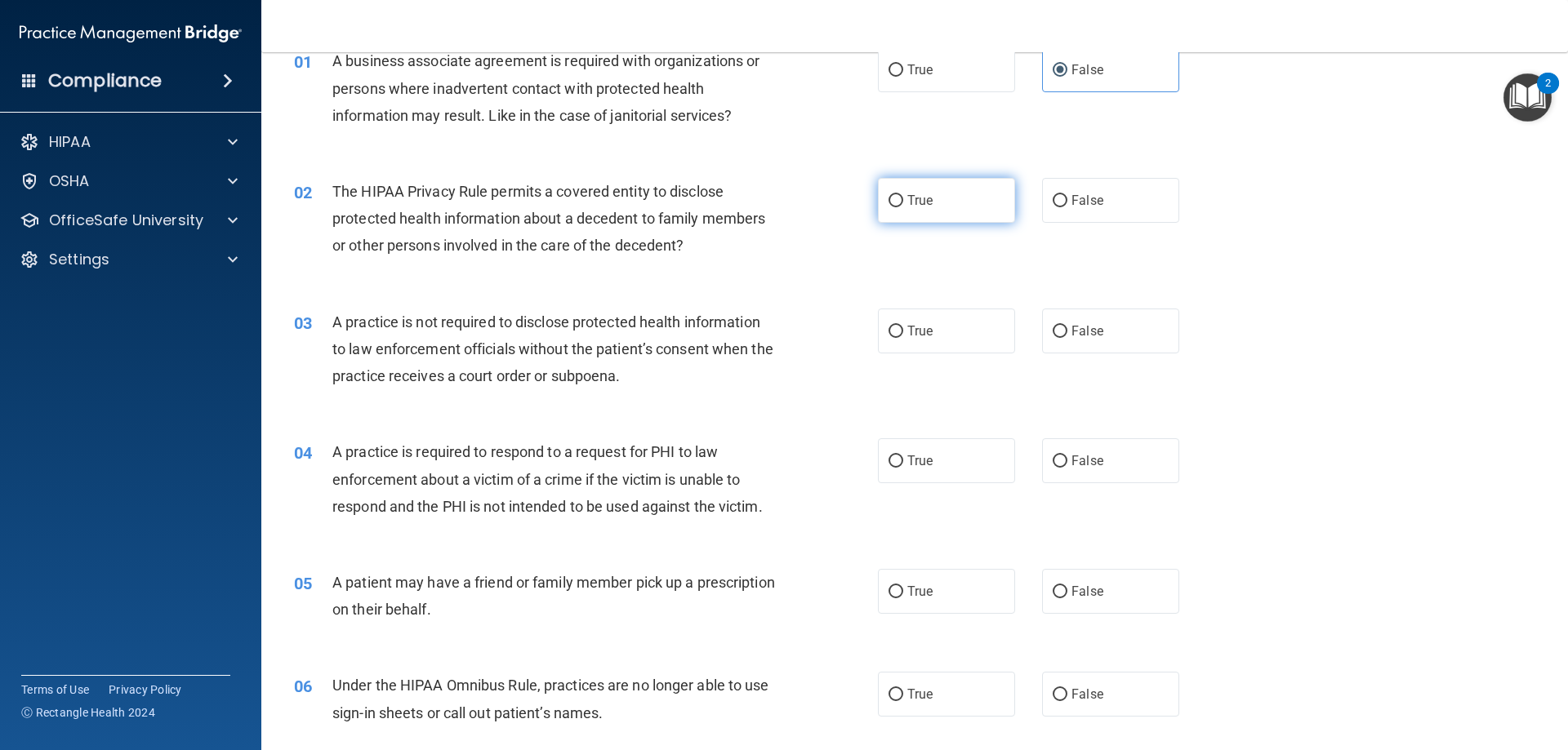
click at [915, 202] on span "True" at bounding box center [919, 200] width 25 height 16
click at [903, 202] on input "True" at bounding box center [896, 201] width 15 height 12
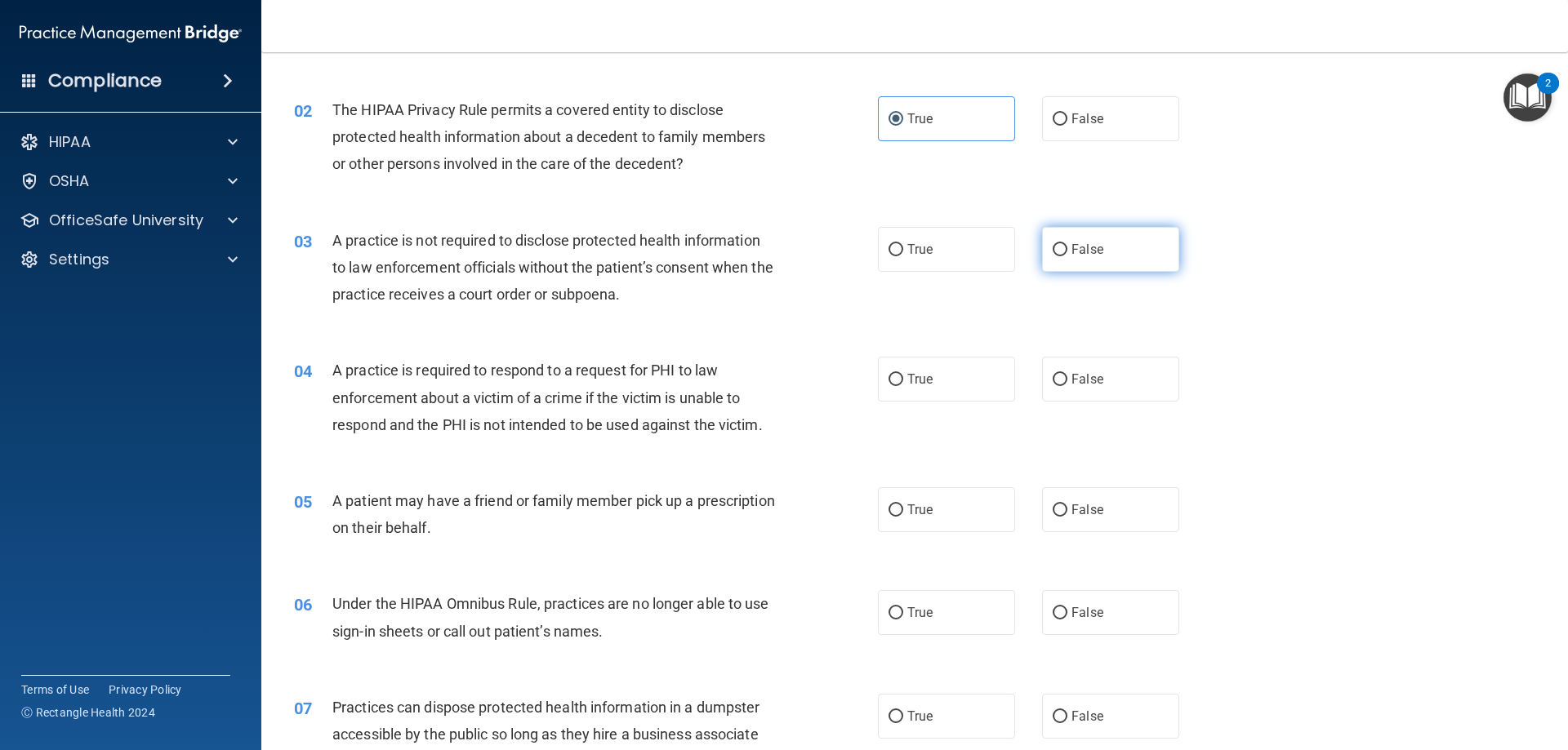
scroll to position [245, 0]
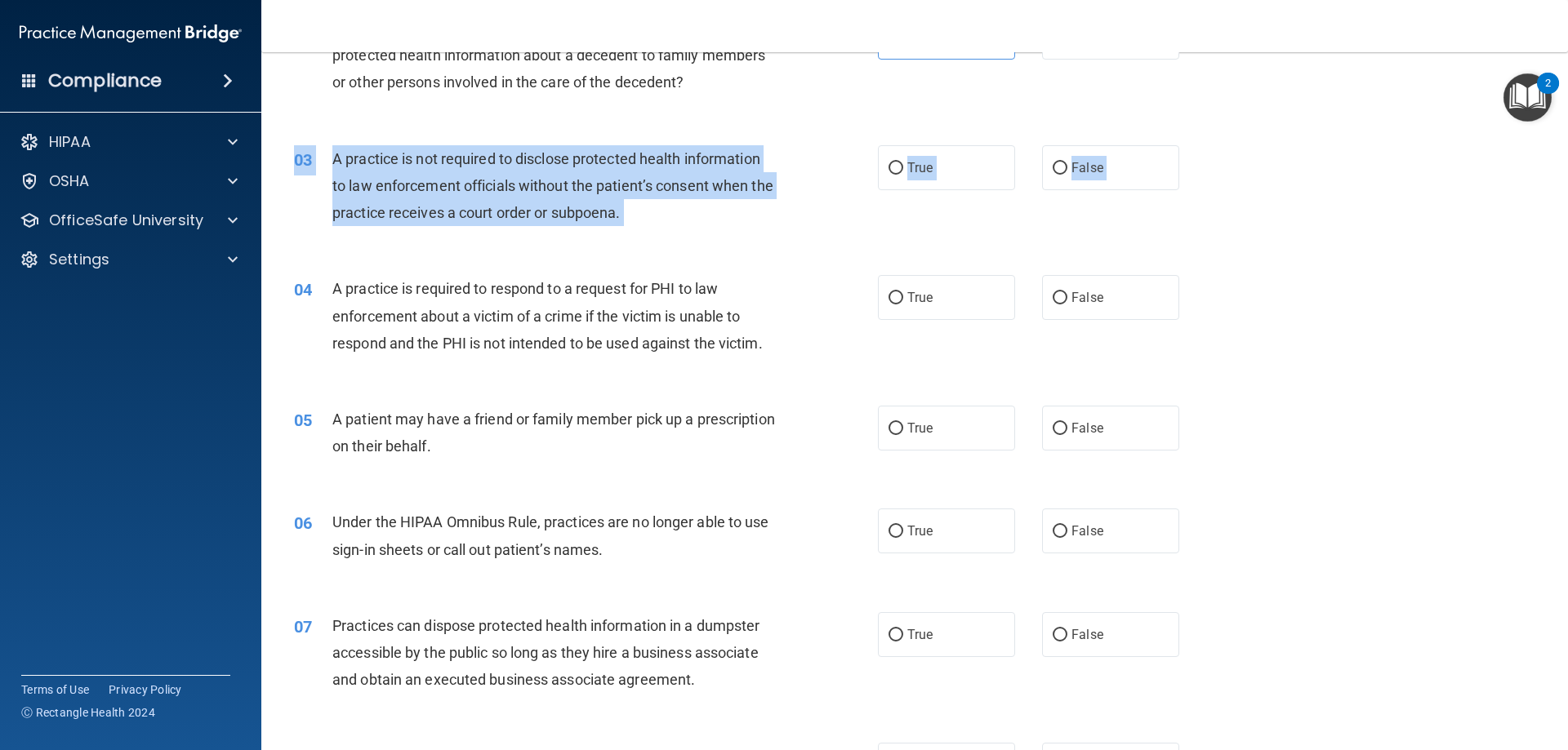
click at [1054, 179] on label "False" at bounding box center [1111, 168] width 137 height 45
click at [1054, 175] on input "False" at bounding box center [1060, 168] width 15 height 12
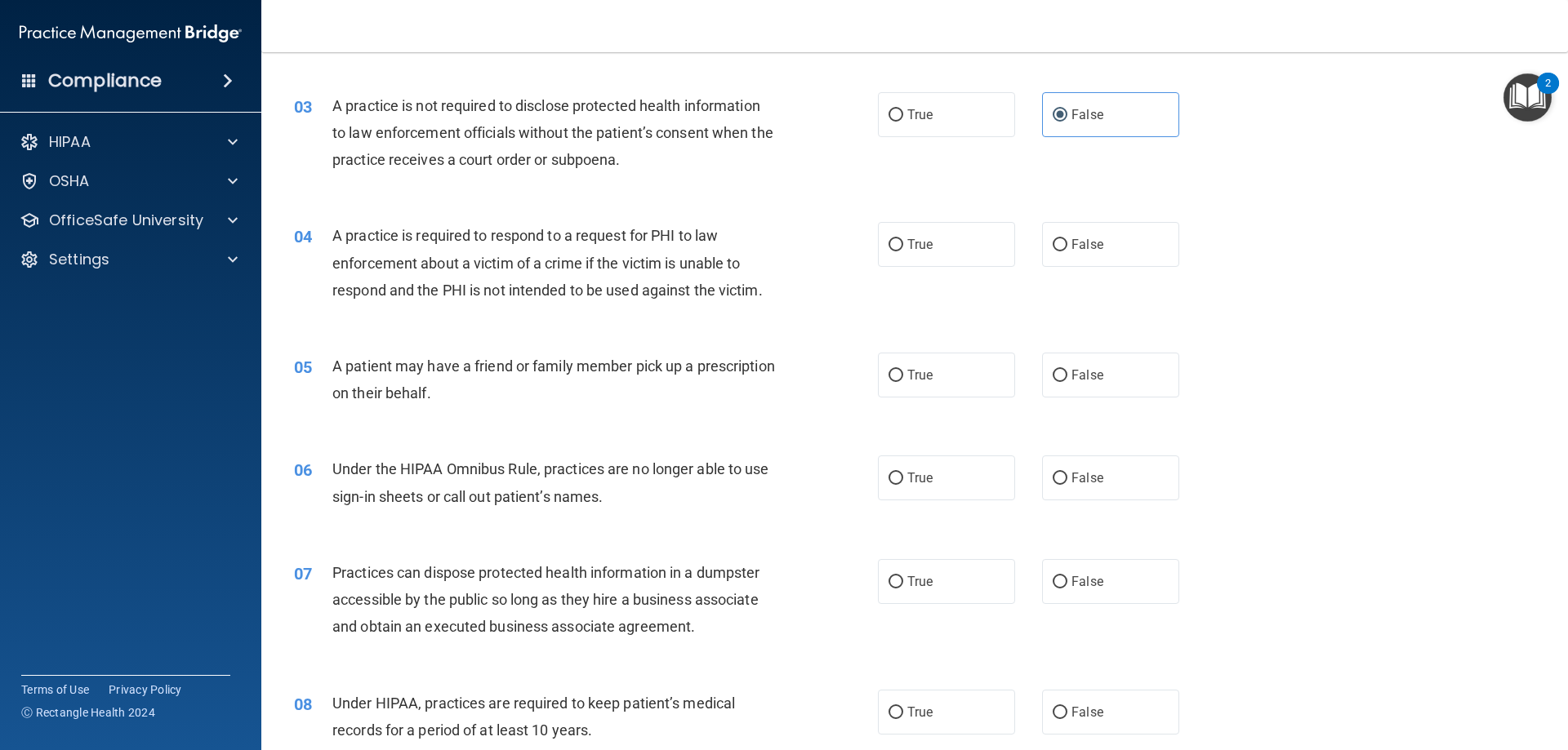
scroll to position [326, 0]
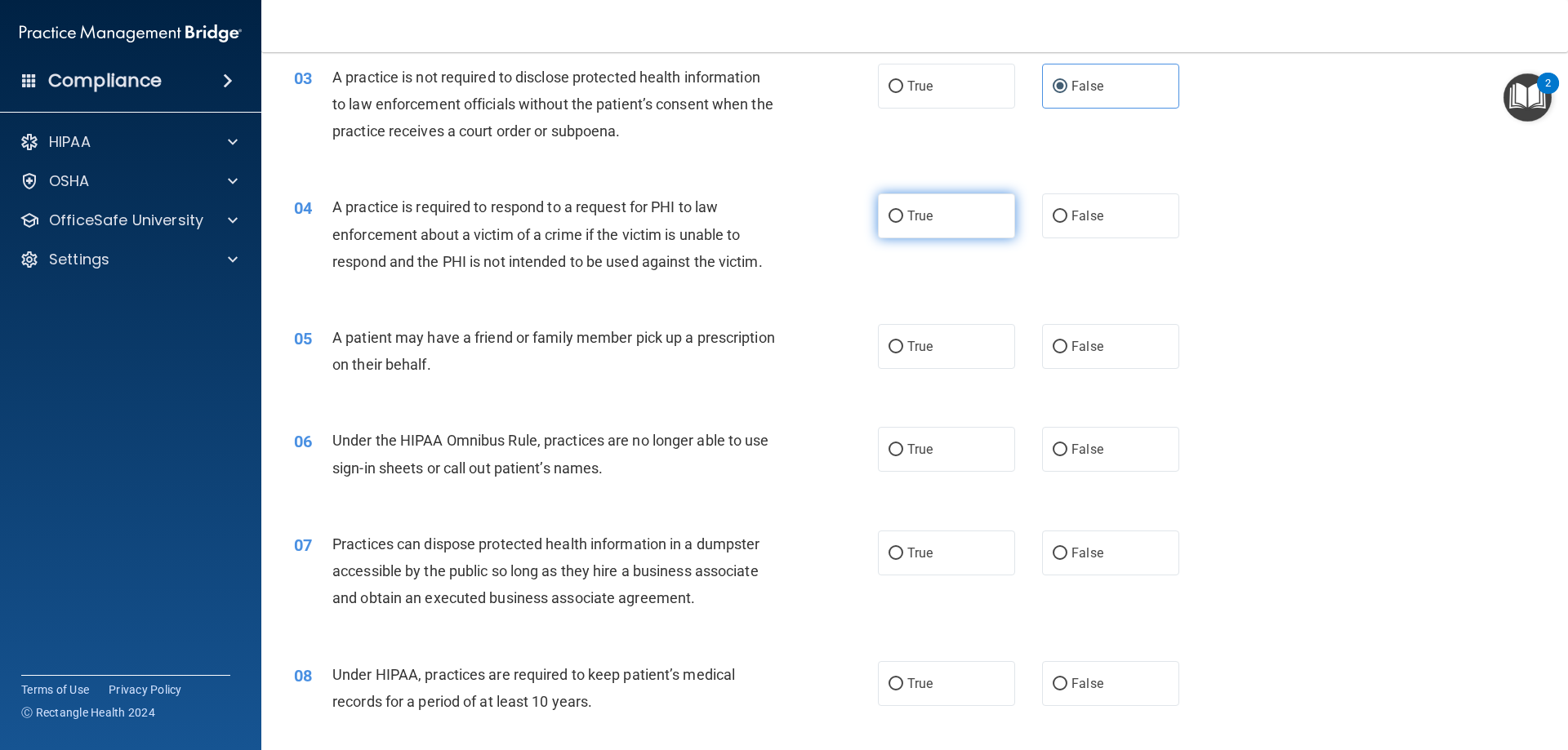
click at [911, 212] on span "True" at bounding box center [919, 216] width 25 height 16
click at [903, 212] on input "True" at bounding box center [896, 217] width 15 height 12
click at [1082, 209] on span "False" at bounding box center [1087, 216] width 32 height 16
click at [1067, 211] on input "False" at bounding box center [1060, 217] width 15 height 12
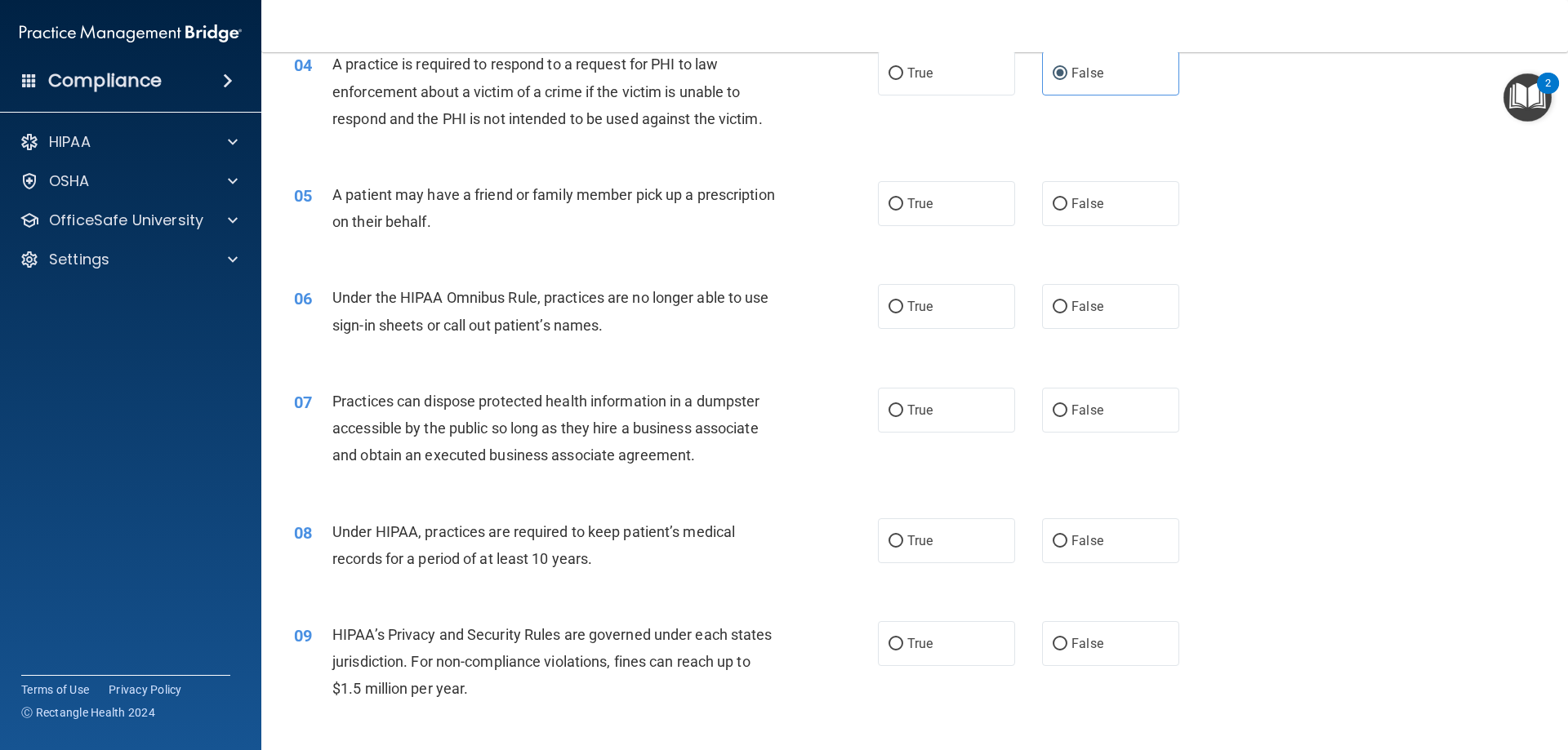
scroll to position [490, 0]
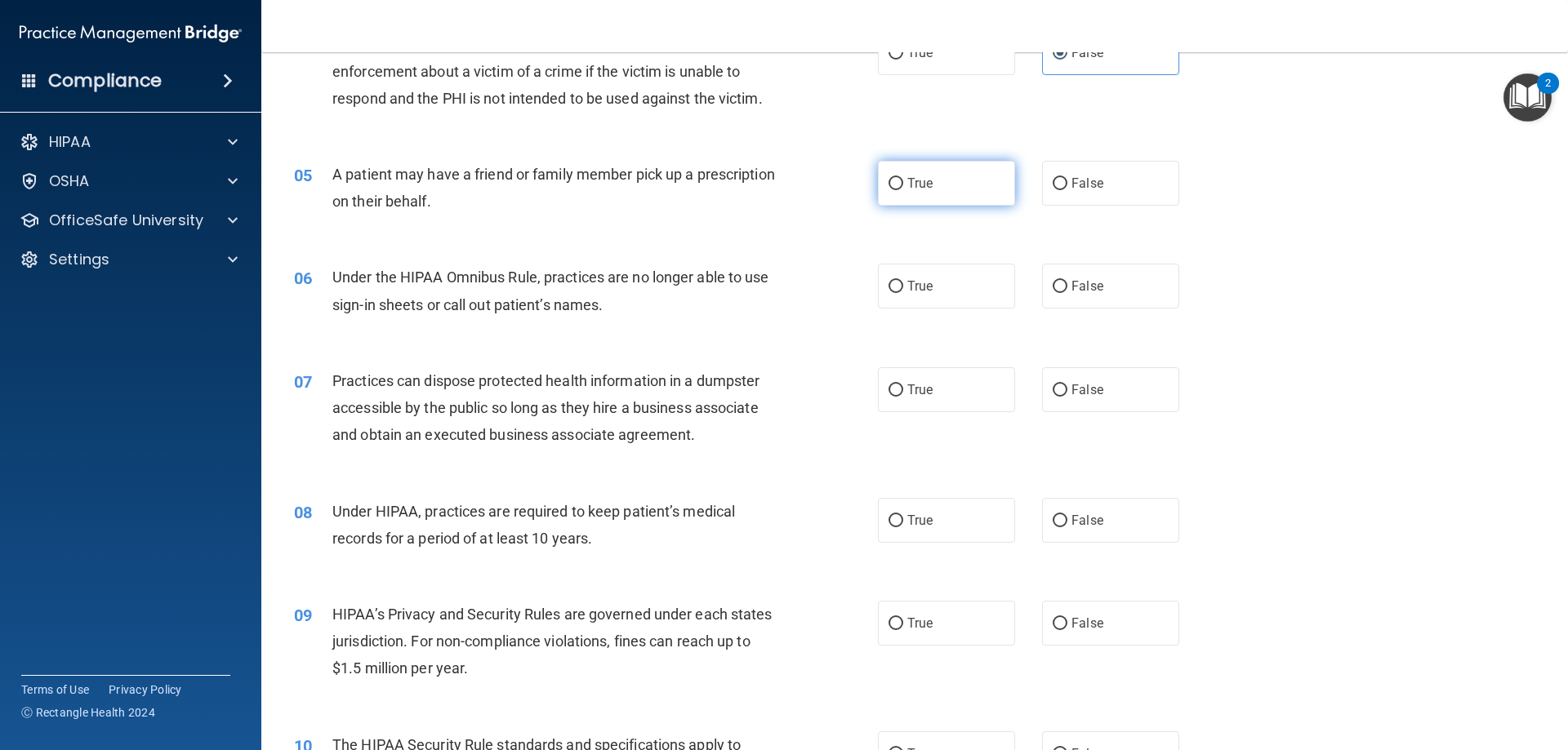
click at [908, 180] on span "True" at bounding box center [919, 182] width 25 height 16
click at [903, 180] on input "True" at bounding box center [896, 183] width 15 height 12
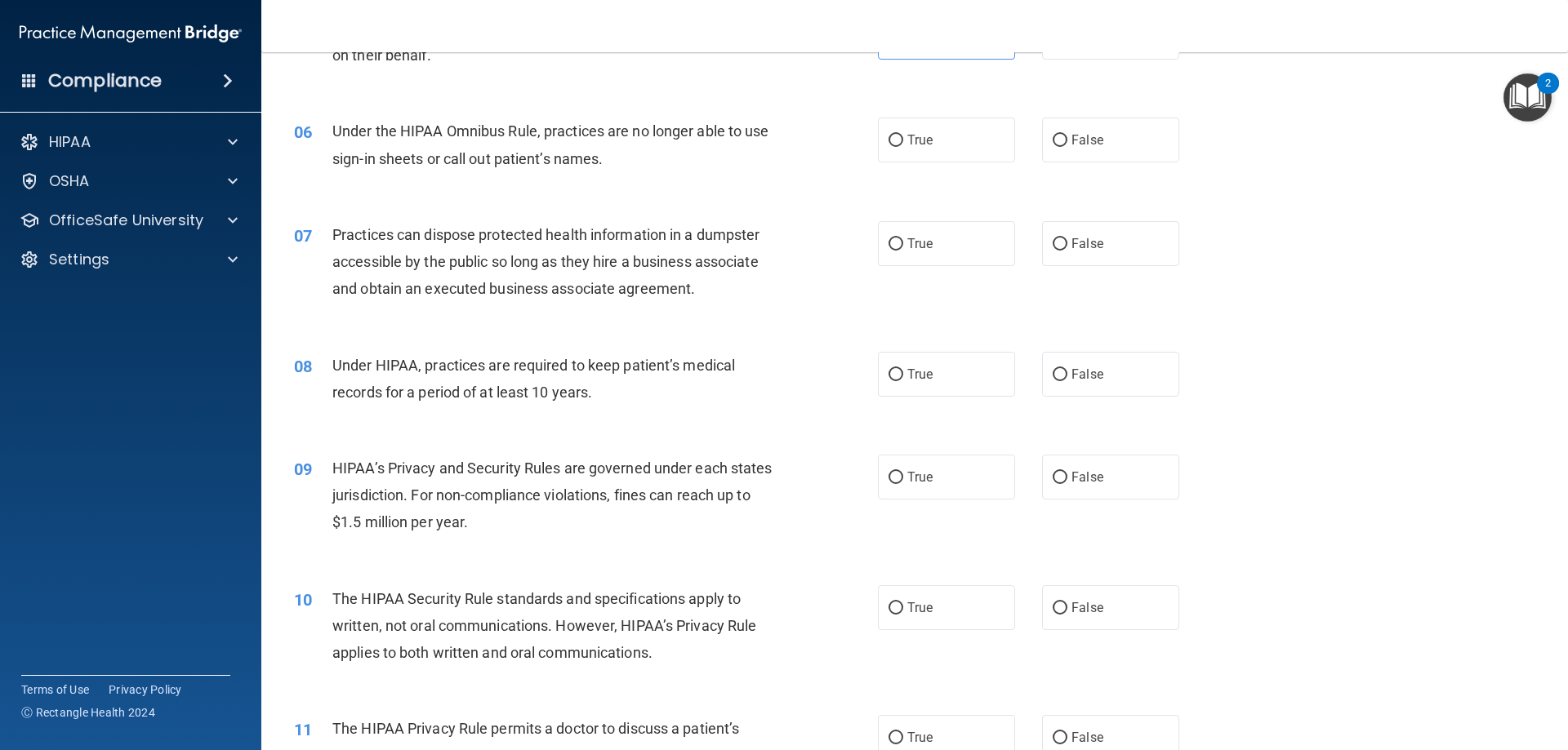
scroll to position [653, 0]
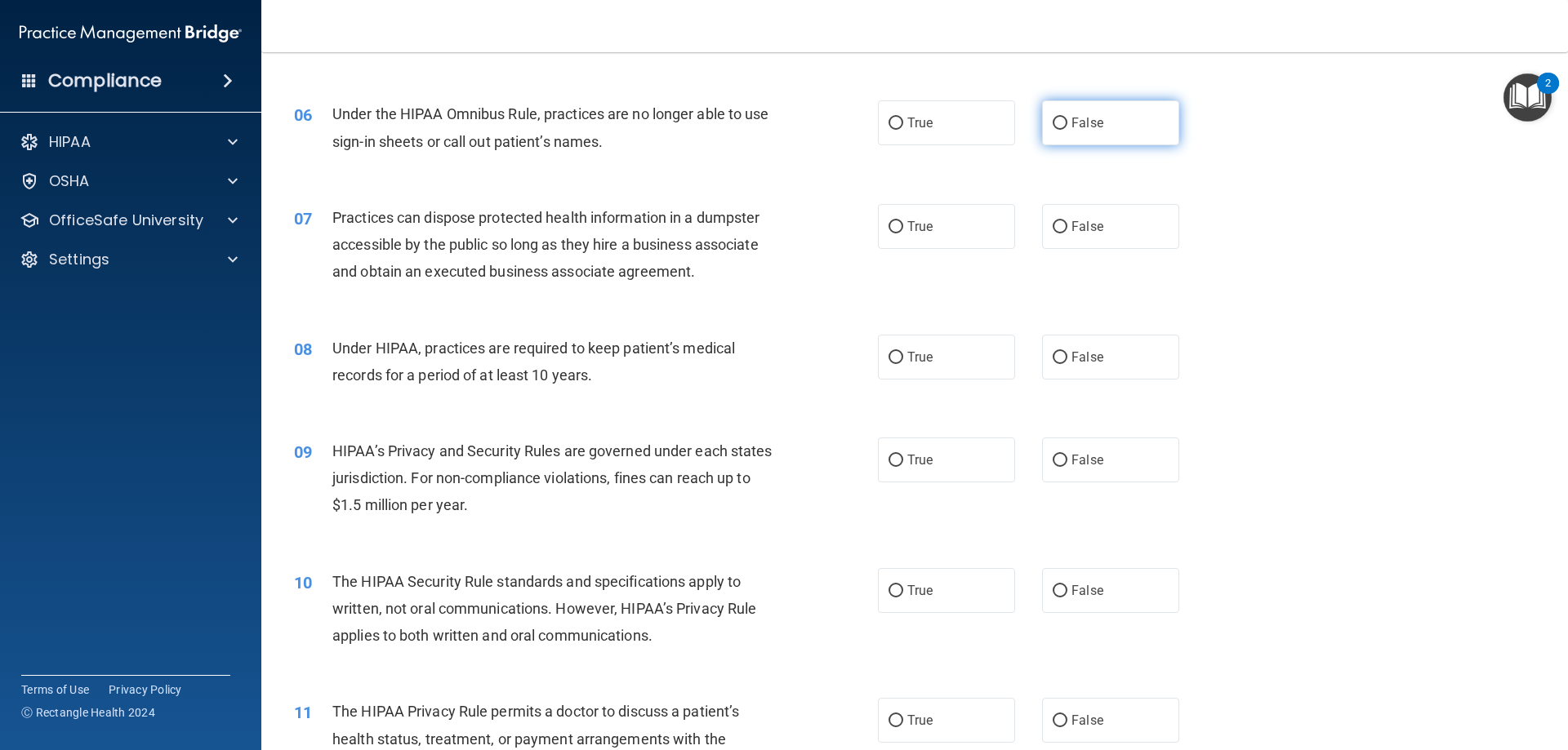
click at [1078, 111] on label "False" at bounding box center [1111, 123] width 137 height 45
click at [1067, 118] on input "False" at bounding box center [1060, 123] width 15 height 12
click at [1128, 221] on label "False" at bounding box center [1111, 226] width 137 height 45
click at [1067, 221] on input "False" at bounding box center [1060, 227] width 15 height 12
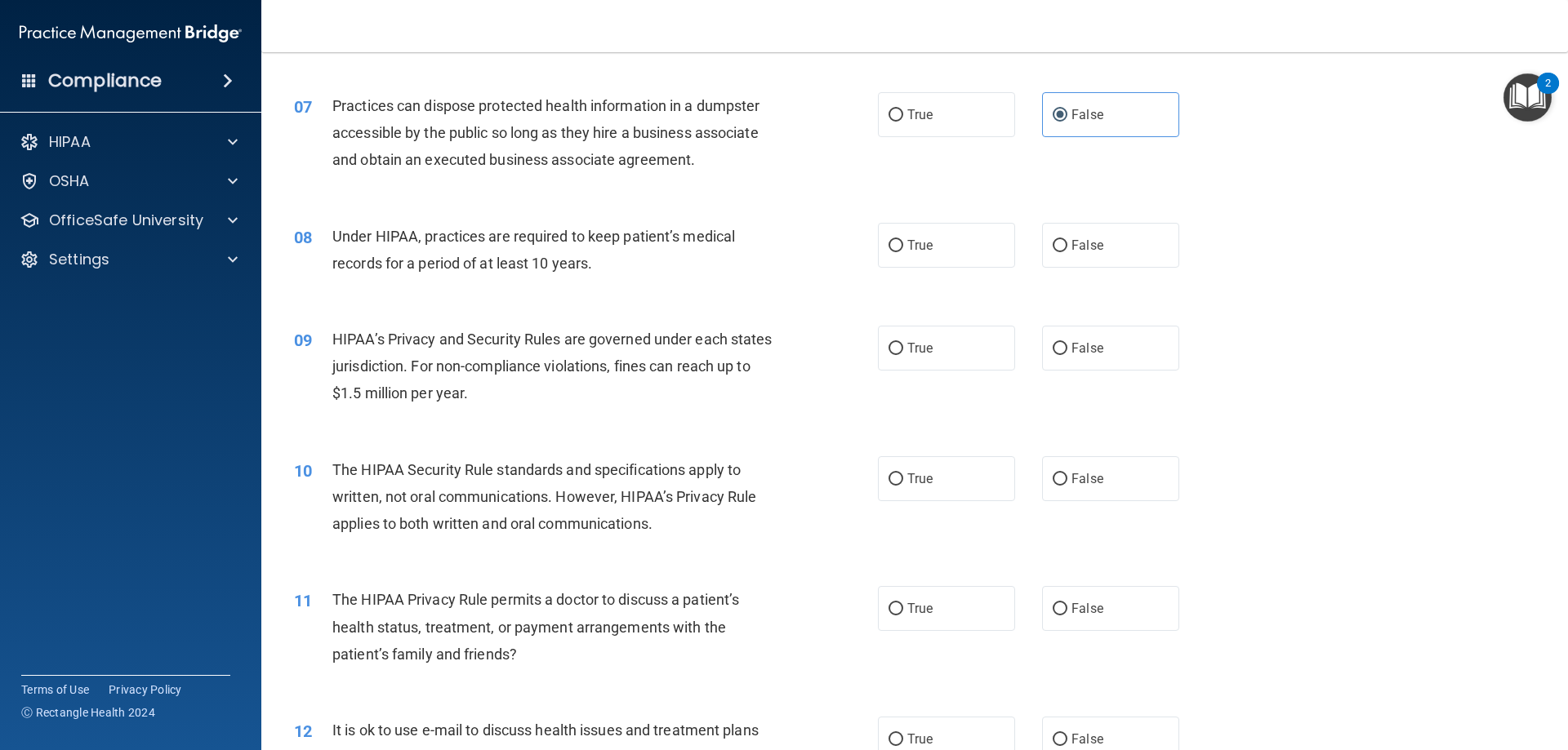
scroll to position [816, 0]
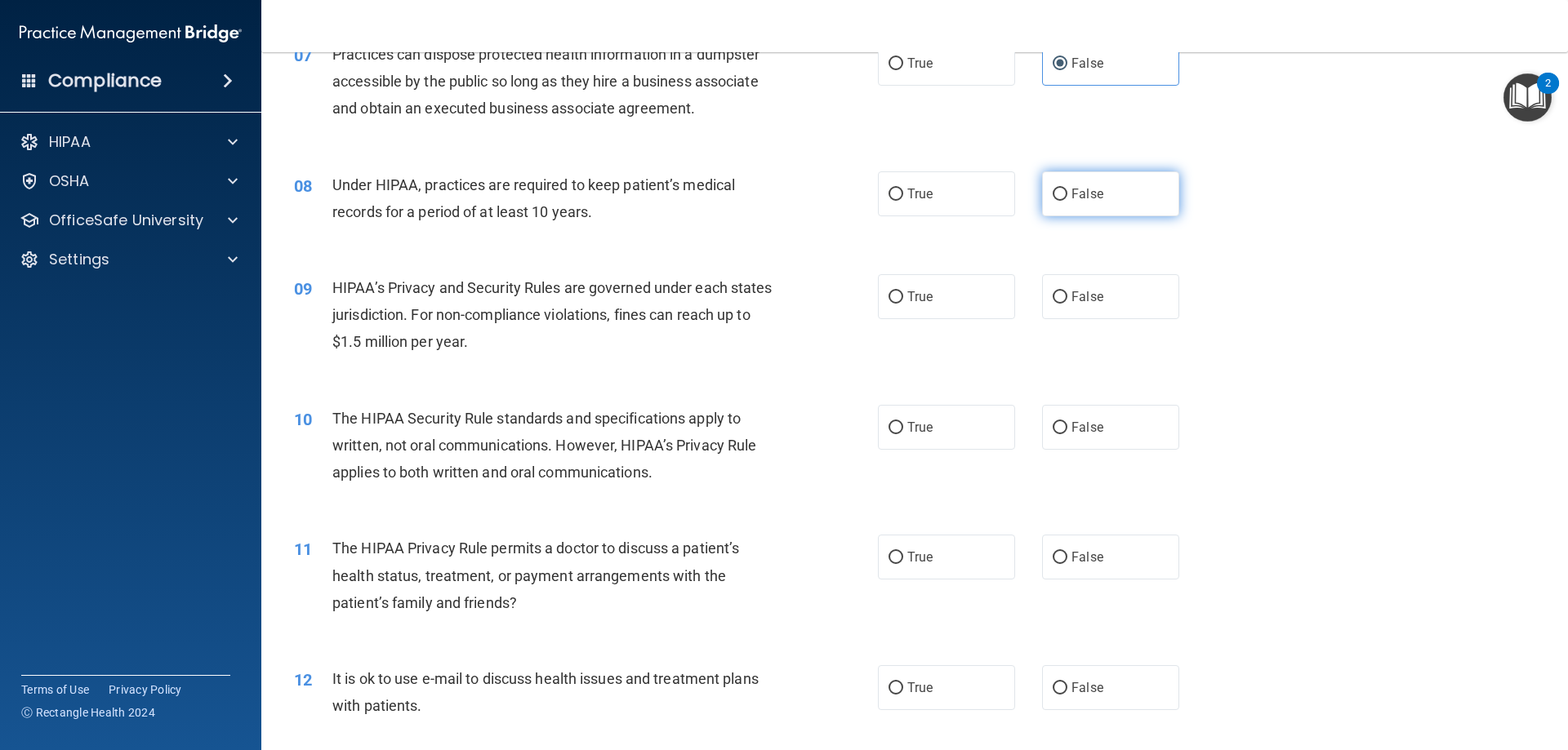
click at [1071, 179] on label "False" at bounding box center [1111, 193] width 137 height 45
click at [1067, 189] on input "False" at bounding box center [1060, 194] width 15 height 12
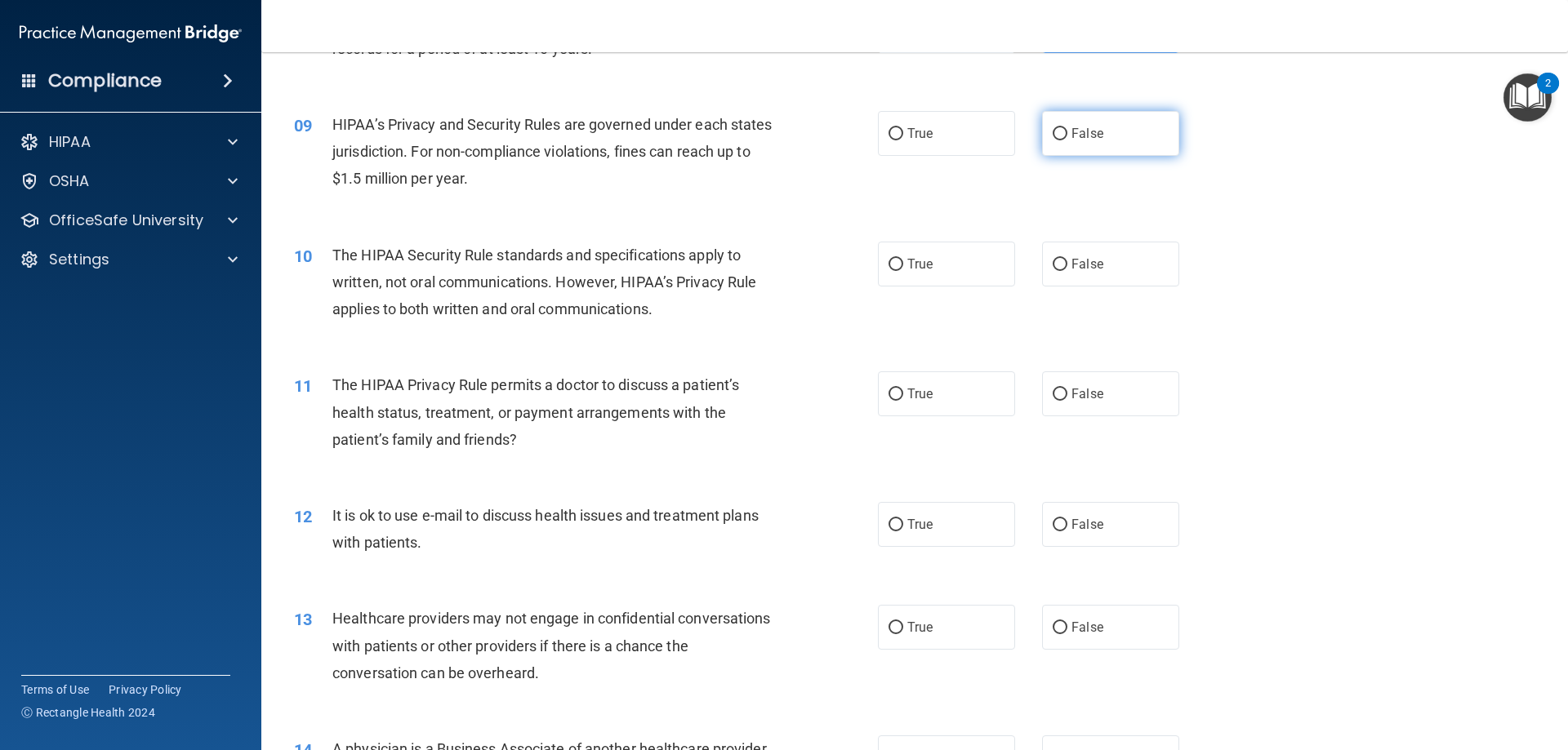
click at [1104, 133] on label "False" at bounding box center [1111, 133] width 137 height 45
click at [1067, 133] on input "False" at bounding box center [1060, 134] width 15 height 12
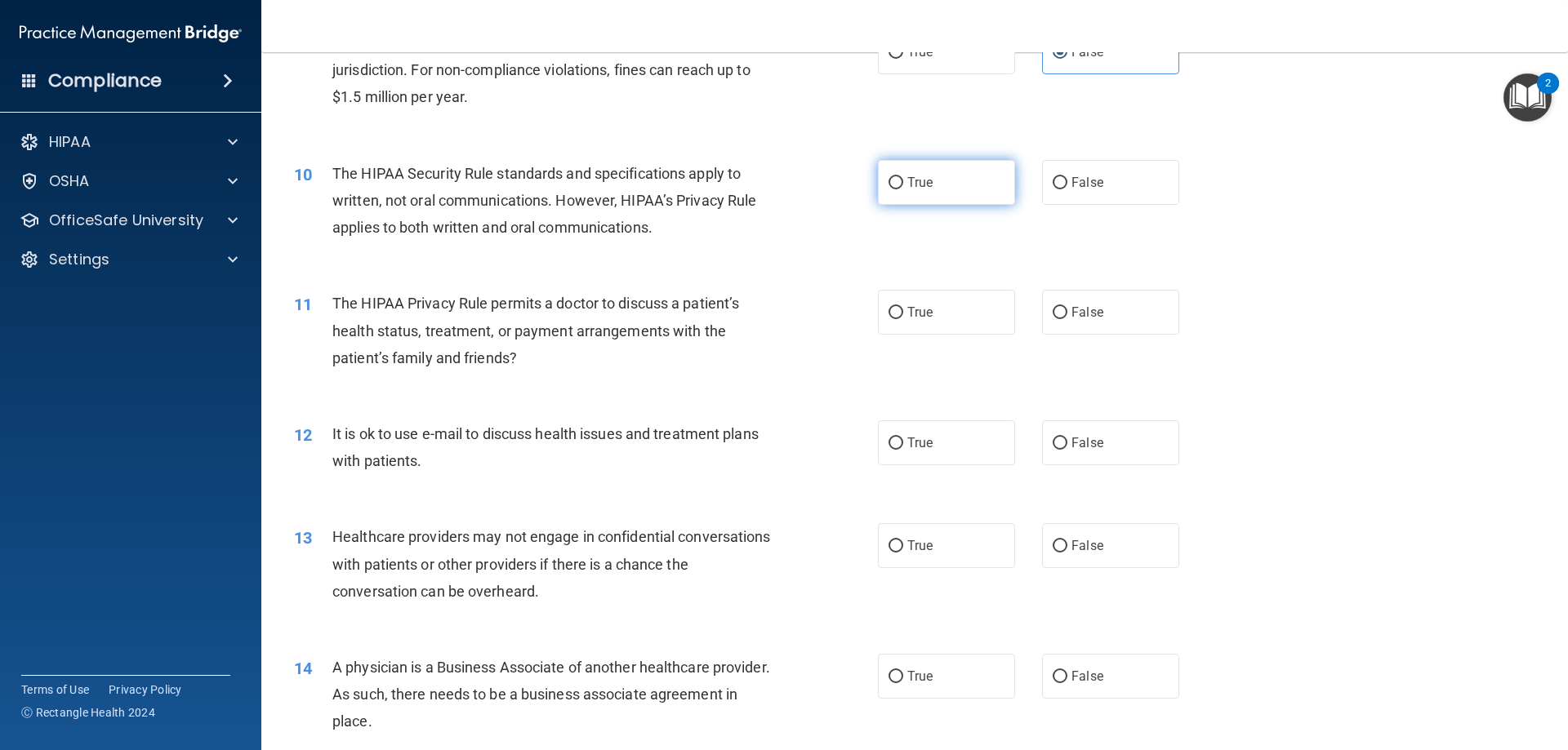
click at [899, 177] on label "True" at bounding box center [946, 182] width 137 height 45
click at [899, 177] on input "True" at bounding box center [896, 182] width 15 height 12
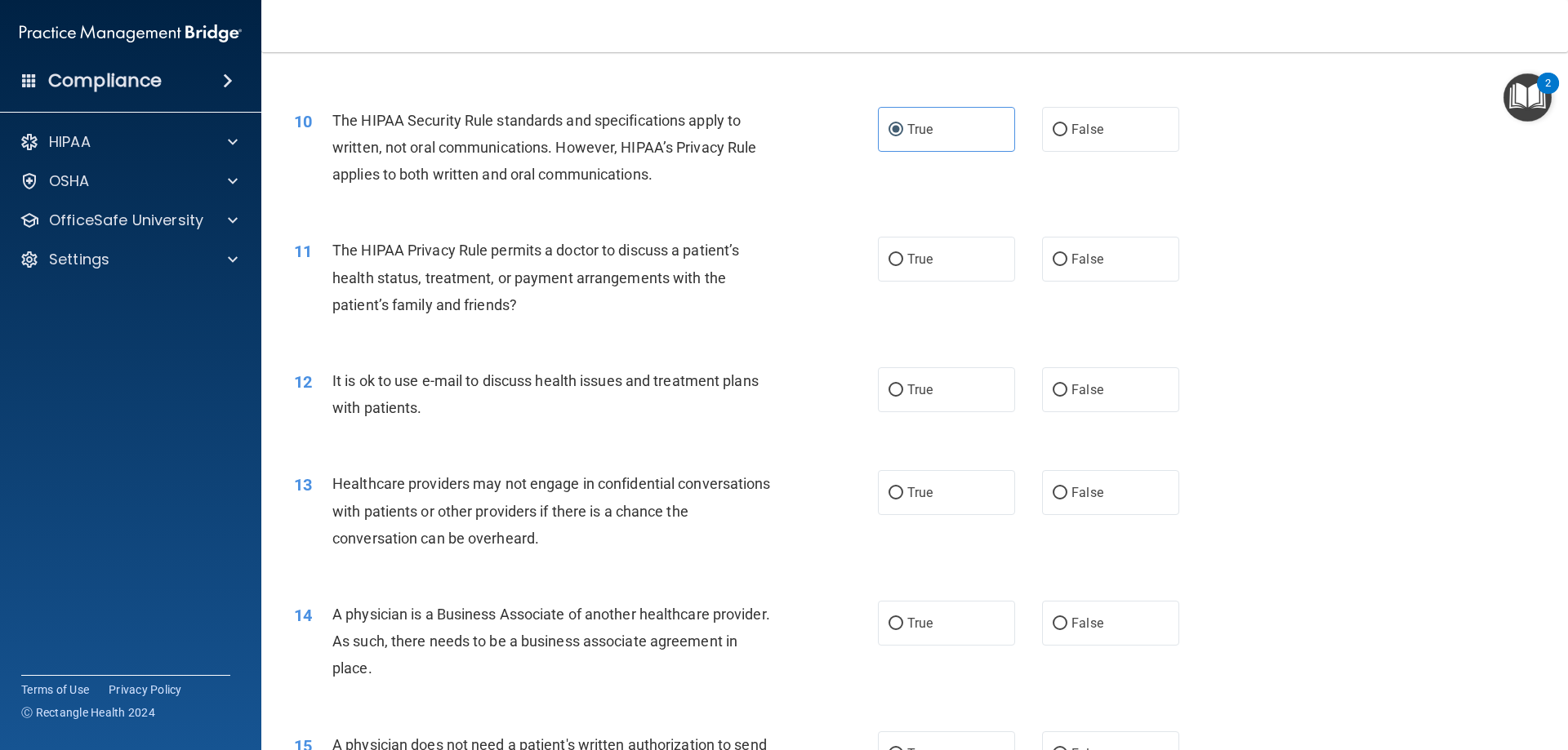
scroll to position [1143, 0]
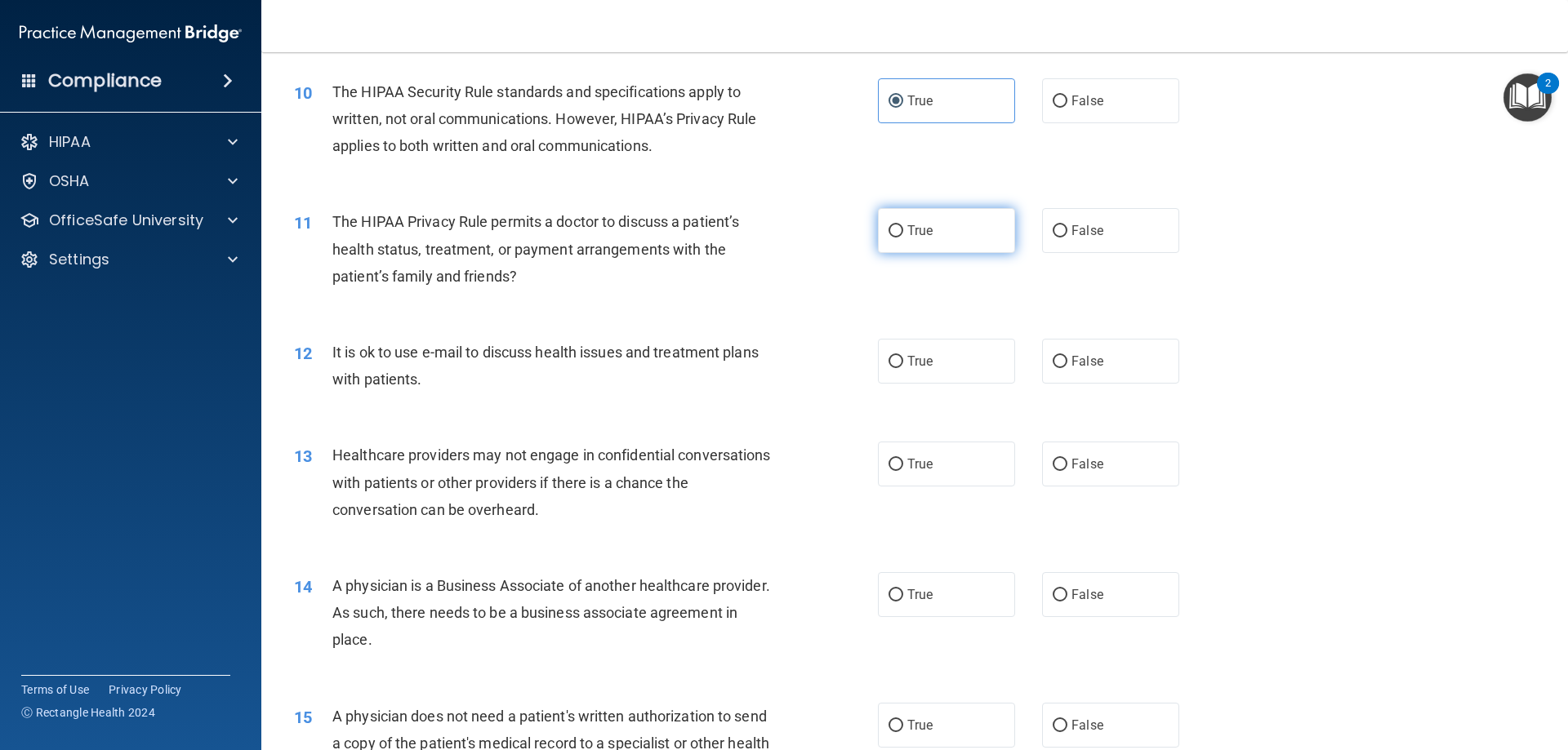
click at [878, 229] on label "True" at bounding box center [946, 230] width 137 height 45
click at [889, 229] on input "True" at bounding box center [896, 231] width 15 height 12
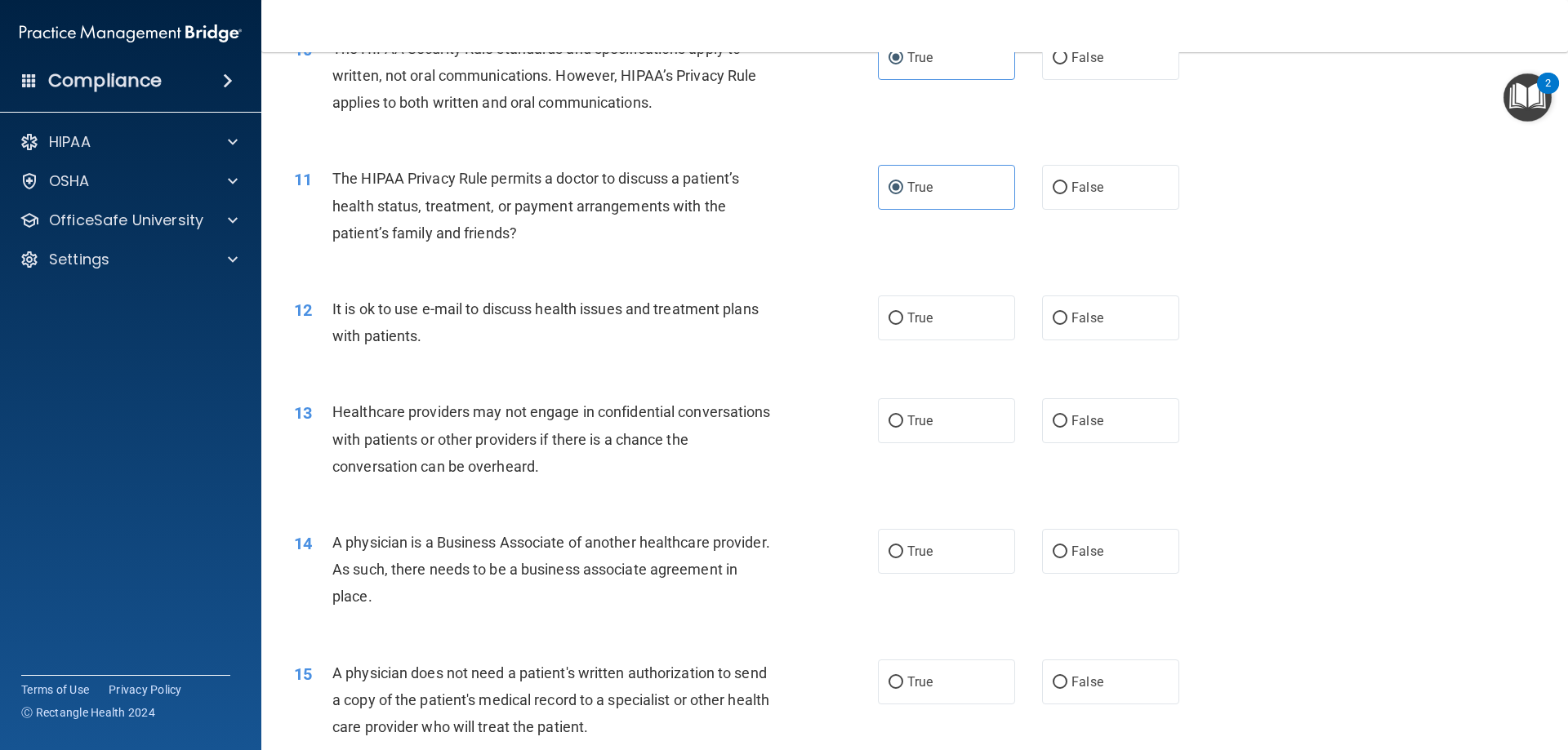
scroll to position [1225, 0]
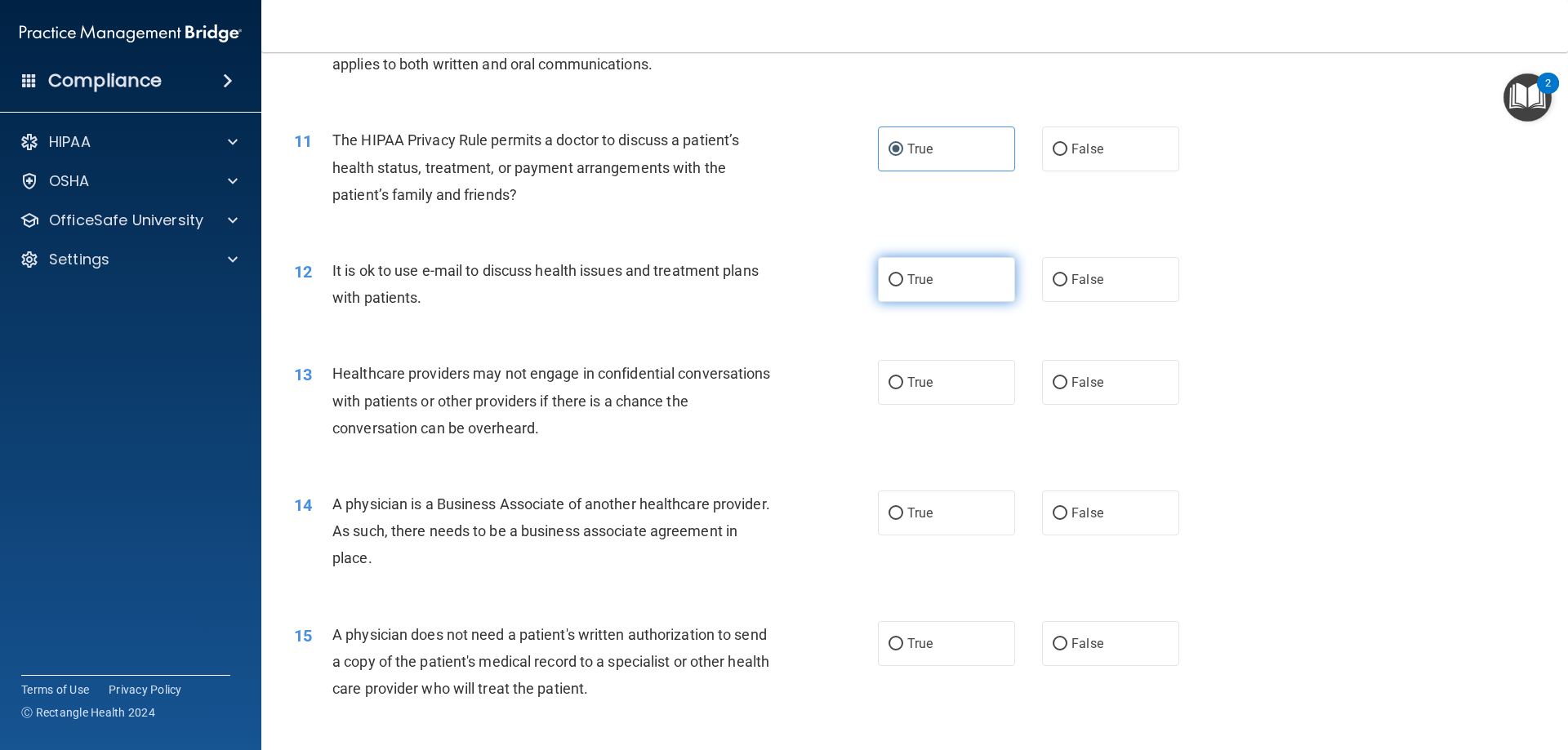
click at [940, 283] on label "True" at bounding box center [946, 279] width 137 height 45
click at [903, 283] on input "True" at bounding box center [896, 280] width 15 height 12
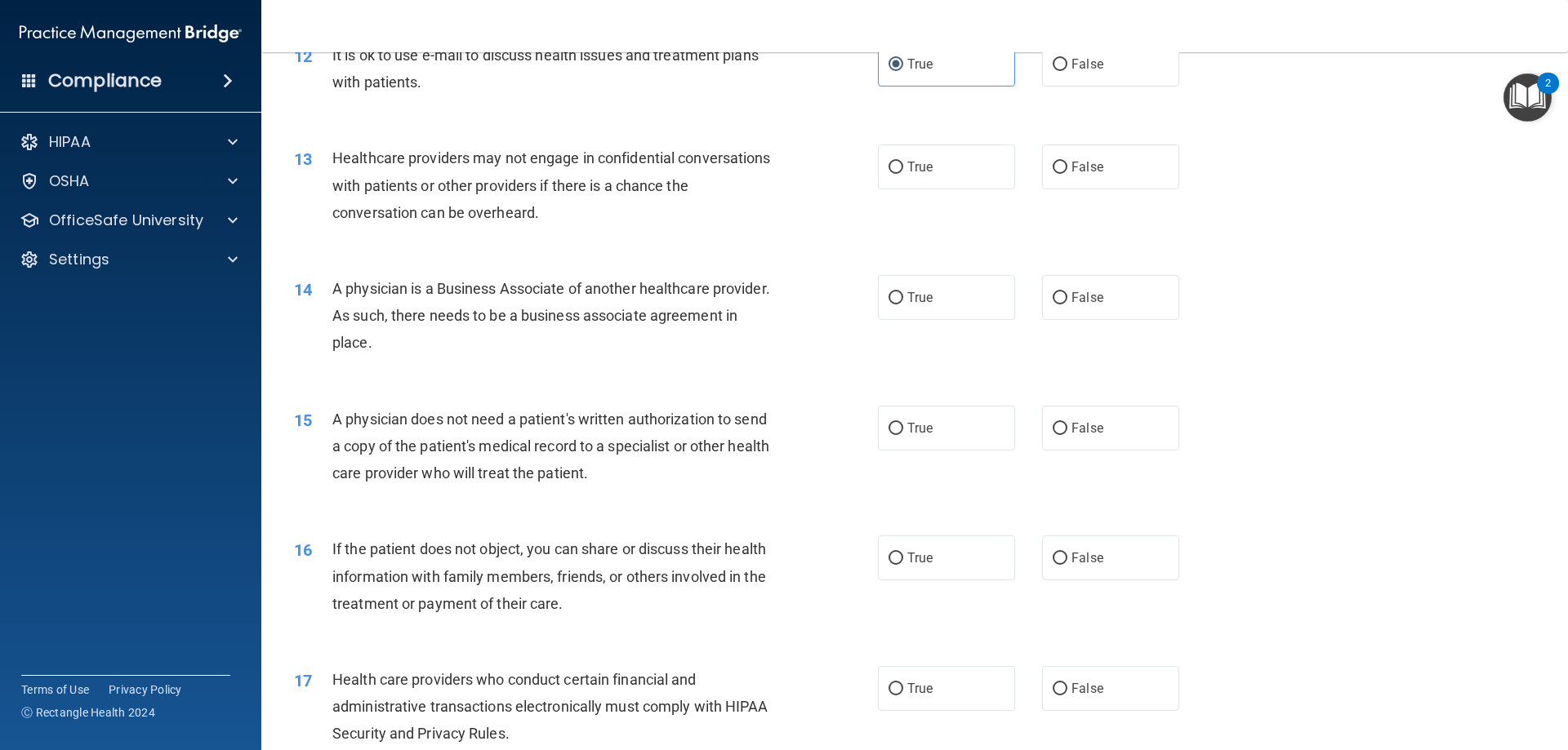
scroll to position [1470, 0]
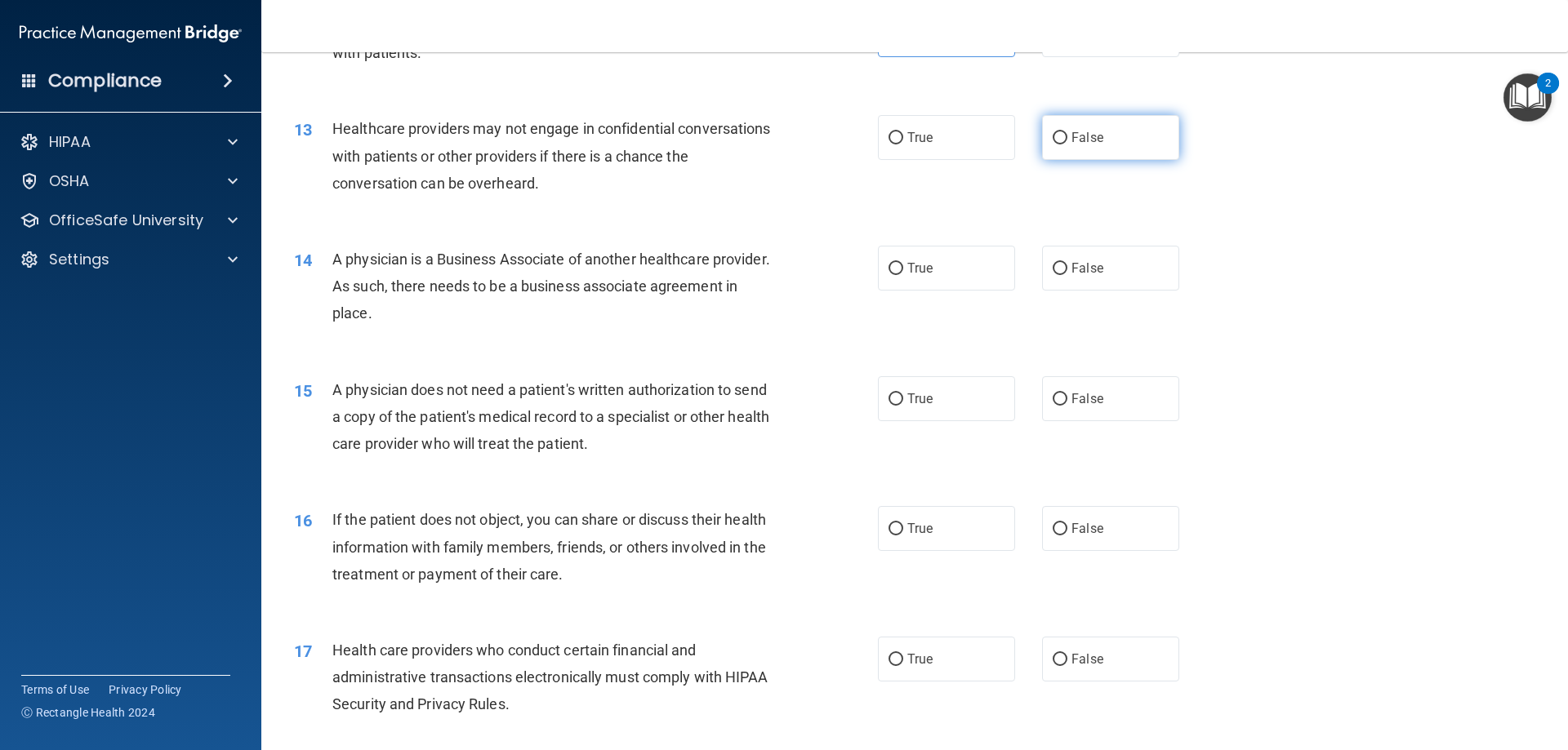
click at [1083, 119] on label "False" at bounding box center [1111, 137] width 137 height 45
click at [1067, 133] on input "False" at bounding box center [1060, 138] width 15 height 12
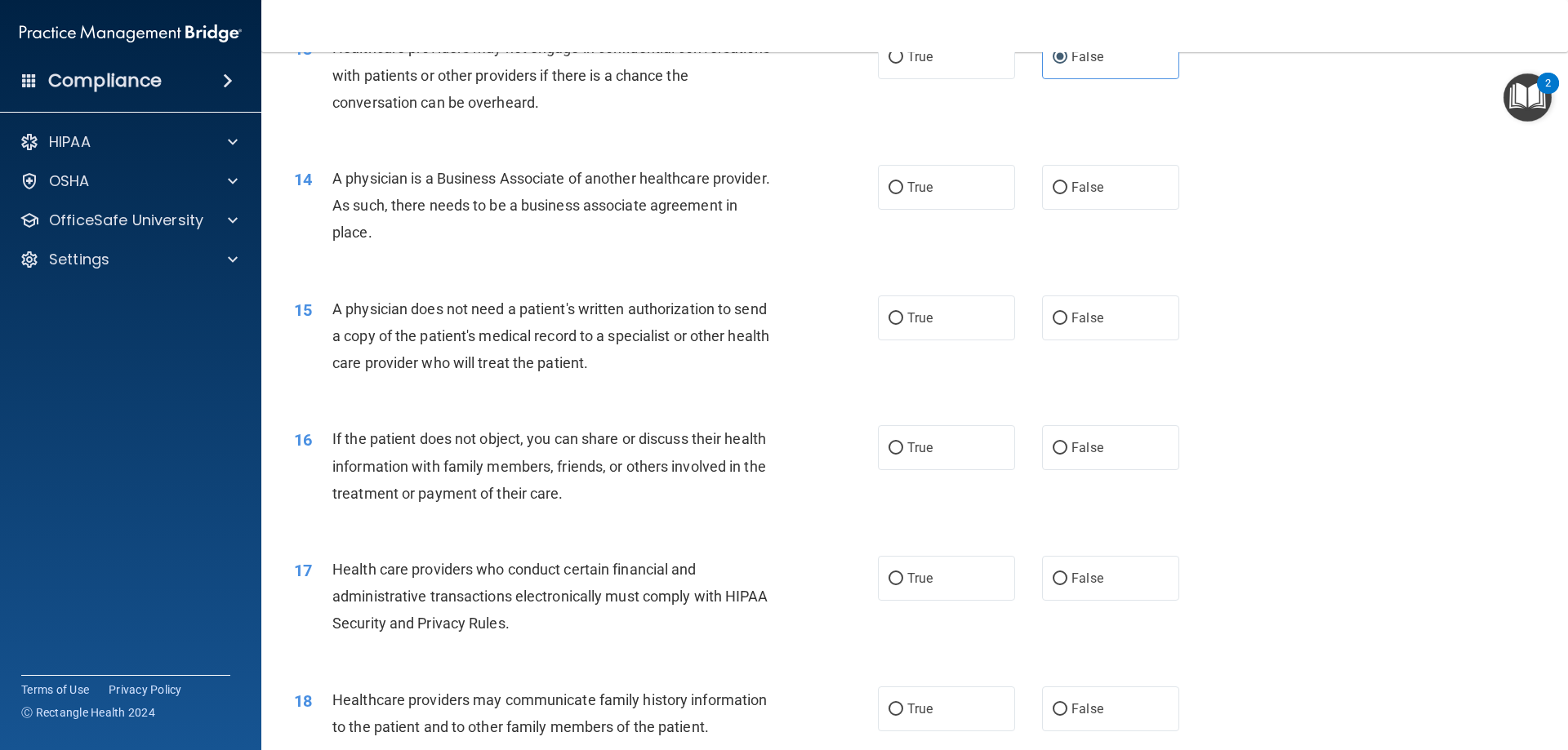
scroll to position [1551, 0]
click at [1064, 199] on label "False" at bounding box center [1111, 186] width 137 height 45
click at [1064, 193] on input "False" at bounding box center [1060, 187] width 15 height 12
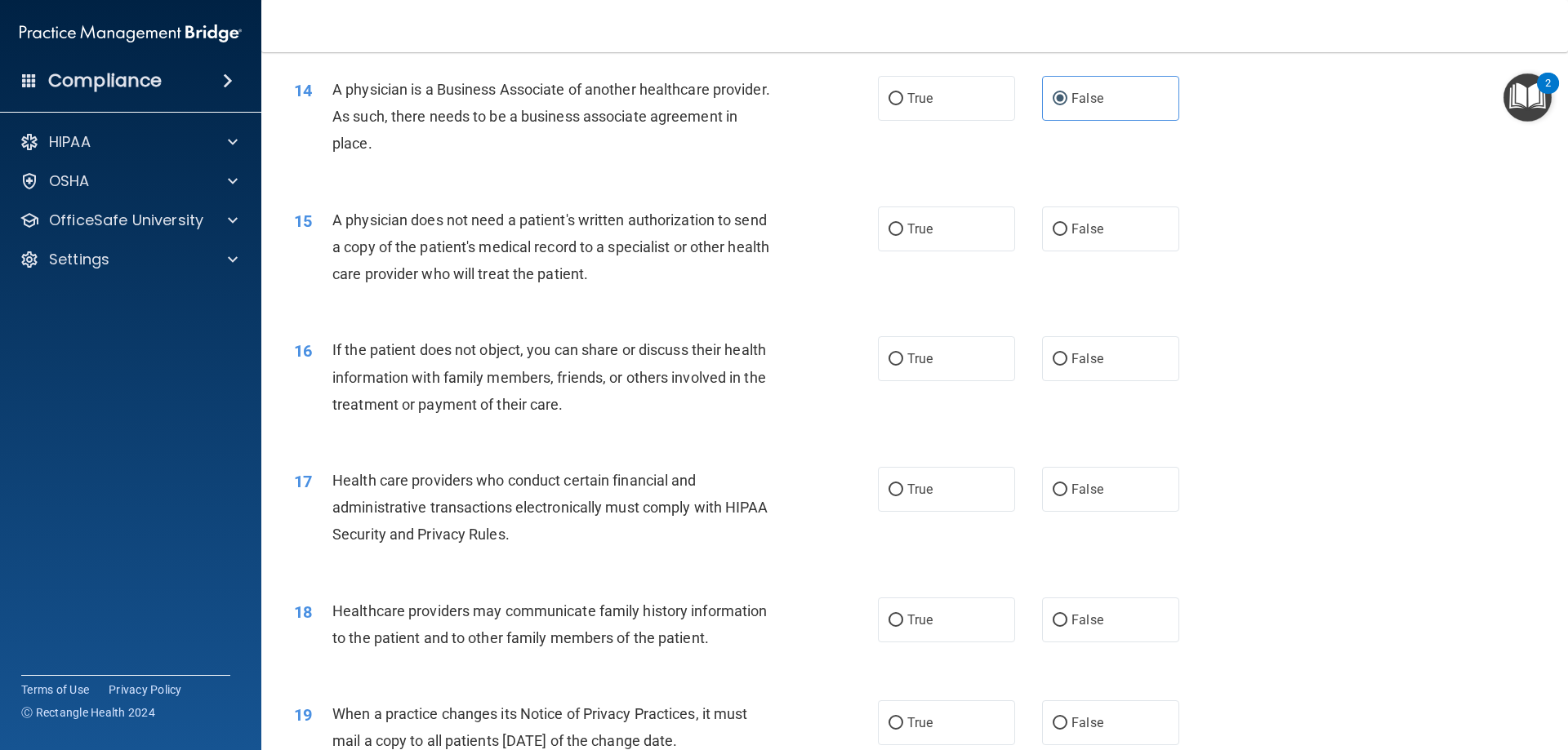
scroll to position [1633, 0]
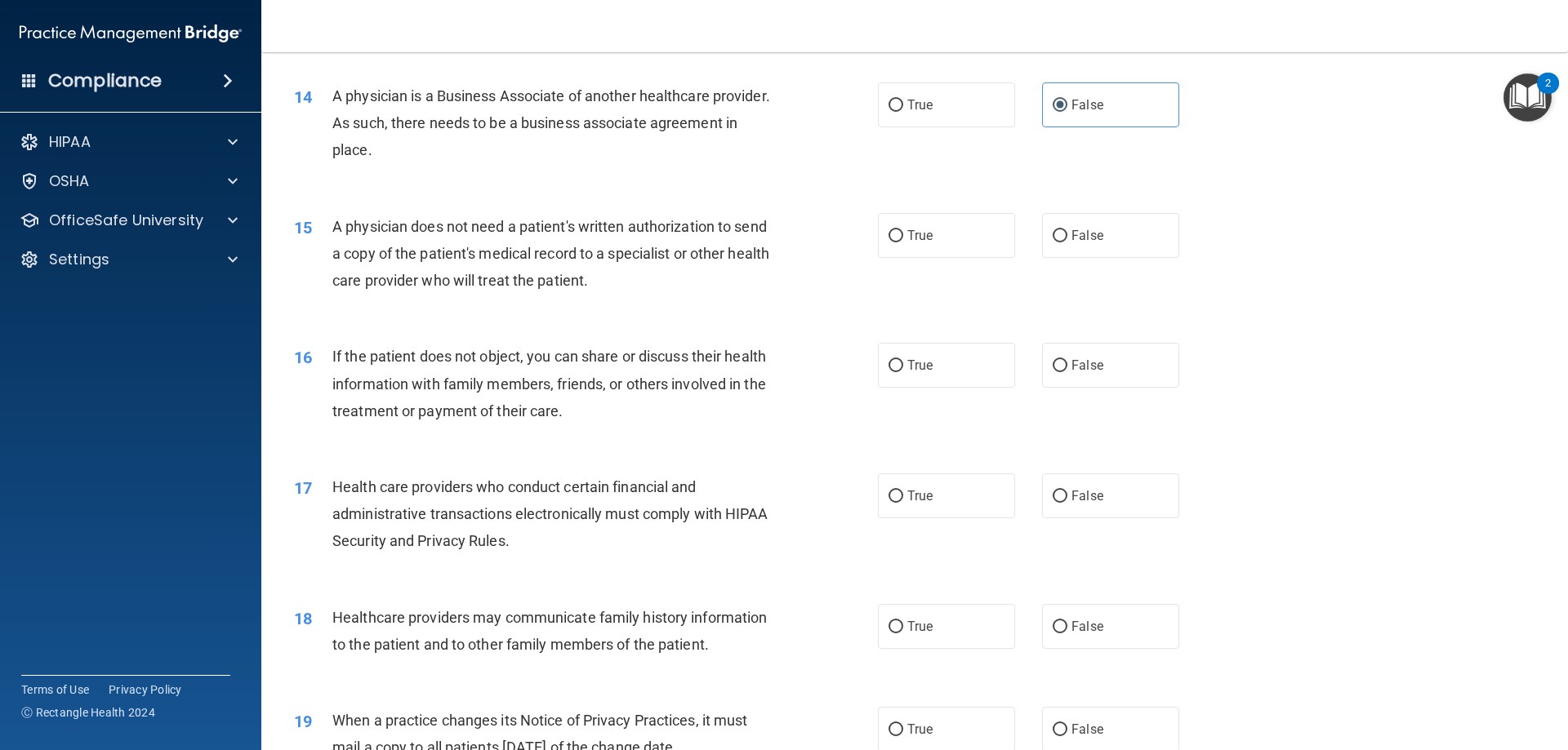
click at [865, 213] on div "15 A physician does not need a patient's written authorization to send a copy o…" at bounding box center [585, 257] width 633 height 89
click at [880, 228] on label "True" at bounding box center [946, 235] width 137 height 45
click at [889, 230] on input "True" at bounding box center [896, 236] width 15 height 12
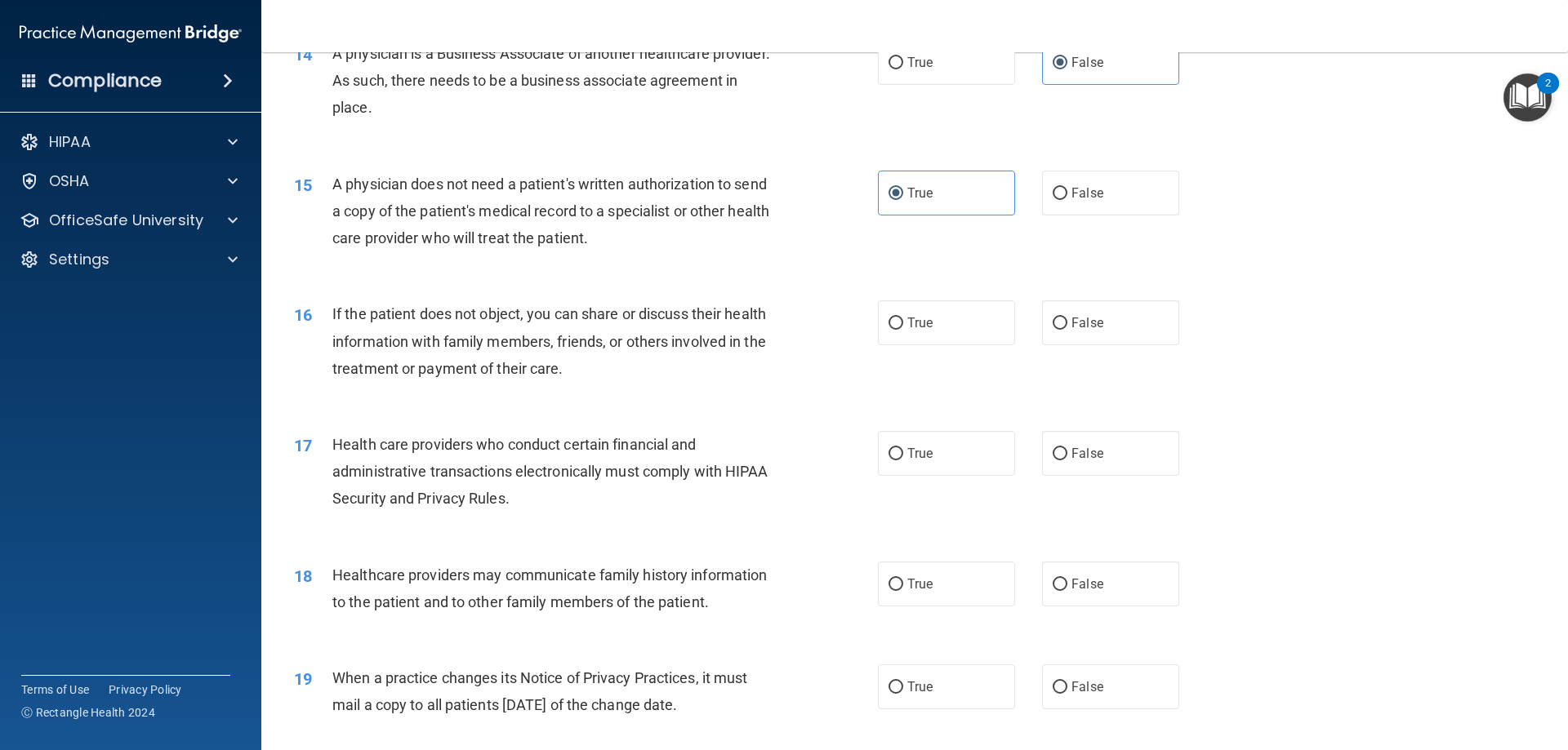
scroll to position [1715, 0]
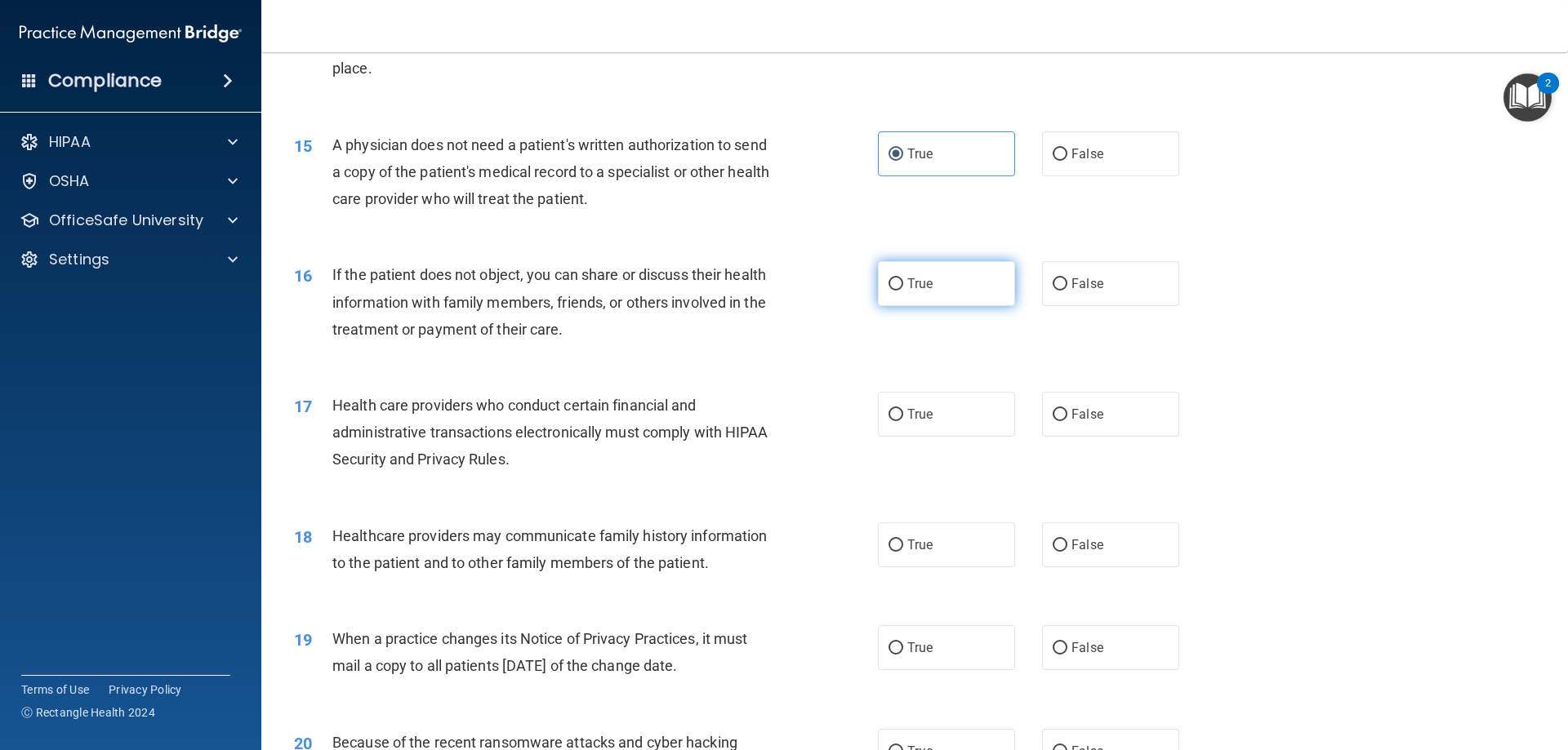
click at [920, 281] on span "True" at bounding box center [919, 283] width 25 height 16
click at [903, 281] on input "True" at bounding box center [896, 284] width 15 height 12
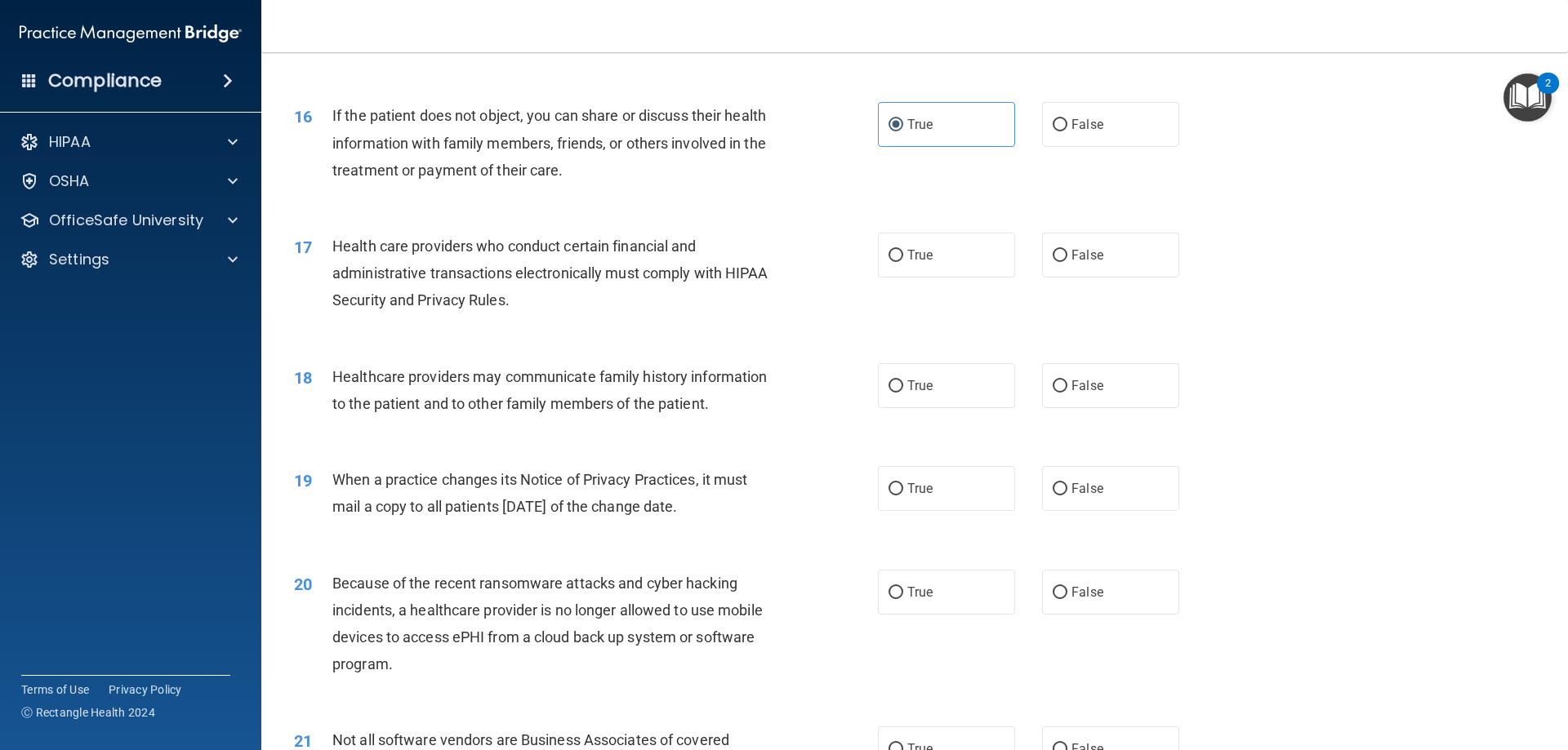
scroll to position [1878, 0]
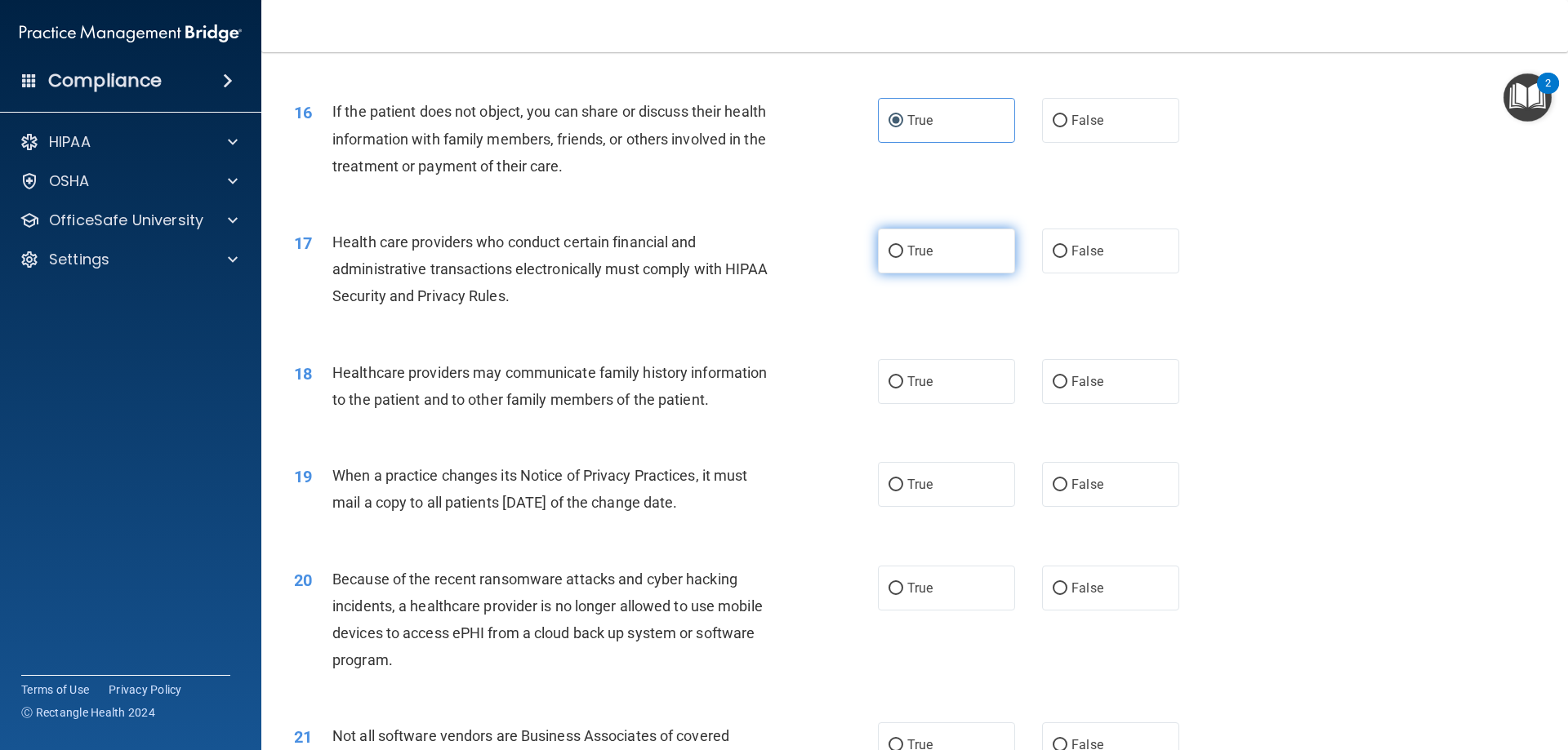
click at [894, 252] on input "True" at bounding box center [896, 252] width 15 height 12
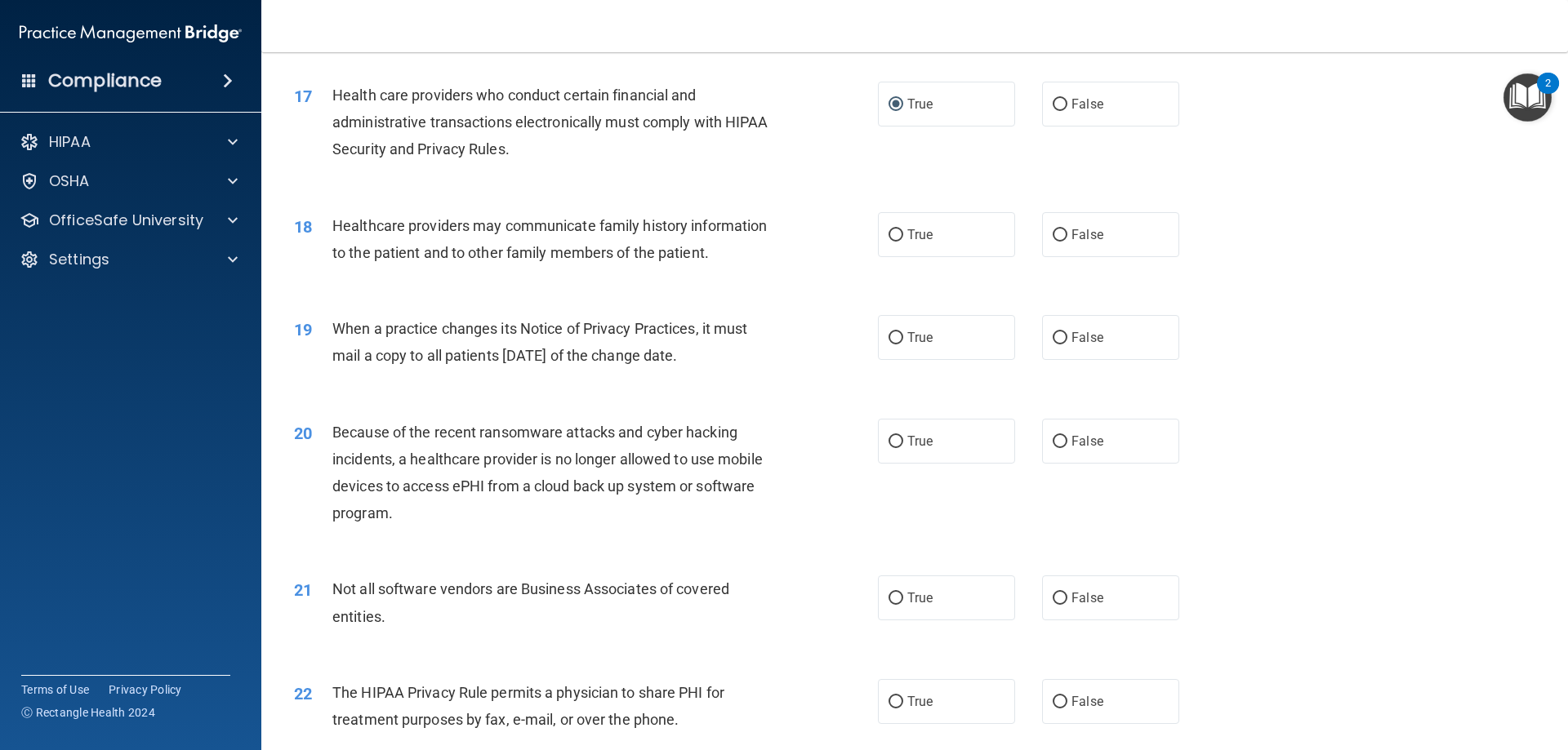
scroll to position [2041, 0]
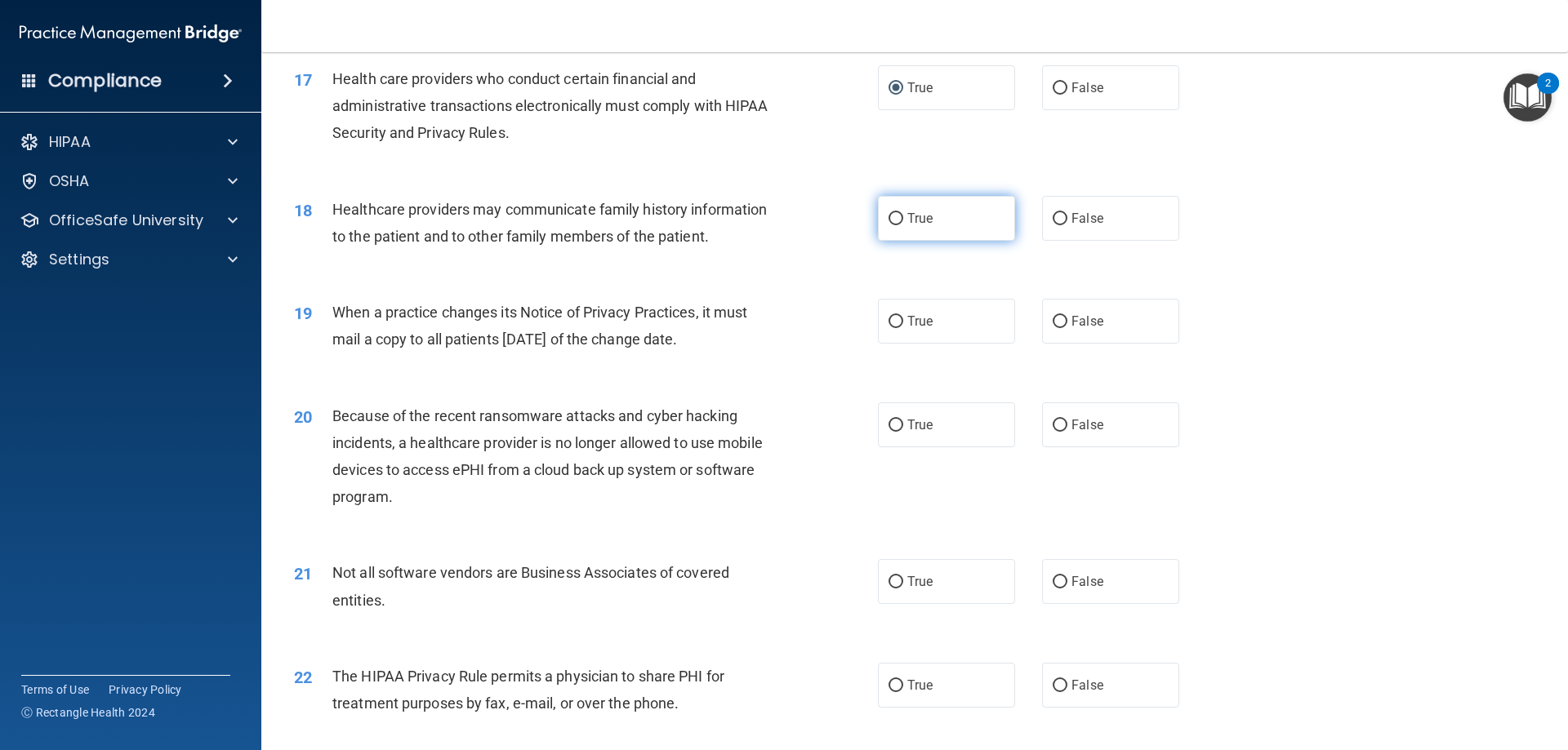
click at [938, 209] on label "True" at bounding box center [946, 218] width 137 height 45
click at [903, 213] on input "True" at bounding box center [896, 218] width 15 height 12
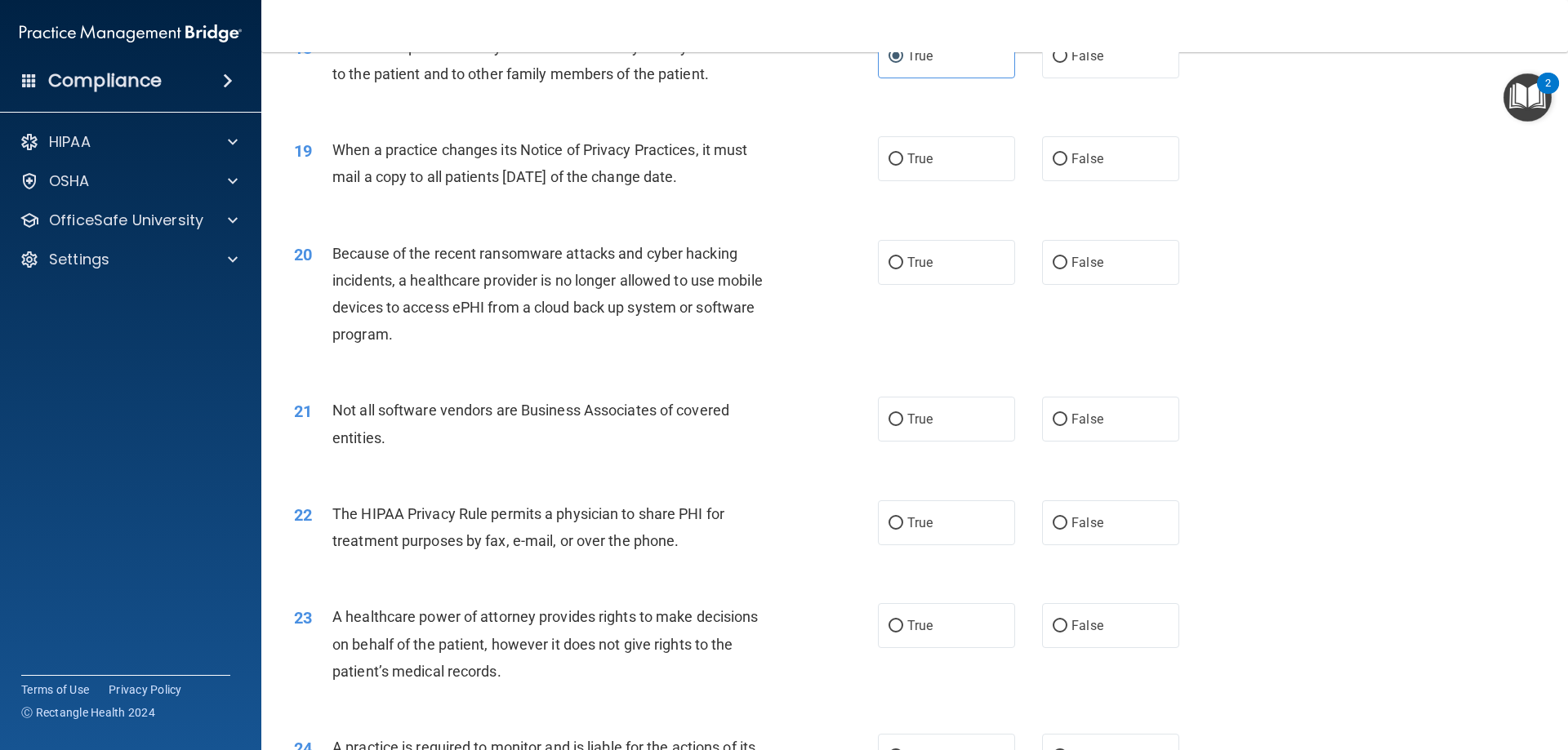
scroll to position [2204, 0]
click at [1084, 160] on span "False" at bounding box center [1087, 158] width 32 height 16
click at [1067, 160] on input "False" at bounding box center [1060, 158] width 15 height 12
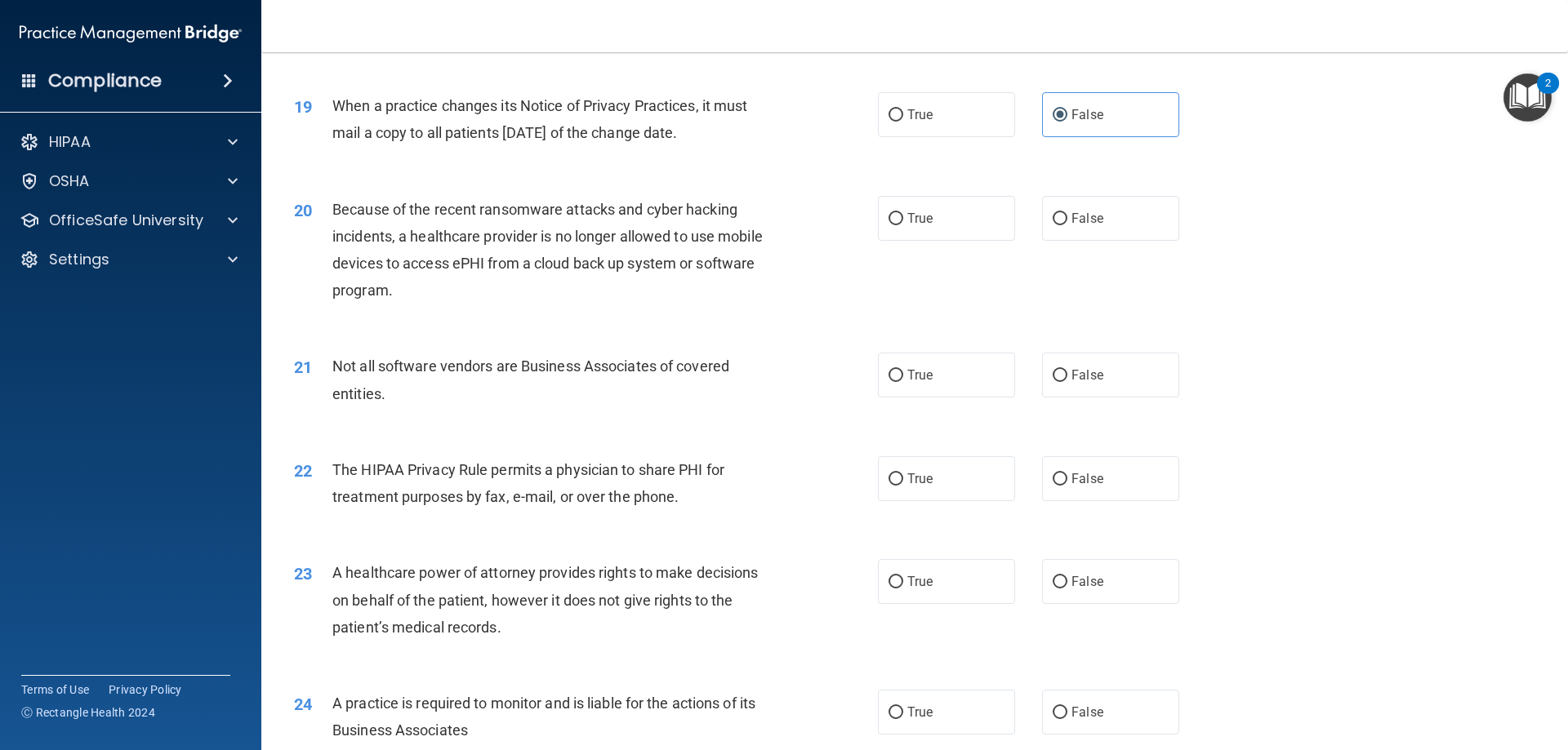
scroll to position [2286, 0]
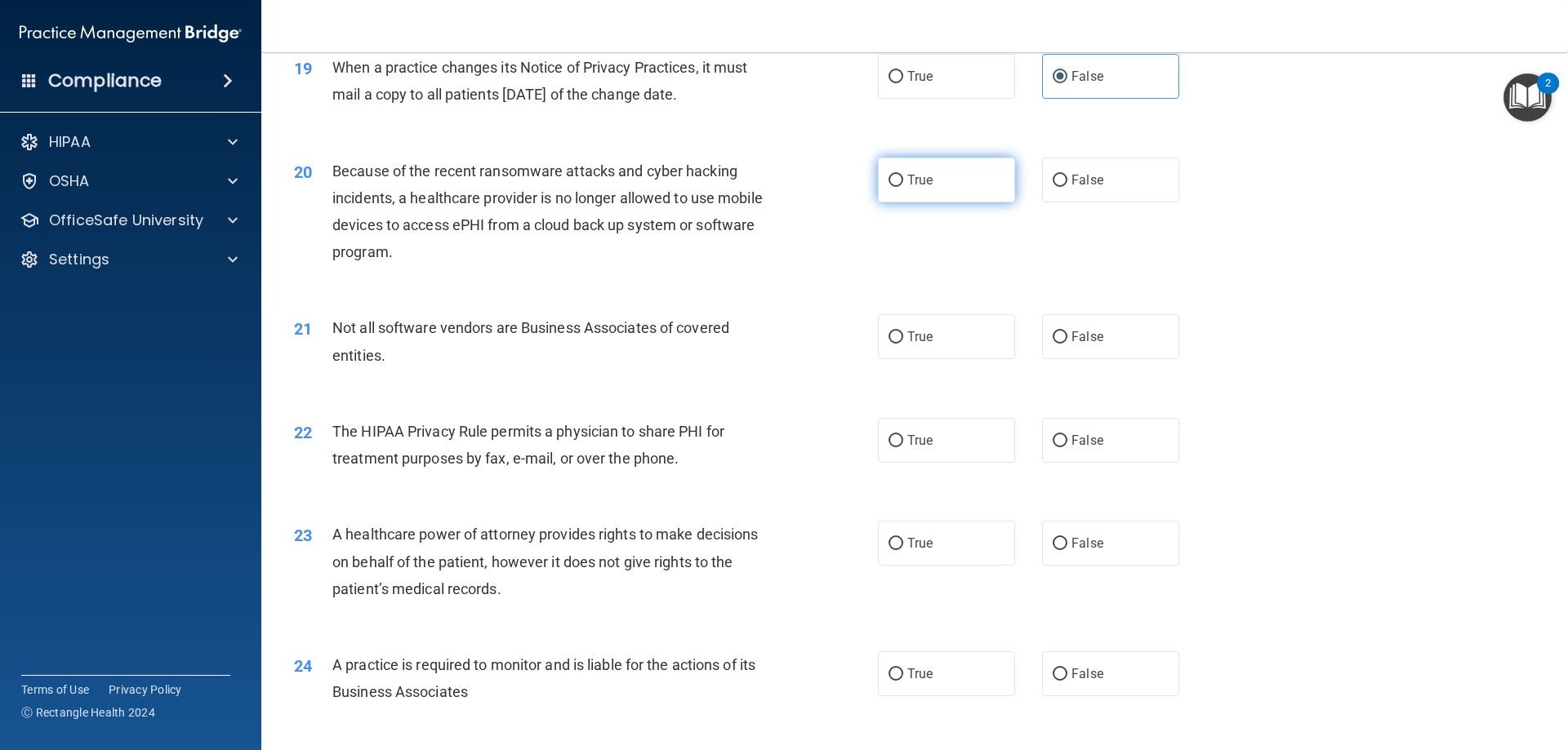
click at [914, 185] on span "True" at bounding box center [919, 180] width 25 height 16
click at [903, 185] on input "True" at bounding box center [896, 181] width 15 height 12
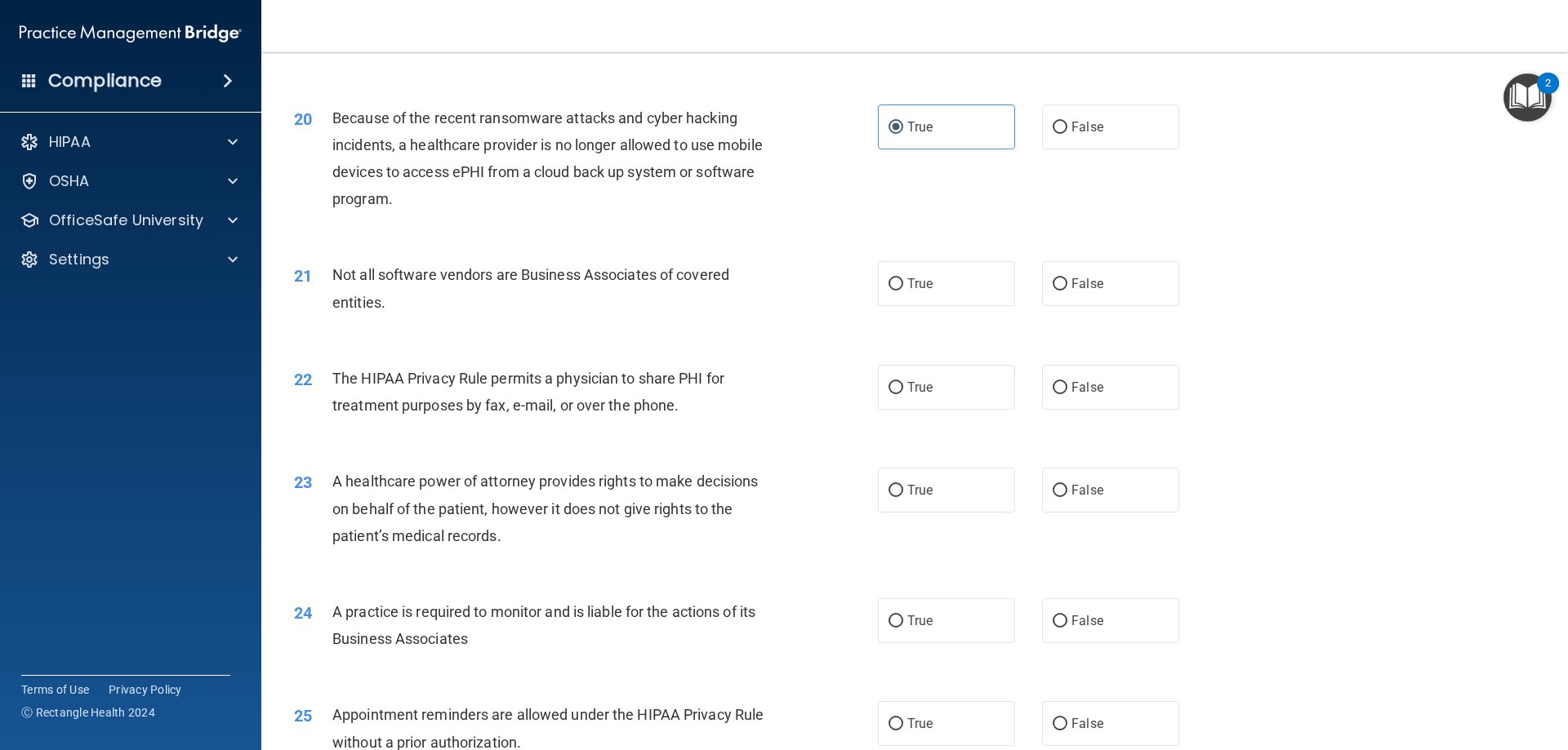
scroll to position [2367, 0]
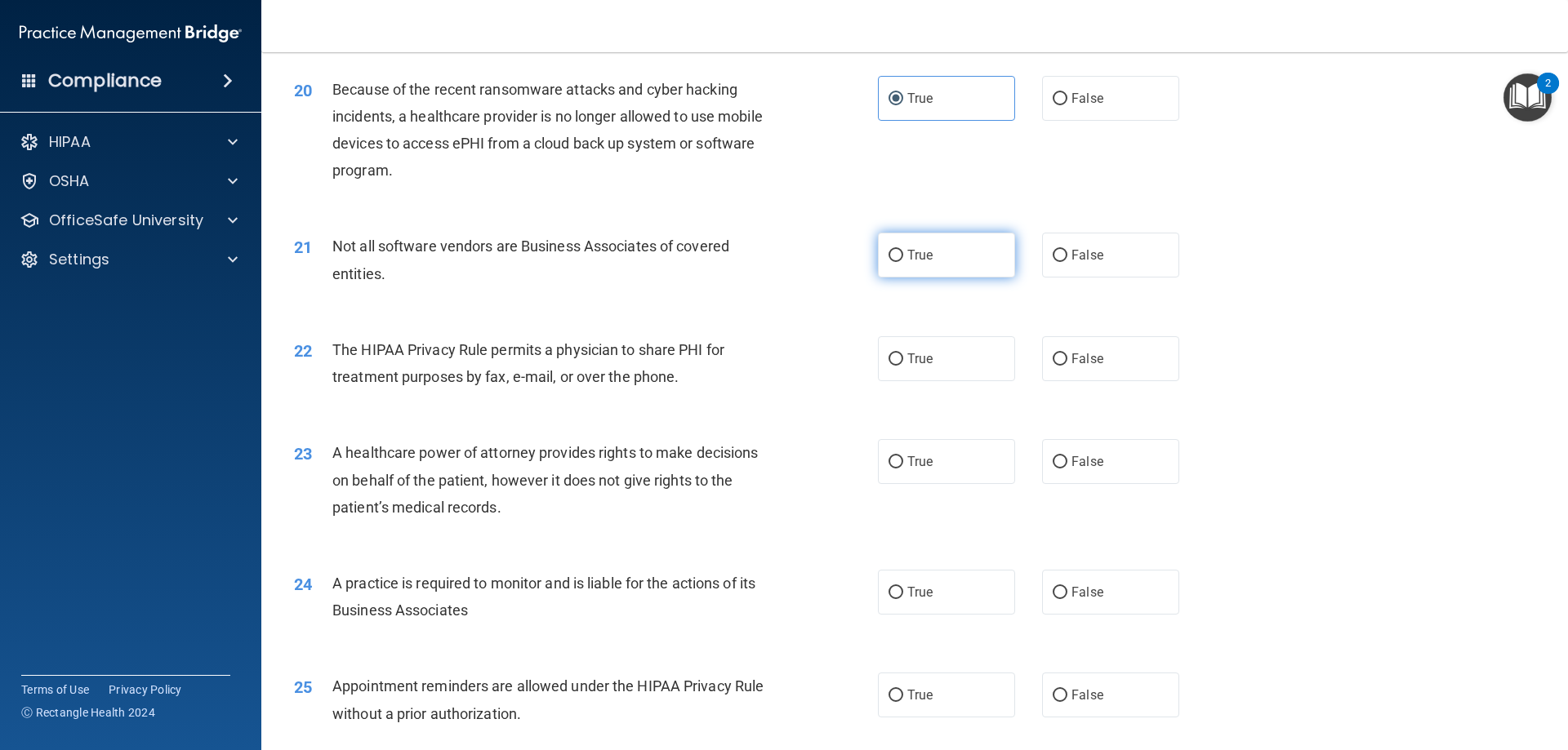
click at [898, 268] on label "True" at bounding box center [946, 255] width 137 height 45
click at [898, 262] on input "True" at bounding box center [896, 255] width 15 height 12
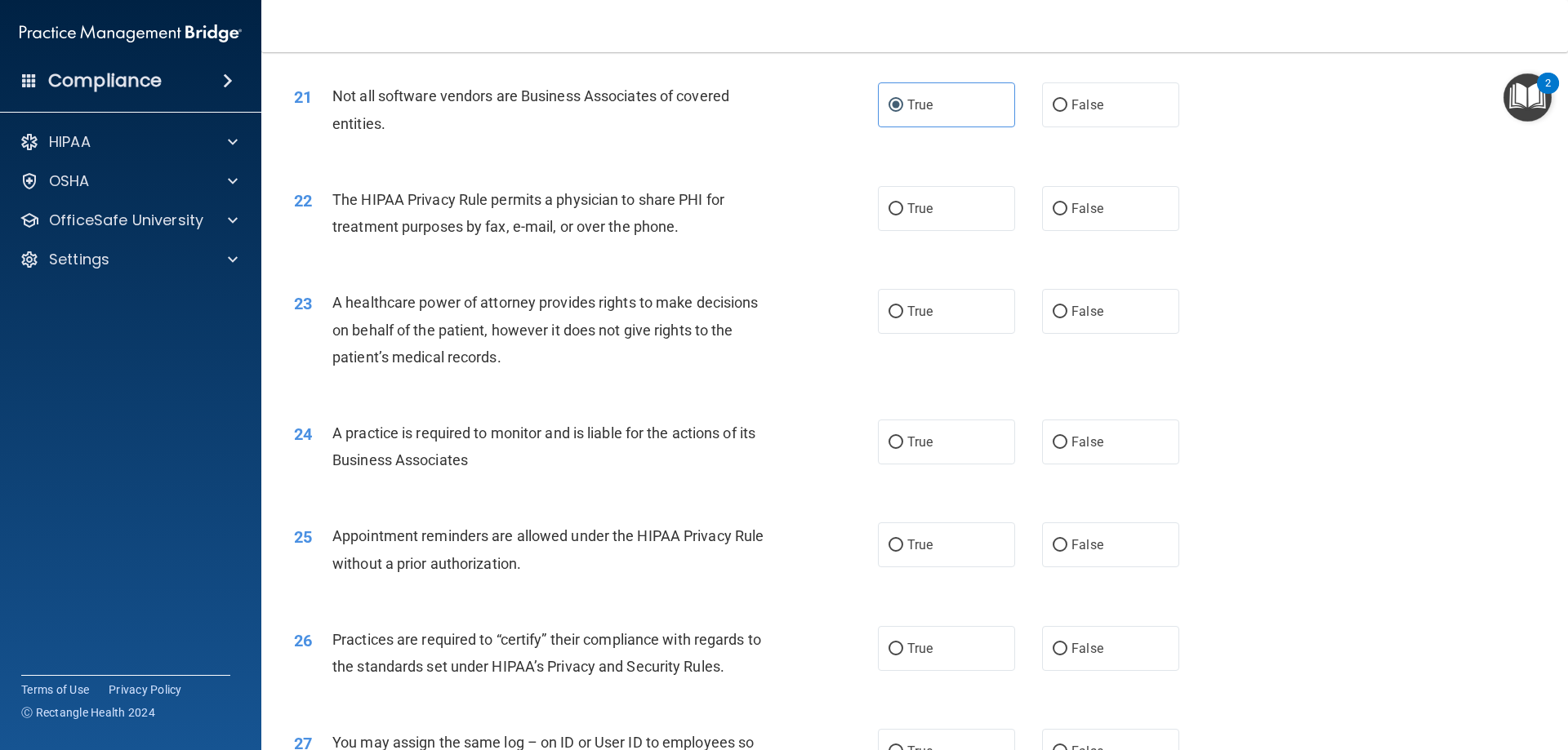
scroll to position [2531, 0]
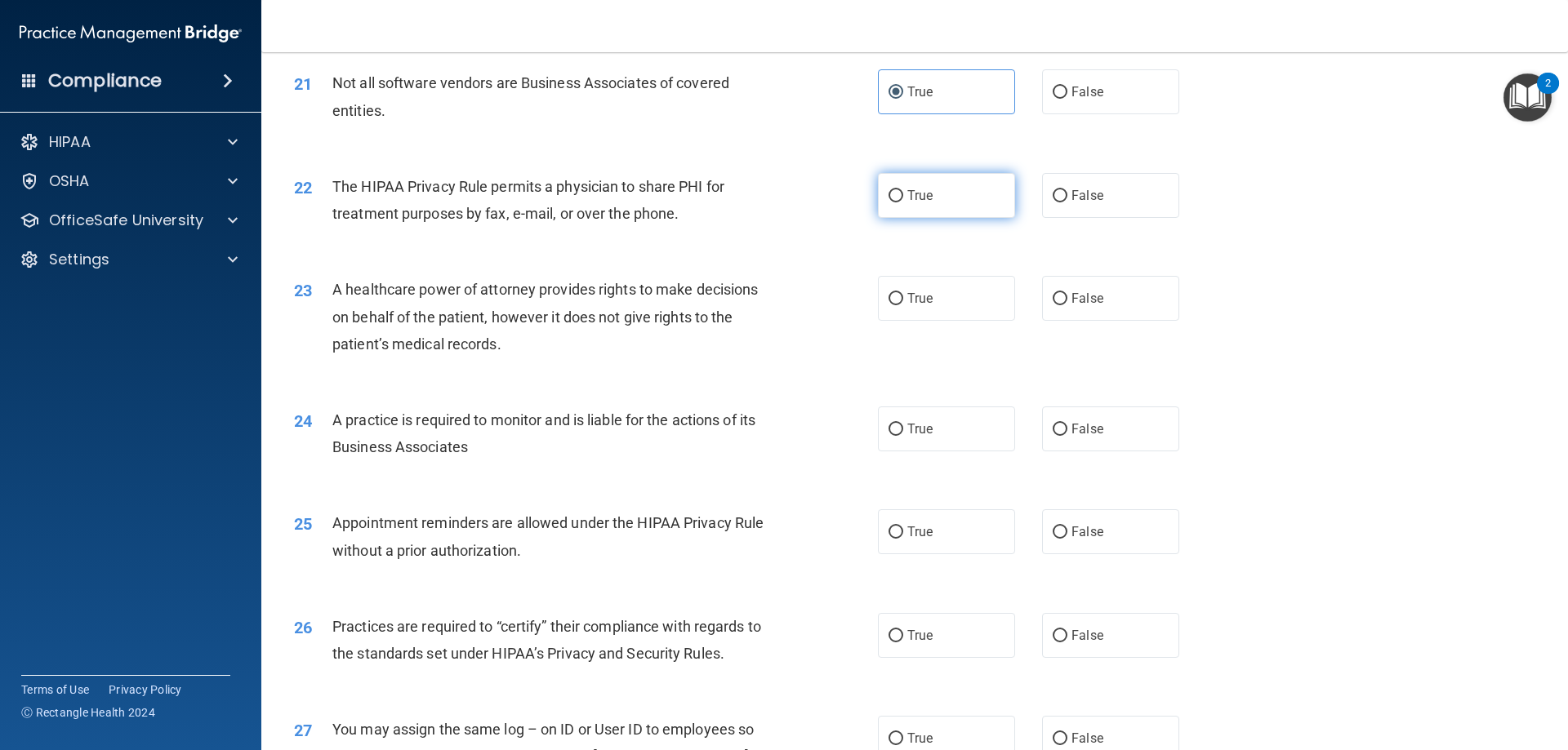
click at [913, 190] on span "True" at bounding box center [919, 195] width 25 height 16
click at [889, 195] on input "True" at bounding box center [896, 195] width 15 height 12
click at [1088, 287] on label "False" at bounding box center [1111, 298] width 137 height 45
click at [1067, 293] on input "False" at bounding box center [1060, 299] width 15 height 12
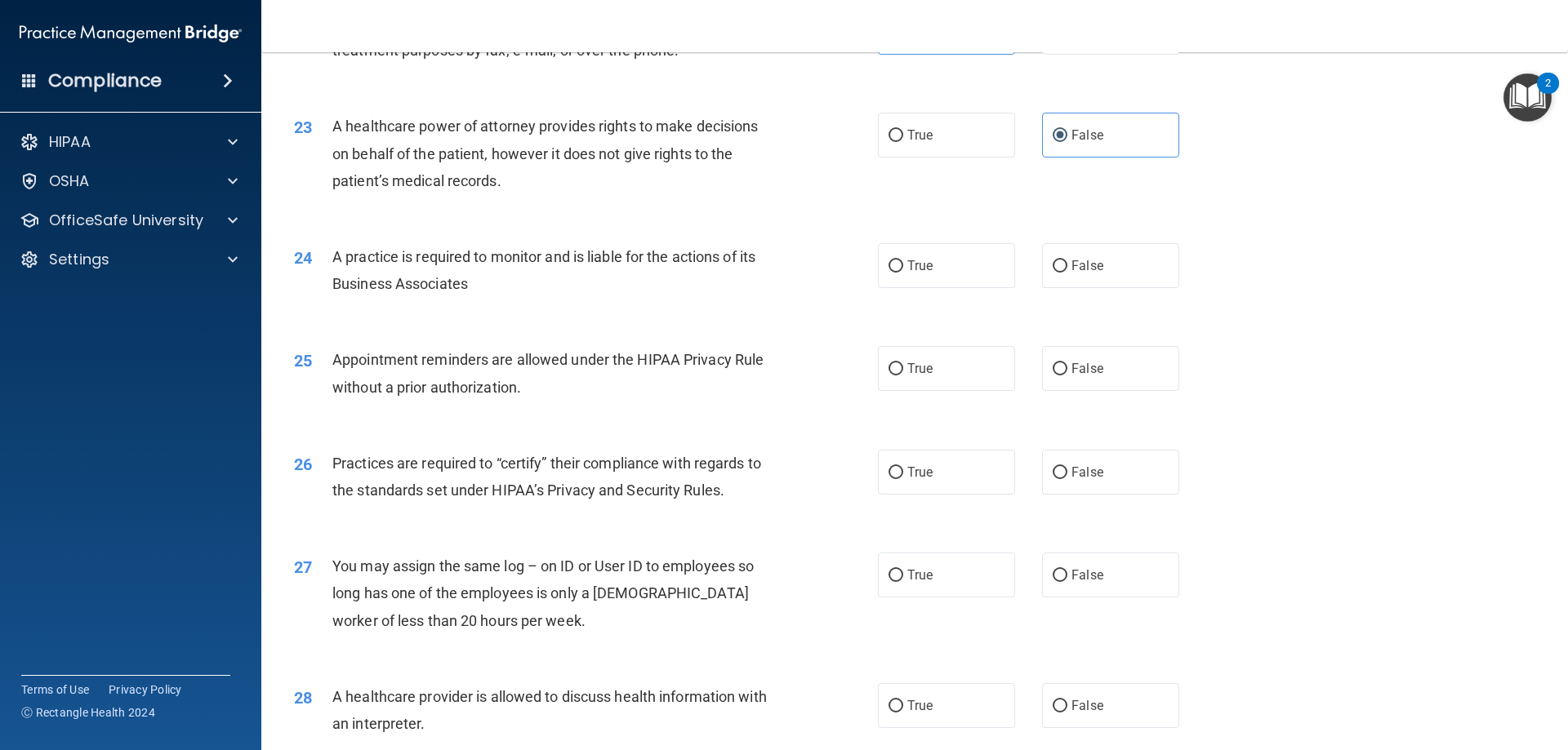
scroll to position [2775, 0]
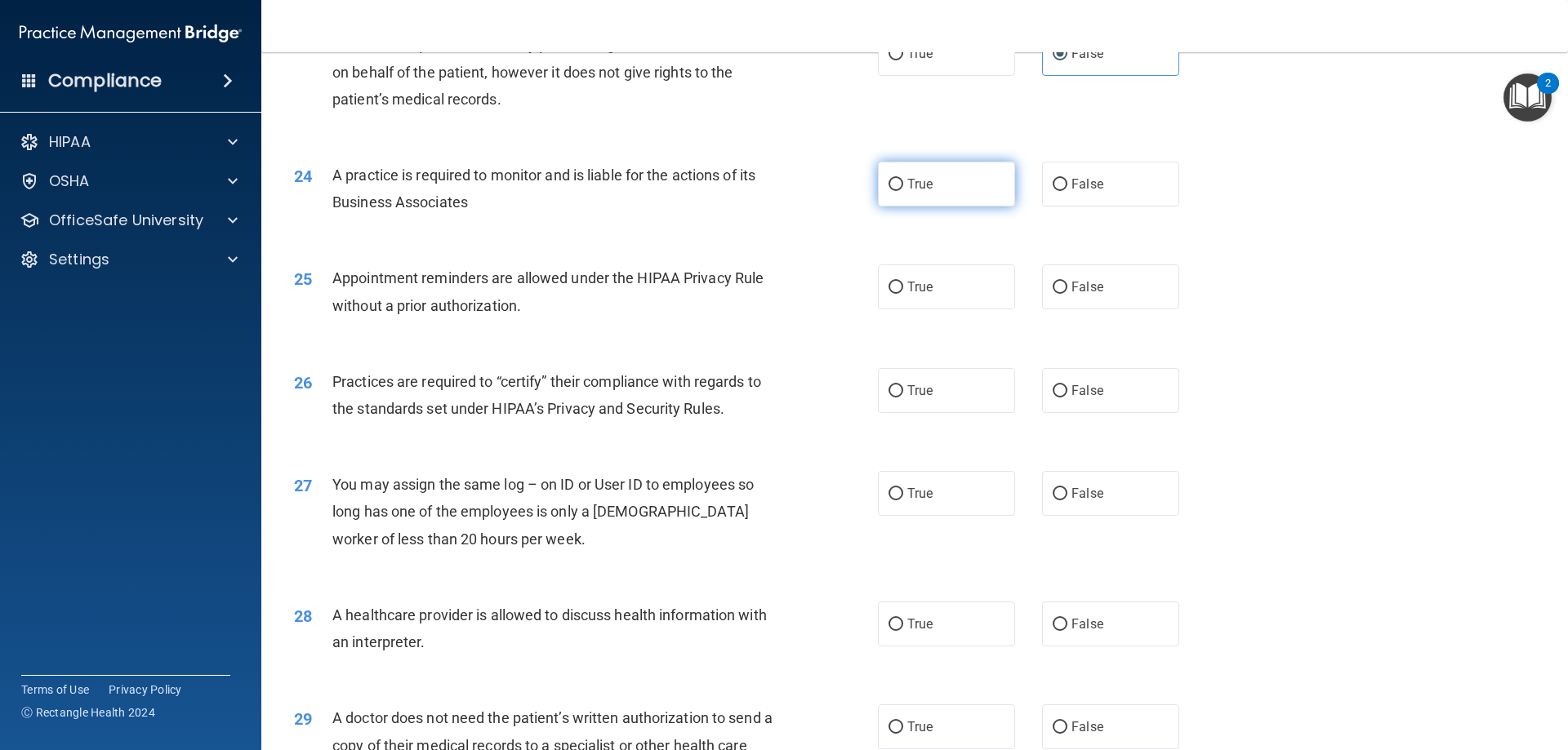
click at [914, 204] on label "True" at bounding box center [946, 183] width 137 height 45
click at [903, 191] on input "True" at bounding box center [896, 184] width 15 height 12
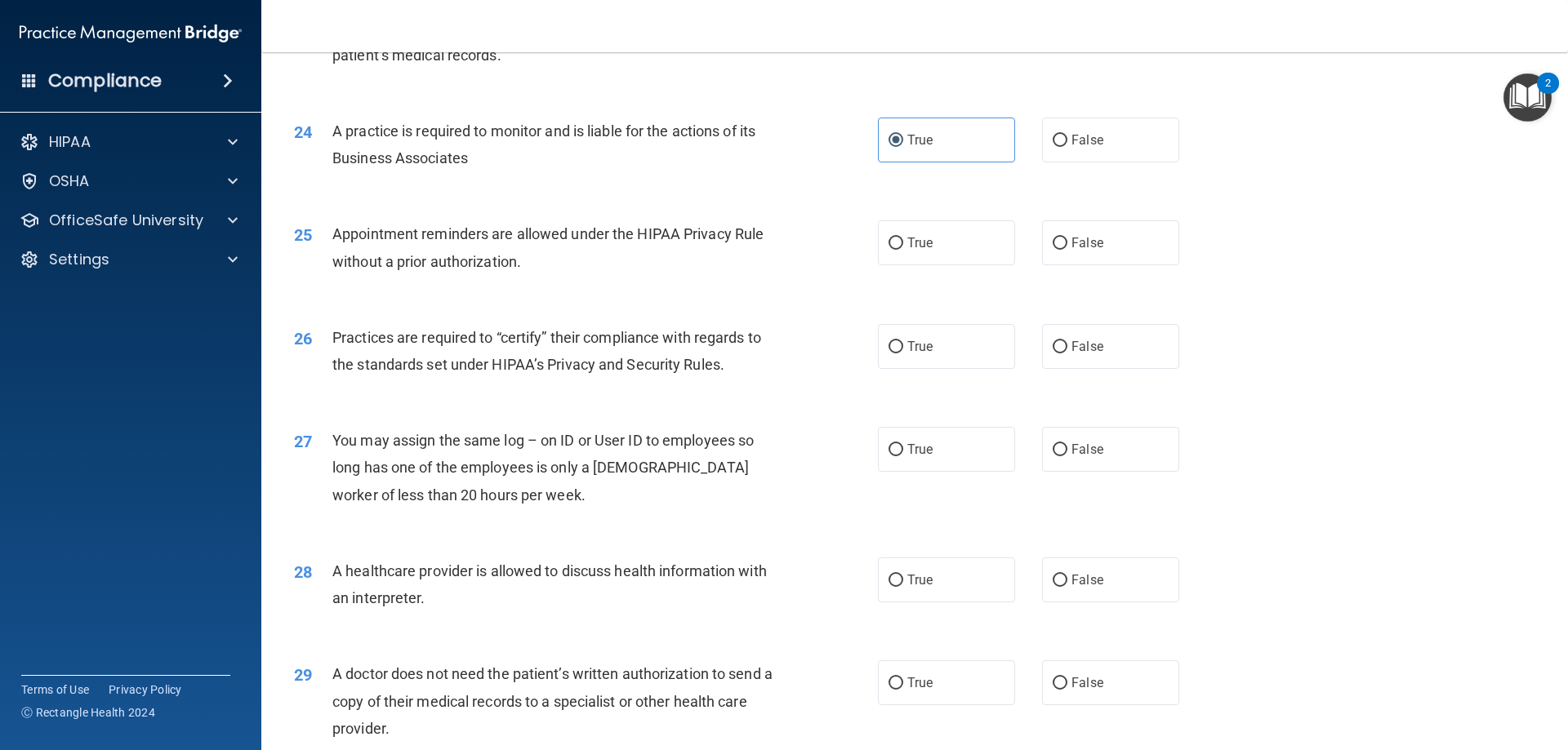
scroll to position [2857, 0]
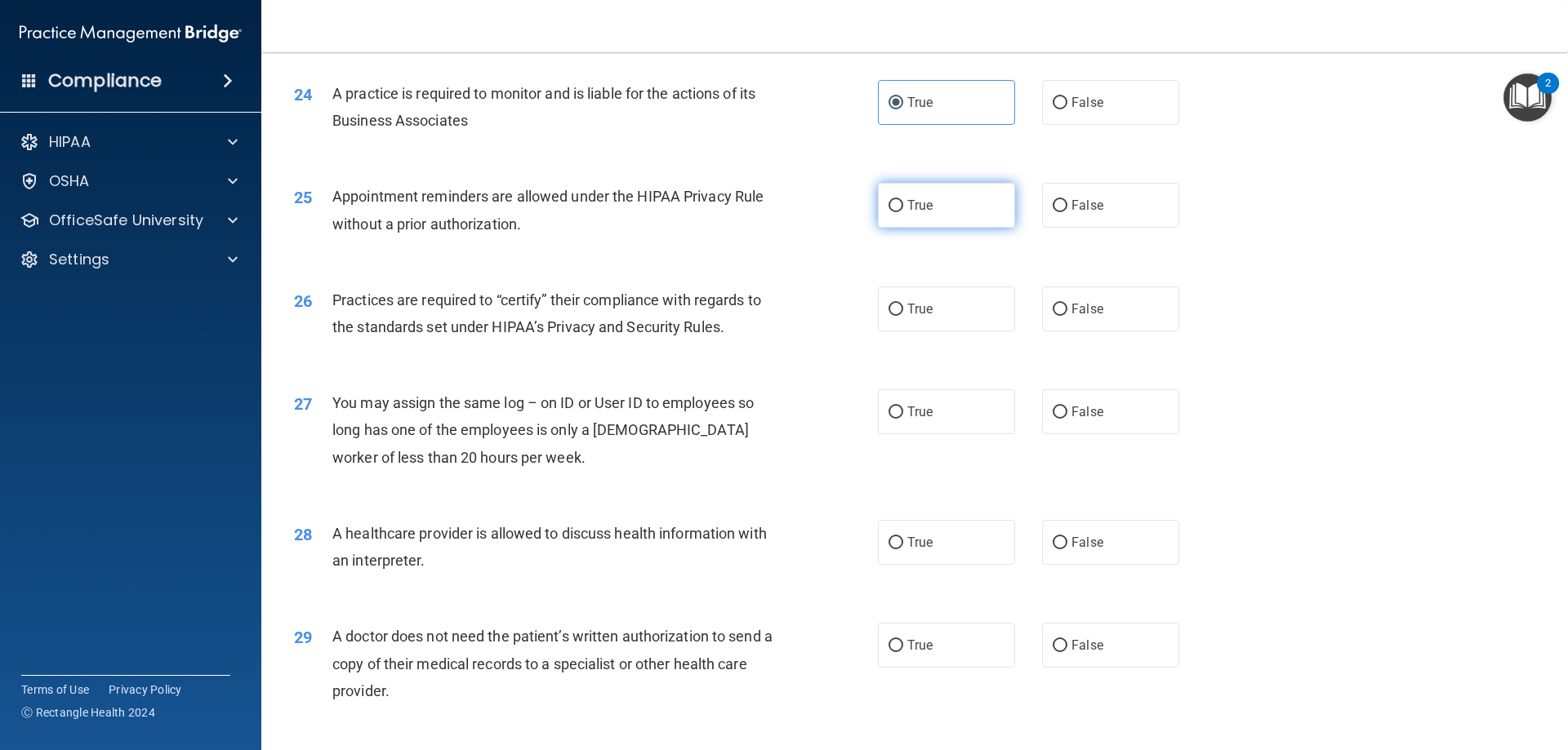
click at [896, 205] on input "True" at bounding box center [896, 205] width 15 height 12
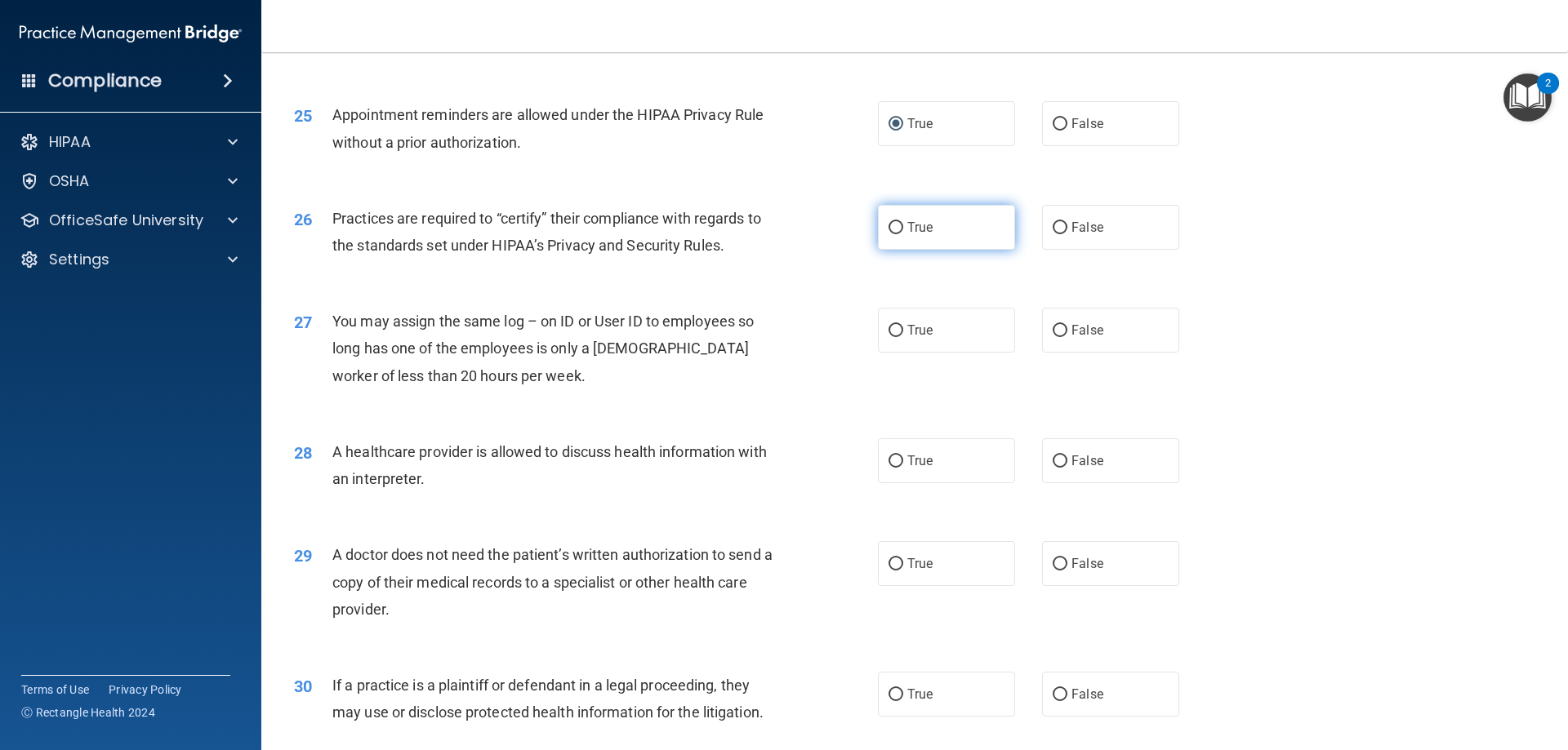
click at [894, 229] on input "True" at bounding box center [896, 228] width 15 height 12
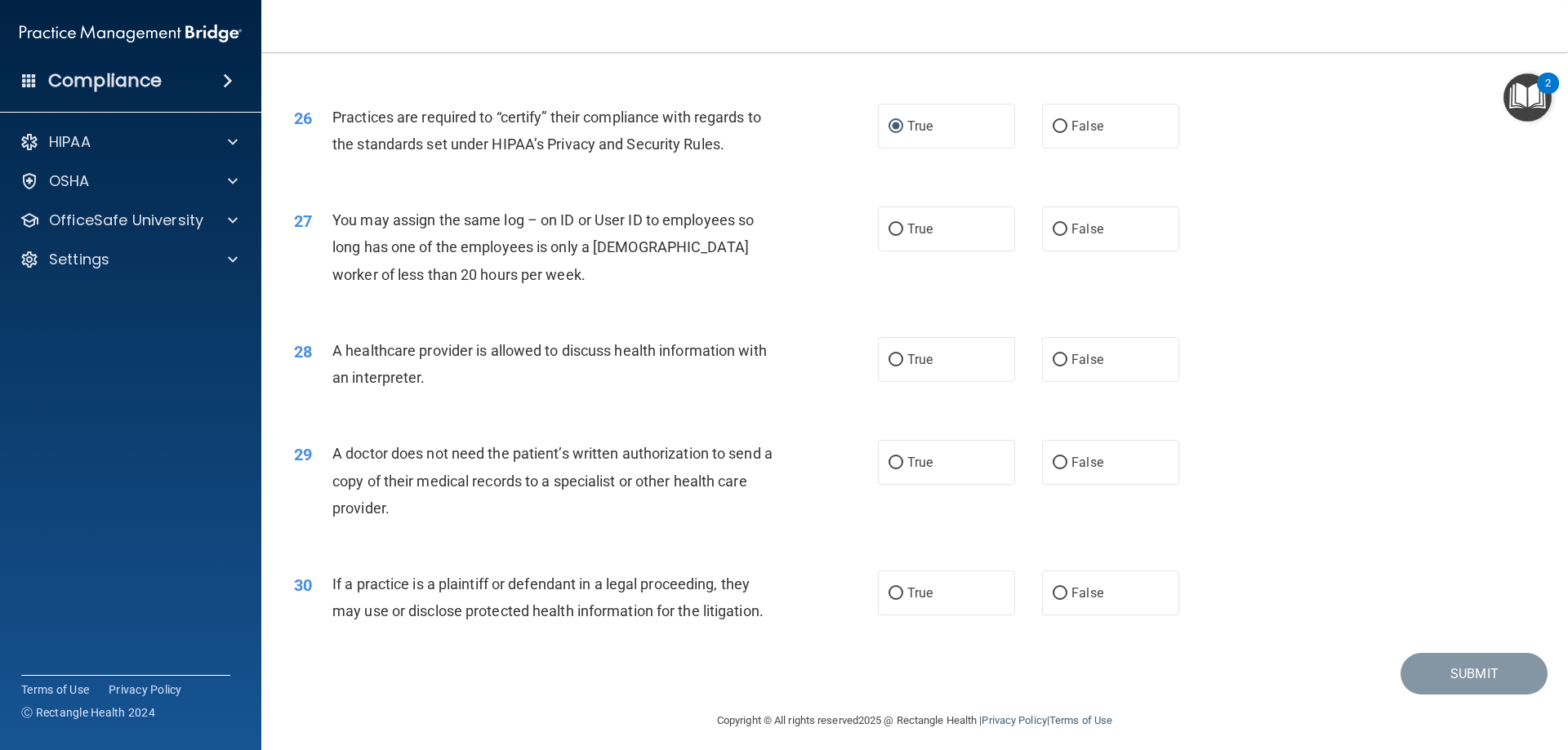
scroll to position [3050, 0]
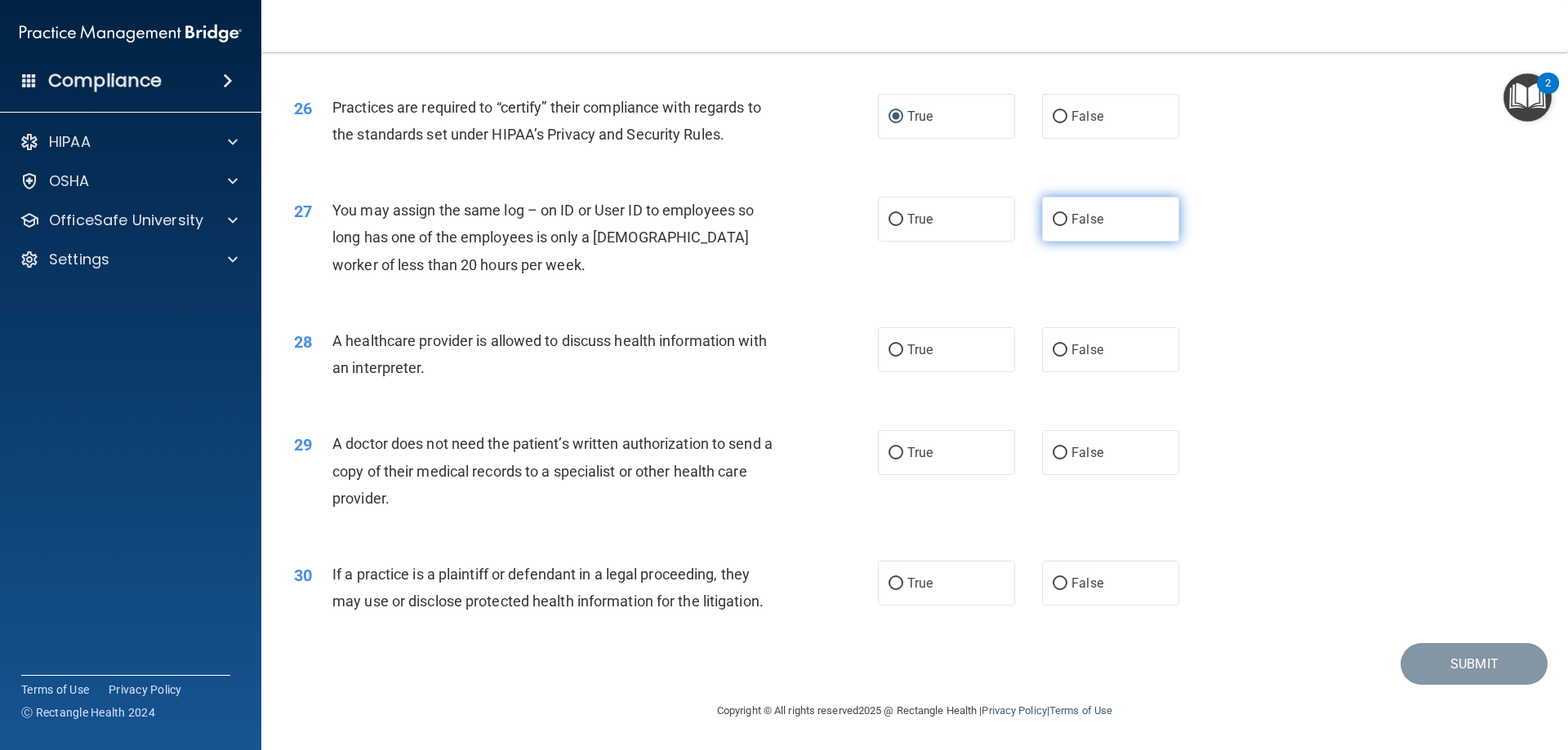
click at [1053, 224] on input "False" at bounding box center [1060, 219] width 15 height 12
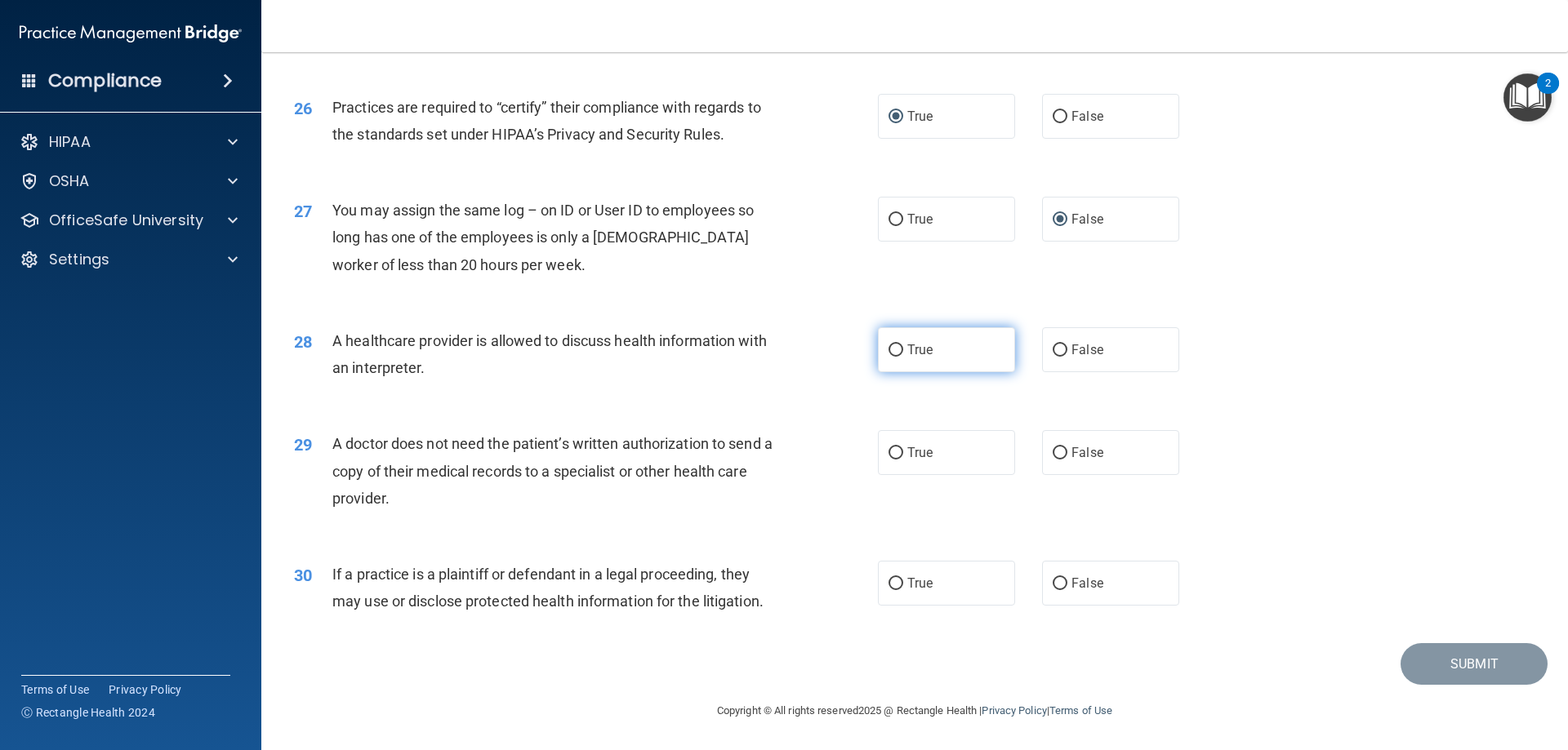
click at [890, 340] on label "True" at bounding box center [946, 349] width 137 height 45
click at [890, 345] on input "True" at bounding box center [896, 350] width 15 height 12
click at [907, 456] on span "True" at bounding box center [919, 452] width 25 height 16
click at [903, 456] on input "True" at bounding box center [896, 453] width 15 height 12
click at [1057, 580] on input "False" at bounding box center [1060, 583] width 15 height 12
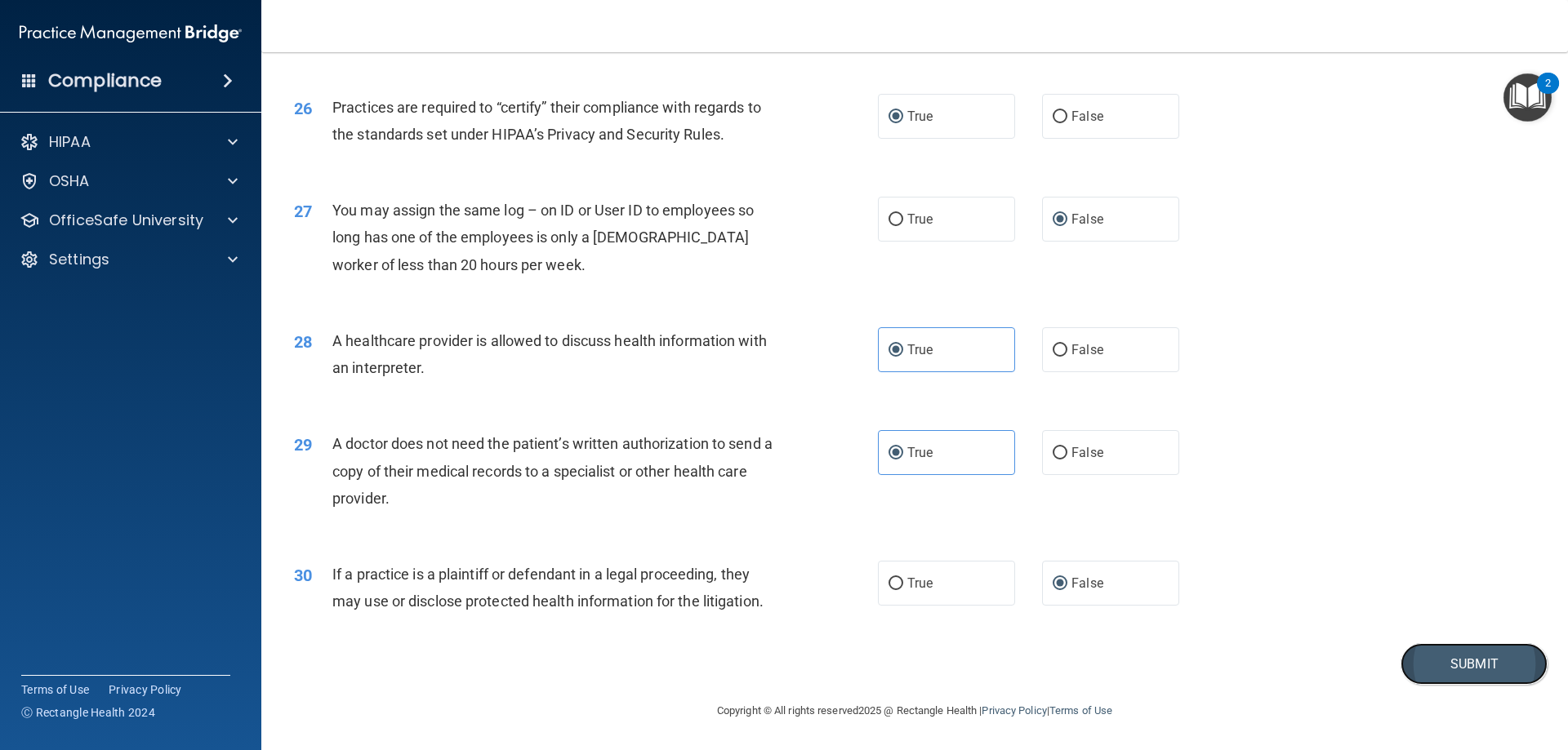
click at [1447, 675] on button "Submit" at bounding box center [1473, 663] width 147 height 41
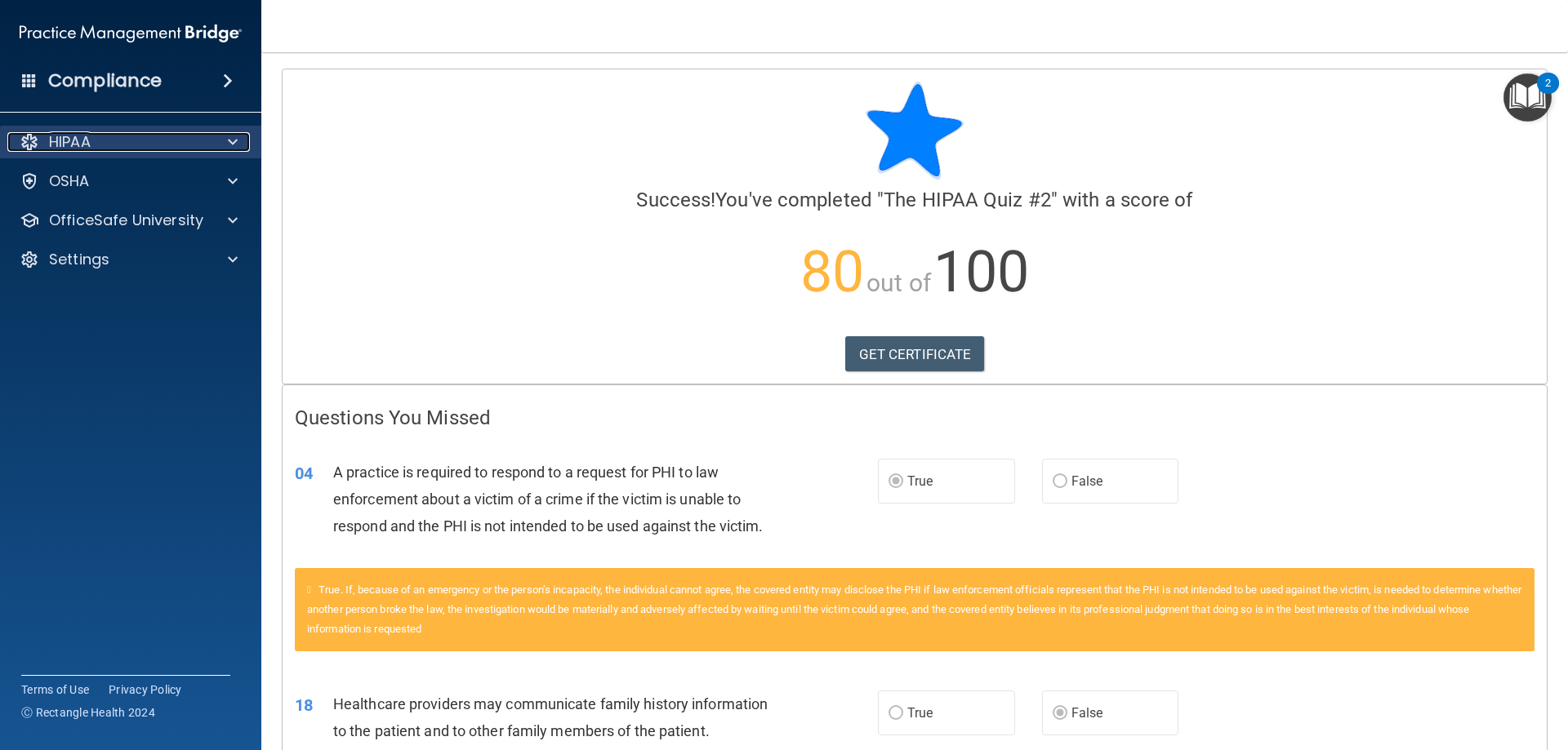
click at [118, 146] on div "HIPAA" at bounding box center [109, 142] width 203 height 19
click at [118, 148] on div "HIPAA" at bounding box center [109, 142] width 203 height 19
click at [123, 150] on div "HIPAA" at bounding box center [109, 142] width 203 height 19
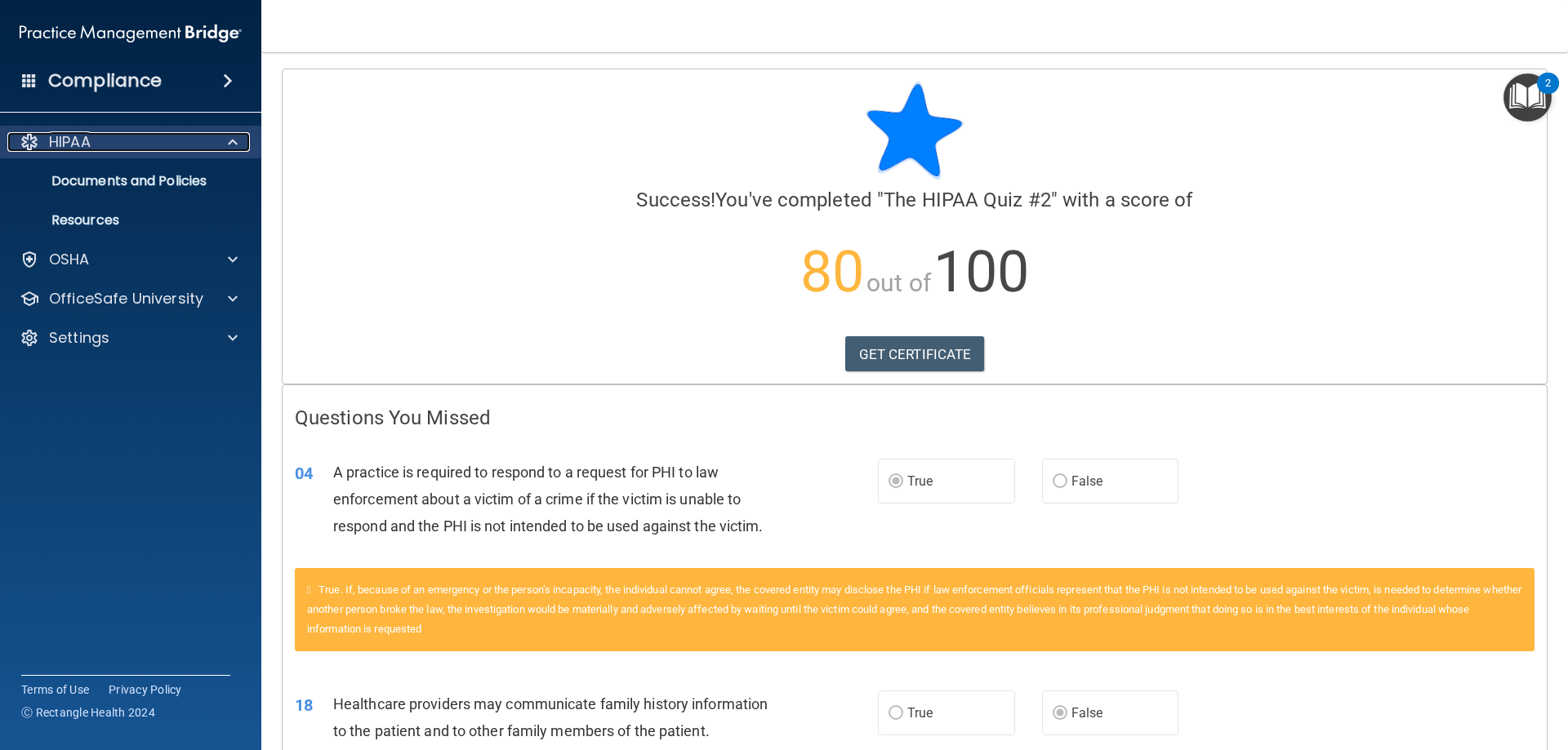
click at [134, 143] on div "HIPAA" at bounding box center [109, 142] width 203 height 19
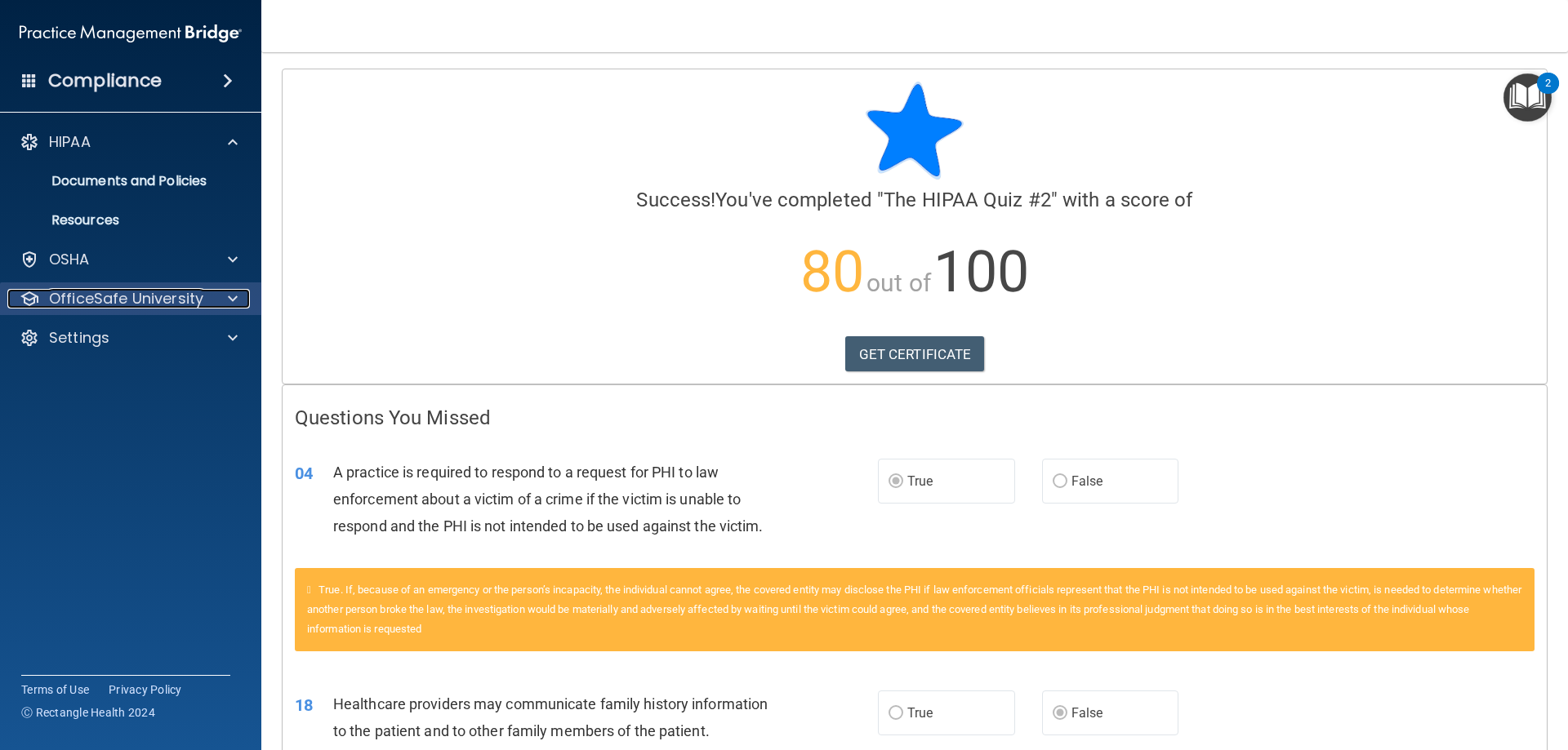
click at [115, 290] on p "OfficeSafe University" at bounding box center [125, 299] width 154 height 19
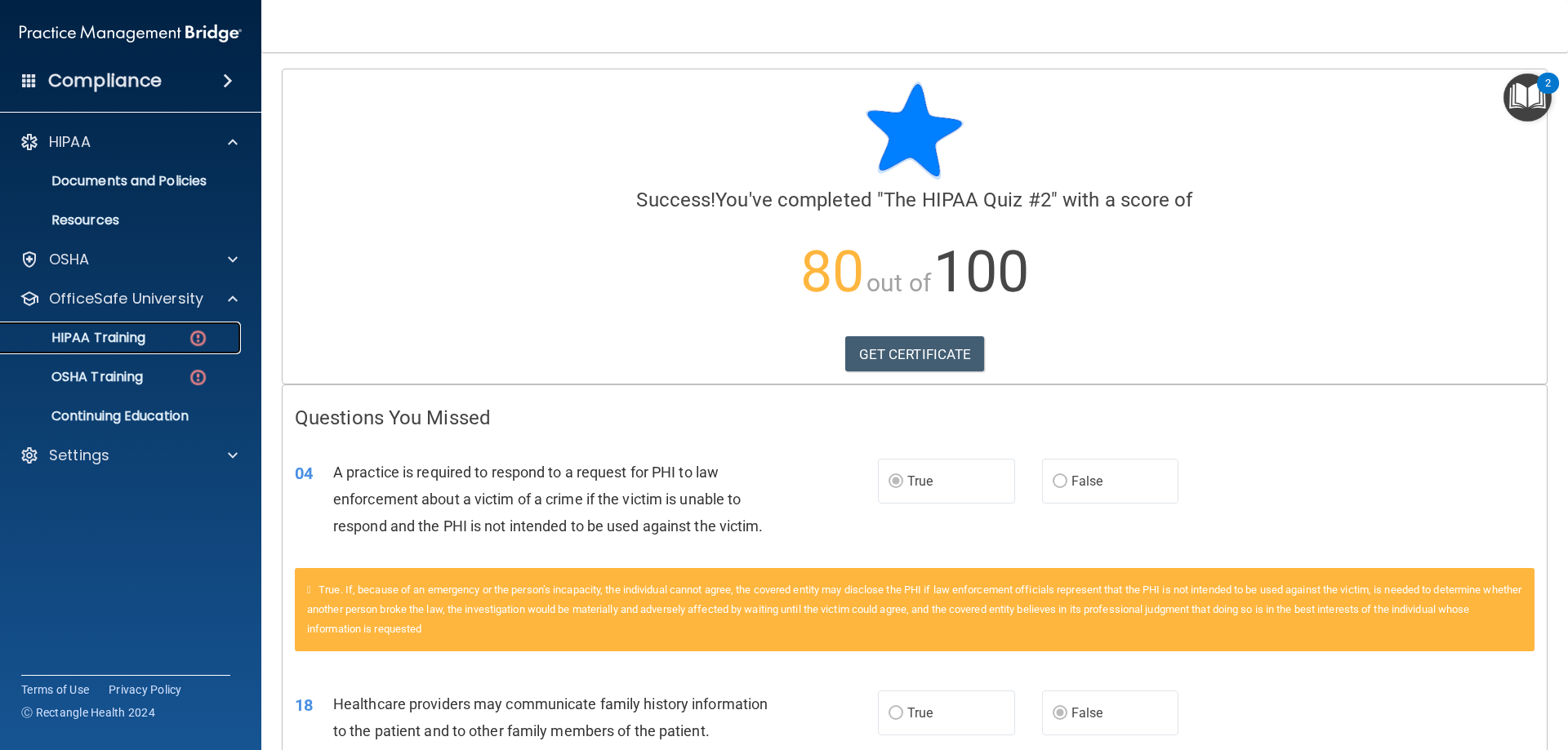
click at [120, 325] on link "HIPAA Training" at bounding box center [112, 337] width 257 height 32
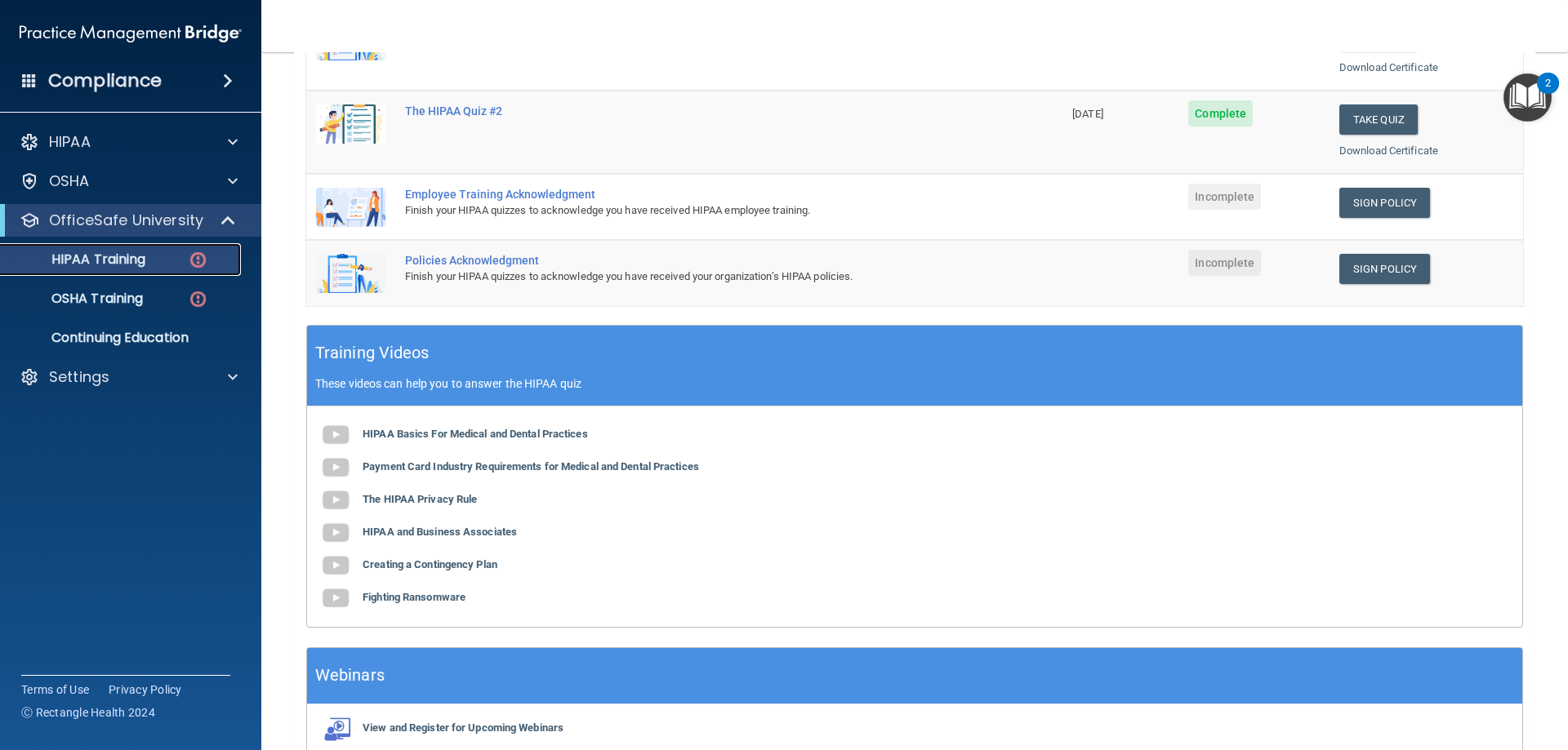
scroll to position [282, 0]
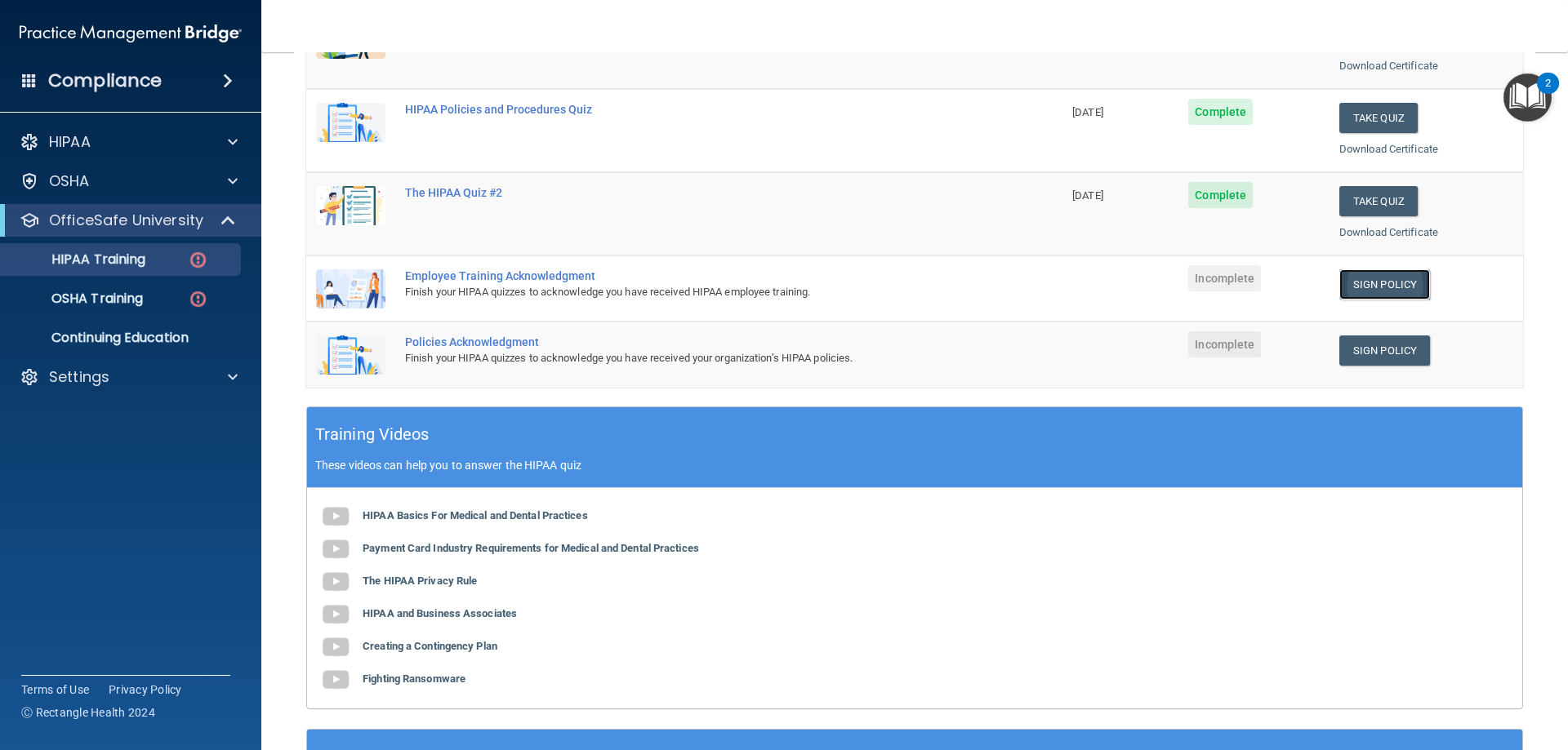
click at [1375, 291] on link "Sign Policy" at bounding box center [1385, 284] width 90 height 30
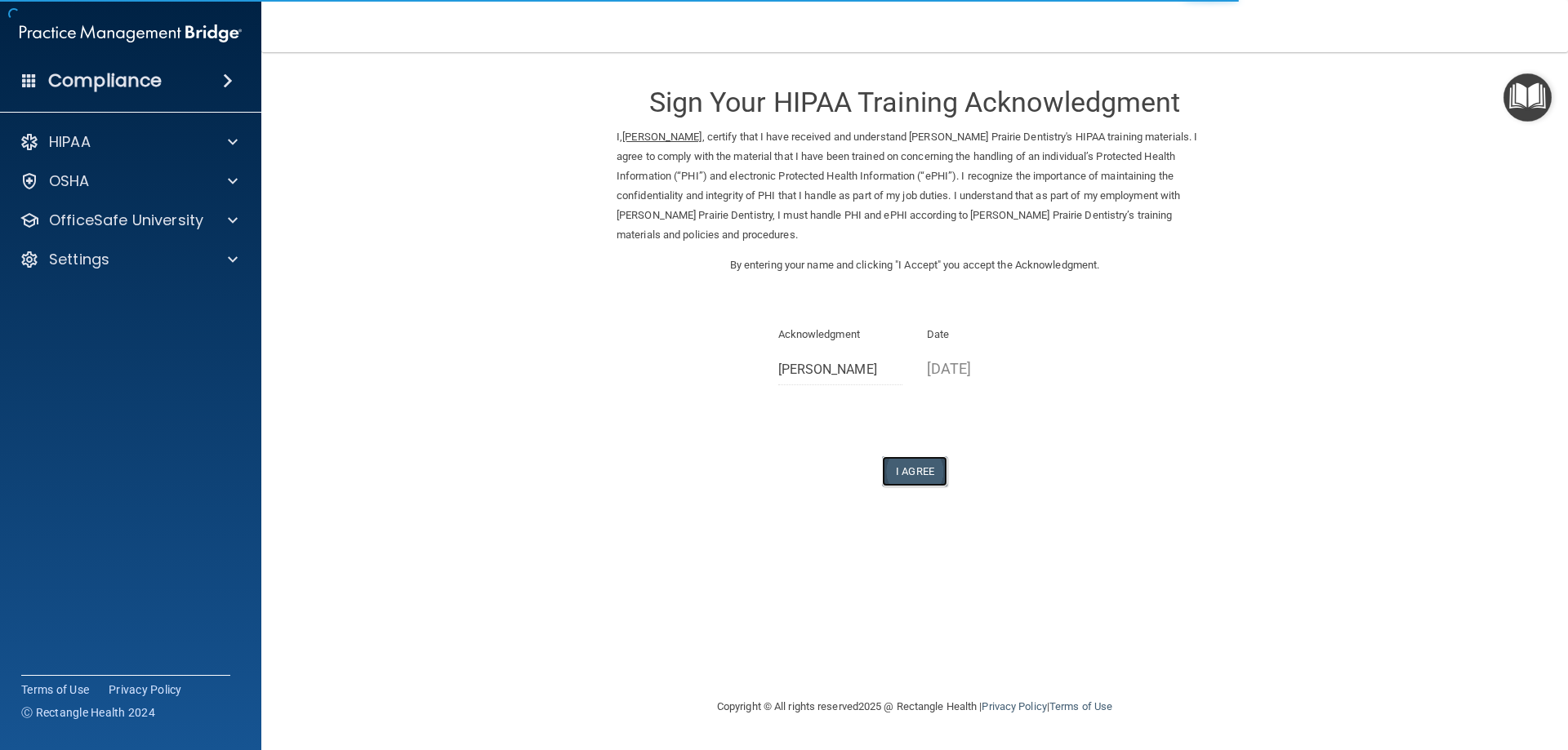
click at [914, 459] on button "I Agree" at bounding box center [914, 471] width 65 height 30
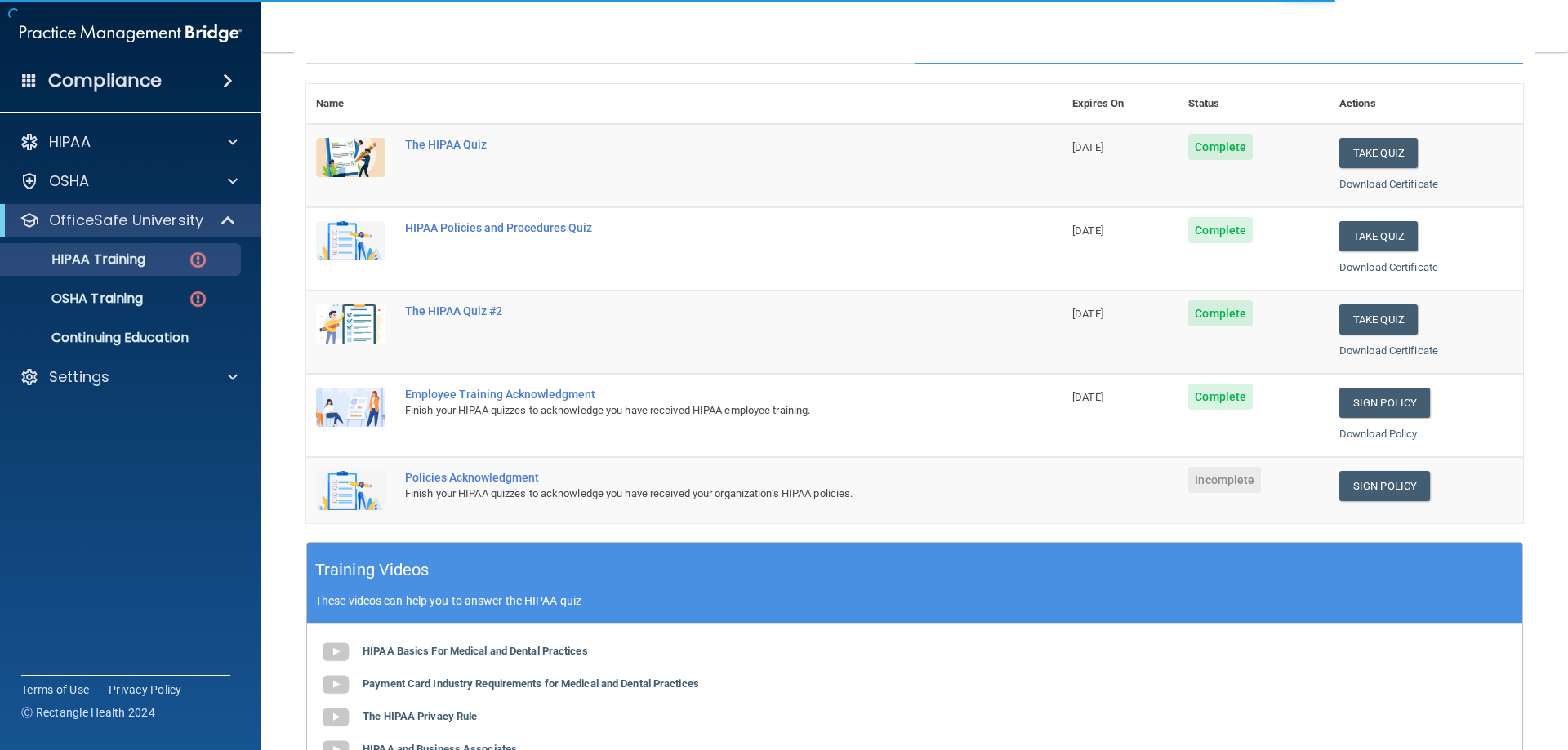
scroll to position [326, 0]
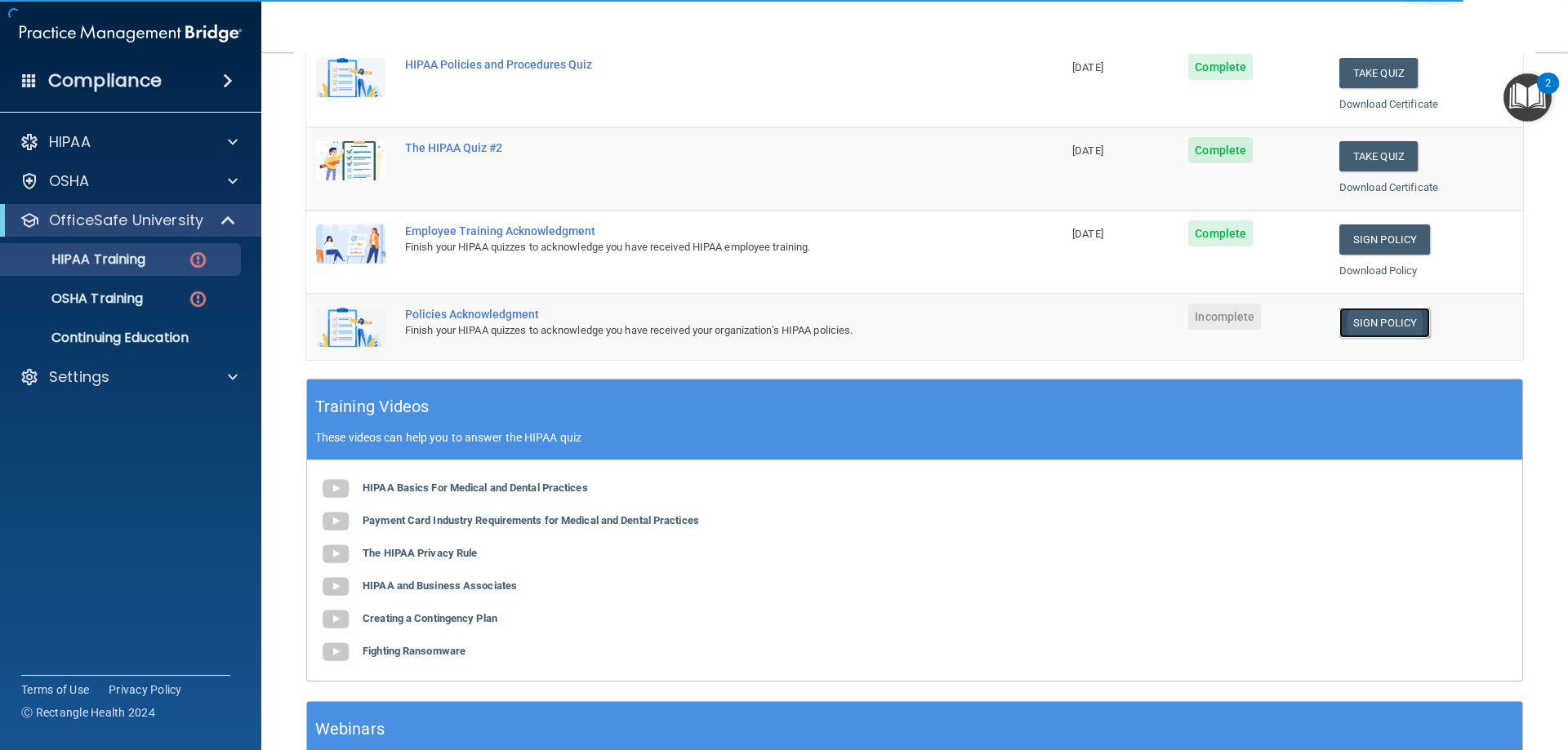
click at [1394, 326] on link "Sign Policy" at bounding box center [1385, 322] width 90 height 30
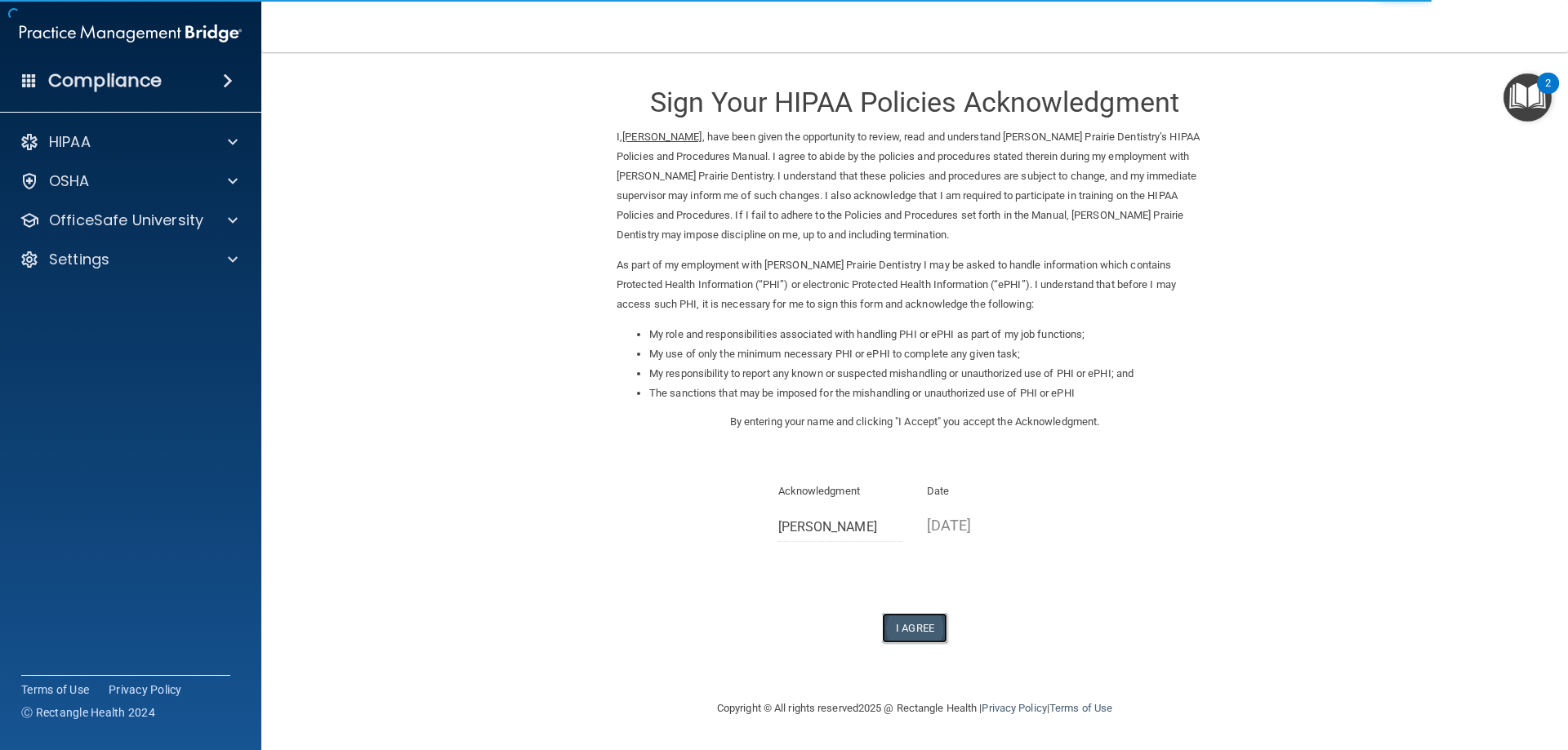
click at [912, 626] on button "I Agree" at bounding box center [914, 627] width 65 height 30
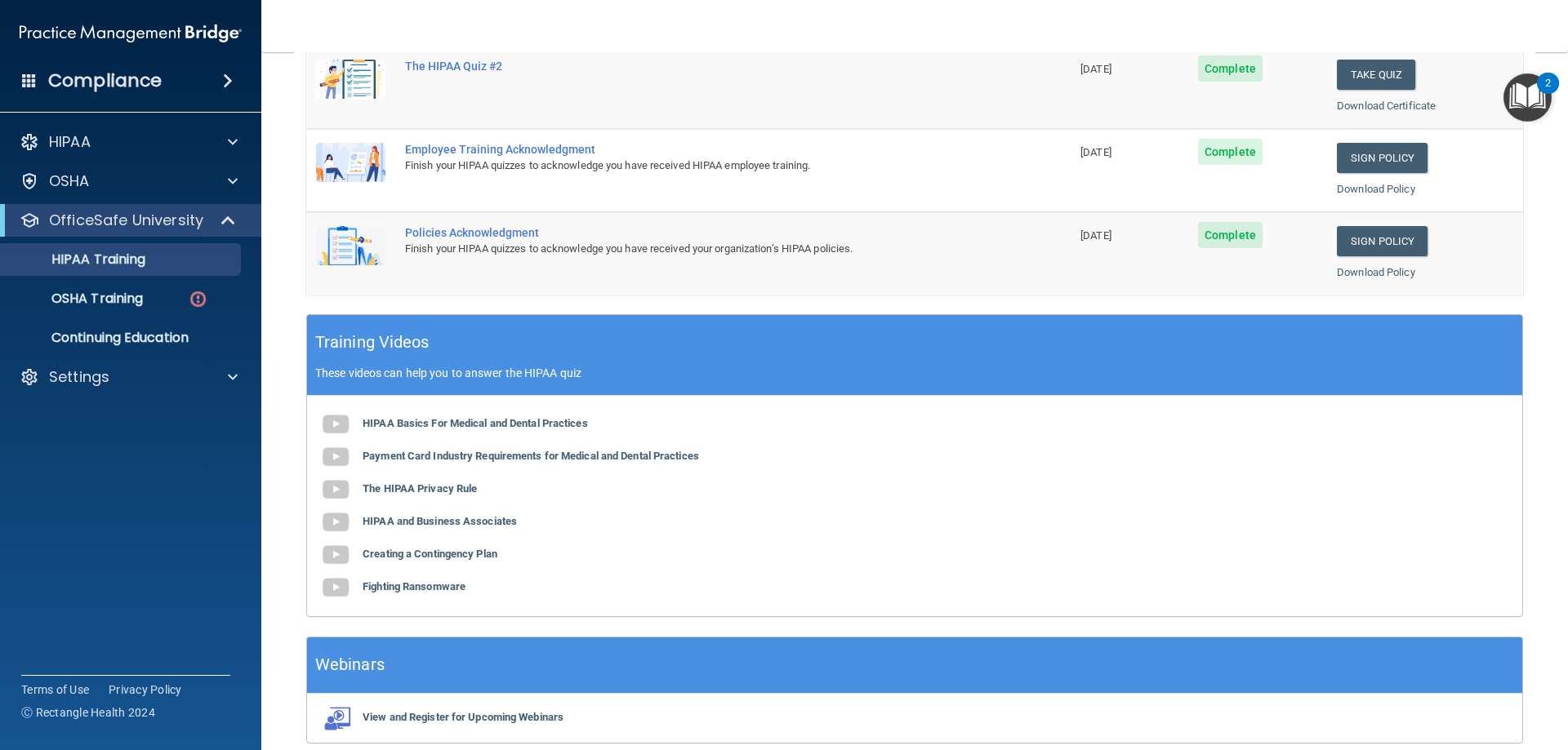
scroll to position [479, 0]
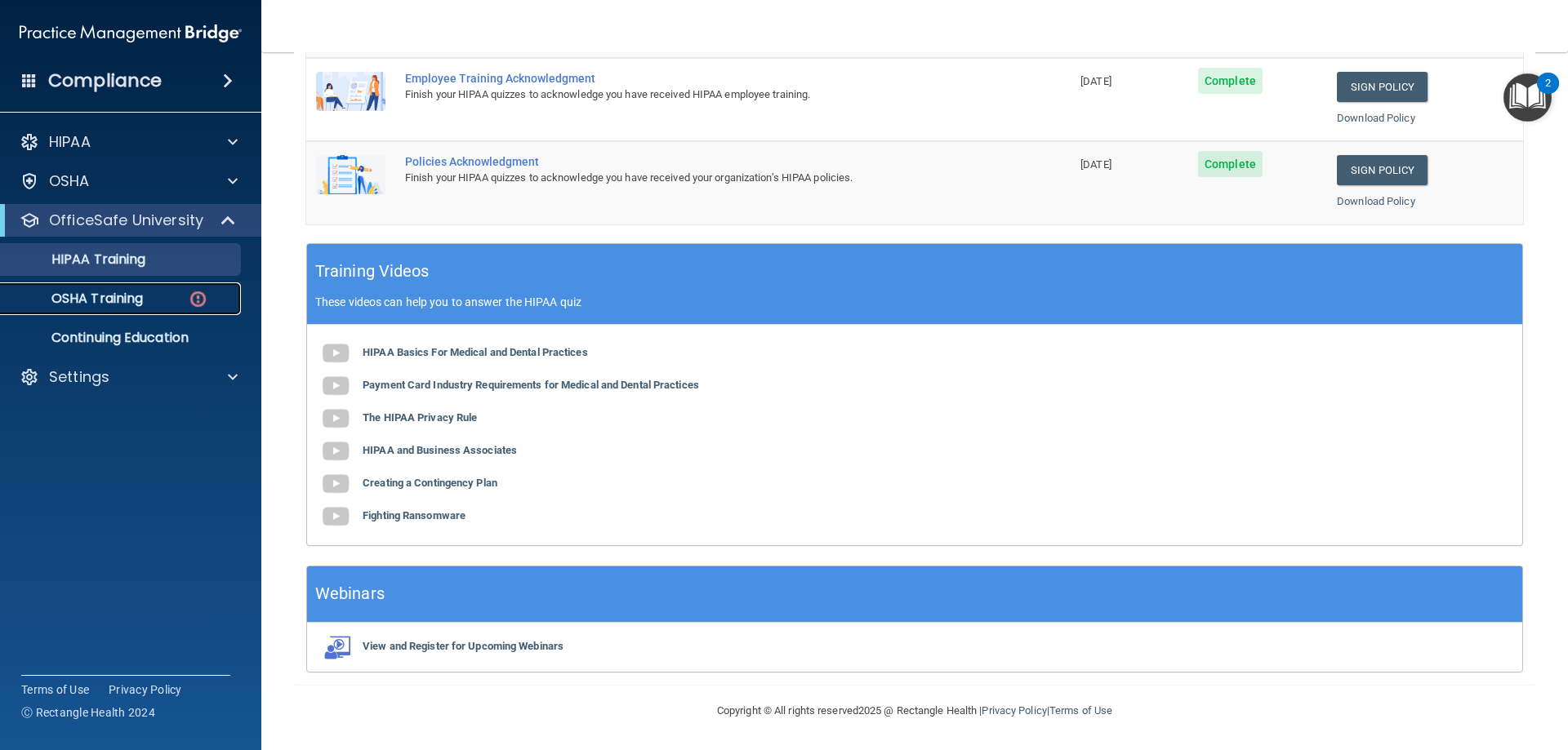
click at [146, 297] on div "OSHA Training" at bounding box center [123, 299] width 223 height 17
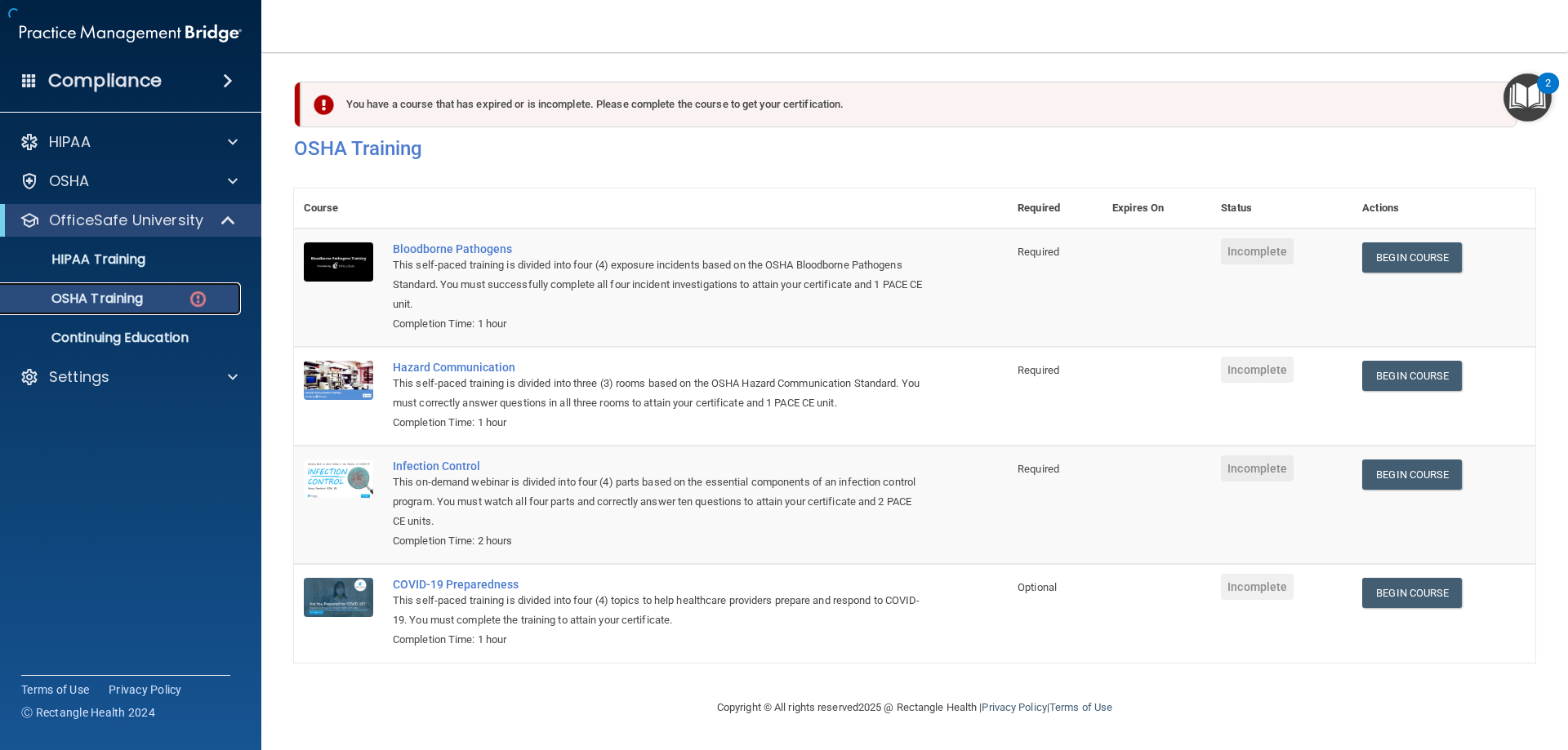
scroll to position [20, 0]
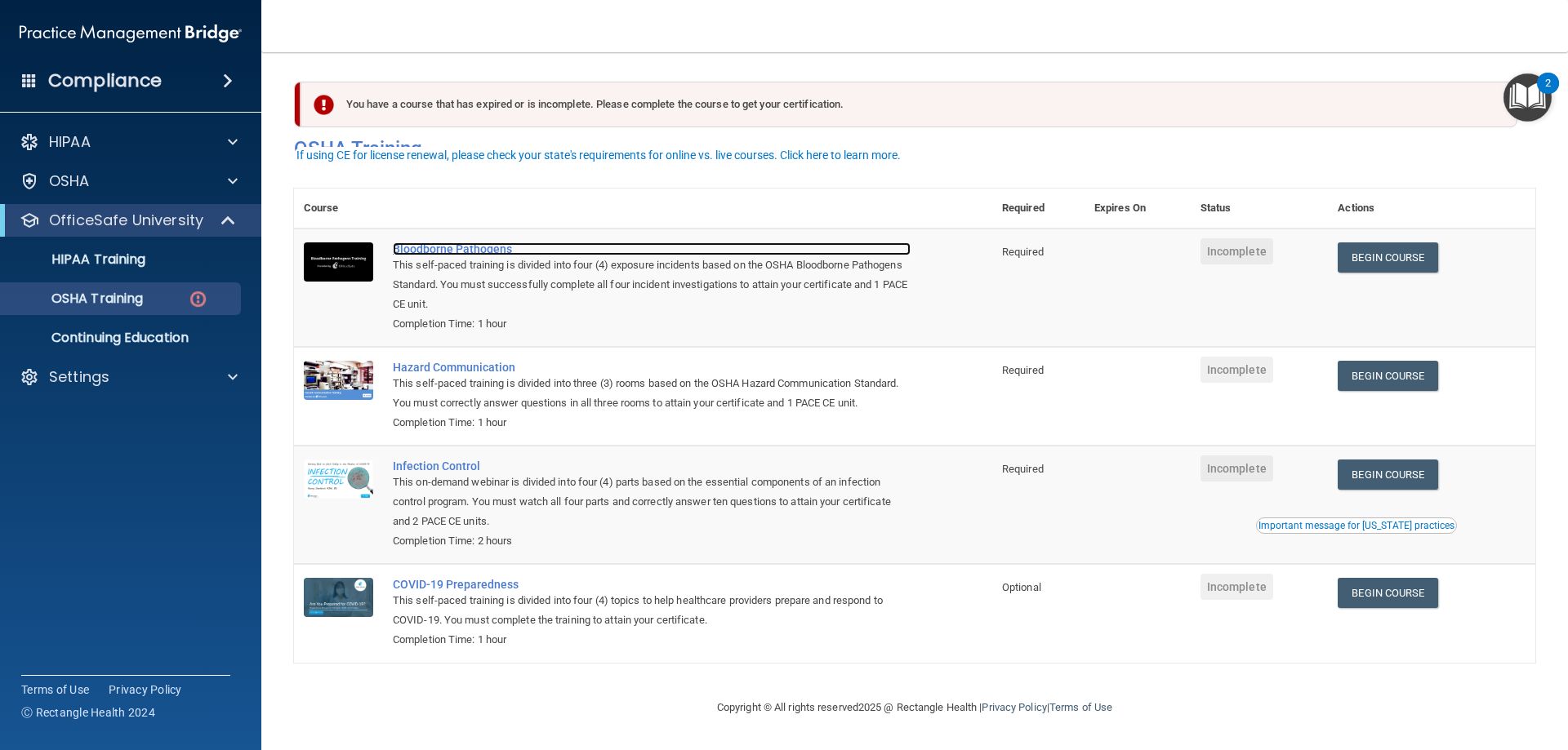
click at [483, 242] on div "Bloodborne Pathogens" at bounding box center [652, 249] width 518 height 13
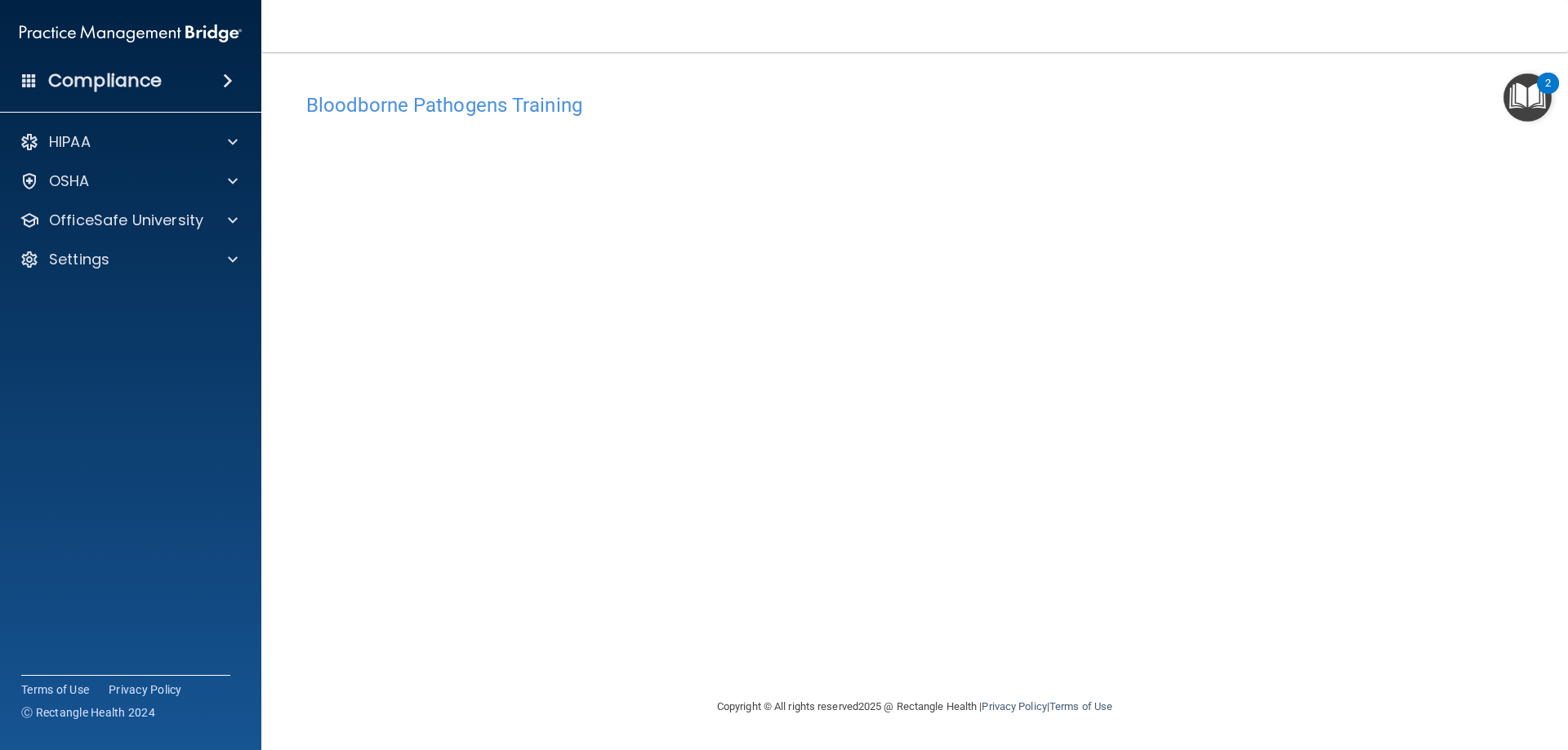
click at [490, 103] on h4 "Bloodborne Pathogens Training" at bounding box center [914, 105] width 1217 height 21
click at [132, 188] on div "OSHA" at bounding box center [109, 181] width 203 height 19
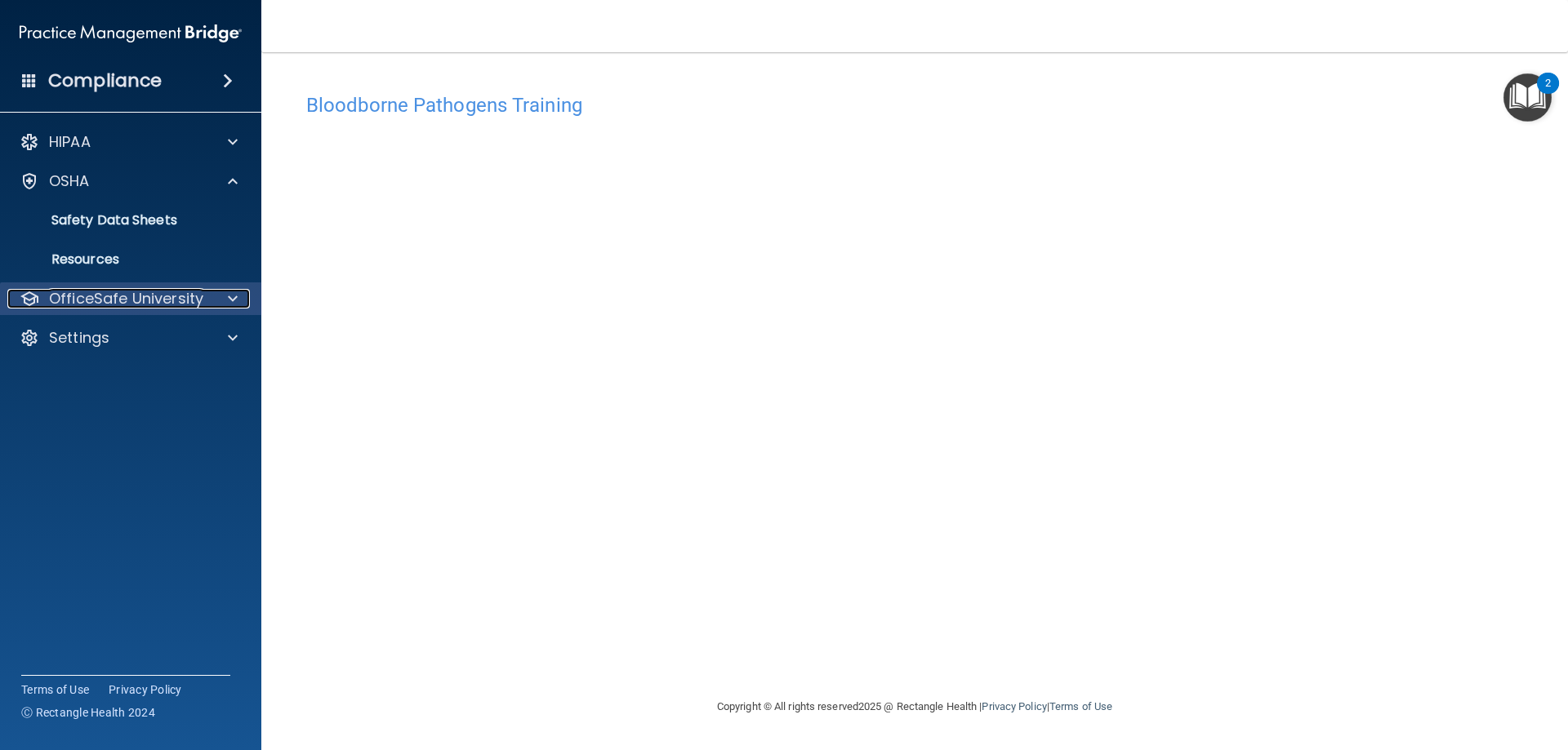
click at [197, 303] on p "OfficeSafe University" at bounding box center [125, 299] width 154 height 19
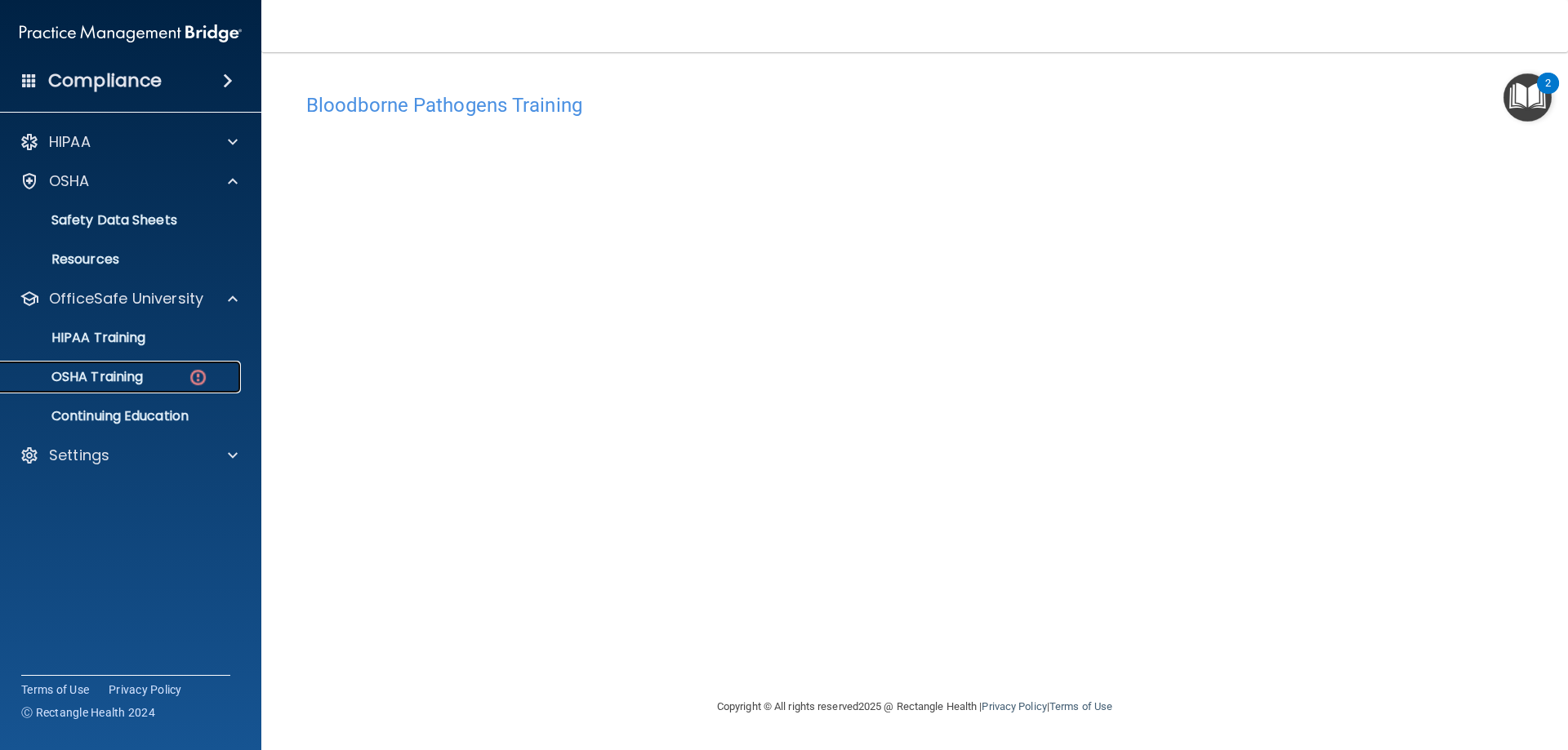
click at [171, 374] on div "OSHA Training" at bounding box center [123, 377] width 223 height 17
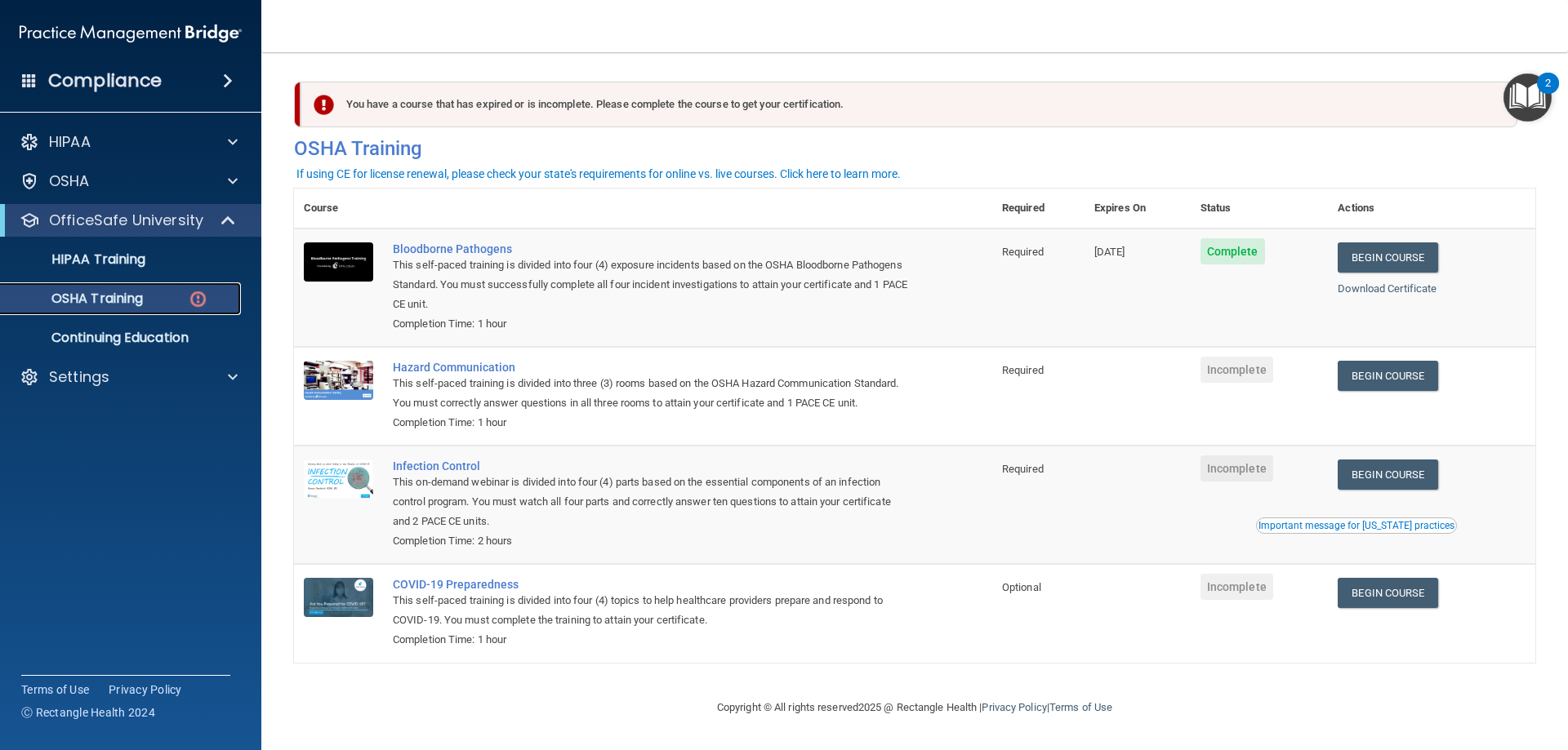
scroll to position [20, 0]
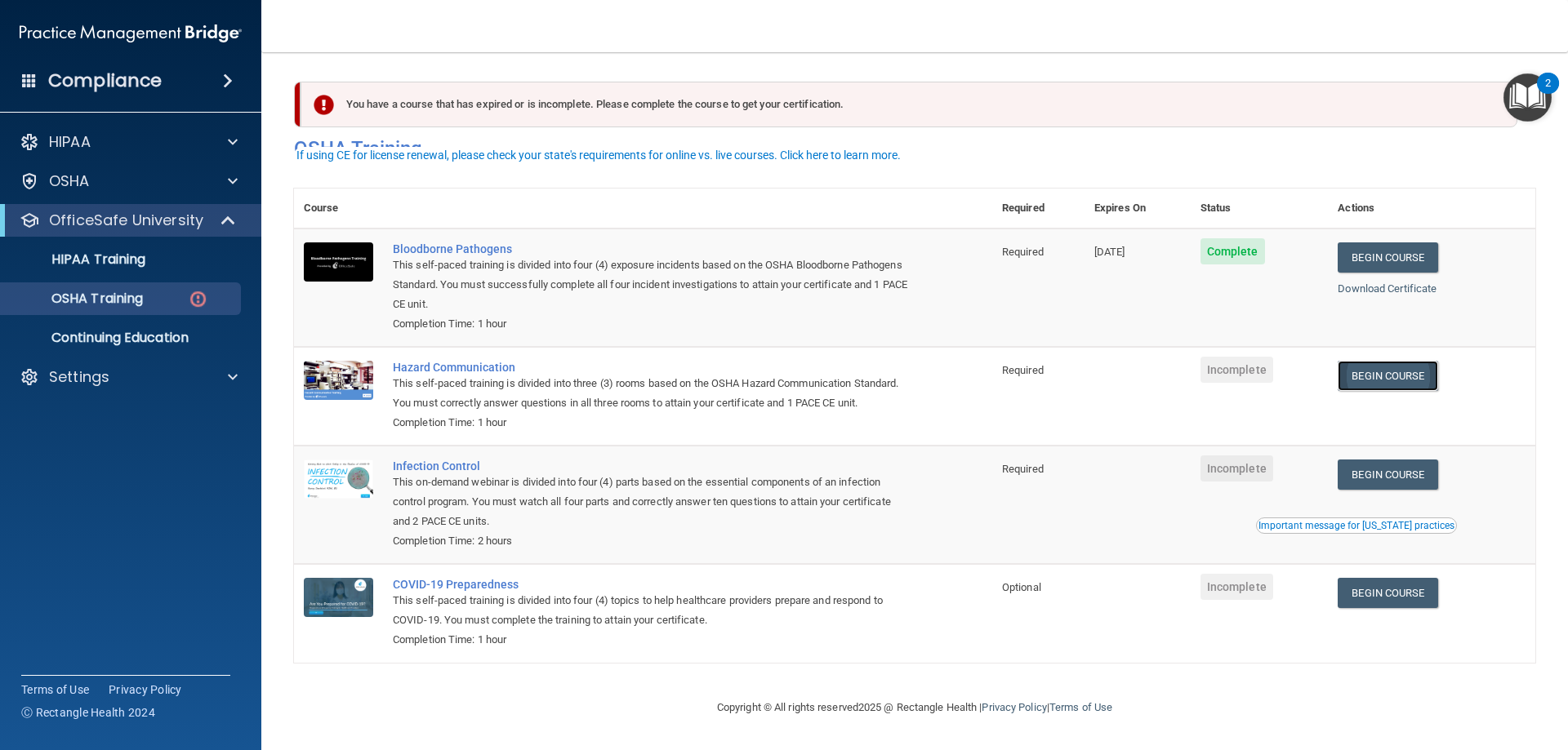
click at [1395, 361] on link "Begin Course" at bounding box center [1387, 376] width 100 height 30
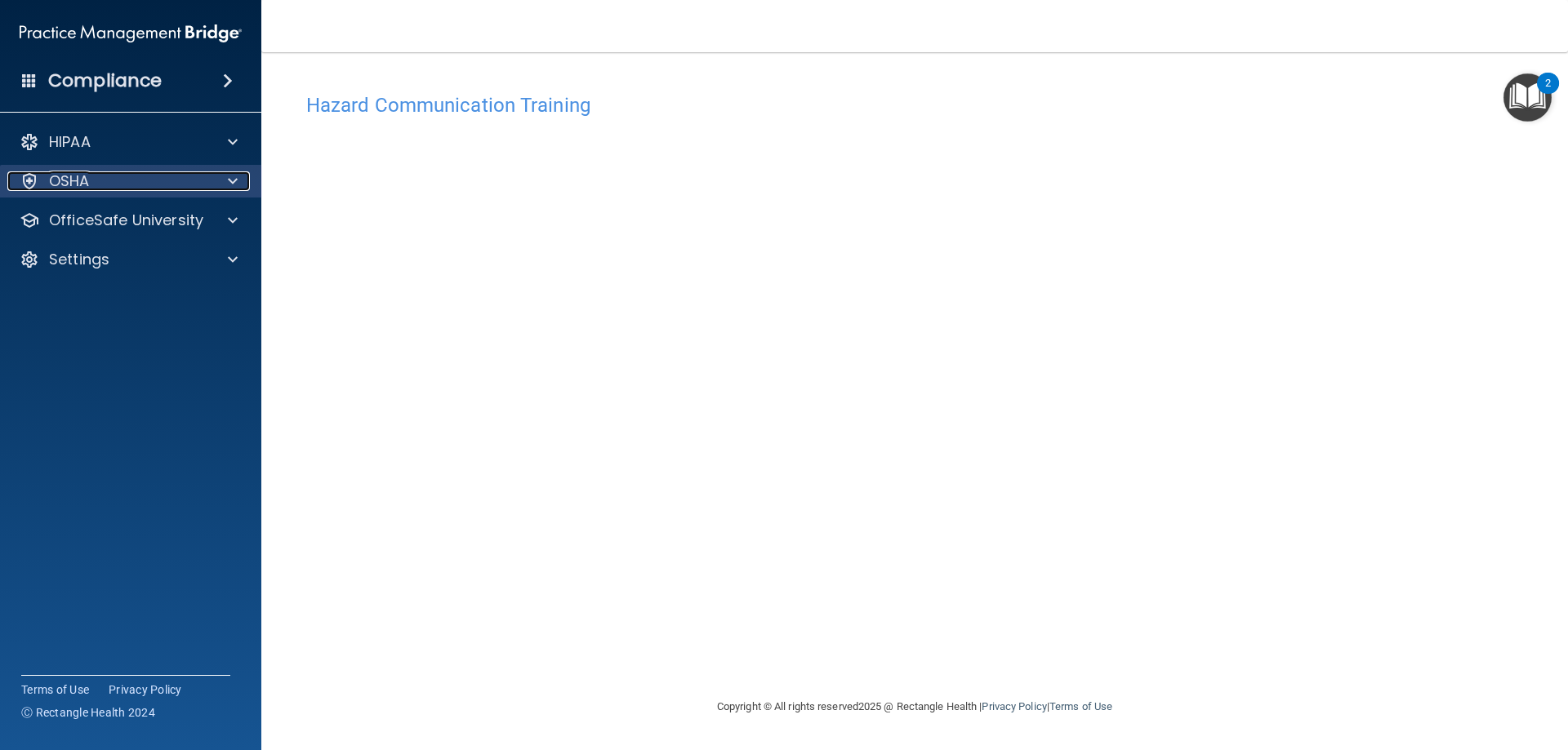
click at [49, 184] on p "OSHA" at bounding box center [69, 181] width 41 height 19
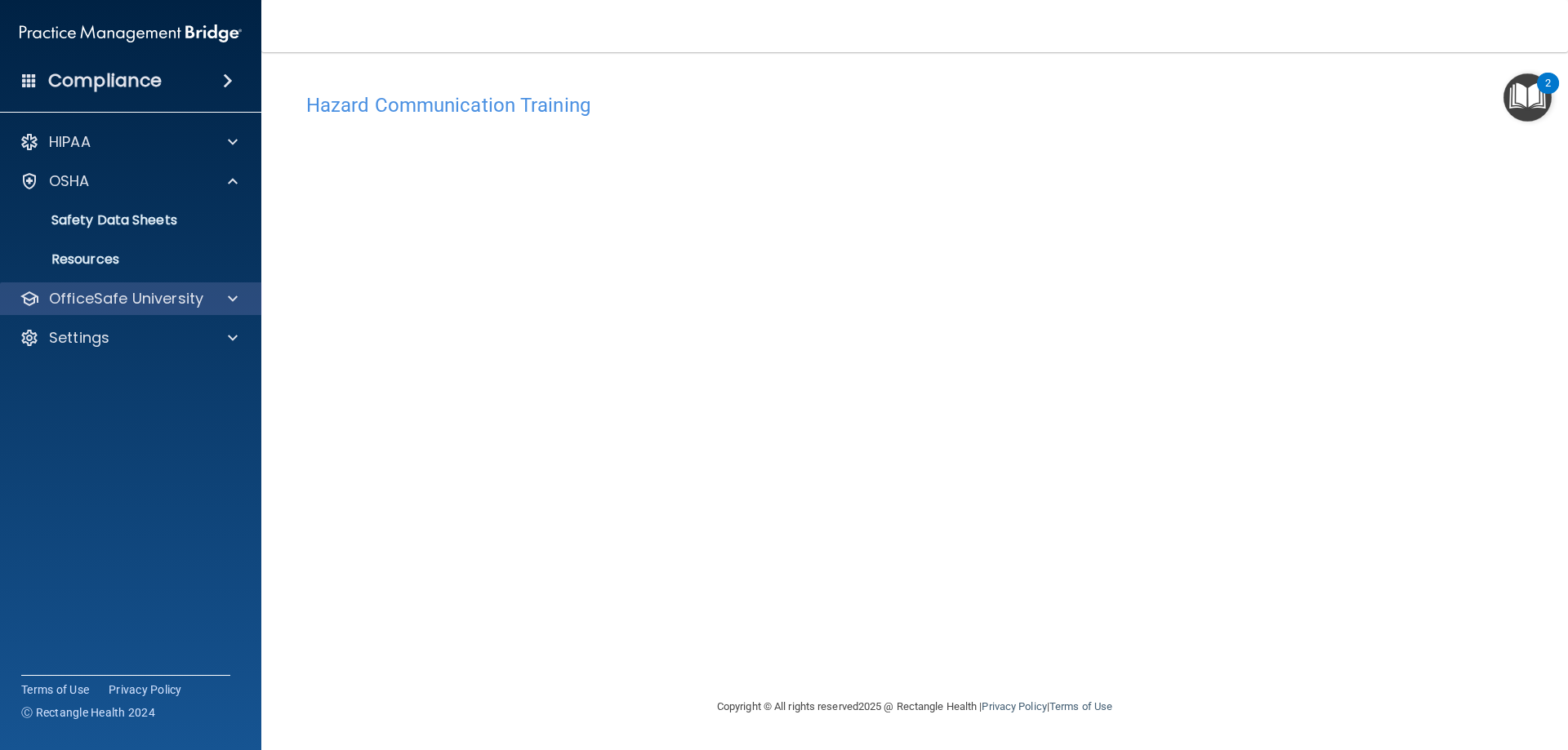
click at [122, 310] on div "OfficeSafe University" at bounding box center [131, 299] width 262 height 32
click at [122, 302] on p "OfficeSafe University" at bounding box center [125, 299] width 154 height 19
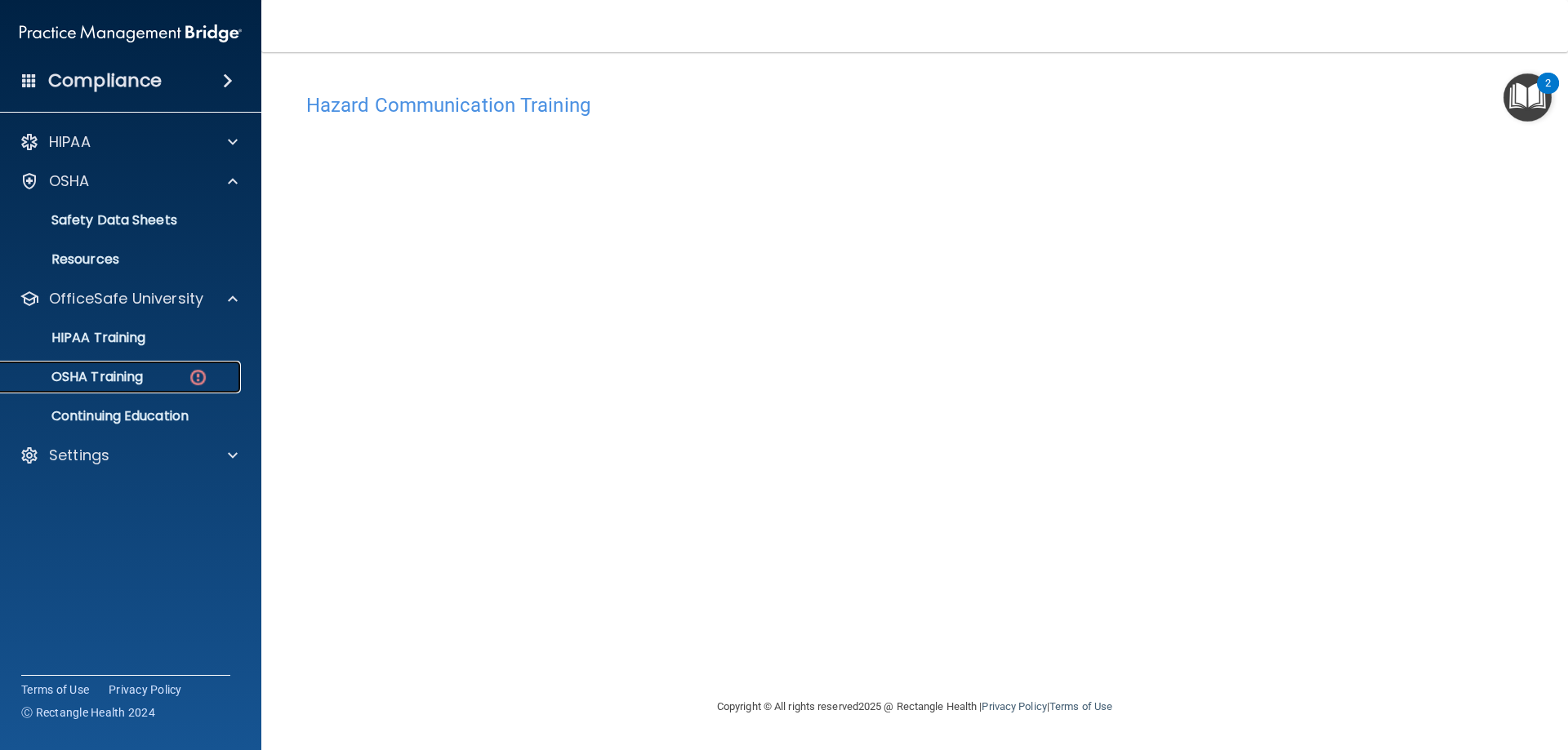
click at [147, 376] on div "OSHA Training" at bounding box center [123, 377] width 223 height 17
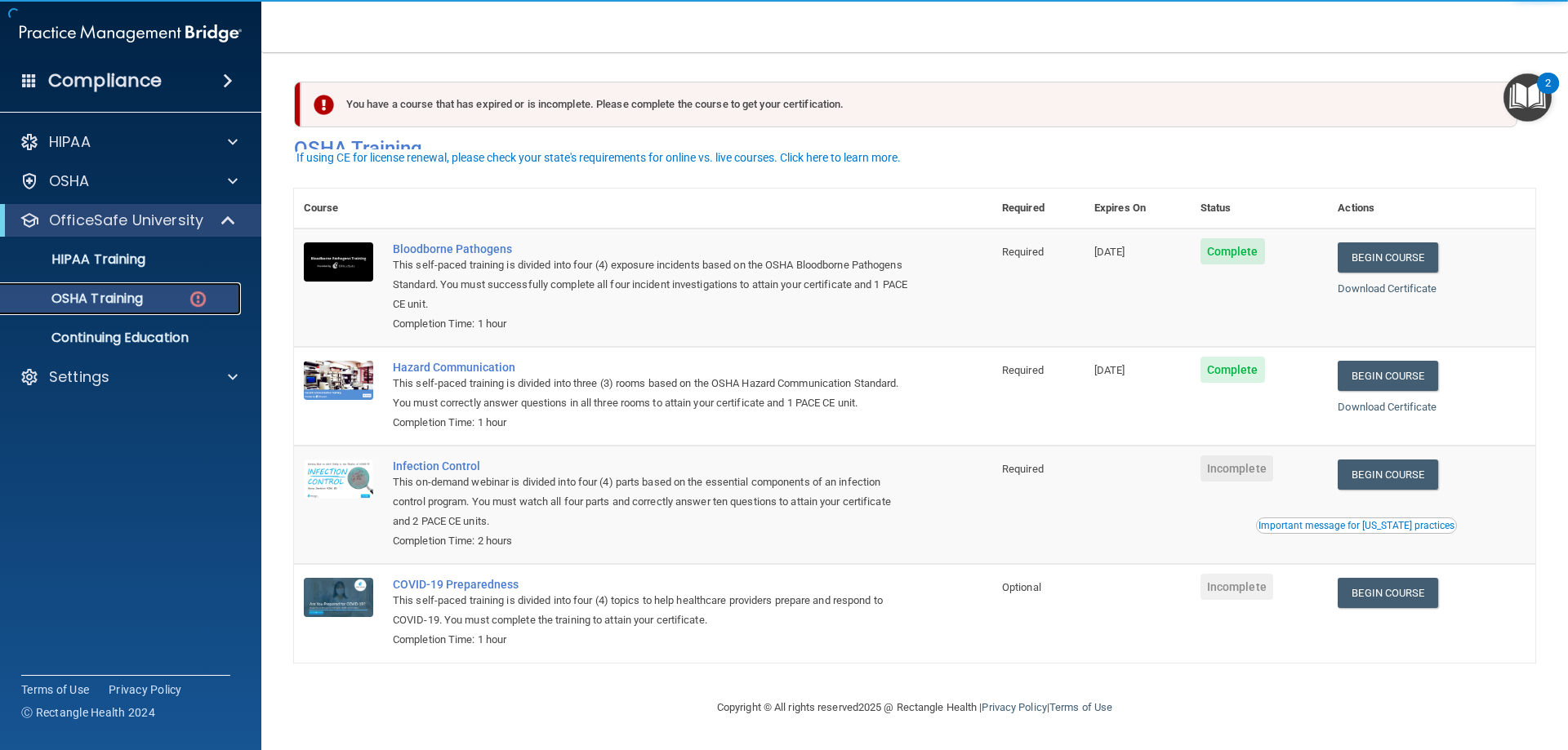
scroll to position [20, 0]
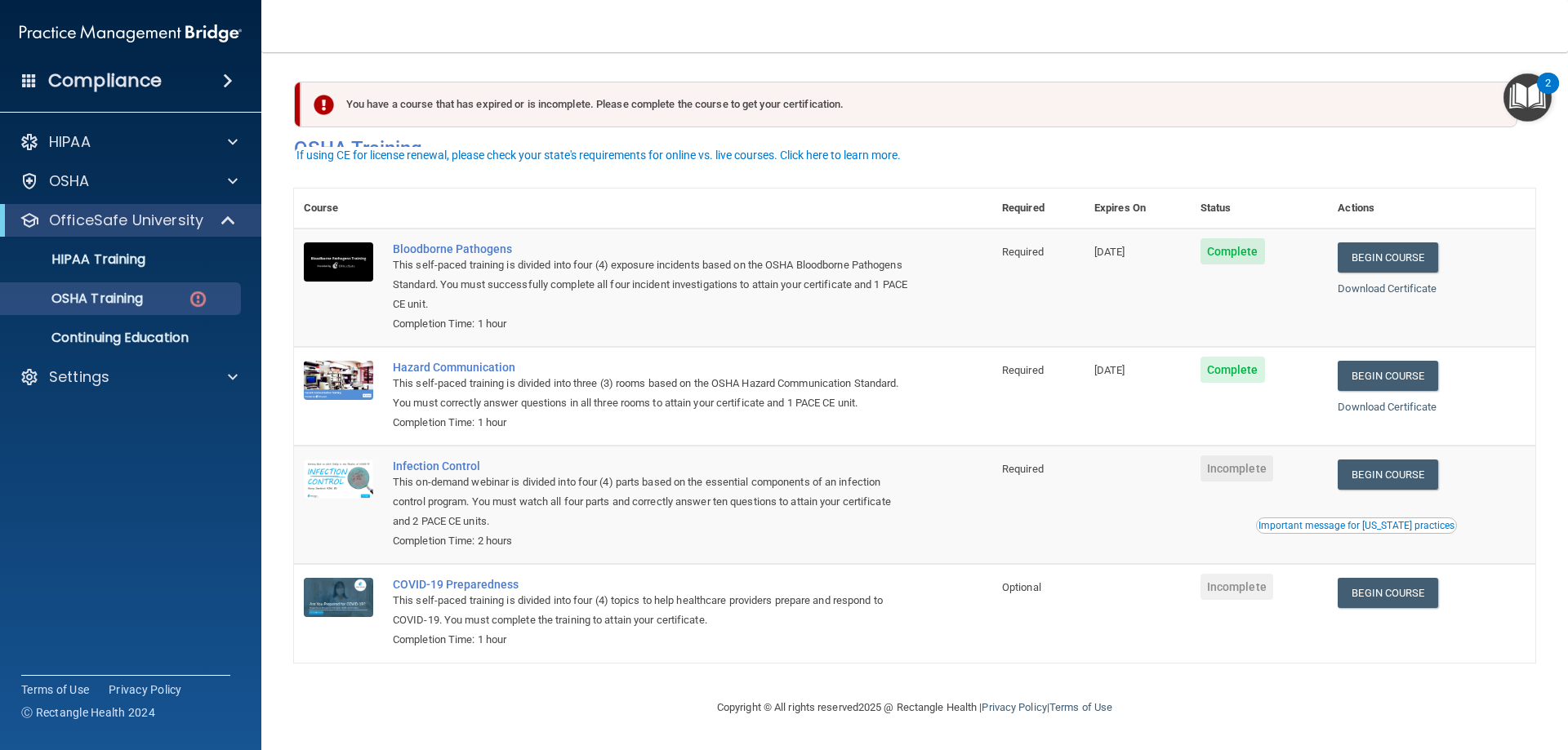
click at [1375, 491] on td "Begin Course Download Certificate Important message for [US_STATE] practices" at bounding box center [1432, 505] width 207 height 118
click at [1372, 484] on link "Begin Course" at bounding box center [1387, 475] width 100 height 30
